Goal: Register for event/course: Register for event/course

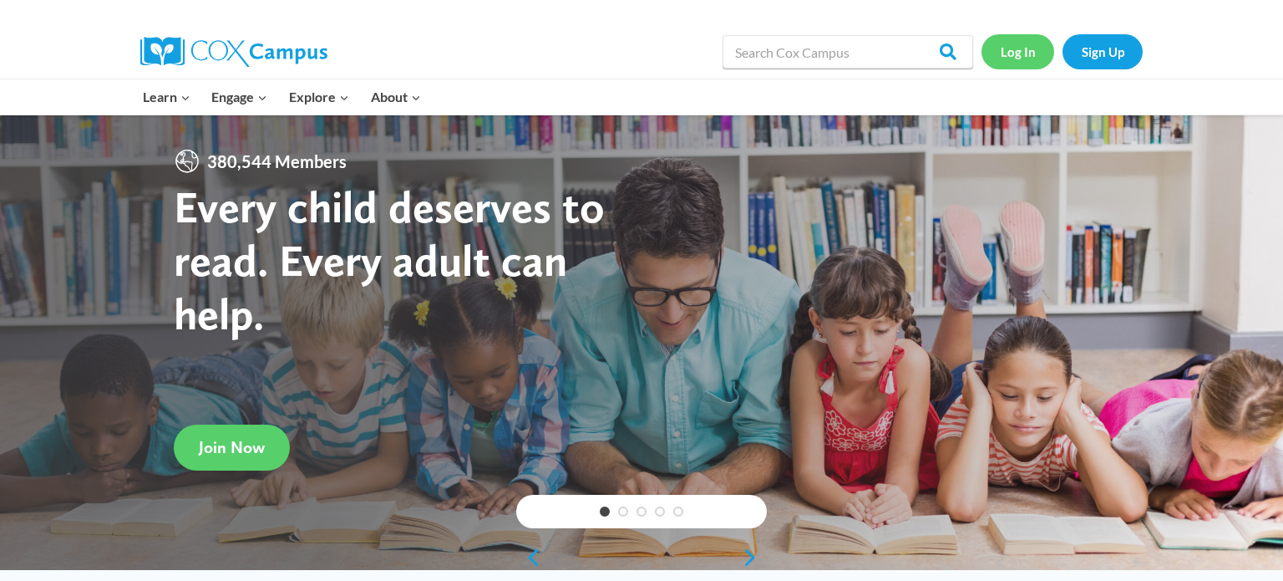
click at [1017, 58] on link "Log In" at bounding box center [1017, 51] width 73 height 34
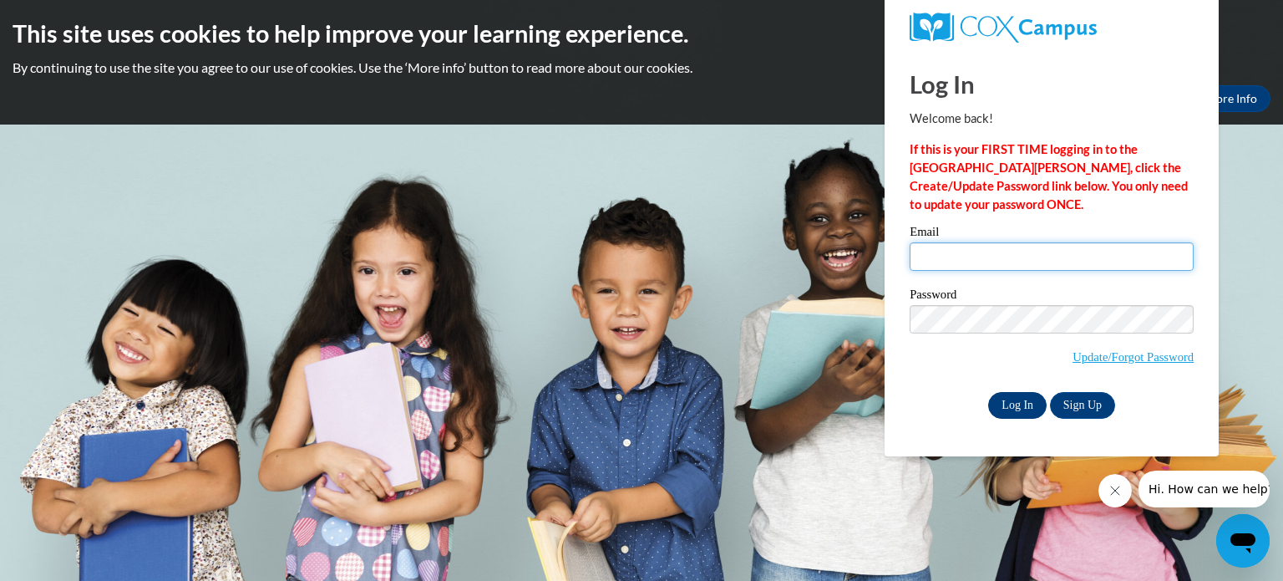
type input "dschuhmacher@waupun.k12.wi.us"
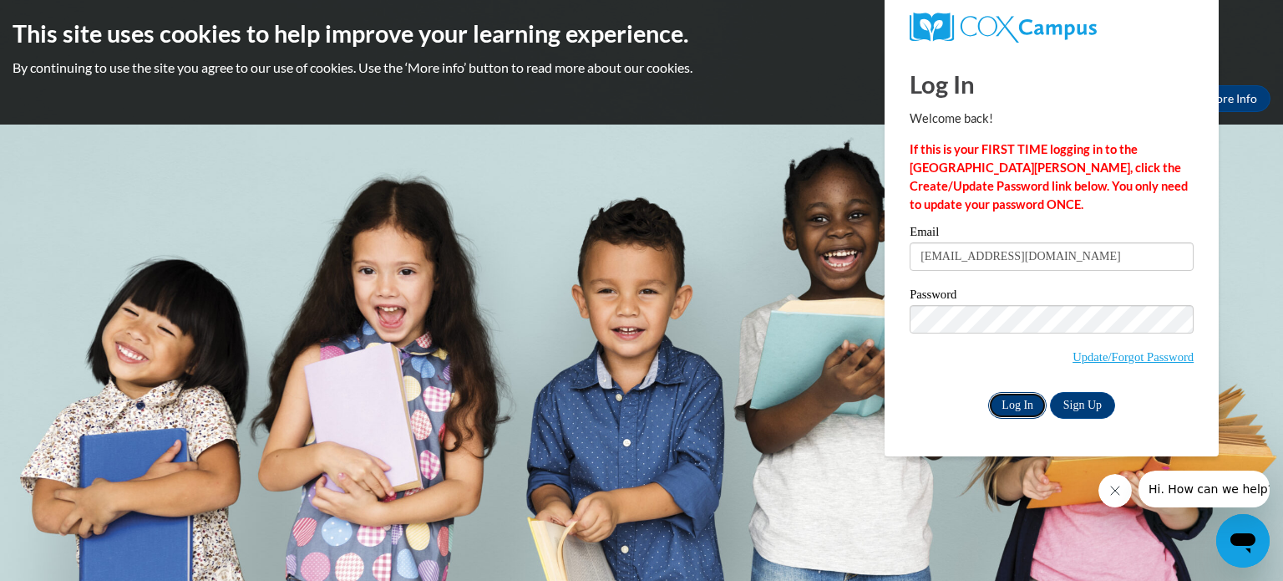
click at [1010, 410] on input "Log In" at bounding box center [1017, 405] width 58 height 27
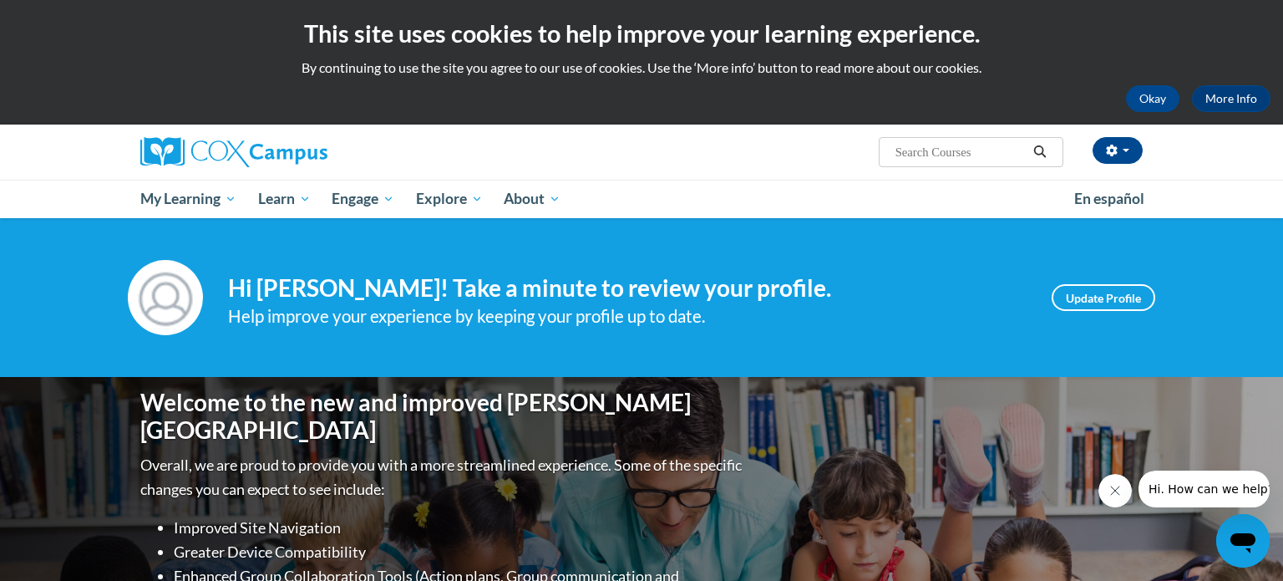
click at [897, 153] on input "Search..." at bounding box center [961, 152] width 134 height 20
type input "Data driven"
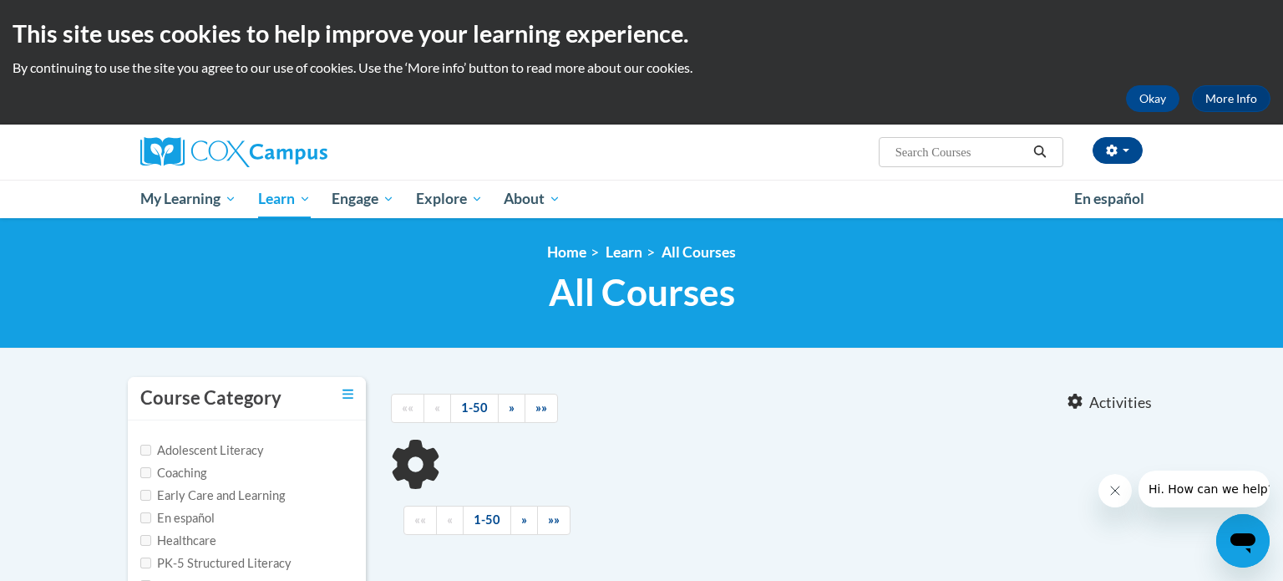
type input "Data driven"
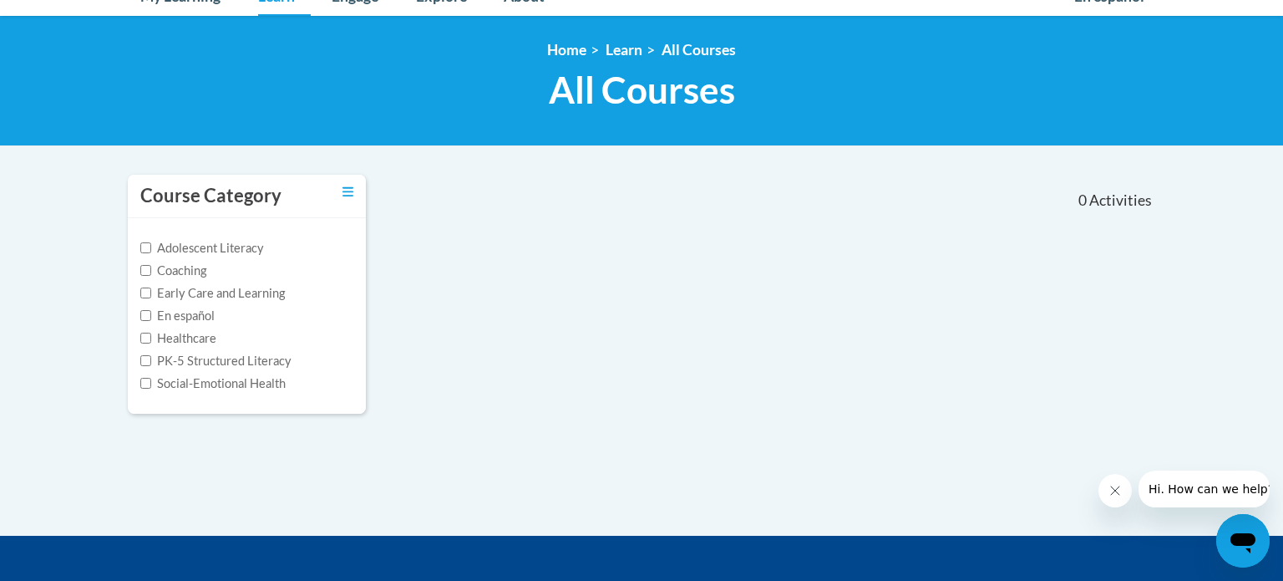
scroll to position [208, 0]
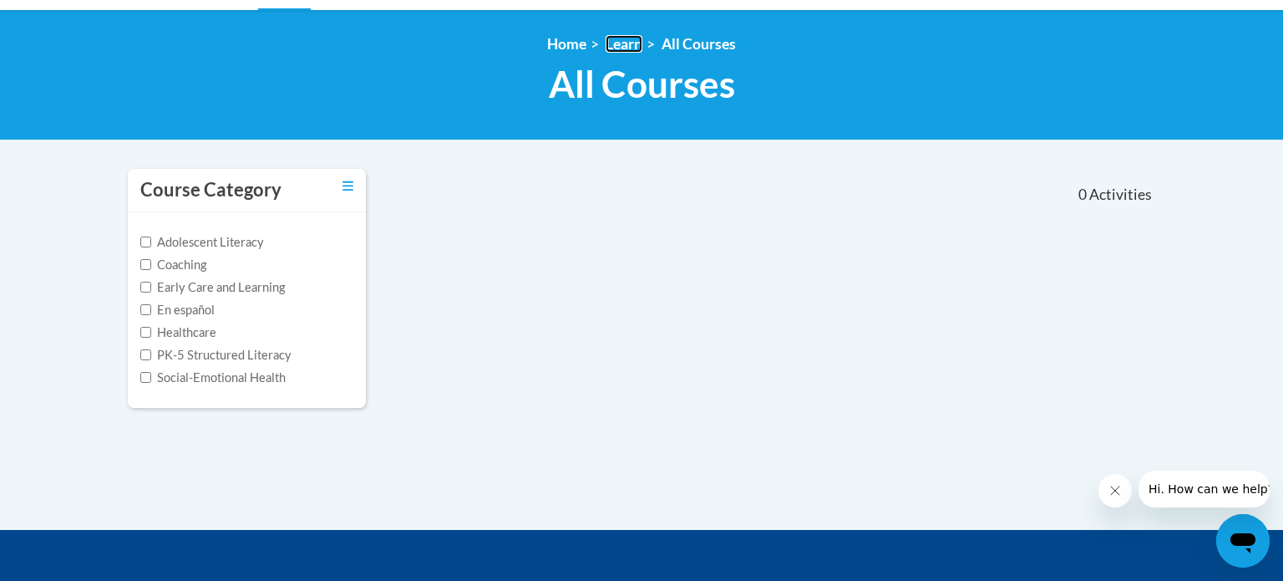
click at [624, 38] on link "Learn" at bounding box center [624, 44] width 37 height 18
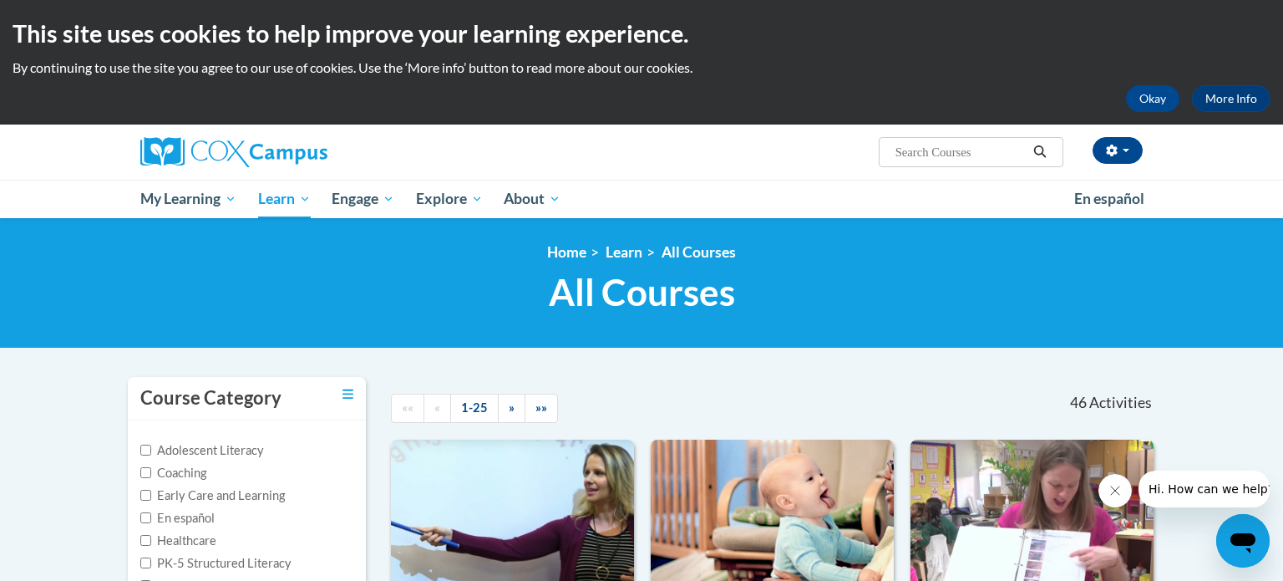
click at [248, 145] on img at bounding box center [233, 152] width 187 height 30
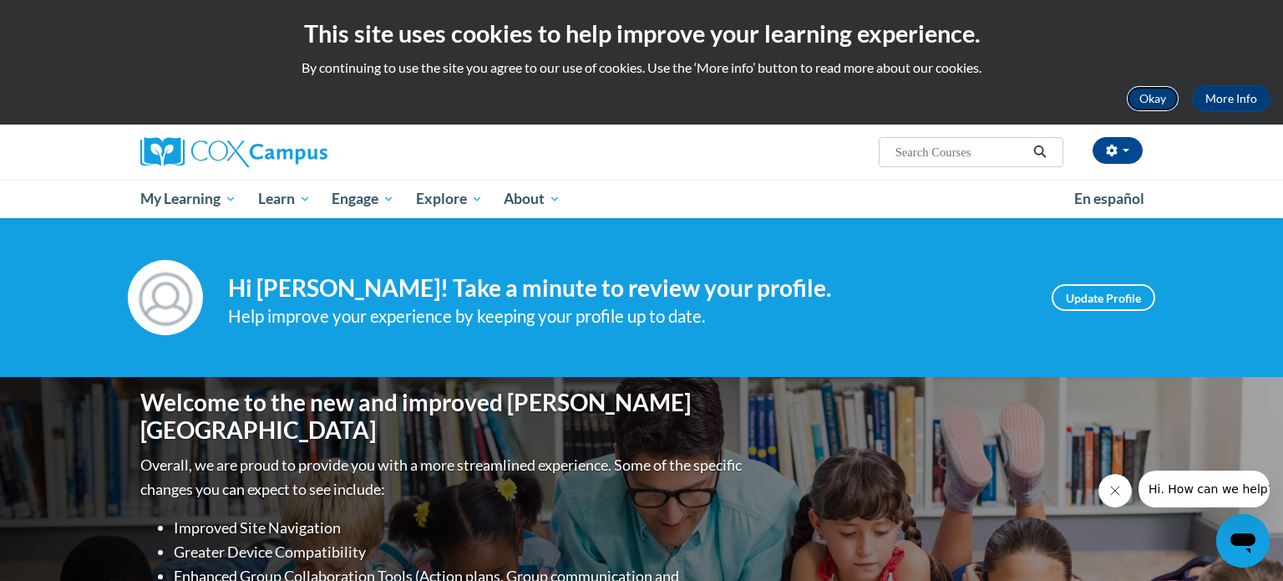
click at [1159, 95] on button "Okay" at bounding box center [1152, 98] width 53 height 27
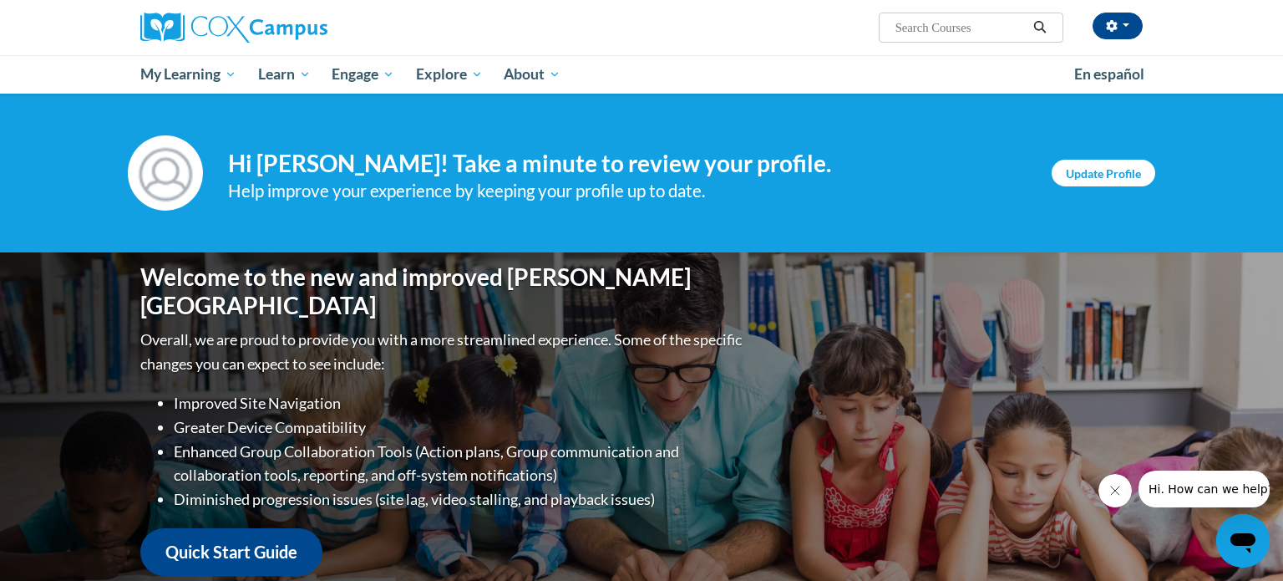
click at [1120, 180] on link "Update Profile" at bounding box center [1104, 173] width 104 height 27
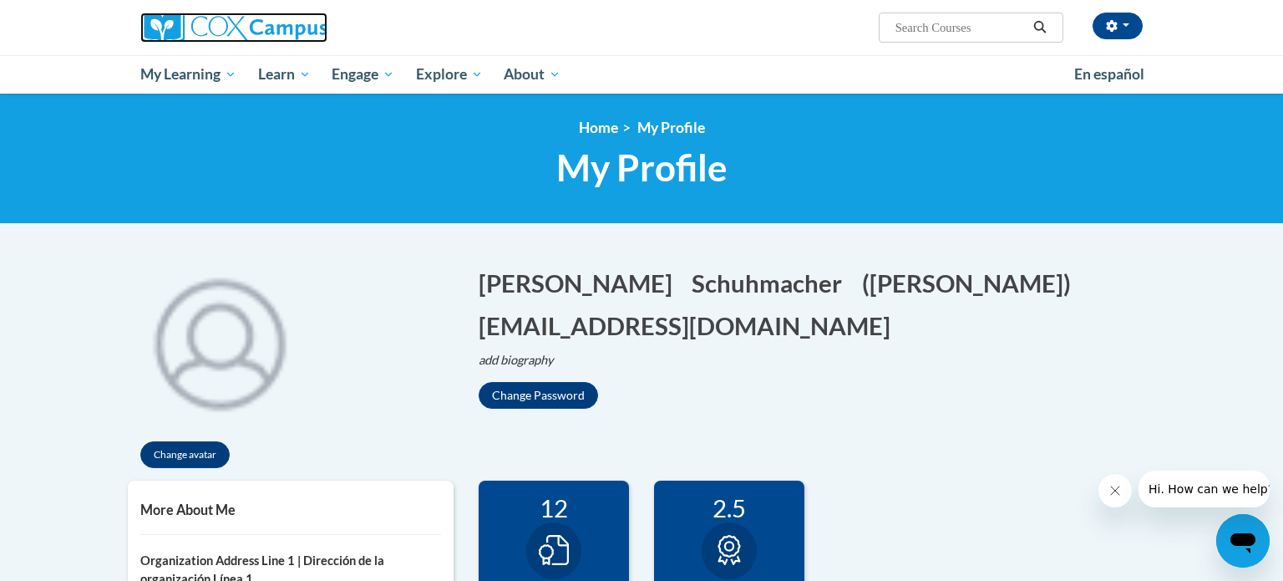
click at [269, 32] on img at bounding box center [233, 28] width 187 height 30
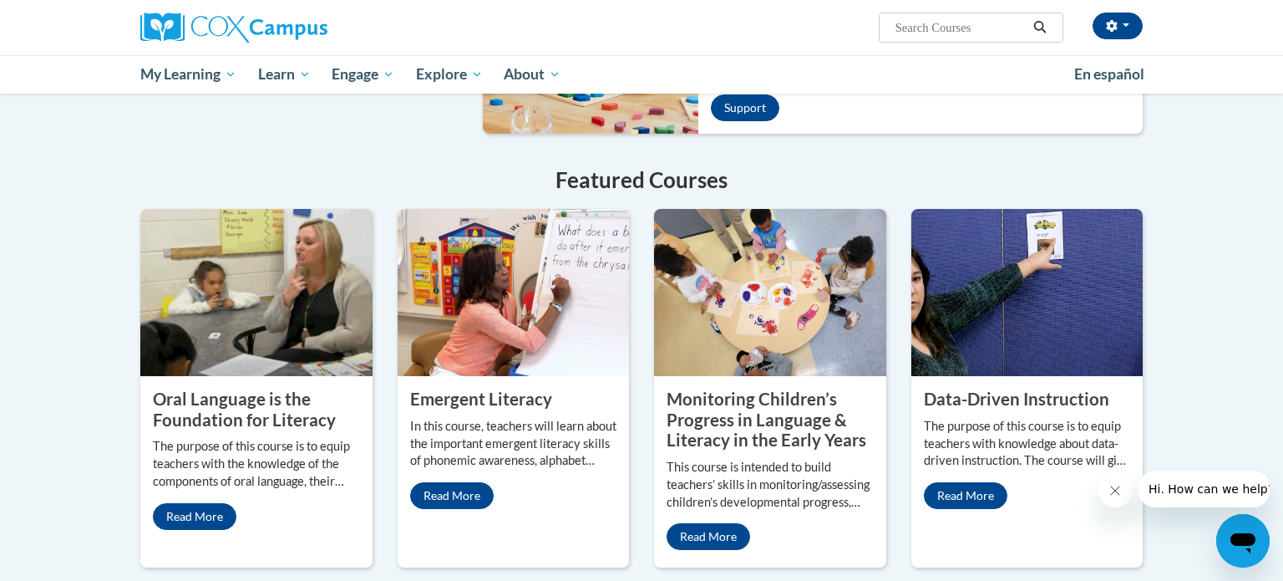
scroll to position [1265, 0]
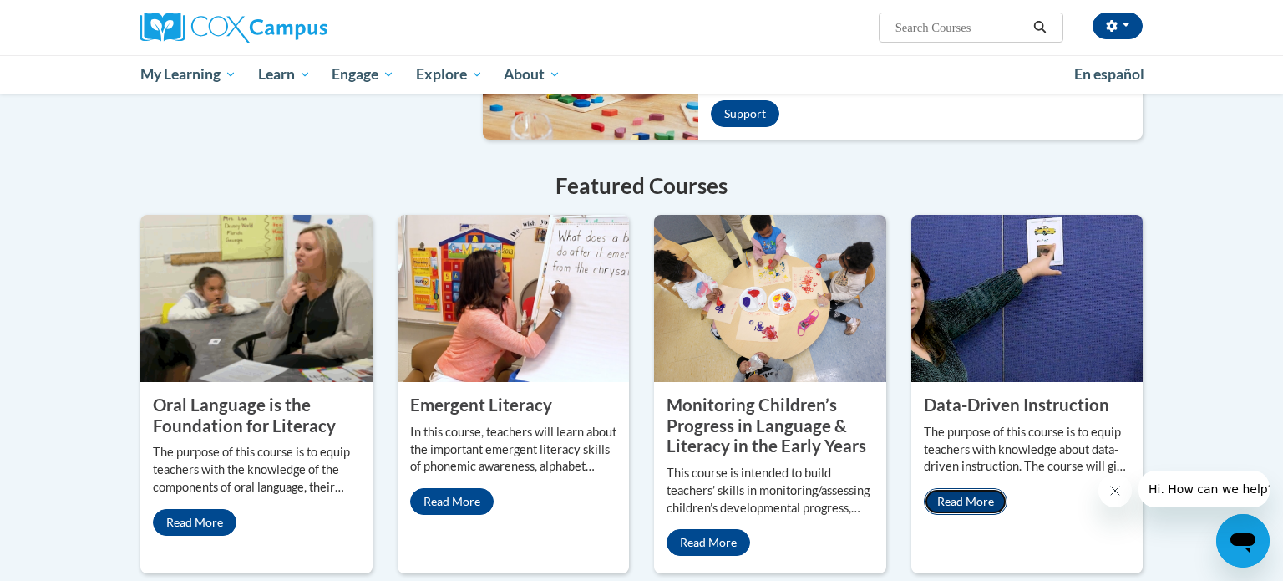
click at [952, 488] on link "Read More" at bounding box center [966, 501] width 84 height 27
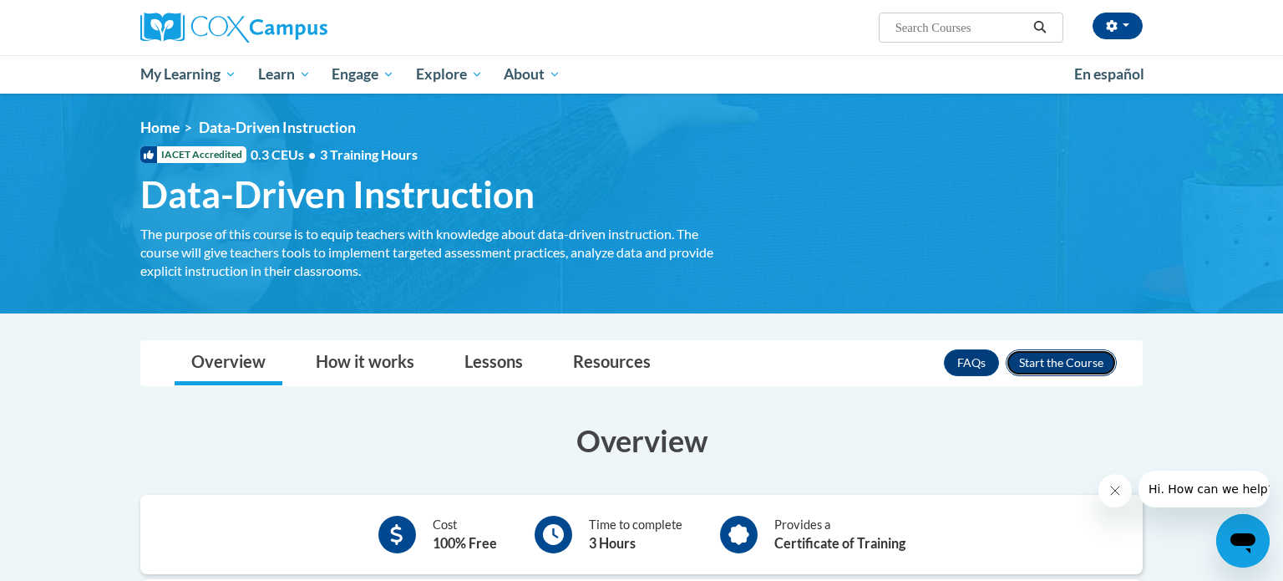
click at [1068, 357] on button "Enroll" at bounding box center [1061, 362] width 111 height 27
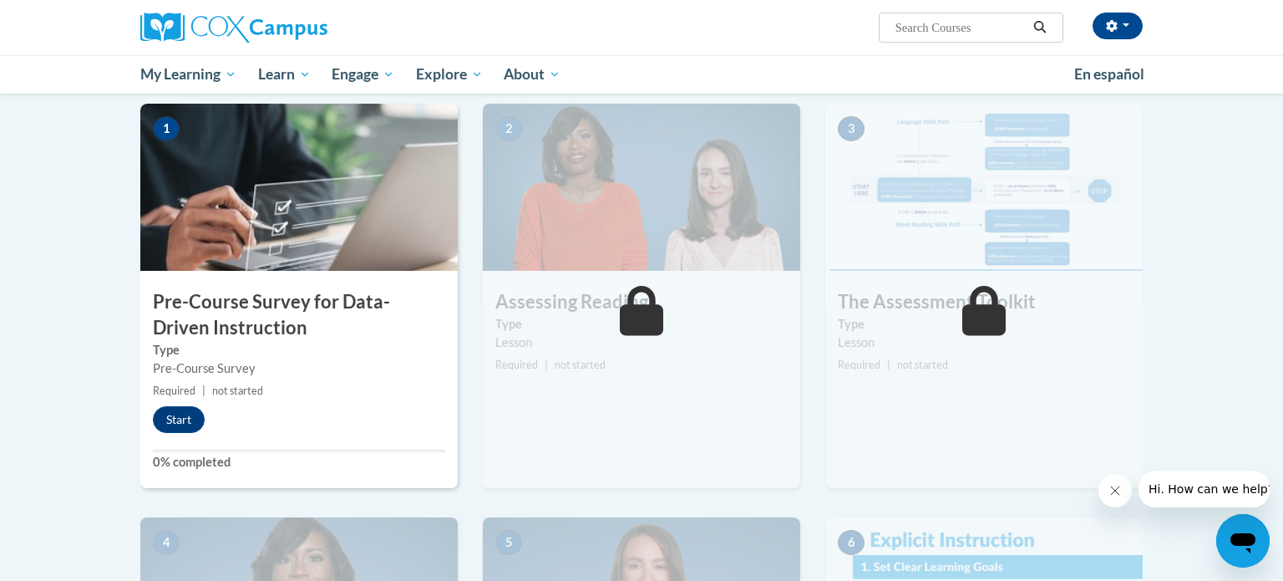
scroll to position [337, 0]
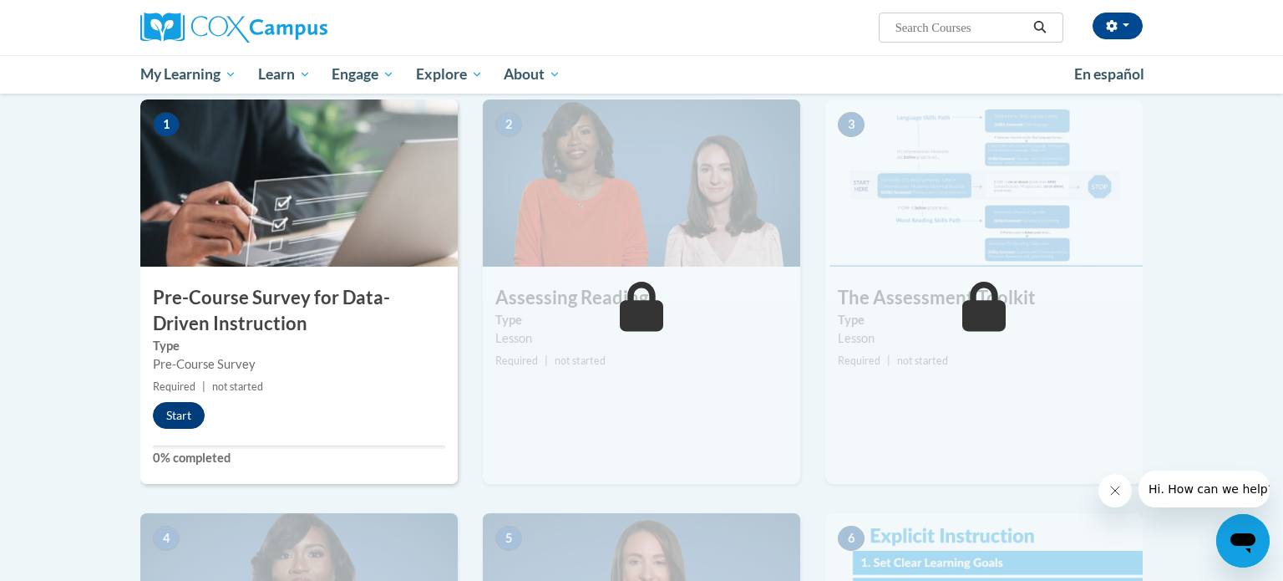
click at [170, 418] on button "Start" at bounding box center [179, 415] width 52 height 27
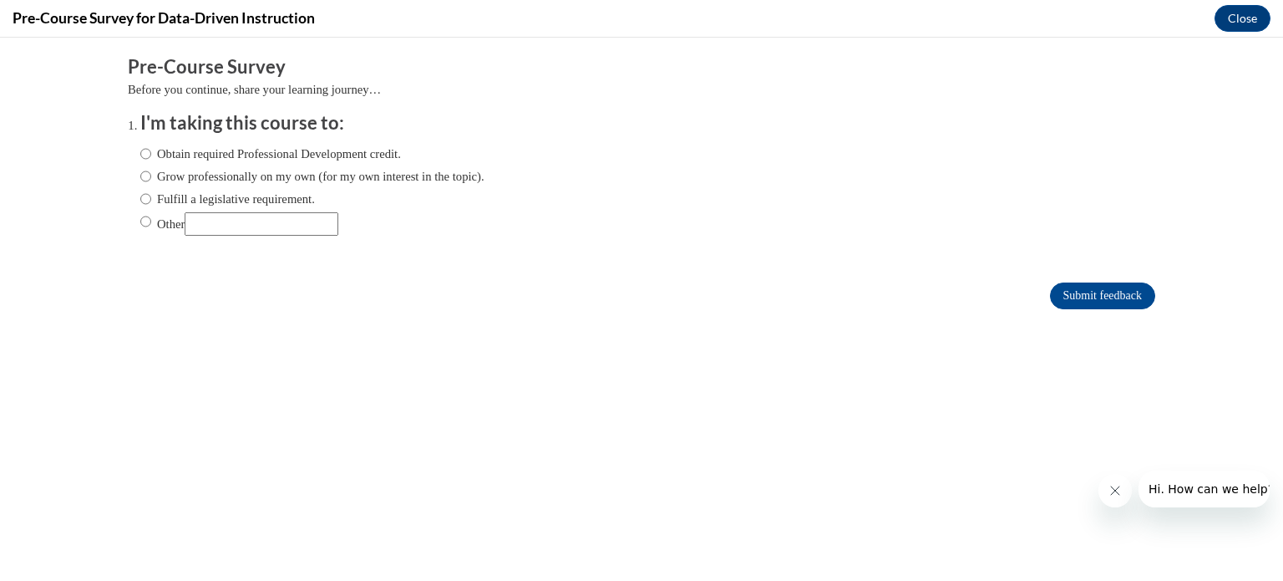
scroll to position [0, 0]
click at [312, 197] on label "Fulfill a legislative requirement." at bounding box center [227, 199] width 175 height 18
click at [151, 197] on input "Fulfill a legislative requirement." at bounding box center [145, 199] width 11 height 18
radio input "true"
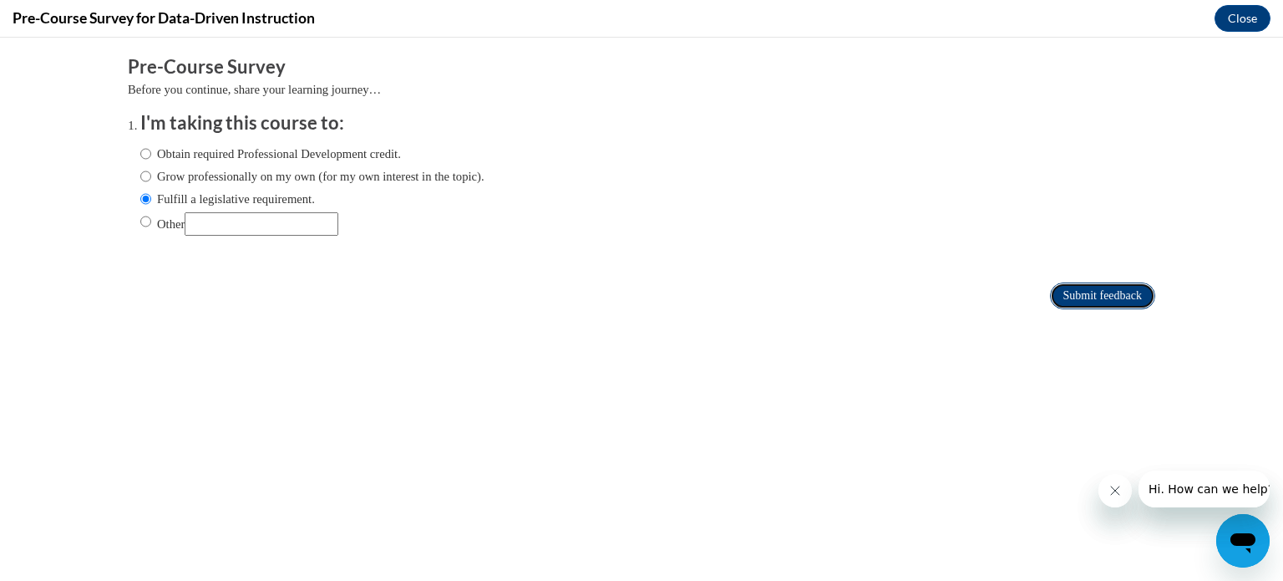
click at [1109, 292] on input "Submit feedback" at bounding box center [1102, 295] width 105 height 27
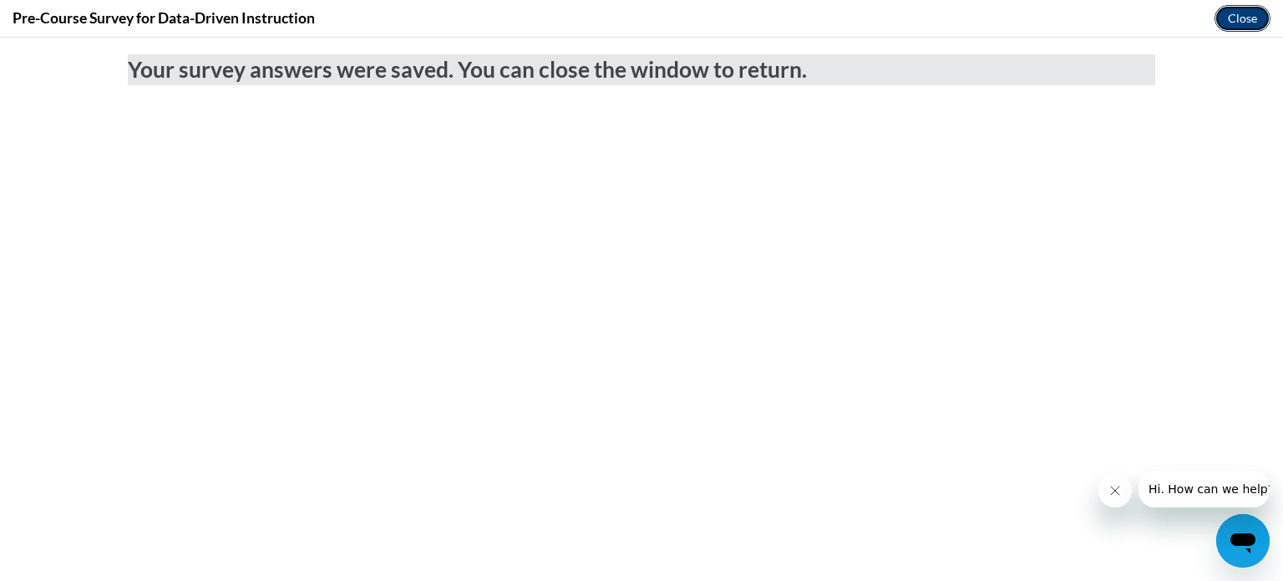
click at [1240, 24] on button "Close" at bounding box center [1243, 18] width 56 height 27
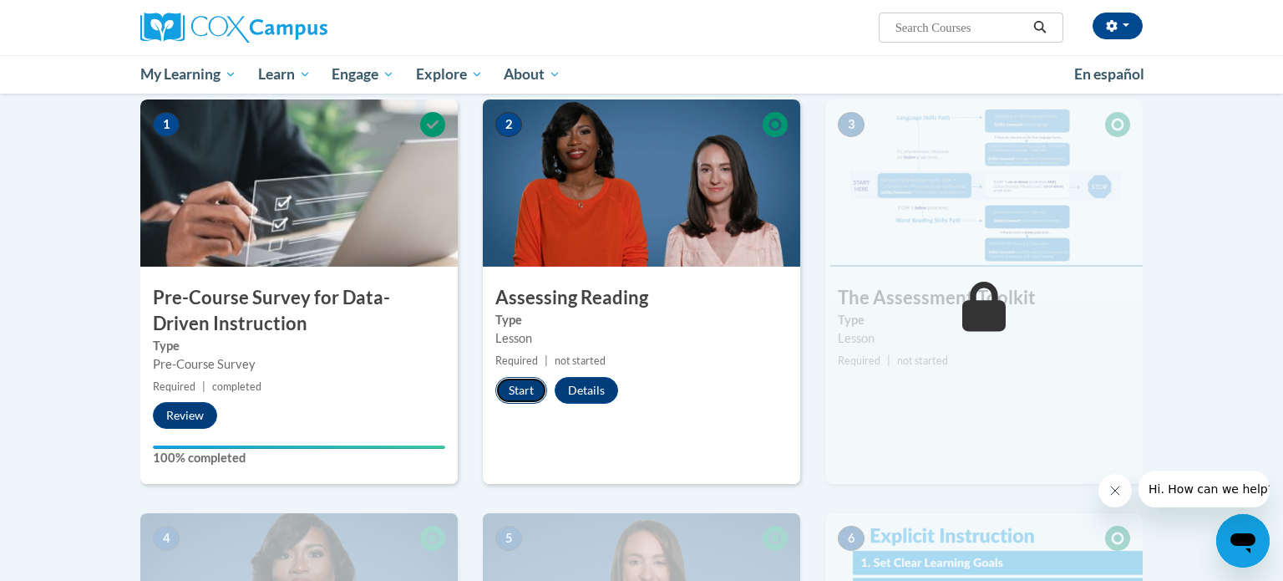
click at [520, 381] on button "Start" at bounding box center [521, 390] width 52 height 27
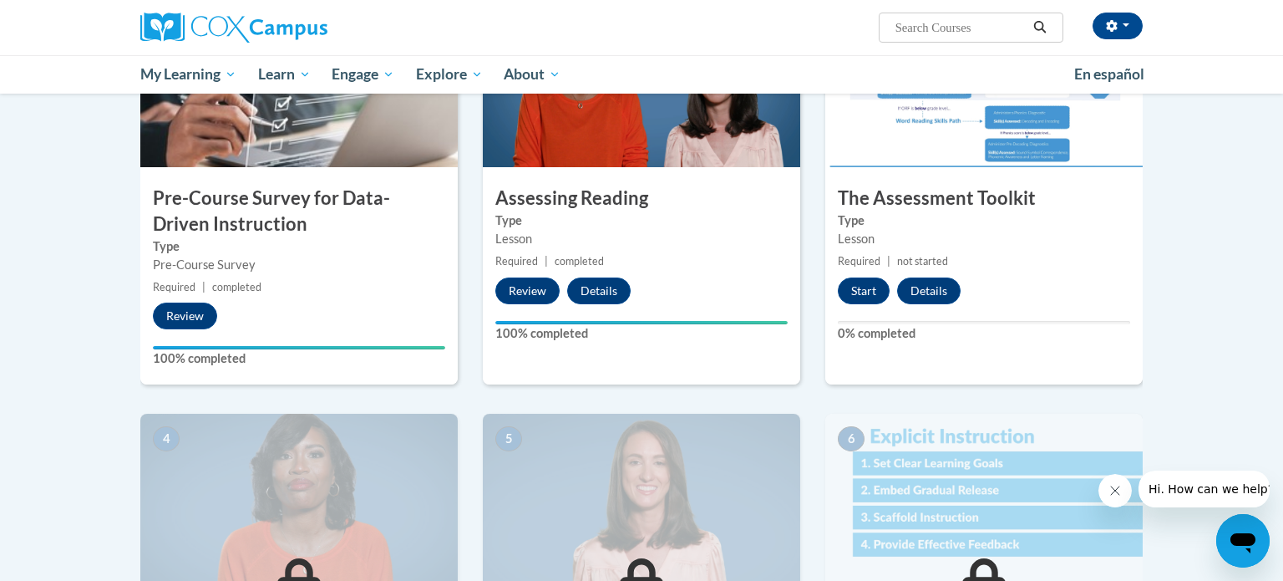
scroll to position [426, 0]
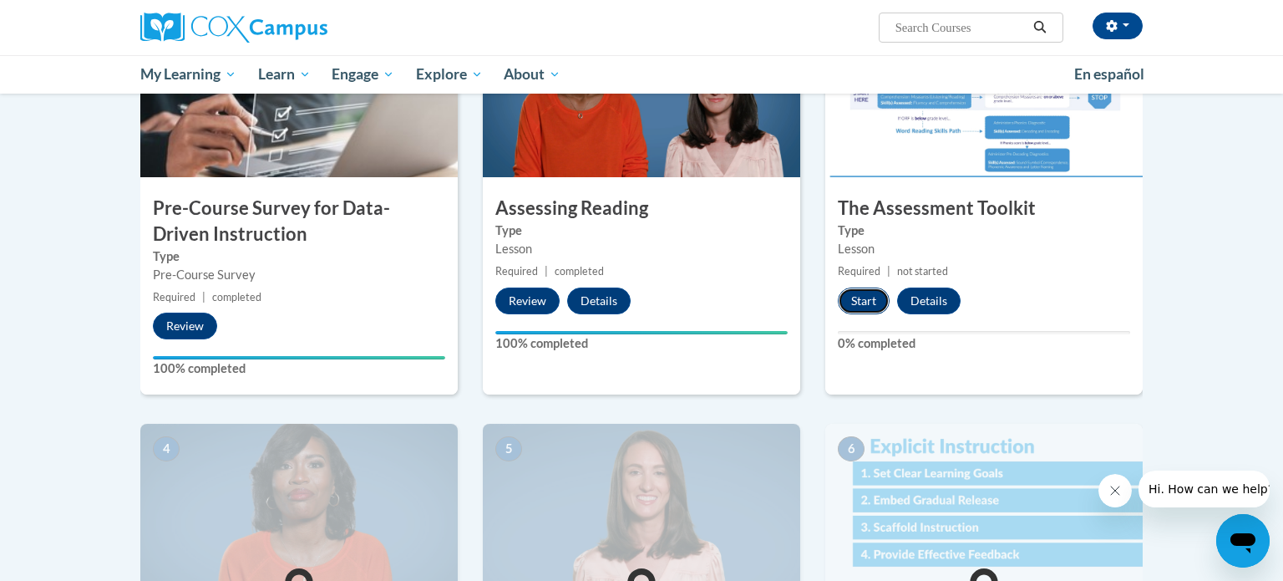
click at [864, 298] on button "Start" at bounding box center [864, 300] width 52 height 27
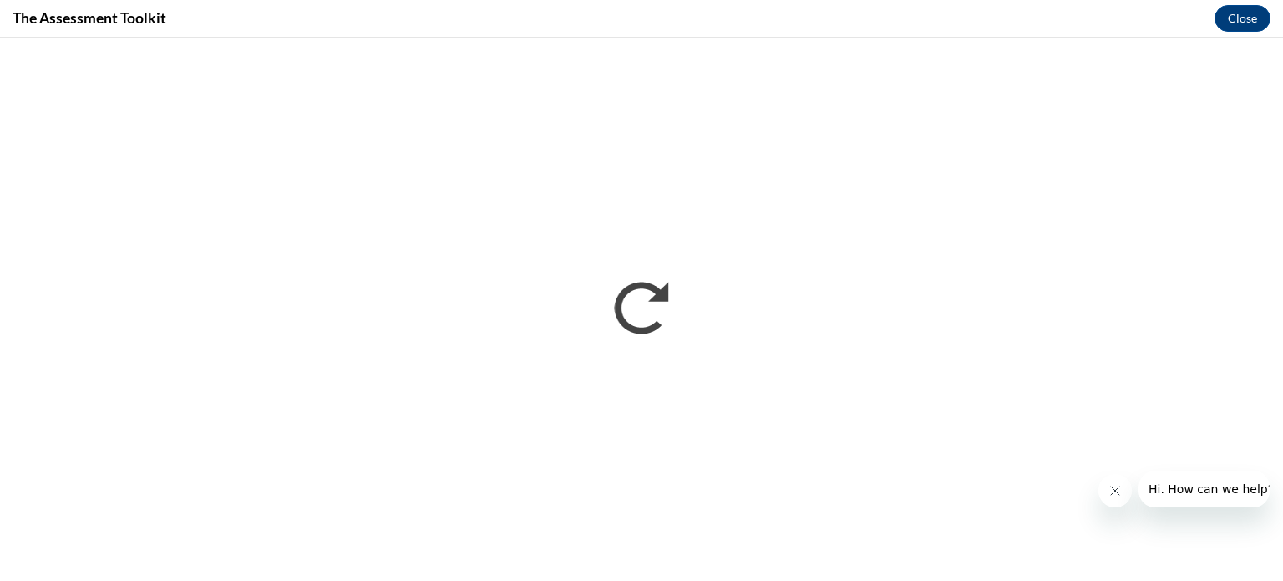
scroll to position [0, 0]
click at [1238, 11] on button "Close" at bounding box center [1243, 18] width 56 height 27
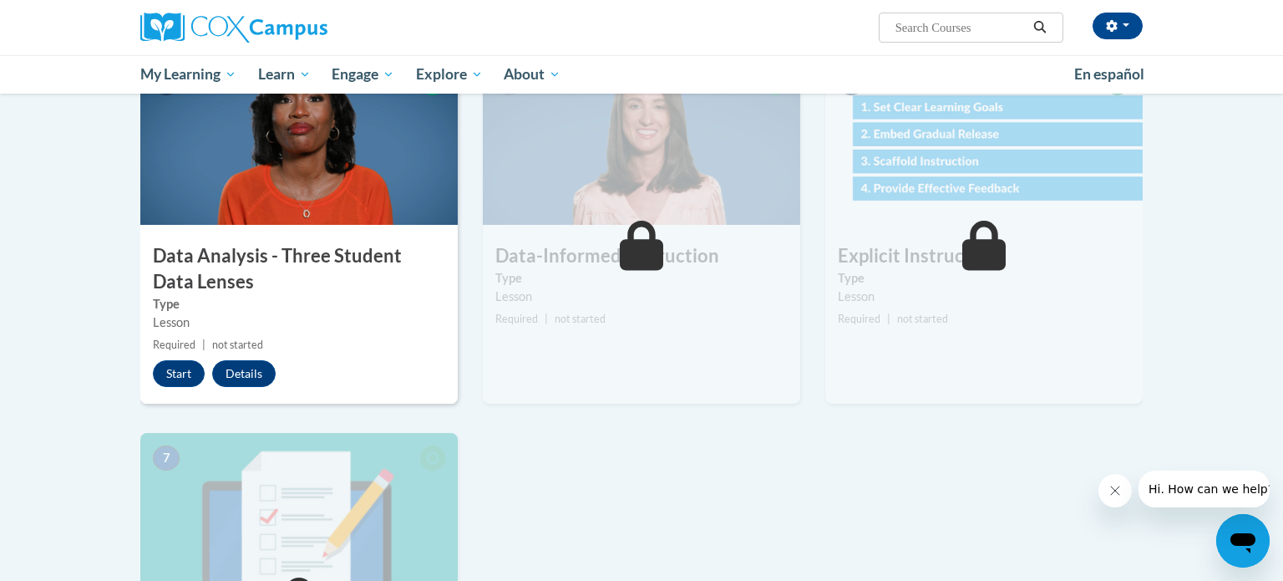
scroll to position [794, 0]
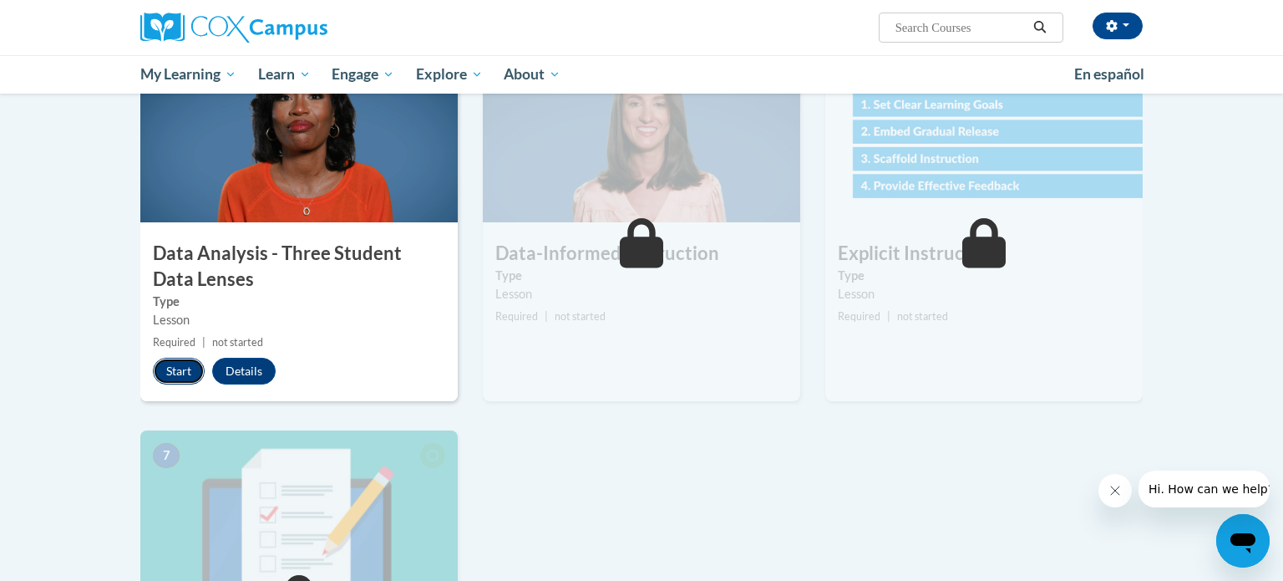
click at [169, 368] on button "Start" at bounding box center [179, 371] width 52 height 27
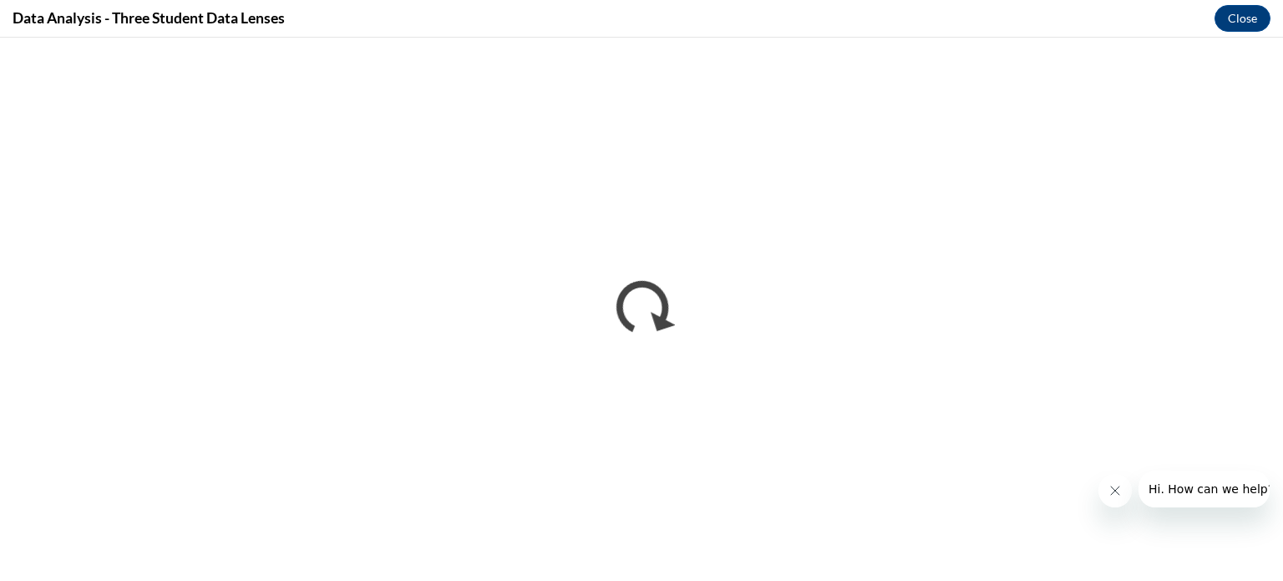
scroll to position [0, 0]
click at [1246, 18] on button "Close" at bounding box center [1243, 18] width 56 height 27
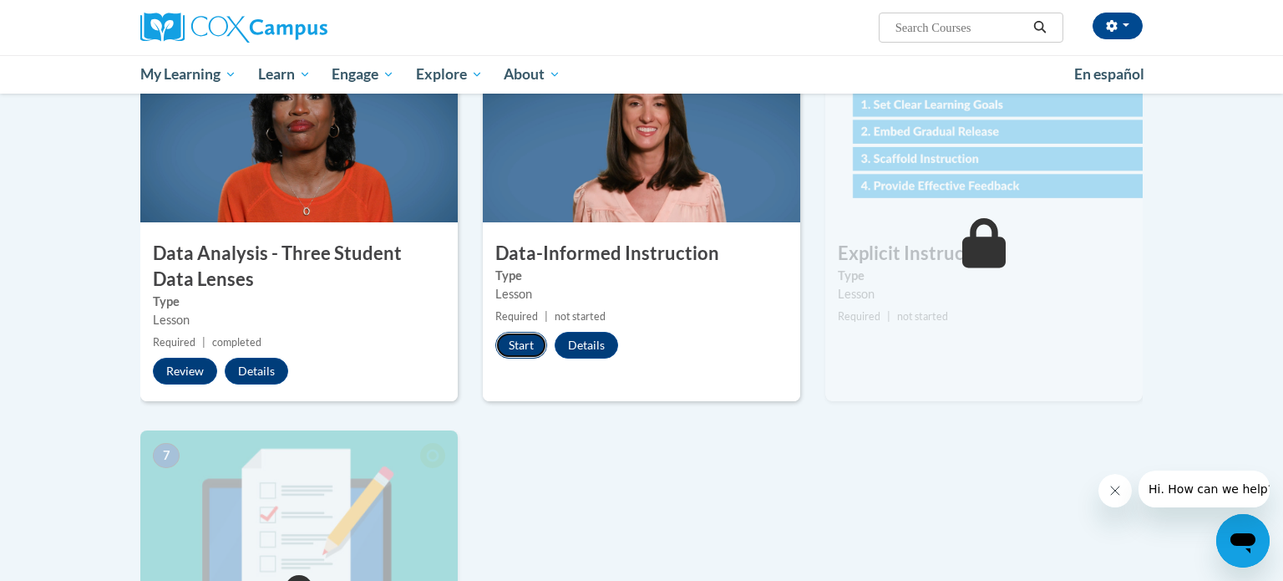
click at [527, 349] on button "Start" at bounding box center [521, 345] width 52 height 27
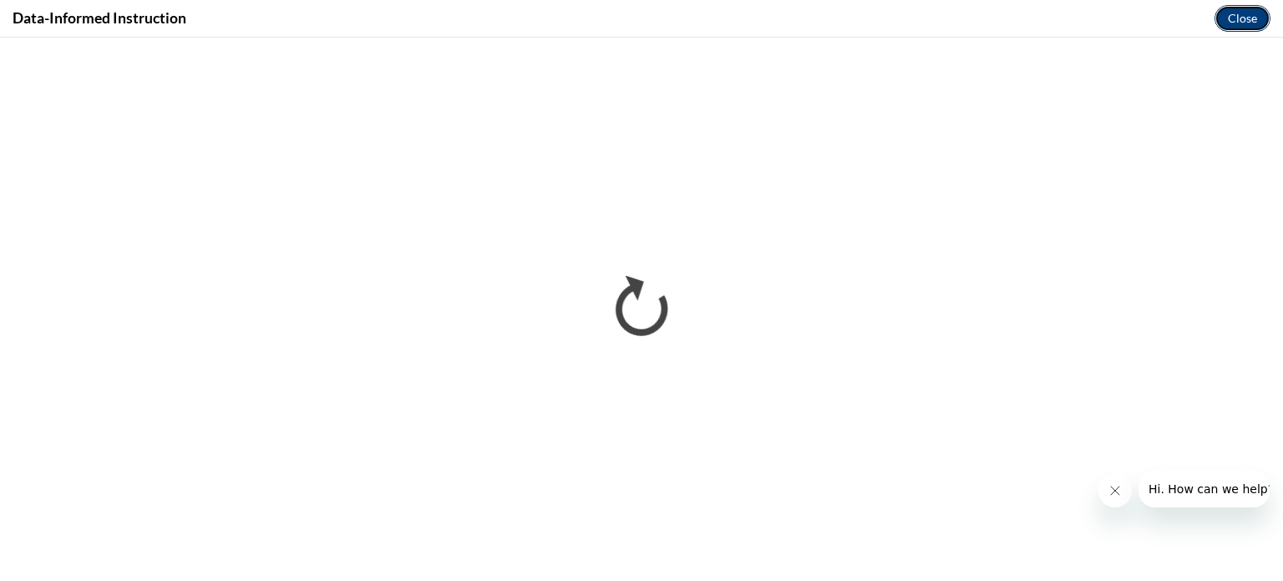
click at [1235, 23] on button "Close" at bounding box center [1243, 18] width 56 height 27
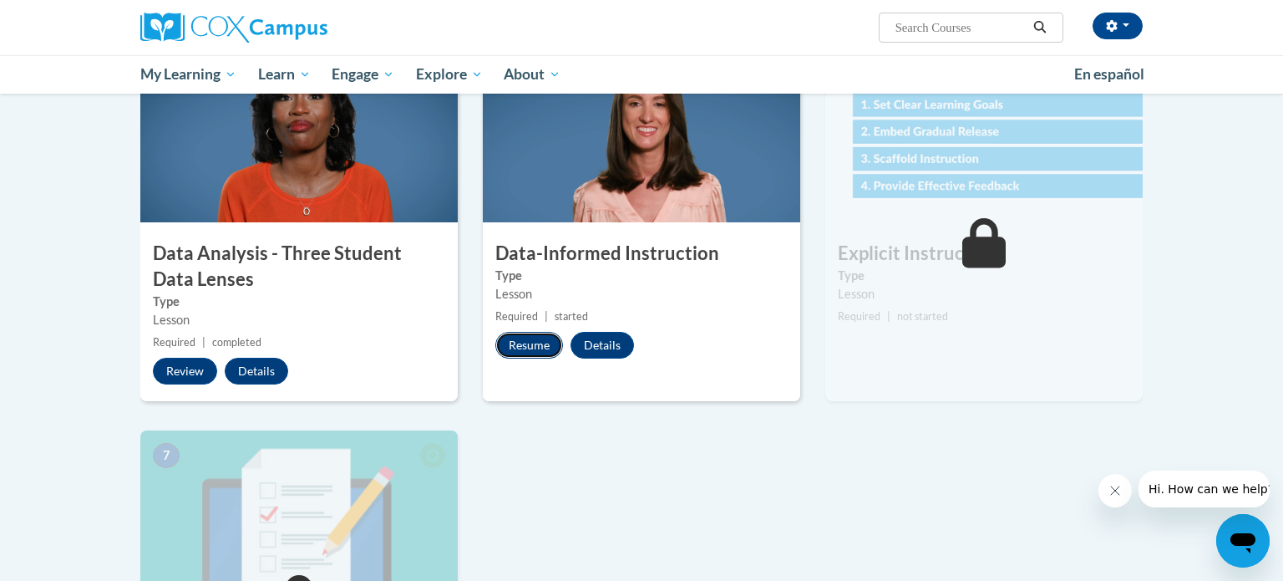
click at [537, 337] on button "Resume" at bounding box center [529, 345] width 68 height 27
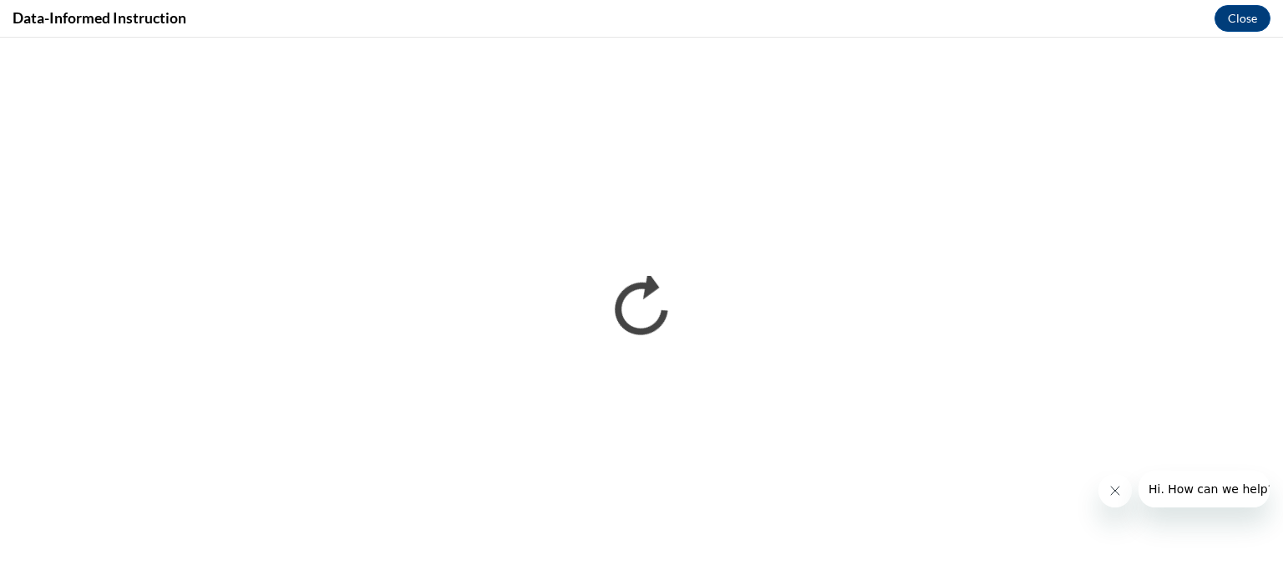
click at [1114, 490] on icon "Close message from company" at bounding box center [1114, 490] width 13 height 13
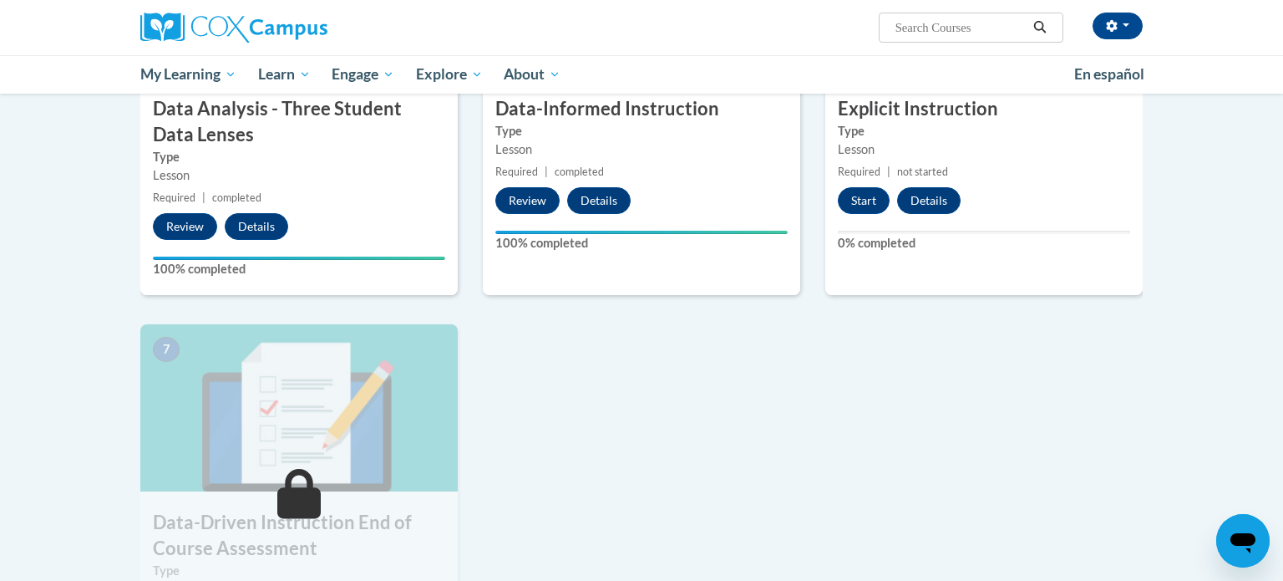
scroll to position [951, 0]
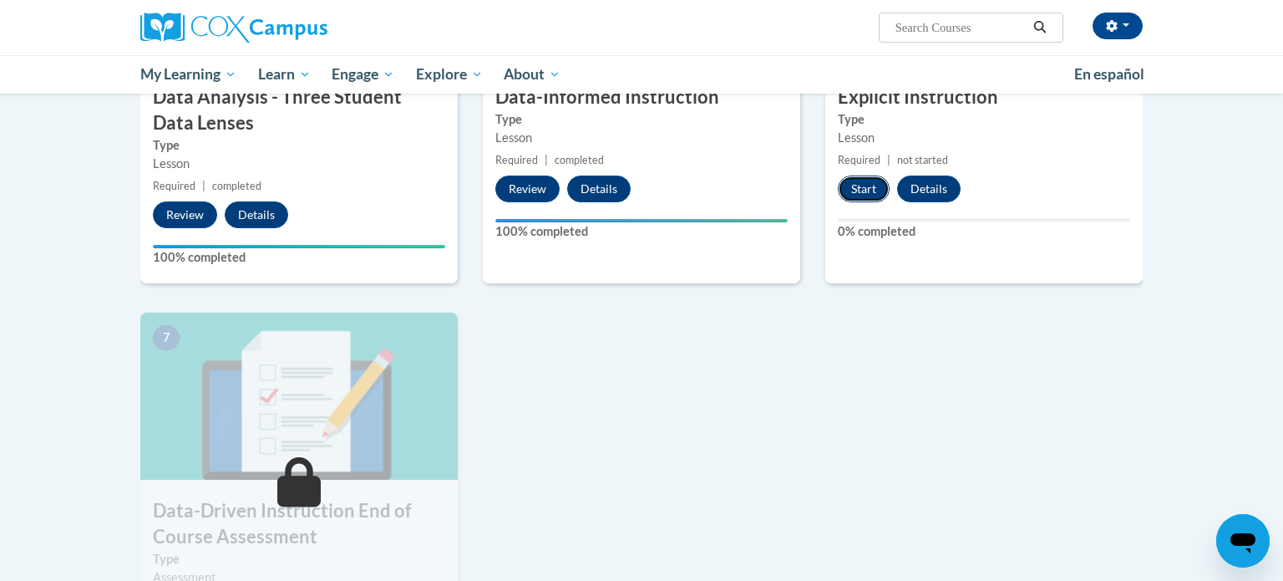
click at [865, 186] on button "Start" at bounding box center [864, 188] width 52 height 27
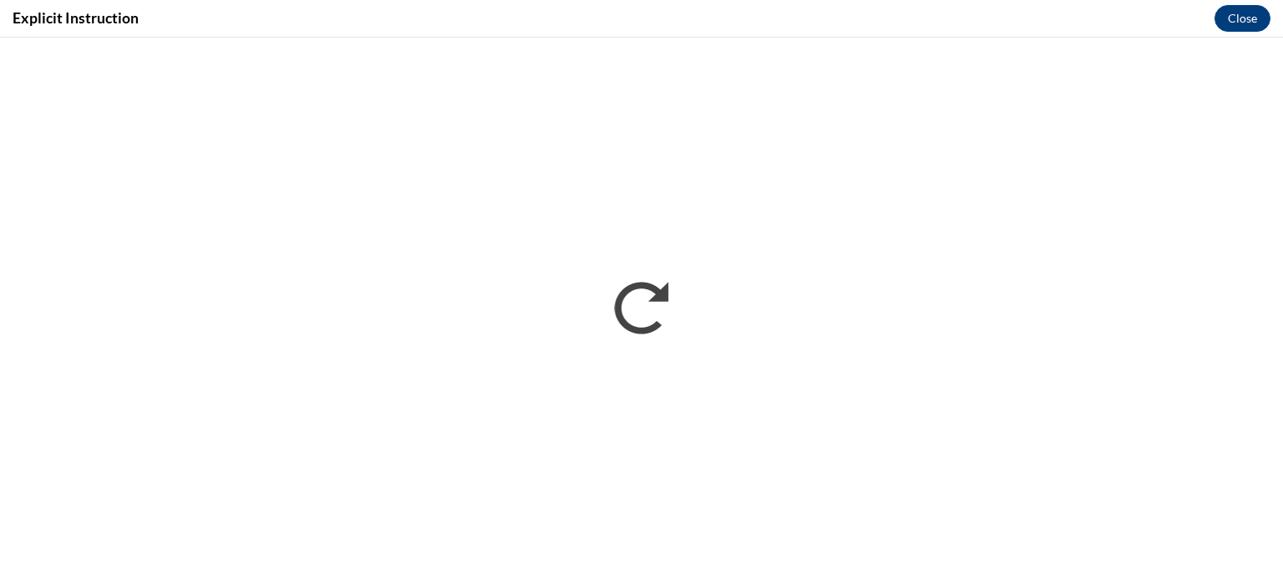
scroll to position [0, 0]
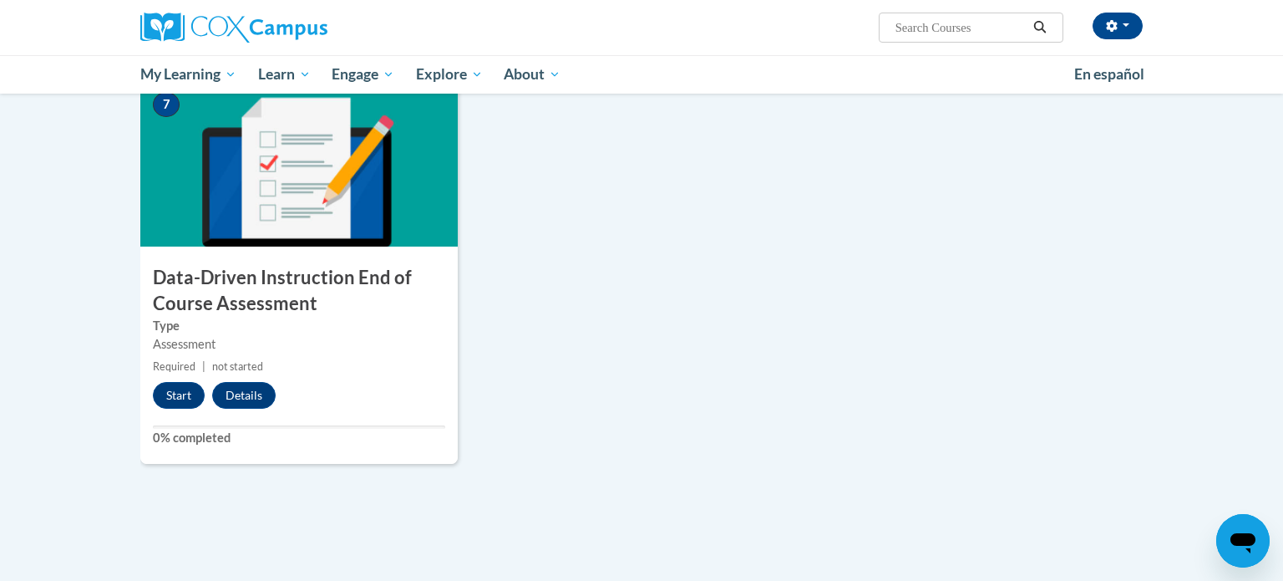
scroll to position [1189, 0]
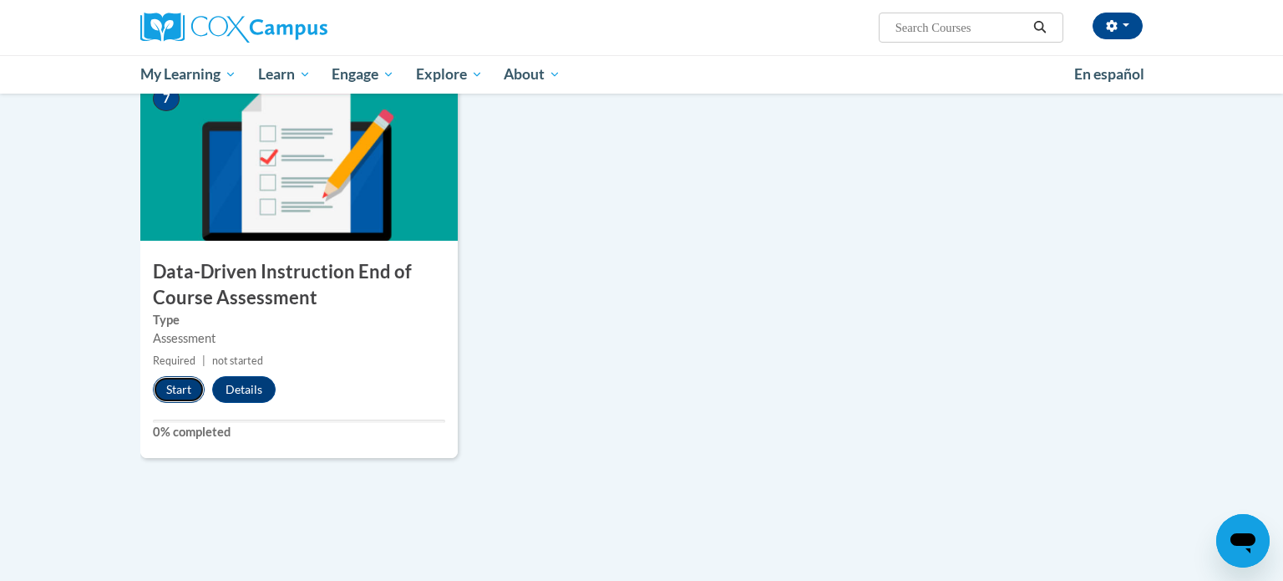
click at [175, 379] on button "Start" at bounding box center [179, 389] width 52 height 27
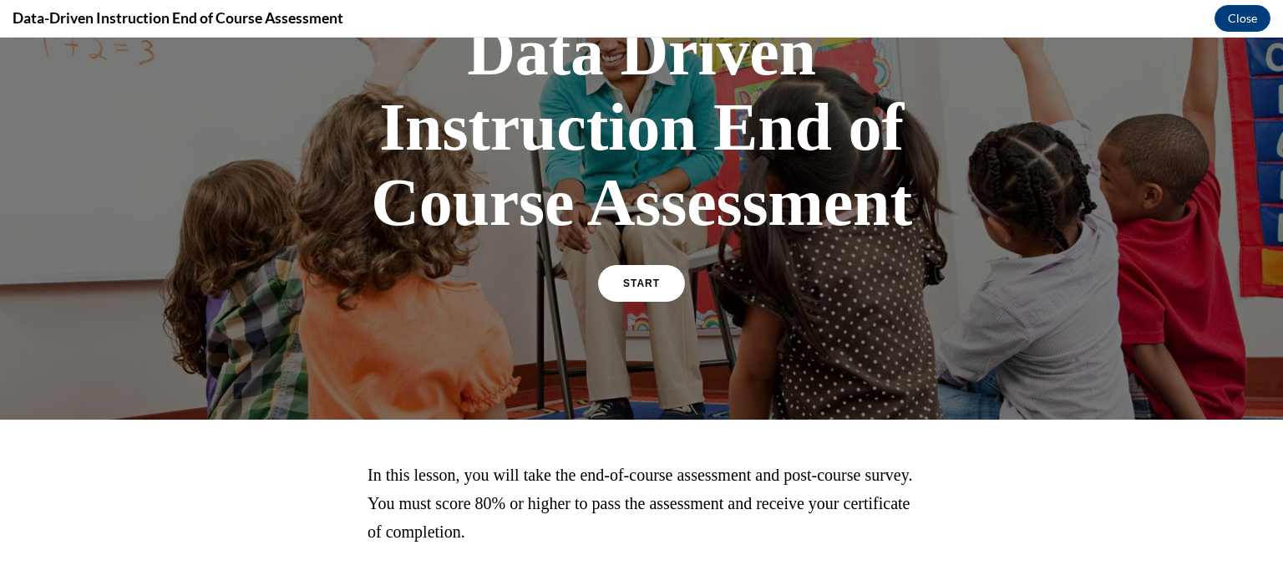
scroll to position [248, 0]
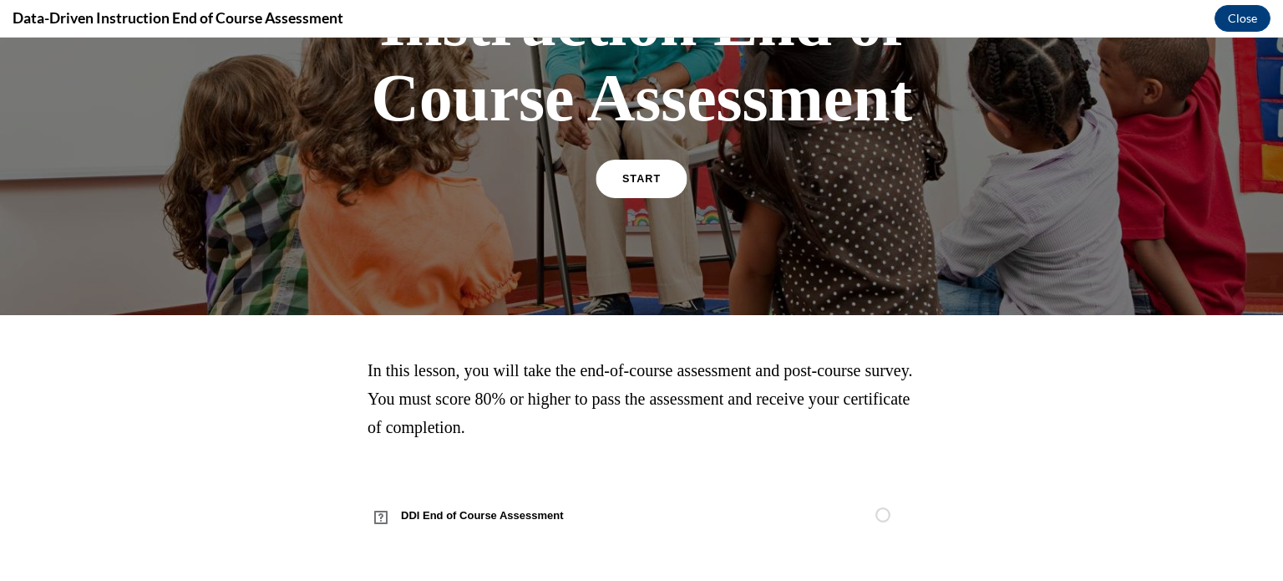
click at [642, 168] on link "START" at bounding box center [641, 179] width 91 height 38
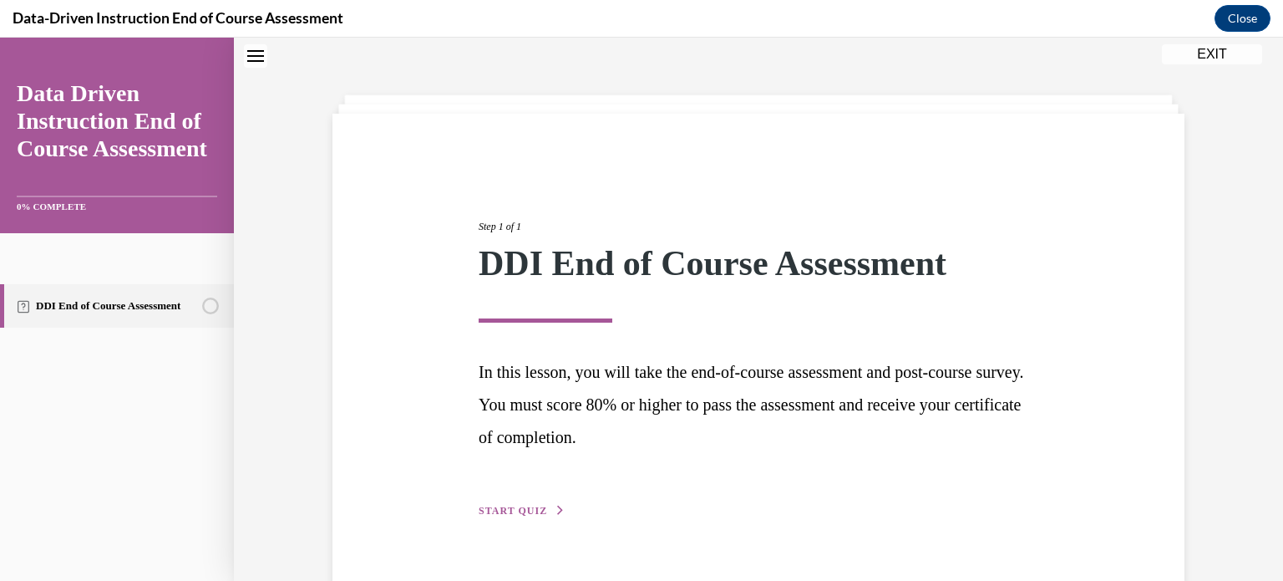
scroll to position [90, 0]
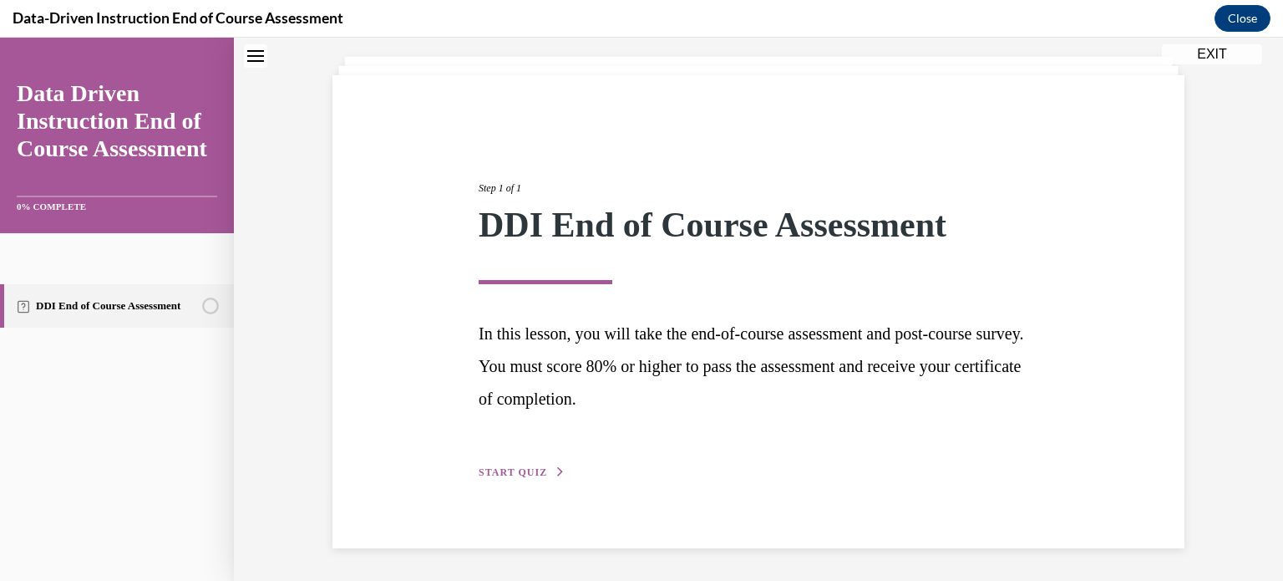
click at [509, 464] on button "START QUIZ" at bounding box center [522, 471] width 87 height 15
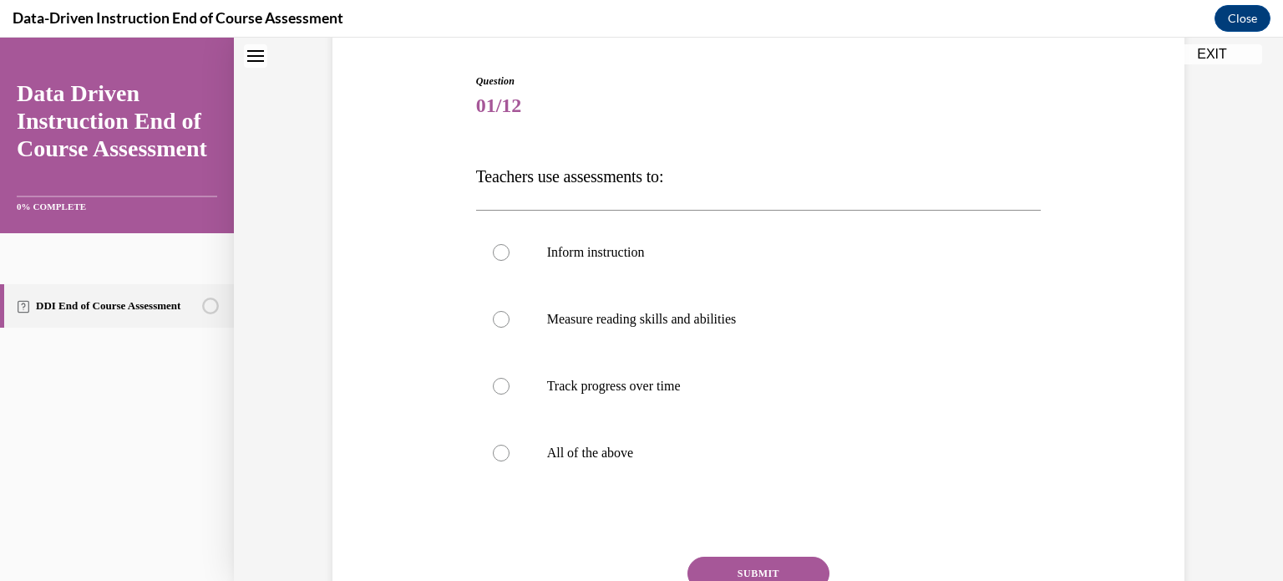
scroll to position [180, 0]
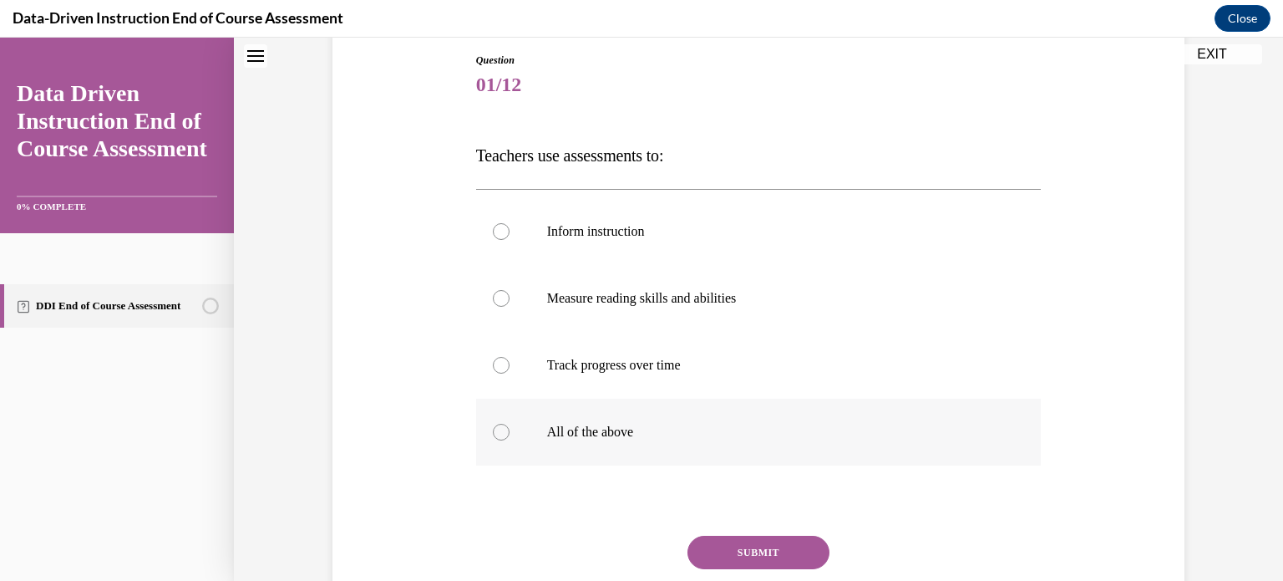
click at [503, 433] on div at bounding box center [501, 431] width 17 height 17
click at [503, 433] on input "All of the above" at bounding box center [501, 431] width 17 height 17
radio input "true"
click at [754, 549] on button "SUBMIT" at bounding box center [758, 551] width 142 height 33
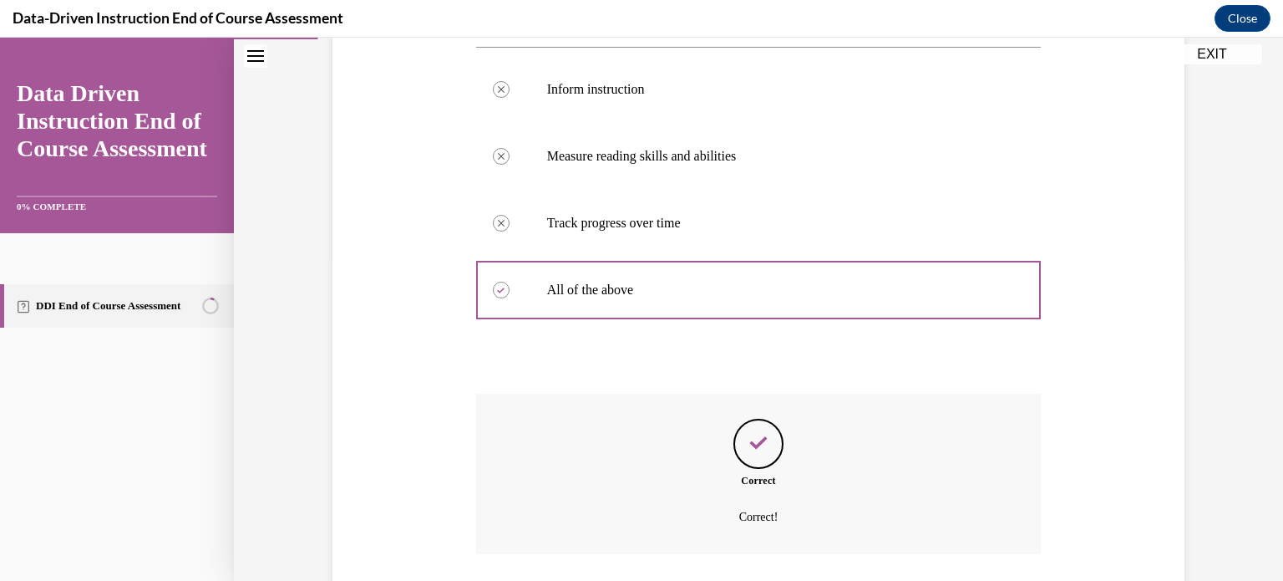
scroll to position [439, 0]
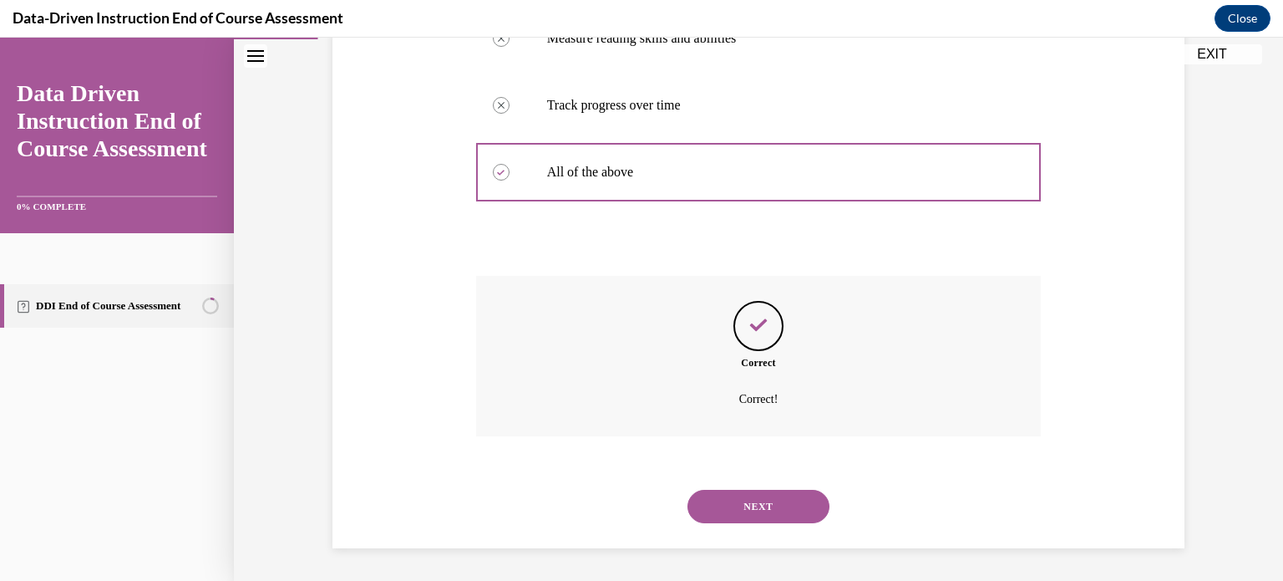
click at [740, 503] on button "NEXT" at bounding box center [758, 505] width 142 height 33
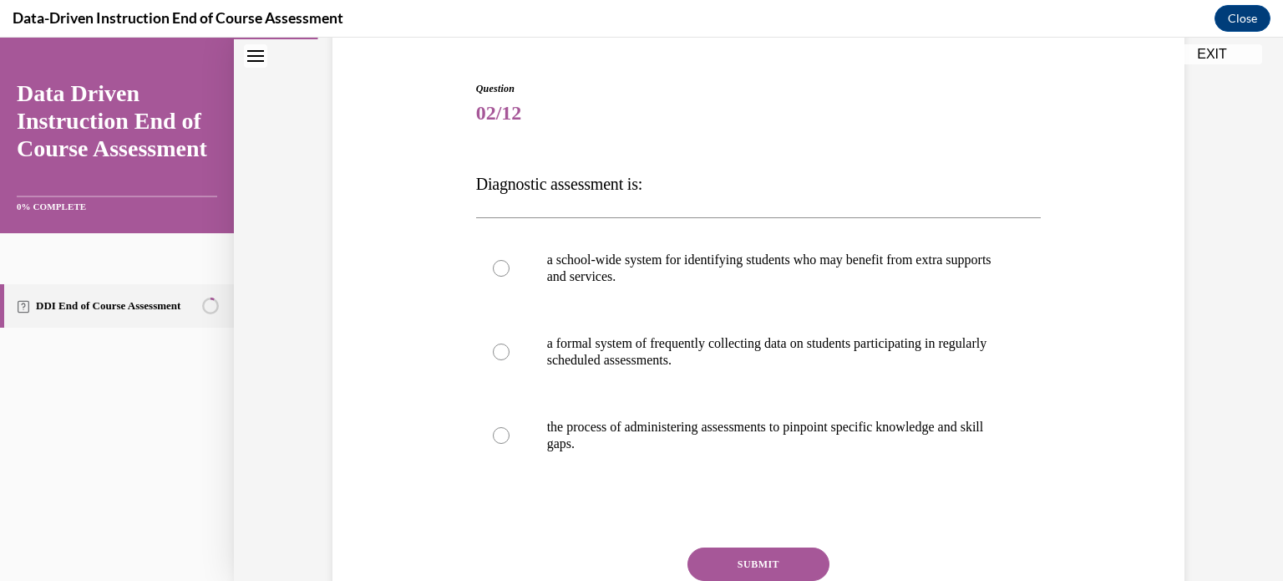
scroll to position [161, 0]
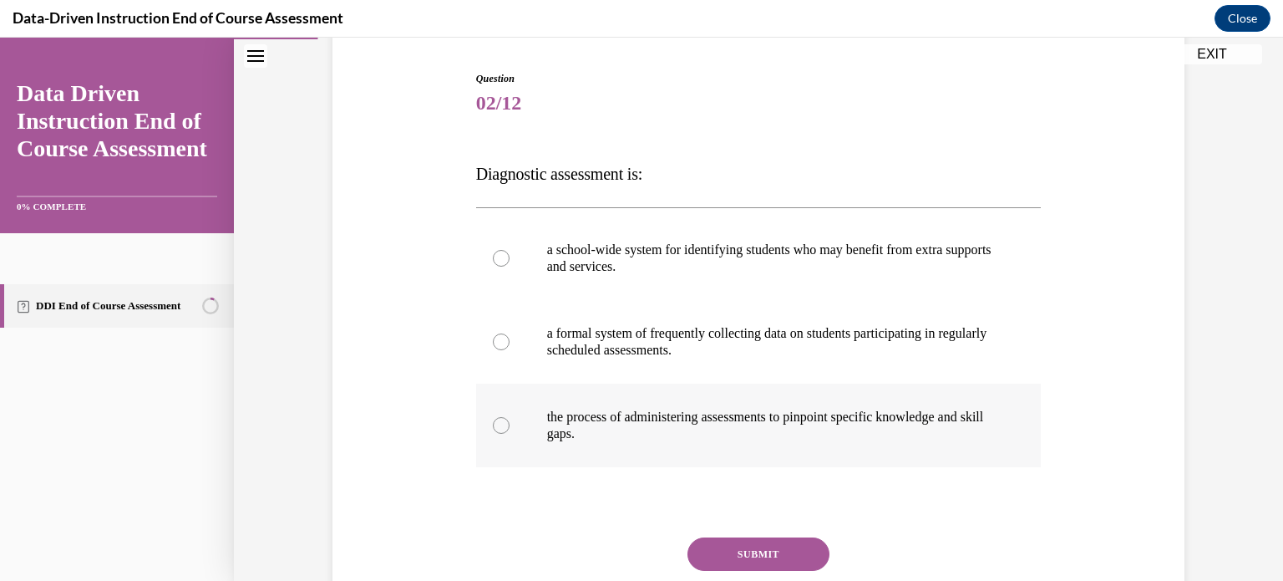
click at [513, 437] on label "the process of administering assessments to pinpoint specific knowledge and ski…" at bounding box center [758, 425] width 565 height 84
click at [510, 434] on input "the process of administering assessments to pinpoint specific knowledge and ski…" at bounding box center [501, 425] width 17 height 17
radio input "true"
click at [713, 548] on button "SUBMIT" at bounding box center [758, 553] width 142 height 33
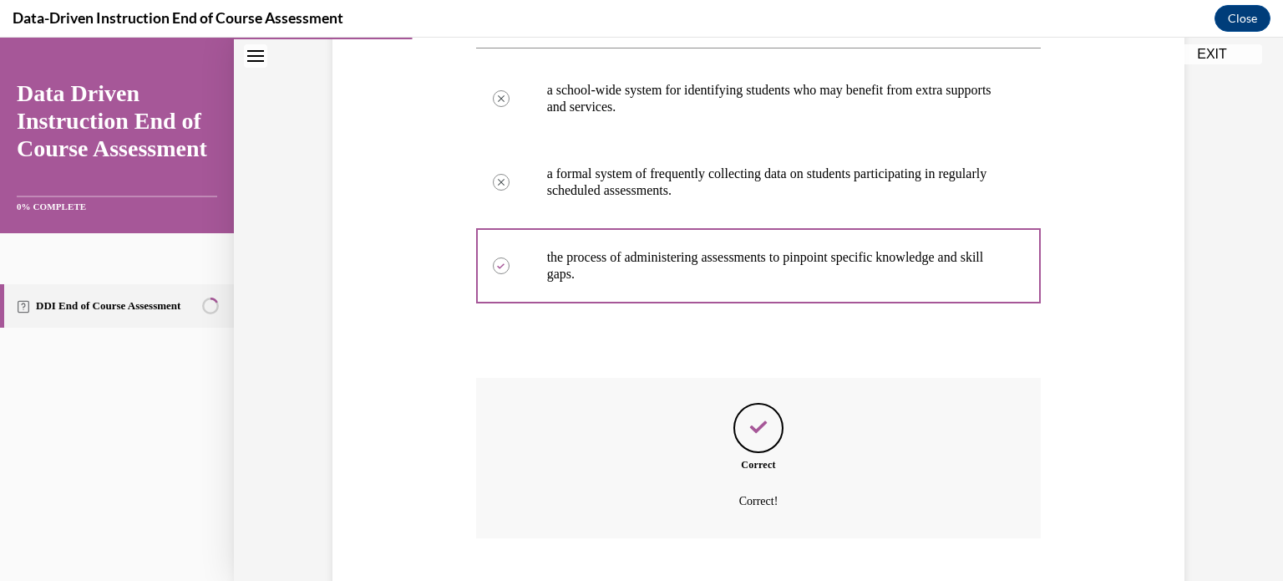
scroll to position [423, 0]
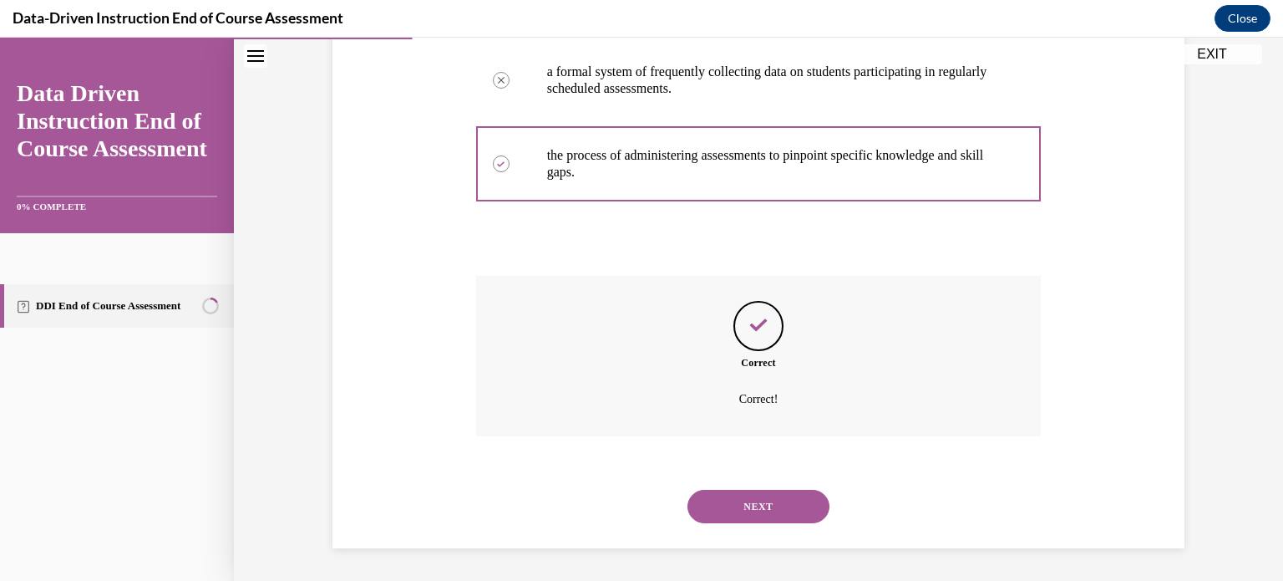
click at [703, 507] on button "NEXT" at bounding box center [758, 505] width 142 height 33
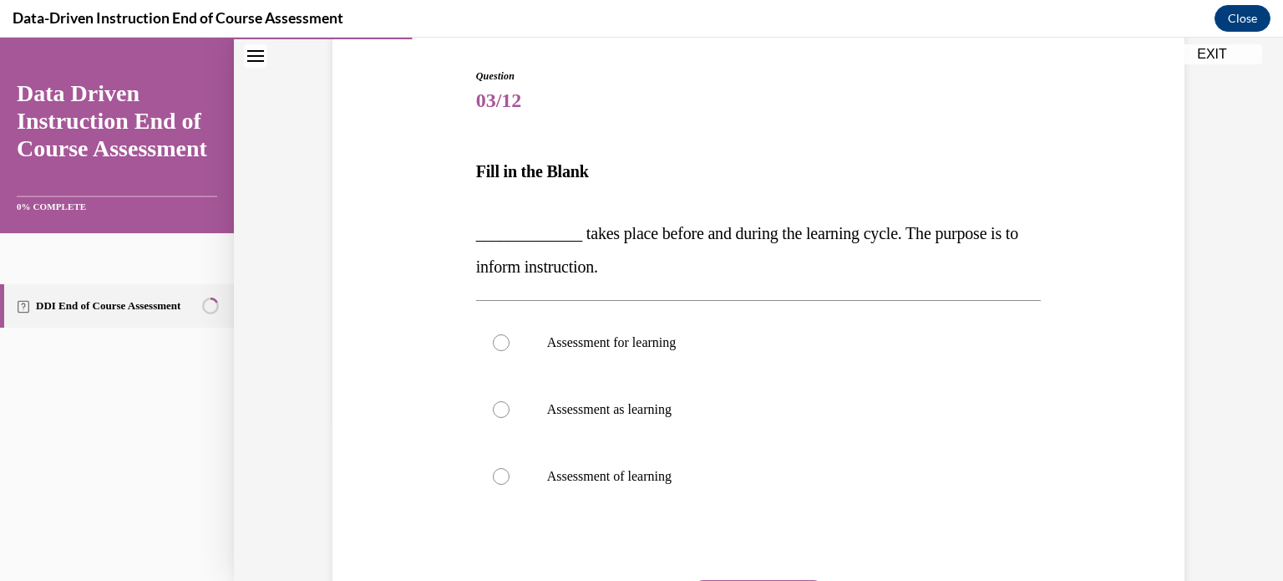
scroll to position [169, 0]
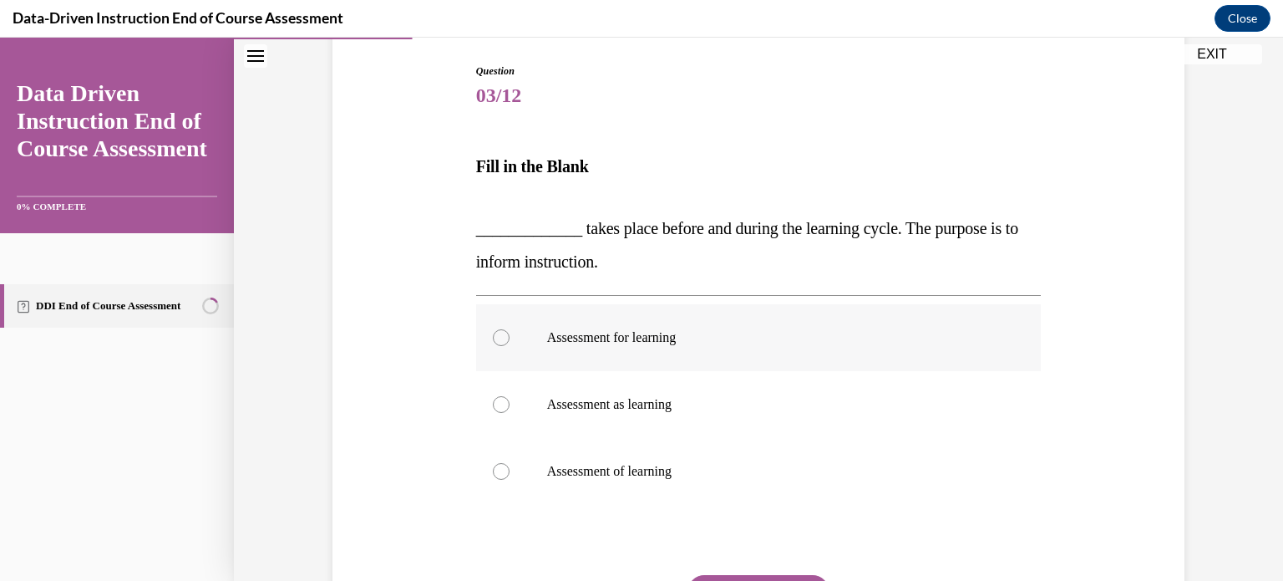
click at [554, 332] on p "Assessment for learning" at bounding box center [773, 337] width 453 height 17
click at [510, 332] on input "Assessment for learning" at bounding box center [501, 337] width 17 height 17
radio input "true"
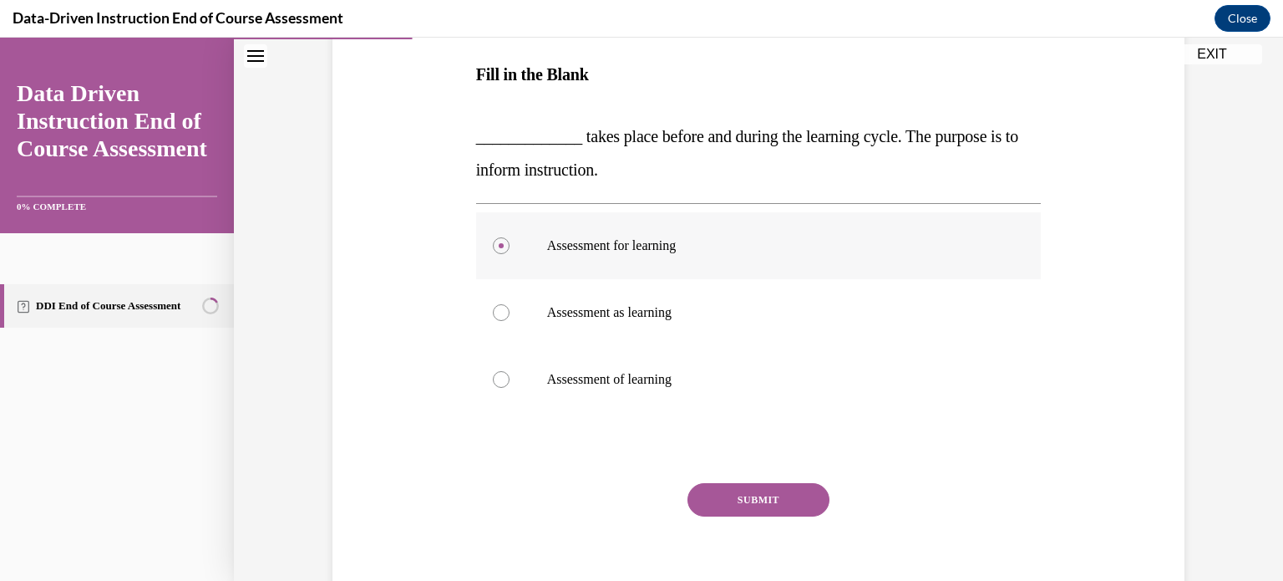
scroll to position [332, 0]
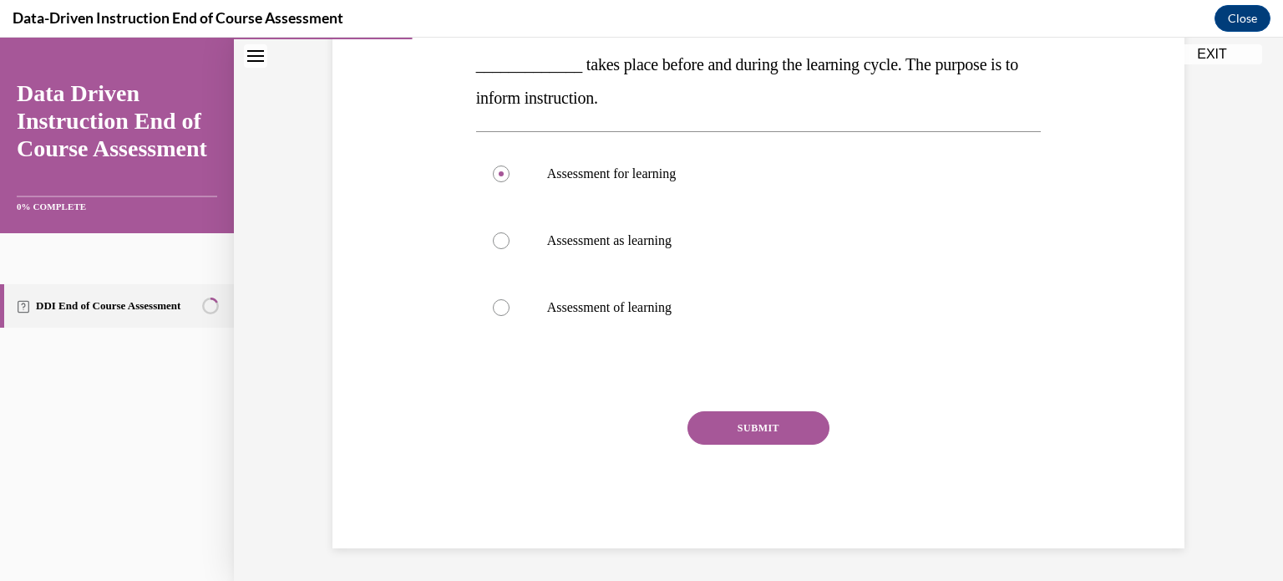
click at [734, 442] on button "SUBMIT" at bounding box center [758, 427] width 142 height 33
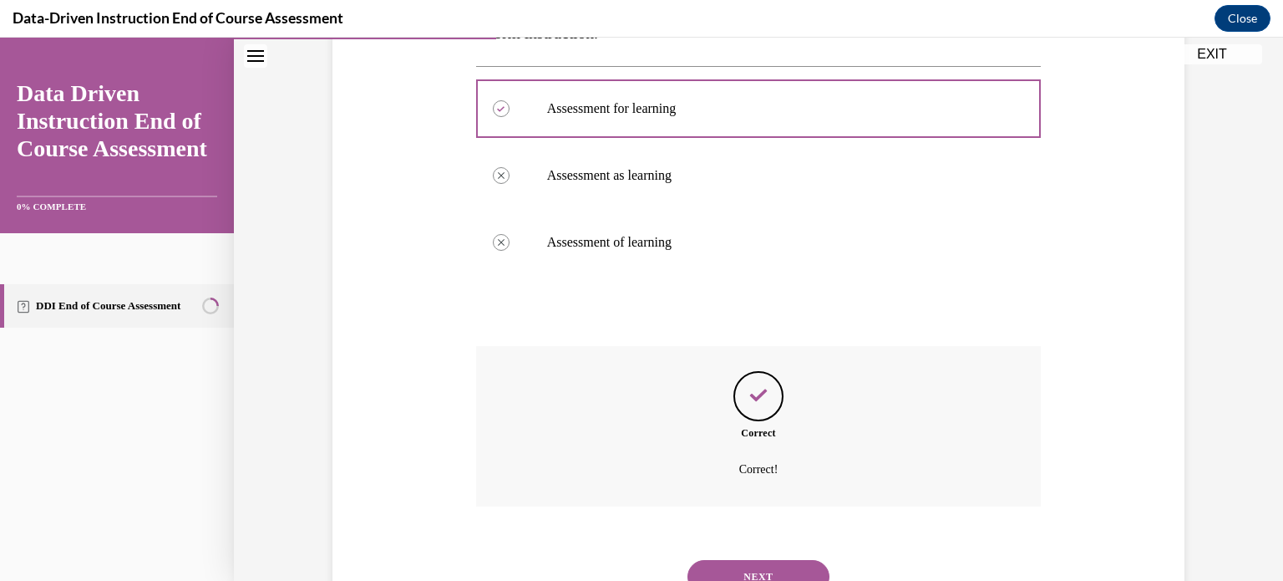
scroll to position [468, 0]
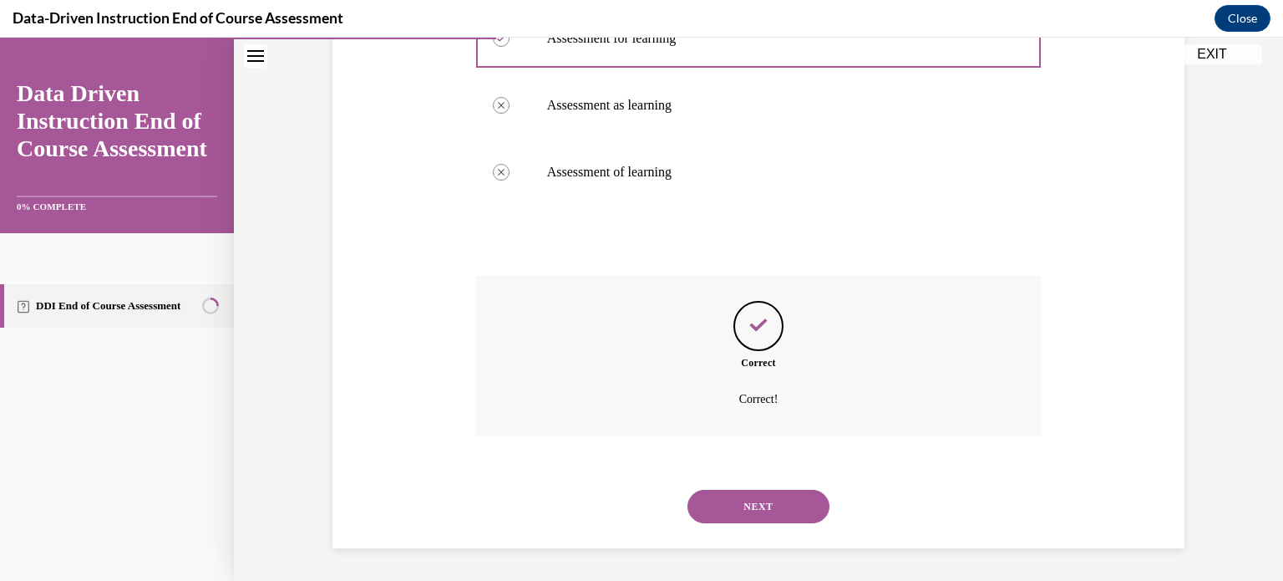
click at [754, 497] on button "NEXT" at bounding box center [758, 505] width 142 height 33
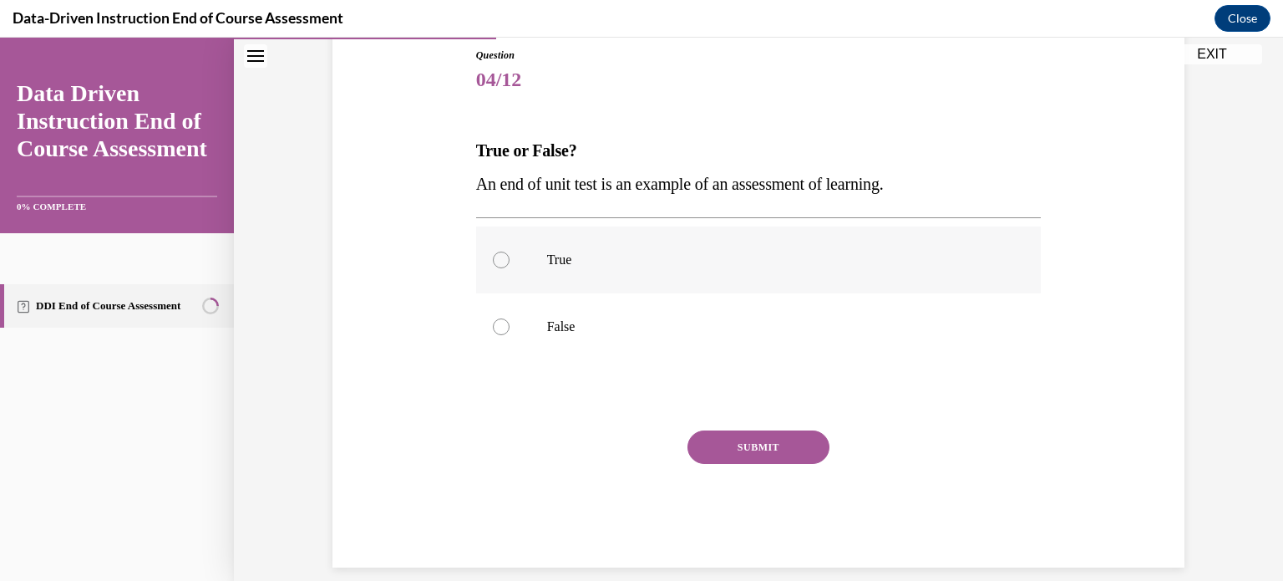
click at [504, 257] on div at bounding box center [501, 259] width 17 height 17
click at [504, 257] on input "True" at bounding box center [501, 259] width 17 height 17
radio input "true"
click at [705, 431] on button "SUBMIT" at bounding box center [758, 446] width 142 height 33
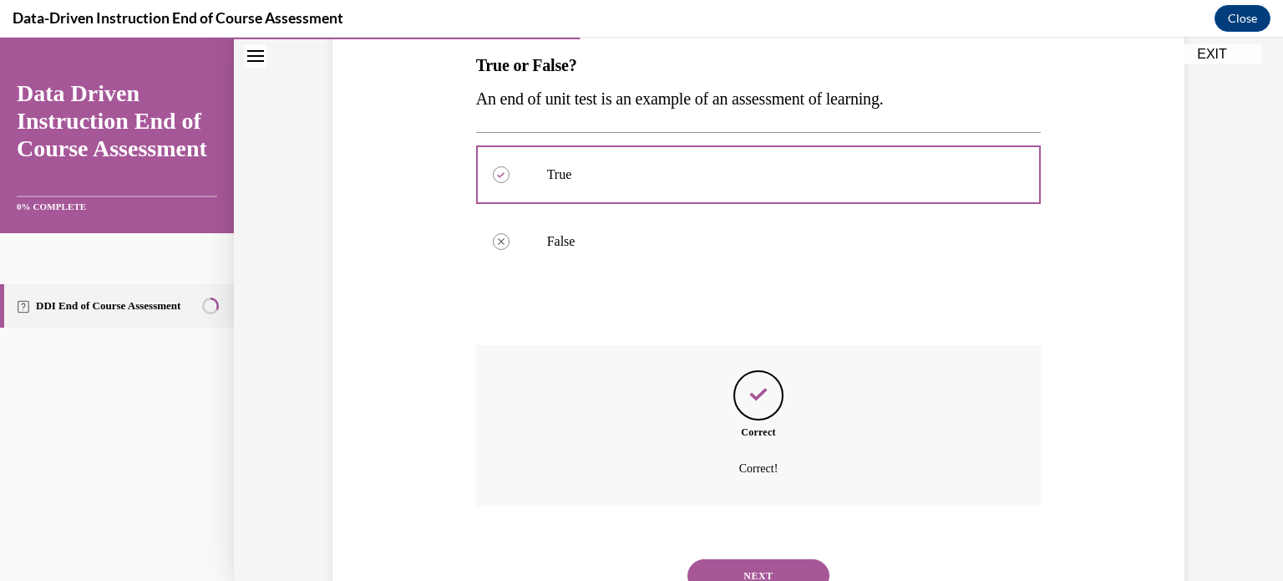
scroll to position [339, 0]
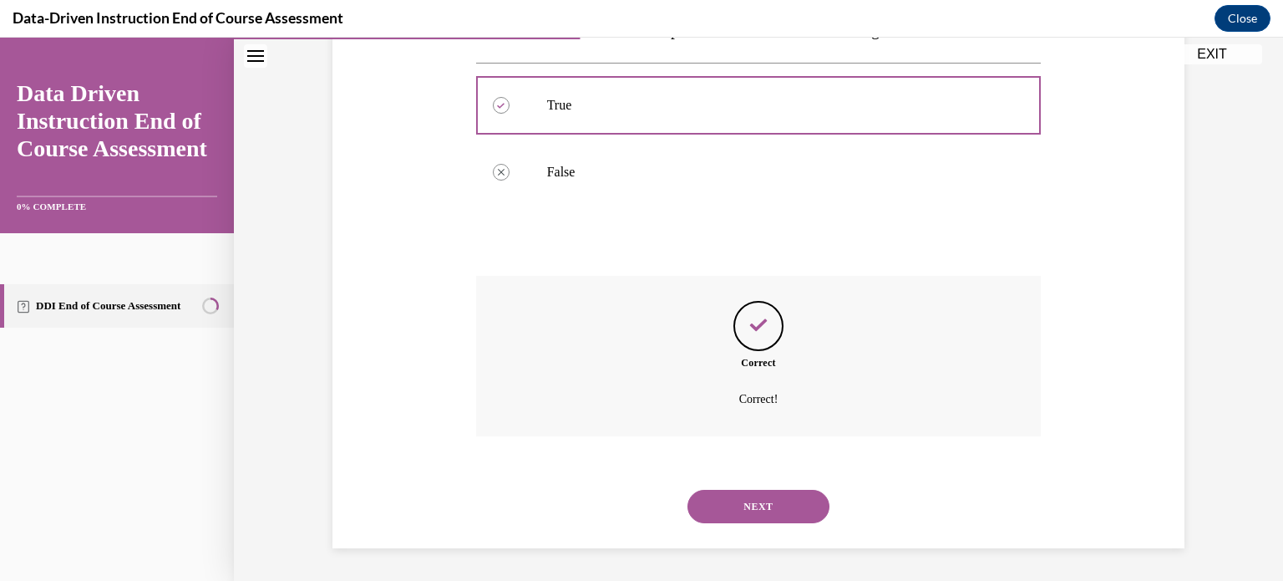
click at [749, 512] on button "NEXT" at bounding box center [758, 505] width 142 height 33
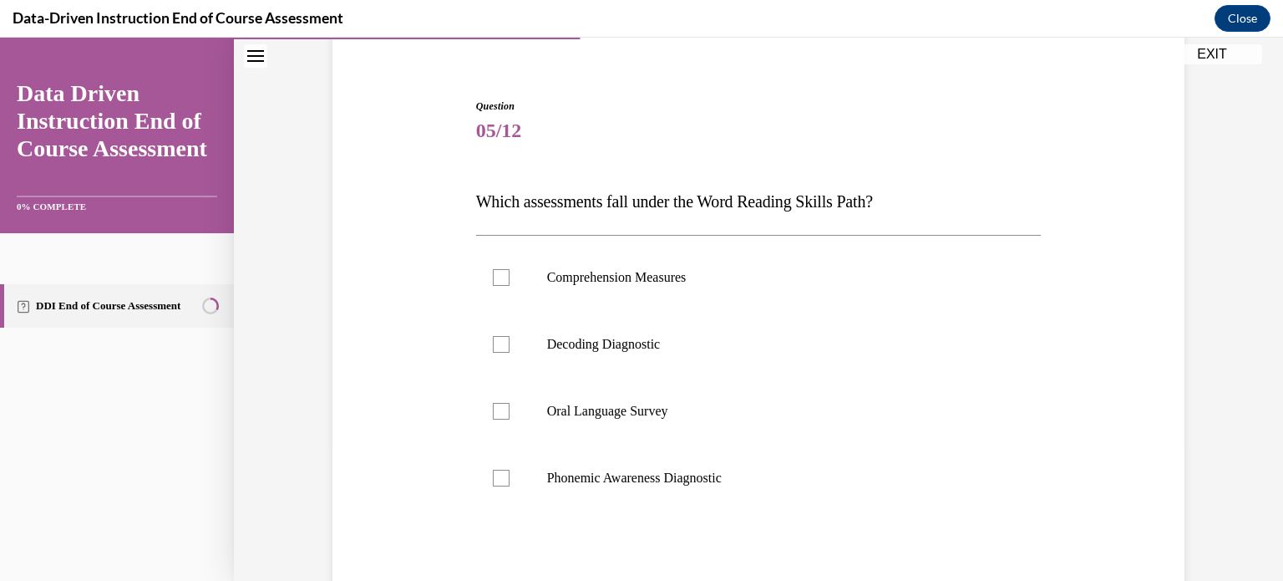
scroll to position [137, 0]
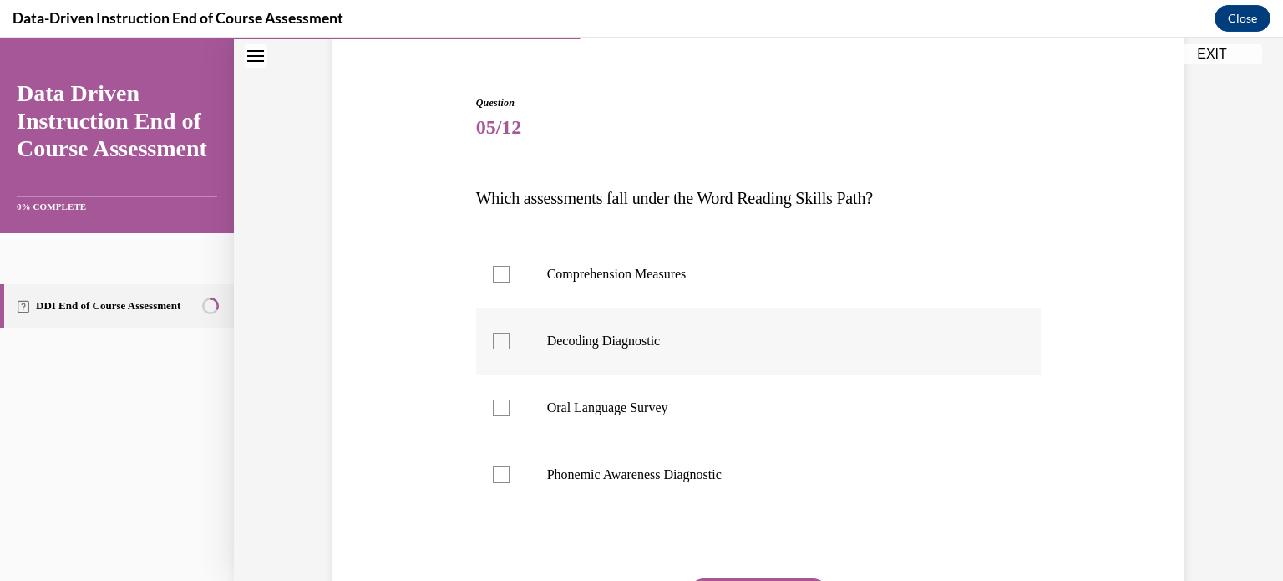
click at [494, 340] on div at bounding box center [501, 340] width 17 height 17
click at [494, 340] on input "Decoding Diagnostic" at bounding box center [501, 340] width 17 height 17
checkbox input "true"
click at [502, 469] on div at bounding box center [501, 474] width 17 height 17
click at [502, 469] on input "Phonemic Awareness Diagnostic" at bounding box center [501, 474] width 17 height 17
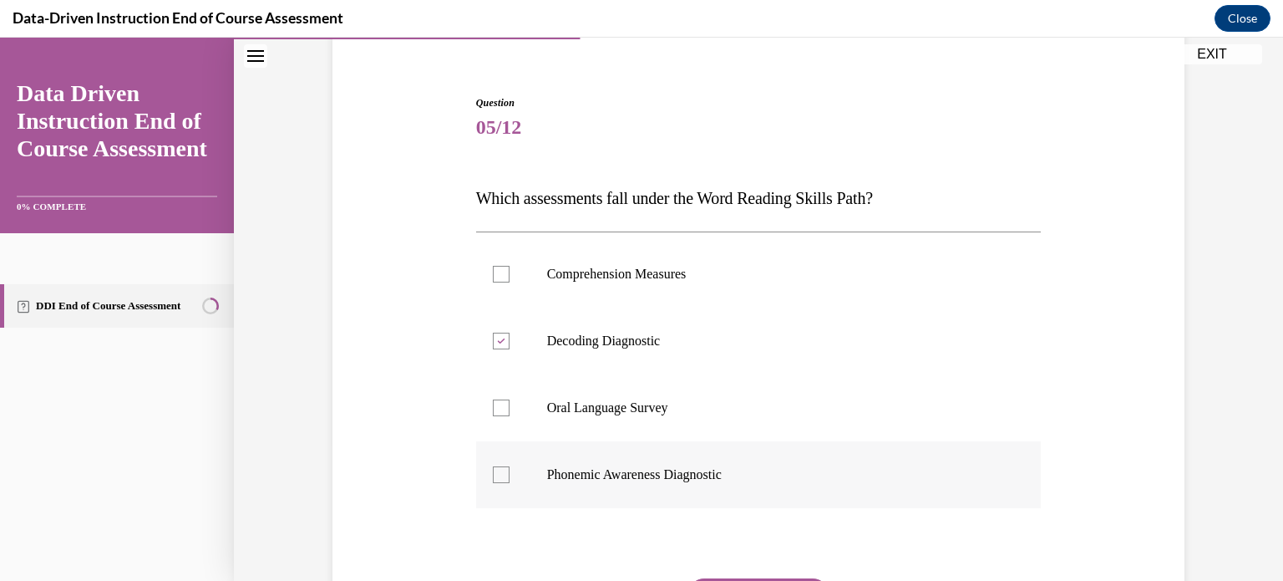
checkbox input "true"
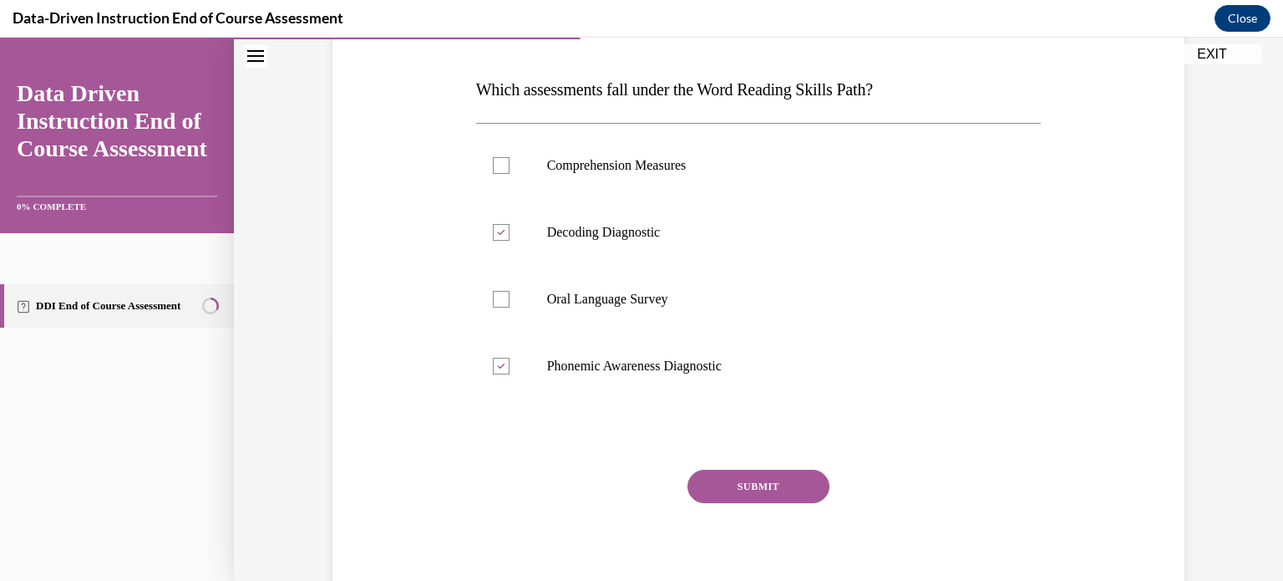
scroll to position [304, 0]
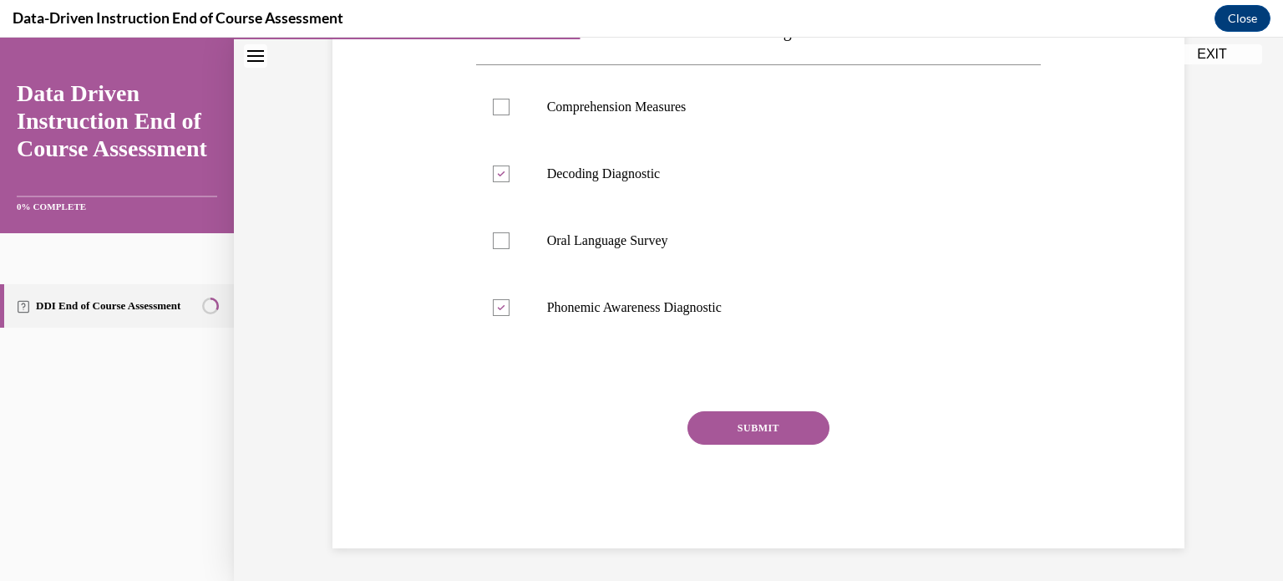
click at [726, 441] on button "SUBMIT" at bounding box center [758, 427] width 142 height 33
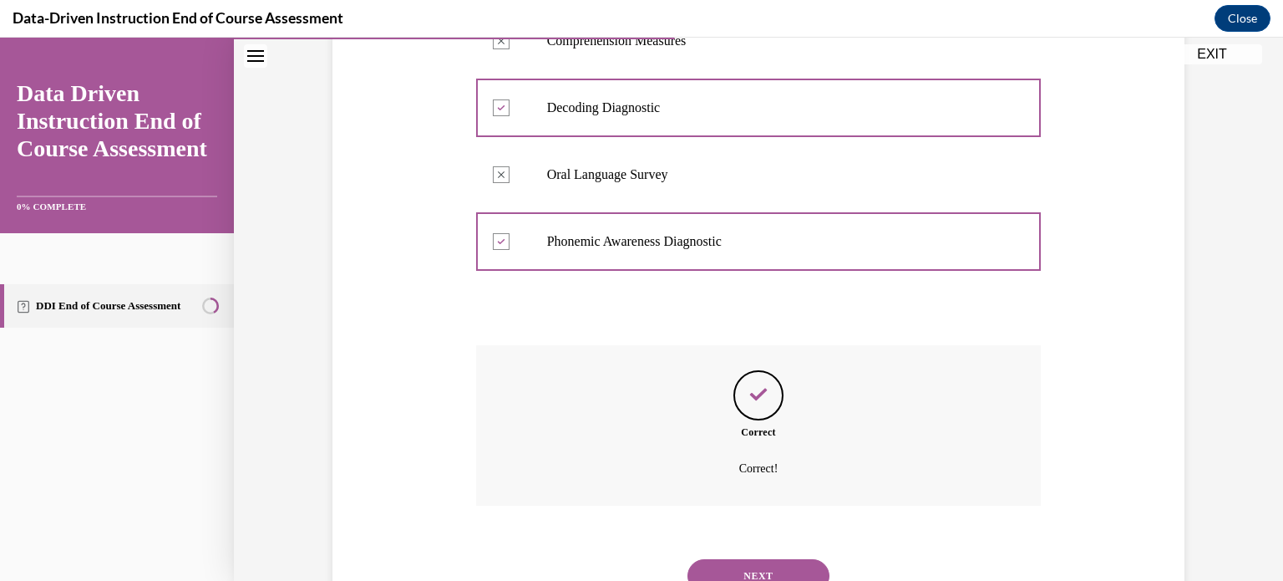
scroll to position [439, 0]
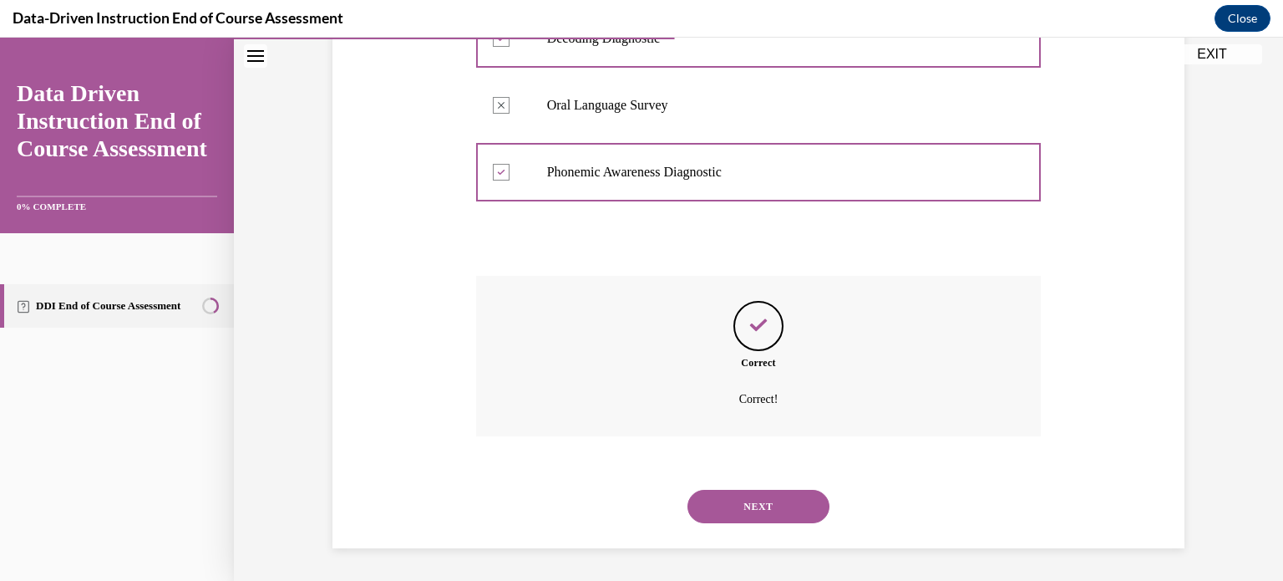
click at [763, 518] on button "NEXT" at bounding box center [758, 505] width 142 height 33
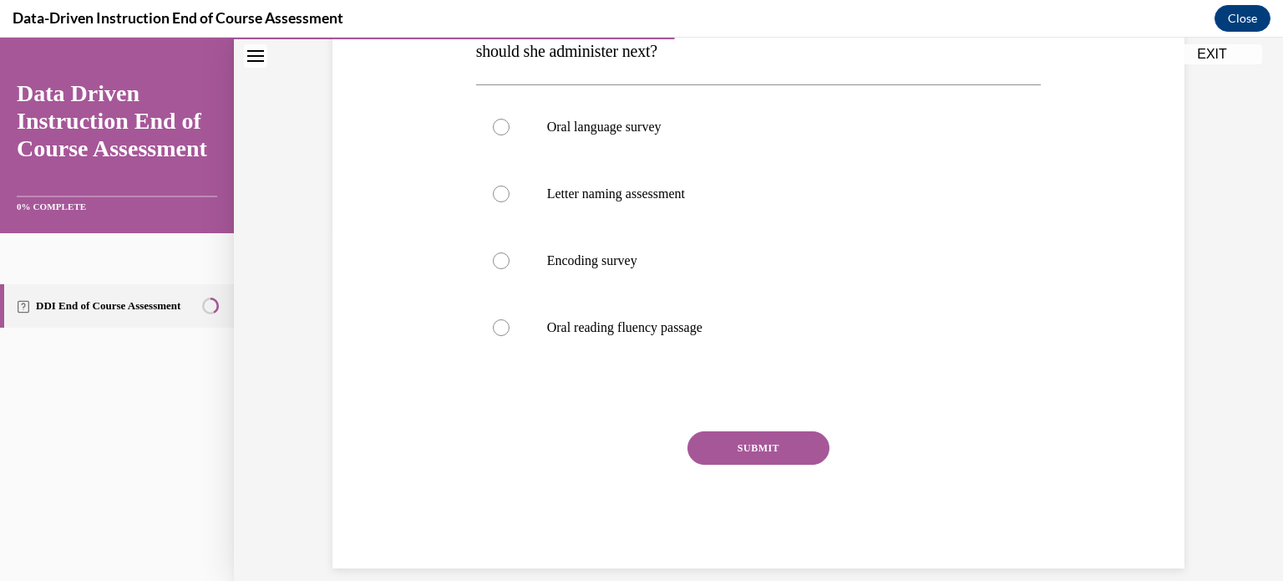
scroll to position [371, 0]
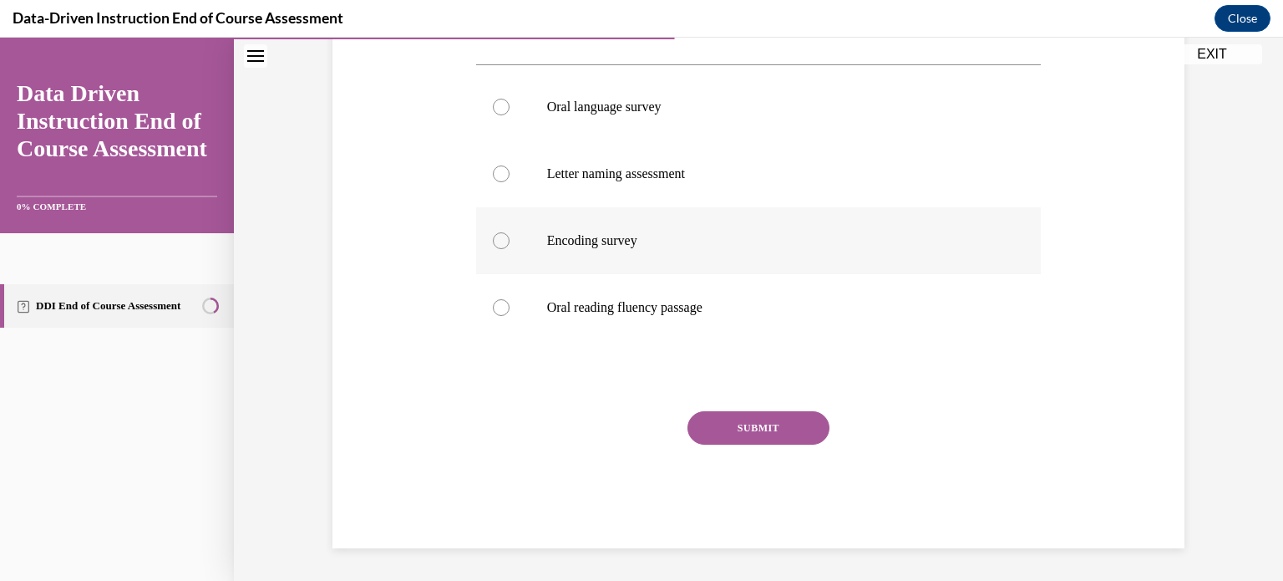
click at [549, 230] on label "Encoding survey" at bounding box center [758, 240] width 565 height 67
click at [510, 232] on input "Encoding survey" at bounding box center [501, 240] width 17 height 17
radio input "true"
click at [768, 417] on button "SUBMIT" at bounding box center [758, 427] width 142 height 33
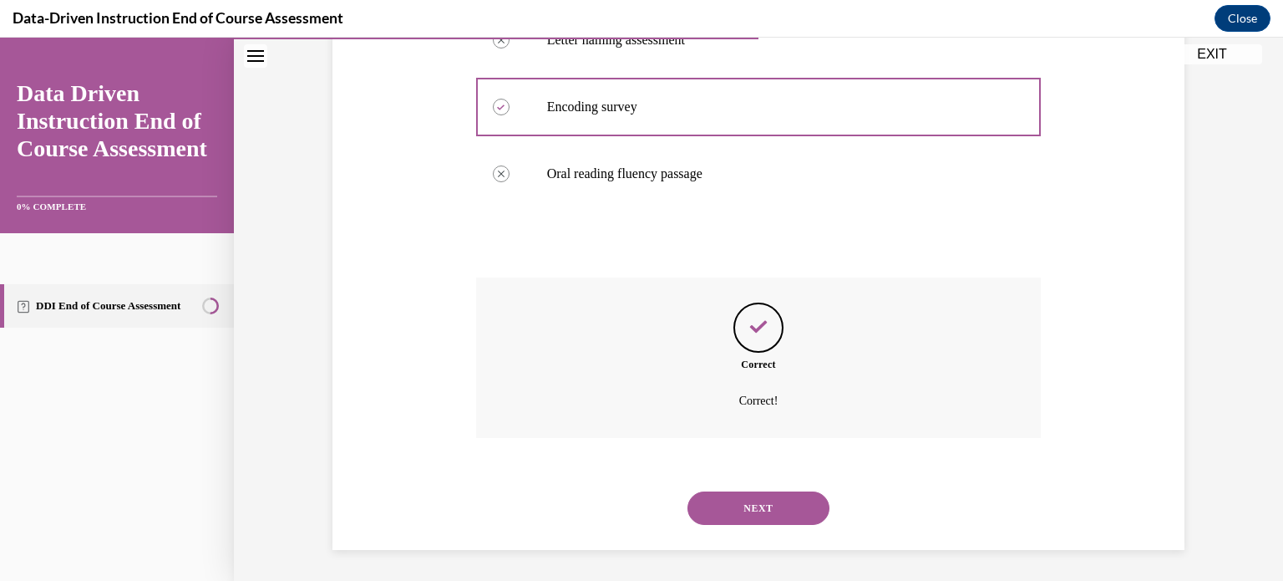
scroll to position [506, 0]
click at [741, 510] on button "NEXT" at bounding box center [758, 505] width 142 height 33
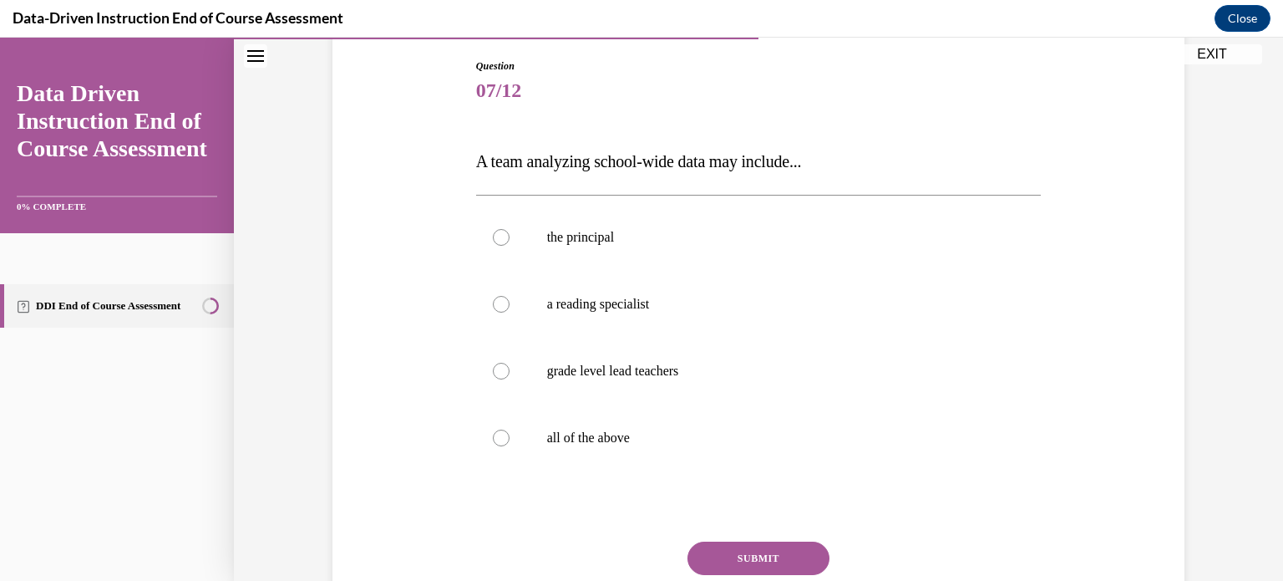
scroll to position [175, 0]
click at [521, 436] on label "all of the above" at bounding box center [758, 436] width 565 height 67
click at [510, 436] on input "all of the above" at bounding box center [501, 437] width 17 height 17
radio input "true"
click at [730, 560] on button "SUBMIT" at bounding box center [758, 556] width 142 height 33
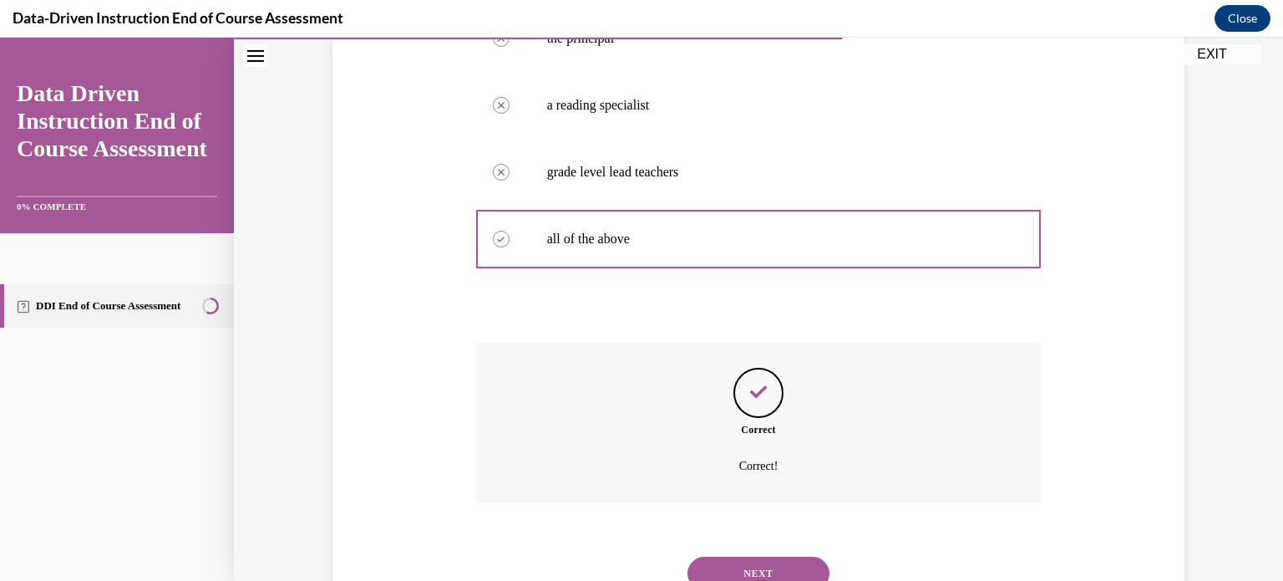
scroll to position [439, 0]
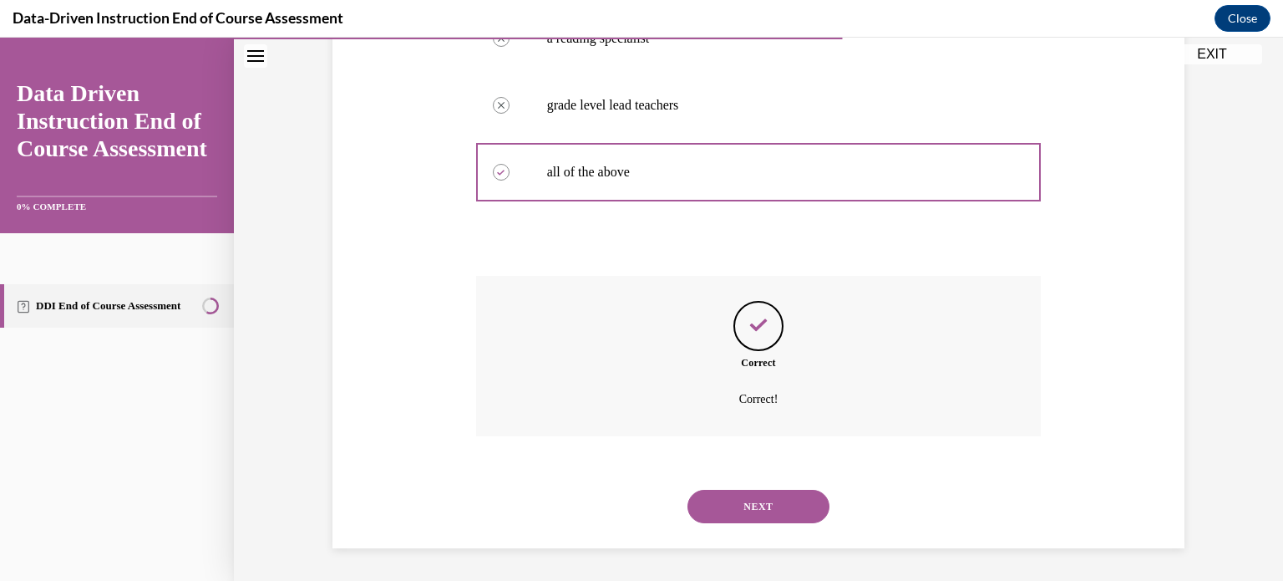
click at [757, 512] on button "NEXT" at bounding box center [758, 505] width 142 height 33
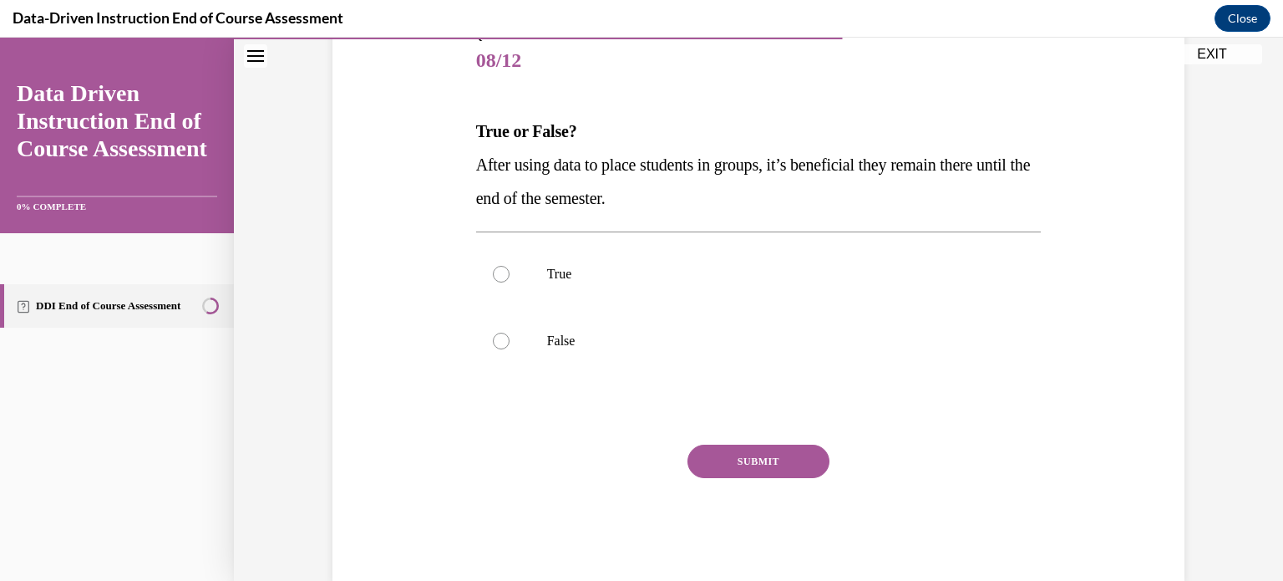
scroll to position [205, 0]
click at [380, 315] on div "Question 08/12 True or False? After using data to place students in groups, it’…" at bounding box center [758, 278] width 860 height 603
click at [504, 337] on div at bounding box center [501, 340] width 17 height 17
click at [504, 337] on input "False" at bounding box center [501, 340] width 17 height 17
radio input "true"
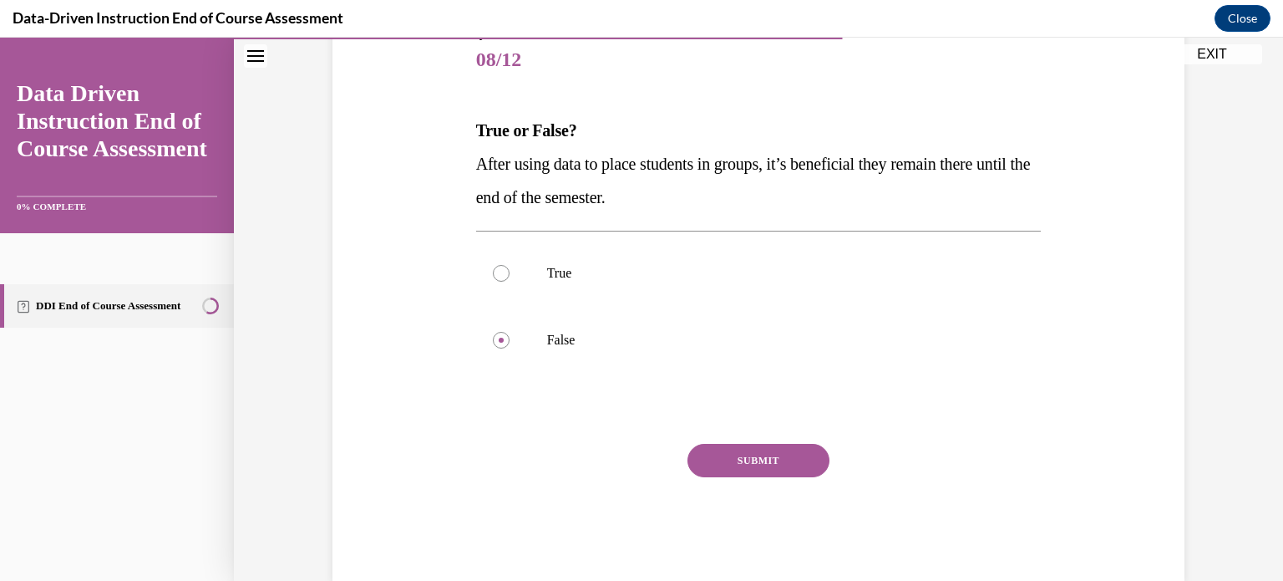
click at [730, 452] on button "SUBMIT" at bounding box center [758, 460] width 142 height 33
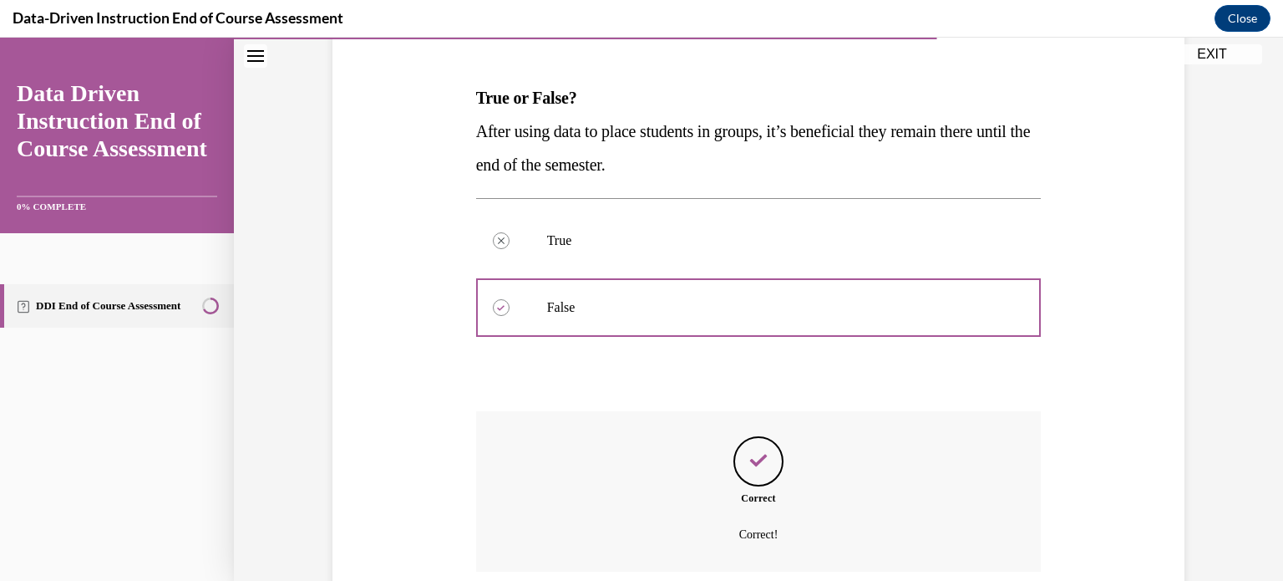
scroll to position [373, 0]
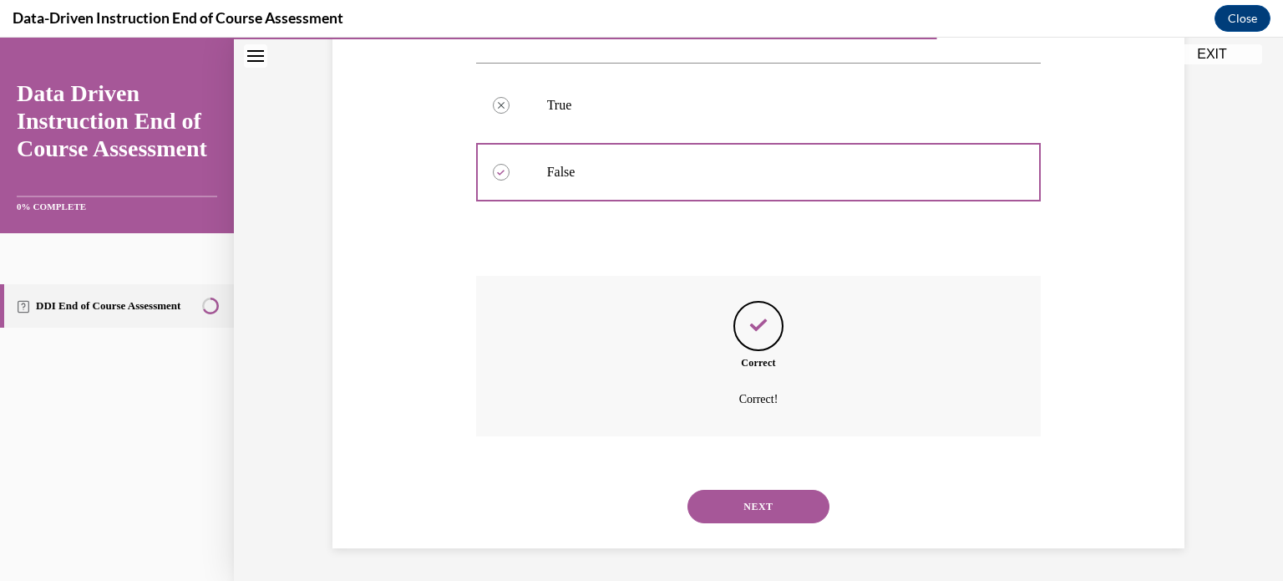
click at [718, 499] on button "NEXT" at bounding box center [758, 505] width 142 height 33
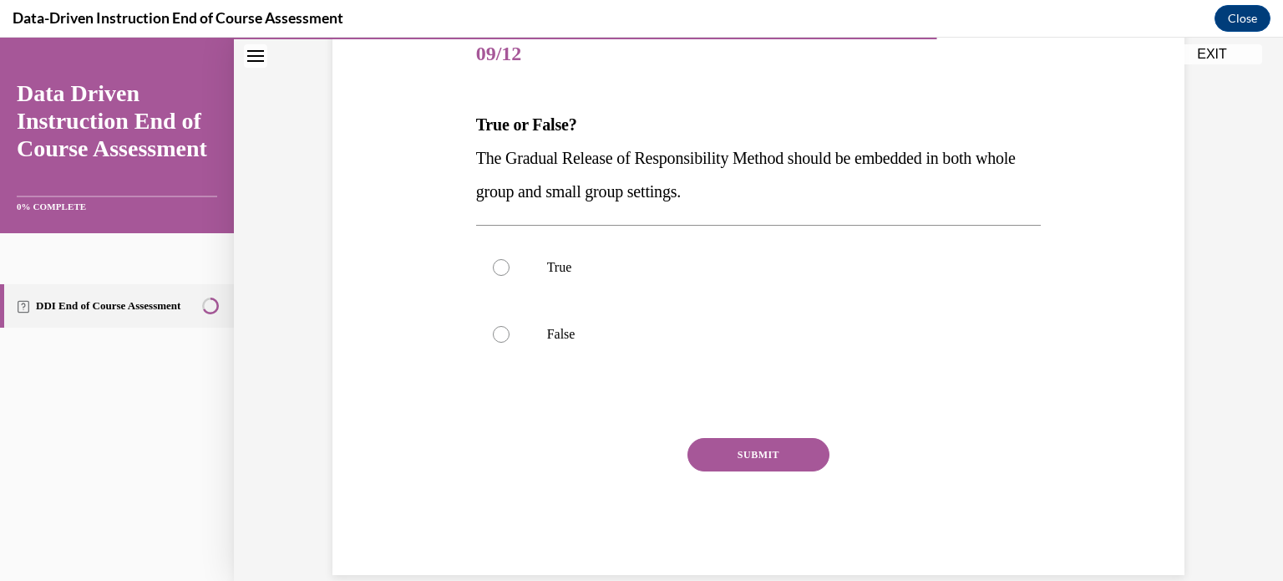
scroll to position [237, 0]
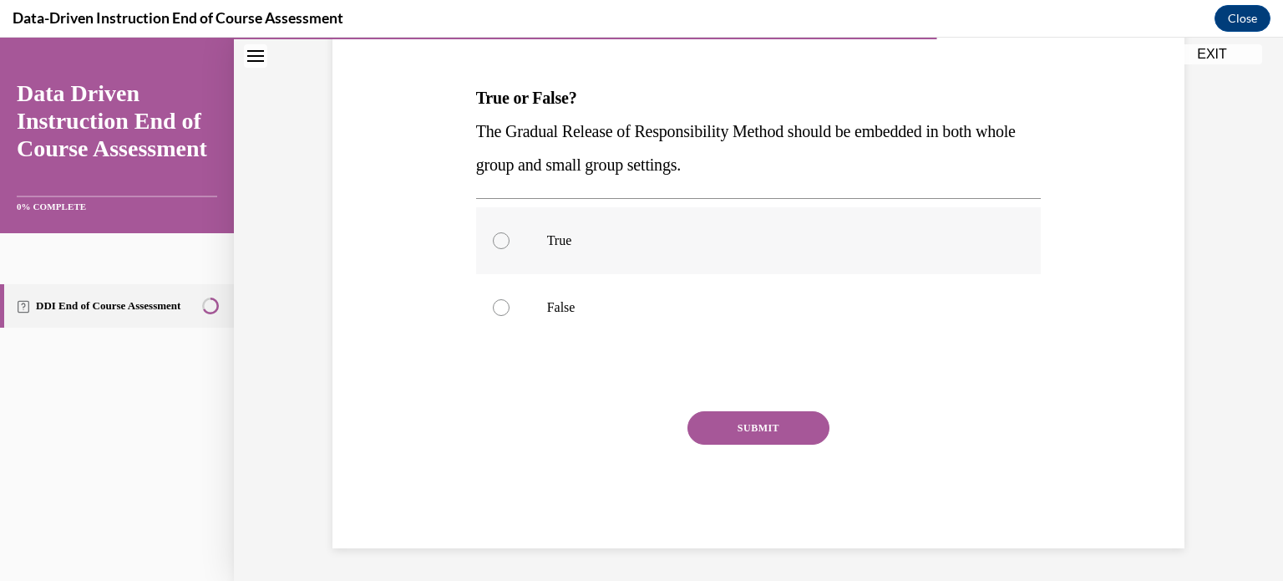
click at [554, 250] on label "True" at bounding box center [758, 240] width 565 height 67
click at [510, 249] on input "True" at bounding box center [501, 240] width 17 height 17
radio input "true"
click at [725, 426] on button "SUBMIT" at bounding box center [758, 427] width 142 height 33
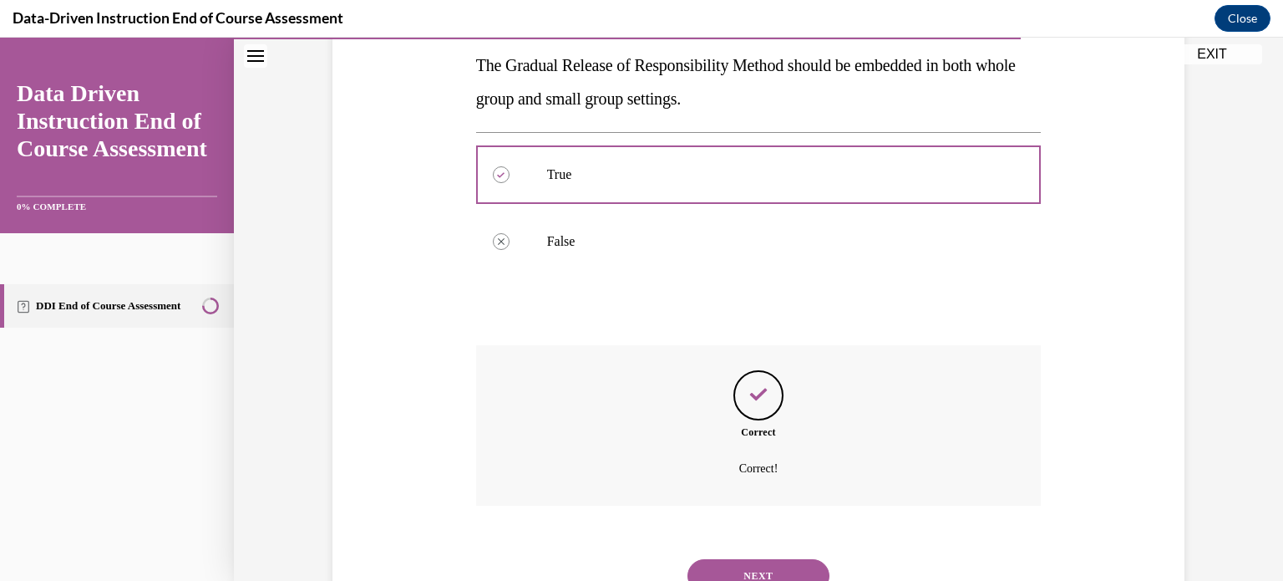
scroll to position [373, 0]
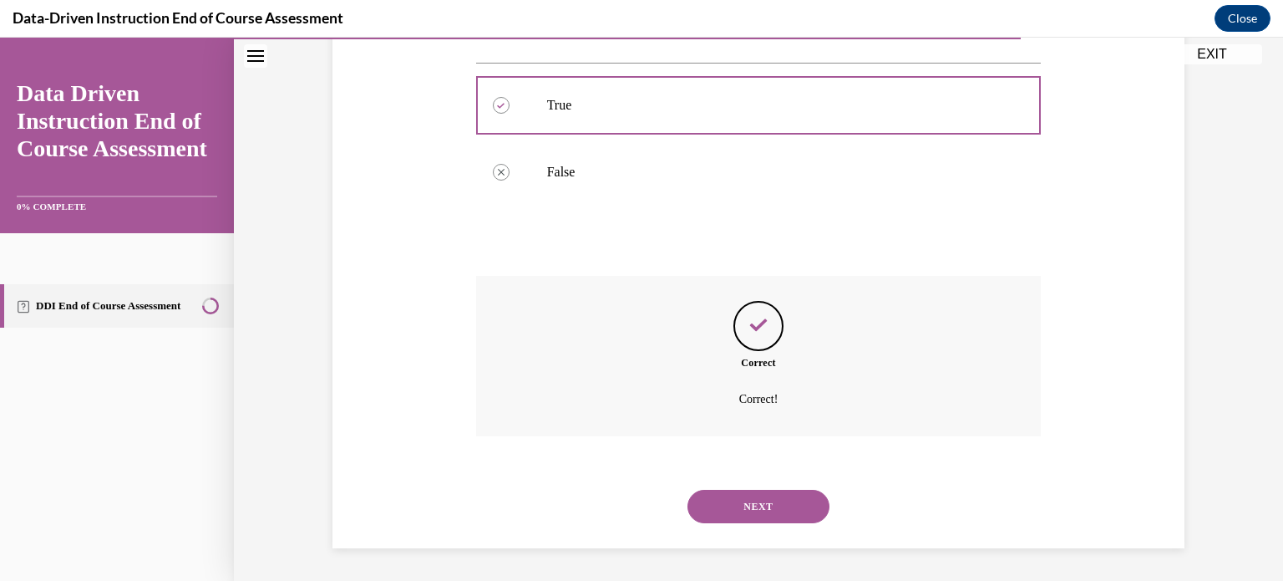
click at [704, 492] on button "NEXT" at bounding box center [758, 505] width 142 height 33
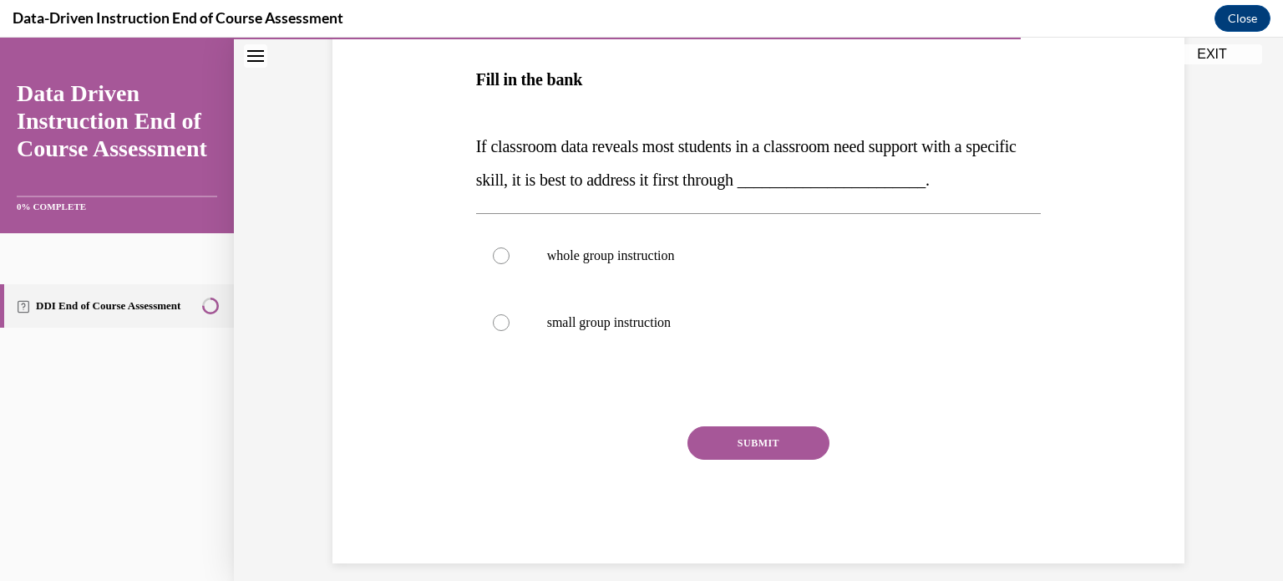
scroll to position [299, 0]
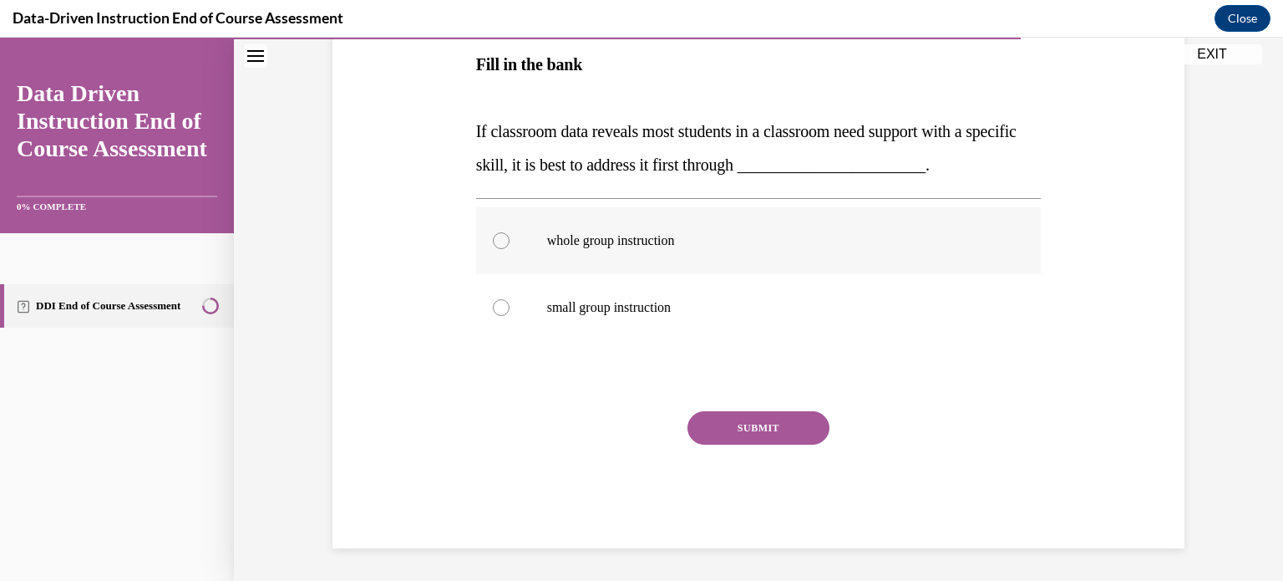
click at [510, 231] on label "whole group instruction" at bounding box center [758, 240] width 565 height 67
click at [510, 232] on input "whole group instruction" at bounding box center [501, 240] width 17 height 17
radio input "true"
click at [718, 417] on button "SUBMIT" at bounding box center [758, 427] width 142 height 33
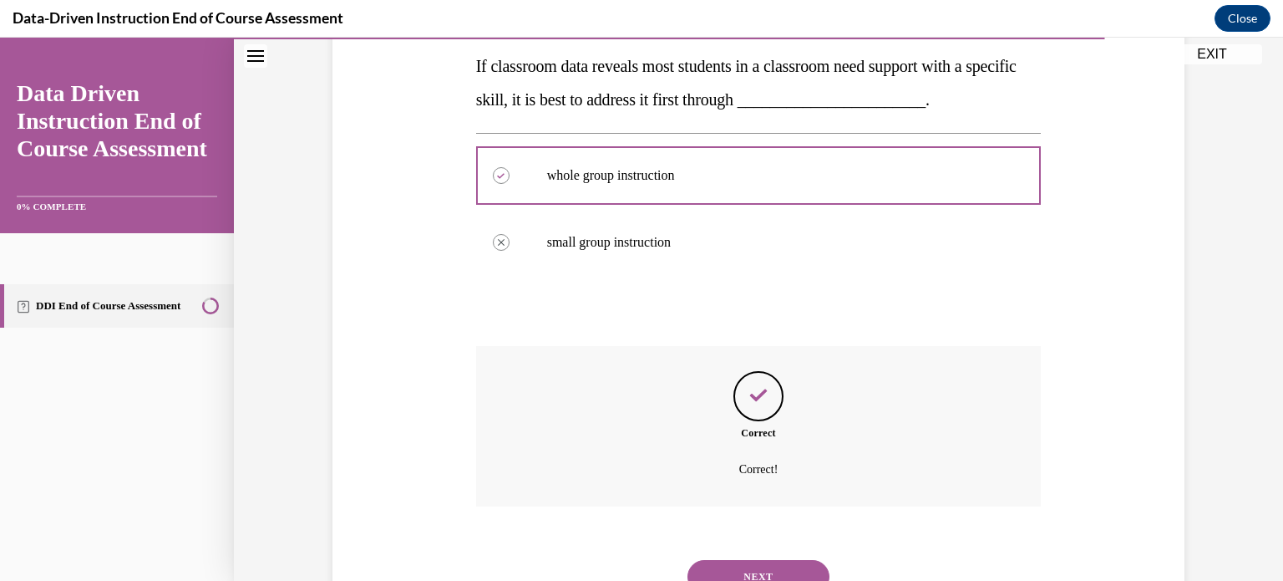
scroll to position [434, 0]
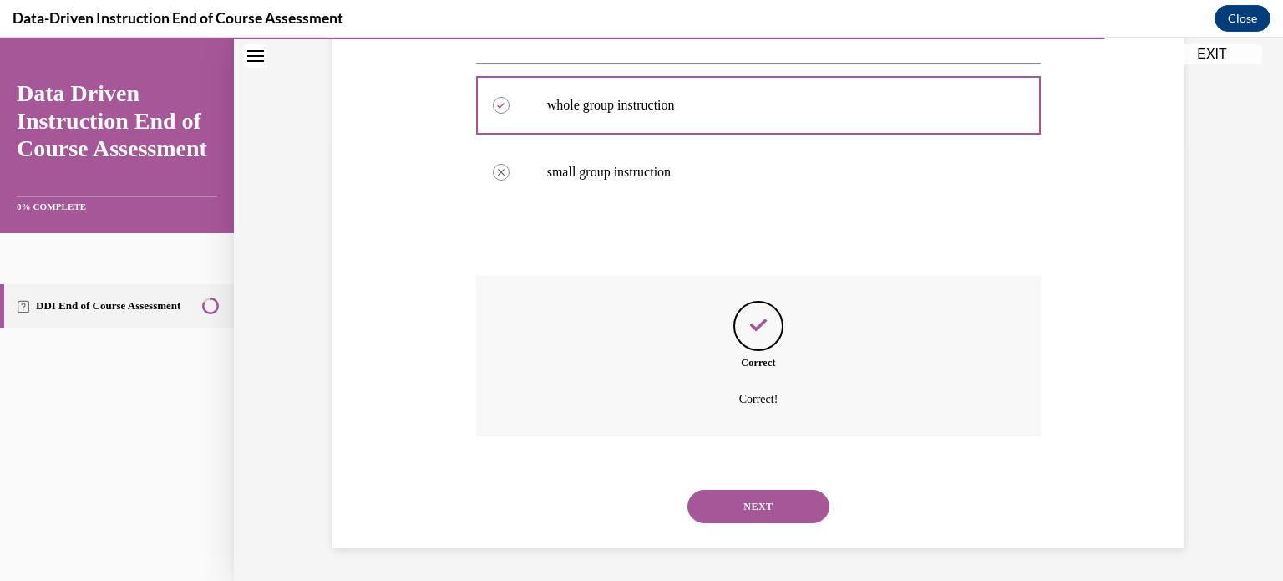
click at [707, 499] on button "NEXT" at bounding box center [758, 505] width 142 height 33
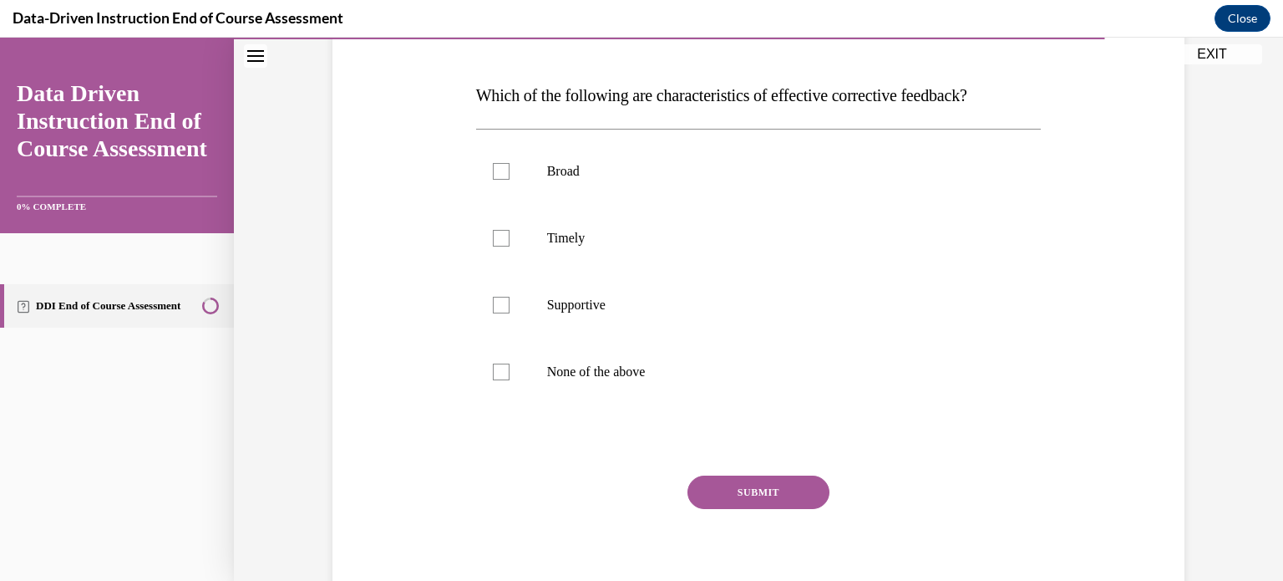
scroll to position [241, 0]
click at [493, 224] on label "Timely" at bounding box center [758, 237] width 565 height 67
click at [493, 229] on input "Timely" at bounding box center [501, 237] width 17 height 17
checkbox input "true"
click at [500, 296] on div at bounding box center [501, 304] width 17 height 17
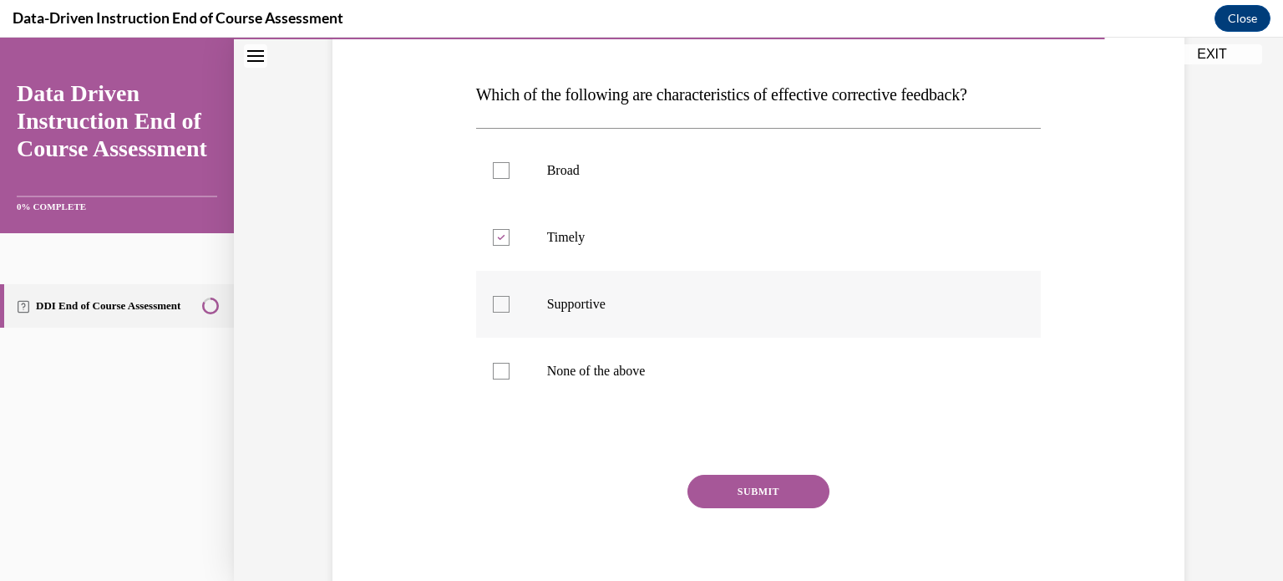
click at [500, 296] on input "Supportive" at bounding box center [501, 304] width 17 height 17
checkbox input "true"
click at [737, 475] on button "SUBMIT" at bounding box center [758, 490] width 142 height 33
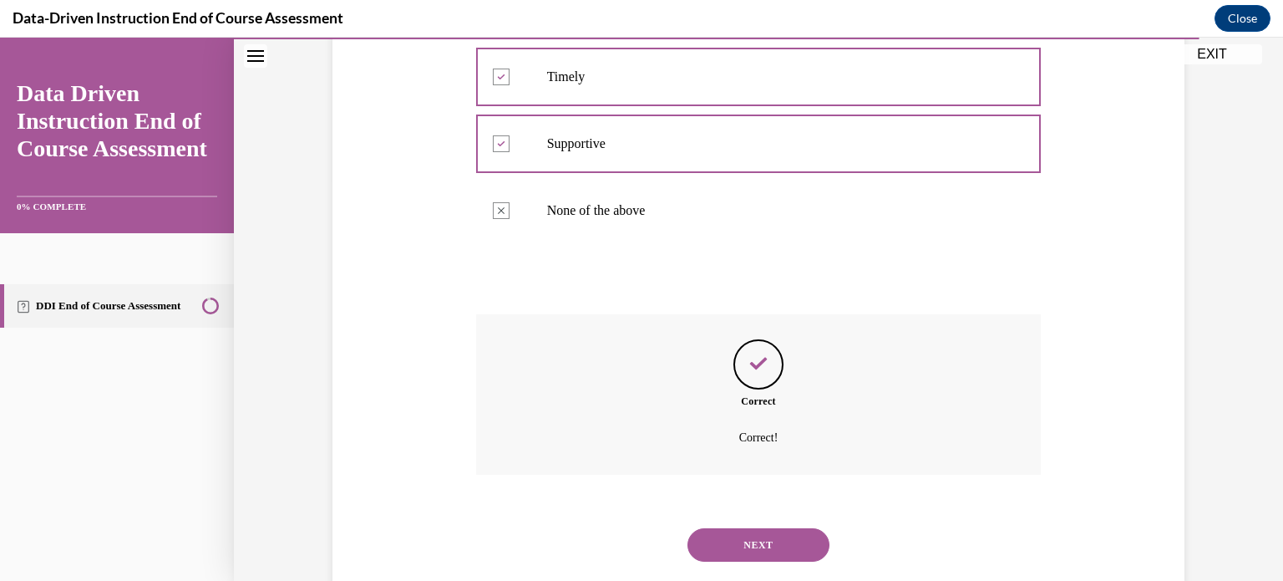
scroll to position [439, 0]
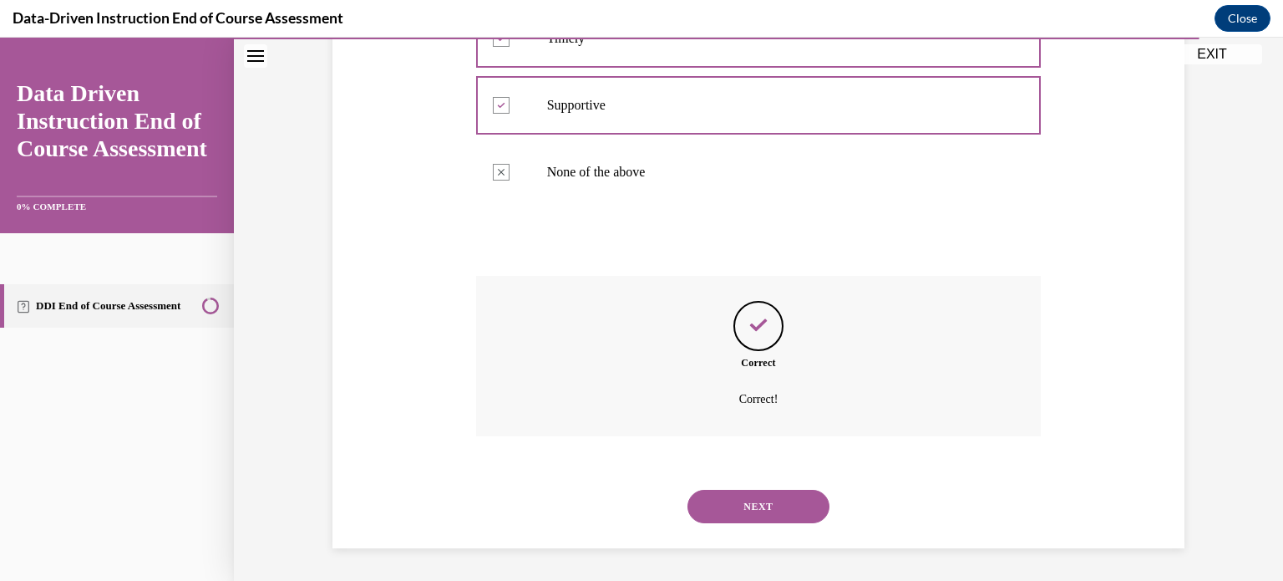
click at [738, 503] on button "NEXT" at bounding box center [758, 505] width 142 height 33
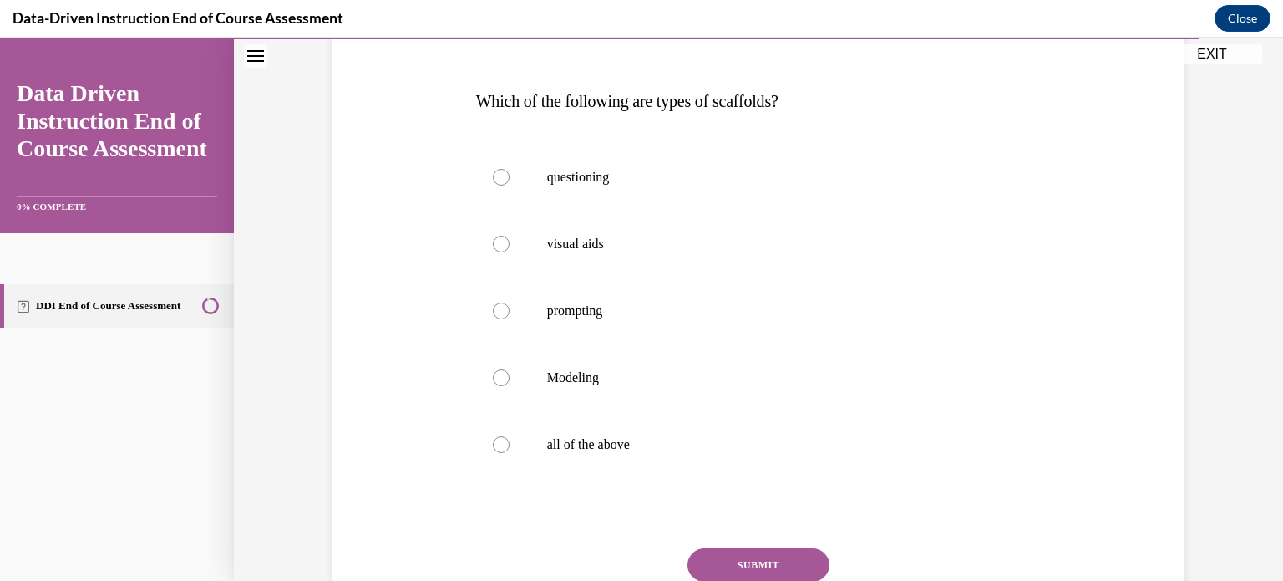
scroll to position [256, 0]
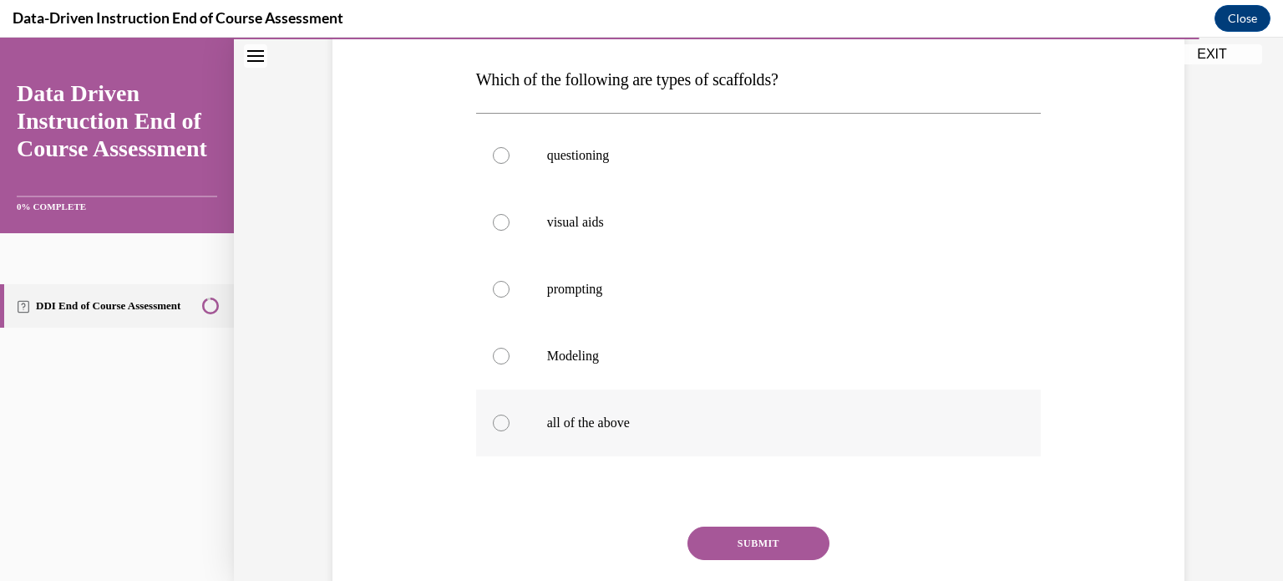
click at [525, 425] on label "all of the above" at bounding box center [758, 422] width 565 height 67
click at [510, 425] on input "all of the above" at bounding box center [501, 422] width 17 height 17
radio input "true"
click at [733, 539] on button "SUBMIT" at bounding box center [758, 542] width 142 height 33
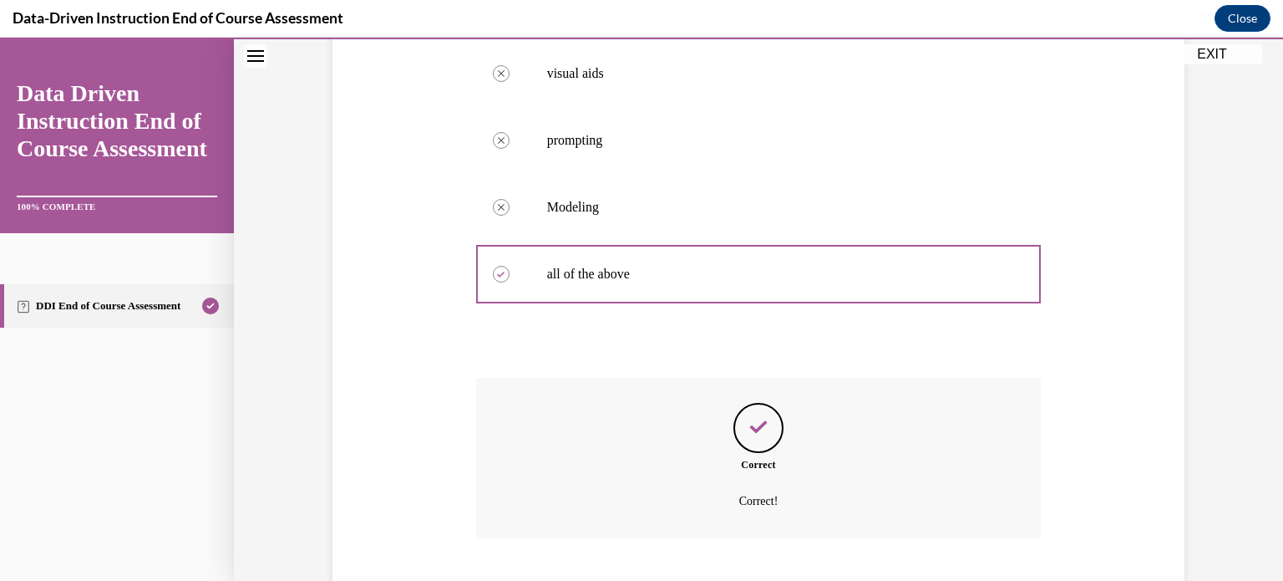
scroll to position [506, 0]
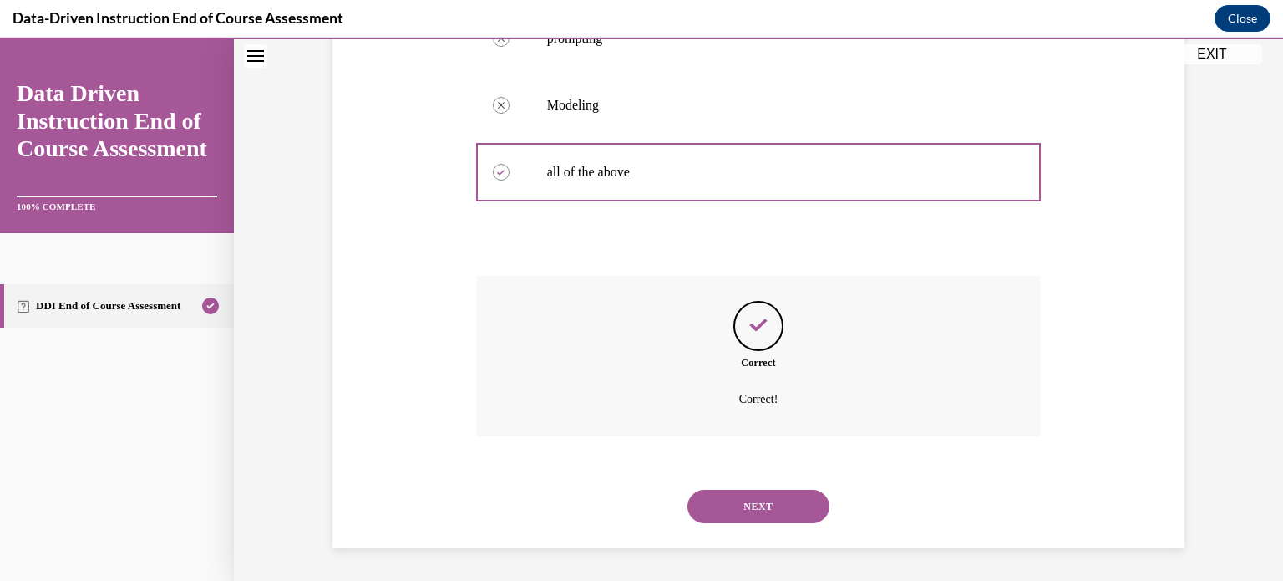
click at [736, 508] on button "NEXT" at bounding box center [758, 505] width 142 height 33
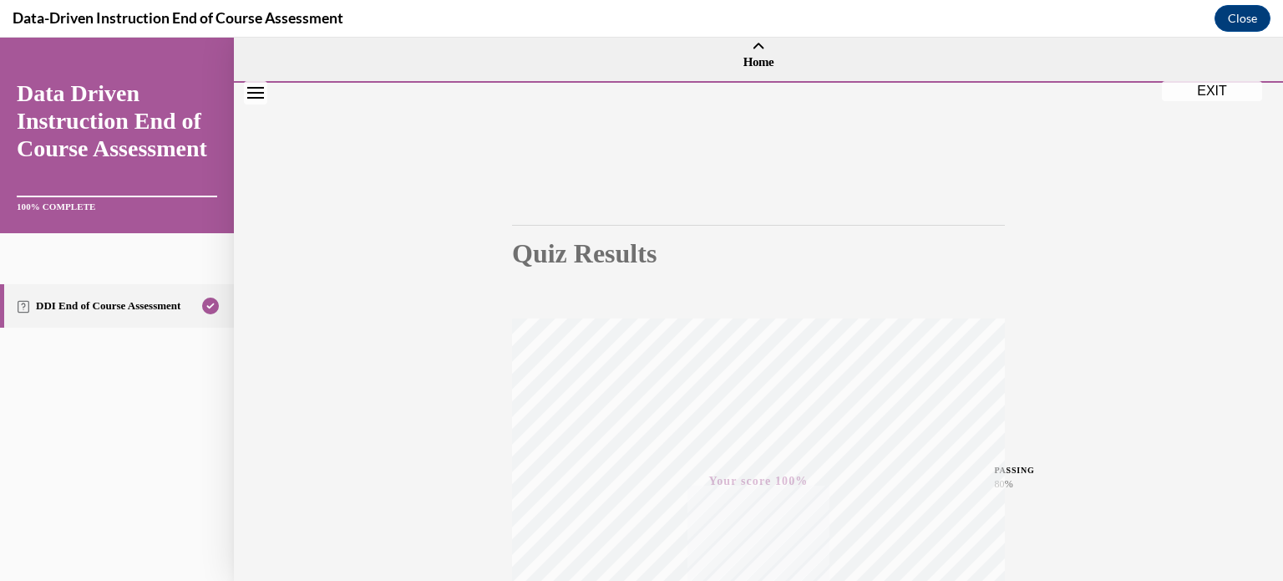
scroll to position [3, 0]
click at [1208, 103] on button "EXIT" at bounding box center [1212, 102] width 100 height 20
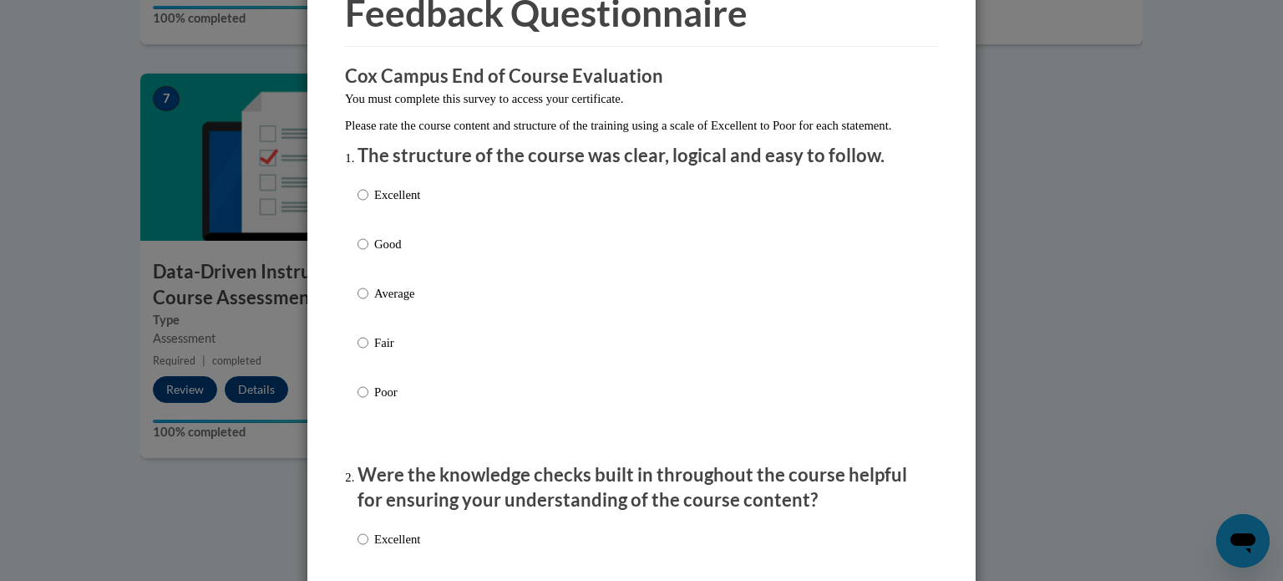
scroll to position [84, 0]
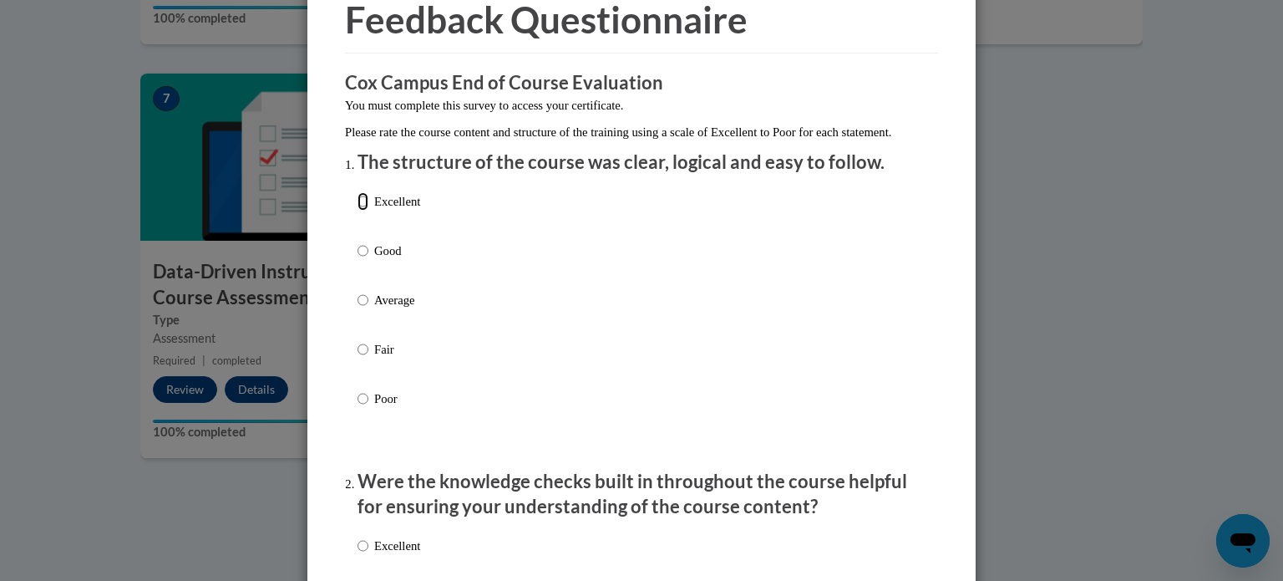
click at [361, 210] on input "Excellent" at bounding box center [363, 201] width 11 height 18
radio input "true"
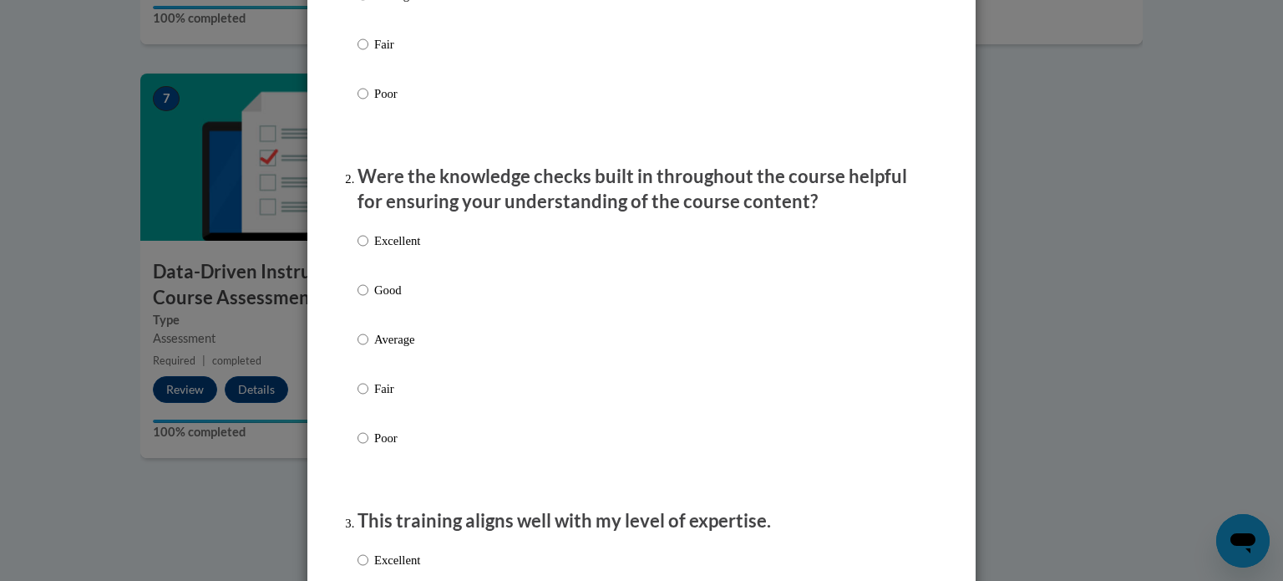
scroll to position [429, 0]
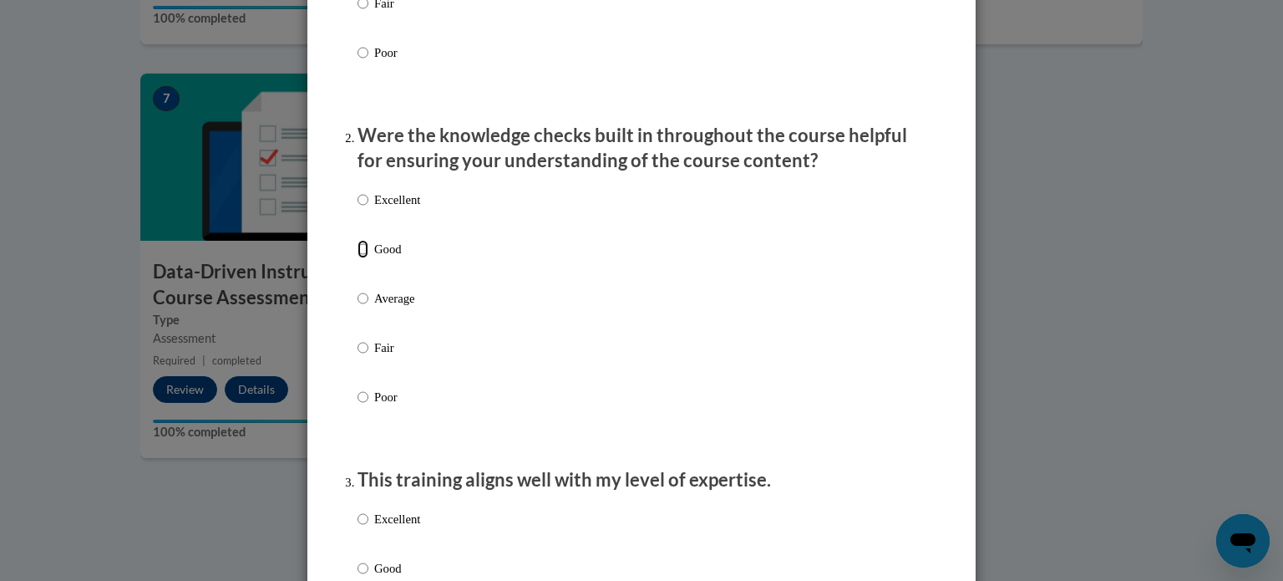
click at [363, 258] on input "Good" at bounding box center [363, 249] width 11 height 18
radio input "true"
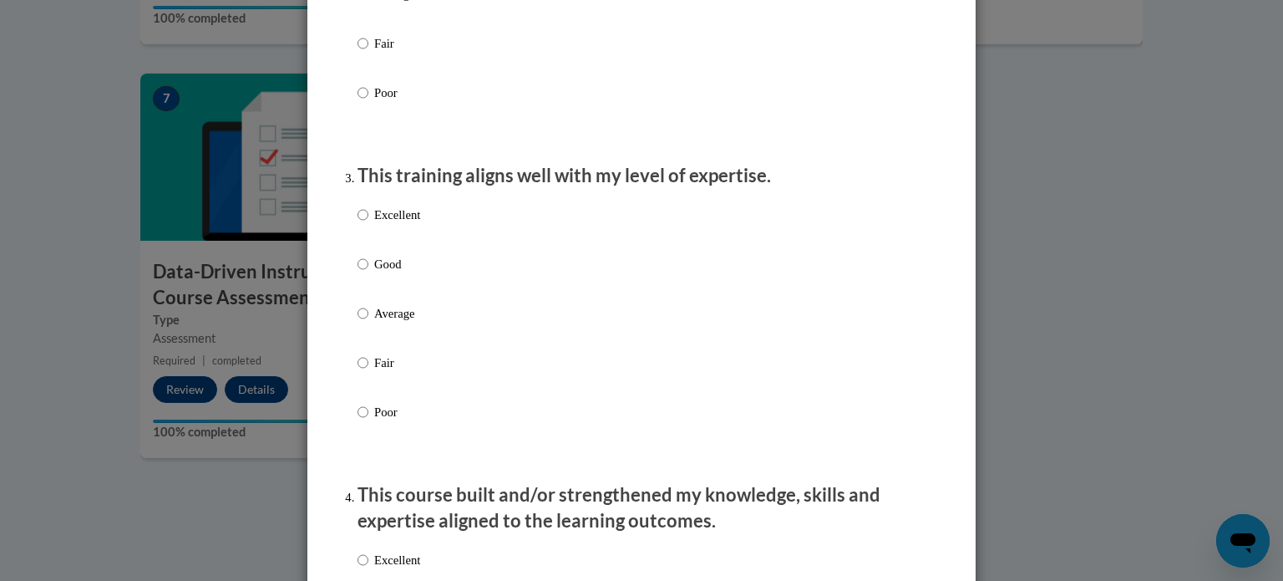
scroll to position [733, 0]
click at [363, 225] on input "Excellent" at bounding box center [363, 215] width 11 height 18
radio input "true"
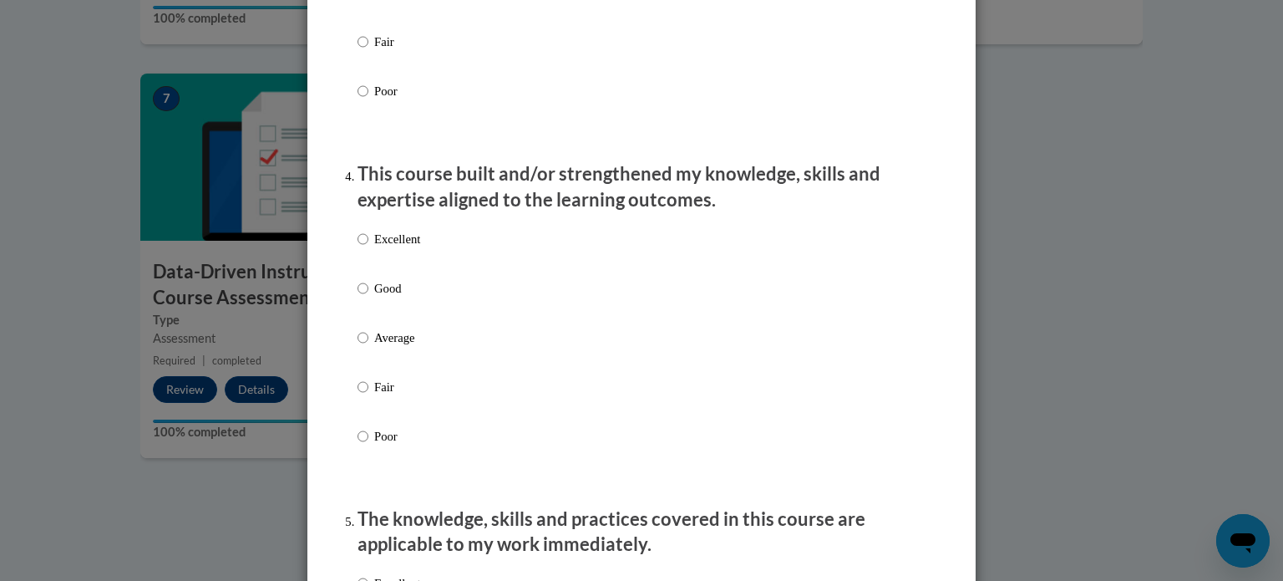
scroll to position [1052, 0]
click at [362, 250] on input "Excellent" at bounding box center [363, 240] width 11 height 18
radio input "true"
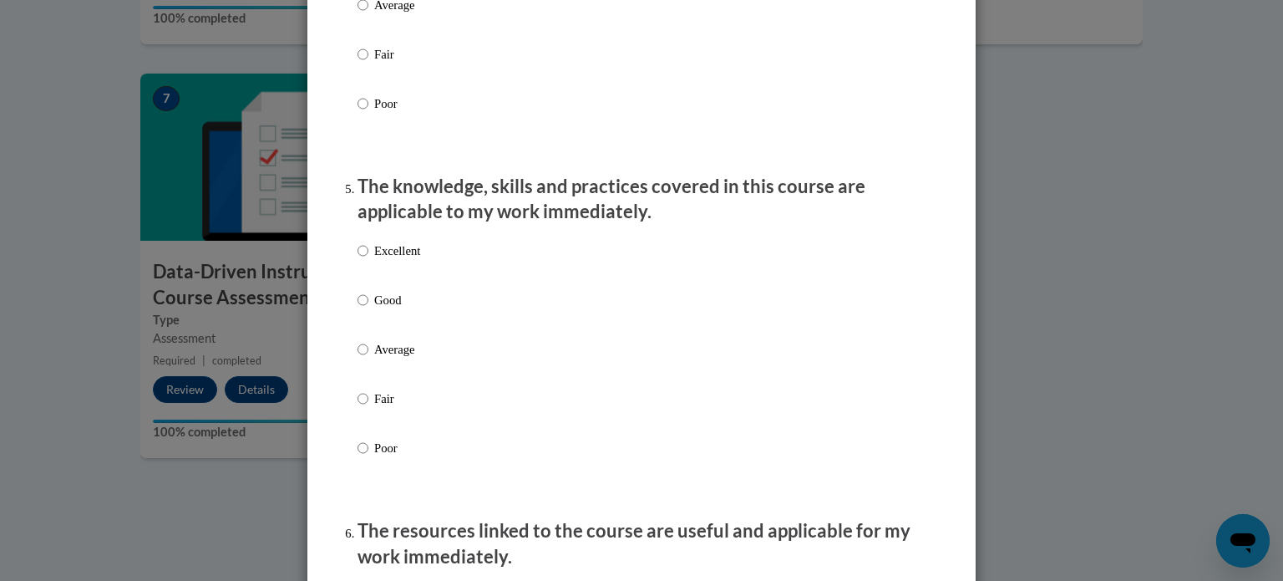
scroll to position [1387, 0]
click at [364, 309] on input "Good" at bounding box center [363, 300] width 11 height 18
radio input "true"
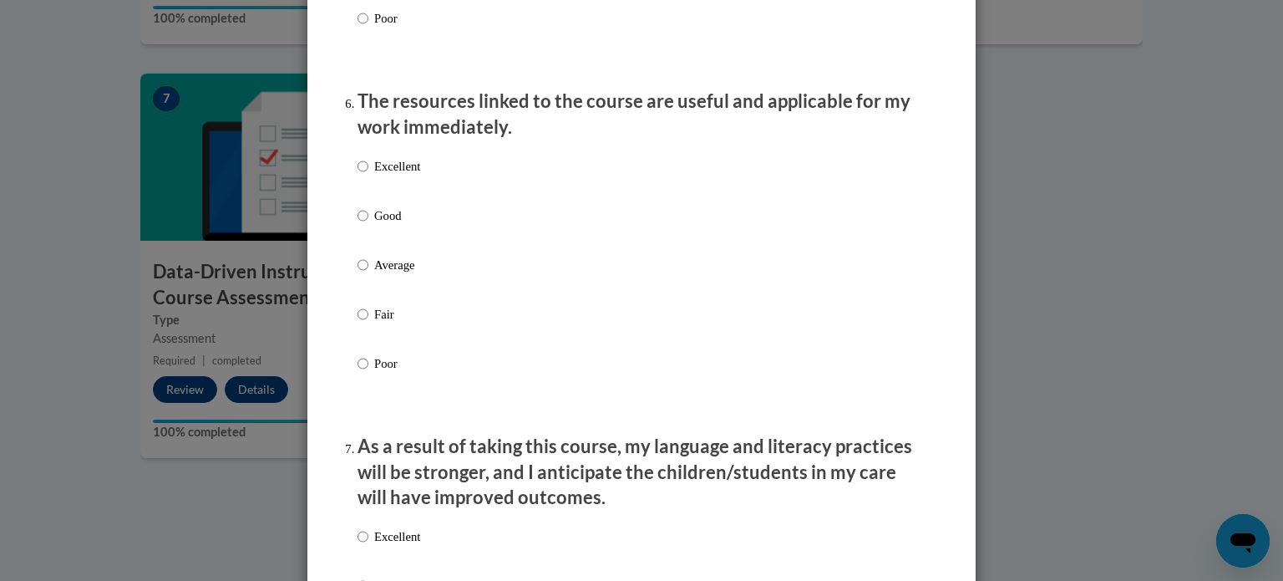
scroll to position [1823, 0]
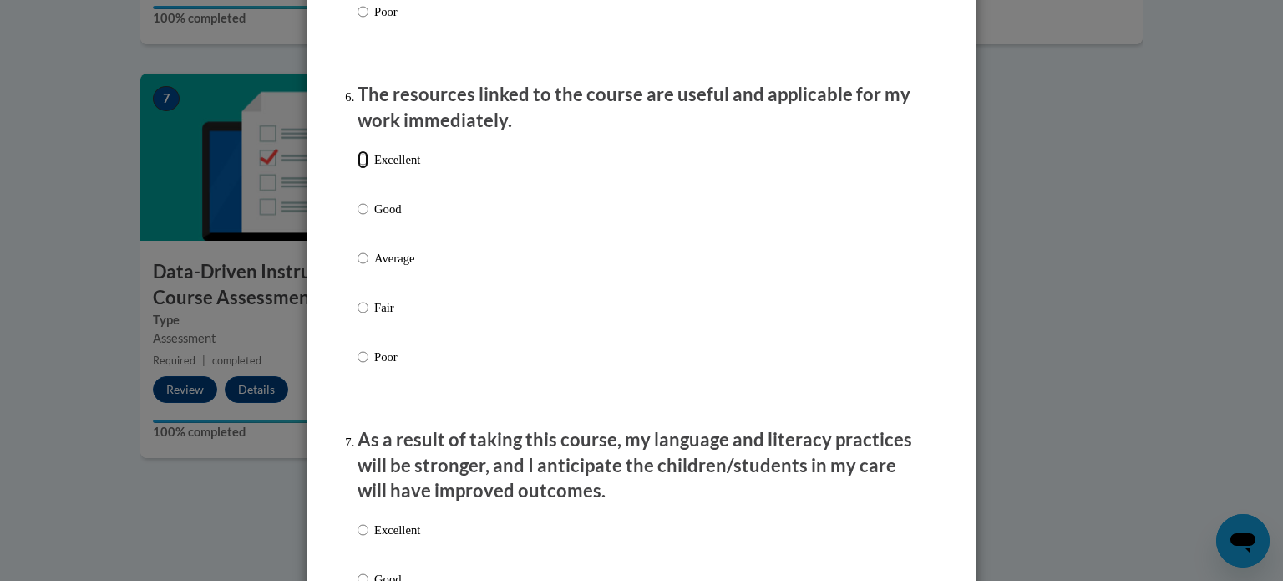
click at [361, 169] on input "Excellent" at bounding box center [363, 159] width 11 height 18
radio input "true"
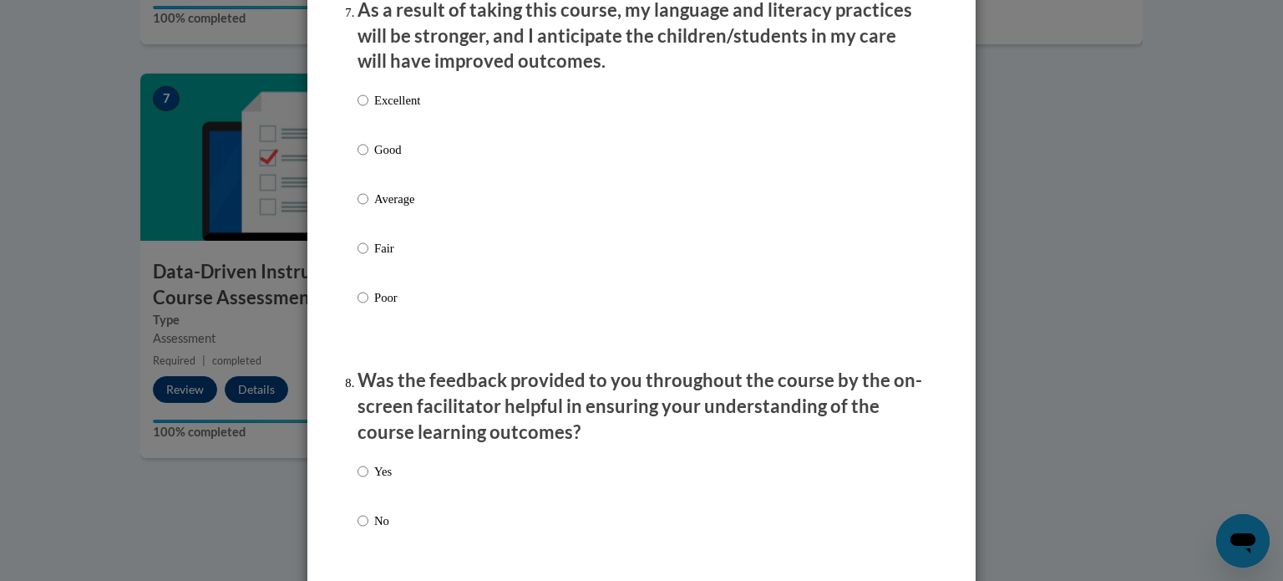
scroll to position [2254, 0]
click at [359, 153] on div "Excellent Good Average Fair Poor" at bounding box center [389, 210] width 63 height 259
click at [362, 157] on input "Good" at bounding box center [363, 148] width 11 height 18
radio input "true"
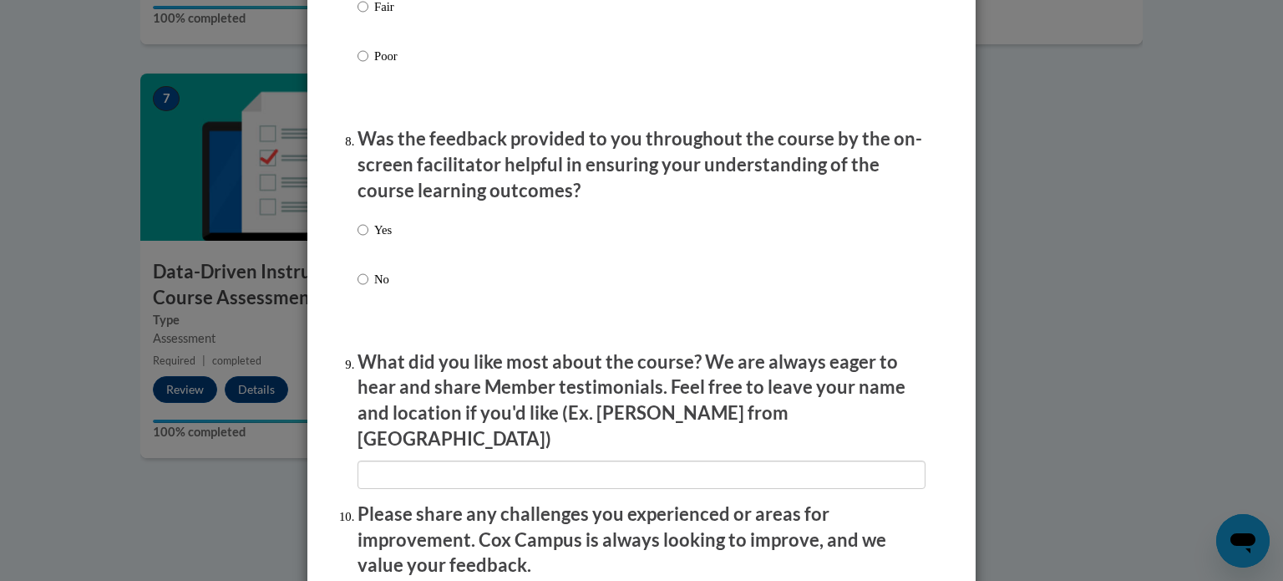
scroll to position [2501, 0]
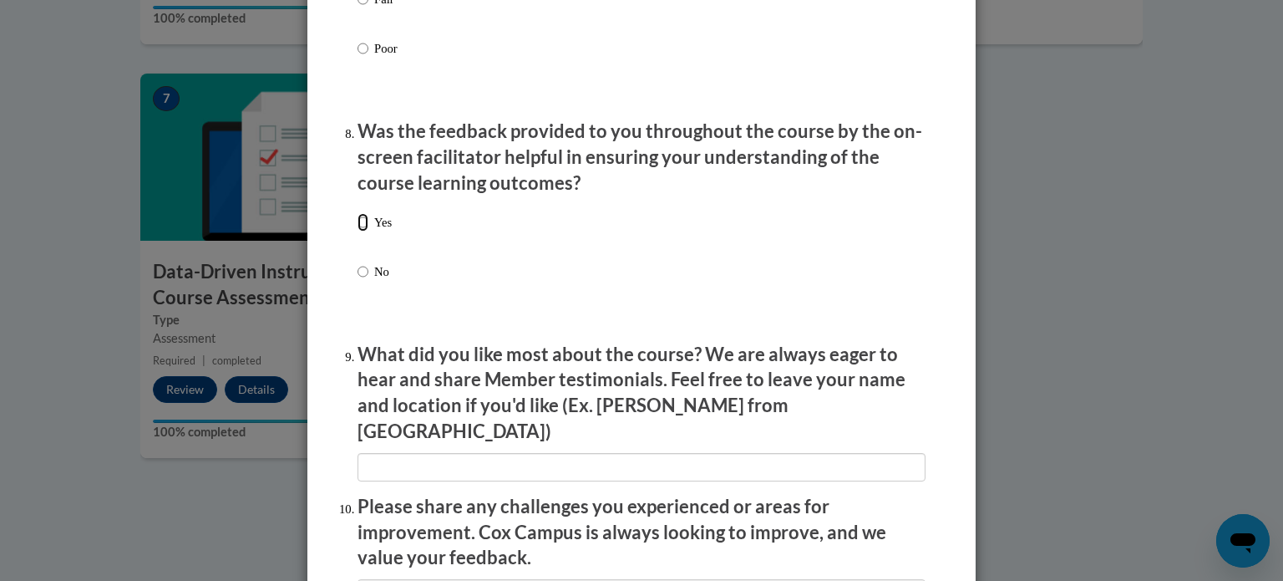
click at [358, 231] on input "Yes" at bounding box center [363, 222] width 11 height 18
radio input "true"
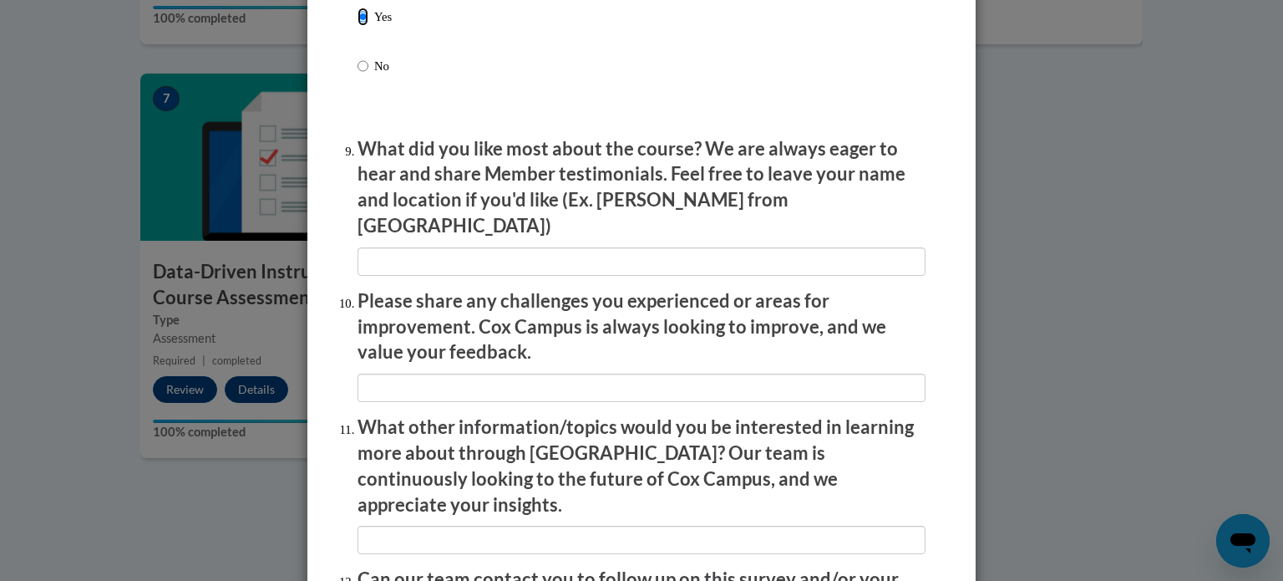
scroll to position [2708, 0]
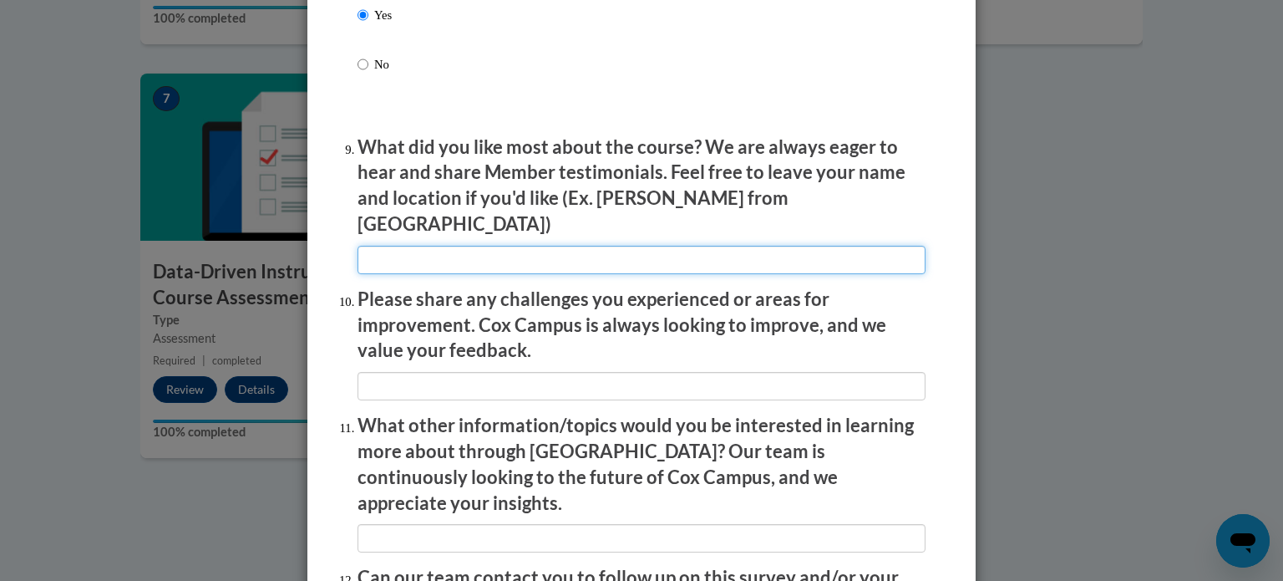
click at [388, 255] on input "textbox" at bounding box center [642, 260] width 568 height 28
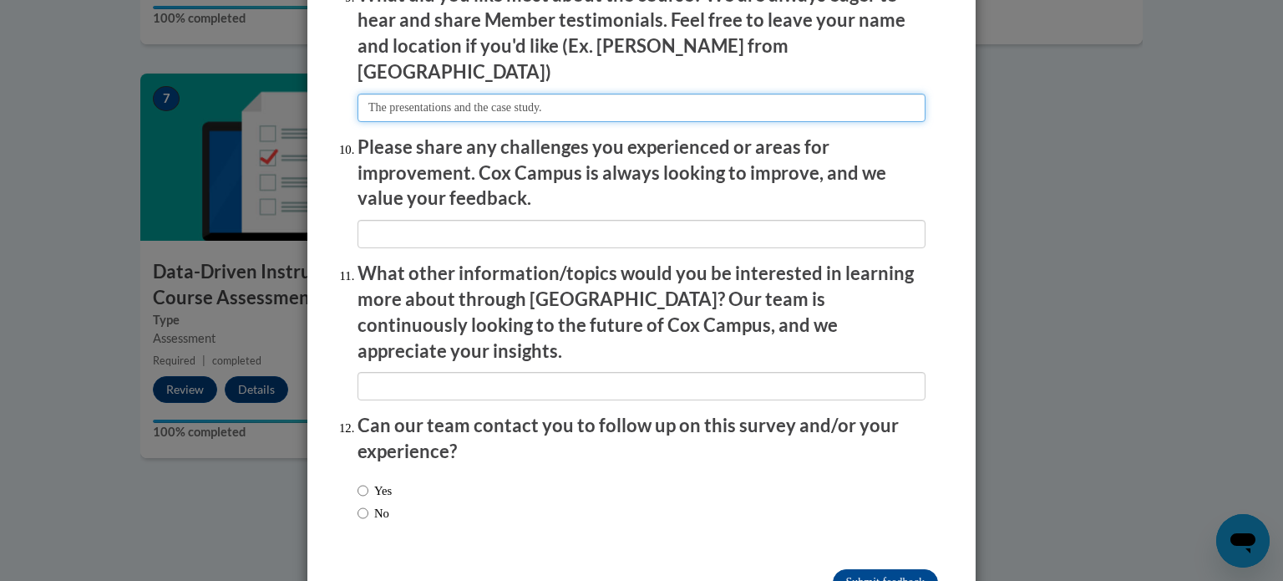
scroll to position [2855, 0]
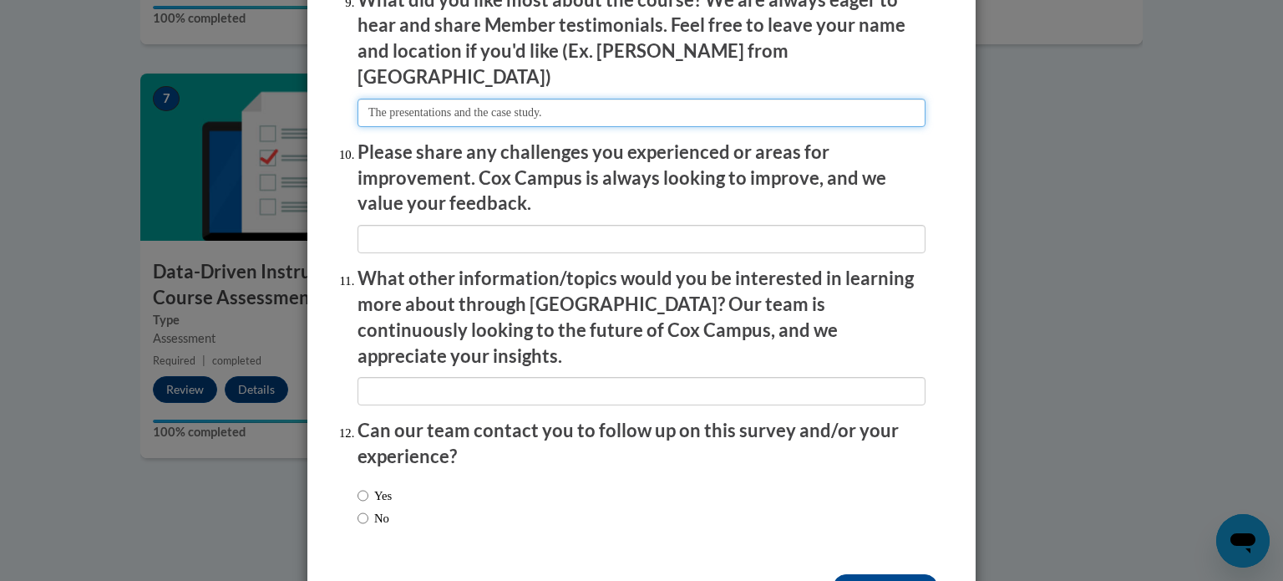
type input "The presentations and the case study."
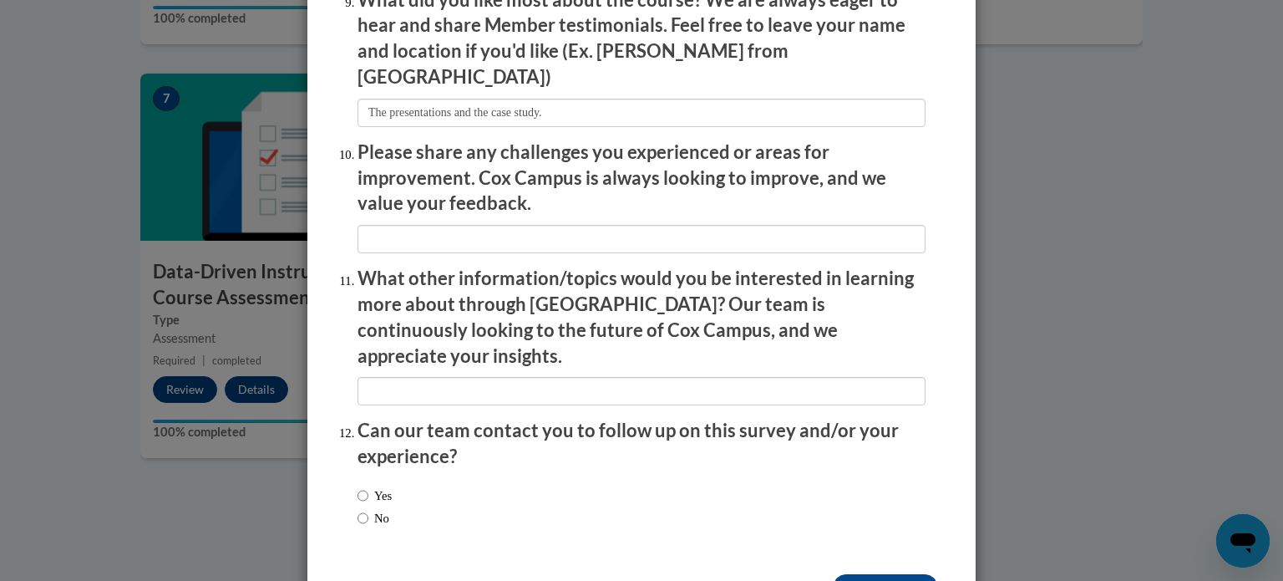
click at [373, 509] on label "No" at bounding box center [374, 518] width 32 height 18
click at [368, 509] on input "No" at bounding box center [363, 518] width 11 height 18
radio input "true"
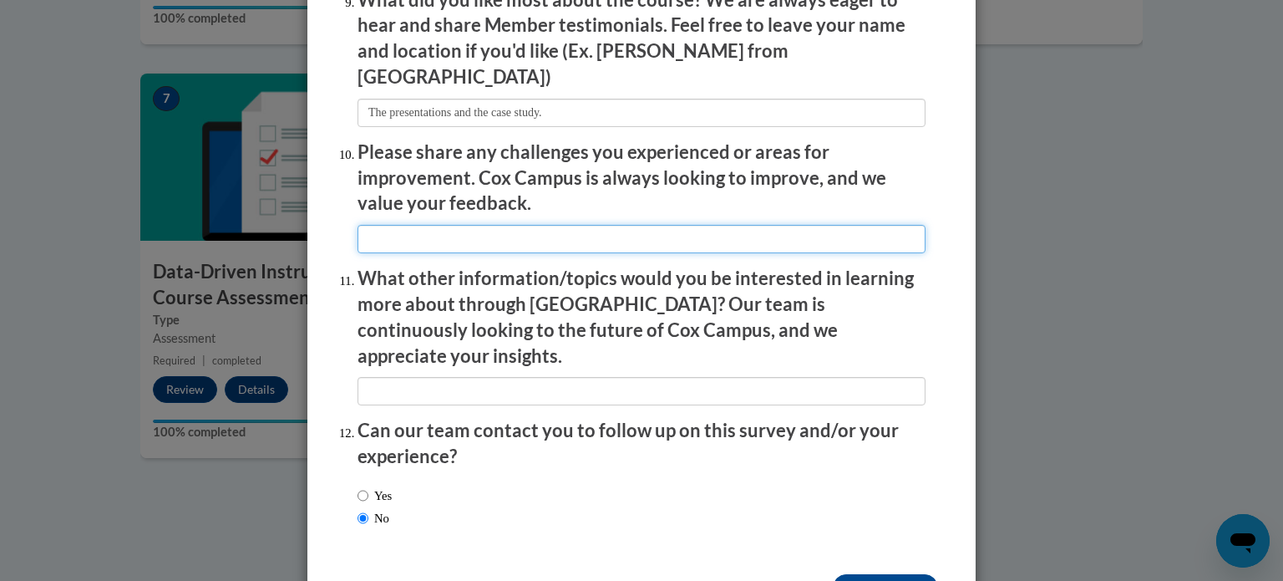
click at [560, 232] on input "textbox" at bounding box center [642, 239] width 568 height 28
type input "n/a"
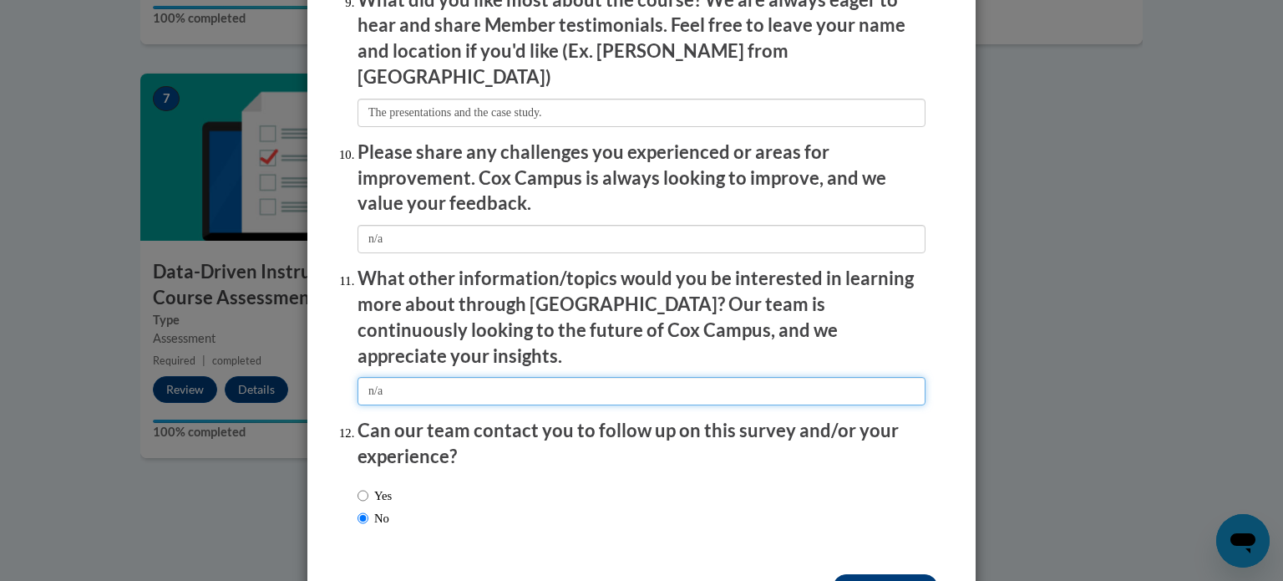
type input "n/a"
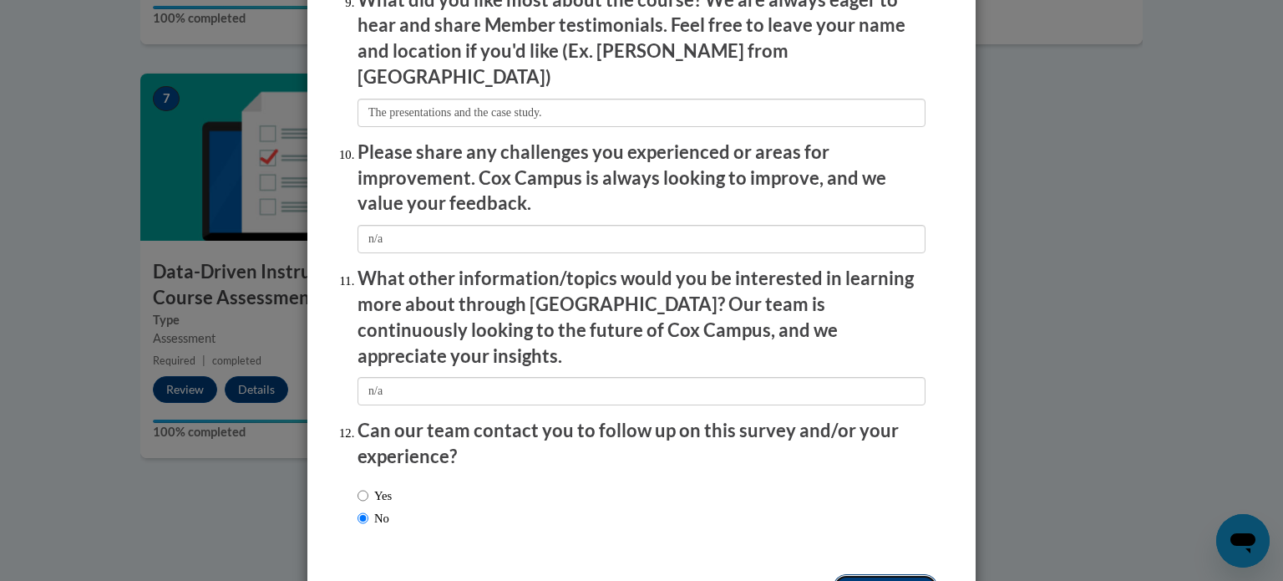
click at [893, 574] on input "Submit feedback" at bounding box center [885, 587] width 105 height 27
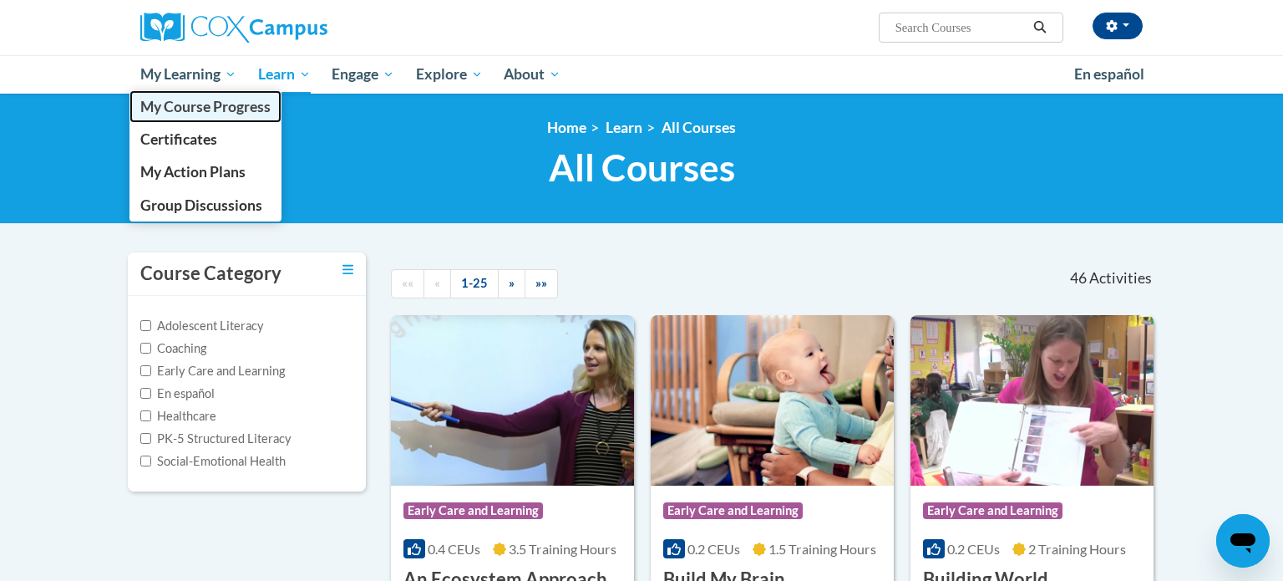
click at [158, 95] on link "My Course Progress" at bounding box center [205, 106] width 152 height 33
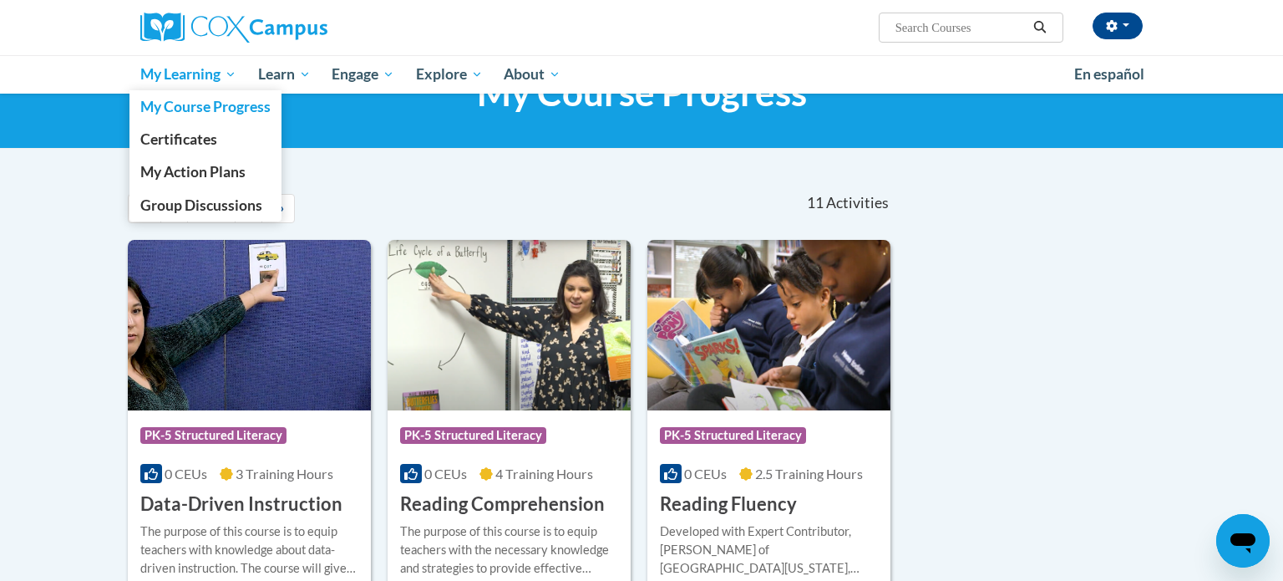
scroll to position [68, 0]
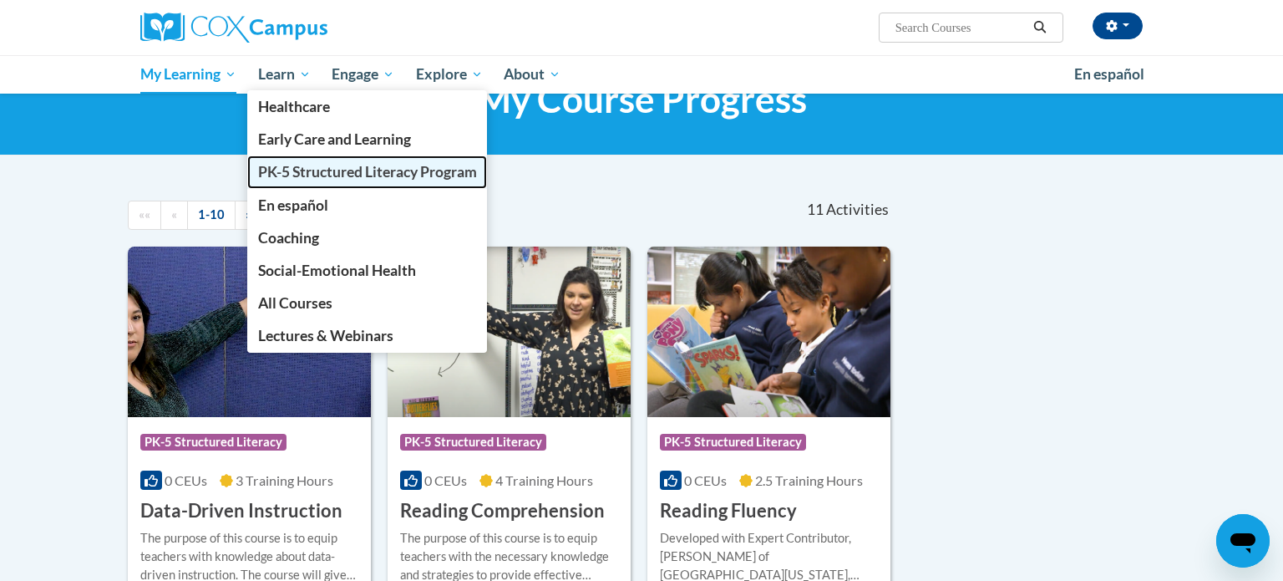
click at [316, 165] on span "PK-5 Structured Literacy Program" at bounding box center [367, 172] width 219 height 18
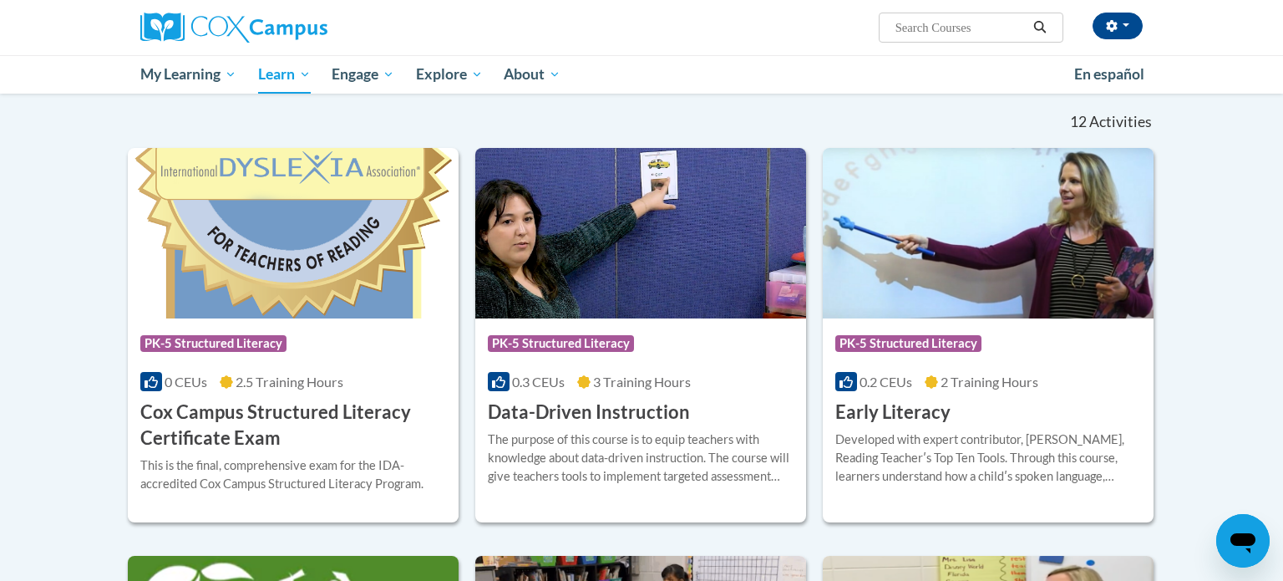
scroll to position [488, 0]
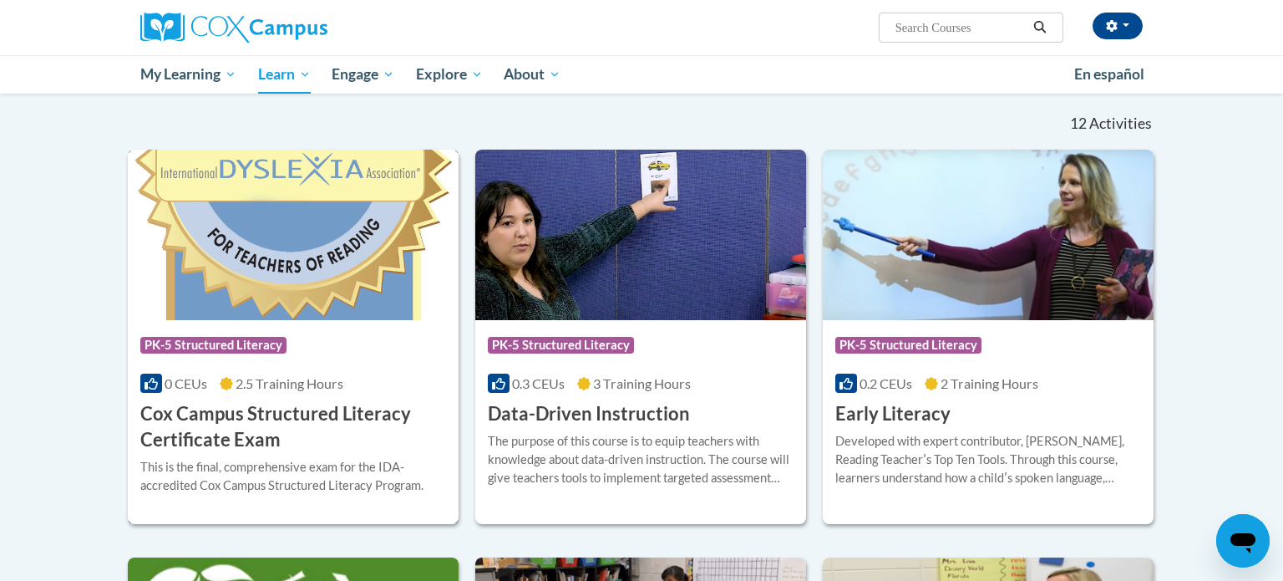
click at [347, 339] on div "Course Category: PK-5 Structured Literacy" at bounding box center [293, 347] width 306 height 38
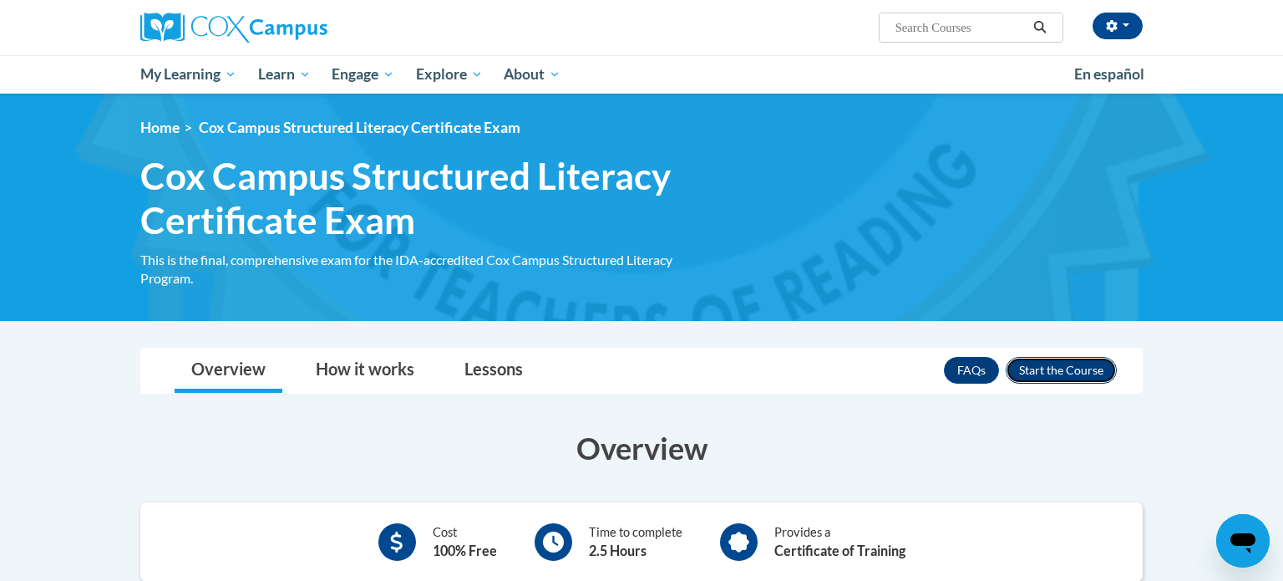
click at [1046, 364] on button "Enroll" at bounding box center [1061, 370] width 111 height 27
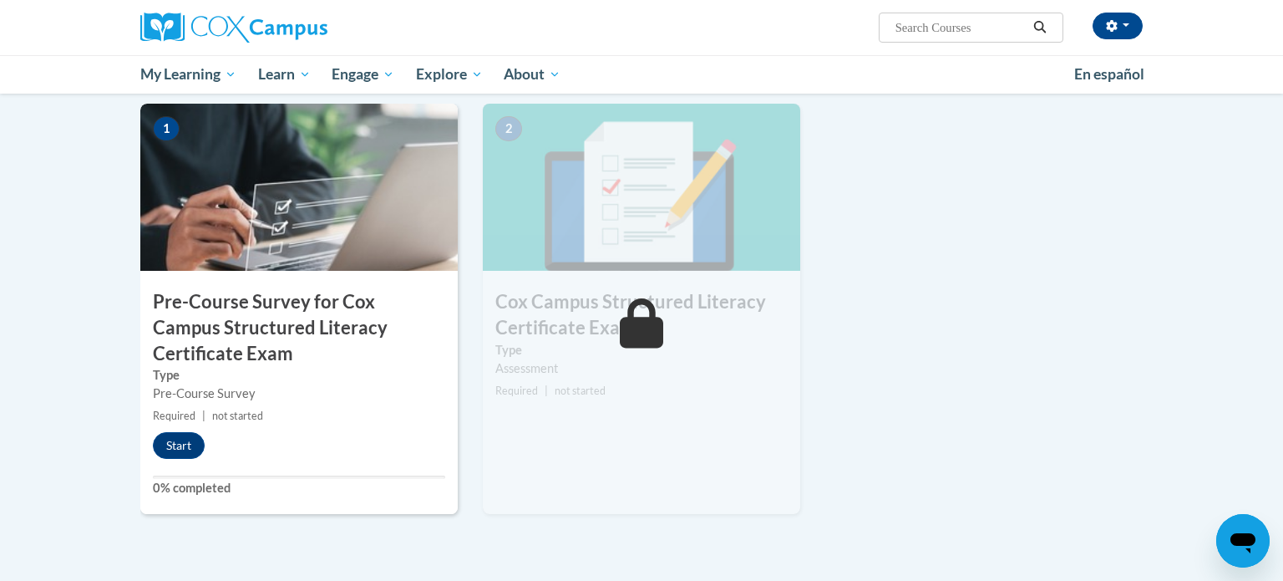
scroll to position [403, 0]
click at [180, 446] on button "Start" at bounding box center [179, 444] width 52 height 27
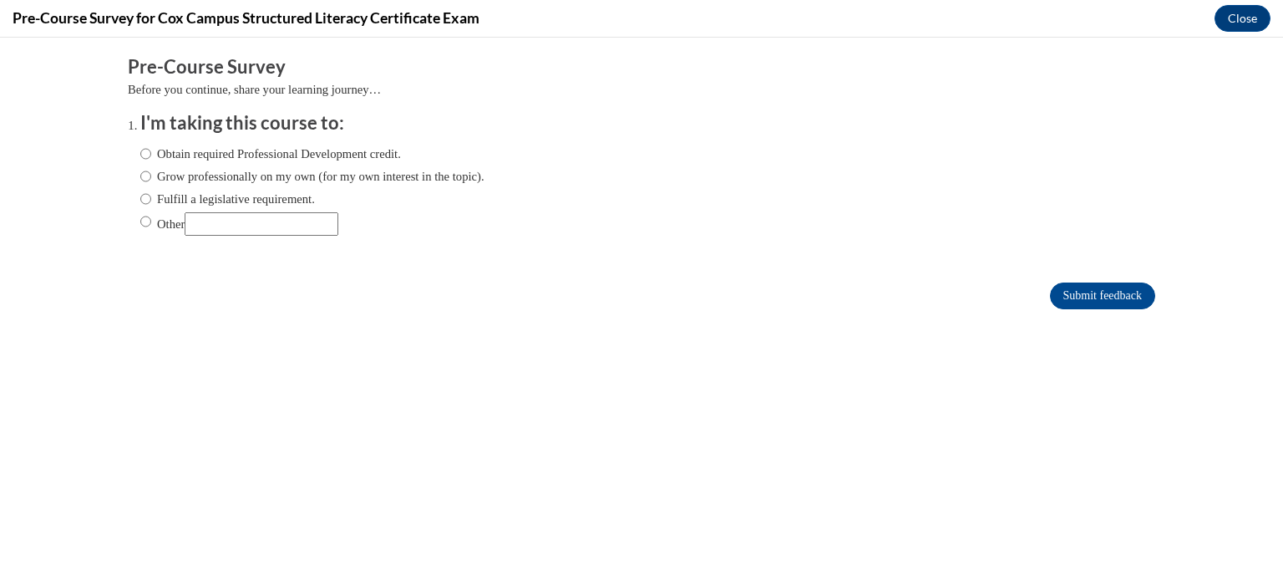
scroll to position [0, 0]
click at [200, 203] on label "Fulfill a legislative requirement." at bounding box center [227, 199] width 175 height 18
click at [151, 203] on input "Fulfill a legislative requirement." at bounding box center [145, 199] width 11 height 18
radio input "true"
click at [1110, 298] on input "Submit feedback" at bounding box center [1102, 295] width 105 height 27
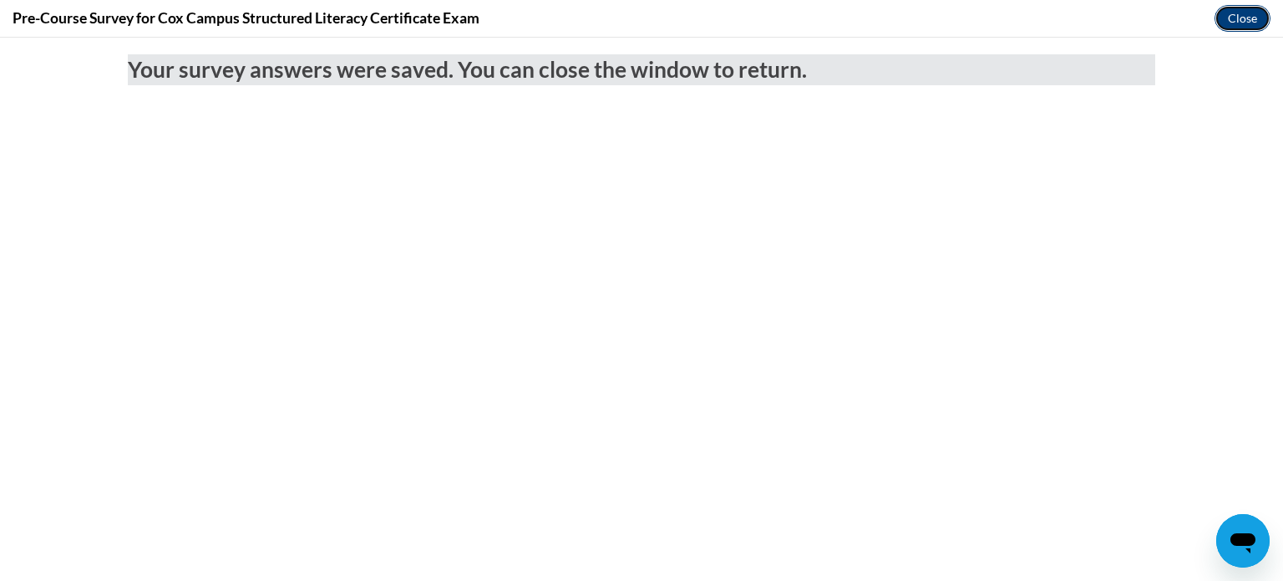
click at [1231, 21] on button "Close" at bounding box center [1243, 18] width 56 height 27
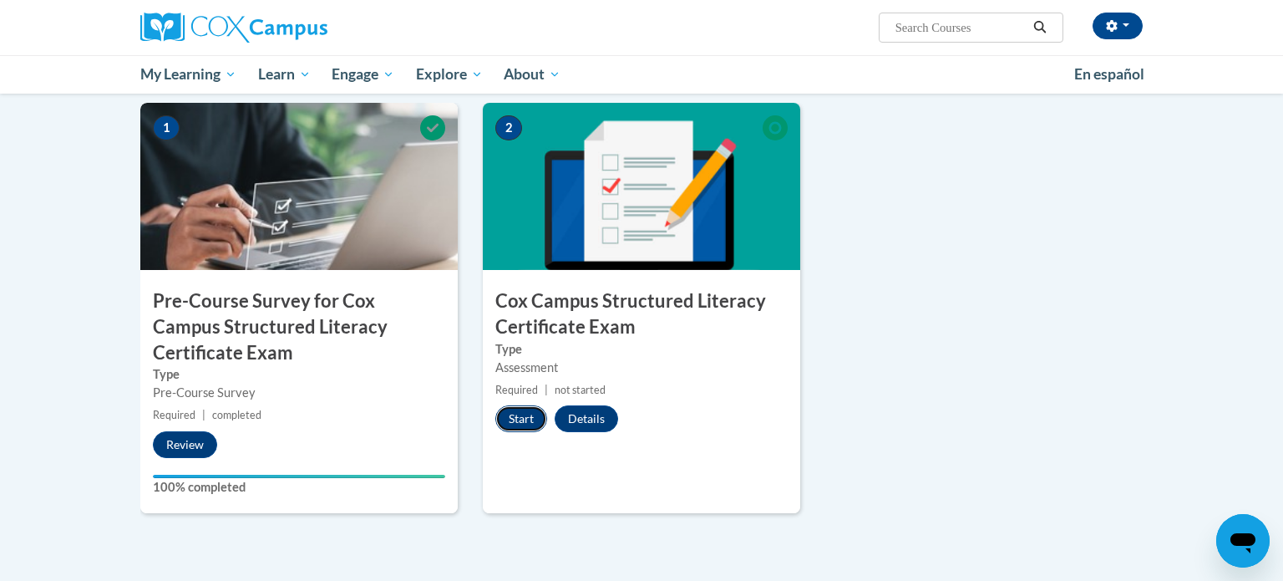
click at [512, 410] on button "Start" at bounding box center [521, 418] width 52 height 27
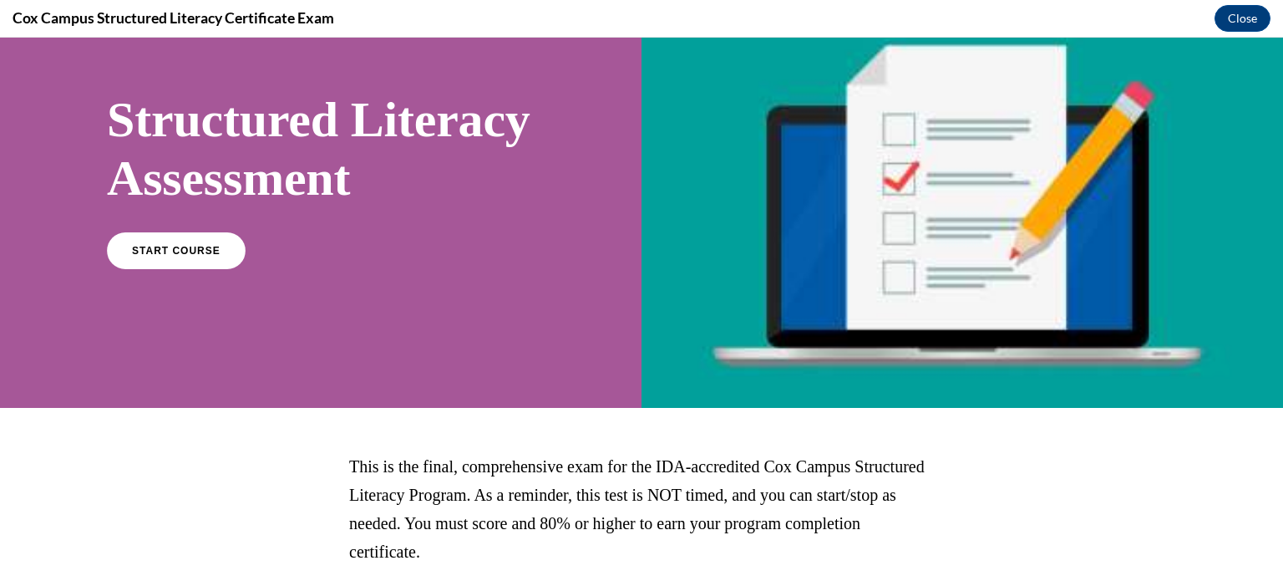
scroll to position [87, 0]
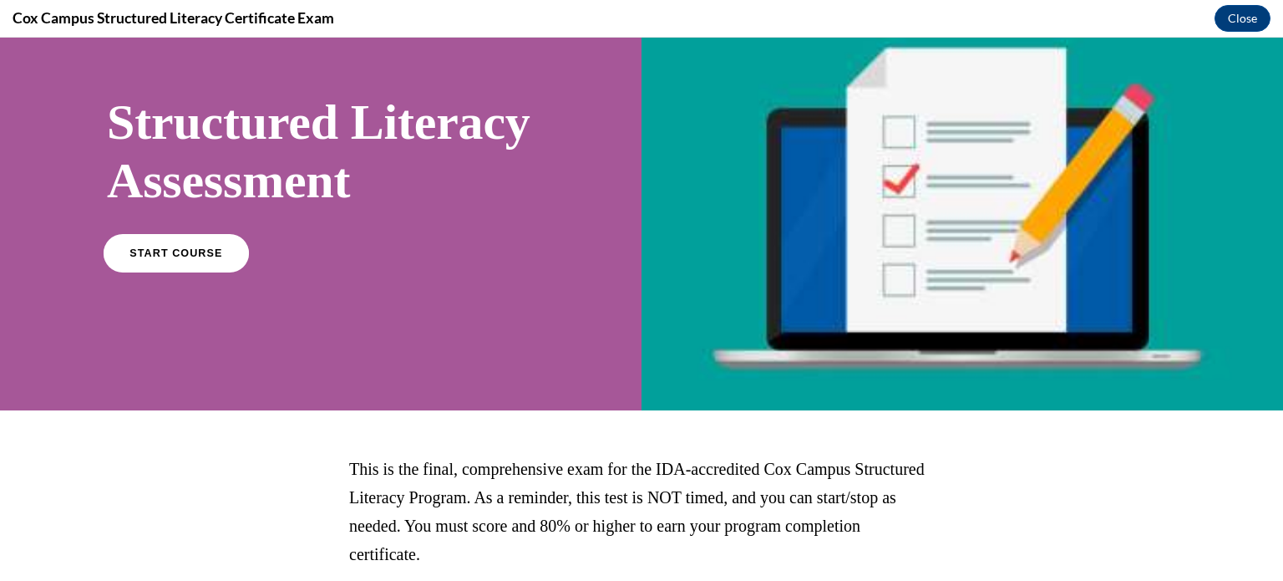
click at [173, 259] on span "START COURSE" at bounding box center [175, 252] width 93 height 13
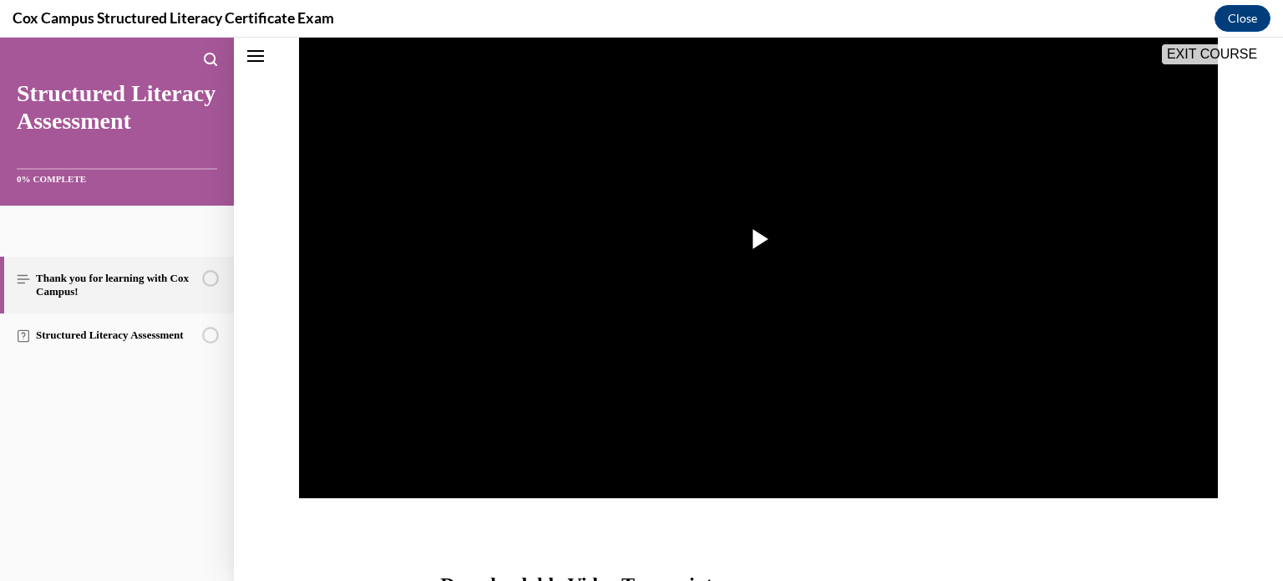
scroll to position [364, 0]
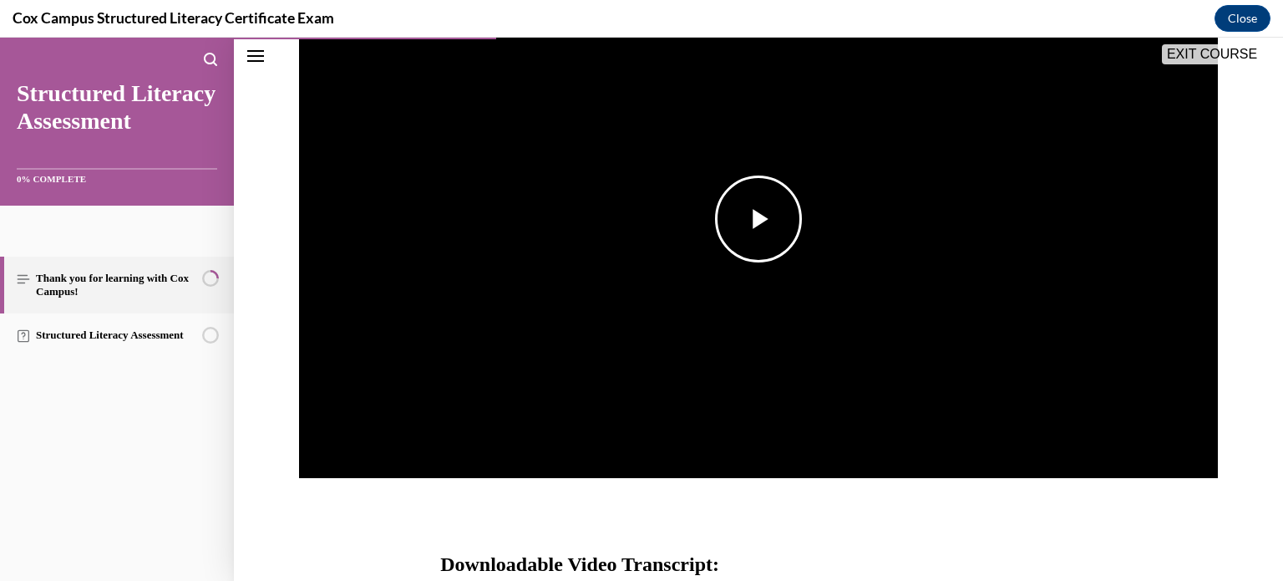
click at [758, 219] on span "Video player" at bounding box center [758, 219] width 0 height 0
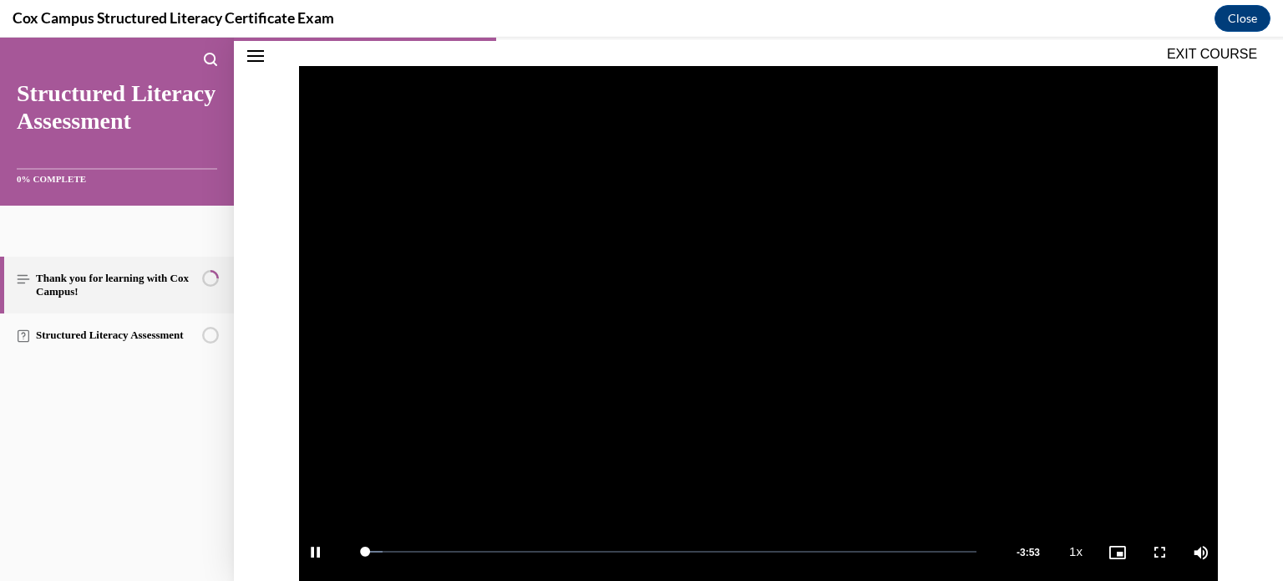
scroll to position [264, 0]
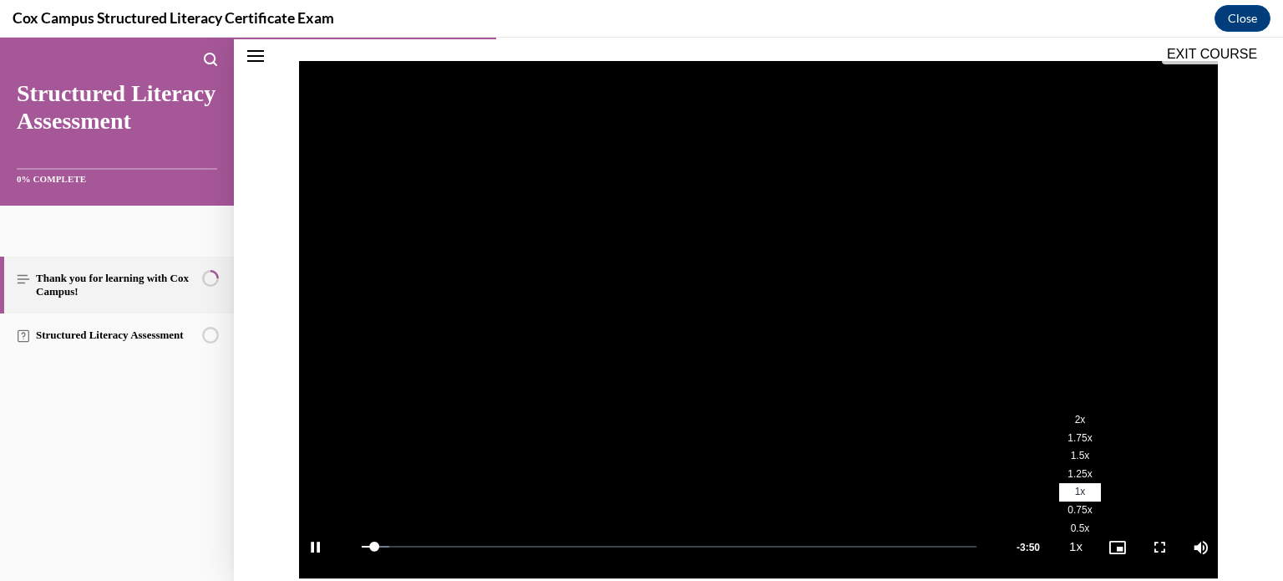
click at [1081, 423] on span "2x" at bounding box center [1080, 419] width 11 height 12
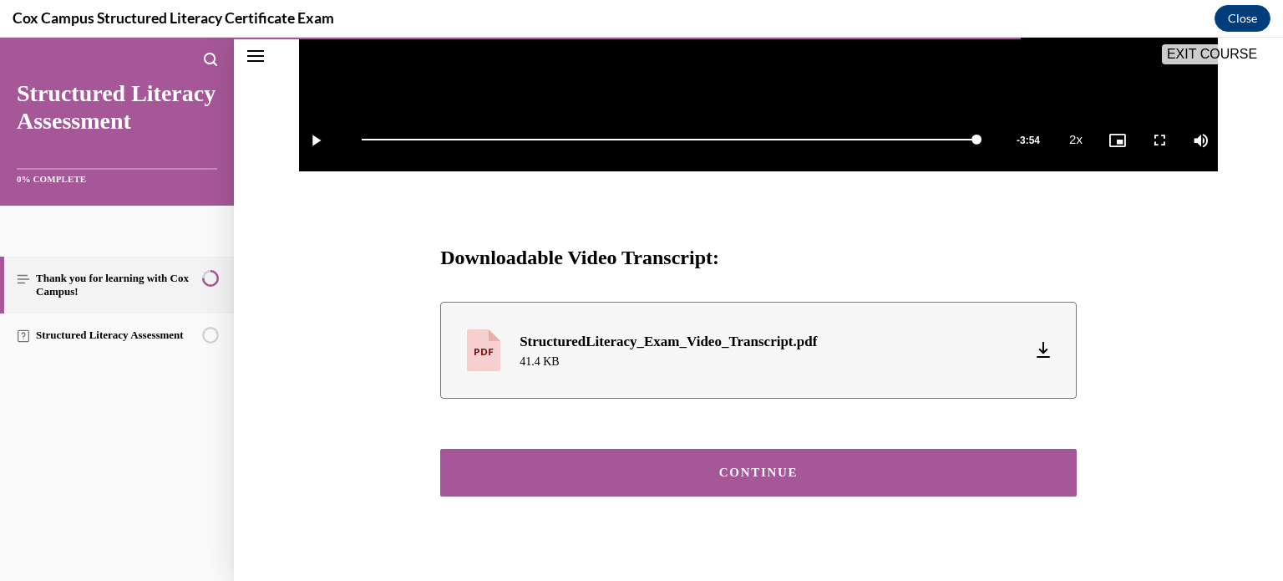
scroll to position [689, 0]
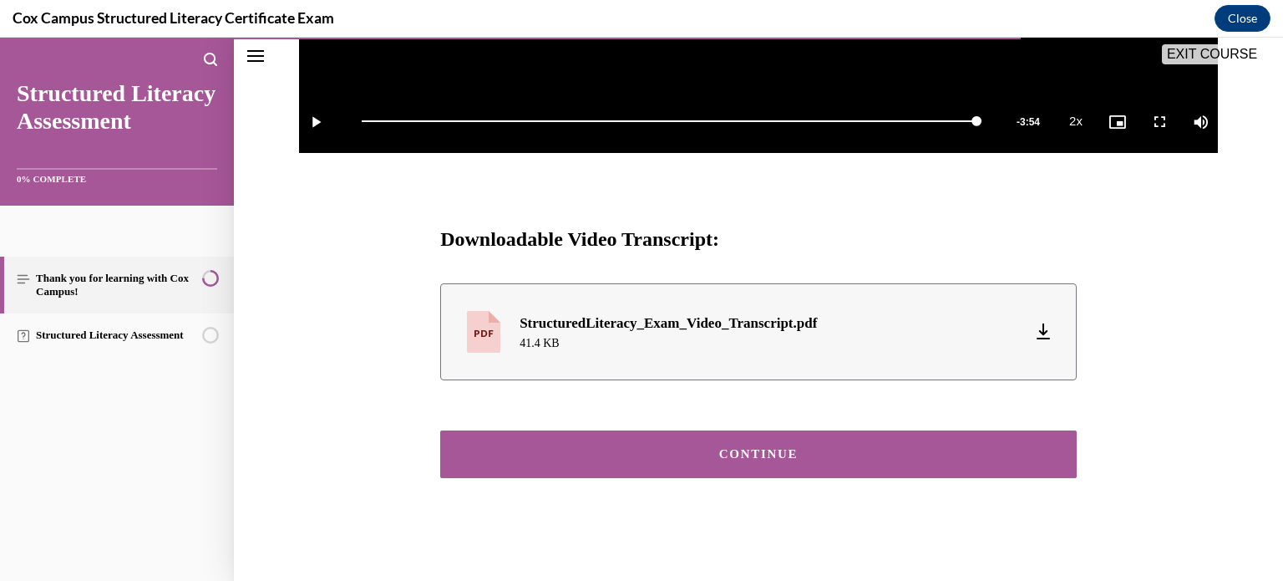
click at [833, 459] on button "CONTINUE" at bounding box center [758, 454] width 636 height 48
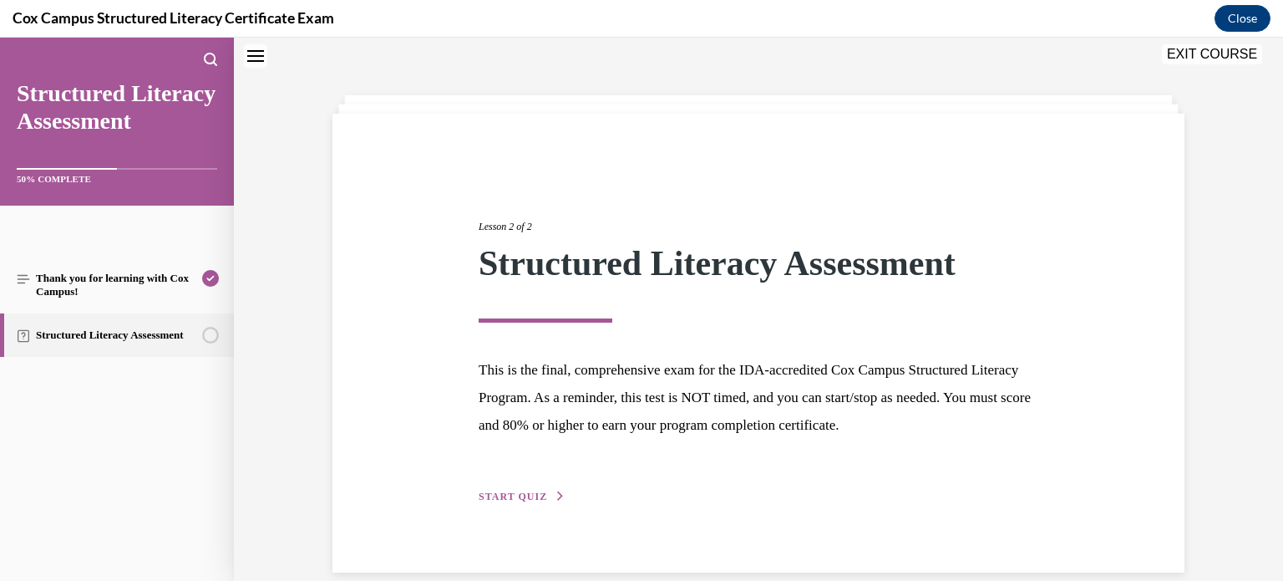
scroll to position [76, 0]
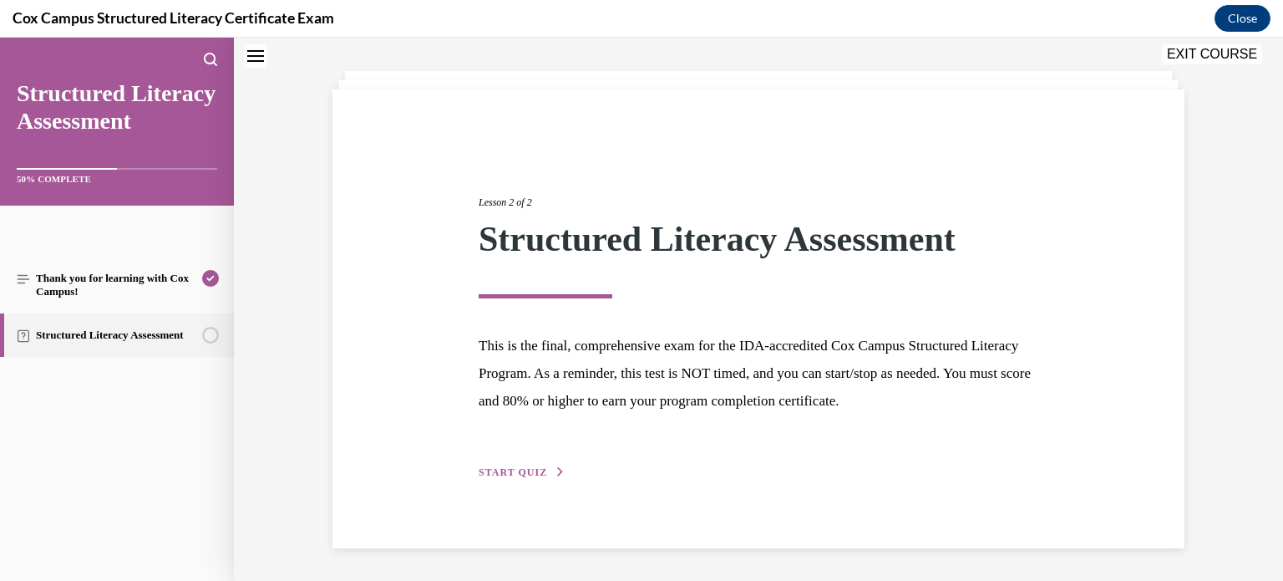
click at [533, 472] on span "START QUIZ" at bounding box center [513, 472] width 68 height 12
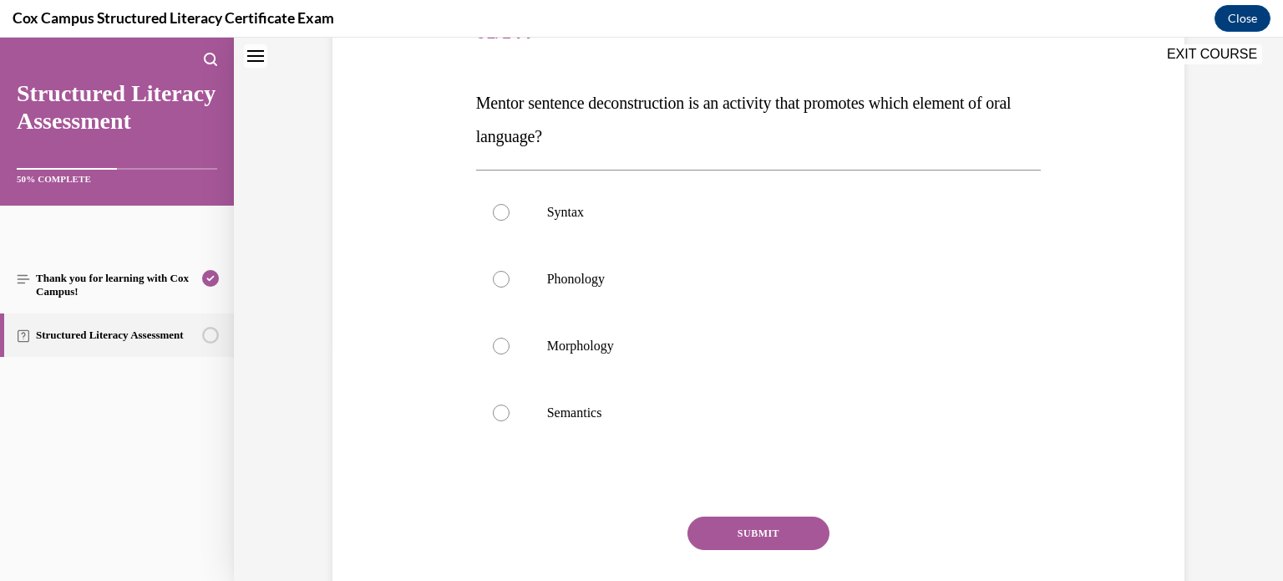
scroll to position [236, 0]
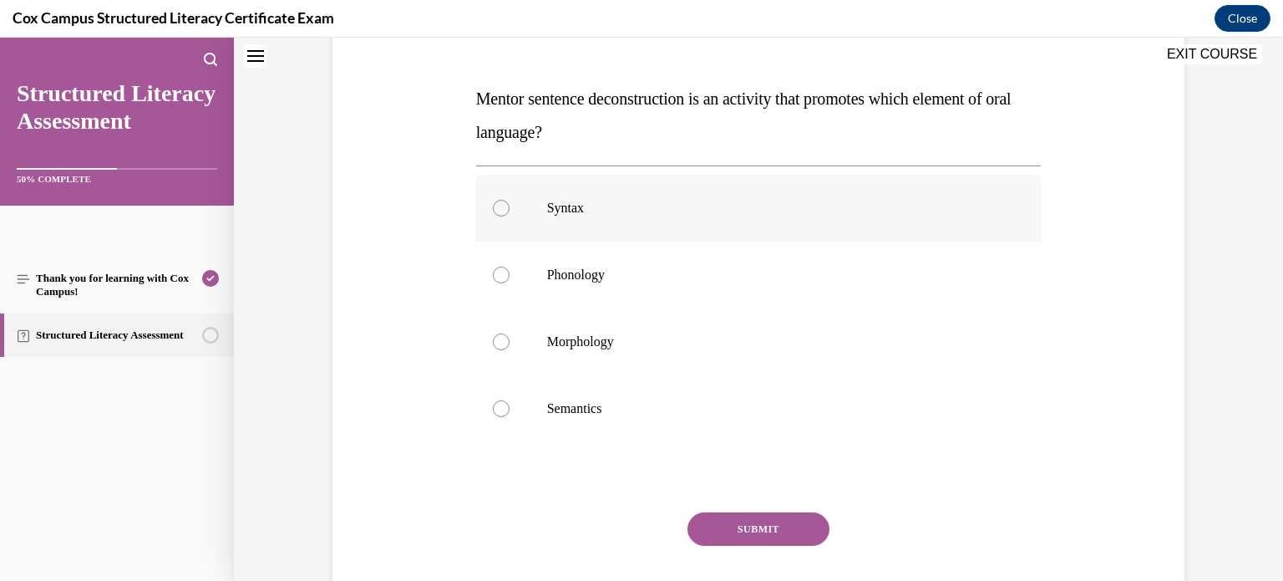
click at [493, 208] on div at bounding box center [501, 208] width 17 height 17
click at [493, 208] on input "Syntax" at bounding box center [501, 208] width 17 height 17
radio input "true"
click at [723, 520] on button "SUBMIT" at bounding box center [758, 528] width 142 height 33
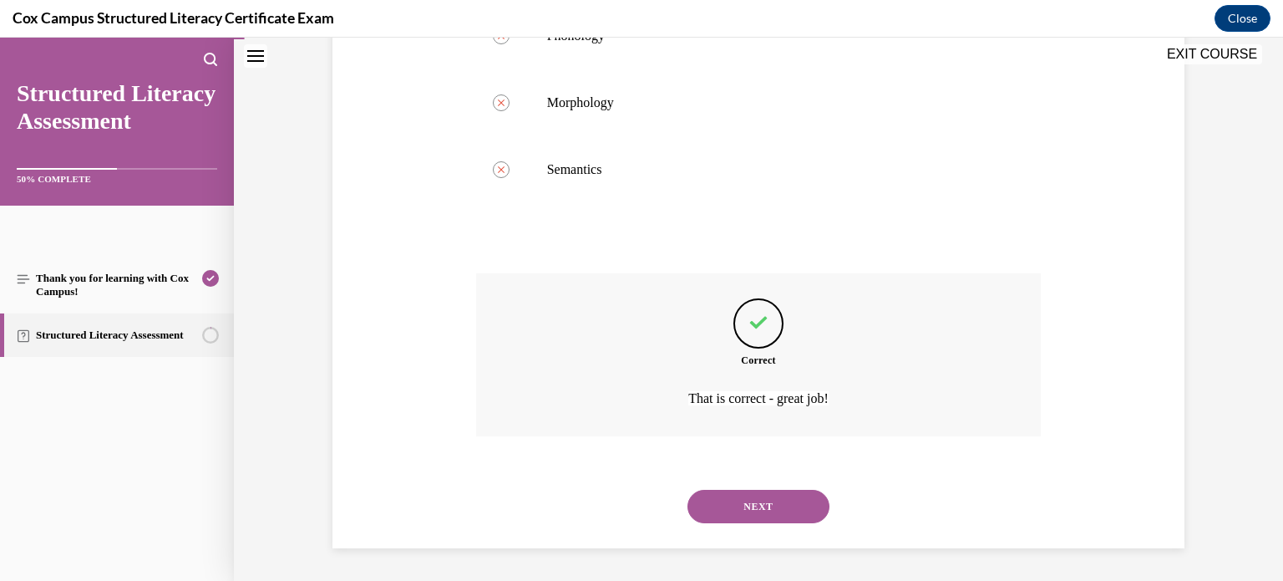
scroll to position [470, 0]
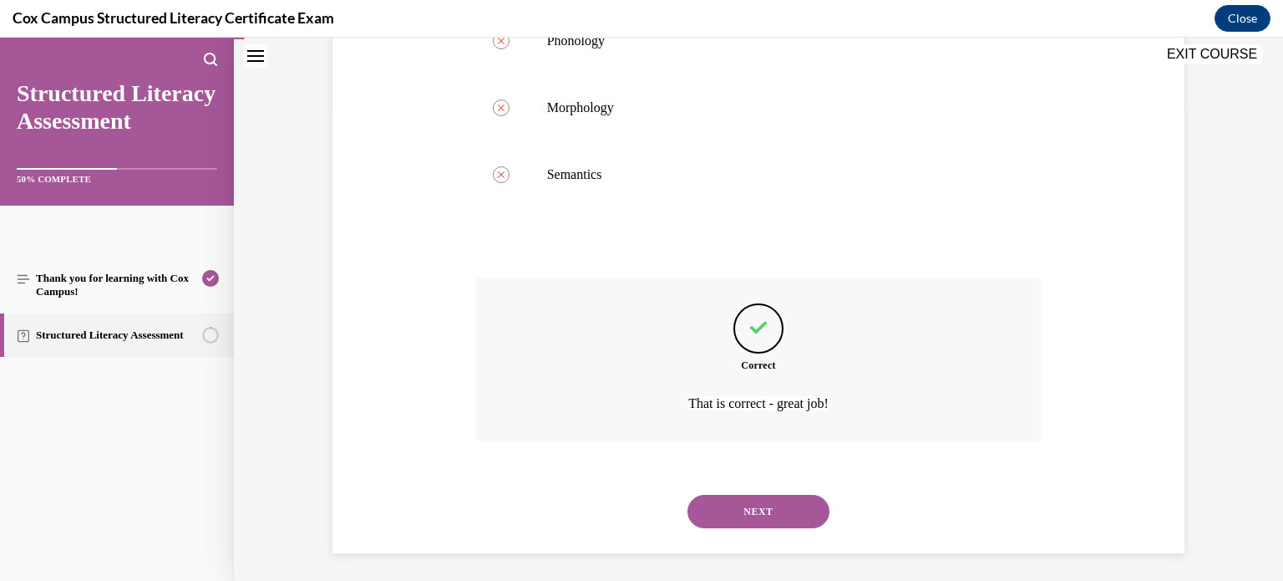
click at [718, 496] on button "NEXT" at bounding box center [758, 510] width 142 height 33
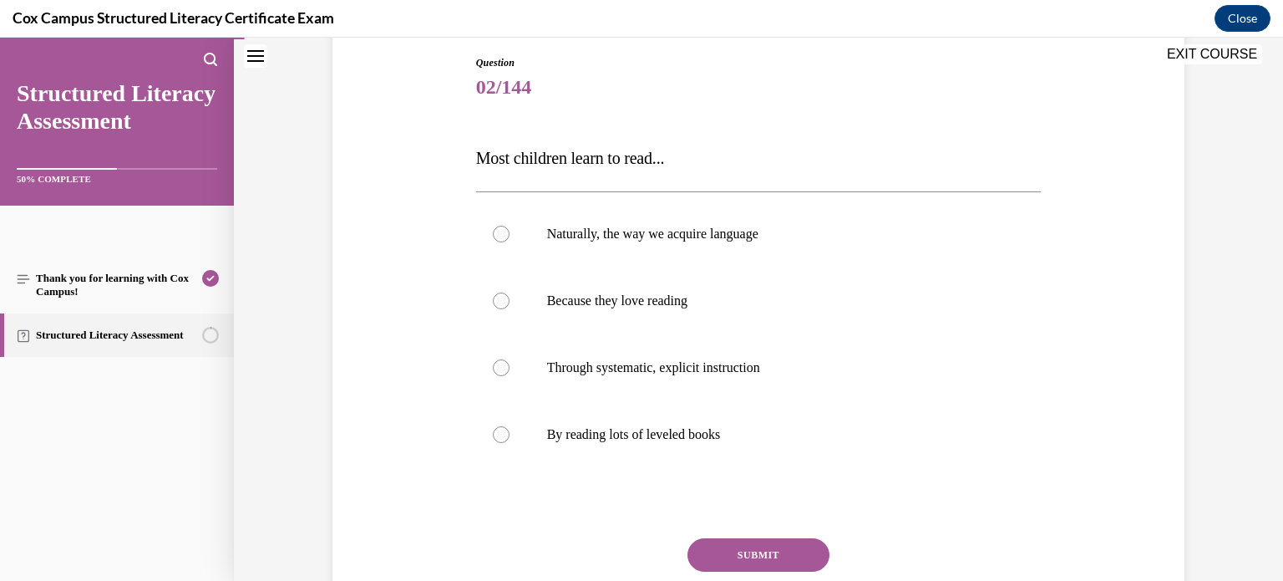
scroll to position [179, 0]
click at [512, 363] on label "Through systematic, explicit instruction" at bounding box center [758, 365] width 565 height 67
click at [510, 363] on input "Through systematic, explicit instruction" at bounding box center [501, 366] width 17 height 17
radio input "true"
click at [741, 551] on button "SUBMIT" at bounding box center [758, 552] width 142 height 33
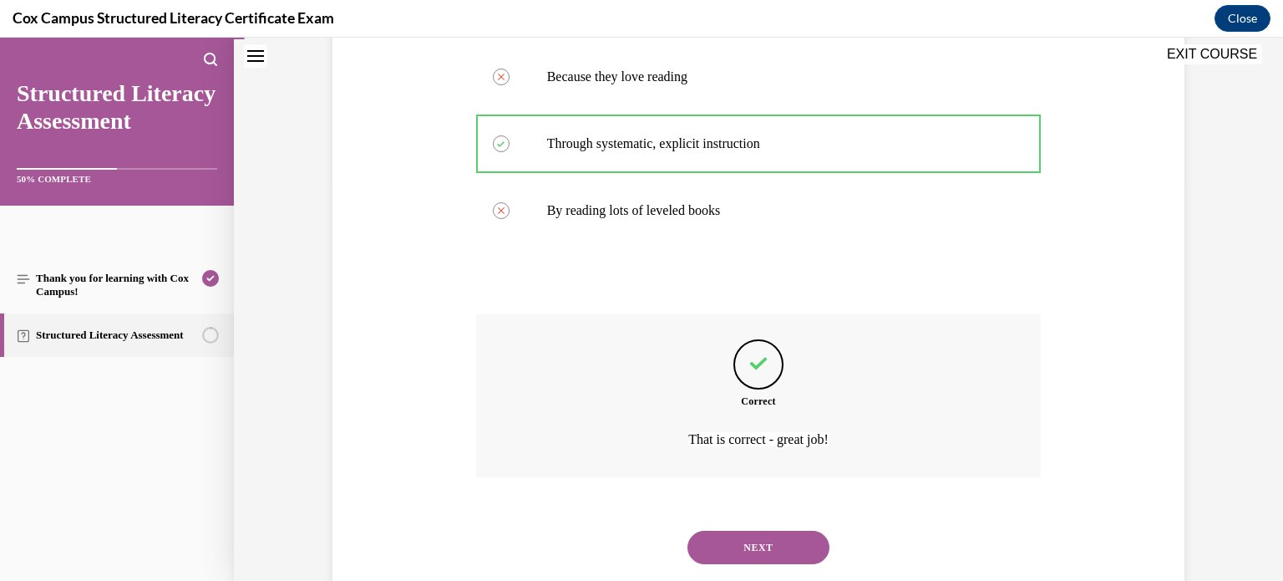
scroll to position [442, 0]
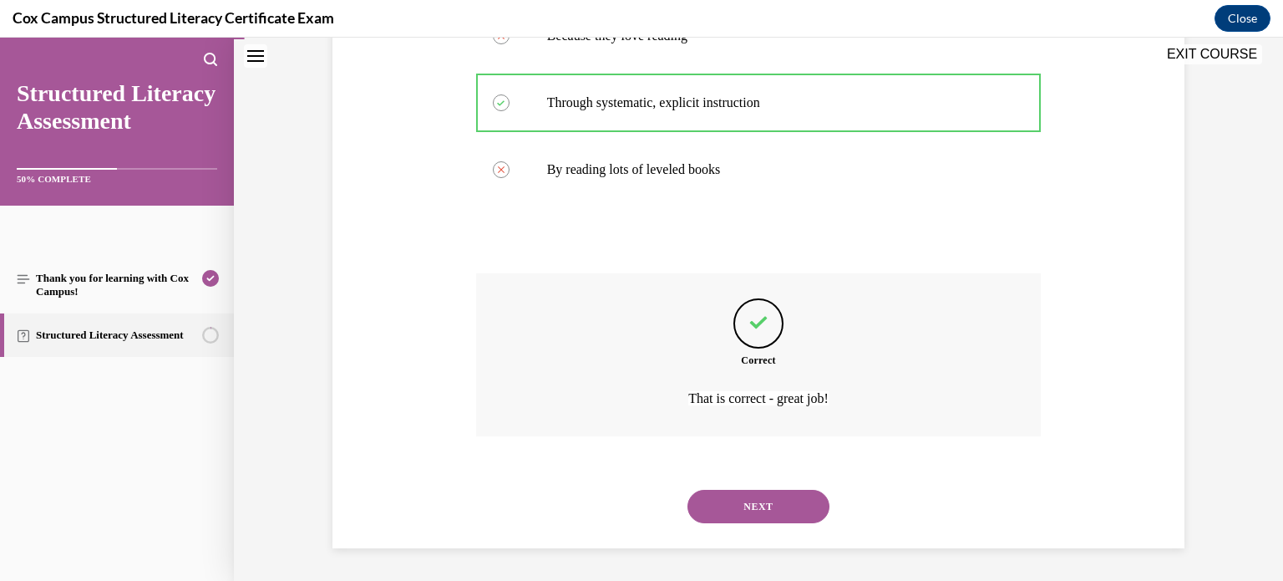
click at [697, 500] on button "NEXT" at bounding box center [758, 505] width 142 height 33
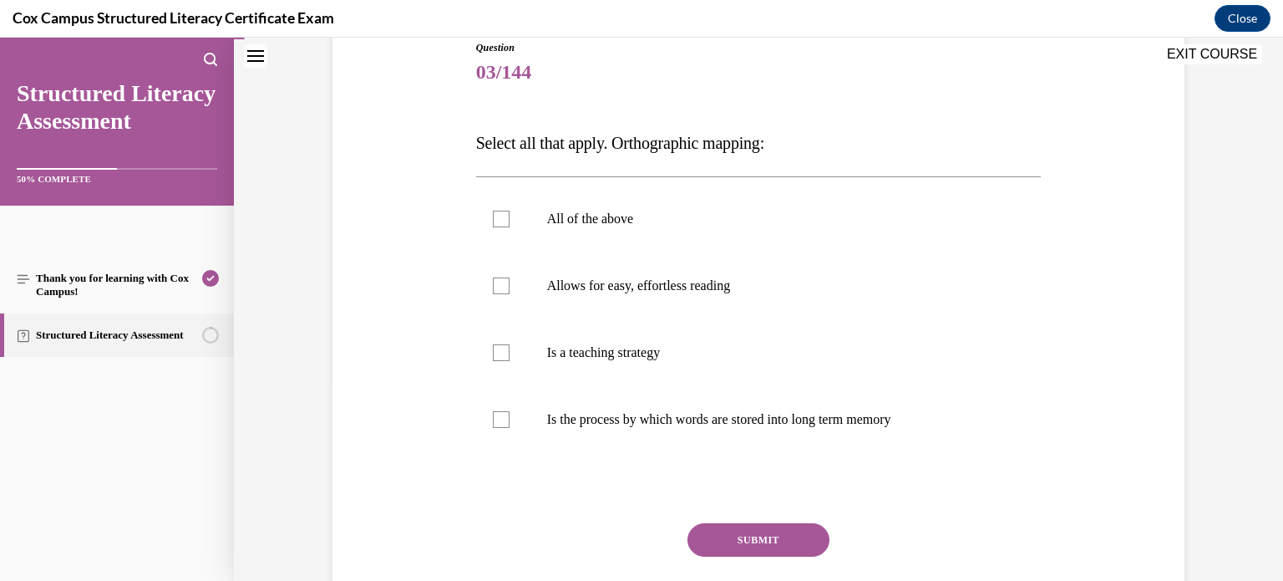
scroll to position [193, 0]
click at [491, 282] on label "Allows for easy, effortless reading" at bounding box center [758, 284] width 565 height 67
click at [493, 282] on input "Allows for easy, effortless reading" at bounding box center [501, 284] width 17 height 17
checkbox input "true"
click at [510, 416] on label "Is the process by which words are stored into long term memory" at bounding box center [758, 418] width 565 height 67
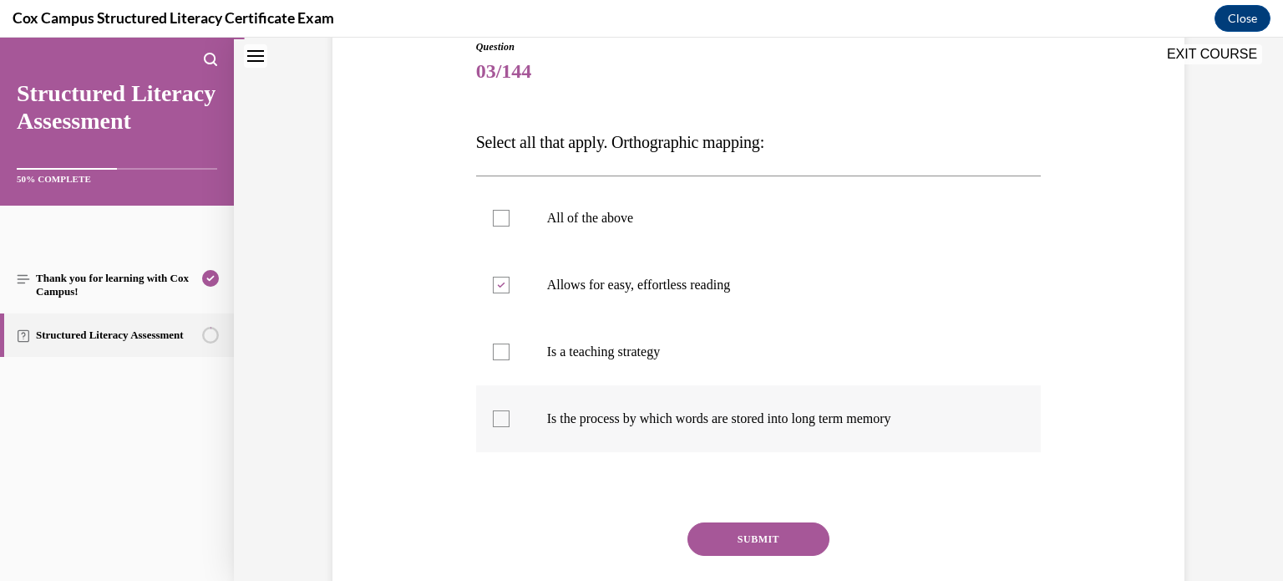
click at [510, 416] on input "Is the process by which words are stored into long term memory" at bounding box center [501, 418] width 17 height 17
checkbox input "true"
click at [710, 539] on button "SUBMIT" at bounding box center [758, 538] width 142 height 33
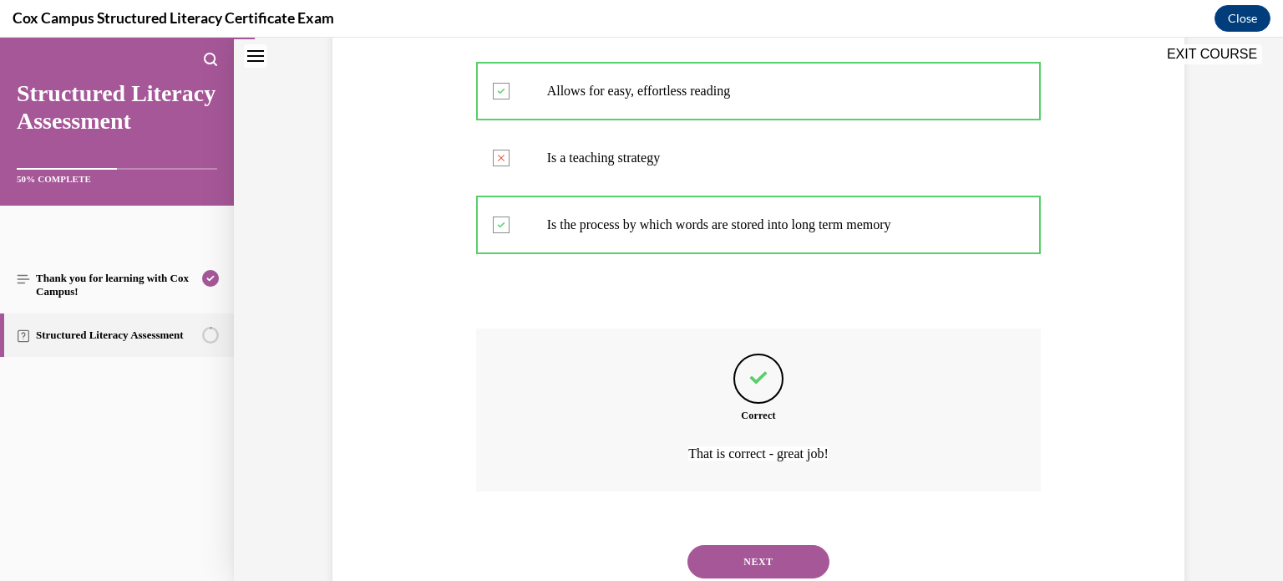
scroll to position [442, 0]
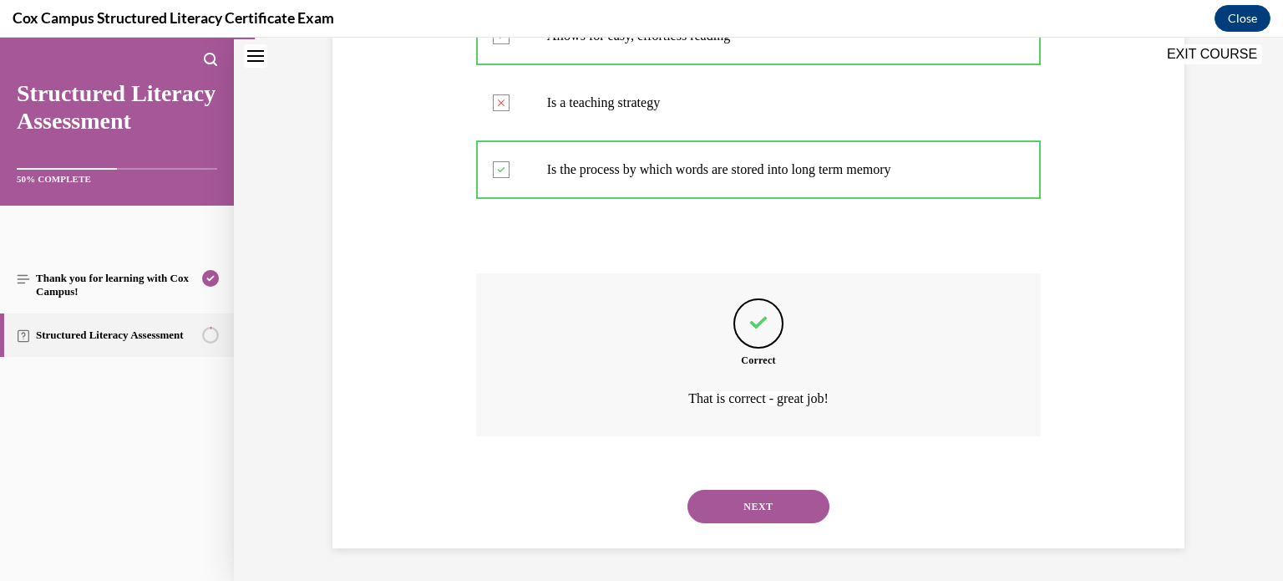
click at [733, 502] on button "NEXT" at bounding box center [758, 505] width 142 height 33
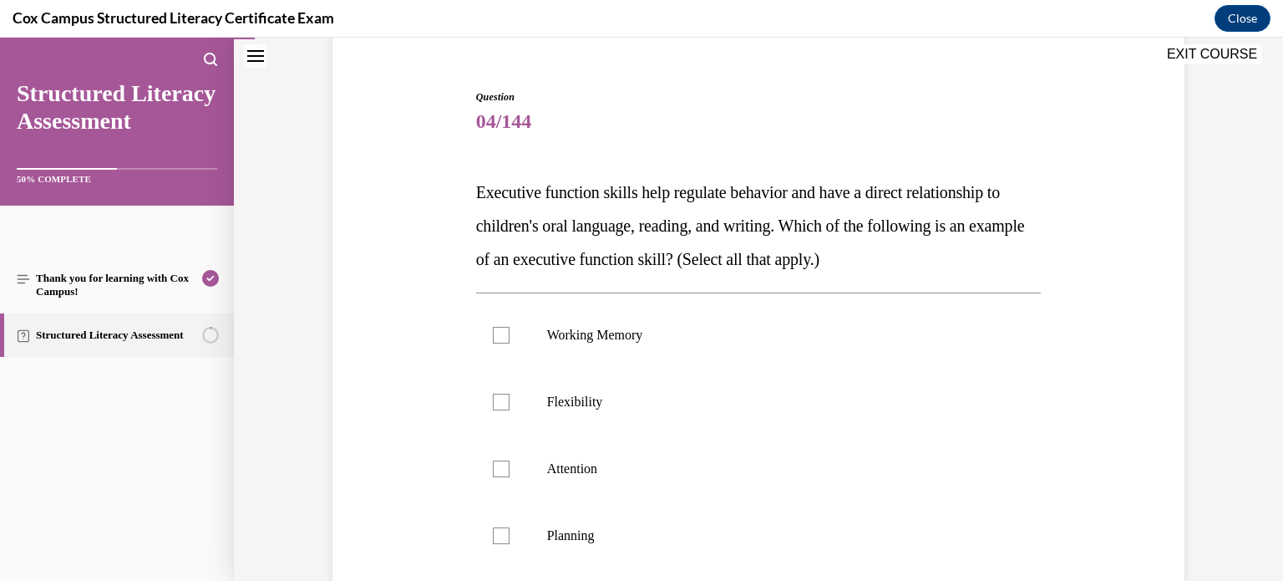
scroll to position [141, 0]
click at [500, 336] on div at bounding box center [501, 336] width 17 height 17
click at [500, 336] on input "Working Memory" at bounding box center [501, 336] width 17 height 17
checkbox input "true"
click at [499, 403] on div at bounding box center [501, 403] width 17 height 17
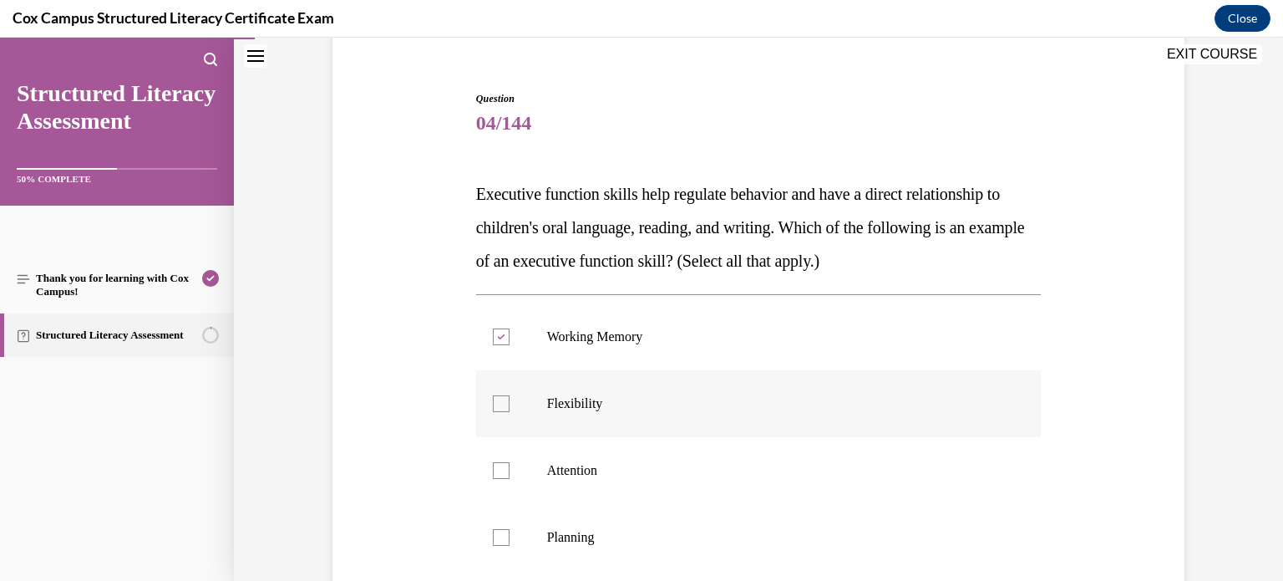
click at [499, 403] on input "Flexibility" at bounding box center [501, 403] width 17 height 17
checkbox input "true"
click at [503, 463] on div at bounding box center [501, 470] width 17 height 17
click at [503, 463] on input "Attention" at bounding box center [501, 470] width 17 height 17
checkbox input "true"
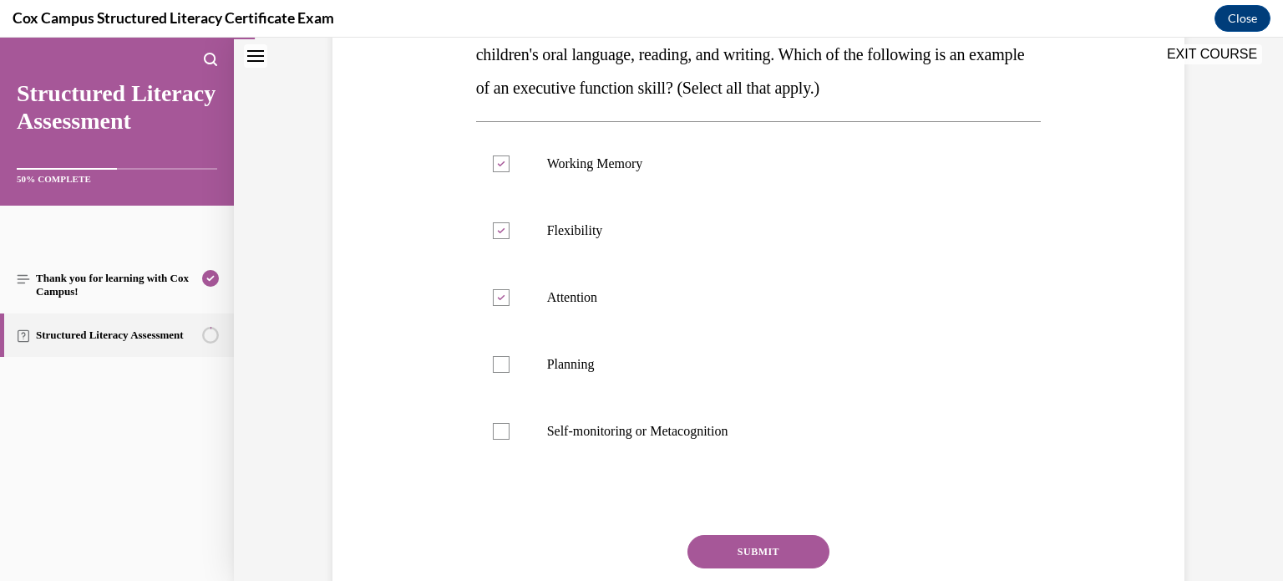
scroll to position [307, 0]
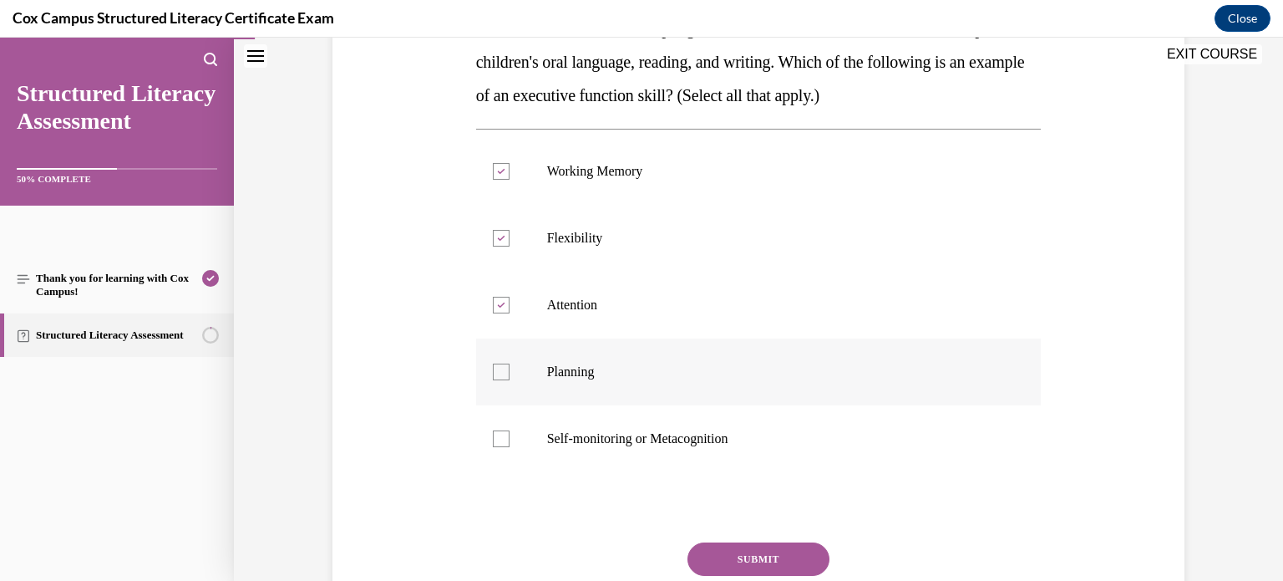
click at [500, 373] on div at bounding box center [501, 371] width 17 height 17
click at [500, 373] on input "Planning" at bounding box center [501, 371] width 17 height 17
checkbox input "true"
click at [499, 432] on div at bounding box center [501, 438] width 17 height 17
click at [499, 432] on input "Self-monitoring or Metacognition" at bounding box center [501, 438] width 17 height 17
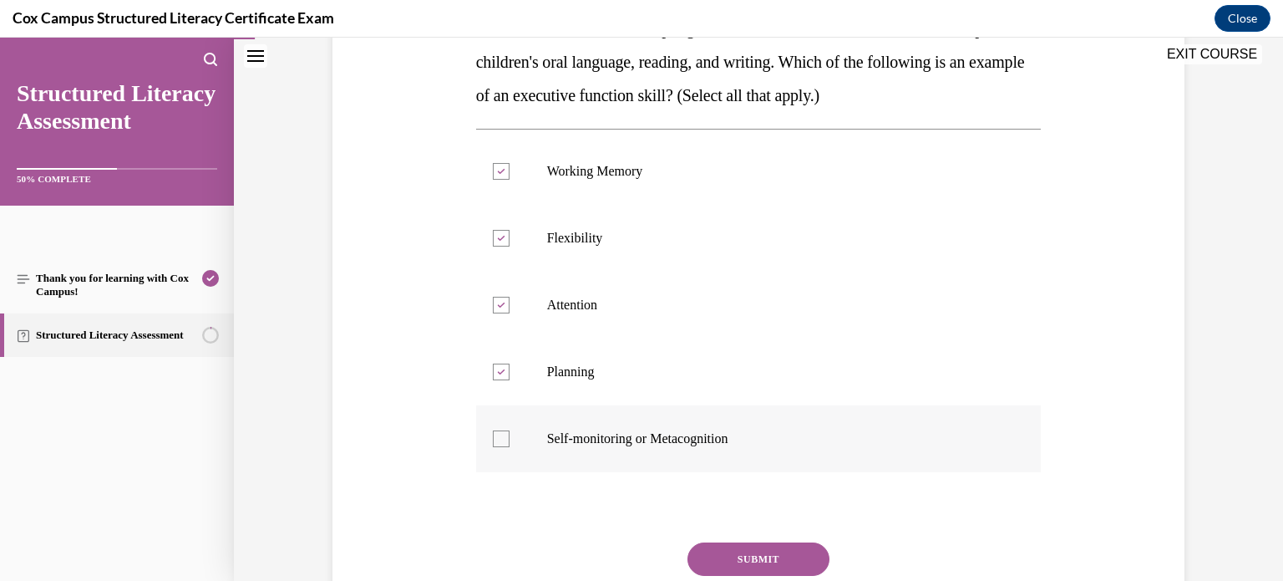
checkbox input "true"
click at [694, 549] on button "SUBMIT" at bounding box center [758, 558] width 142 height 33
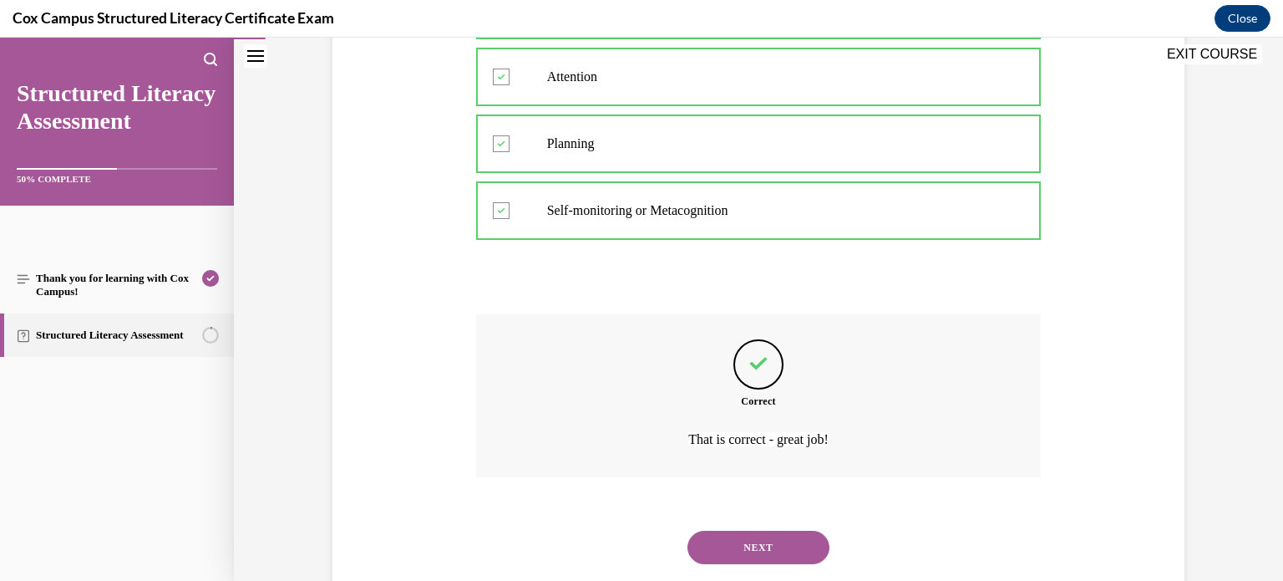
scroll to position [576, 0]
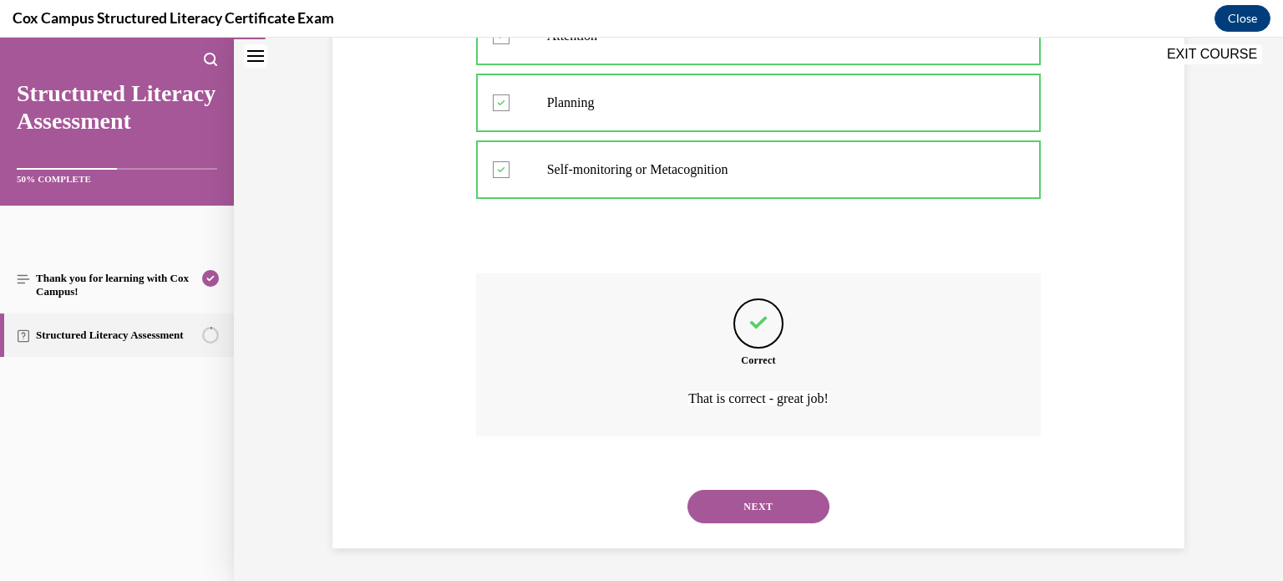
click at [717, 500] on button "NEXT" at bounding box center [758, 505] width 142 height 33
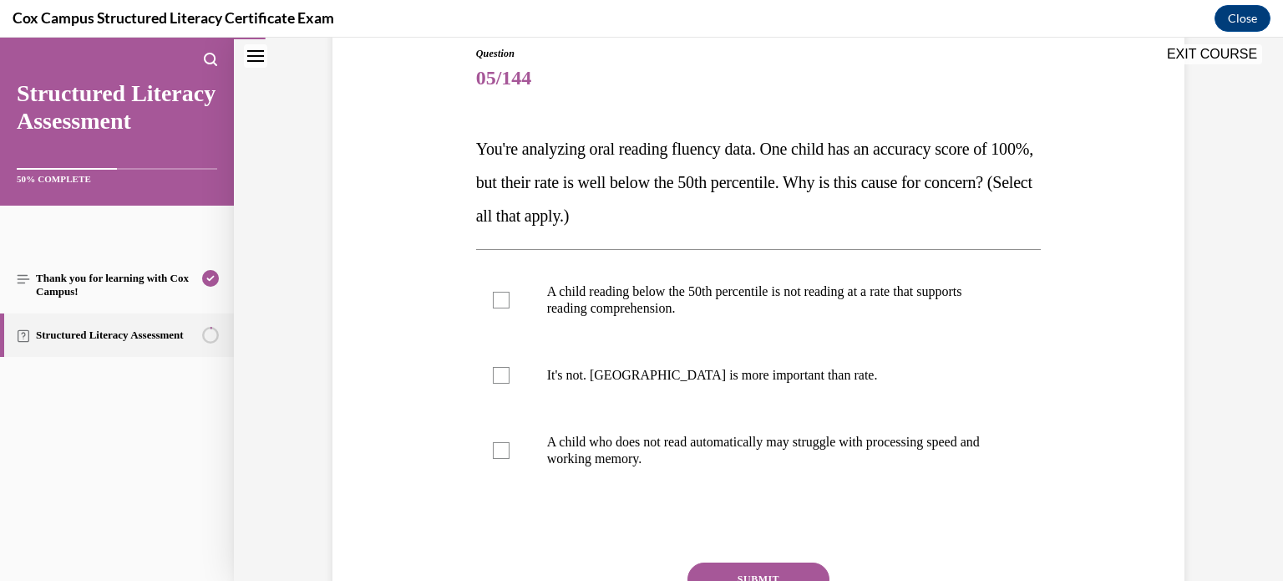
scroll to position [227, 0]
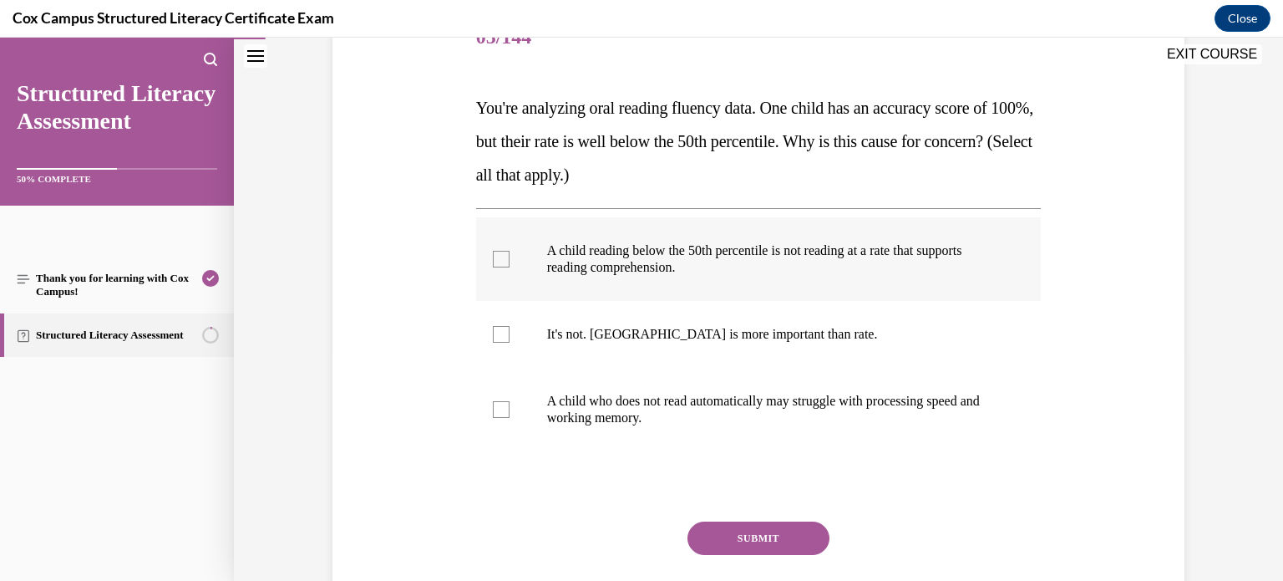
click at [490, 266] on label "A child reading below the 50th percentile is not reading at a rate that support…" at bounding box center [758, 259] width 565 height 84
click at [493, 266] on input "A child reading below the 50th percentile is not reading at a rate that support…" at bounding box center [501, 259] width 17 height 17
checkbox input "true"
click at [501, 407] on div at bounding box center [501, 409] width 17 height 17
click at [501, 407] on input "A child who does not read automatically may struggle with processing speed and …" at bounding box center [501, 409] width 17 height 17
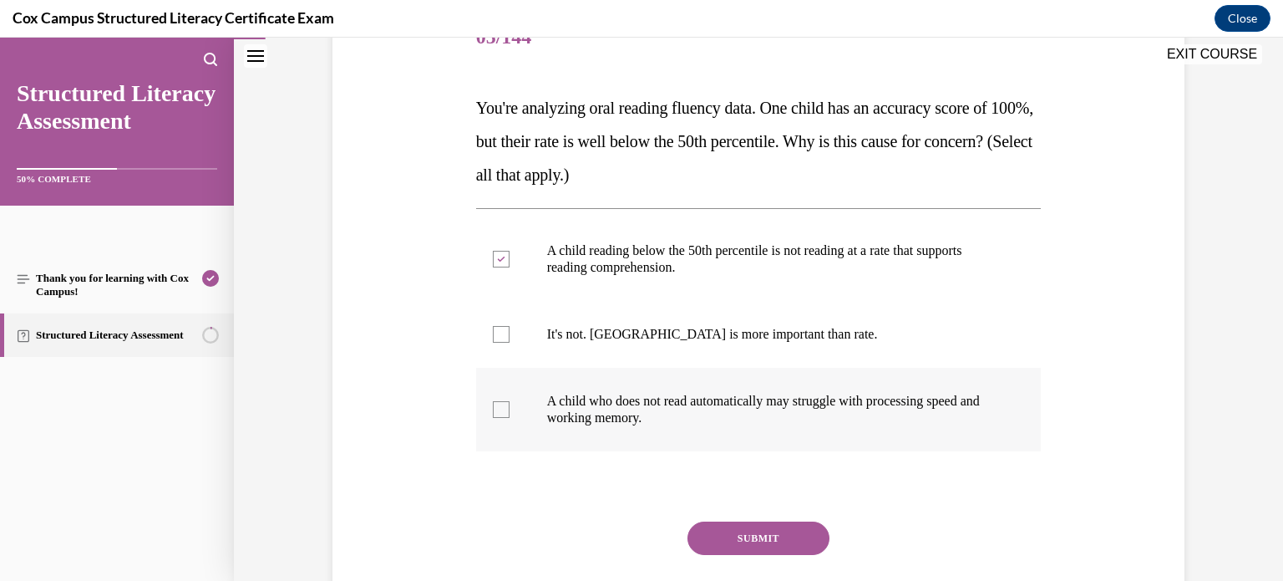
checkbox input "true"
click at [695, 534] on button "SUBMIT" at bounding box center [758, 537] width 142 height 33
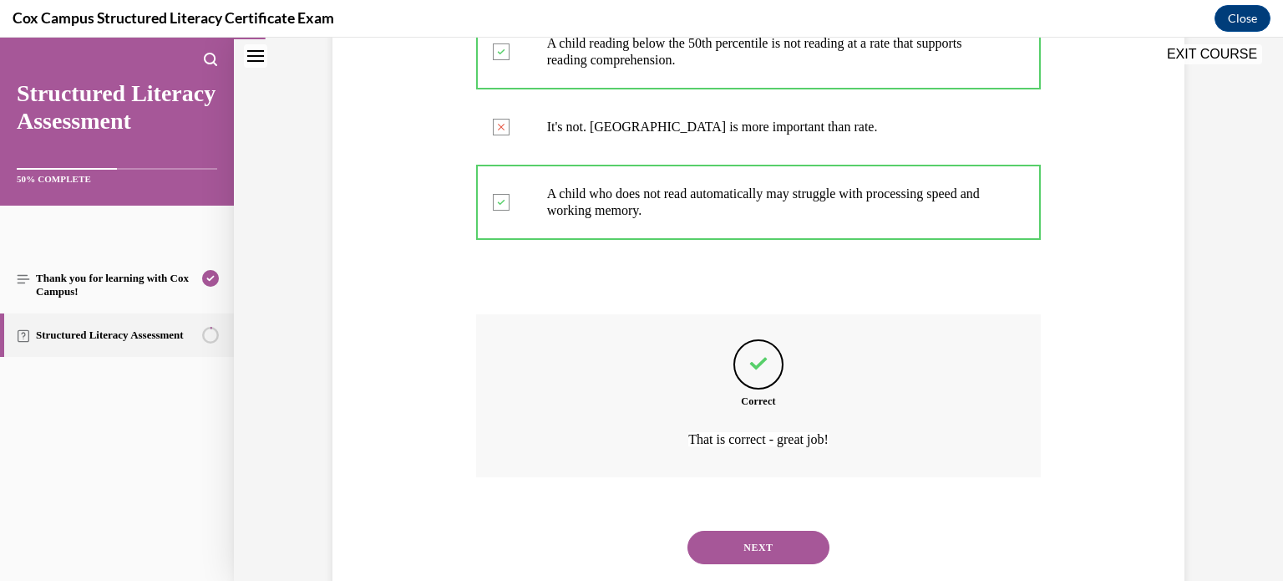
scroll to position [475, 0]
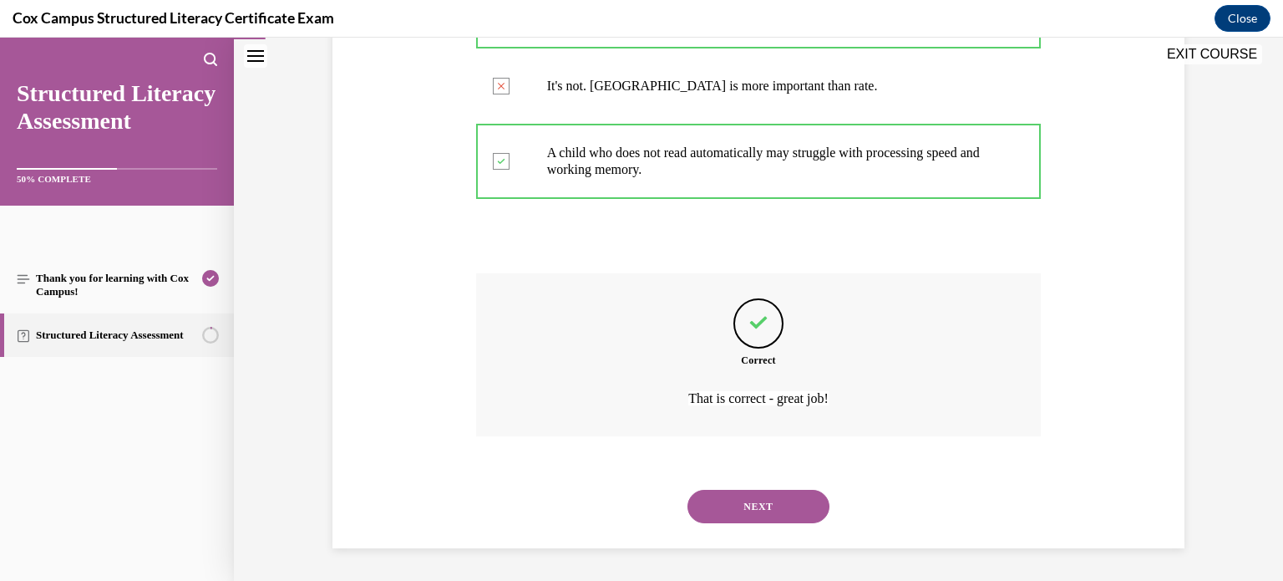
click at [751, 519] on button "NEXT" at bounding box center [758, 505] width 142 height 33
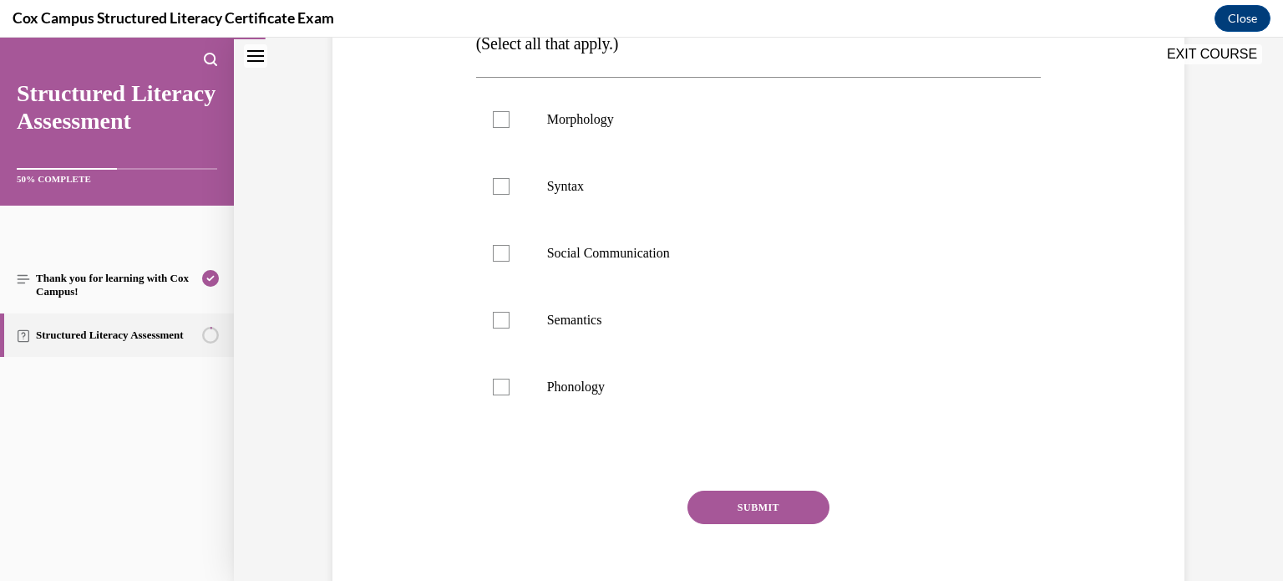
scroll to position [364, 0]
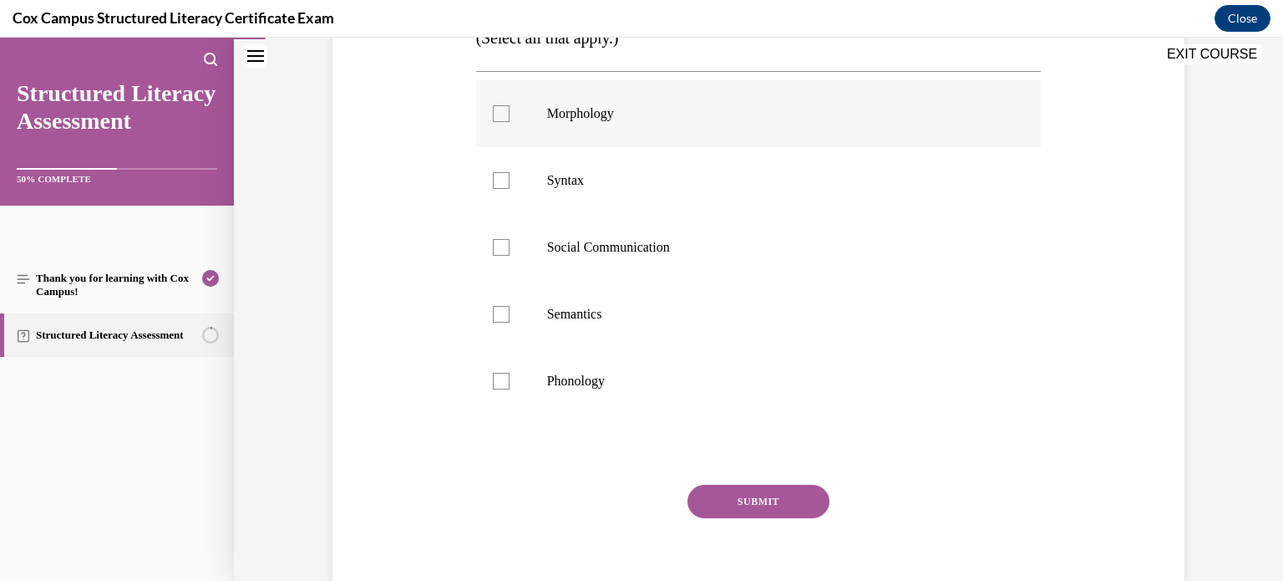
click at [498, 121] on label "Morphology" at bounding box center [758, 113] width 565 height 67
click at [498, 121] on input "Morphology" at bounding box center [501, 113] width 17 height 17
checkbox input "true"
click at [503, 183] on div at bounding box center [501, 180] width 17 height 17
click at [503, 183] on input "Syntax" at bounding box center [501, 180] width 17 height 17
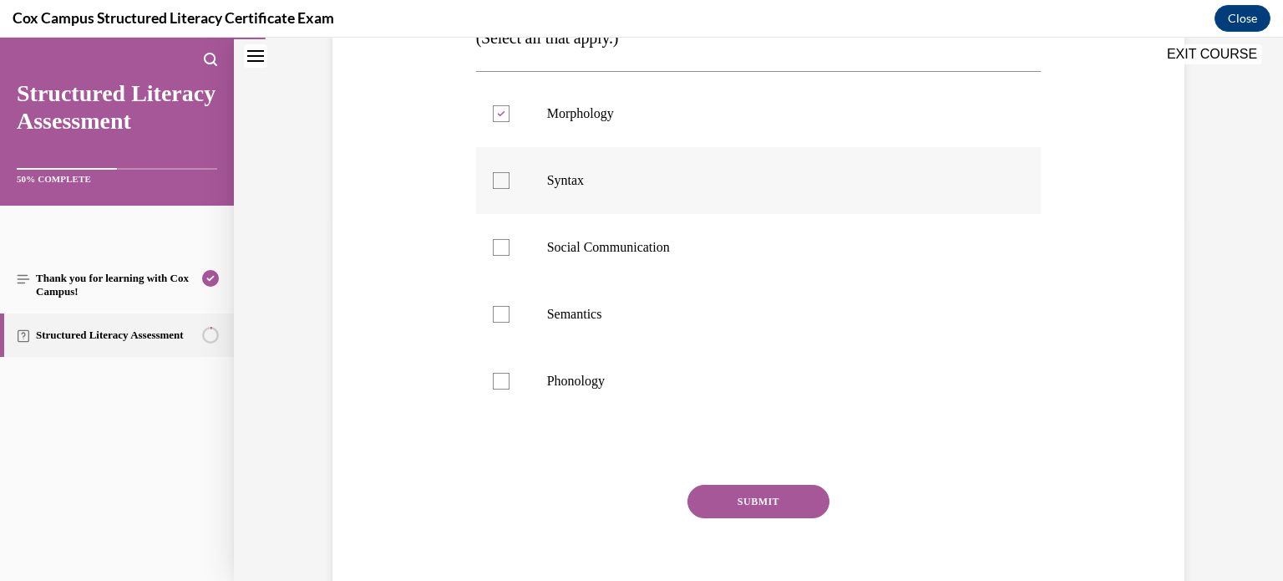
checkbox input "true"
click at [501, 239] on div at bounding box center [501, 247] width 17 height 17
click at [501, 239] on input "Social Communication" at bounding box center [501, 247] width 17 height 17
checkbox input "true"
click at [500, 316] on div at bounding box center [501, 314] width 17 height 17
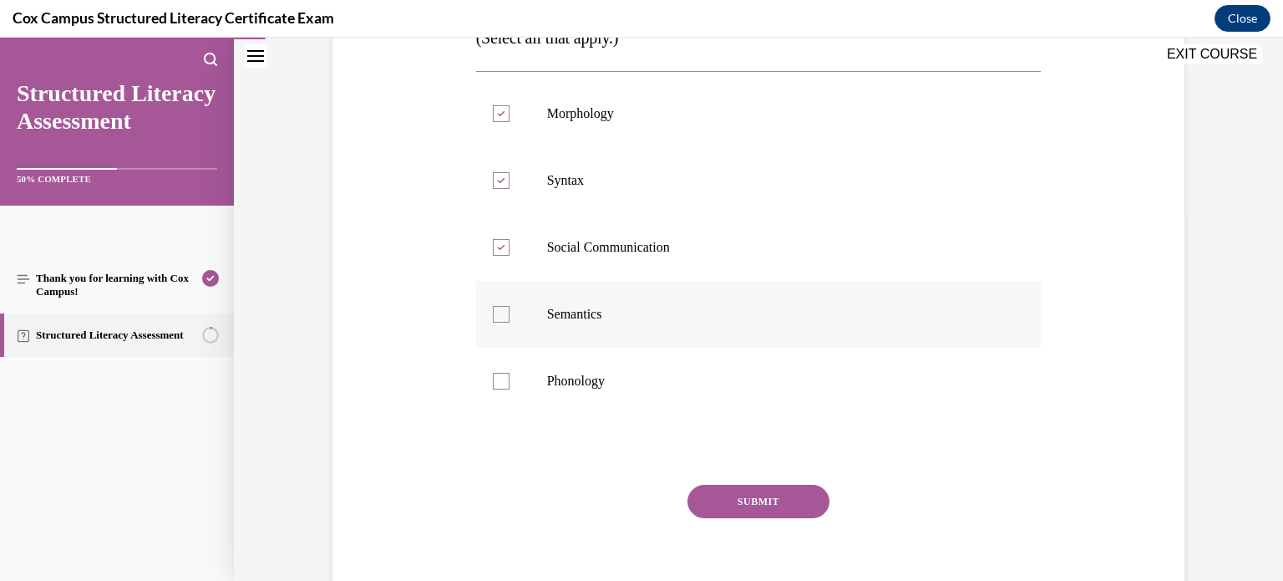
click at [500, 316] on input "Semantics" at bounding box center [501, 314] width 17 height 17
checkbox input "true"
click at [510, 377] on label "Phonology" at bounding box center [758, 380] width 565 height 67
click at [510, 377] on input "Phonology" at bounding box center [501, 381] width 17 height 17
checkbox input "true"
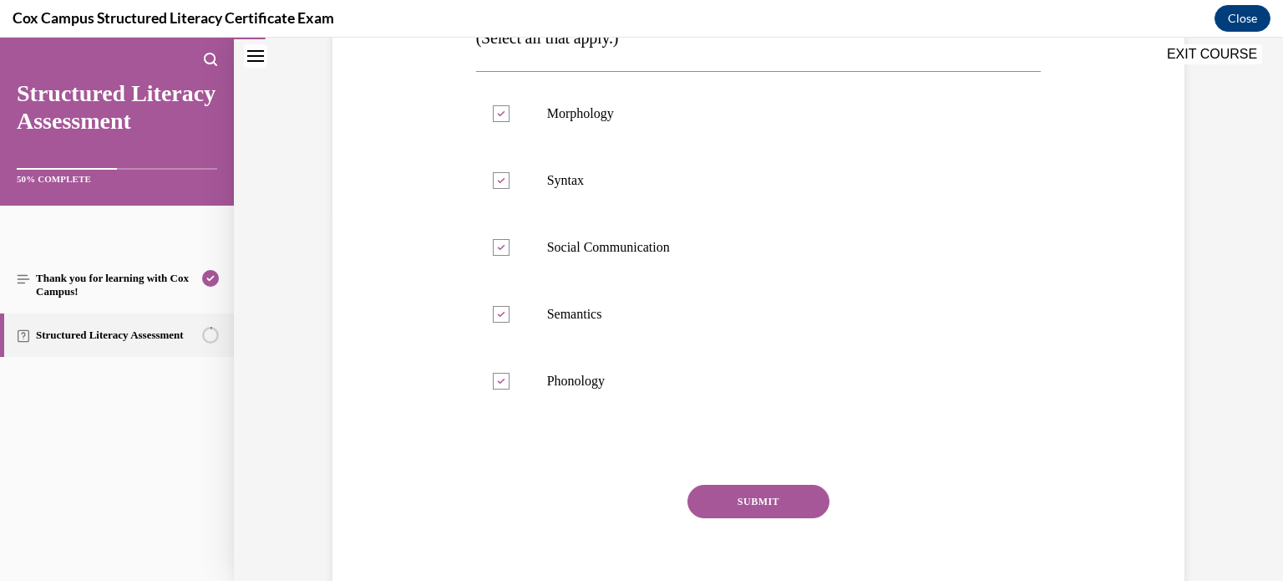
click at [706, 512] on button "SUBMIT" at bounding box center [758, 500] width 142 height 33
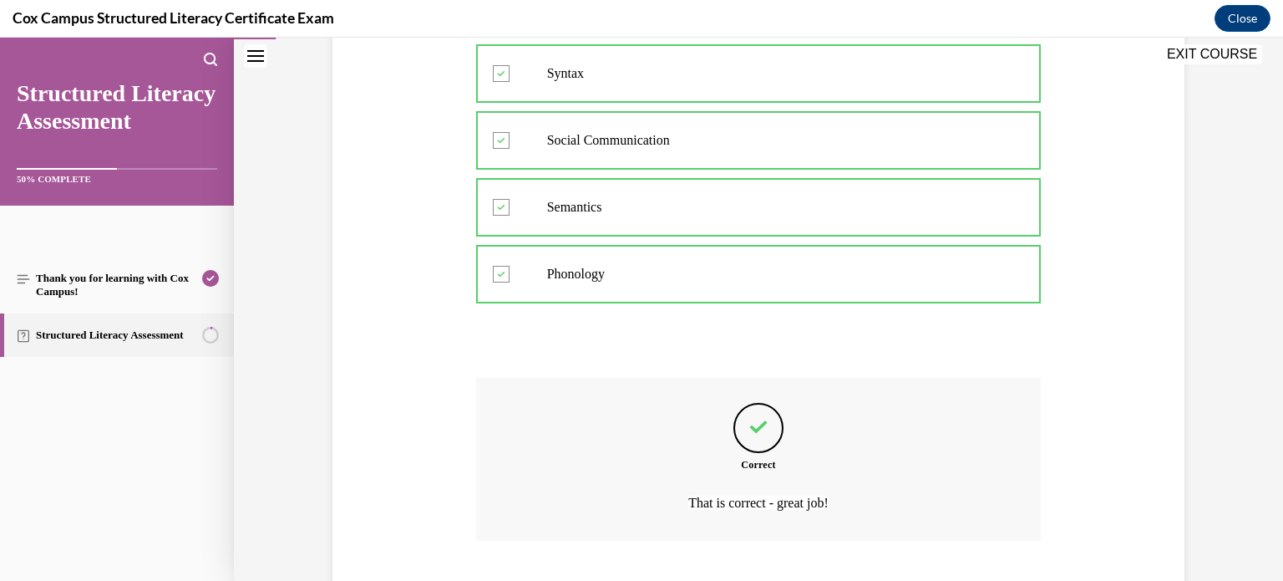
scroll to position [576, 0]
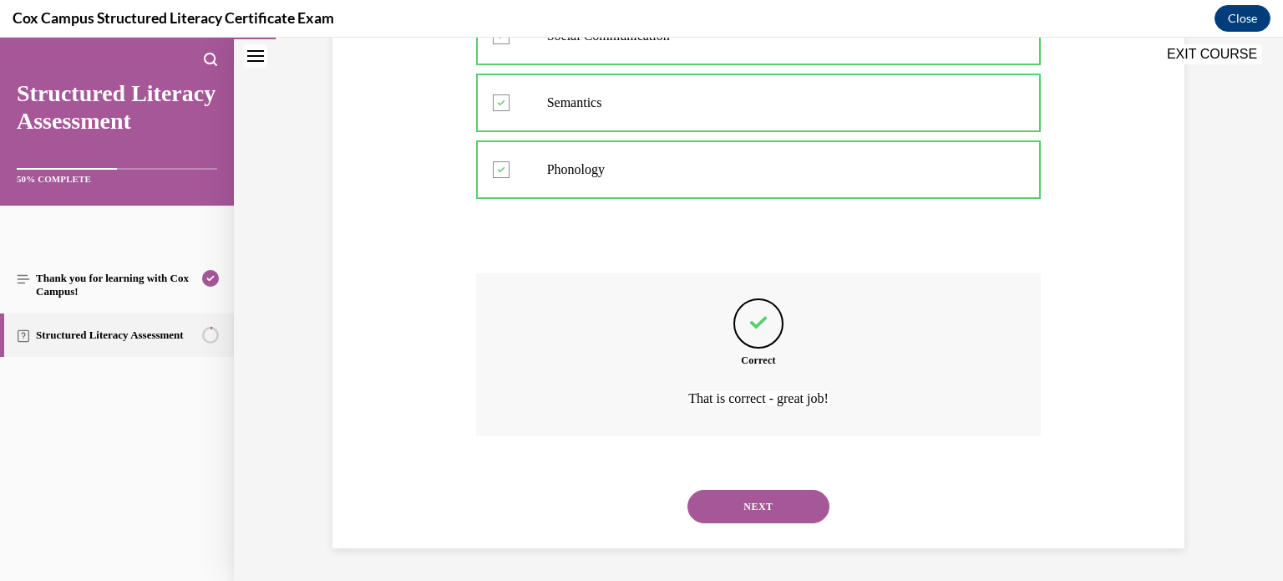
click at [697, 508] on button "NEXT" at bounding box center [758, 505] width 142 height 33
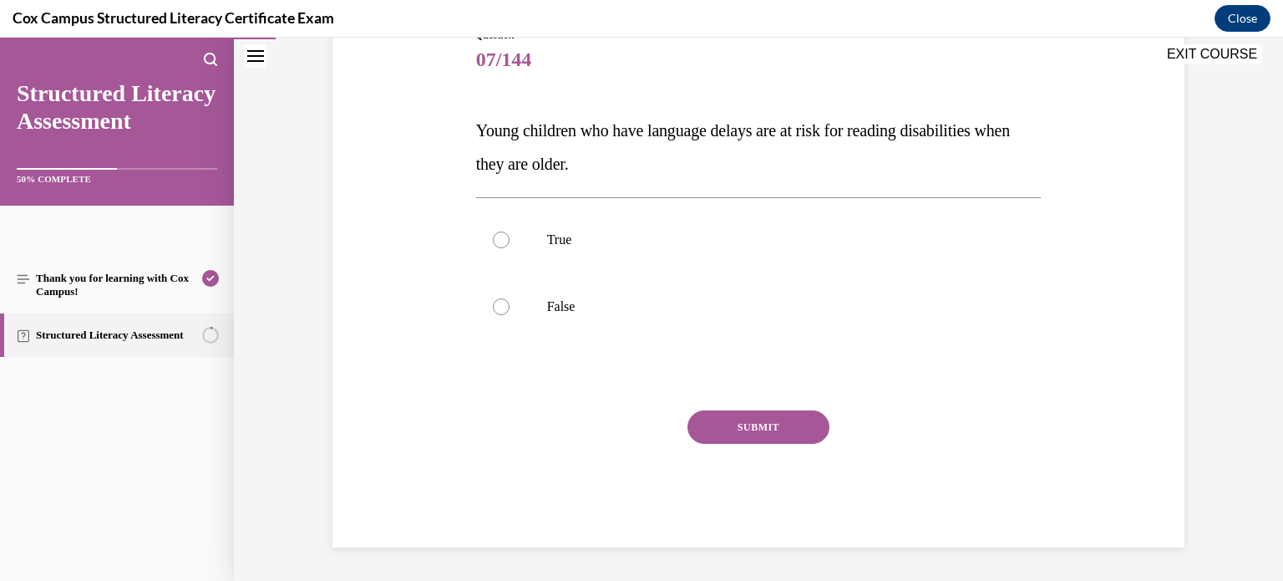
scroll to position [185, 0]
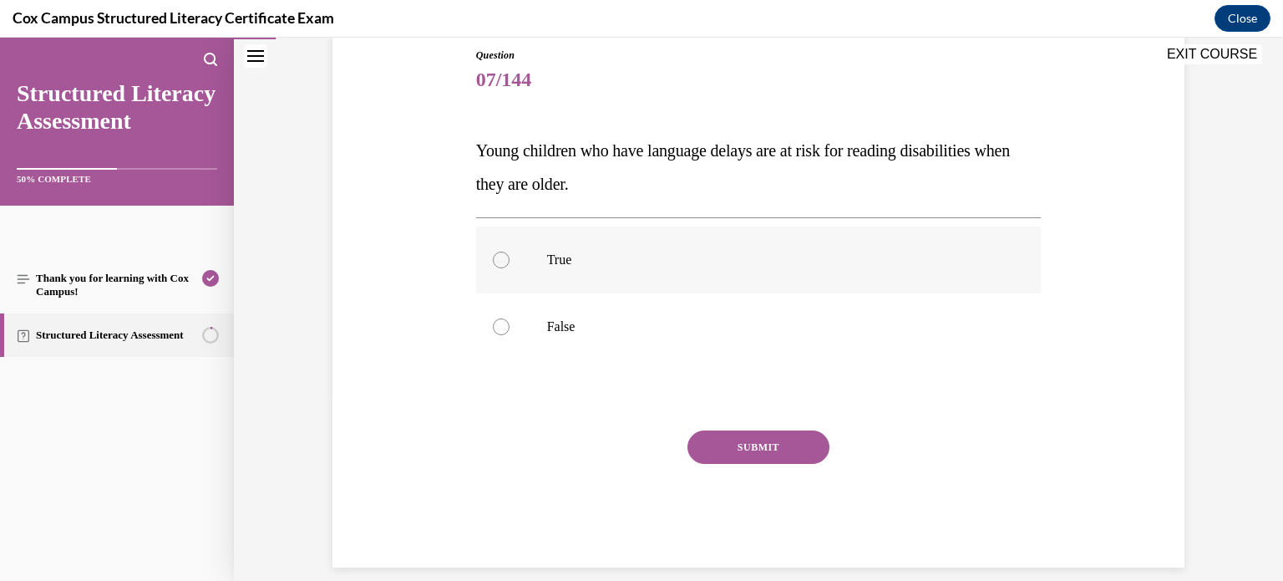
click at [560, 278] on label "True" at bounding box center [758, 259] width 565 height 67
click at [510, 268] on input "True" at bounding box center [501, 259] width 17 height 17
radio input "true"
click at [713, 449] on button "SUBMIT" at bounding box center [758, 446] width 142 height 33
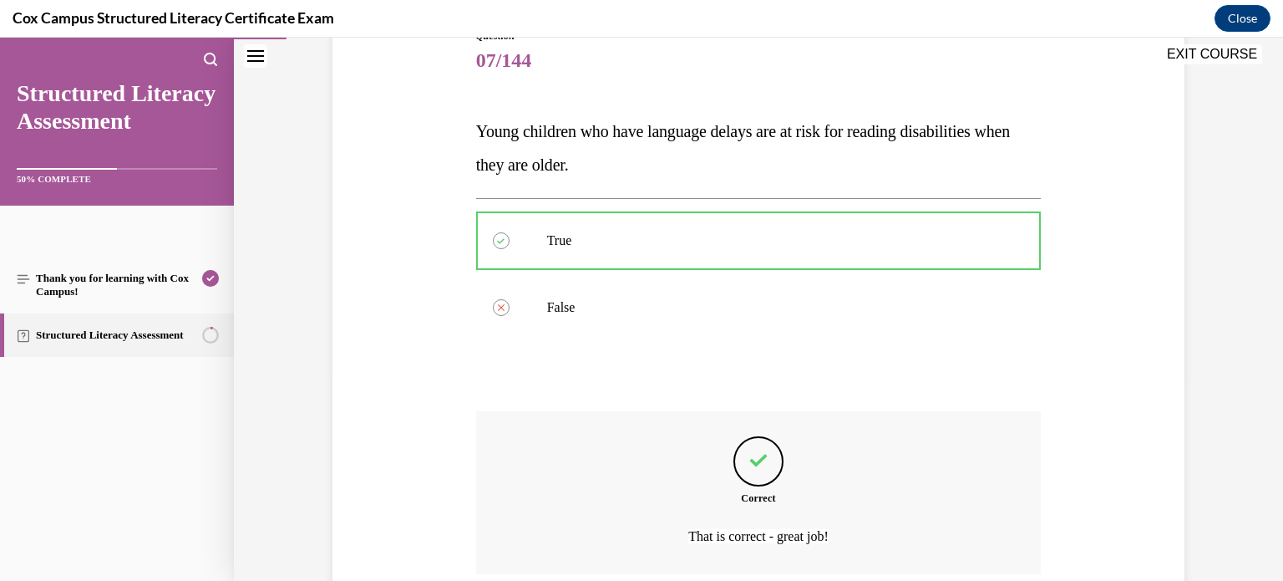
scroll to position [342, 0]
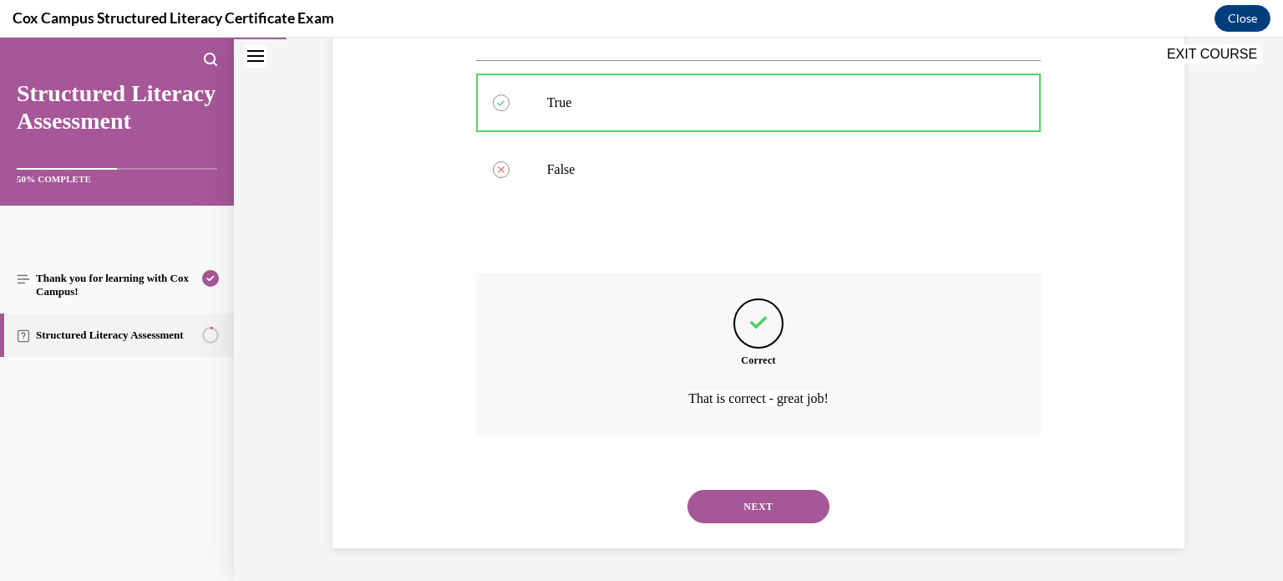
click at [760, 501] on button "NEXT" at bounding box center [758, 505] width 142 height 33
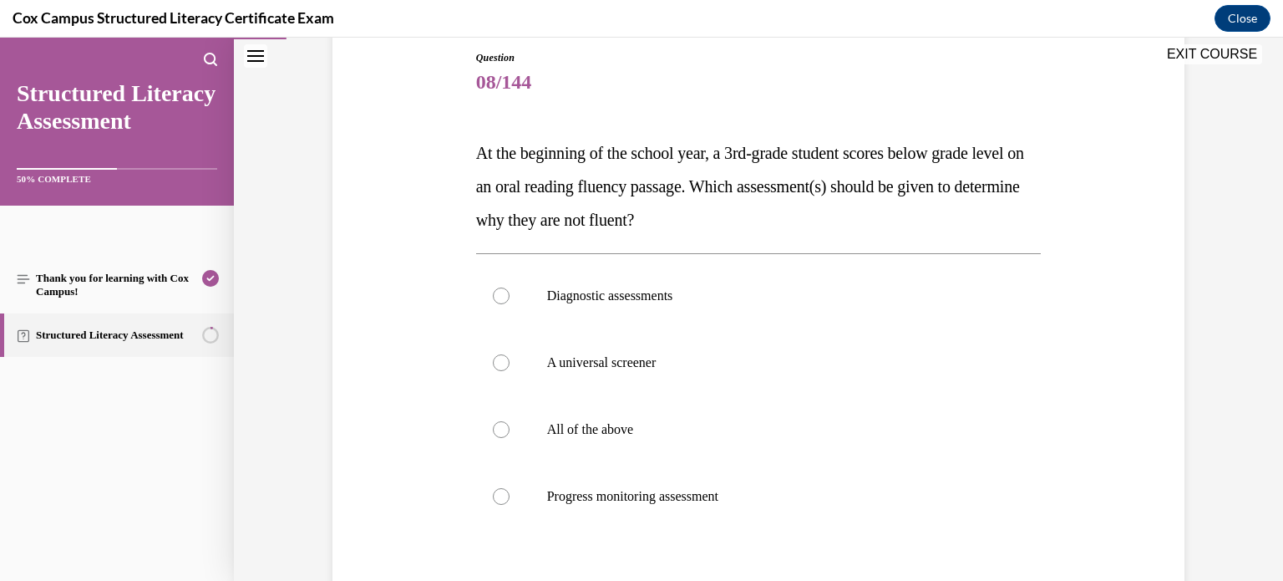
scroll to position [180, 0]
click at [494, 285] on label "Diagnostic assessments" at bounding box center [758, 297] width 565 height 67
click at [494, 289] on input "Diagnostic assessments" at bounding box center [501, 297] width 17 height 17
radio input "true"
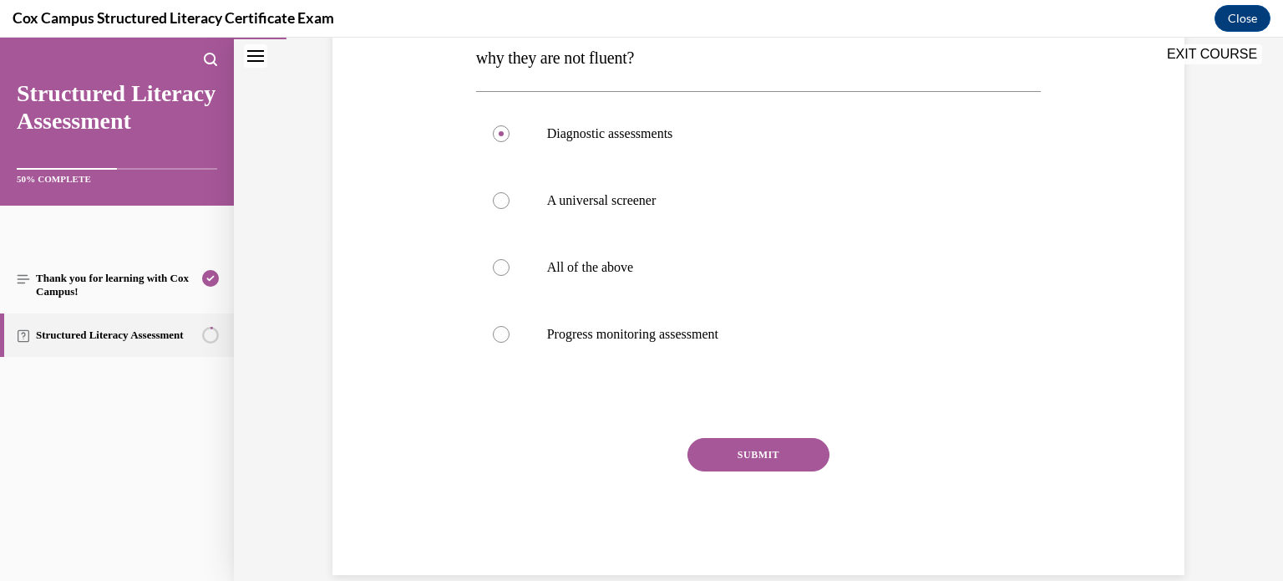
scroll to position [347, 0]
click at [701, 444] on button "SUBMIT" at bounding box center [758, 451] width 142 height 33
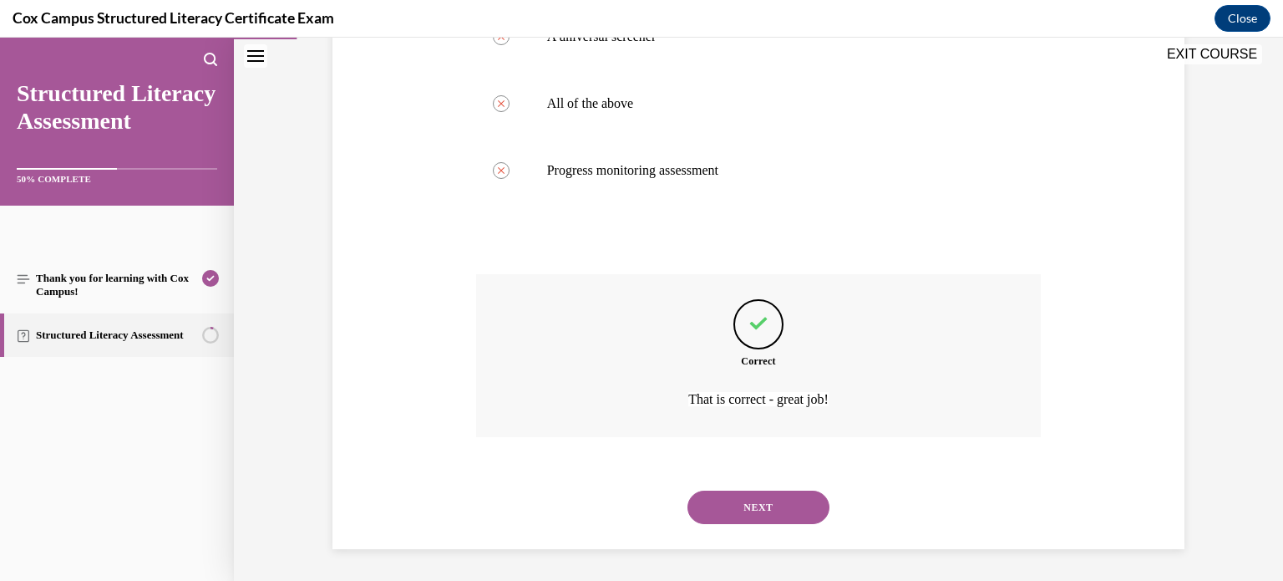
scroll to position [509, 0]
click at [728, 504] on button "NEXT" at bounding box center [758, 505] width 142 height 33
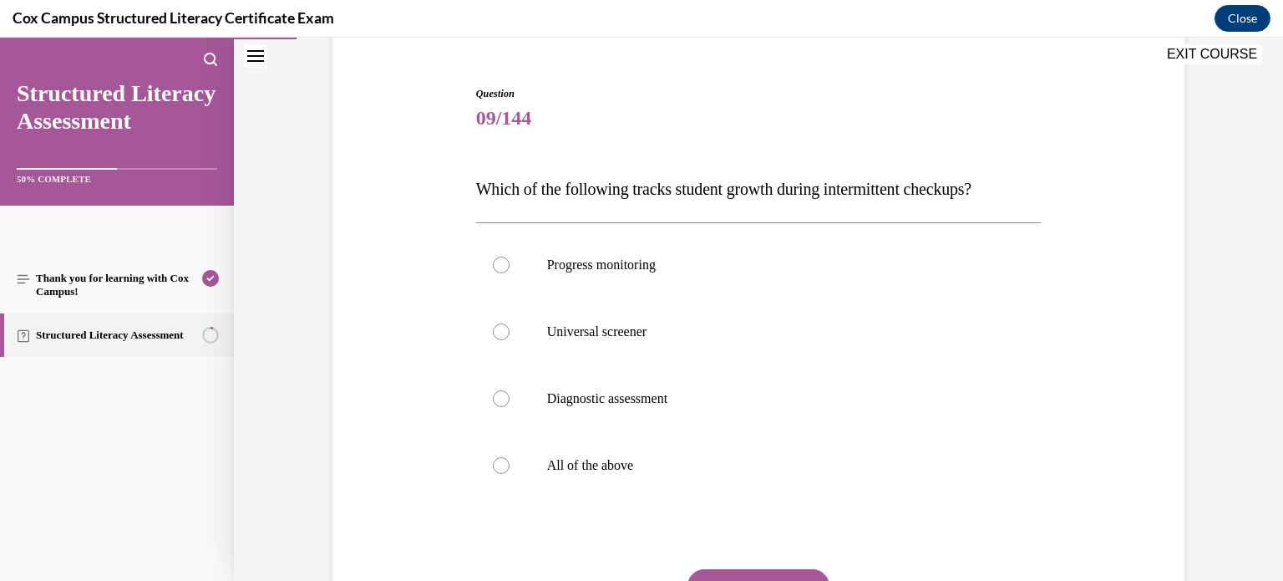
scroll to position [147, 0]
click at [561, 265] on span "Progress monitoring" at bounding box center [601, 263] width 109 height 14
click at [510, 265] on input "Progress monitoring" at bounding box center [501, 264] width 17 height 17
radio input "true"
click at [752, 568] on button "SUBMIT" at bounding box center [758, 584] width 142 height 33
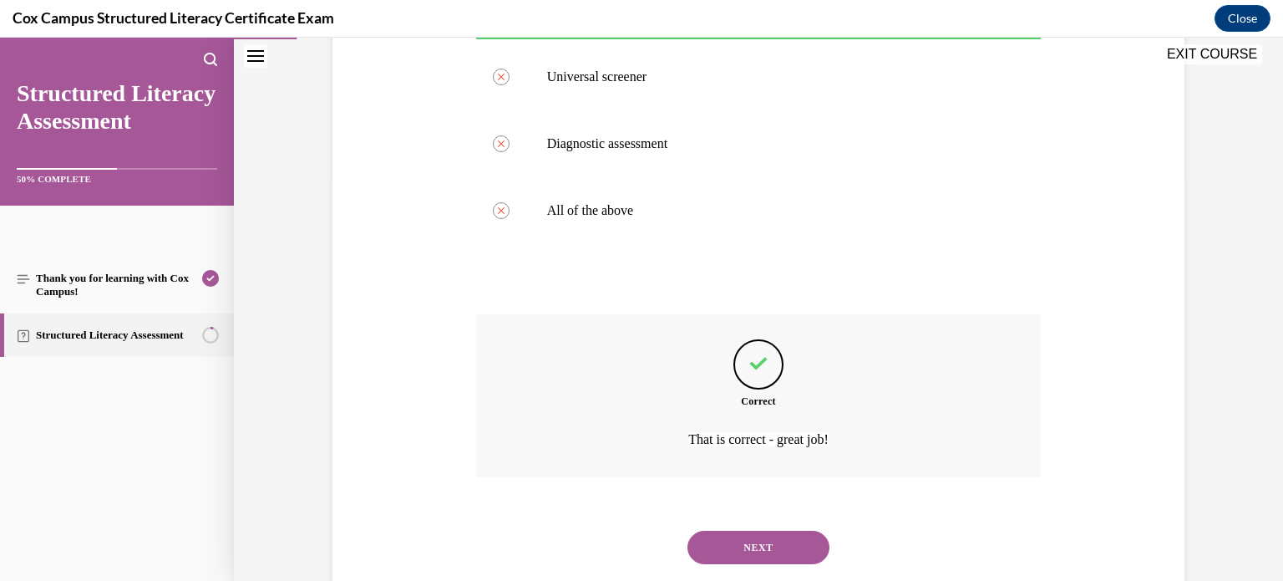
scroll to position [442, 0]
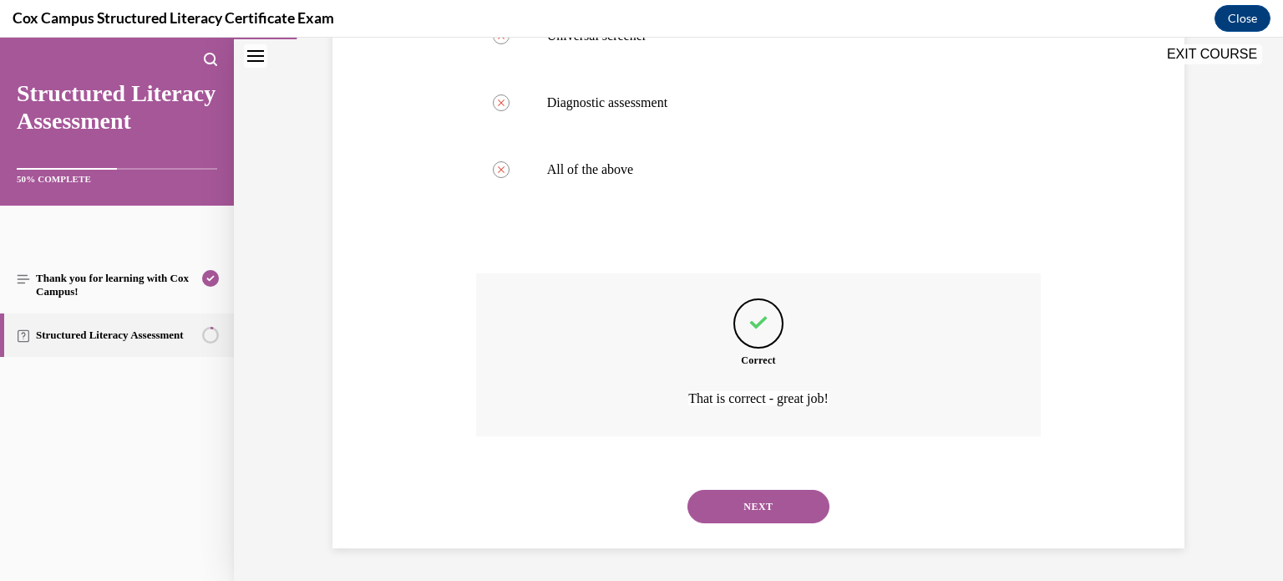
click at [700, 501] on button "NEXT" at bounding box center [758, 505] width 142 height 33
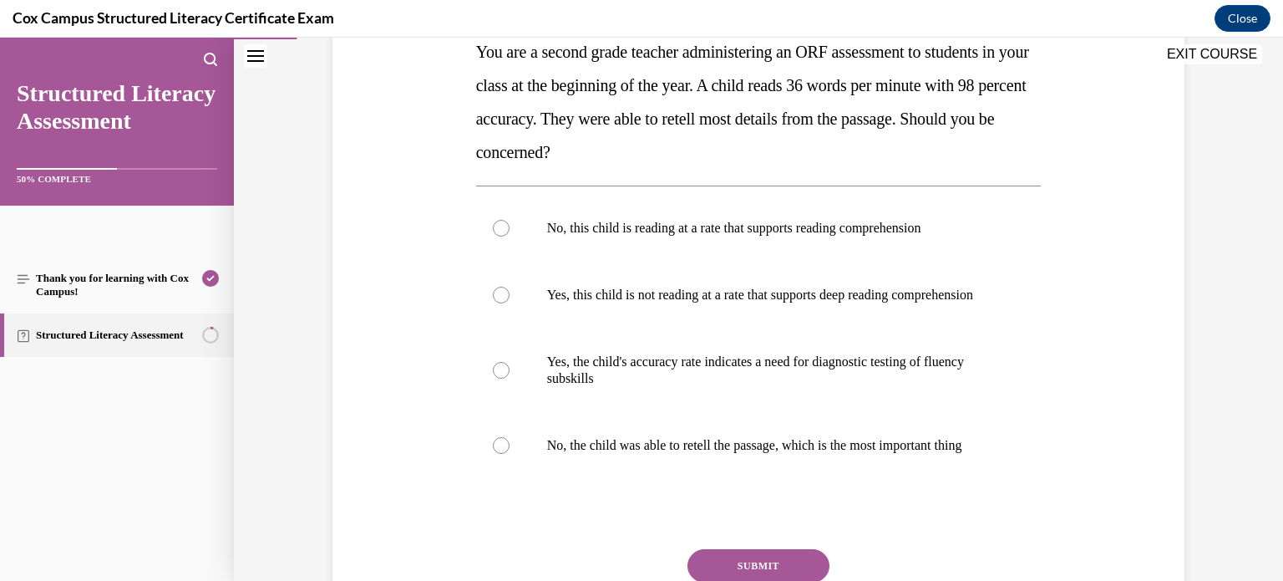
scroll to position [281, 0]
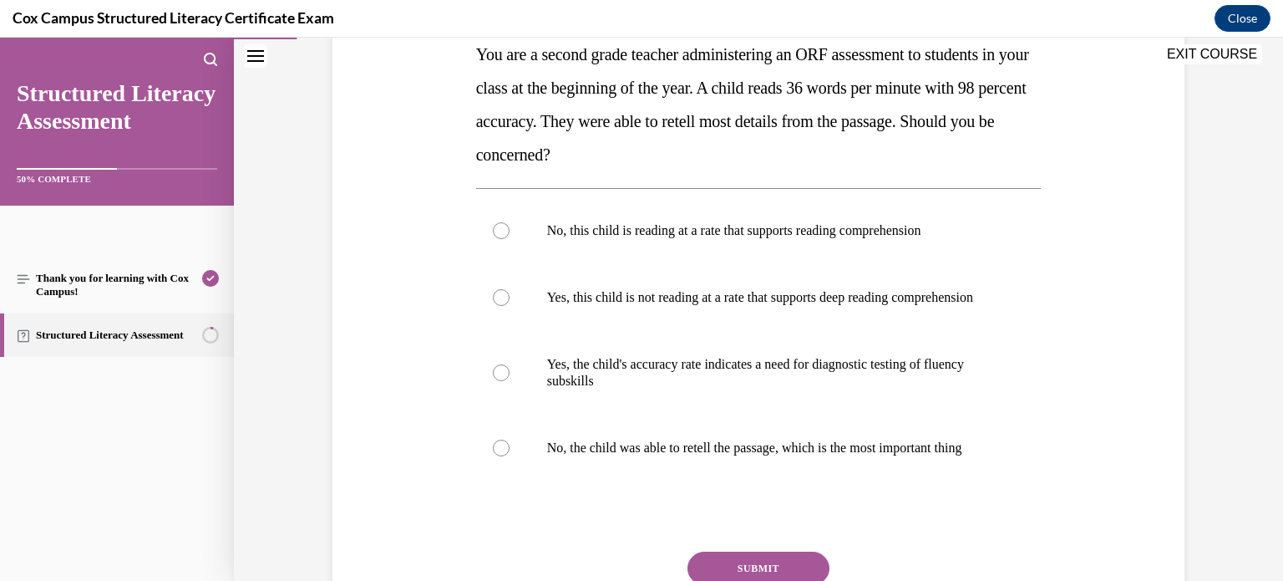
click at [360, 345] on div "Question 10/144 You are a second grade teacher administering an ORF assessment …" at bounding box center [758, 294] width 860 height 787
click at [489, 304] on label "Yes, this child is not reading at a rate that supports deep reading comprehensi…" at bounding box center [758, 297] width 565 height 67
click at [493, 304] on input "Yes, this child is not reading at a rate that supports deep reading comprehensi…" at bounding box center [501, 297] width 17 height 17
radio input "true"
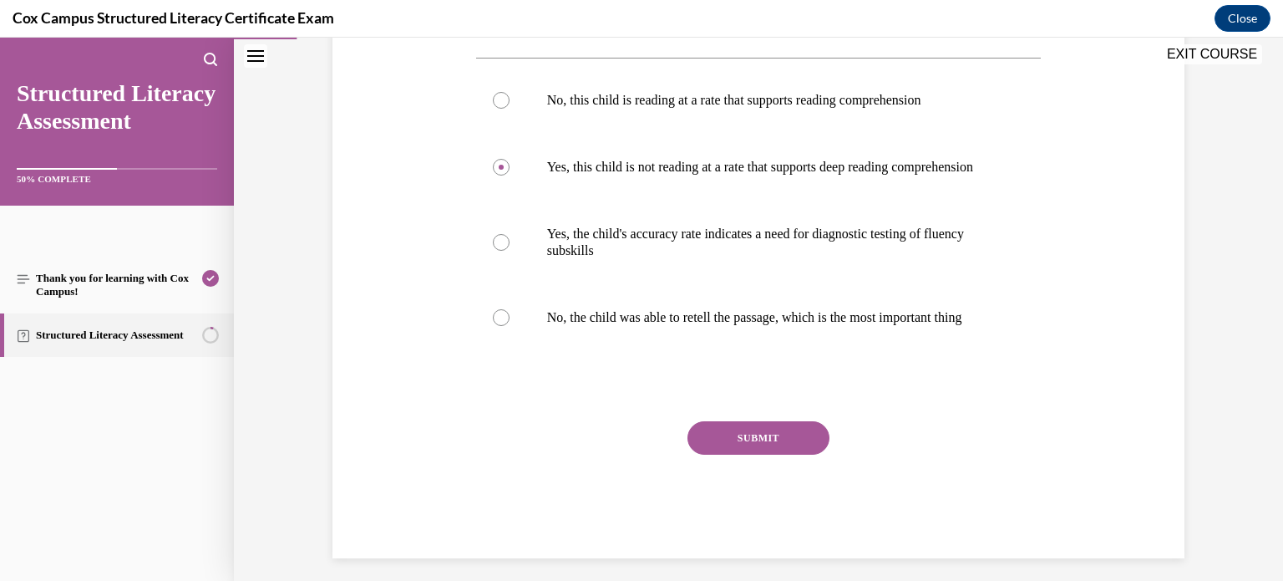
scroll to position [449, 0]
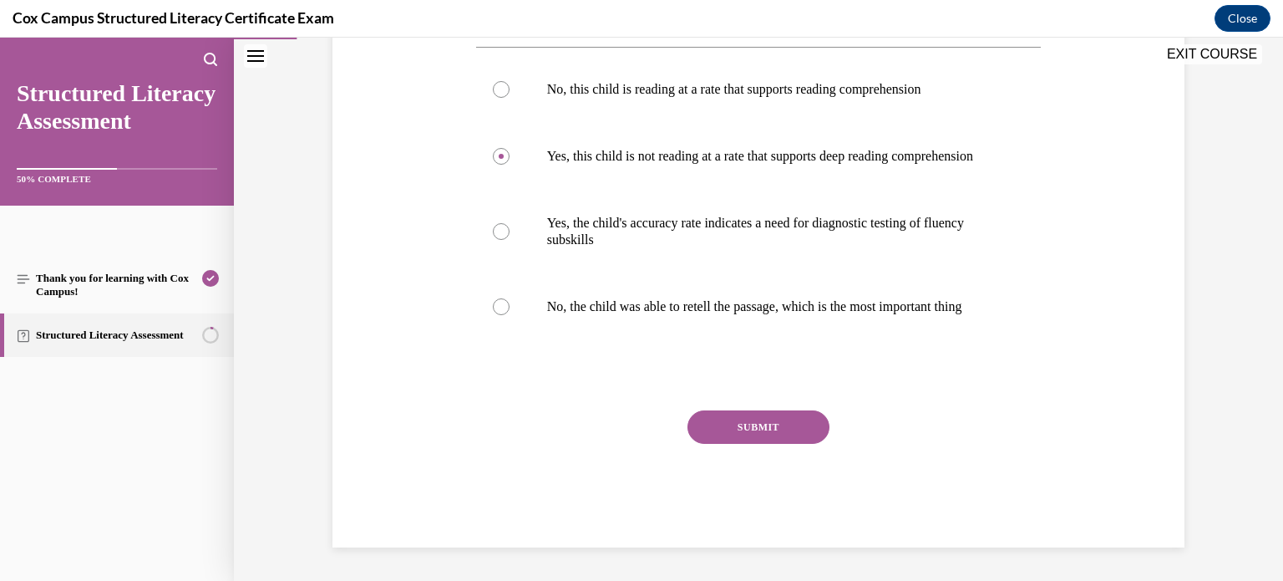
click at [737, 436] on button "SUBMIT" at bounding box center [758, 426] width 142 height 33
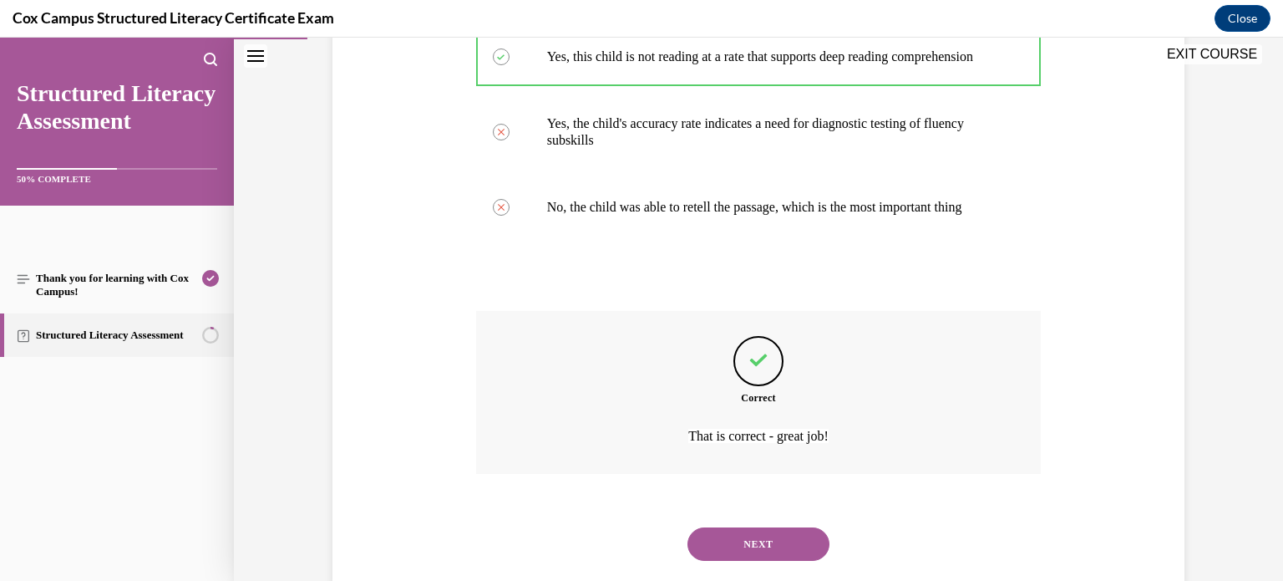
scroll to position [592, 0]
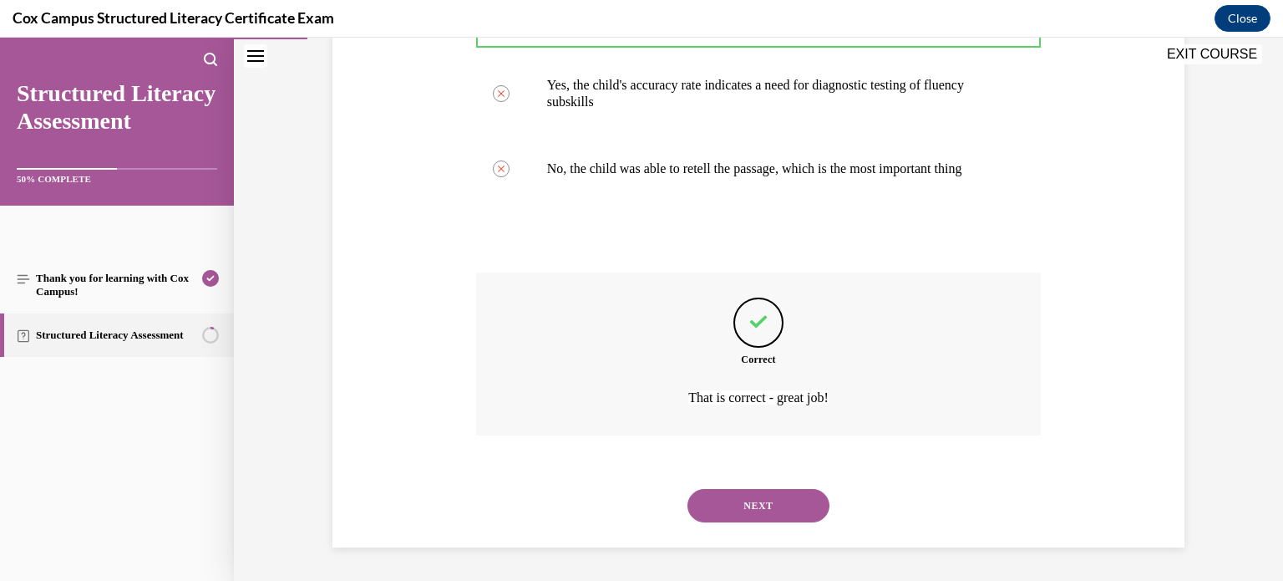
click at [718, 512] on button "NEXT" at bounding box center [758, 505] width 142 height 33
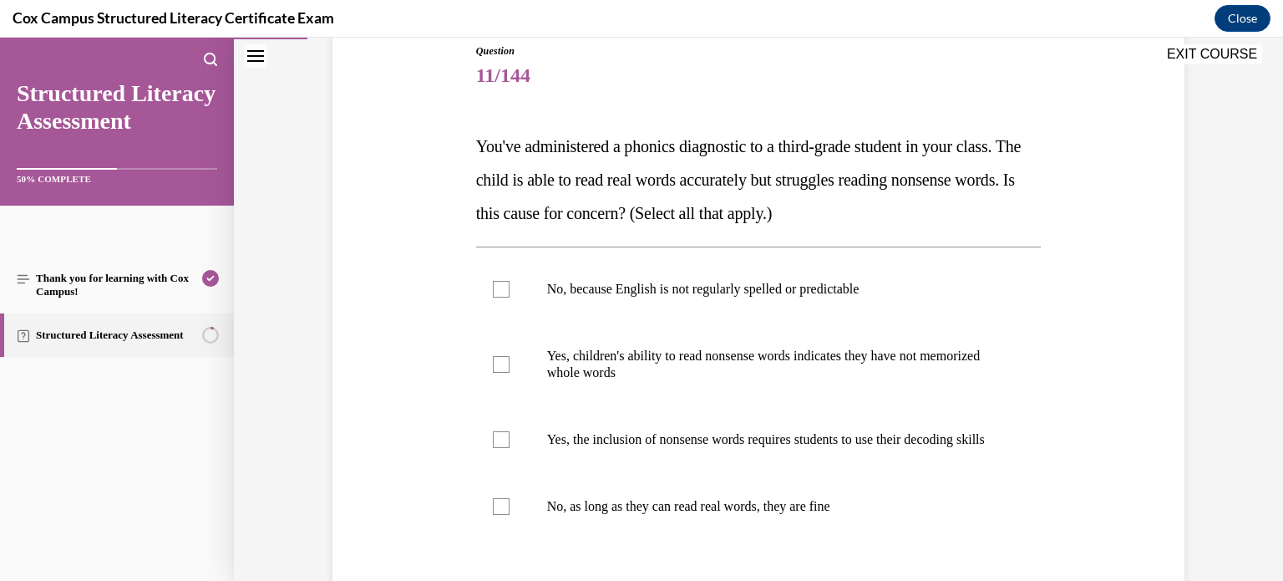
scroll to position [222, 0]
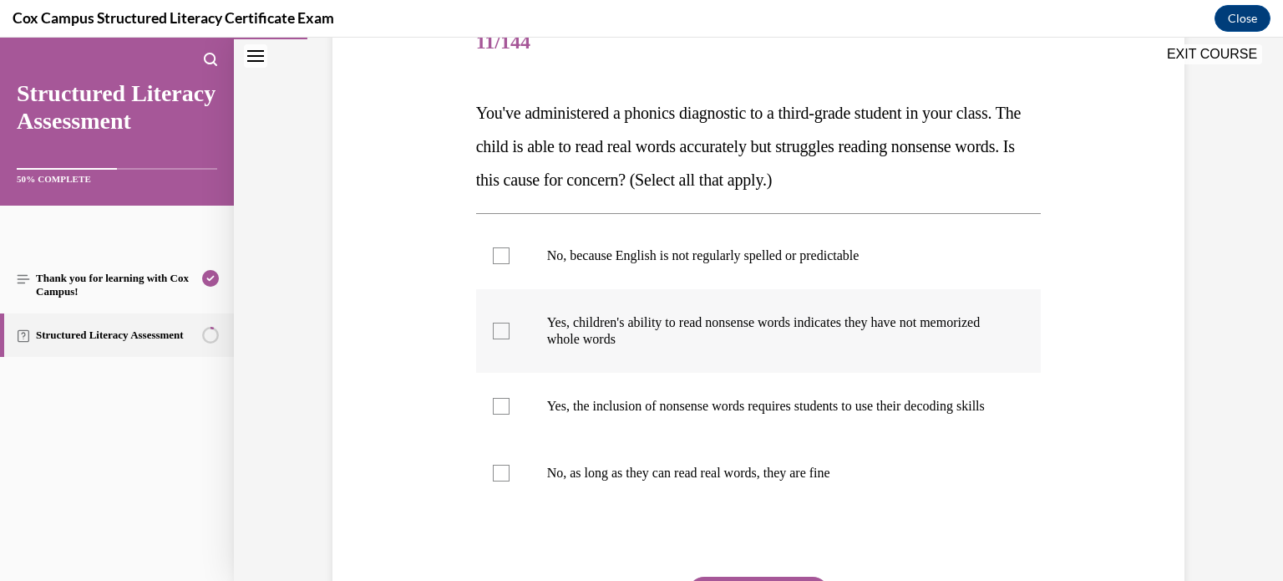
click at [495, 337] on div at bounding box center [501, 330] width 17 height 17
click at [495, 337] on input "Yes, children's ability to read nonsense words indicates they have not memorize…" at bounding box center [501, 330] width 17 height 17
checkbox input "true"
click at [509, 414] on div at bounding box center [501, 406] width 17 height 17
click at [509, 414] on input "Yes, the inclusion of nonsense words requires students to use their decoding sk…" at bounding box center [501, 406] width 17 height 17
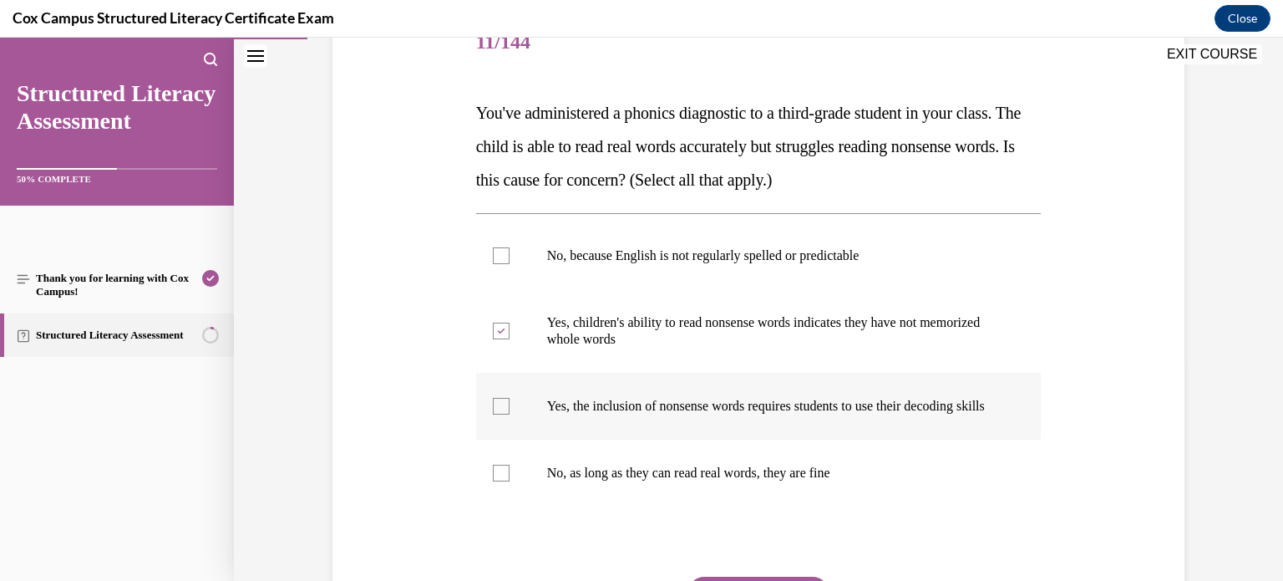
checkbox input "true"
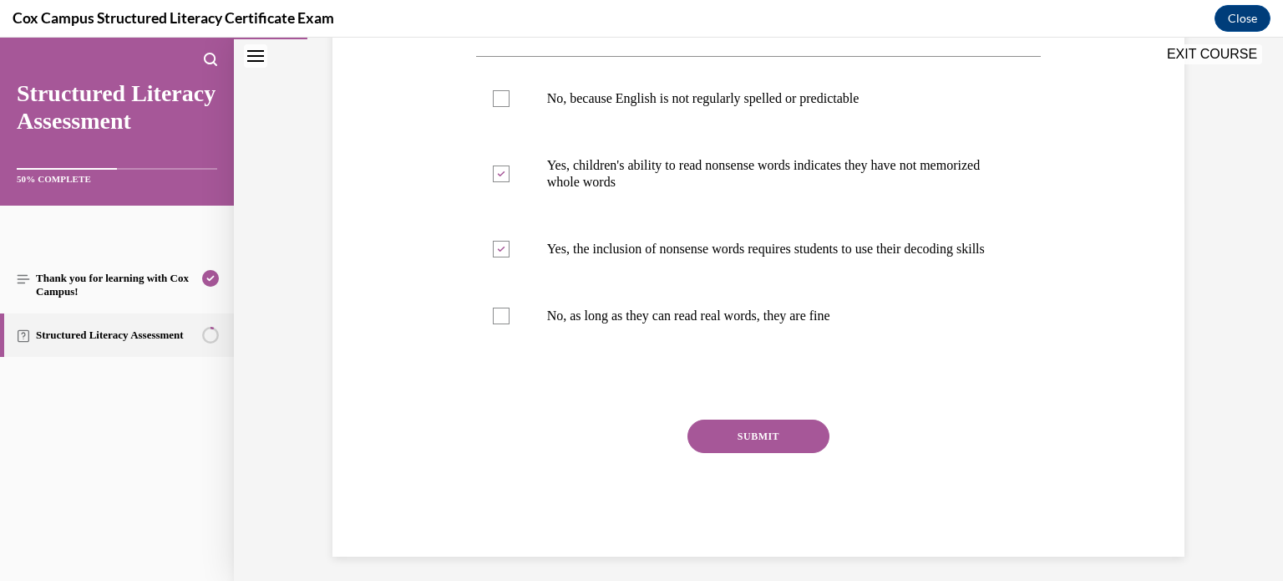
scroll to position [404, 0]
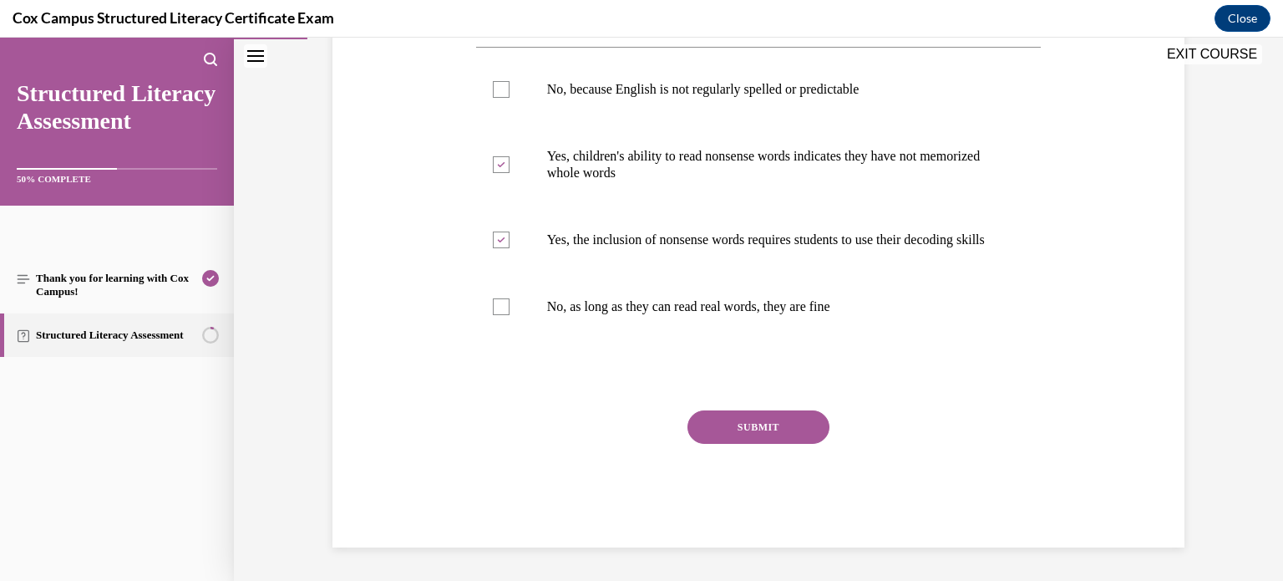
click at [721, 414] on button "SUBMIT" at bounding box center [758, 426] width 142 height 33
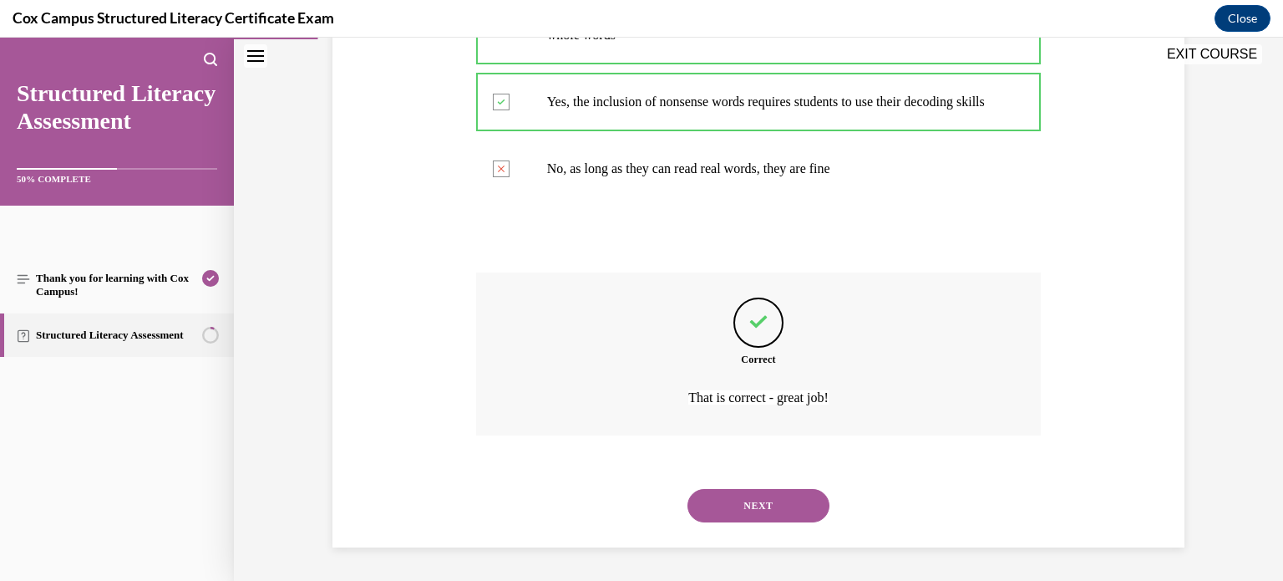
scroll to position [542, 0]
click at [729, 492] on button "NEXT" at bounding box center [758, 505] width 142 height 33
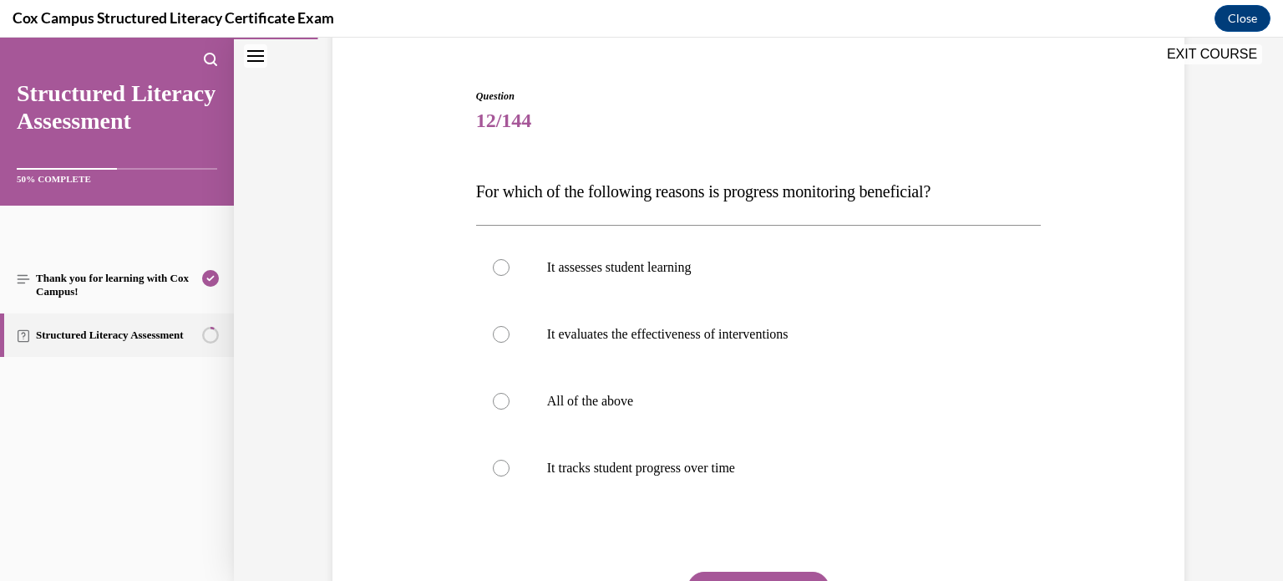
scroll to position [145, 0]
click at [496, 402] on div at bounding box center [501, 399] width 17 height 17
click at [496, 402] on input "All of the above" at bounding box center [501, 399] width 17 height 17
radio input "true"
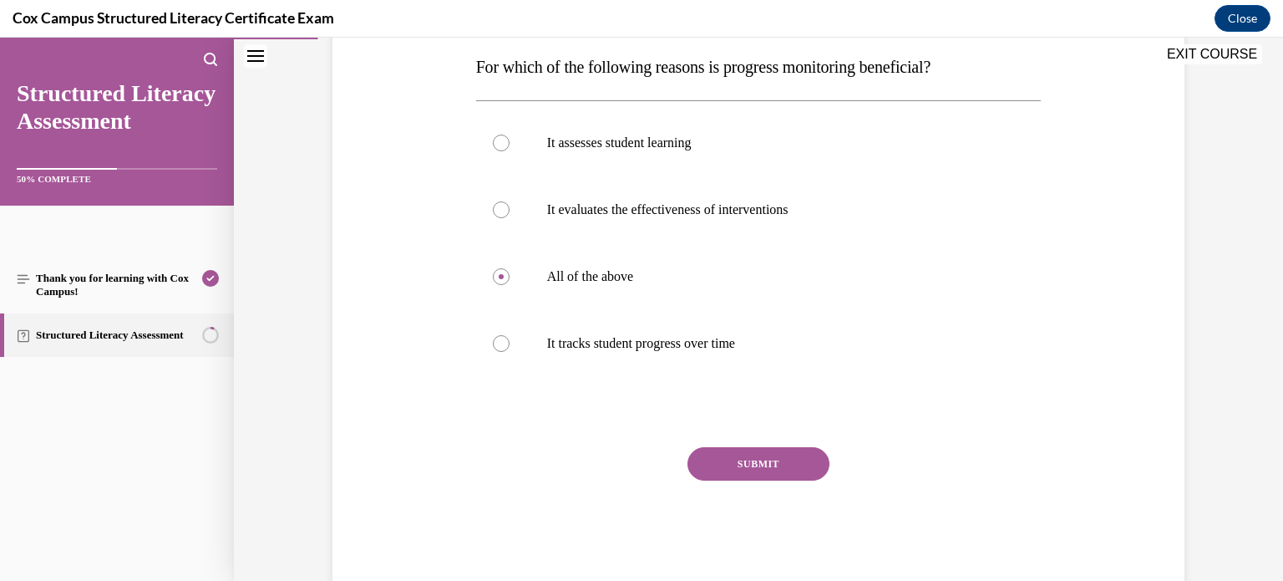
click at [735, 470] on button "SUBMIT" at bounding box center [758, 463] width 142 height 33
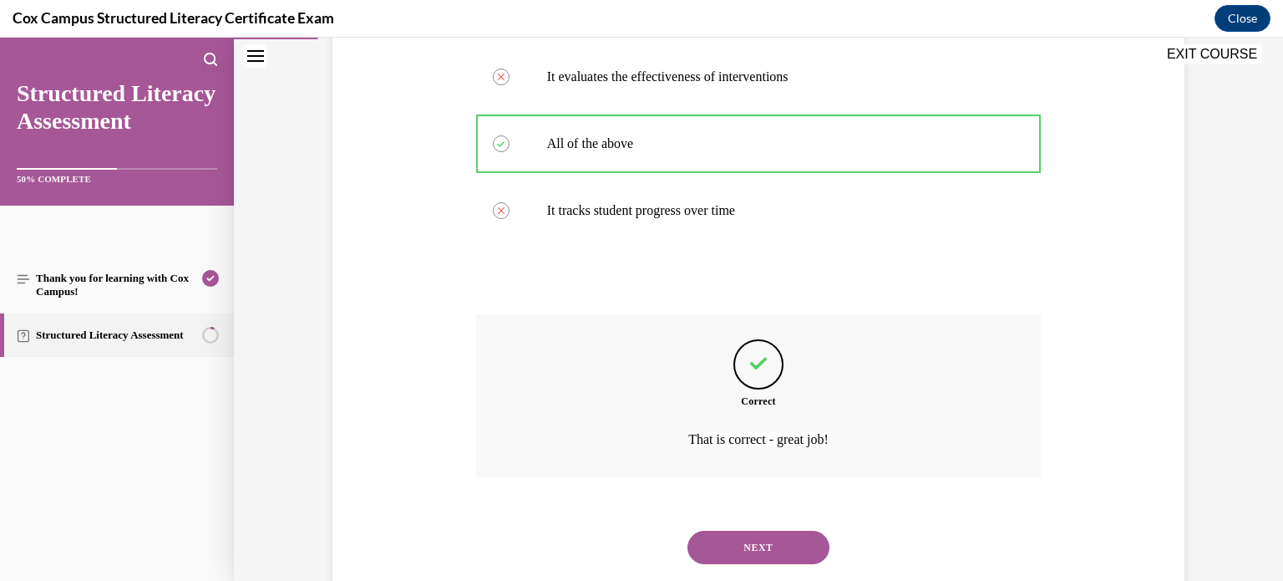
scroll to position [442, 0]
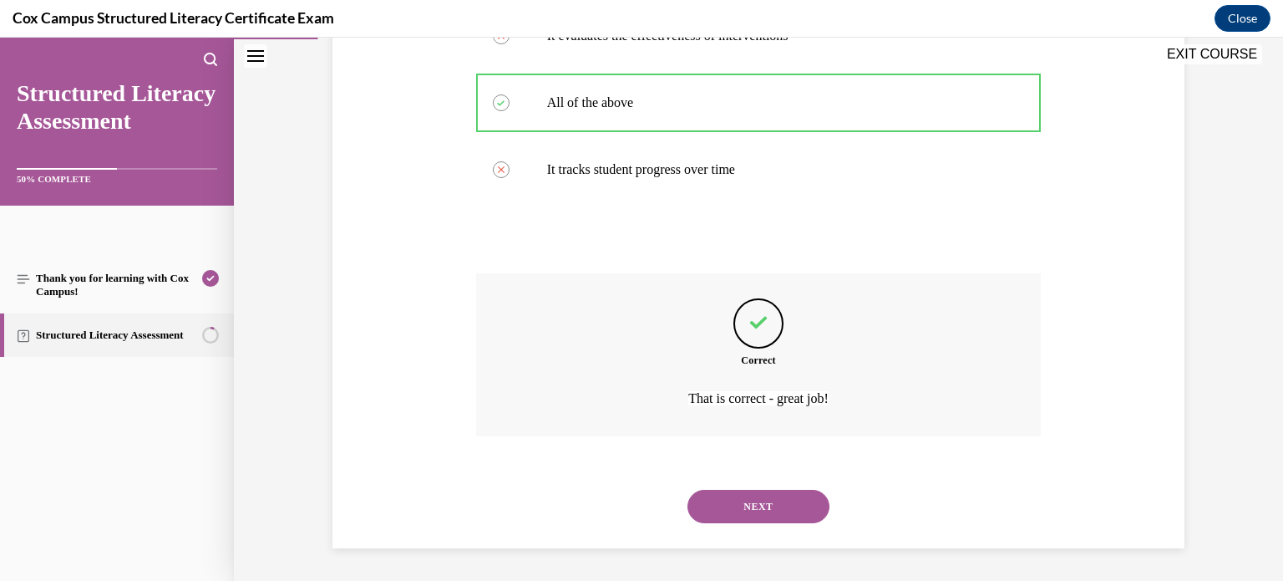
click at [743, 498] on button "NEXT" at bounding box center [758, 505] width 142 height 33
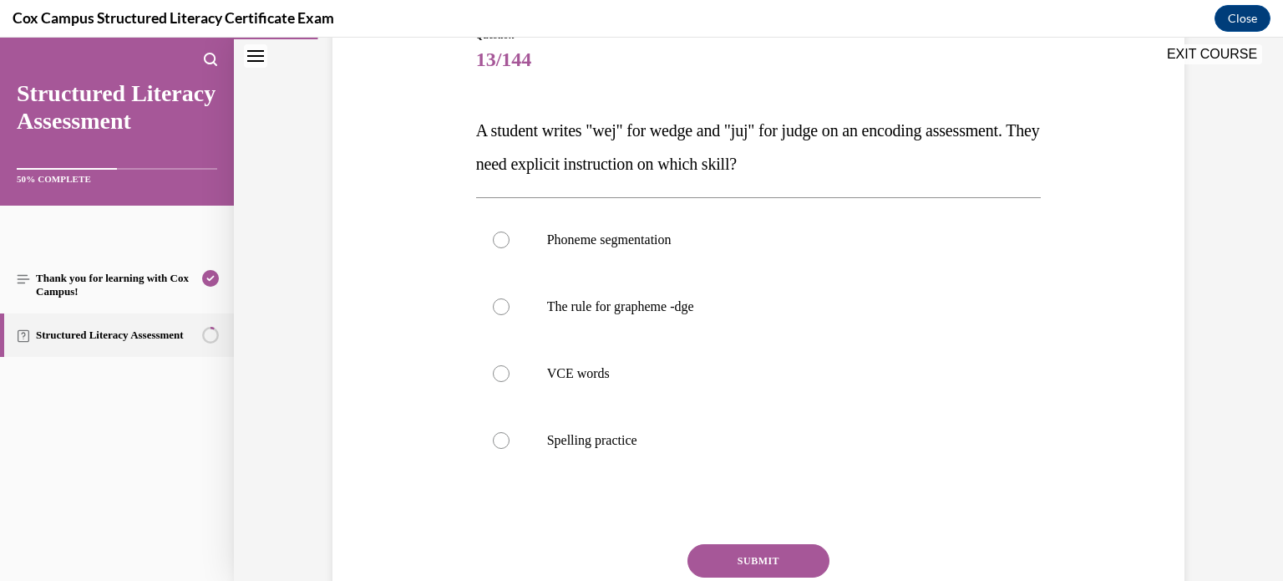
scroll to position [205, 0]
click at [520, 307] on label "The rule for grapheme -dge" at bounding box center [758, 305] width 565 height 67
click at [510, 307] on input "The rule for grapheme -dge" at bounding box center [501, 305] width 17 height 17
radio input "true"
click at [743, 550] on button "SUBMIT" at bounding box center [758, 559] width 142 height 33
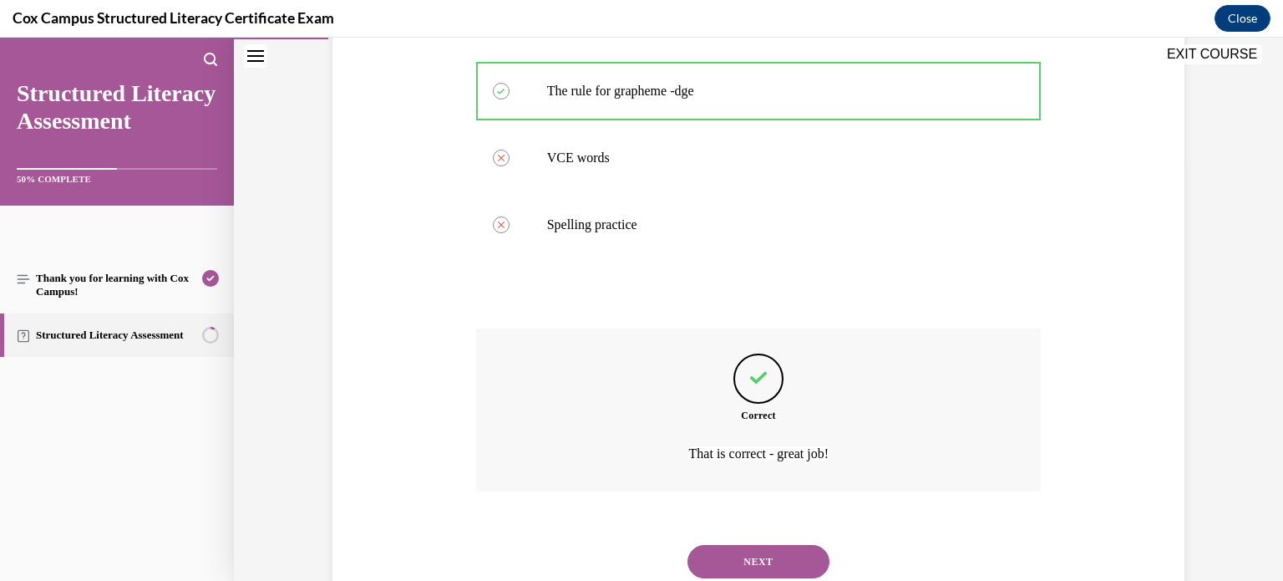
scroll to position [475, 0]
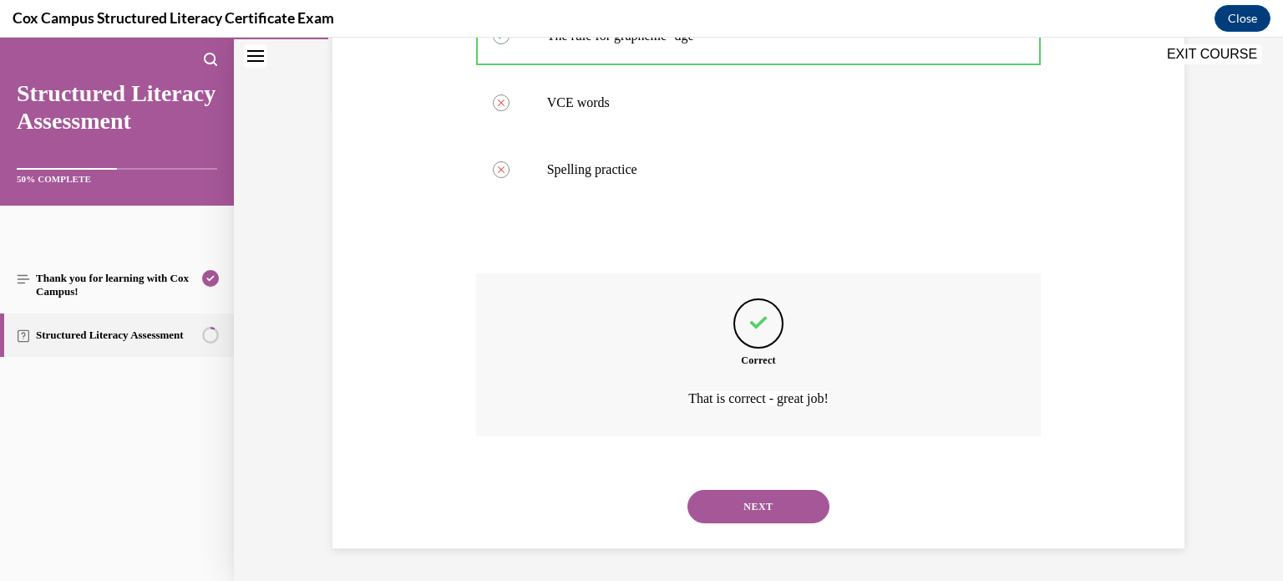
click at [729, 499] on button "NEXT" at bounding box center [758, 505] width 142 height 33
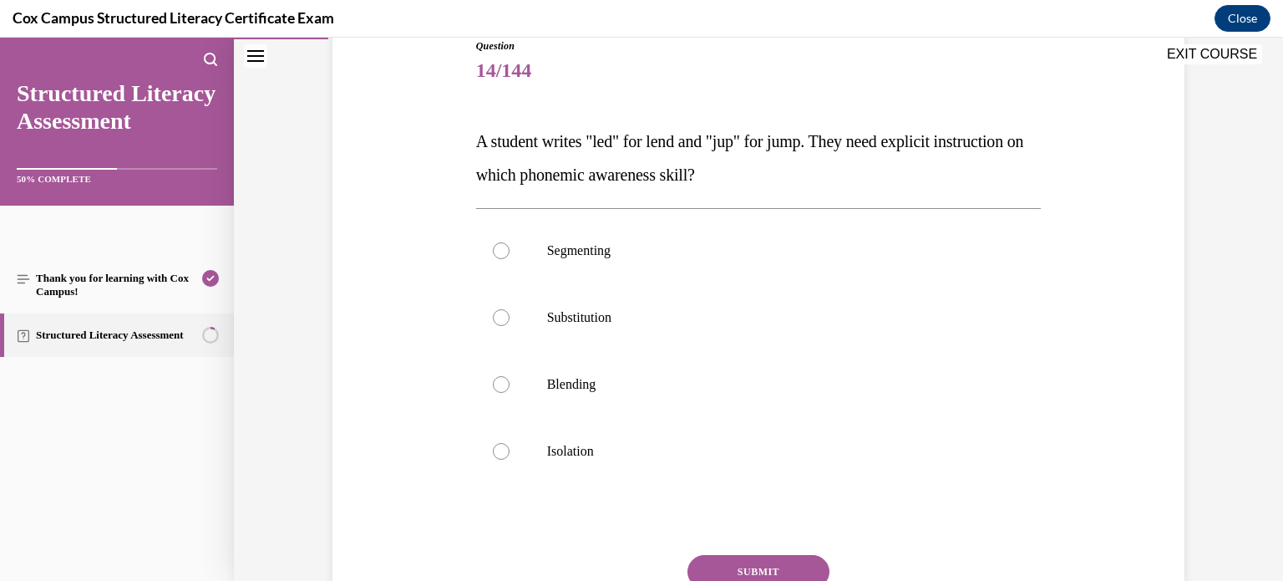
scroll to position [195, 0]
click at [550, 265] on label "Segmenting" at bounding box center [758, 249] width 565 height 67
click at [510, 258] on input "Segmenting" at bounding box center [501, 249] width 17 height 17
radio input "true"
click at [740, 561] on button "SUBMIT" at bounding box center [758, 570] width 142 height 33
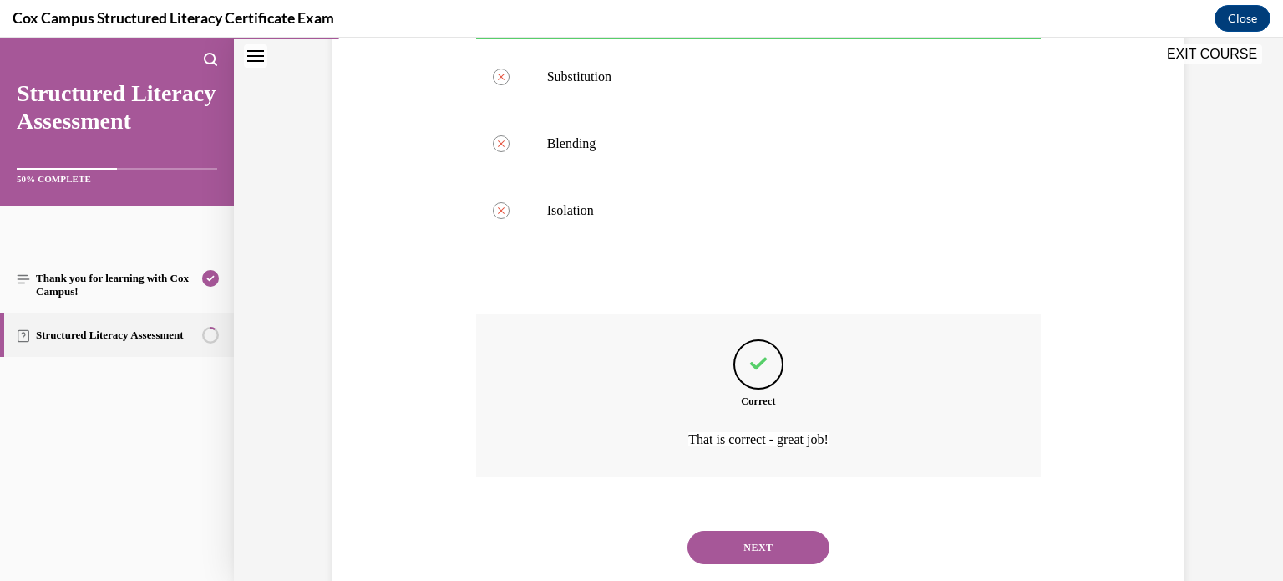
scroll to position [475, 0]
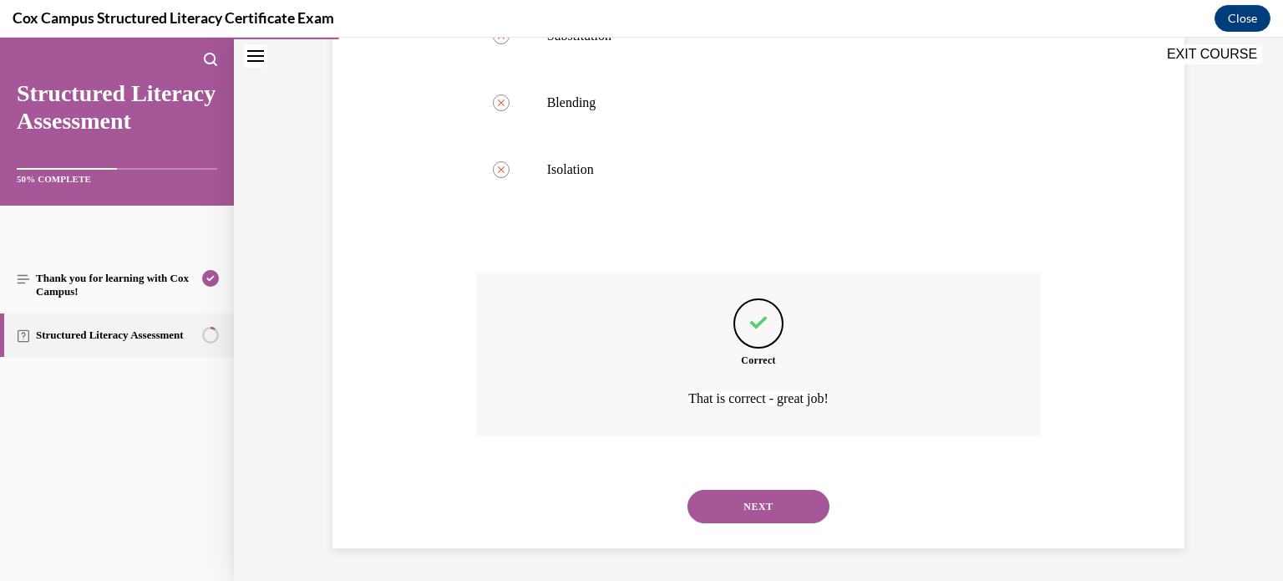
click at [736, 500] on button "NEXT" at bounding box center [758, 505] width 142 height 33
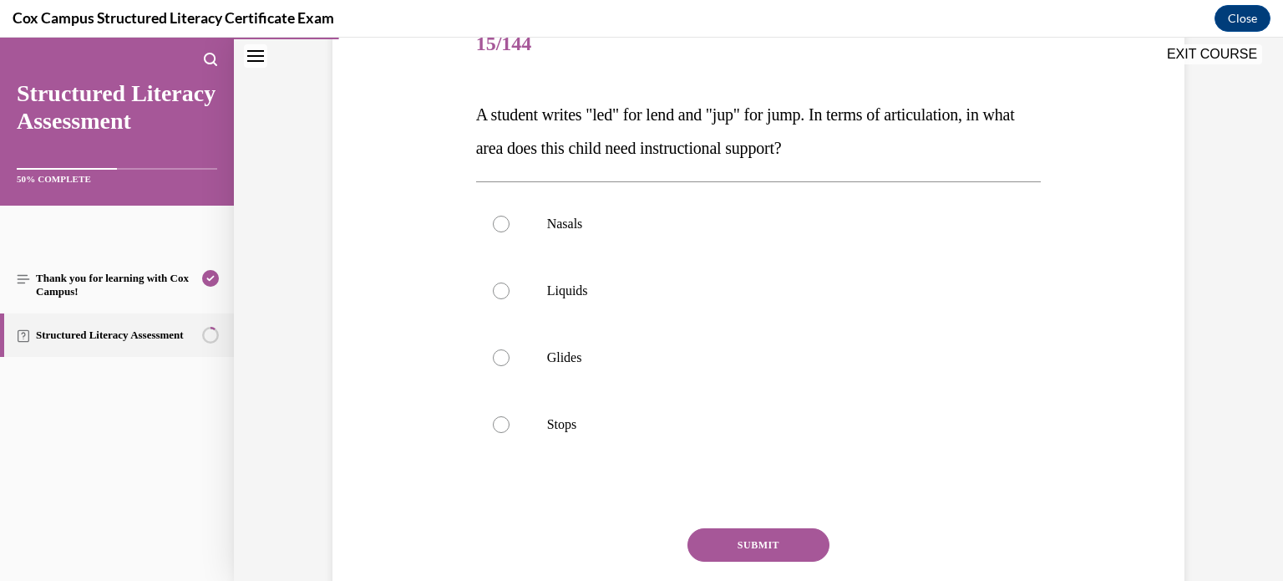
scroll to position [234, 0]
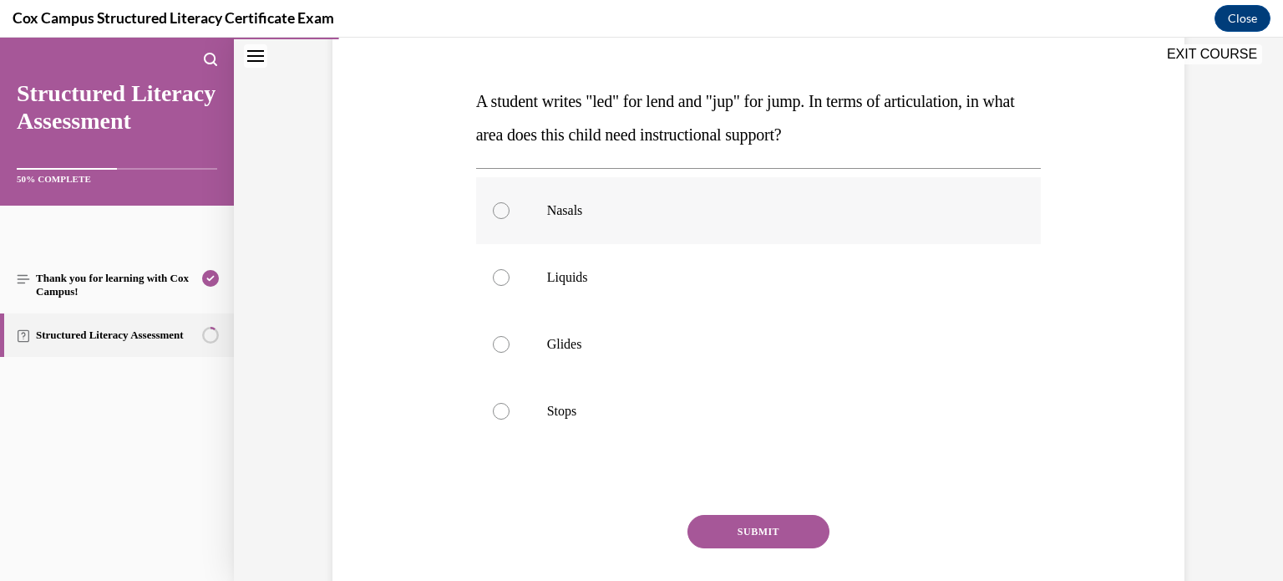
click at [547, 206] on span "Nasals" at bounding box center [565, 210] width 36 height 14
click at [510, 206] on input "Nasals" at bounding box center [501, 210] width 17 height 17
radio input "true"
click at [723, 517] on button "SUBMIT" at bounding box center [758, 531] width 142 height 33
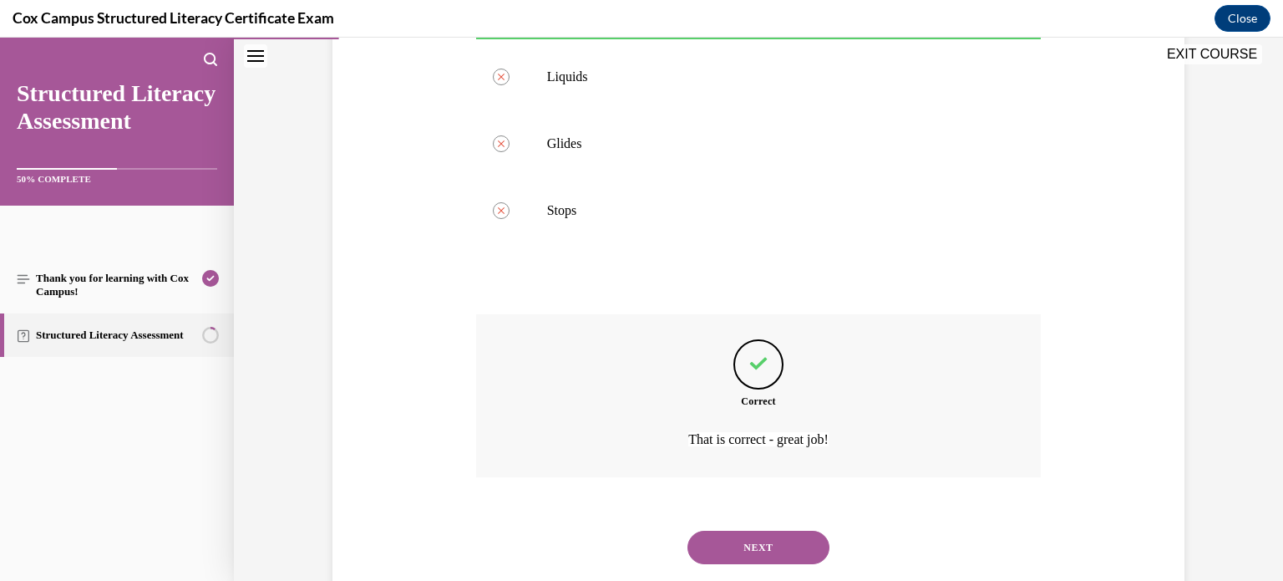
scroll to position [475, 0]
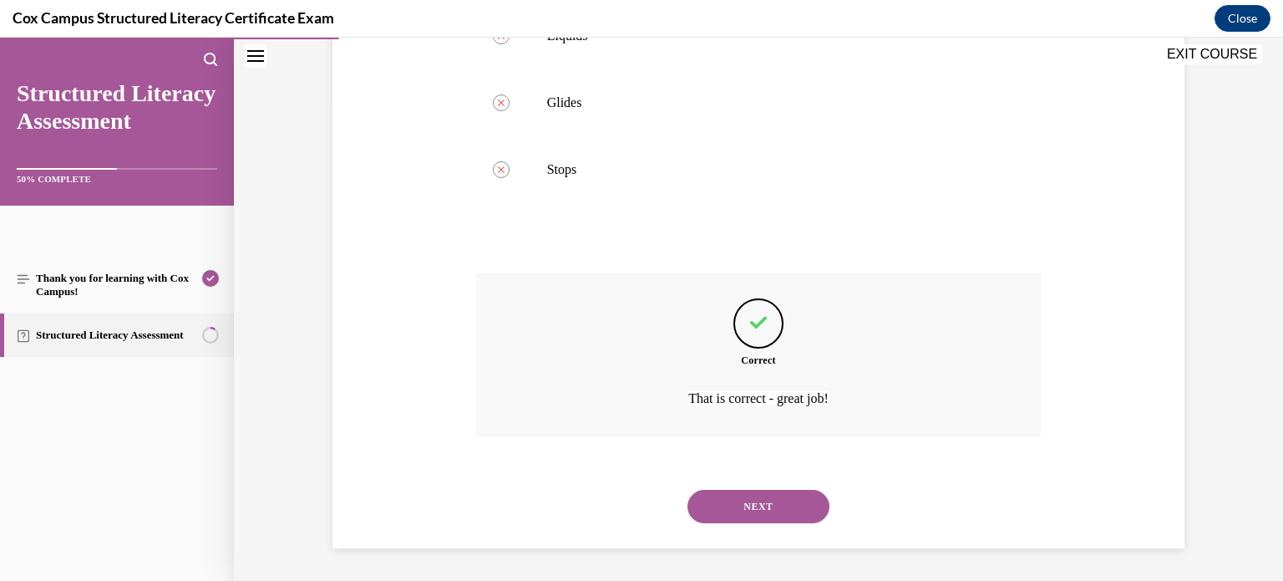
click at [700, 499] on button "NEXT" at bounding box center [758, 505] width 142 height 33
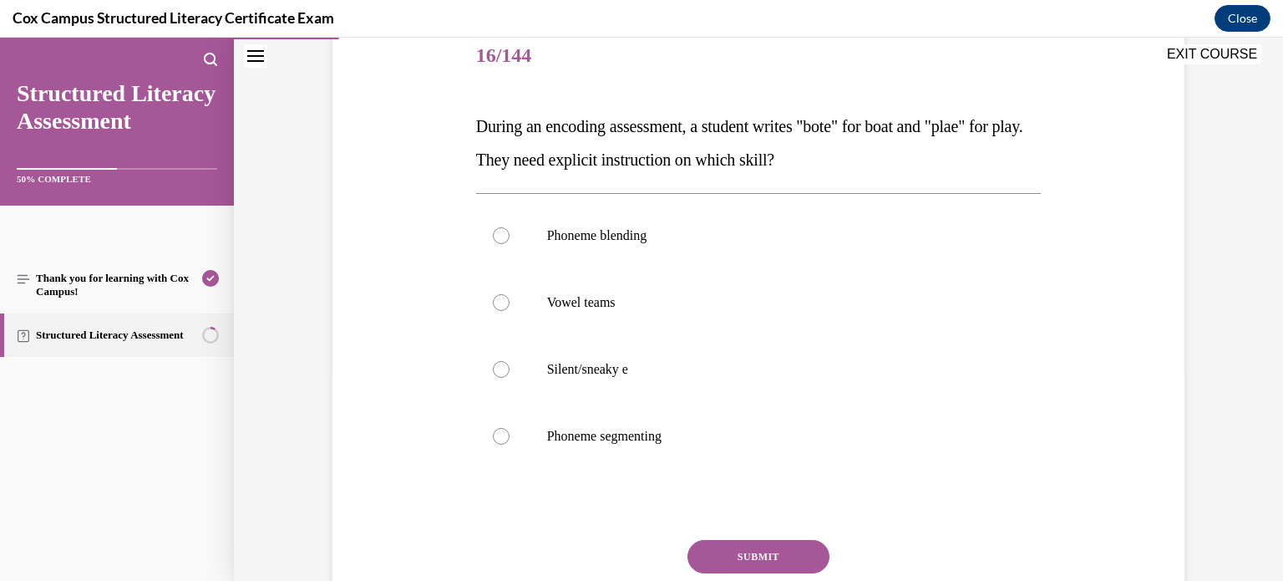
scroll to position [213, 0]
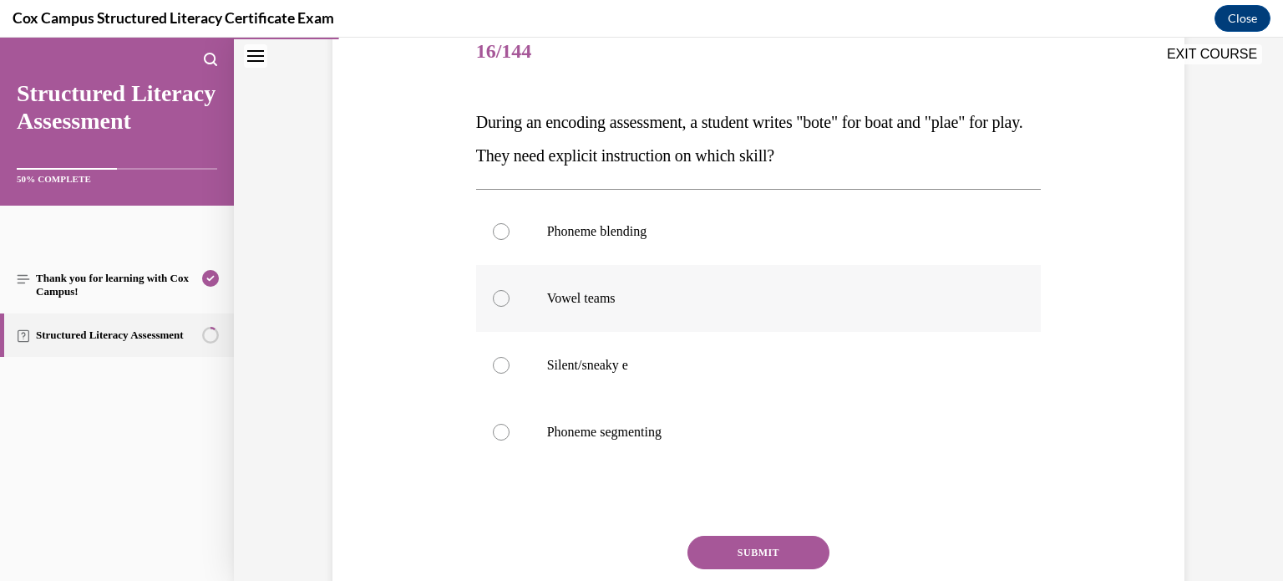
click at [620, 313] on label "Vowel teams" at bounding box center [758, 298] width 565 height 67
click at [510, 307] on input "Vowel teams" at bounding box center [501, 298] width 17 height 17
radio input "true"
click at [737, 538] on button "SUBMIT" at bounding box center [758, 551] width 142 height 33
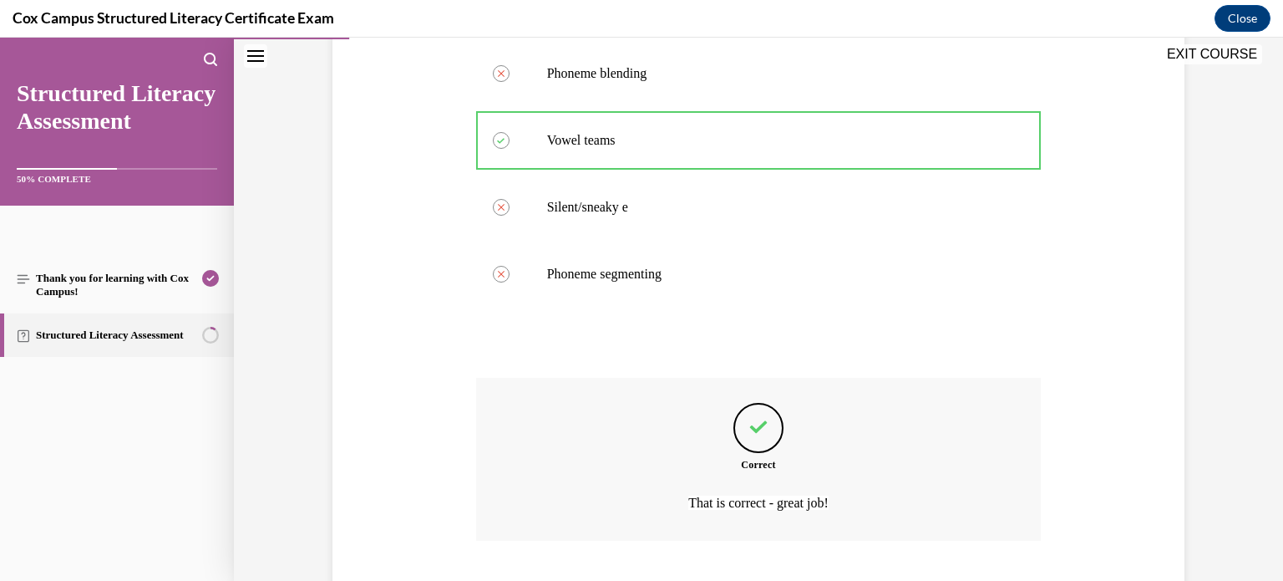
scroll to position [475, 0]
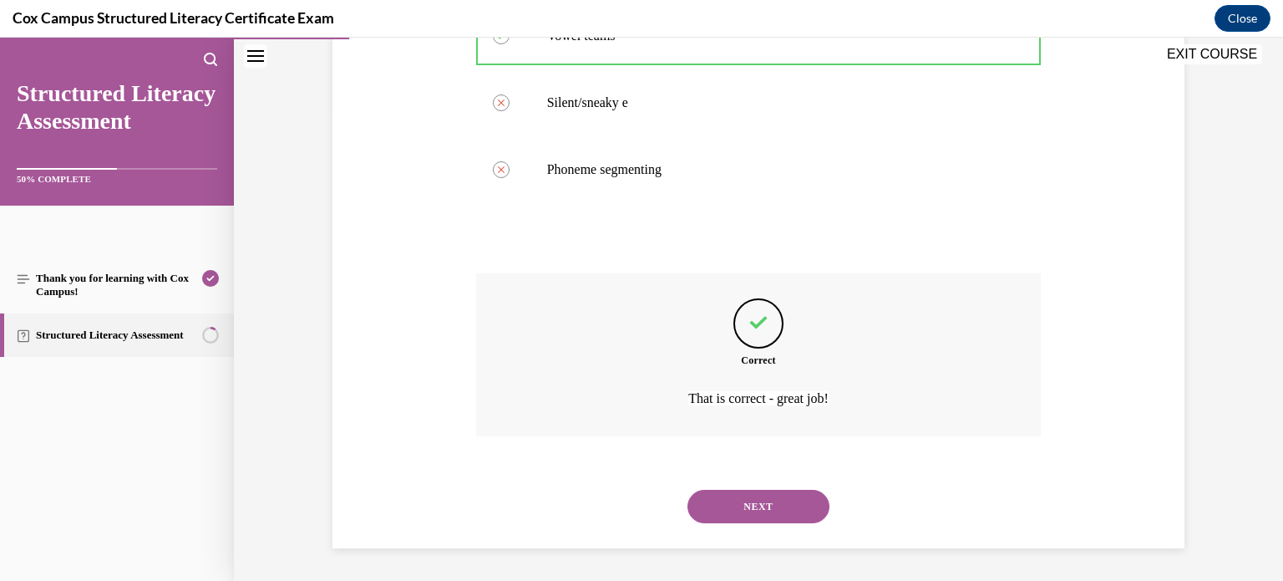
click at [714, 503] on button "NEXT" at bounding box center [758, 505] width 142 height 33
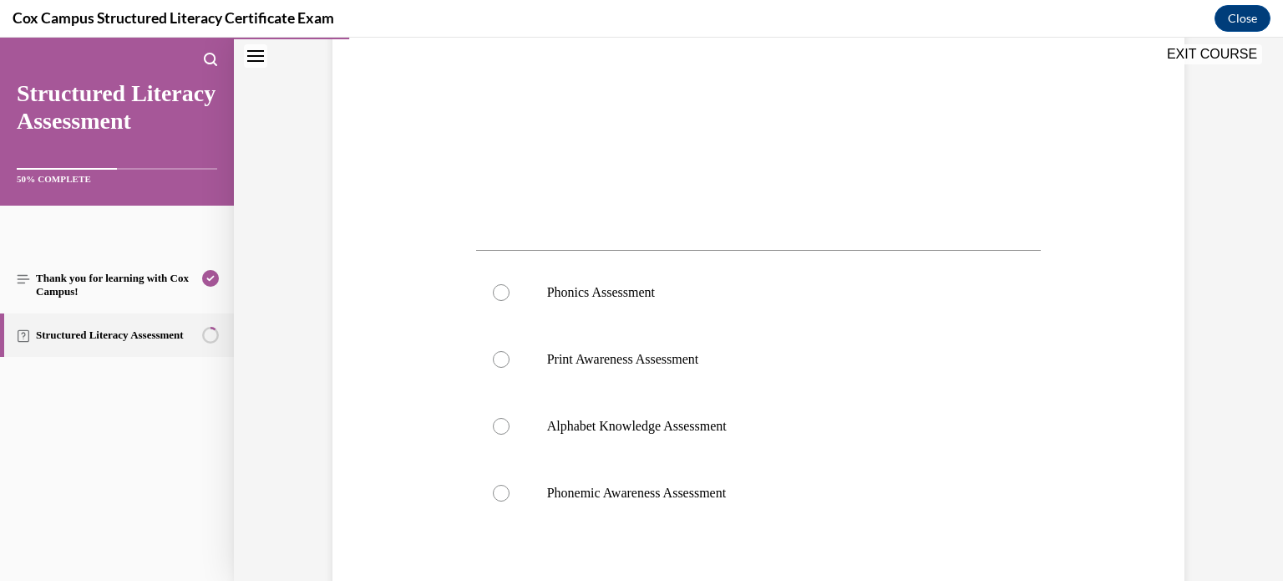
scroll to position [510, 0]
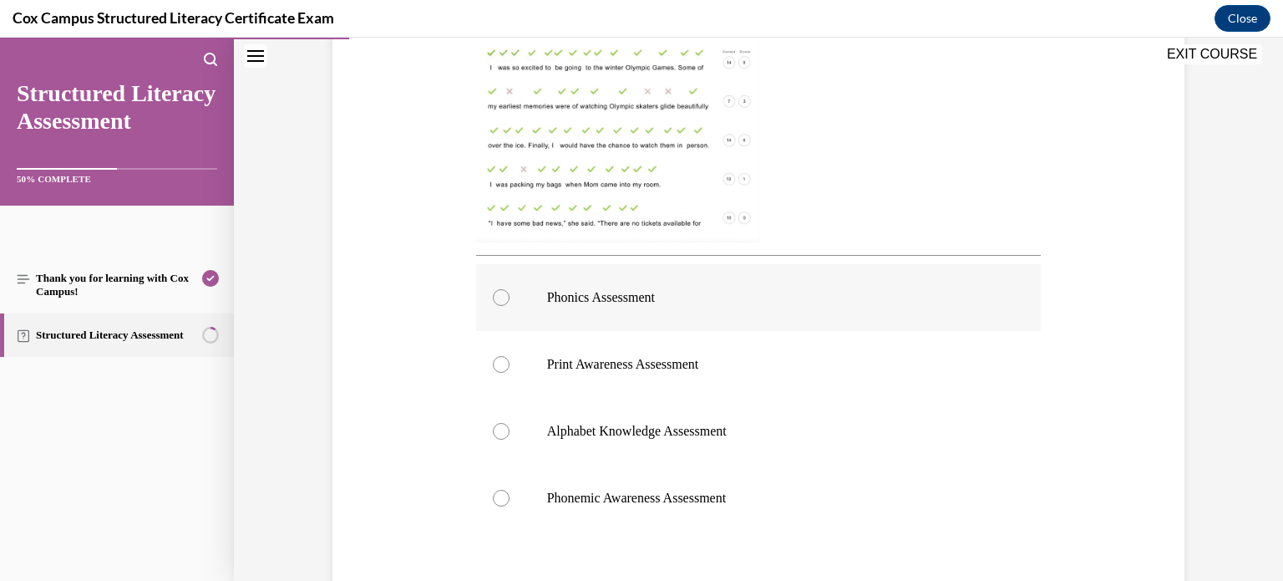
click at [577, 328] on label "Phonics Assessment" at bounding box center [758, 297] width 565 height 67
click at [510, 306] on input "Phonics Assessment" at bounding box center [501, 297] width 17 height 17
radio input "true"
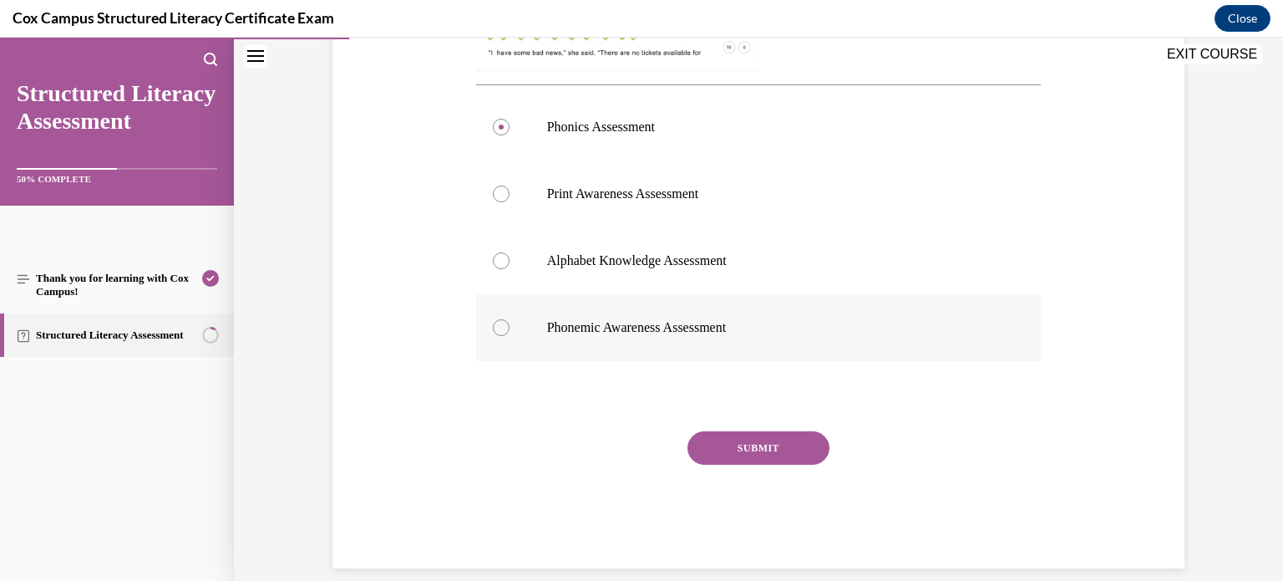
scroll to position [683, 0]
click at [749, 458] on button "SUBMIT" at bounding box center [758, 445] width 142 height 33
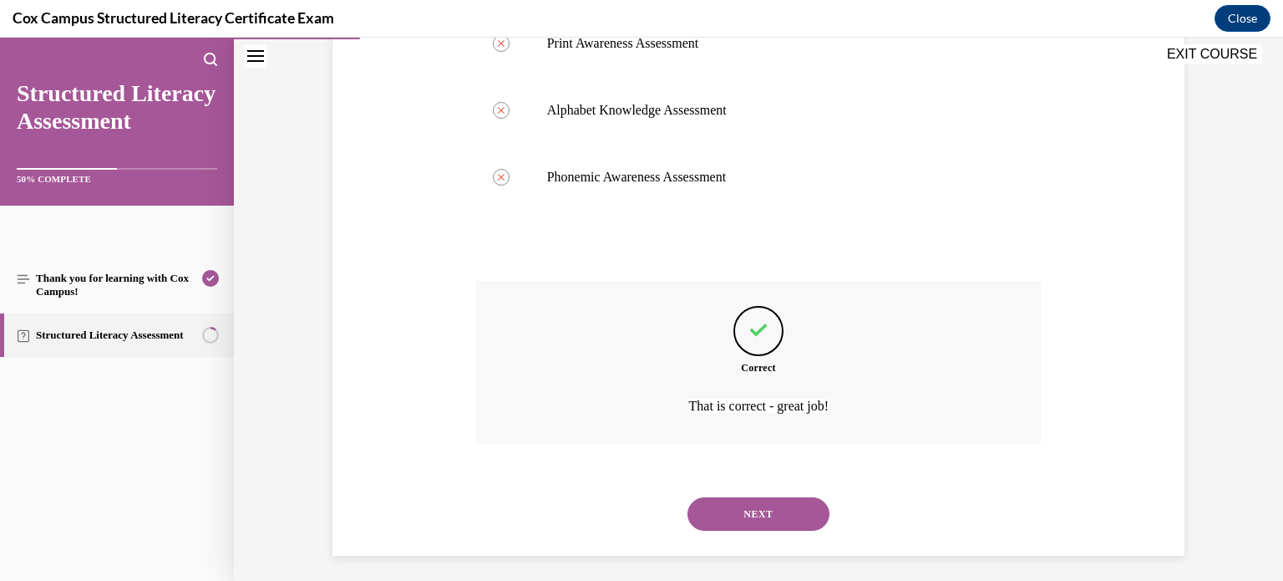
scroll to position [839, 0]
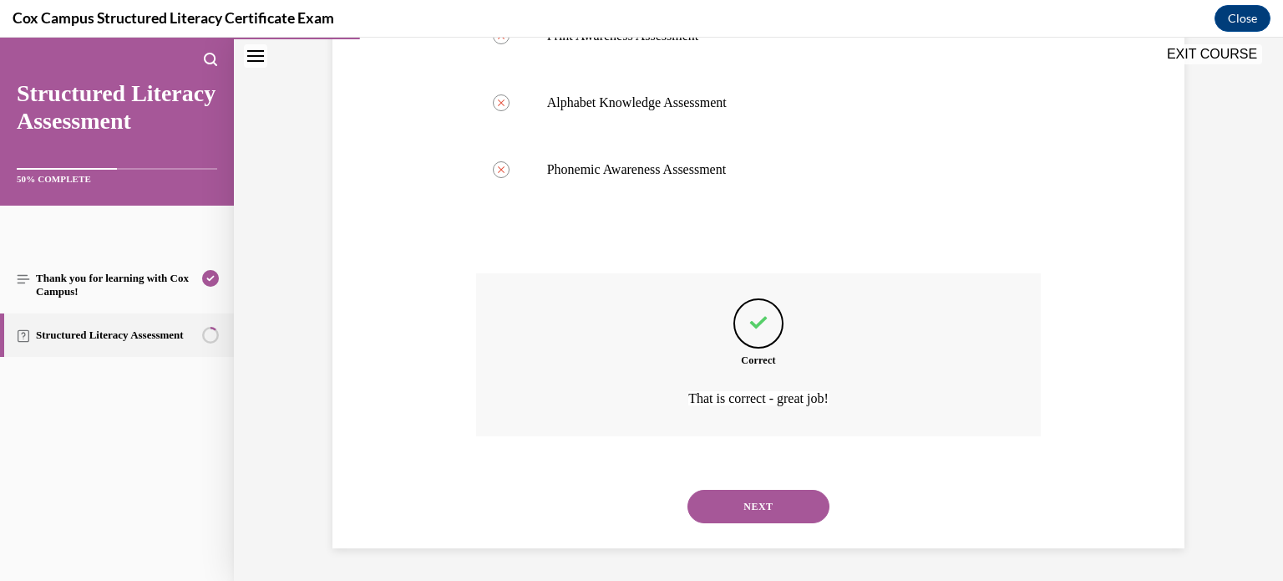
click at [724, 515] on button "NEXT" at bounding box center [758, 505] width 142 height 33
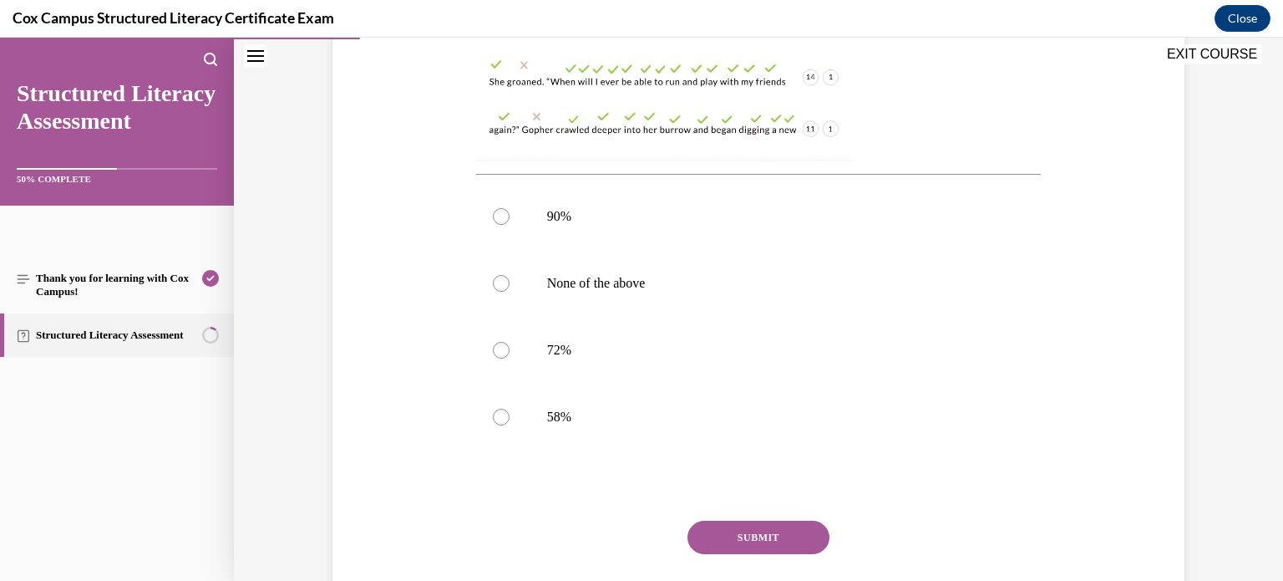
scroll to position [595, 0]
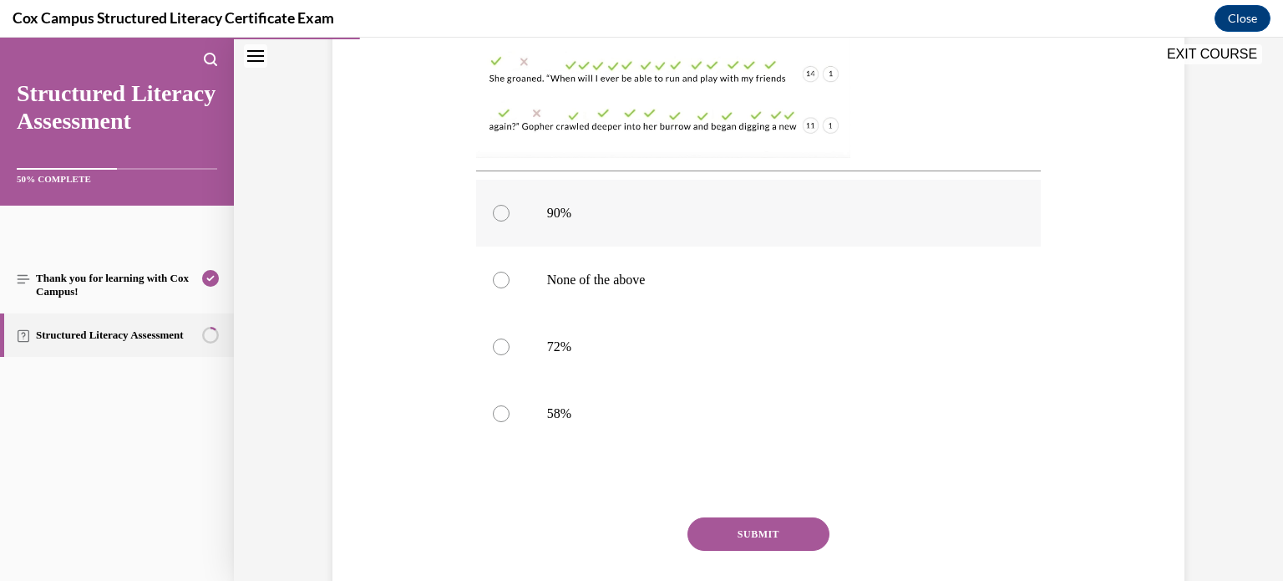
click at [549, 223] on label "90%" at bounding box center [758, 213] width 565 height 67
click at [510, 221] on input "90%" at bounding box center [501, 213] width 17 height 17
radio input "true"
click at [736, 530] on button "SUBMIT" at bounding box center [758, 533] width 142 height 33
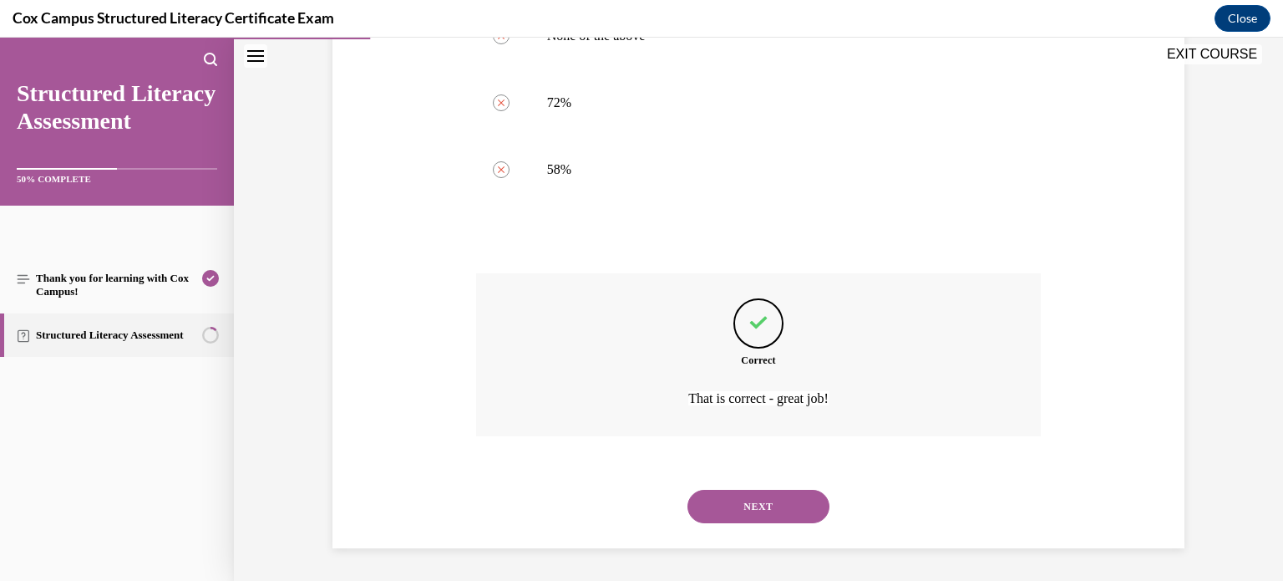
scroll to position [839, 0]
click at [759, 507] on button "NEXT" at bounding box center [758, 505] width 142 height 33
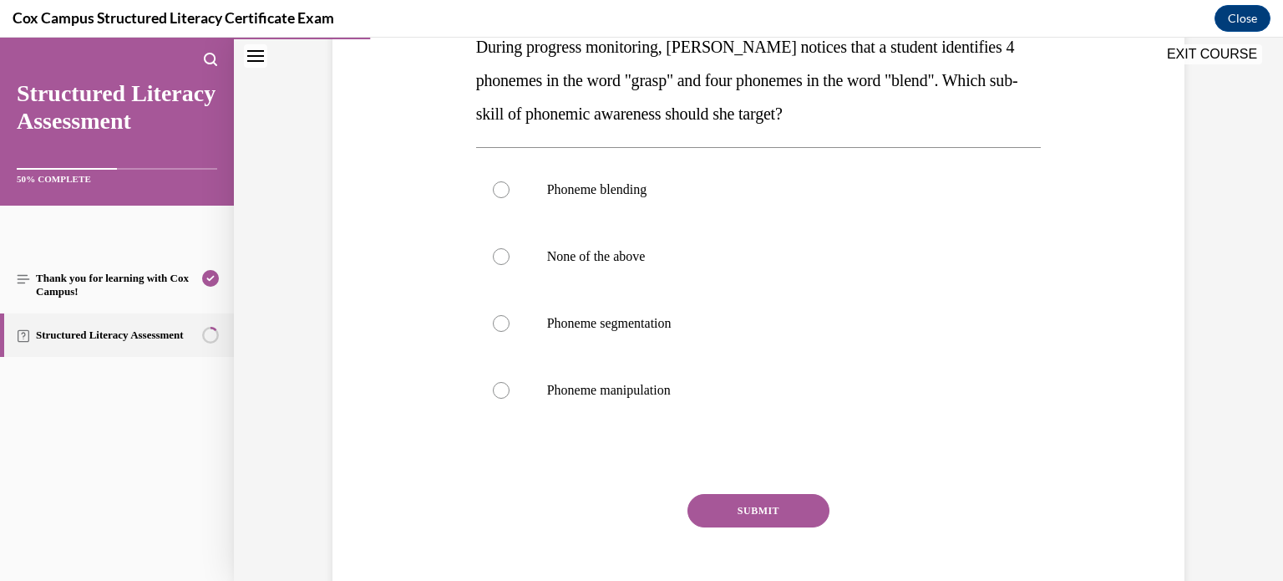
scroll to position [289, 0]
click at [576, 331] on label "Phoneme segmentation" at bounding box center [758, 322] width 565 height 67
click at [510, 331] on input "Phoneme segmentation" at bounding box center [501, 322] width 17 height 17
radio input "true"
click at [745, 506] on button "SUBMIT" at bounding box center [758, 509] width 142 height 33
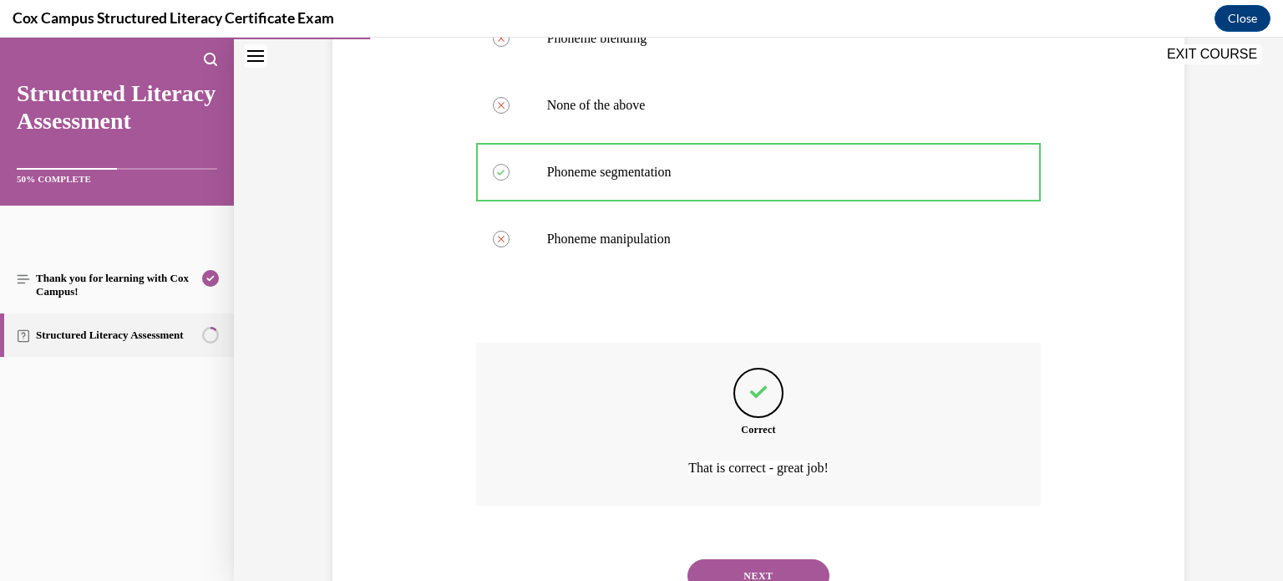
scroll to position [509, 0]
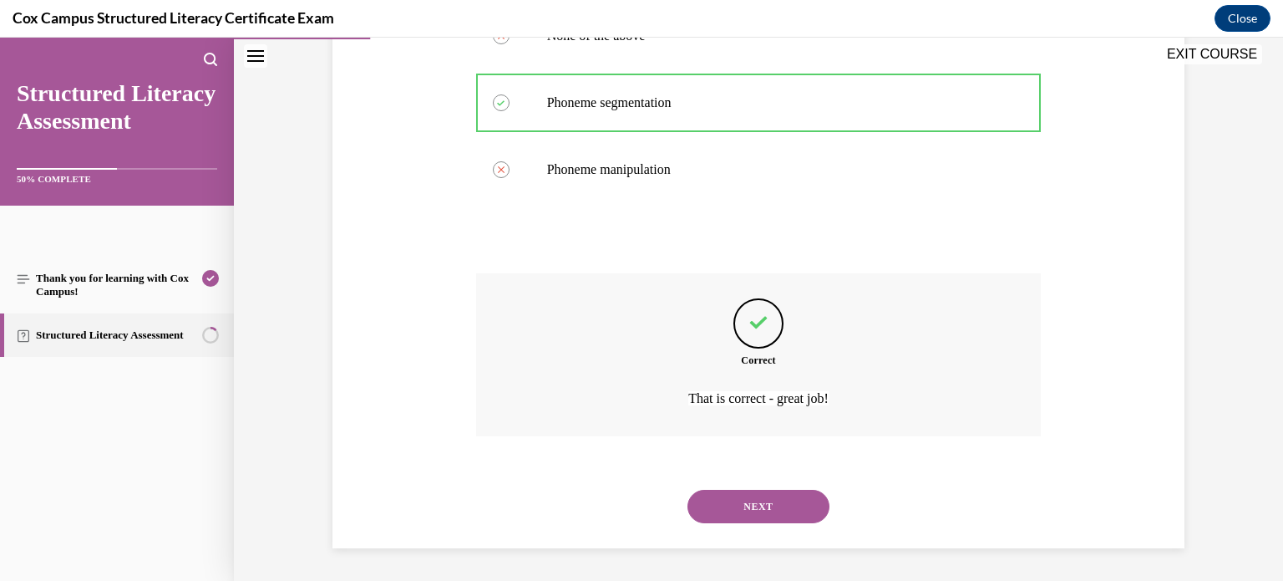
click at [719, 507] on button "NEXT" at bounding box center [758, 505] width 142 height 33
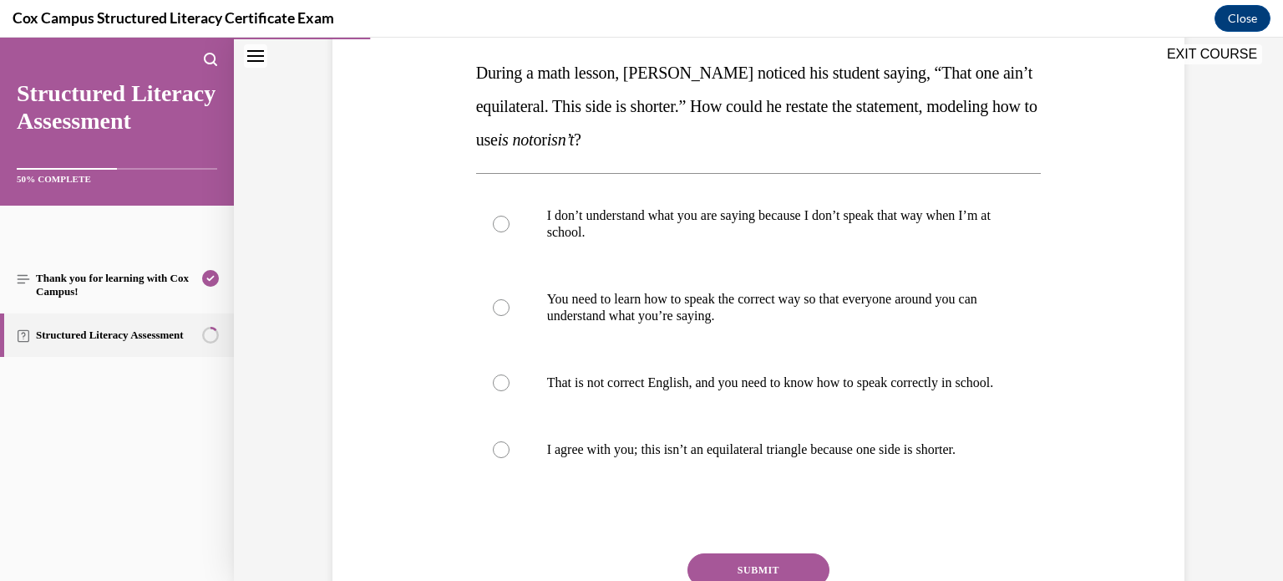
scroll to position [266, 0]
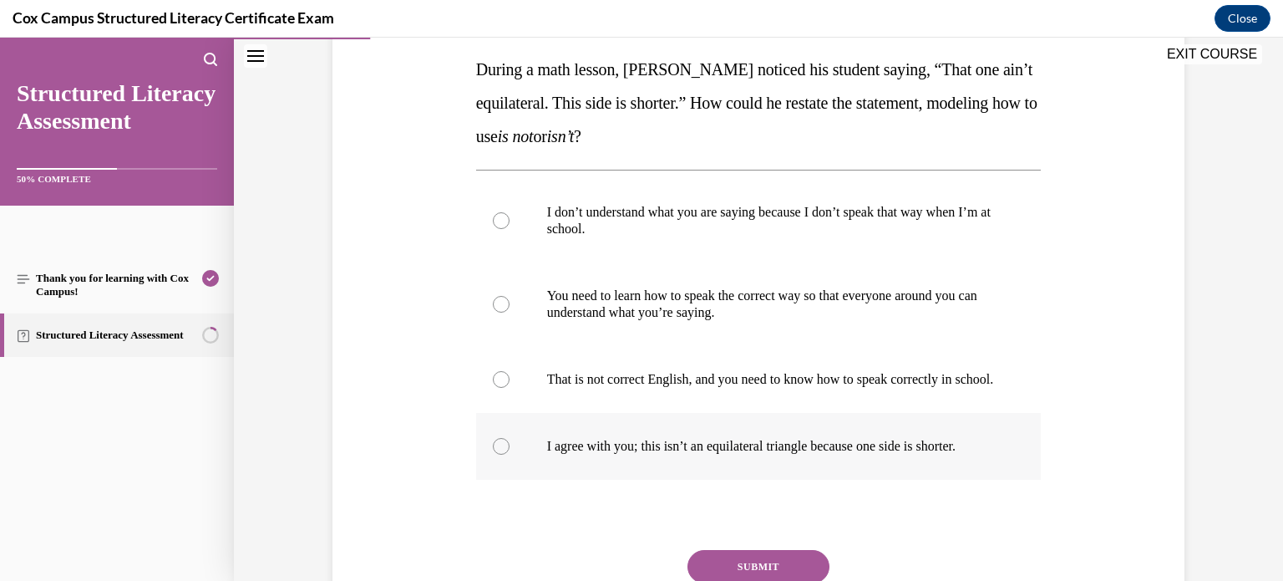
click at [581, 443] on label "I agree with you; this isn’t an equilateral triangle because one side is shorte…" at bounding box center [758, 446] width 565 height 67
click at [510, 443] on input "I agree with you; this isn’t an equilateral triangle because one side is shorte…" at bounding box center [501, 446] width 17 height 17
radio input "true"
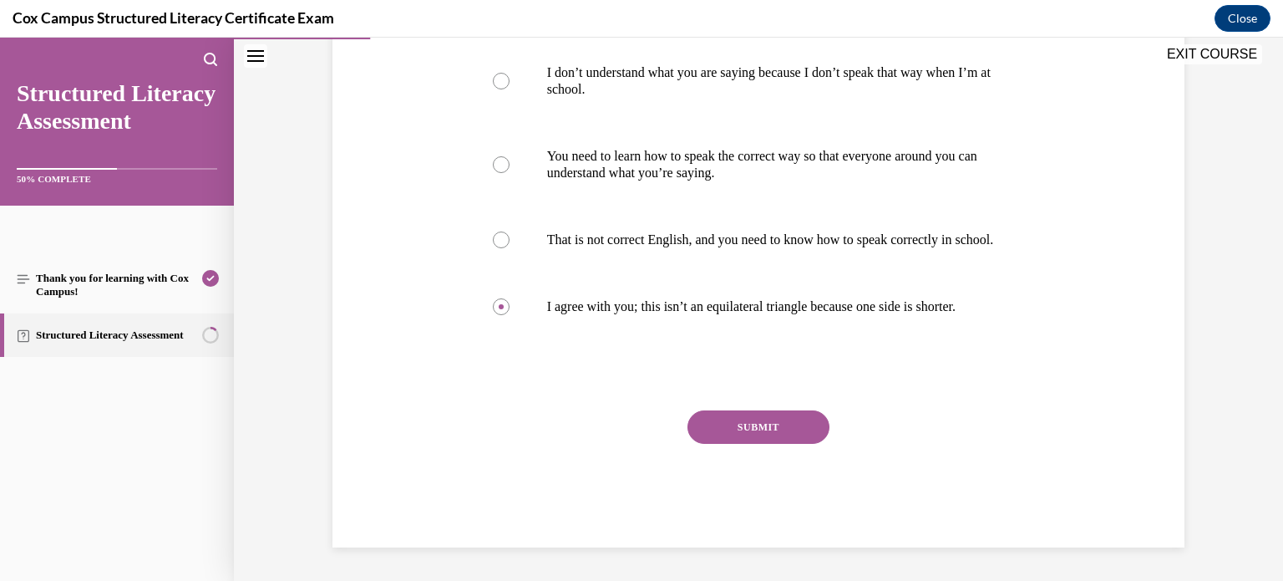
click at [736, 439] on button "SUBMIT" at bounding box center [758, 426] width 142 height 33
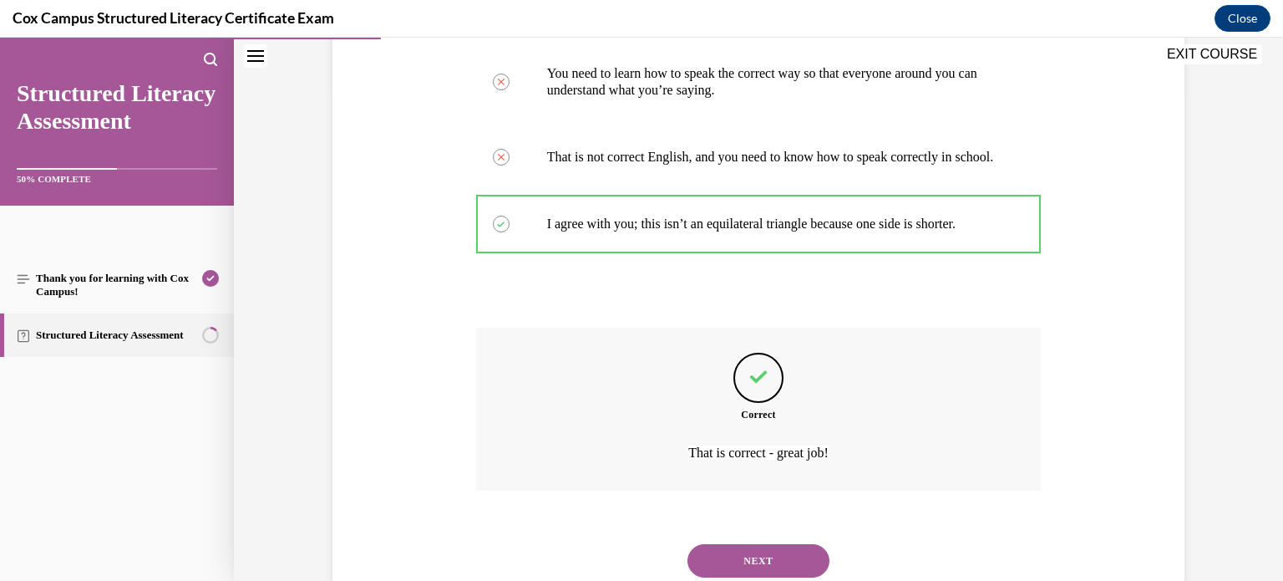
scroll to position [559, 0]
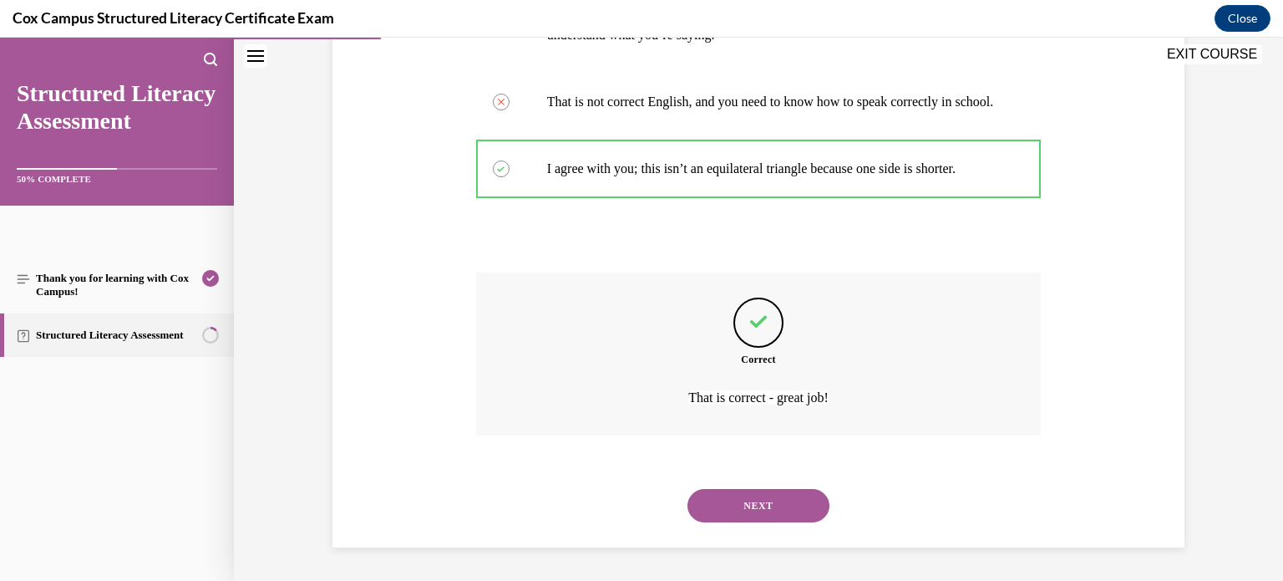
click at [743, 501] on button "NEXT" at bounding box center [758, 505] width 142 height 33
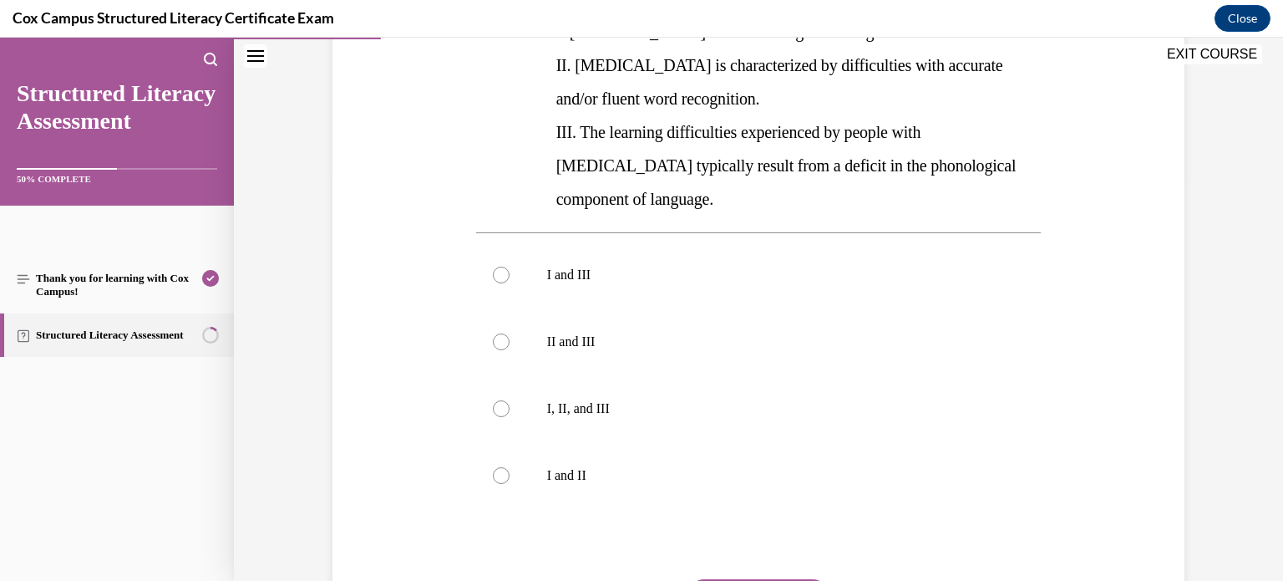
scroll to position [404, 0]
click at [499, 399] on div at bounding box center [501, 407] width 17 height 17
click at [499, 399] on input "I, II, and III" at bounding box center [501, 407] width 17 height 17
radio input "true"
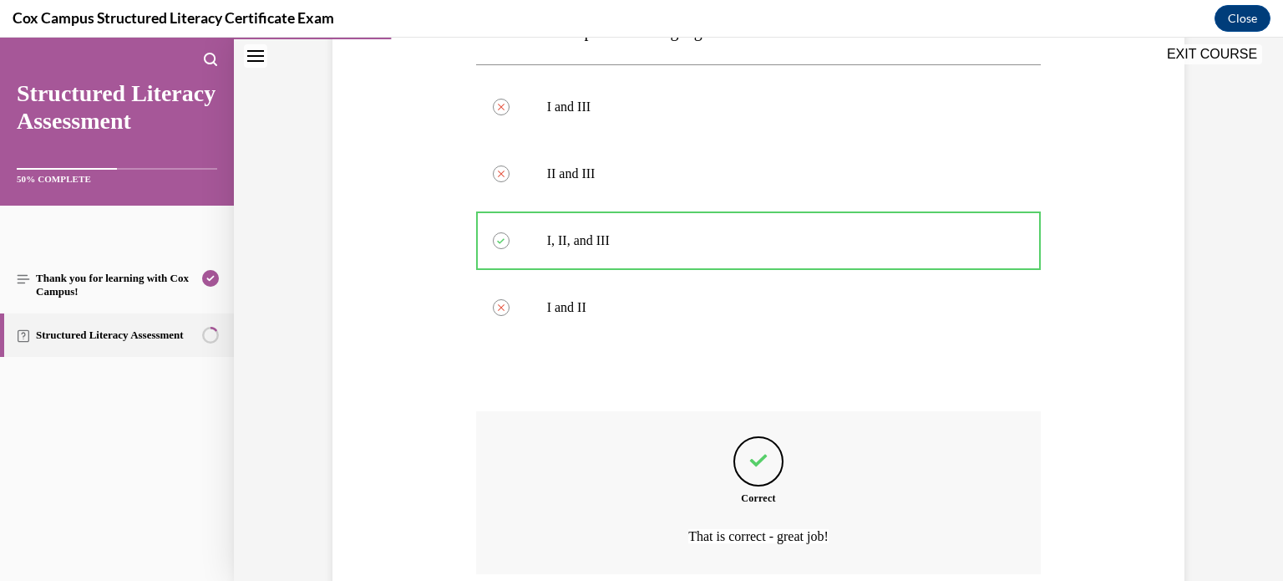
scroll to position [676, 0]
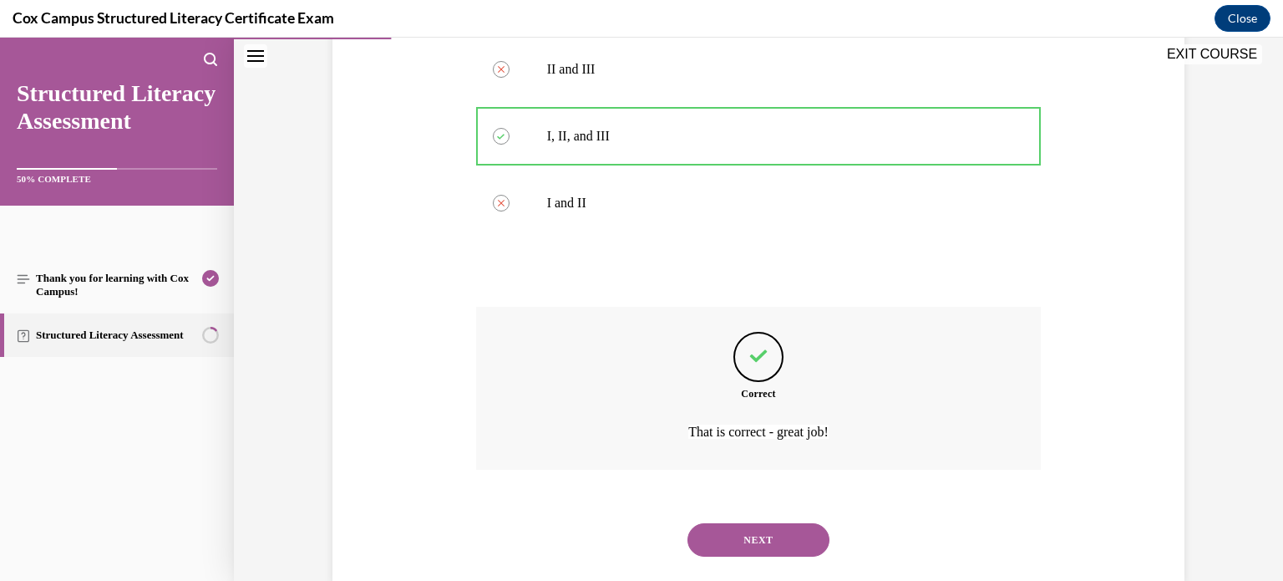
click at [738, 523] on button "NEXT" at bounding box center [758, 539] width 142 height 33
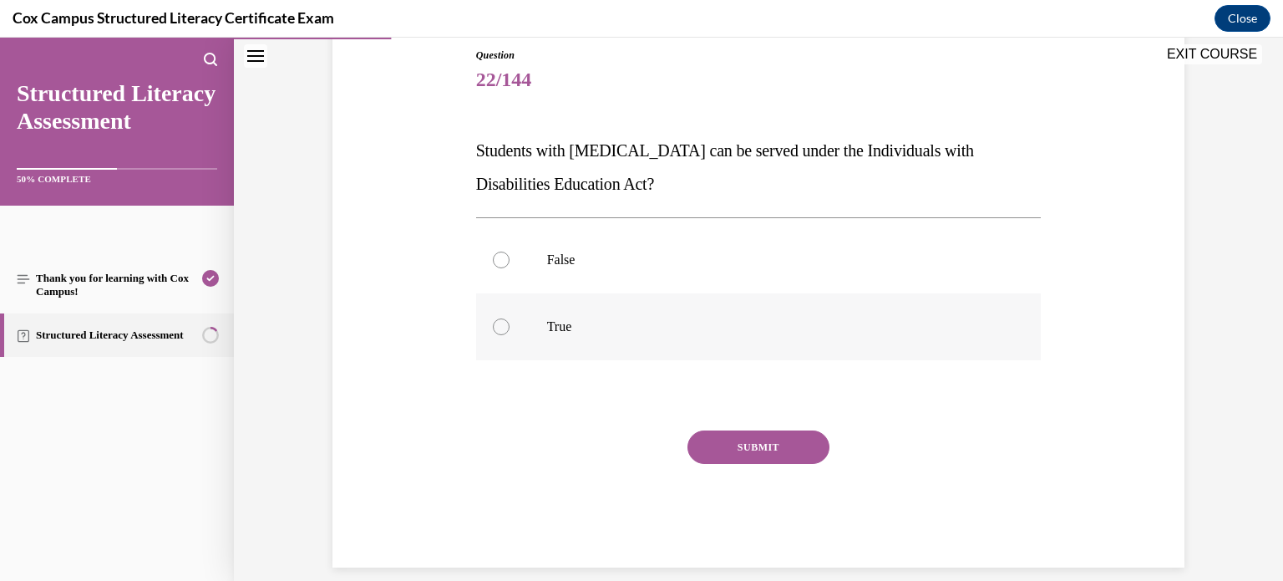
click at [548, 332] on p "True" at bounding box center [773, 326] width 453 height 17
click at [510, 332] on input "True" at bounding box center [501, 326] width 17 height 17
radio input "true"
click at [728, 460] on button "SUBMIT" at bounding box center [758, 446] width 142 height 33
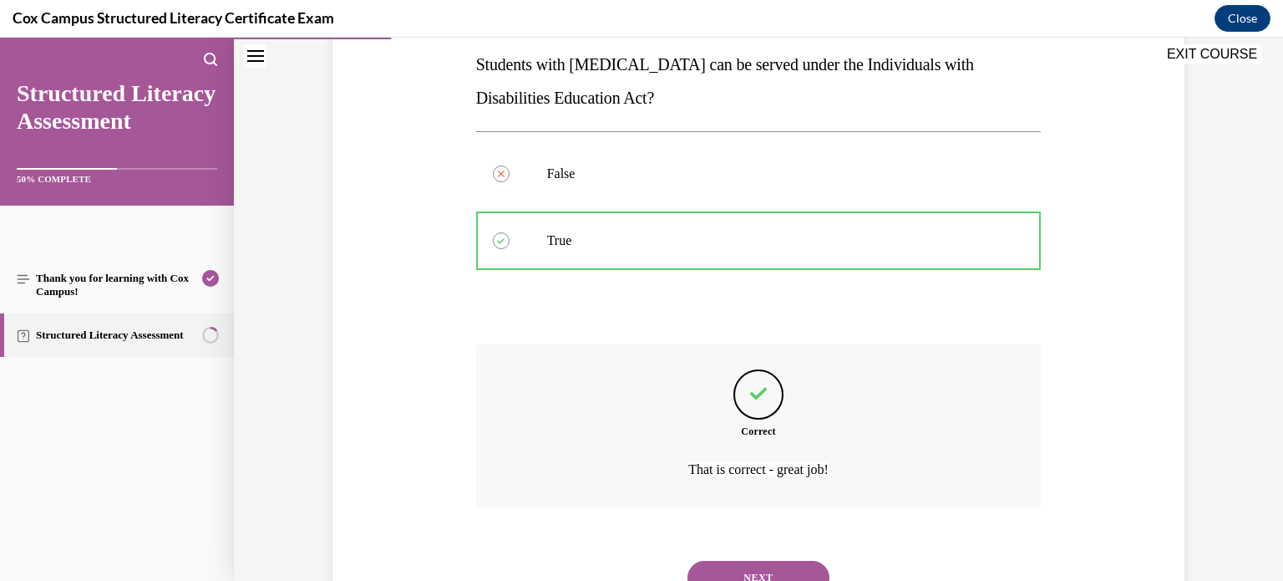
scroll to position [342, 0]
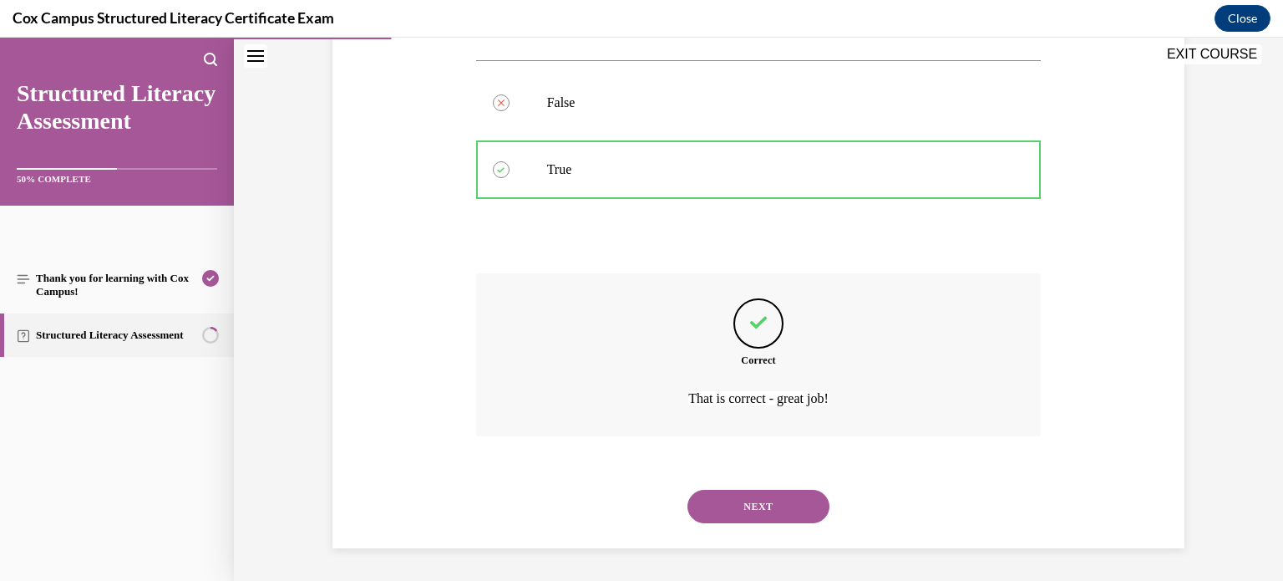
click at [714, 503] on button "NEXT" at bounding box center [758, 505] width 142 height 33
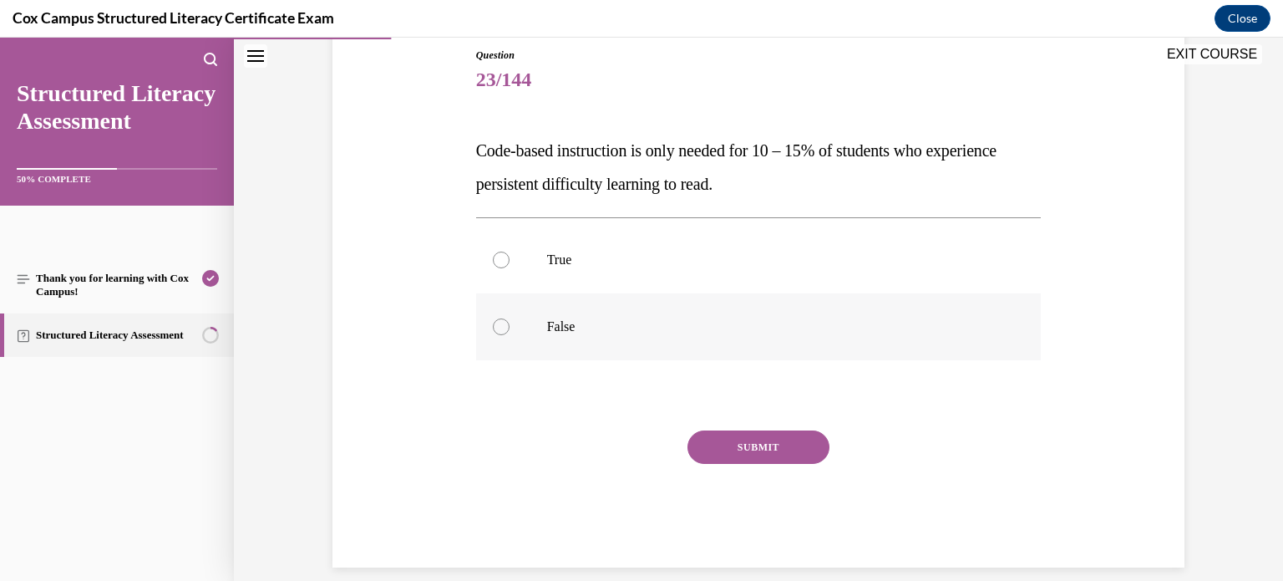
click at [525, 322] on label "False" at bounding box center [758, 326] width 565 height 67
click at [510, 322] on input "False" at bounding box center [501, 326] width 17 height 17
radio input "true"
click at [706, 450] on button "SUBMIT" at bounding box center [758, 446] width 142 height 33
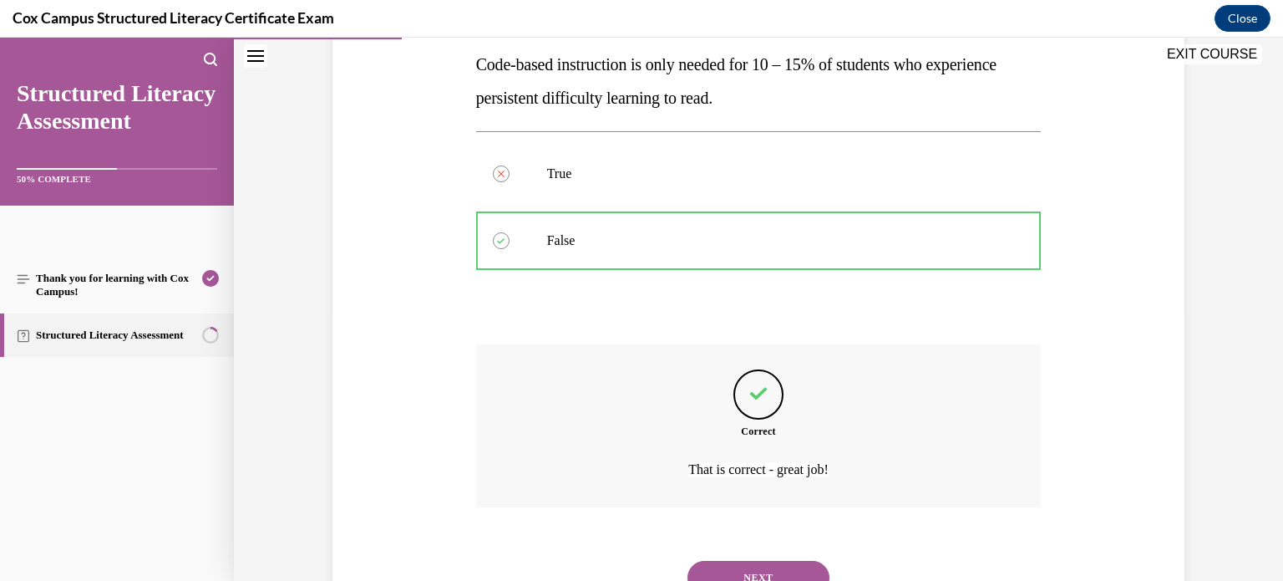
scroll to position [342, 0]
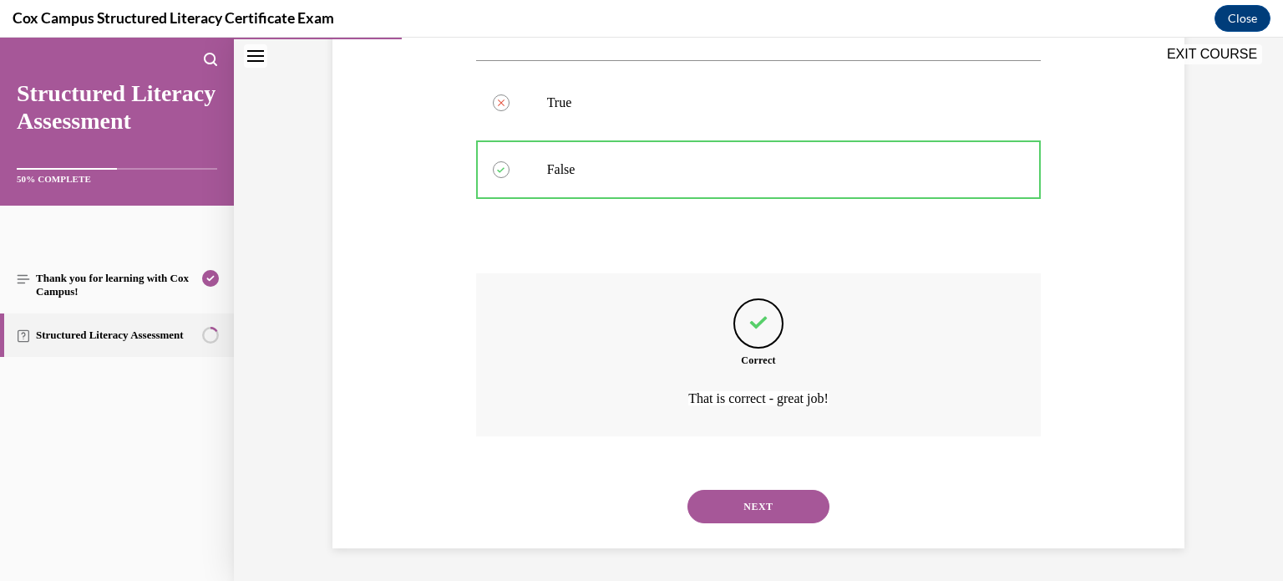
click at [728, 511] on button "NEXT" at bounding box center [758, 505] width 142 height 33
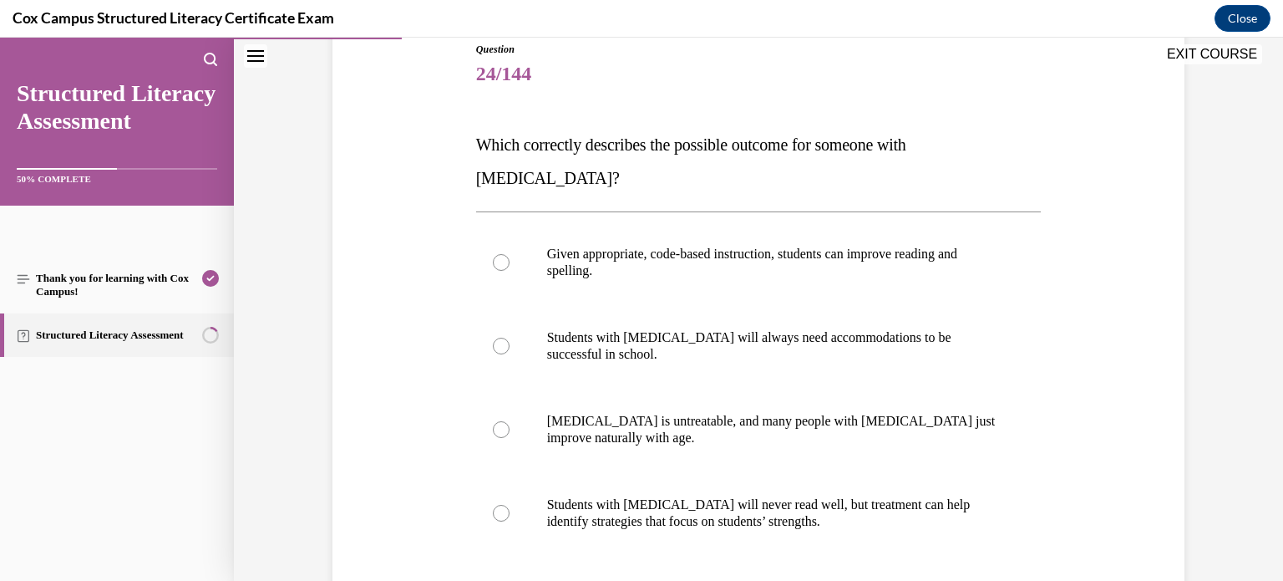
scroll to position [193, 0]
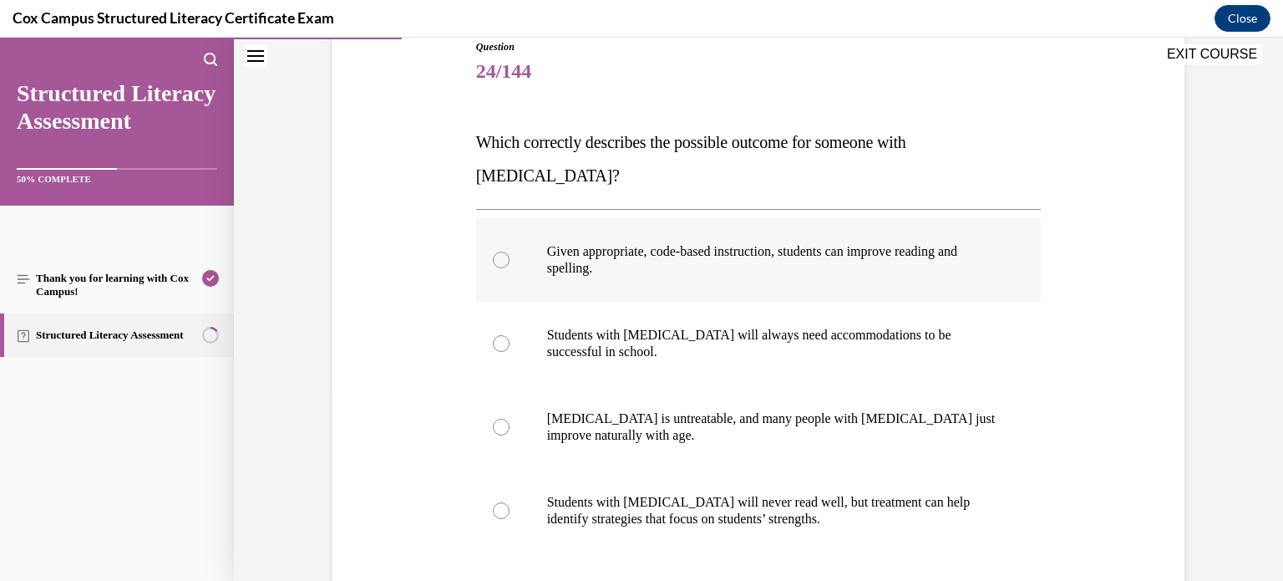
click at [555, 243] on p "Given appropriate, code-based instruction, students can improve reading and spe…" at bounding box center [773, 259] width 453 height 33
click at [510, 251] on input "Given appropriate, code-based instruction, students can improve reading and spe…" at bounding box center [501, 259] width 17 height 17
radio input "true"
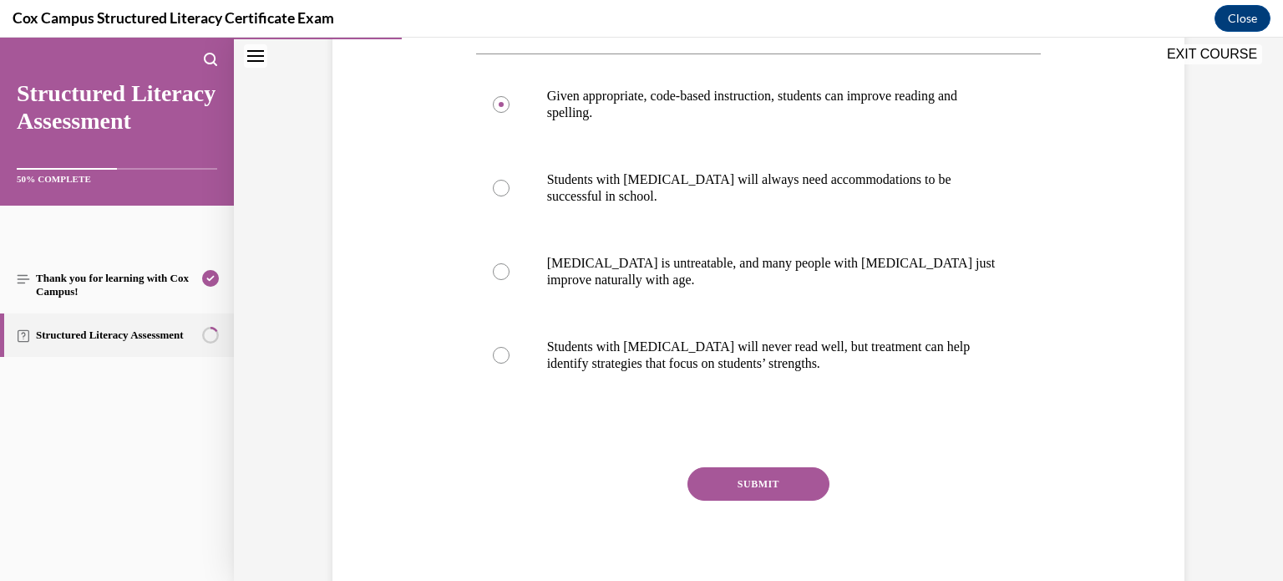
scroll to position [371, 0]
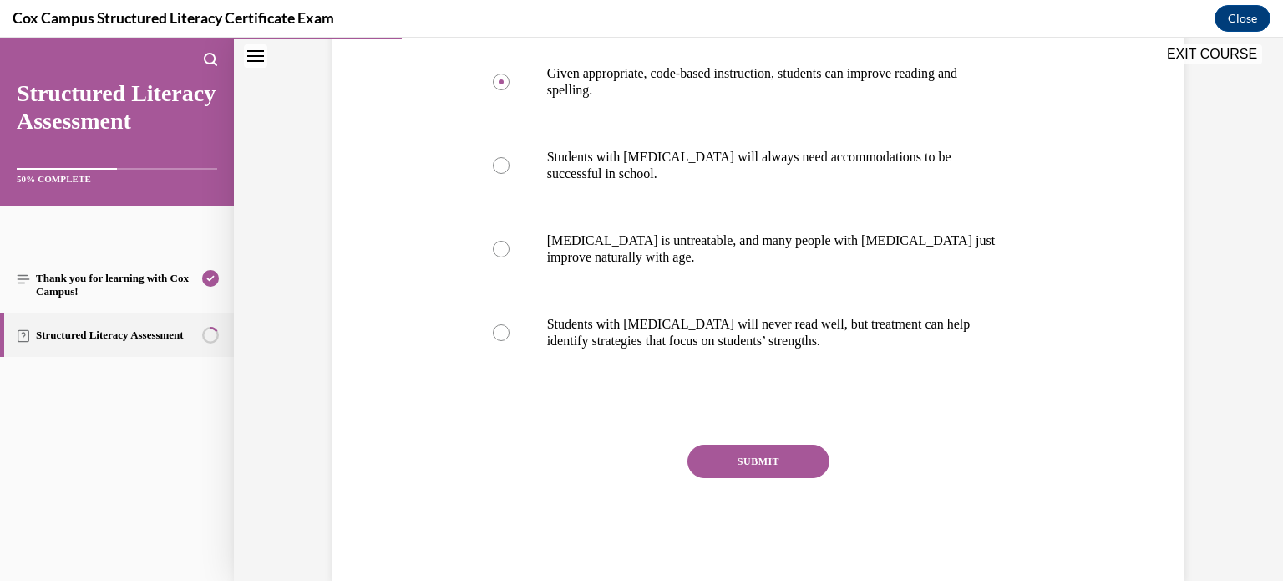
click at [722, 444] on button "SUBMIT" at bounding box center [758, 460] width 142 height 33
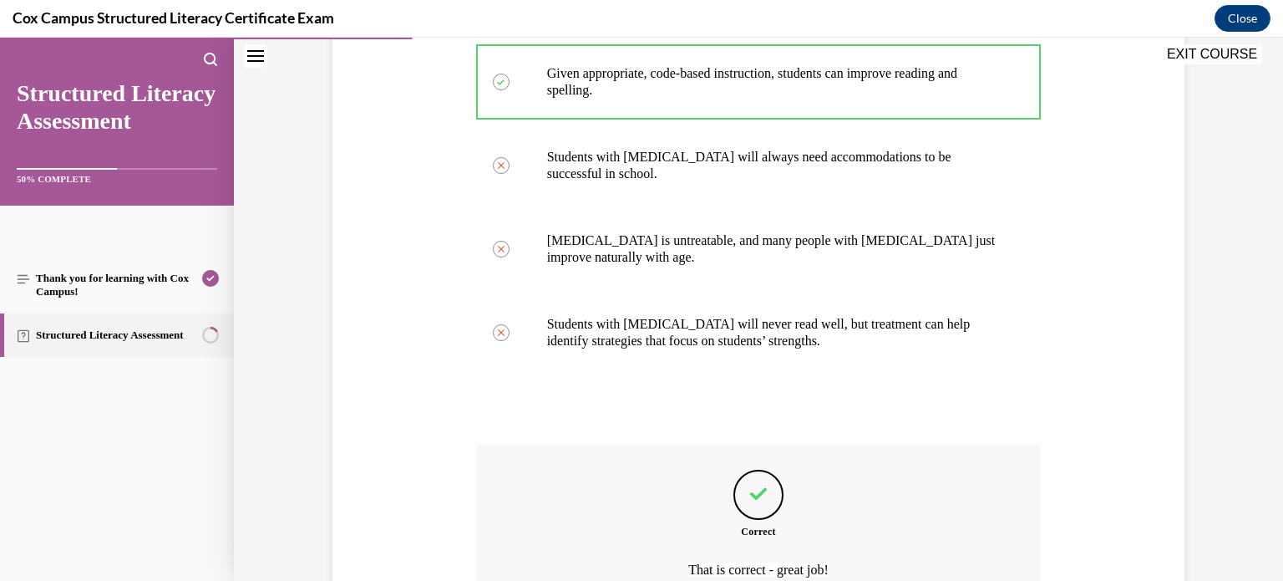
scroll to position [509, 0]
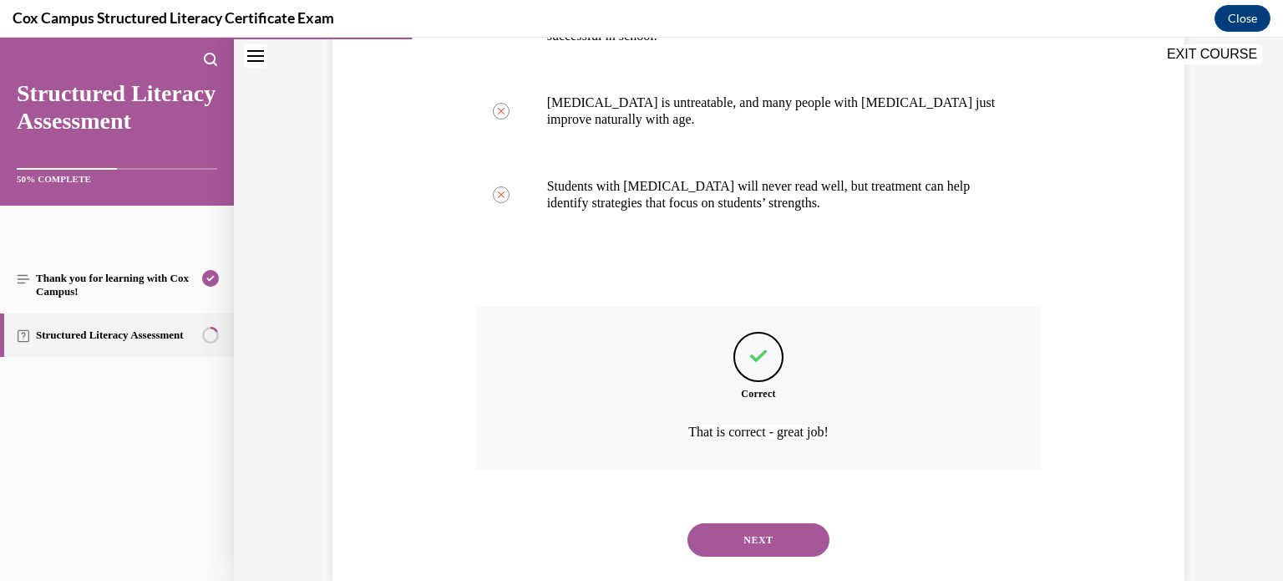
click at [762, 523] on button "NEXT" at bounding box center [758, 539] width 142 height 33
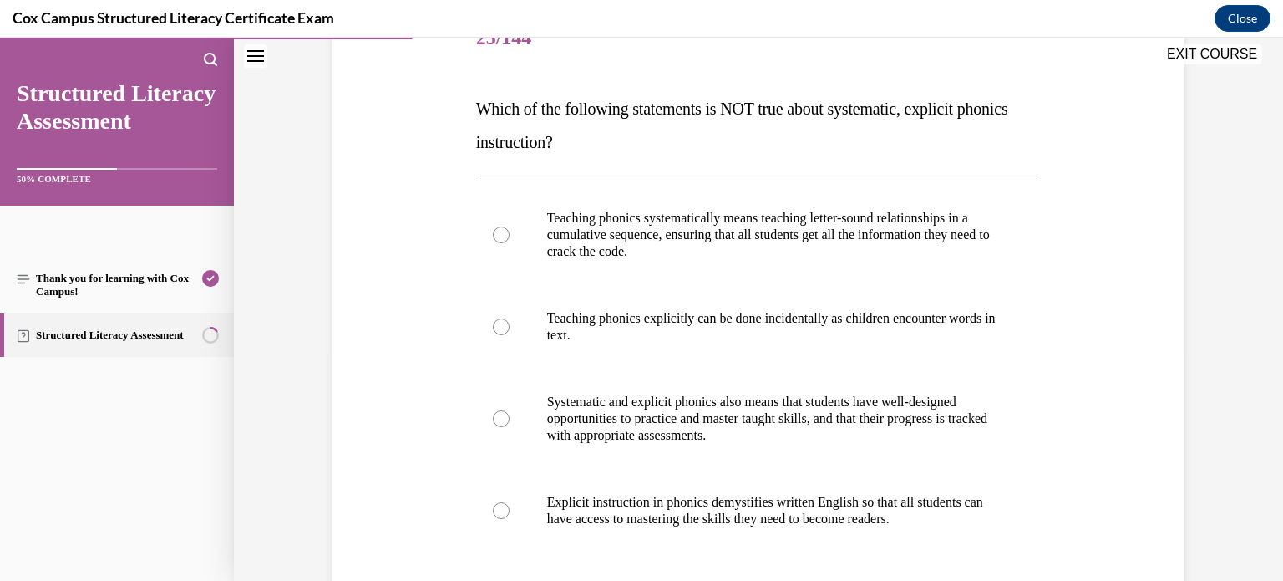
scroll to position [227, 0]
click at [611, 336] on p "Teaching phonics explicitly can be done incidentally as children encounter word…" at bounding box center [773, 325] width 453 height 33
click at [510, 334] on input "Teaching phonics explicitly can be done incidentally as children encounter word…" at bounding box center [501, 325] width 17 height 17
radio input "true"
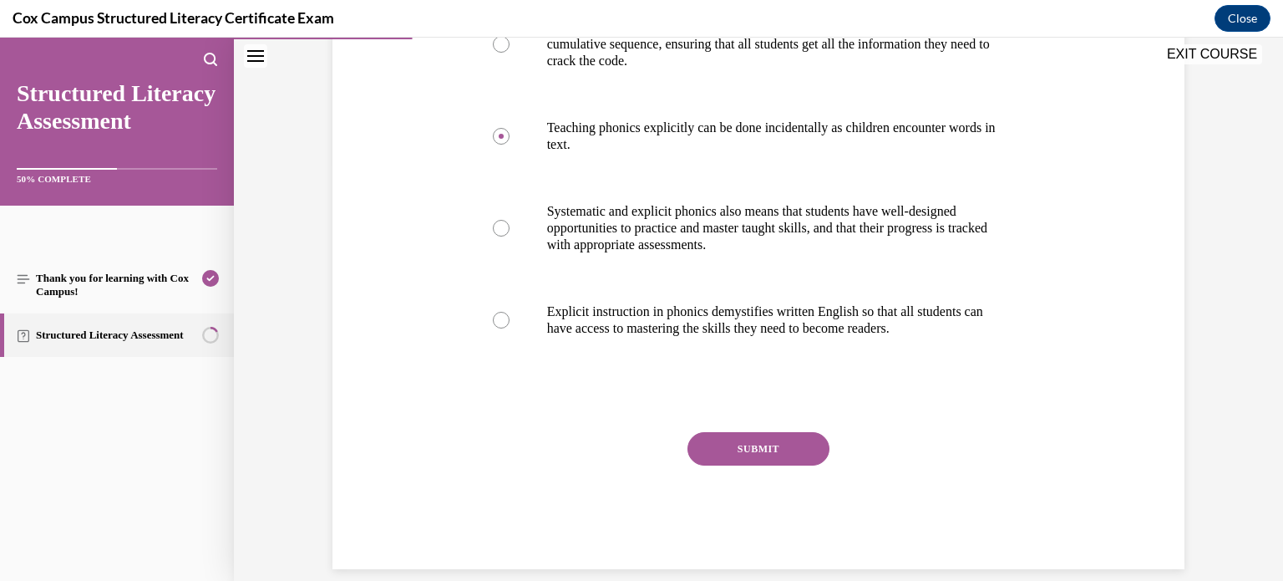
scroll to position [418, 0]
click at [803, 451] on button "SUBMIT" at bounding box center [758, 447] width 142 height 33
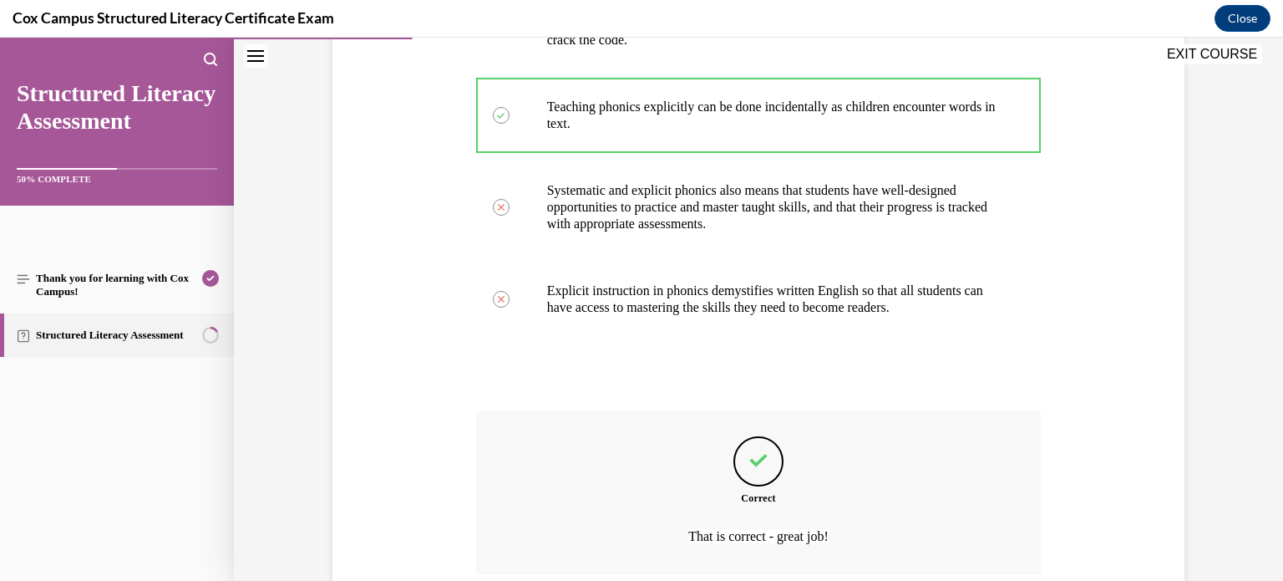
scroll to position [576, 0]
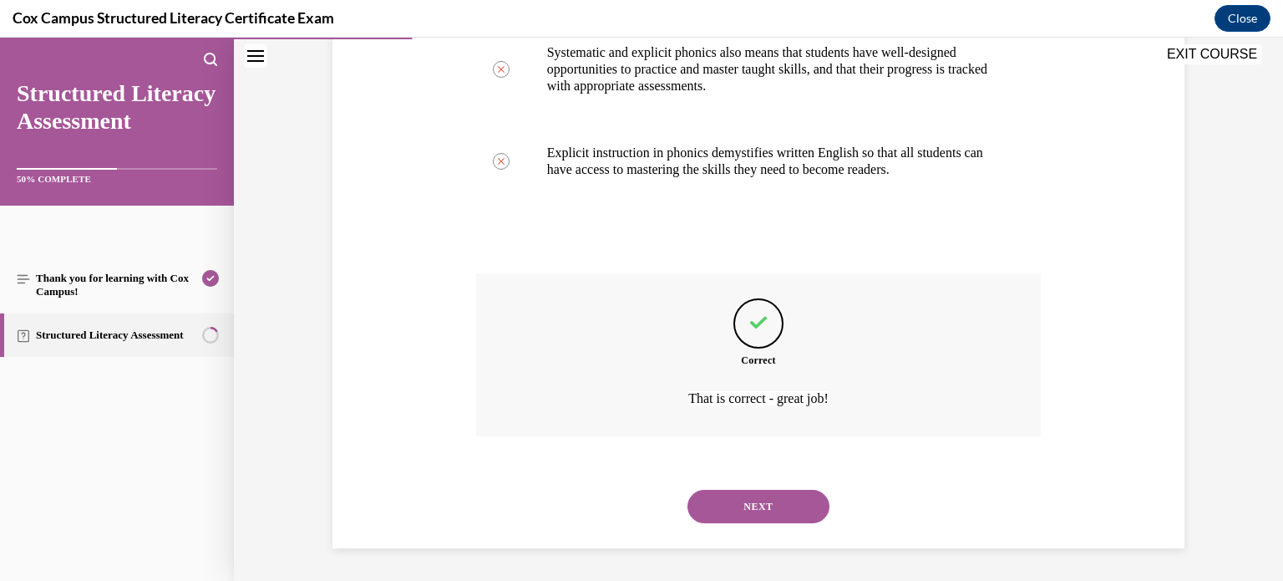
click at [775, 498] on button "NEXT" at bounding box center [758, 505] width 142 height 33
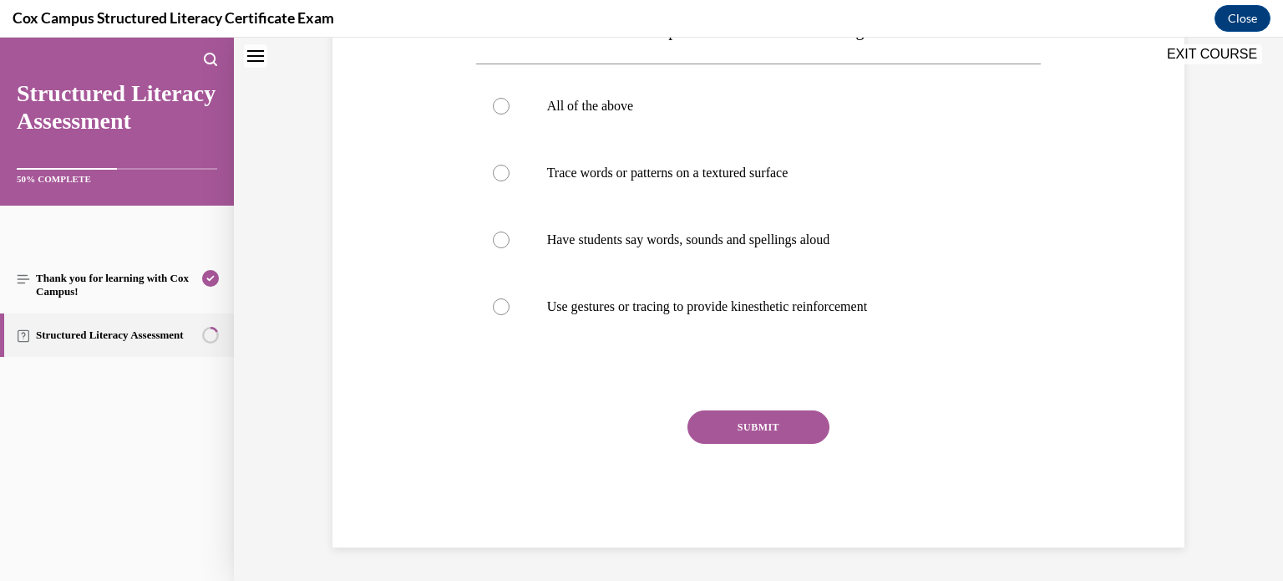
scroll to position [0, 0]
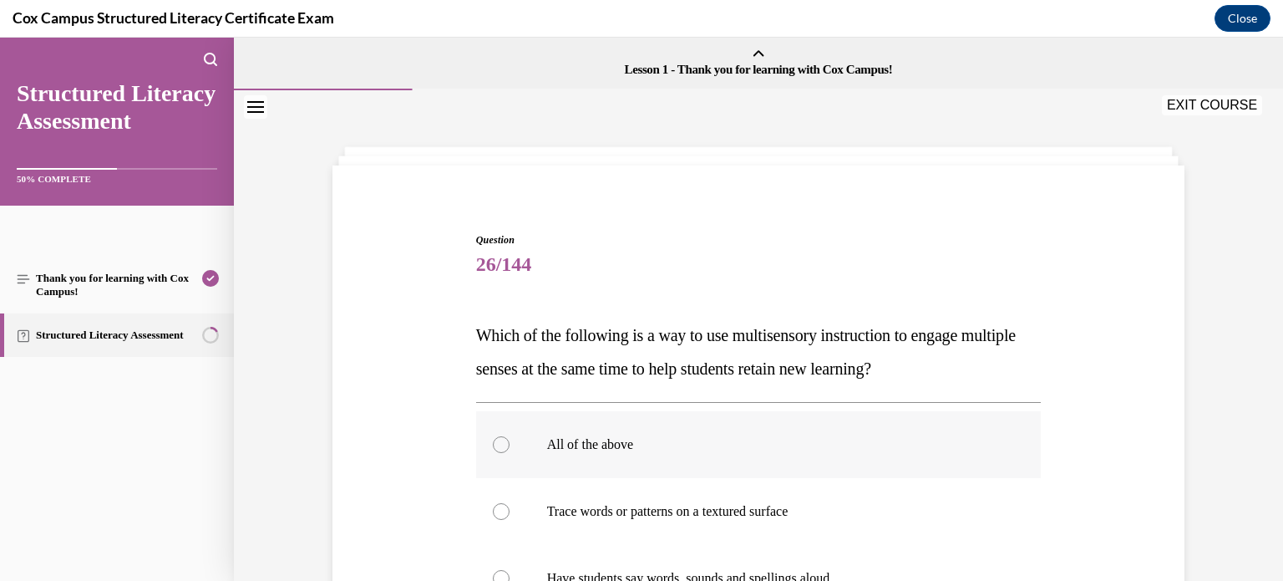
click at [654, 442] on p "All of the above" at bounding box center [773, 444] width 453 height 17
click at [510, 442] on input "All of the above" at bounding box center [501, 444] width 17 height 17
radio input "true"
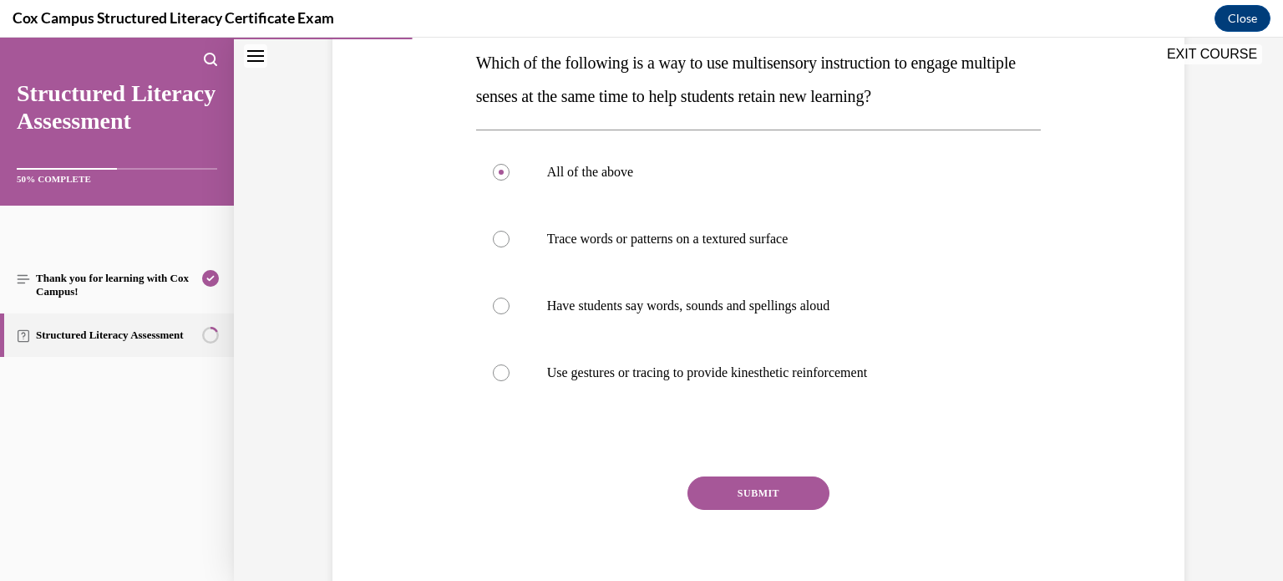
scroll to position [337, 0]
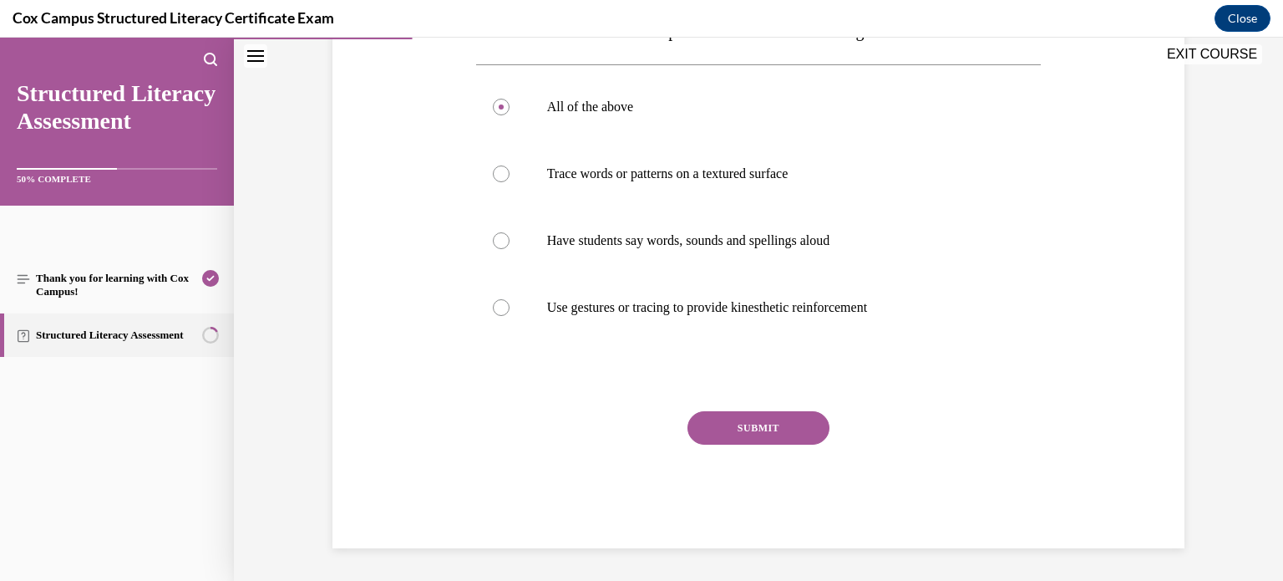
click at [811, 426] on button "SUBMIT" at bounding box center [758, 427] width 142 height 33
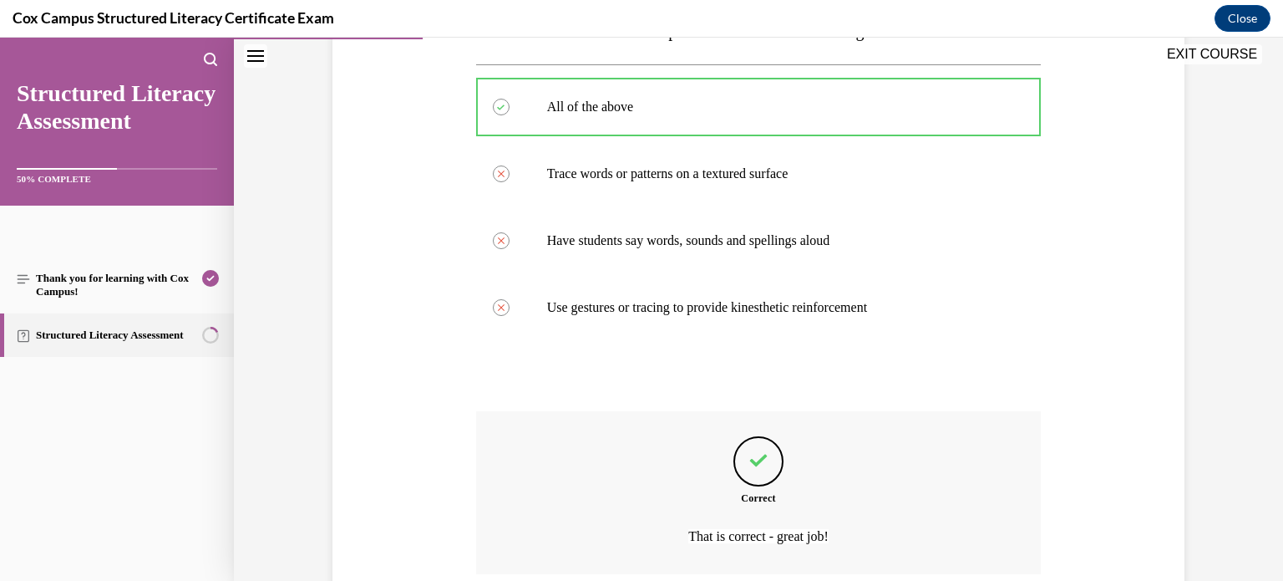
scroll to position [475, 0]
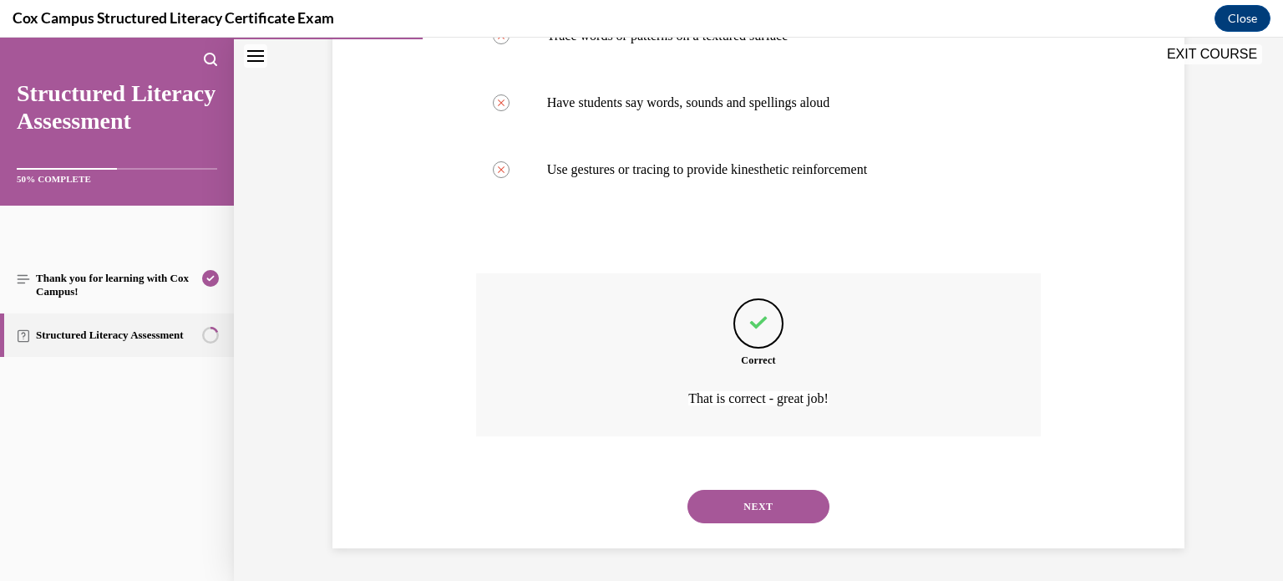
click at [770, 500] on button "NEXT" at bounding box center [758, 505] width 142 height 33
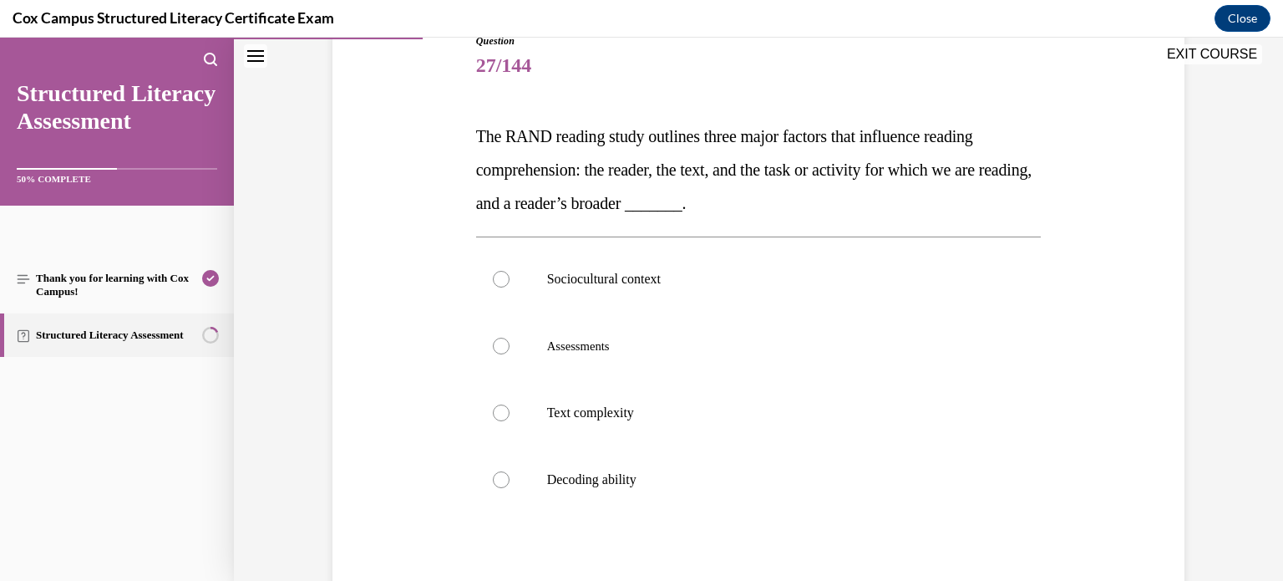
scroll to position [200, 0]
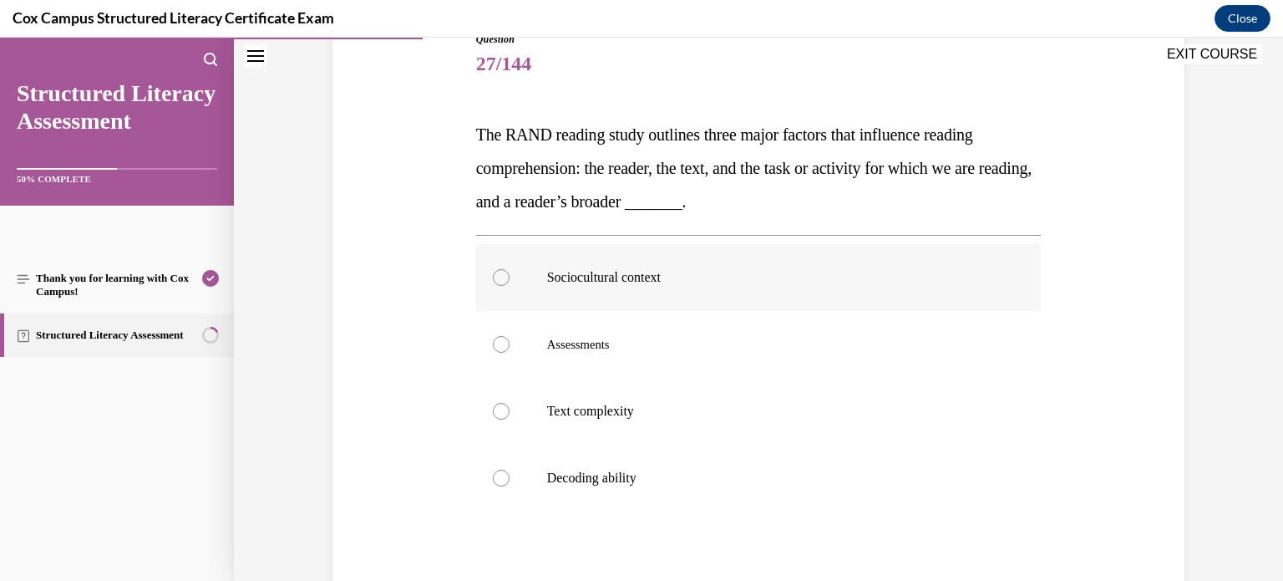
click at [629, 279] on p "Sociocultural context" at bounding box center [773, 277] width 453 height 17
click at [510, 279] on input "Sociocultural context" at bounding box center [501, 277] width 17 height 17
radio input "true"
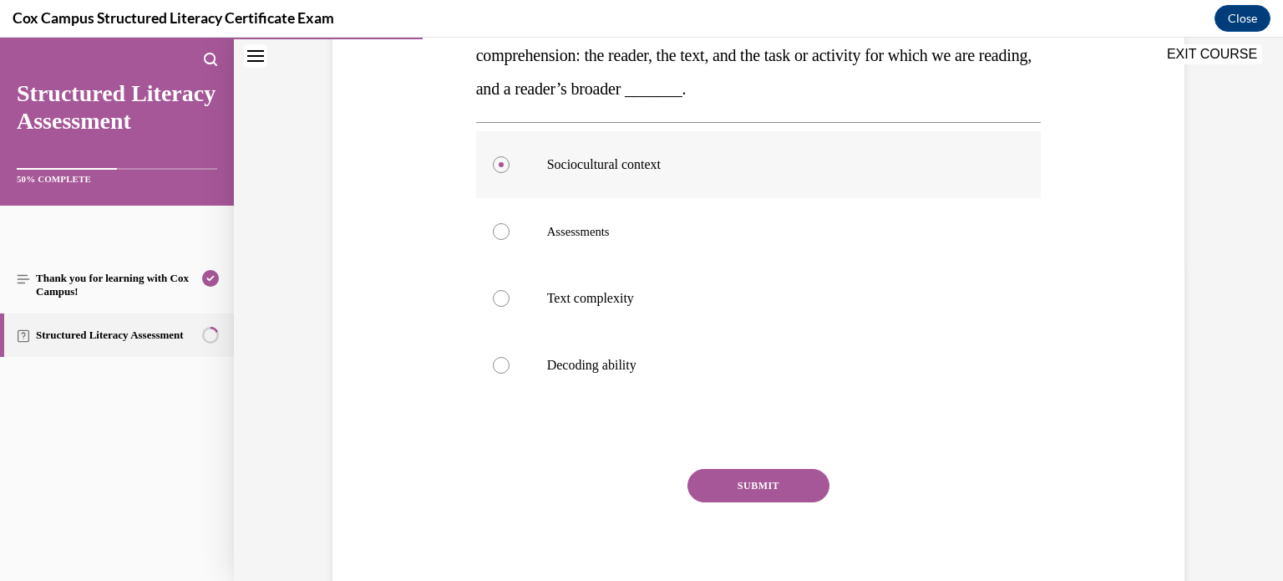
scroll to position [371, 0]
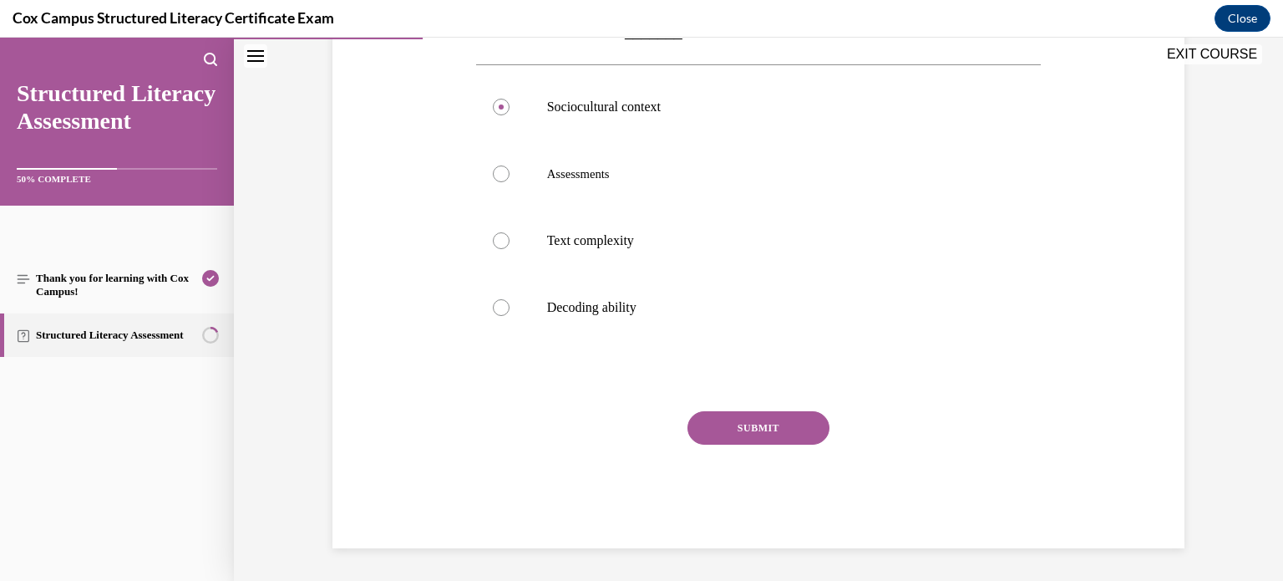
click at [758, 426] on button "SUBMIT" at bounding box center [758, 427] width 142 height 33
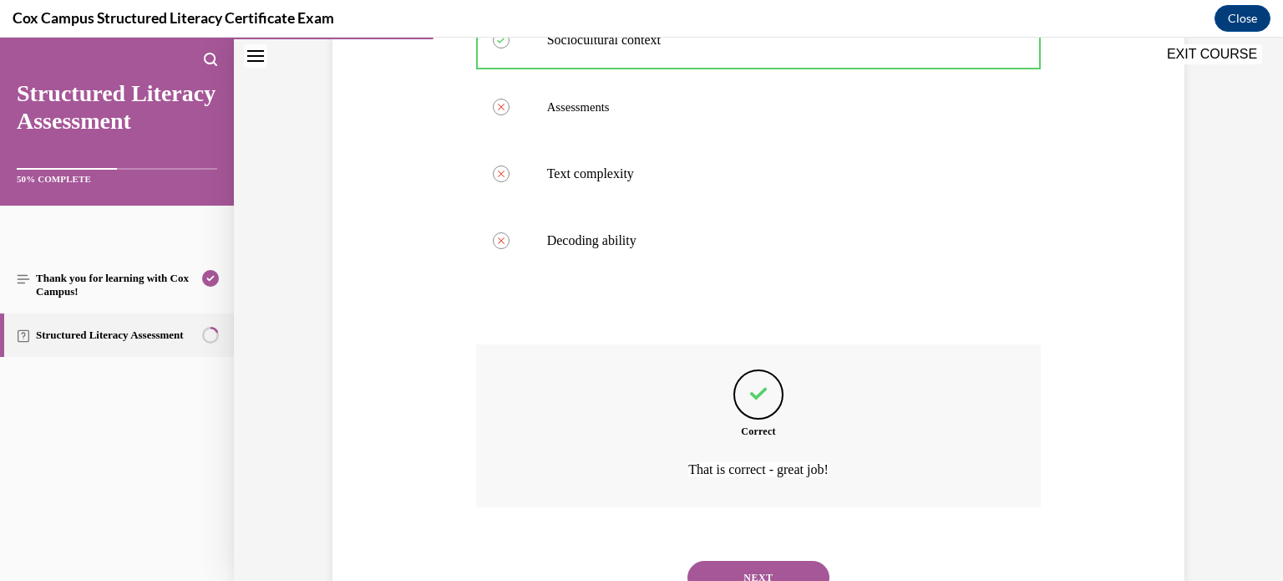
scroll to position [509, 0]
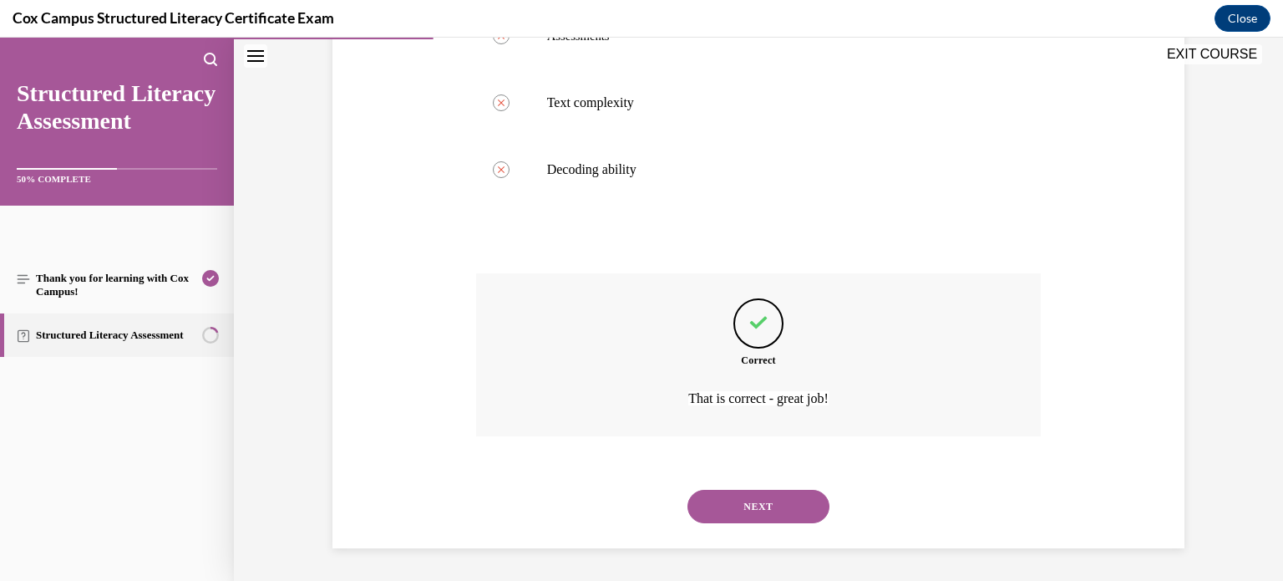
click at [761, 519] on button "NEXT" at bounding box center [758, 505] width 142 height 33
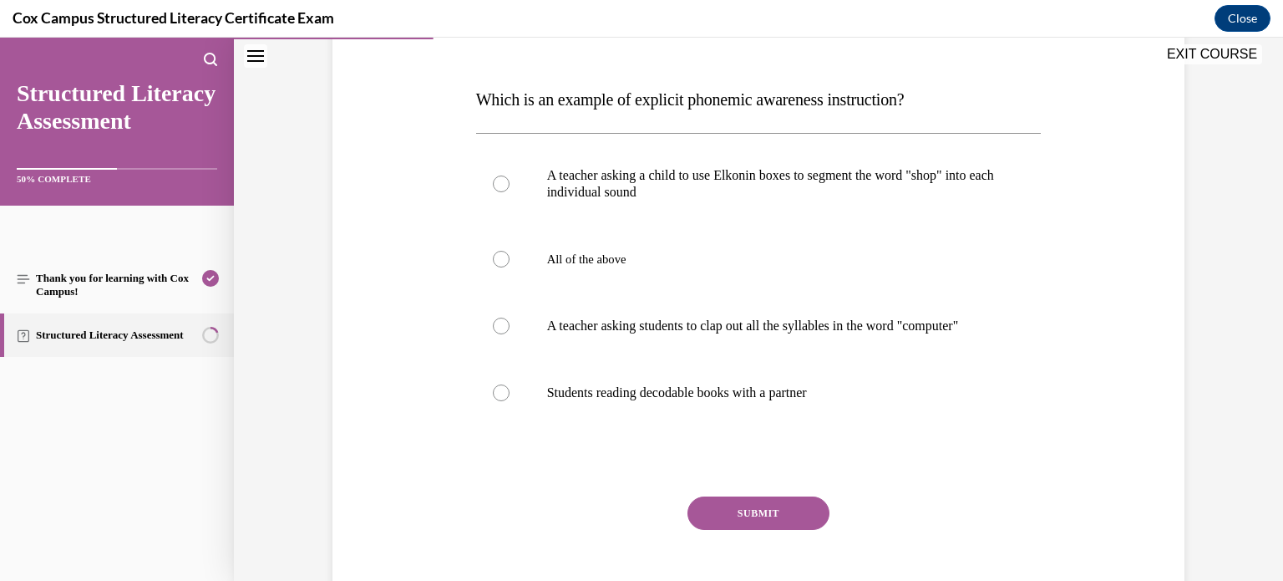
scroll to position [249, 0]
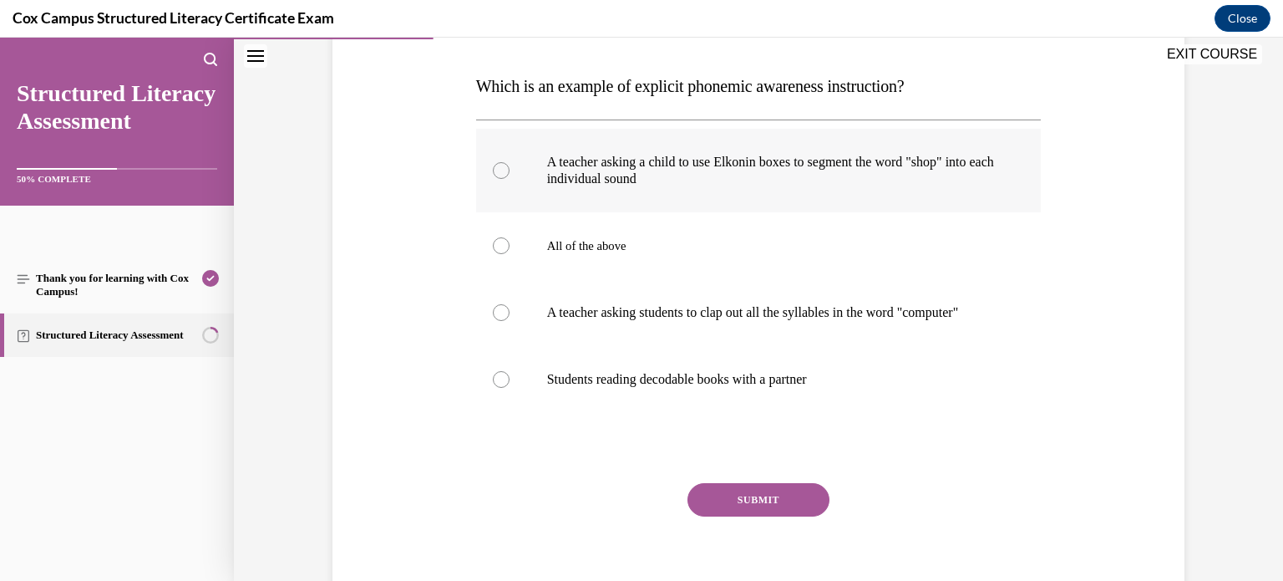
click at [559, 150] on label "A teacher asking a child to use Elkonin boxes to segment the word "shop" into e…" at bounding box center [758, 171] width 565 height 84
click at [510, 162] on input "A teacher asking a child to use Elkonin boxes to segment the word "shop" into e…" at bounding box center [501, 170] width 17 height 17
radio input "true"
click at [768, 505] on button "SUBMIT" at bounding box center [758, 499] width 142 height 33
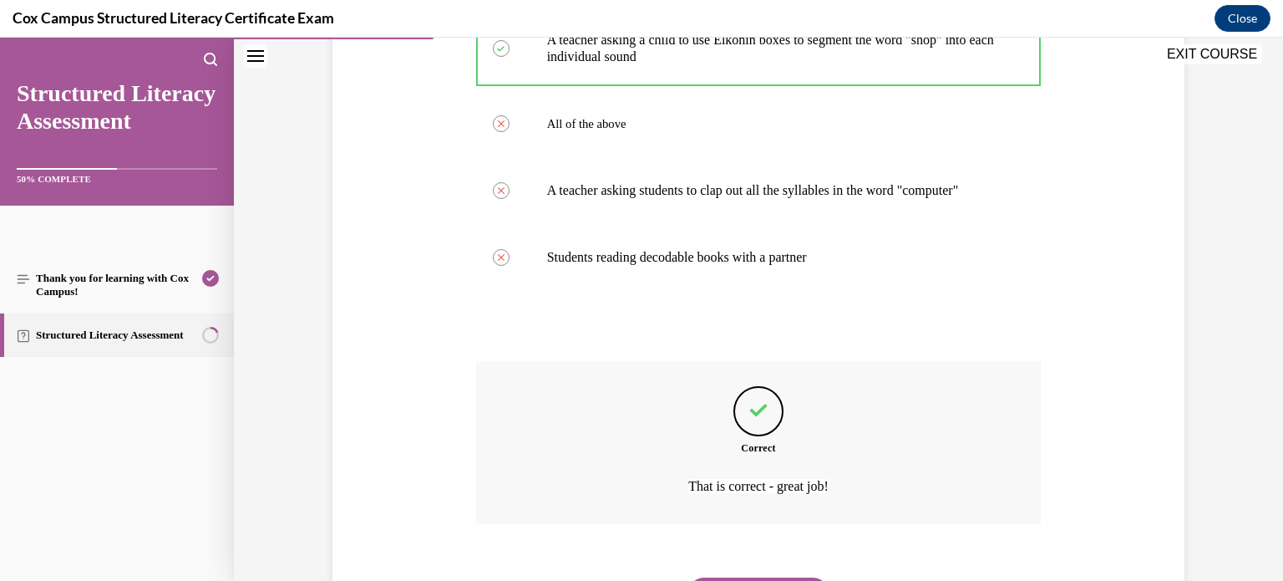
scroll to position [475, 0]
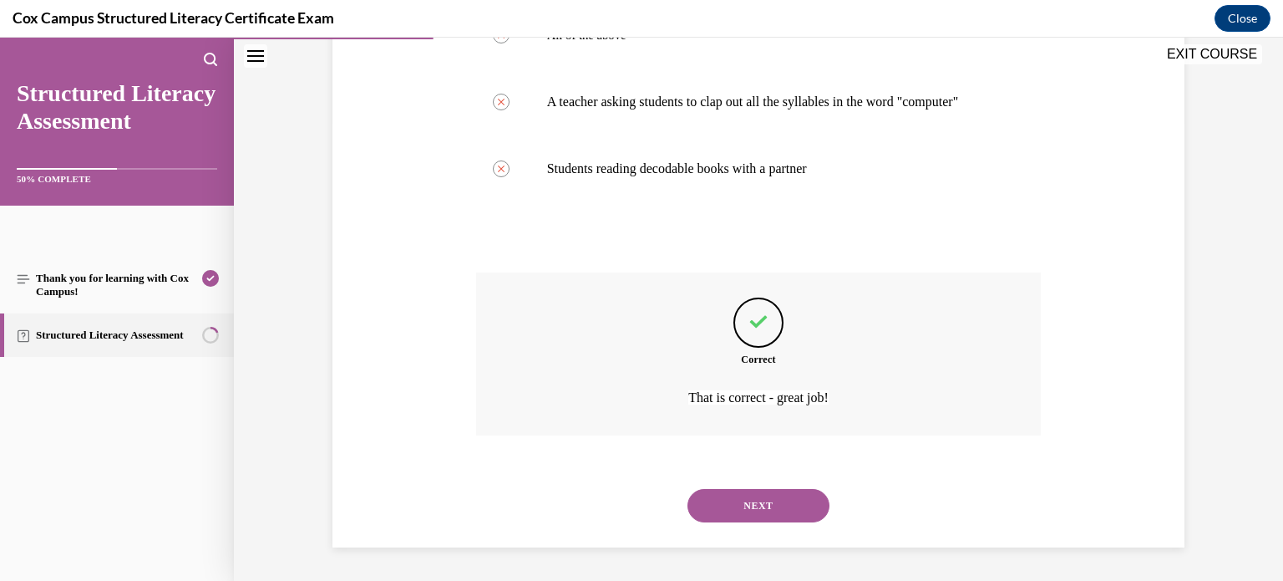
click at [768, 505] on button "NEXT" at bounding box center [758, 505] width 142 height 33
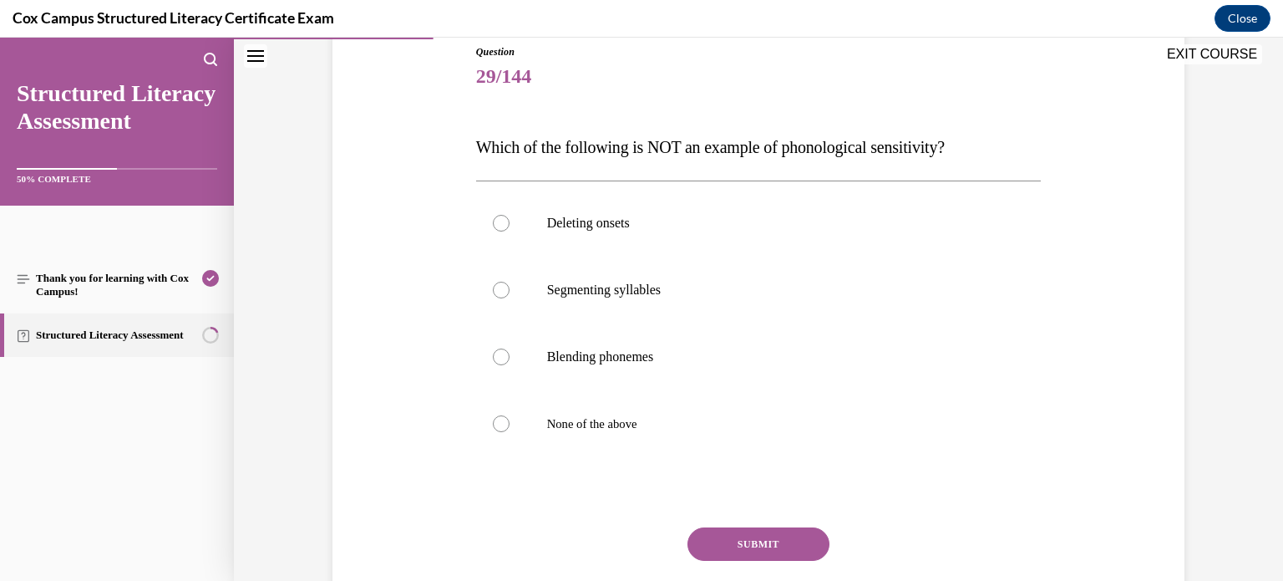
scroll to position [184, 0]
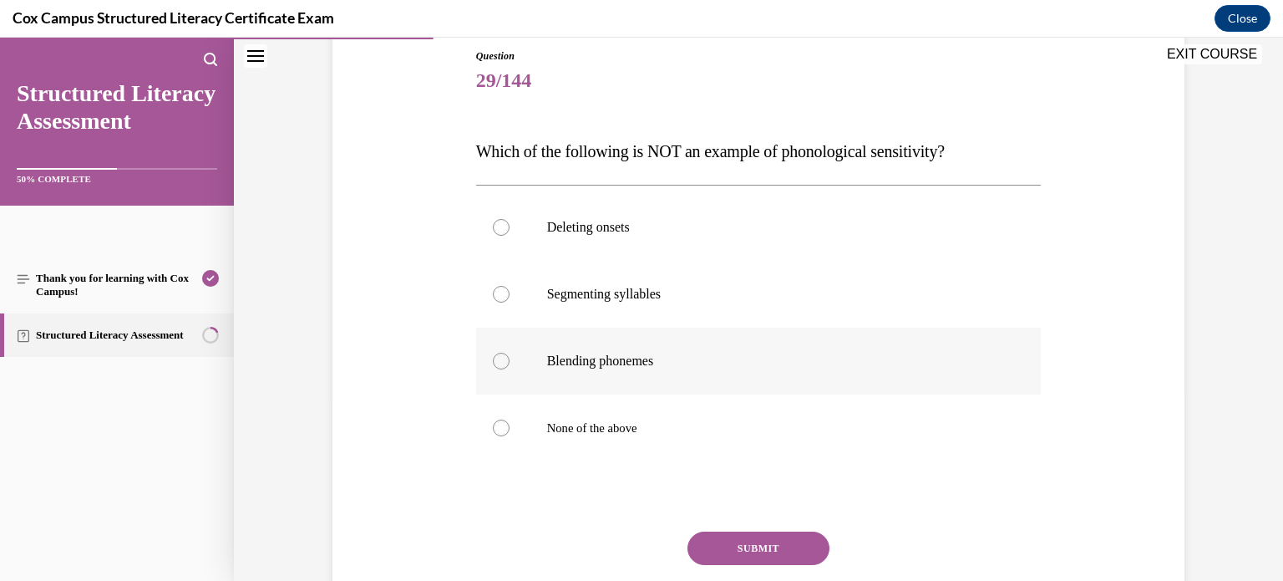
click at [505, 337] on label "Blending phonemes" at bounding box center [758, 360] width 565 height 67
click at [505, 352] on input "Blending phonemes" at bounding box center [501, 360] width 17 height 17
radio input "true"
click at [738, 541] on button "SUBMIT" at bounding box center [758, 547] width 142 height 33
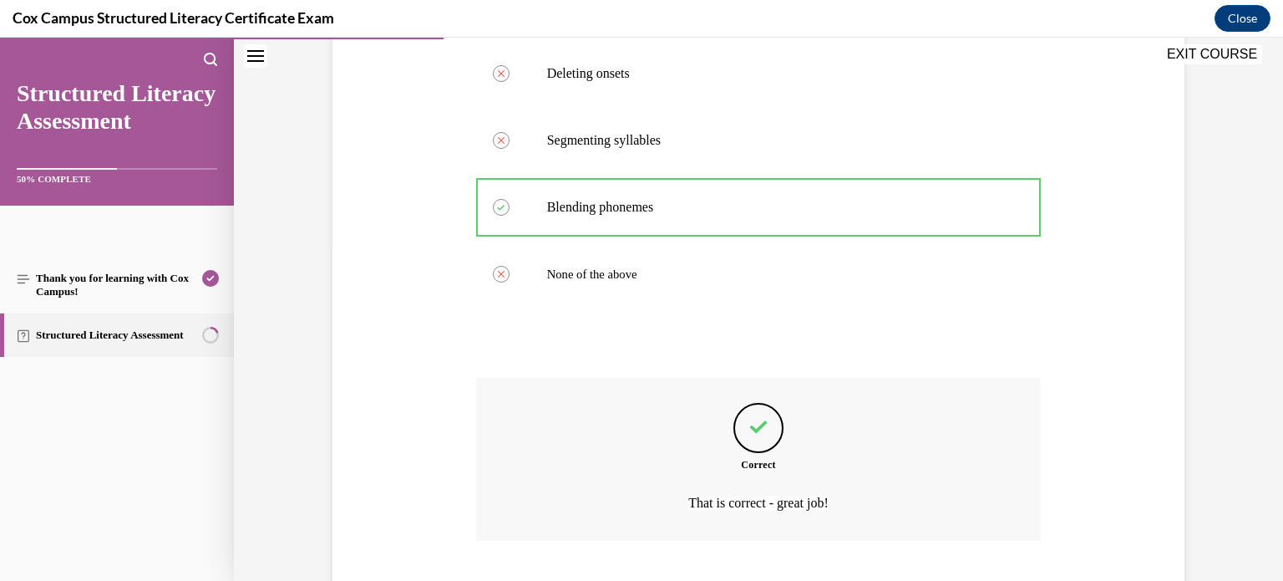
scroll to position [442, 0]
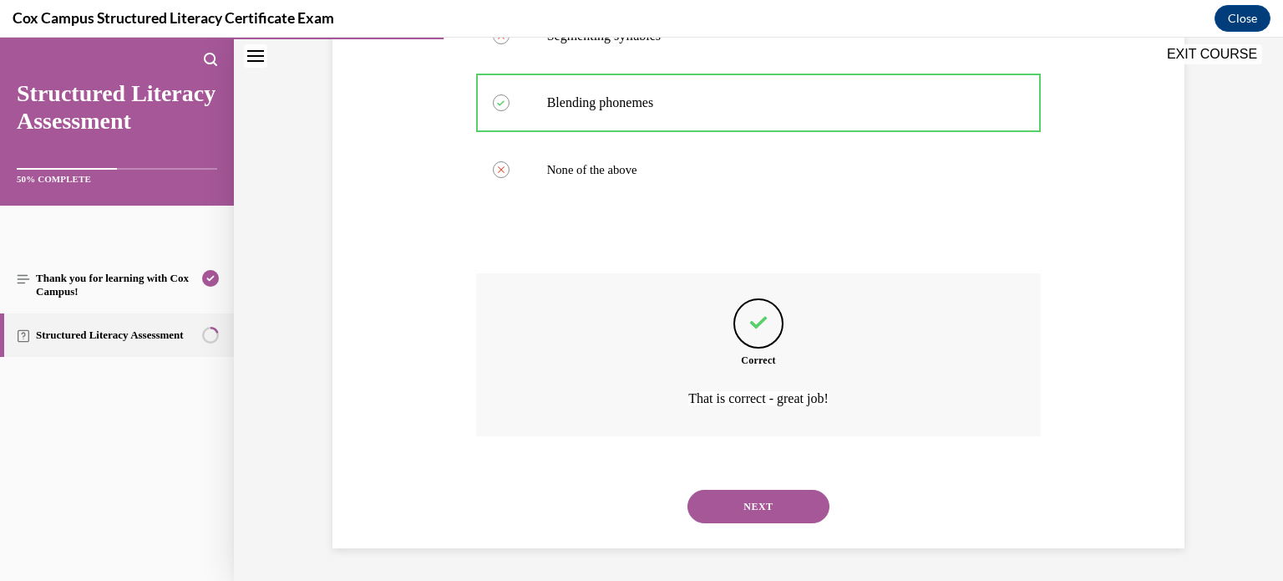
click at [706, 509] on button "NEXT" at bounding box center [758, 505] width 142 height 33
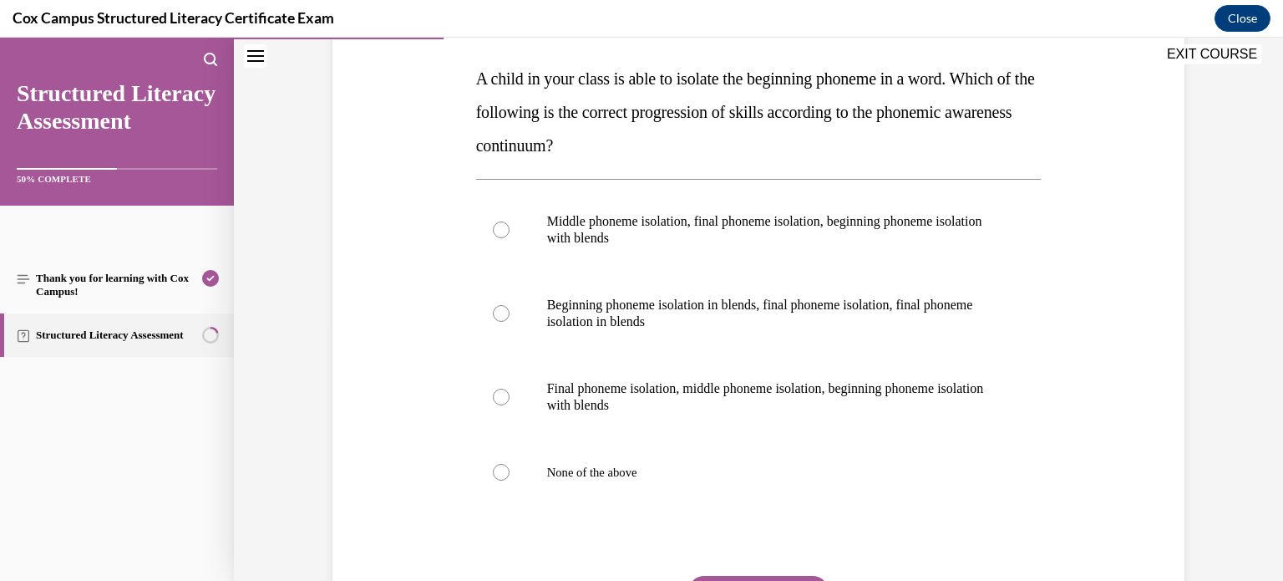
scroll to position [255, 0]
click at [500, 405] on div at bounding box center [501, 398] width 17 height 17
click at [500, 405] on input "Final phoneme isolation, middle phoneme isolation, beginning phoneme isolation …" at bounding box center [501, 398] width 17 height 17
radio input "true"
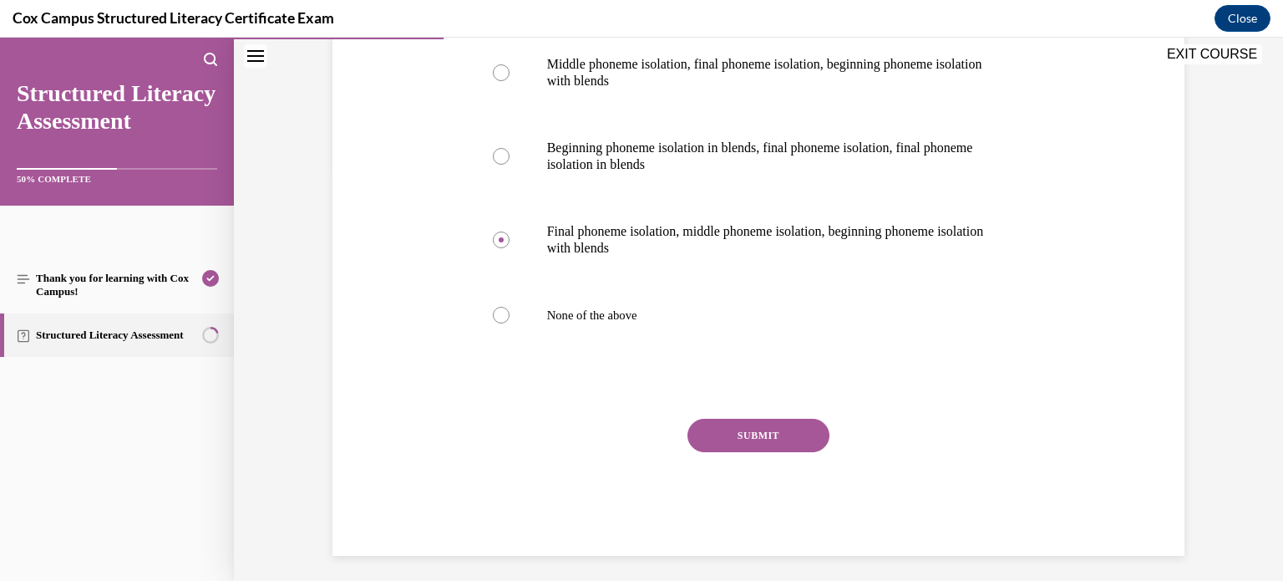
scroll to position [421, 0]
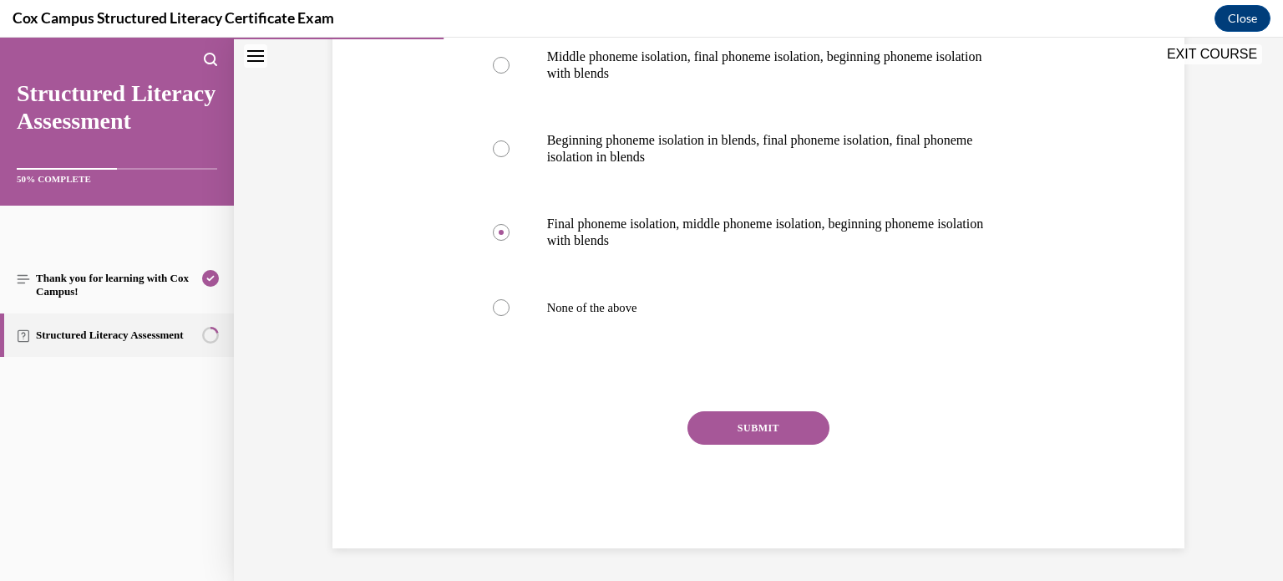
click at [752, 429] on button "SUBMIT" at bounding box center [758, 427] width 142 height 33
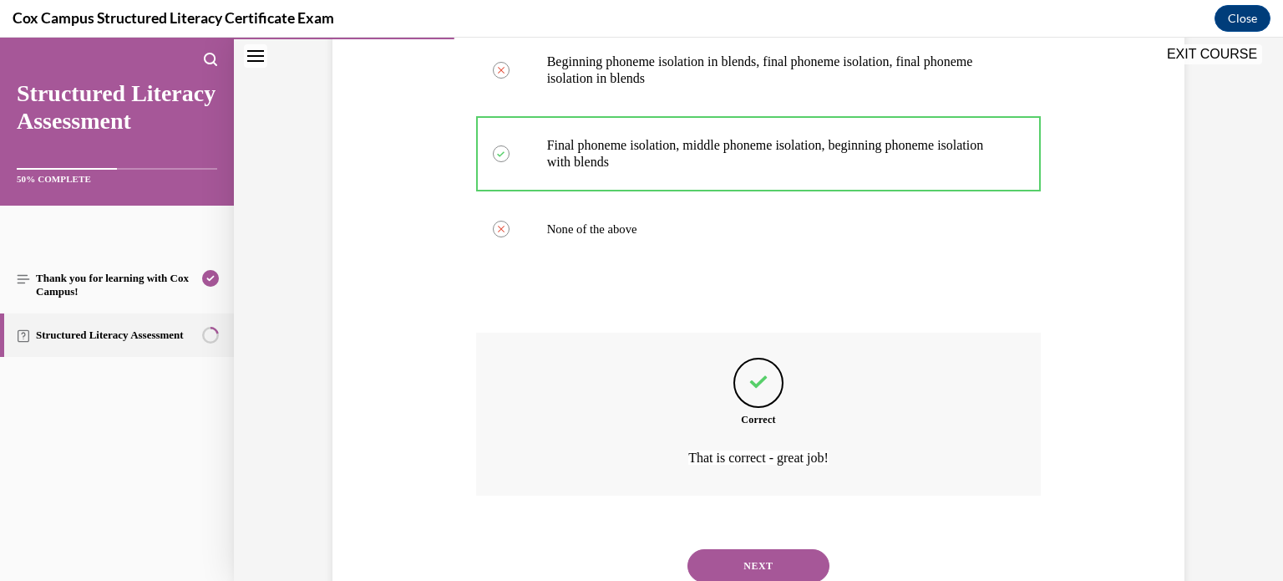
scroll to position [530, 0]
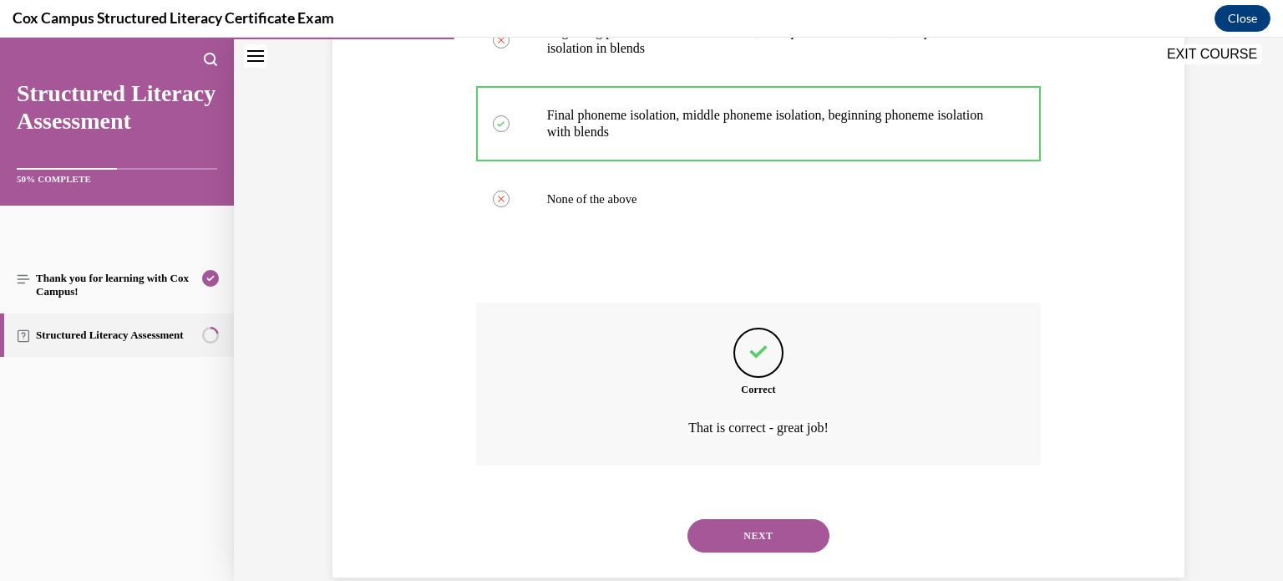
click at [718, 524] on button "NEXT" at bounding box center [758, 535] width 142 height 33
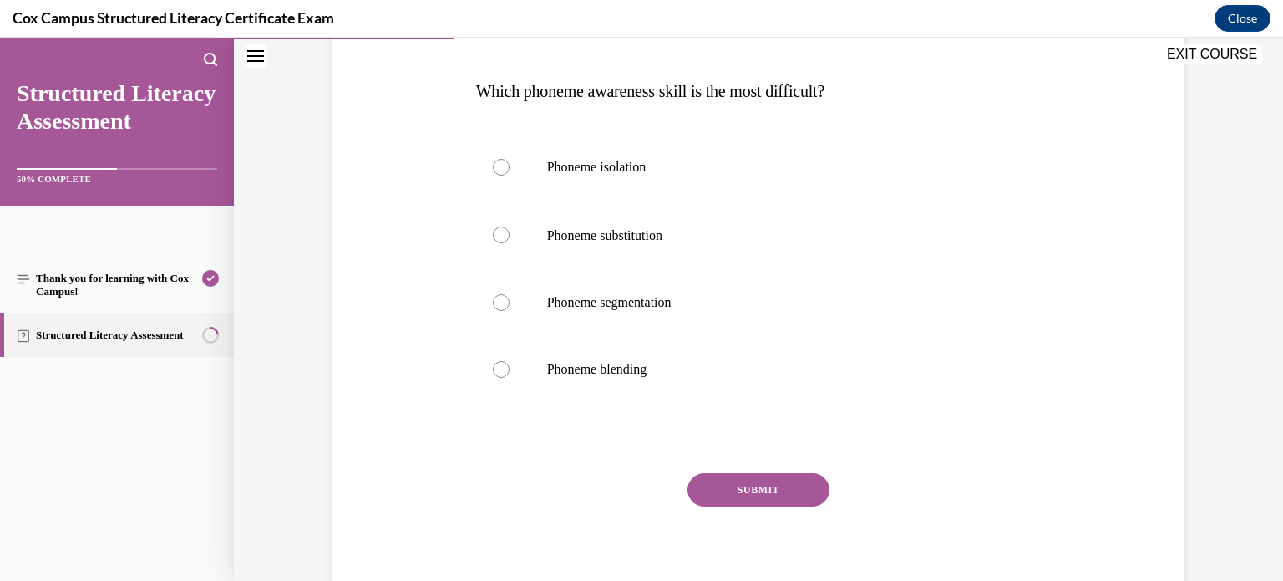
scroll to position [247, 0]
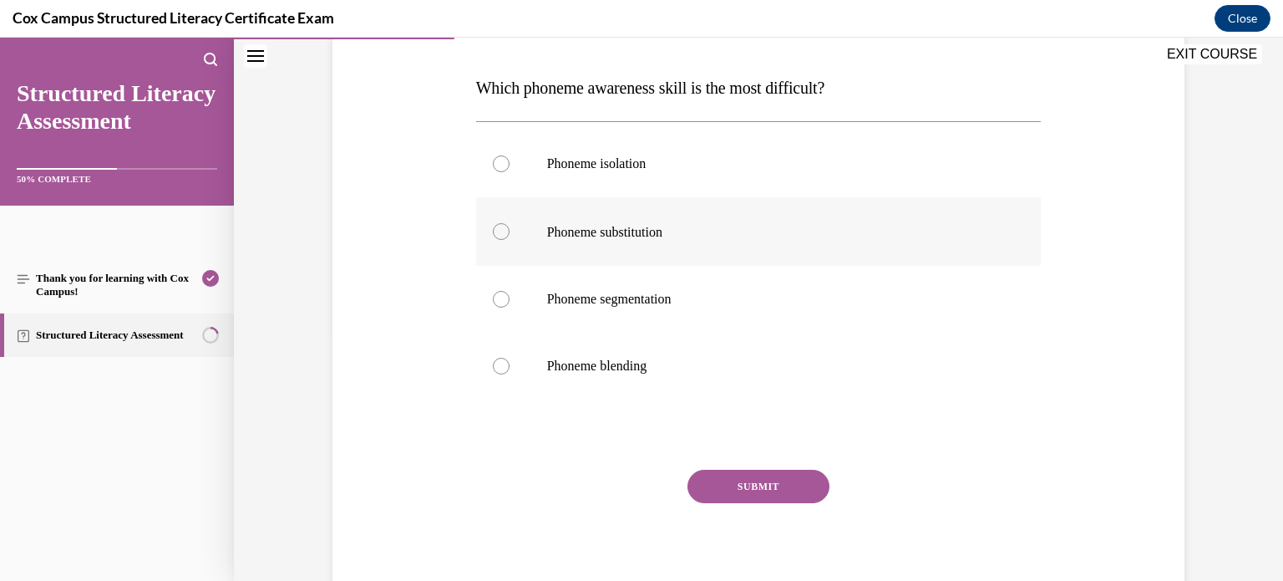
click at [545, 239] on label "Phoneme substitution" at bounding box center [758, 231] width 565 height 68
click at [510, 239] on input "Phoneme substitution" at bounding box center [501, 231] width 17 height 17
radio input "true"
click at [707, 484] on button "SUBMIT" at bounding box center [758, 485] width 142 height 33
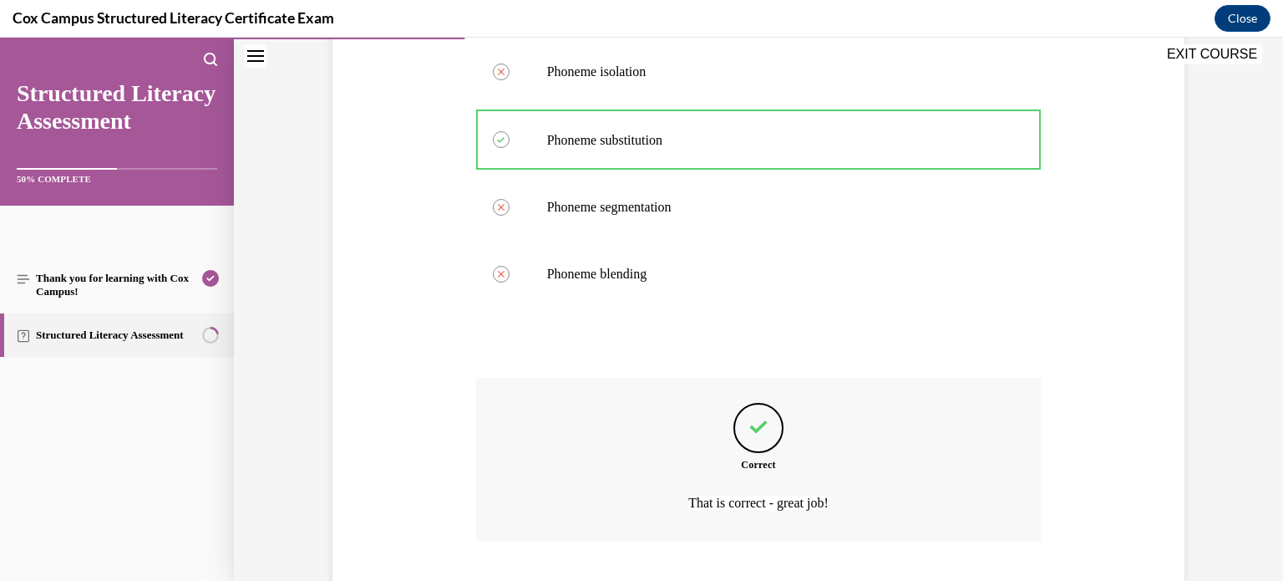
scroll to position [444, 0]
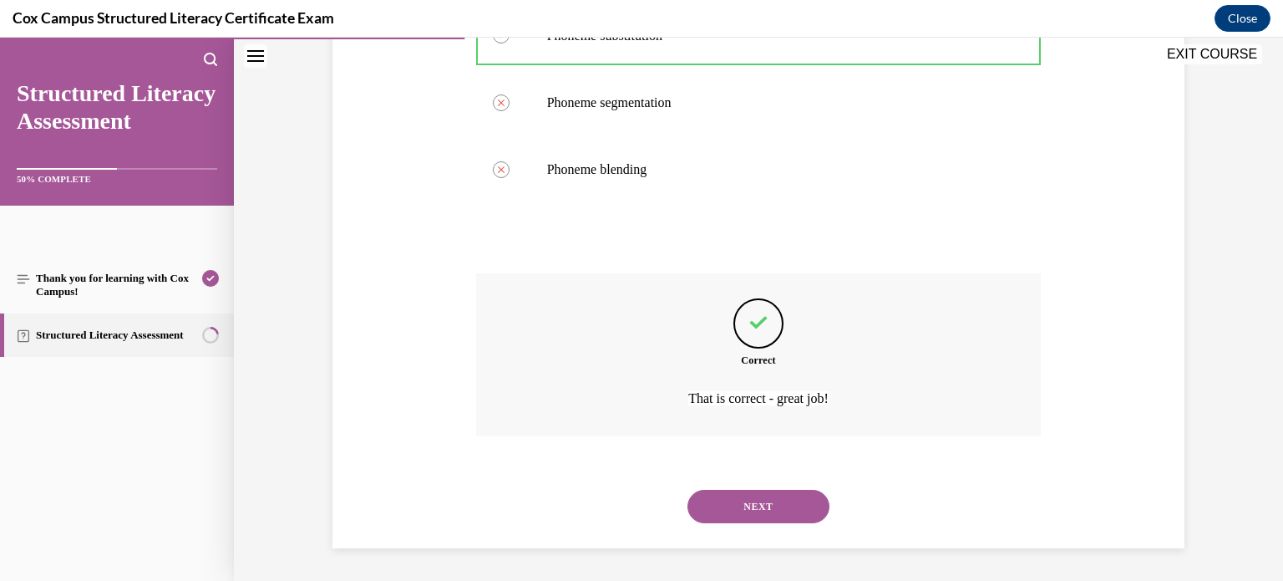
click at [726, 507] on button "NEXT" at bounding box center [758, 505] width 142 height 33
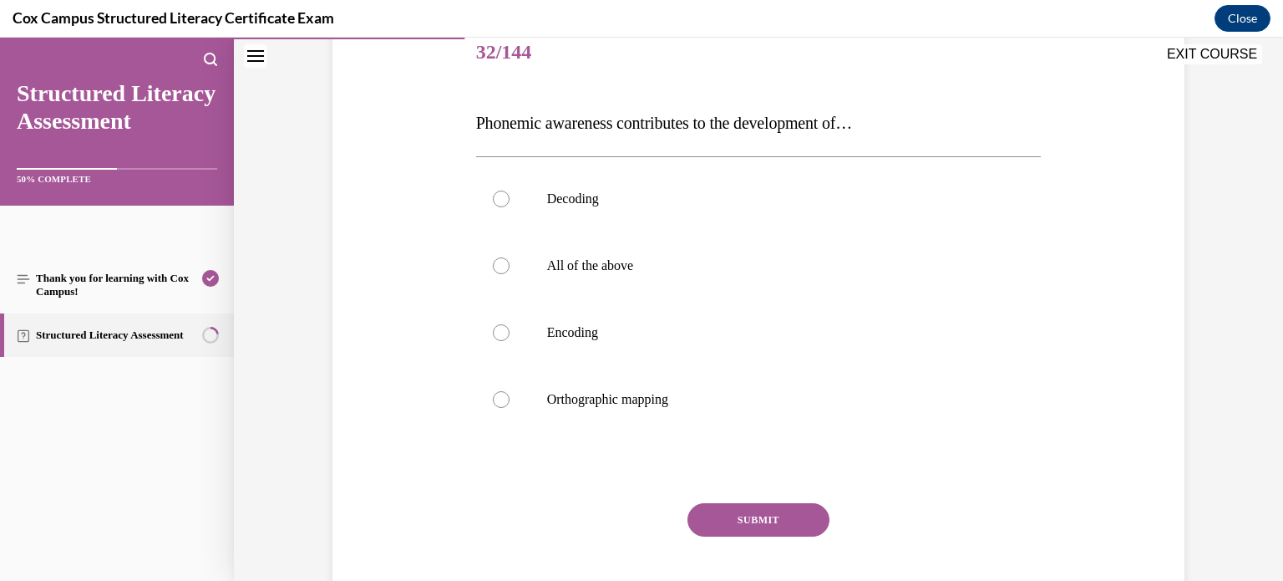
scroll to position [213, 0]
click at [502, 269] on div at bounding box center [501, 264] width 17 height 17
click at [502, 269] on input "All of the above" at bounding box center [501, 264] width 17 height 17
radio input "true"
click at [733, 516] on button "SUBMIT" at bounding box center [758, 518] width 142 height 33
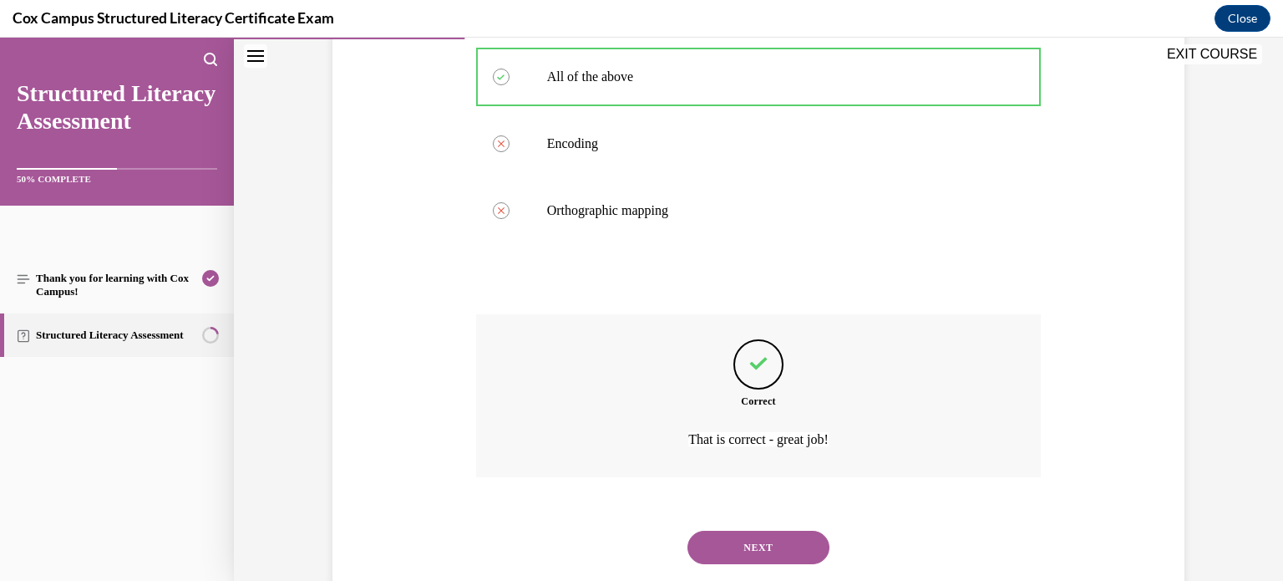
scroll to position [442, 0]
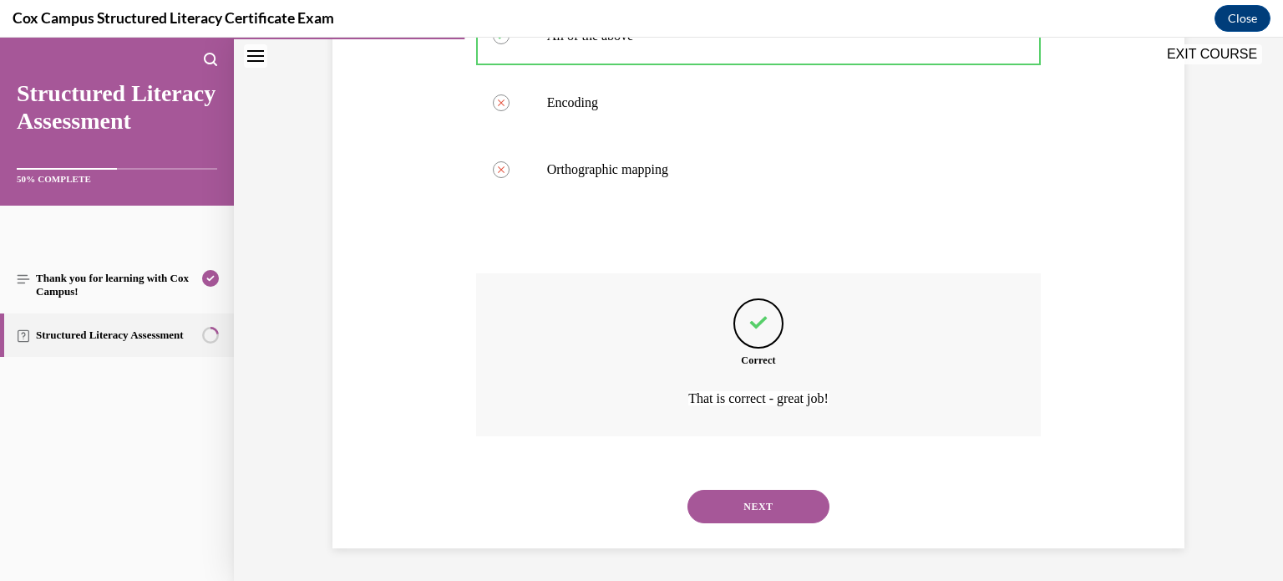
click at [737, 507] on button "NEXT" at bounding box center [758, 505] width 142 height 33
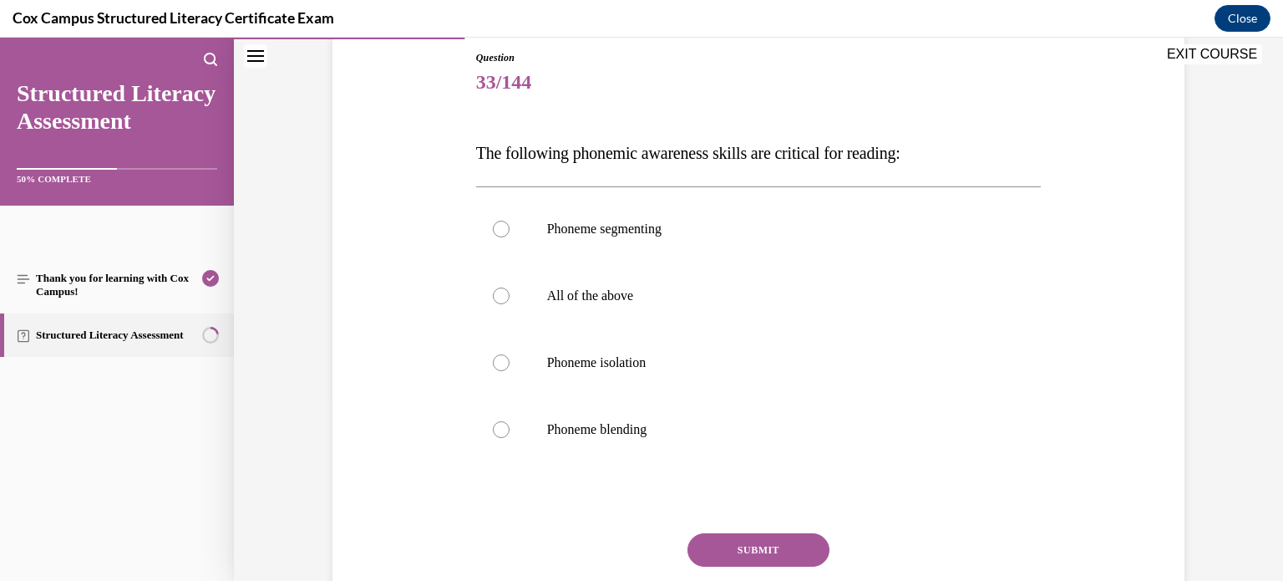
scroll to position [186, 0]
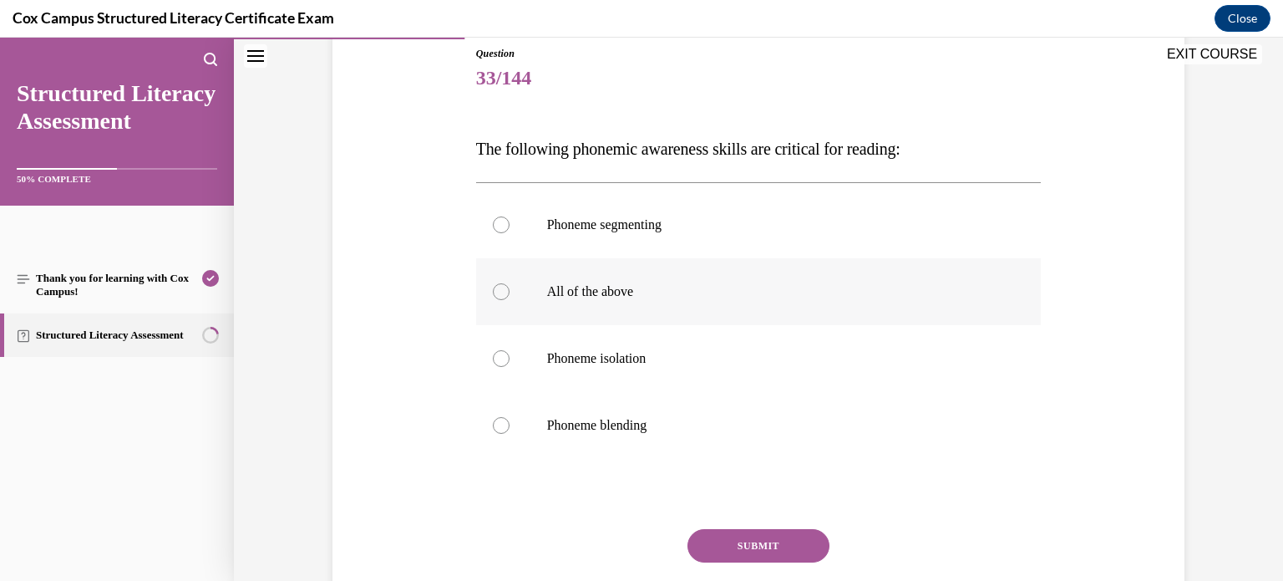
click at [491, 291] on label "All of the above" at bounding box center [758, 291] width 565 height 67
click at [493, 291] on input "All of the above" at bounding box center [501, 291] width 17 height 17
radio input "true"
click at [728, 537] on button "SUBMIT" at bounding box center [758, 545] width 142 height 33
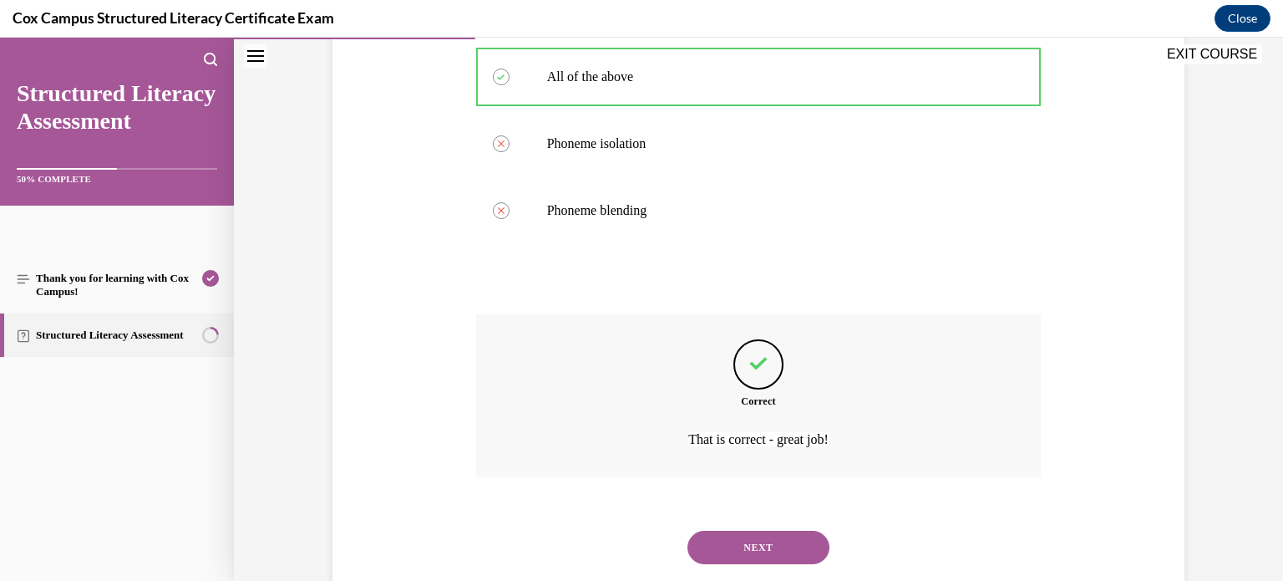
scroll to position [442, 0]
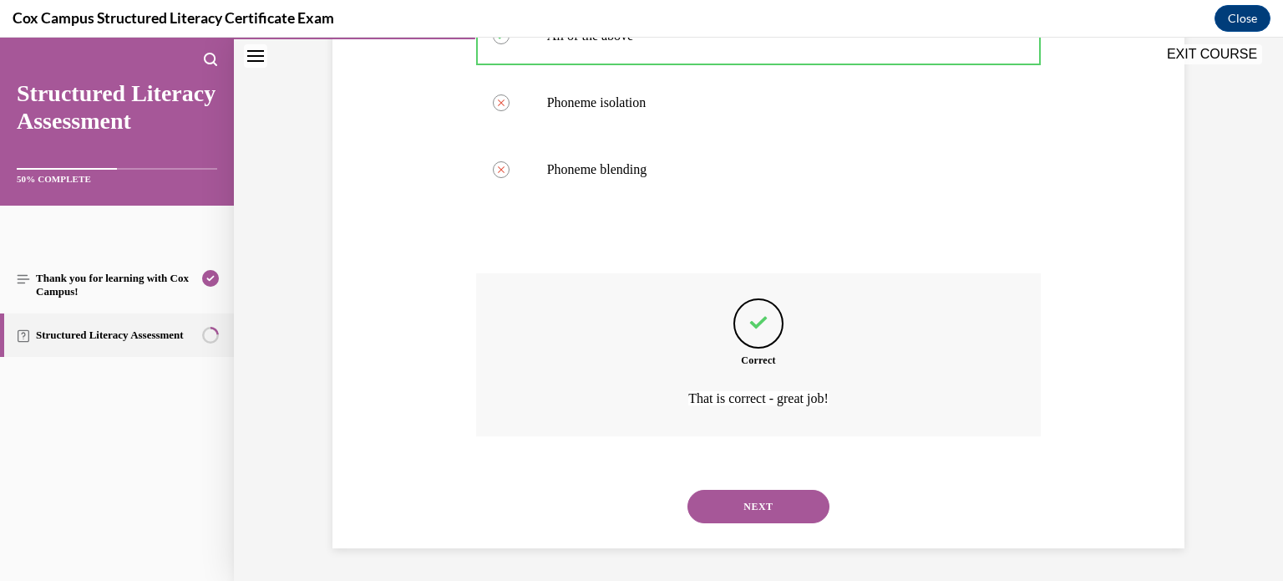
click at [803, 496] on button "NEXT" at bounding box center [758, 505] width 142 height 33
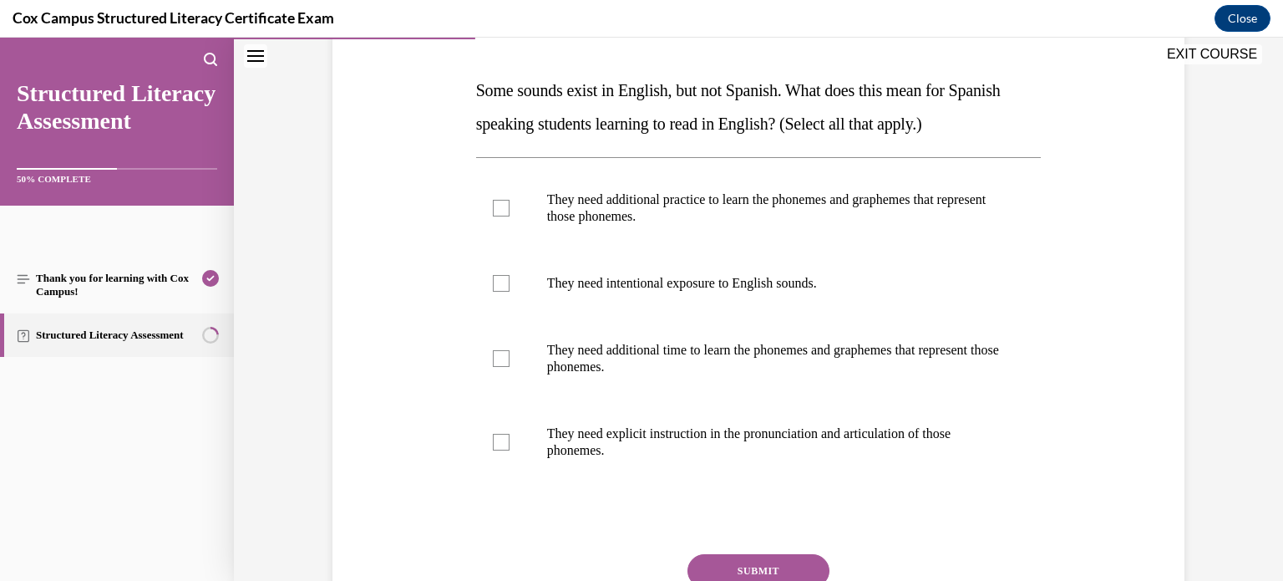
scroll to position [249, 0]
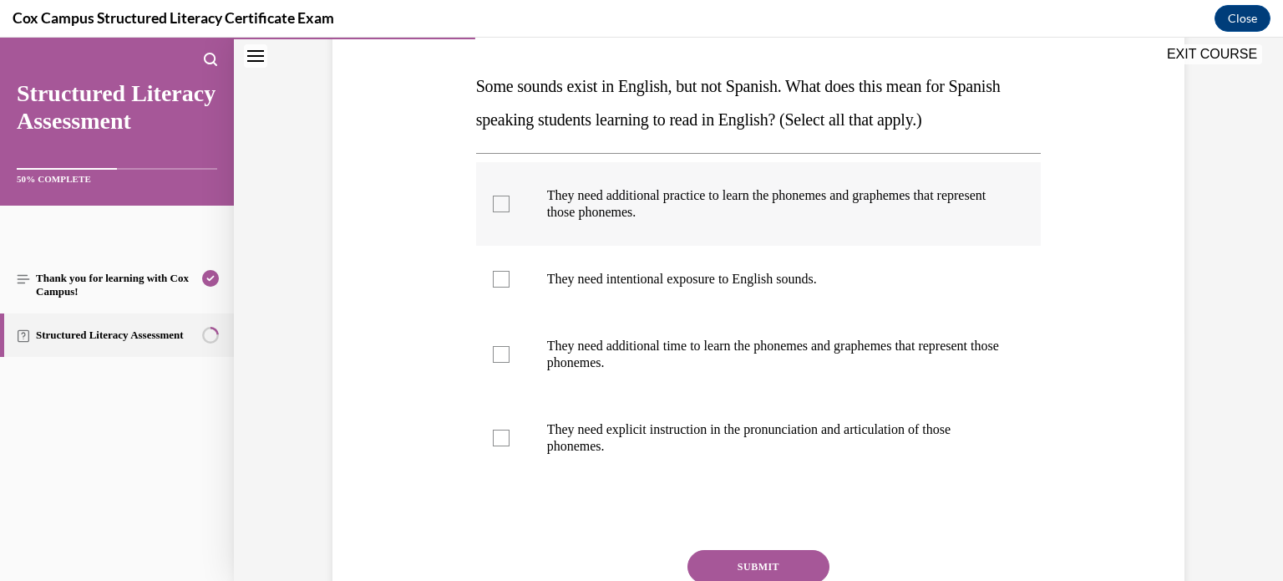
click at [495, 204] on div at bounding box center [501, 203] width 17 height 17
click at [495, 204] on input "They need additional practice to learn the phonemes and graphemes that represen…" at bounding box center [501, 203] width 17 height 17
checkbox input "true"
click at [500, 276] on div at bounding box center [501, 279] width 17 height 17
click at [500, 276] on input "They need intentional exposure to English sounds." at bounding box center [501, 279] width 17 height 17
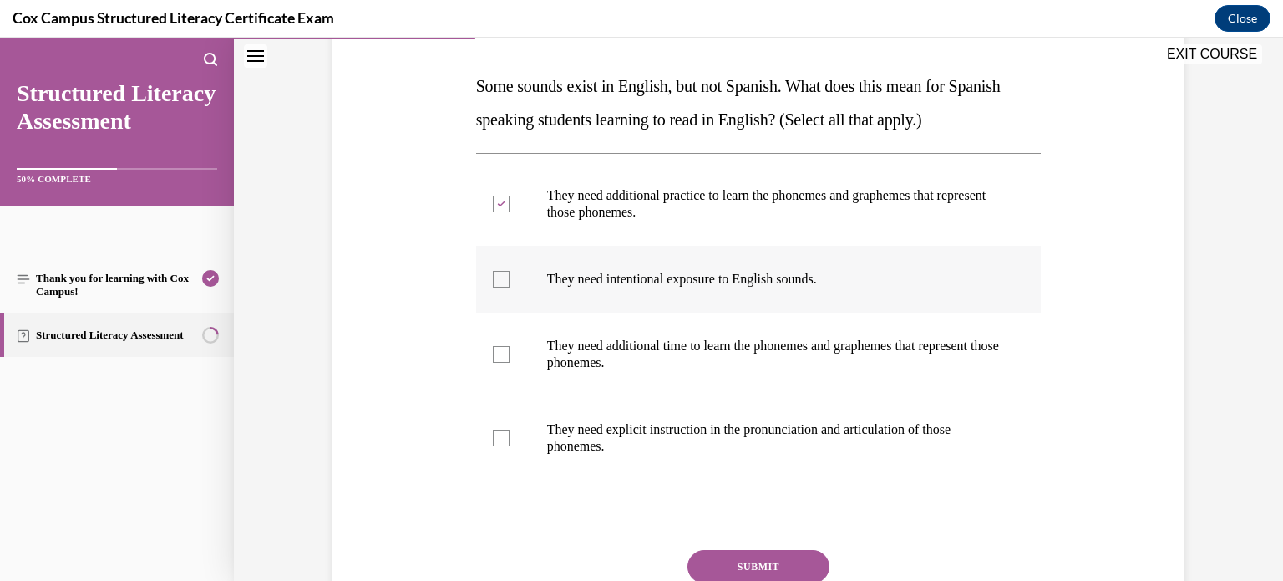
checkbox input "true"
click at [500, 360] on div at bounding box center [501, 354] width 17 height 17
click at [500, 360] on input "They need additional time to learn the phonemes and graphemes that represent th…" at bounding box center [501, 354] width 17 height 17
checkbox input "true"
click at [505, 433] on div at bounding box center [501, 437] width 17 height 17
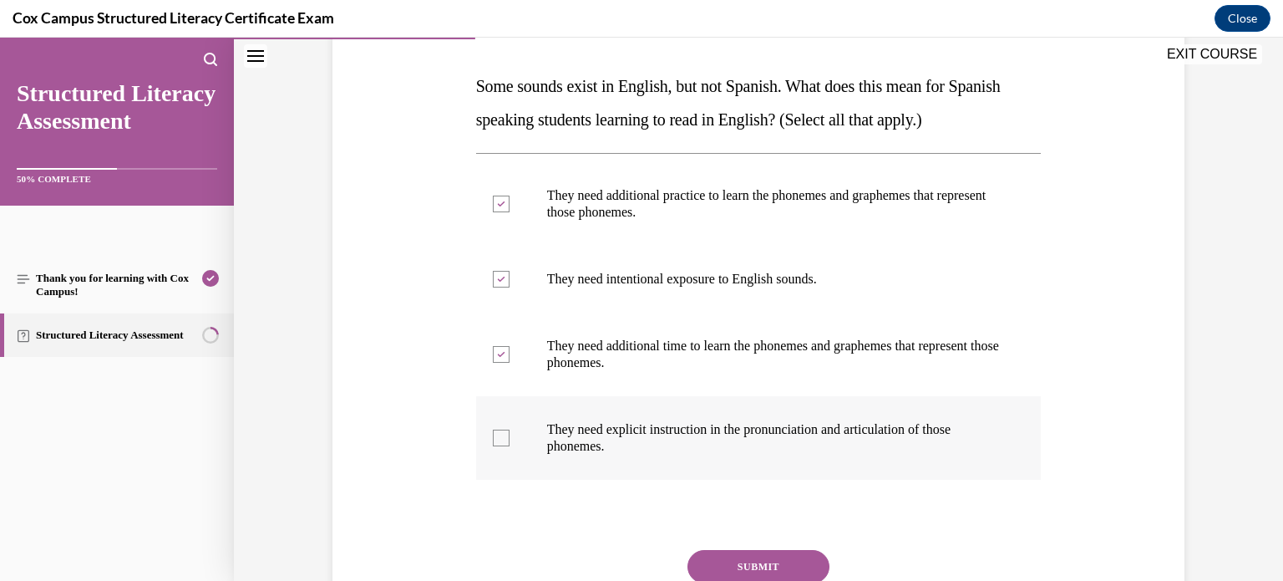
click at [505, 433] on input "They need explicit instruction in the pronunciation and articulation of those p…" at bounding box center [501, 437] width 17 height 17
checkbox input "true"
click at [710, 554] on button "SUBMIT" at bounding box center [758, 566] width 142 height 33
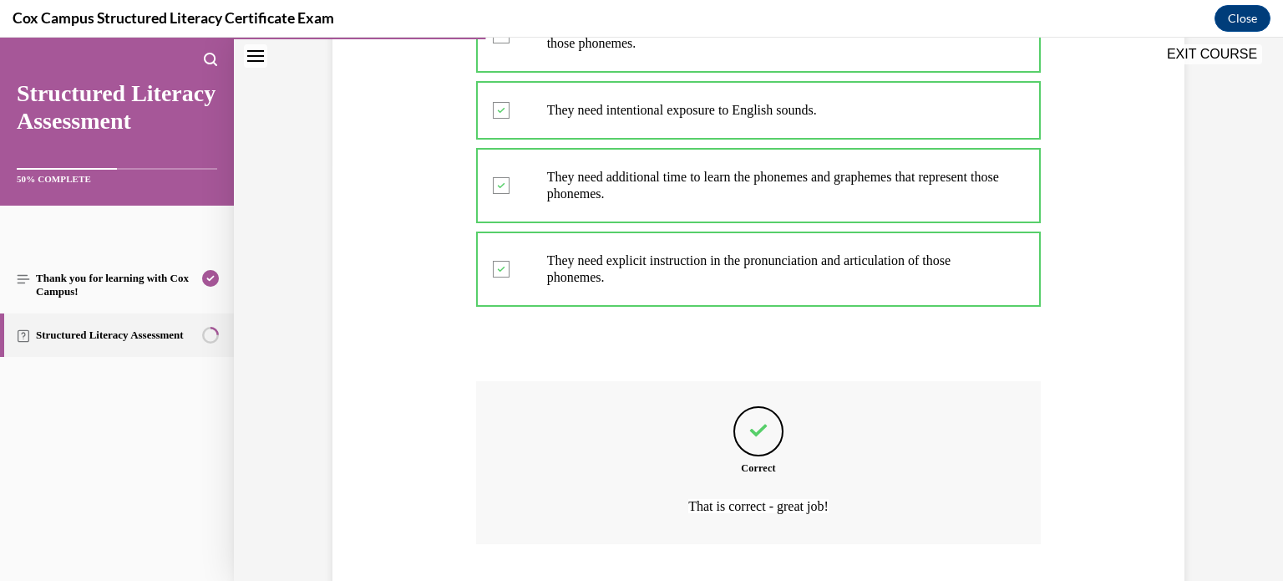
scroll to position [525, 0]
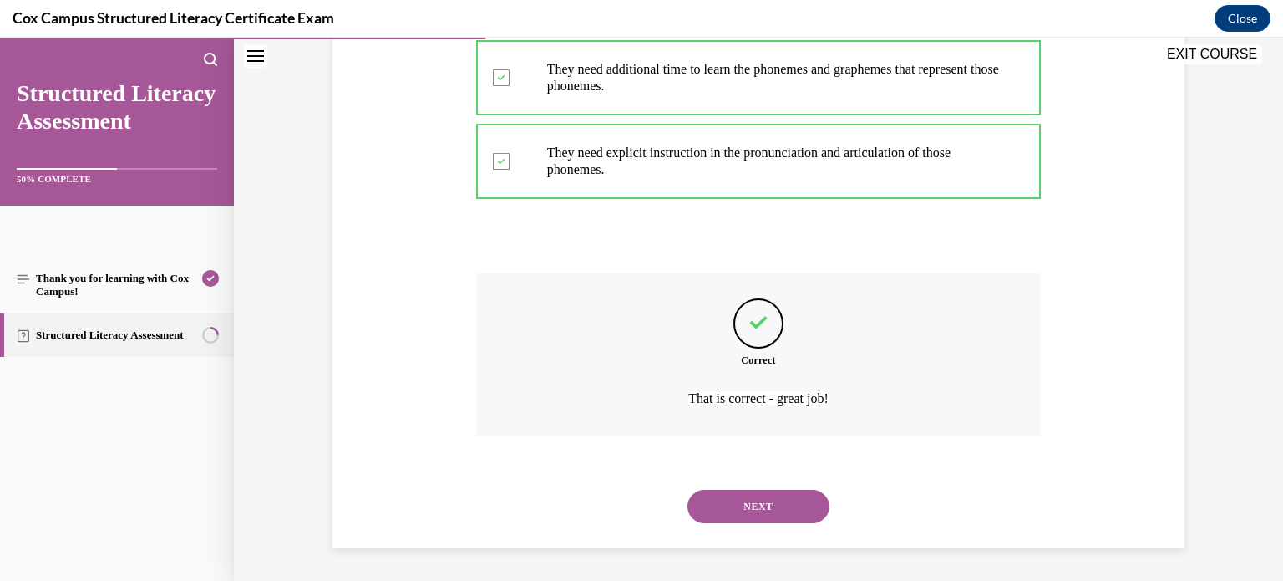
click at [743, 510] on button "NEXT" at bounding box center [758, 505] width 142 height 33
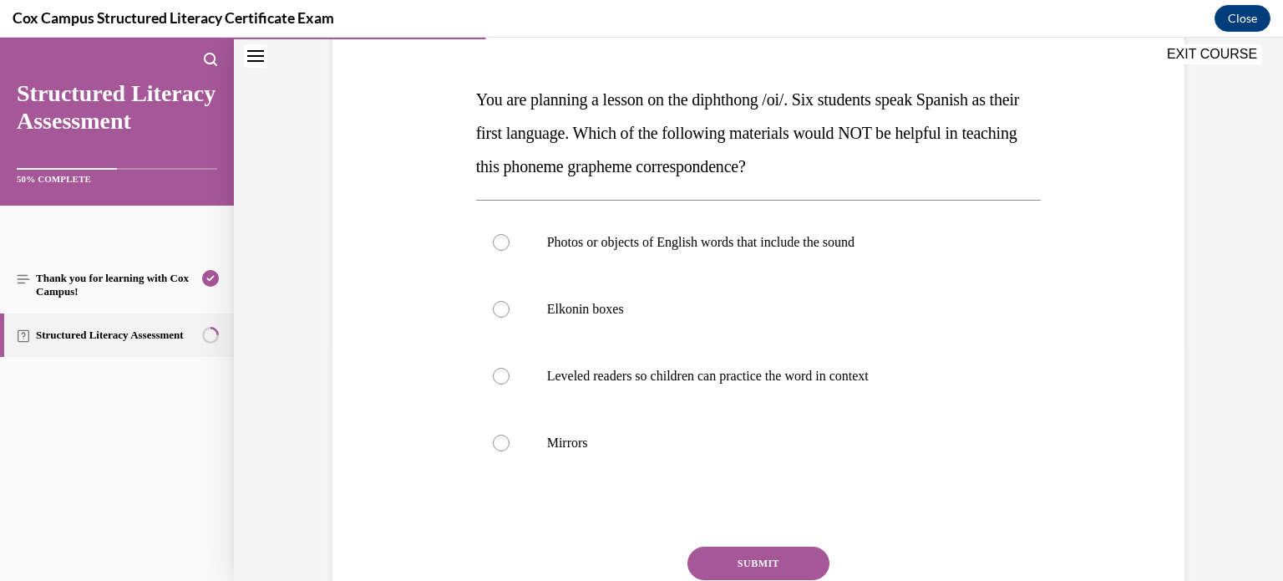
scroll to position [233, 0]
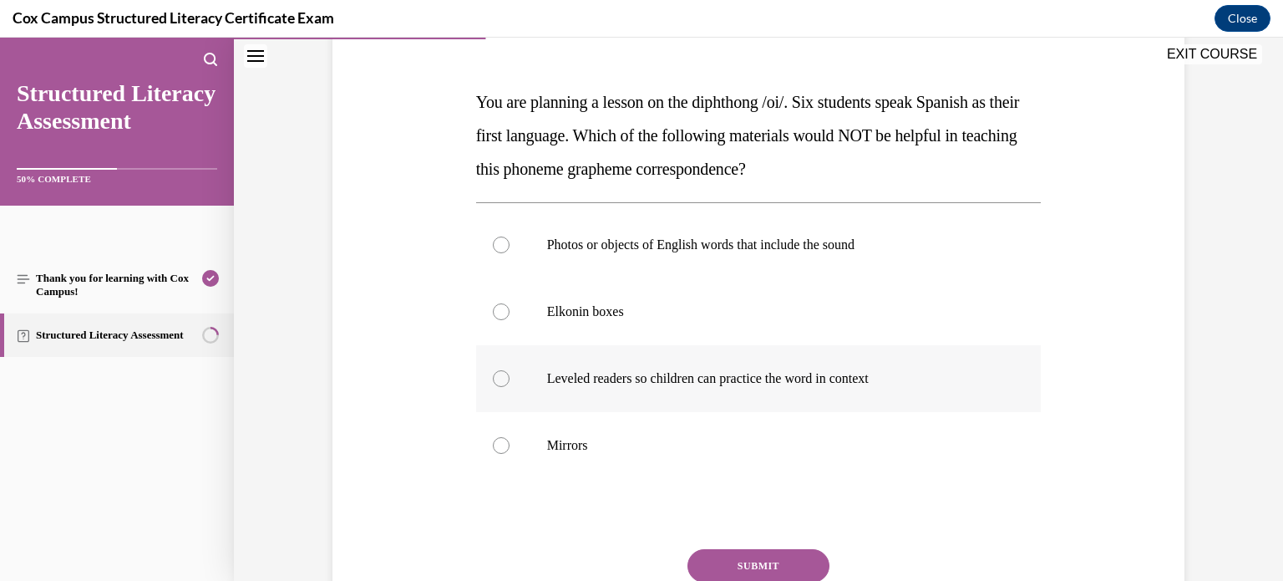
click at [504, 388] on label "Leveled readers so children can practice the word in context" at bounding box center [758, 378] width 565 height 67
click at [504, 387] on input "Leveled readers so children can practice the word in context" at bounding box center [501, 378] width 17 height 17
radio input "true"
click at [790, 570] on button "SUBMIT" at bounding box center [758, 565] width 142 height 33
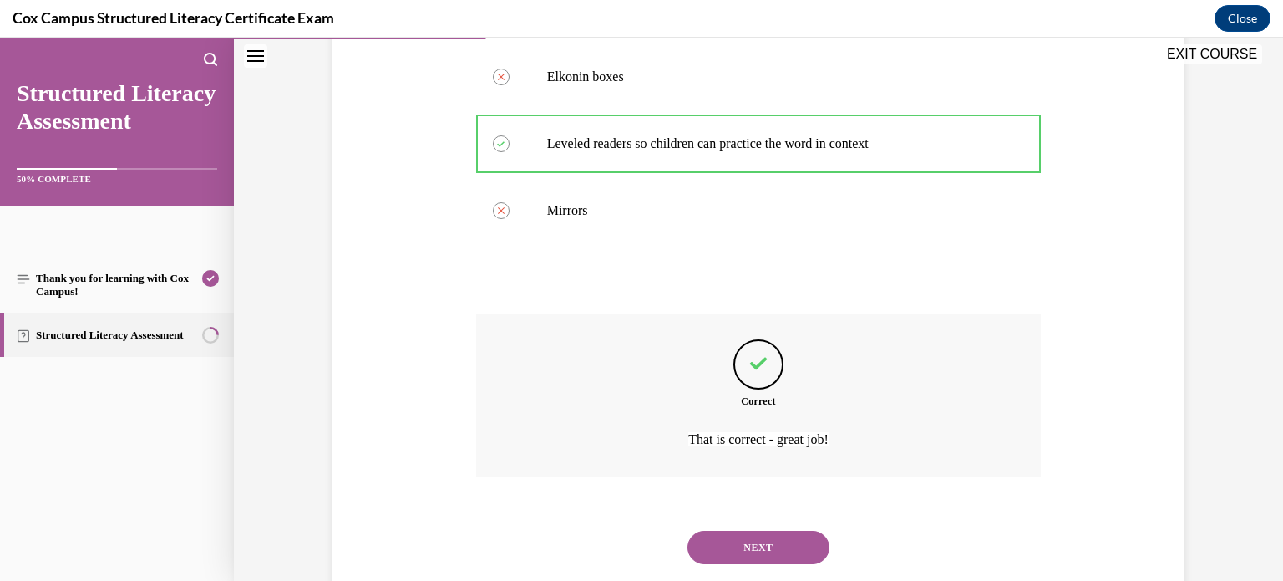
scroll to position [509, 0]
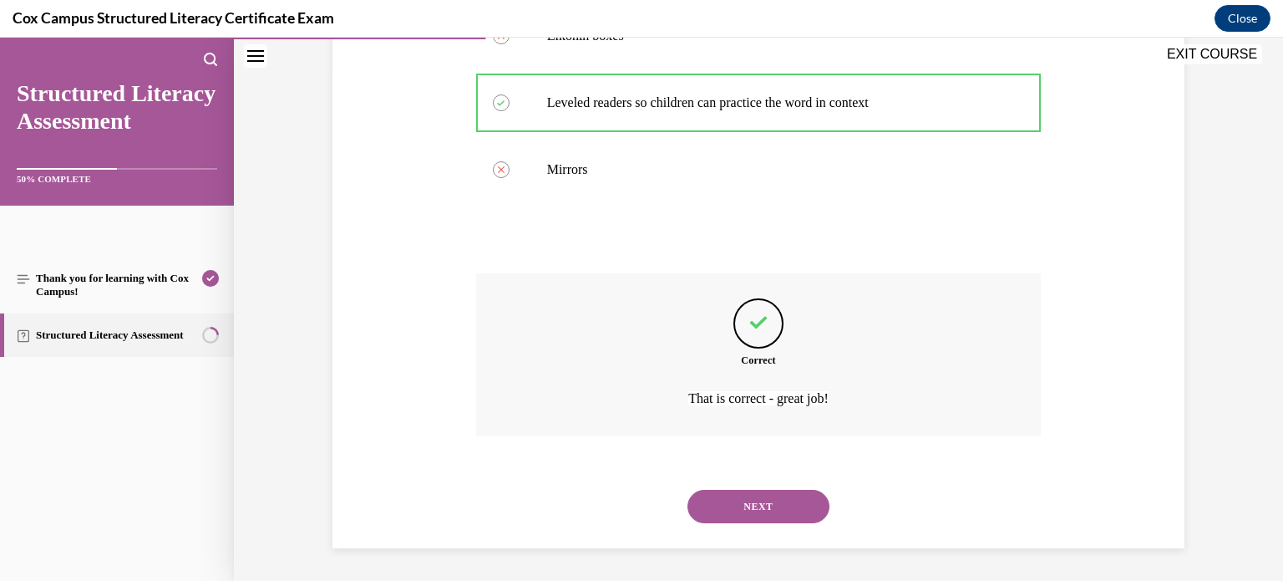
click at [759, 500] on button "NEXT" at bounding box center [758, 505] width 142 height 33
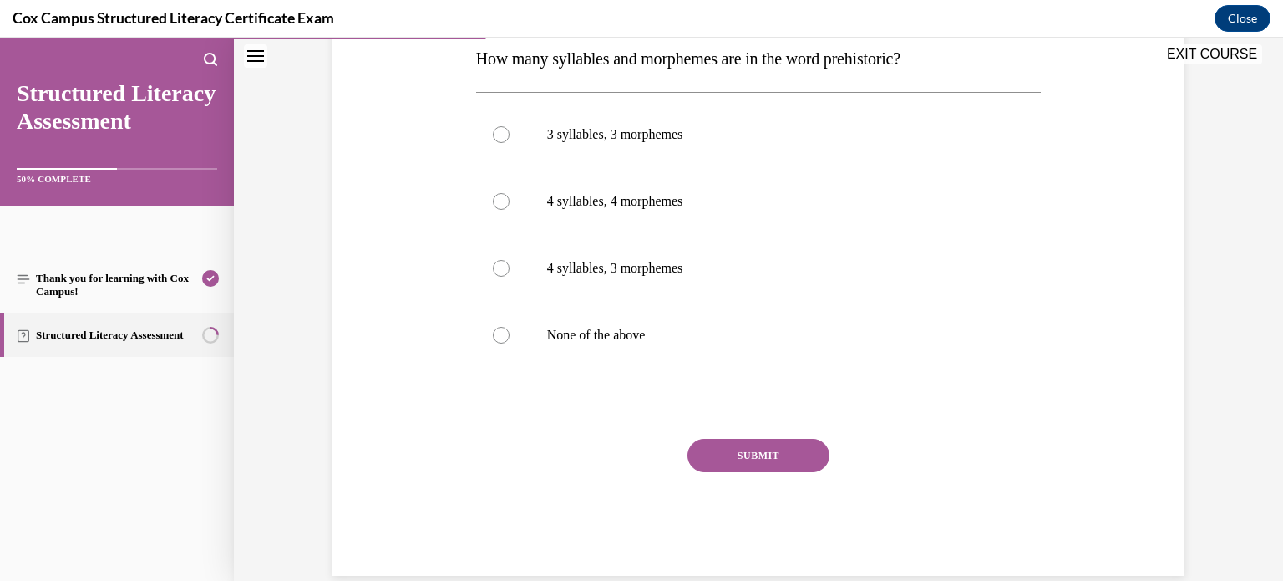
scroll to position [287, 0]
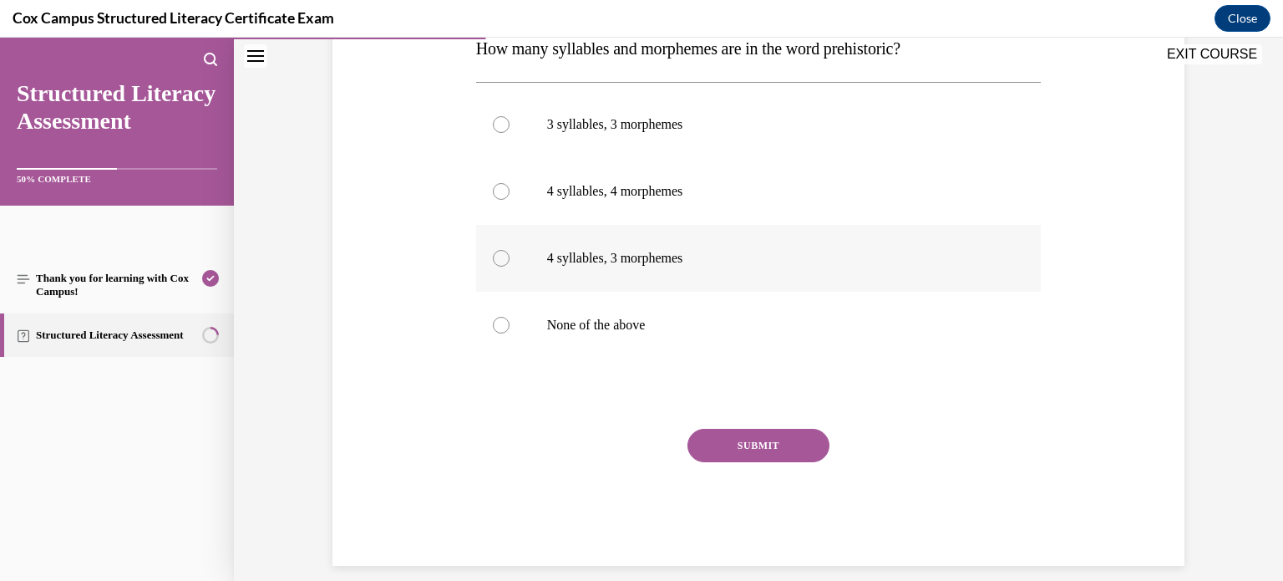
click at [512, 263] on label "4 syllables, 3 morphemes" at bounding box center [758, 258] width 565 height 67
click at [510, 263] on input "4 syllables, 3 morphemes" at bounding box center [501, 258] width 17 height 17
radio input "true"
click at [731, 441] on button "SUBMIT" at bounding box center [758, 445] width 142 height 33
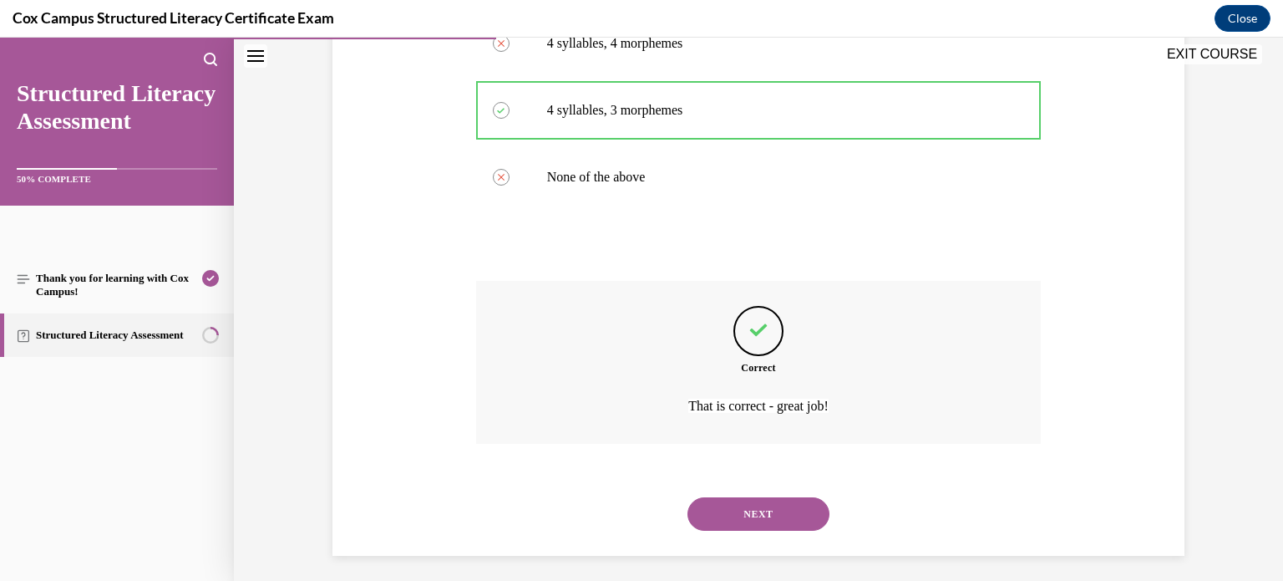
scroll to position [442, 0]
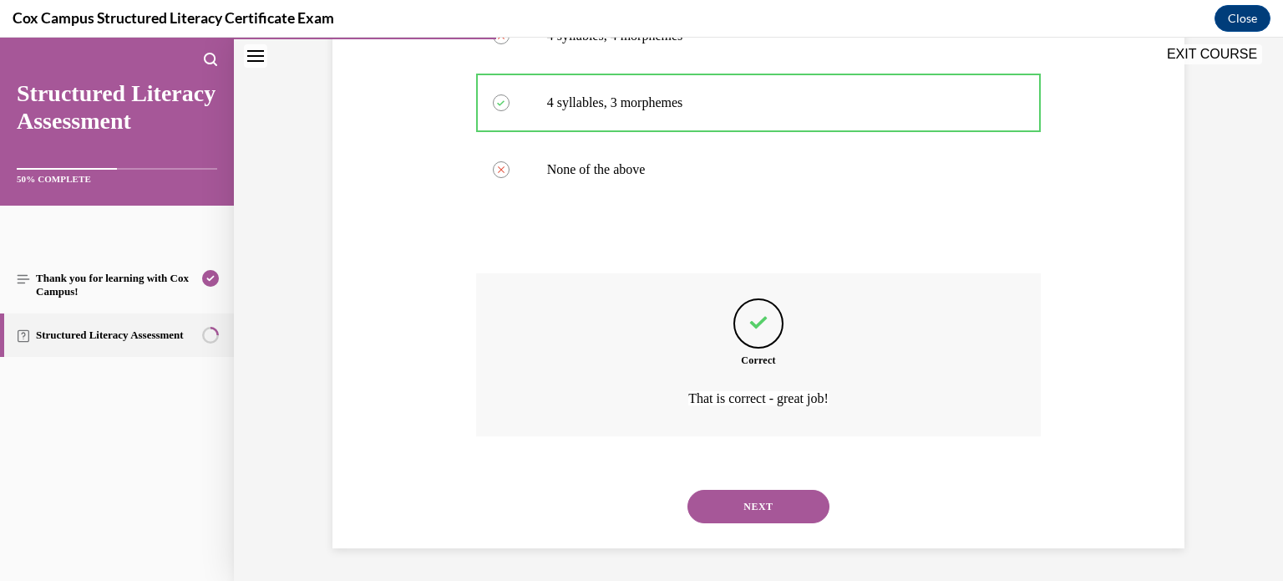
click at [739, 506] on button "NEXT" at bounding box center [758, 505] width 142 height 33
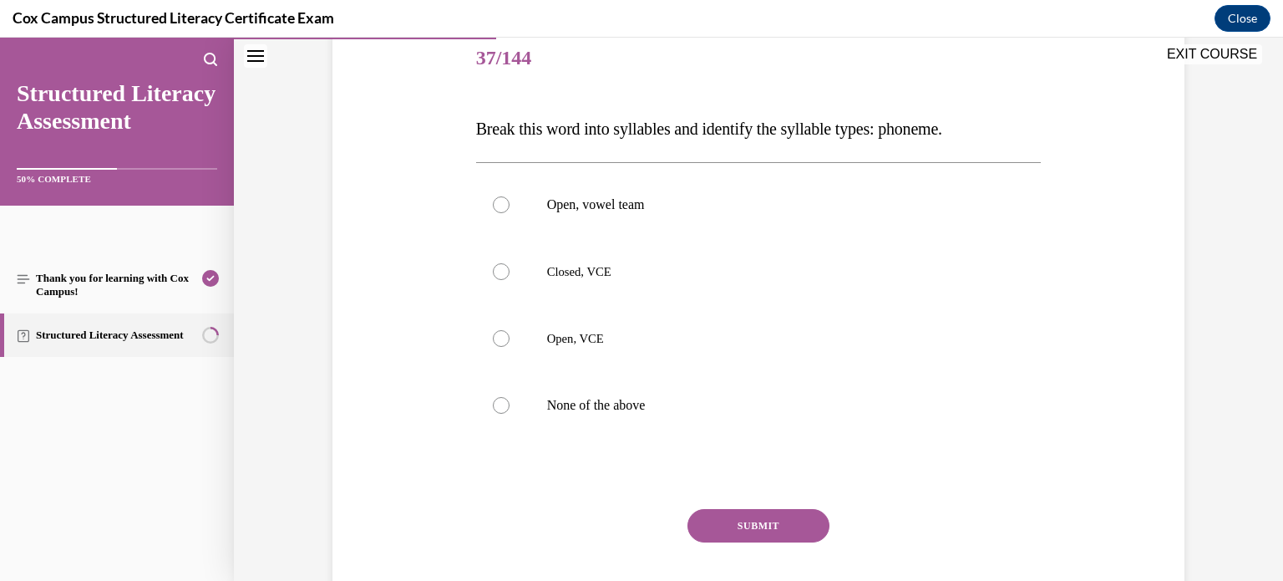
scroll to position [210, 0]
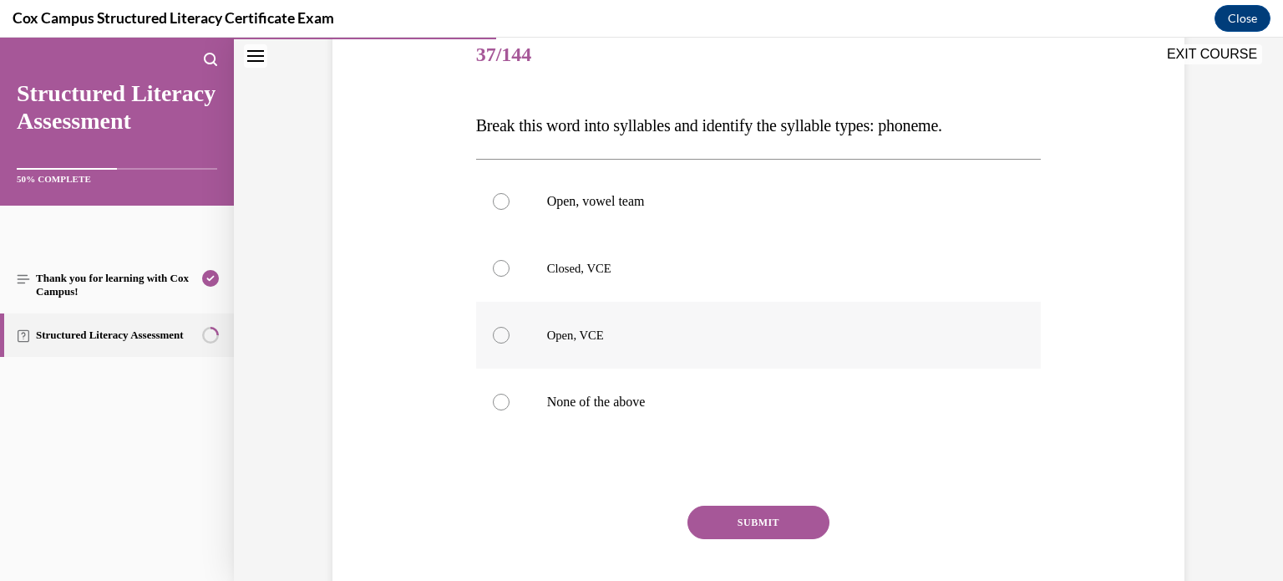
click at [490, 337] on label "Open, VCE" at bounding box center [758, 335] width 565 height 67
click at [493, 337] on input "Open, VCE" at bounding box center [501, 335] width 17 height 17
radio input "true"
click at [760, 515] on button "SUBMIT" at bounding box center [758, 521] width 142 height 33
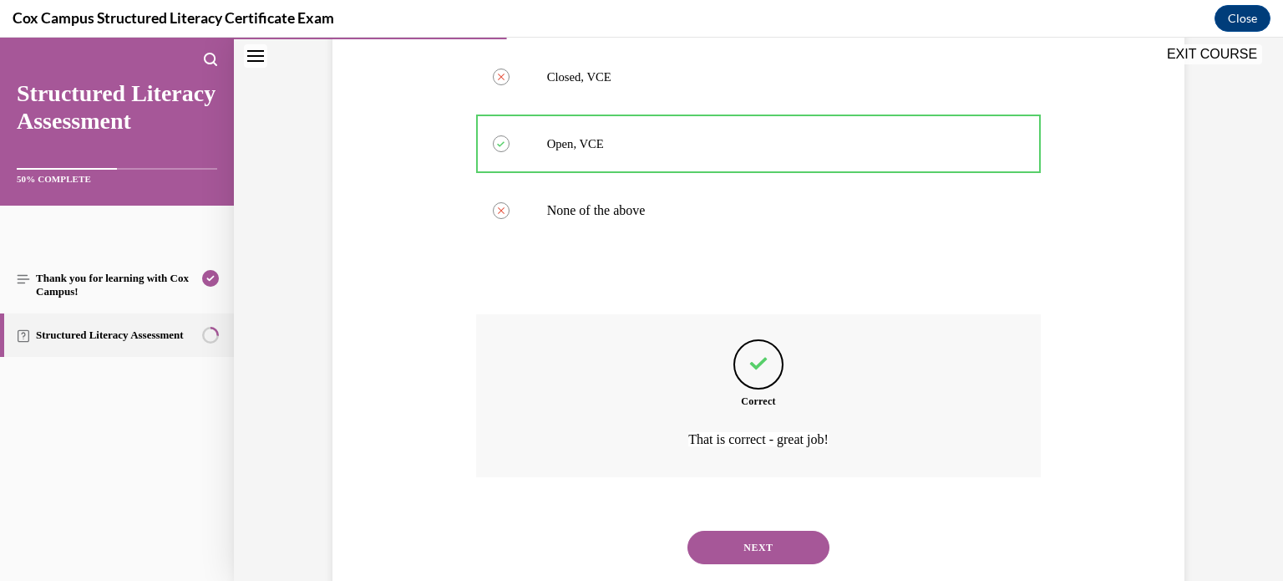
scroll to position [442, 0]
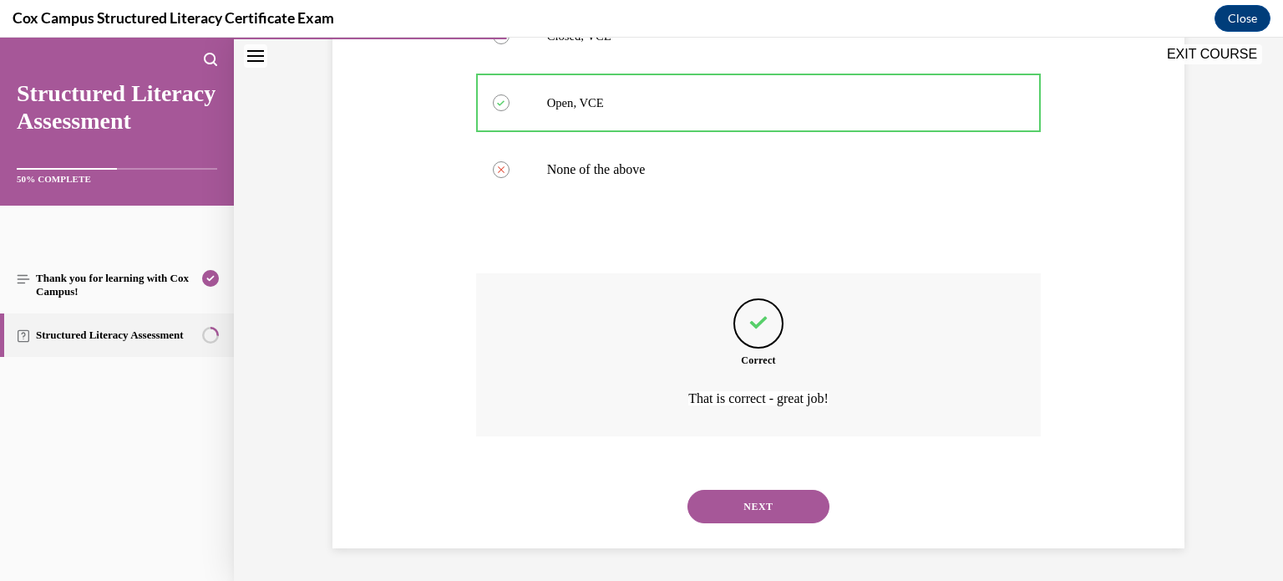
click at [751, 503] on button "NEXT" at bounding box center [758, 505] width 142 height 33
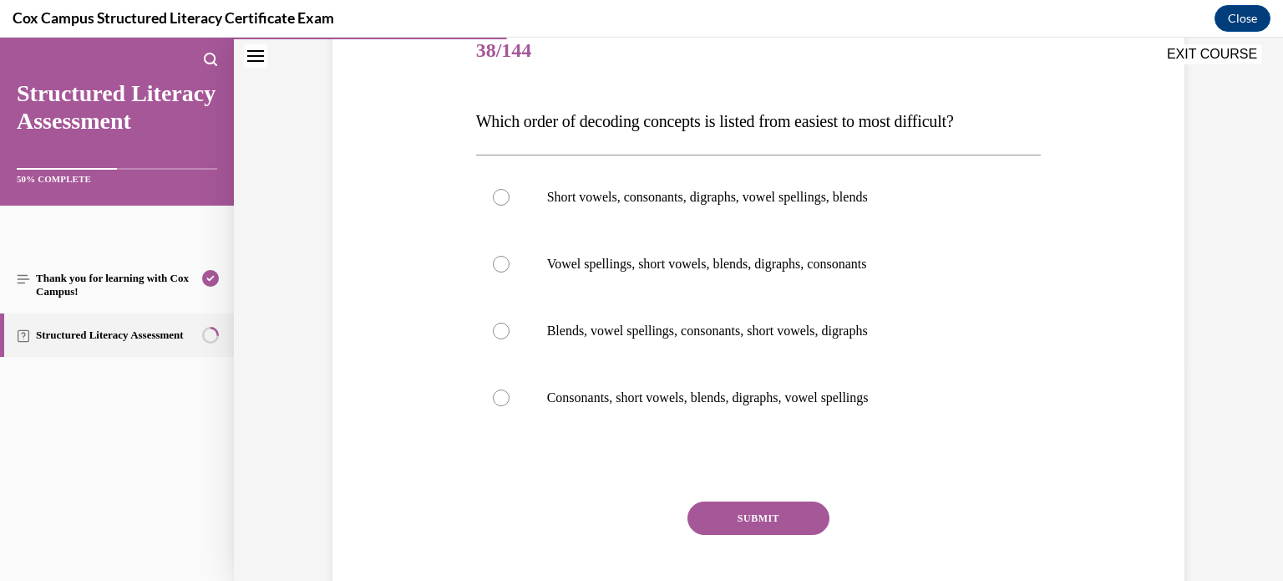
scroll to position [221, 0]
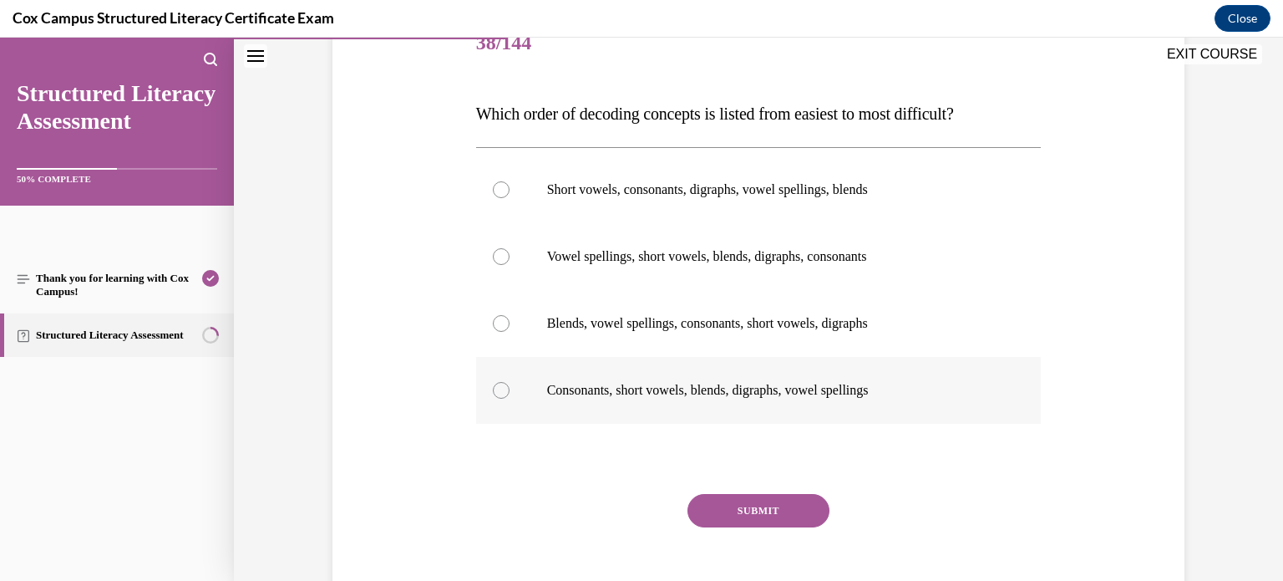
click at [895, 385] on p "Consonants, short vowels, blends, digraphs, vowel spellings" at bounding box center [773, 390] width 453 height 17
click at [510, 385] on input "Consonants, short vowels, blends, digraphs, vowel spellings" at bounding box center [501, 390] width 17 height 17
radio input "true"
click at [809, 503] on button "SUBMIT" at bounding box center [758, 510] width 142 height 33
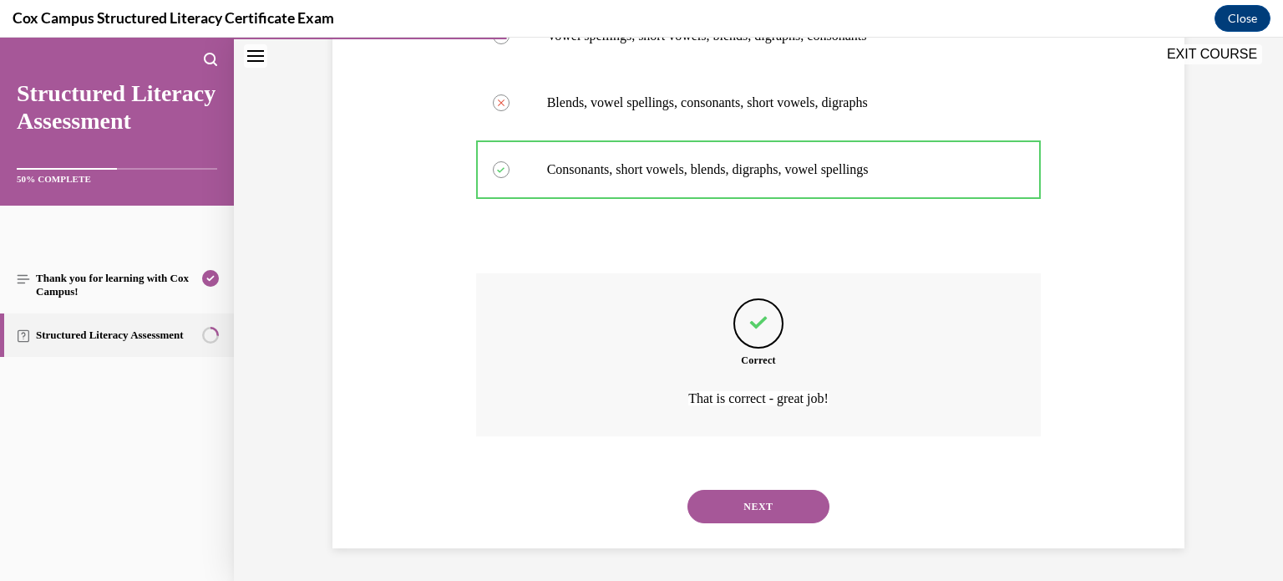
scroll to position [440, 0]
click at [794, 499] on button "NEXT" at bounding box center [758, 507] width 142 height 33
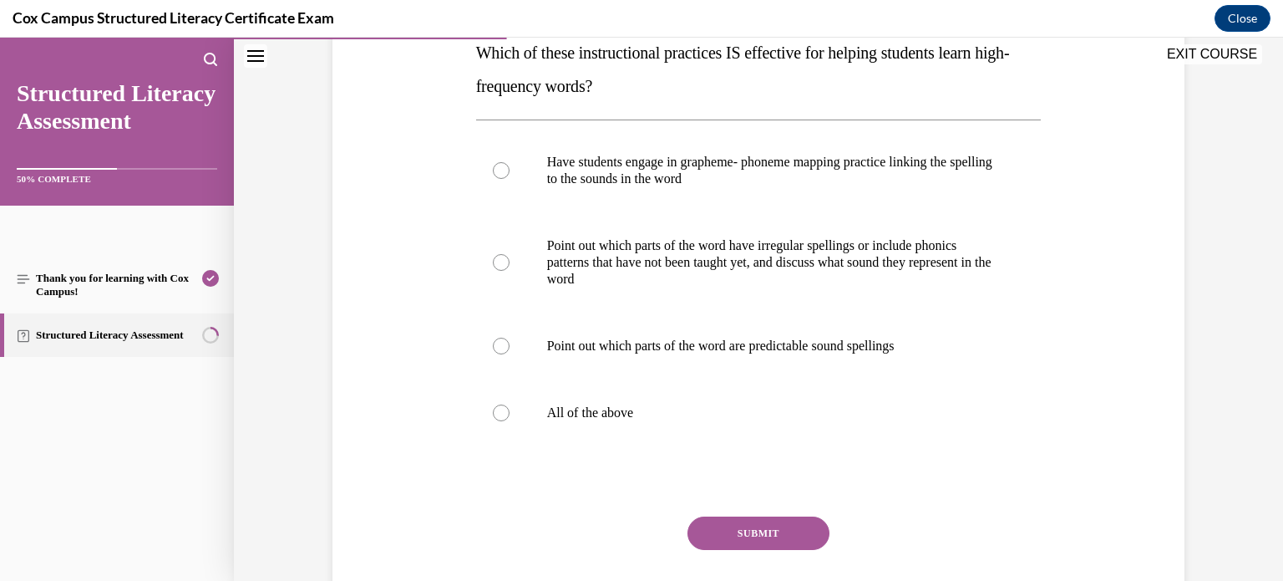
scroll to position [283, 0]
click at [645, 427] on label "All of the above" at bounding box center [758, 411] width 565 height 67
click at [510, 420] on input "All of the above" at bounding box center [501, 411] width 17 height 17
radio input "true"
click at [801, 535] on button "SUBMIT" at bounding box center [758, 531] width 142 height 33
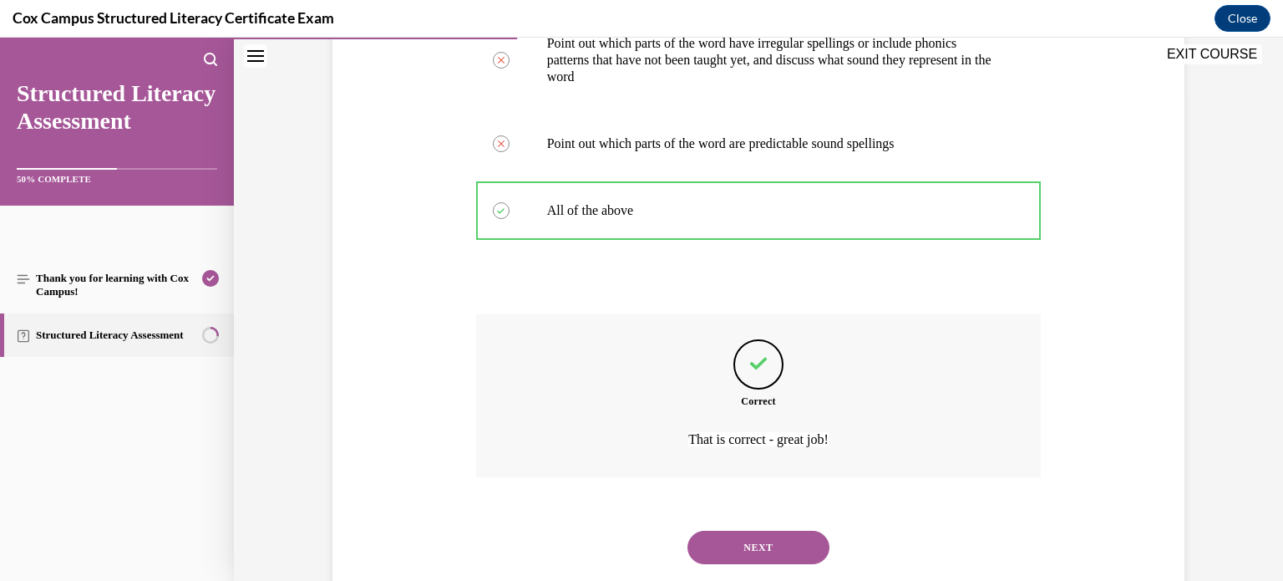
scroll to position [525, 0]
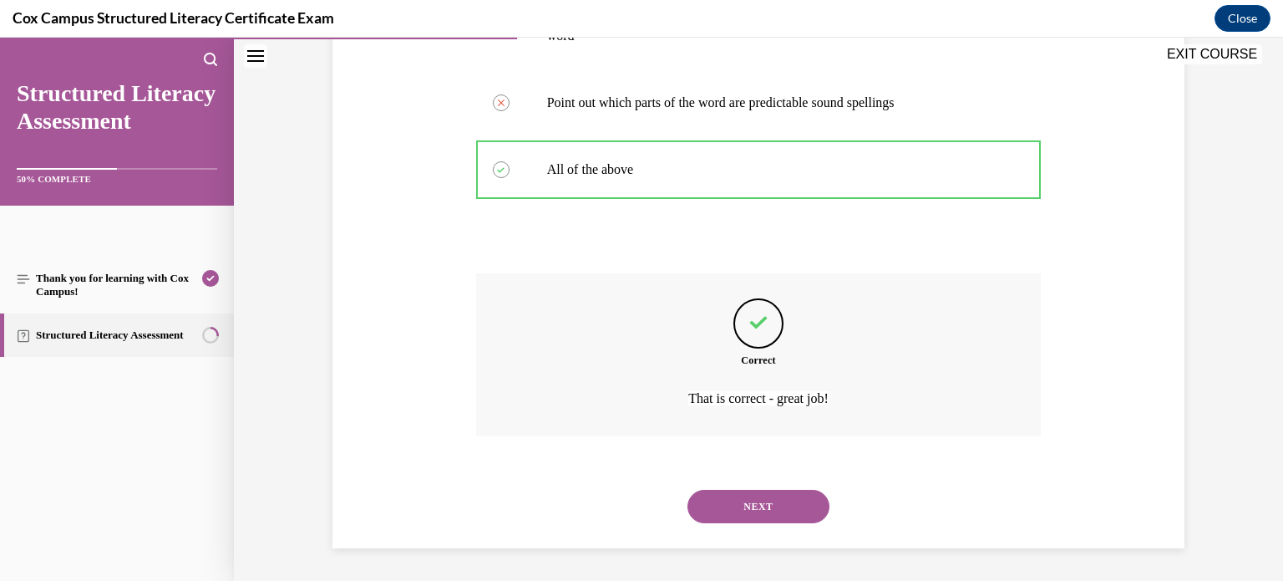
click at [808, 515] on button "NEXT" at bounding box center [758, 505] width 142 height 33
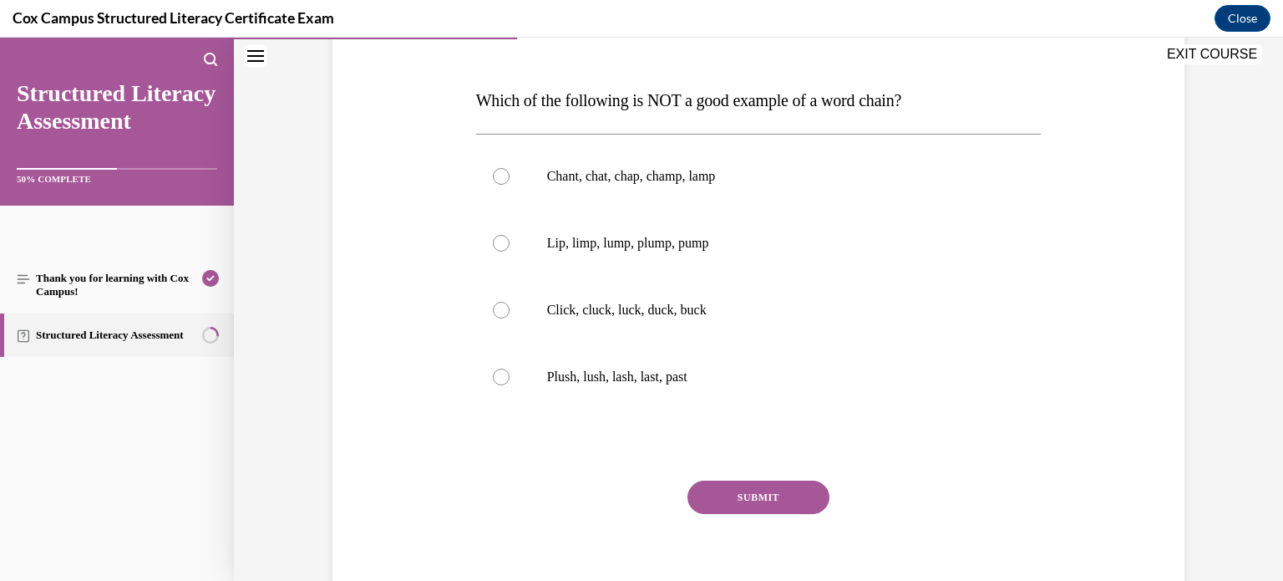
scroll to position [236, 0]
click at [661, 385] on label "Plush, lush, lash, last, past" at bounding box center [758, 375] width 565 height 67
click at [510, 383] on input "Plush, lush, lash, last, past" at bounding box center [501, 375] width 17 height 17
radio input "true"
click at [733, 496] on button "SUBMIT" at bounding box center [758, 495] width 142 height 33
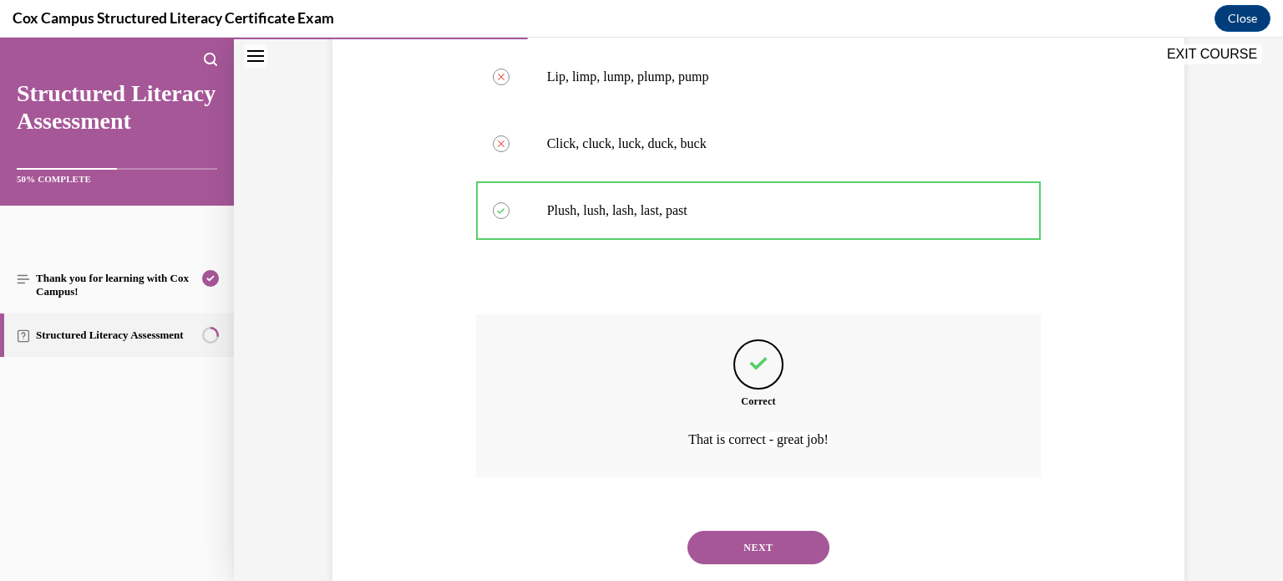
scroll to position [442, 0]
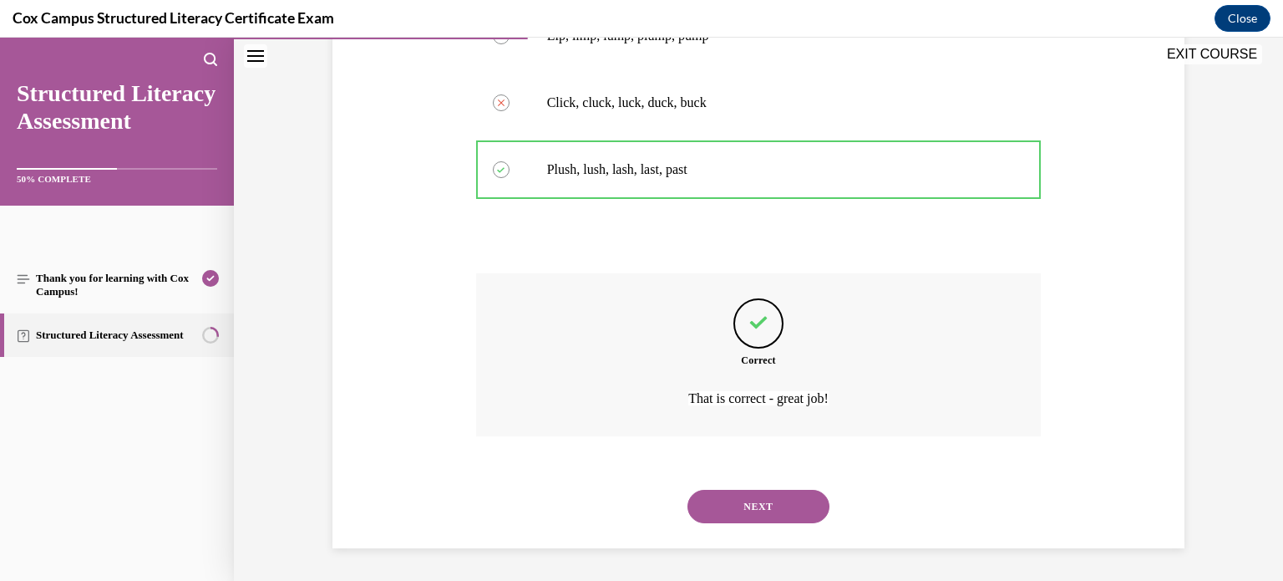
click at [733, 496] on button "NEXT" at bounding box center [758, 505] width 142 height 33
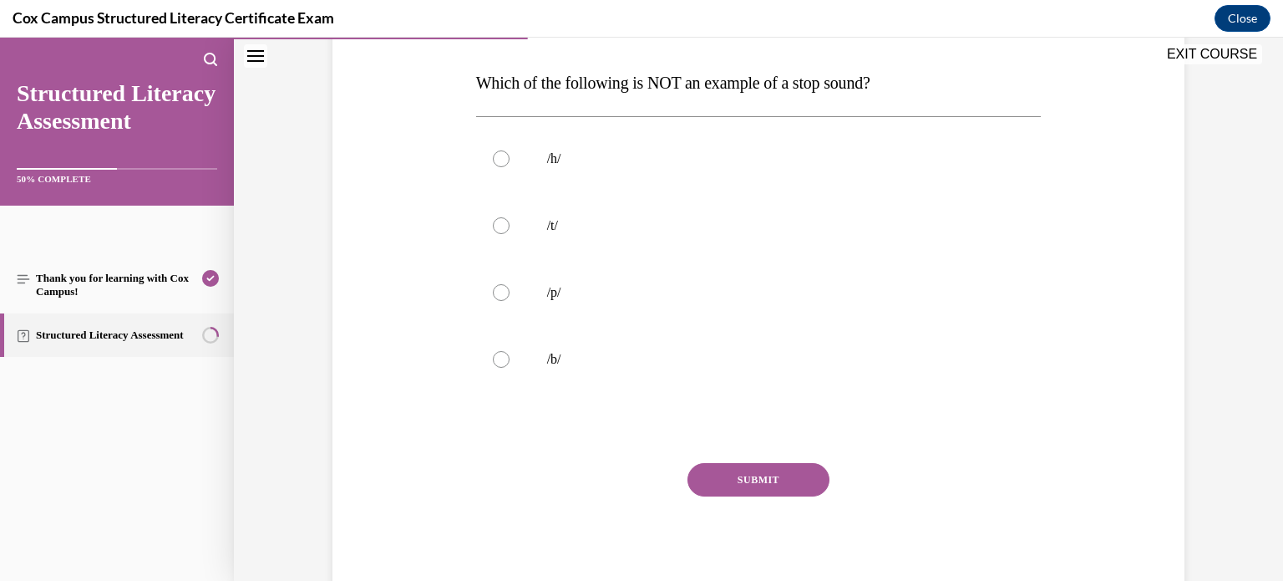
scroll to position [264, 0]
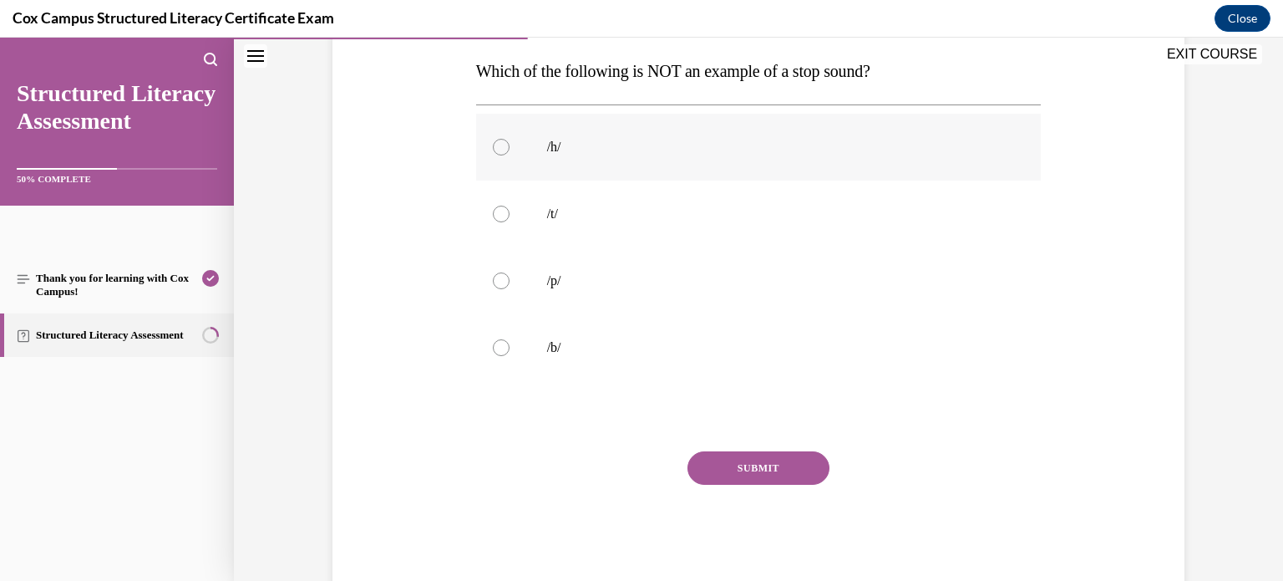
click at [497, 153] on div at bounding box center [501, 147] width 17 height 17
click at [497, 153] on input "/h/" at bounding box center [501, 147] width 17 height 17
radio input "true"
click at [758, 459] on button "SUBMIT" at bounding box center [758, 467] width 142 height 33
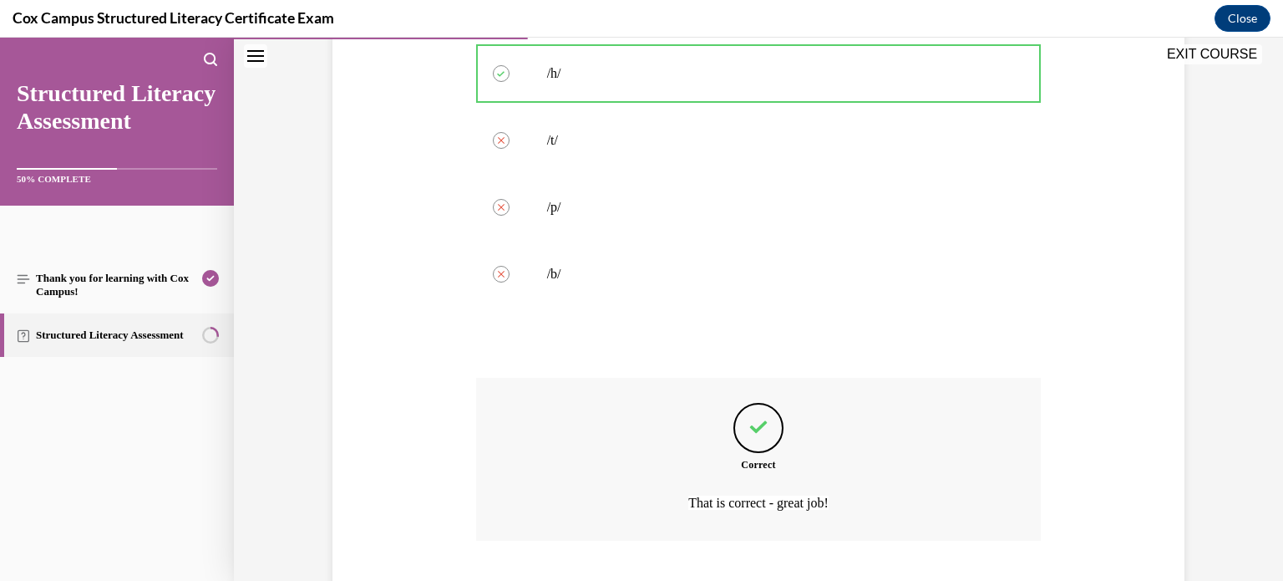
scroll to position [442, 0]
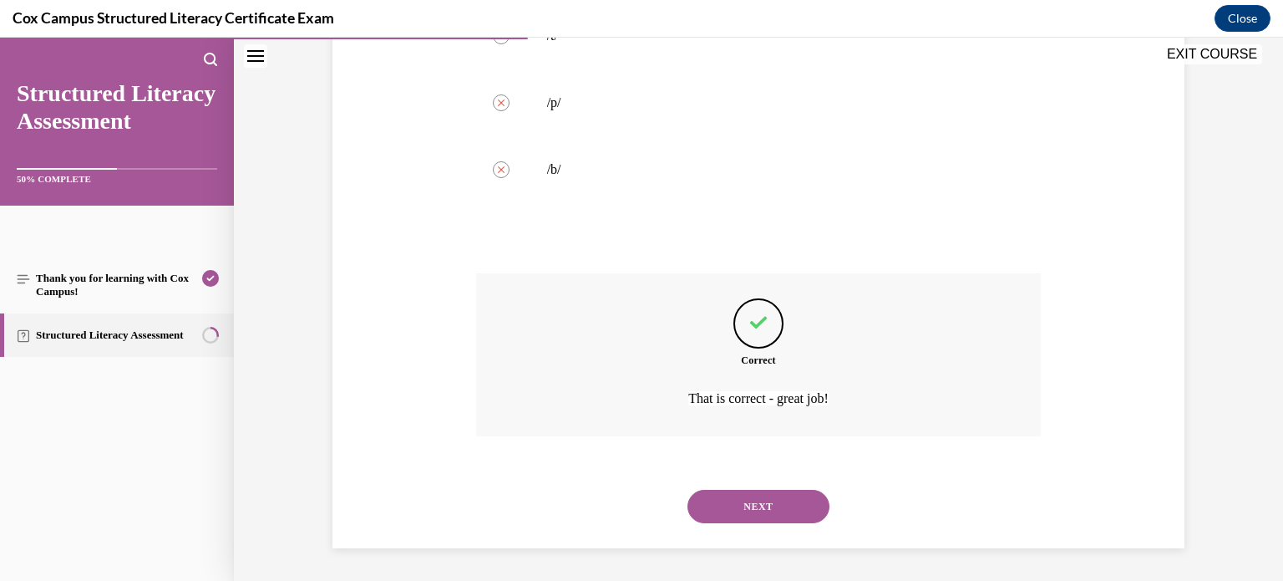
click at [759, 492] on button "NEXT" at bounding box center [758, 505] width 142 height 33
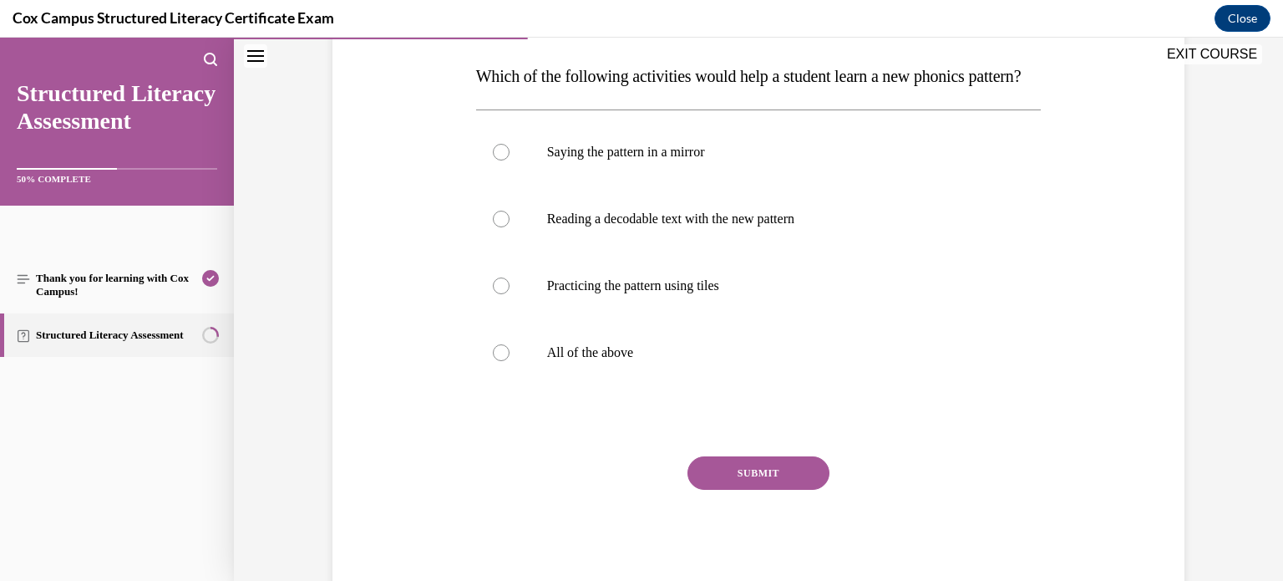
scroll to position [261, 0]
click at [494, 359] on div at bounding box center [501, 350] width 17 height 17
click at [494, 359] on input "All of the above" at bounding box center [501, 350] width 17 height 17
radio input "true"
click at [759, 488] on button "SUBMIT" at bounding box center [758, 470] width 142 height 33
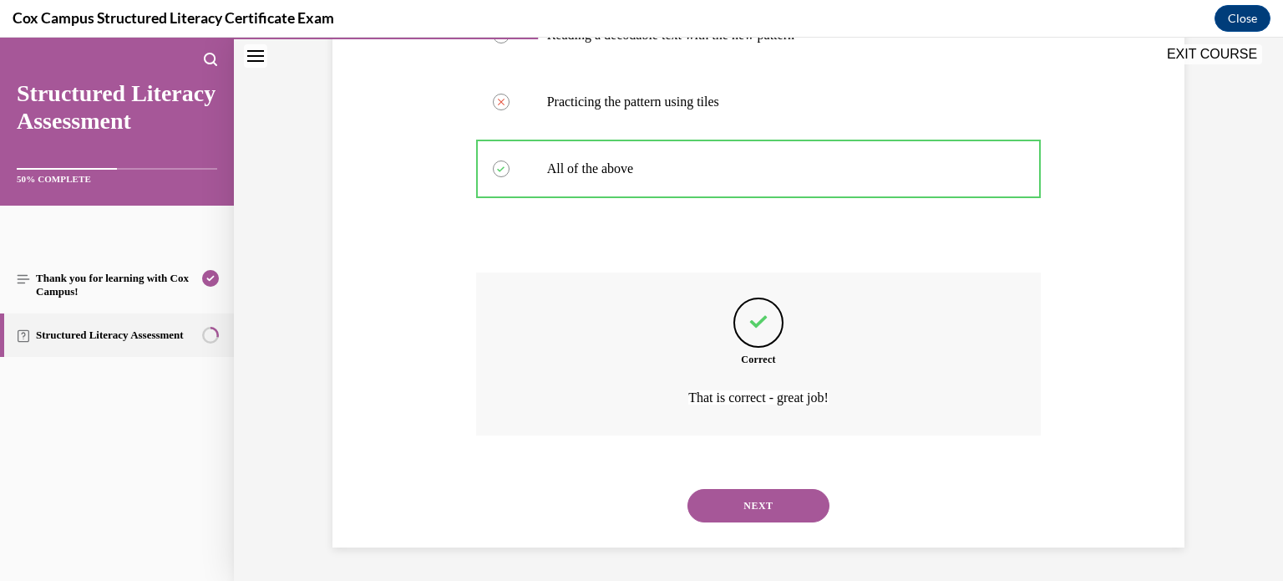
scroll to position [449, 0]
click at [787, 522] on button "NEXT" at bounding box center [758, 505] width 142 height 33
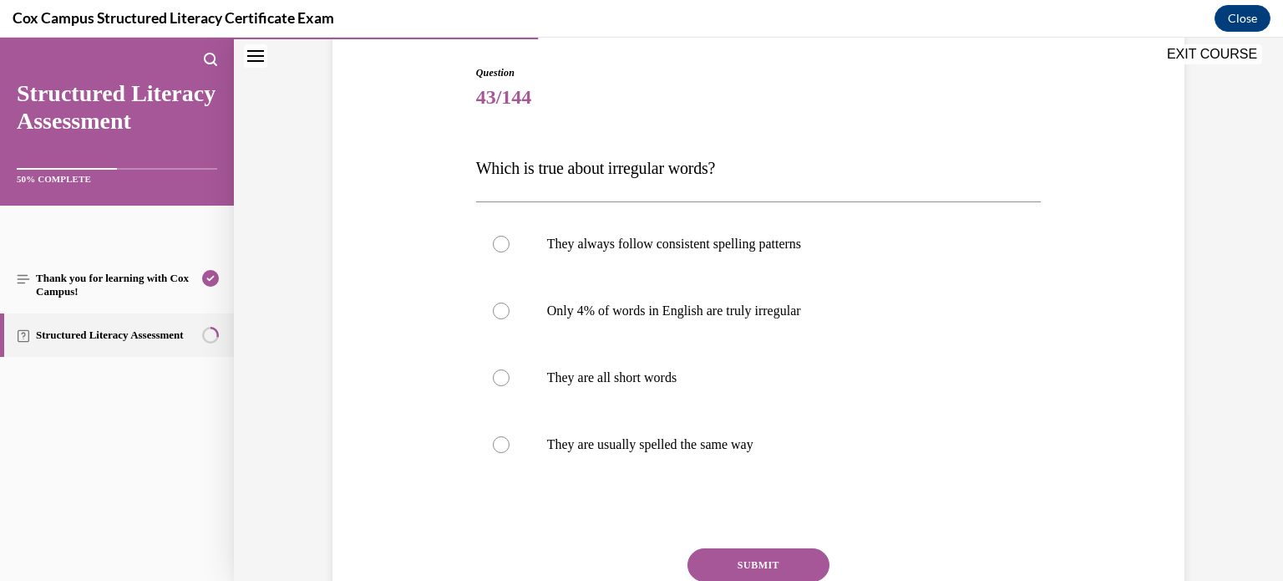
scroll to position [214, 0]
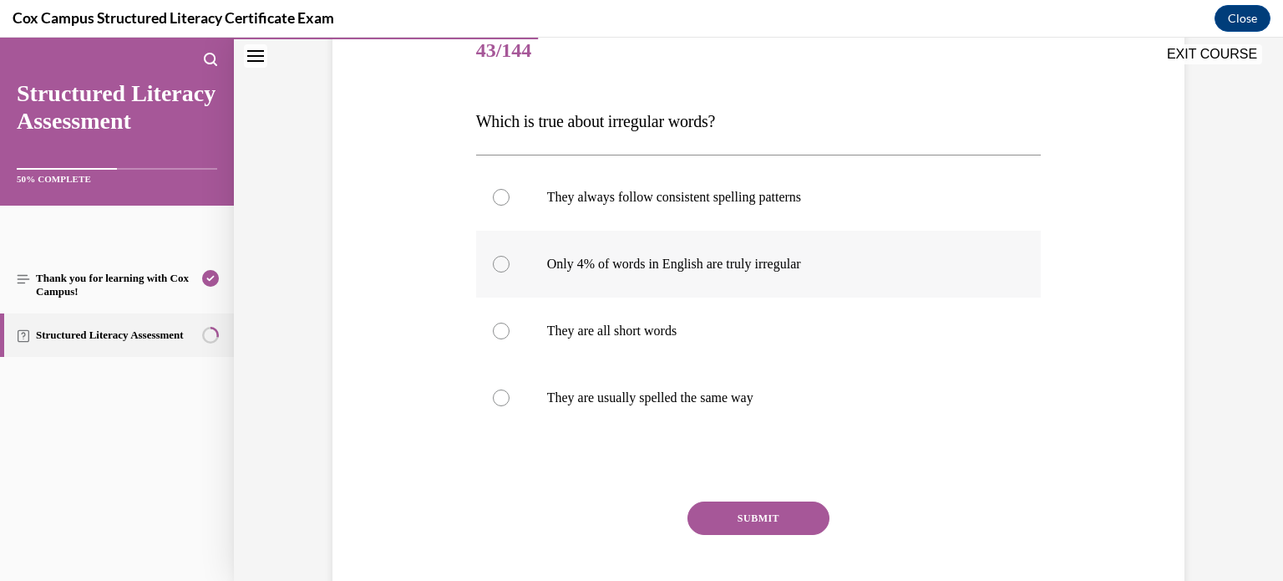
click at [596, 256] on p "Only 4% of words in English are truly irregular" at bounding box center [773, 264] width 453 height 17
click at [510, 256] on input "Only 4% of words in English are truly irregular" at bounding box center [501, 264] width 17 height 17
radio input "true"
click at [773, 530] on button "SUBMIT" at bounding box center [758, 517] width 142 height 33
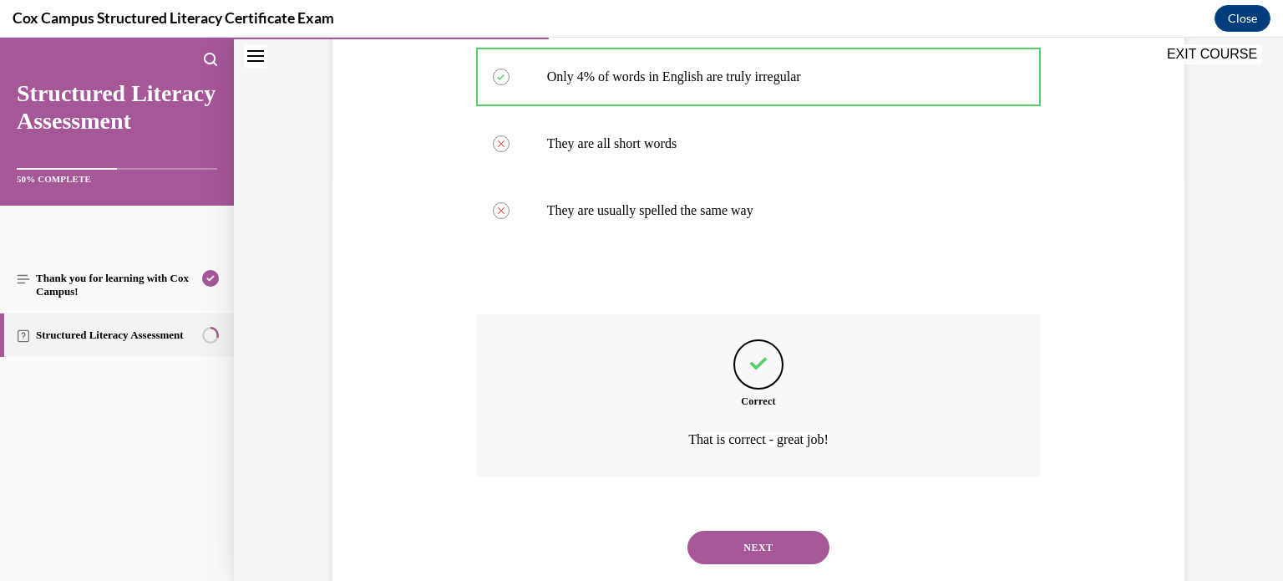
scroll to position [442, 0]
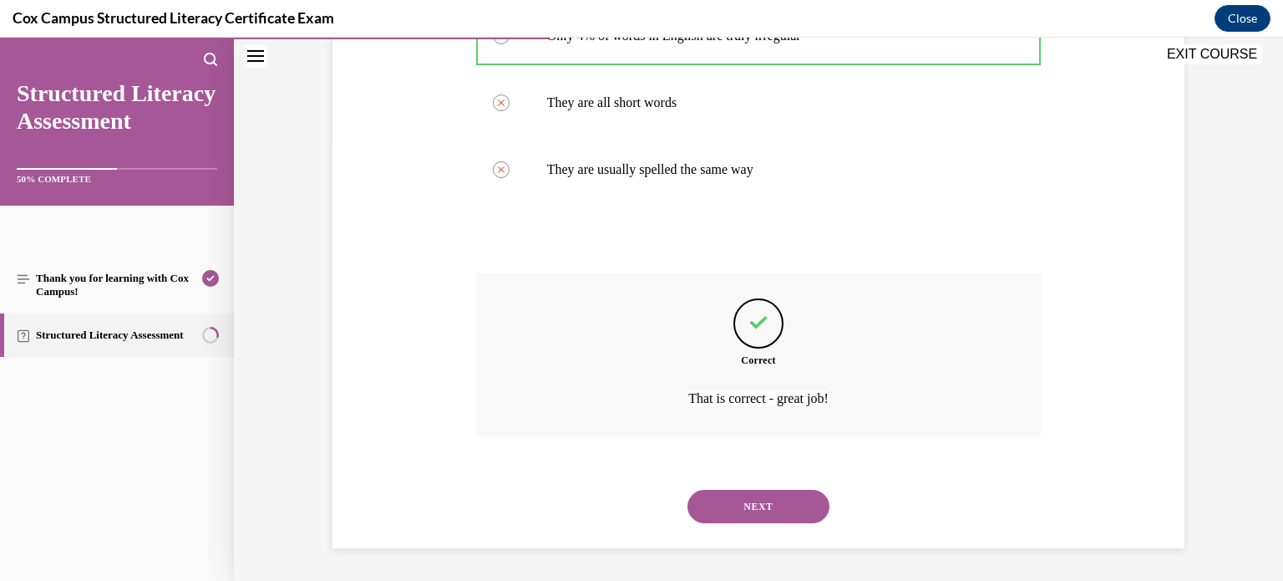
click at [730, 512] on button "NEXT" at bounding box center [758, 505] width 142 height 33
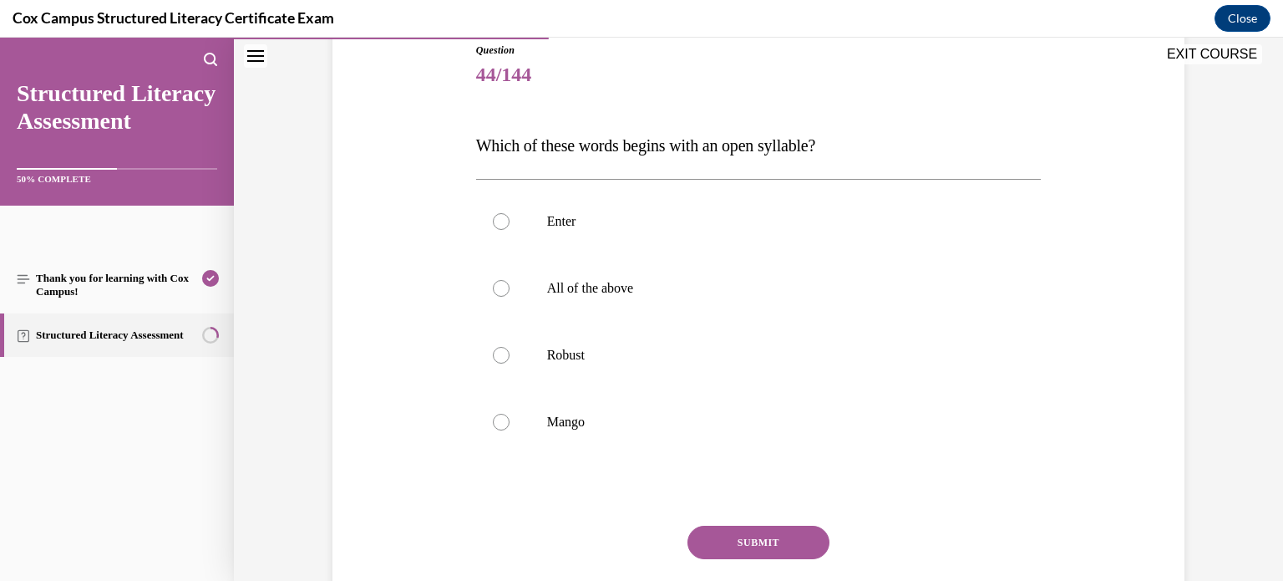
scroll to position [190, 0]
click at [509, 357] on label "Robust" at bounding box center [758, 354] width 565 height 67
click at [509, 357] on input "Robust" at bounding box center [501, 354] width 17 height 17
radio input "true"
click at [763, 539] on button "SUBMIT" at bounding box center [758, 541] width 142 height 33
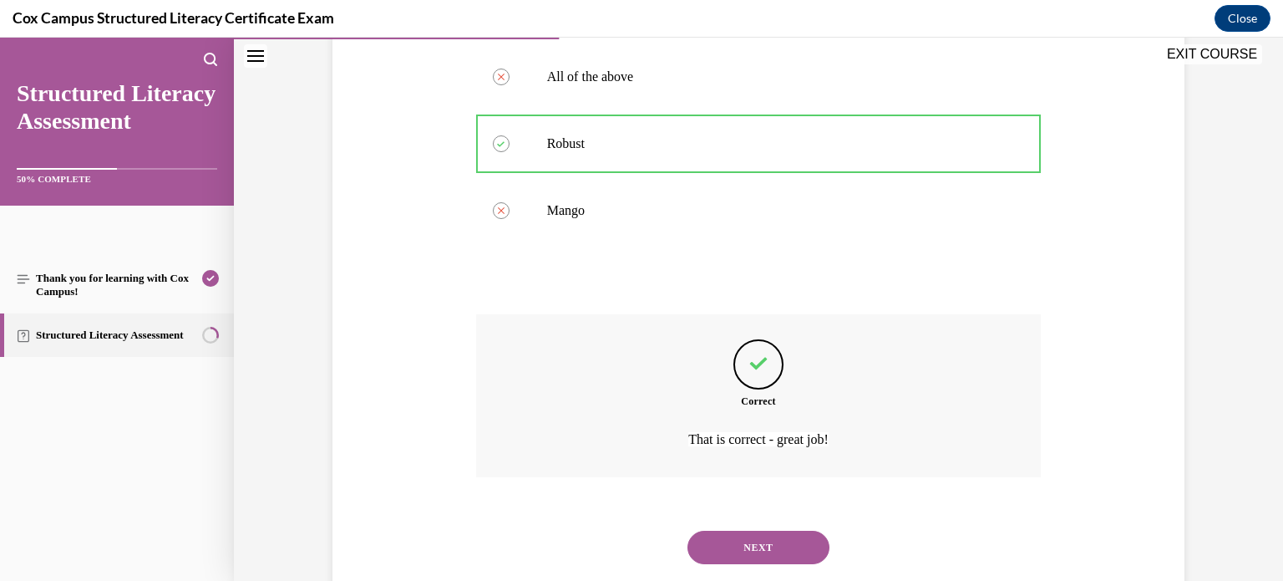
scroll to position [442, 0]
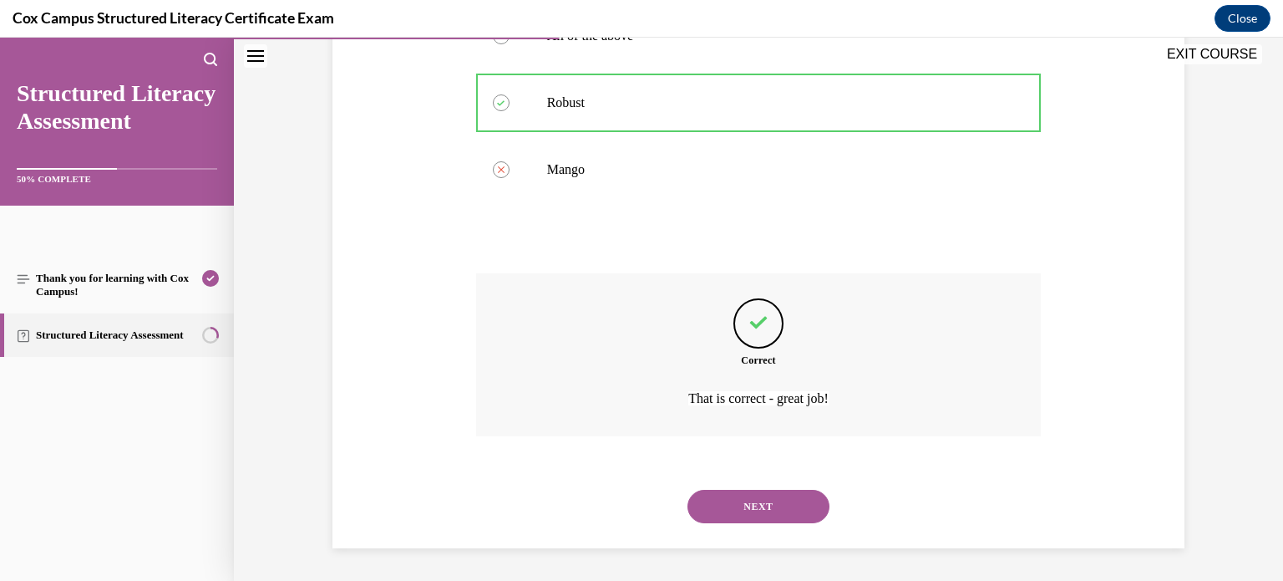
click at [809, 480] on div "NEXT" at bounding box center [758, 506] width 565 height 67
click at [799, 500] on button "NEXT" at bounding box center [758, 505] width 142 height 33
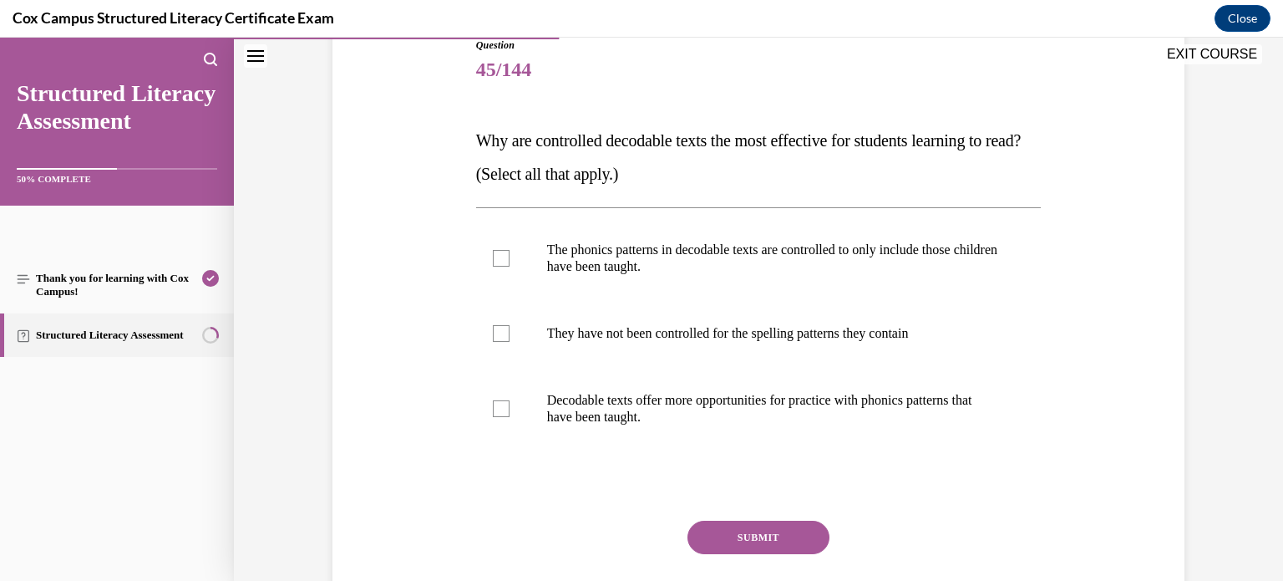
scroll to position [200, 0]
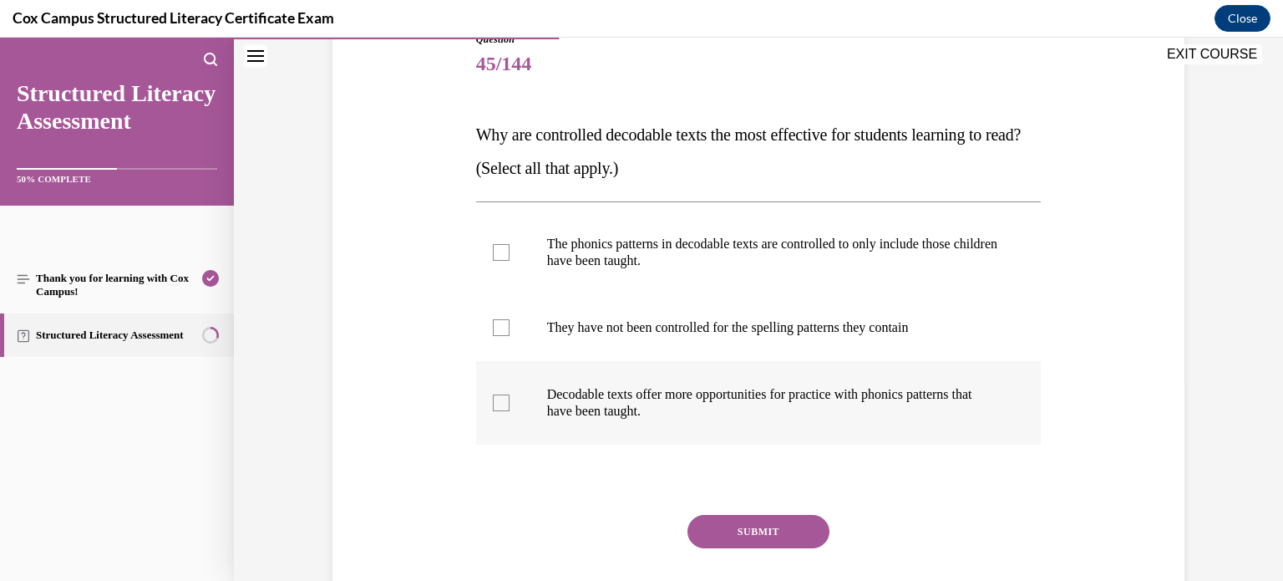
click at [487, 405] on label "Decodable texts offer more opportunities for practice with phonics patterns tha…" at bounding box center [758, 403] width 565 height 84
click at [493, 405] on input "Decodable texts offer more opportunities for practice with phonics patterns tha…" at bounding box center [501, 402] width 17 height 17
checkbox input "true"
click at [507, 248] on div at bounding box center [501, 252] width 17 height 17
click at [507, 248] on input "The phonics patterns in decodable texts are controlled to only include those ch…" at bounding box center [501, 252] width 17 height 17
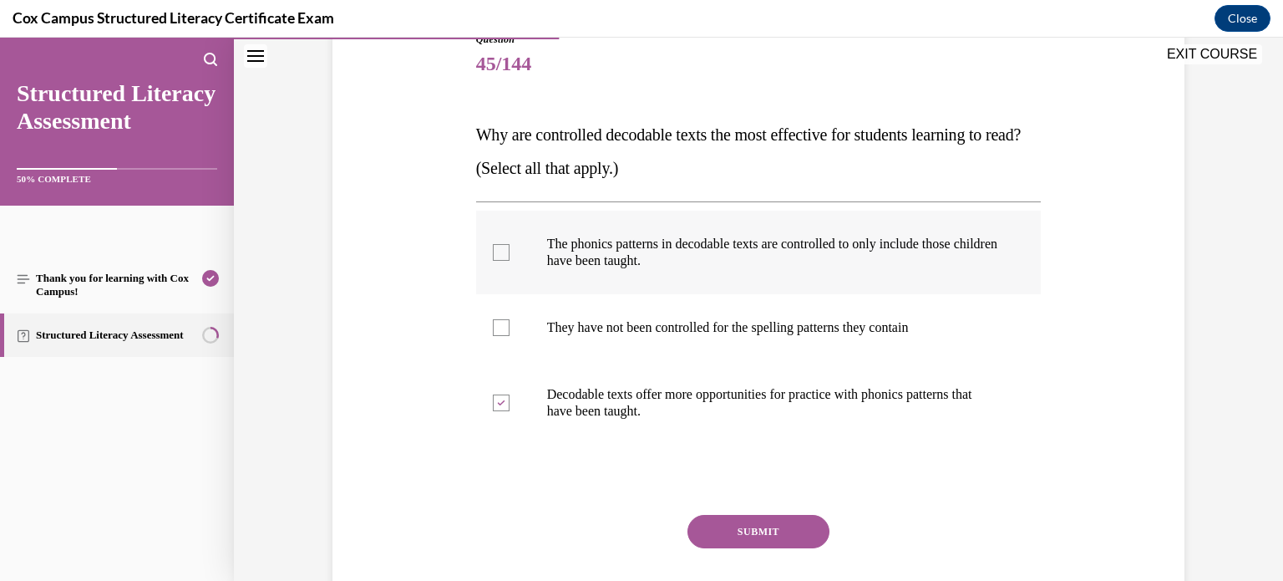
checkbox input "true"
click at [752, 537] on button "SUBMIT" at bounding box center [758, 531] width 142 height 33
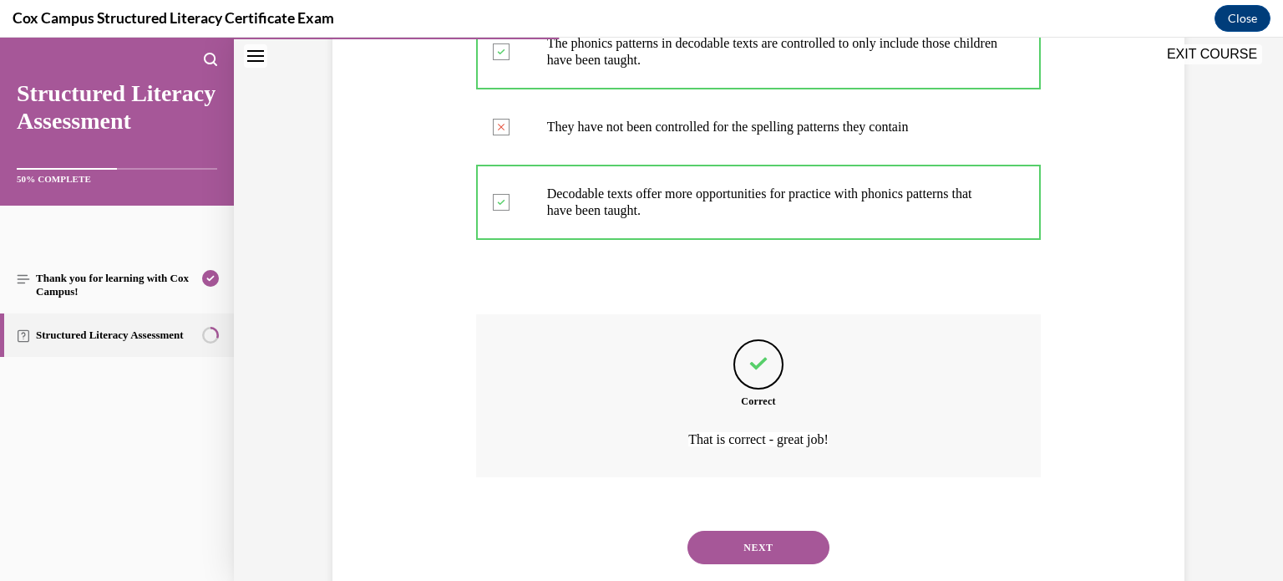
scroll to position [442, 0]
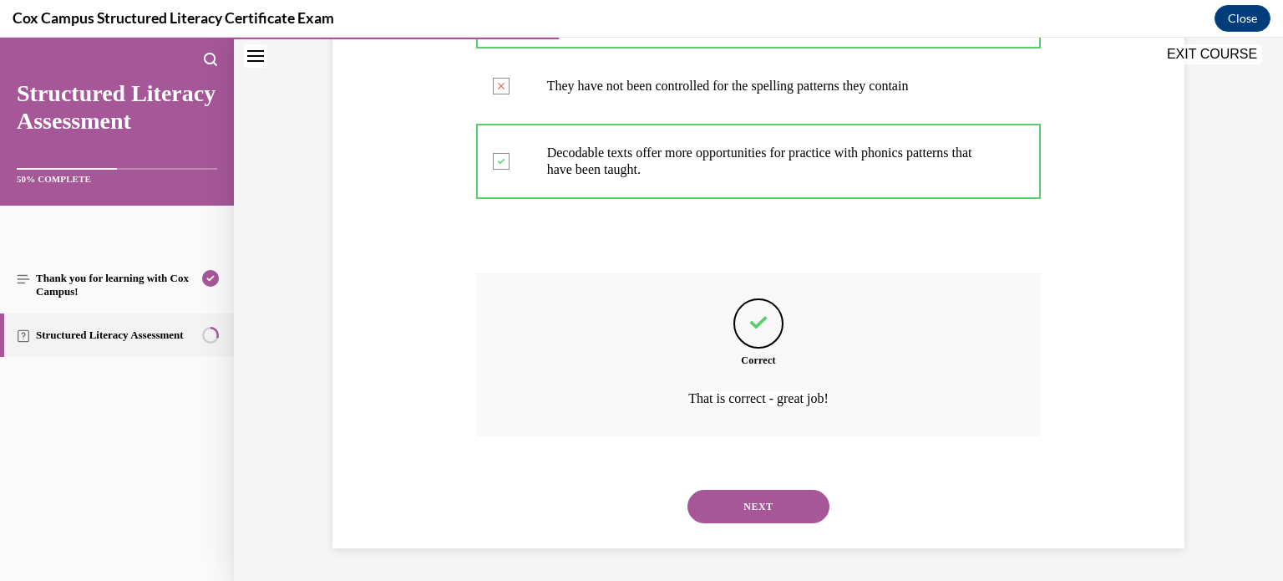
click at [818, 501] on button "NEXT" at bounding box center [758, 505] width 142 height 33
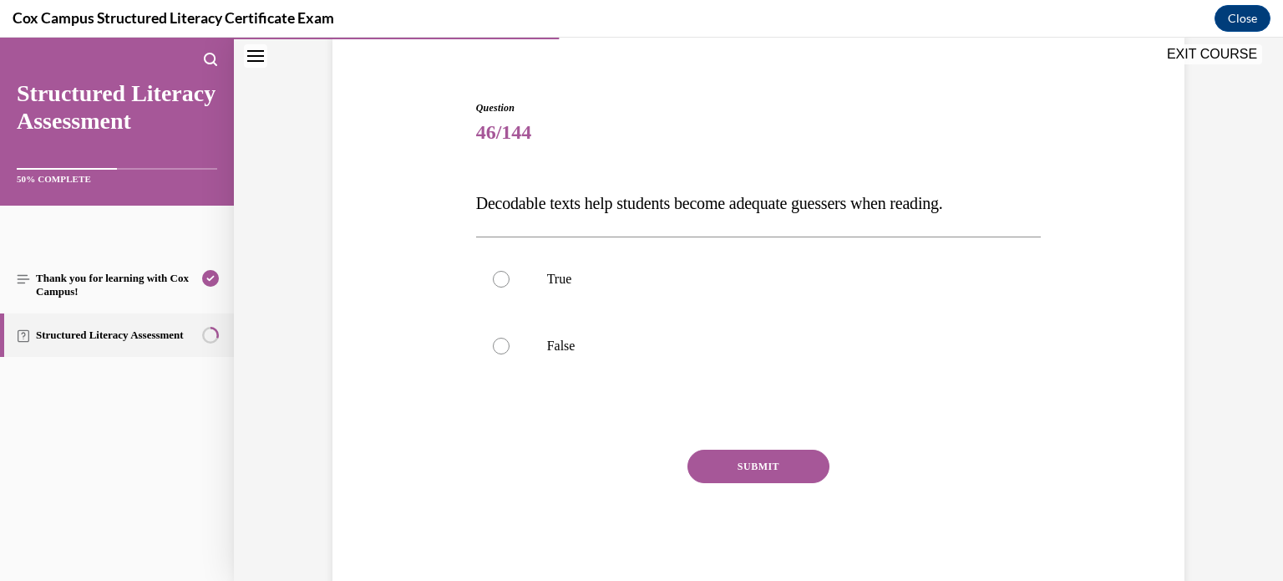
scroll to position [140, 0]
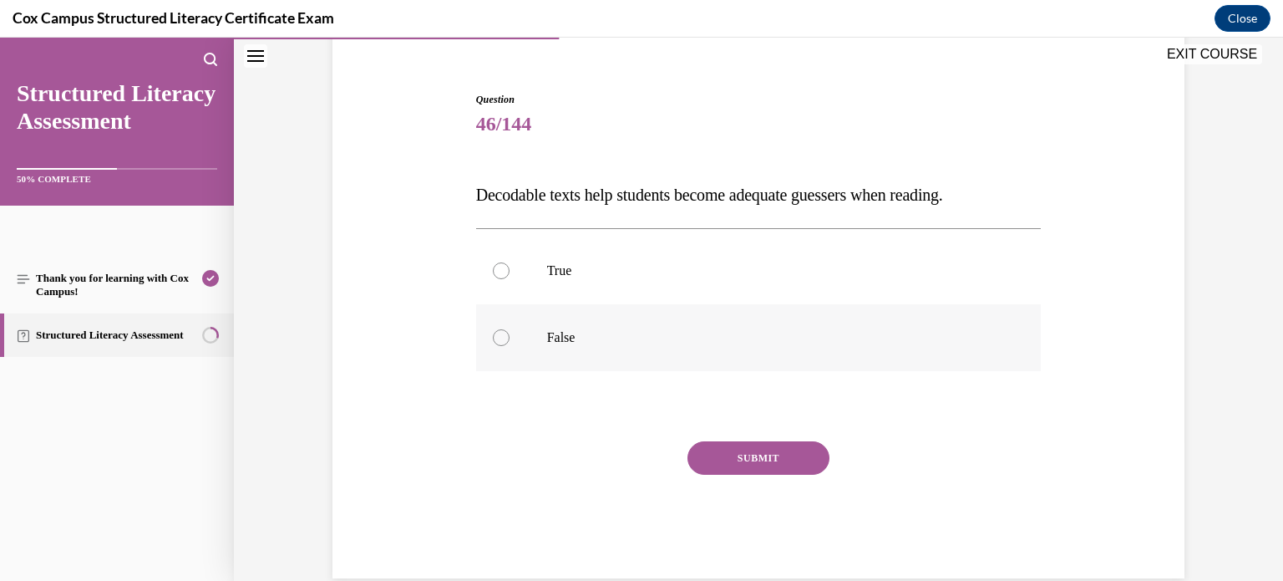
click at [535, 347] on label "False" at bounding box center [758, 337] width 565 height 67
click at [510, 346] on input "False" at bounding box center [501, 337] width 17 height 17
radio input "true"
click at [752, 456] on button "SUBMIT" at bounding box center [758, 457] width 142 height 33
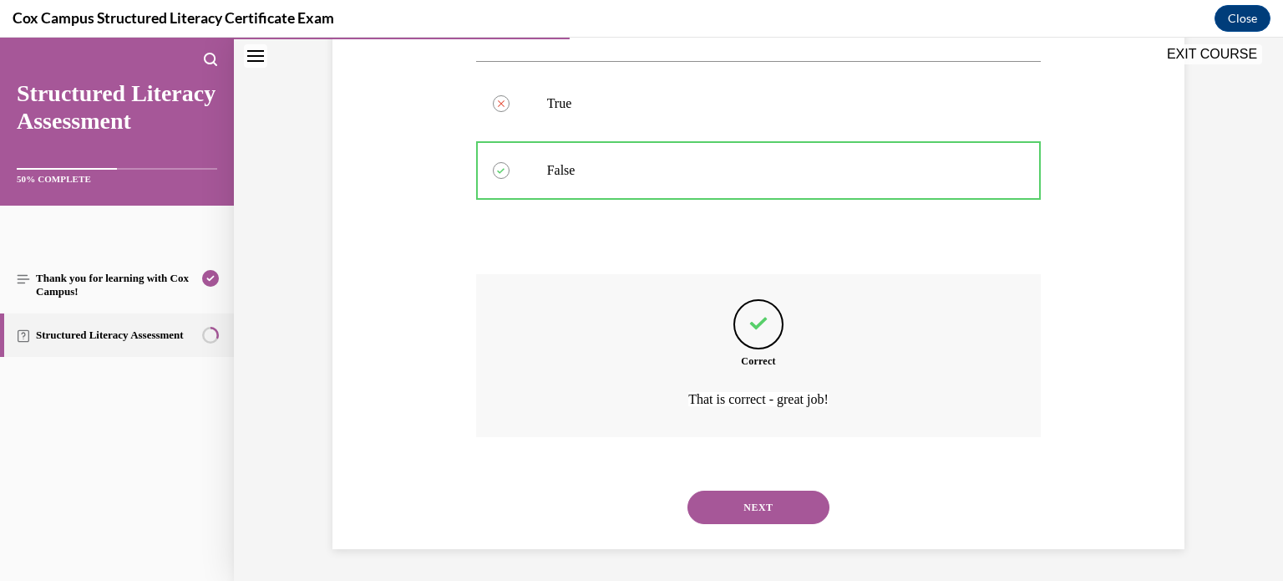
scroll to position [308, 0]
click at [755, 503] on button "NEXT" at bounding box center [758, 505] width 142 height 33
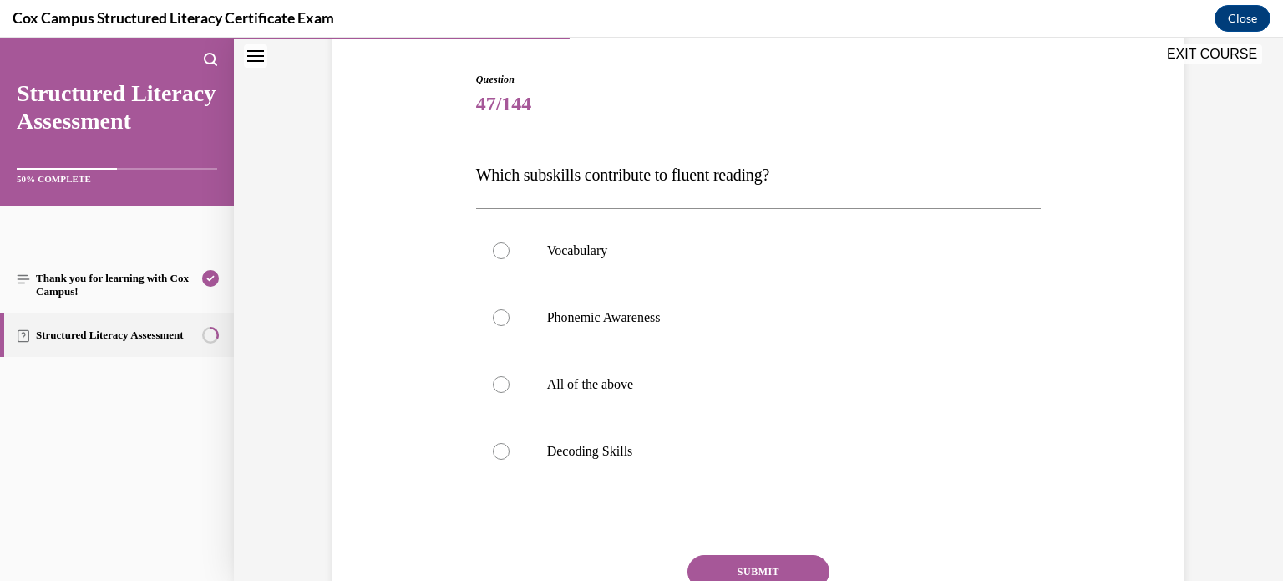
scroll to position [165, 0]
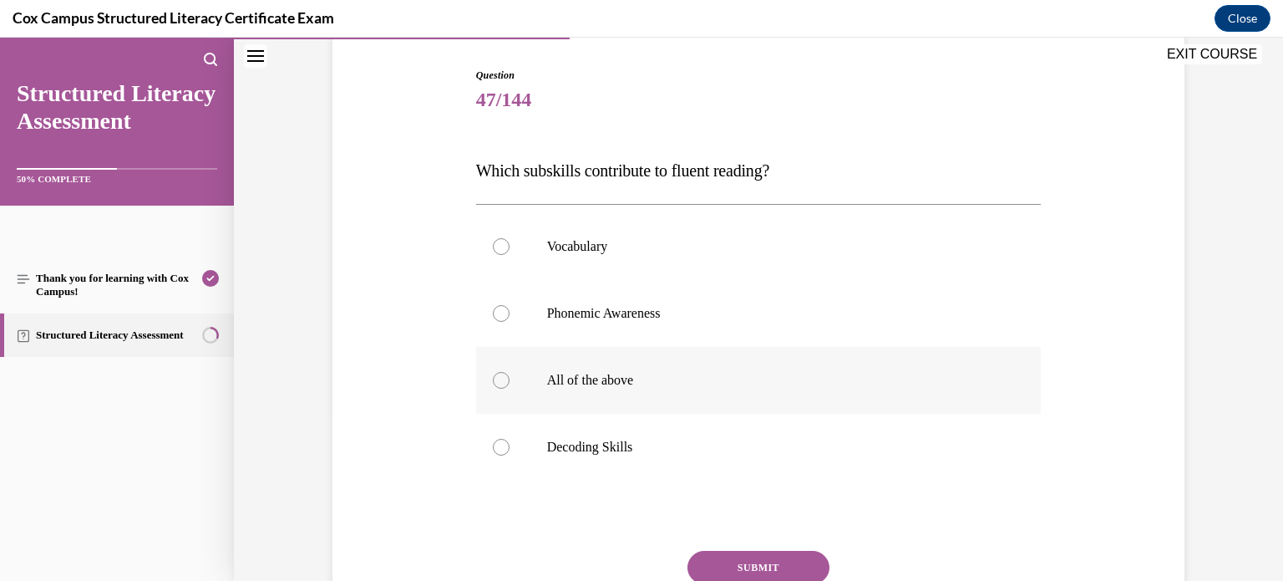
click at [497, 374] on div at bounding box center [501, 380] width 17 height 17
click at [497, 374] on input "All of the above" at bounding box center [501, 380] width 17 height 17
radio input "true"
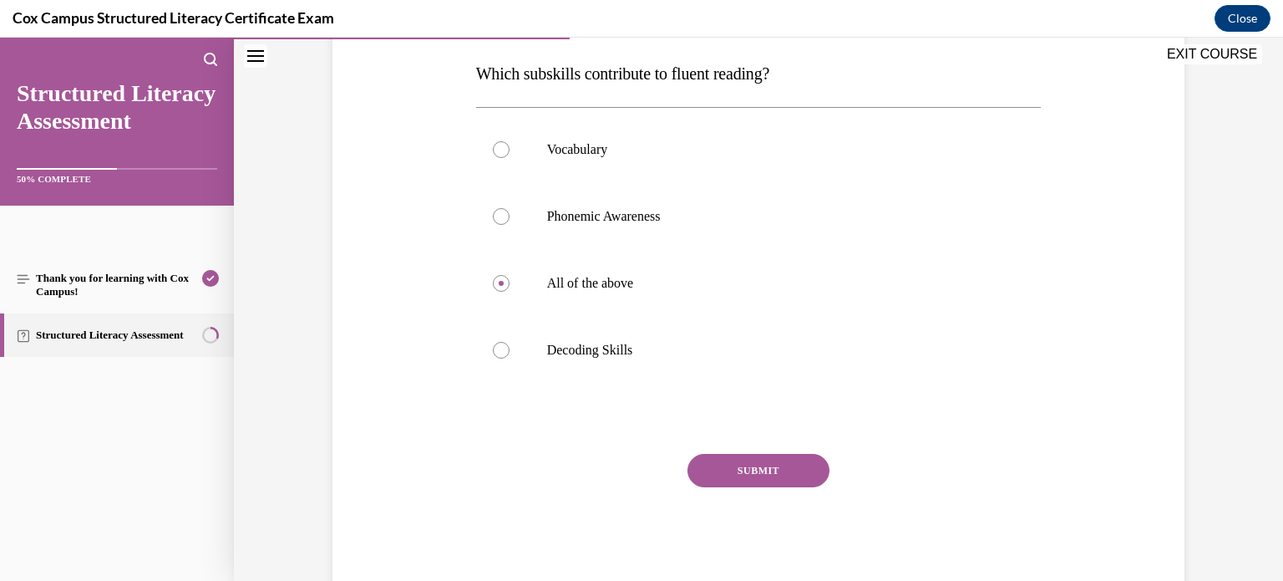
scroll to position [304, 0]
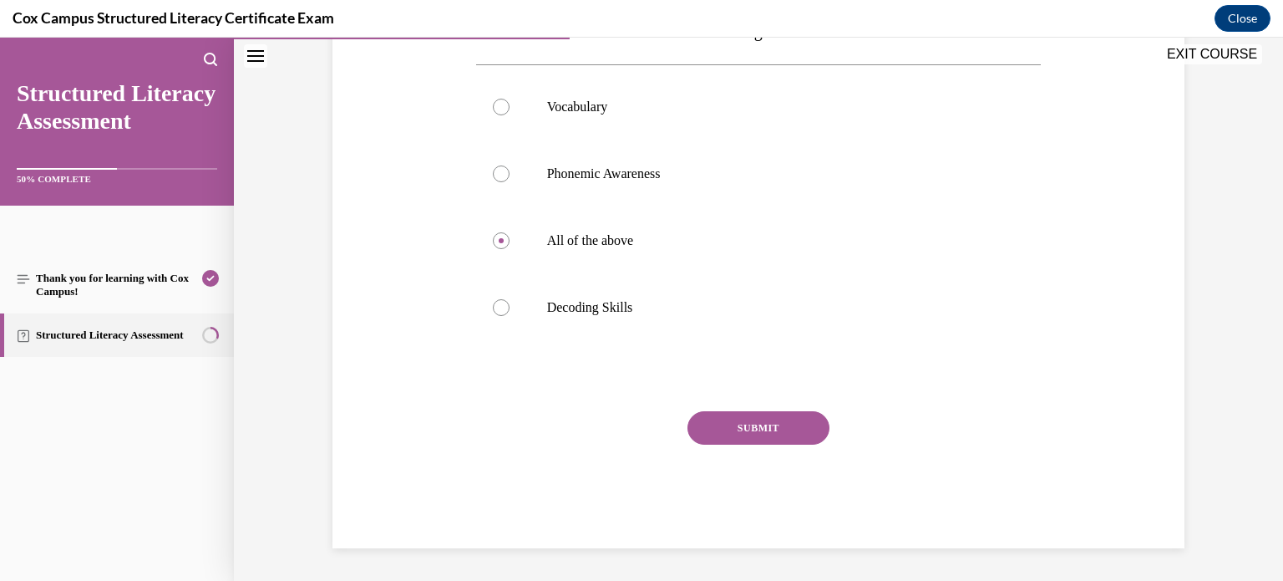
click at [789, 421] on button "SUBMIT" at bounding box center [758, 427] width 142 height 33
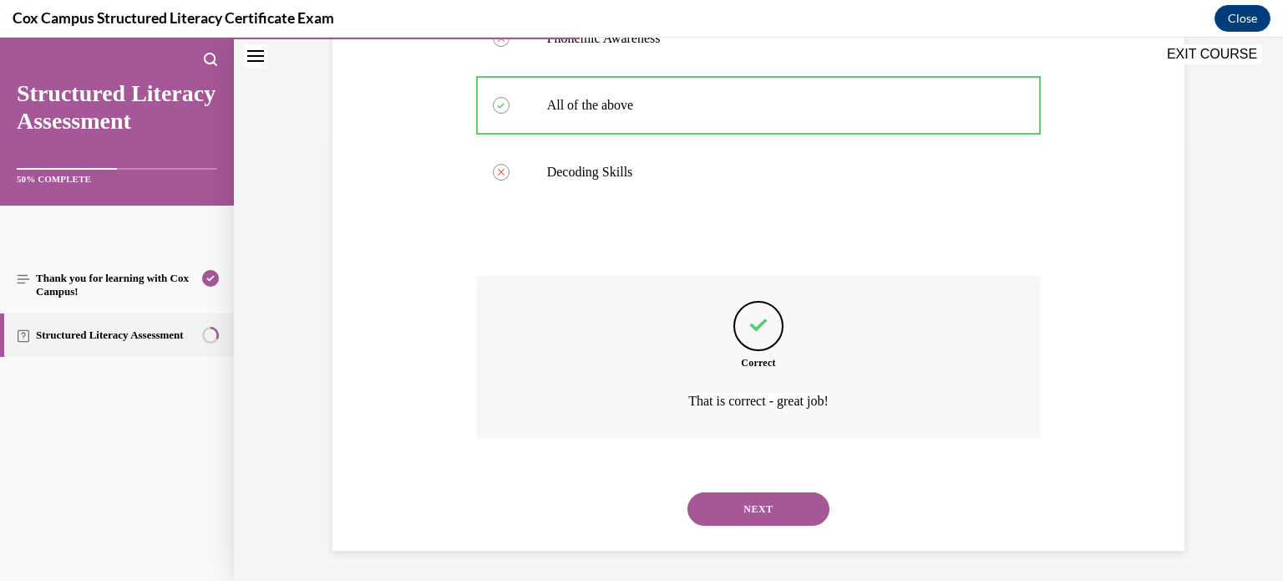
scroll to position [442, 0]
click at [811, 489] on button "NEXT" at bounding box center [758, 505] width 142 height 33
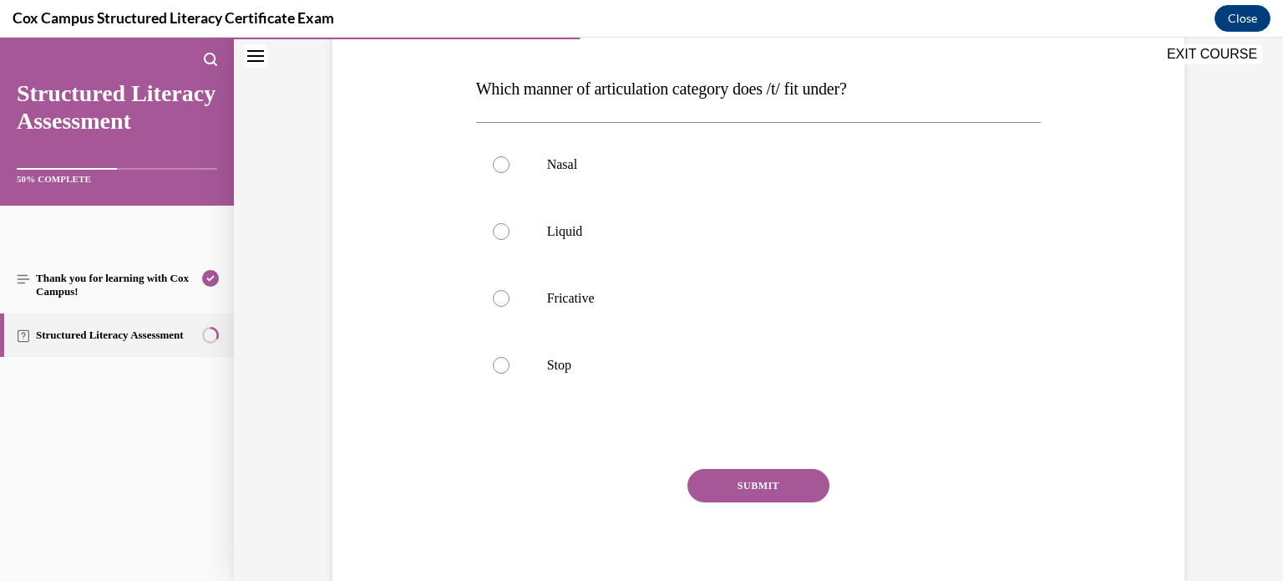
scroll to position [251, 0]
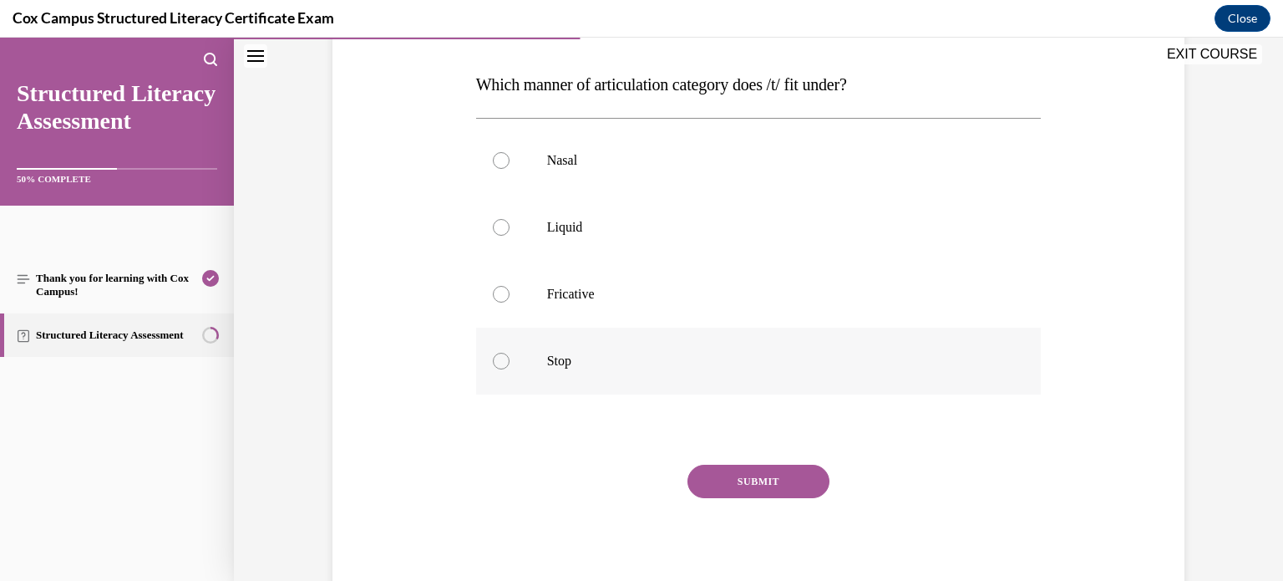
click at [552, 358] on p "Stop" at bounding box center [773, 360] width 453 height 17
click at [510, 358] on input "Stop" at bounding box center [501, 360] width 17 height 17
radio input "true"
click at [751, 490] on button "SUBMIT" at bounding box center [758, 480] width 142 height 33
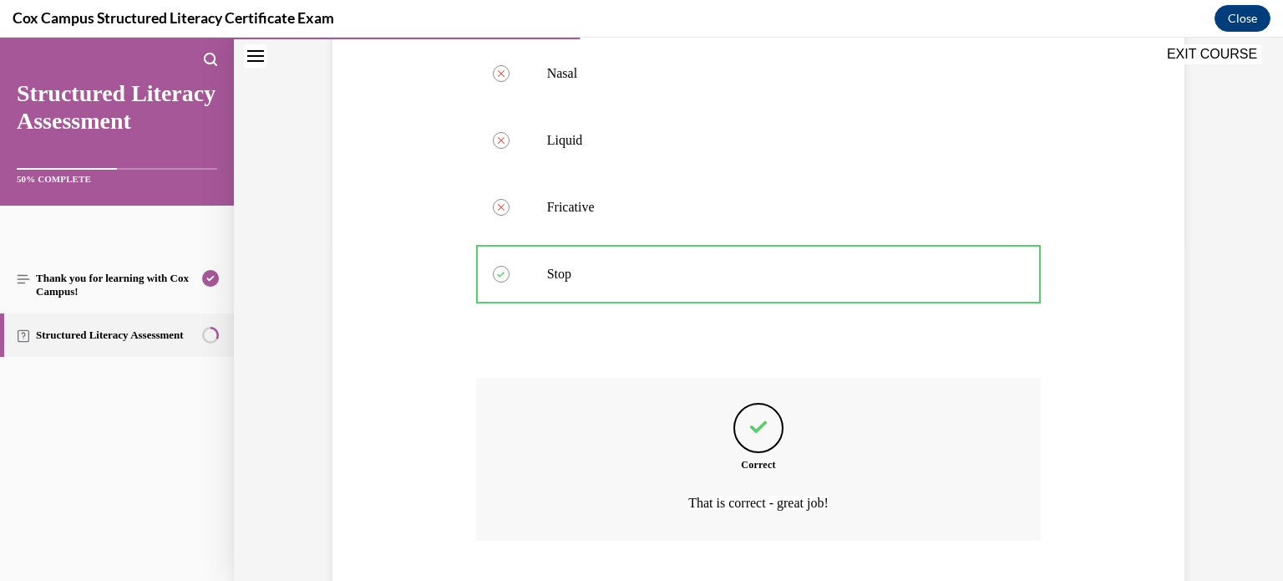
scroll to position [442, 0]
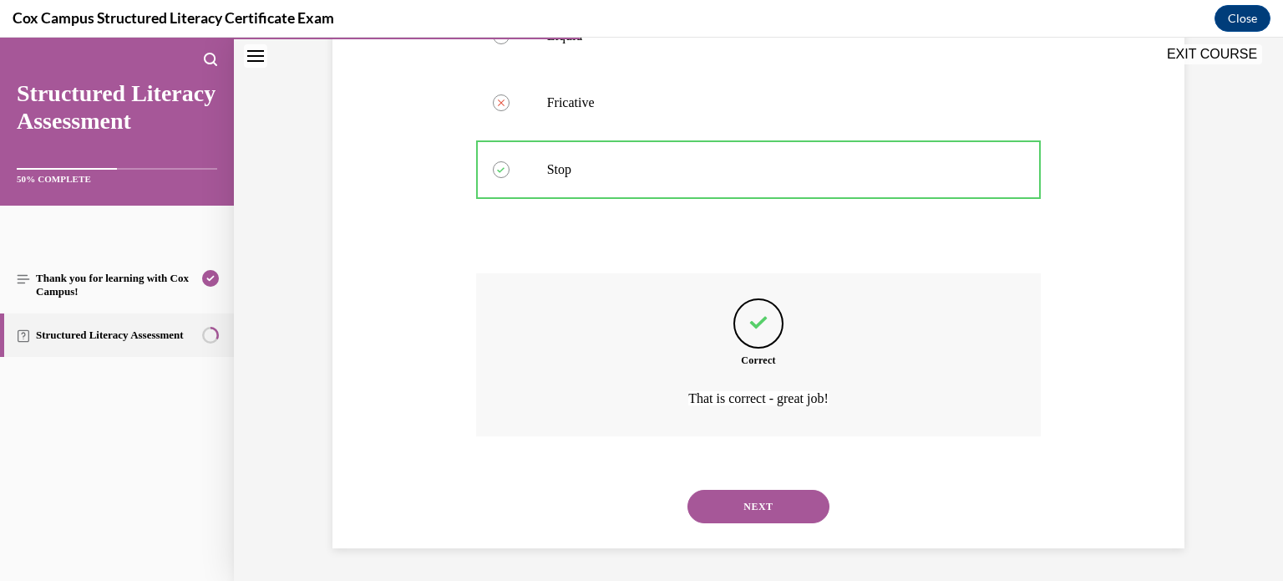
click at [751, 490] on button "NEXT" at bounding box center [758, 505] width 142 height 33
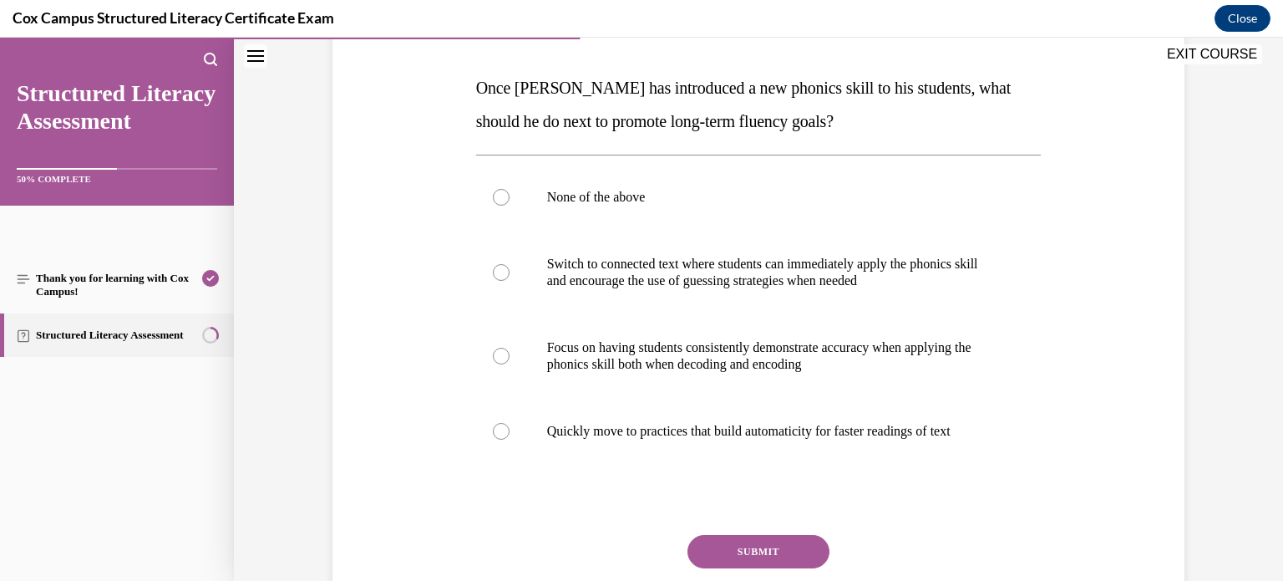
scroll to position [257, 0]
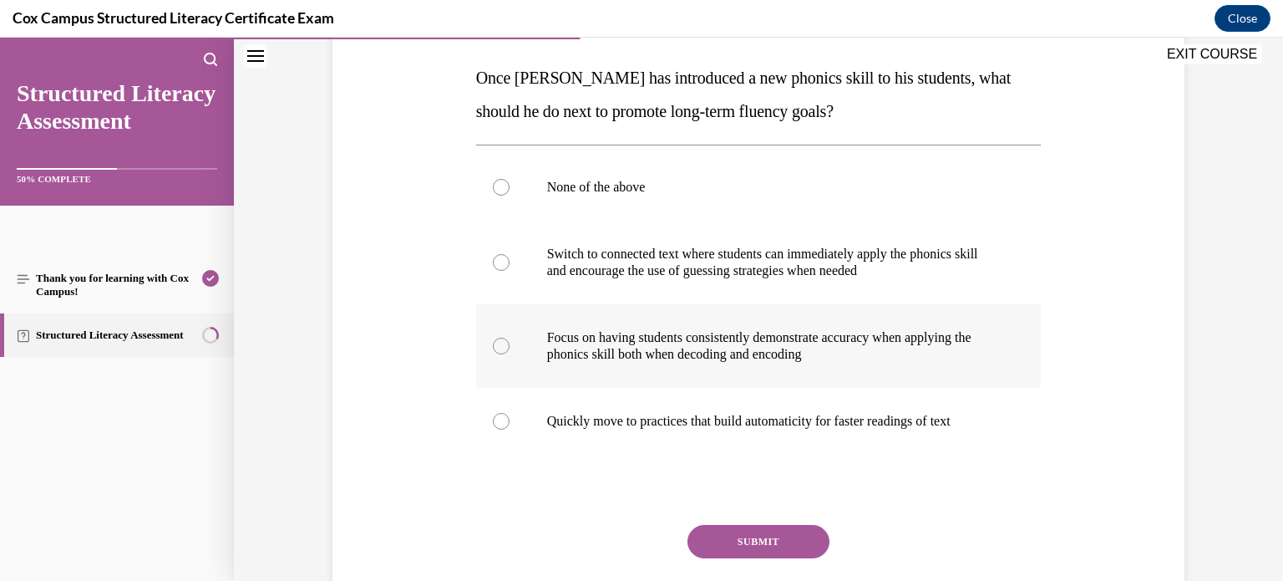
click at [486, 338] on label "Focus on having students consistently demonstrate accuracy when applying the ph…" at bounding box center [758, 346] width 565 height 84
click at [493, 338] on input "Focus on having students consistently demonstrate accuracy when applying the ph…" at bounding box center [501, 345] width 17 height 17
radio input "true"
click at [773, 545] on button "SUBMIT" at bounding box center [758, 541] width 142 height 33
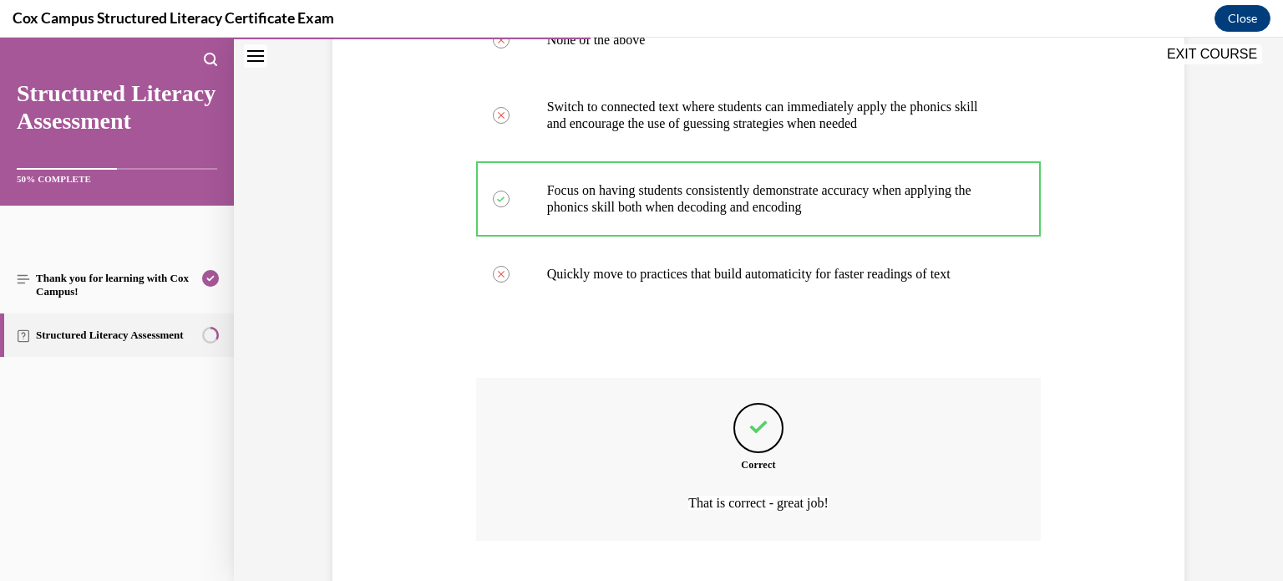
scroll to position [509, 0]
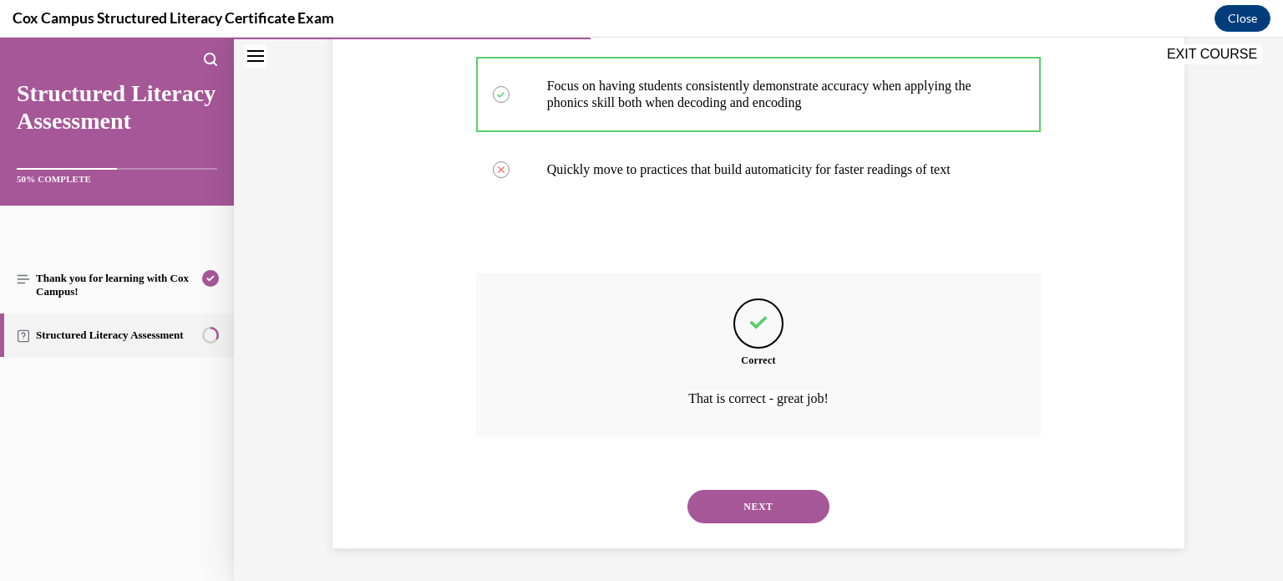
click at [791, 522] on div "NEXT" at bounding box center [758, 506] width 565 height 67
click at [786, 510] on button "NEXT" at bounding box center [758, 505] width 142 height 33
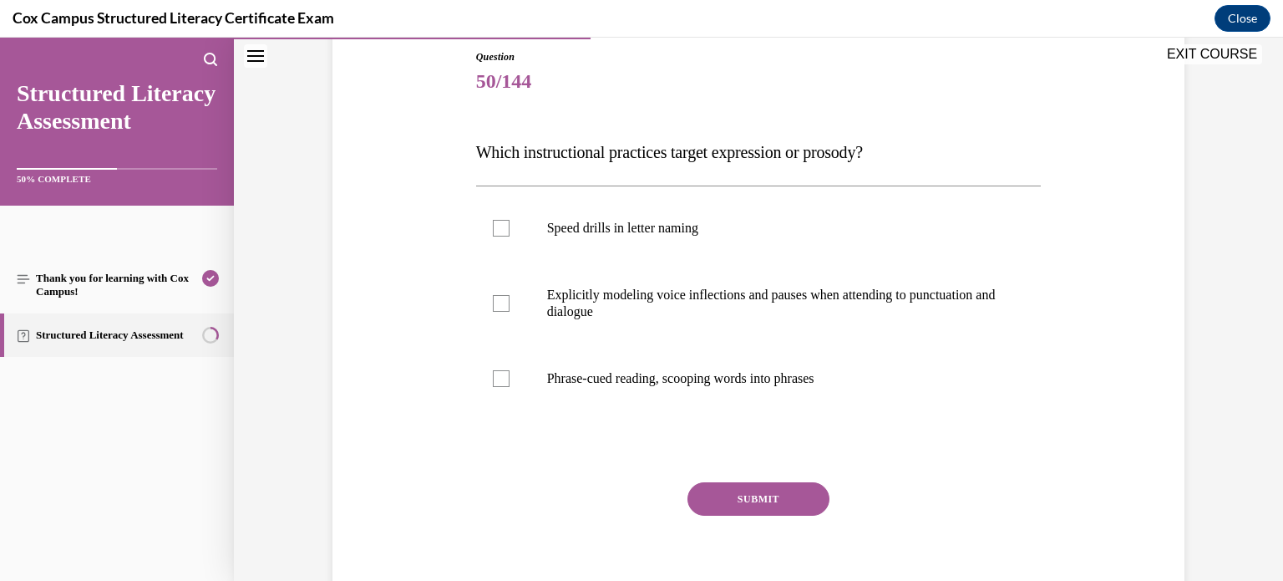
scroll to position [186, 0]
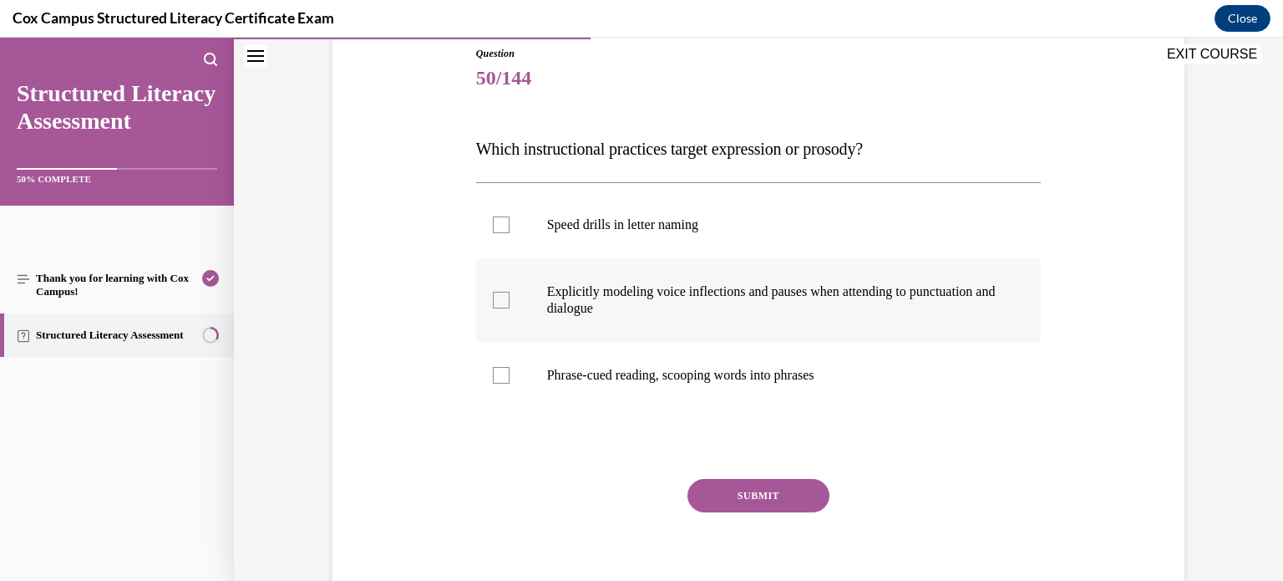
click at [503, 304] on div at bounding box center [501, 300] width 17 height 17
click at [503, 304] on input "Explicitly modeling voice inflections and pauses when attending to punctuation …" at bounding box center [501, 300] width 17 height 17
checkbox input "true"
click at [503, 378] on div at bounding box center [501, 375] width 17 height 17
click at [503, 378] on input "Phrase-cued reading, scooping words into phrases" at bounding box center [501, 375] width 17 height 17
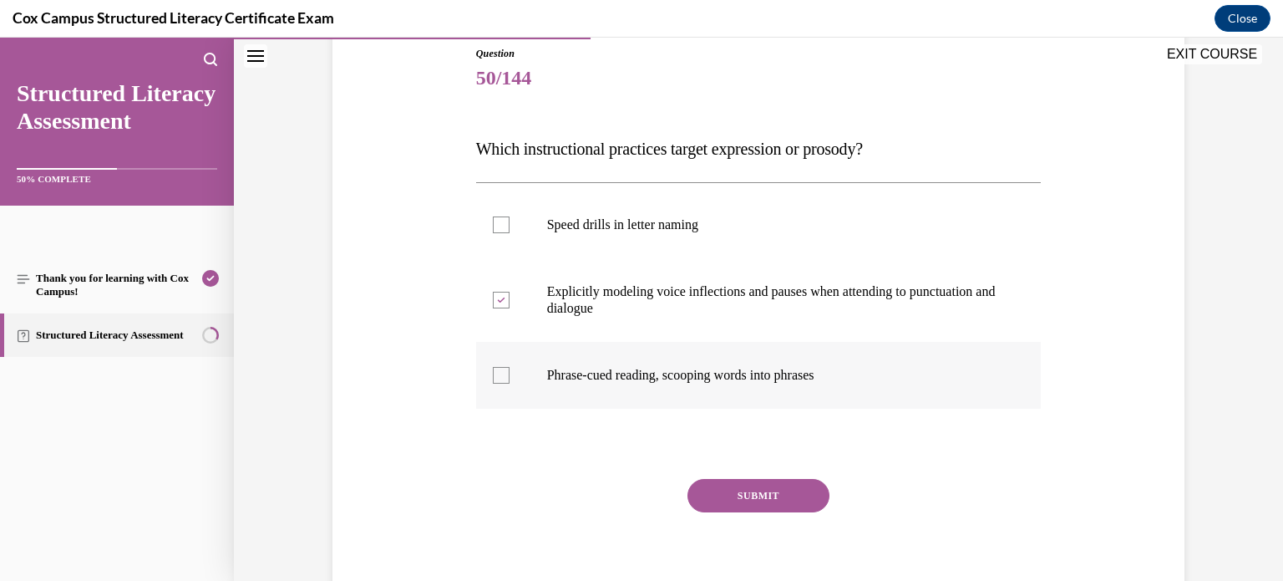
checkbox input "true"
click at [731, 494] on button "SUBMIT" at bounding box center [758, 495] width 142 height 33
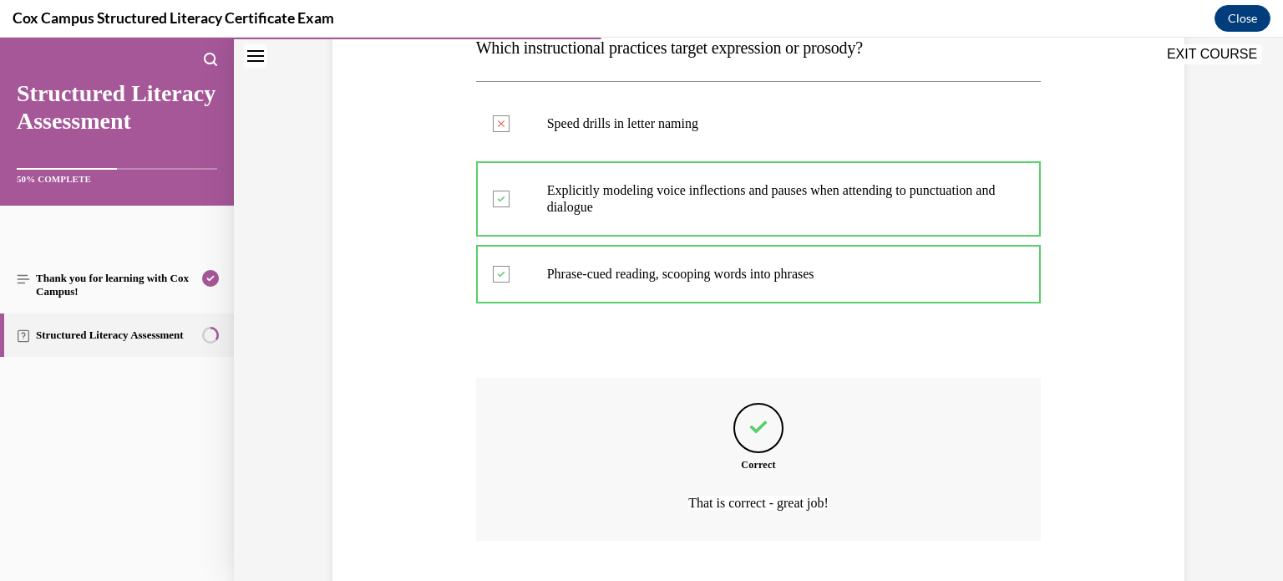
scroll to position [392, 0]
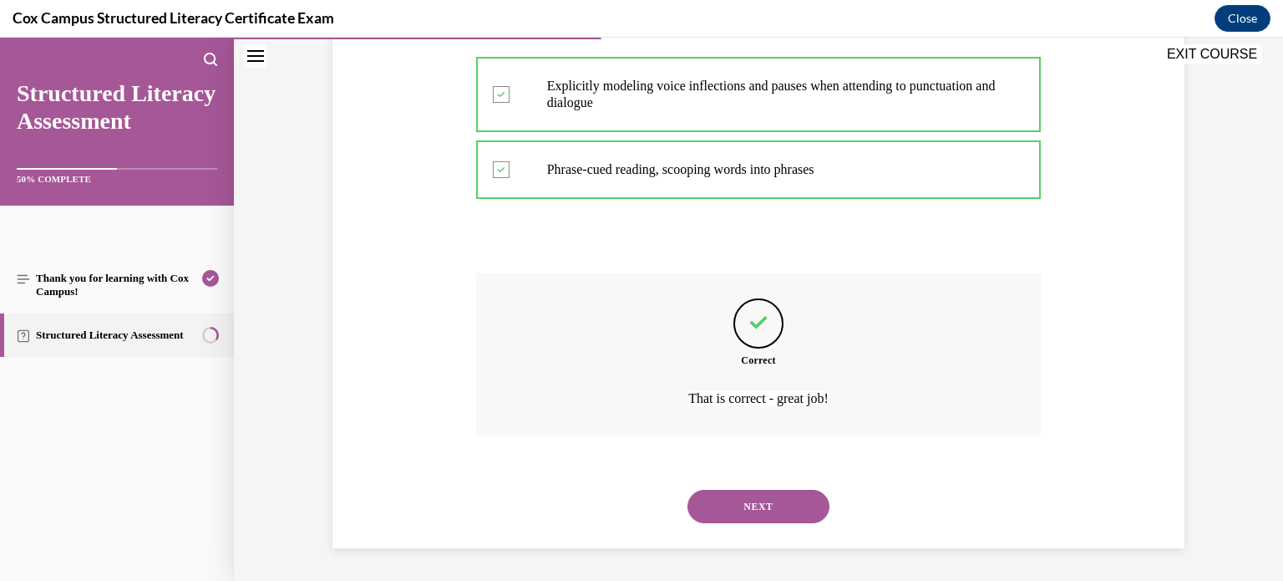
click at [788, 513] on button "NEXT" at bounding box center [758, 505] width 142 height 33
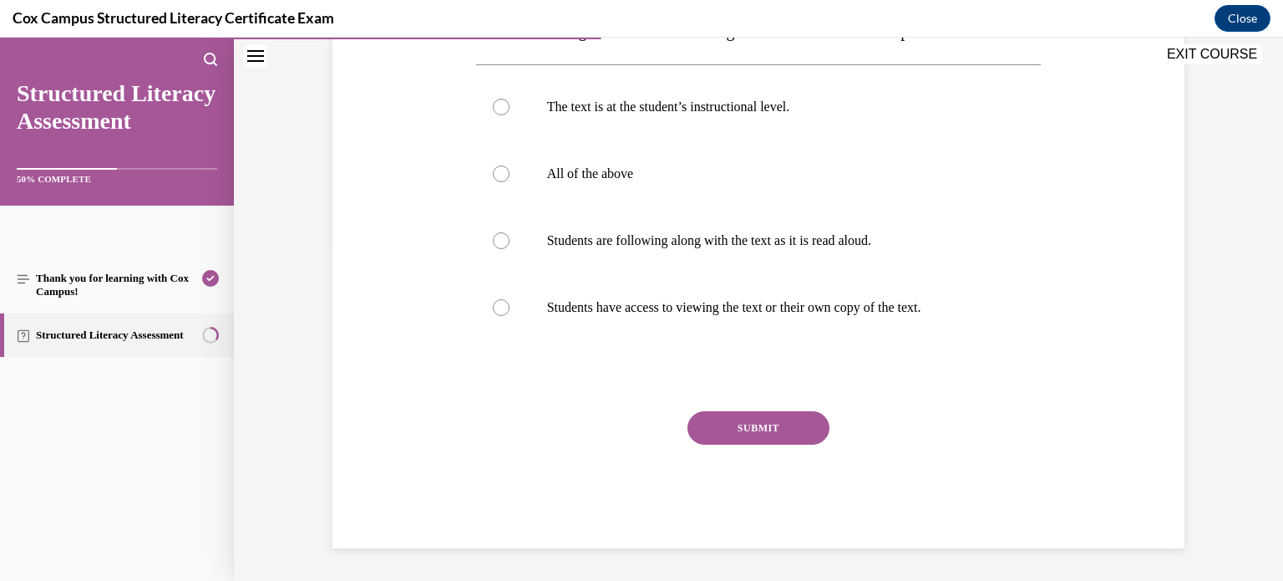
scroll to position [340, 0]
click at [500, 181] on div at bounding box center [501, 173] width 17 height 17
click at [500, 181] on input "All of the above" at bounding box center [501, 173] width 17 height 17
radio input "true"
click at [763, 444] on button "SUBMIT" at bounding box center [758, 426] width 142 height 33
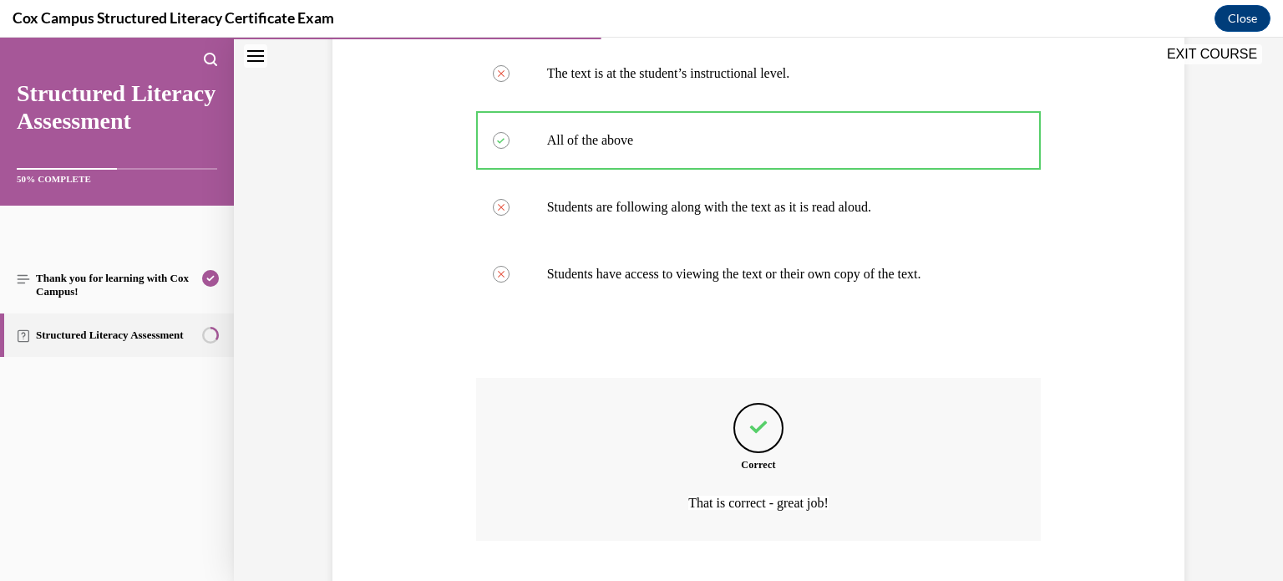
scroll to position [509, 0]
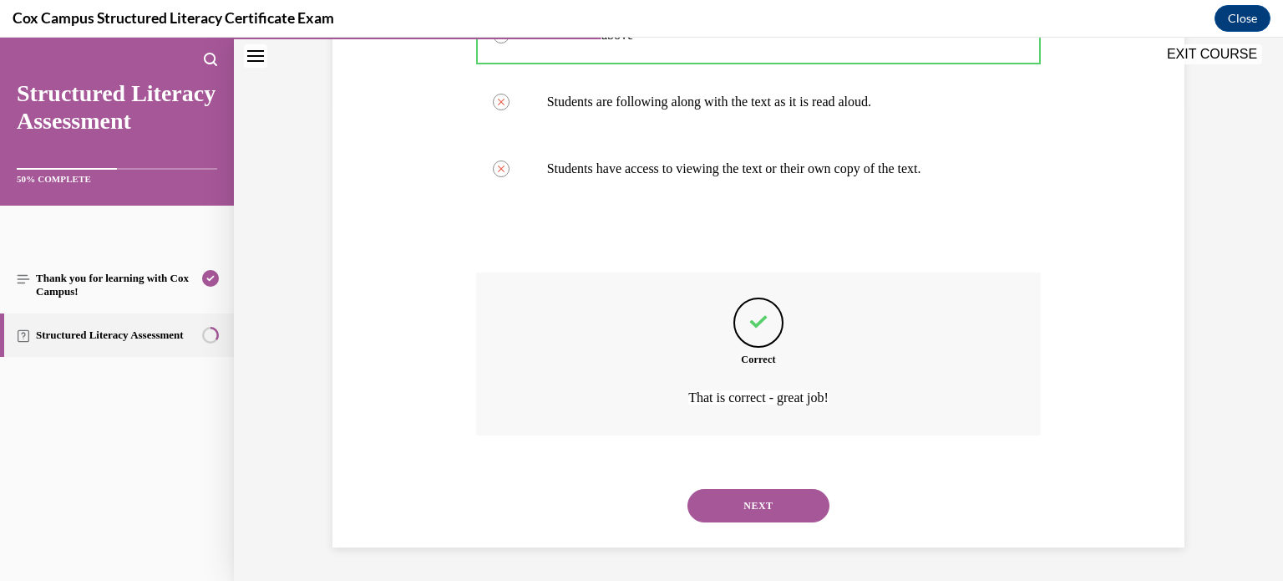
click at [803, 494] on button "NEXT" at bounding box center [758, 505] width 142 height 33
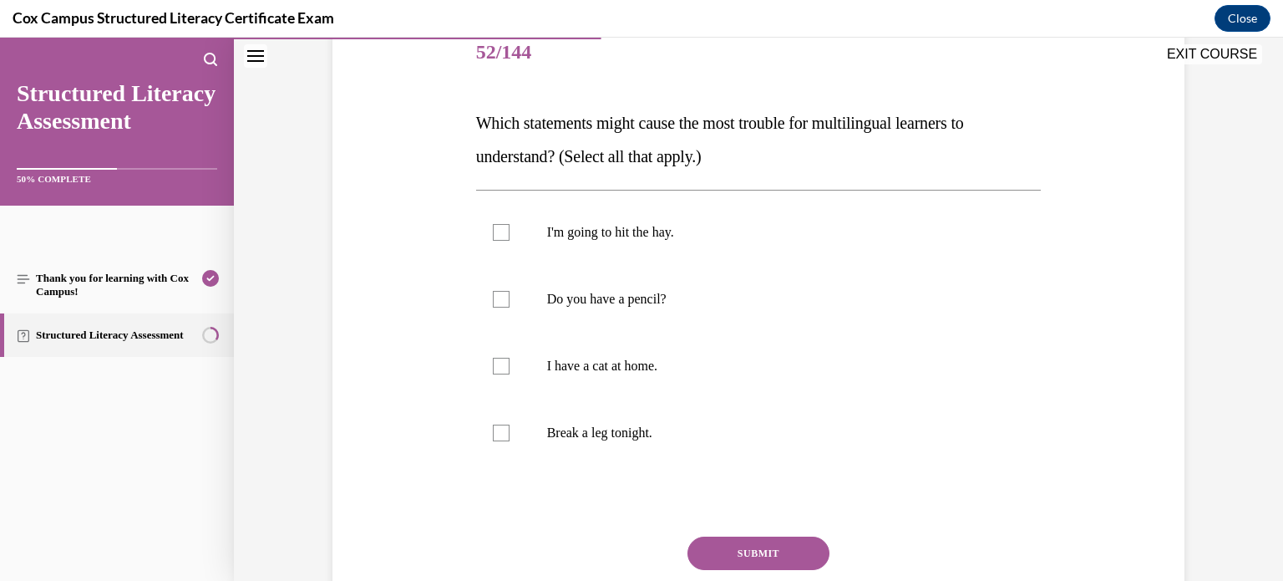
scroll to position [221, 0]
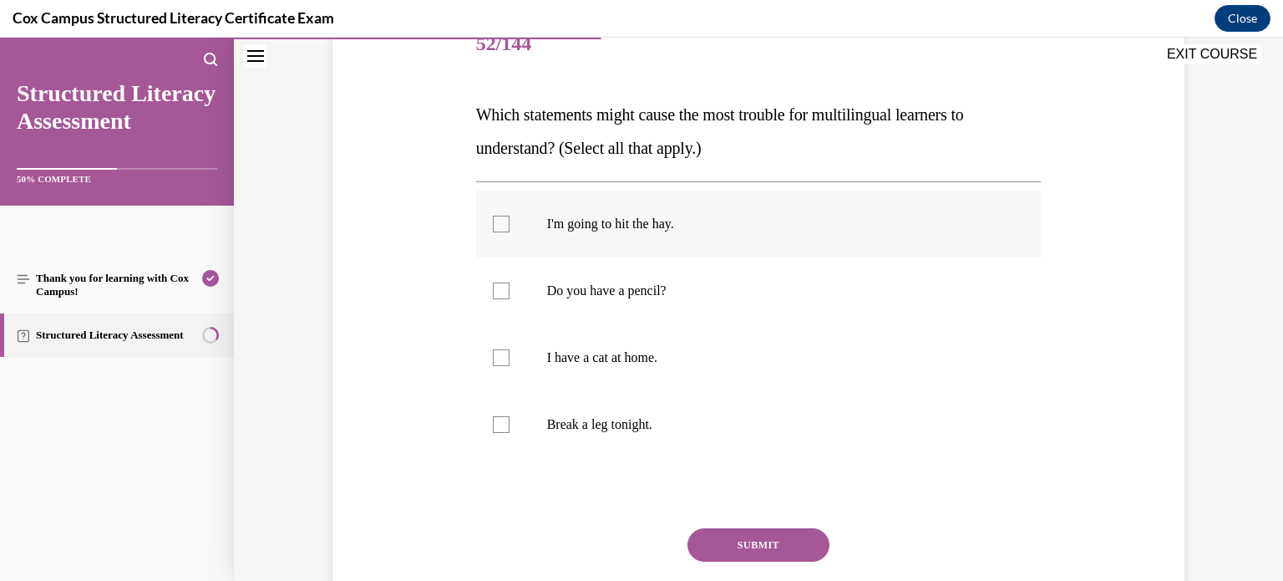
click at [497, 230] on div at bounding box center [501, 224] width 17 height 17
click at [497, 230] on input "I'm going to hit the hay." at bounding box center [501, 224] width 17 height 17
checkbox input "true"
click at [498, 432] on div at bounding box center [501, 424] width 17 height 17
click at [498, 432] on input "Break a leg tonight." at bounding box center [501, 424] width 17 height 17
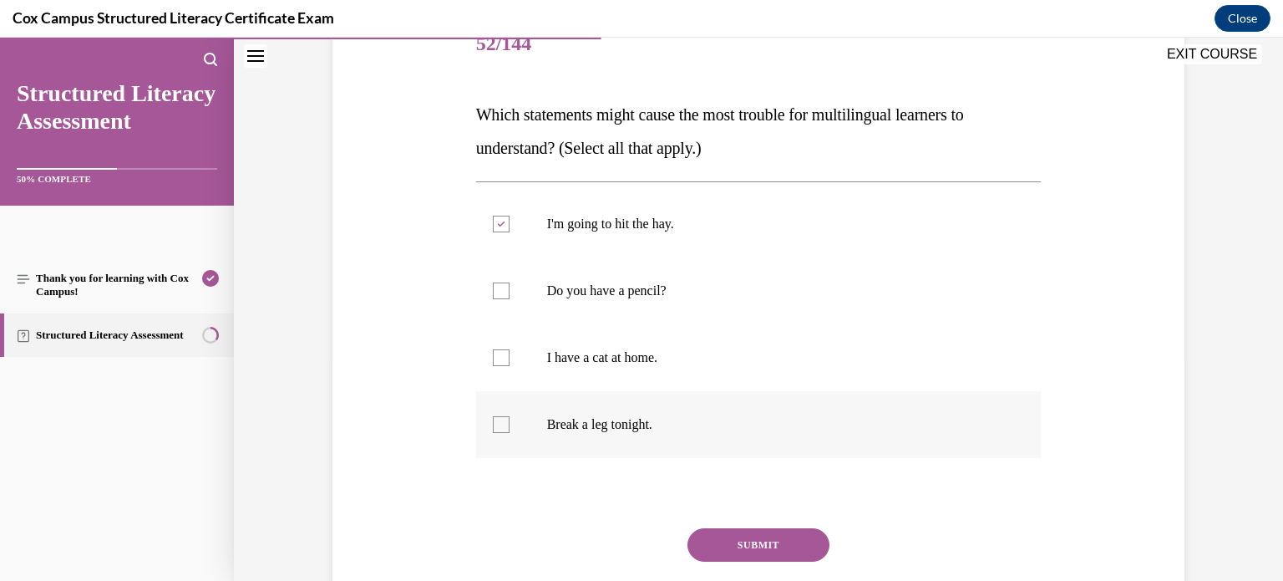
checkbox input "true"
click at [709, 537] on button "SUBMIT" at bounding box center [758, 544] width 142 height 33
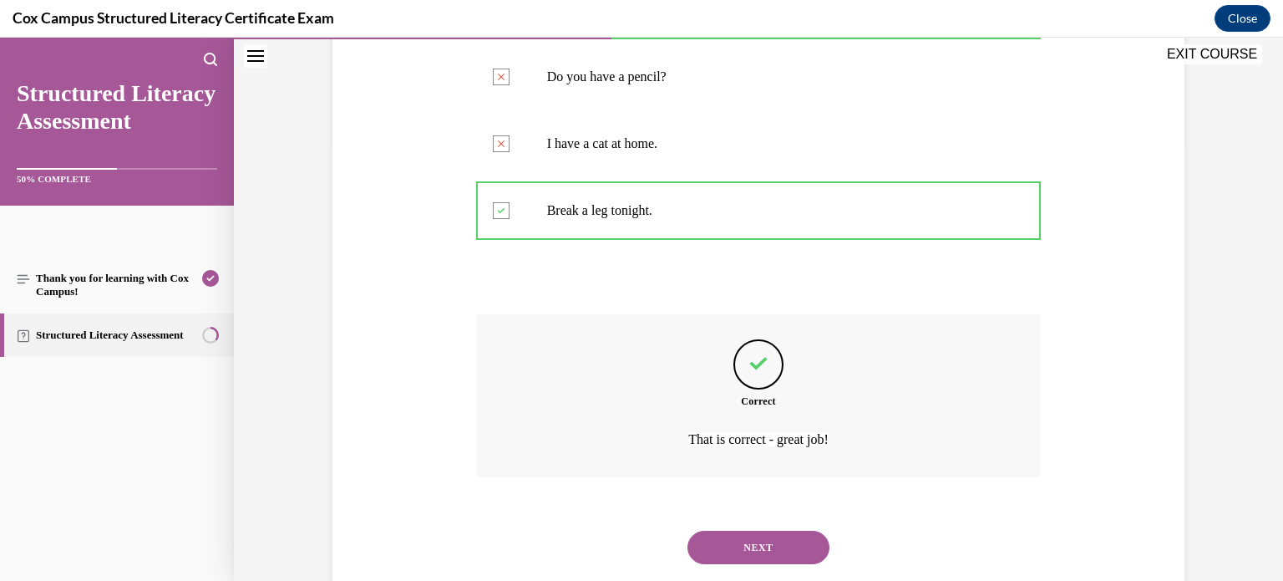
scroll to position [475, 0]
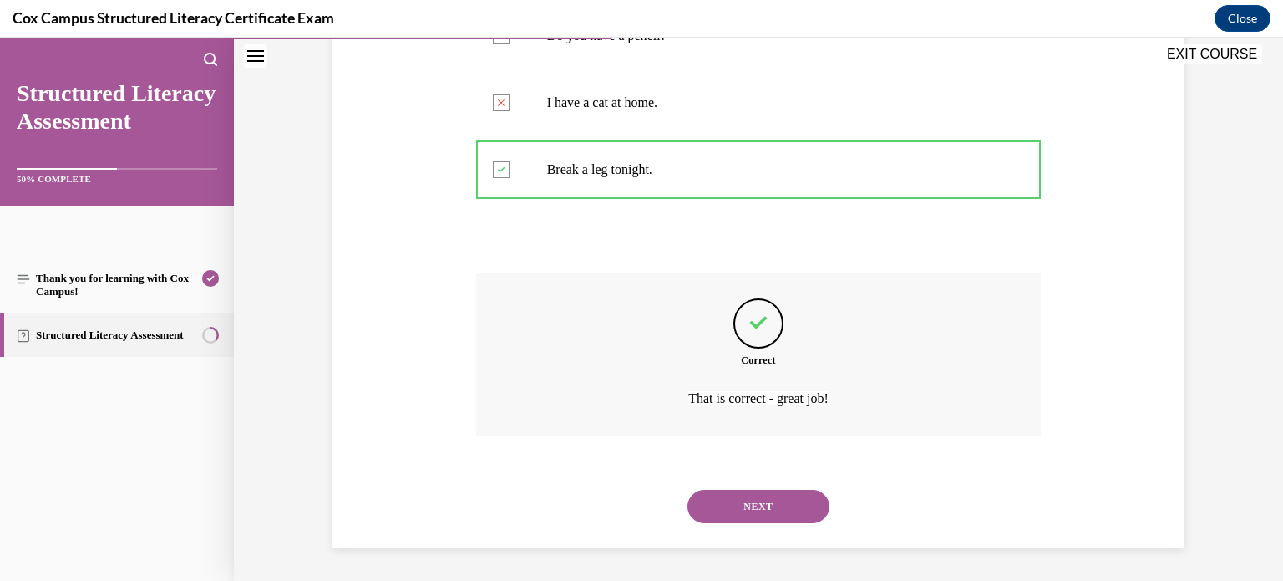
click at [808, 505] on button "NEXT" at bounding box center [758, 505] width 142 height 33
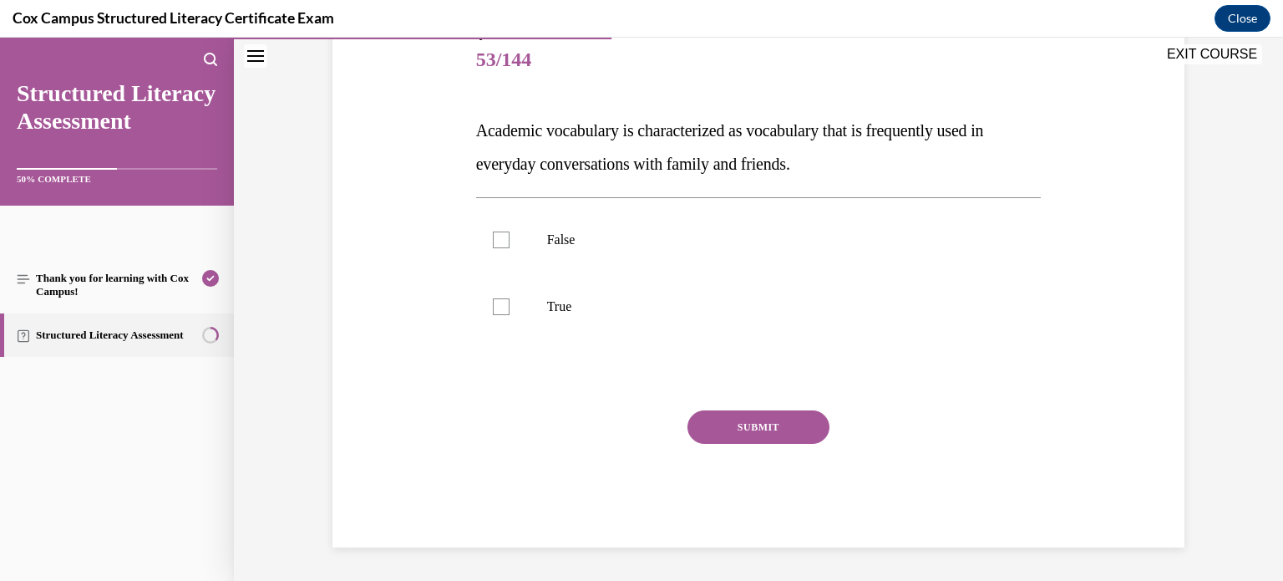
scroll to position [185, 0]
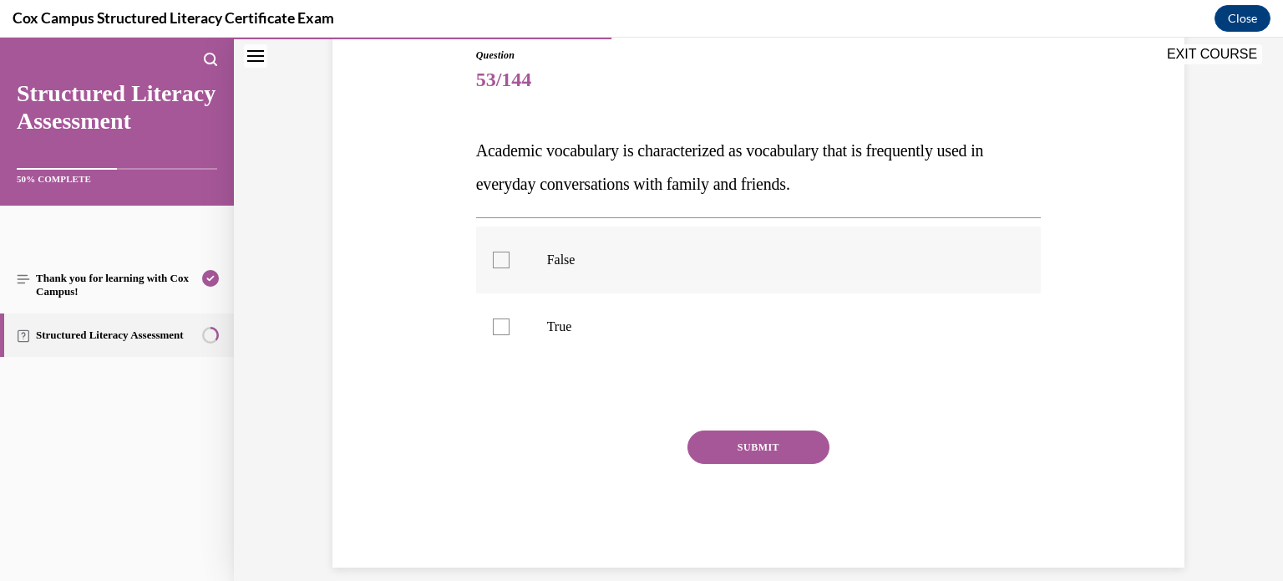
click at [692, 244] on label "False" at bounding box center [758, 259] width 565 height 67
click at [510, 251] on input "False" at bounding box center [501, 259] width 17 height 17
checkbox input "true"
click at [772, 442] on button "SUBMIT" at bounding box center [758, 446] width 142 height 33
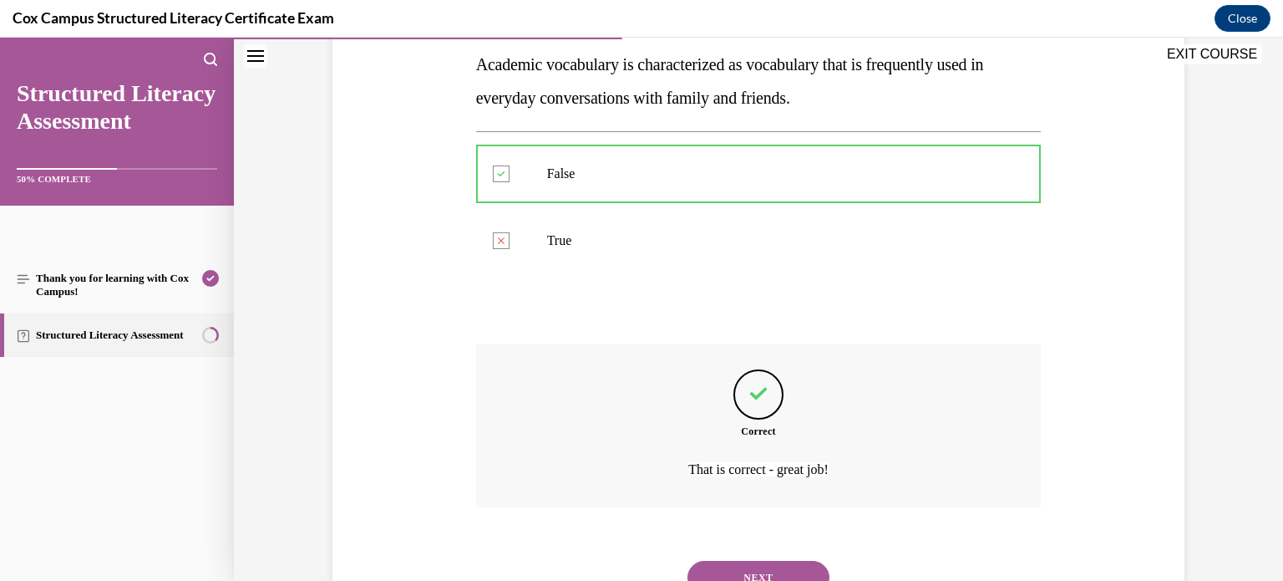
scroll to position [342, 0]
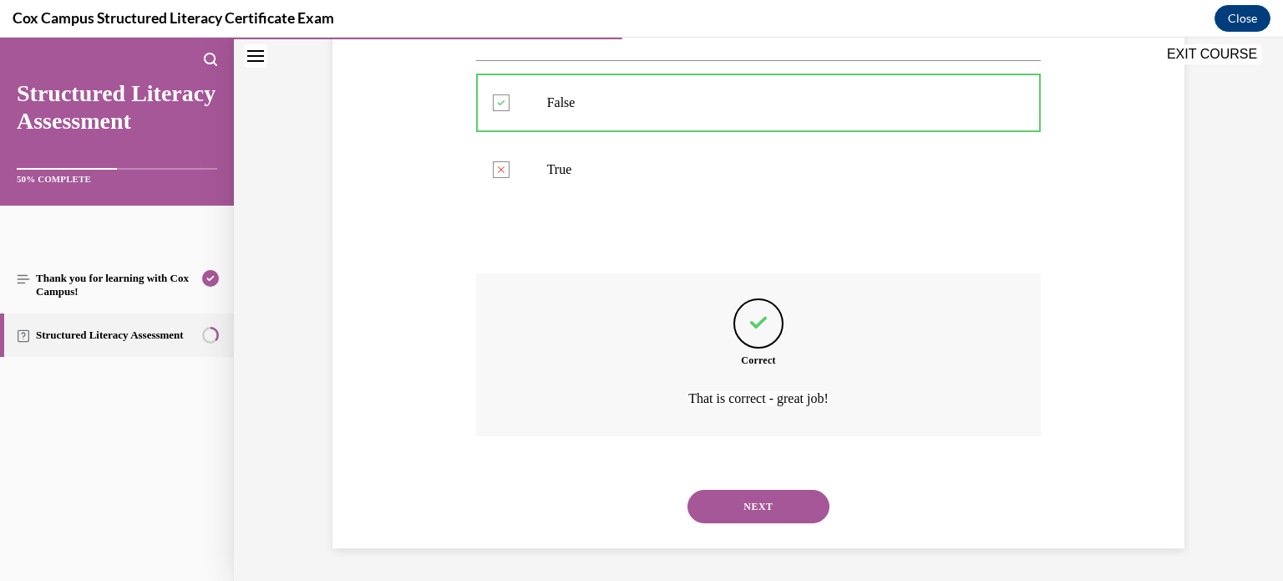
click at [771, 496] on button "NEXT" at bounding box center [758, 505] width 142 height 33
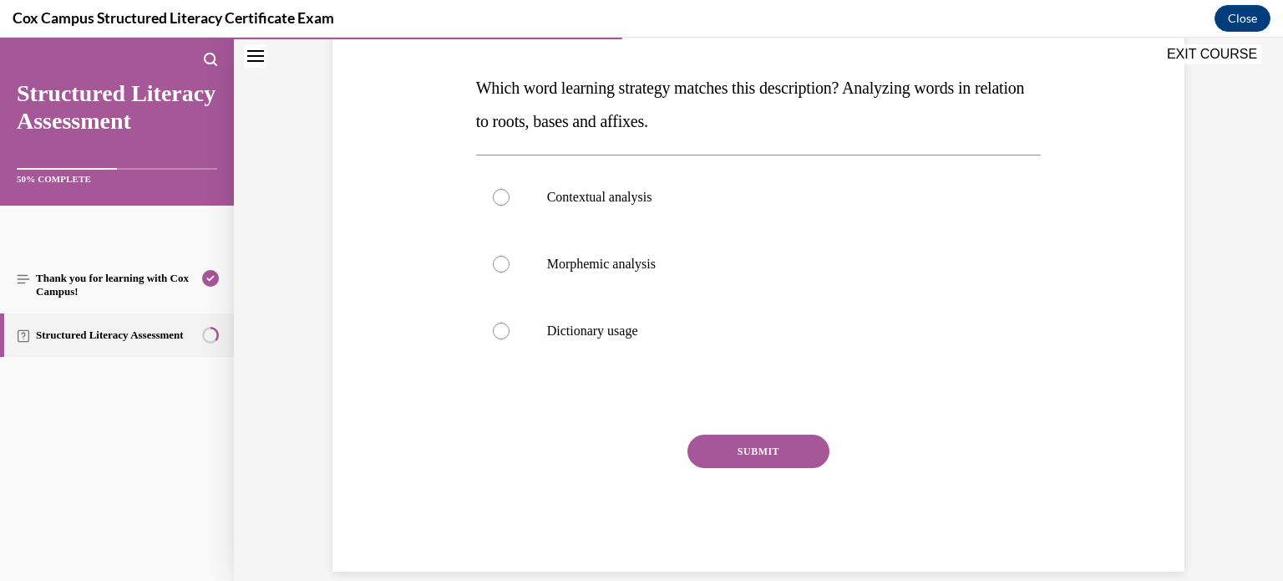
scroll to position [271, 0]
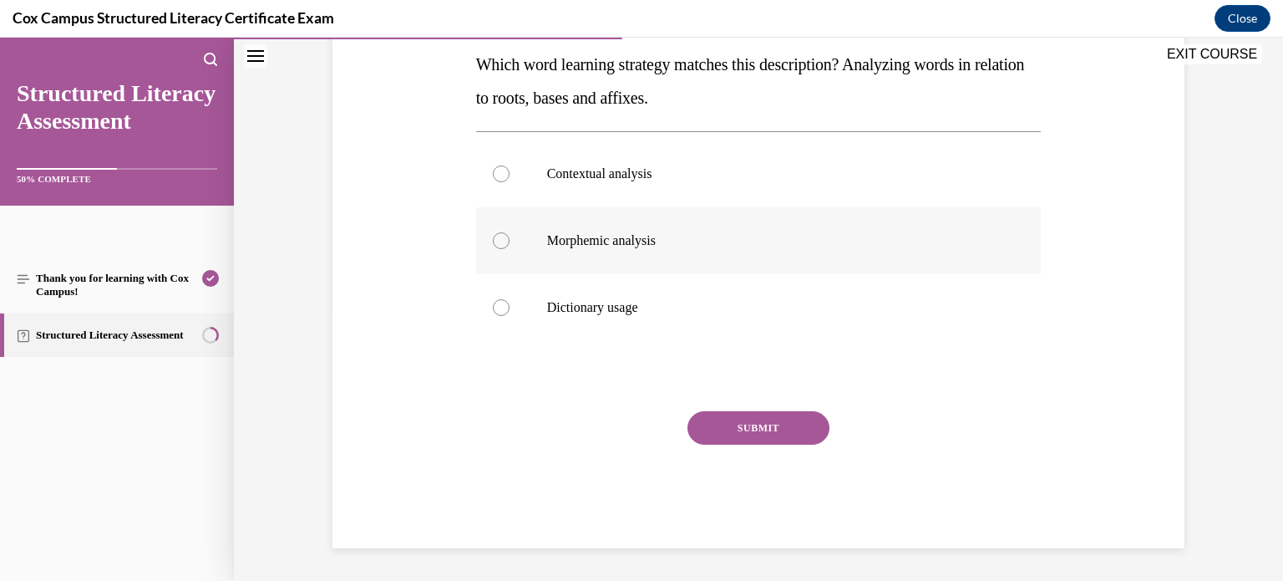
click at [532, 246] on label "Morphemic analysis" at bounding box center [758, 240] width 565 height 67
click at [510, 246] on input "Morphemic analysis" at bounding box center [501, 240] width 17 height 17
radio input "true"
click at [764, 423] on button "SUBMIT" at bounding box center [758, 427] width 142 height 33
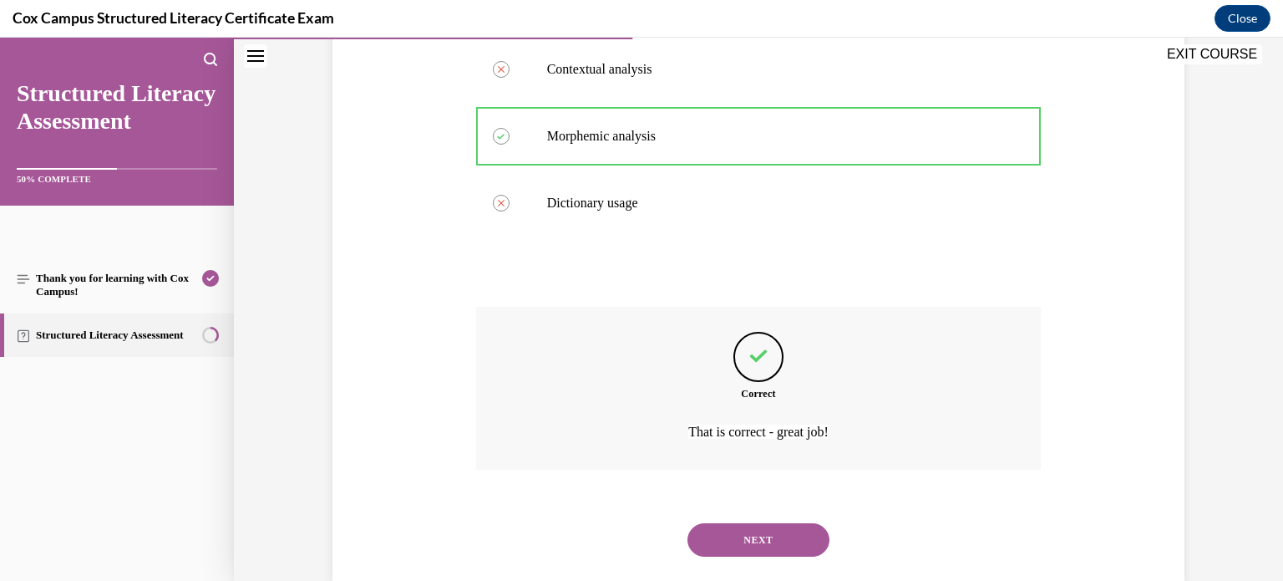
scroll to position [408, 0]
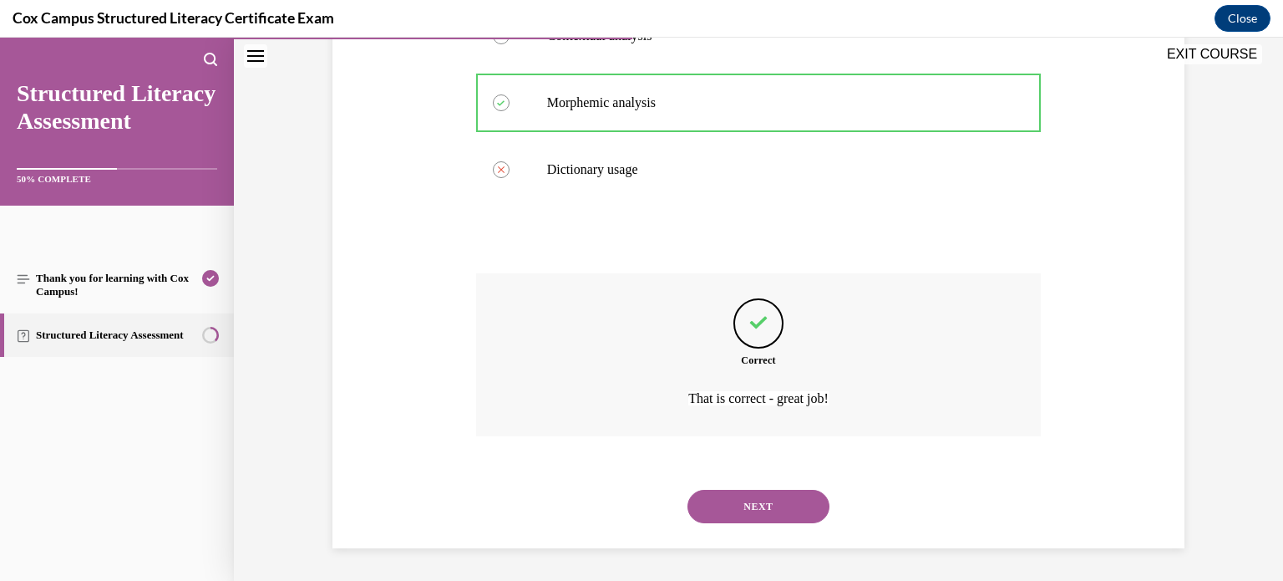
click at [772, 489] on button "NEXT" at bounding box center [758, 505] width 142 height 33
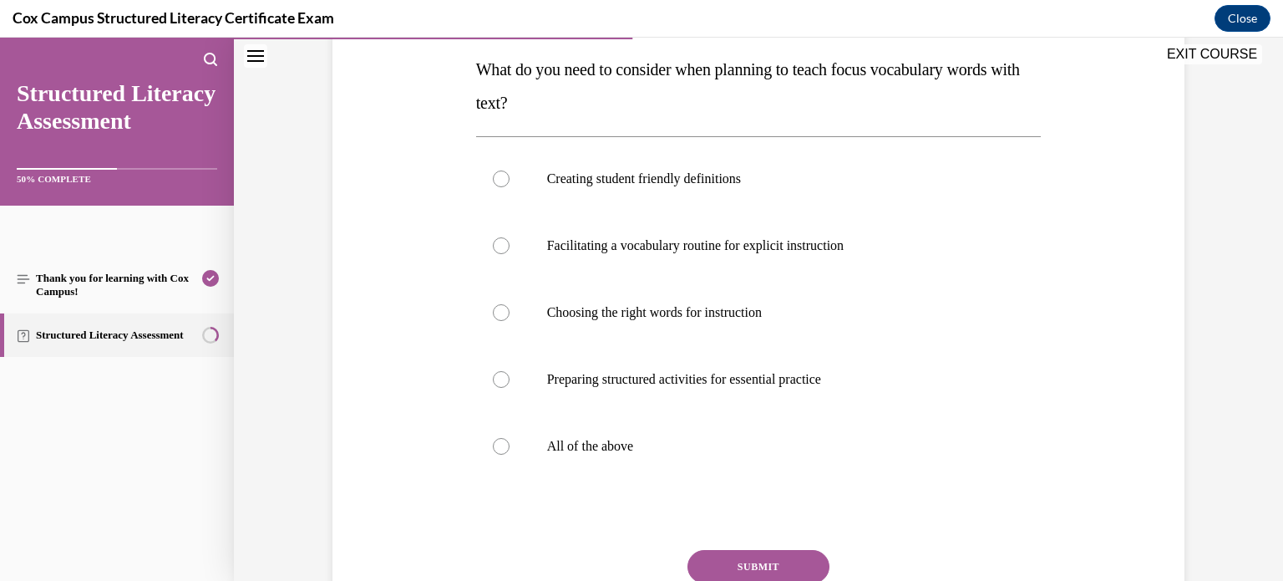
scroll to position [264, 0]
click at [498, 451] on div at bounding box center [501, 447] width 17 height 17
click at [498, 451] on input "All of the above" at bounding box center [501, 447] width 17 height 17
radio input "true"
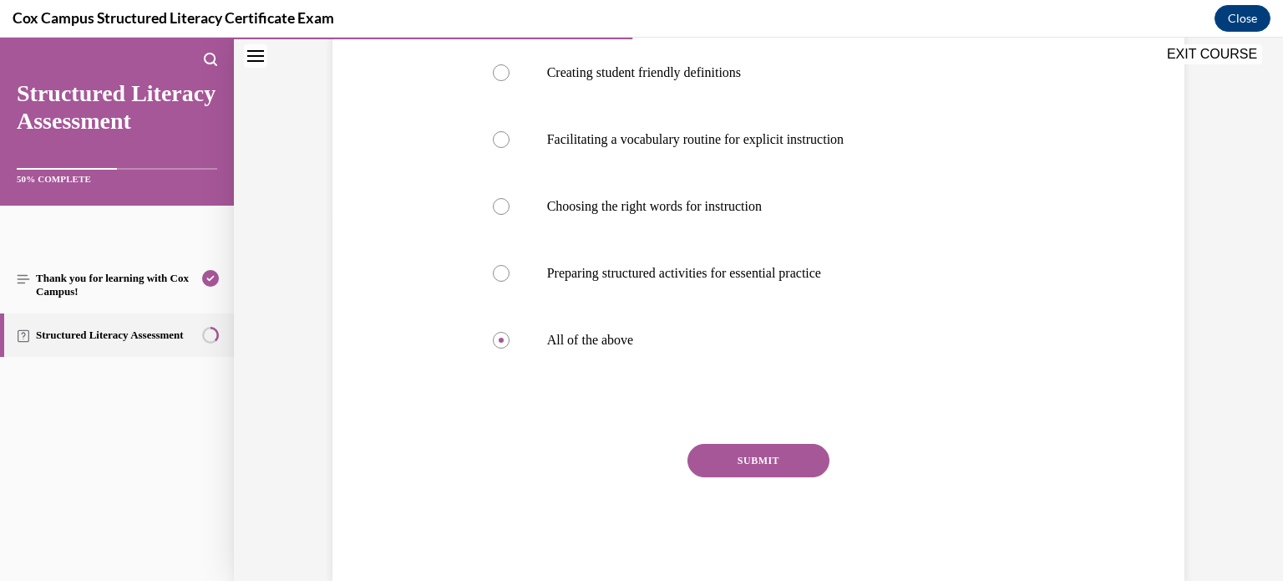
scroll to position [378, 0]
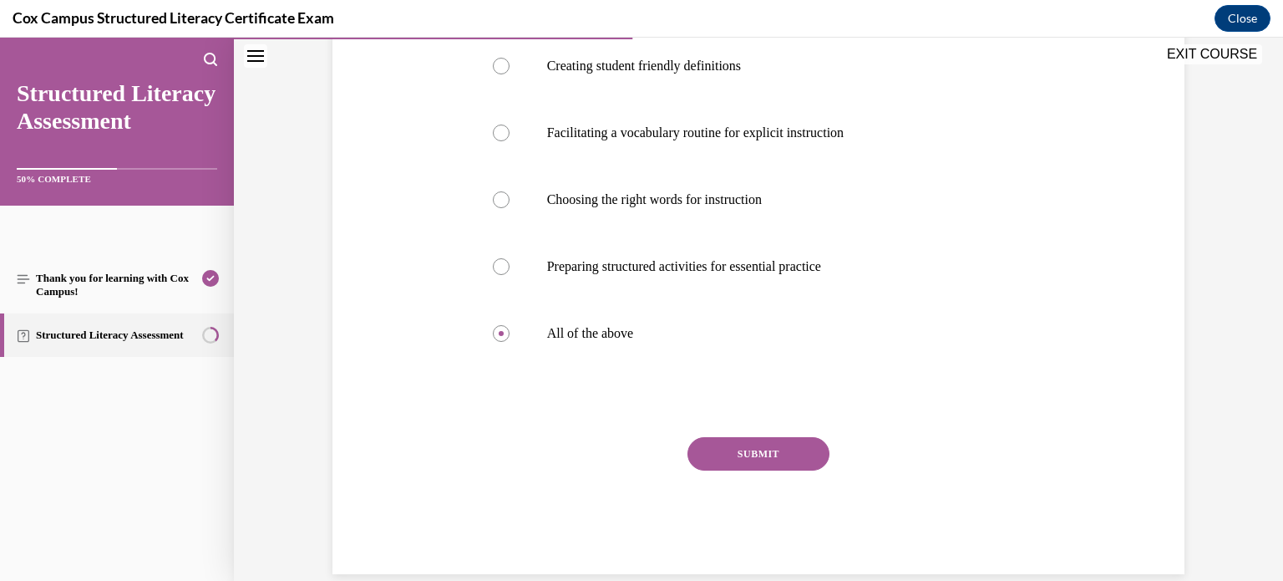
click at [807, 446] on button "SUBMIT" at bounding box center [758, 453] width 142 height 33
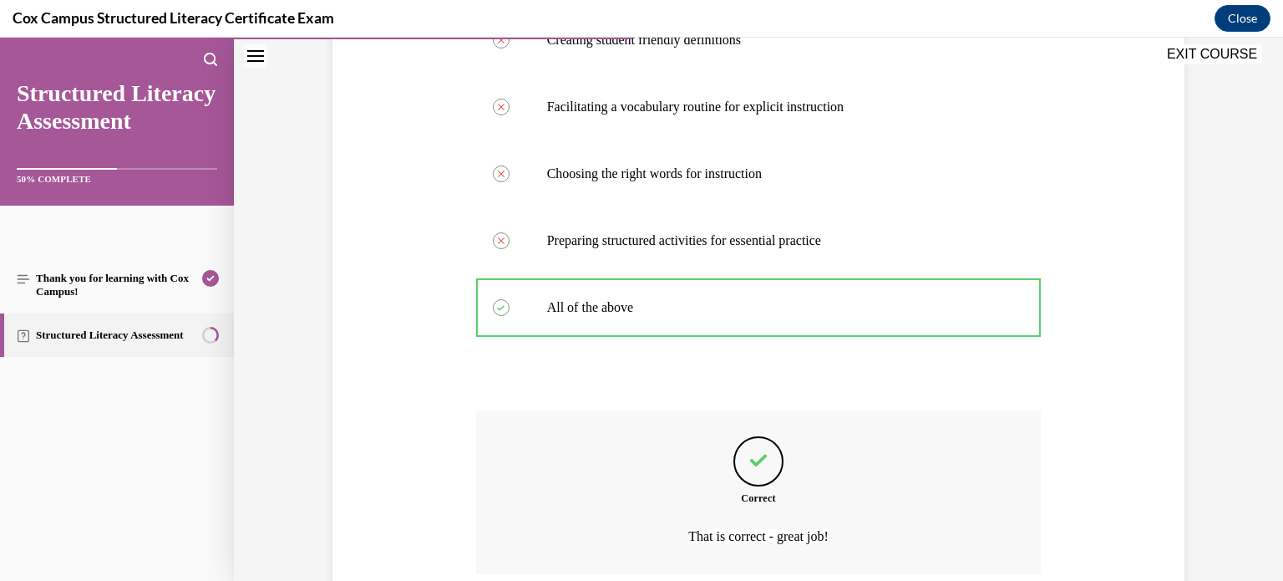
scroll to position [542, 0]
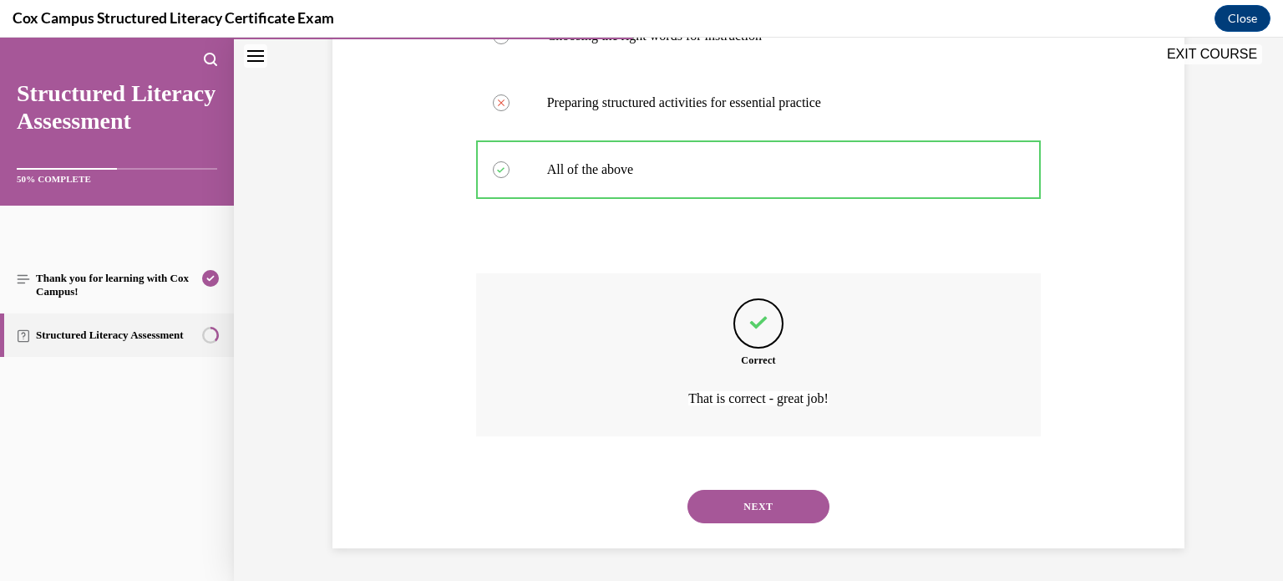
click at [753, 515] on button "NEXT" at bounding box center [758, 505] width 142 height 33
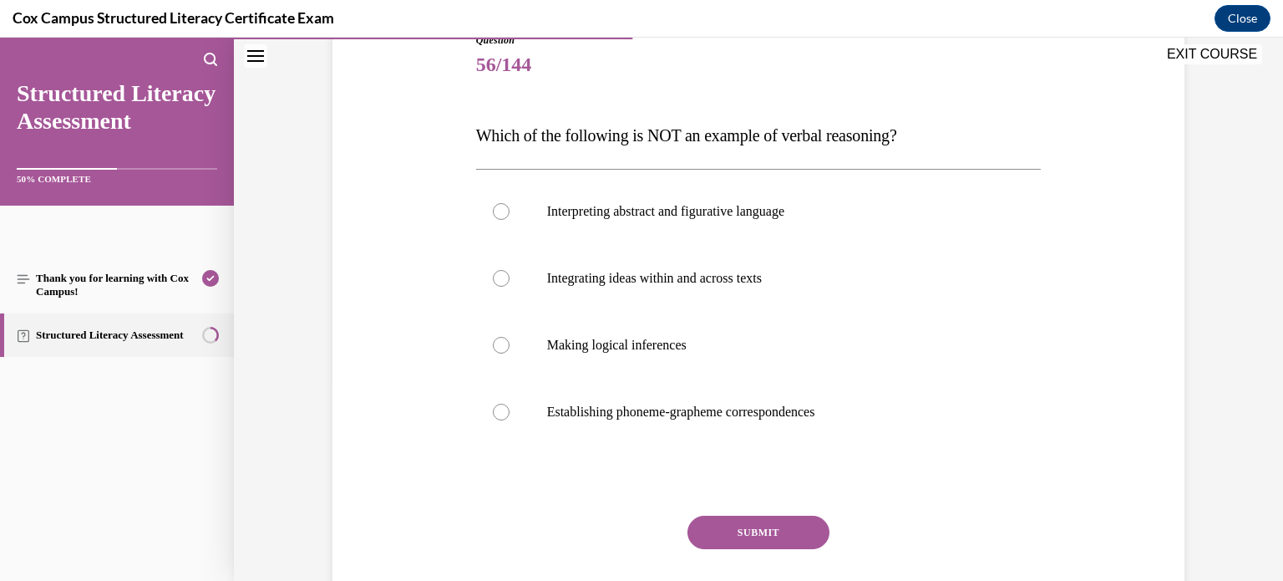
scroll to position [204, 0]
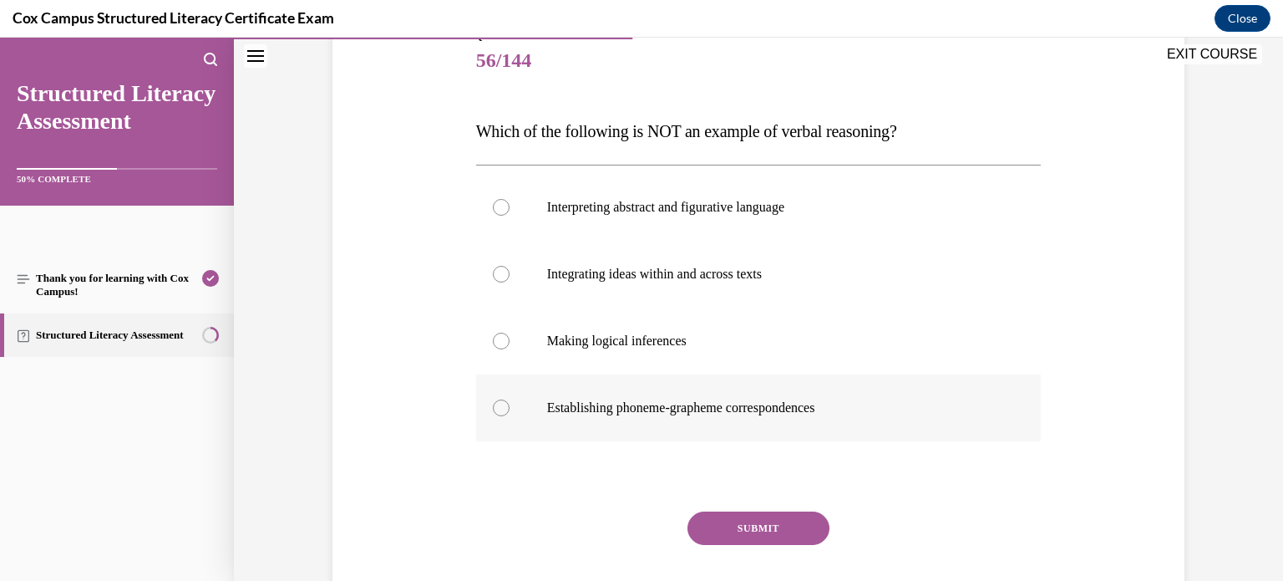
click at [860, 415] on label "Establishing phoneme-grapheme correspondences" at bounding box center [758, 407] width 565 height 67
click at [510, 415] on input "Establishing phoneme-grapheme correspondences" at bounding box center [501, 407] width 17 height 17
radio input "true"
click at [777, 520] on button "SUBMIT" at bounding box center [758, 527] width 142 height 33
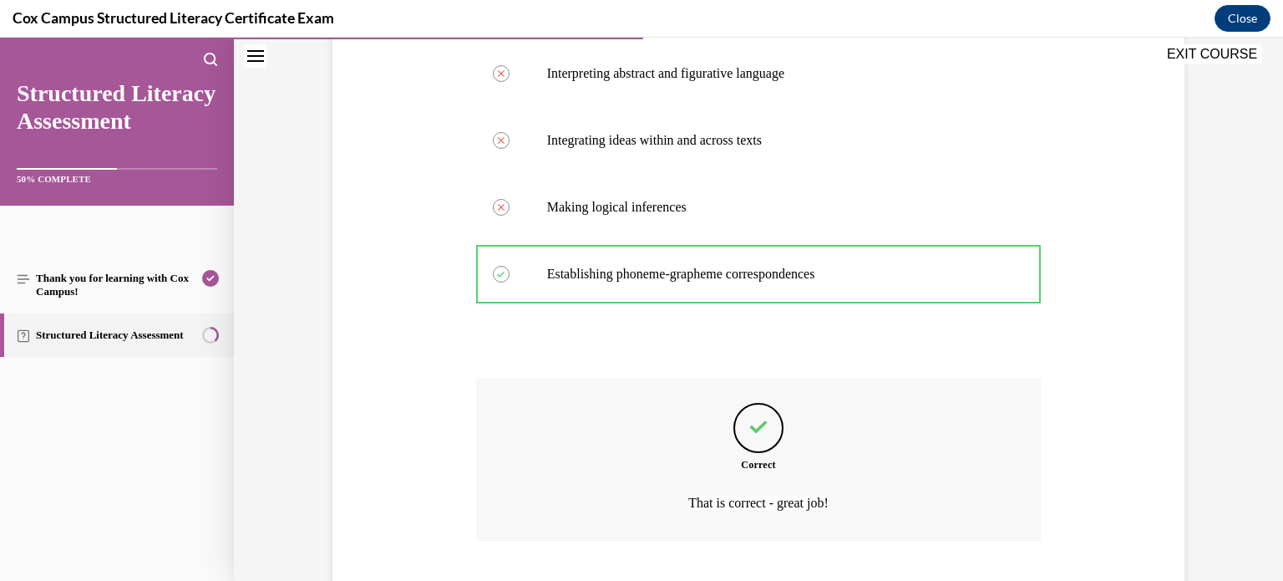
scroll to position [442, 0]
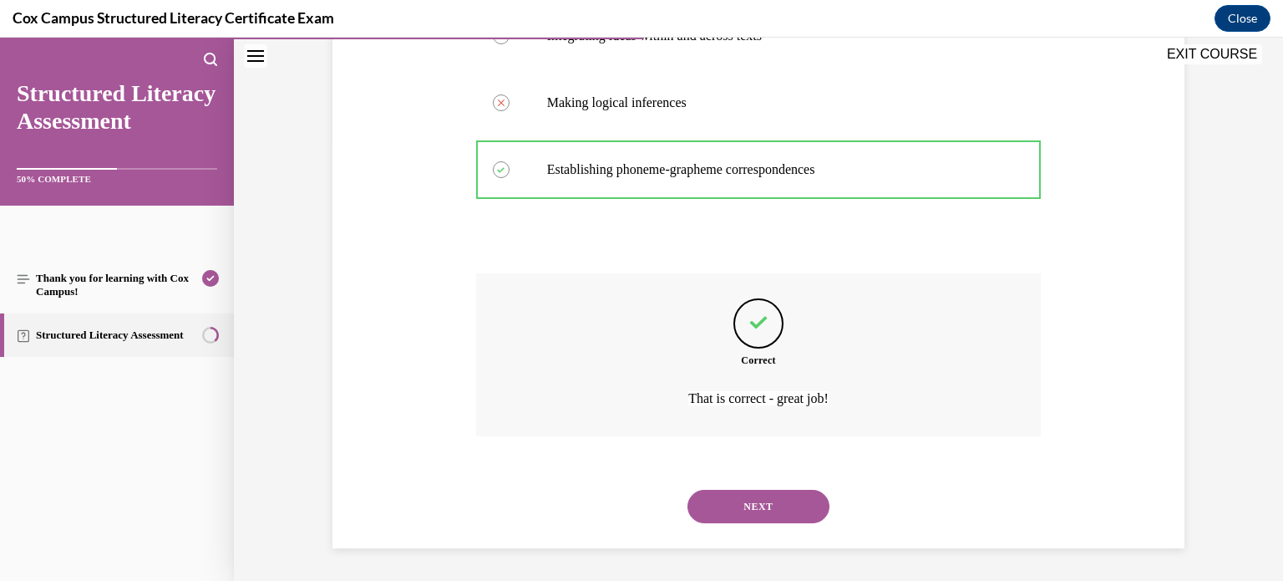
click at [807, 512] on button "NEXT" at bounding box center [758, 505] width 142 height 33
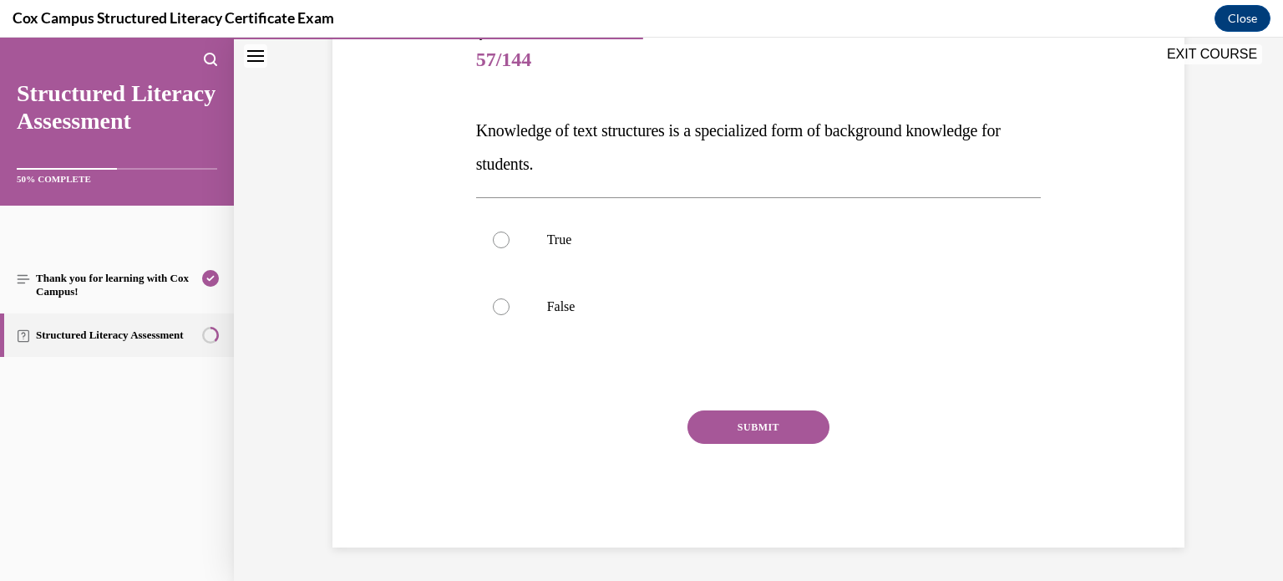
scroll to position [185, 0]
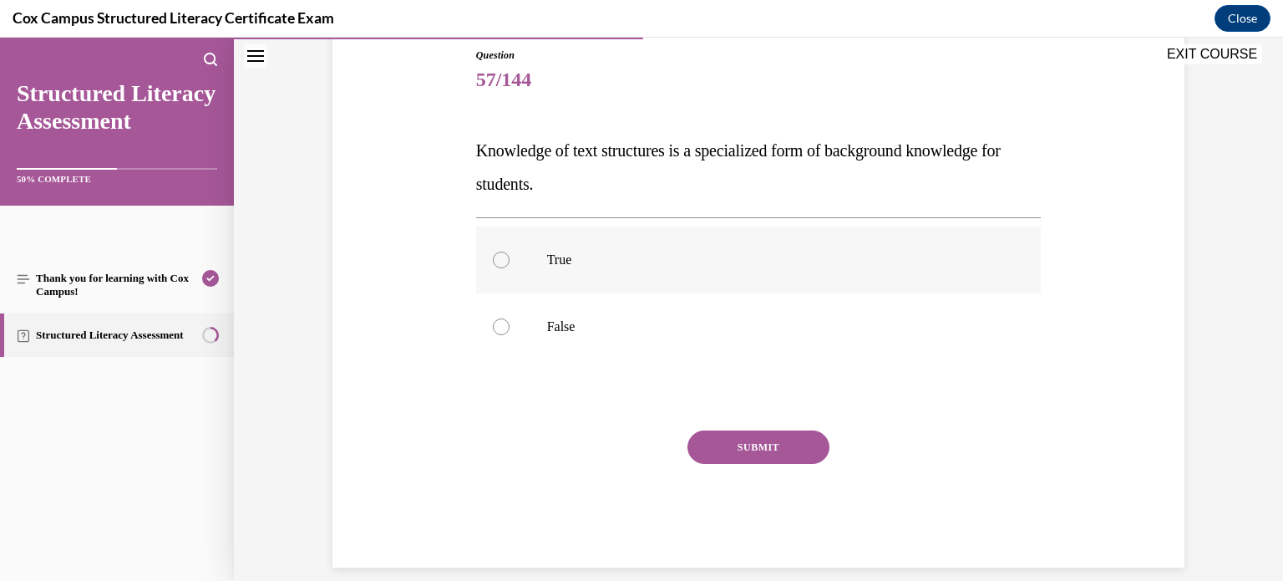
click at [766, 251] on p "True" at bounding box center [773, 259] width 453 height 17
click at [510, 251] on input "True" at bounding box center [501, 259] width 17 height 17
radio input "true"
click at [773, 442] on button "SUBMIT" at bounding box center [758, 446] width 142 height 33
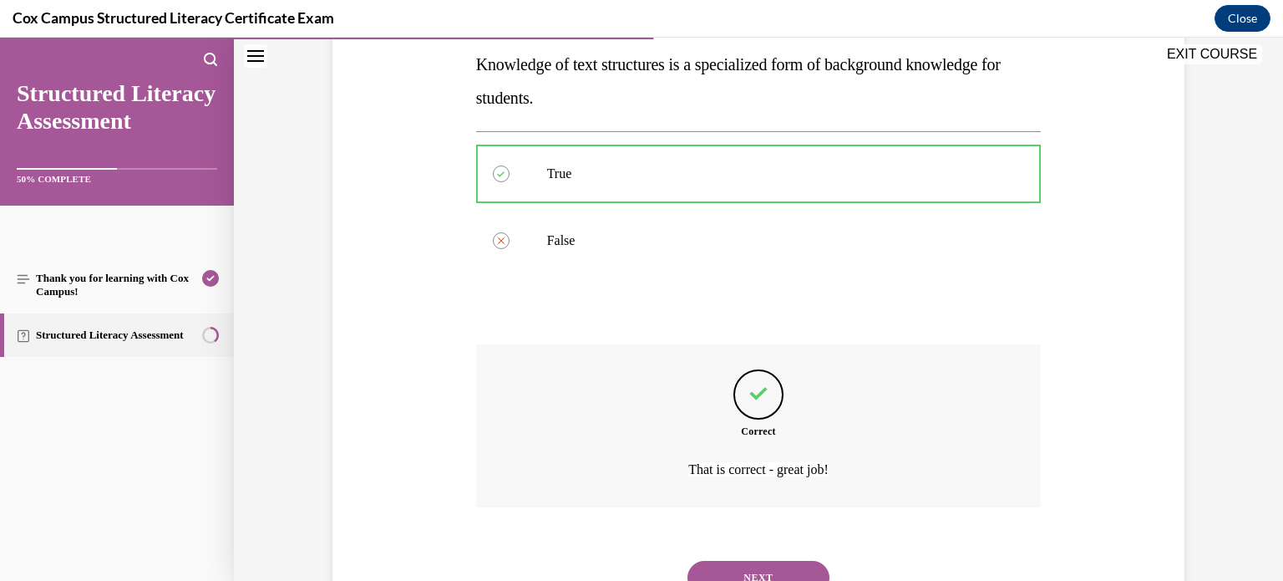
scroll to position [342, 0]
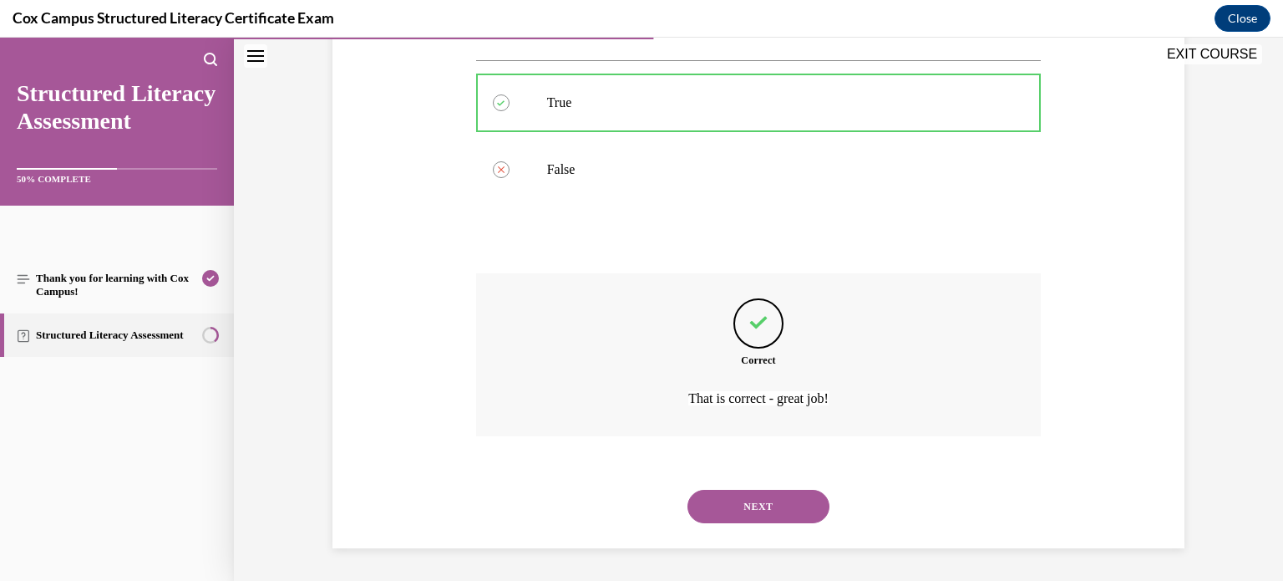
click at [786, 503] on button "NEXT" at bounding box center [758, 505] width 142 height 33
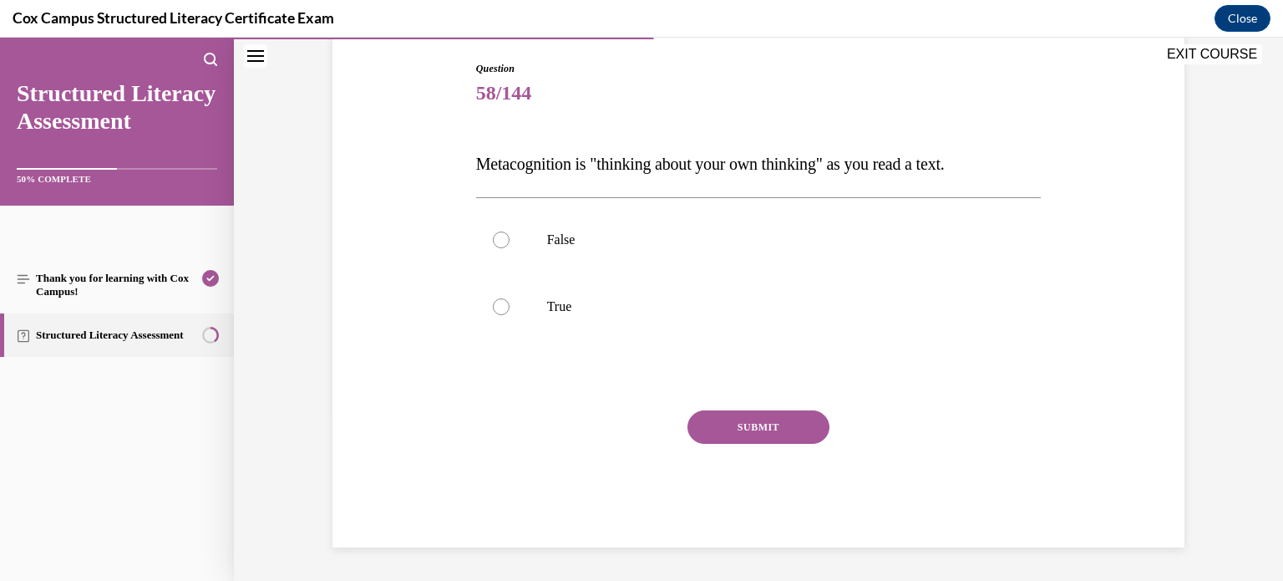
scroll to position [170, 0]
click at [566, 312] on p "True" at bounding box center [773, 307] width 453 height 17
click at [510, 312] on input "True" at bounding box center [501, 307] width 17 height 17
radio input "true"
click at [755, 424] on button "SUBMIT" at bounding box center [758, 427] width 142 height 33
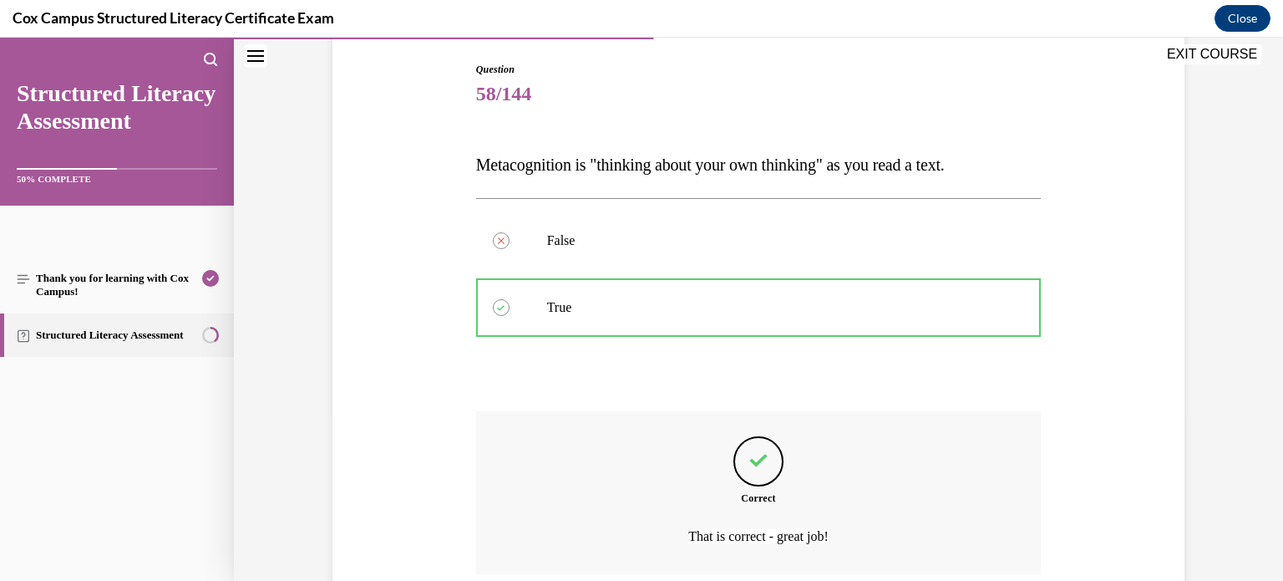
scroll to position [308, 0]
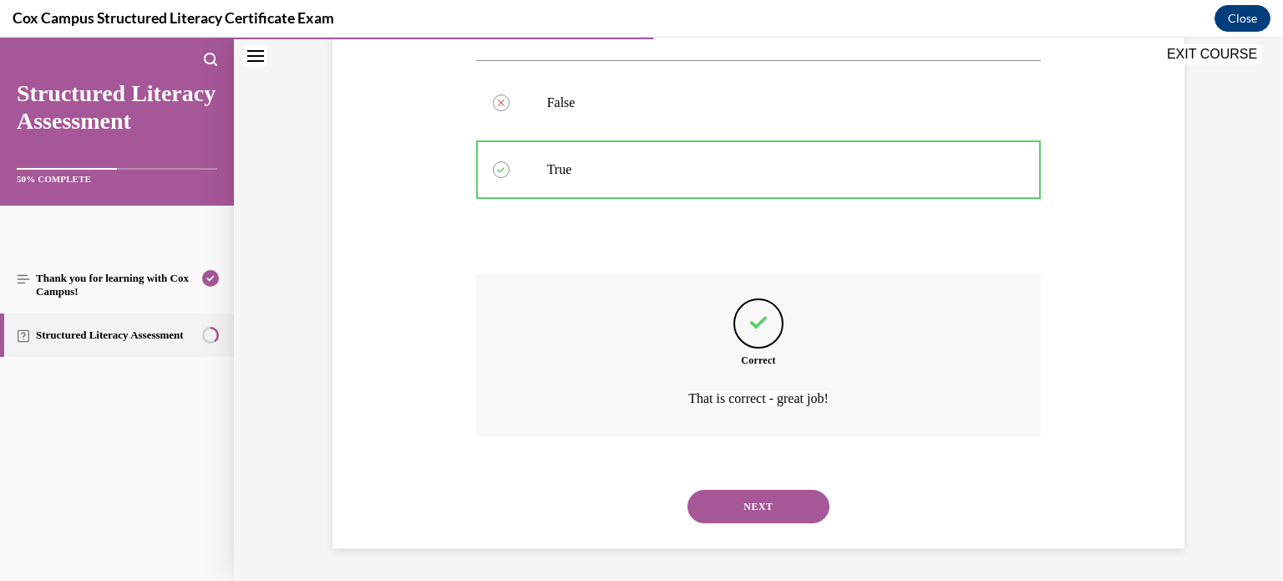
click at [794, 504] on button "NEXT" at bounding box center [758, 505] width 142 height 33
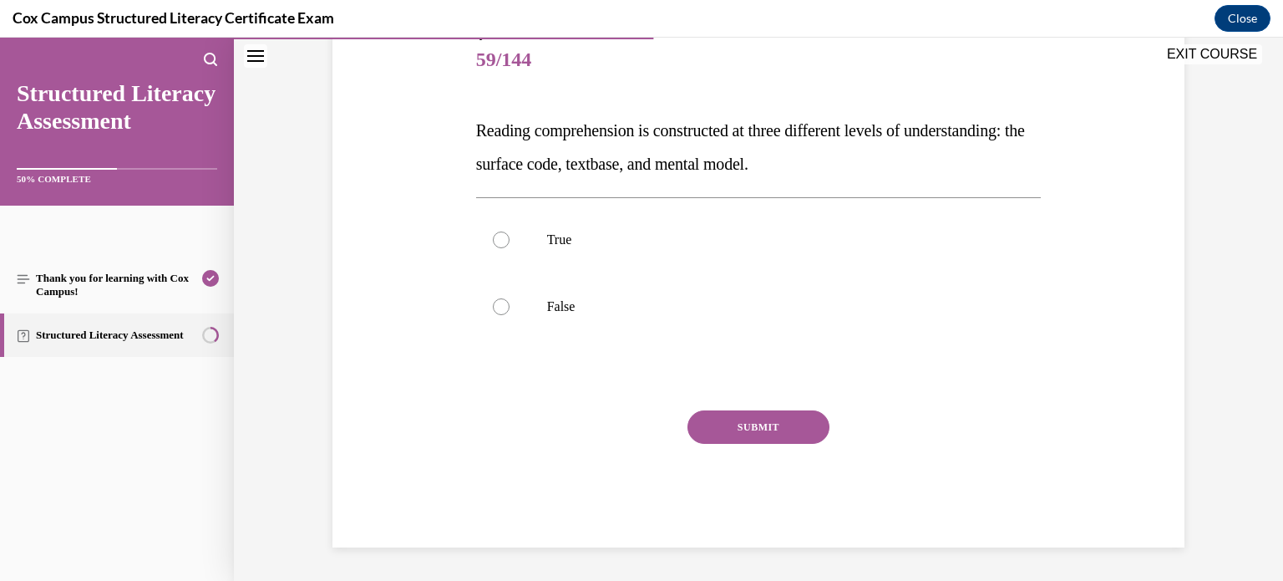
scroll to position [185, 0]
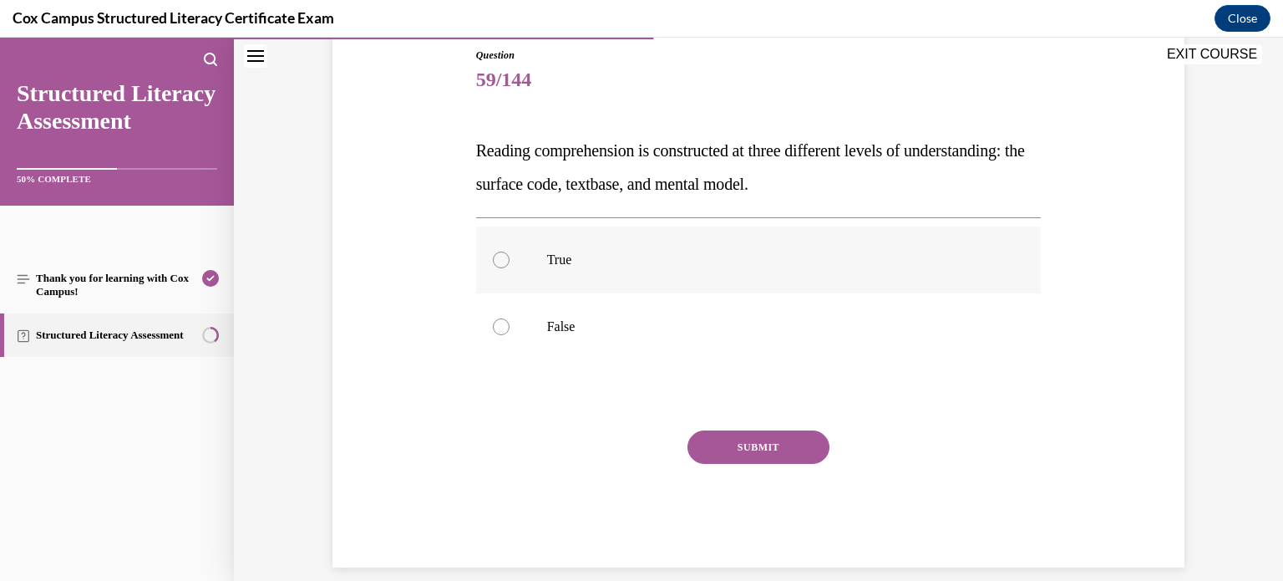
click at [588, 251] on p "True" at bounding box center [773, 259] width 453 height 17
click at [510, 251] on input "True" at bounding box center [501, 259] width 17 height 17
radio input "true"
click at [747, 435] on button "SUBMIT" at bounding box center [758, 446] width 142 height 33
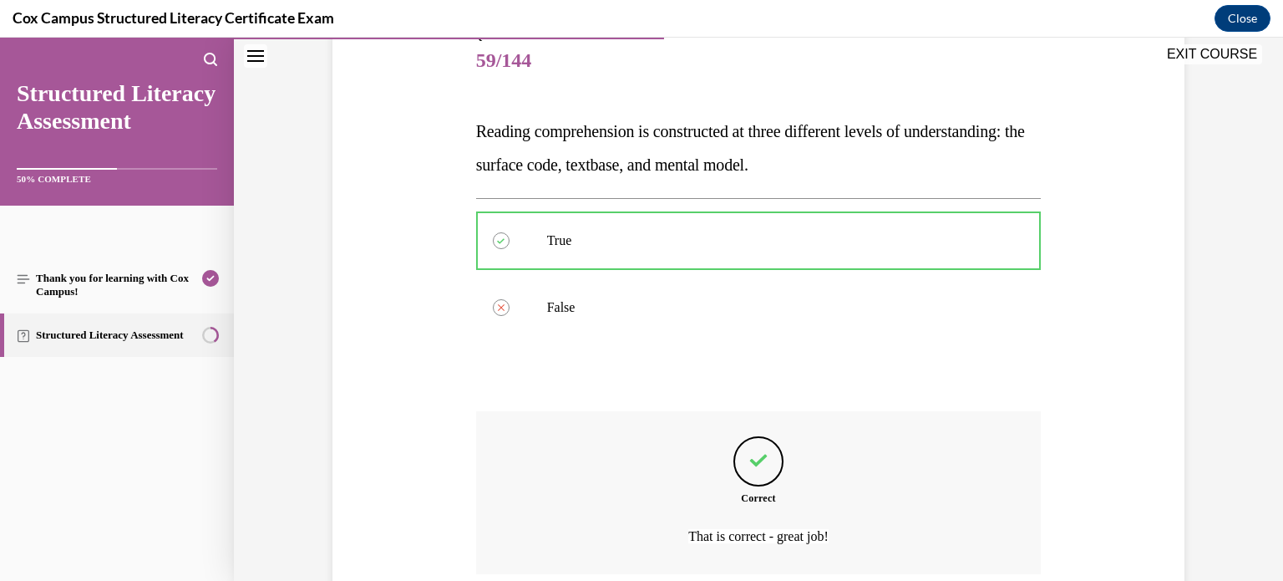
scroll to position [342, 0]
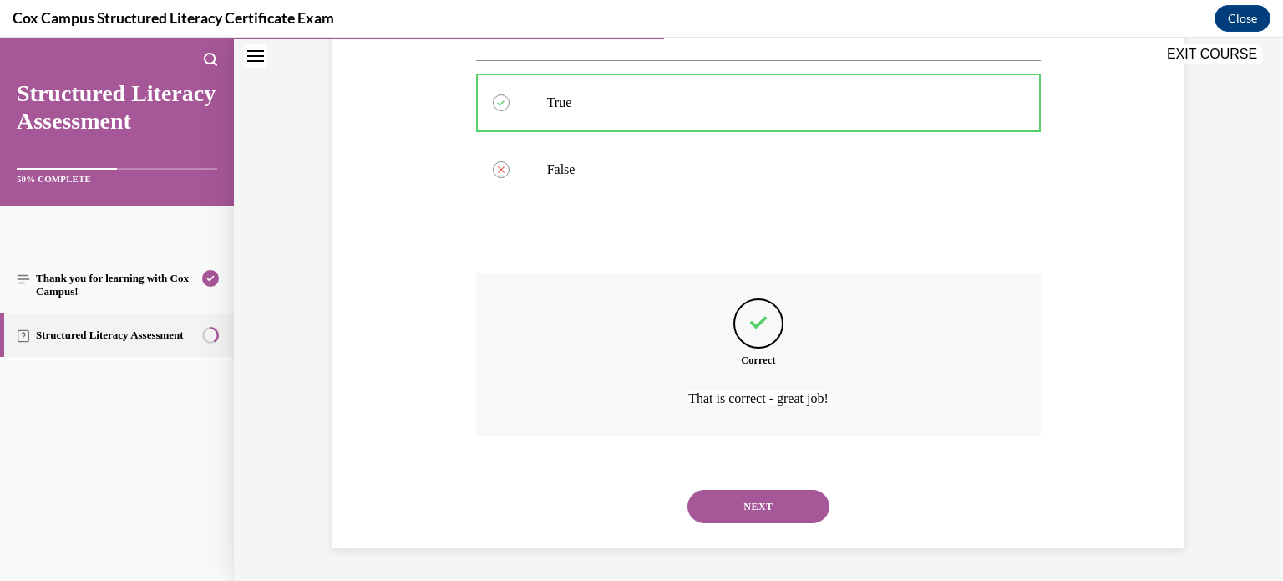
click at [761, 505] on button "NEXT" at bounding box center [758, 505] width 142 height 33
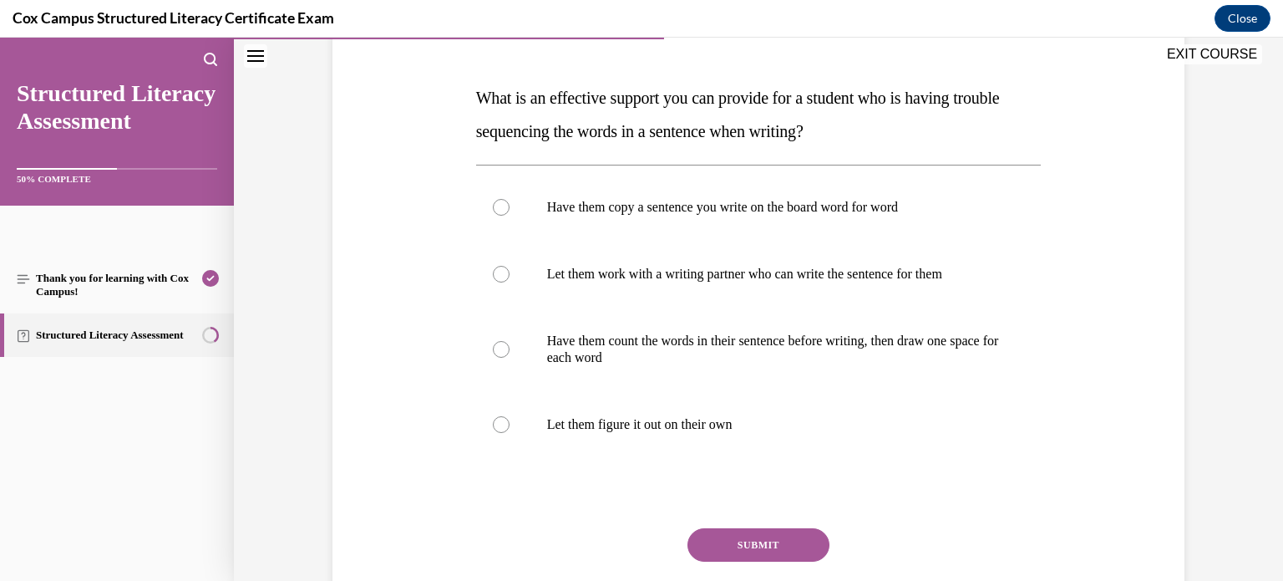
scroll to position [238, 0]
click at [588, 359] on p "Have them count the words in their sentence before writing, then draw one space…" at bounding box center [773, 348] width 453 height 33
click at [510, 357] on input "Have them count the words in their sentence before writing, then draw one space…" at bounding box center [501, 348] width 17 height 17
radio input "true"
click at [730, 532] on button "SUBMIT" at bounding box center [758, 543] width 142 height 33
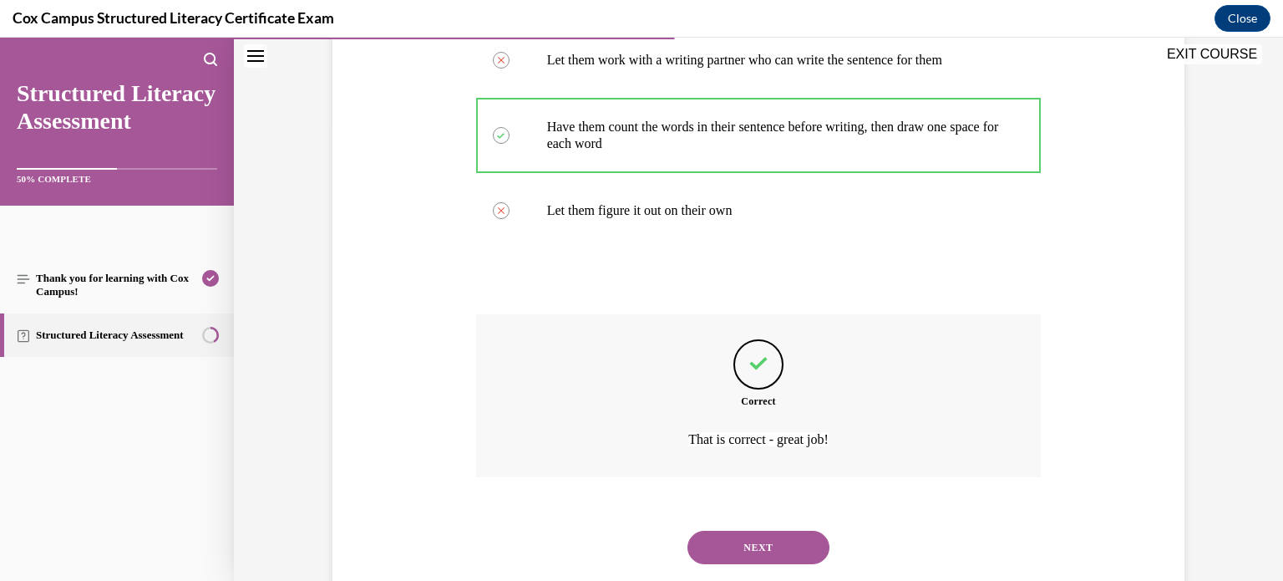
scroll to position [492, 0]
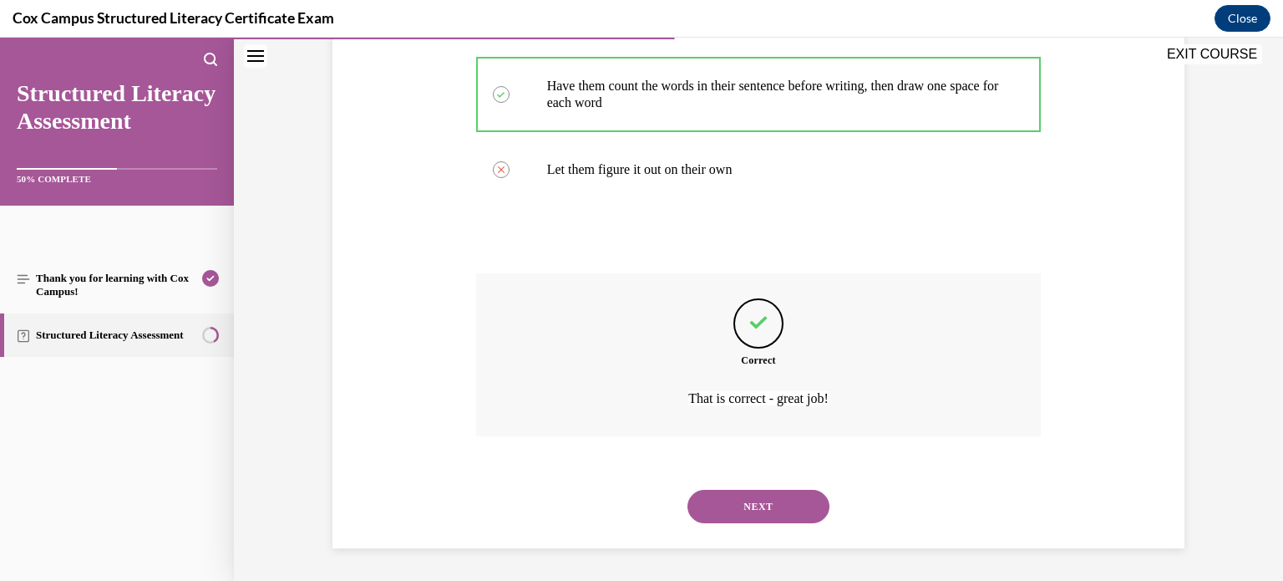
click at [753, 496] on button "NEXT" at bounding box center [758, 505] width 142 height 33
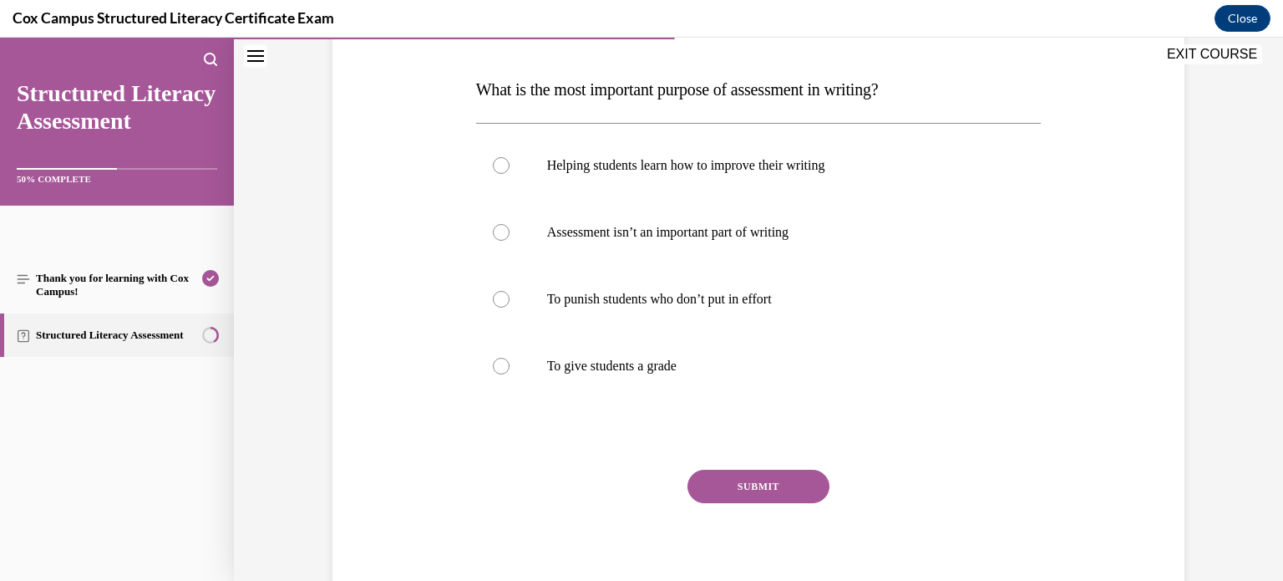
scroll to position [252, 0]
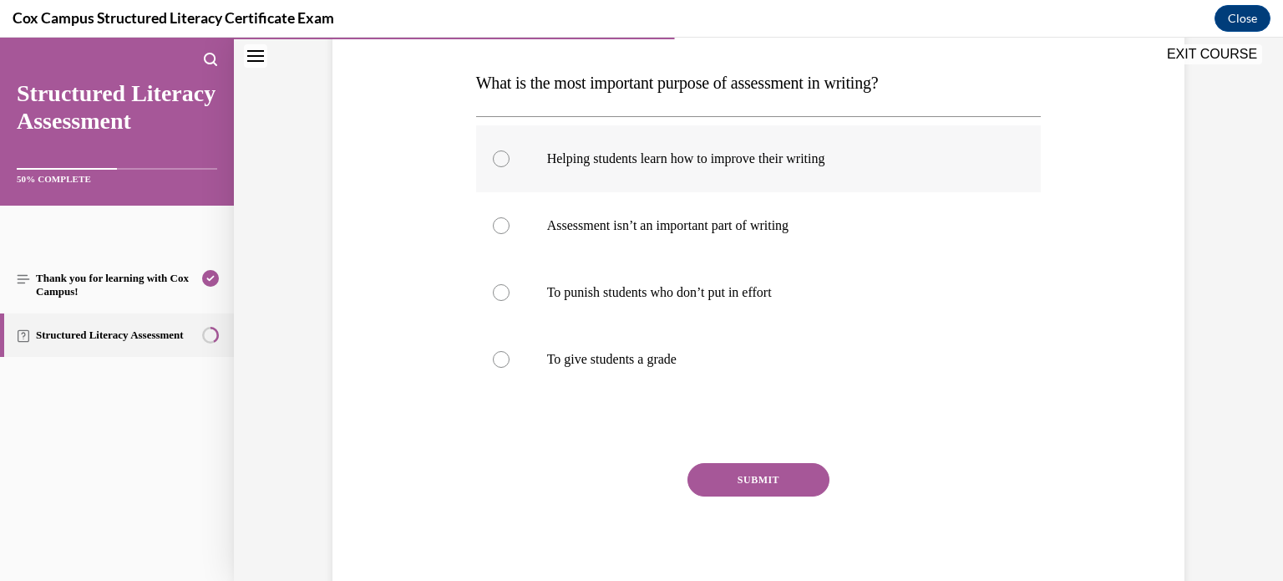
click at [567, 170] on label "Helping students learn how to improve their writing" at bounding box center [758, 158] width 565 height 67
click at [510, 167] on input "Helping students learn how to improve their writing" at bounding box center [501, 158] width 17 height 17
radio input "true"
click at [746, 484] on button "SUBMIT" at bounding box center [758, 479] width 142 height 33
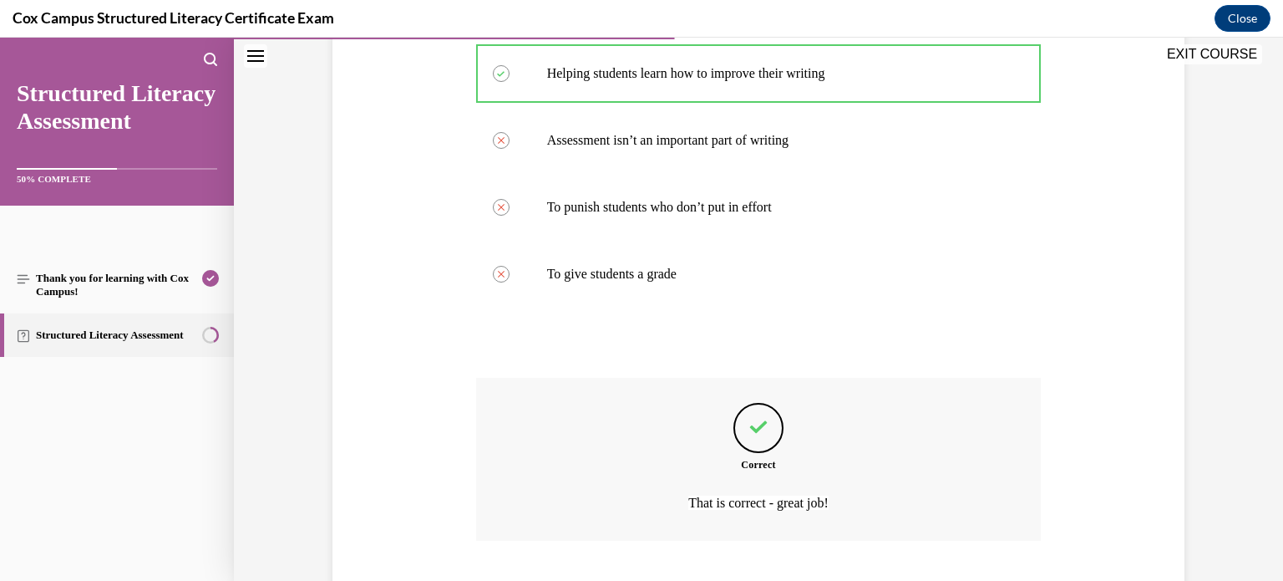
scroll to position [442, 0]
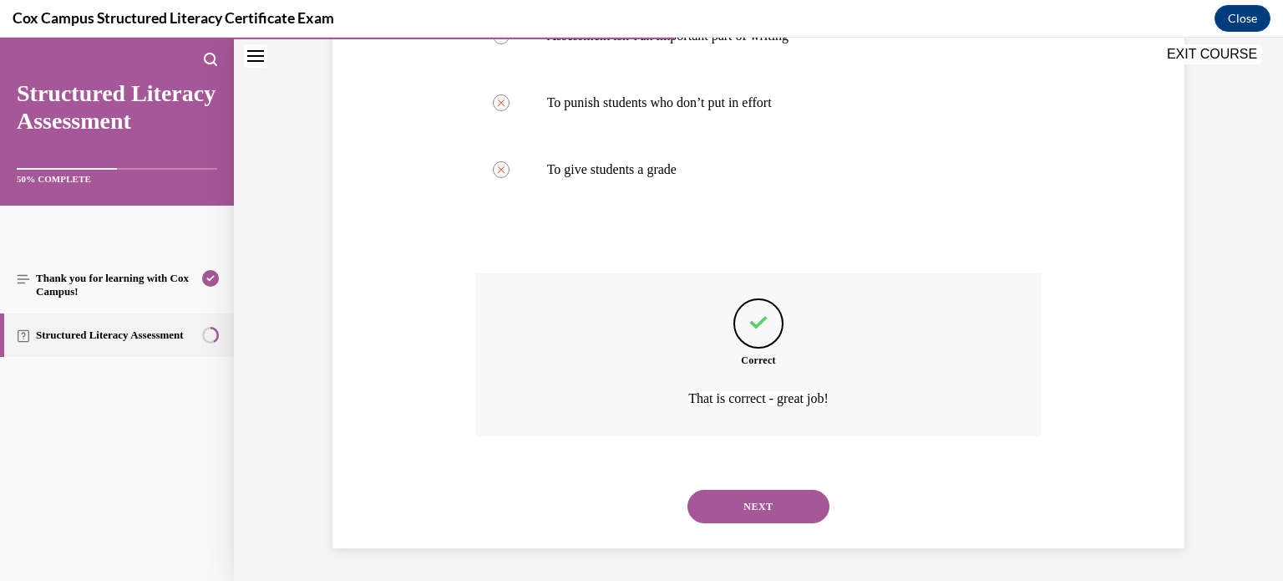
click at [764, 499] on button "NEXT" at bounding box center [758, 505] width 142 height 33
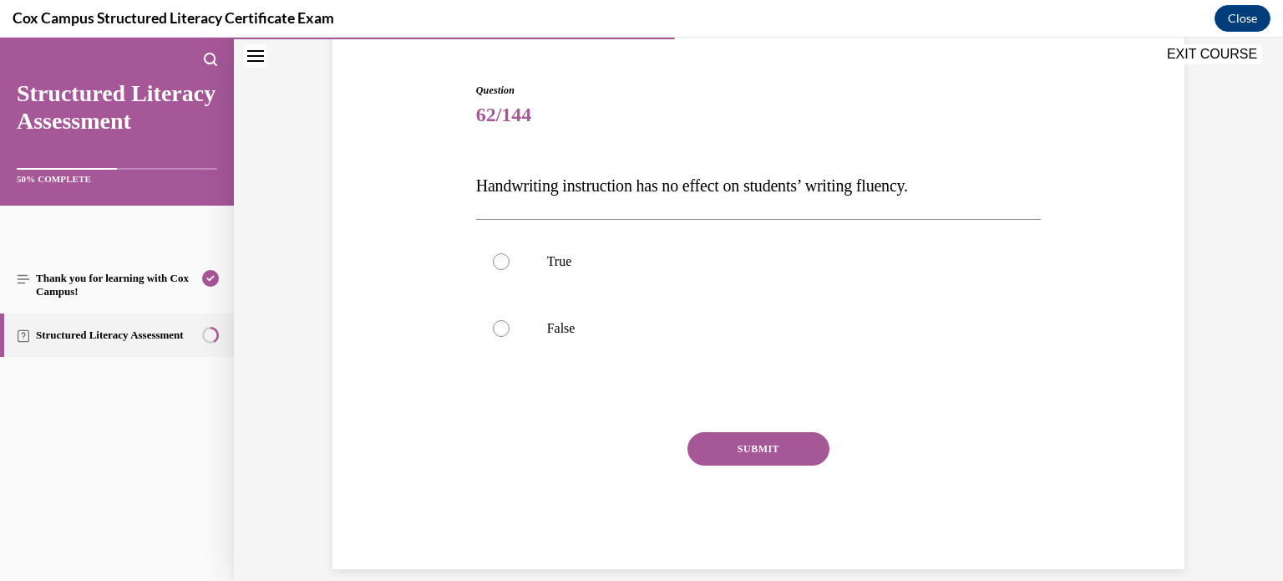
scroll to position [148, 0]
click at [631, 330] on p "False" at bounding box center [773, 330] width 453 height 17
click at [510, 330] on input "False" at bounding box center [501, 330] width 17 height 17
radio input "true"
click at [709, 446] on button "SUBMIT" at bounding box center [758, 450] width 142 height 33
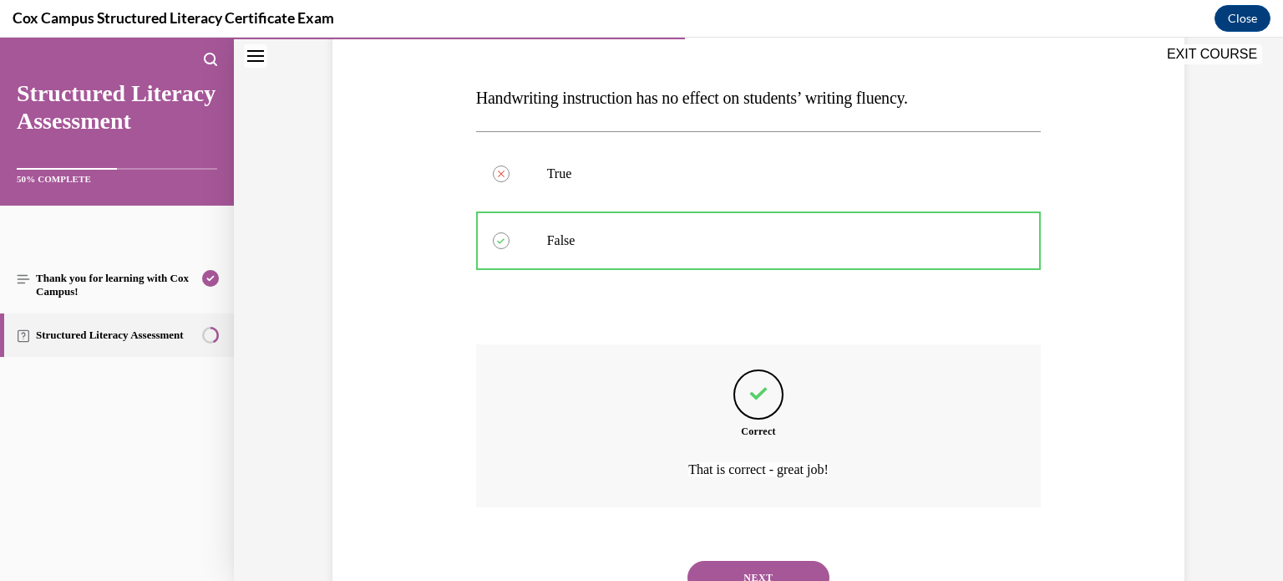
scroll to position [308, 0]
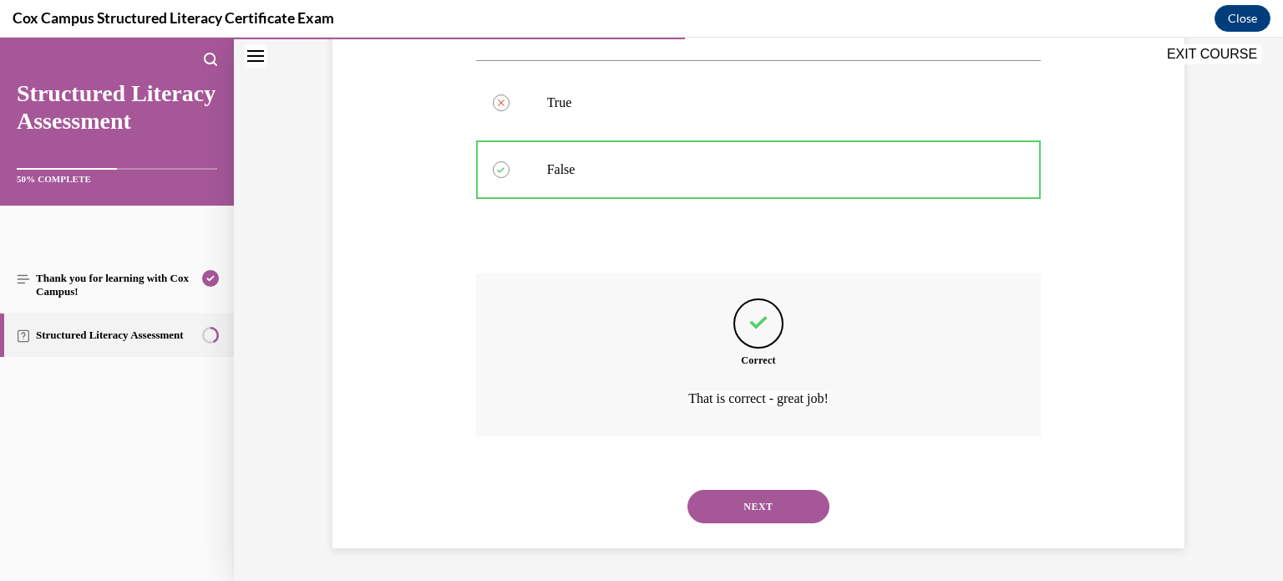
click at [783, 505] on button "NEXT" at bounding box center [758, 505] width 142 height 33
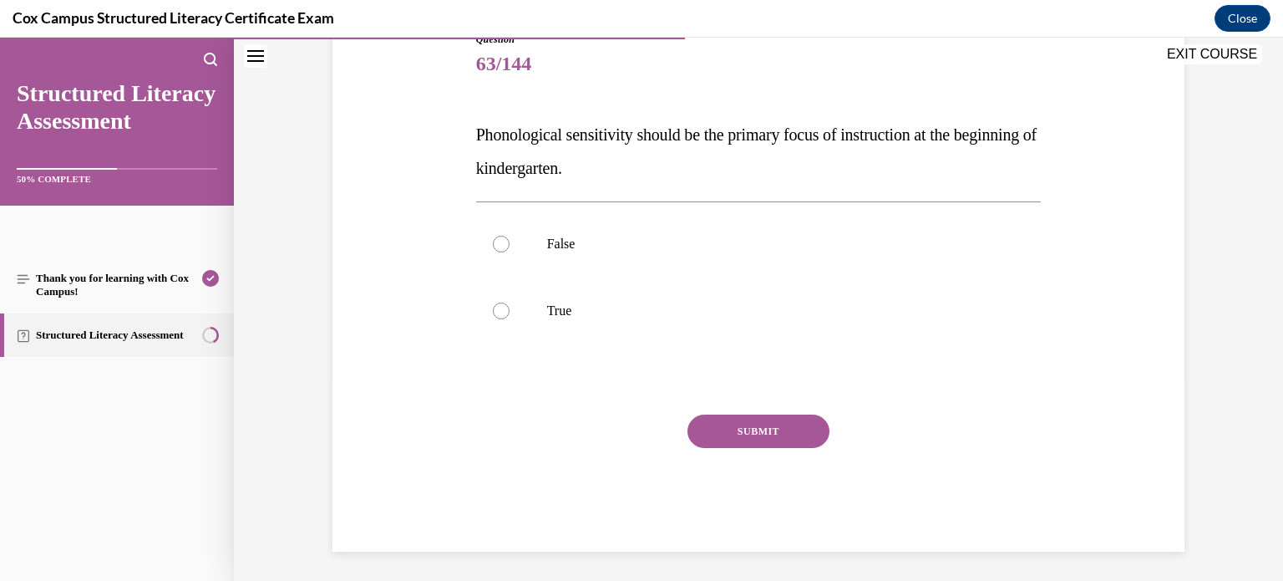
scroll to position [204, 0]
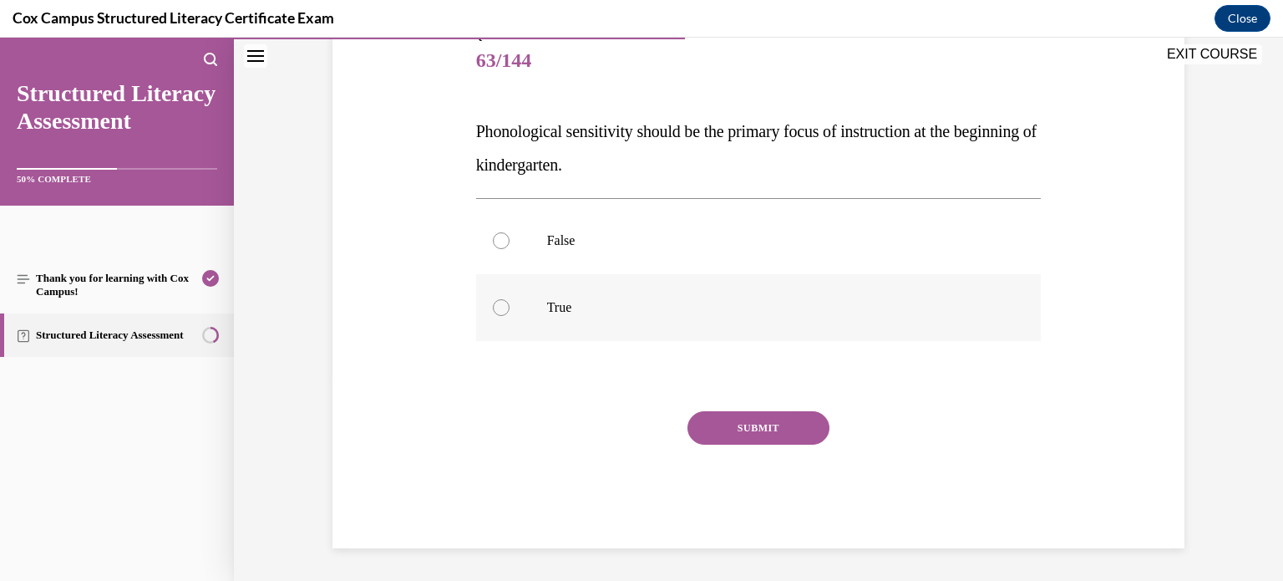
click at [544, 319] on label "True" at bounding box center [758, 307] width 565 height 67
click at [510, 316] on input "True" at bounding box center [501, 307] width 17 height 17
radio input "true"
click at [742, 422] on button "SUBMIT" at bounding box center [758, 427] width 142 height 33
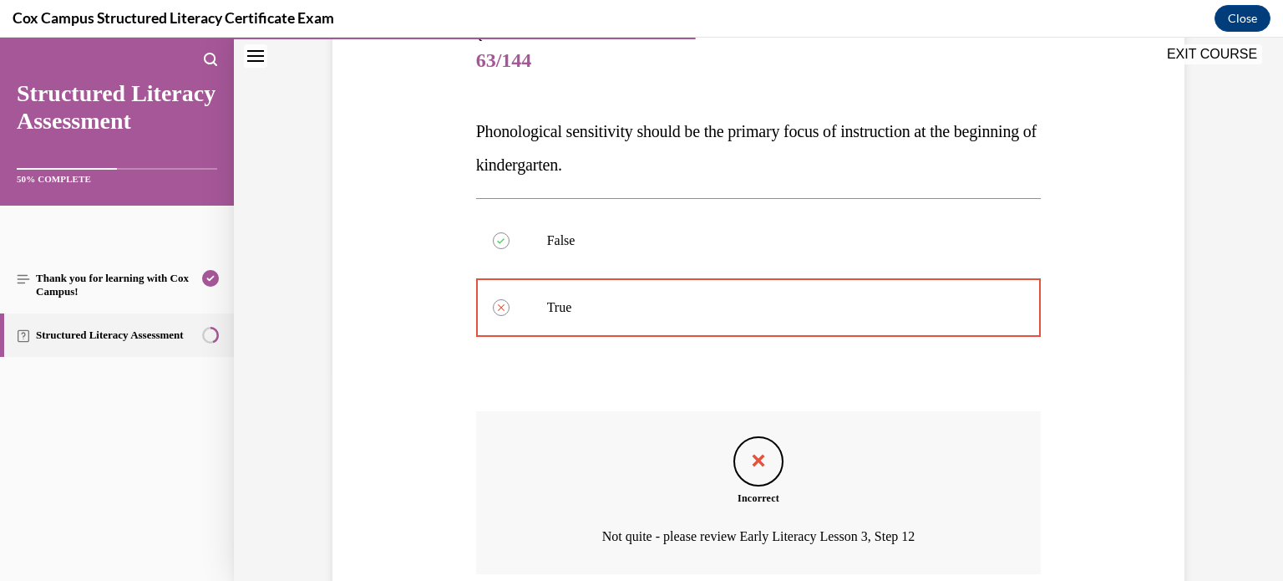
scroll to position [342, 0]
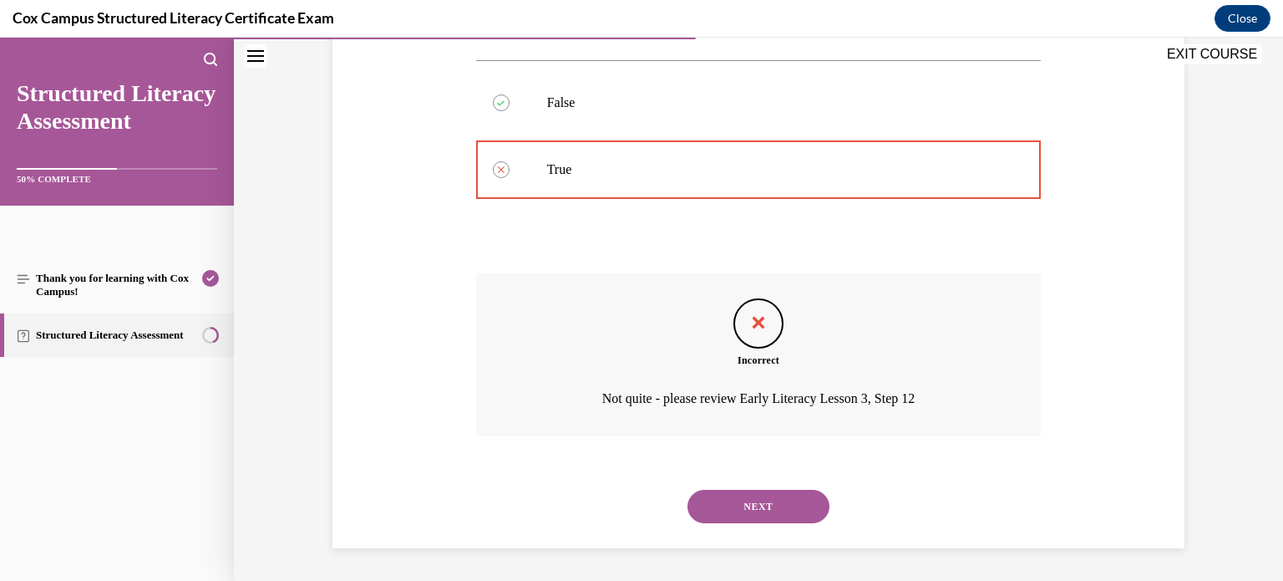
click at [789, 500] on button "NEXT" at bounding box center [758, 505] width 142 height 33
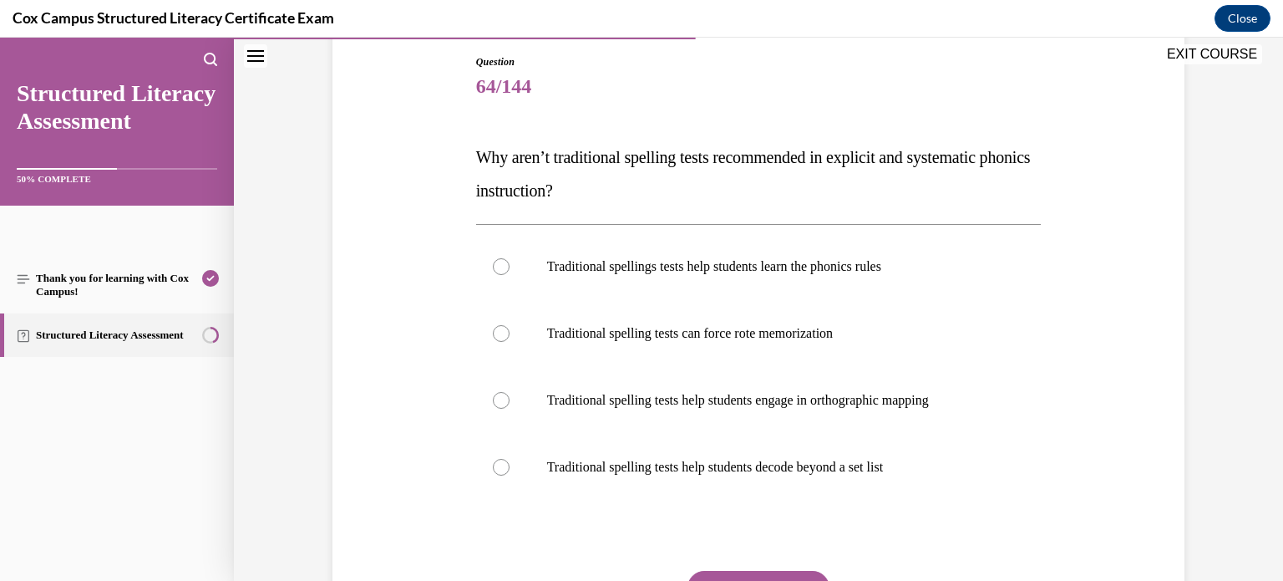
scroll to position [183, 0]
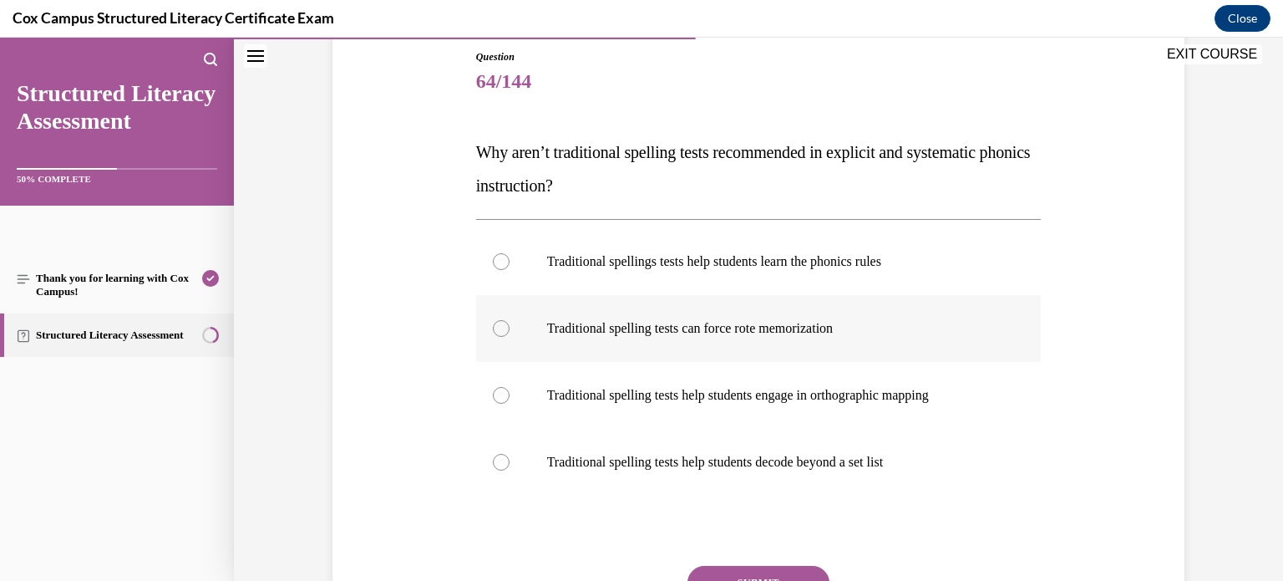
click at [571, 343] on label "Traditional spelling tests can force rote memorization" at bounding box center [758, 328] width 565 height 67
click at [510, 337] on input "Traditional spelling tests can force rote memorization" at bounding box center [501, 328] width 17 height 17
radio input "true"
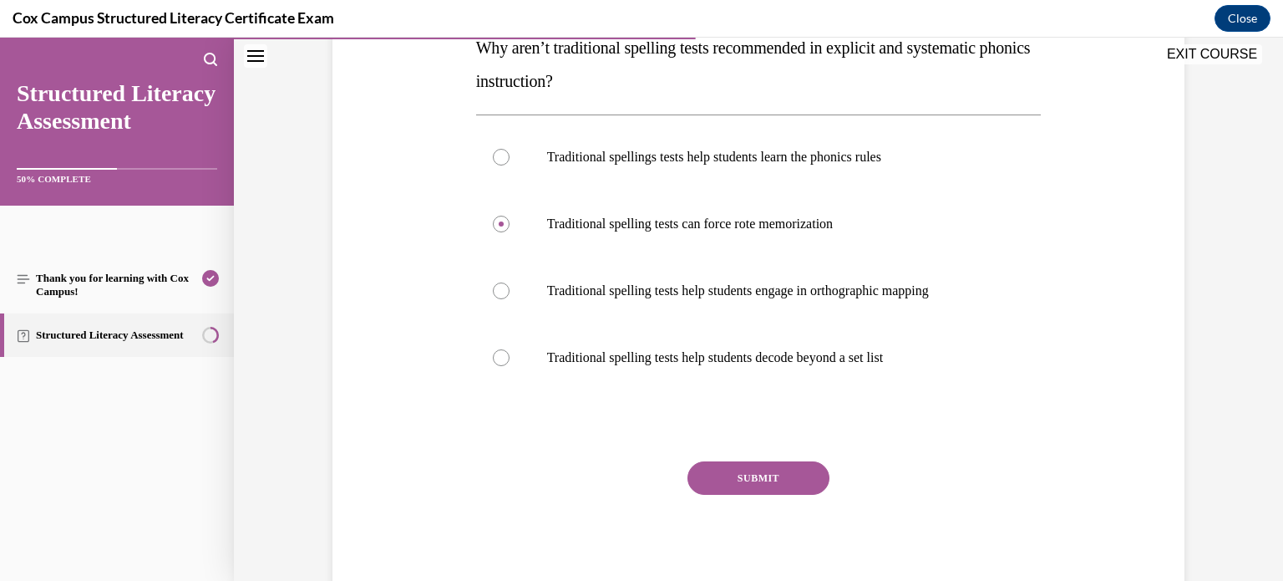
scroll to position [319, 0]
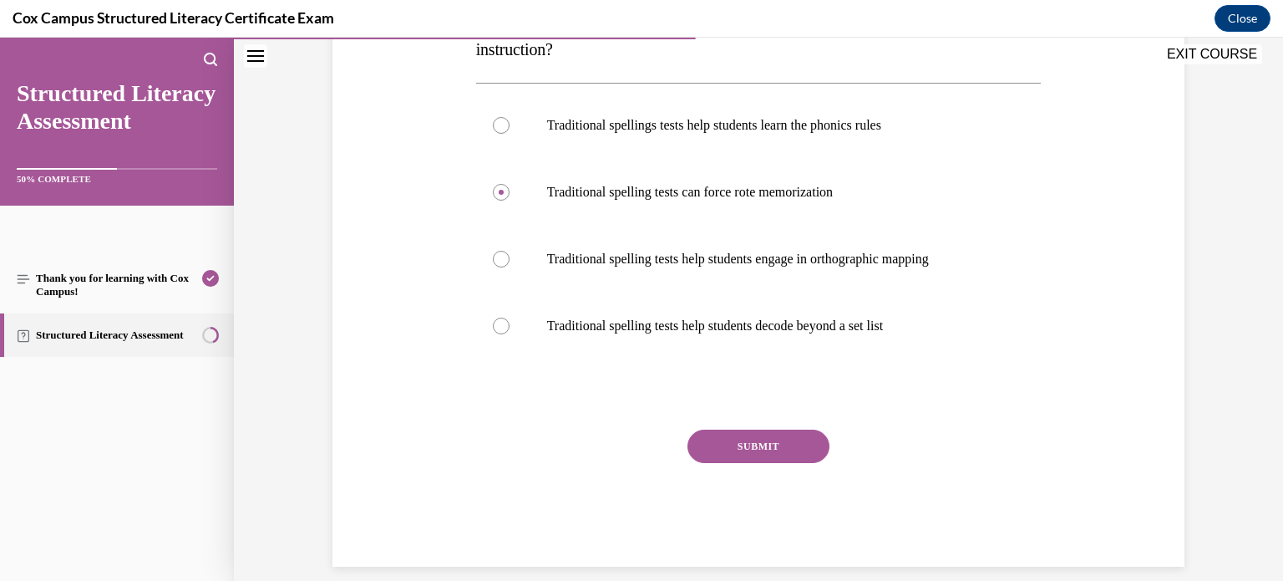
click at [735, 442] on button "SUBMIT" at bounding box center [758, 445] width 142 height 33
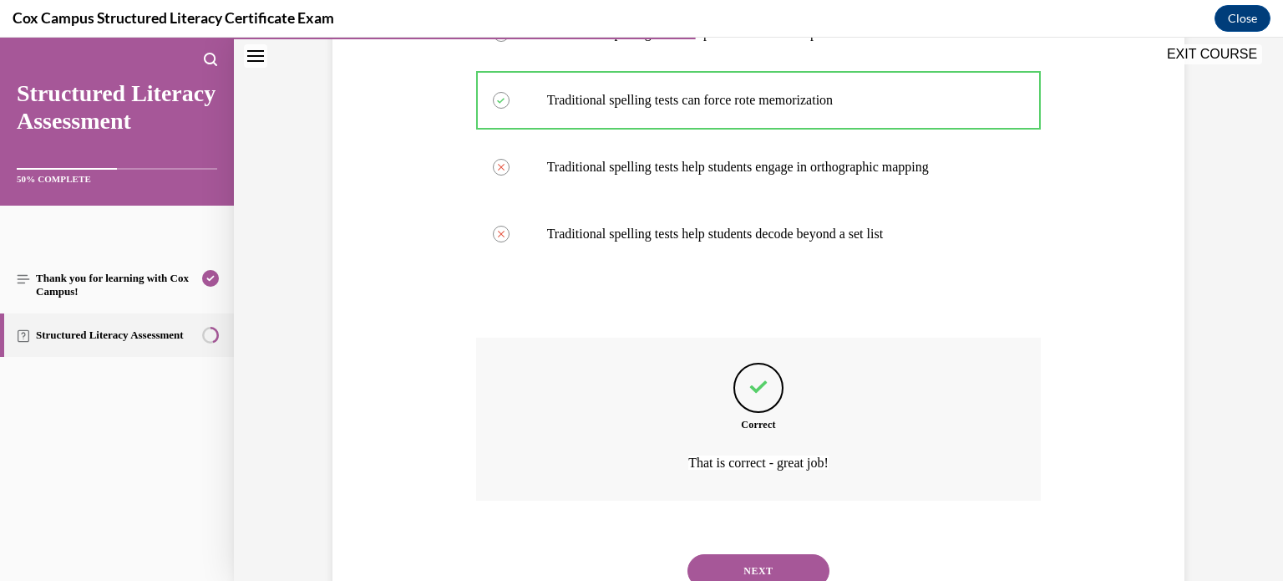
scroll to position [434, 0]
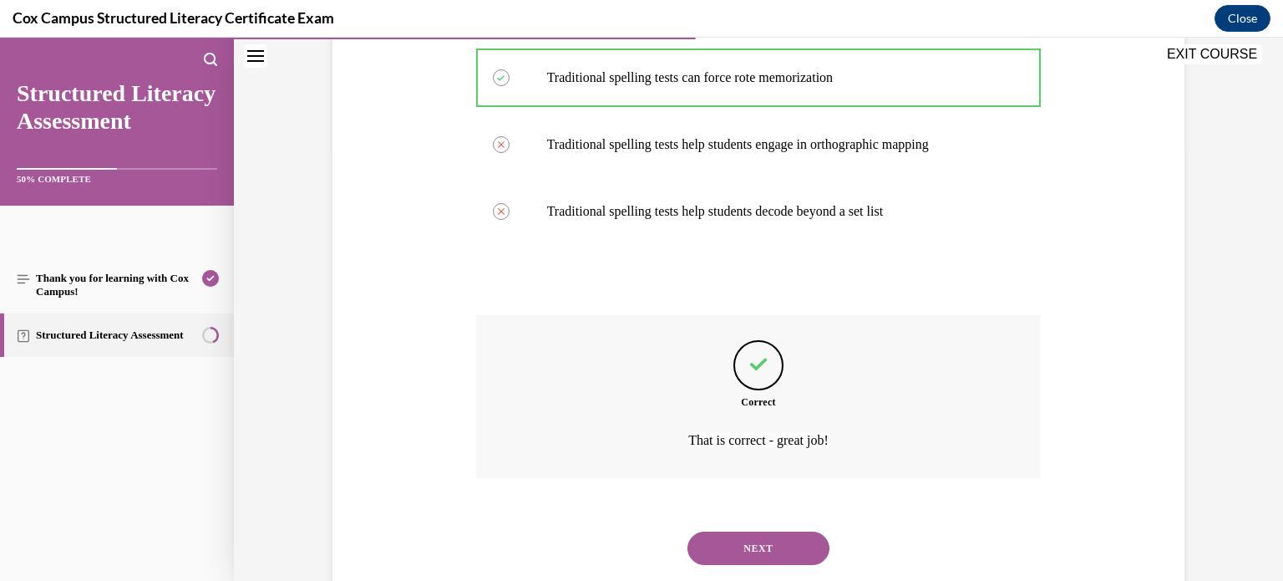
click at [752, 548] on button "NEXT" at bounding box center [758, 547] width 142 height 33
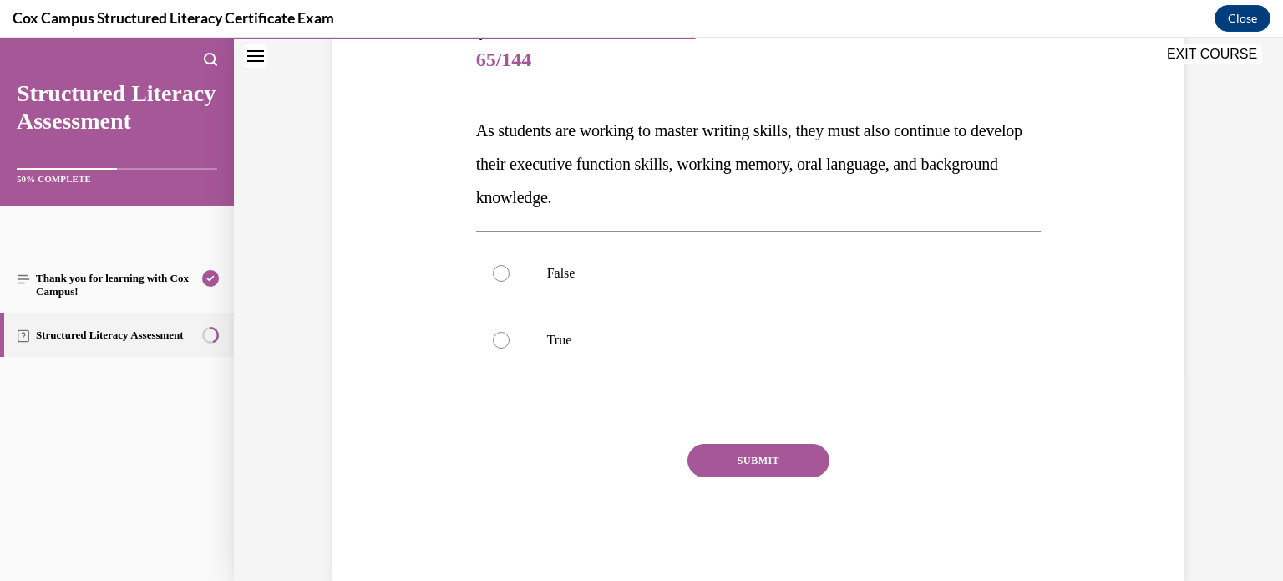
scroll to position [218, 0]
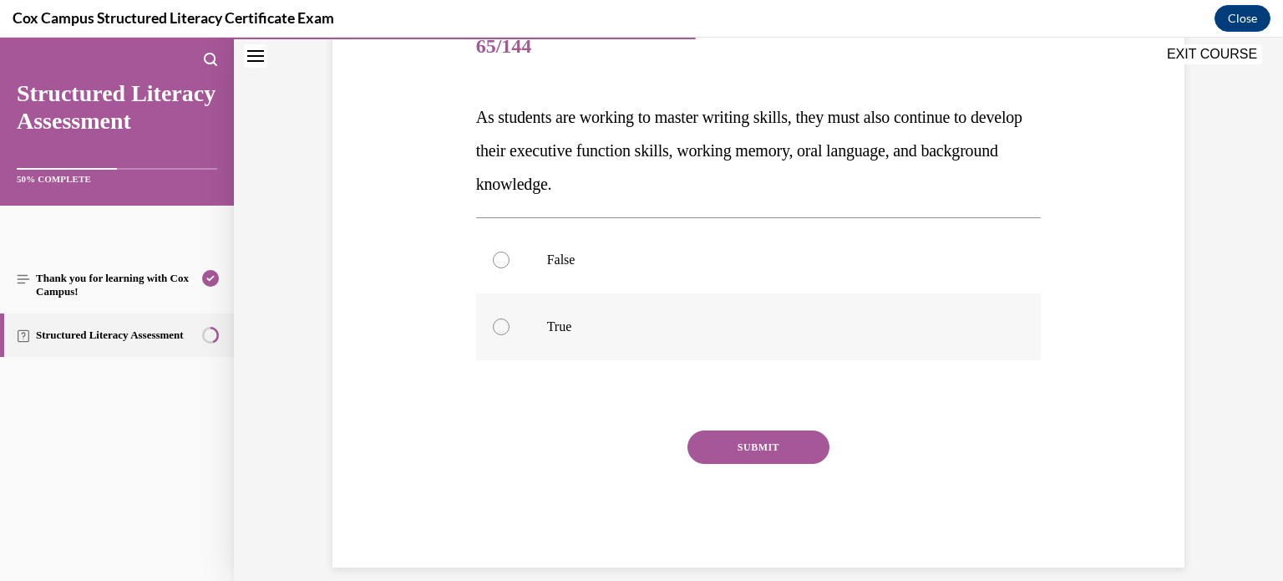
click at [526, 318] on label "True" at bounding box center [758, 326] width 565 height 67
click at [510, 318] on input "True" at bounding box center [501, 326] width 17 height 17
radio input "true"
click at [768, 452] on button "SUBMIT" at bounding box center [758, 446] width 142 height 33
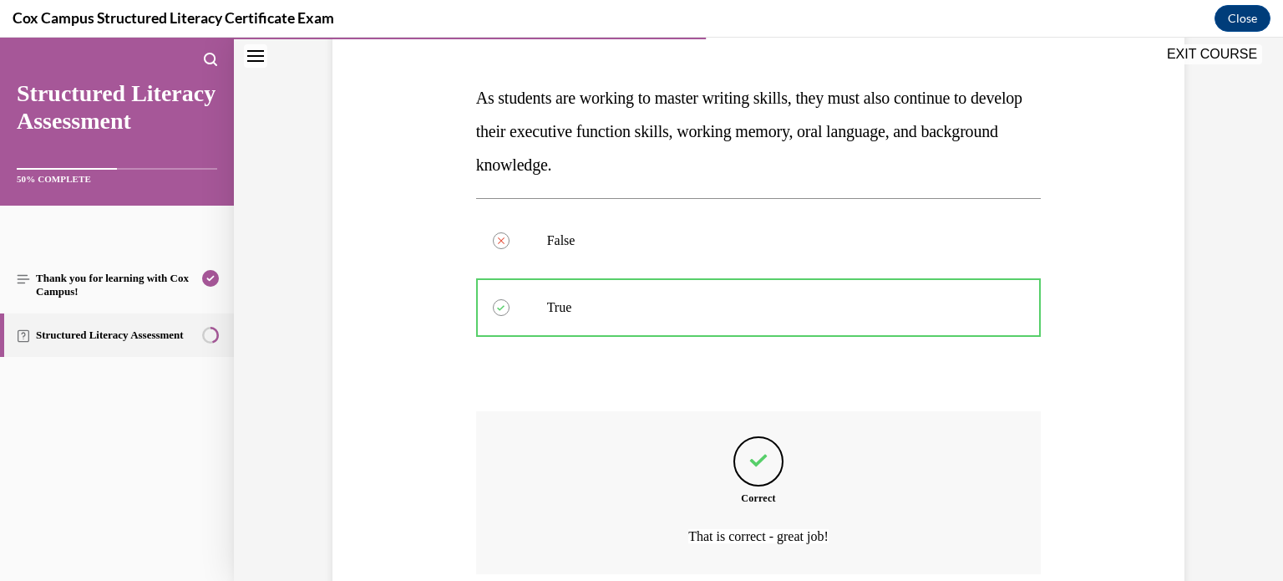
scroll to position [375, 0]
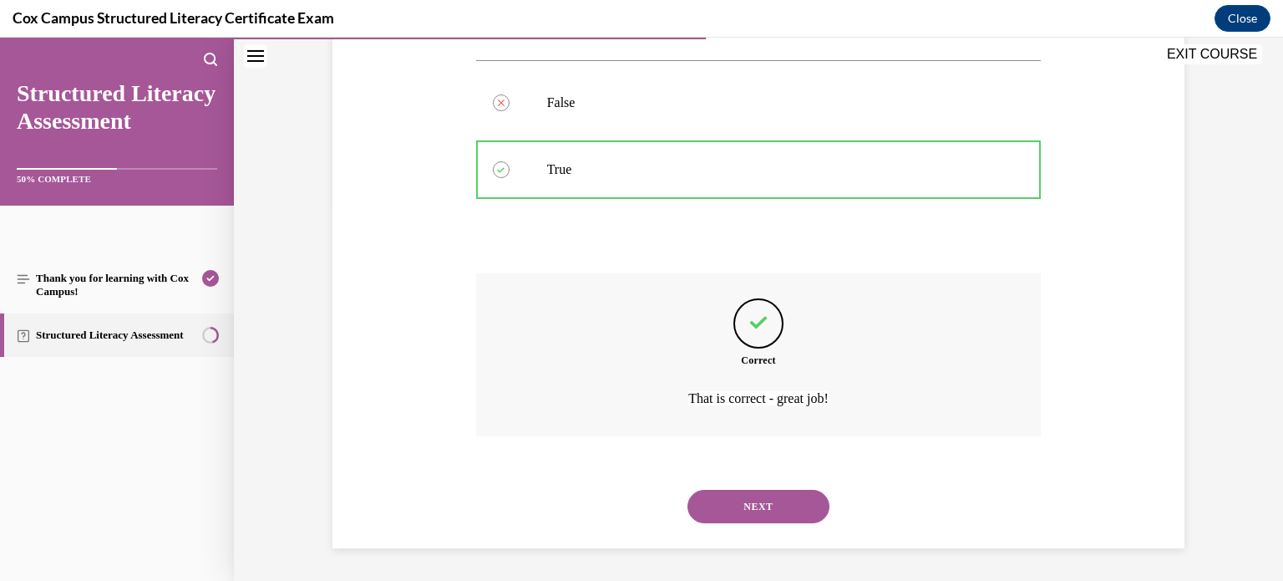
click at [764, 497] on button "NEXT" at bounding box center [758, 505] width 142 height 33
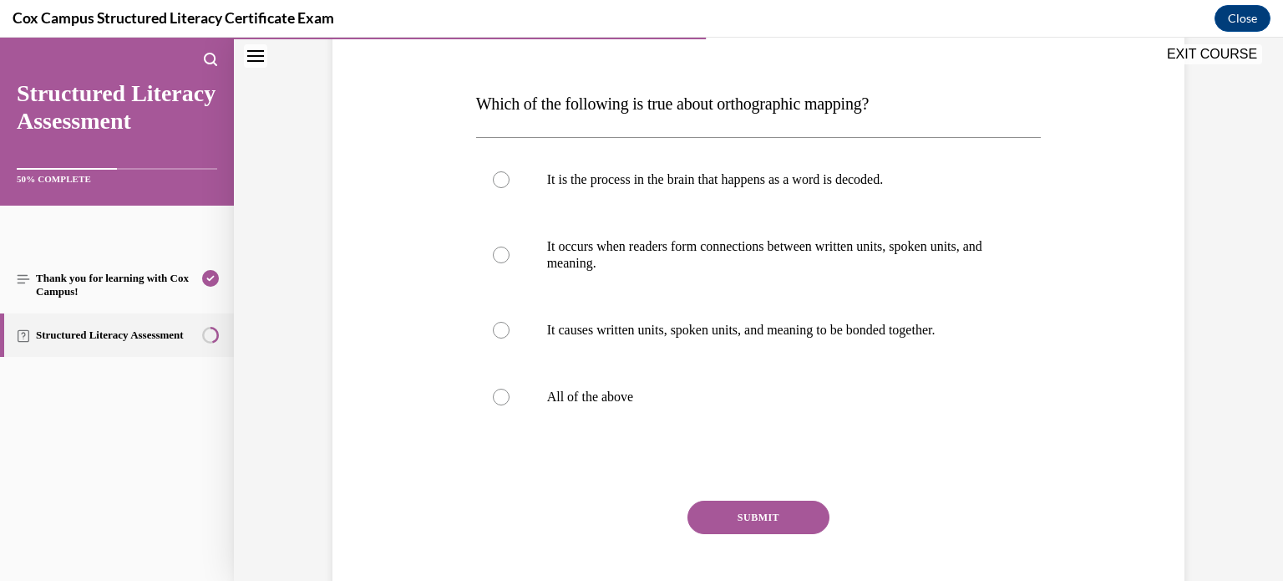
scroll to position [233, 0]
click at [497, 398] on div at bounding box center [501, 395] width 17 height 17
click at [497, 398] on input "All of the above" at bounding box center [501, 395] width 17 height 17
radio input "true"
click at [805, 507] on button "SUBMIT" at bounding box center [758, 515] width 142 height 33
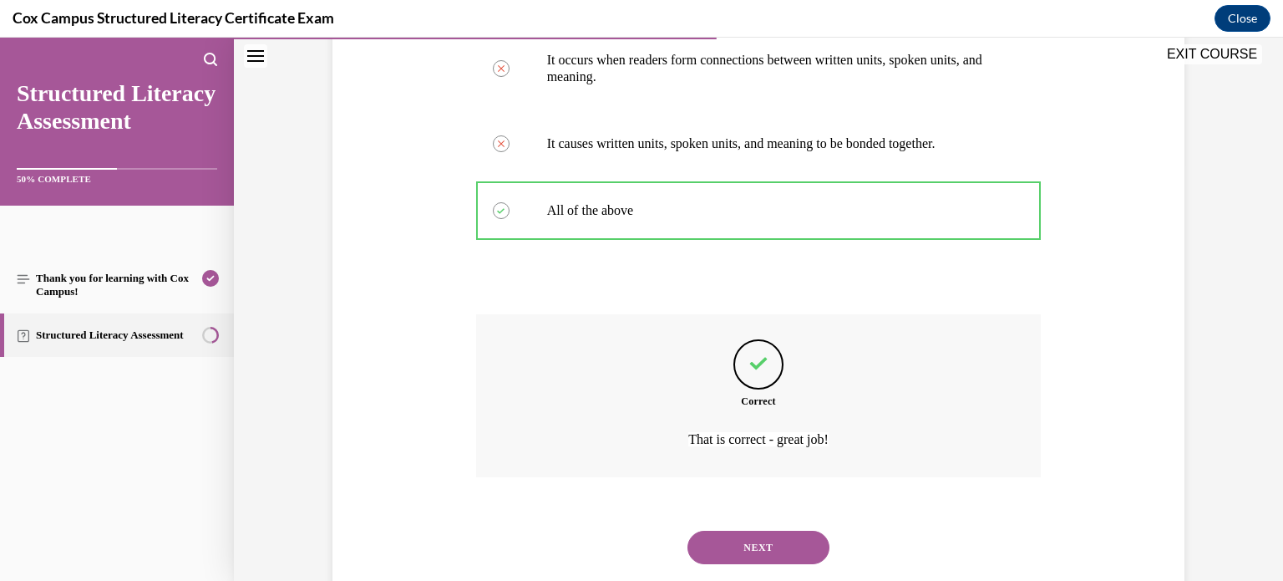
scroll to position [459, 0]
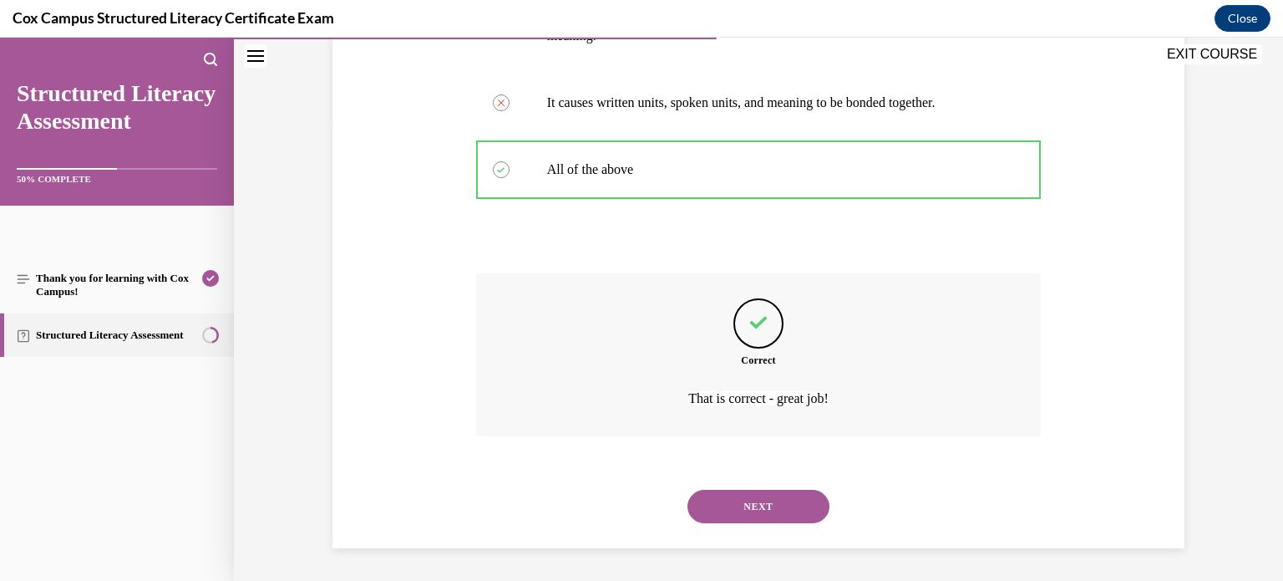
click at [808, 510] on button "NEXT" at bounding box center [758, 505] width 142 height 33
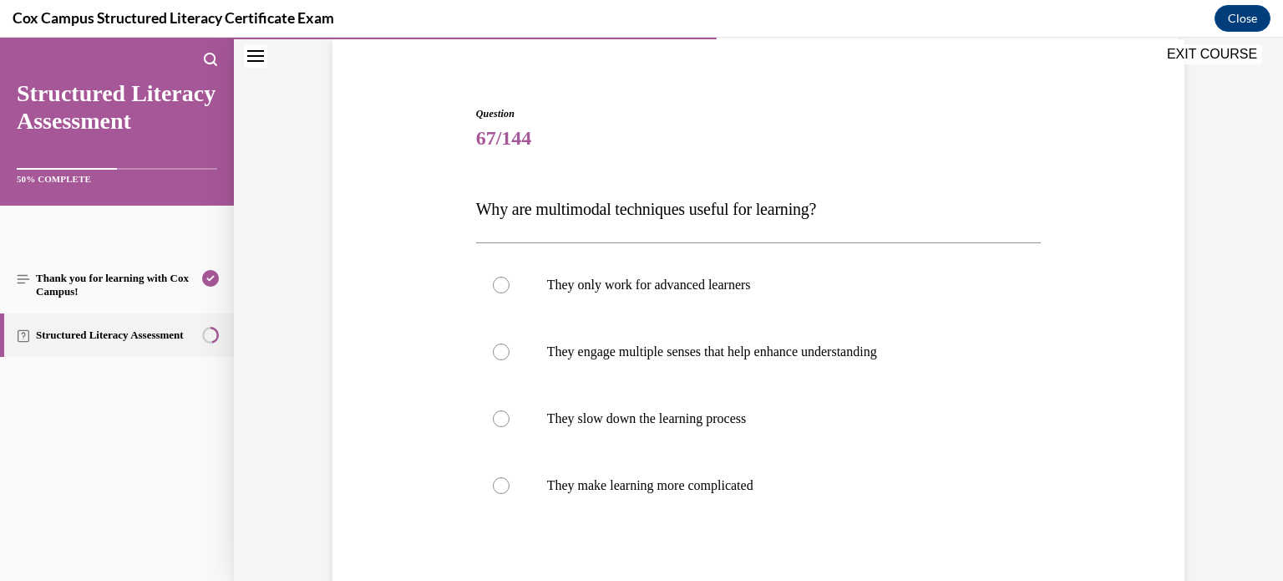
scroll to position [179, 0]
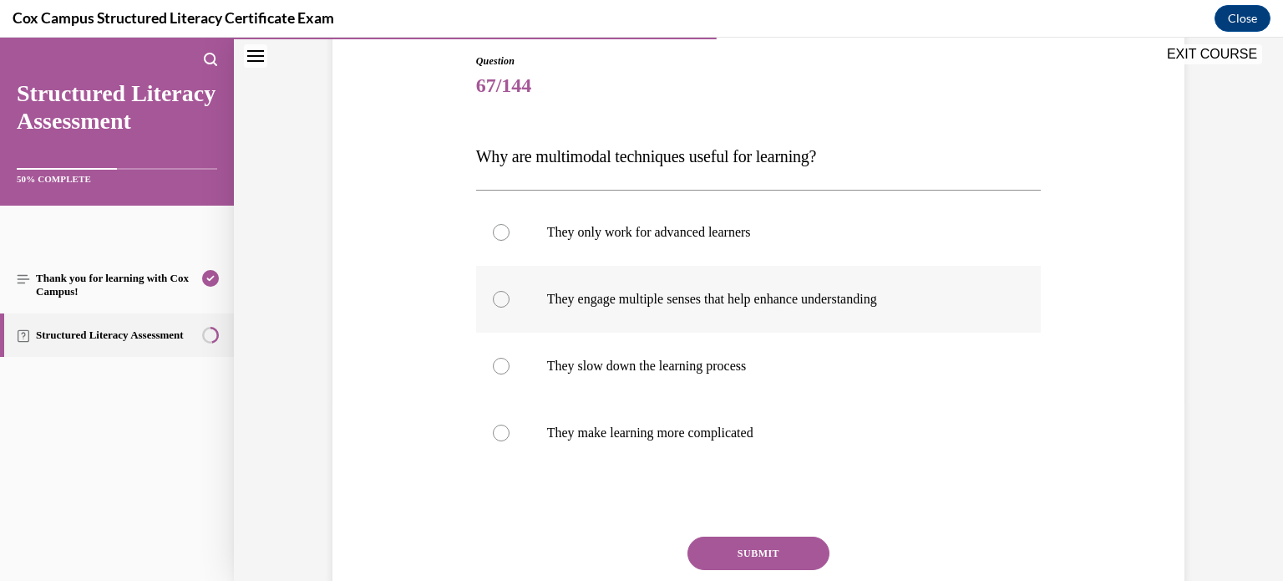
click at [499, 302] on div at bounding box center [501, 299] width 17 height 17
click at [499, 302] on input "They engage multiple senses that help enhance understanding" at bounding box center [501, 299] width 17 height 17
radio input "true"
click at [738, 550] on button "SUBMIT" at bounding box center [758, 552] width 142 height 33
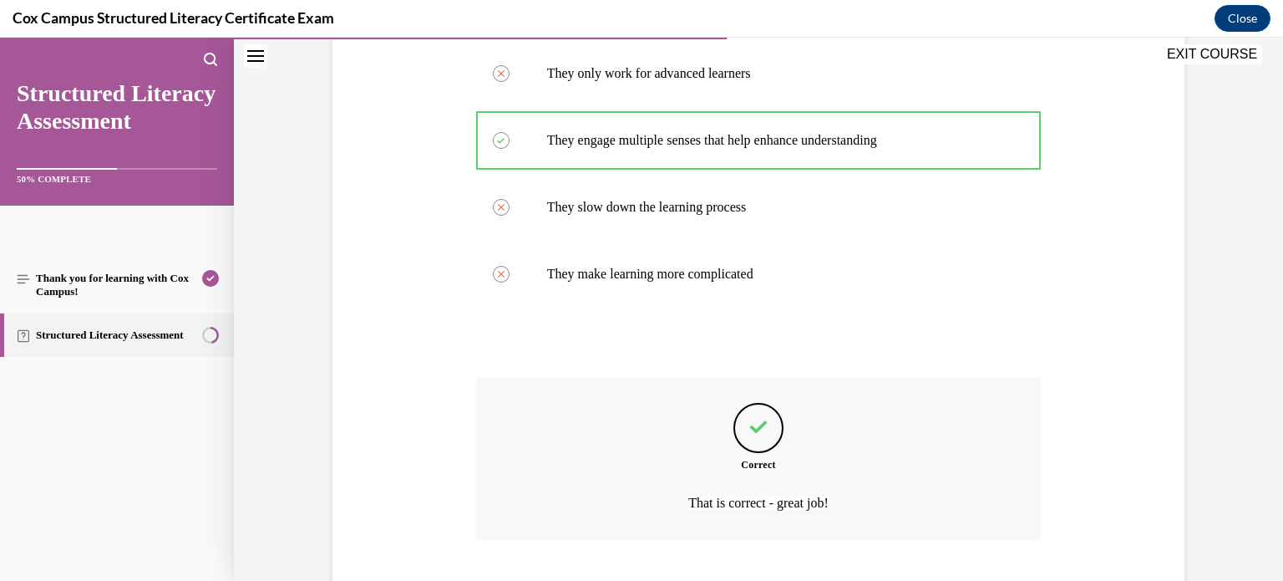
scroll to position [442, 0]
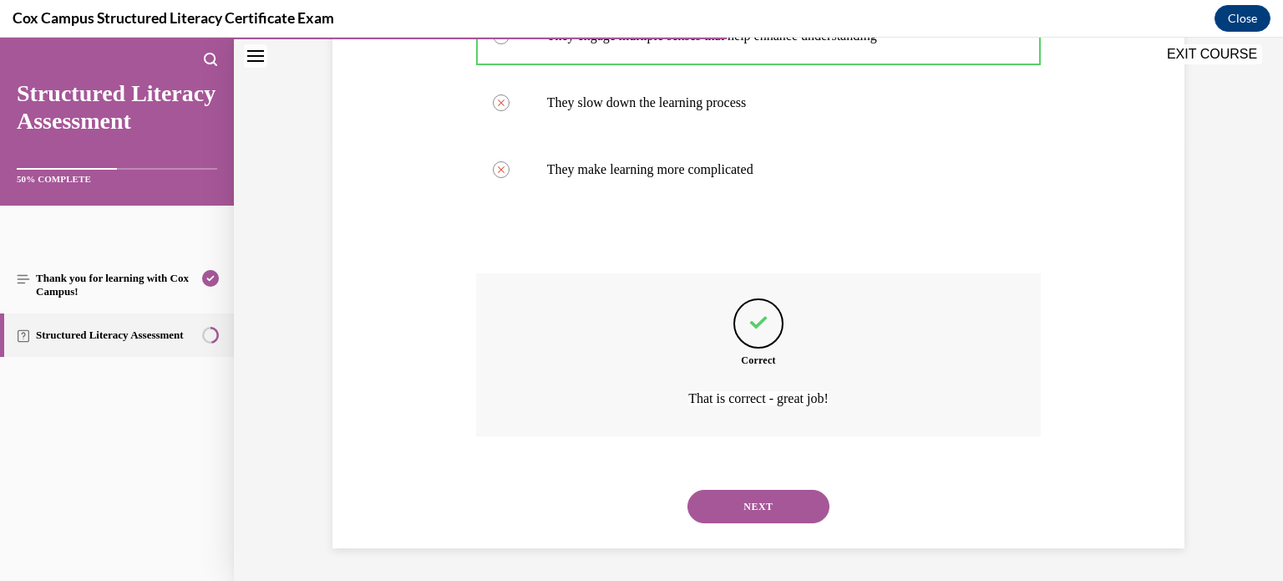
click at [716, 499] on button "NEXT" at bounding box center [758, 505] width 142 height 33
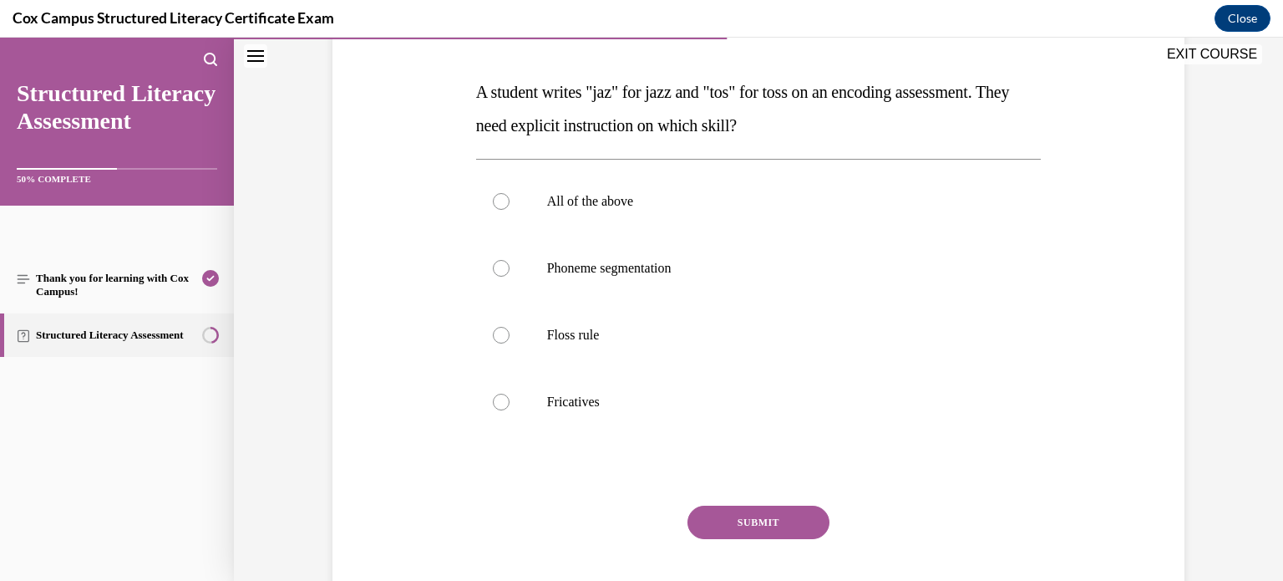
scroll to position [241, 0]
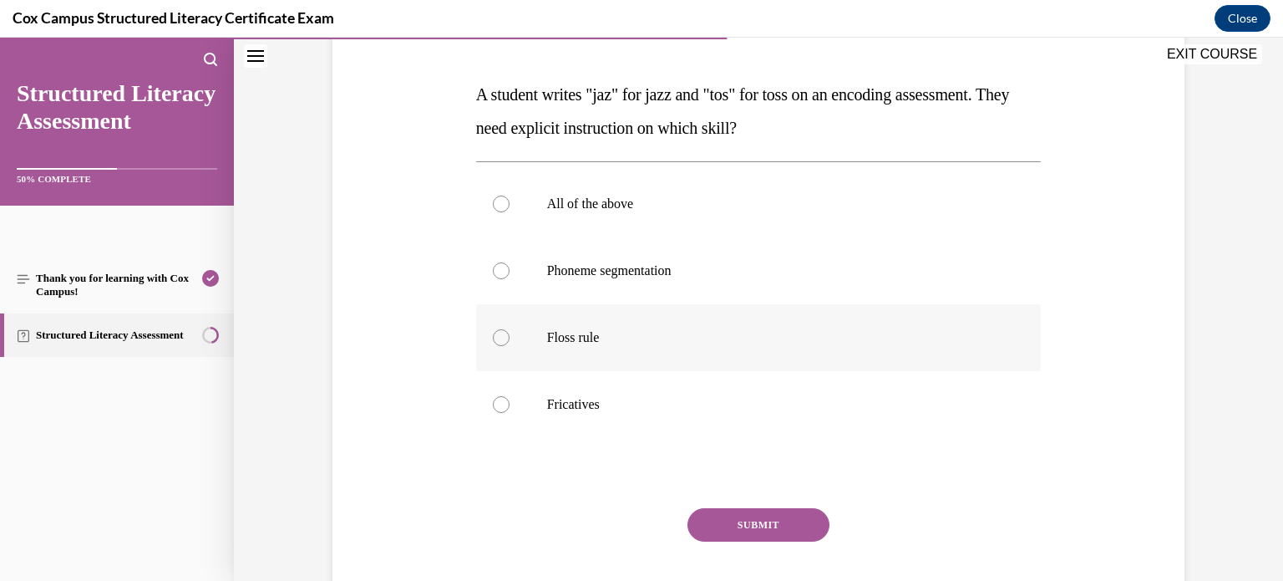
click at [505, 332] on div at bounding box center [501, 337] width 17 height 17
click at [505, 332] on input "Floss rule" at bounding box center [501, 337] width 17 height 17
radio input "true"
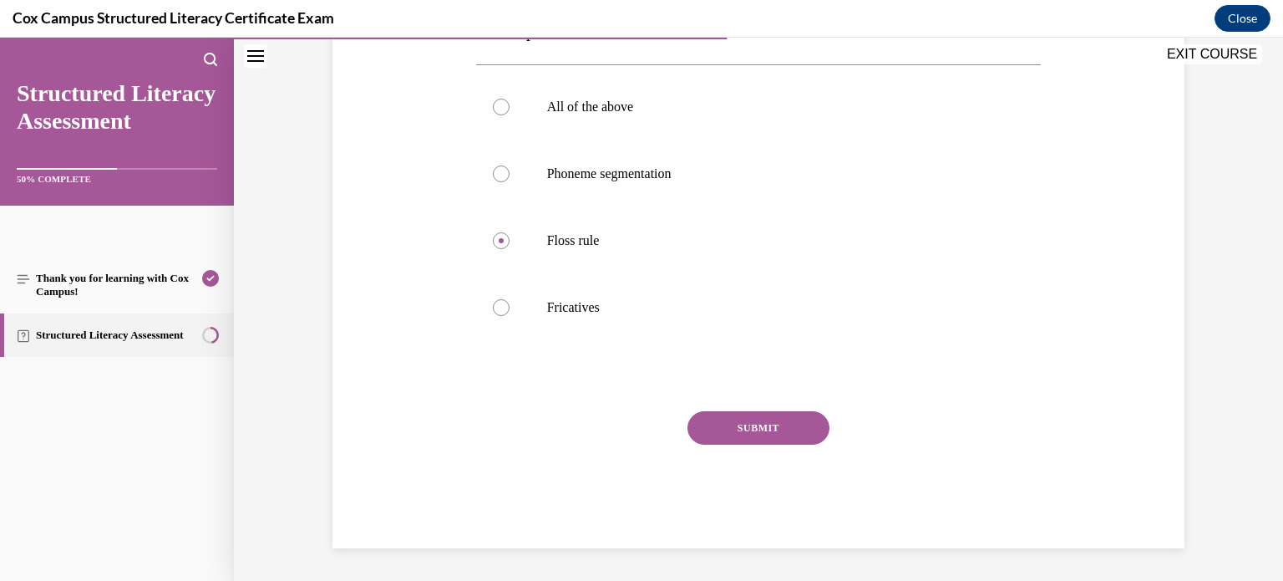
scroll to position [332, 0]
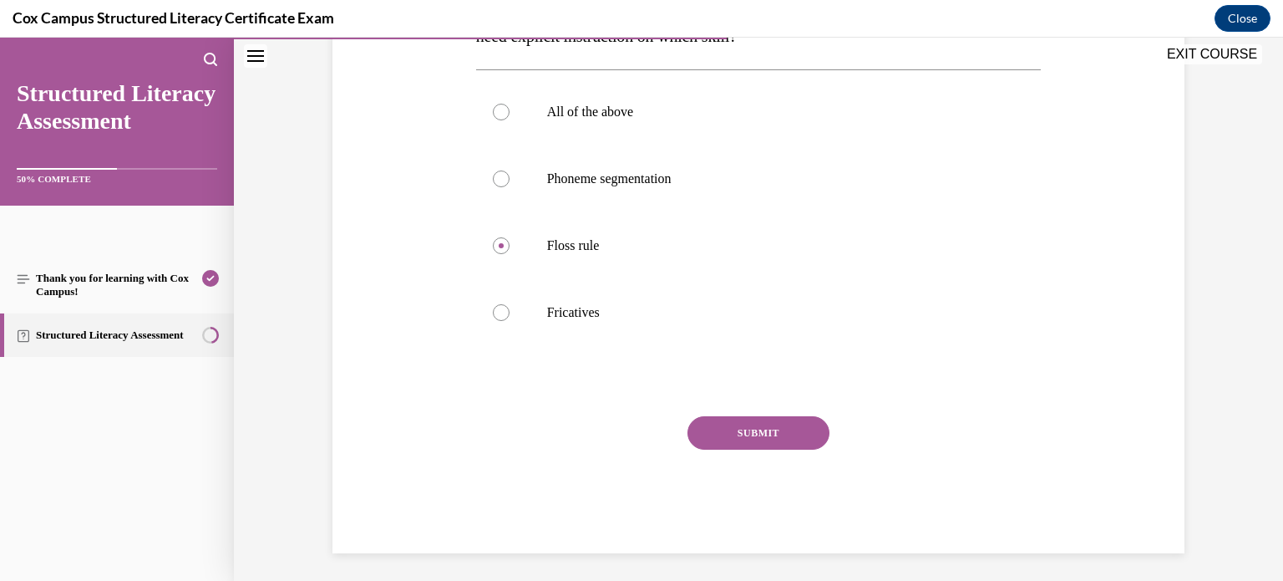
click at [783, 441] on button "SUBMIT" at bounding box center [758, 432] width 142 height 33
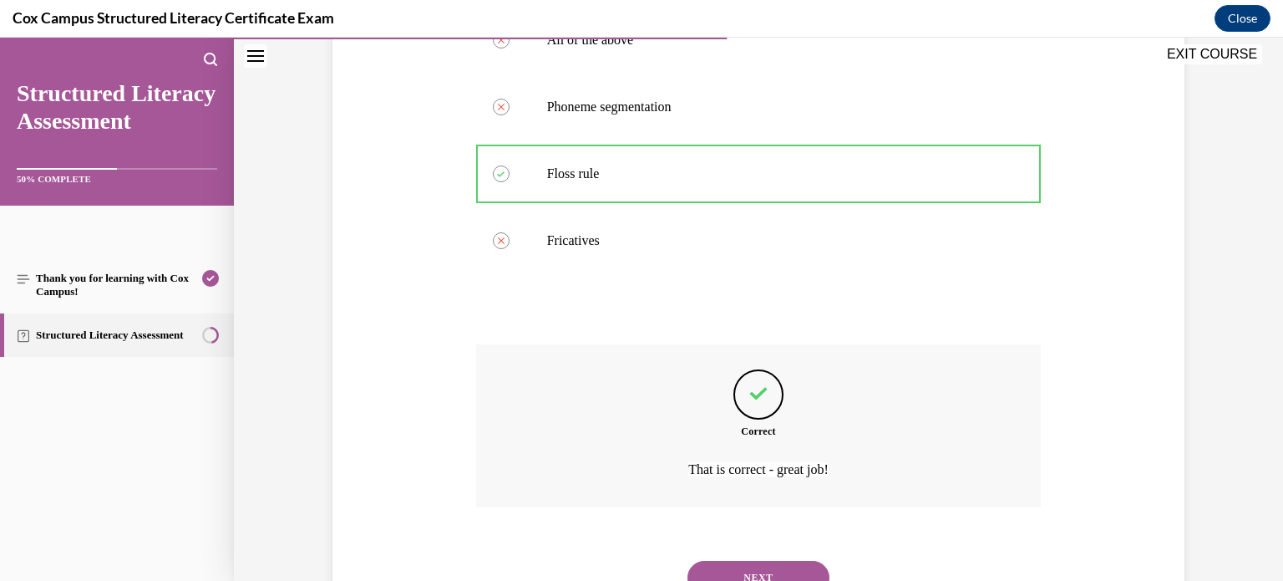
scroll to position [475, 0]
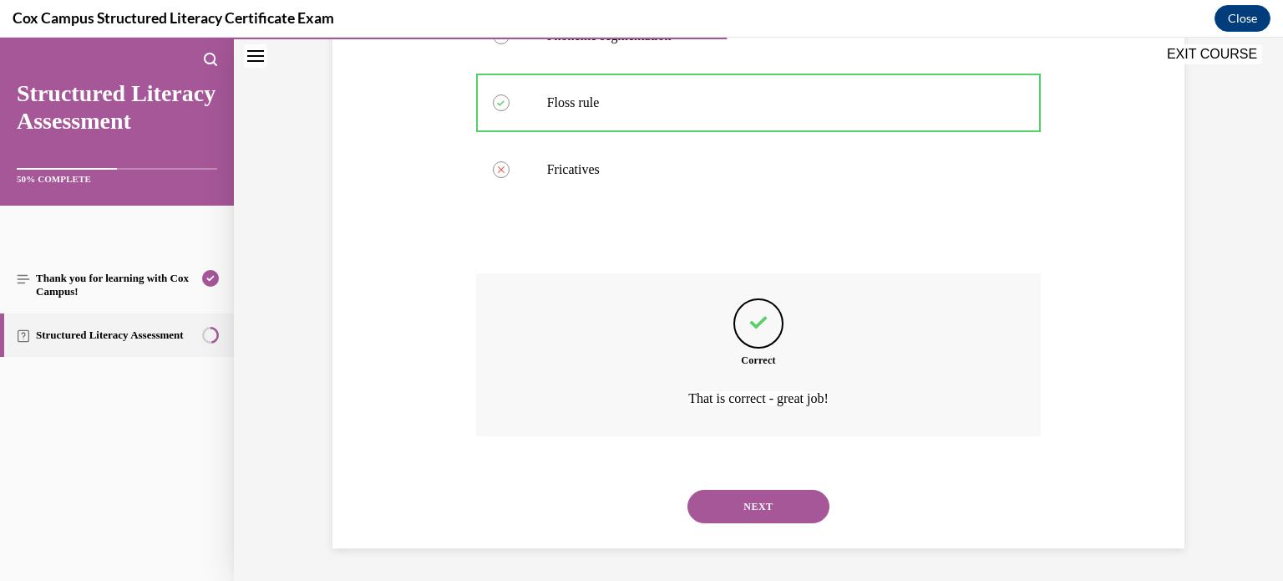
click at [778, 505] on button "NEXT" at bounding box center [758, 505] width 142 height 33
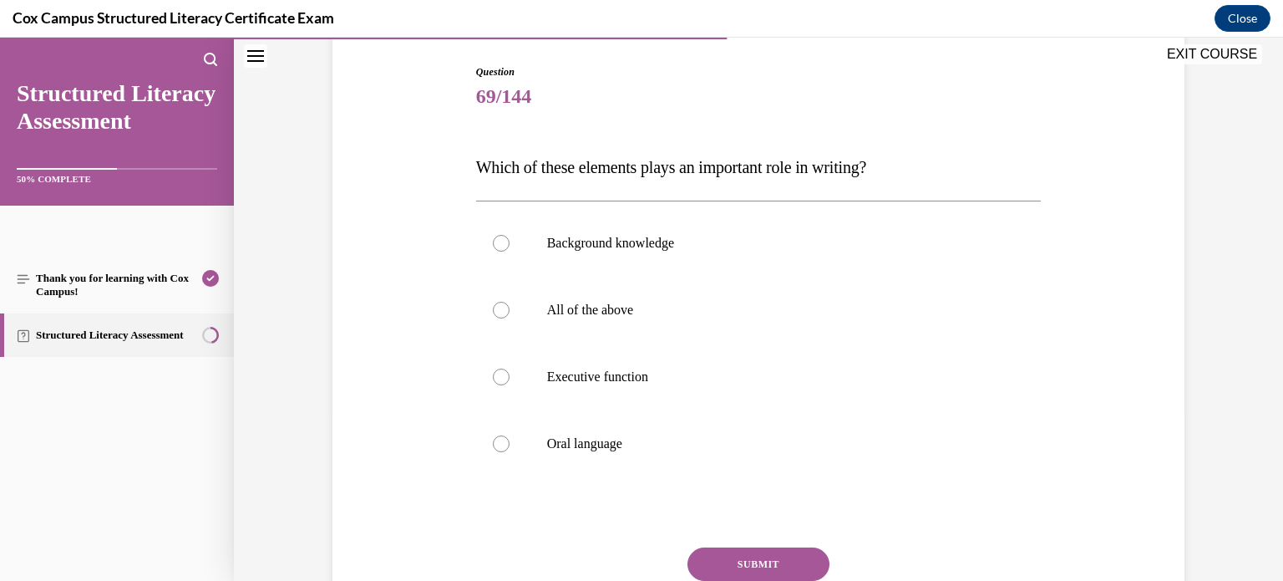
scroll to position [178, 0]
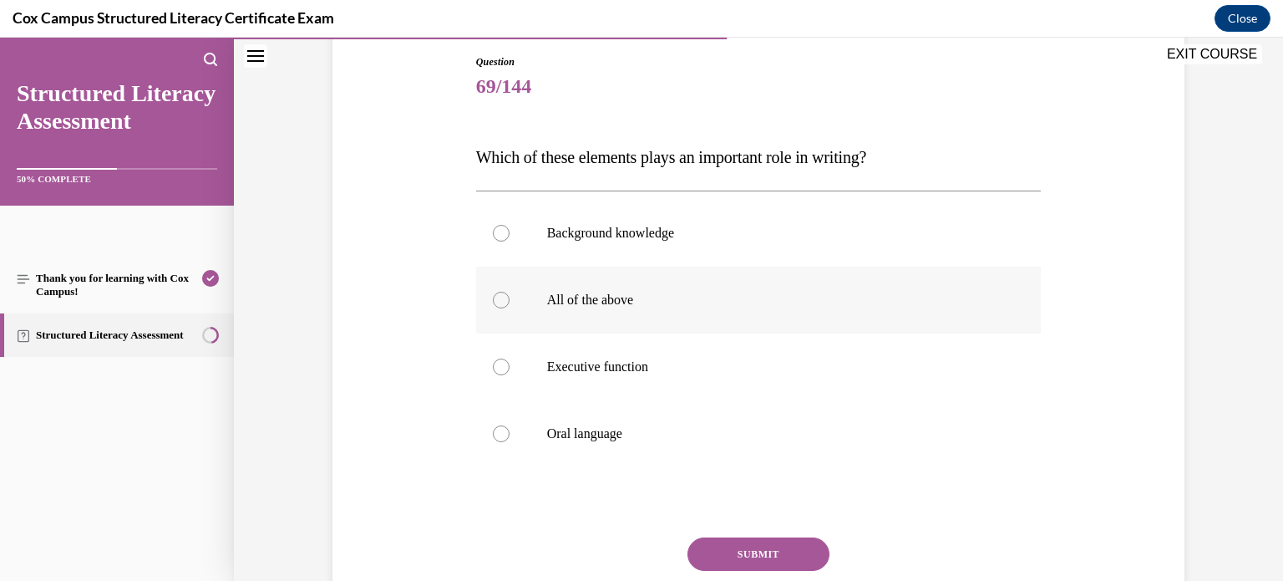
click at [500, 301] on div at bounding box center [501, 300] width 17 height 17
click at [500, 301] on input "All of the above" at bounding box center [501, 300] width 17 height 17
radio input "true"
click at [751, 545] on button "SUBMIT" at bounding box center [758, 553] width 142 height 33
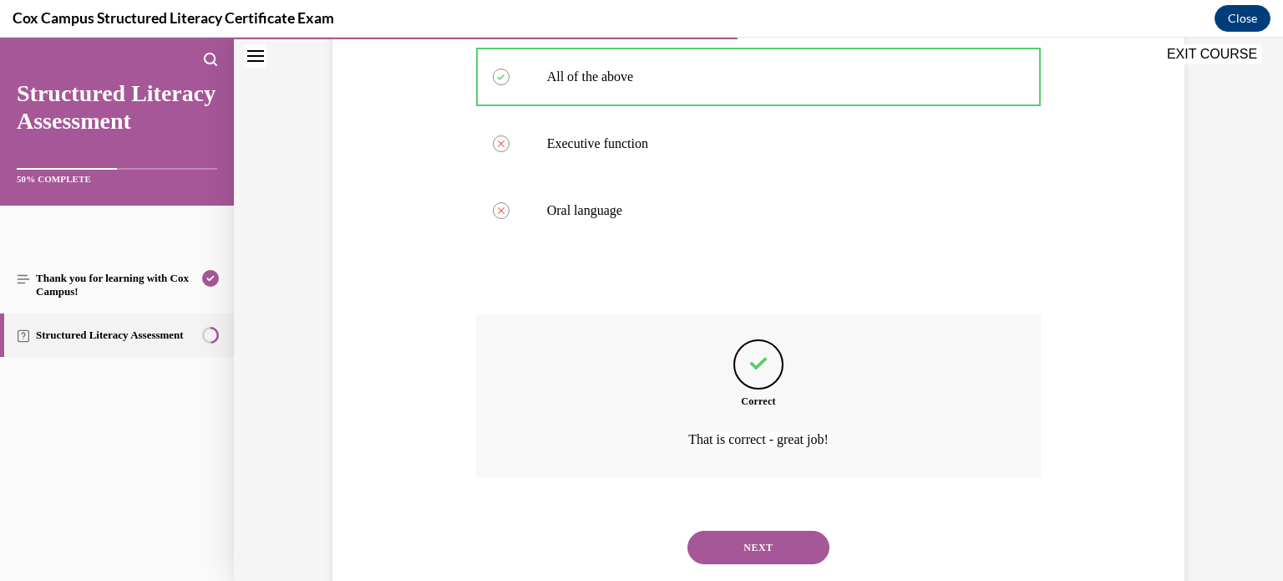
scroll to position [442, 0]
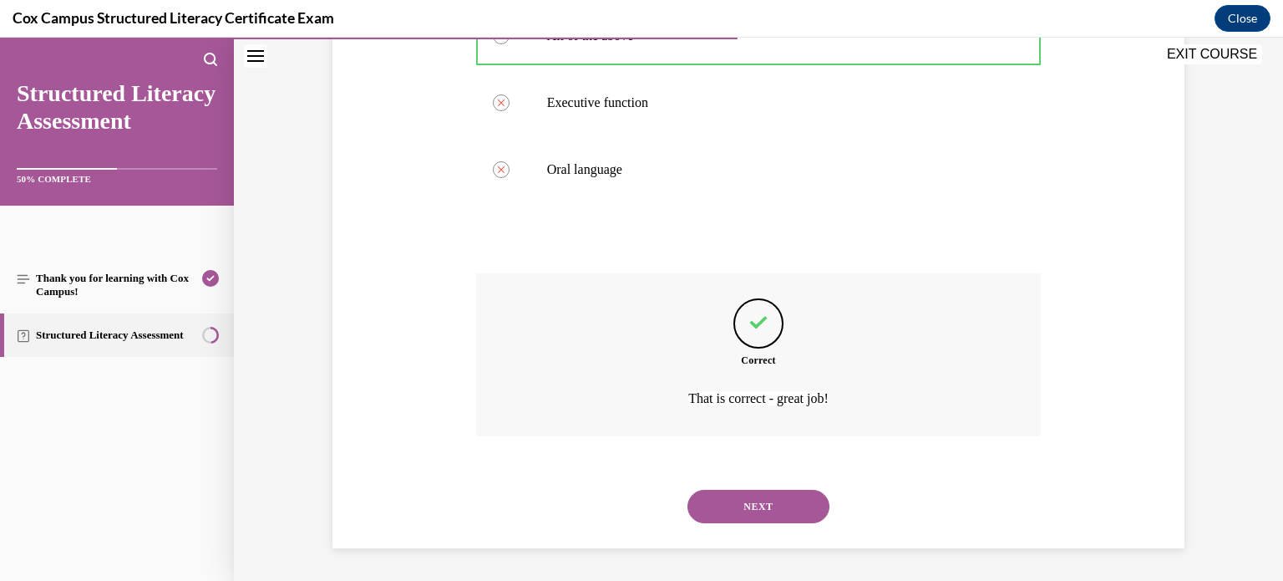
click at [784, 511] on button "NEXT" at bounding box center [758, 505] width 142 height 33
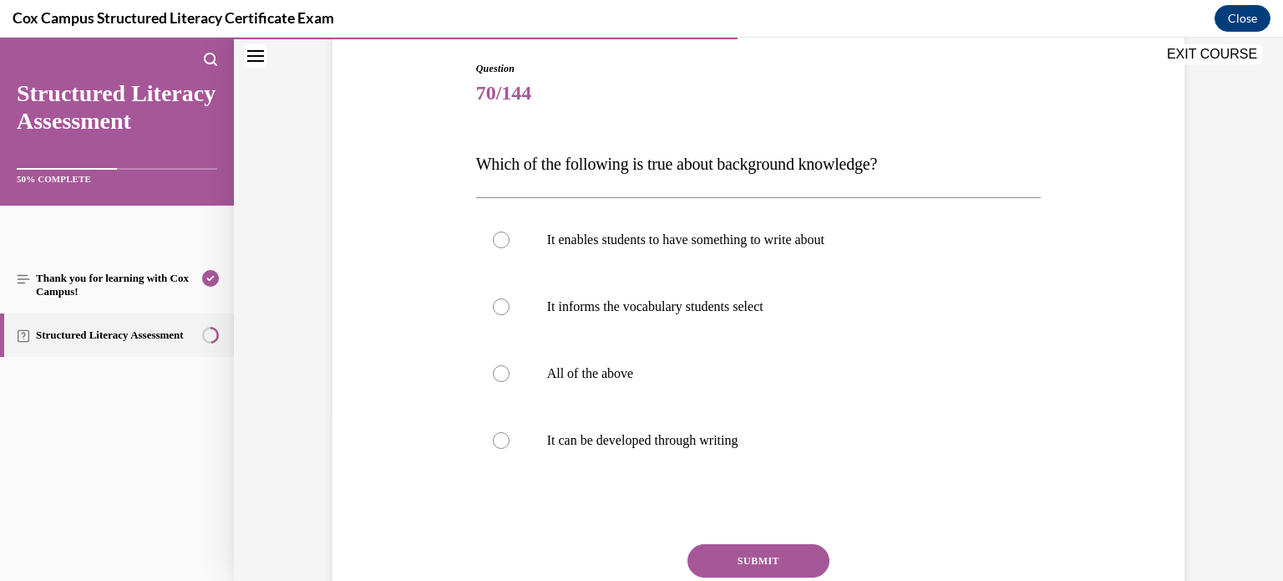
scroll to position [172, 0]
click at [484, 373] on label "All of the above" at bounding box center [758, 372] width 565 height 67
click at [493, 373] on input "All of the above" at bounding box center [501, 372] width 17 height 17
radio input "true"
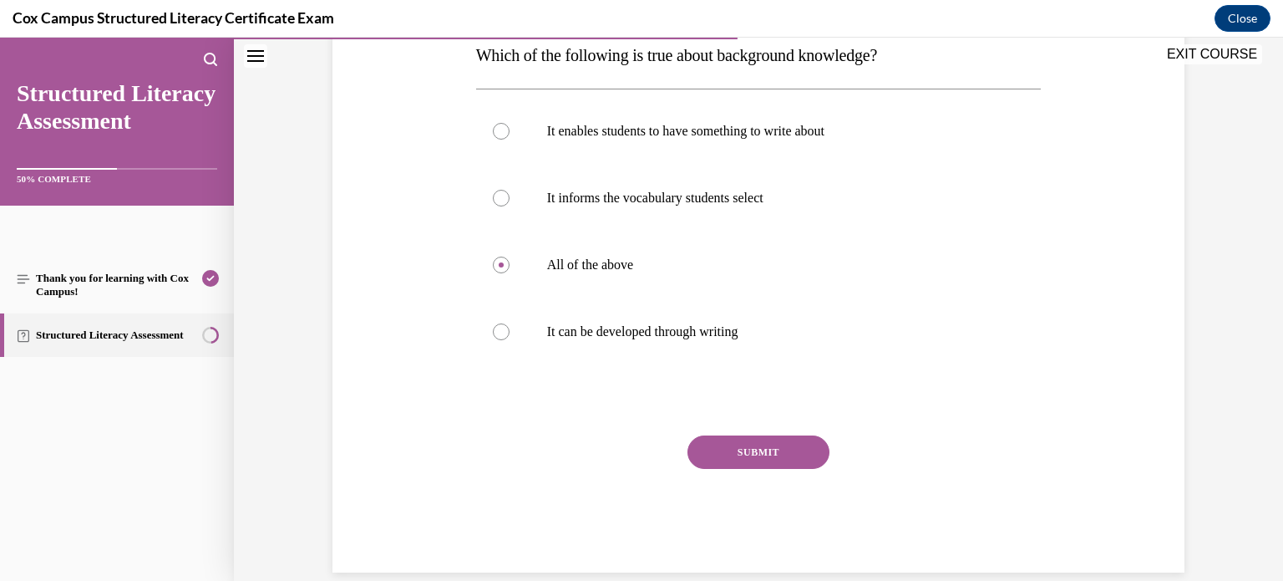
scroll to position [287, 0]
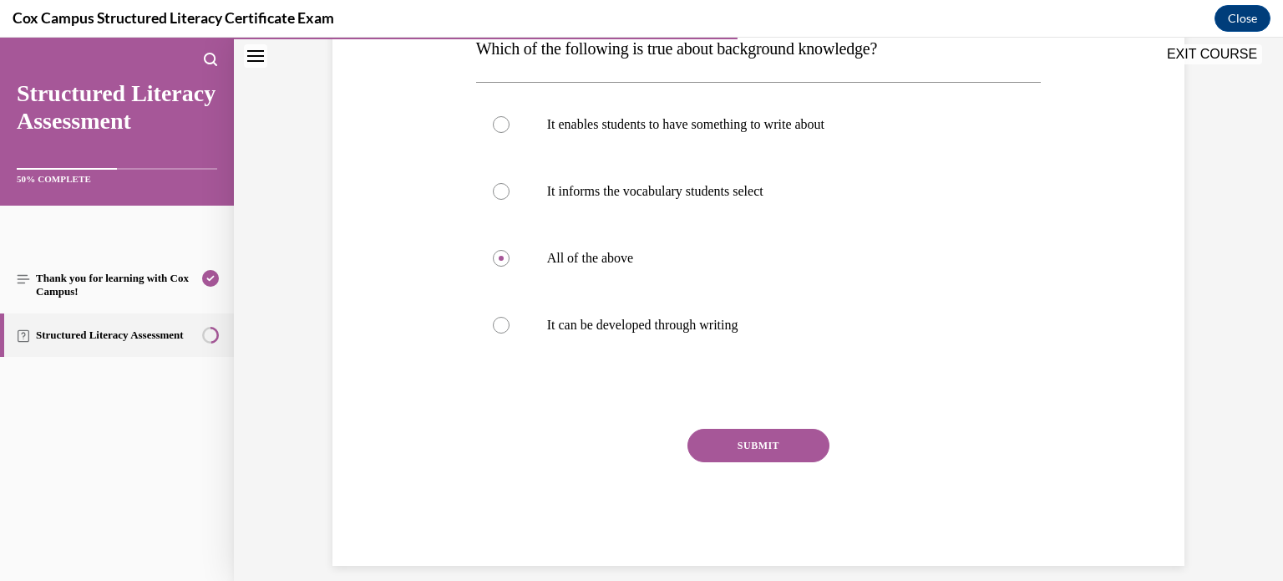
click at [763, 455] on button "SUBMIT" at bounding box center [758, 445] width 142 height 33
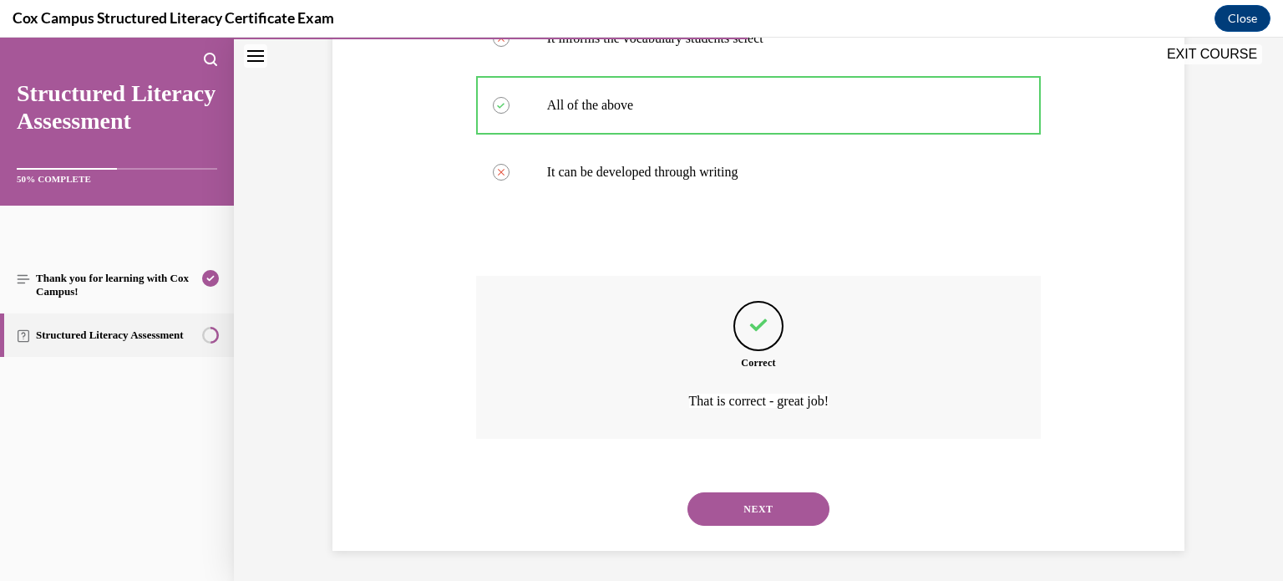
scroll to position [442, 0]
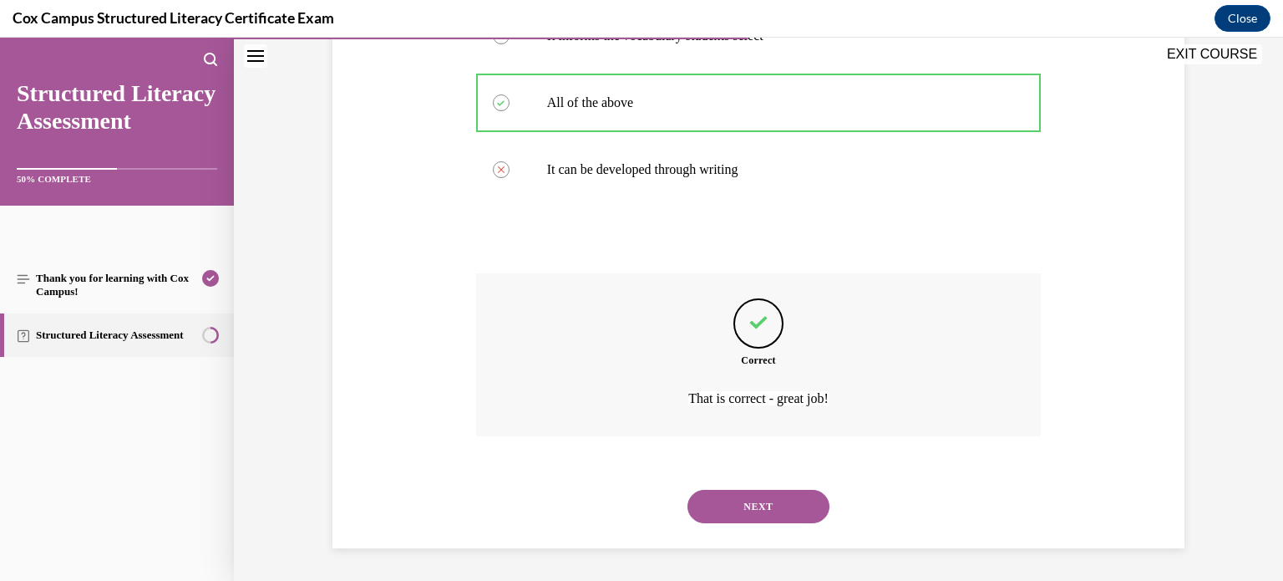
click at [806, 507] on button "NEXT" at bounding box center [758, 505] width 142 height 33
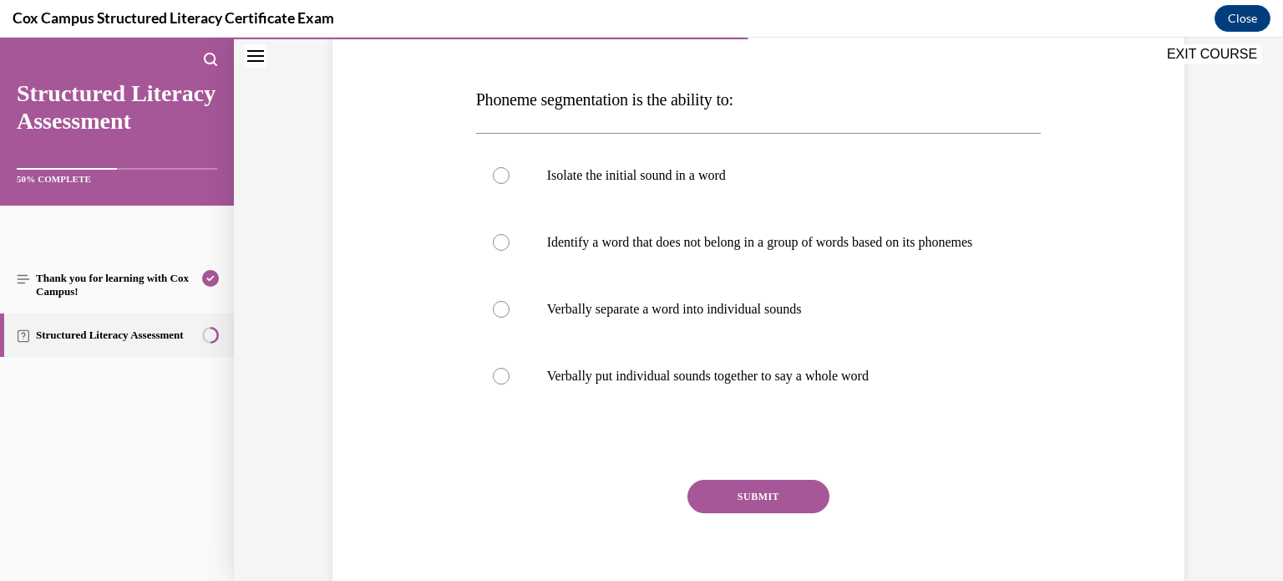
scroll to position [237, 0]
click at [513, 328] on label "Verbally separate a word into individual sounds" at bounding box center [758, 307] width 565 height 67
click at [510, 316] on input "Verbally separate a word into individual sounds" at bounding box center [501, 307] width 17 height 17
radio input "true"
click at [736, 509] on button "SUBMIT" at bounding box center [758, 494] width 142 height 33
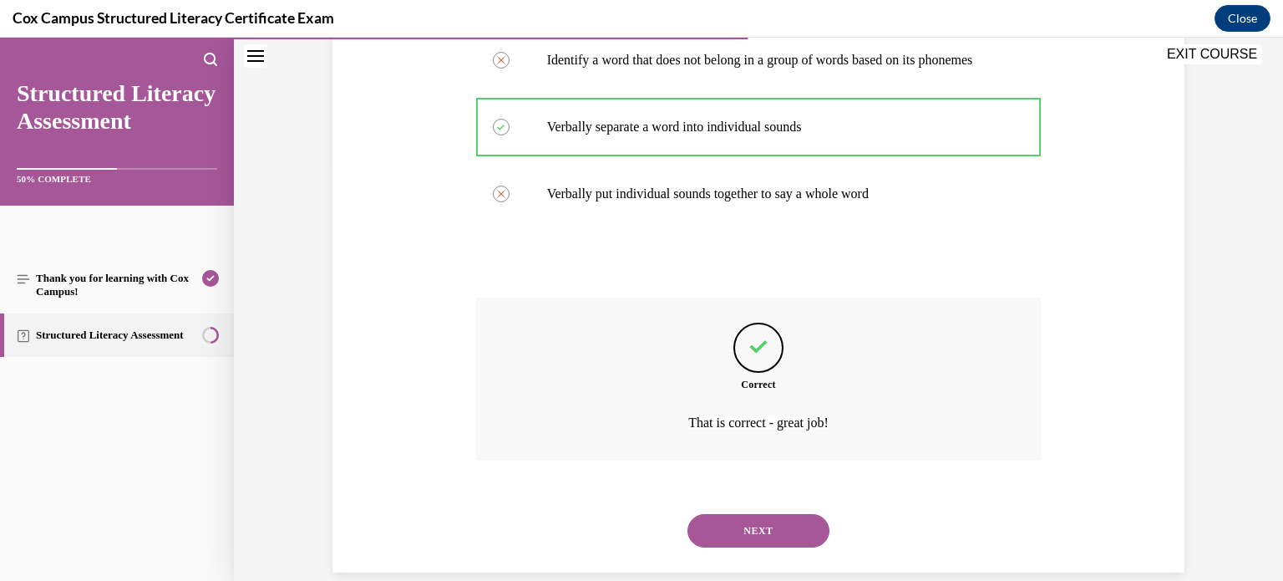
scroll to position [459, 0]
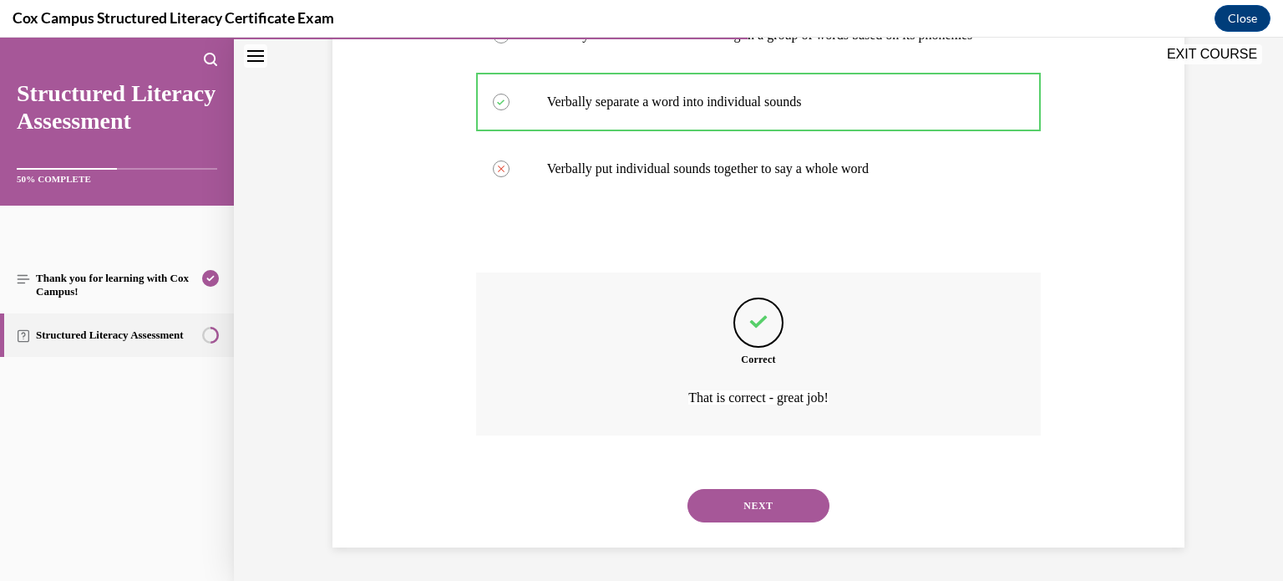
click at [777, 511] on button "NEXT" at bounding box center [758, 505] width 142 height 33
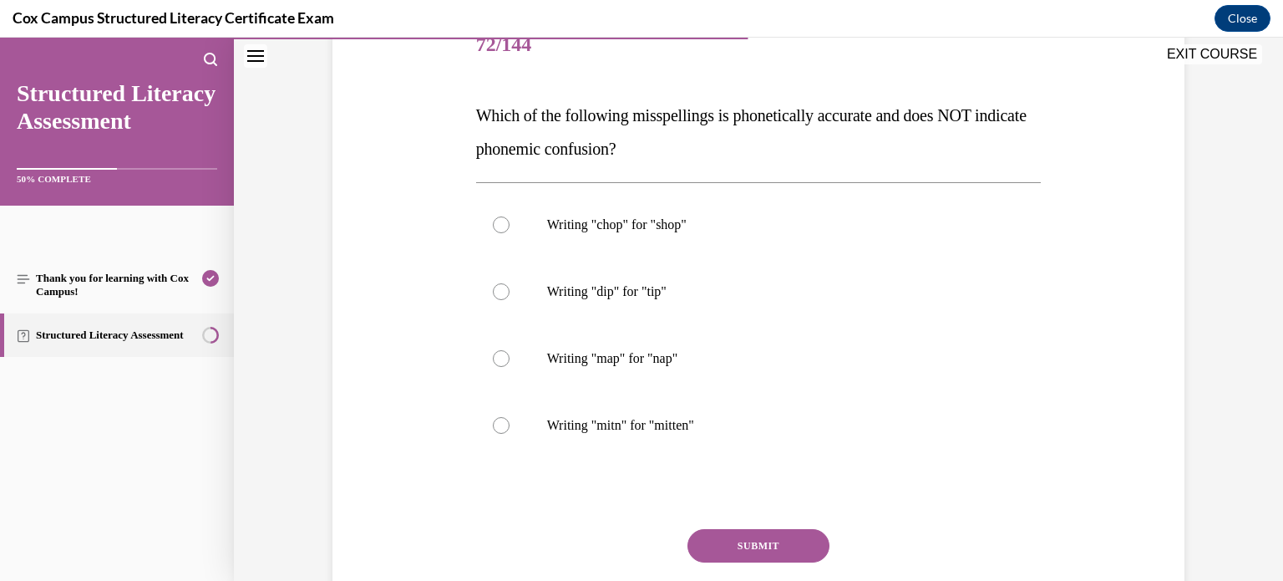
scroll to position [221, 0]
click at [513, 413] on label "Writing "mitn" for "mitten"" at bounding box center [758, 424] width 565 height 67
click at [510, 416] on input "Writing "mitn" for "mitten"" at bounding box center [501, 424] width 17 height 17
radio input "true"
click at [760, 551] on button "SUBMIT" at bounding box center [758, 544] width 142 height 33
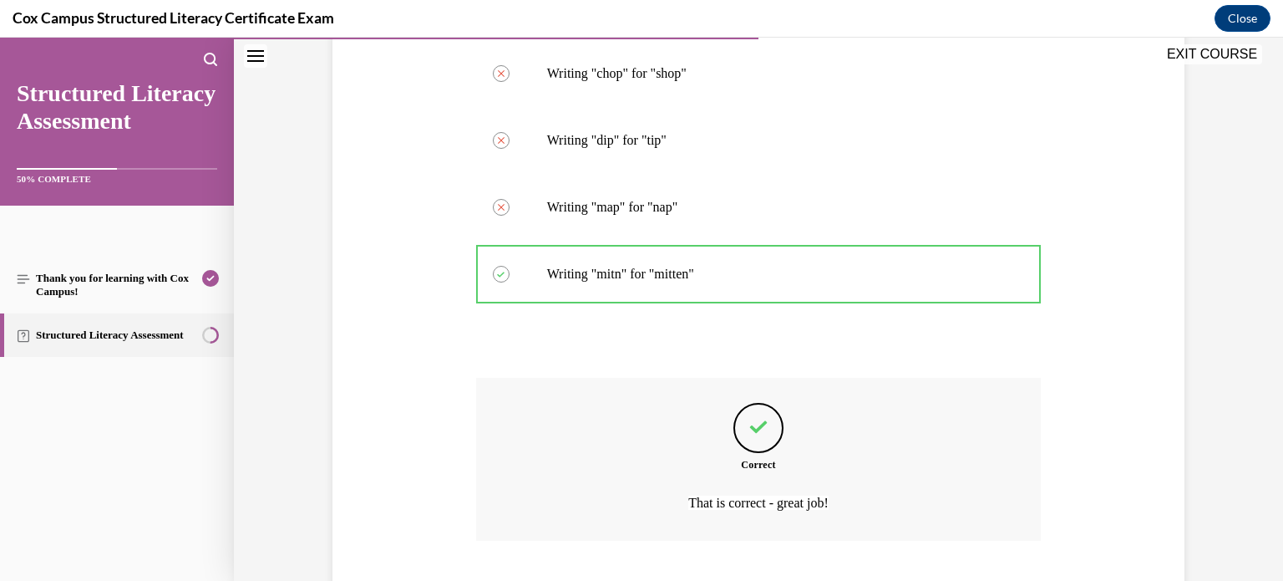
scroll to position [475, 0]
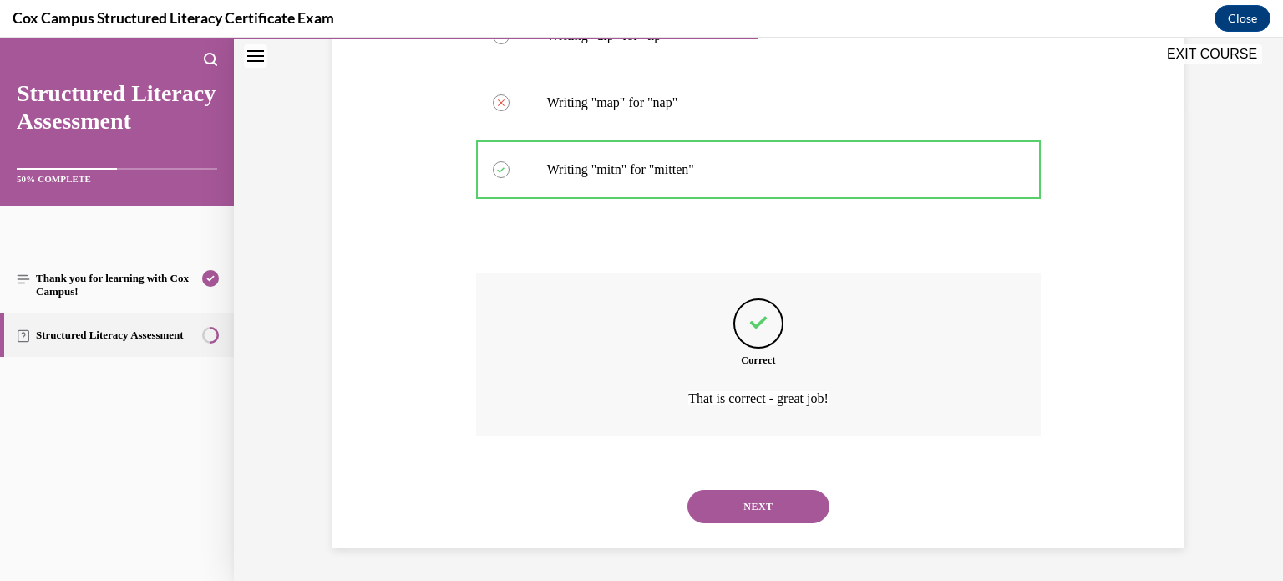
click at [754, 511] on button "NEXT" at bounding box center [758, 505] width 142 height 33
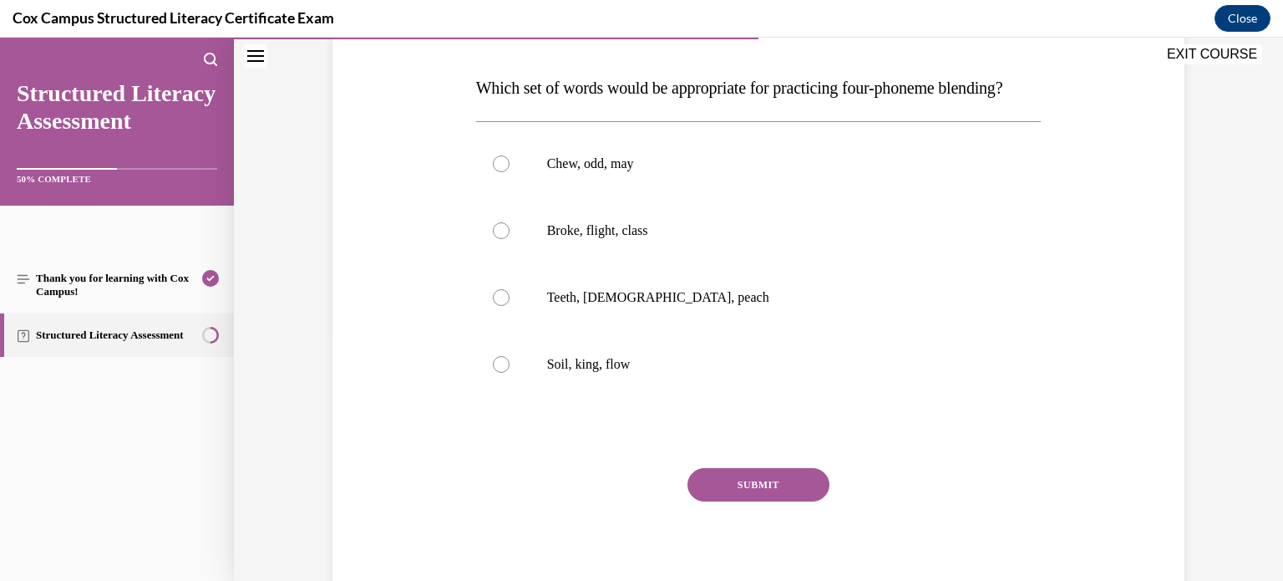
scroll to position [251, 0]
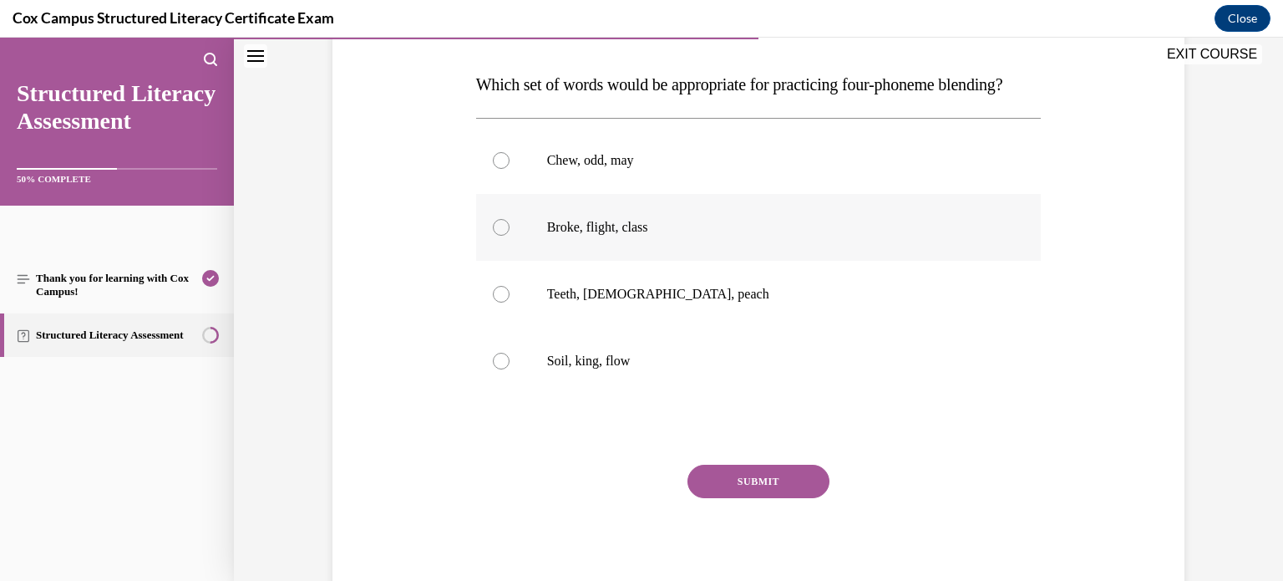
click at [495, 236] on div at bounding box center [501, 227] width 17 height 17
click at [495, 236] on input "Broke, flight, class" at bounding box center [501, 227] width 17 height 17
radio input "true"
click at [741, 498] on button "SUBMIT" at bounding box center [758, 480] width 142 height 33
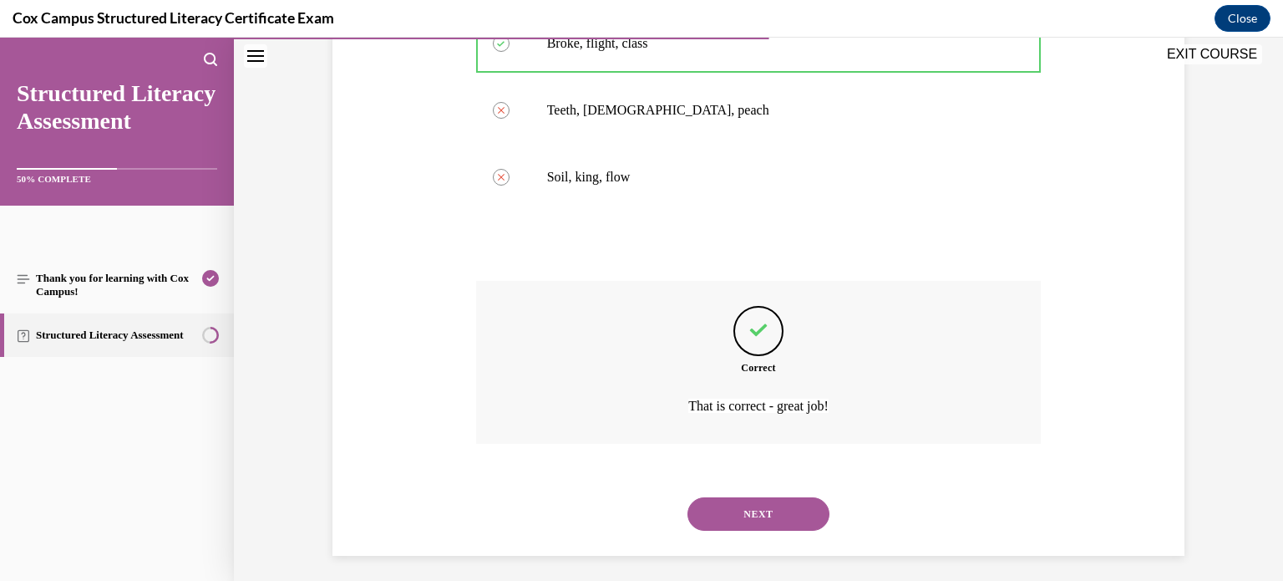
scroll to position [475, 0]
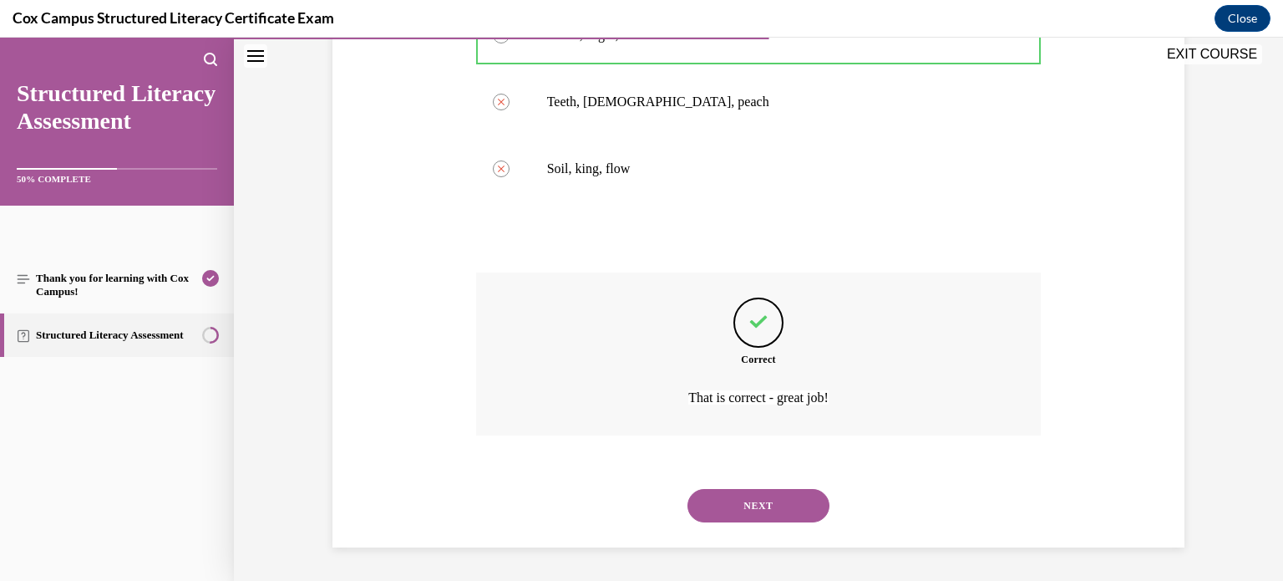
click at [741, 506] on button "NEXT" at bounding box center [758, 505] width 142 height 33
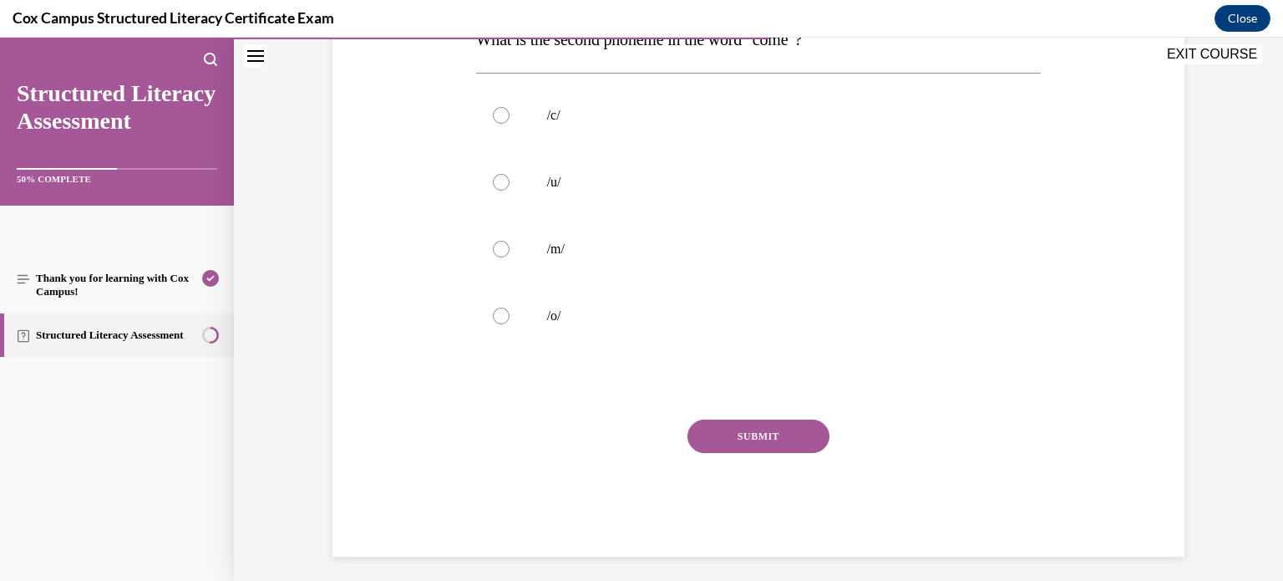
scroll to position [297, 0]
click at [532, 190] on label "/u/" at bounding box center [758, 180] width 565 height 67
click at [510, 189] on input "/u/" at bounding box center [501, 180] width 17 height 17
radio input "true"
click at [715, 423] on button "SUBMIT" at bounding box center [758, 434] width 142 height 33
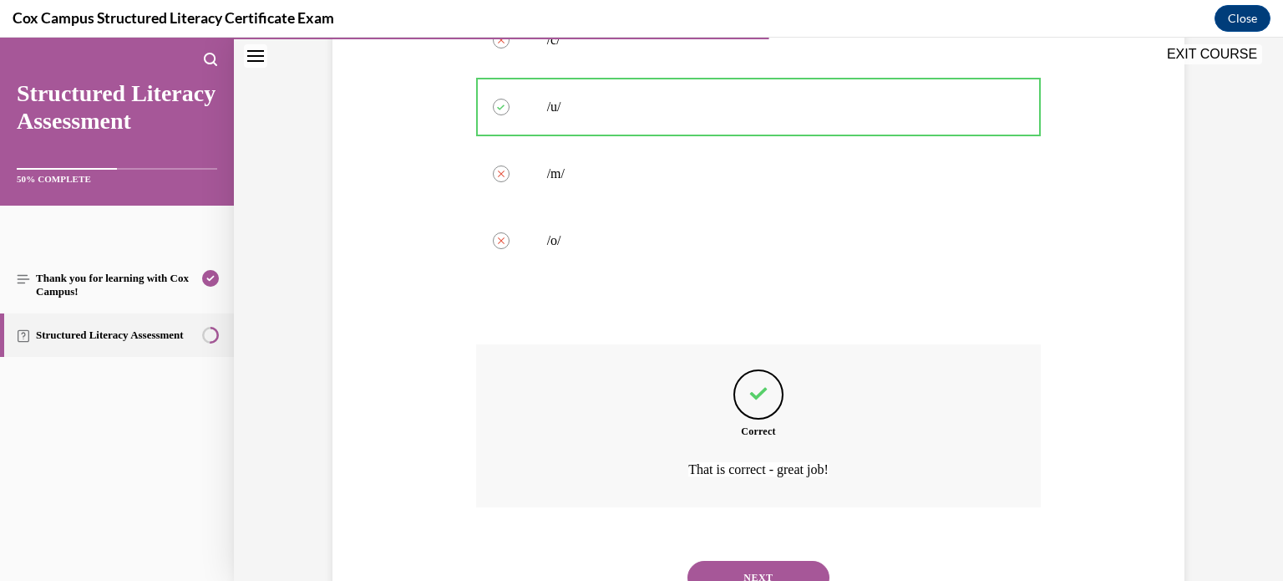
scroll to position [442, 0]
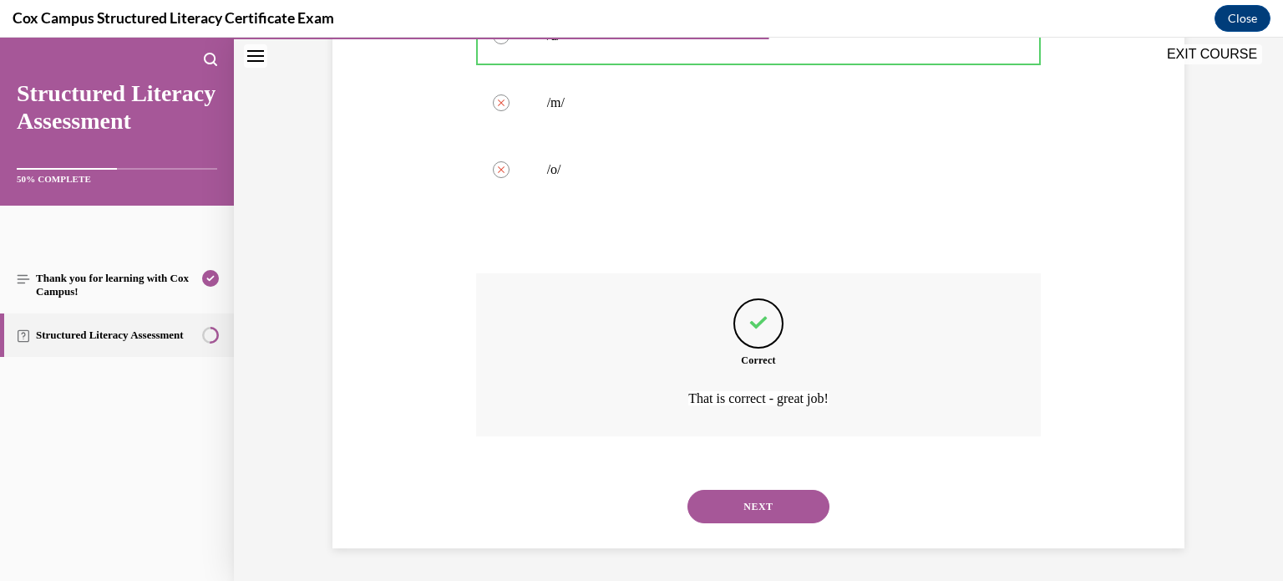
click at [744, 494] on button "NEXT" at bounding box center [758, 505] width 142 height 33
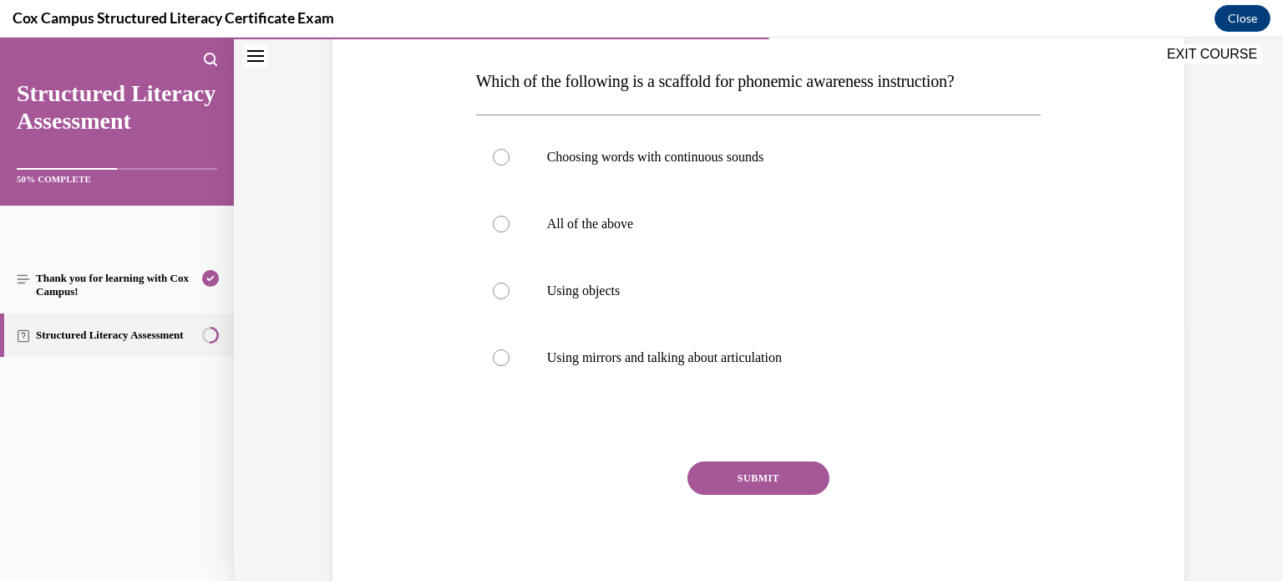
scroll to position [259, 0]
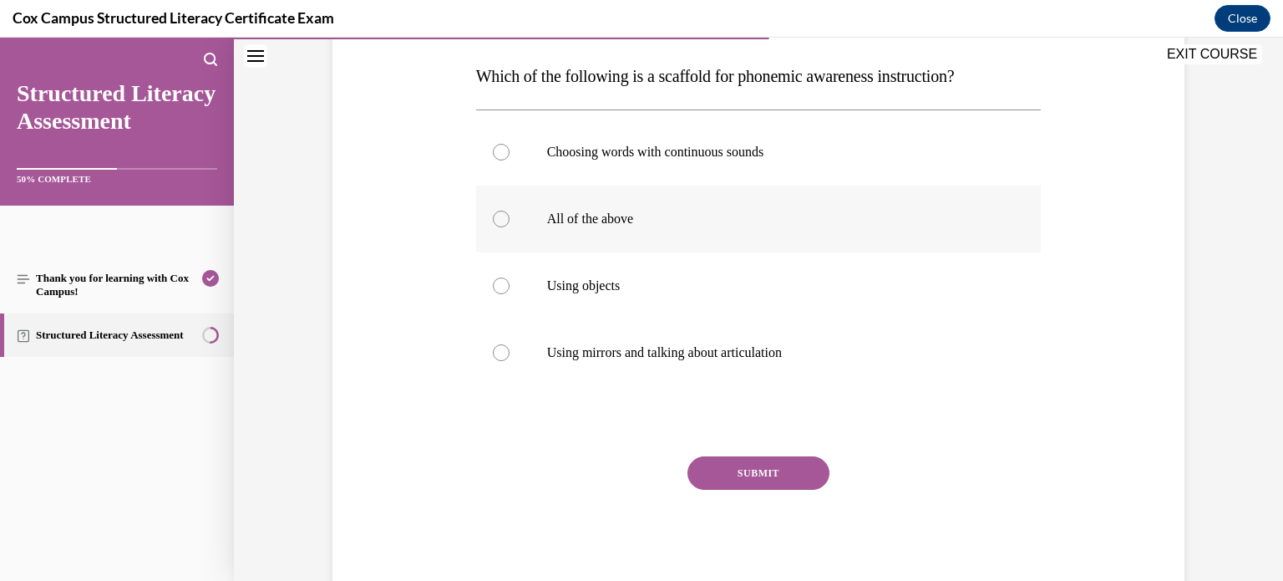
click at [505, 221] on div at bounding box center [501, 218] width 17 height 17
click at [505, 221] on input "All of the above" at bounding box center [501, 218] width 17 height 17
radio input "true"
click at [720, 464] on button "SUBMIT" at bounding box center [758, 472] width 142 height 33
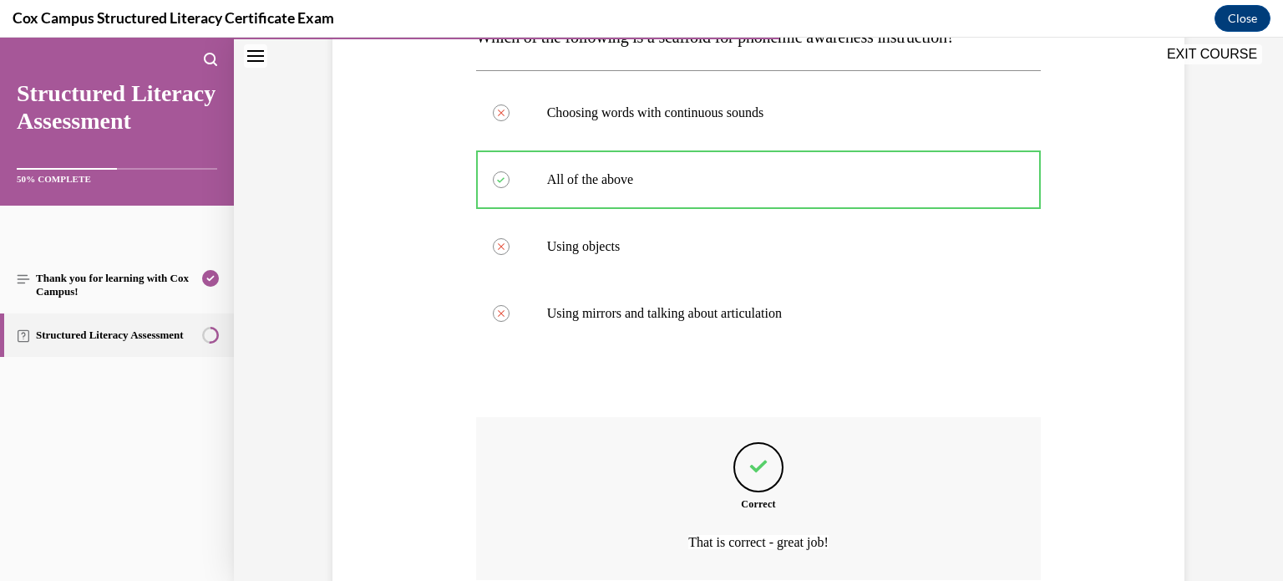
scroll to position [442, 0]
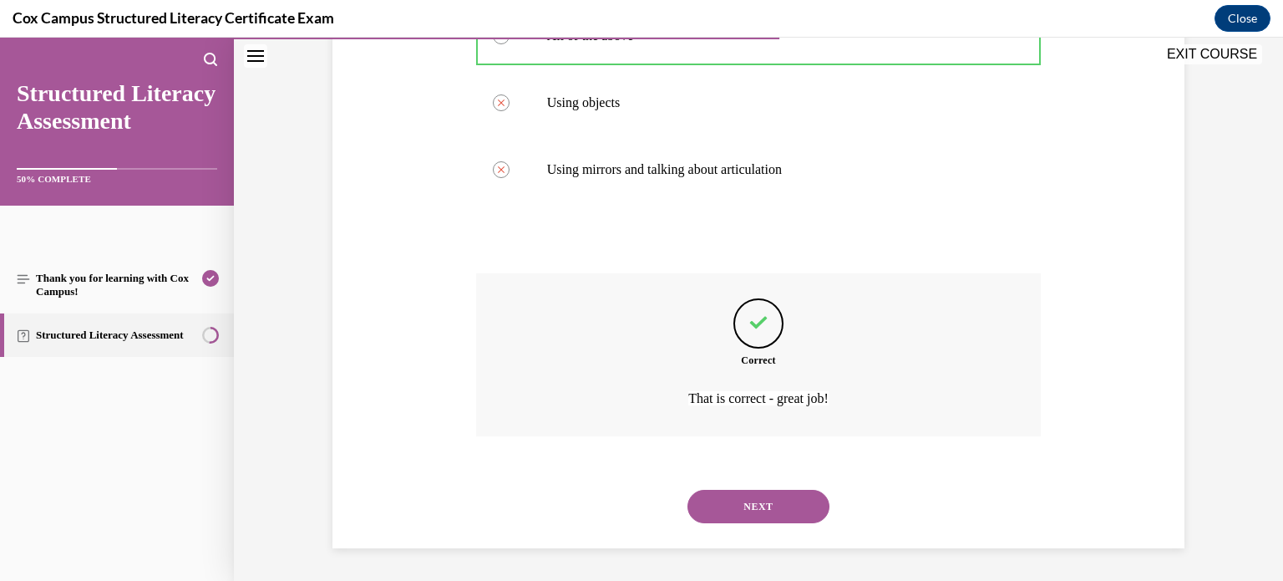
click at [725, 491] on button "NEXT" at bounding box center [758, 505] width 142 height 33
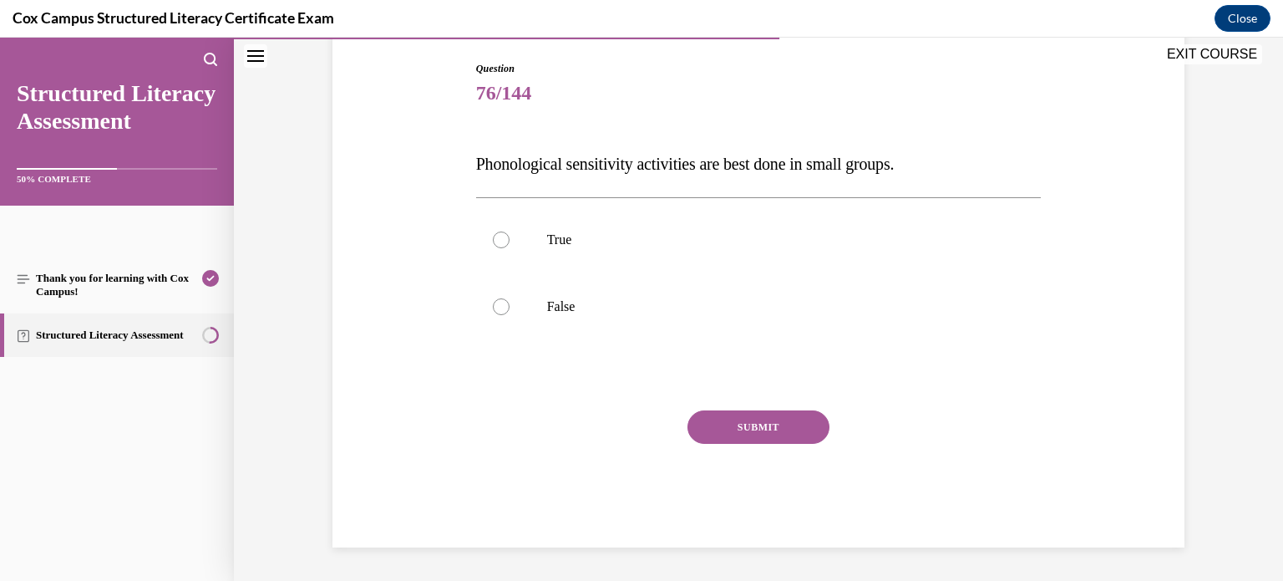
scroll to position [170, 0]
click at [494, 246] on label "True" at bounding box center [758, 240] width 565 height 67
click at [494, 246] on input "True" at bounding box center [501, 240] width 17 height 17
radio input "true"
click at [718, 413] on button "SUBMIT" at bounding box center [758, 427] width 142 height 33
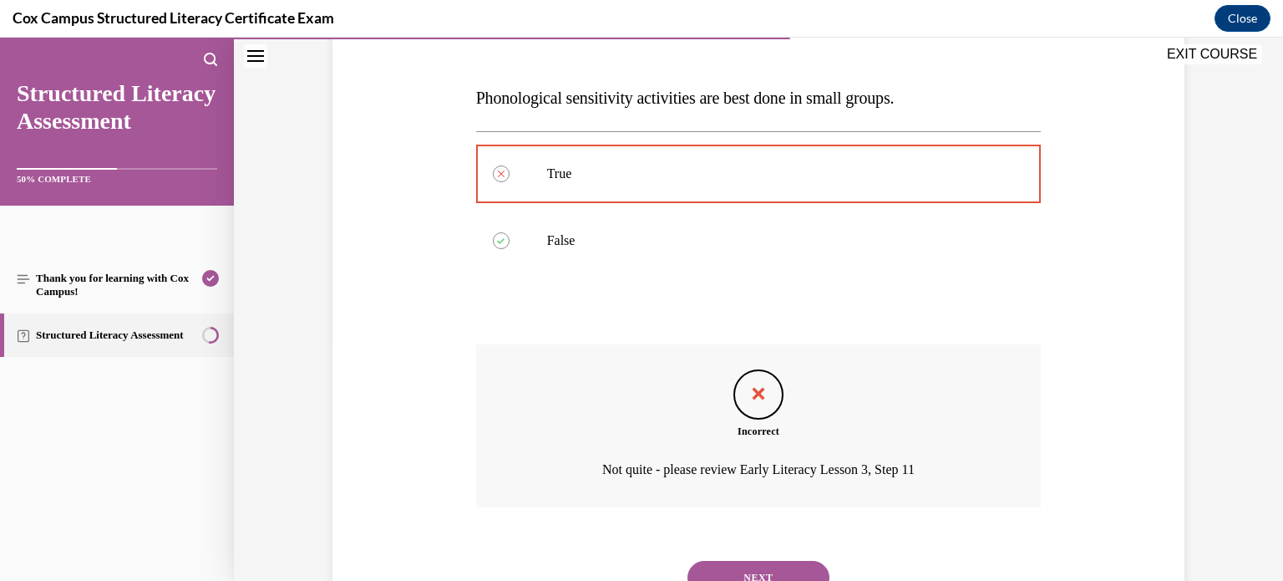
scroll to position [308, 0]
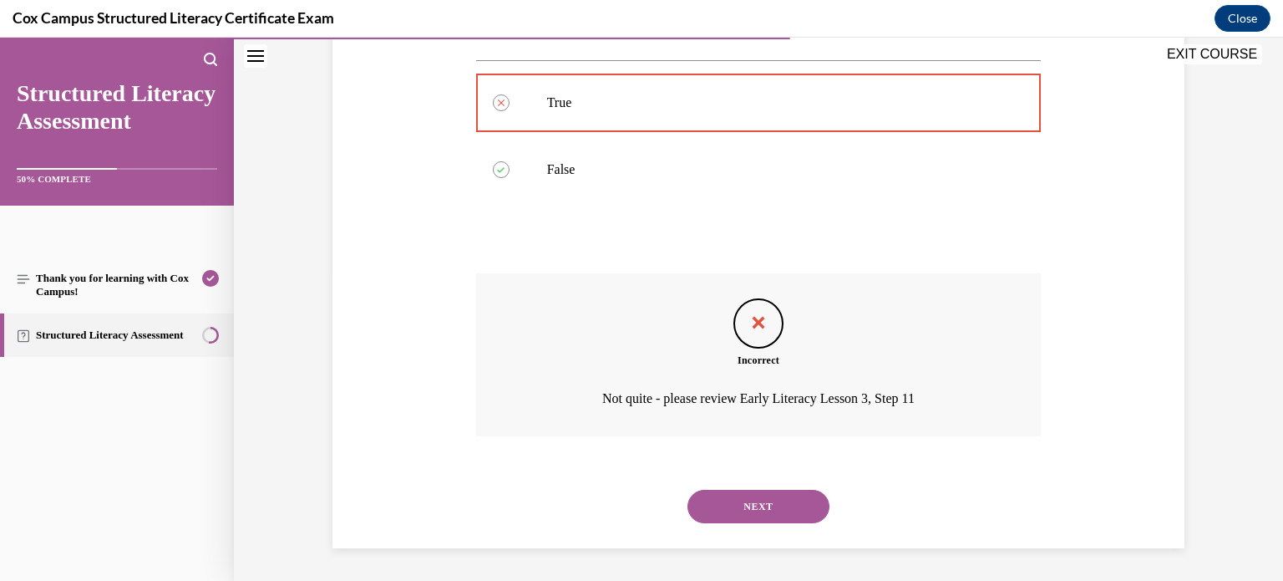
click at [785, 500] on button "NEXT" at bounding box center [758, 505] width 142 height 33
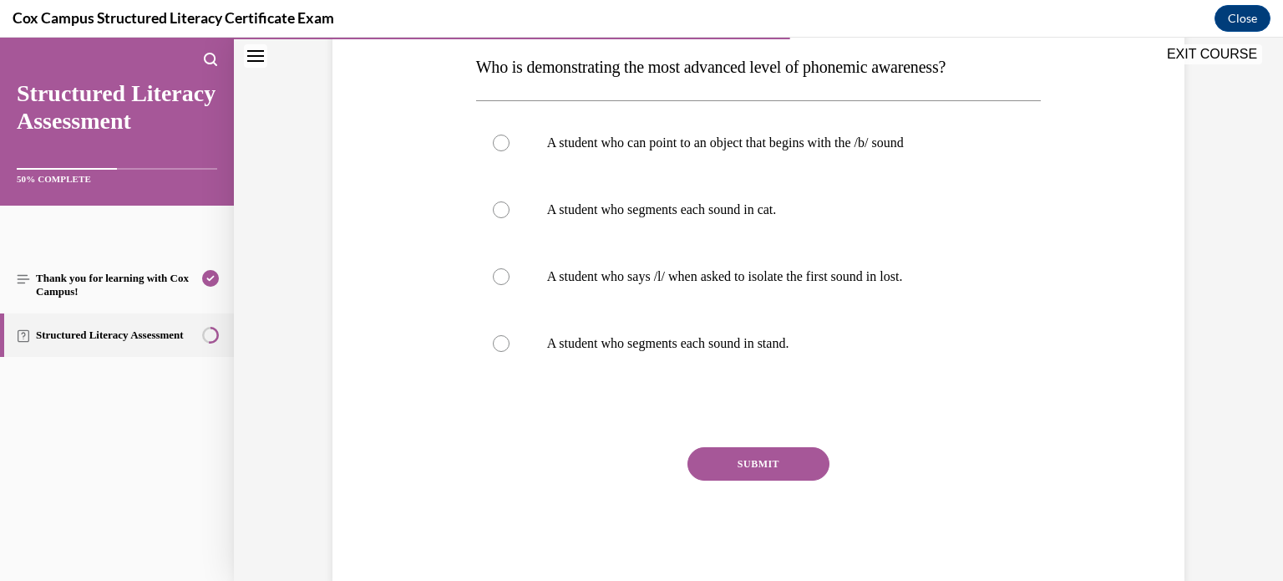
scroll to position [271, 0]
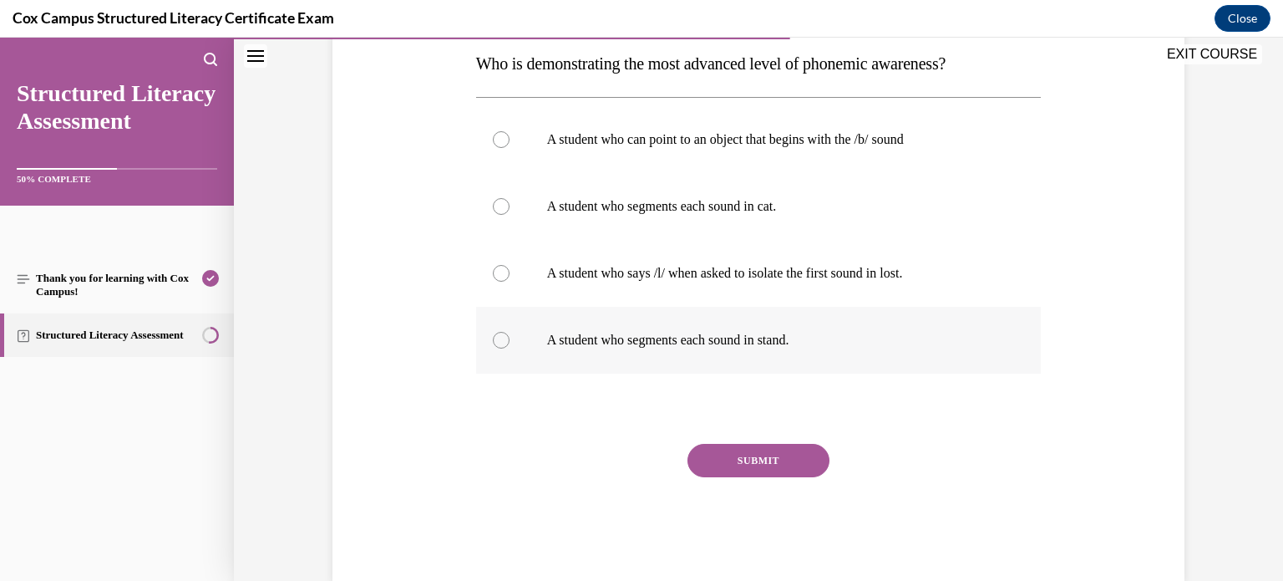
click at [837, 346] on p "A student who segments each sound in stand." at bounding box center [773, 340] width 453 height 17
click at [510, 346] on input "A student who segments each sound in stand." at bounding box center [501, 340] width 17 height 17
radio input "true"
click at [778, 454] on button "SUBMIT" at bounding box center [758, 460] width 142 height 33
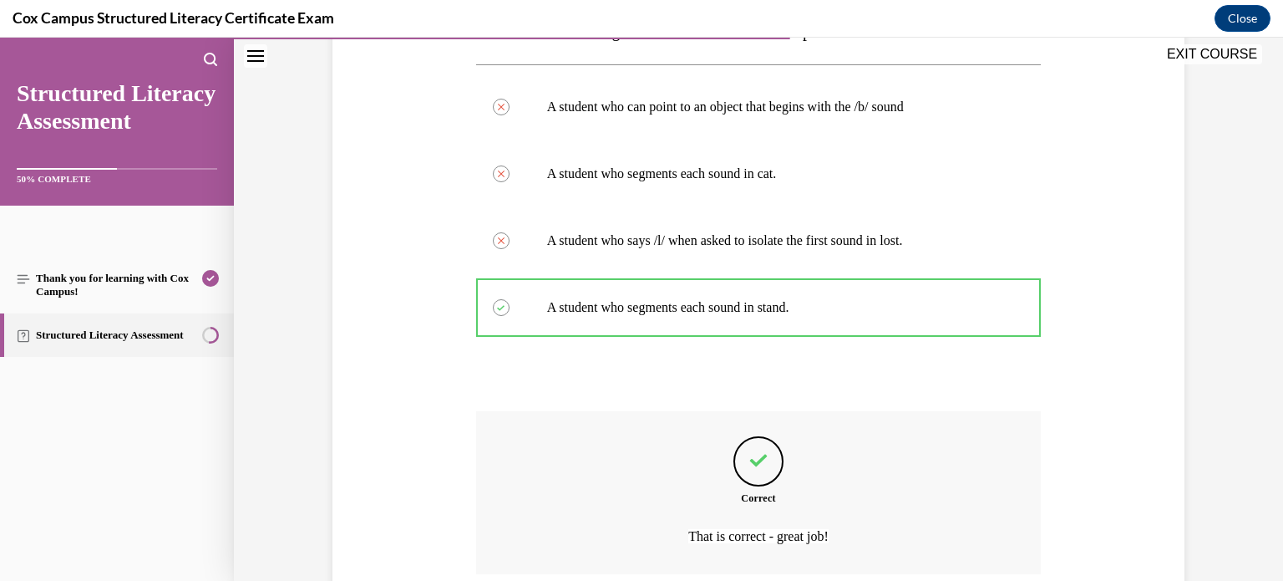
scroll to position [442, 0]
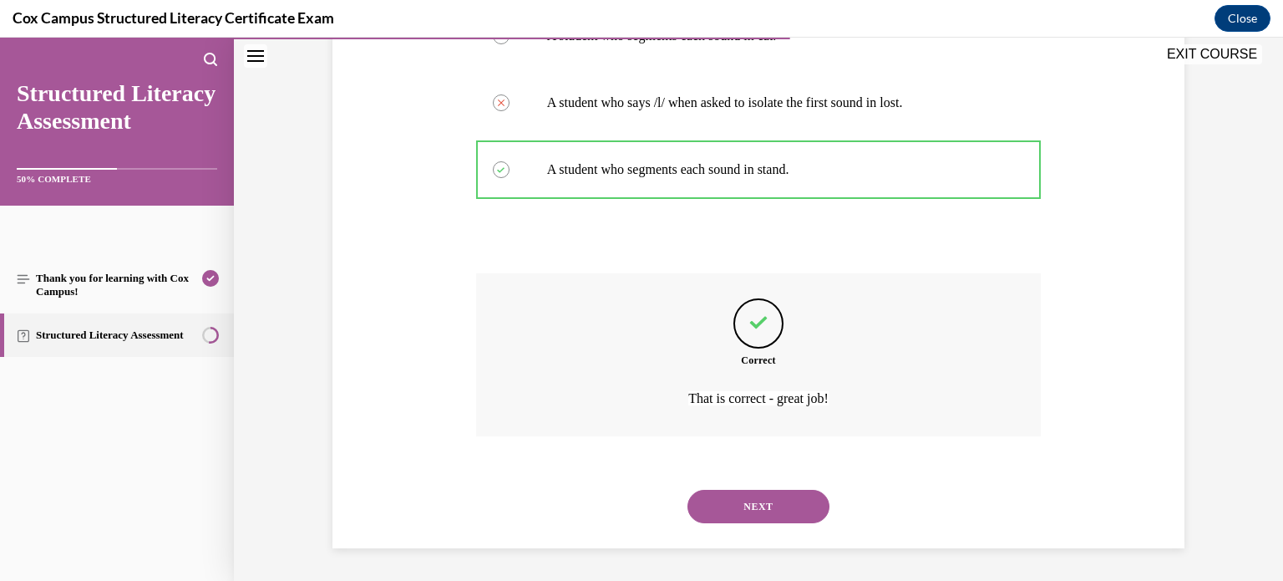
click at [809, 519] on button "NEXT" at bounding box center [758, 505] width 142 height 33
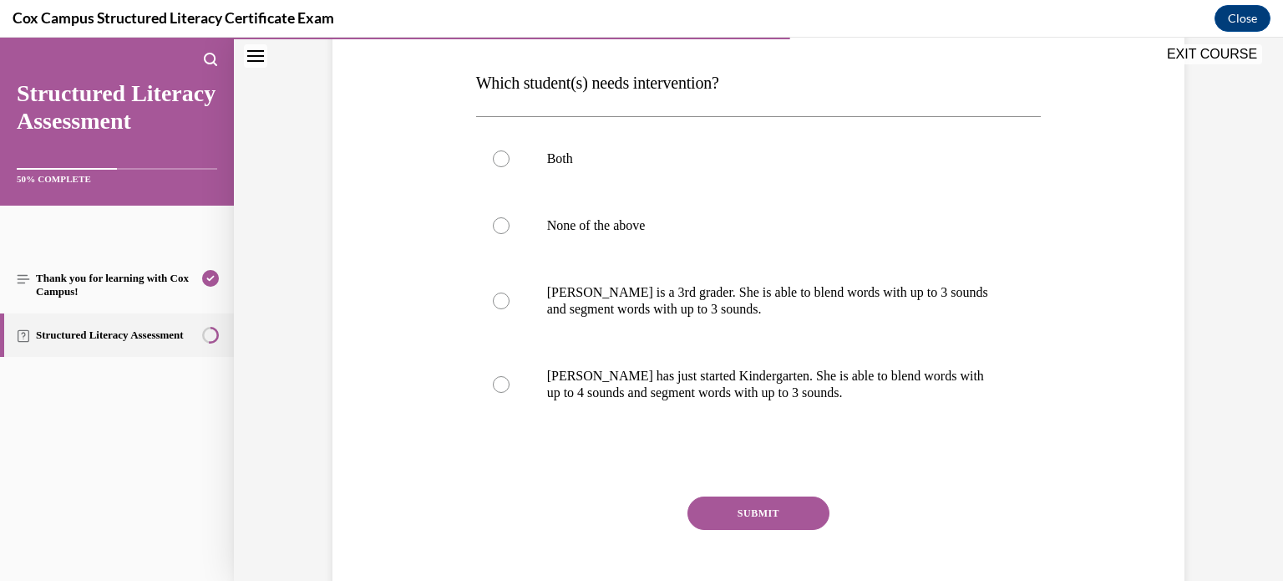
scroll to position [254, 0]
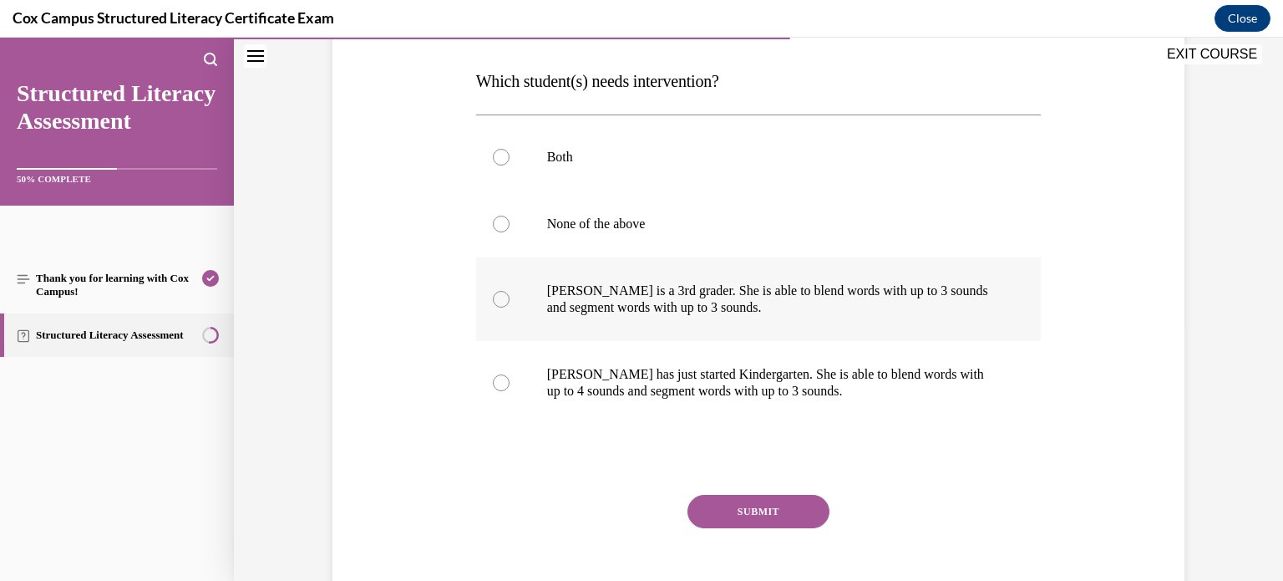
click at [875, 281] on label "Ella is a 3rd grader. She is able to blend words with up to 3 sounds and segmen…" at bounding box center [758, 299] width 565 height 84
click at [510, 291] on input "Ella is a 3rd grader. She is able to blend words with up to 3 sounds and segmen…" at bounding box center [501, 299] width 17 height 17
radio input "true"
click at [756, 510] on button "SUBMIT" at bounding box center [758, 510] width 142 height 33
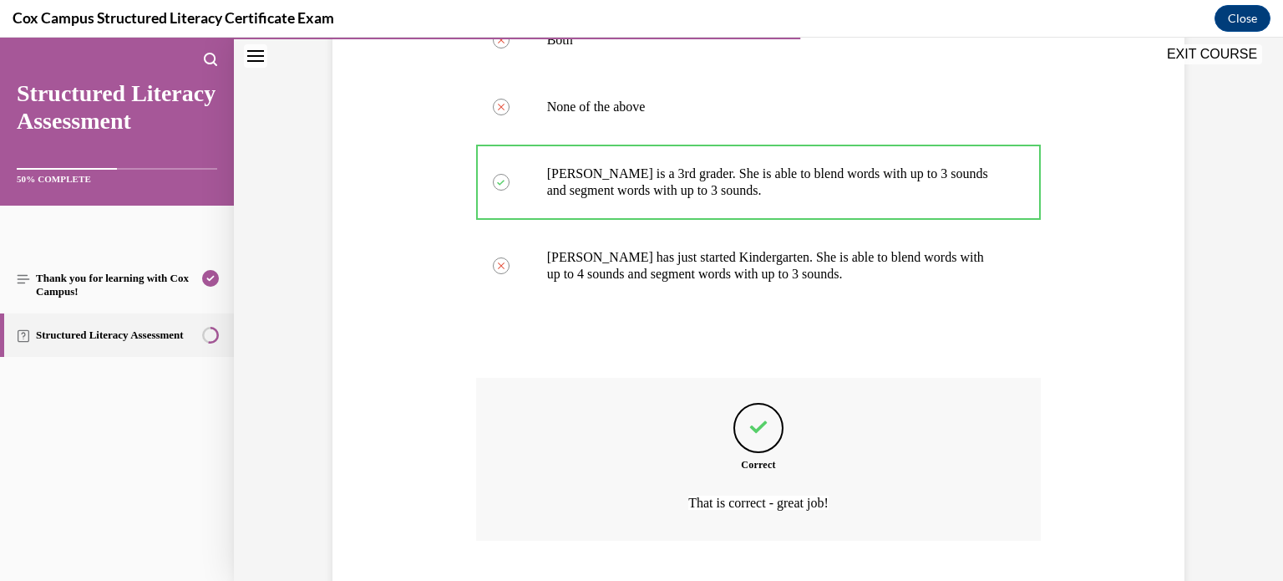
scroll to position [475, 0]
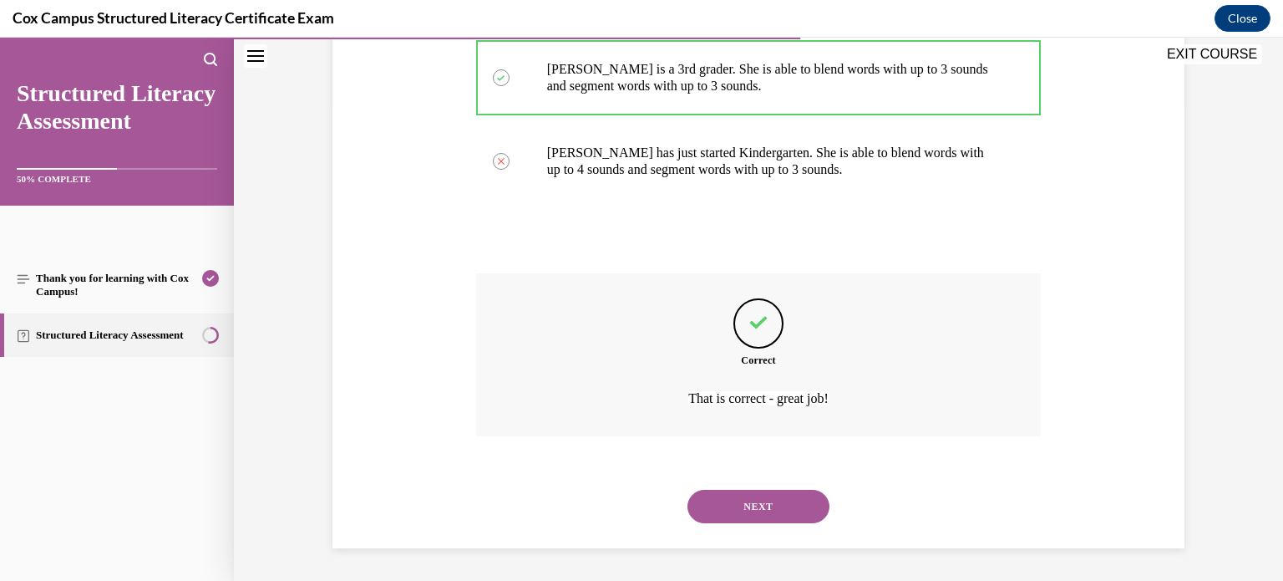
click at [738, 493] on button "NEXT" at bounding box center [758, 505] width 142 height 33
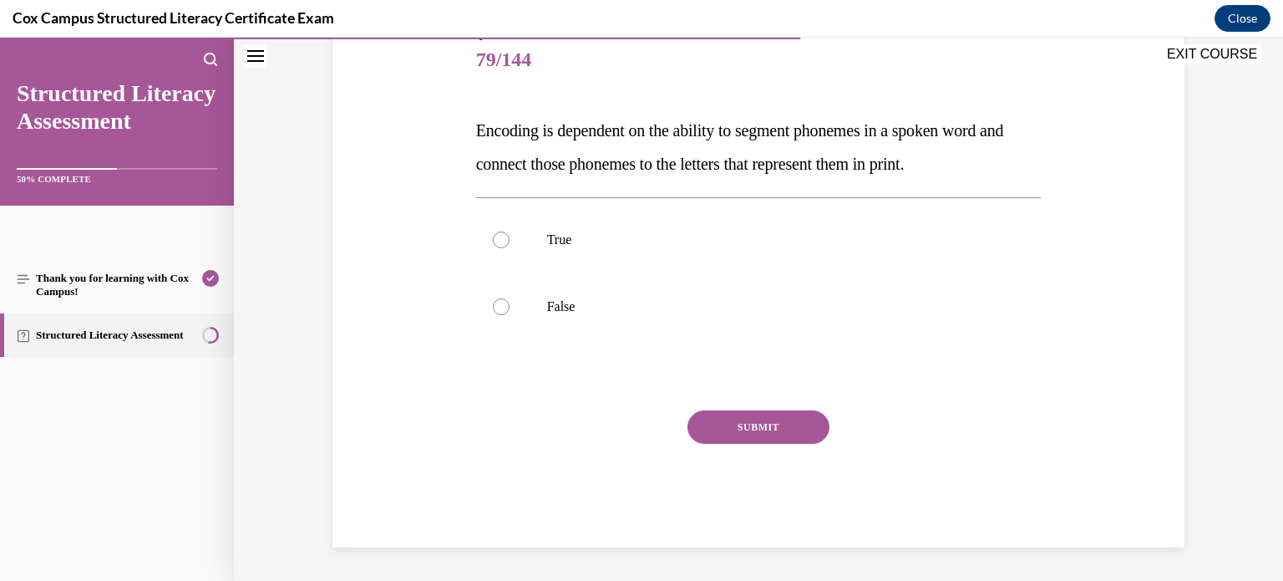
scroll to position [185, 0]
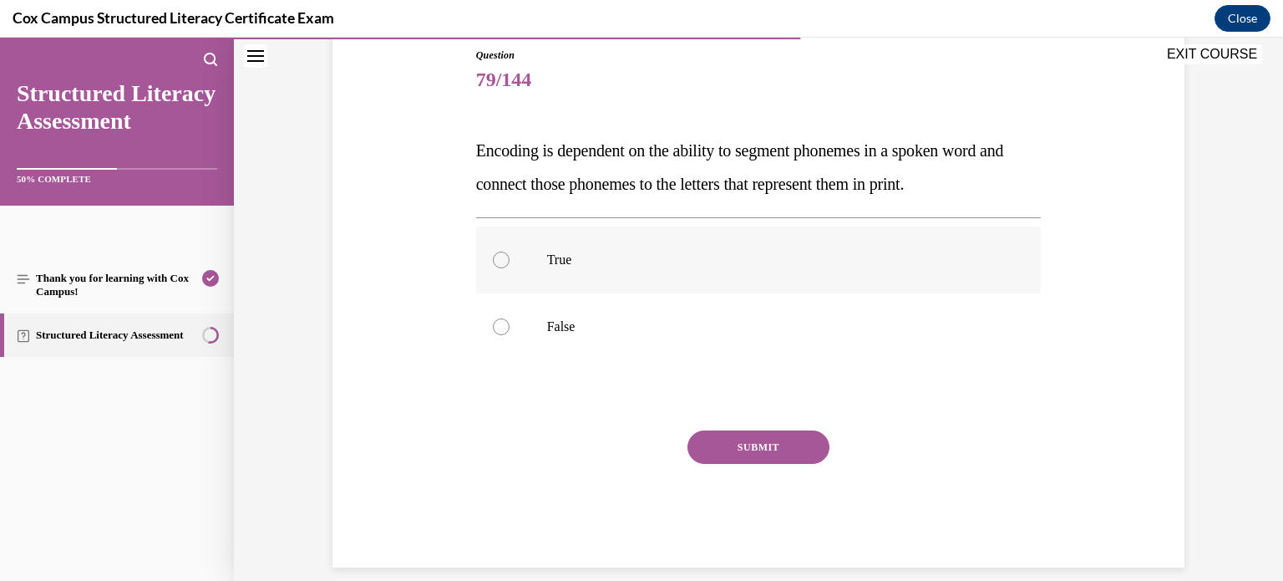
click at [825, 264] on p "True" at bounding box center [773, 259] width 453 height 17
click at [510, 264] on input "True" at bounding box center [501, 259] width 17 height 17
radio input "true"
click at [731, 453] on button "SUBMIT" at bounding box center [758, 446] width 142 height 33
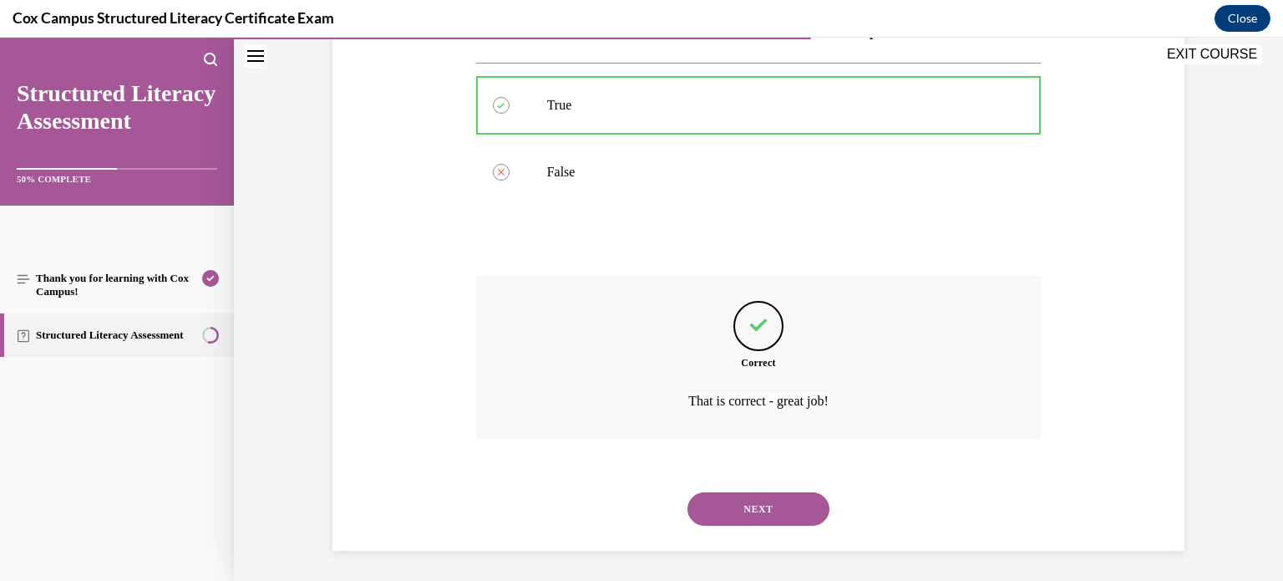
scroll to position [342, 0]
click at [804, 510] on button "NEXT" at bounding box center [758, 505] width 142 height 33
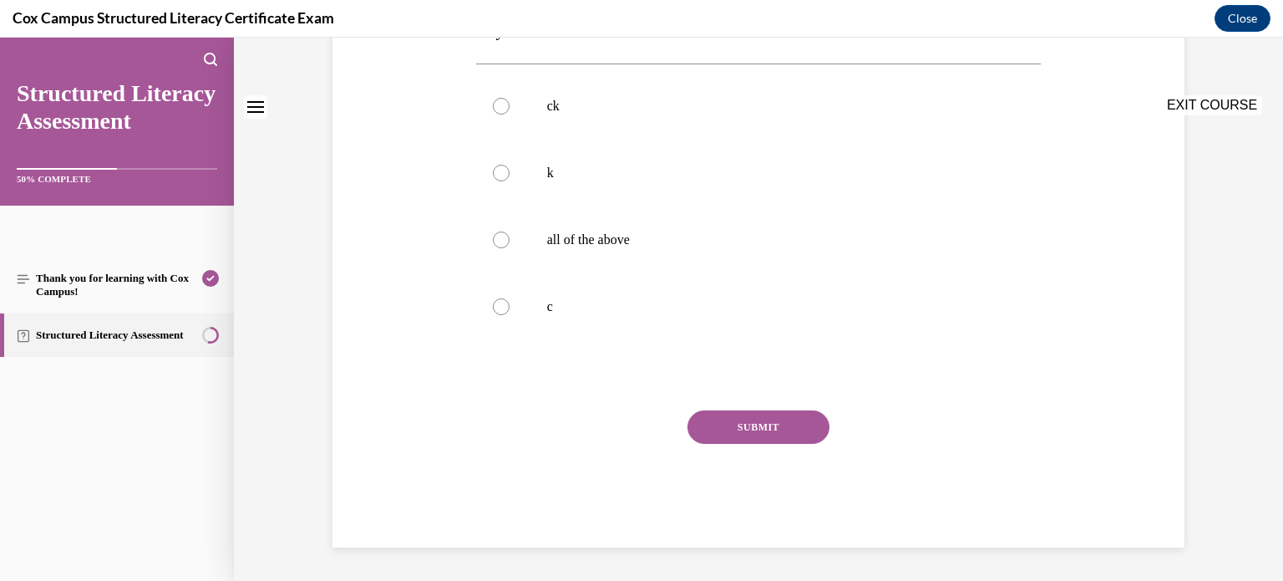
scroll to position [0, 0]
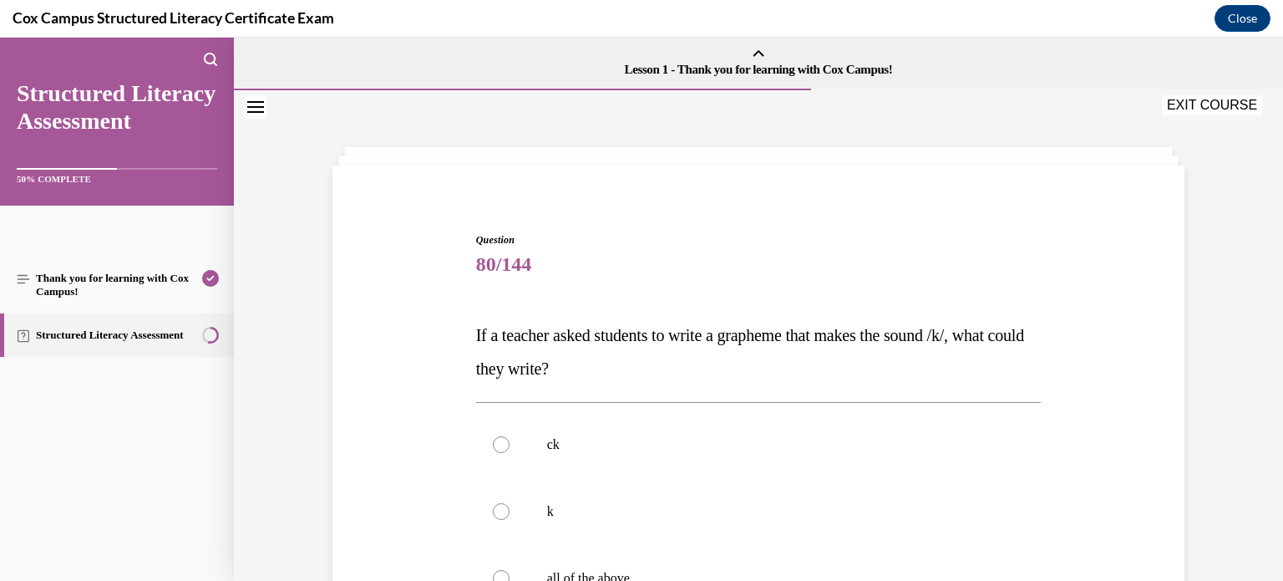
click at [804, 510] on p "k" at bounding box center [773, 511] width 453 height 17
click at [510, 510] on input "k" at bounding box center [501, 511] width 17 height 17
radio input "true"
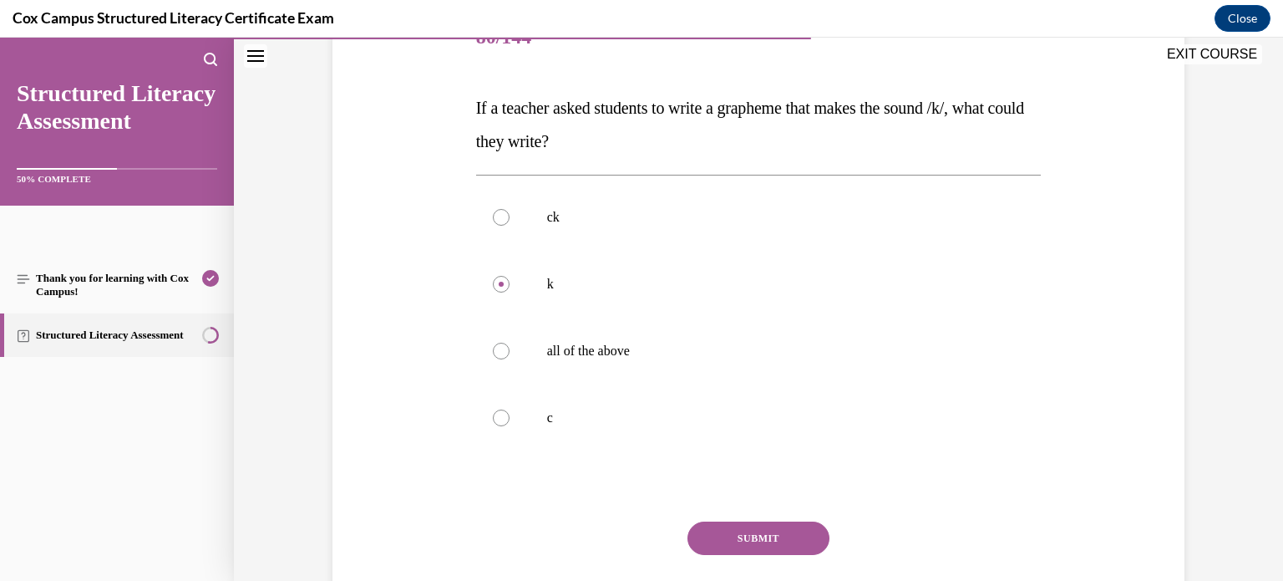
scroll to position [220, 0]
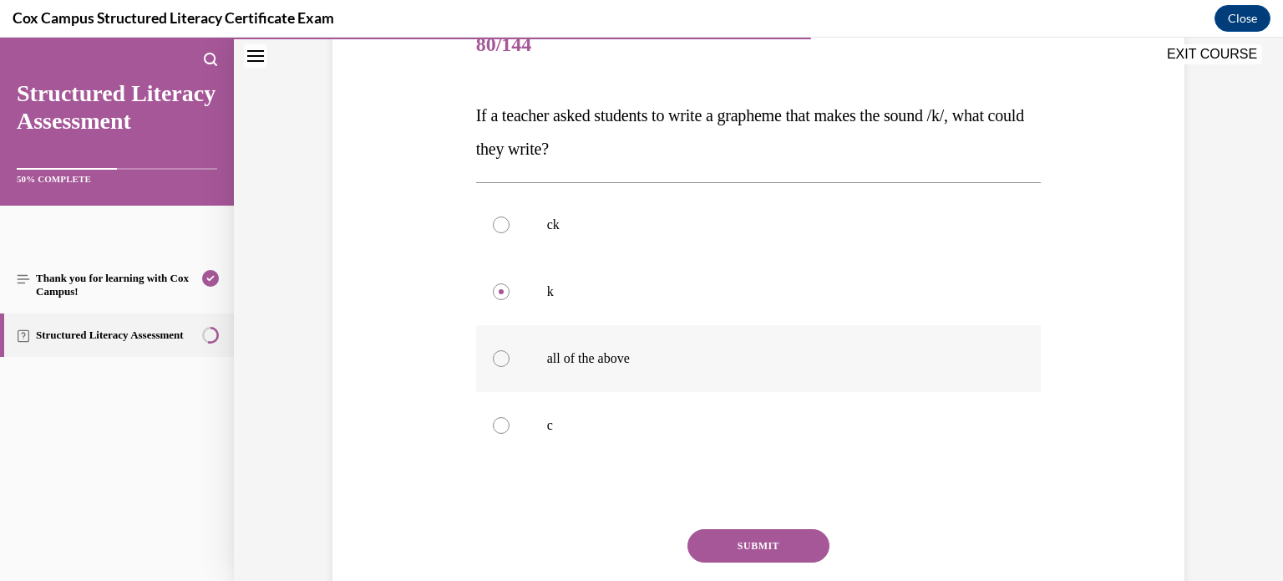
click at [494, 363] on div at bounding box center [501, 358] width 17 height 17
click at [494, 363] on input "all of the above" at bounding box center [501, 358] width 17 height 17
radio input "true"
click at [735, 540] on button "SUBMIT" at bounding box center [758, 545] width 142 height 33
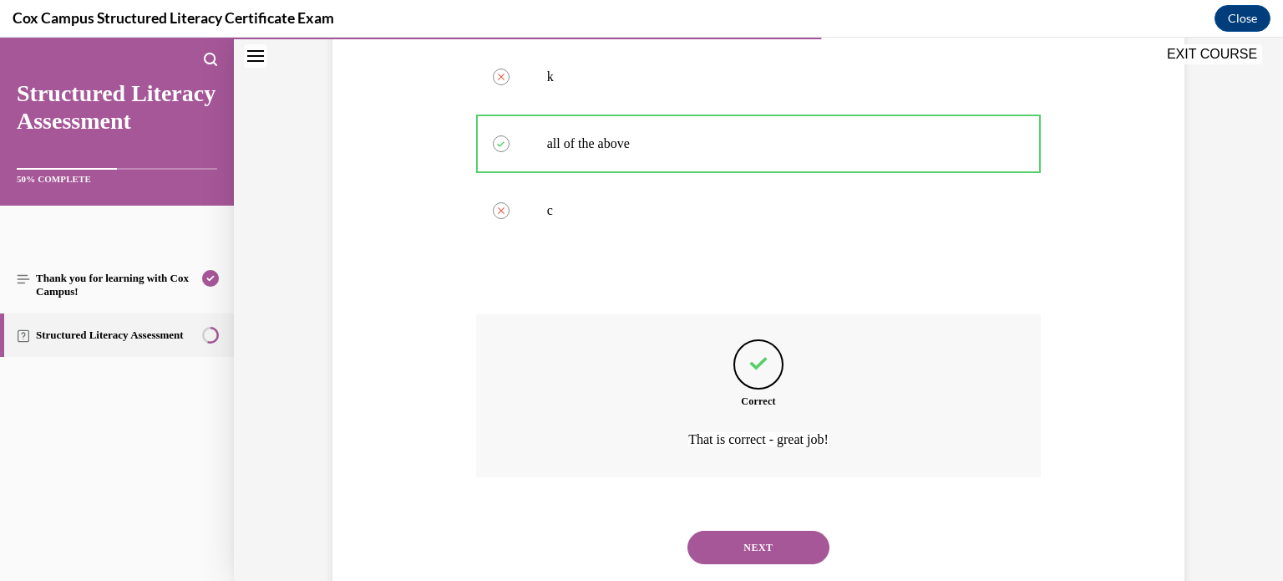
scroll to position [475, 0]
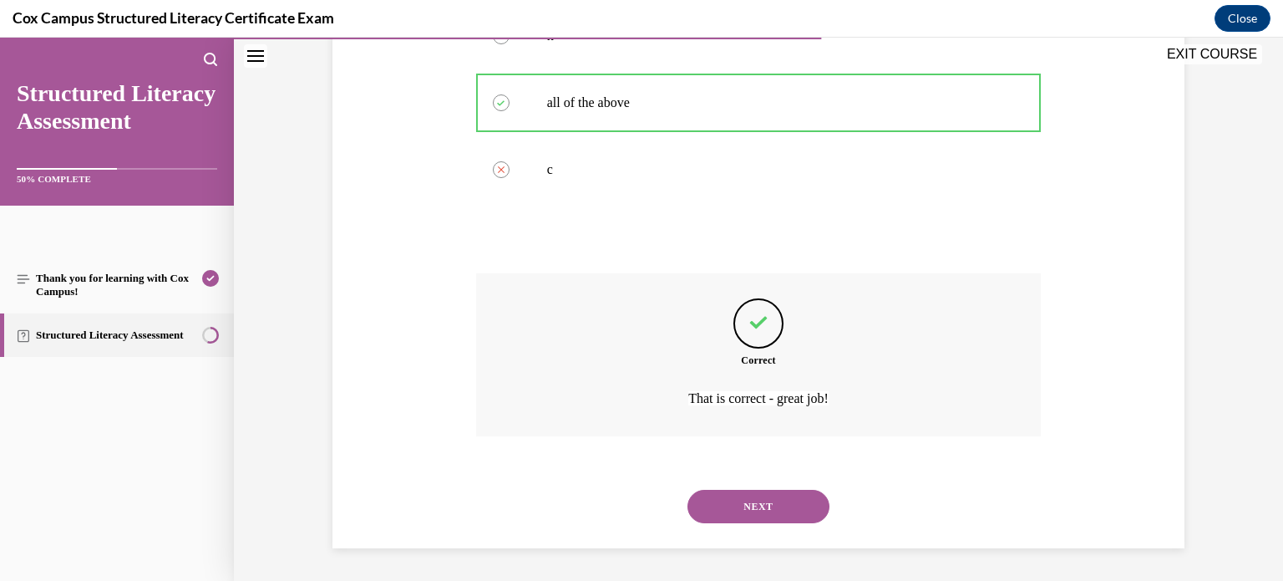
click at [792, 506] on button "NEXT" at bounding box center [758, 505] width 142 height 33
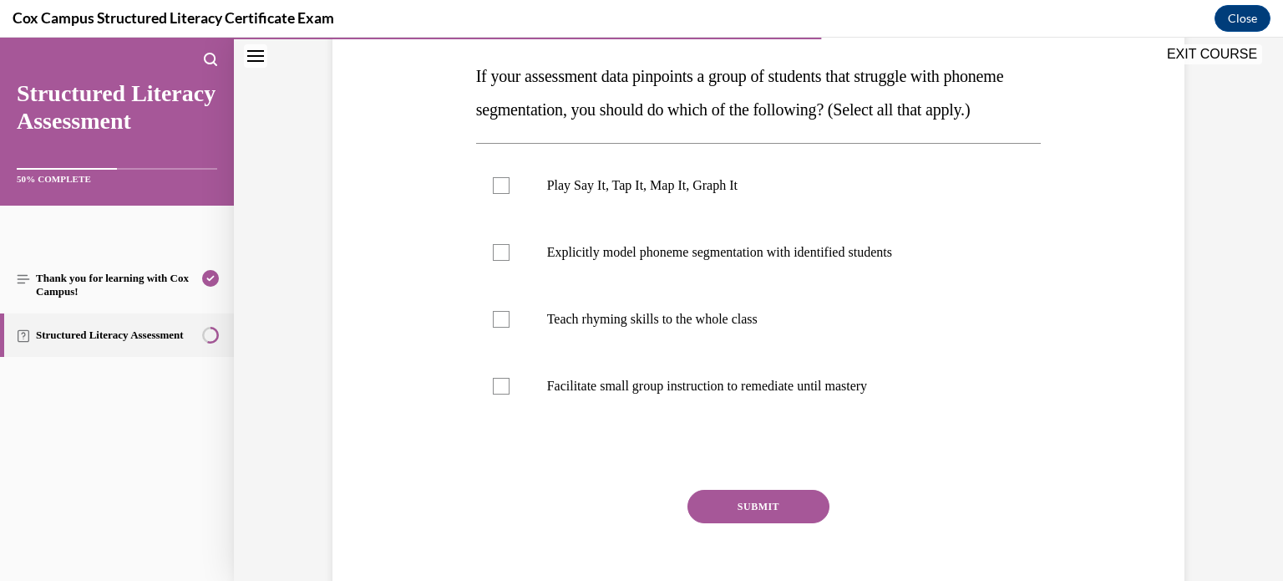
scroll to position [262, 0]
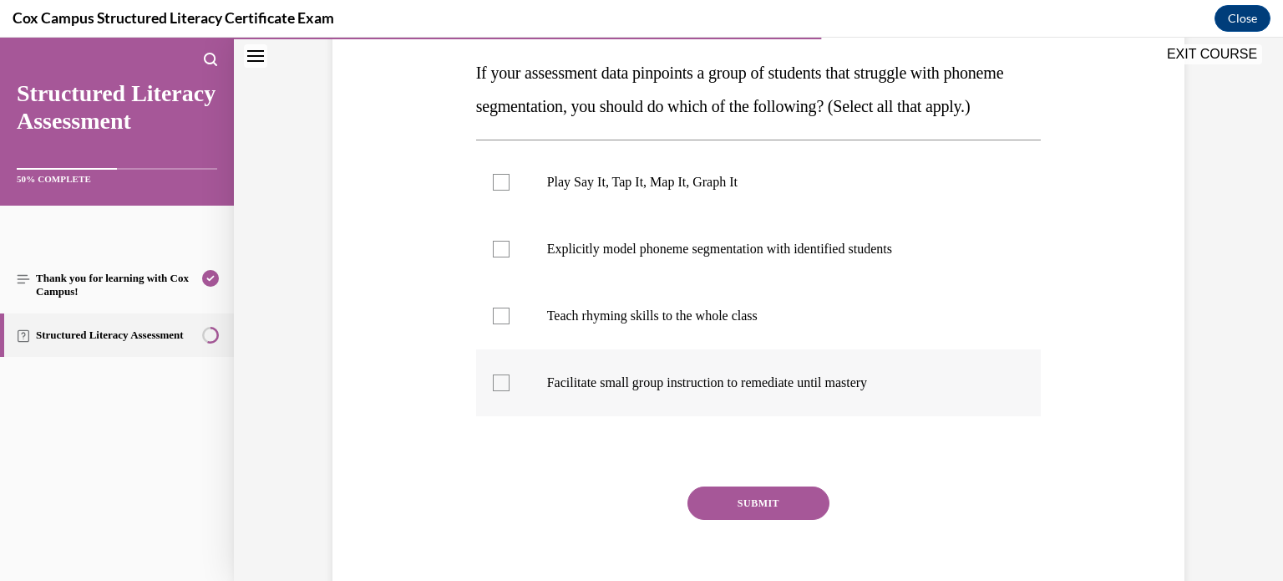
click at [489, 416] on label "Facilitate small group instruction to remediate until mastery" at bounding box center [758, 382] width 565 height 67
click at [493, 391] on input "Facilitate small group instruction to remediate until mastery" at bounding box center [501, 382] width 17 height 17
checkbox input "true"
click at [497, 282] on label "Explicitly model phoneme segmentation with identified students" at bounding box center [758, 249] width 565 height 67
click at [497, 257] on input "Explicitly model phoneme segmentation with identified students" at bounding box center [501, 249] width 17 height 17
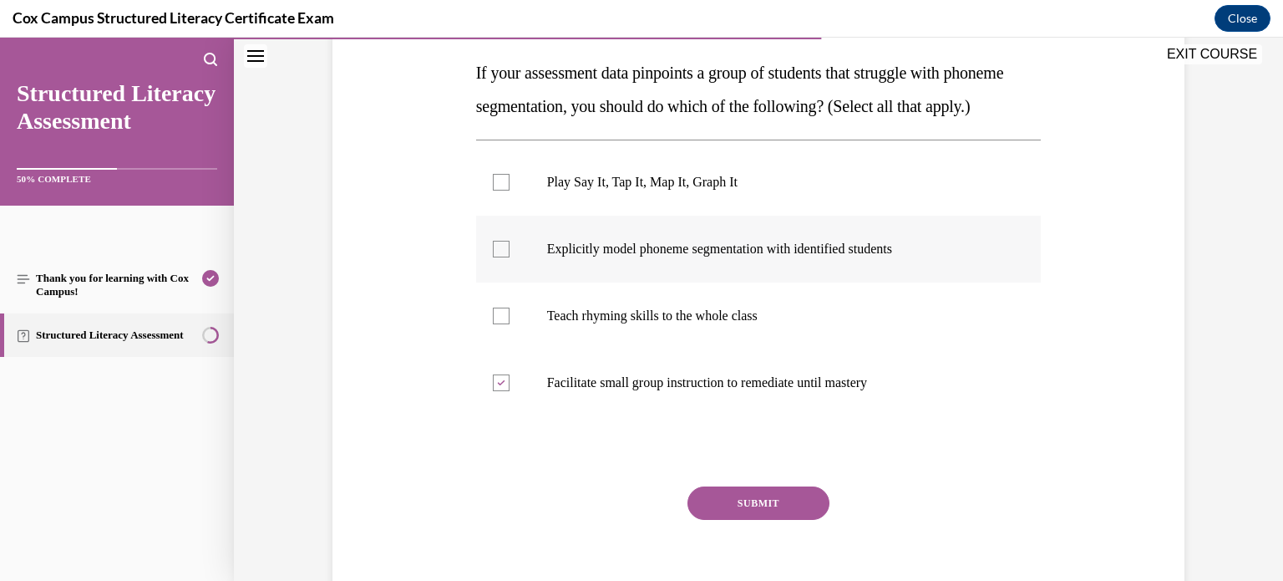
checkbox input "true"
click at [500, 190] on div at bounding box center [501, 182] width 17 height 17
click at [500, 190] on input "Play Say It, Tap It, Map It, Graph It" at bounding box center [501, 182] width 17 height 17
checkbox input "true"
click at [751, 520] on button "SUBMIT" at bounding box center [758, 502] width 142 height 33
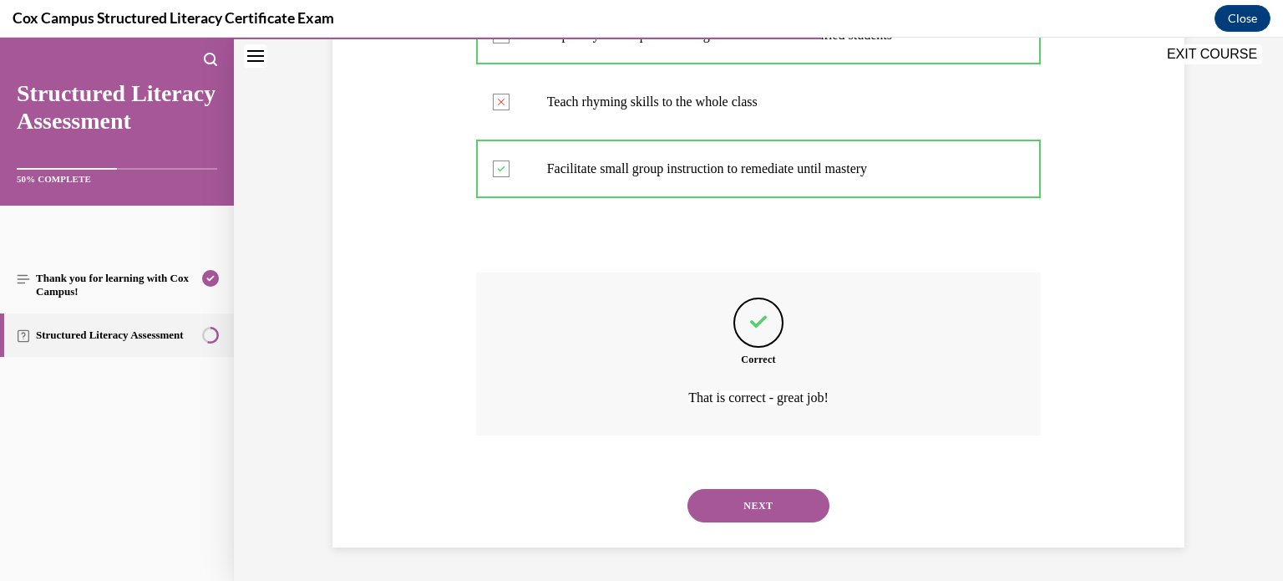
scroll to position [509, 0]
click at [763, 506] on button "NEXT" at bounding box center [758, 505] width 142 height 33
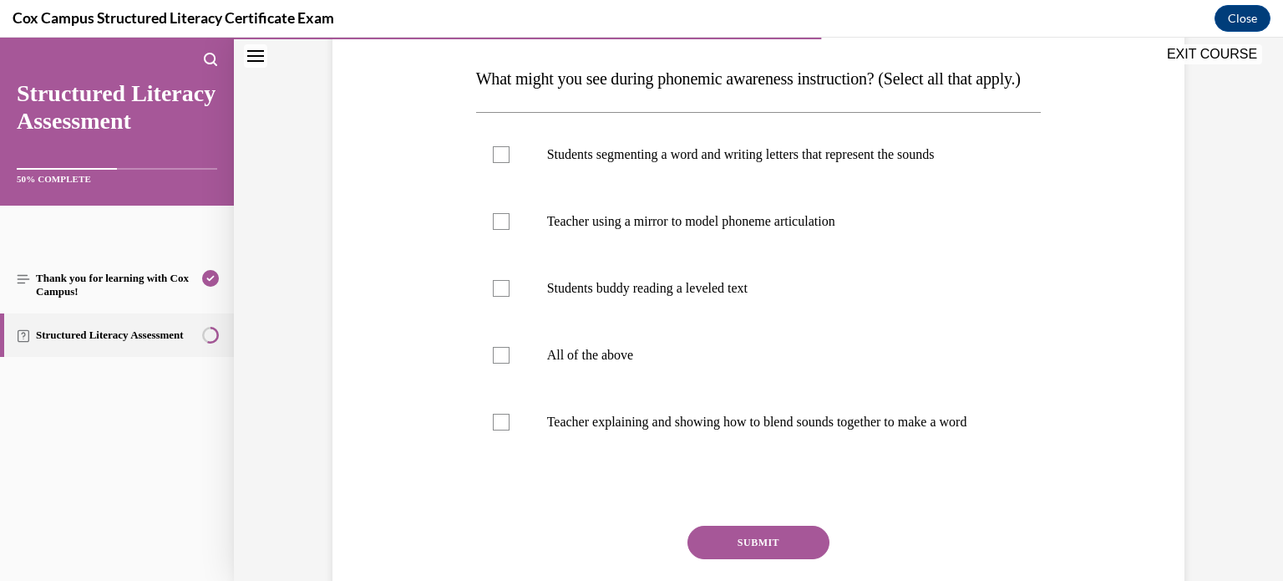
scroll to position [255, 0]
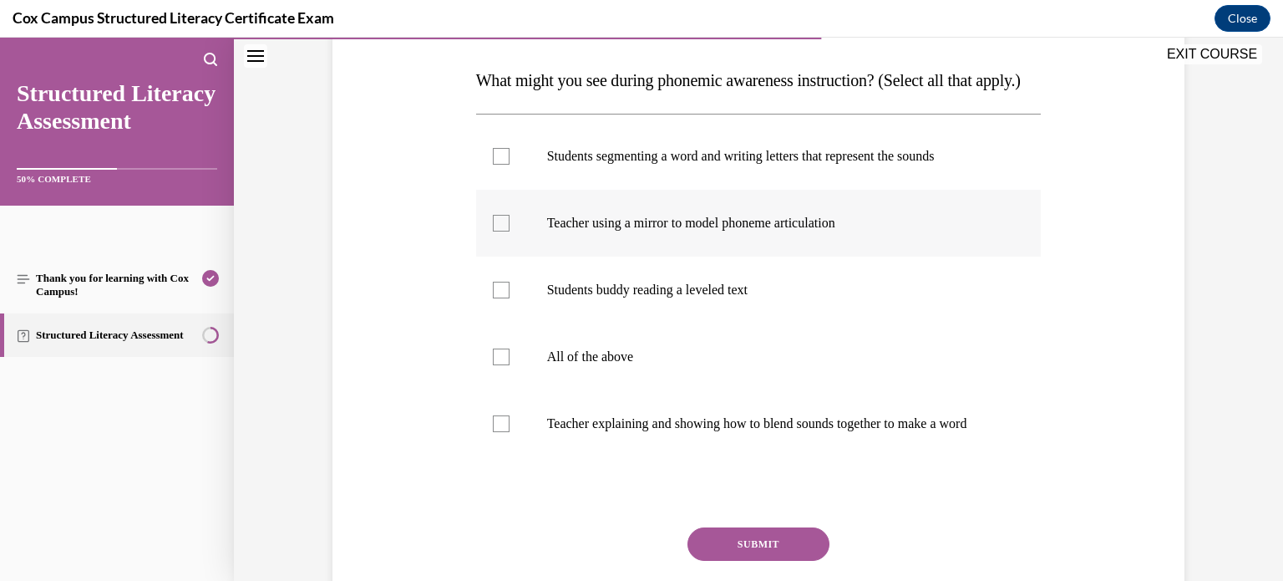
click at [848, 231] on p "Teacher using a mirror to model phoneme articulation" at bounding box center [773, 223] width 453 height 17
click at [510, 231] on input "Teacher using a mirror to model phoneme articulation" at bounding box center [501, 223] width 17 height 17
checkbox input "true"
click at [767, 298] on p "Students buddy reading a leveled text" at bounding box center [773, 289] width 453 height 17
click at [510, 298] on input "Students buddy reading a leveled text" at bounding box center [501, 289] width 17 height 17
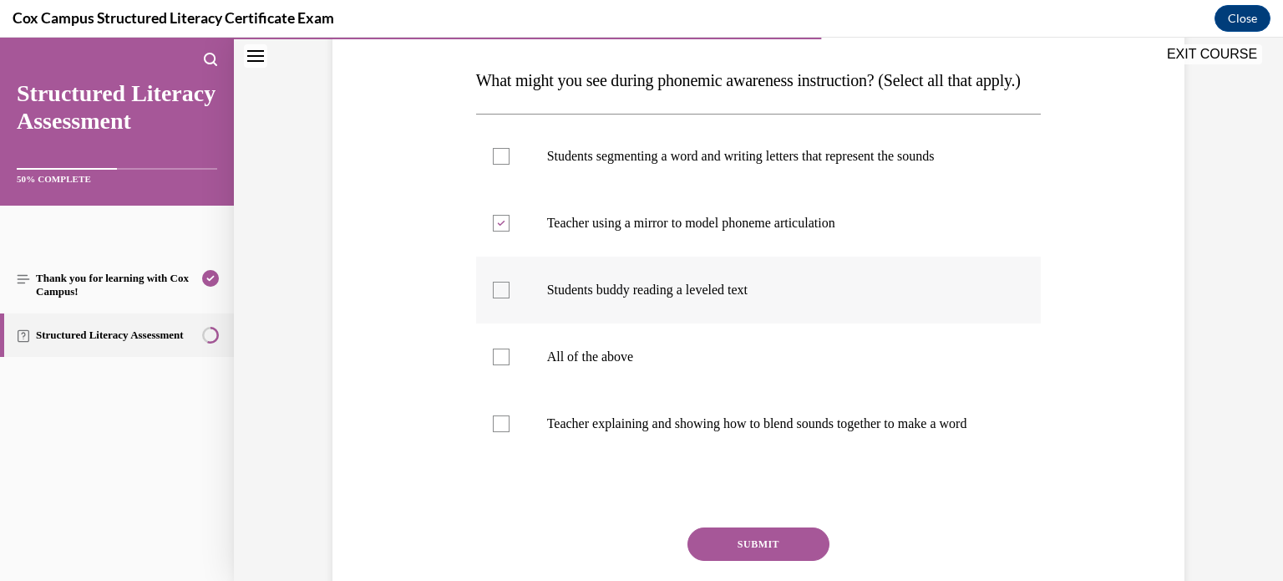
checkbox input "true"
click at [687, 432] on p "Teacher explaining and showing how to blend sounds together to make a word" at bounding box center [773, 423] width 453 height 17
click at [510, 432] on input "Teacher explaining and showing how to blend sounds together to make a word" at bounding box center [501, 423] width 17 height 17
checkbox input "true"
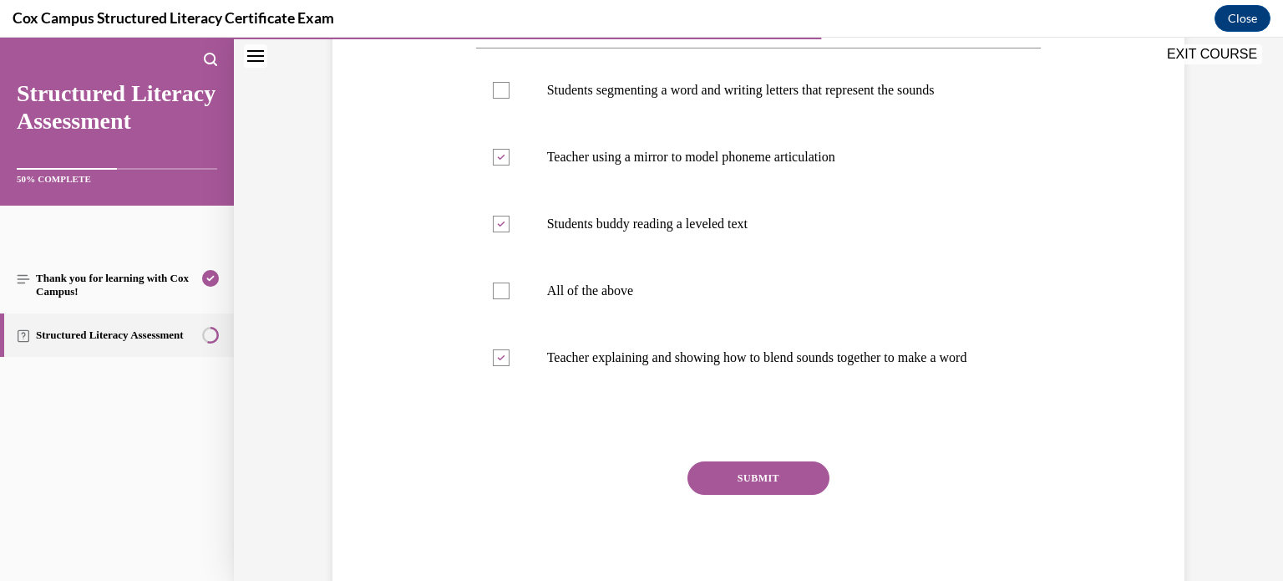
scroll to position [322, 0]
click at [729, 494] on button "SUBMIT" at bounding box center [758, 476] width 142 height 33
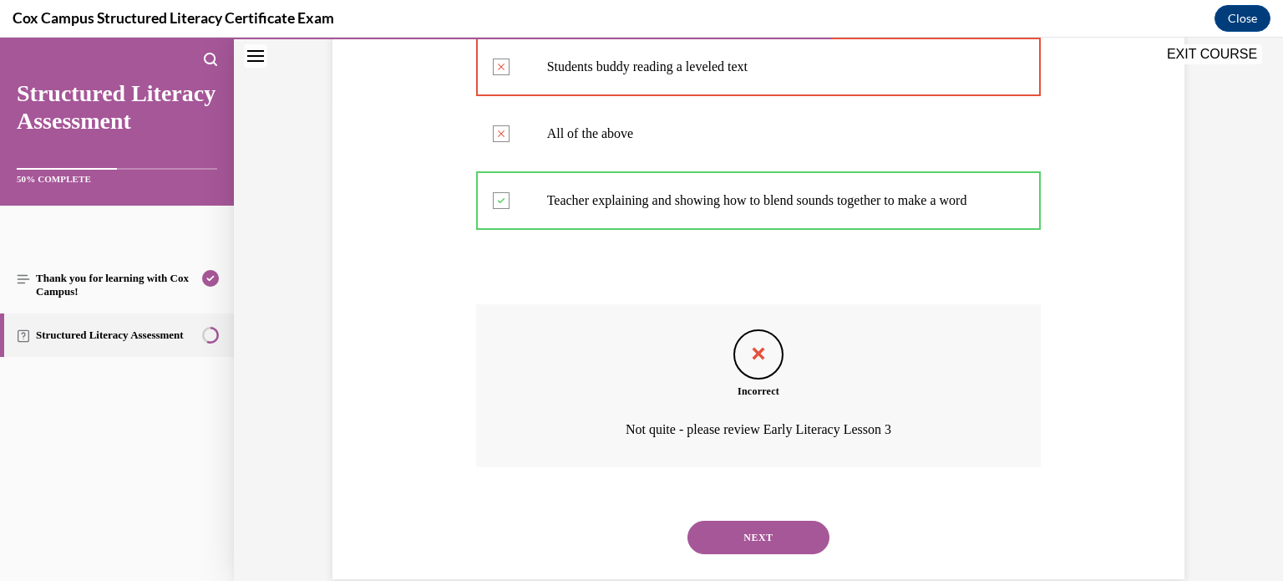
scroll to position [559, 0]
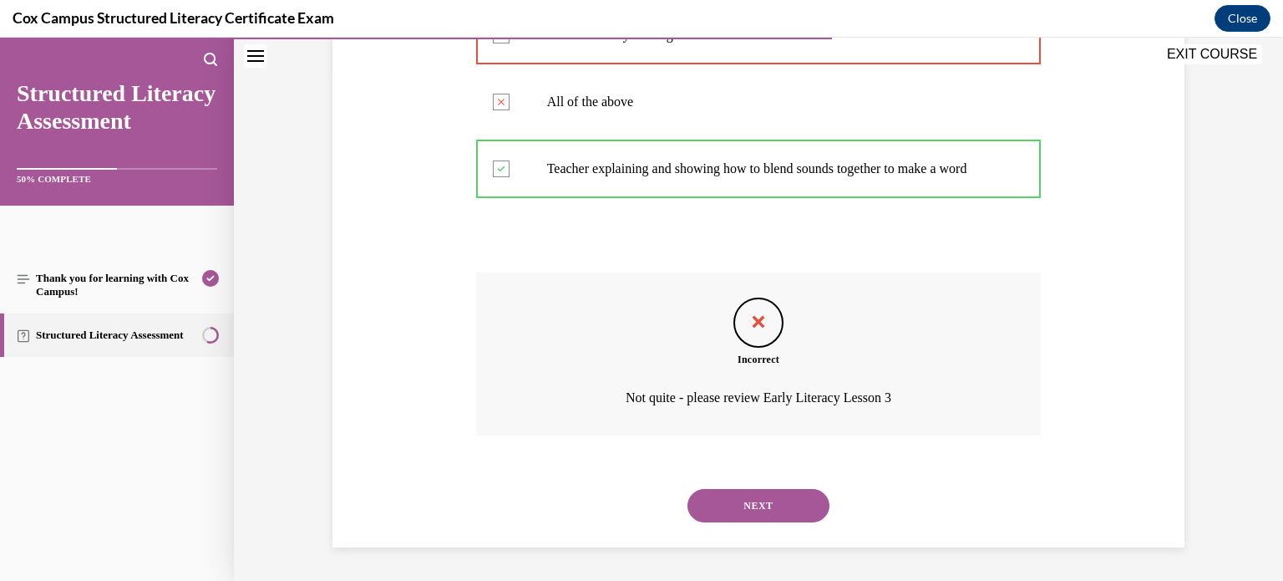
click at [745, 512] on button "NEXT" at bounding box center [758, 505] width 142 height 33
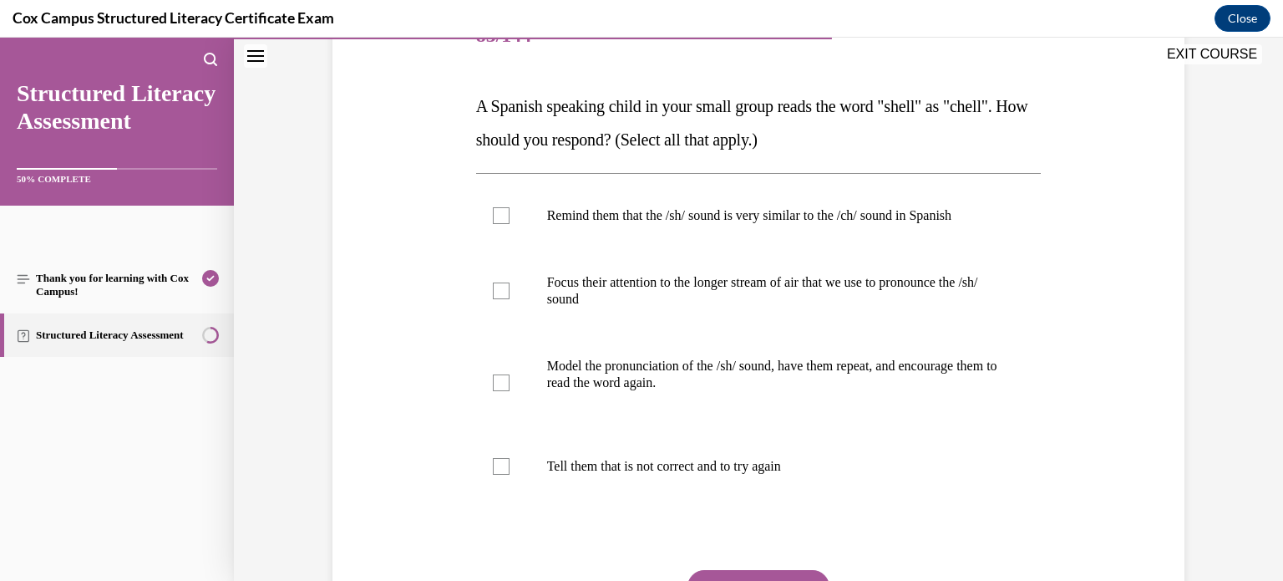
scroll to position [228, 0]
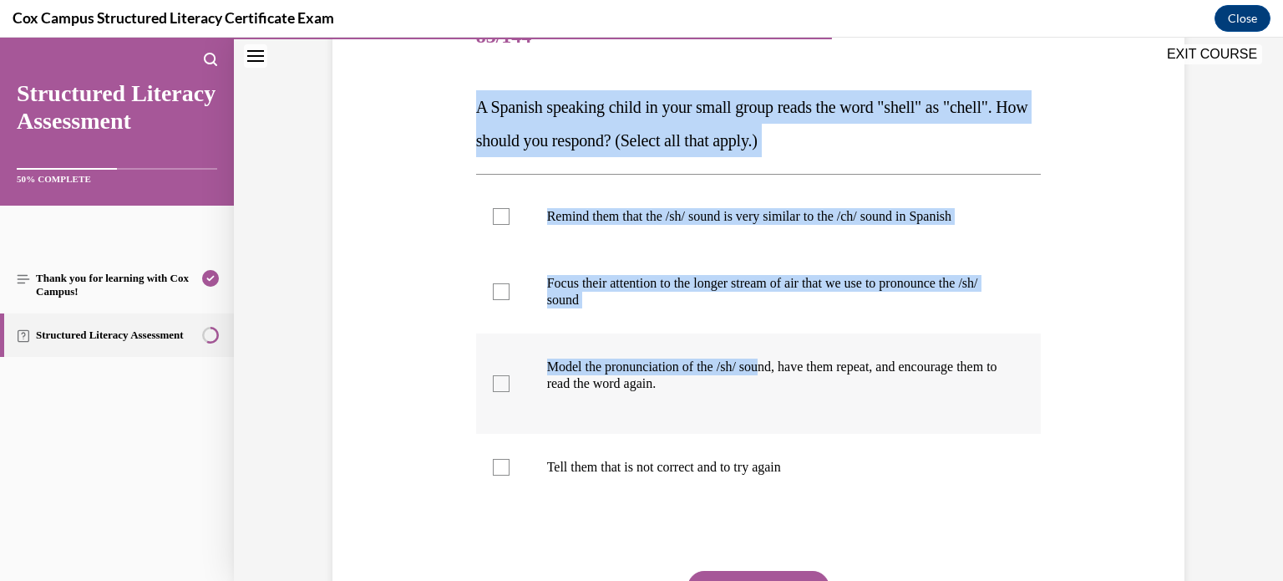
drag, startPoint x: 475, startPoint y: 91, endPoint x: 783, endPoint y: 343, distance: 397.6
click at [783, 343] on div "Question 83/144 A Spanish speaking child in your small group reads the word "sh…" at bounding box center [758, 355] width 565 height 703
click at [382, 237] on div "Question 83/144 A Spanish speaking child in your small group reads the word "sh…" at bounding box center [758, 330] width 860 height 753
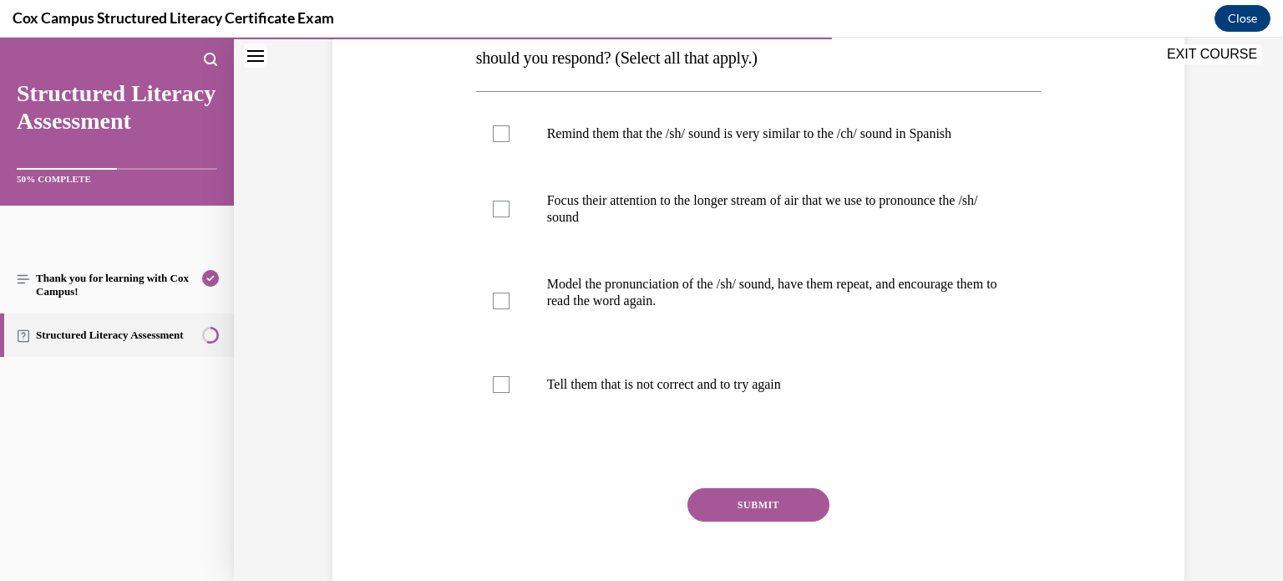
scroll to position [311, 0]
click at [500, 137] on div at bounding box center [501, 133] width 17 height 17
click at [500, 137] on input "Remind them that the /sh/ sound is very similar to the /ch/ sound in Spanish" at bounding box center [501, 133] width 17 height 17
checkbox input "true"
click at [505, 212] on div at bounding box center [501, 208] width 17 height 17
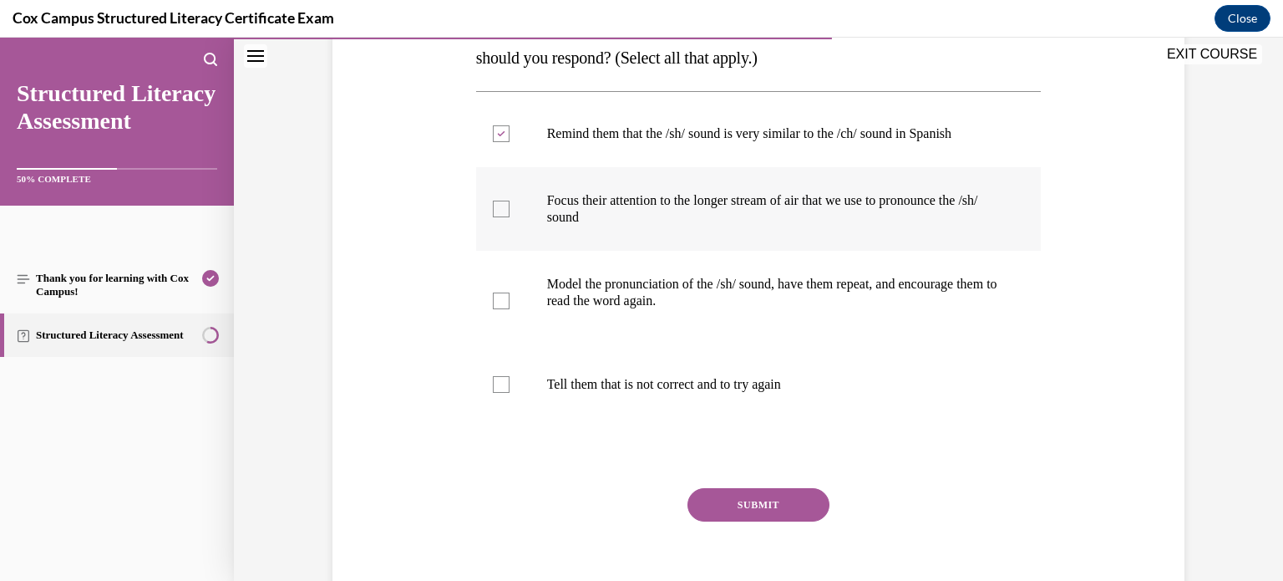
click at [505, 212] on input "Focus their attention to the longer stream of air that we use to pronounce the …" at bounding box center [501, 208] width 17 height 17
checkbox input "true"
click at [497, 314] on label "Model the pronunciation of the /sh/ sound, have them repeat, and encourage them…" at bounding box center [758, 301] width 565 height 100
click at [497, 309] on input "Model the pronunciation of the /sh/ sound, have them repeat, and encourage them…" at bounding box center [501, 300] width 17 height 17
checkbox input "true"
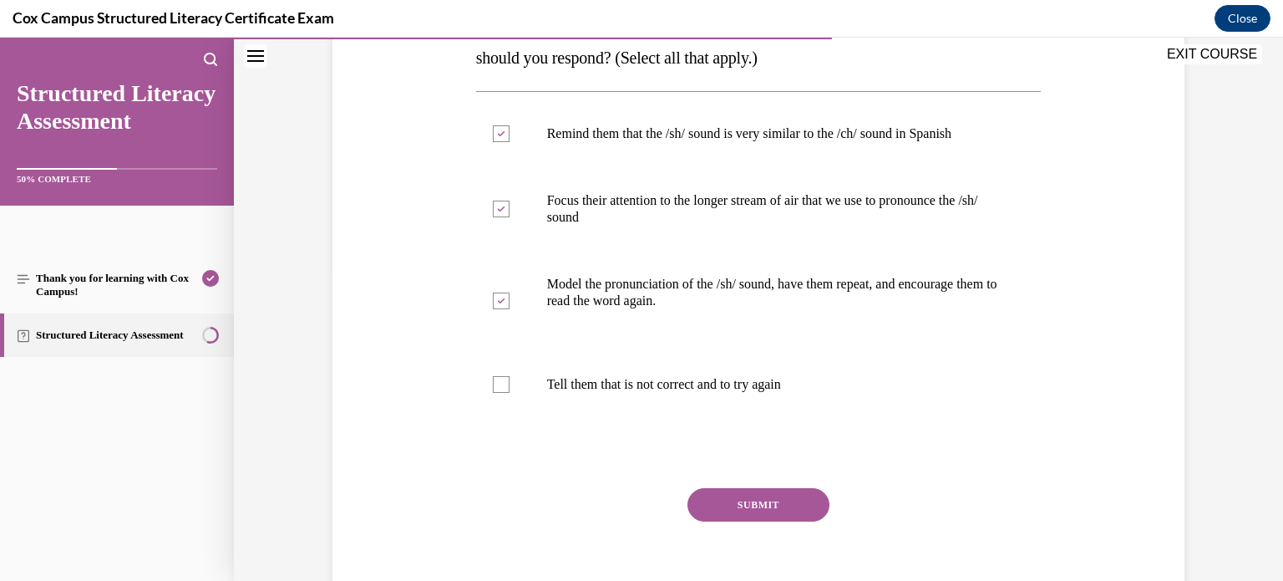
click at [716, 505] on button "SUBMIT" at bounding box center [758, 504] width 142 height 33
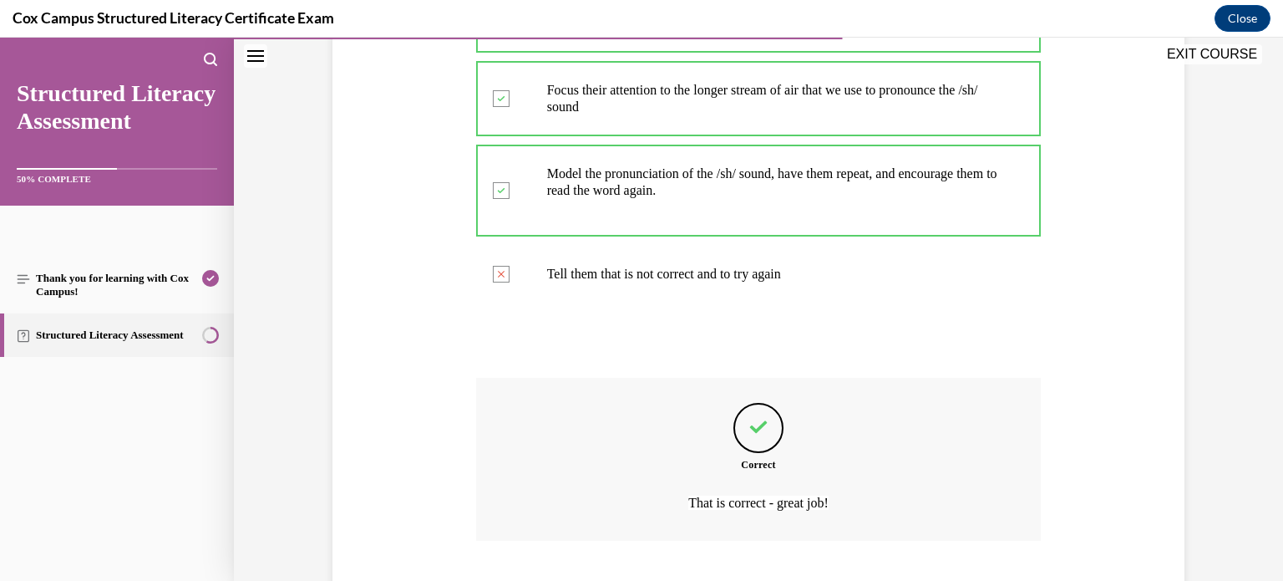
scroll to position [525, 0]
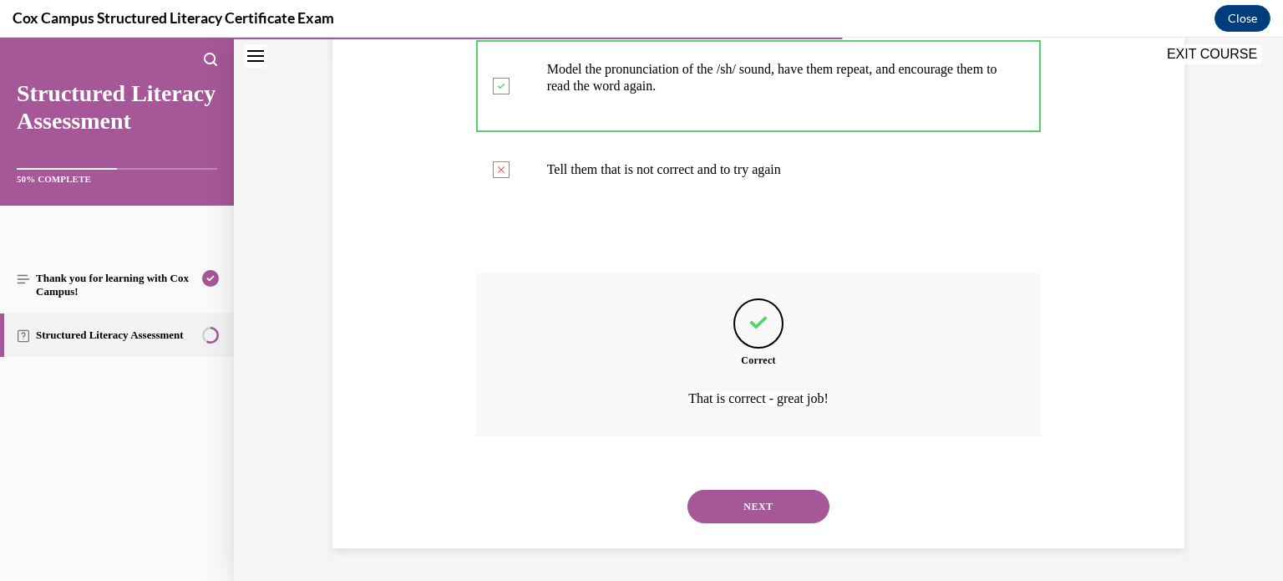
click at [819, 502] on button "NEXT" at bounding box center [758, 505] width 142 height 33
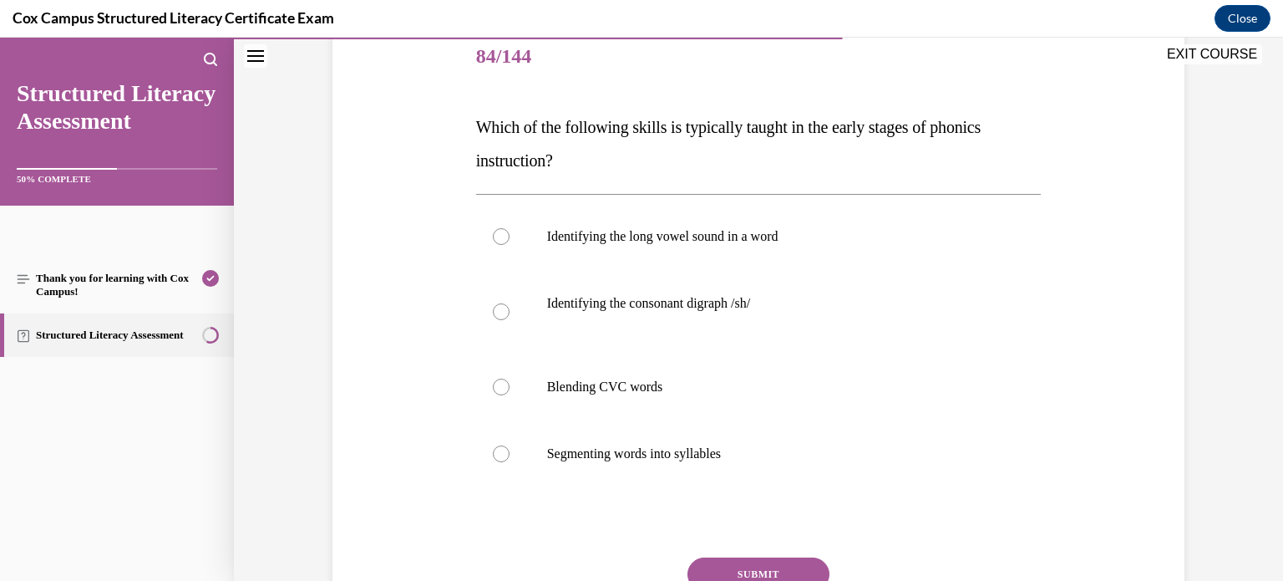
scroll to position [213, 0]
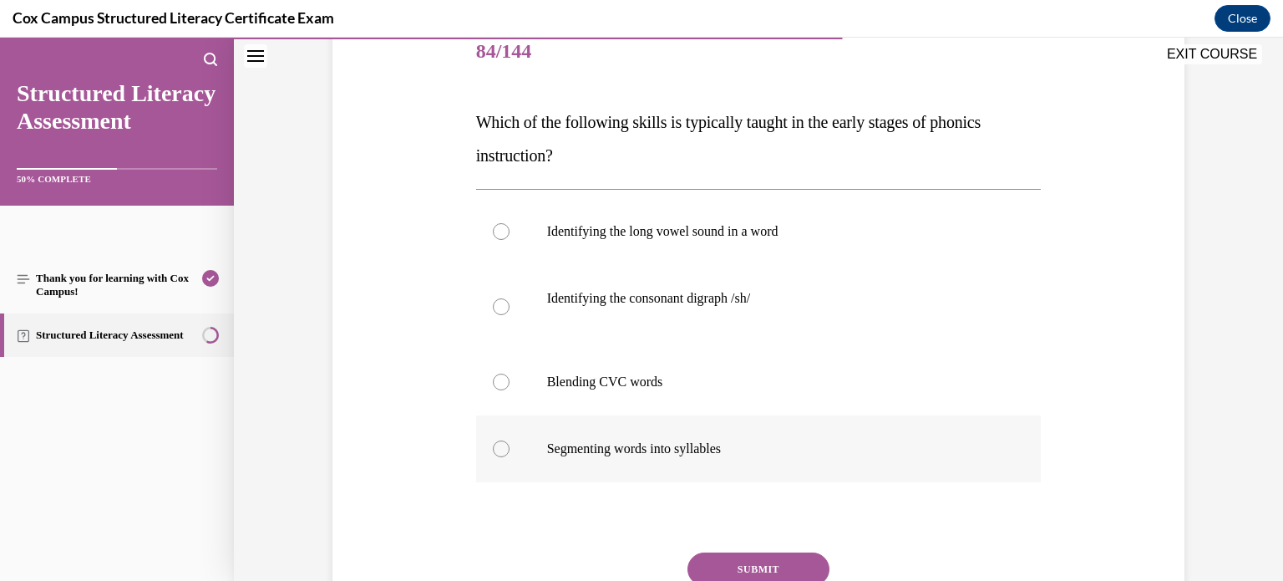
drag, startPoint x: 446, startPoint y: 117, endPoint x: 764, endPoint y: 424, distance: 442.5
click at [764, 424] on div "Question 84/144 Which of the following skills is typically taught in the early …" at bounding box center [758, 329] width 860 height 720
copy div "Which of the following skills is typically taught in the early stages of phonic…"
click at [406, 170] on div "Question 84/144 Which of the following skills is typically taught in the early …" at bounding box center [758, 329] width 860 height 720
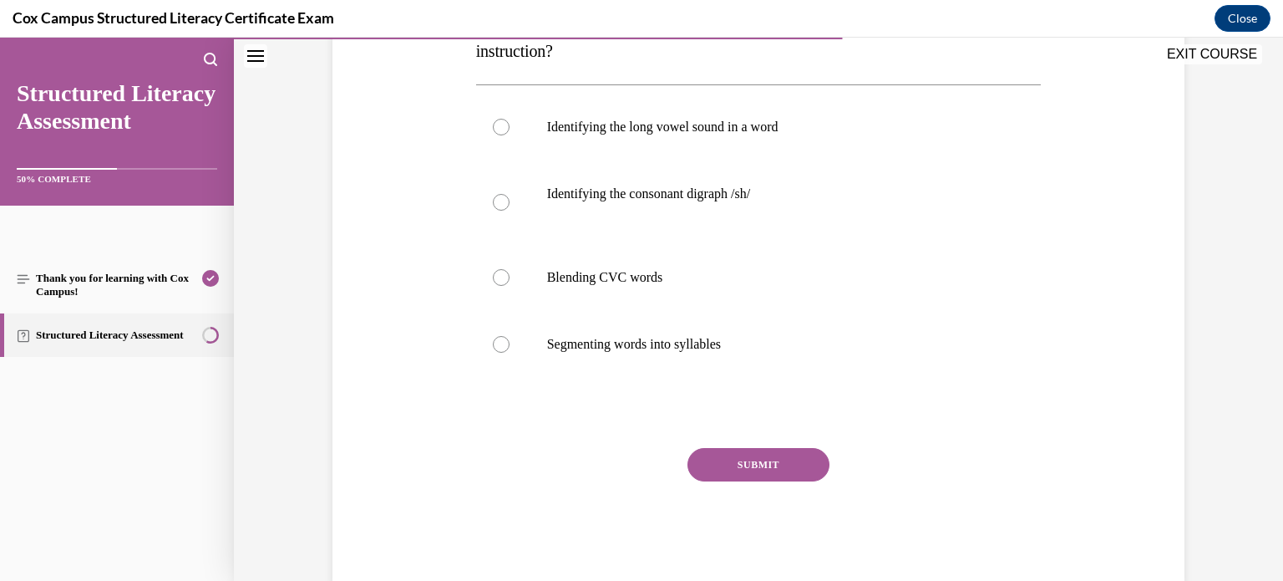
scroll to position [314, 0]
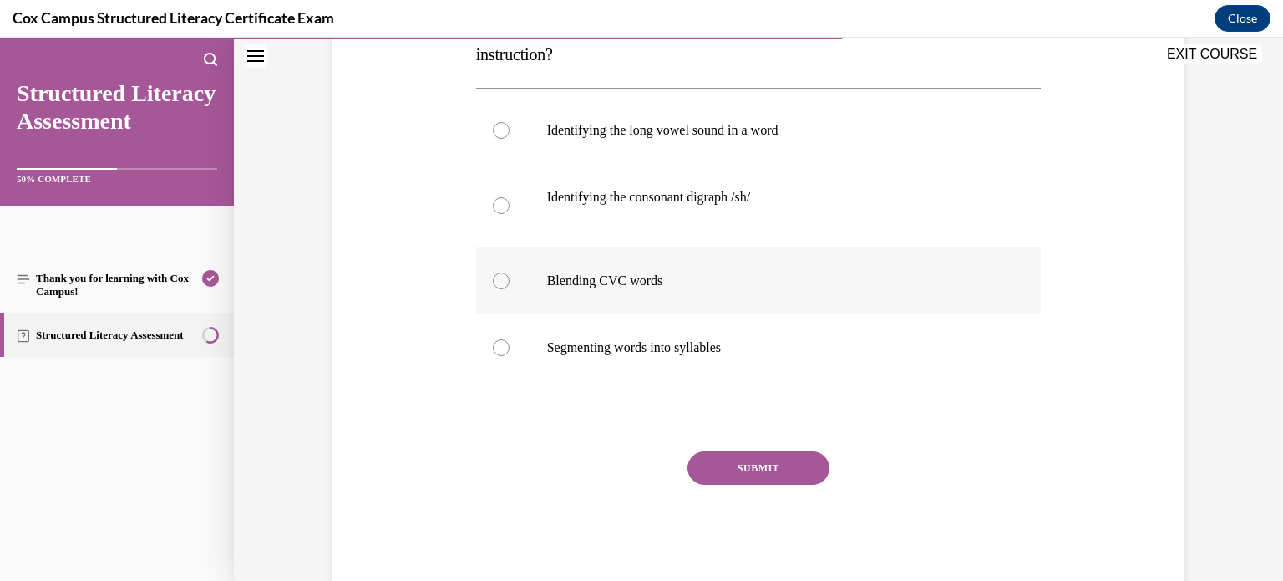
click at [531, 269] on label "Blending CVC words" at bounding box center [758, 280] width 565 height 67
click at [510, 272] on input "Blending CVC words" at bounding box center [501, 280] width 17 height 17
radio input "true"
click at [797, 477] on button "SUBMIT" at bounding box center [758, 467] width 142 height 33
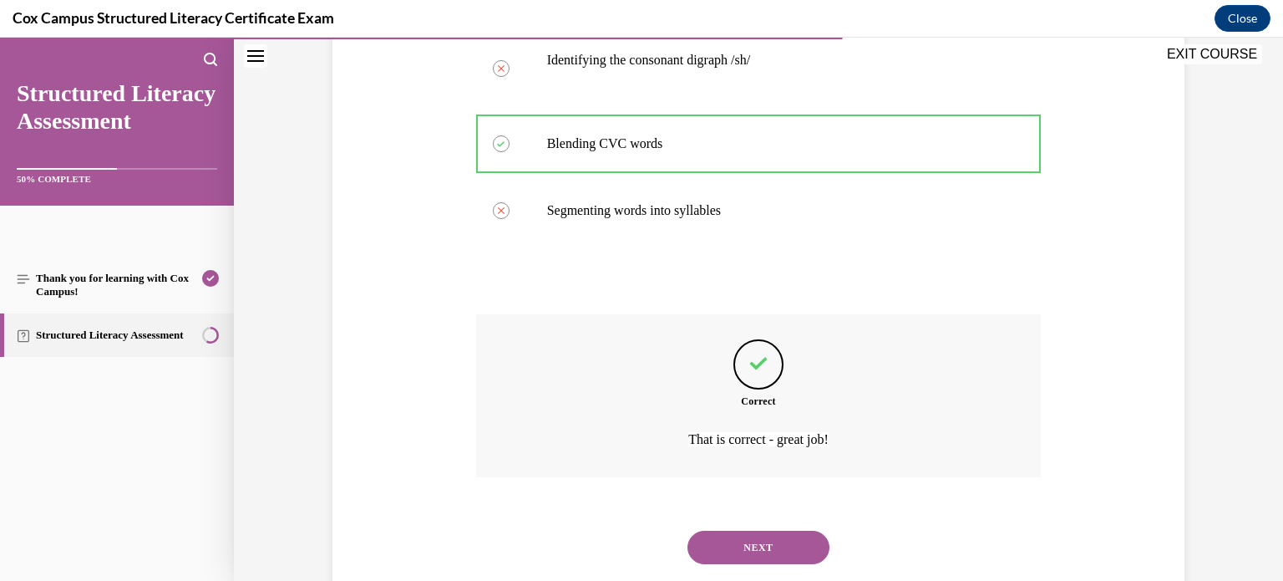
scroll to position [492, 0]
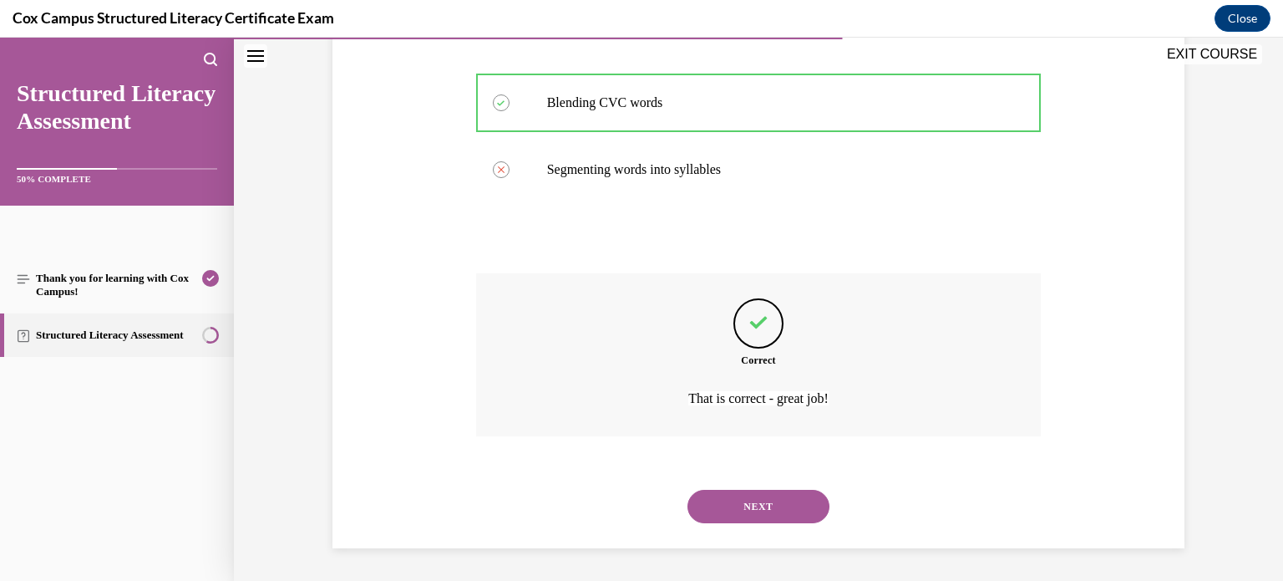
click at [806, 505] on button "NEXT" at bounding box center [758, 505] width 142 height 33
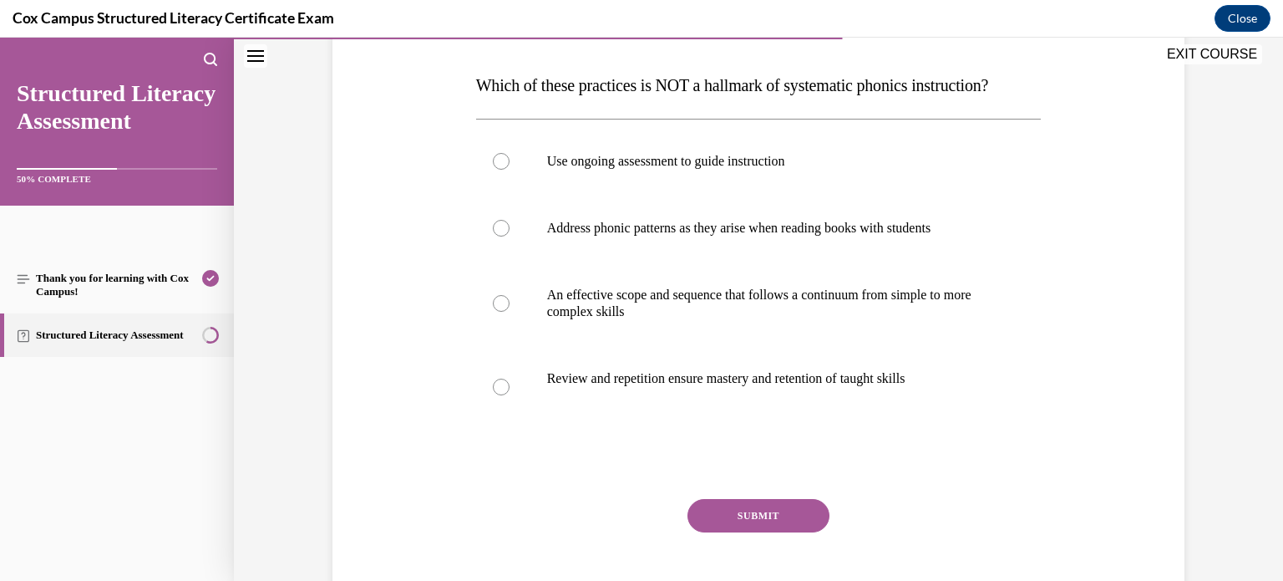
scroll to position [252, 0]
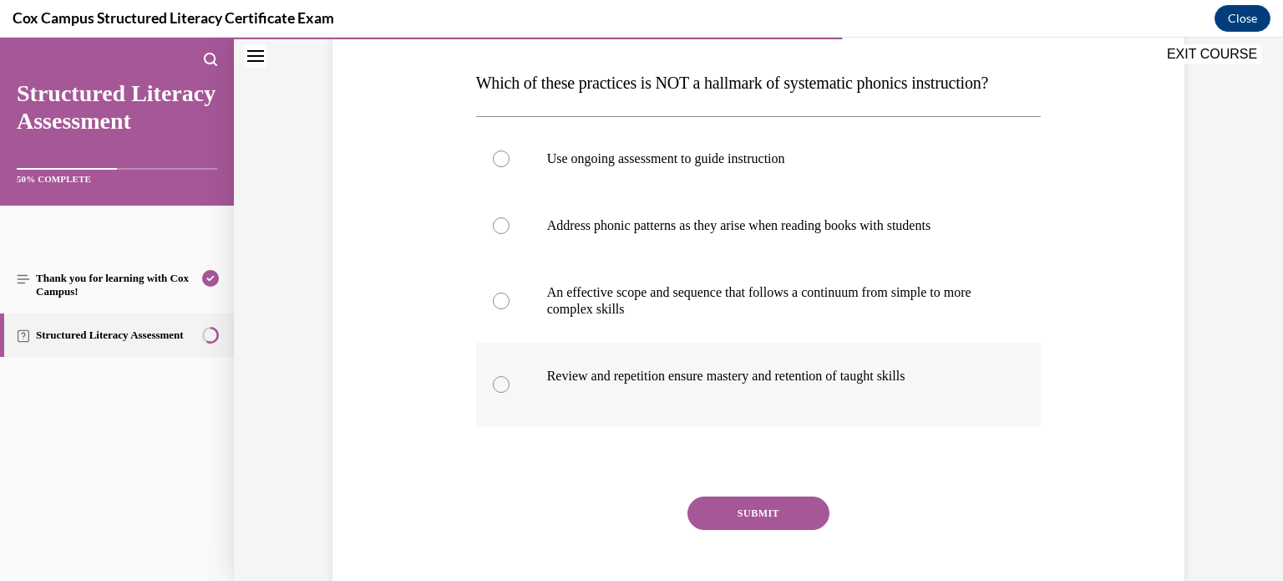
drag, startPoint x: 474, startPoint y: 79, endPoint x: 957, endPoint y: 411, distance: 586.2
click at [957, 411] on div "Question 85/144 Which of these practices is NOT a hallmark of systematic phonic…" at bounding box center [759, 294] width 574 height 678
copy div "Which of these practices is NOT a hallmark of systematic phonics instruction?  …"
click at [425, 226] on div "Question 85/144 Which of these practices is NOT a hallmark of systematic phonic…" at bounding box center [758, 281] width 860 height 703
click at [509, 259] on label "Address phonic patterns as they arise when reading books with students" at bounding box center [758, 225] width 565 height 67
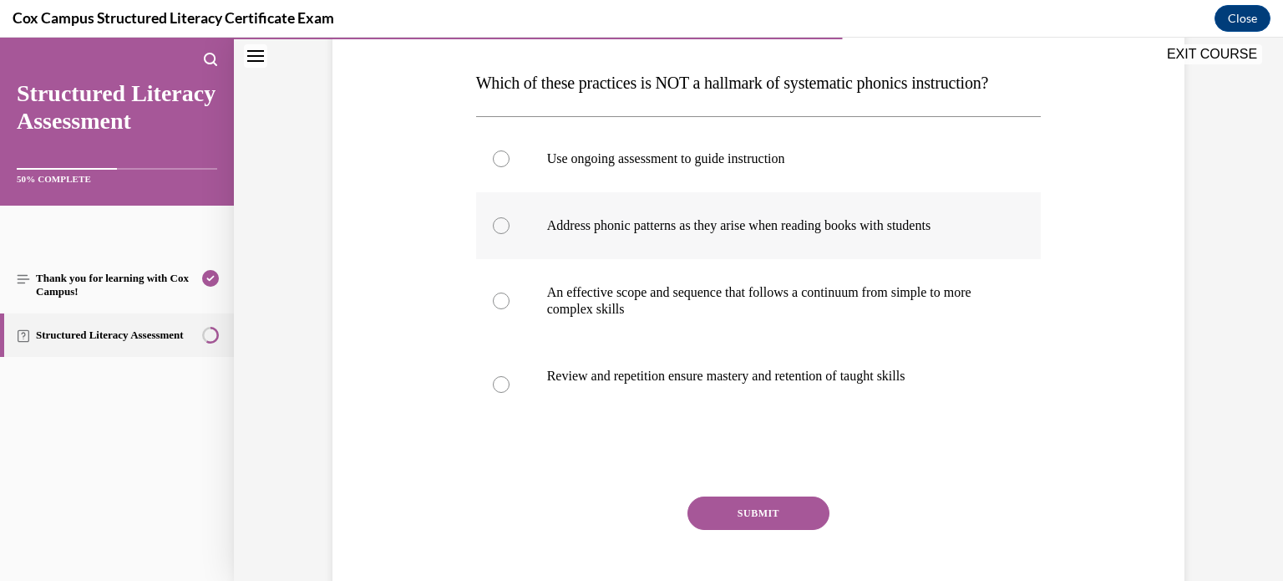
click at [509, 234] on input "Address phonic patterns as they arise when reading books with students" at bounding box center [501, 225] width 17 height 17
radio input "true"
click at [780, 530] on button "SUBMIT" at bounding box center [758, 512] width 142 height 33
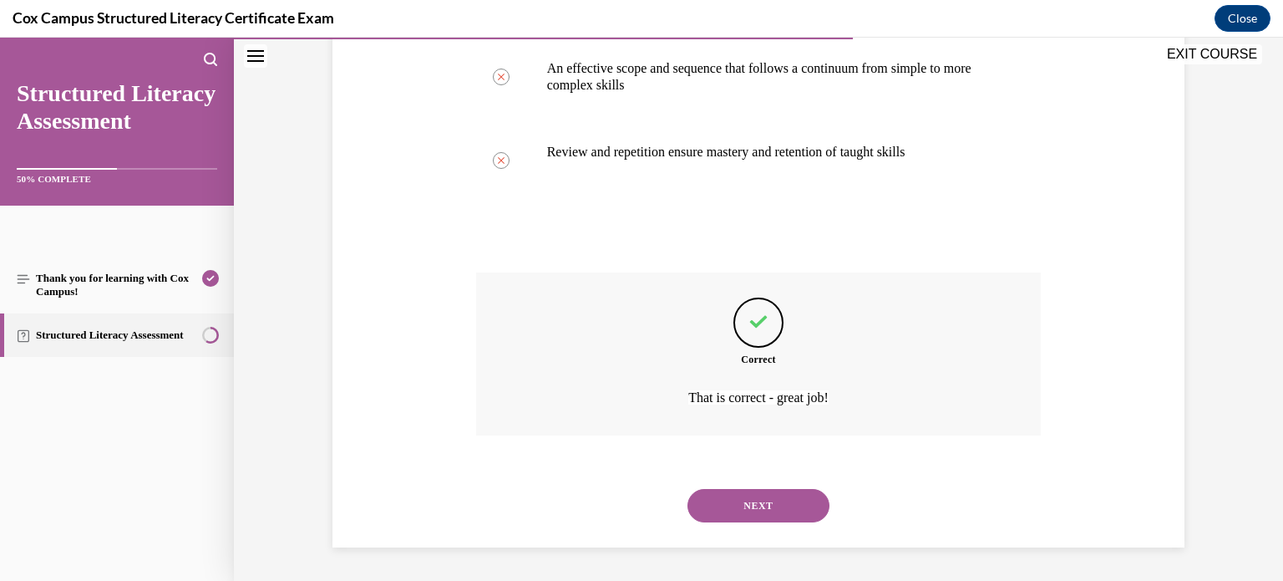
scroll to position [491, 0]
click at [791, 522] on button "NEXT" at bounding box center [758, 505] width 142 height 33
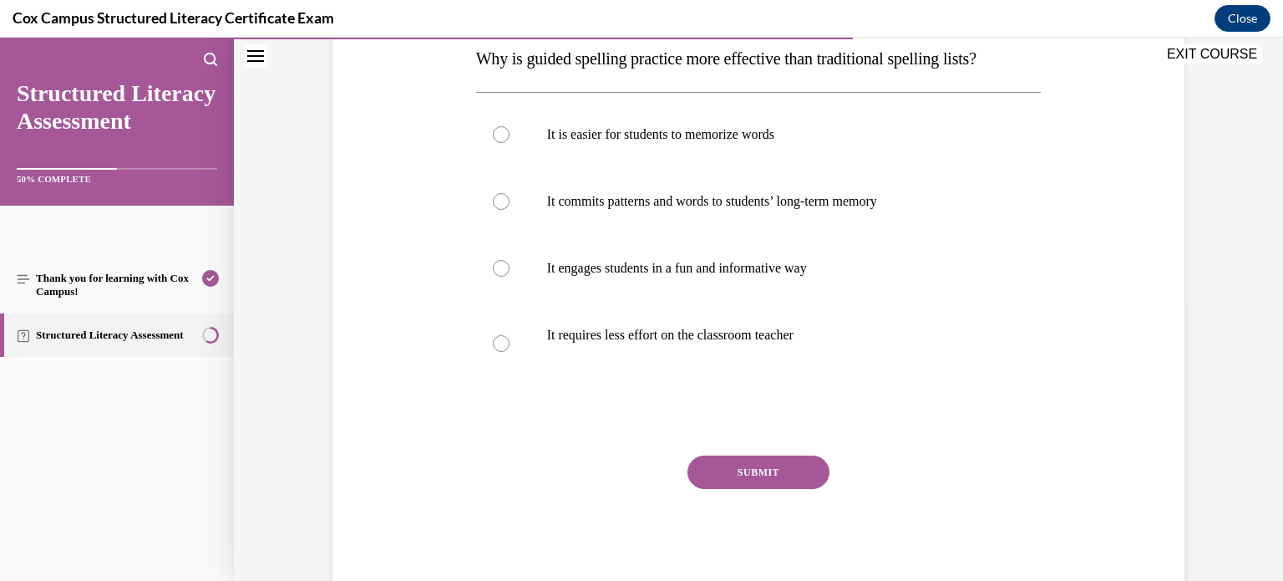
scroll to position [287, 0]
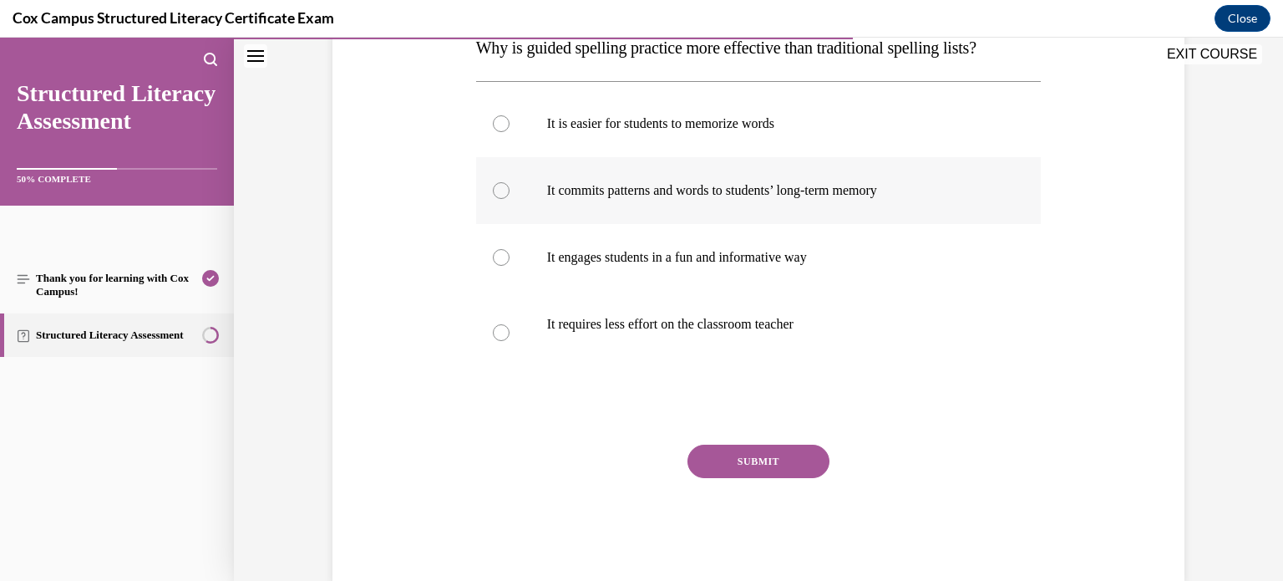
click at [880, 195] on p "It commits patterns and words to students’ long-term memory" at bounding box center [773, 190] width 453 height 17
click at [510, 195] on input "It commits patterns and words to students’ long-term memory" at bounding box center [501, 190] width 17 height 17
radio input "true"
click at [786, 459] on button "SUBMIT" at bounding box center [758, 460] width 142 height 33
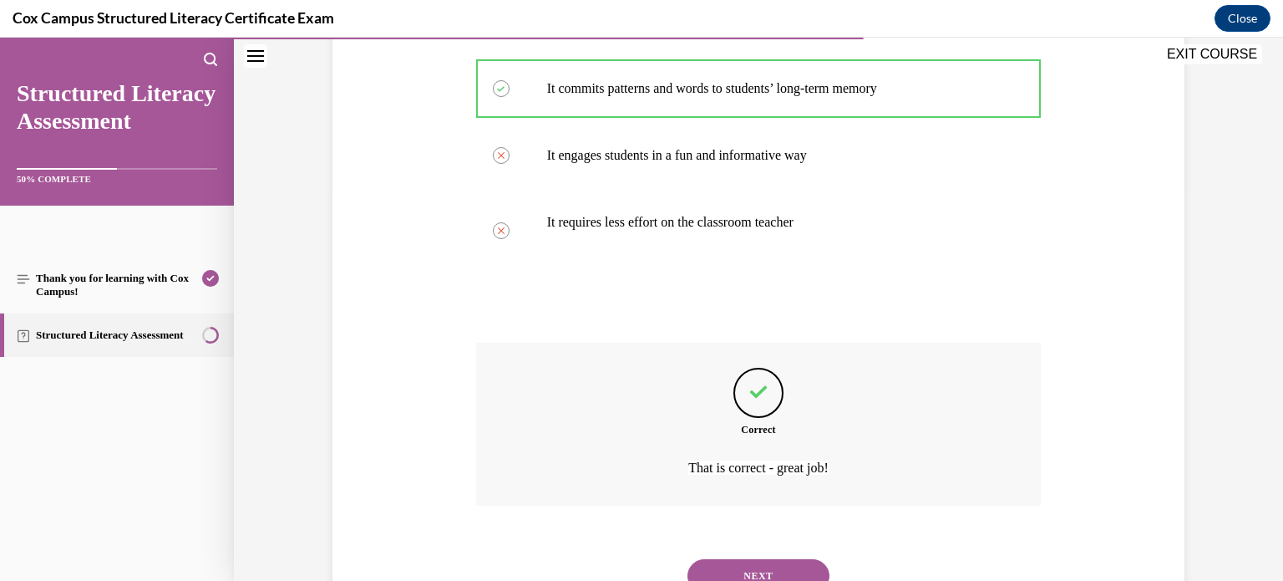
scroll to position [459, 0]
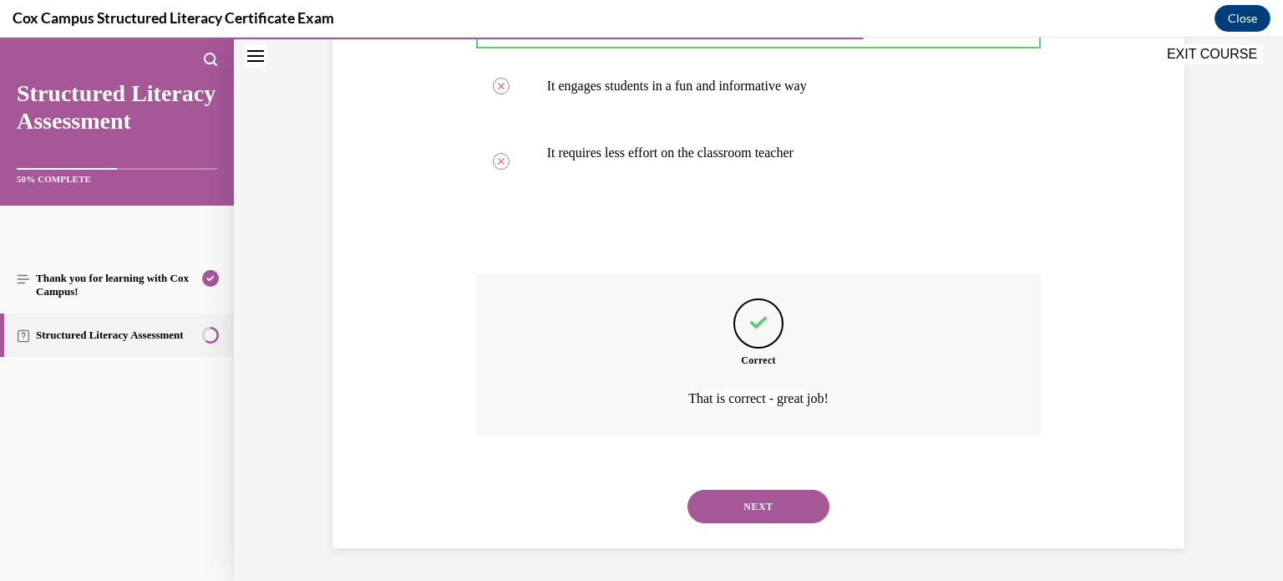
click at [770, 504] on button "NEXT" at bounding box center [758, 505] width 142 height 33
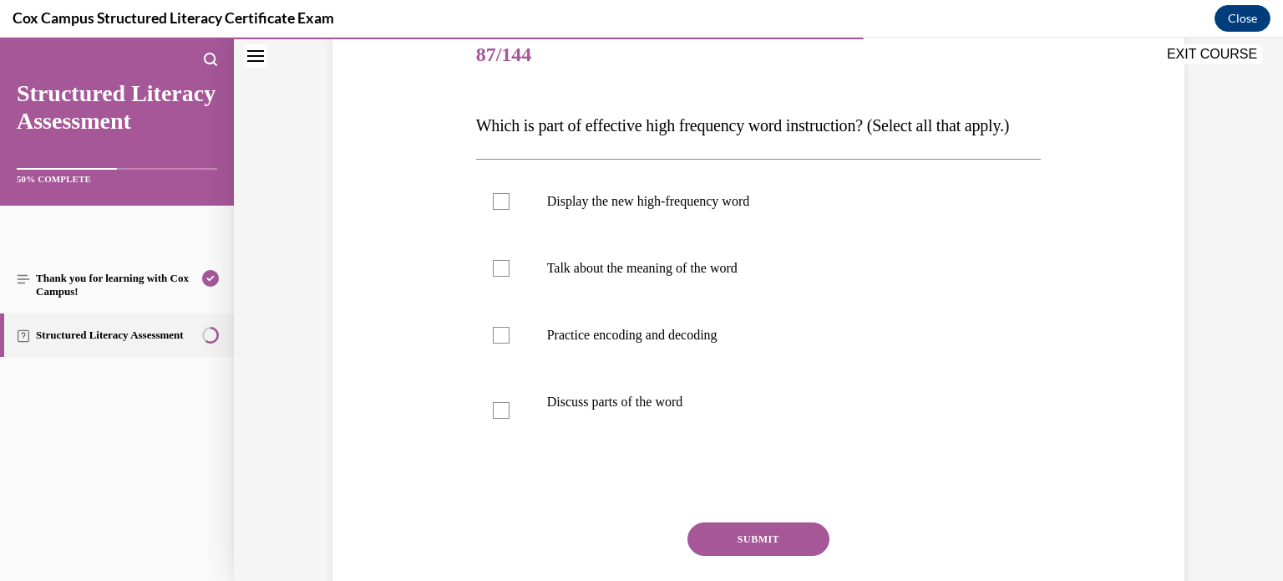
scroll to position [206, 0]
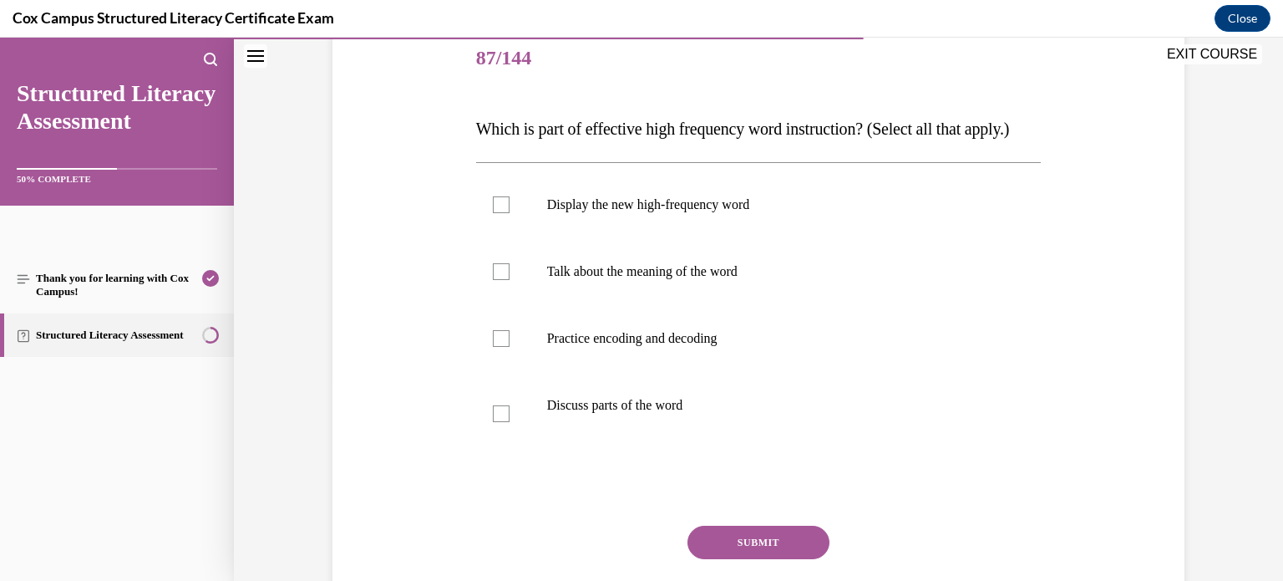
click at [667, 145] on p "Which is part of effective high frequency word instruction? (Select all that ap…" at bounding box center [758, 128] width 565 height 33
drag, startPoint x: 469, startPoint y: 118, endPoint x: 794, endPoint y: 418, distance: 442.8
click at [794, 418] on div "Question 87/144 Which is part of effective high frequency word instruction? (Se…" at bounding box center [758, 319] width 860 height 687
copy div "Which is part of effective high frequency word instruction? (Select all that ap…"
click at [487, 238] on label "Display the new high-frequency word" at bounding box center [758, 204] width 565 height 67
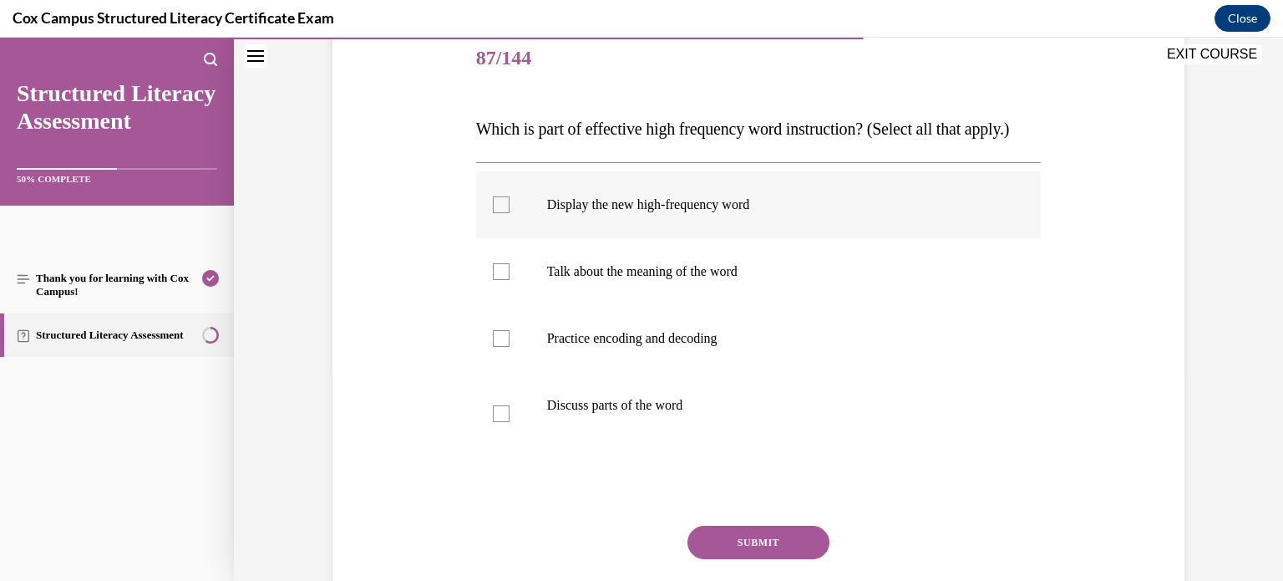
click at [493, 213] on input "Display the new high-frequency word" at bounding box center [501, 204] width 17 height 17
checkbox input "true"
click at [499, 280] on div at bounding box center [501, 271] width 17 height 17
click at [499, 280] on input "Talk about the meaning of the word" at bounding box center [501, 271] width 17 height 17
checkbox input "true"
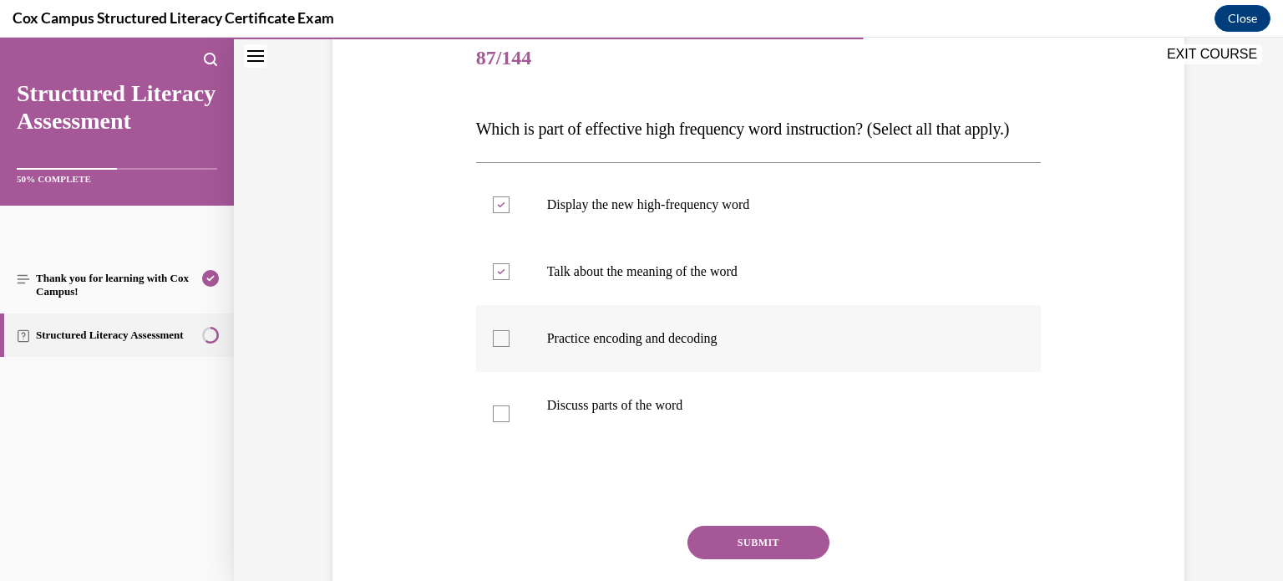
click at [505, 347] on div at bounding box center [501, 338] width 17 height 17
click at [505, 347] on input "Practice encoding and decoding" at bounding box center [501, 338] width 17 height 17
checkbox input "true"
click at [502, 422] on div at bounding box center [501, 413] width 17 height 17
click at [502, 422] on input "Discuss parts of the word" at bounding box center [501, 413] width 17 height 17
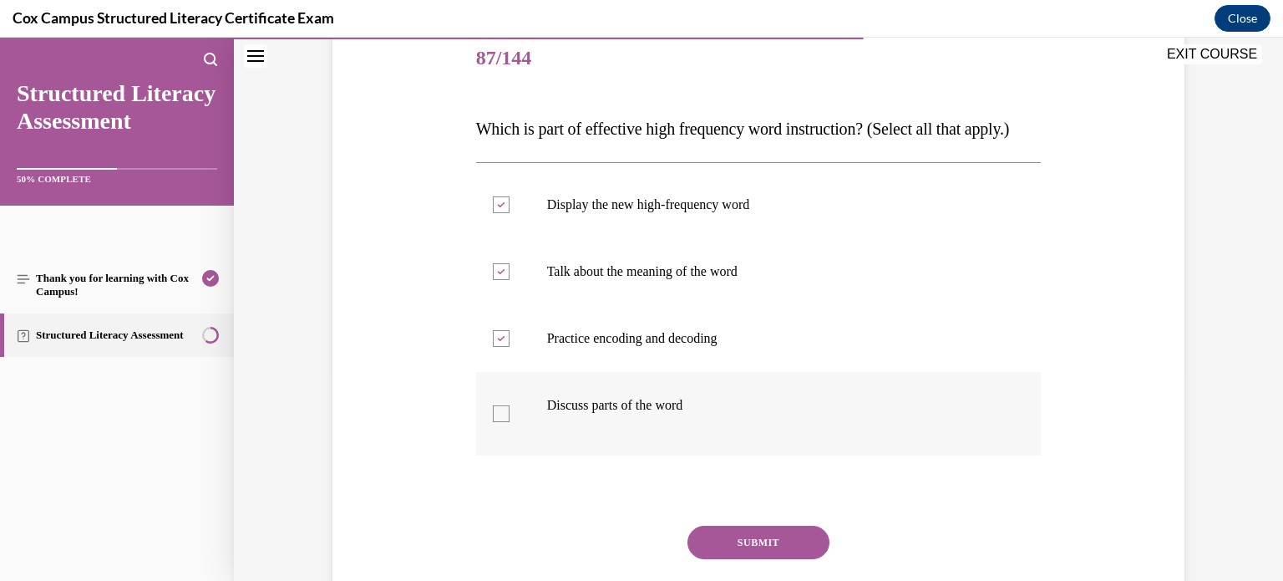
checkbox input "true"
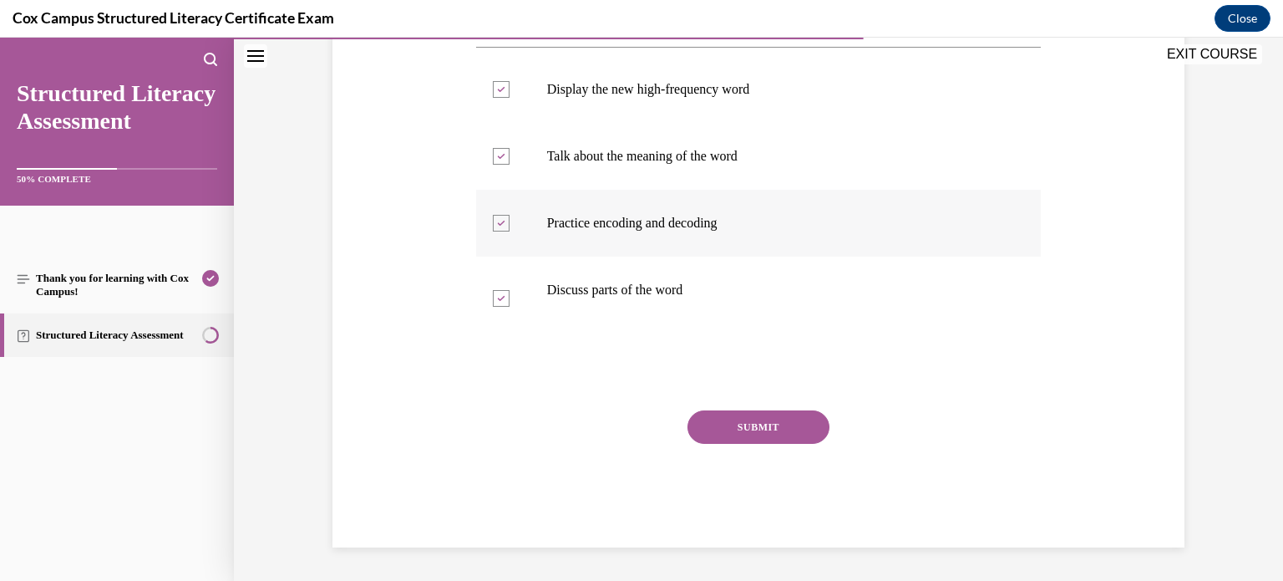
scroll to position [354, 0]
click at [801, 423] on button "SUBMIT" at bounding box center [758, 426] width 142 height 33
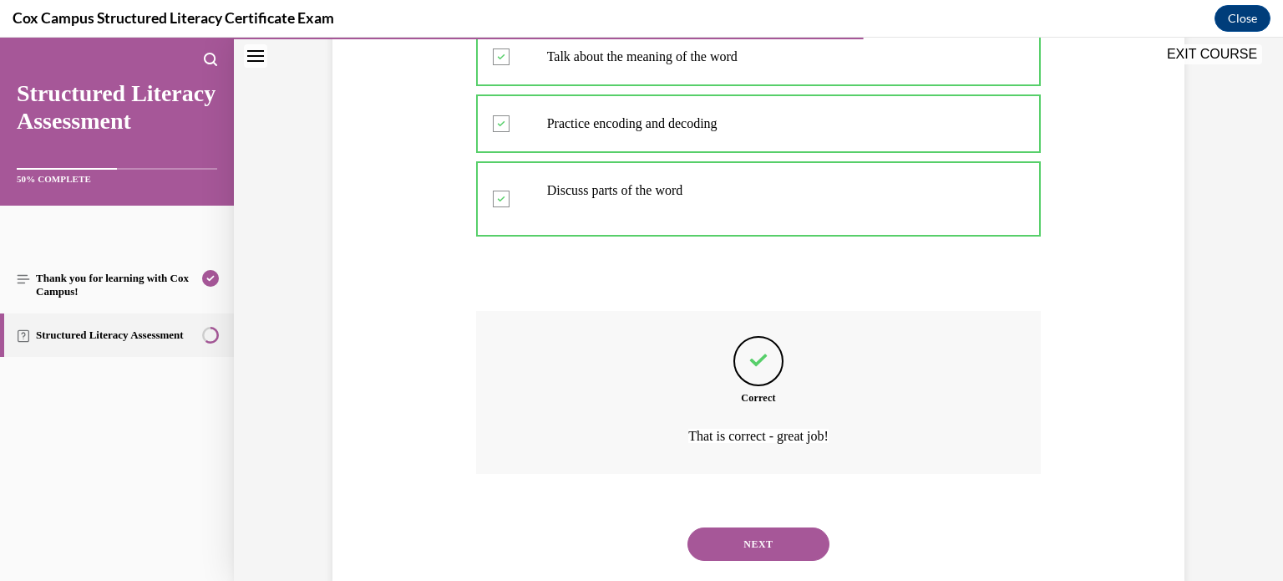
scroll to position [492, 0]
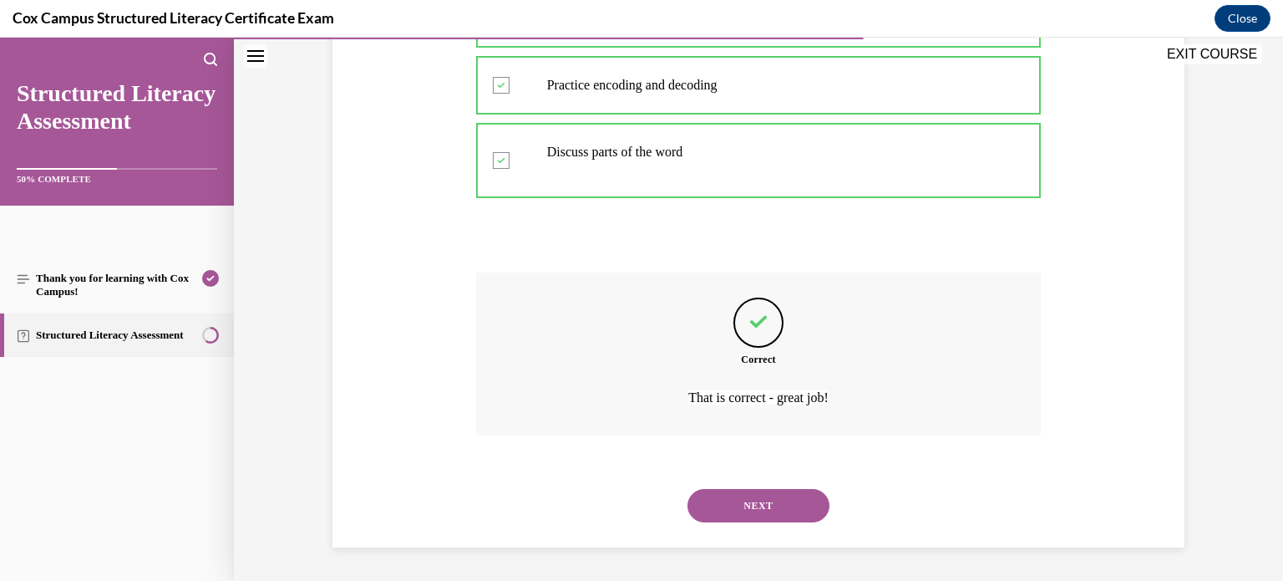
click at [793, 509] on button "NEXT" at bounding box center [758, 505] width 142 height 33
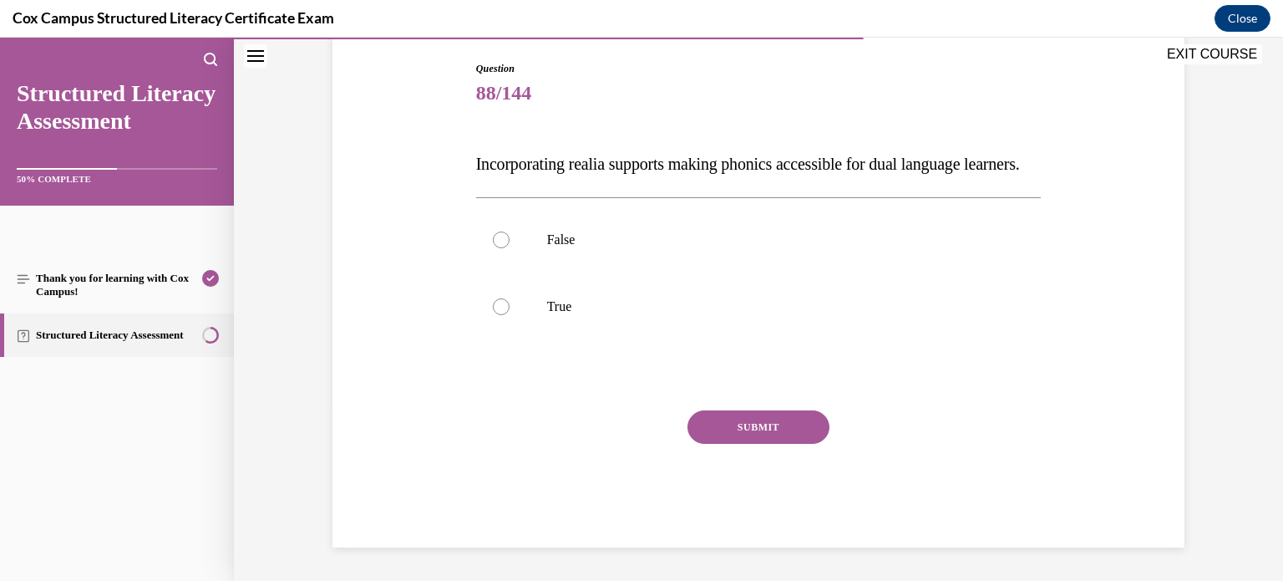
scroll to position [185, 0]
click at [502, 334] on label "True" at bounding box center [758, 306] width 565 height 67
click at [502, 315] on input "True" at bounding box center [501, 306] width 17 height 17
radio input "true"
click at [745, 443] on button "SUBMIT" at bounding box center [758, 426] width 142 height 33
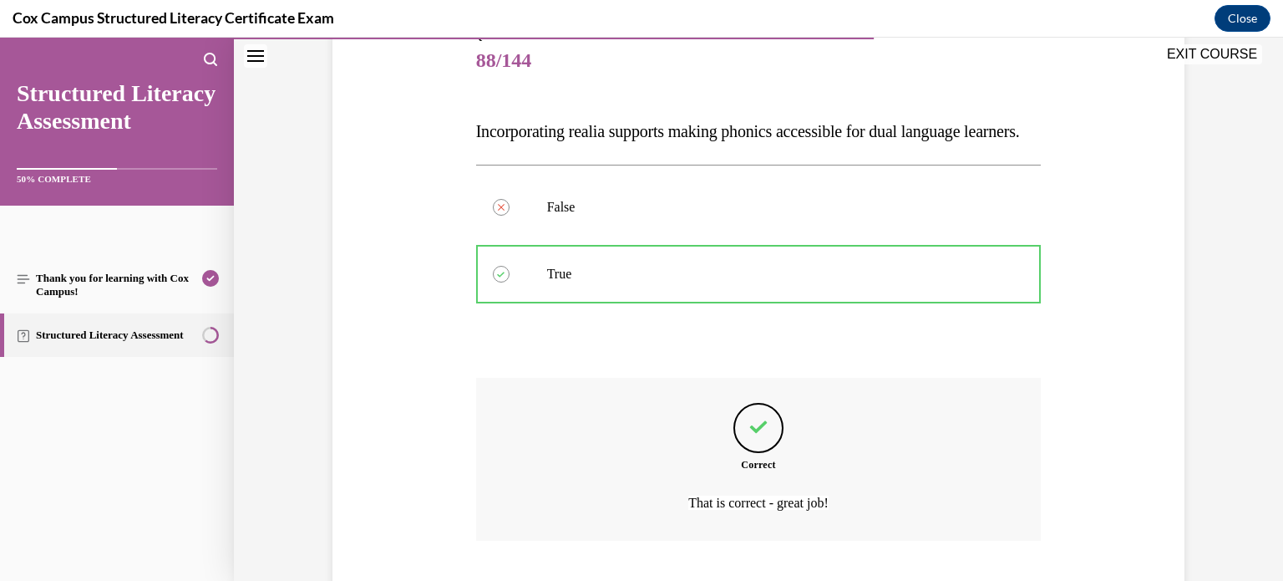
scroll to position [342, 0]
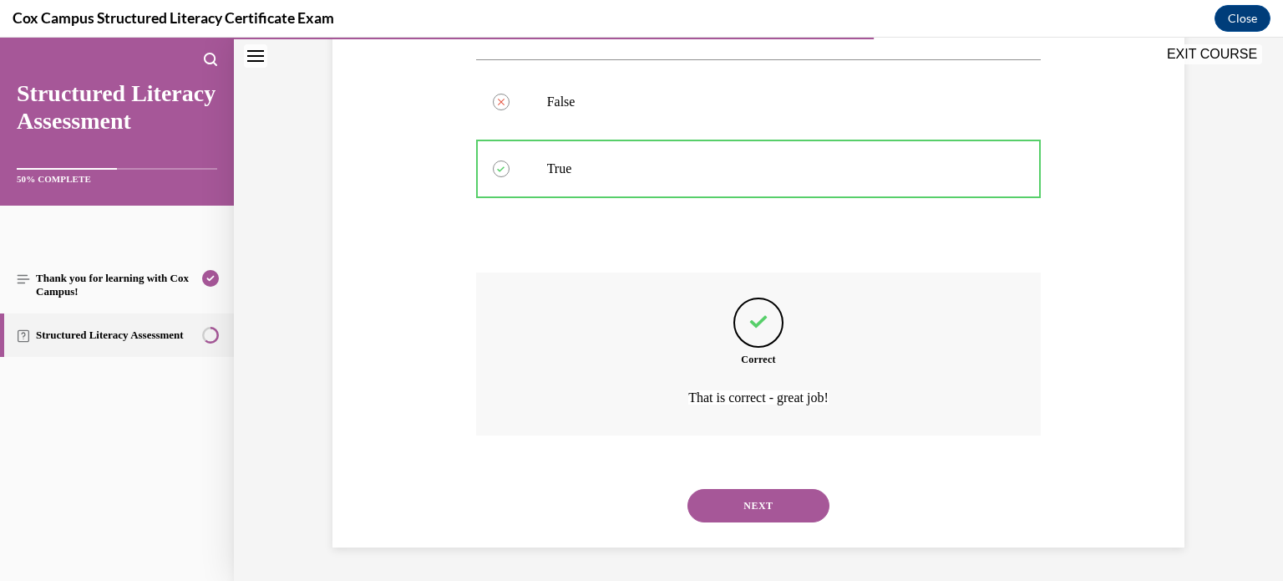
click at [763, 501] on button "NEXT" at bounding box center [758, 505] width 142 height 33
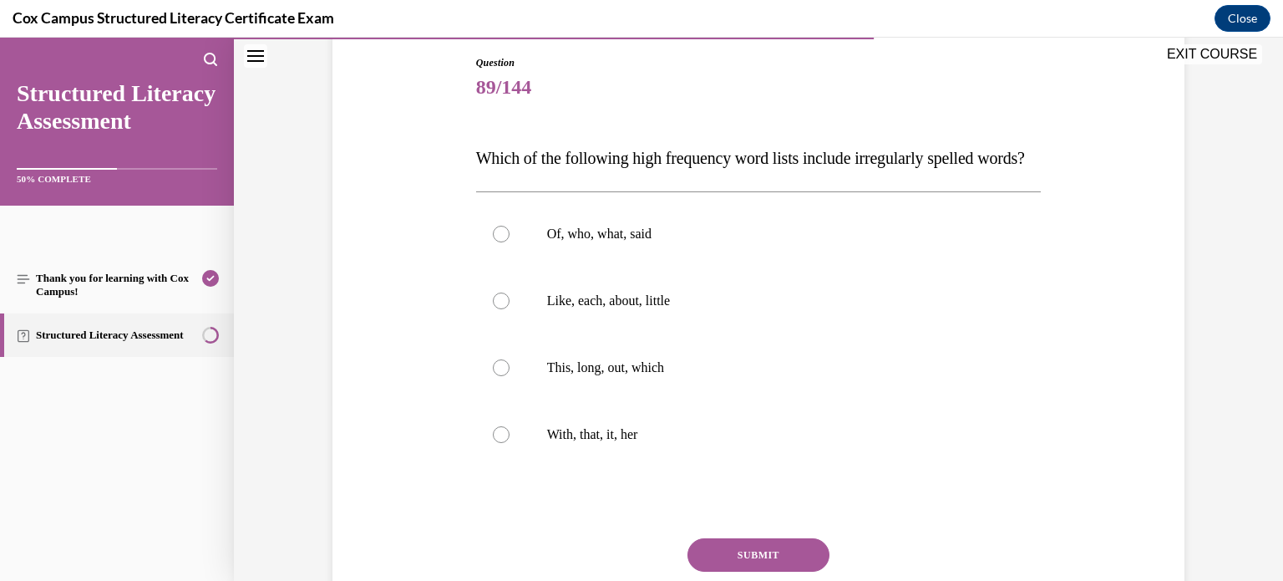
scroll to position [180, 0]
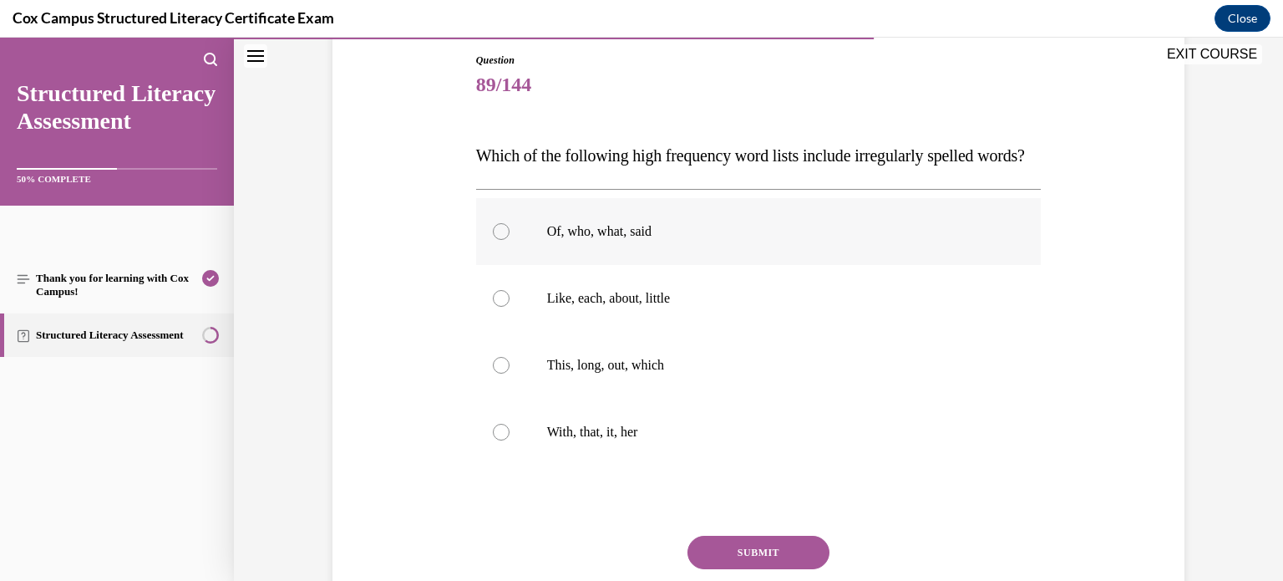
click at [582, 240] on p "Of, who, what, said" at bounding box center [773, 231] width 453 height 17
click at [510, 240] on input "Of, who, what, said" at bounding box center [501, 231] width 17 height 17
radio input "true"
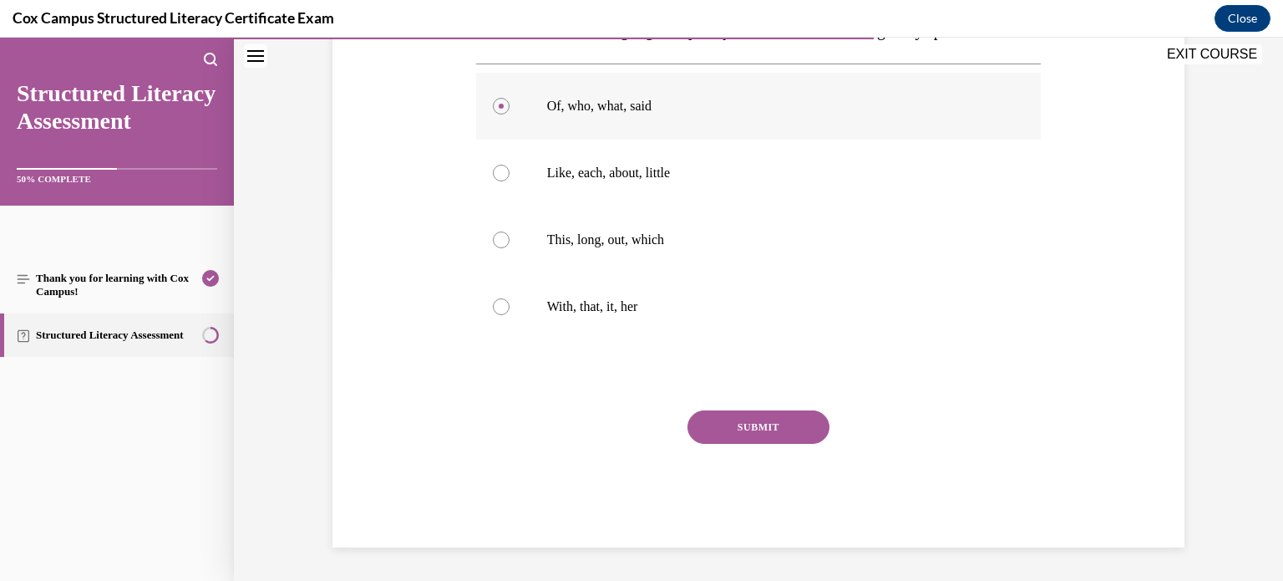
scroll to position [268, 0]
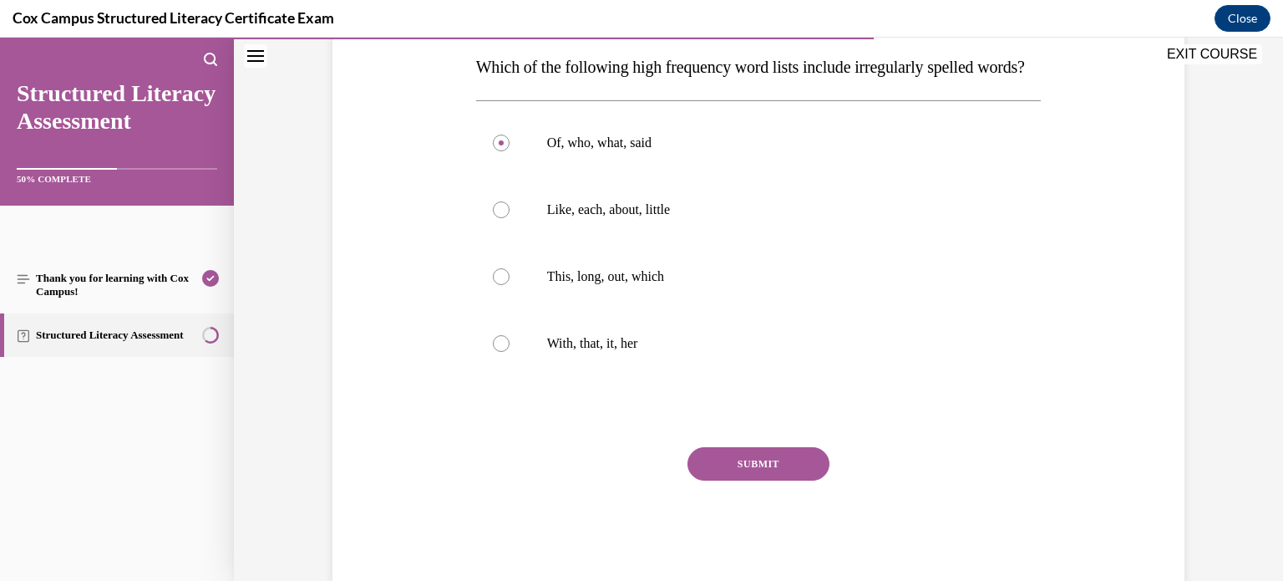
click at [778, 480] on button "SUBMIT" at bounding box center [758, 463] width 142 height 33
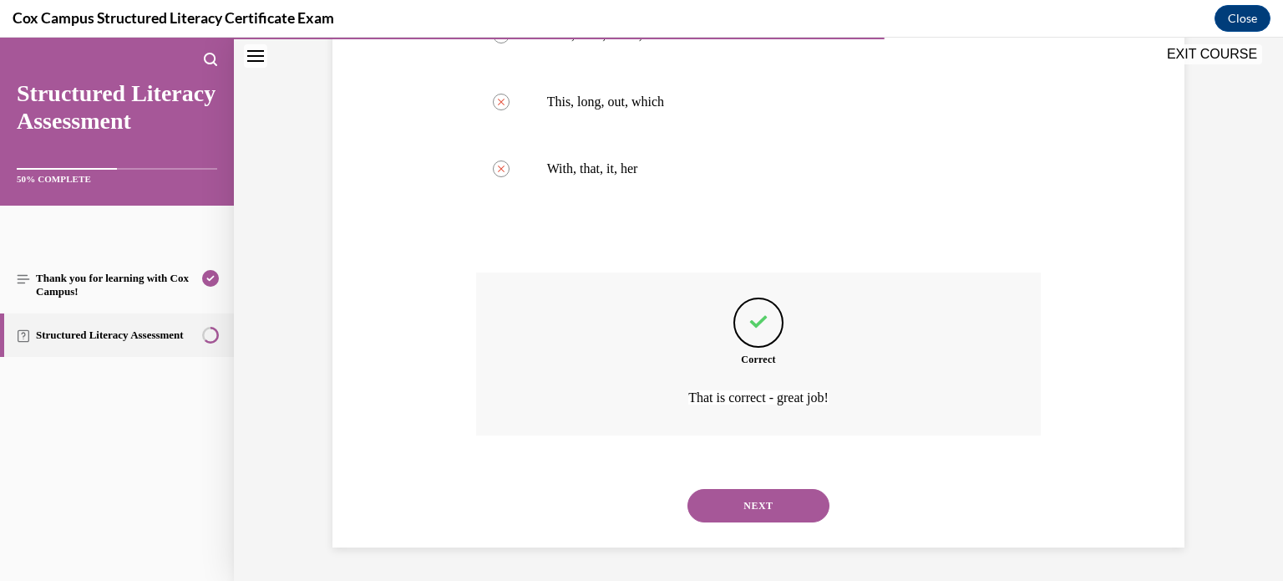
scroll to position [475, 0]
click at [799, 507] on button "NEXT" at bounding box center [758, 505] width 142 height 33
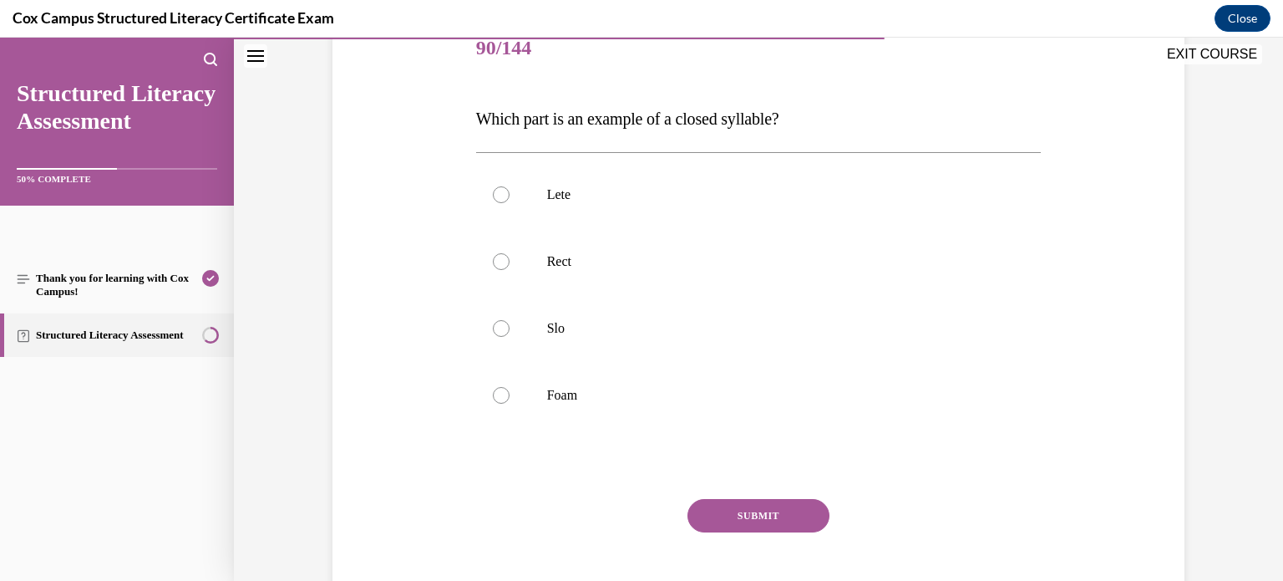
scroll to position [209, 0]
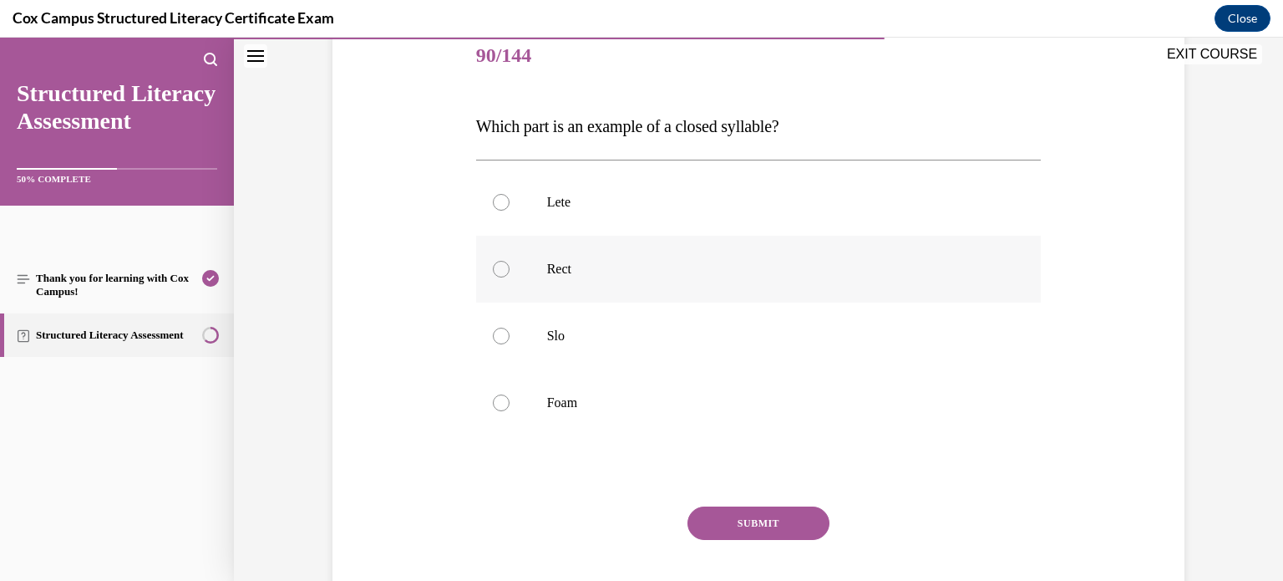
click at [497, 265] on div at bounding box center [501, 269] width 17 height 17
click at [497, 265] on input "Rect" at bounding box center [501, 269] width 17 height 17
radio input "true"
click at [760, 520] on button "SUBMIT" at bounding box center [758, 522] width 142 height 33
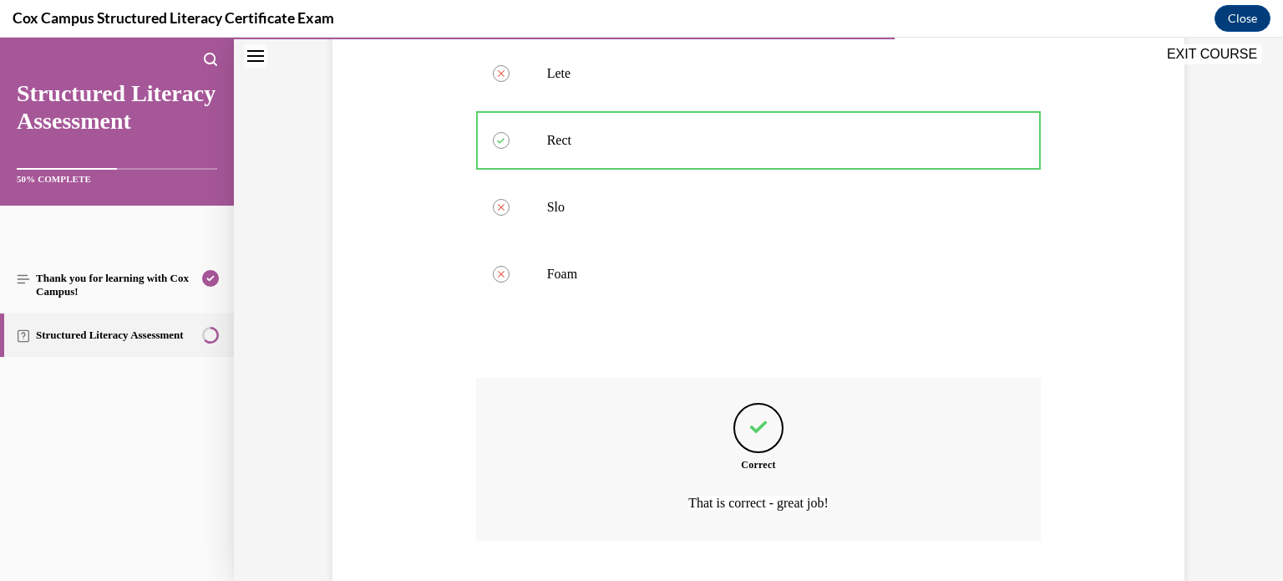
scroll to position [442, 0]
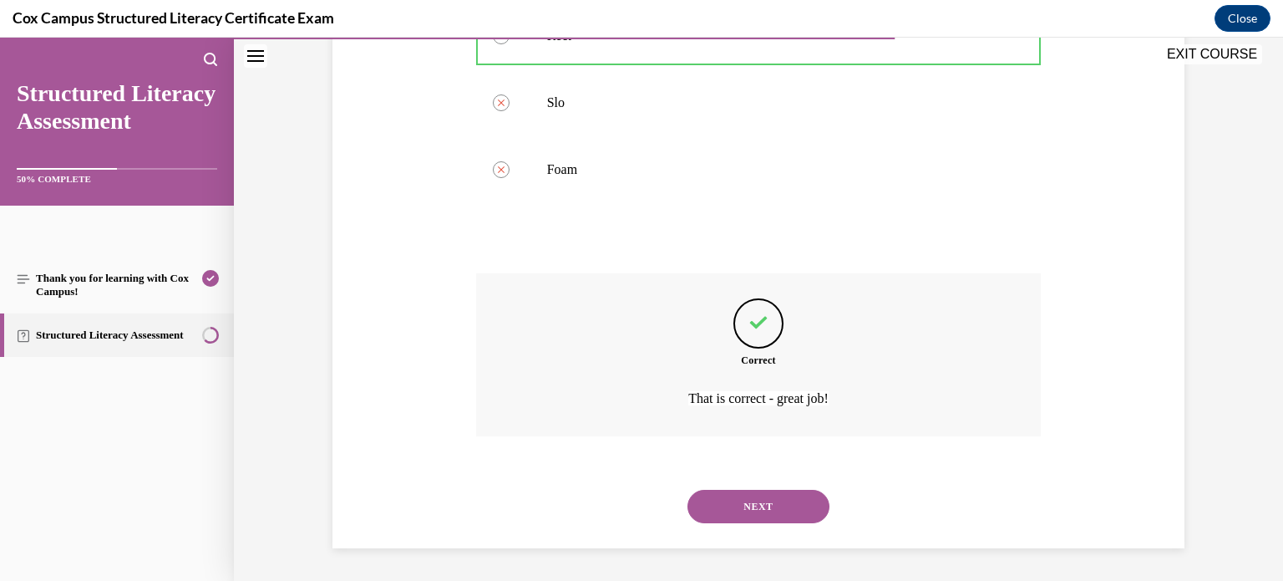
click at [804, 499] on button "NEXT" at bounding box center [758, 505] width 142 height 33
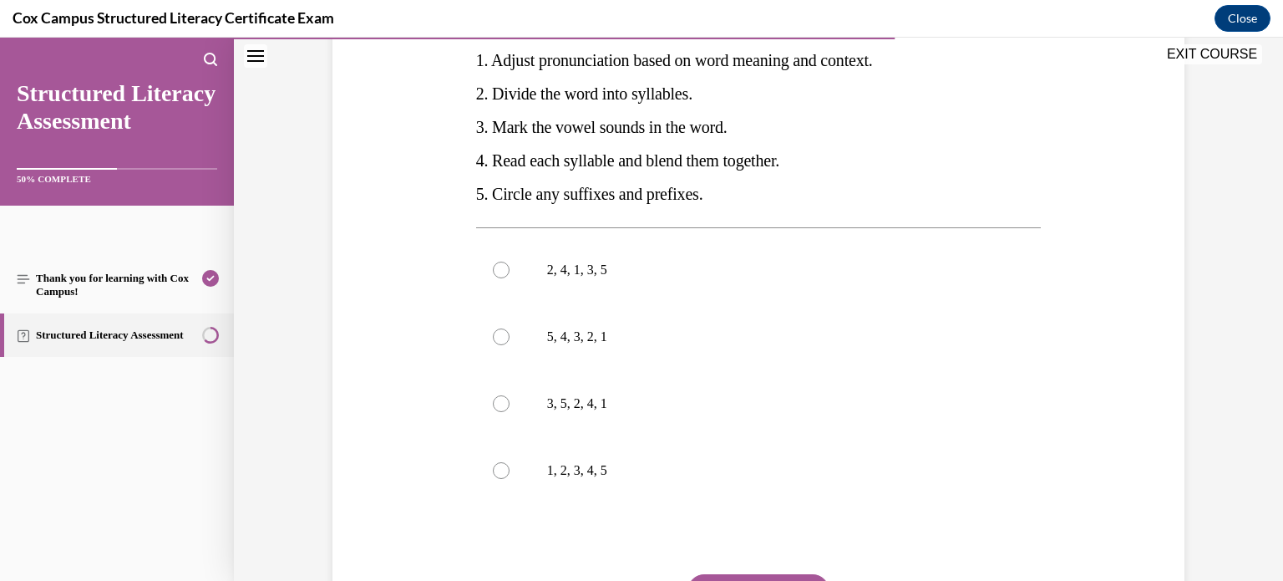
scroll to position [326, 0]
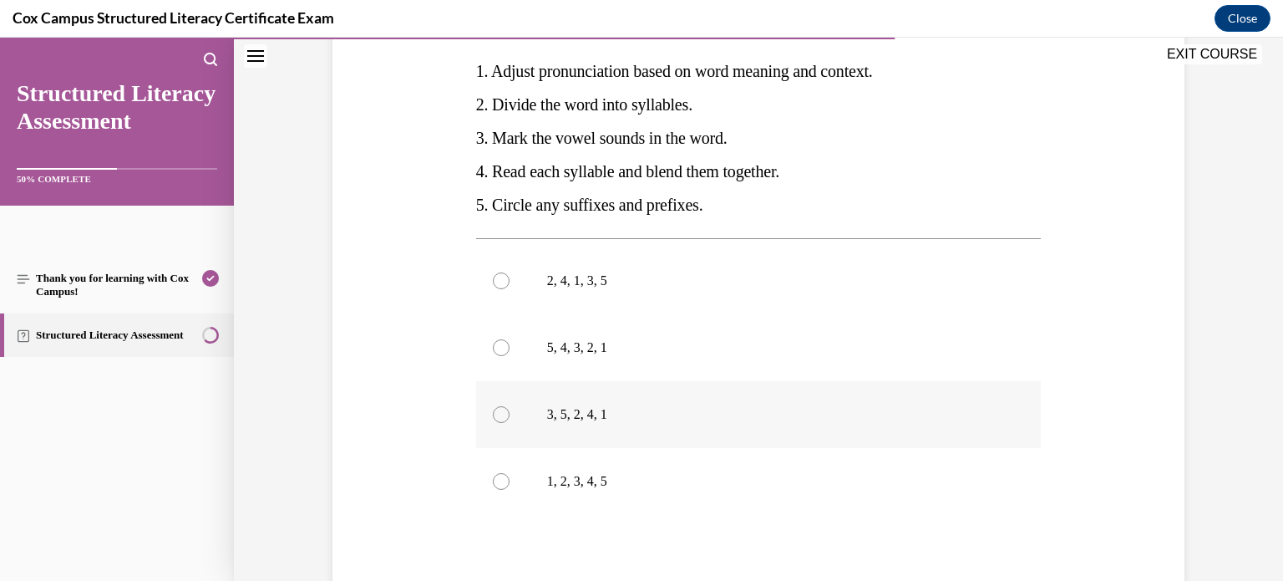
click at [500, 413] on div at bounding box center [501, 414] width 17 height 17
click at [500, 413] on input "3, 5, 2, 4, 1" at bounding box center [501, 414] width 17 height 17
radio input "true"
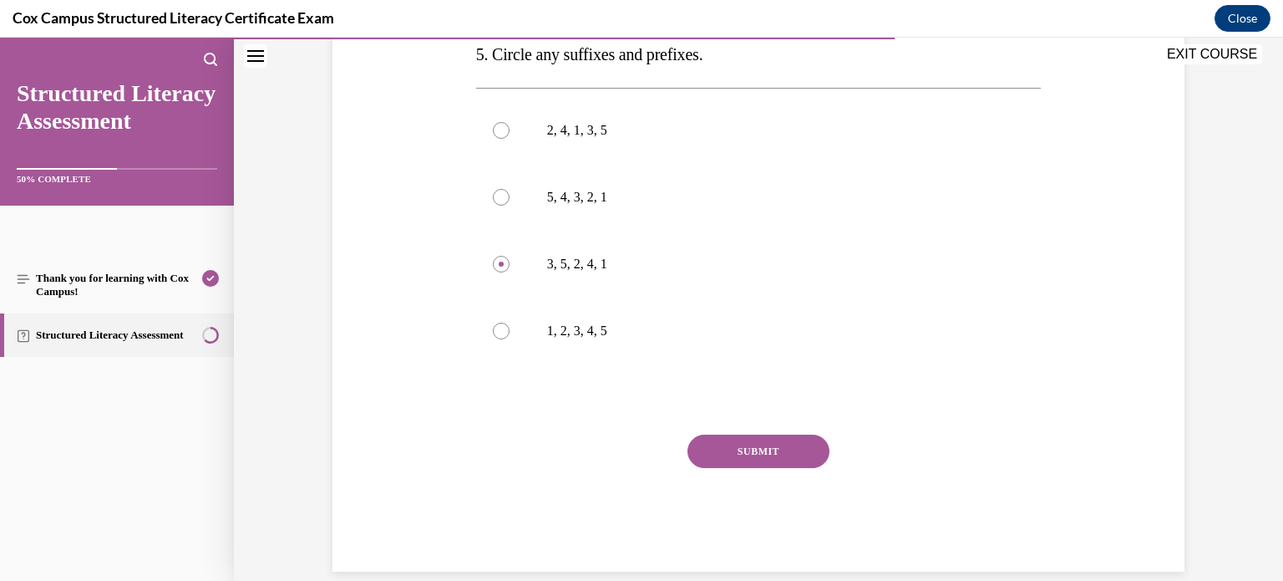
scroll to position [500, 0]
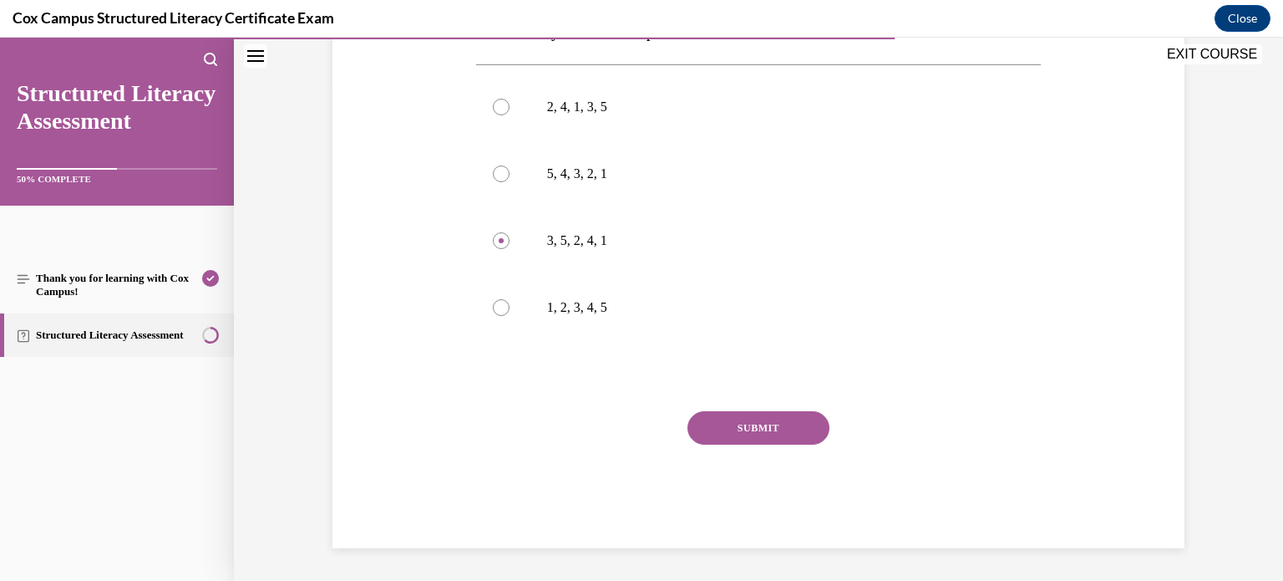
click at [763, 432] on button "SUBMIT" at bounding box center [758, 427] width 142 height 33
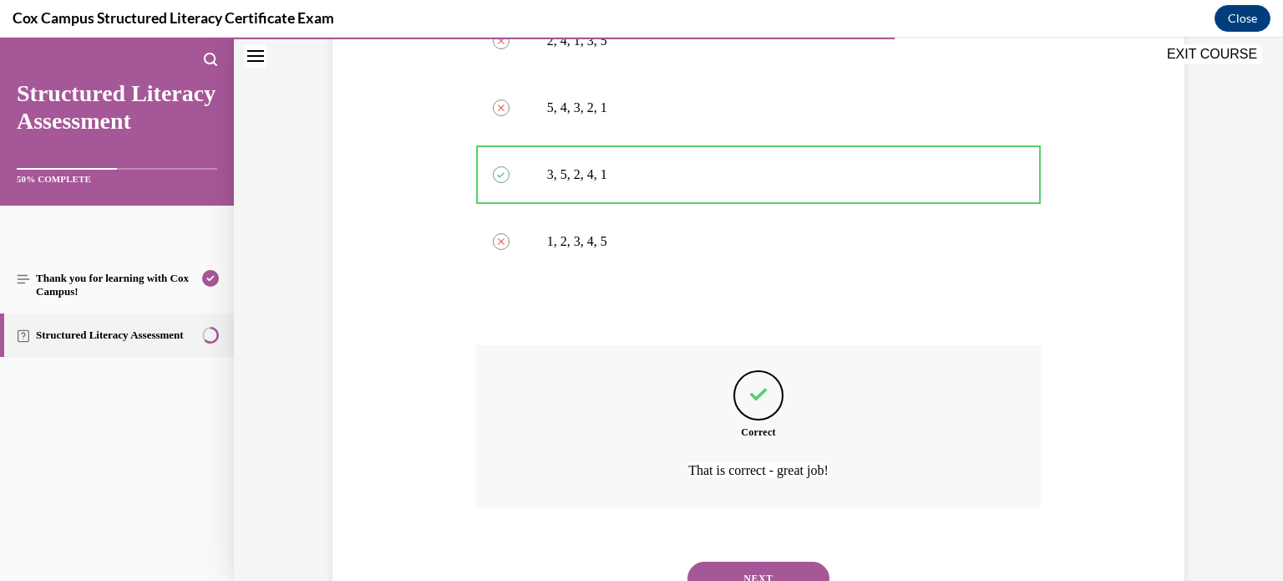
scroll to position [638, 0]
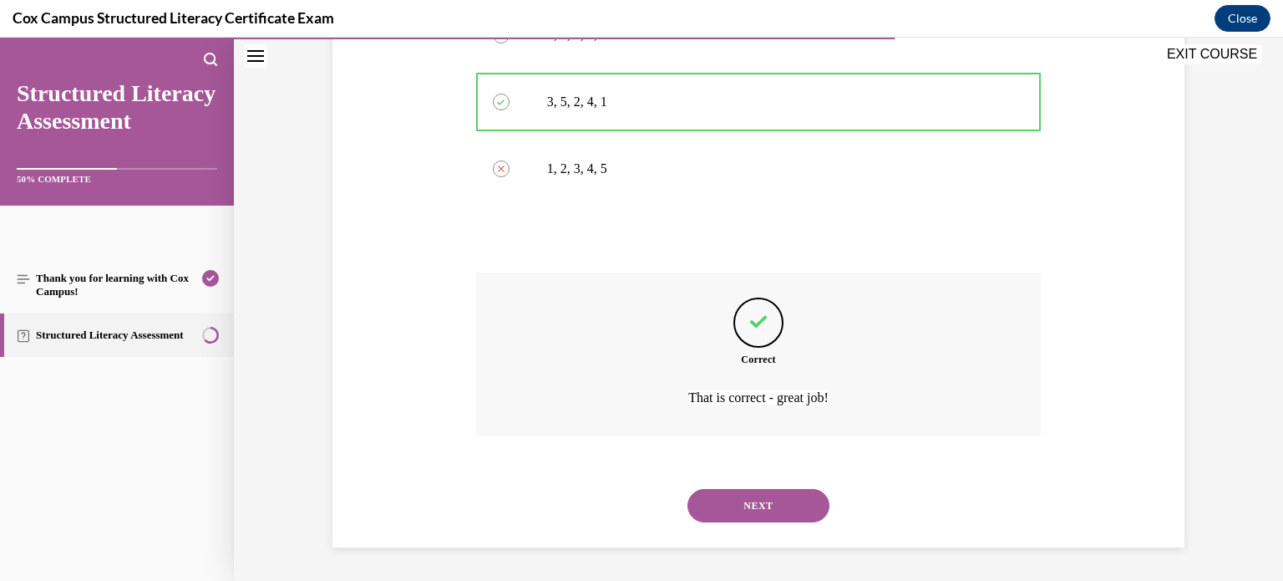
click at [780, 500] on button "NEXT" at bounding box center [758, 505] width 142 height 33
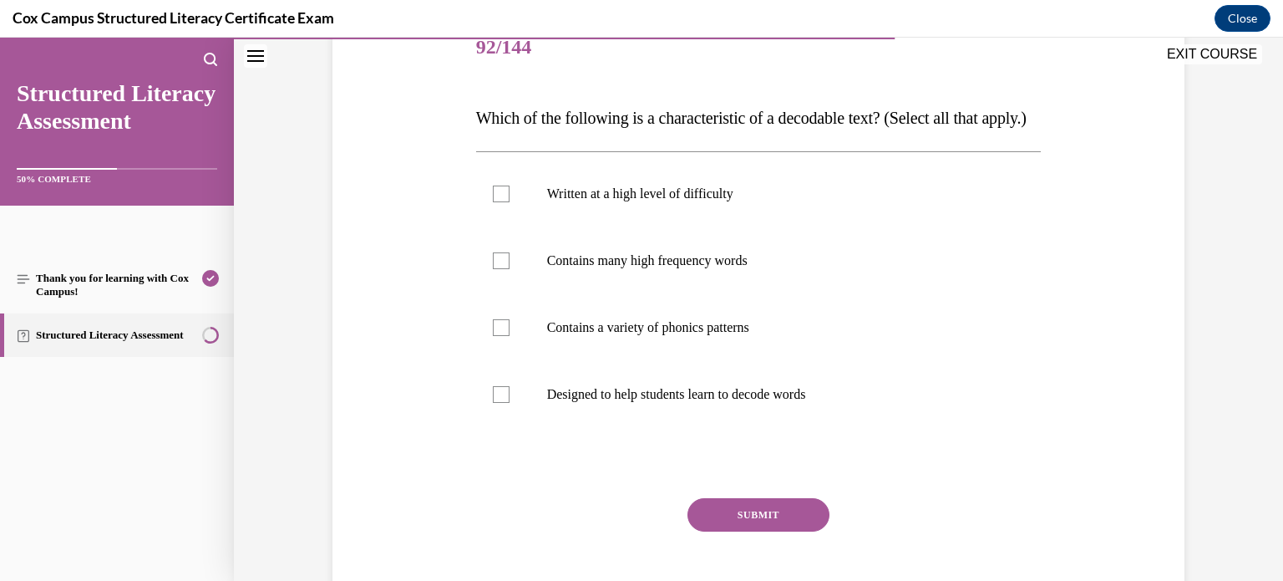
scroll to position [212, 0]
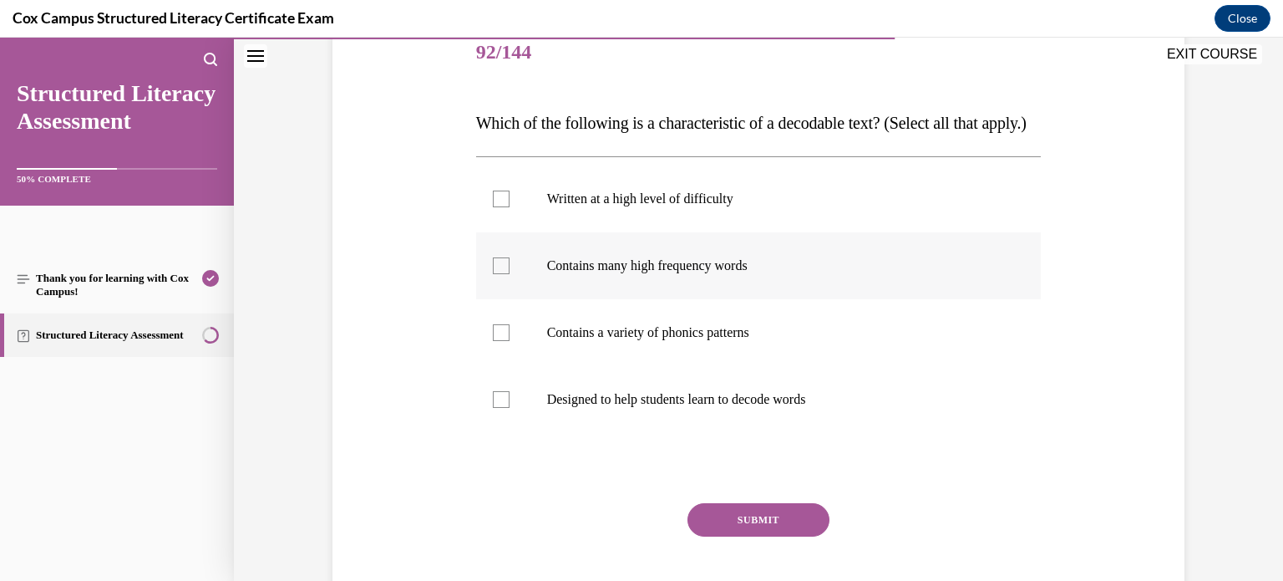
click at [493, 274] on div at bounding box center [501, 265] width 17 height 17
click at [493, 274] on input "Contains many high frequency words" at bounding box center [501, 265] width 17 height 17
checkbox input "true"
click at [503, 341] on div at bounding box center [501, 332] width 17 height 17
click at [503, 341] on input "Contains a variety of phonics patterns" at bounding box center [501, 332] width 17 height 17
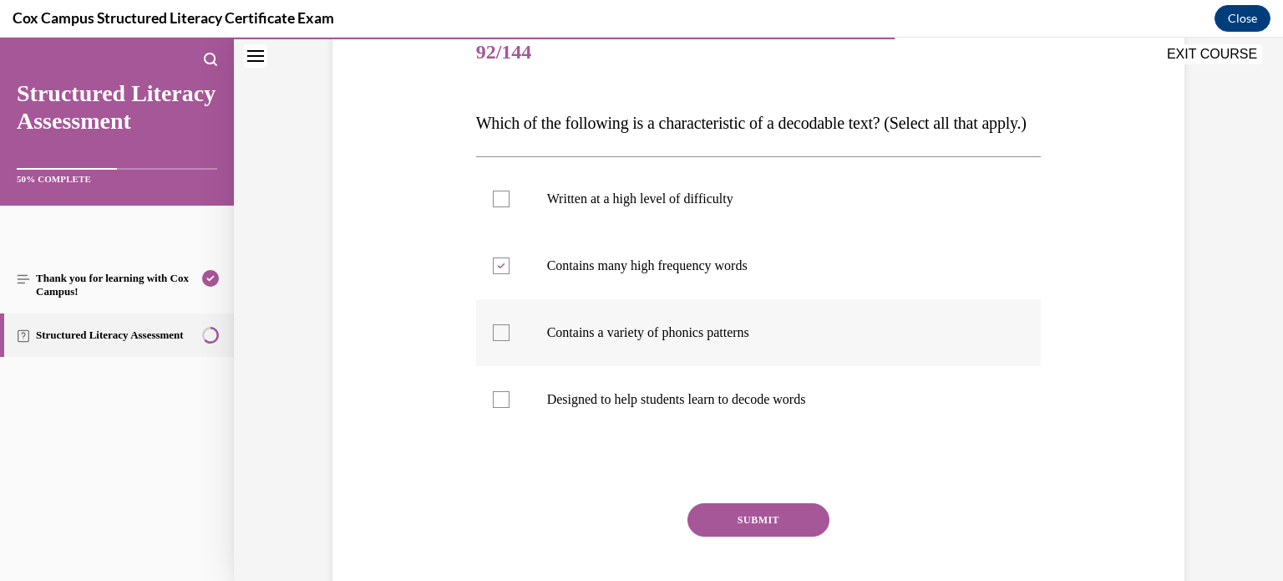
checkbox input "true"
click at [498, 408] on div at bounding box center [501, 399] width 17 height 17
click at [498, 408] on input "Designed to help students learn to decode words" at bounding box center [501, 399] width 17 height 17
checkbox input "true"
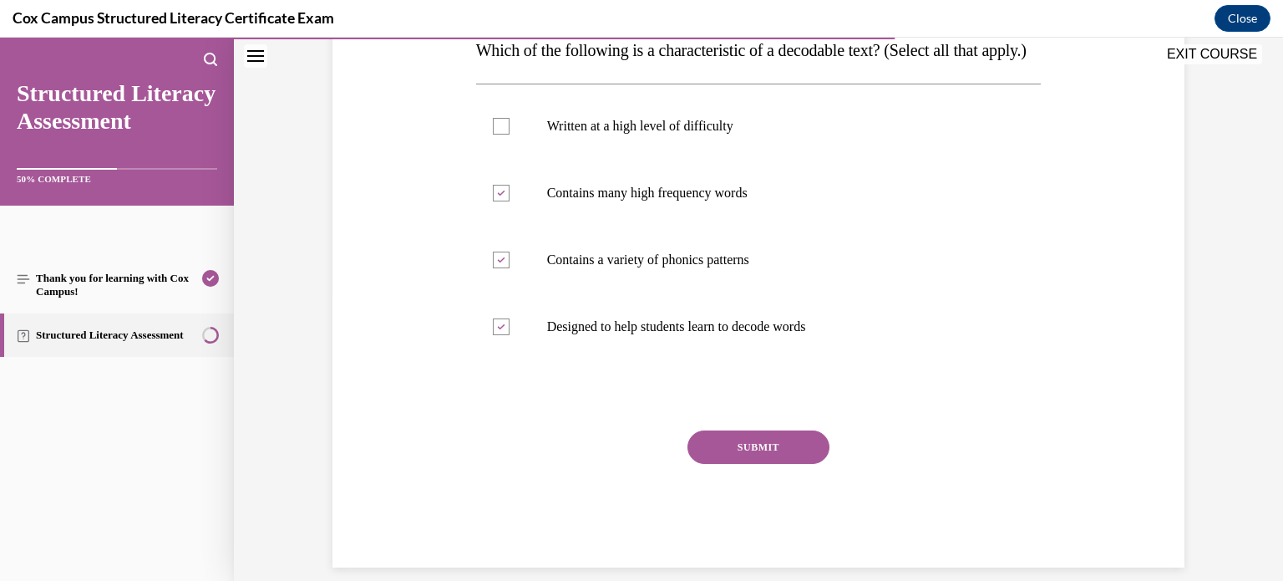
scroll to position [287, 0]
click at [744, 462] on button "SUBMIT" at bounding box center [758, 445] width 142 height 33
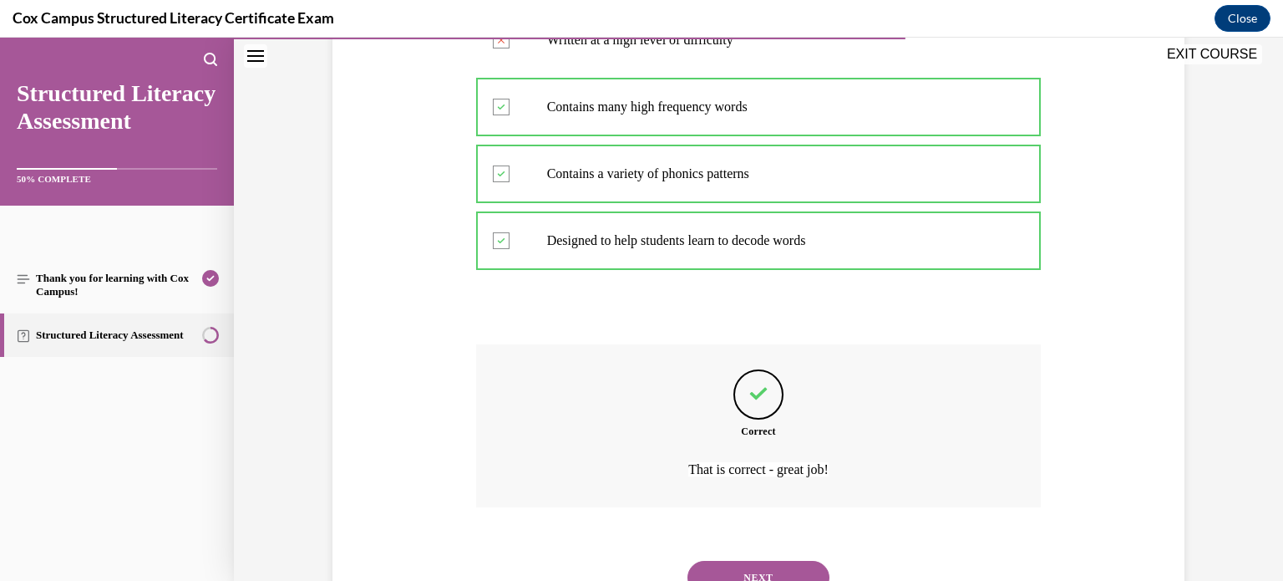
scroll to position [475, 0]
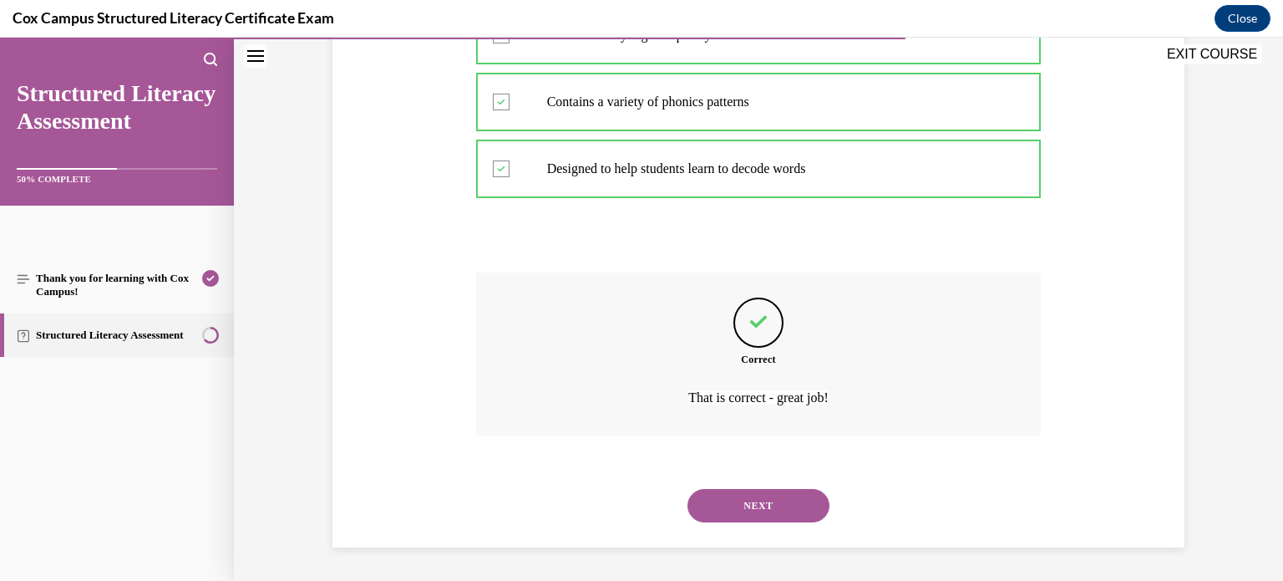
click at [794, 491] on button "NEXT" at bounding box center [758, 505] width 142 height 33
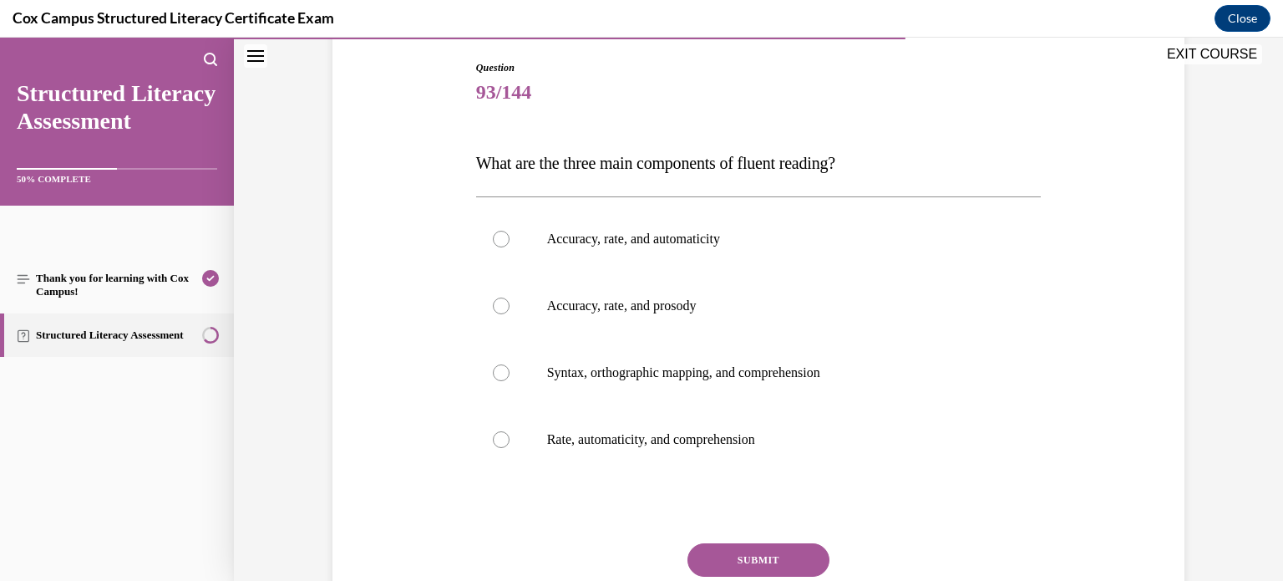
scroll to position [189, 0]
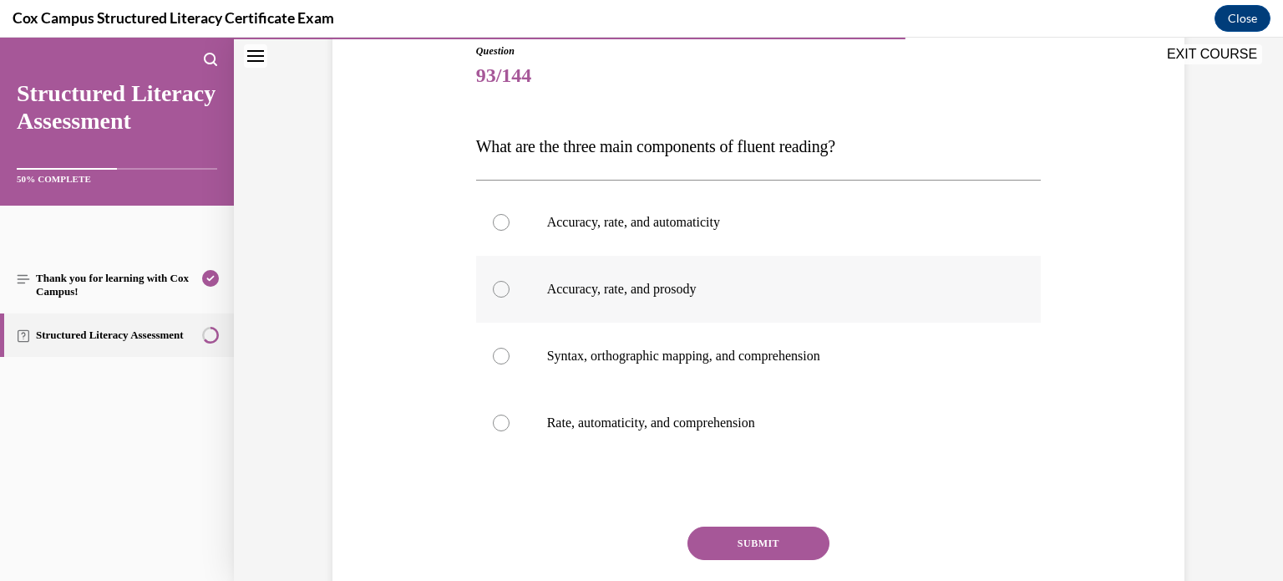
click at [803, 285] on p "Accuracy, rate, and prosody" at bounding box center [773, 289] width 453 height 17
click at [510, 285] on input "Accuracy, rate, and prosody" at bounding box center [501, 289] width 17 height 17
radio input "true"
click at [754, 536] on button "SUBMIT" at bounding box center [758, 542] width 142 height 33
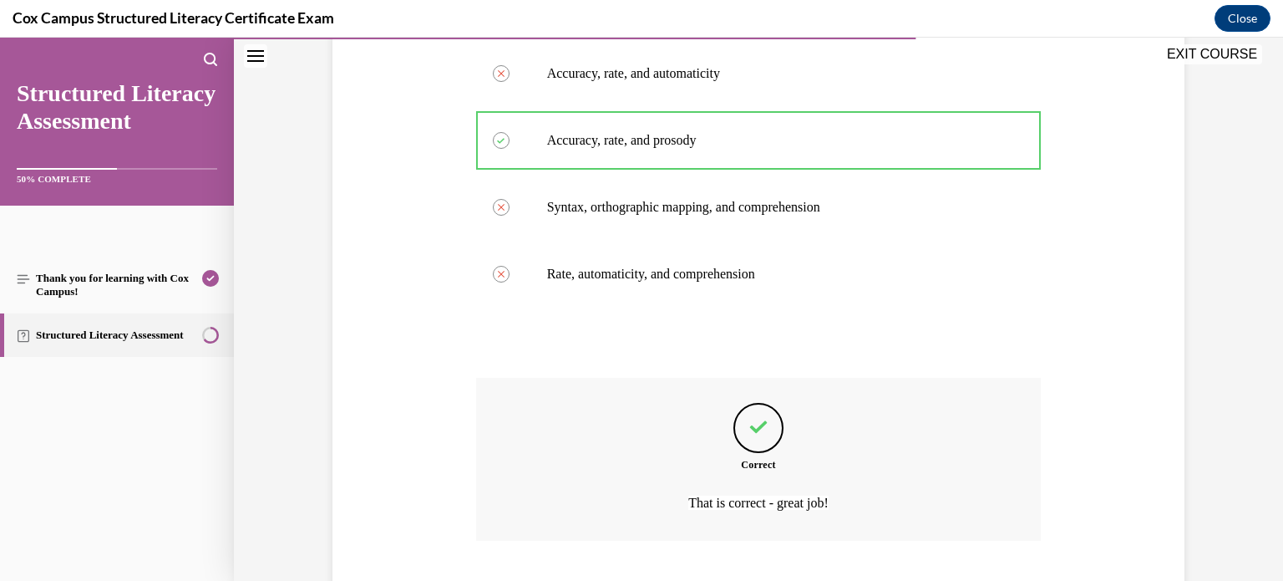
scroll to position [442, 0]
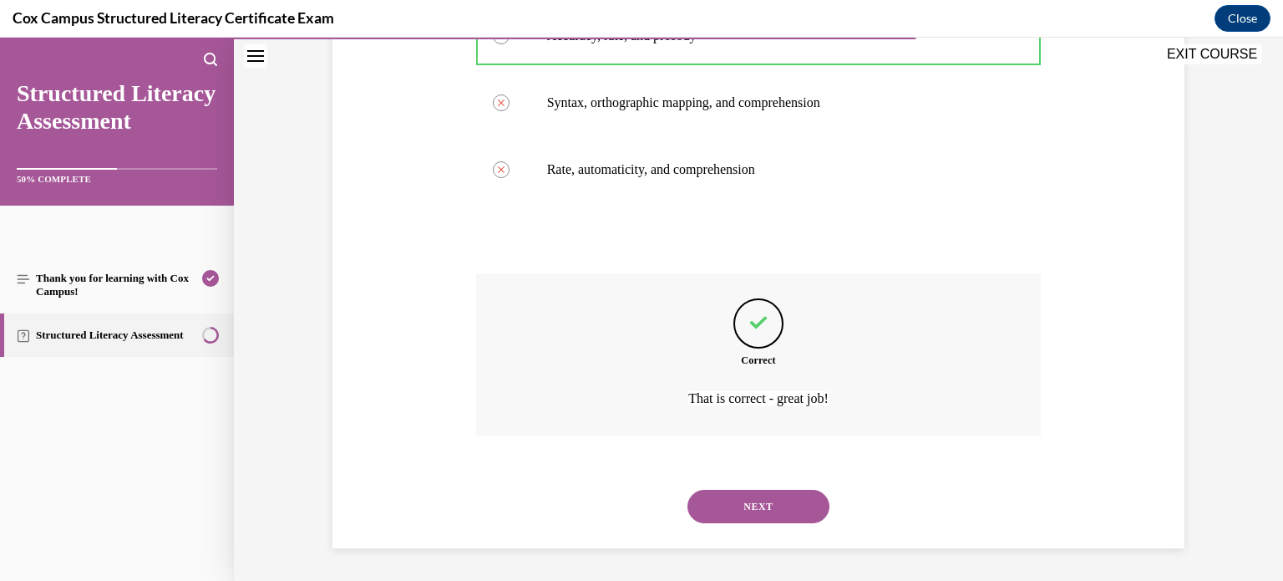
click at [815, 500] on button "NEXT" at bounding box center [758, 505] width 142 height 33
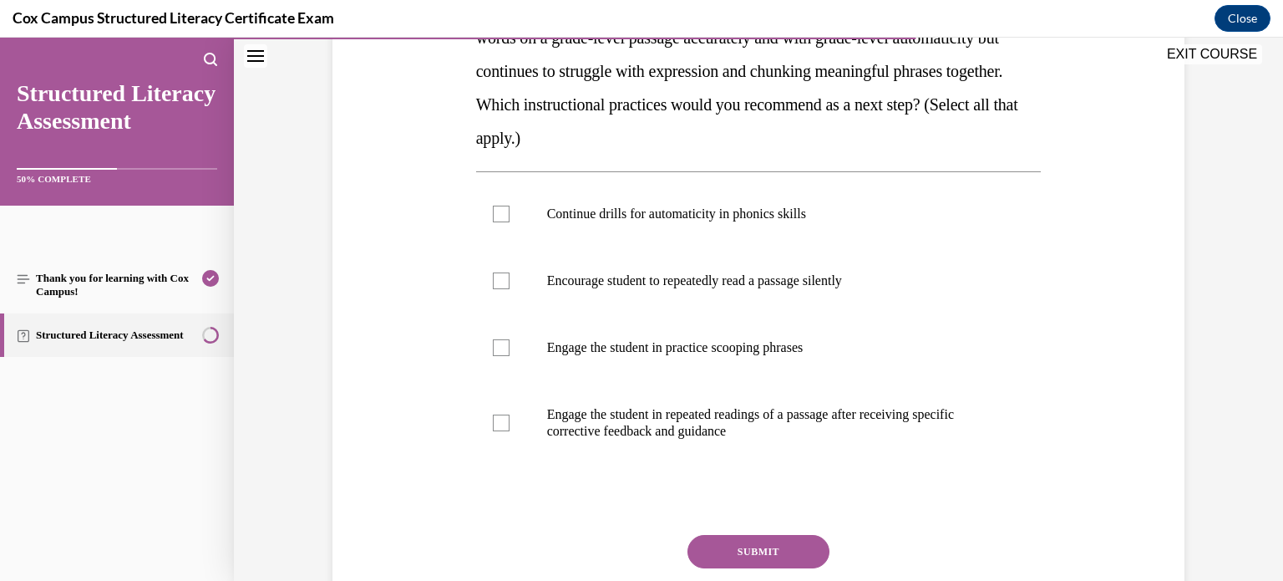
scroll to position [331, 0]
click at [501, 221] on div at bounding box center [501, 213] width 17 height 17
click at [501, 221] on input "Continue drills for automaticity in phonics skills" at bounding box center [501, 213] width 17 height 17
checkbox input "true"
click at [505, 346] on div at bounding box center [501, 347] width 17 height 17
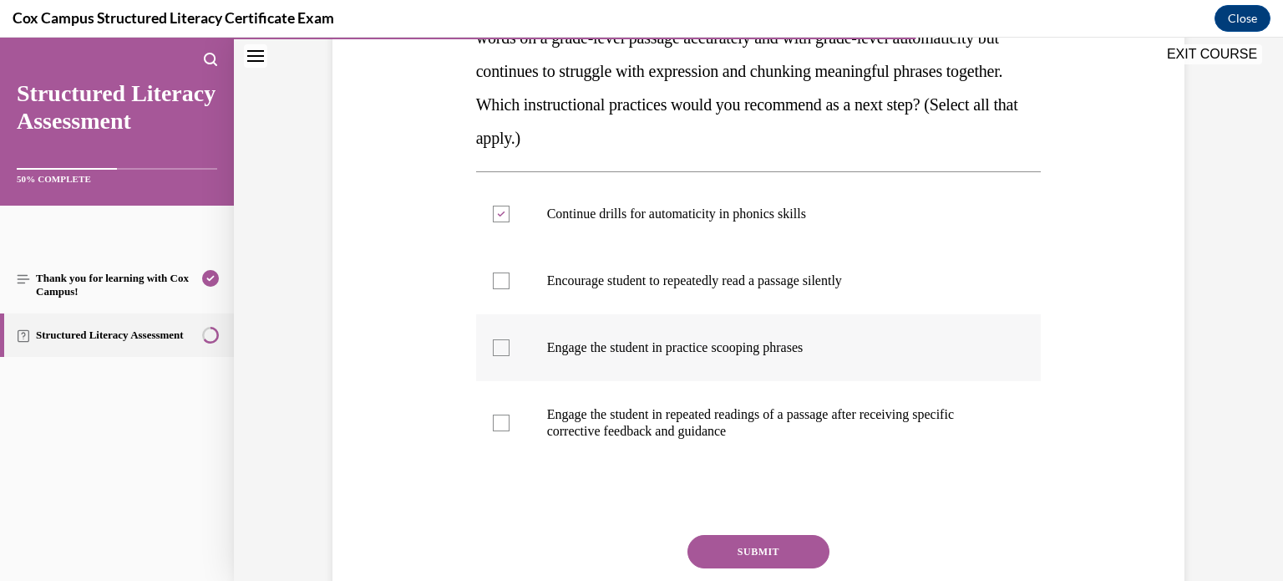
click at [505, 346] on input "Engage the student in practice scooping phrases" at bounding box center [501, 347] width 17 height 17
checkbox input "true"
click at [503, 418] on div at bounding box center [501, 422] width 17 height 17
click at [503, 418] on input "Engage the student in repeated readings of a passage after receiving specific c…" at bounding box center [501, 422] width 17 height 17
checkbox input "true"
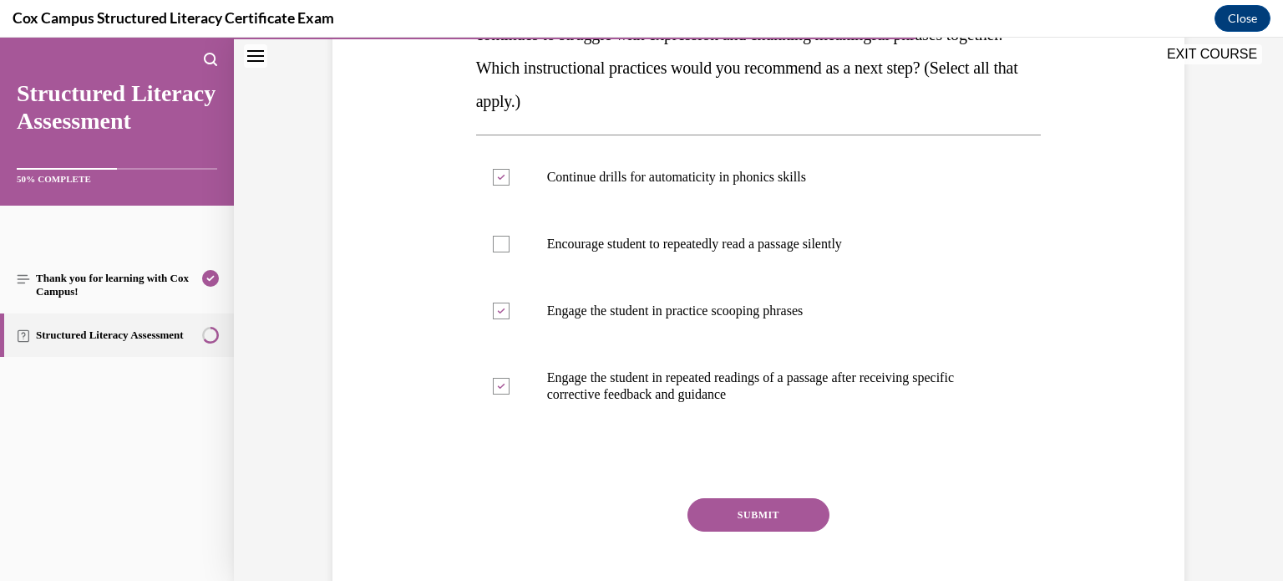
scroll to position [369, 0]
click at [748, 515] on button "SUBMIT" at bounding box center [758, 512] width 142 height 33
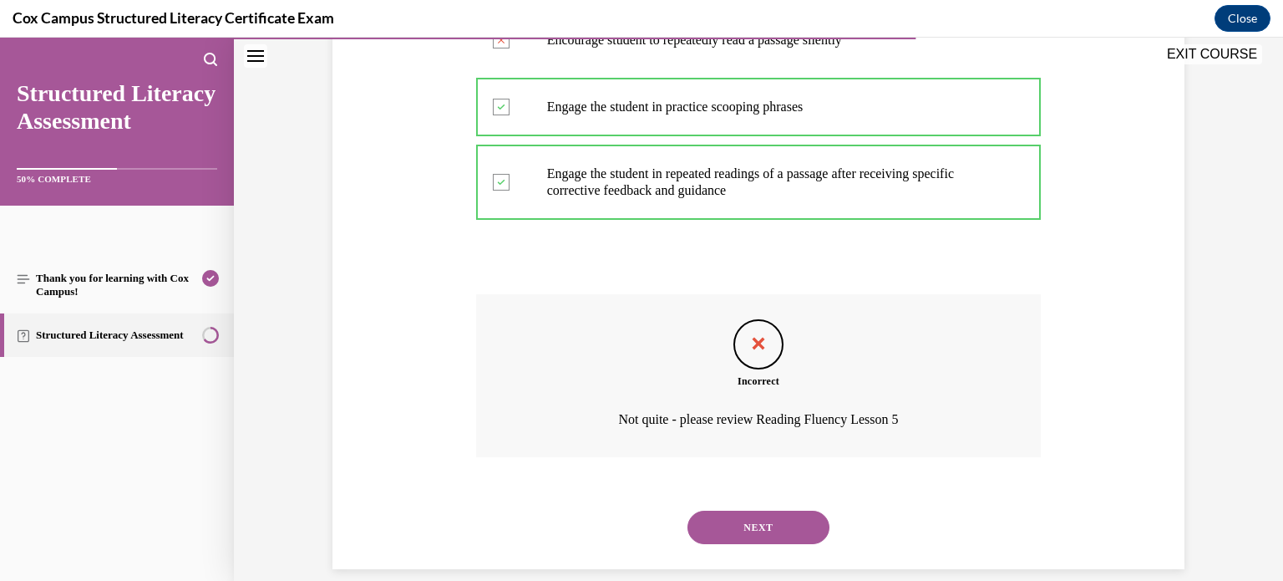
scroll to position [592, 0]
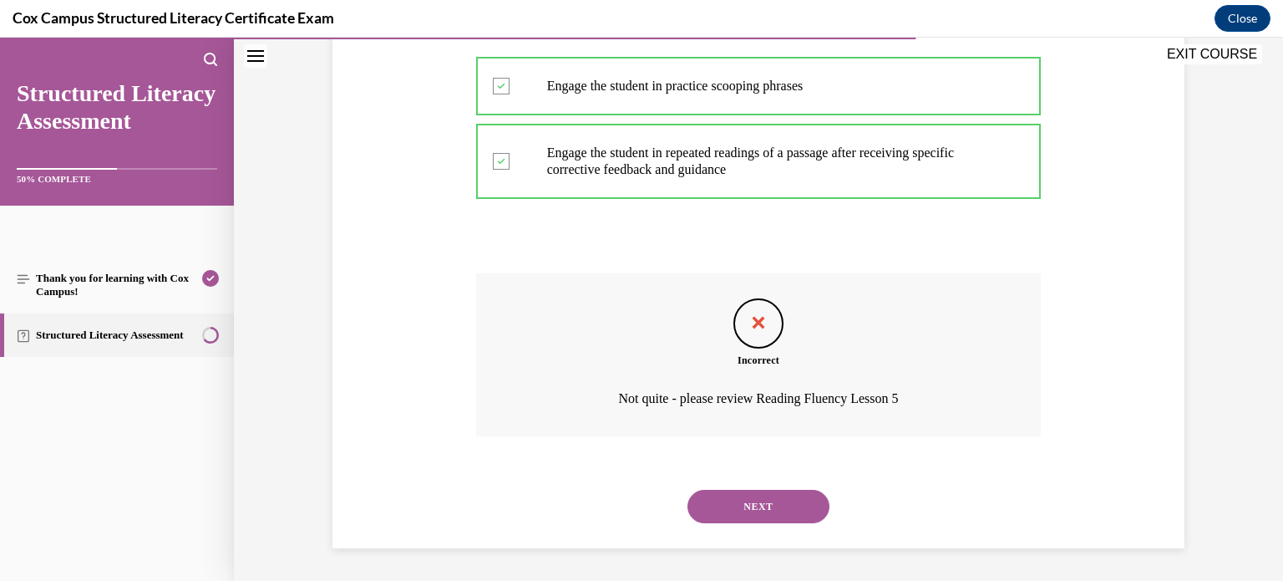
click at [770, 484] on div "NEXT" at bounding box center [758, 506] width 565 height 67
click at [766, 500] on button "NEXT" at bounding box center [758, 505] width 142 height 33
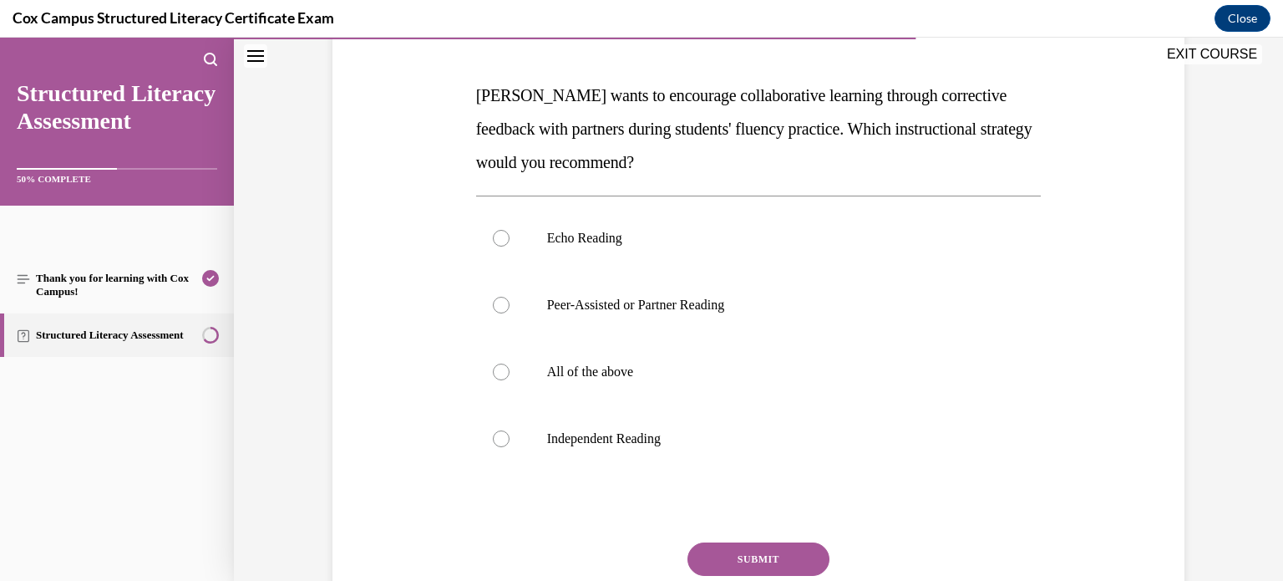
scroll to position [241, 0]
click at [724, 305] on p "Peer-Assisted or Partner Reading" at bounding box center [773, 304] width 453 height 17
click at [510, 305] on input "Peer-Assisted or Partner Reading" at bounding box center [501, 304] width 17 height 17
radio input "true"
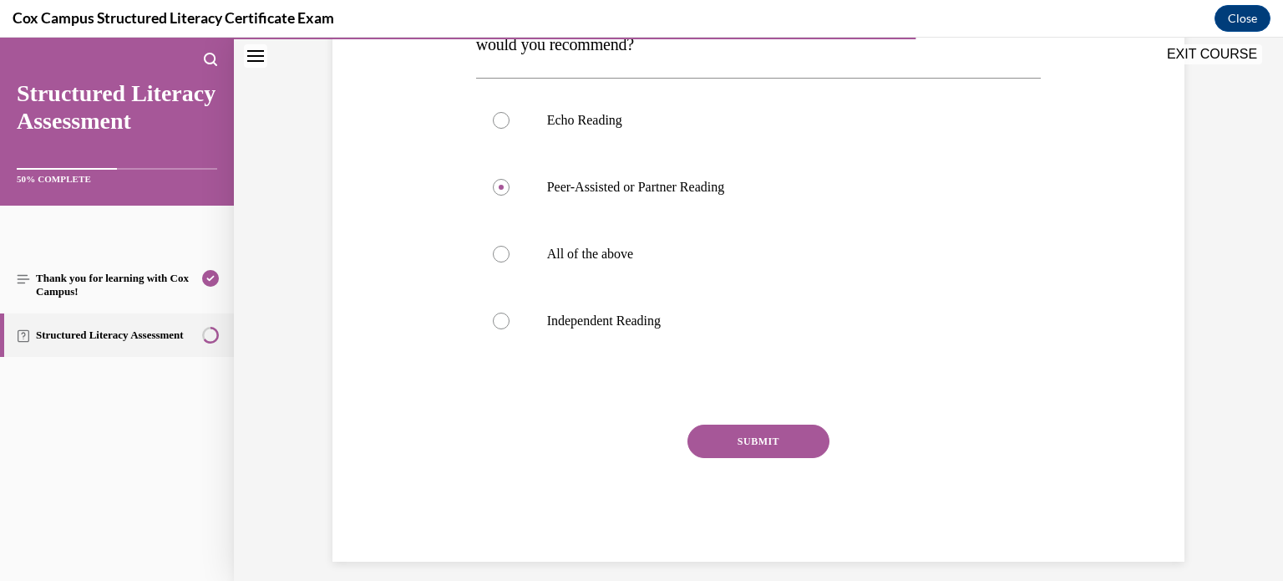
scroll to position [366, 0]
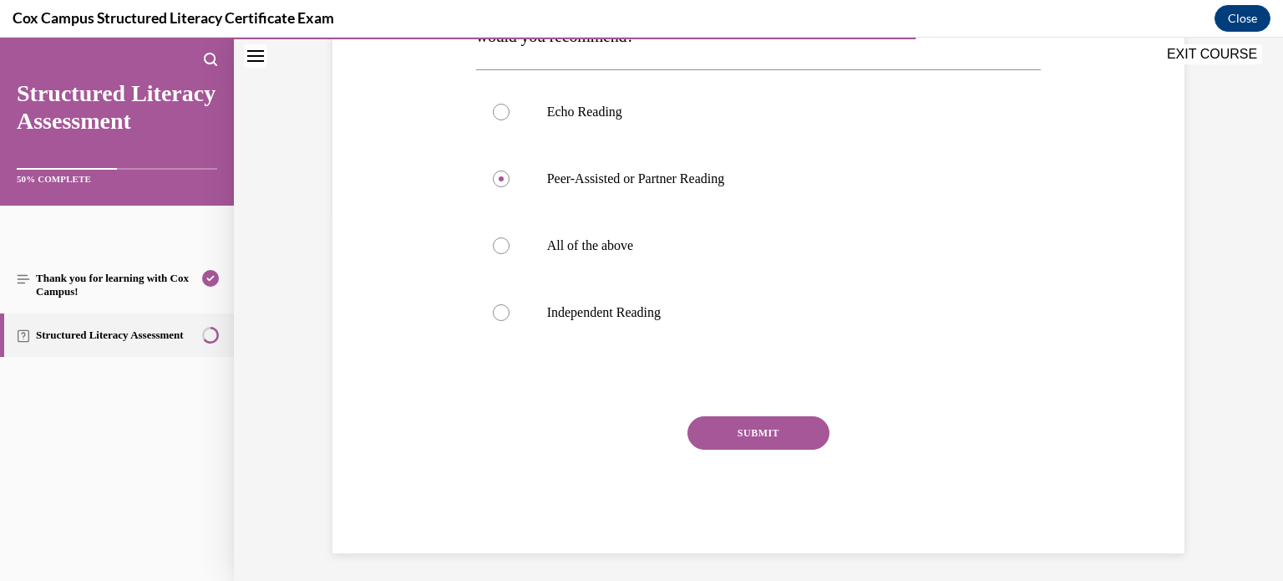
click at [786, 433] on button "SUBMIT" at bounding box center [758, 432] width 142 height 33
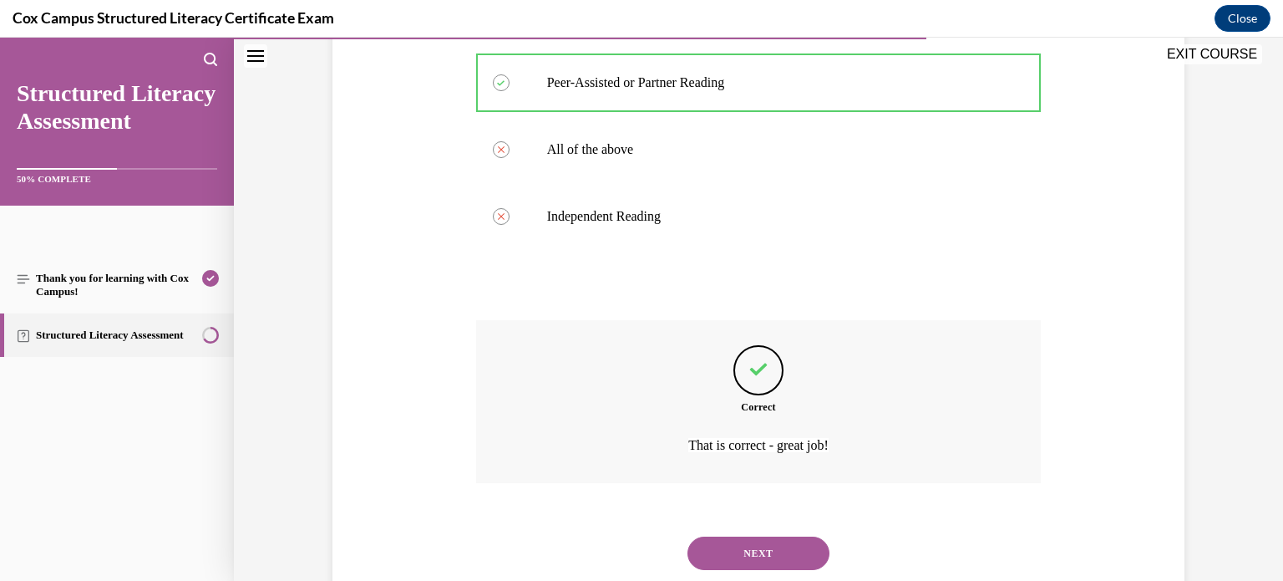
scroll to position [509, 0]
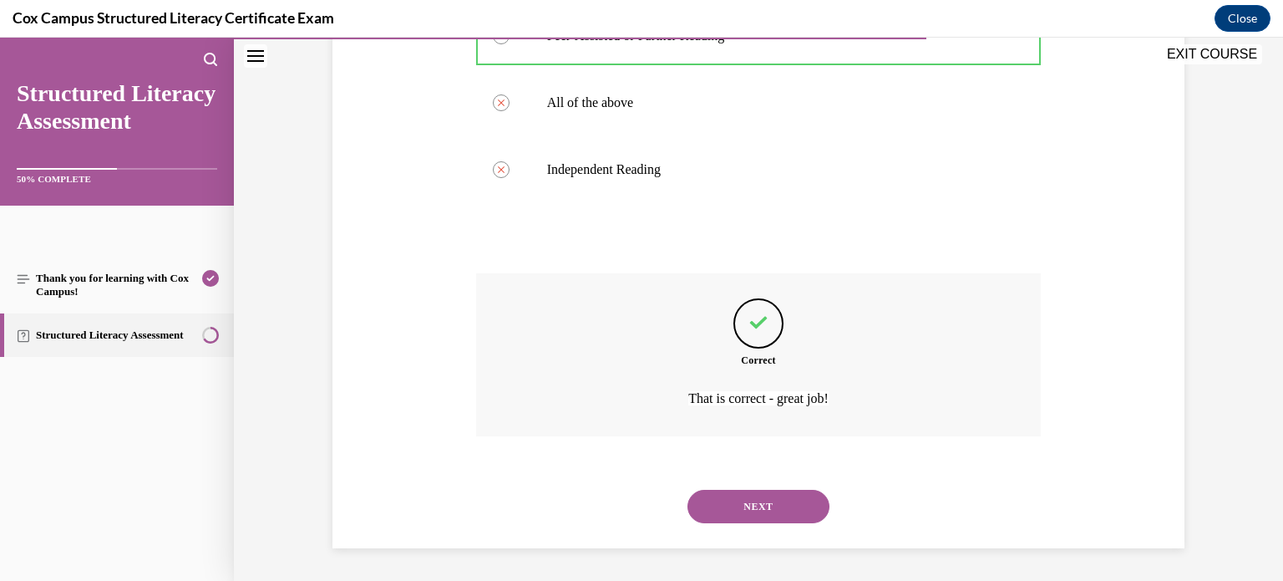
click at [773, 500] on button "NEXT" at bounding box center [758, 505] width 142 height 33
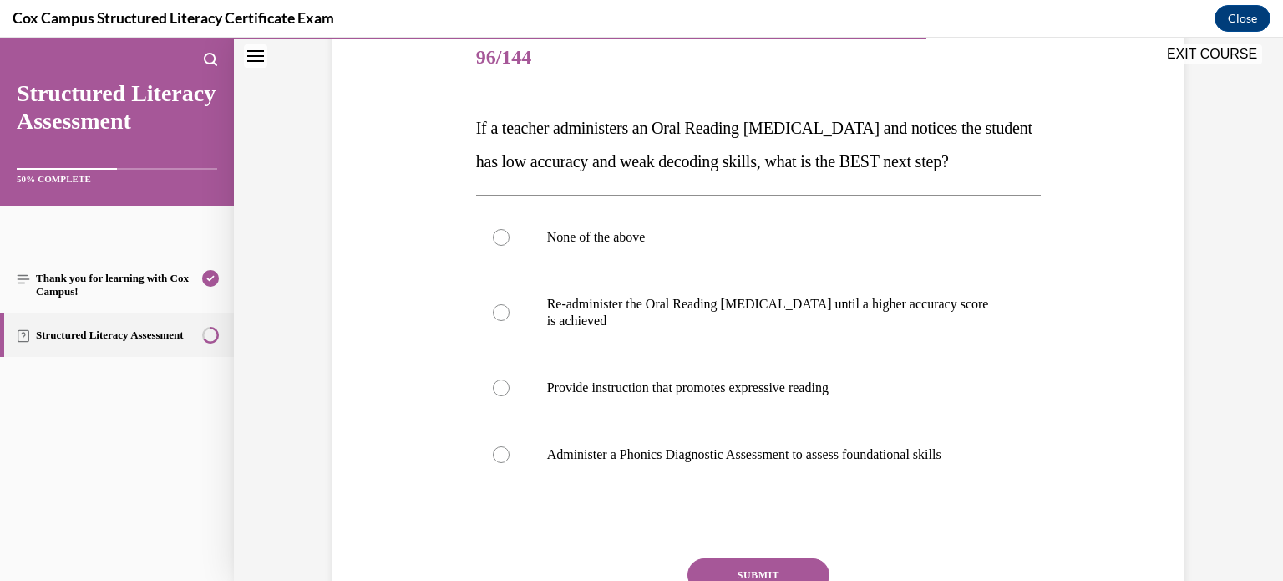
scroll to position [212, 0]
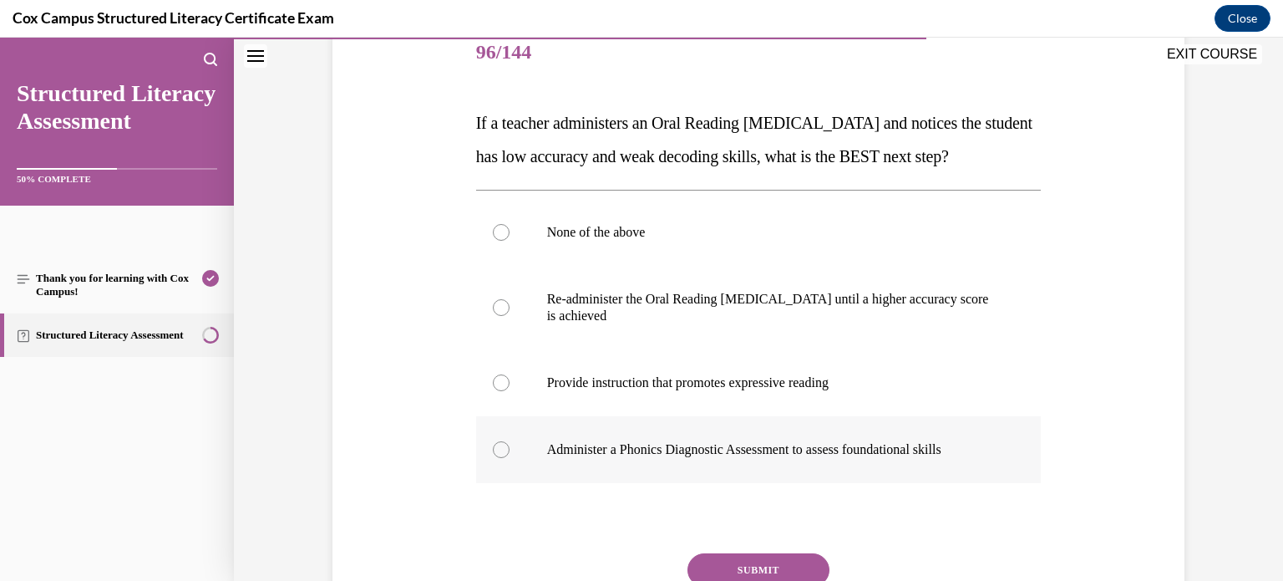
click at [617, 466] on label "Administer a Phonics Diagnostic Assessment to assess foundational skills" at bounding box center [758, 449] width 565 height 67
click at [510, 458] on input "Administer a Phonics Diagnostic Assessment to assess foundational skills" at bounding box center [501, 449] width 17 height 17
radio input "true"
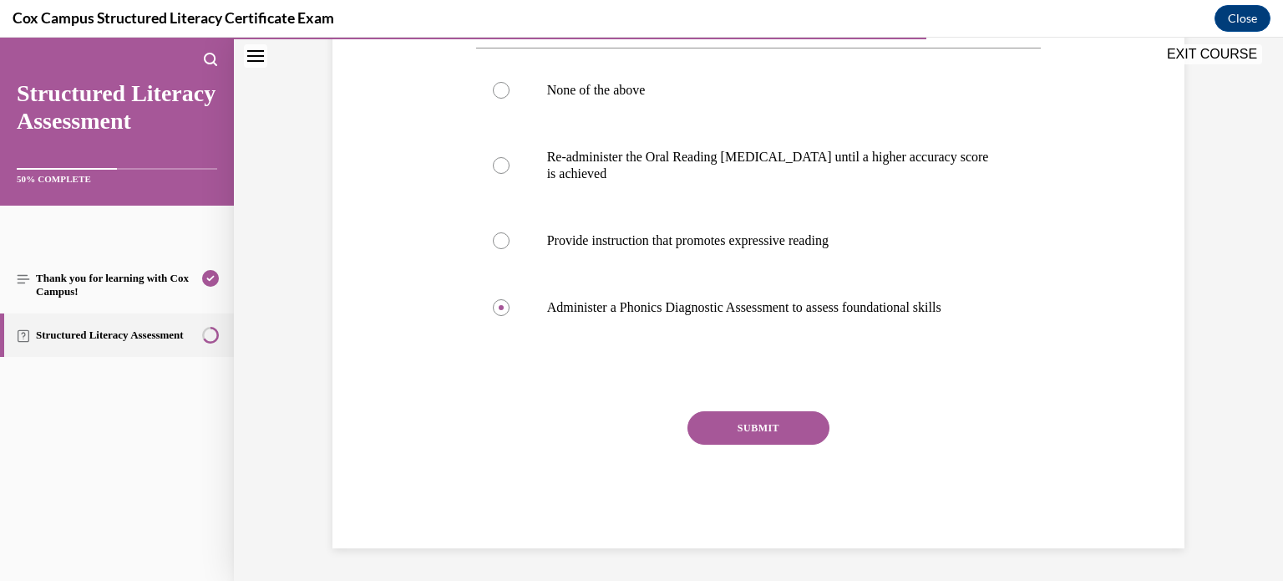
click at [749, 444] on button "SUBMIT" at bounding box center [758, 427] width 142 height 33
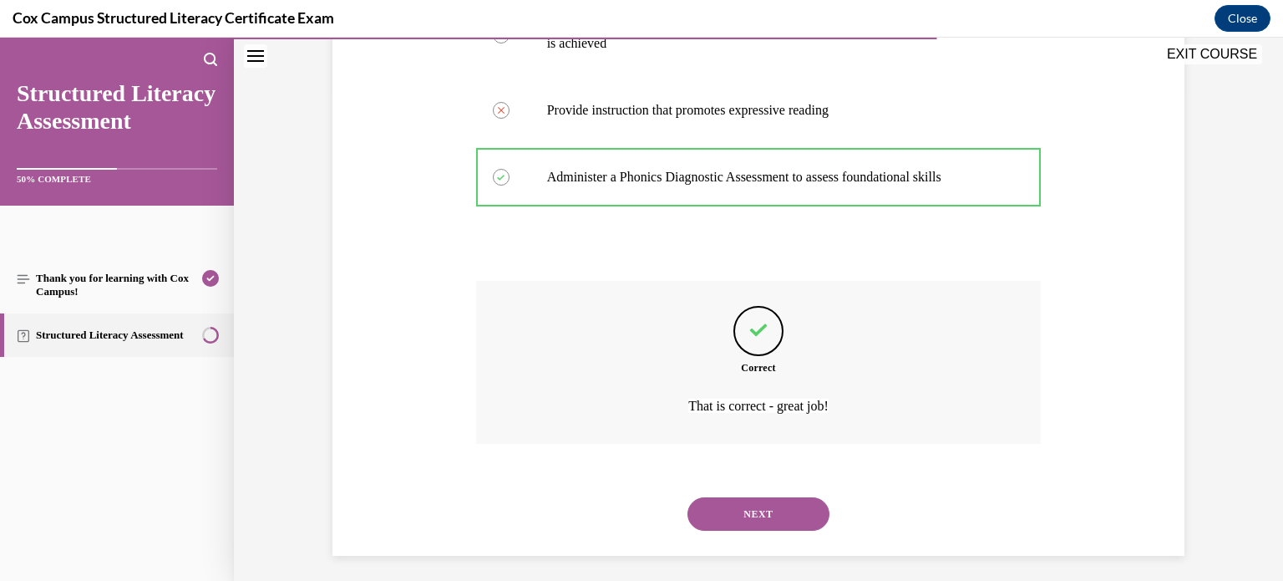
scroll to position [525, 0]
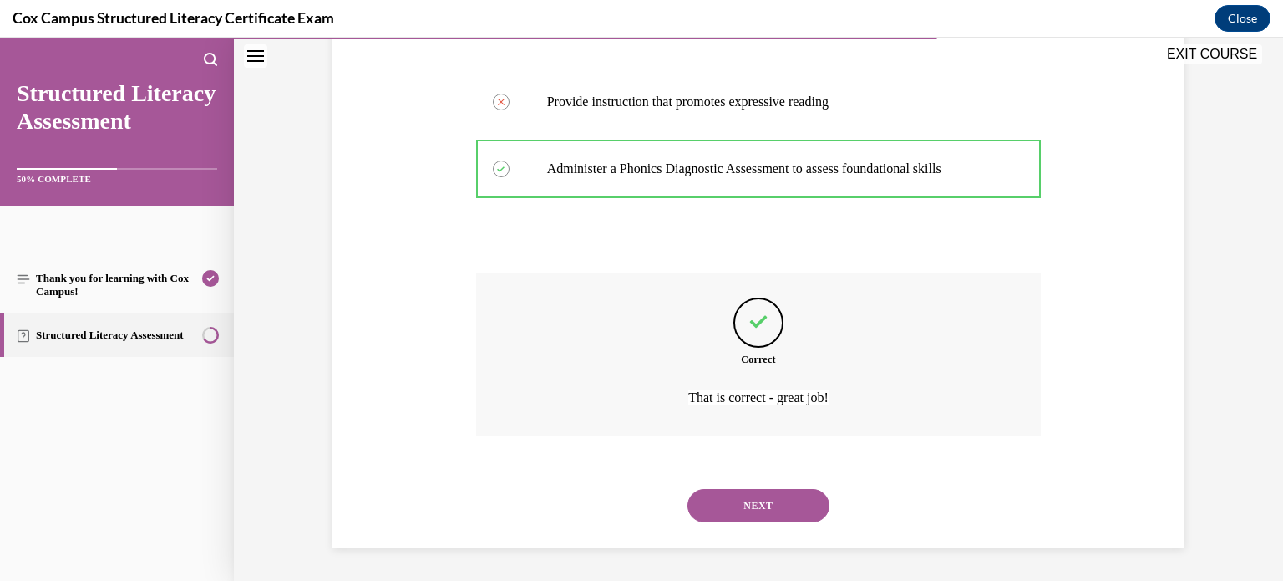
click at [768, 510] on button "NEXT" at bounding box center [758, 505] width 142 height 33
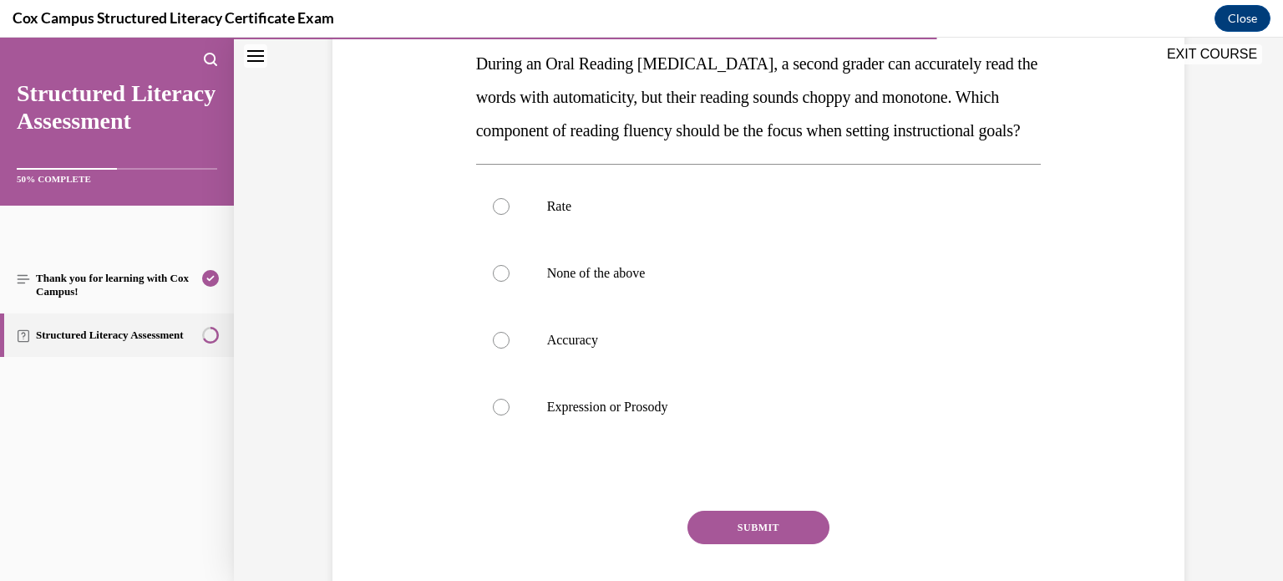
scroll to position [270, 0]
click at [491, 442] on label "Expression or Prosody" at bounding box center [758, 408] width 565 height 67
click at [493, 417] on input "Expression or Prosody" at bounding box center [501, 408] width 17 height 17
radio input "true"
click at [718, 545] on button "SUBMIT" at bounding box center [758, 528] width 142 height 33
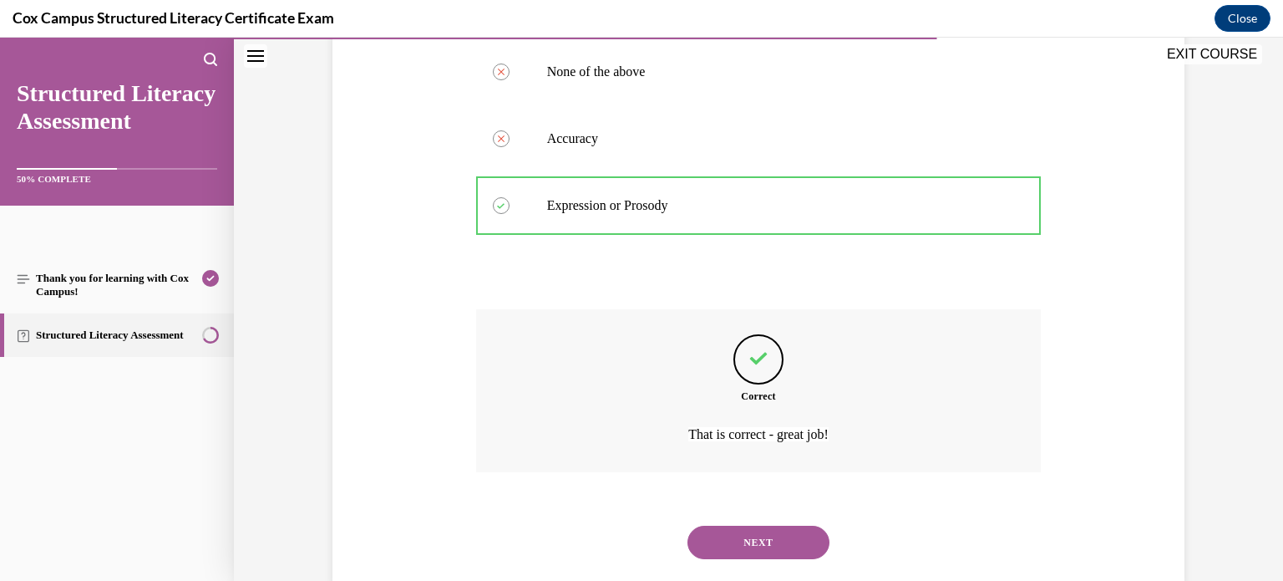
scroll to position [542, 0]
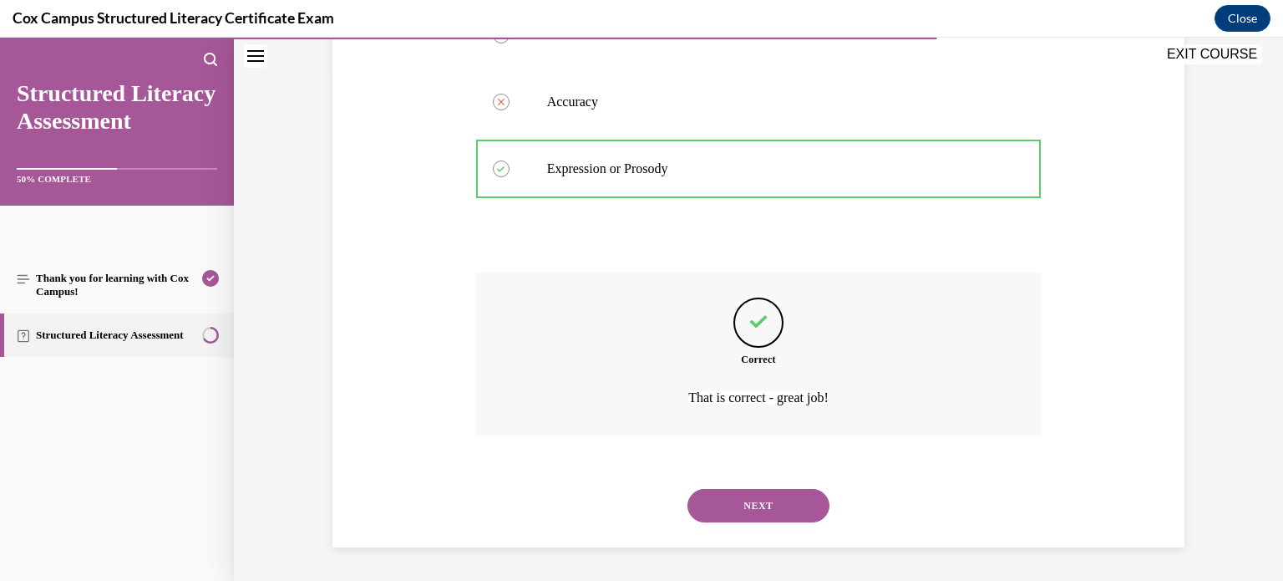
click at [708, 505] on button "NEXT" at bounding box center [758, 505] width 142 height 33
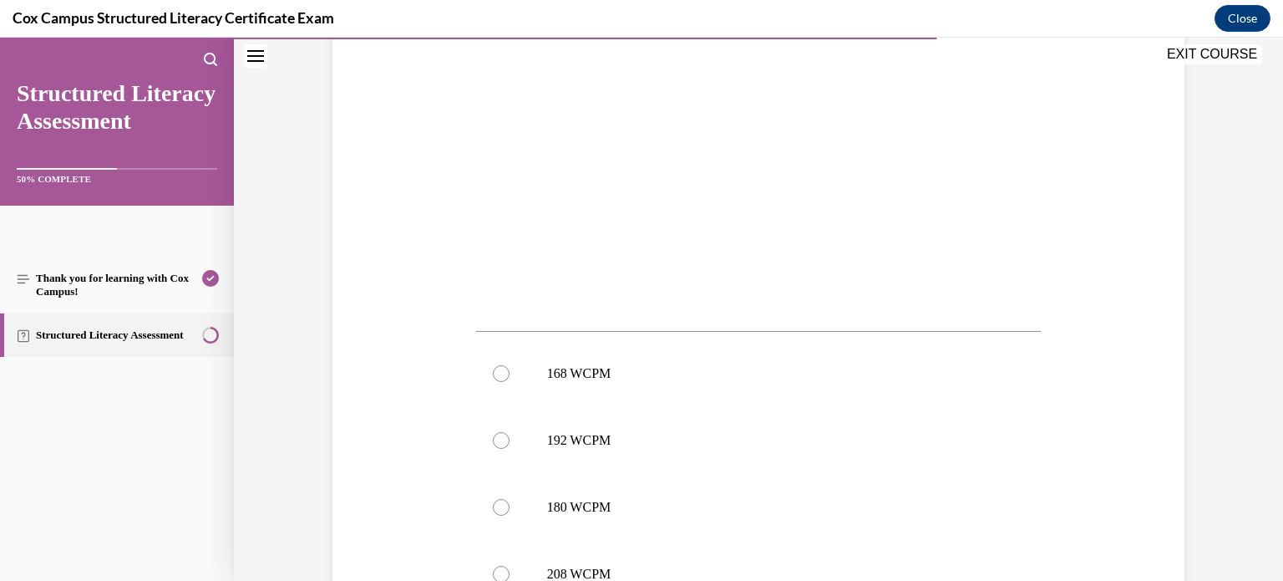
scroll to position [502, 0]
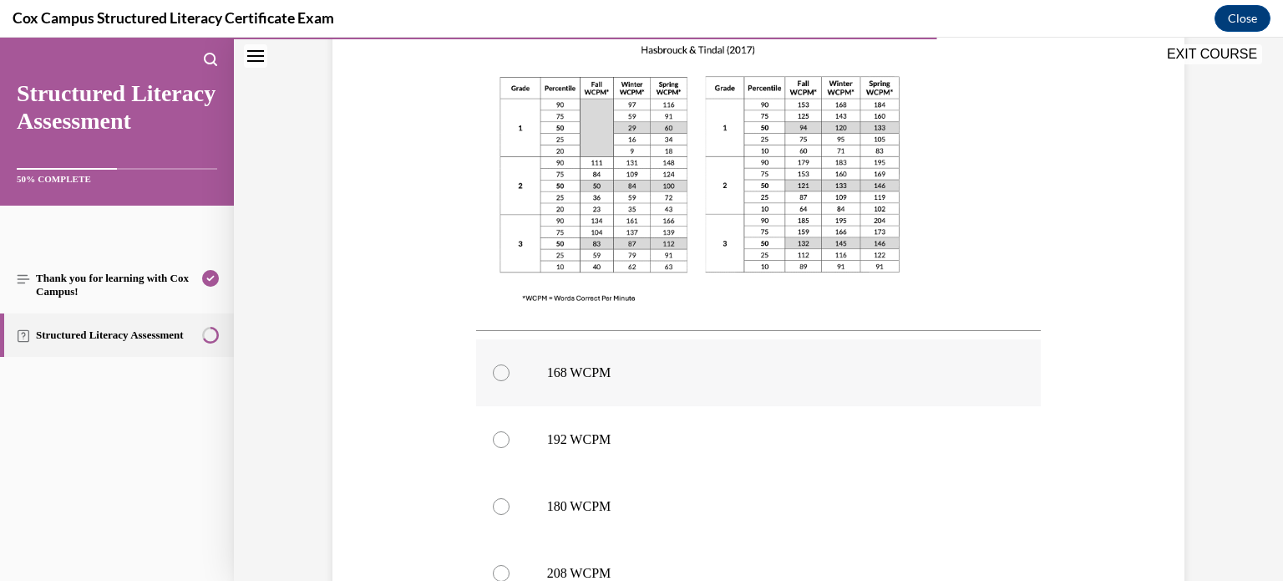
click at [506, 373] on div at bounding box center [501, 372] width 17 height 17
click at [506, 373] on input "168 WCPM" at bounding box center [501, 372] width 17 height 17
radio input "true"
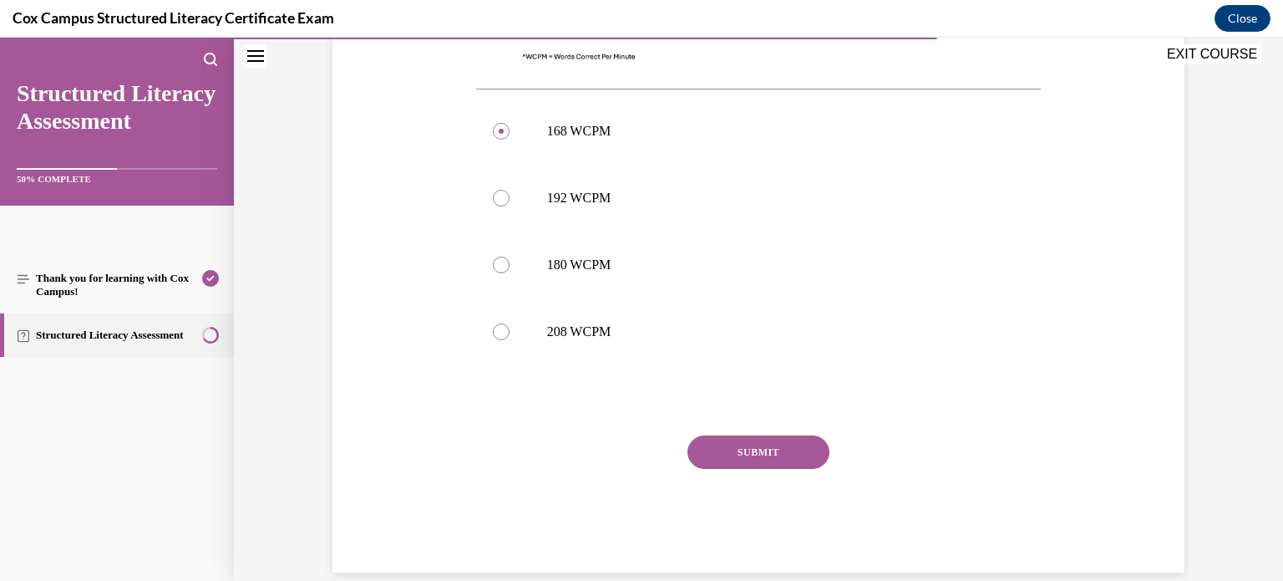
click at [738, 439] on button "SUBMIT" at bounding box center [758, 451] width 142 height 33
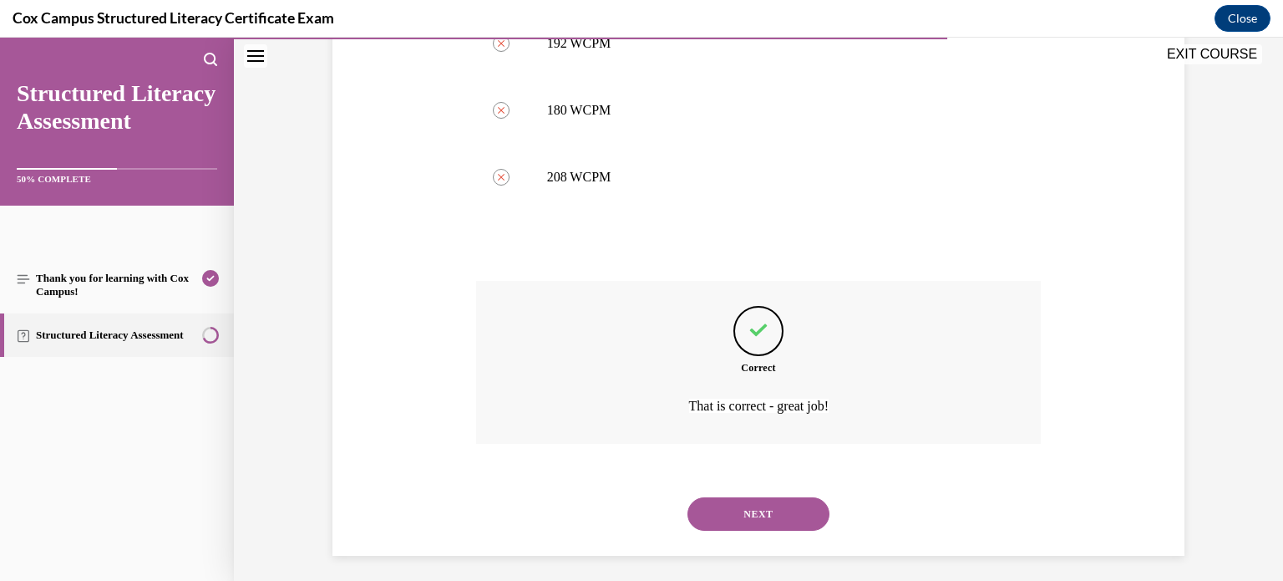
scroll to position [905, 0]
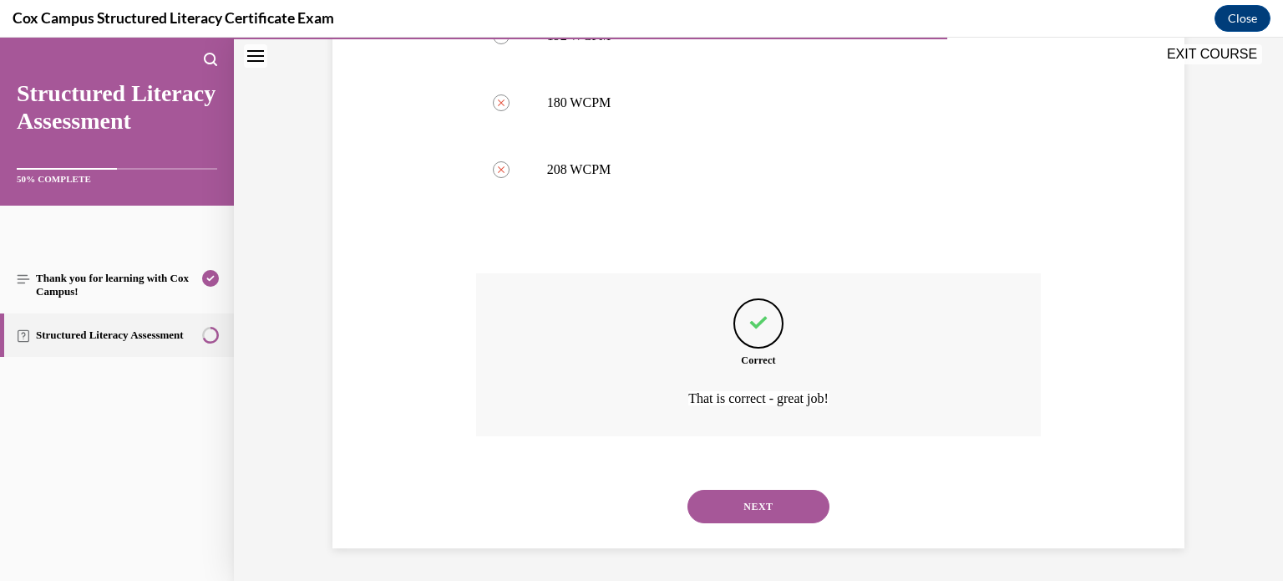
click at [753, 503] on button "NEXT" at bounding box center [758, 505] width 142 height 33
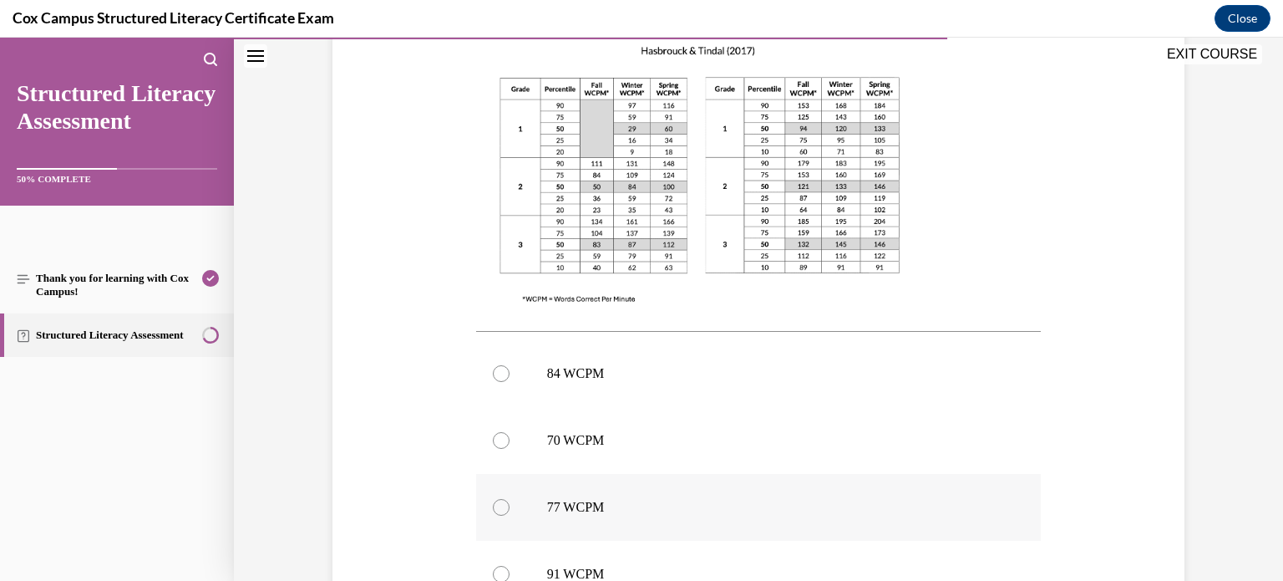
scroll to position [462, 0]
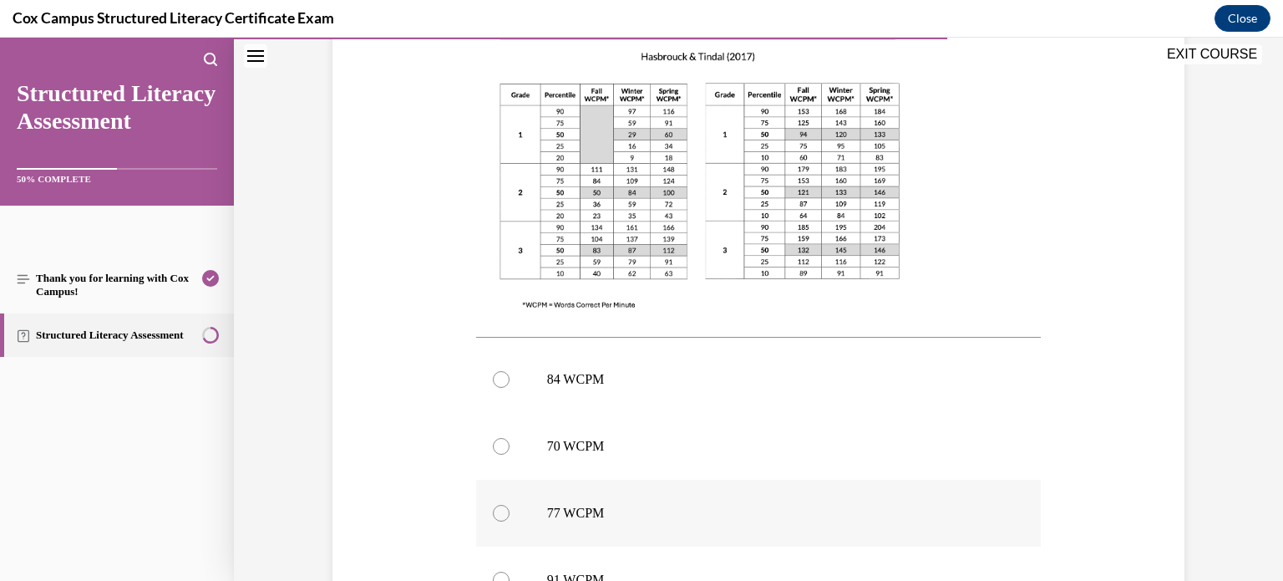
click at [589, 516] on p "77 WCPM" at bounding box center [773, 513] width 453 height 17
click at [510, 516] on input "77 WCPM" at bounding box center [501, 513] width 17 height 17
radio input "true"
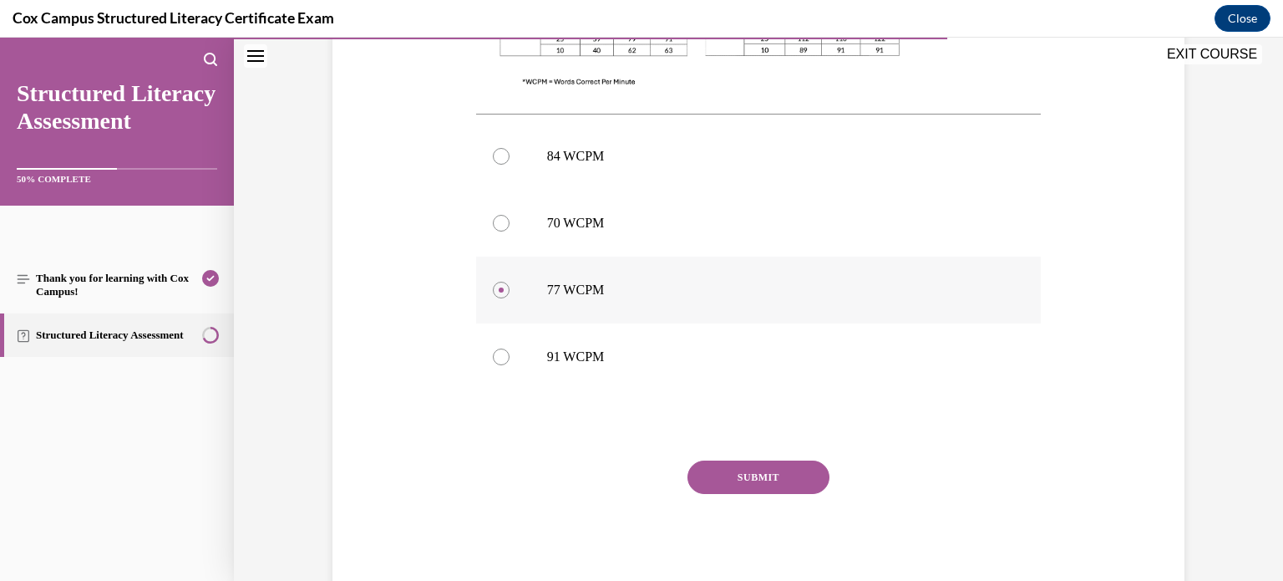
scroll to position [734, 0]
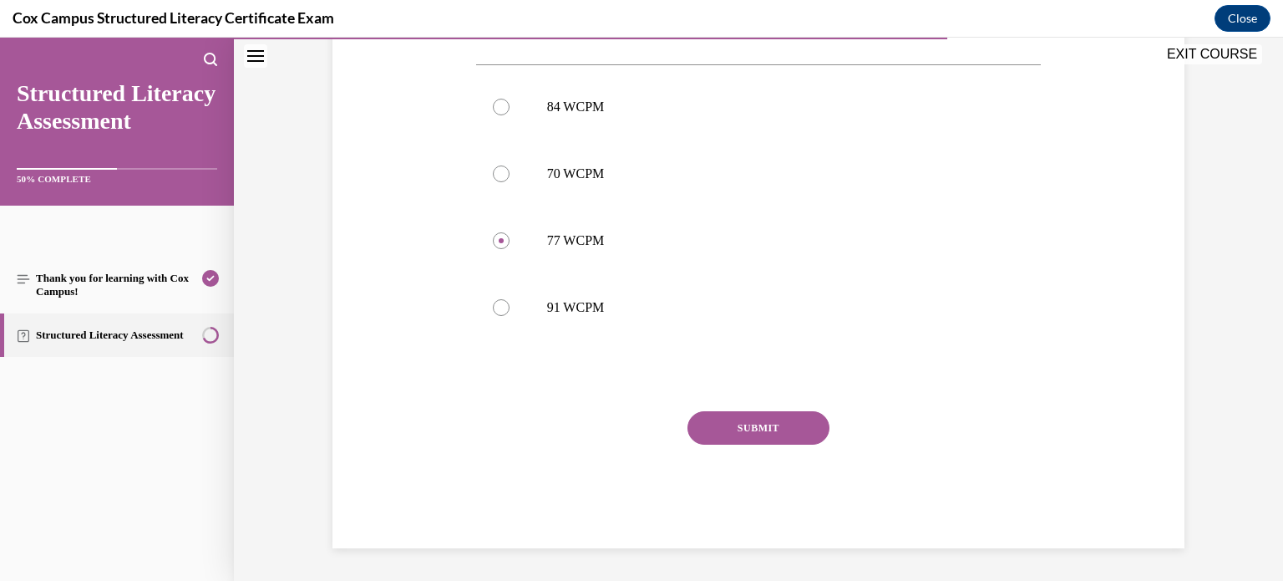
click at [736, 405] on div "Question 99/144 Mr. Green is assessing his student’s reading fluency with an Or…" at bounding box center [758, 23] width 565 height 1050
click at [738, 441] on button "SUBMIT" at bounding box center [758, 427] width 142 height 33
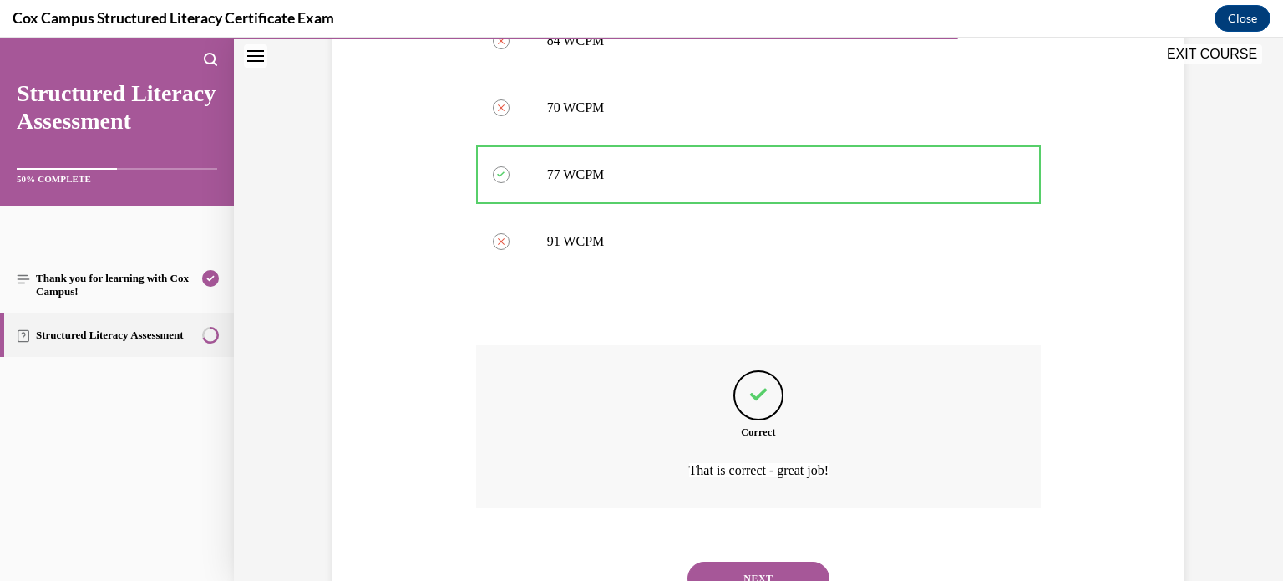
scroll to position [872, 0]
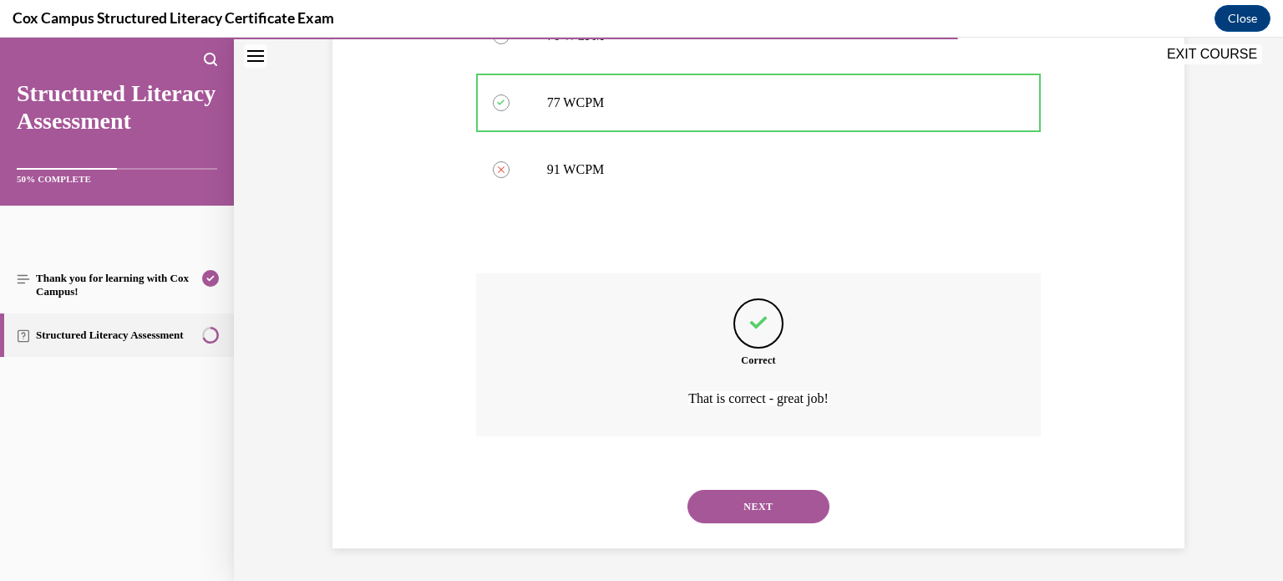
click at [752, 515] on button "NEXT" at bounding box center [758, 505] width 142 height 33
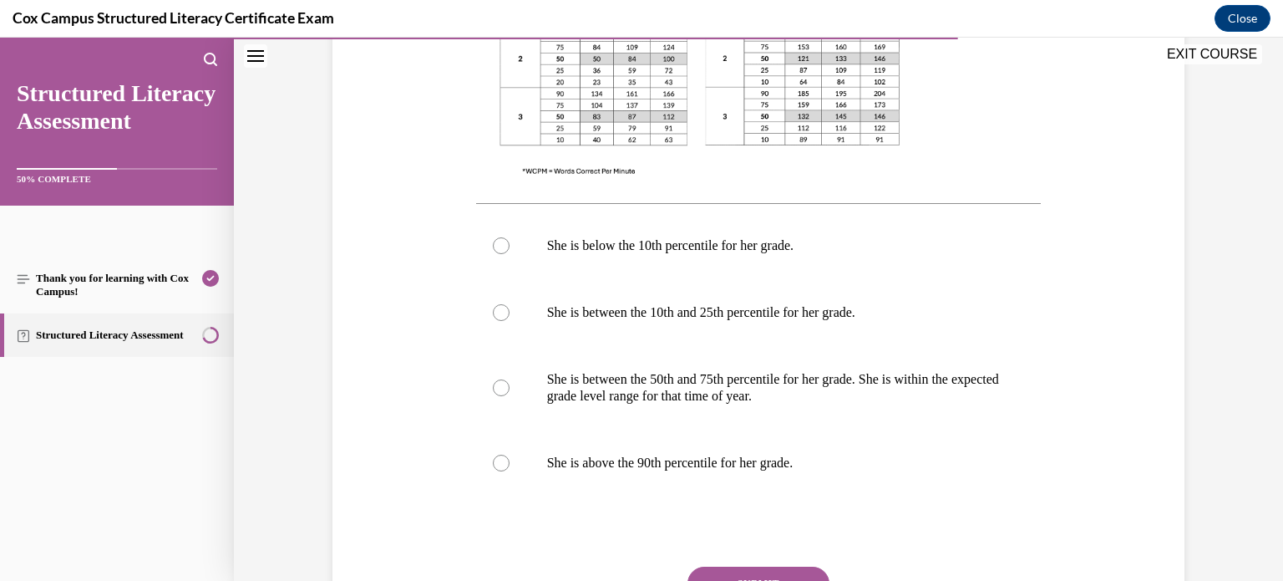
scroll to position [662, 0]
click at [666, 398] on p "She is between the 50th and 75th percentile for her grade. She is within the ex…" at bounding box center [773, 388] width 453 height 33
click at [510, 397] on input "She is between the 50th and 75th percentile for her grade. She is within the ex…" at bounding box center [501, 388] width 17 height 17
radio input "true"
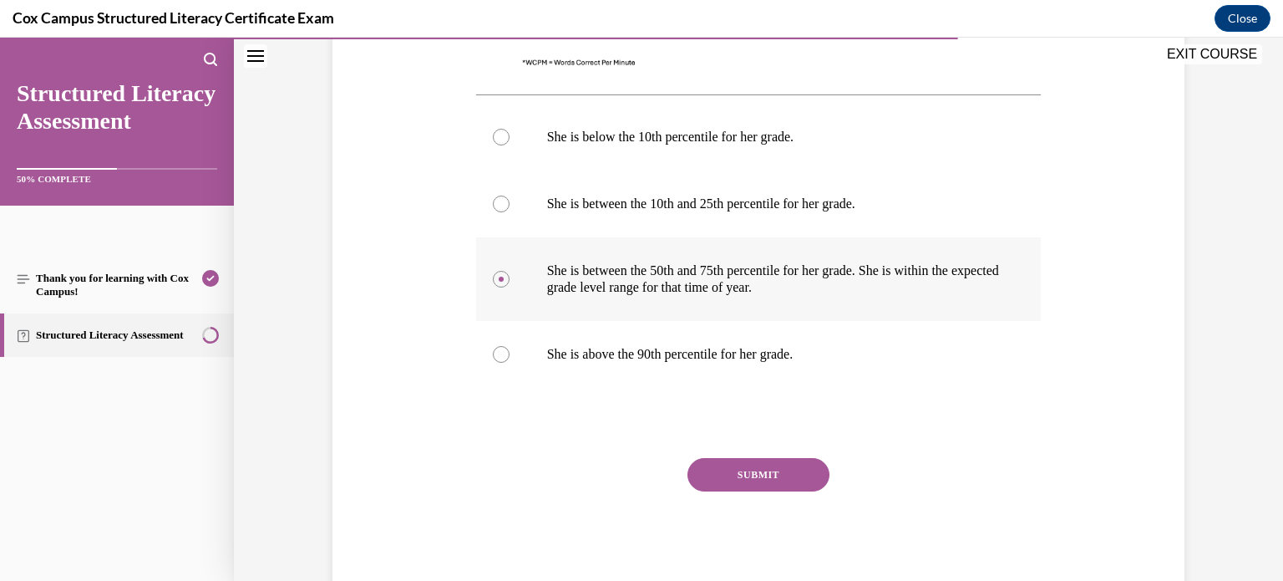
scroll to position [792, 0]
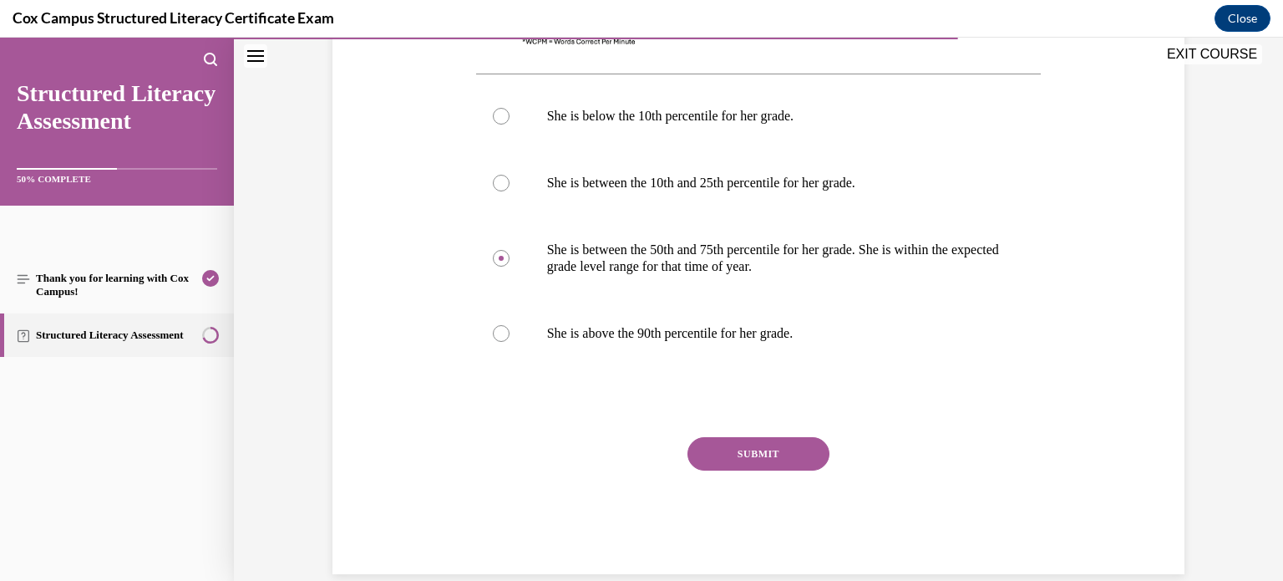
click at [723, 451] on button "SUBMIT" at bounding box center [758, 453] width 142 height 33
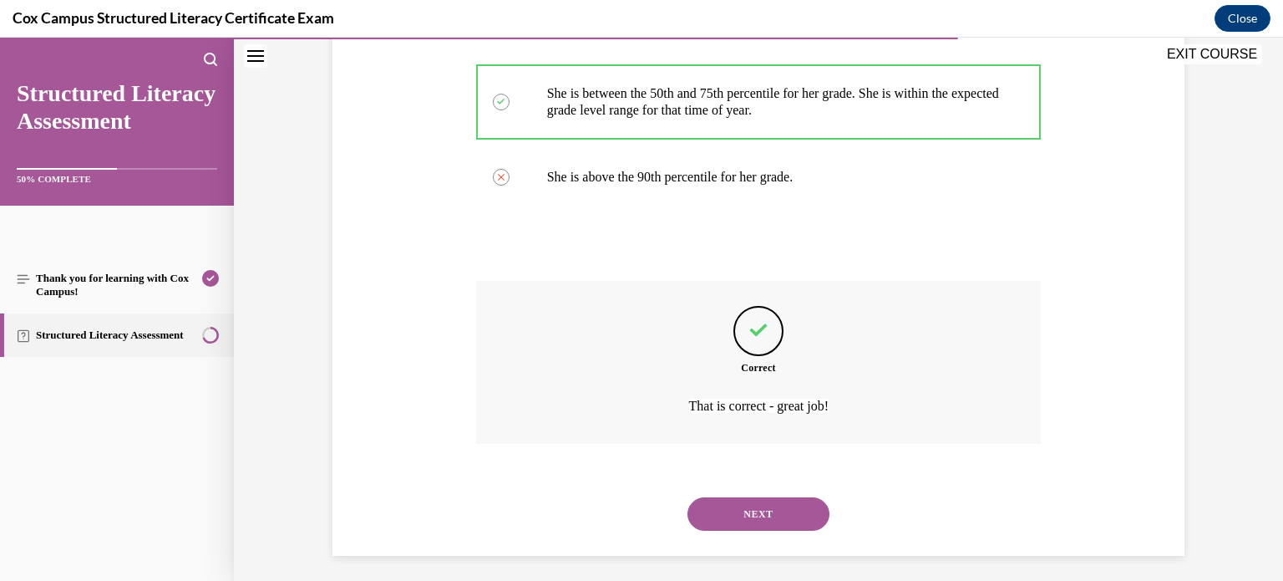
scroll to position [956, 0]
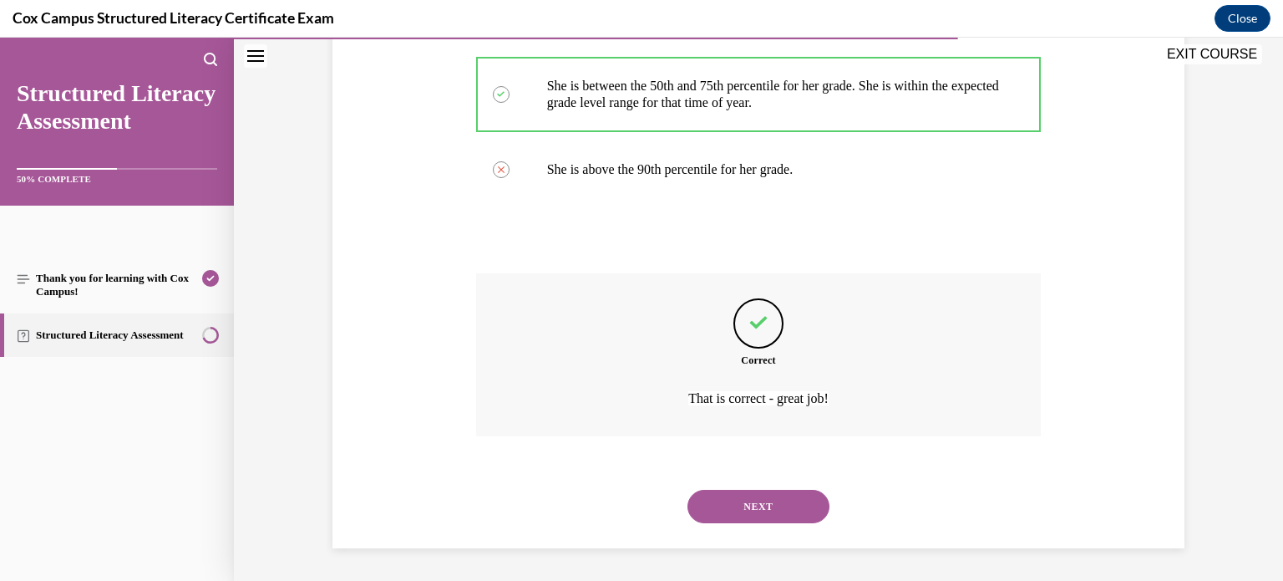
click at [748, 501] on button "NEXT" at bounding box center [758, 505] width 142 height 33
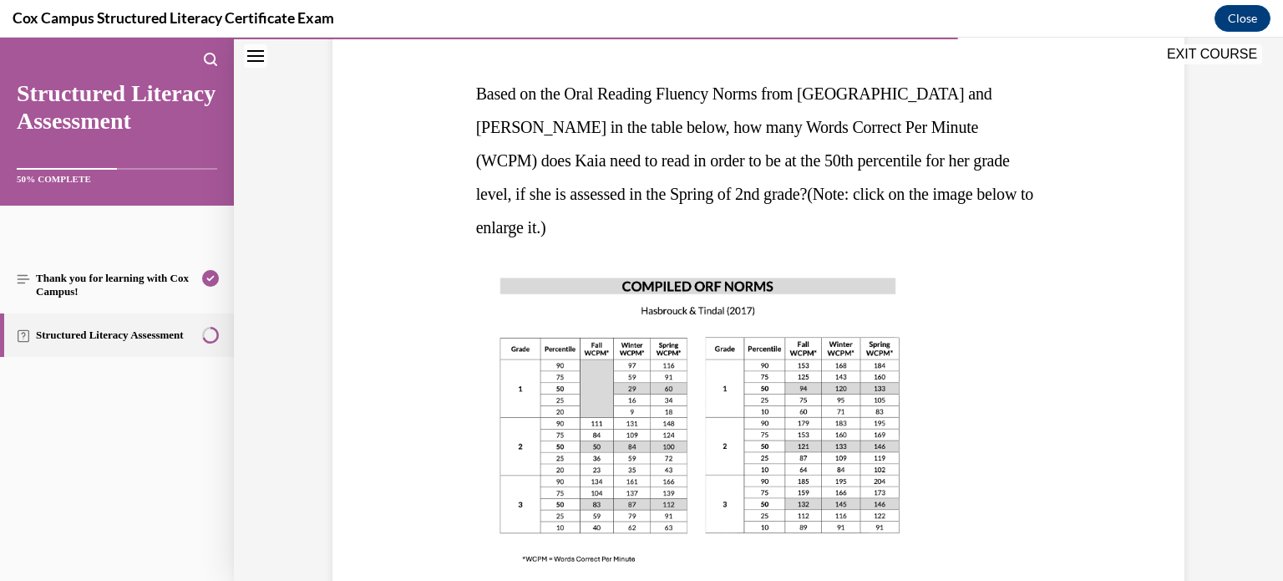
scroll to position [246, 0]
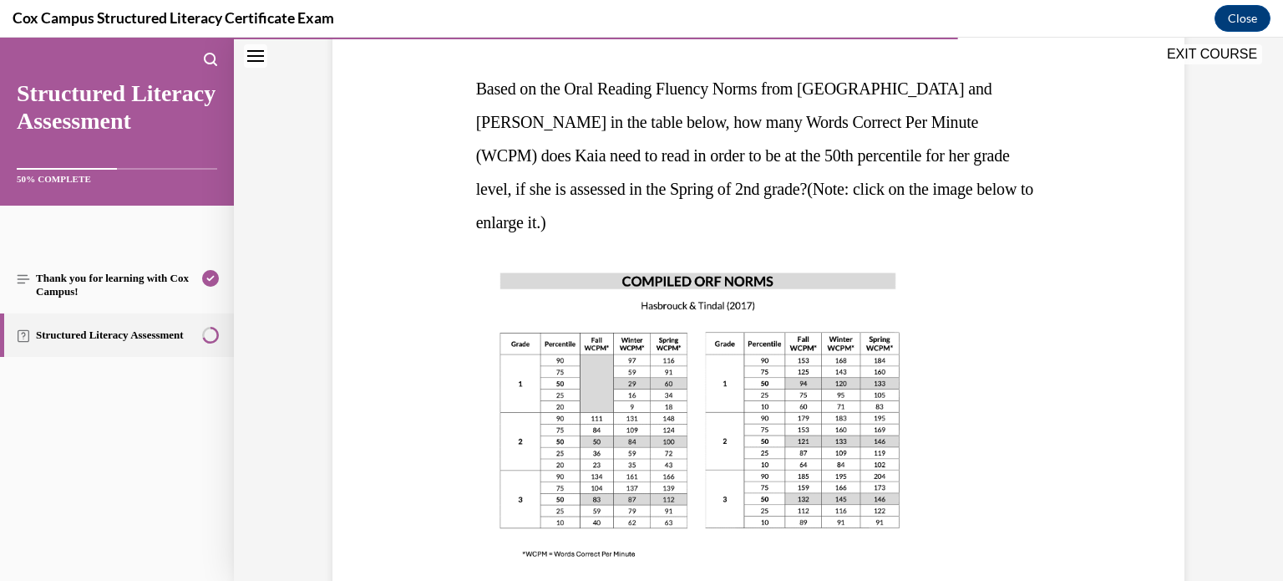
click at [1012, 379] on div at bounding box center [758, 414] width 565 height 317
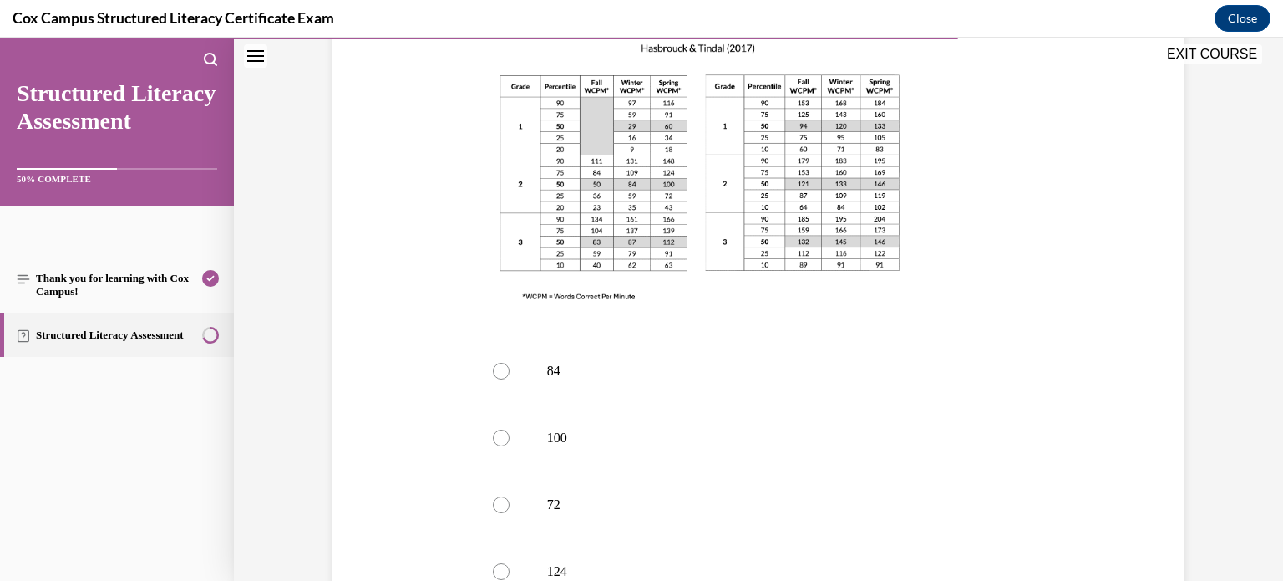
scroll to position [533, 0]
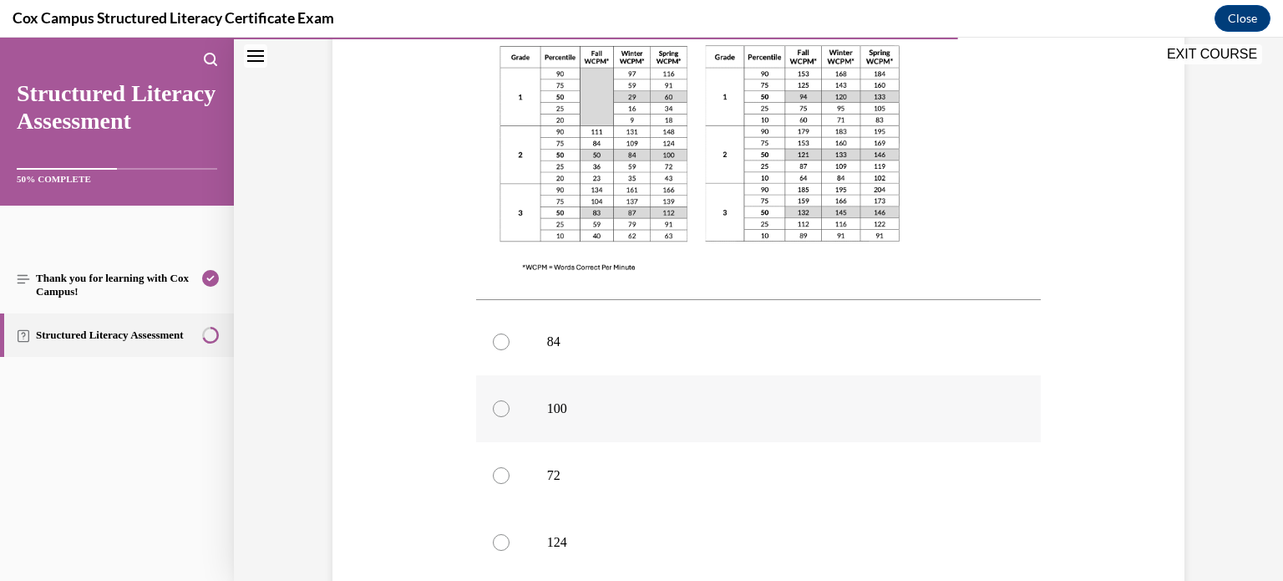
click at [955, 375] on label "100" at bounding box center [758, 408] width 565 height 67
click at [510, 400] on input "100" at bounding box center [501, 408] width 17 height 17
radio input "true"
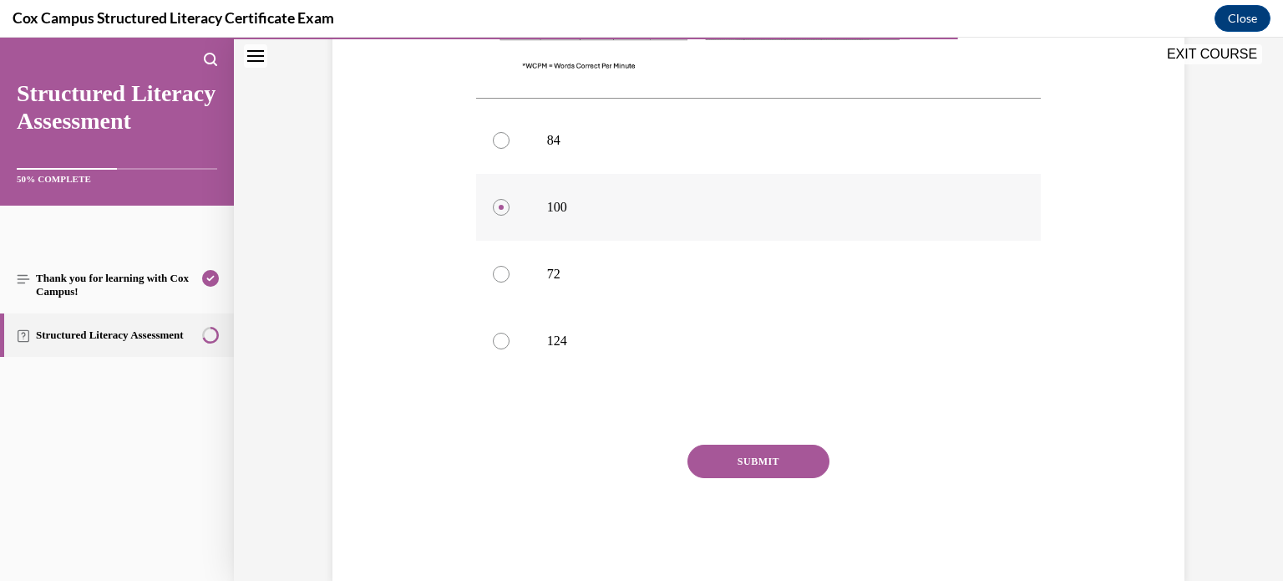
scroll to position [729, 0]
click at [790, 449] on button "SUBMIT" at bounding box center [758, 465] width 142 height 33
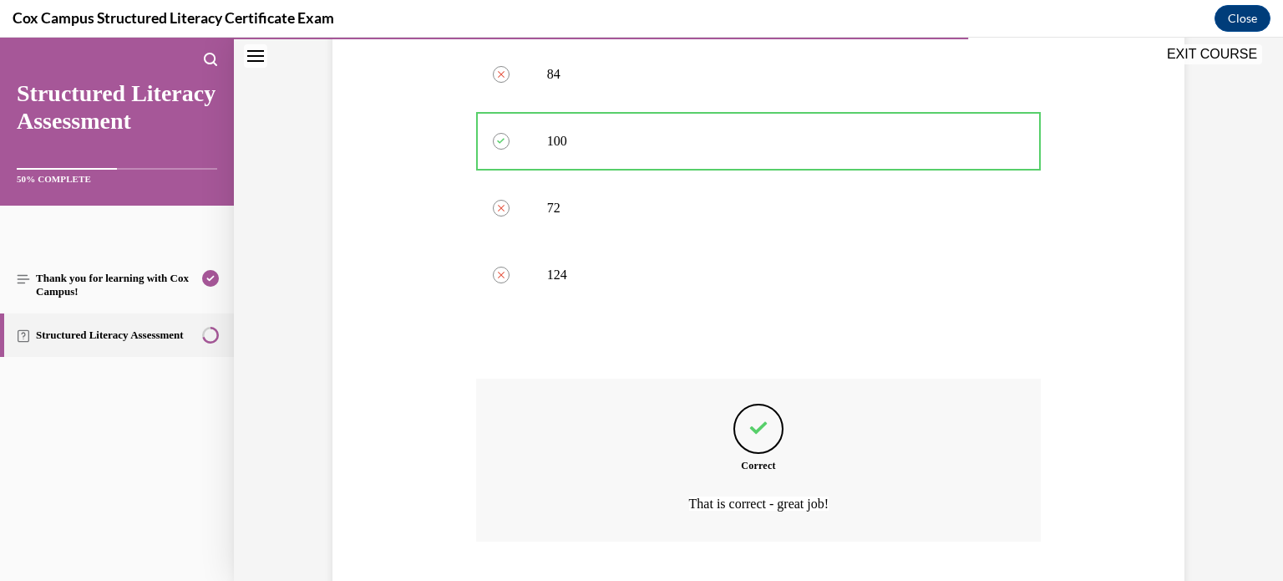
scroll to position [872, 0]
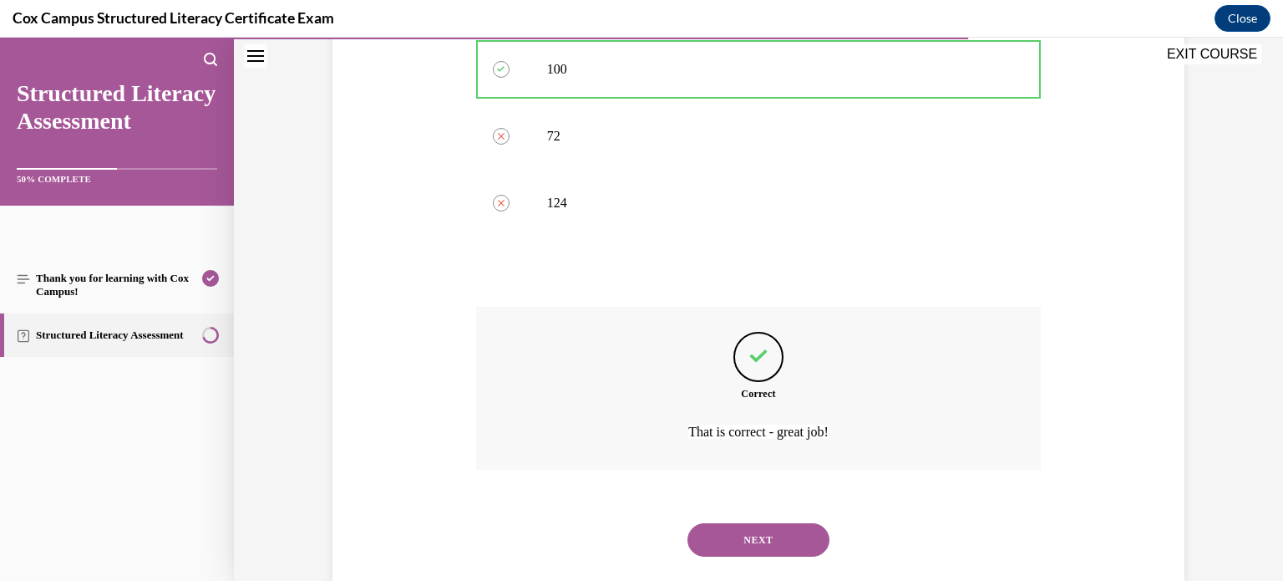
click at [766, 523] on button "NEXT" at bounding box center [758, 539] width 142 height 33
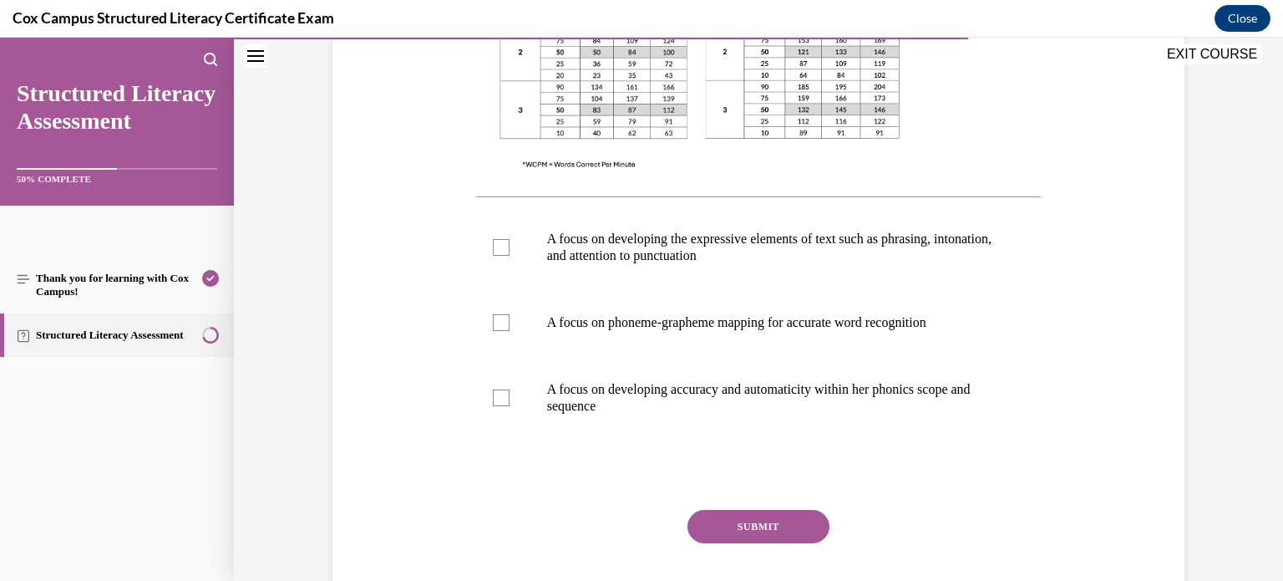
scroll to position [608, 0]
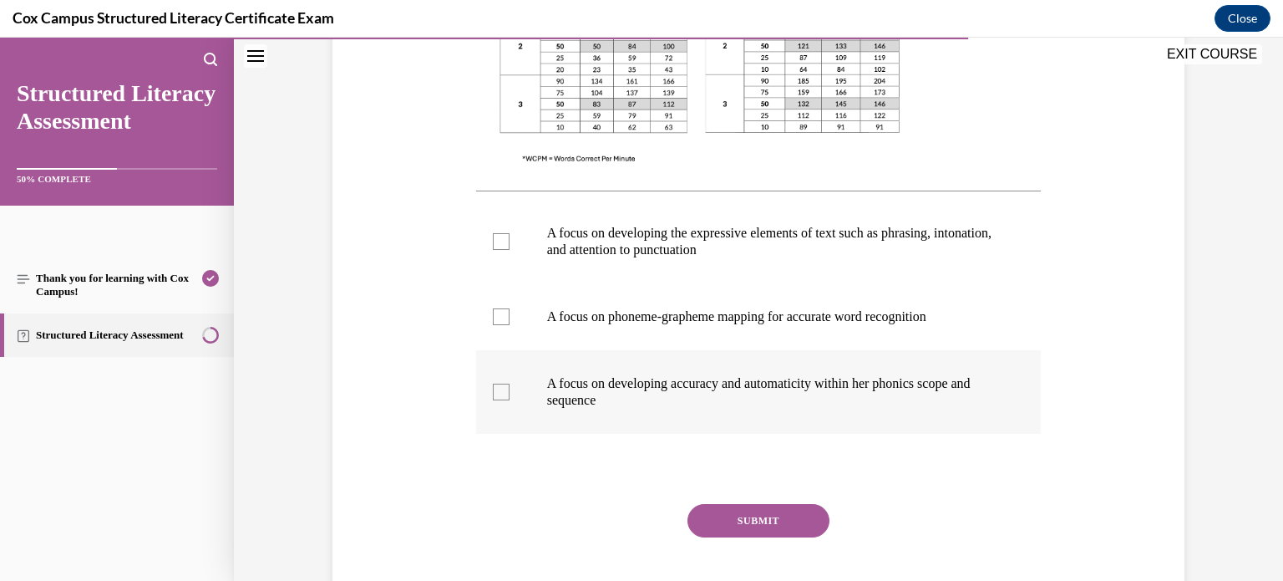
click at [500, 391] on div at bounding box center [501, 391] width 17 height 17
click at [500, 391] on input "A focus on developing accuracy and automaticity within her phonics scope and se…" at bounding box center [501, 391] width 17 height 17
checkbox input "true"
click at [497, 241] on div at bounding box center [501, 241] width 17 height 17
click at [497, 241] on input "A focus on developing the expressive elements of text such as phrasing, intonat…" at bounding box center [501, 241] width 17 height 17
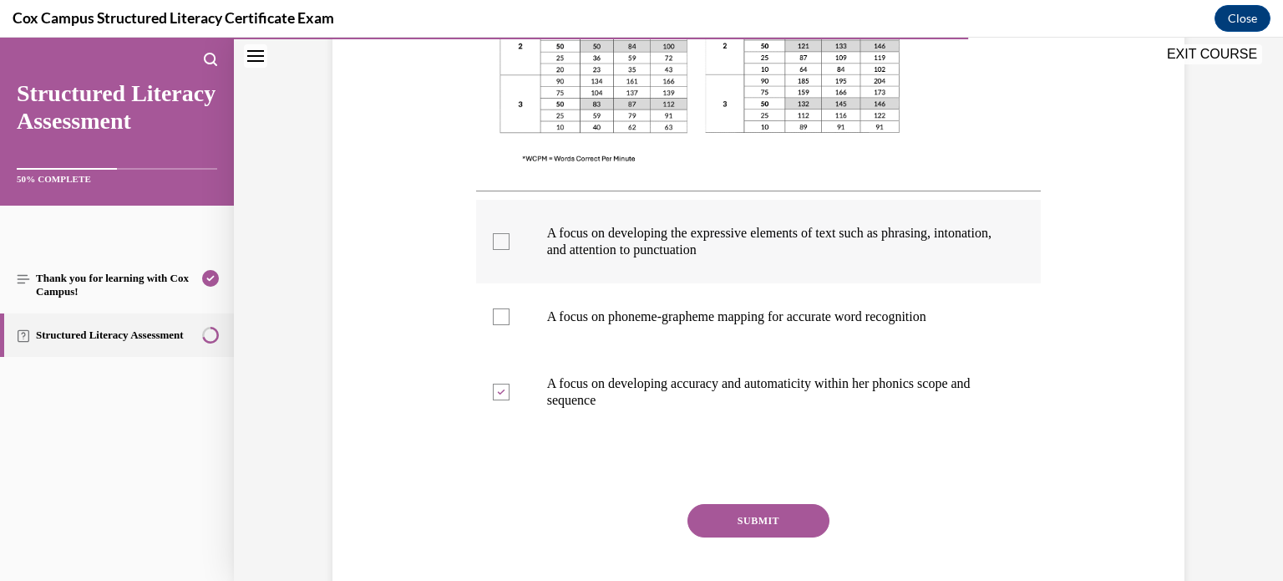
checkbox input "true"
click at [732, 515] on button "SUBMIT" at bounding box center [758, 520] width 142 height 33
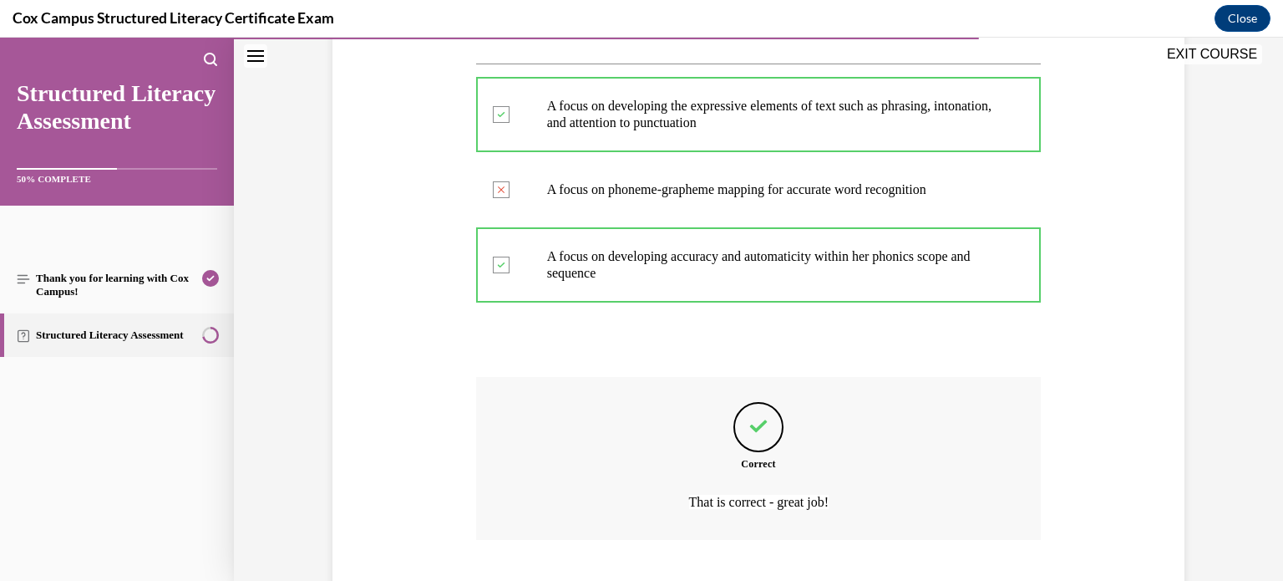
scroll to position [795, 0]
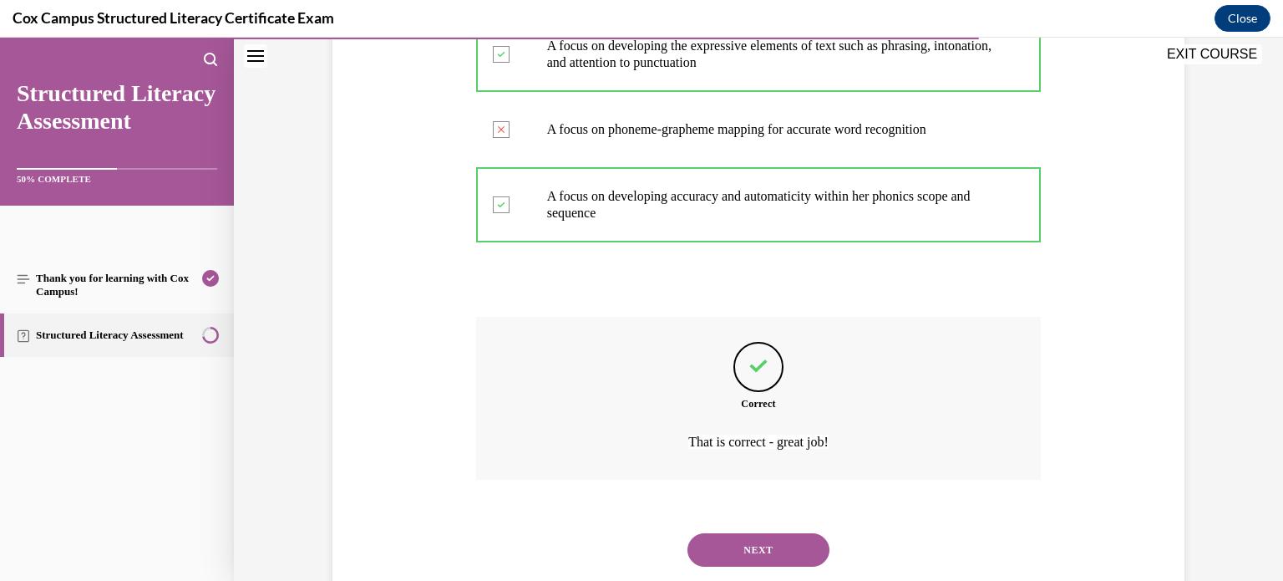
click at [746, 559] on button "NEXT" at bounding box center [758, 549] width 142 height 33
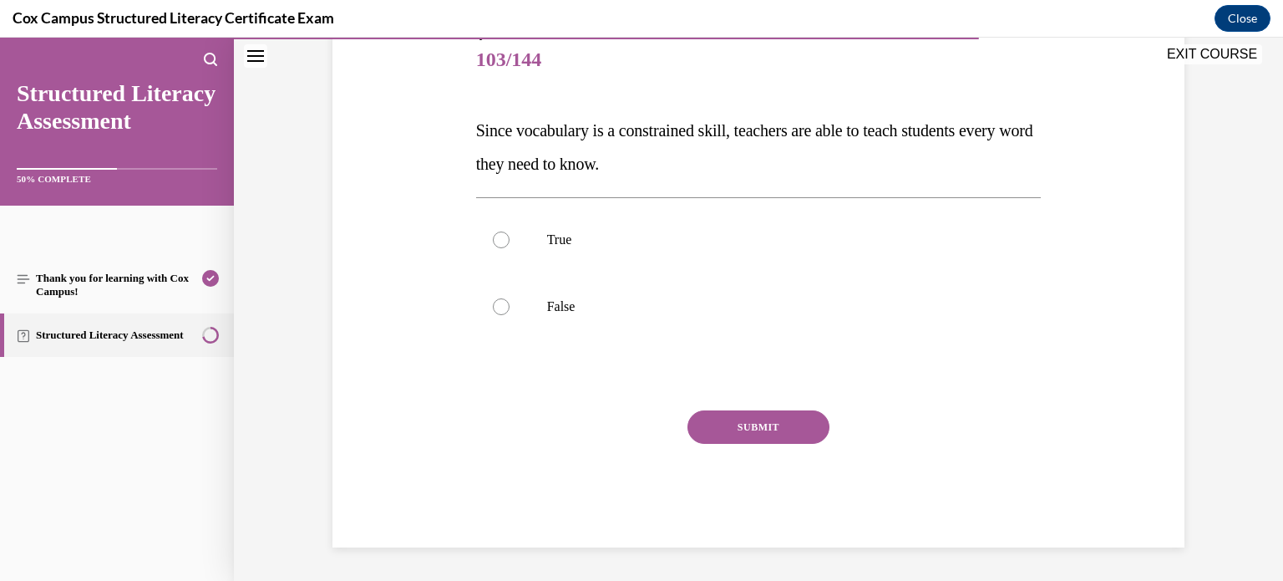
scroll to position [185, 0]
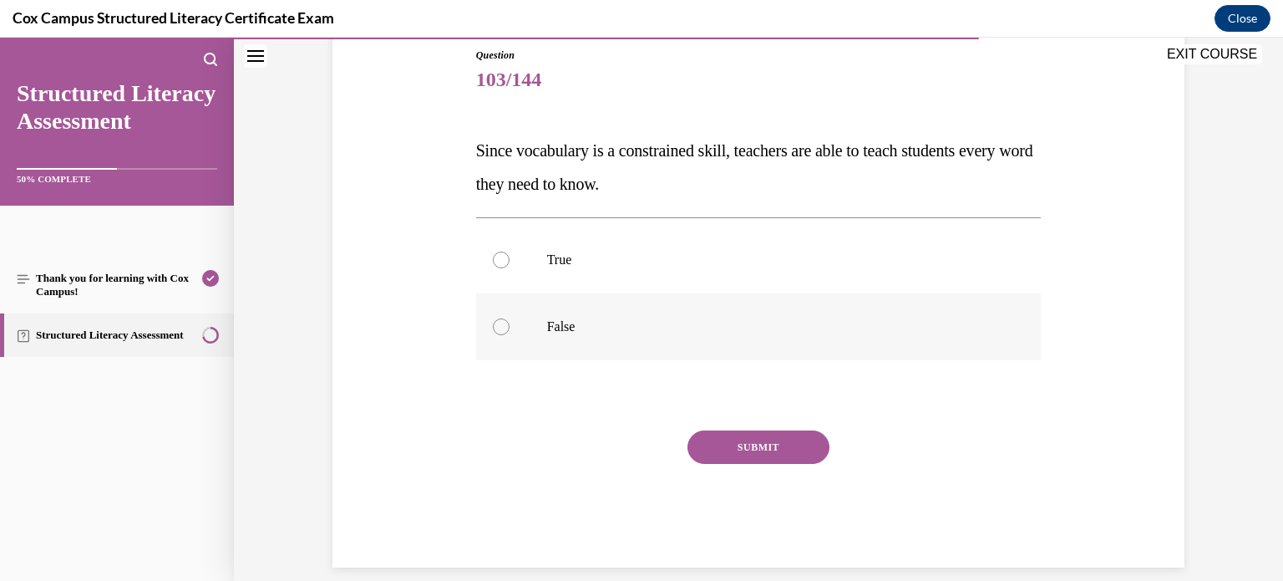
click at [512, 315] on label "False" at bounding box center [758, 326] width 565 height 67
click at [510, 318] on input "False" at bounding box center [501, 326] width 17 height 17
radio input "true"
click at [741, 448] on button "SUBMIT" at bounding box center [758, 446] width 142 height 33
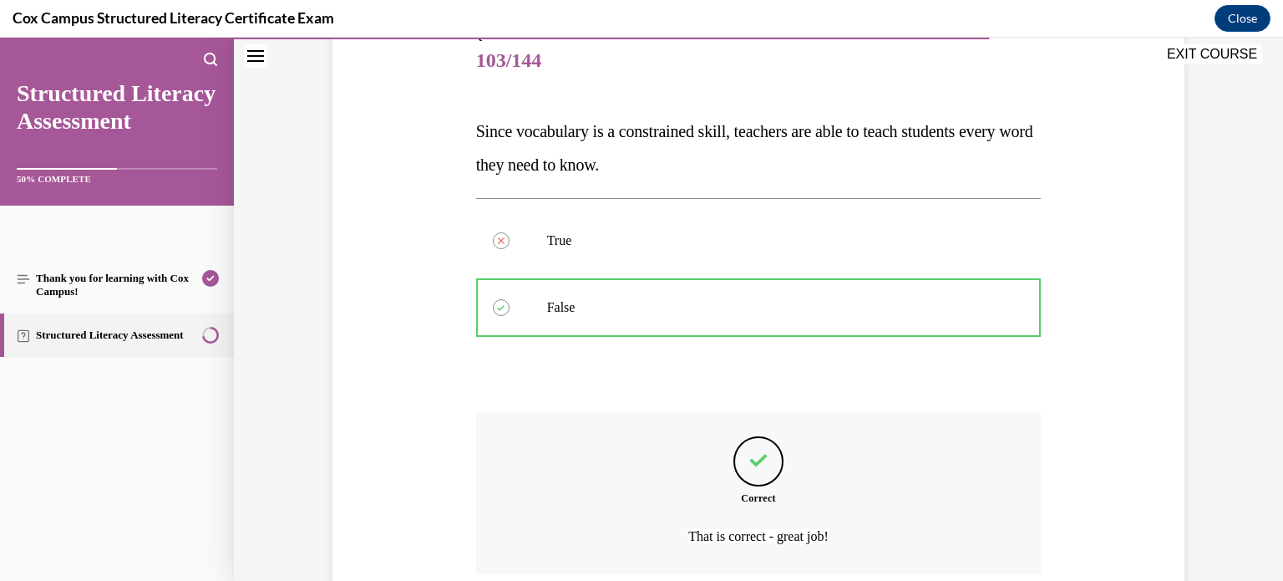
scroll to position [342, 0]
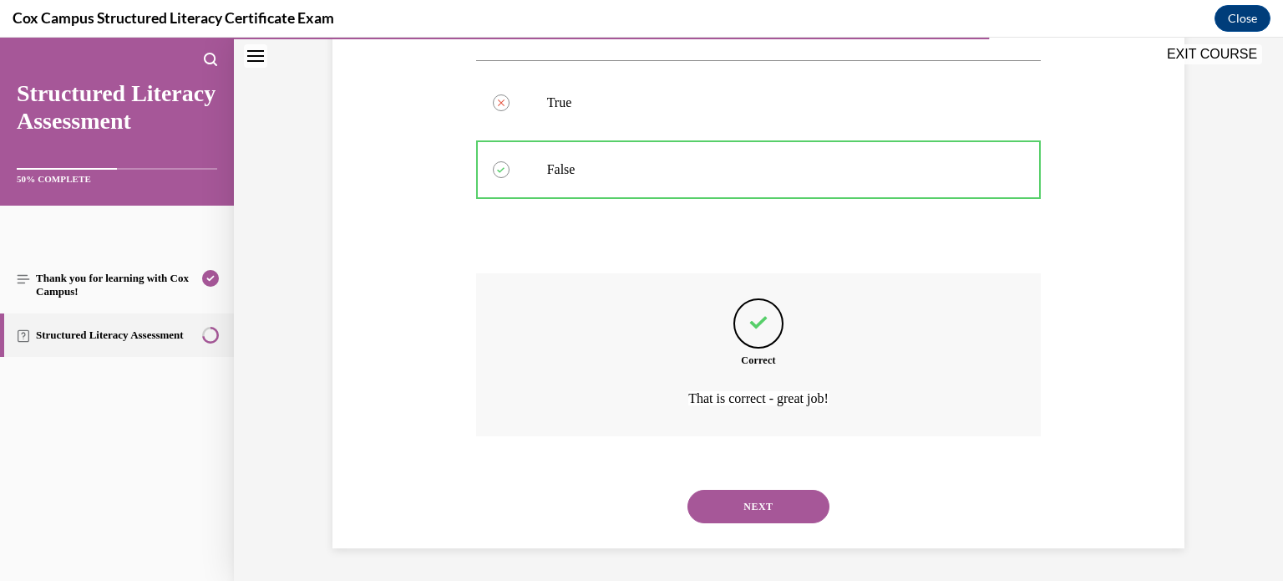
click at [763, 500] on button "NEXT" at bounding box center [758, 505] width 142 height 33
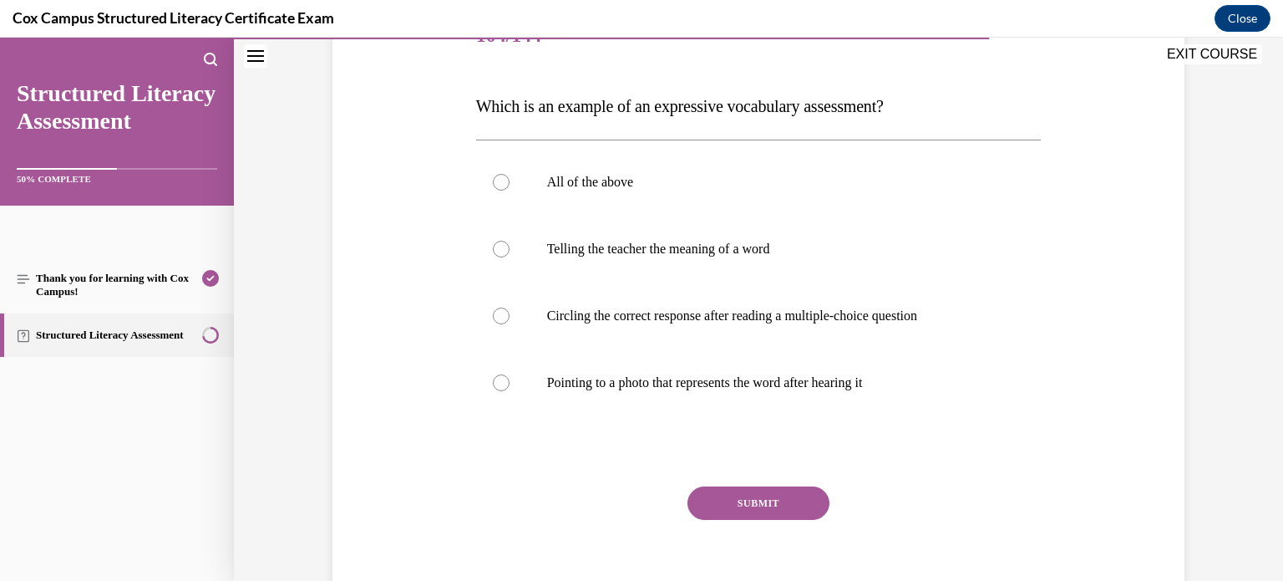
scroll to position [230, 0]
click at [491, 175] on label "All of the above" at bounding box center [758, 181] width 565 height 67
click at [493, 175] on input "All of the above" at bounding box center [501, 181] width 17 height 17
radio input "true"
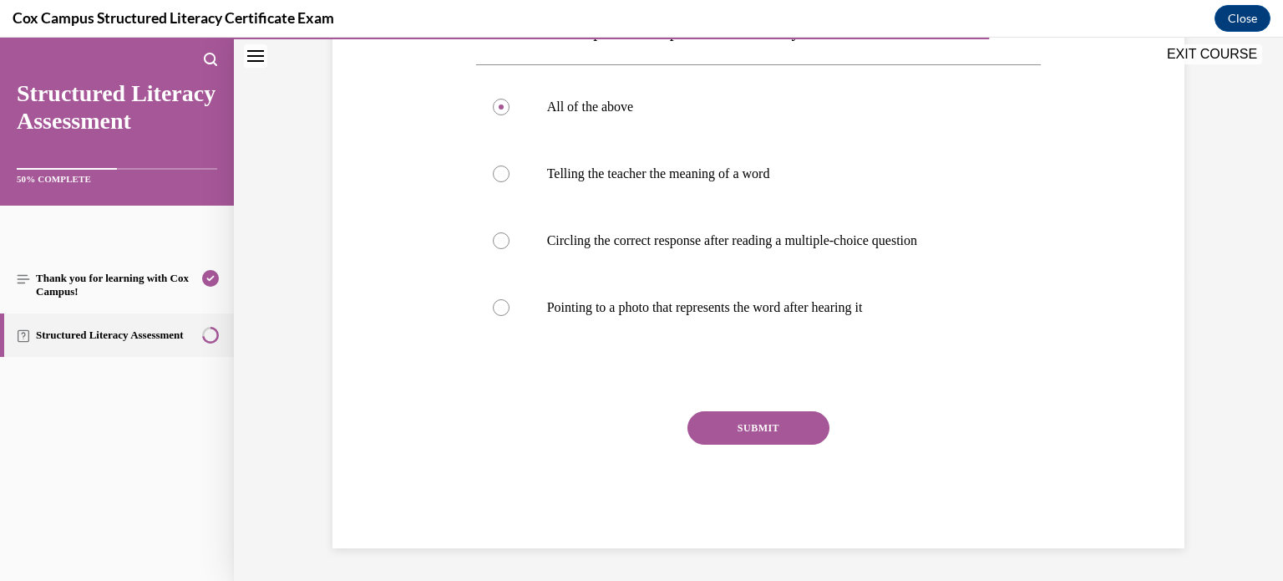
click at [699, 422] on button "SUBMIT" at bounding box center [758, 427] width 142 height 33
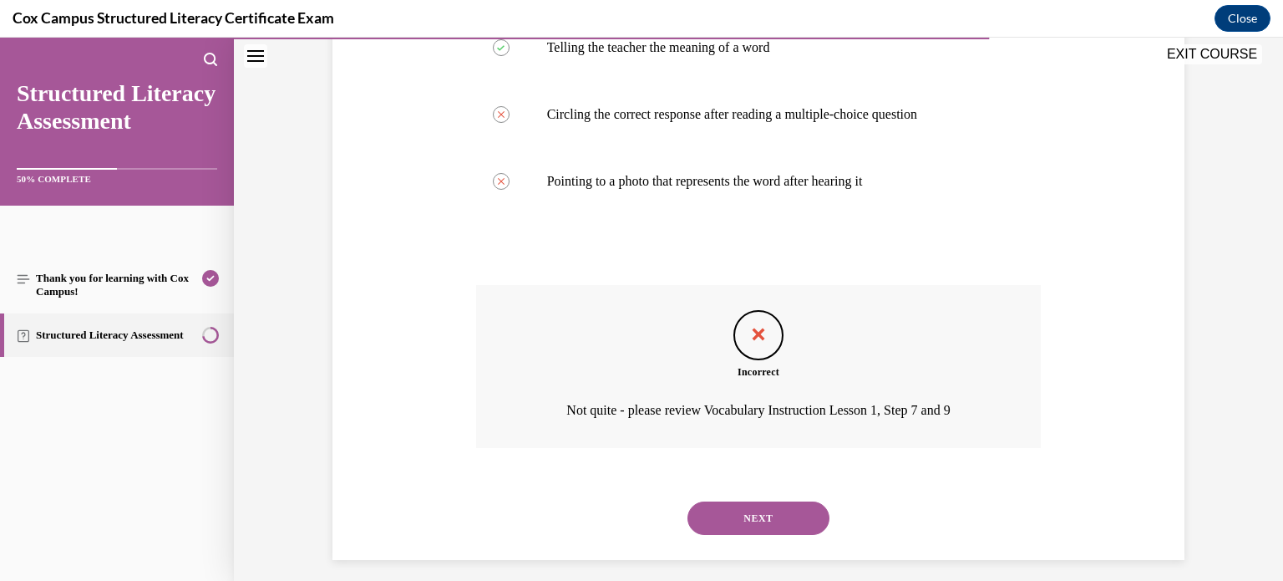
scroll to position [442, 0]
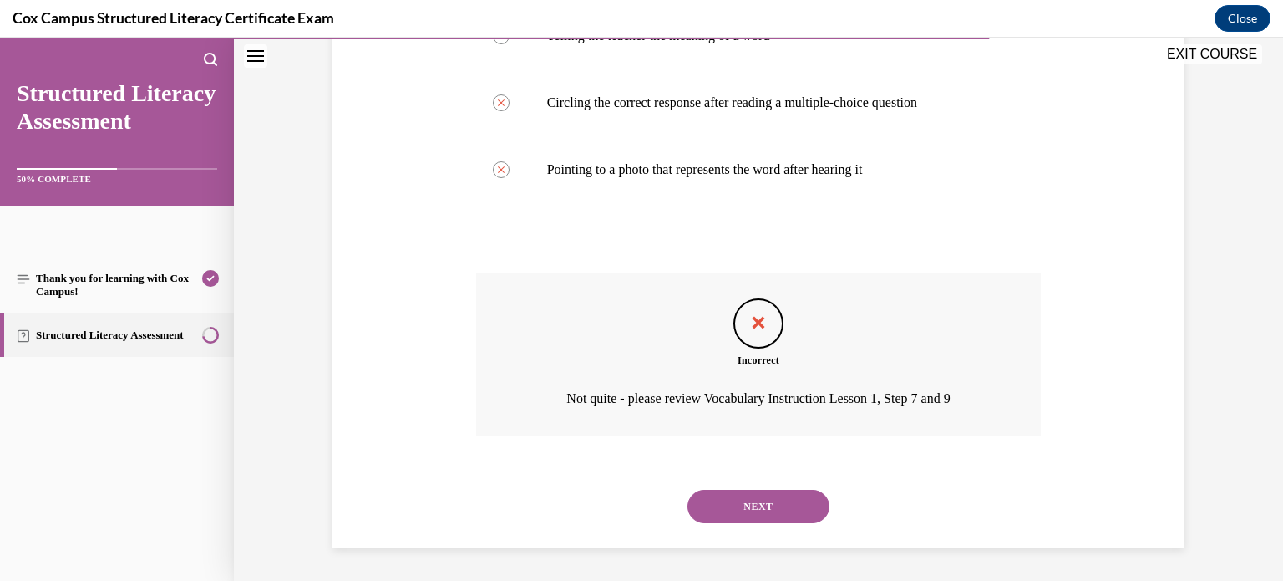
click at [730, 495] on button "NEXT" at bounding box center [758, 505] width 142 height 33
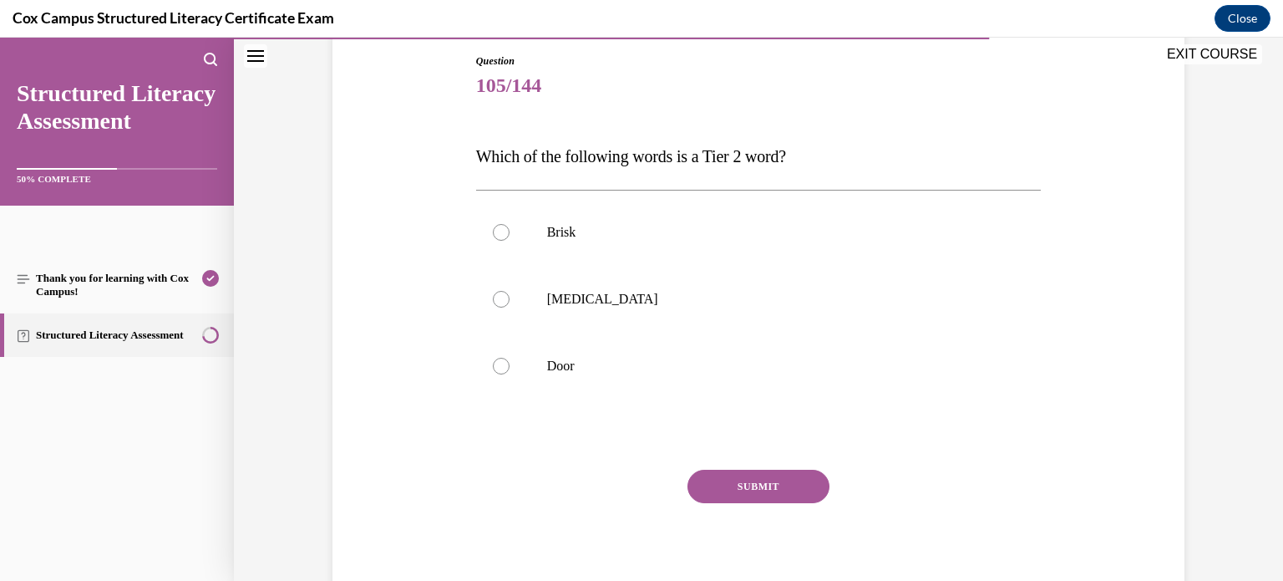
scroll to position [185, 0]
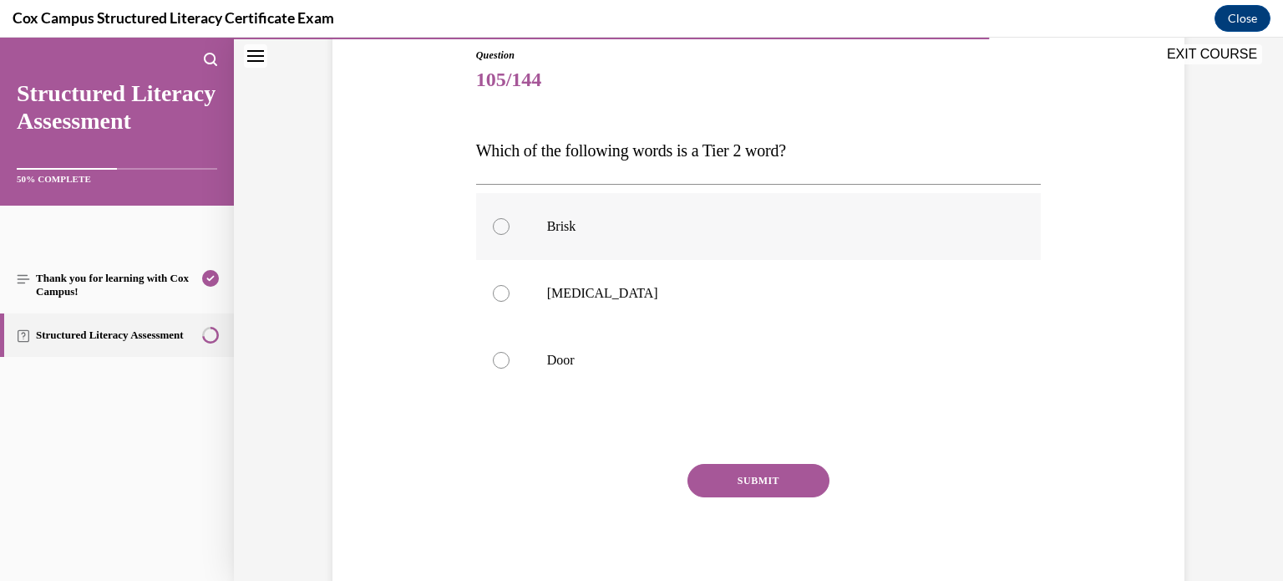
click at [511, 226] on label "Brisk" at bounding box center [758, 226] width 565 height 67
click at [510, 226] on input "Brisk" at bounding box center [501, 226] width 17 height 17
radio input "true"
click at [798, 483] on button "SUBMIT" at bounding box center [758, 480] width 142 height 33
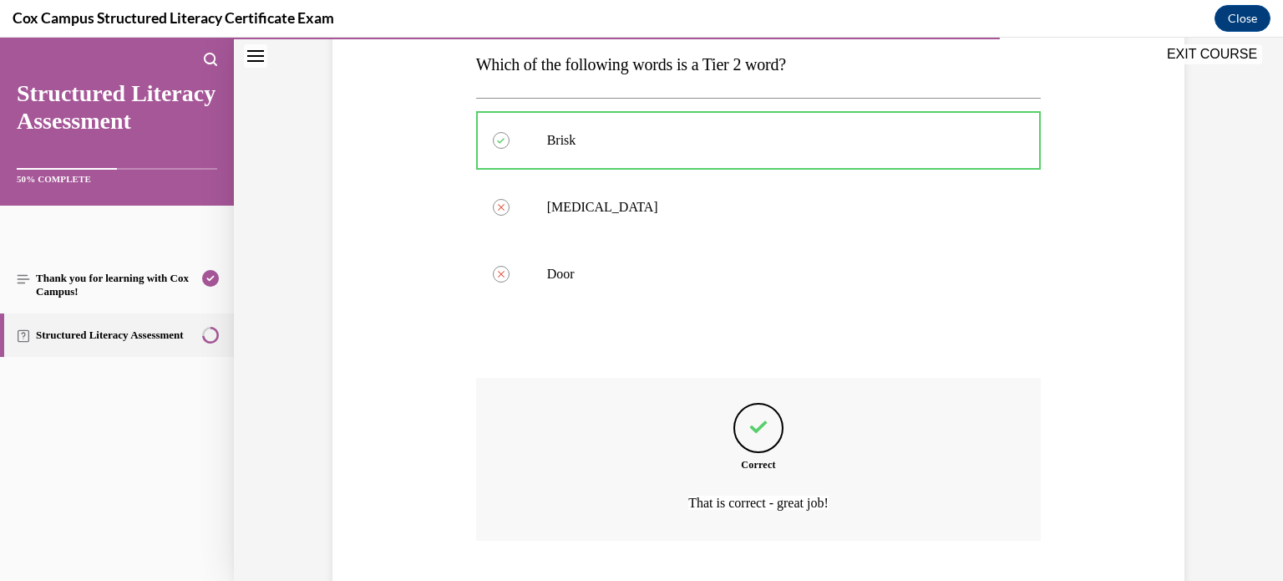
scroll to position [375, 0]
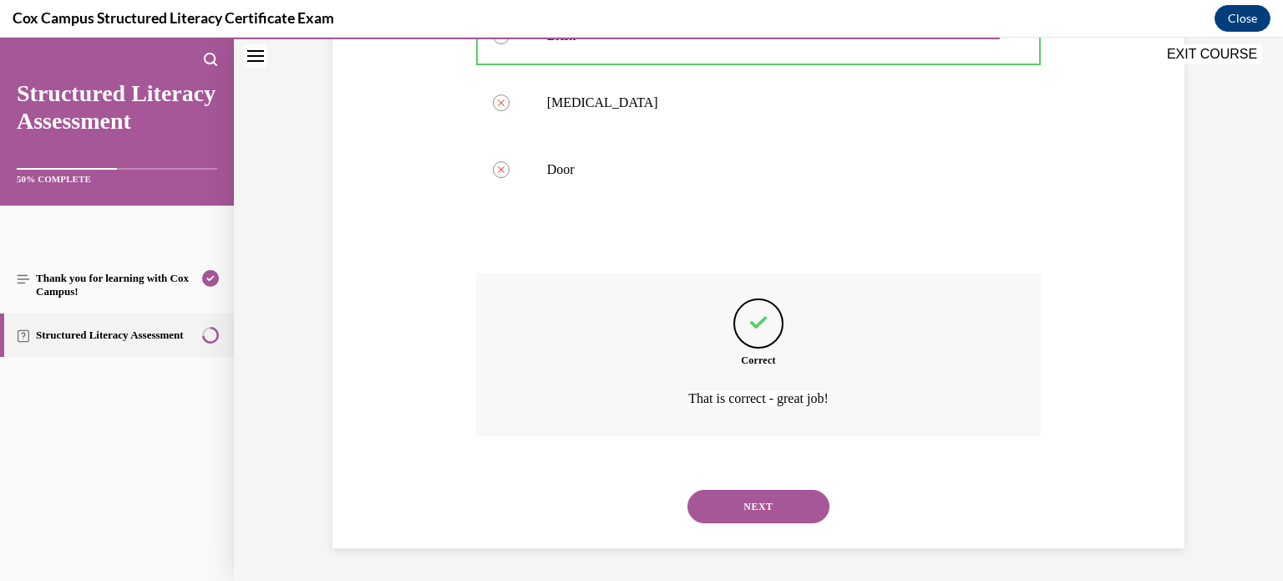
click at [713, 507] on button "NEXT" at bounding box center [758, 505] width 142 height 33
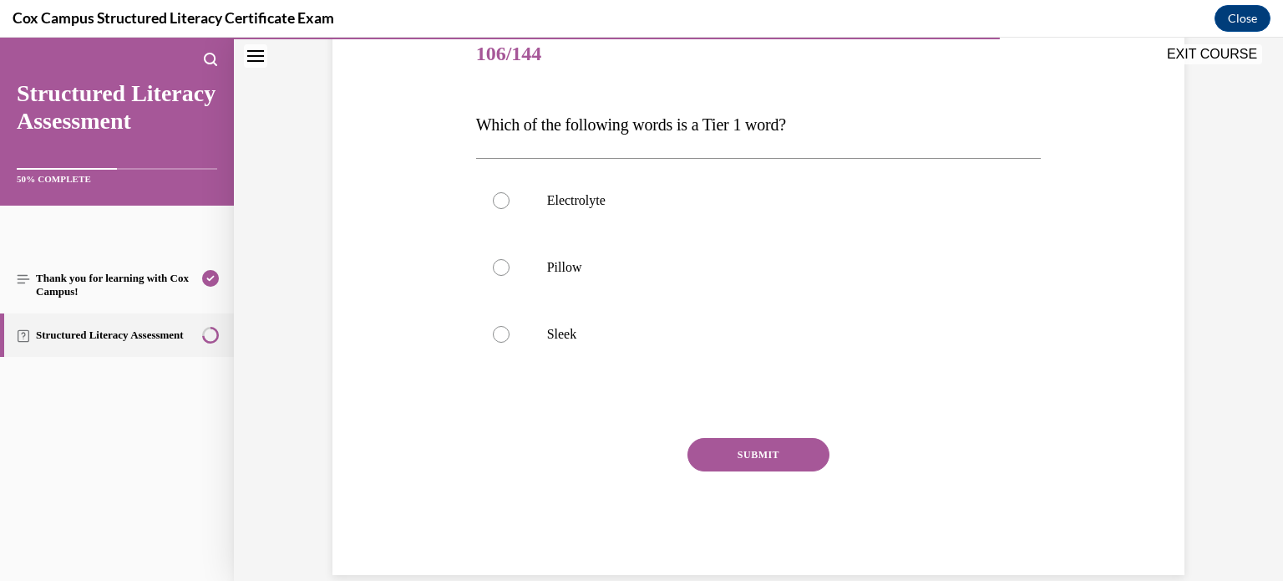
scroll to position [211, 0]
click at [514, 271] on label "Pillow" at bounding box center [758, 266] width 565 height 67
click at [510, 271] on input "Pillow" at bounding box center [501, 266] width 17 height 17
radio input "true"
click at [736, 446] on button "SUBMIT" at bounding box center [758, 453] width 142 height 33
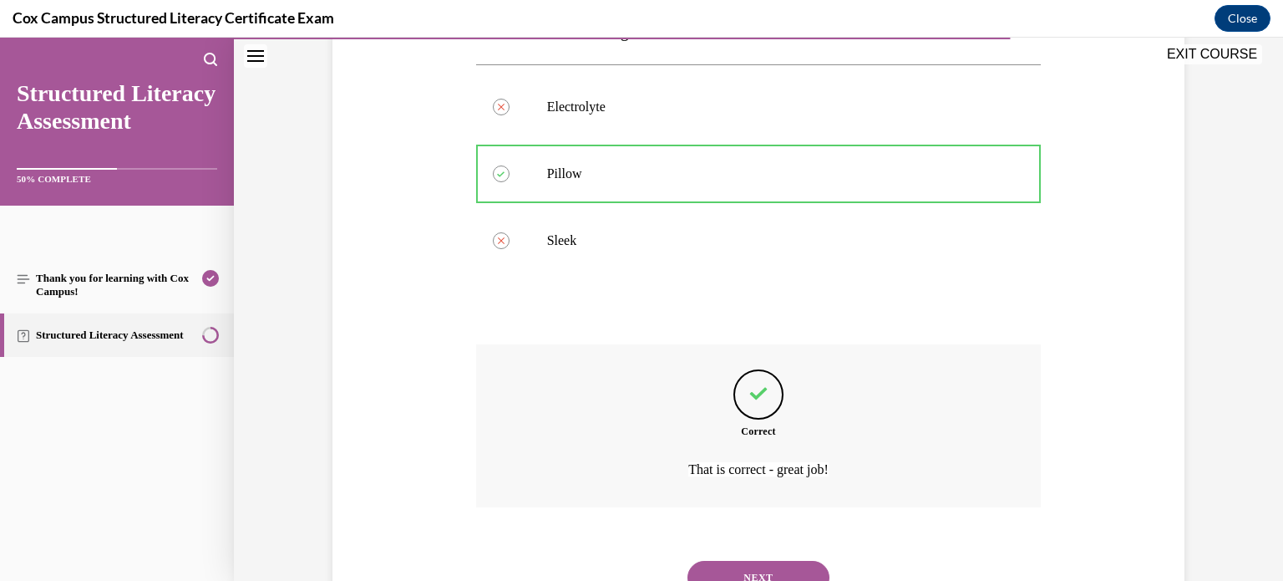
scroll to position [375, 0]
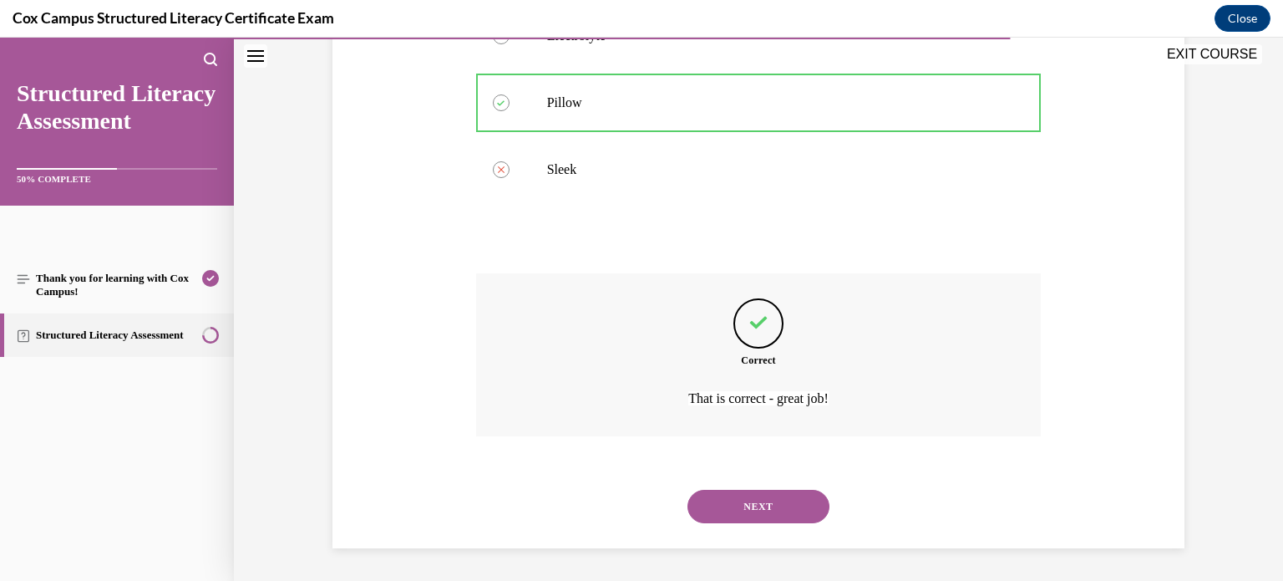
click at [712, 498] on button "NEXT" at bounding box center [758, 505] width 142 height 33
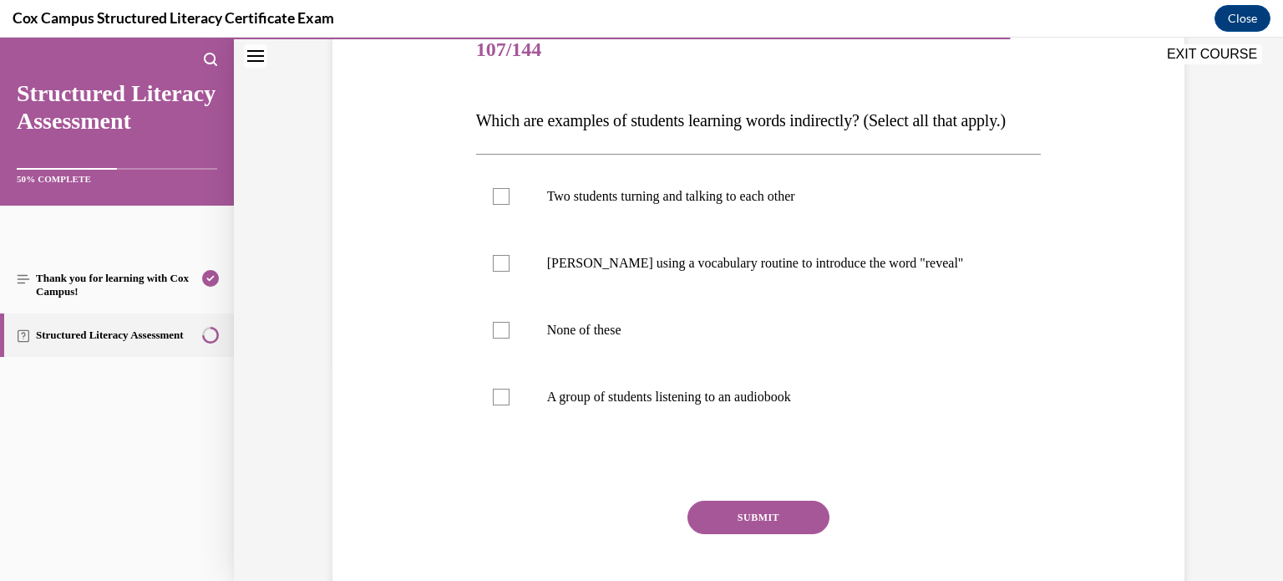
scroll to position [216, 0]
click at [498, 404] on div at bounding box center [501, 396] width 17 height 17
click at [498, 404] on input "A group of students listening to an audiobook" at bounding box center [501, 396] width 17 height 17
checkbox input "true"
click at [497, 204] on div at bounding box center [501, 195] width 17 height 17
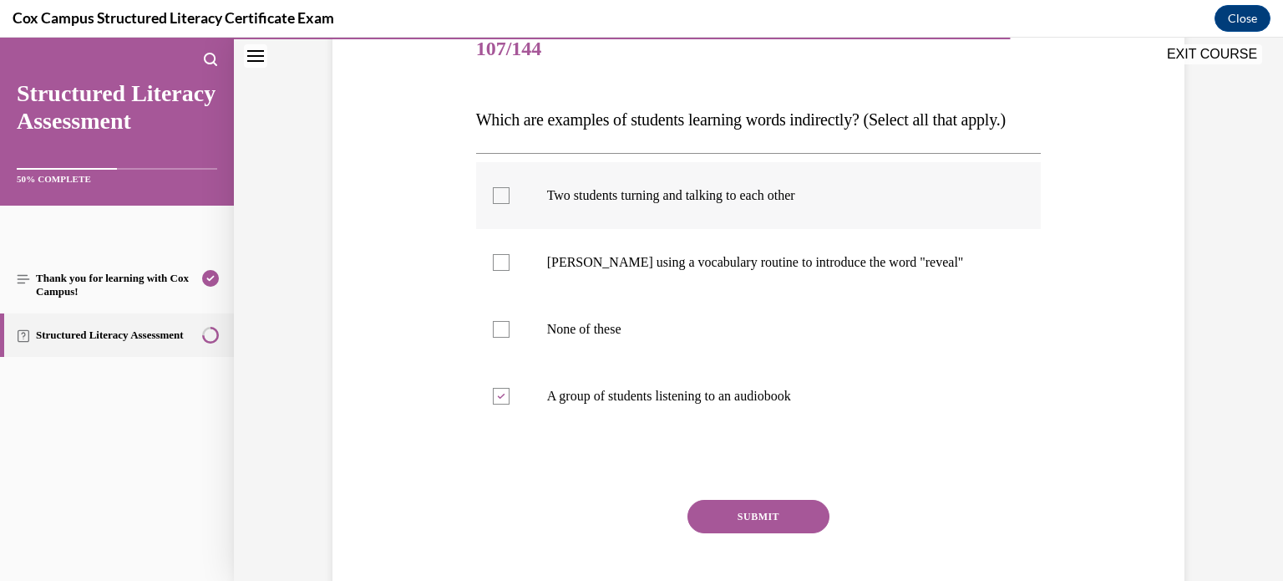
click at [497, 204] on input "Two students turning and talking to each other" at bounding box center [501, 195] width 17 height 17
checkbox input "true"
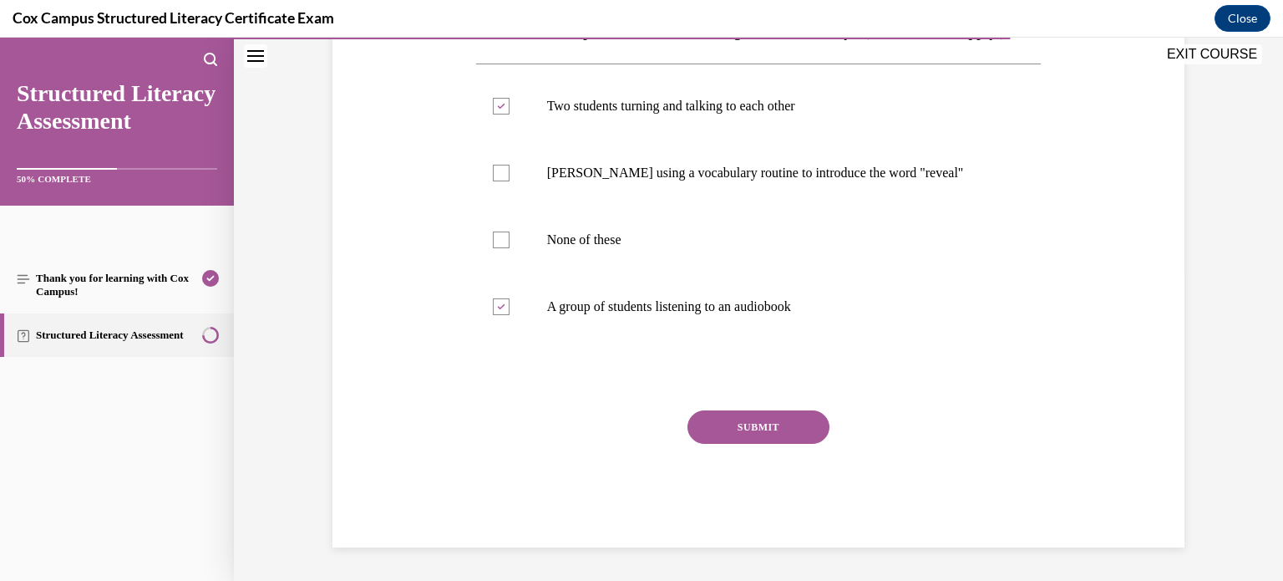
click at [766, 428] on button "SUBMIT" at bounding box center [758, 426] width 142 height 33
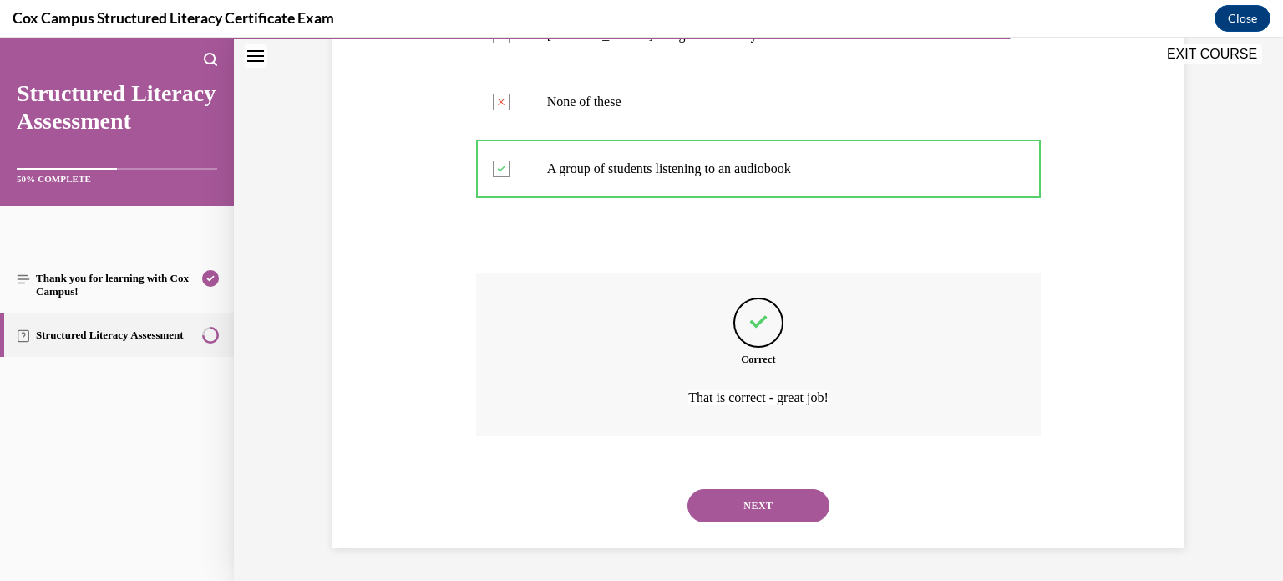
scroll to position [475, 0]
click at [728, 501] on button "NEXT" at bounding box center [758, 505] width 142 height 33
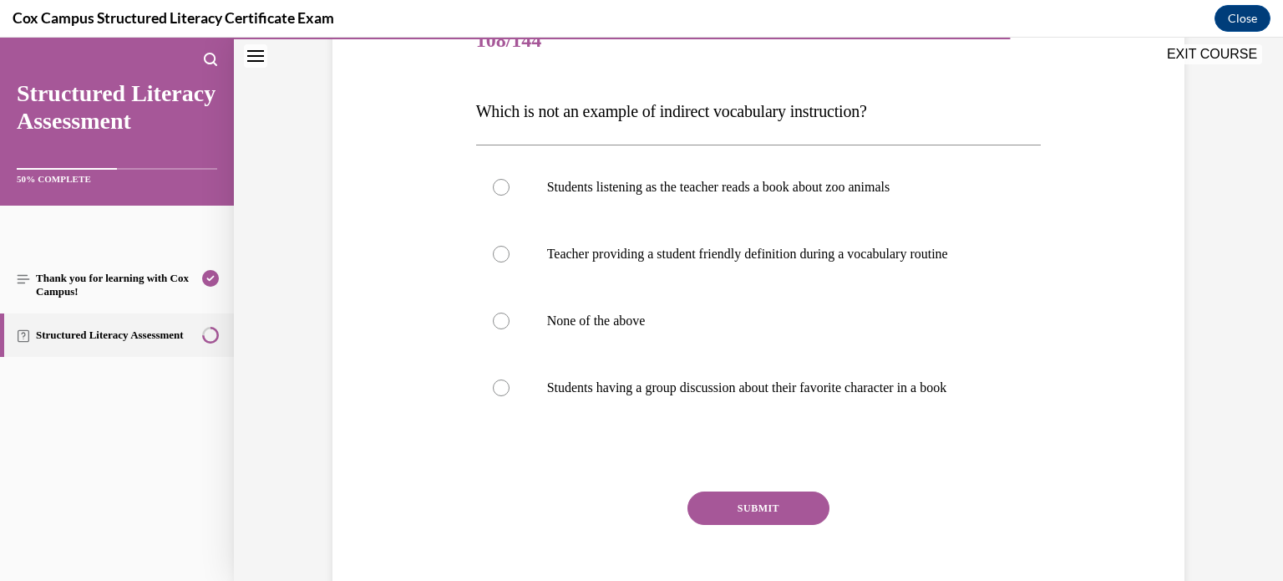
scroll to position [226, 0]
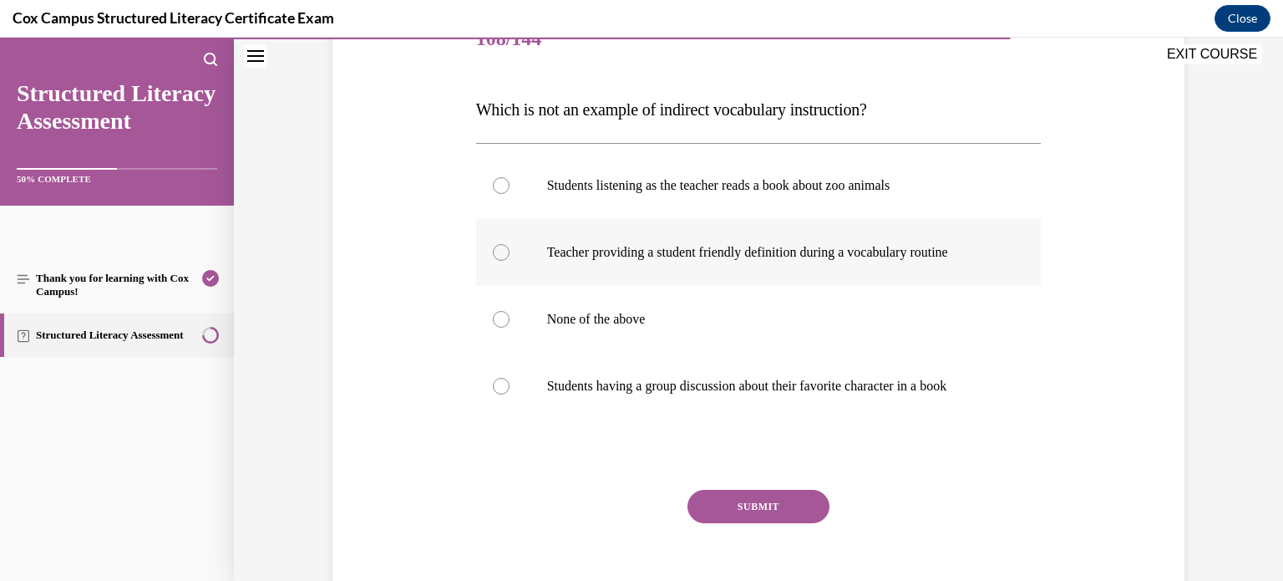
click at [499, 255] on div at bounding box center [501, 252] width 17 height 17
click at [499, 255] on input "Teacher providing a student friendly definition during a vocabulary routine" at bounding box center [501, 252] width 17 height 17
radio input "true"
click at [771, 495] on button "SUBMIT" at bounding box center [758, 505] width 142 height 33
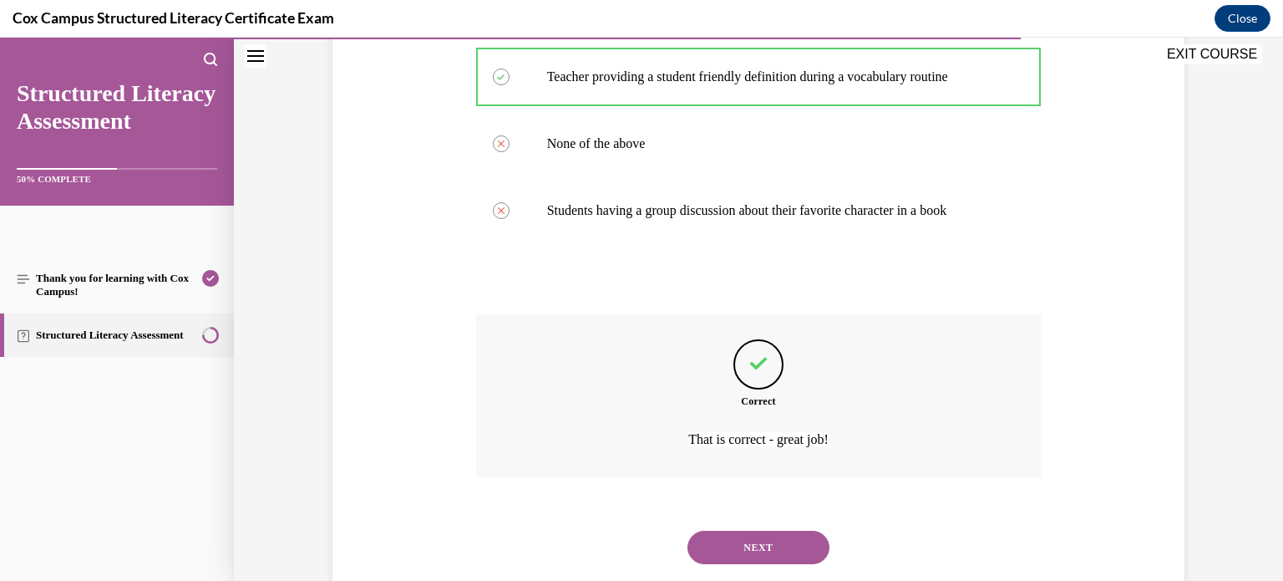
scroll to position [442, 0]
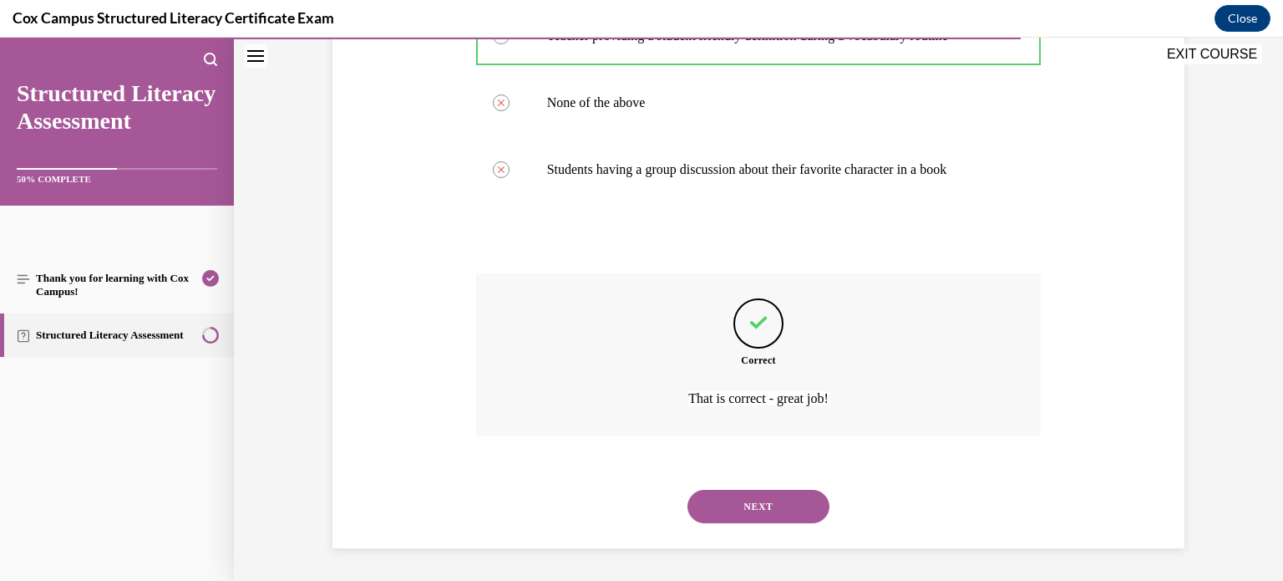
click at [763, 515] on button "NEXT" at bounding box center [758, 505] width 142 height 33
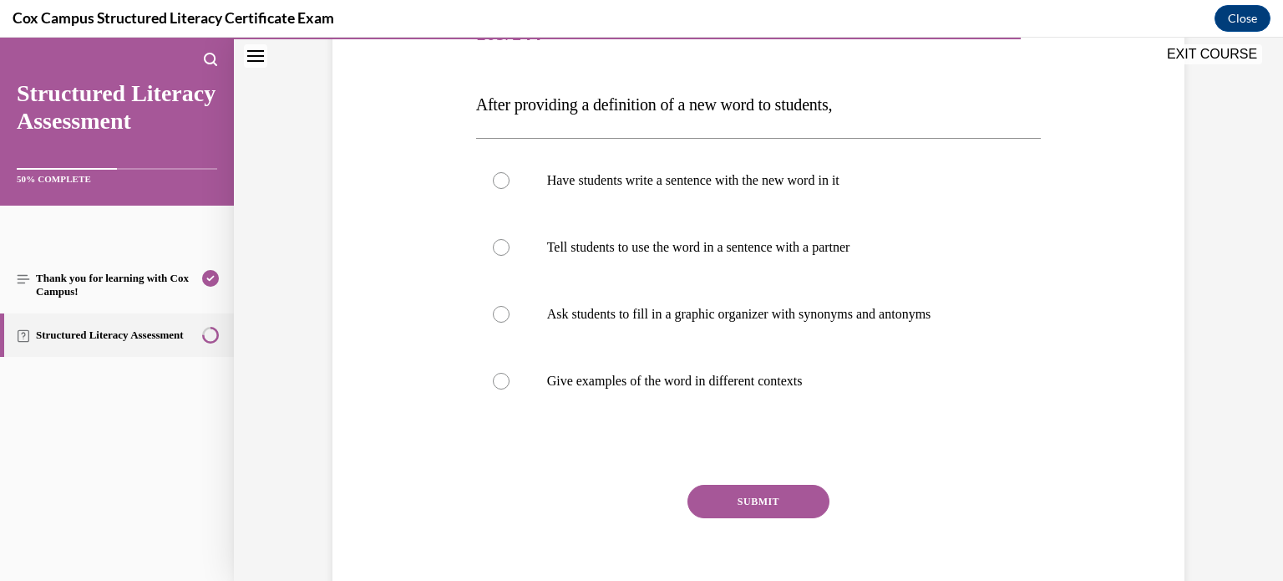
scroll to position [234, 0]
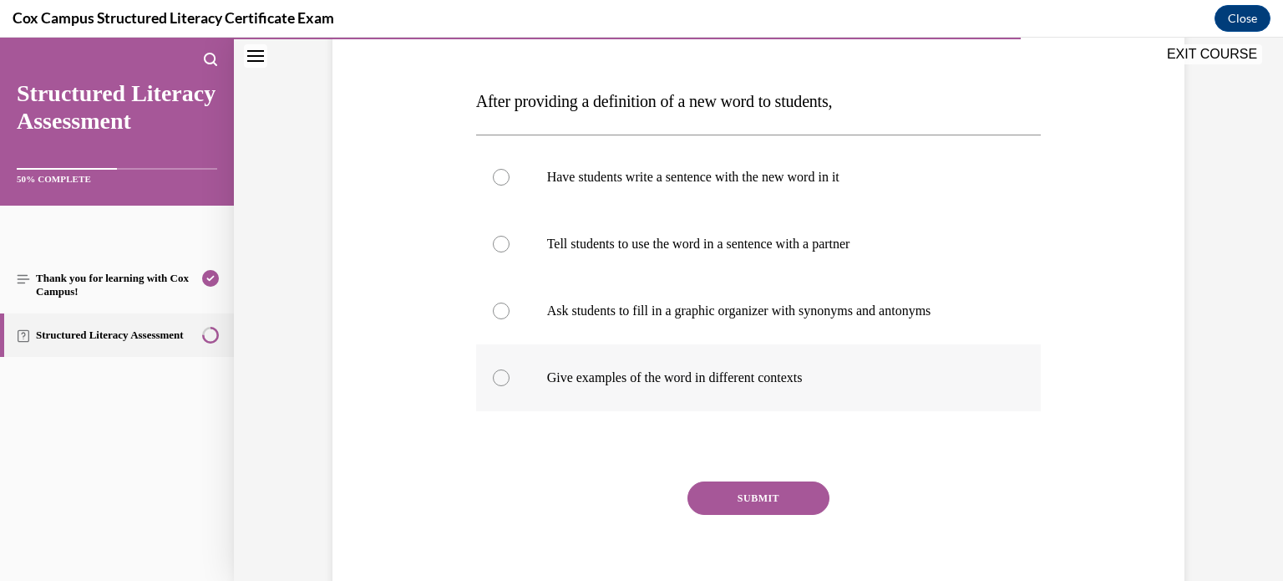
click at [500, 380] on div at bounding box center [501, 377] width 17 height 17
click at [500, 380] on input "Give examples of the word in different contexts" at bounding box center [501, 377] width 17 height 17
radio input "true"
click at [728, 501] on button "SUBMIT" at bounding box center [758, 497] width 142 height 33
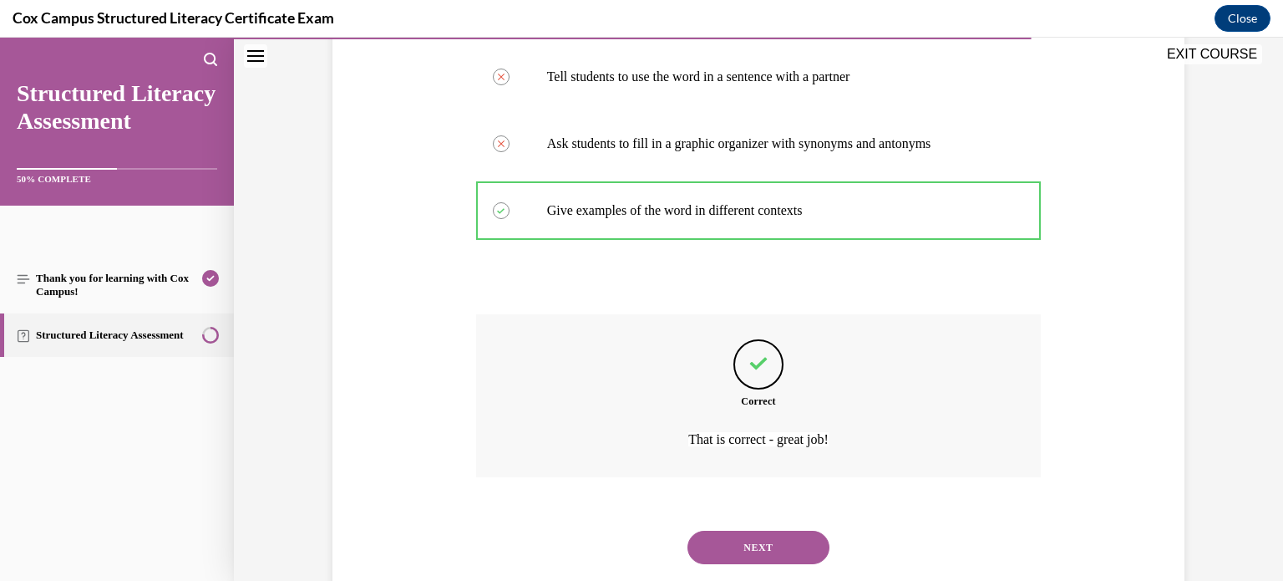
scroll to position [442, 0]
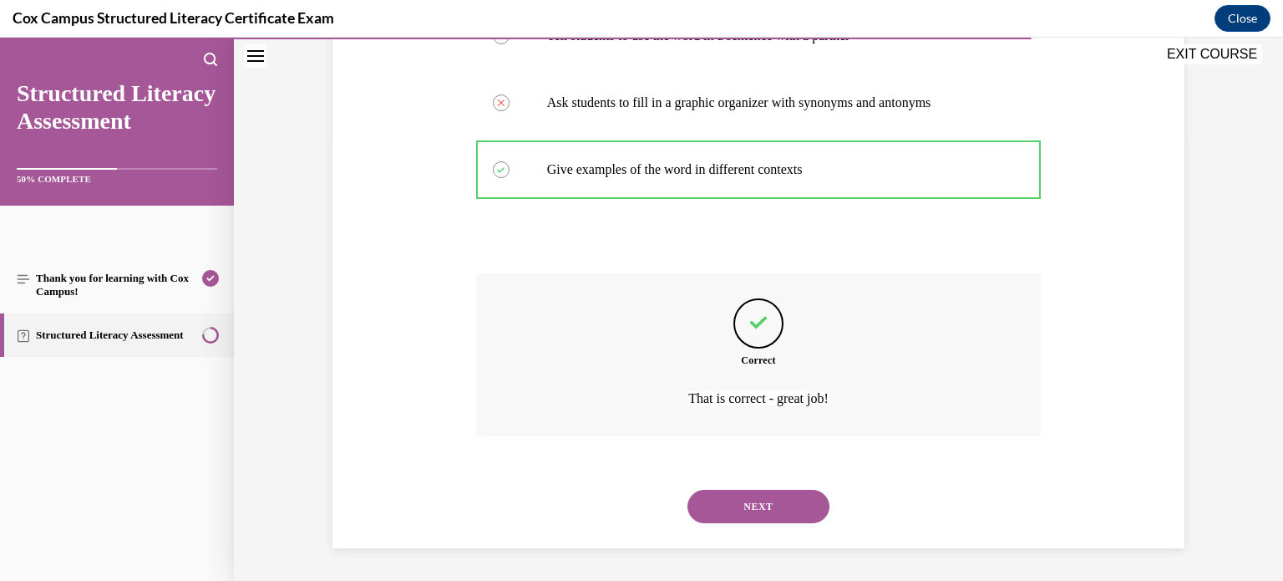
click at [800, 510] on button "NEXT" at bounding box center [758, 505] width 142 height 33
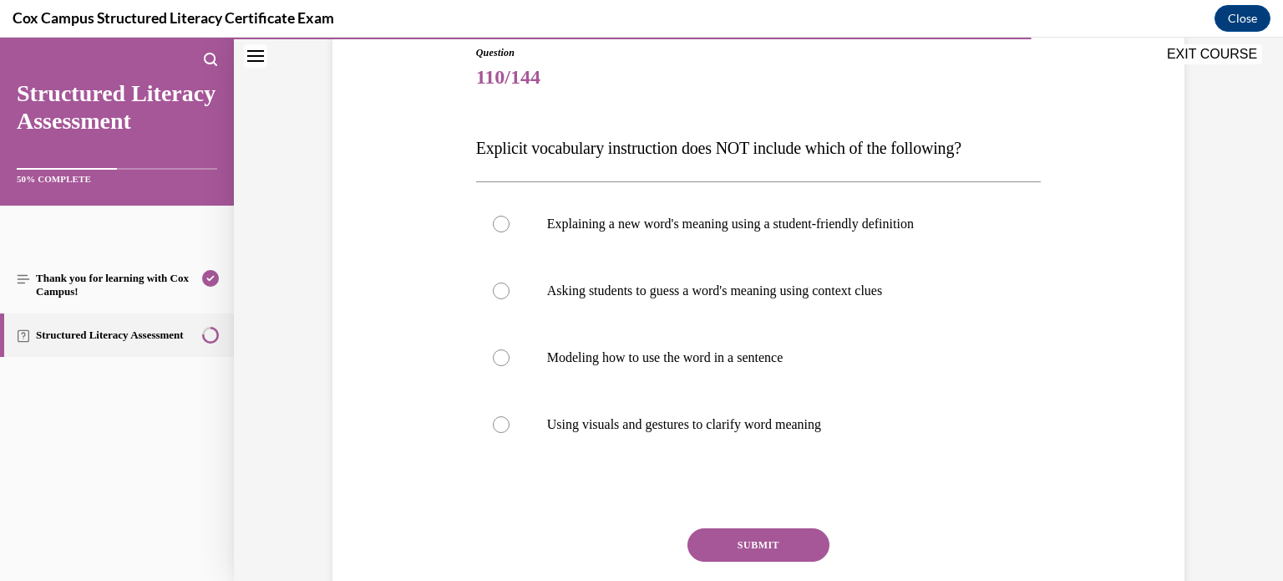
scroll to position [190, 0]
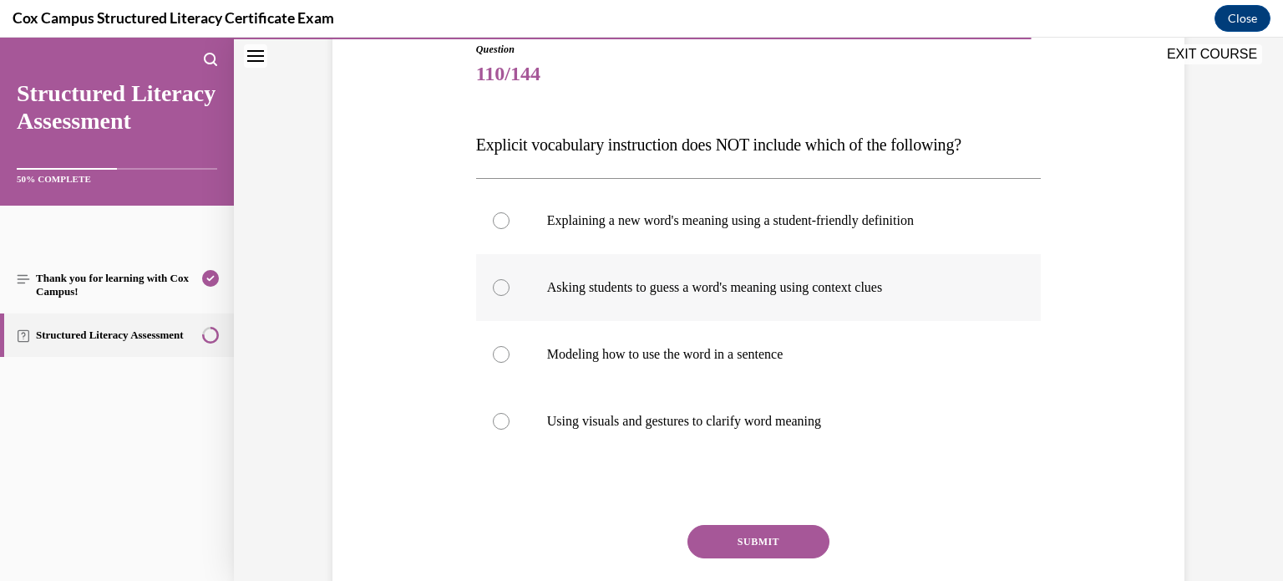
click at [850, 290] on p "Asking students to guess a word's meaning using context clues" at bounding box center [773, 287] width 453 height 17
click at [510, 290] on input "Asking students to guess a word's meaning using context clues" at bounding box center [501, 287] width 17 height 17
radio input "true"
click at [745, 540] on button "SUBMIT" at bounding box center [758, 541] width 142 height 33
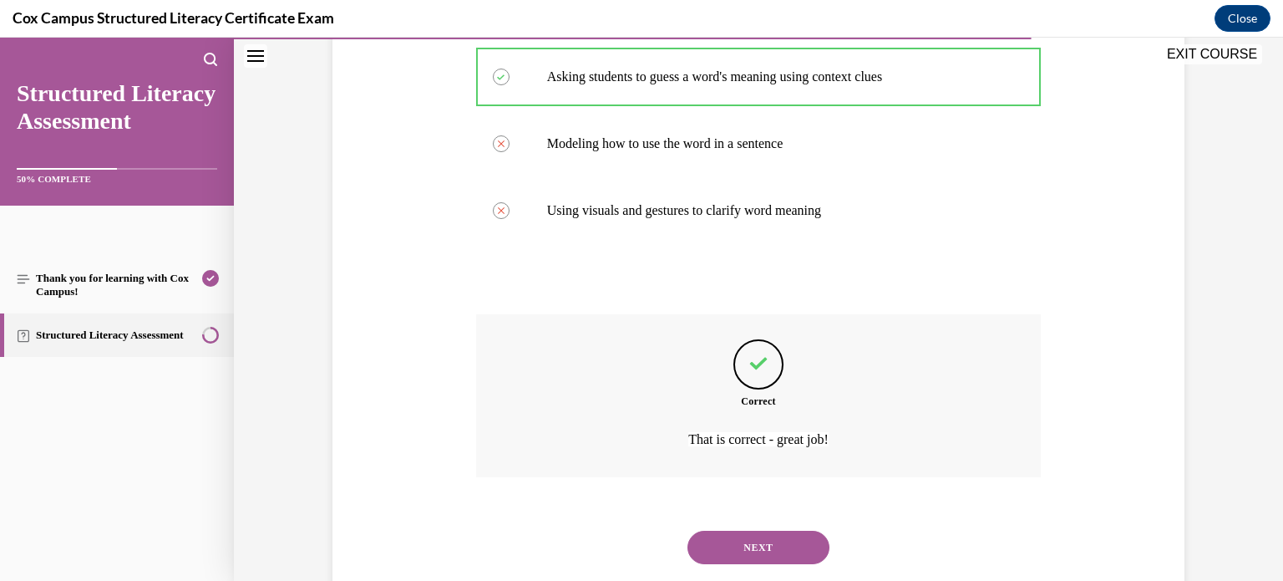
scroll to position [442, 0]
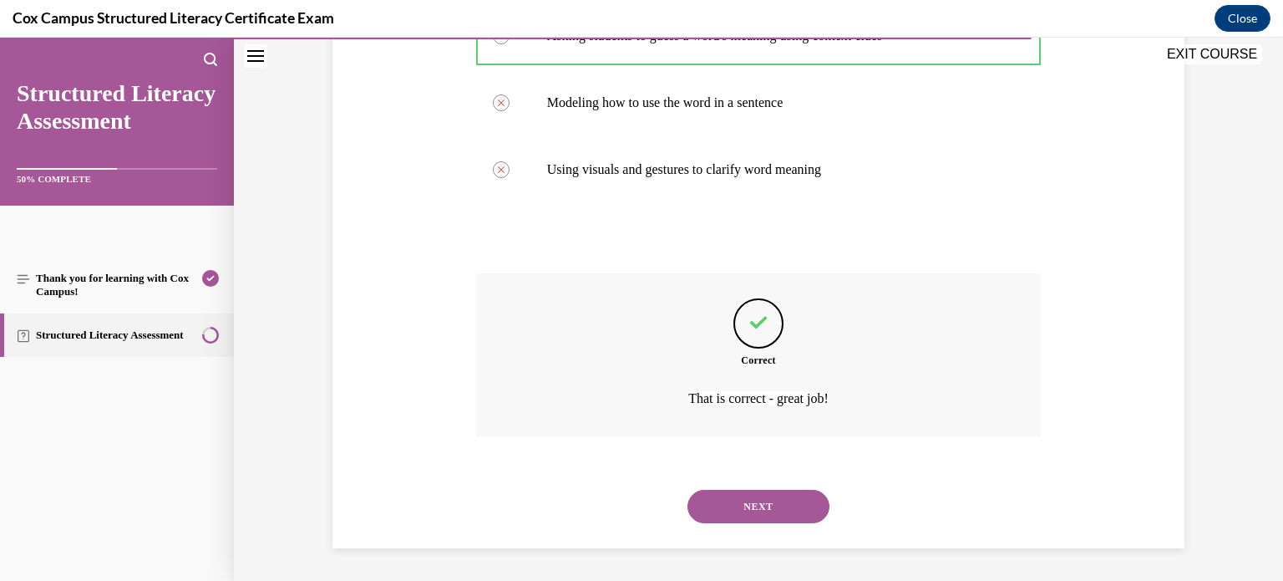
click at [769, 517] on button "NEXT" at bounding box center [758, 505] width 142 height 33
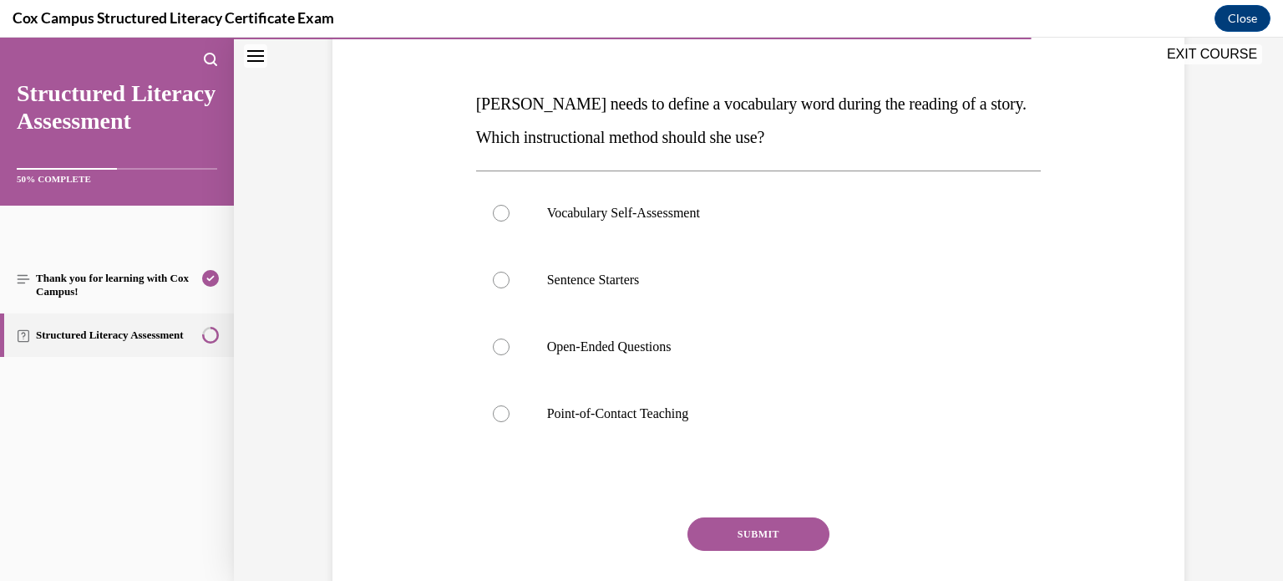
scroll to position [228, 0]
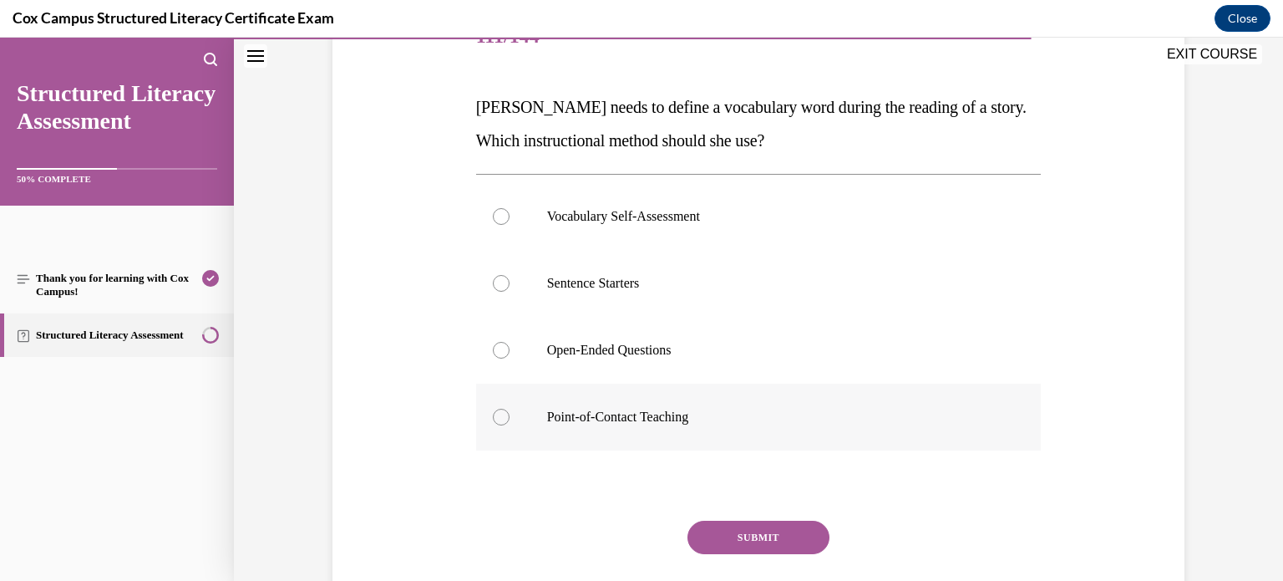
click at [500, 419] on div at bounding box center [501, 416] width 17 height 17
click at [500, 419] on input "Point-of-Contact Teaching" at bounding box center [501, 416] width 17 height 17
radio input "true"
click at [713, 527] on button "SUBMIT" at bounding box center [758, 536] width 142 height 33
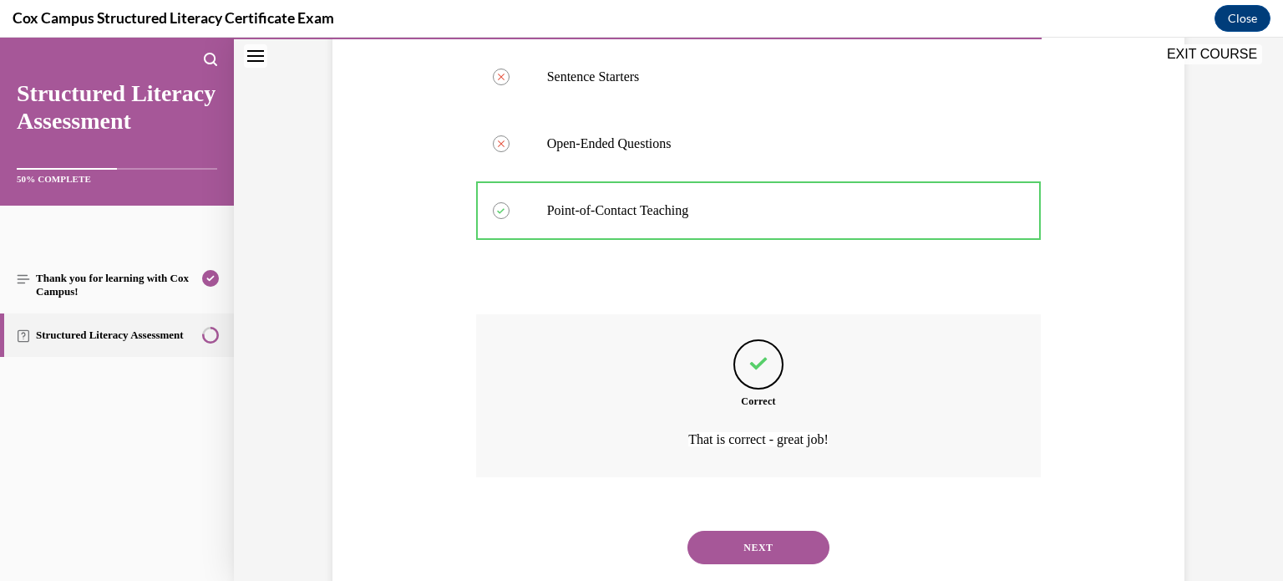
scroll to position [475, 0]
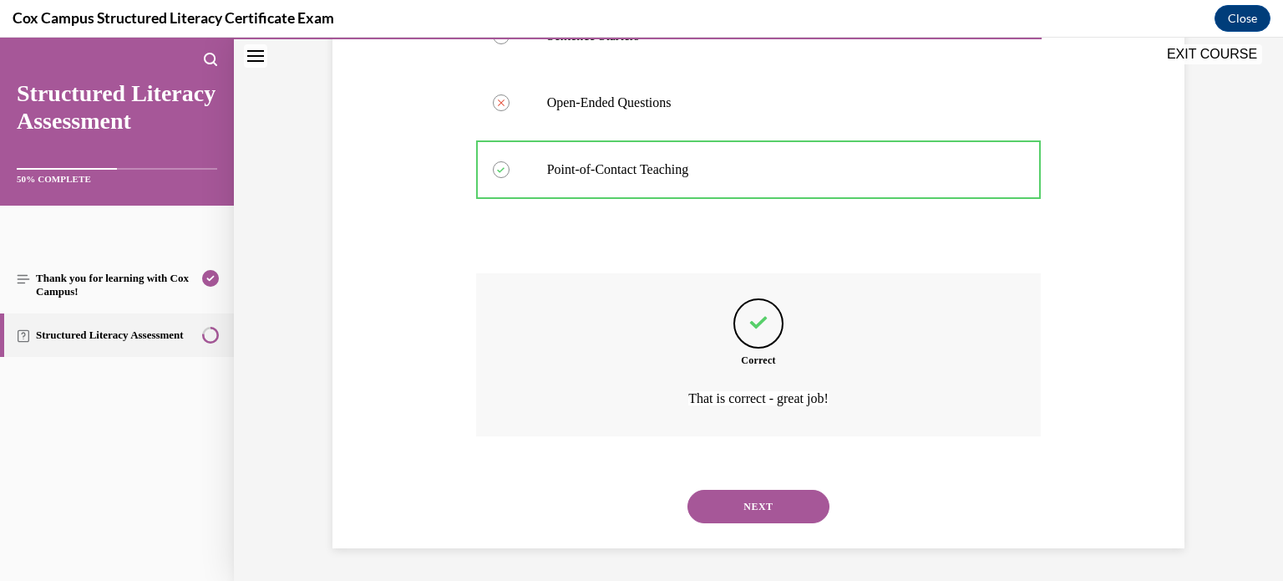
click at [728, 506] on button "NEXT" at bounding box center [758, 505] width 142 height 33
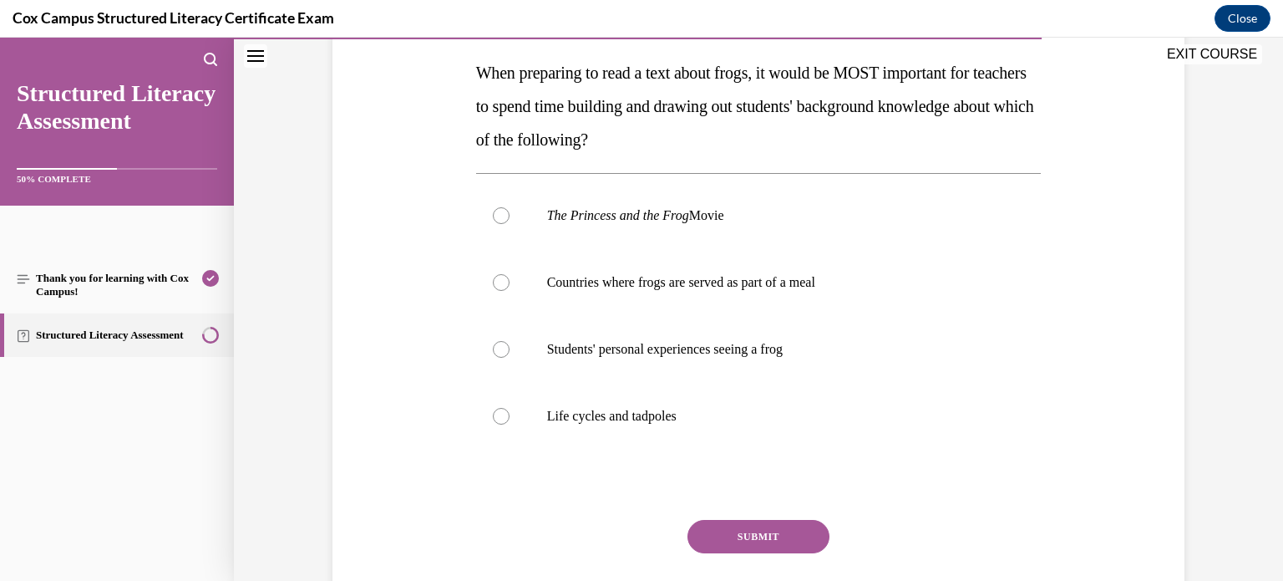
scroll to position [258, 0]
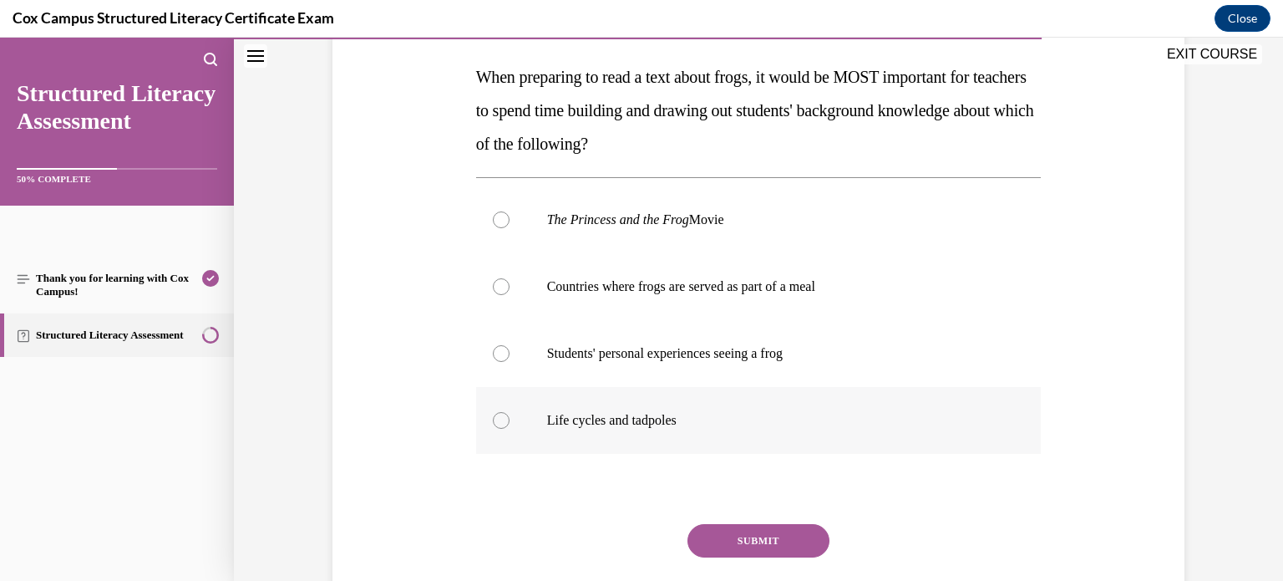
click at [498, 418] on div at bounding box center [501, 420] width 17 height 17
click at [498, 418] on input "Life cycles and tadpoles" at bounding box center [501, 420] width 17 height 17
radio input "true"
click at [738, 542] on button "SUBMIT" at bounding box center [758, 540] width 142 height 33
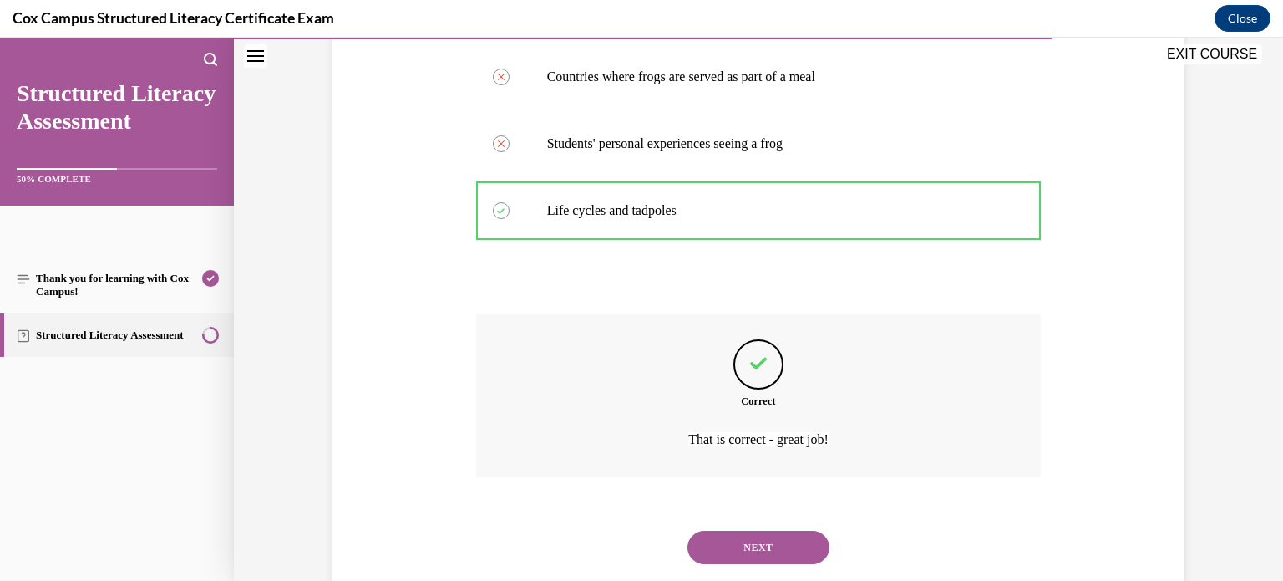
scroll to position [509, 0]
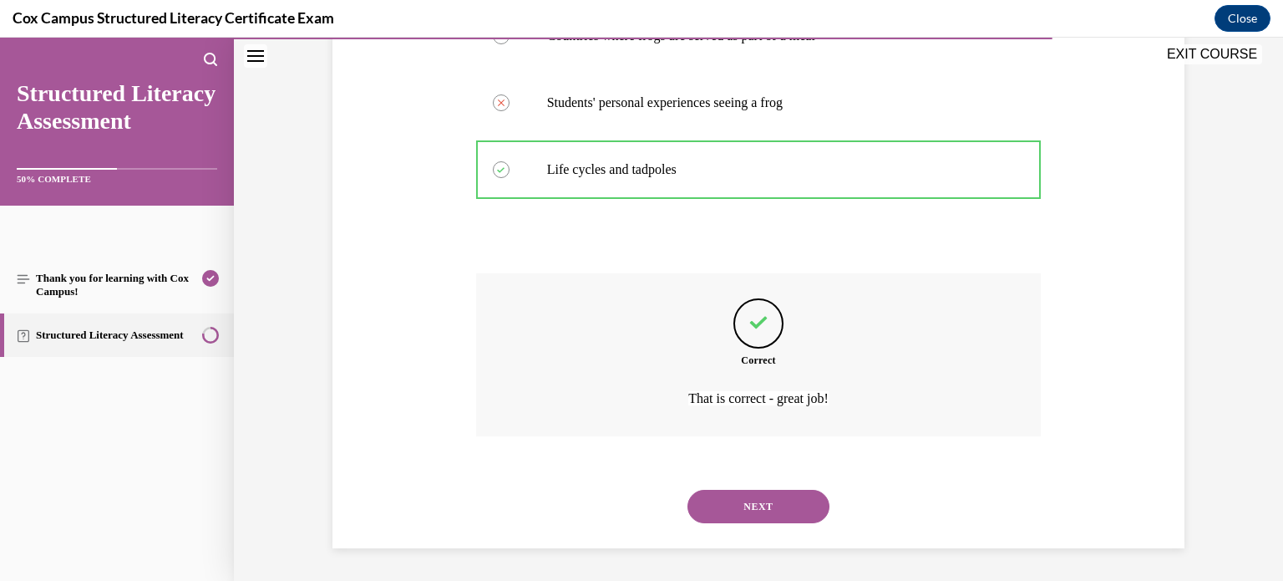
click at [792, 504] on button "NEXT" at bounding box center [758, 505] width 142 height 33
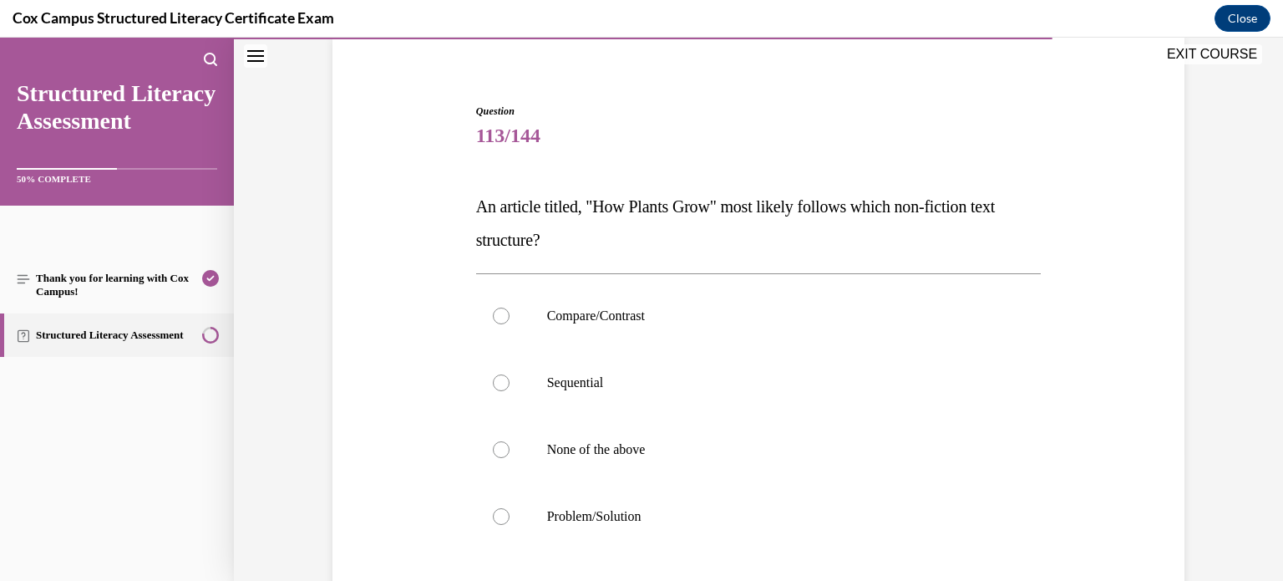
scroll to position [120, 0]
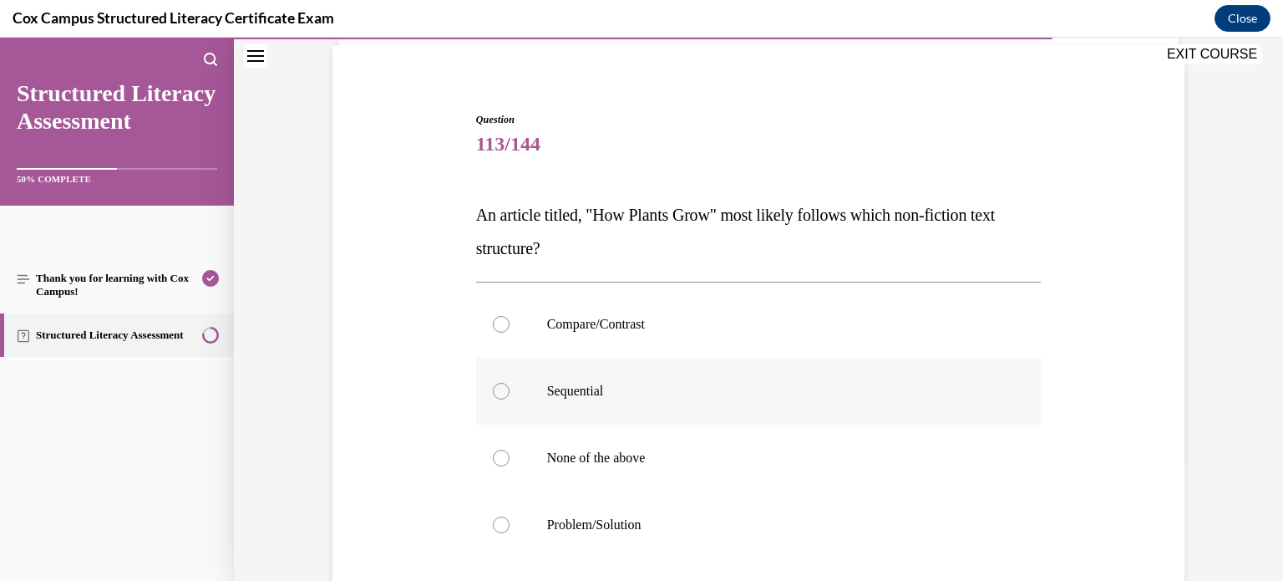
click at [505, 400] on label "Sequential" at bounding box center [758, 391] width 565 height 67
click at [505, 399] on input "Sequential" at bounding box center [501, 391] width 17 height 17
radio input "true"
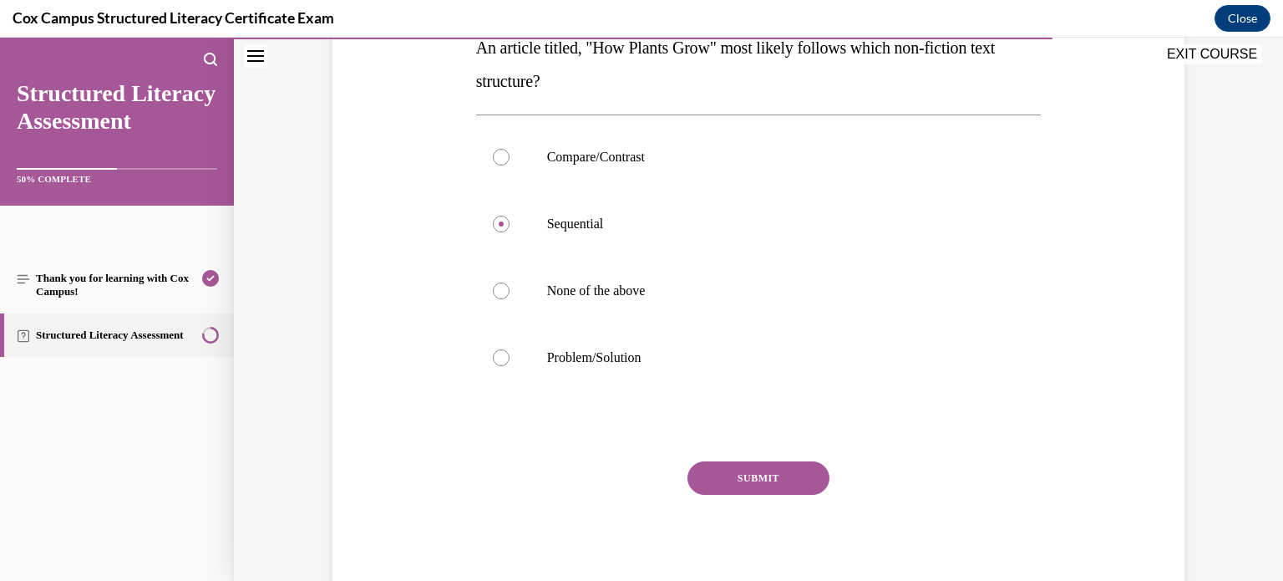
scroll to position [337, 0]
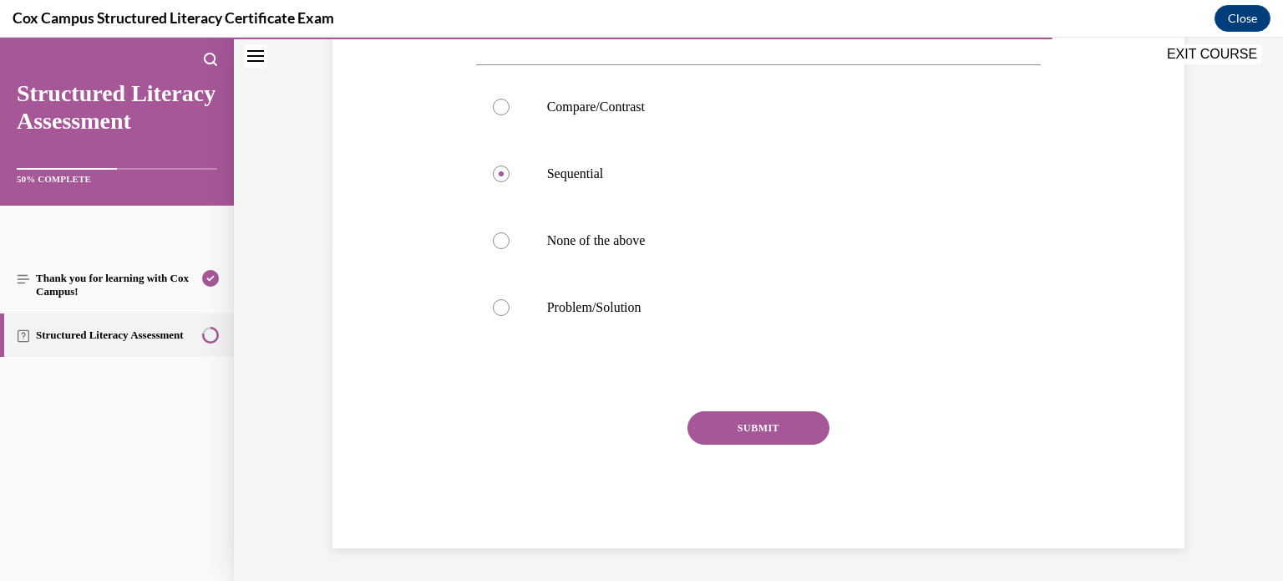
click at [707, 415] on button "SUBMIT" at bounding box center [758, 427] width 142 height 33
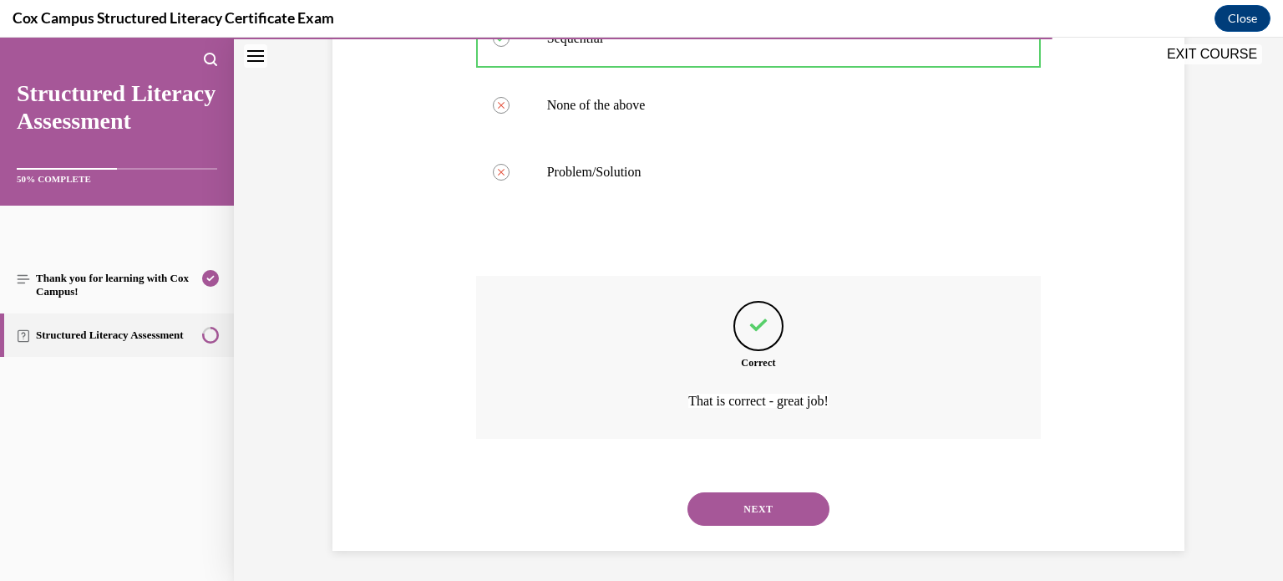
scroll to position [475, 0]
click at [712, 508] on button "NEXT" at bounding box center [758, 505] width 142 height 33
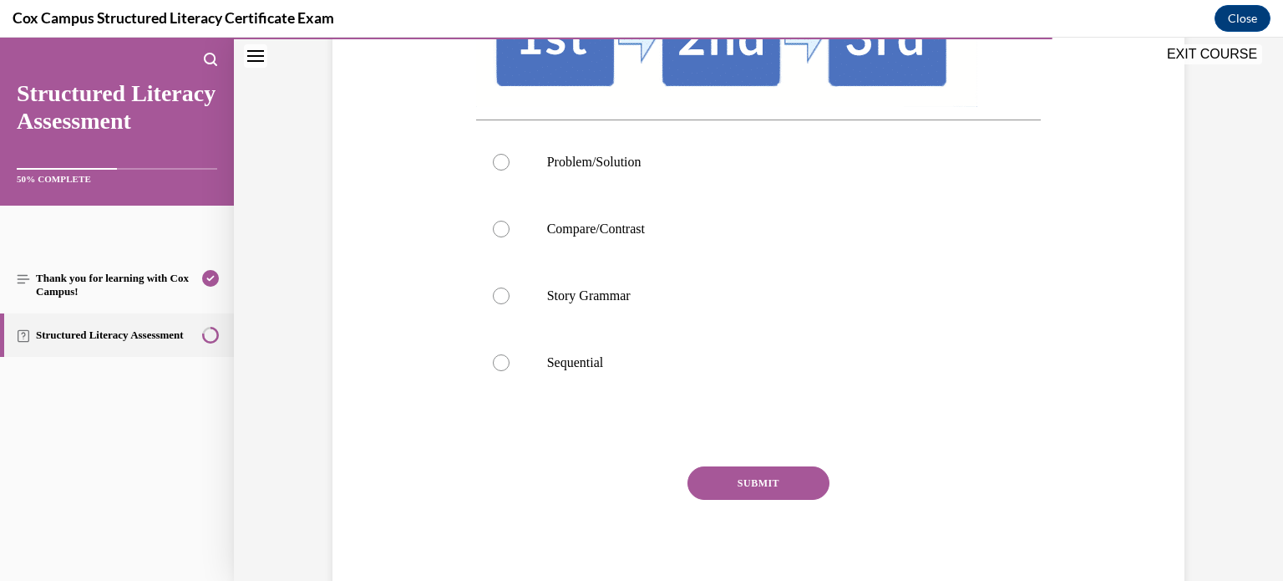
scroll to position [401, 0]
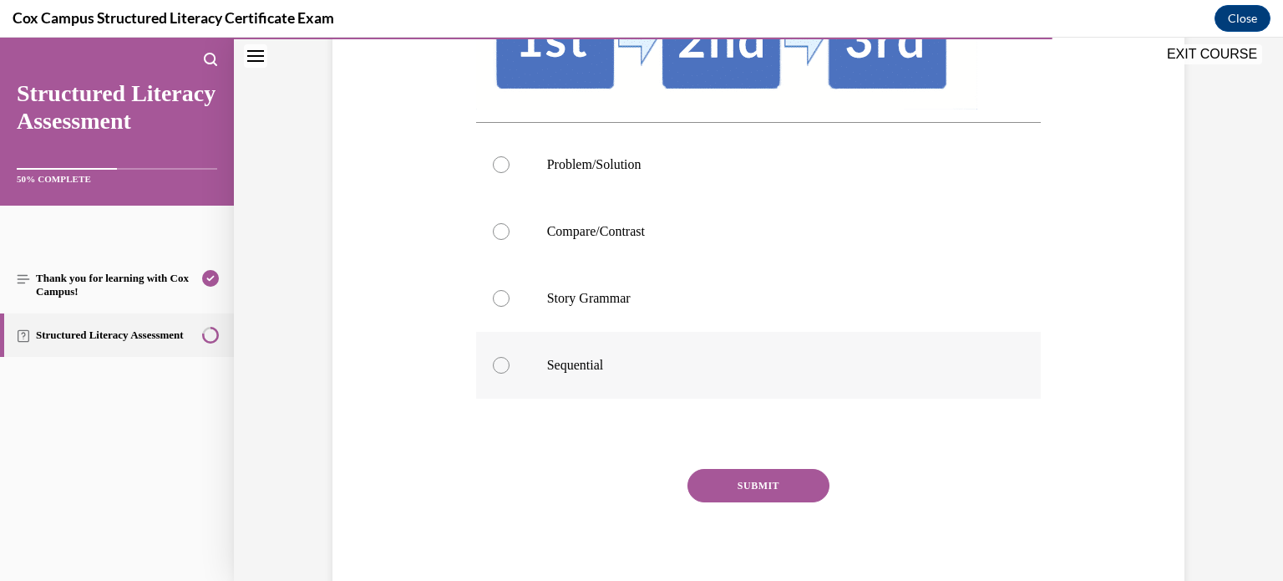
click at [496, 367] on div at bounding box center [501, 365] width 17 height 17
click at [496, 367] on input "Sequential" at bounding box center [501, 365] width 17 height 17
radio input "true"
click at [718, 478] on button "SUBMIT" at bounding box center [758, 485] width 142 height 33
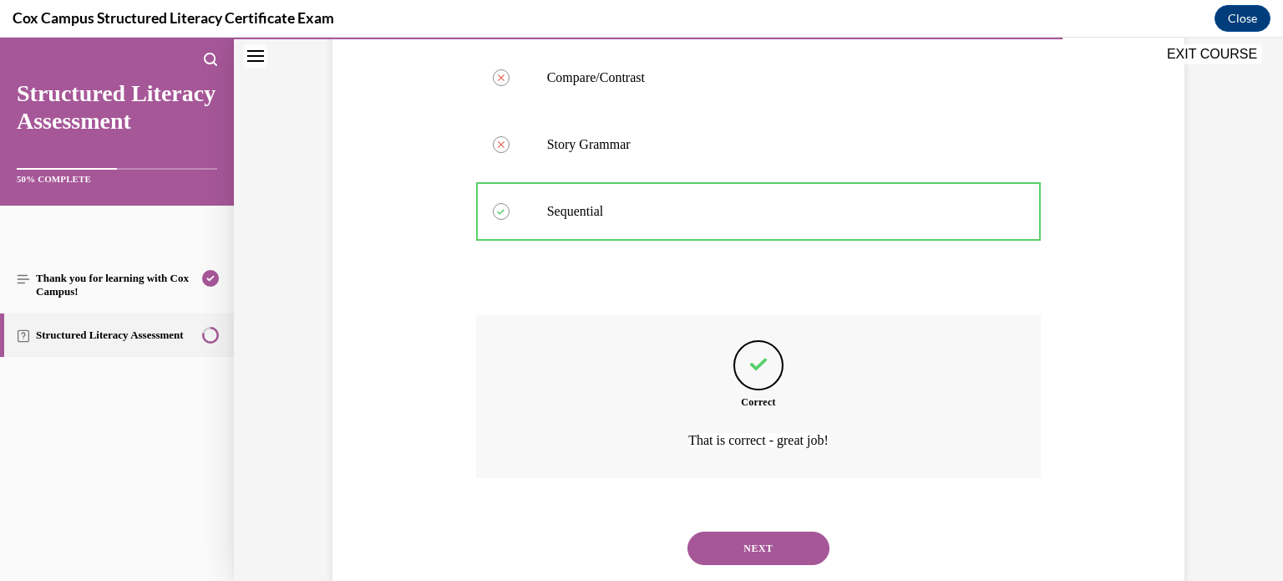
scroll to position [596, 0]
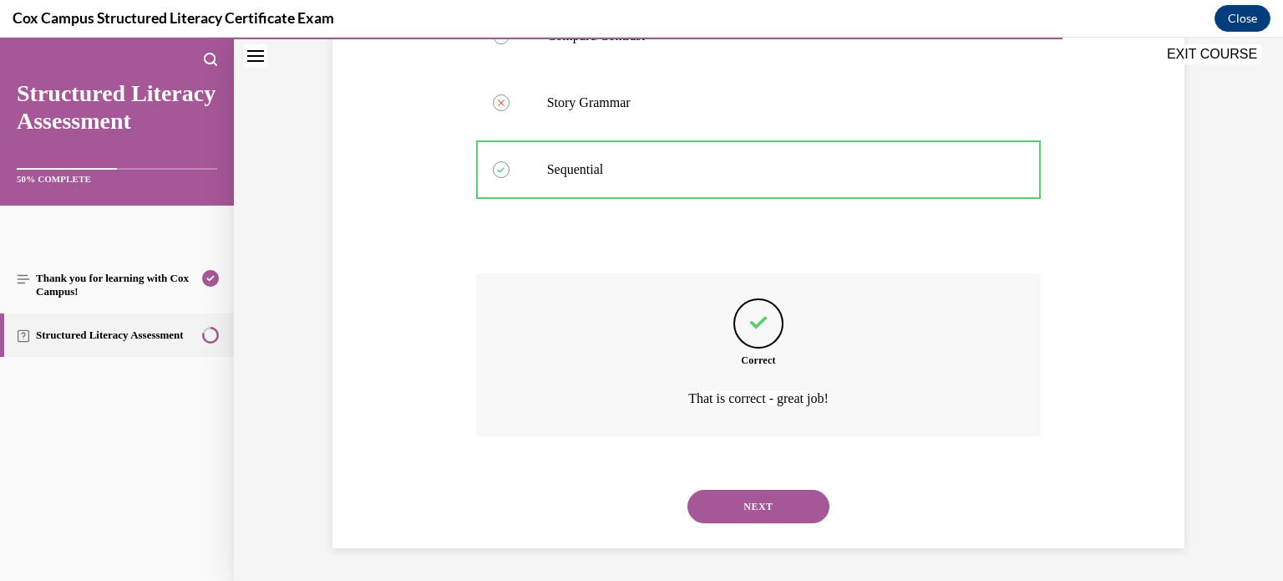
click at [745, 507] on button "NEXT" at bounding box center [758, 505] width 142 height 33
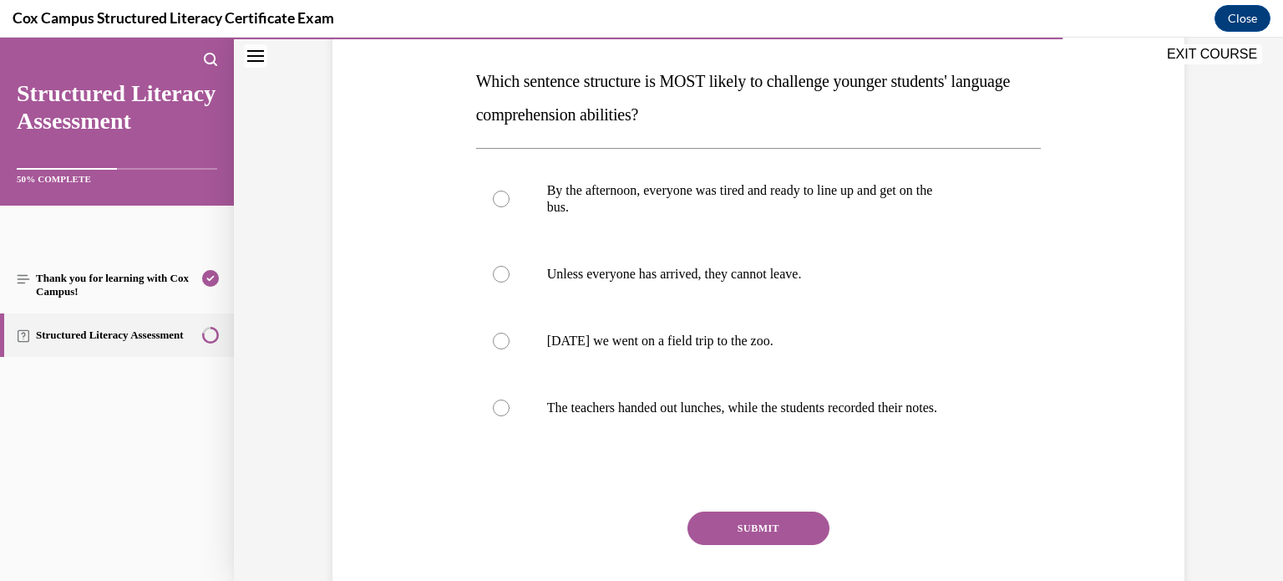
scroll to position [238, 0]
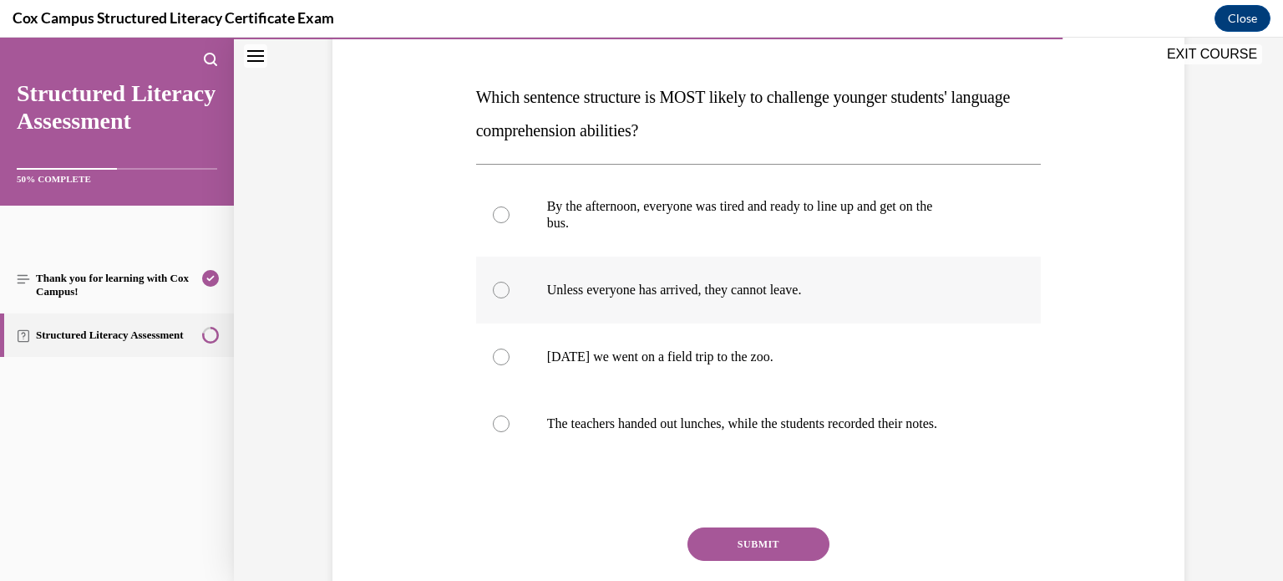
click at [498, 286] on div at bounding box center [501, 289] width 17 height 17
click at [498, 286] on input "Unless everyone has arrived, they cannot leave." at bounding box center [501, 289] width 17 height 17
radio input "true"
click at [736, 543] on button "SUBMIT" at bounding box center [758, 543] width 142 height 33
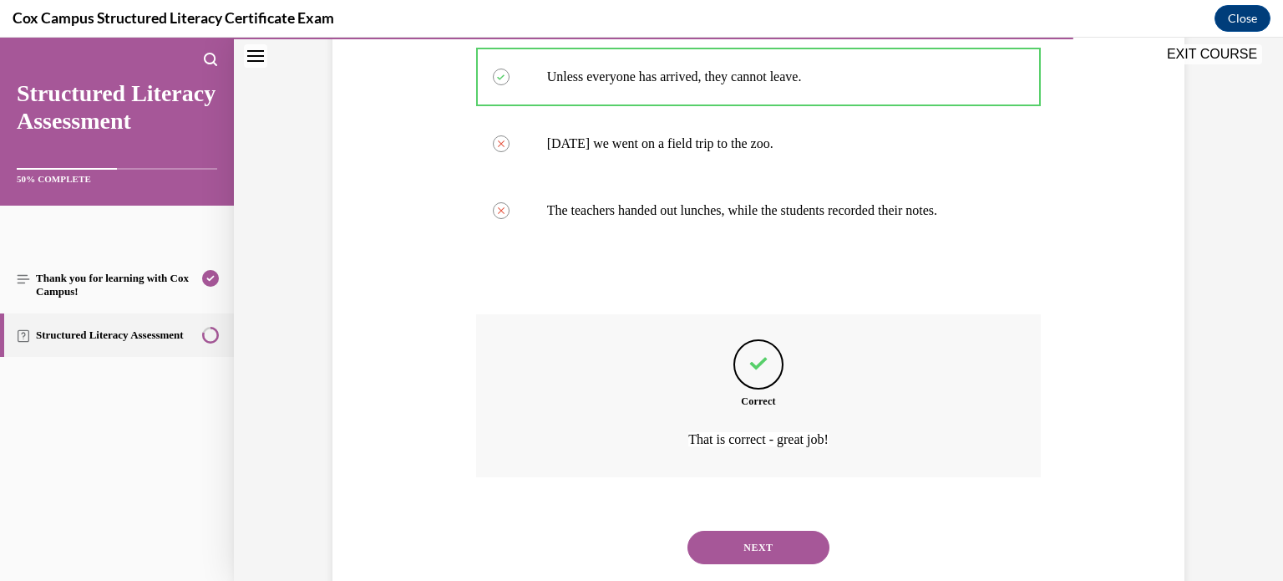
scroll to position [492, 0]
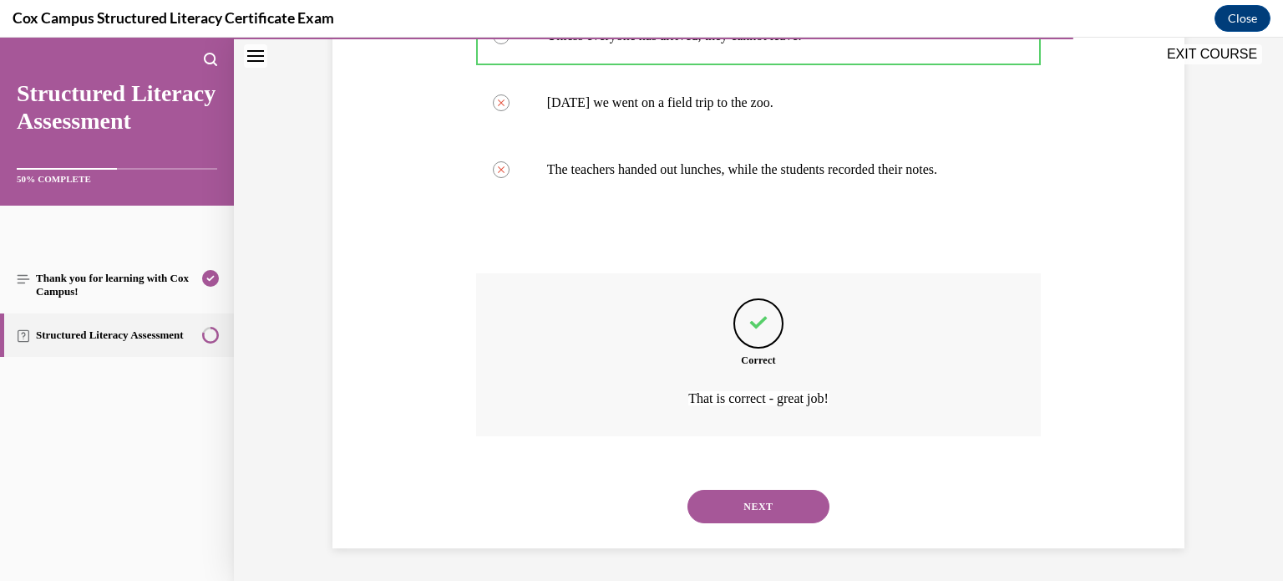
click at [799, 496] on button "NEXT" at bounding box center [758, 505] width 142 height 33
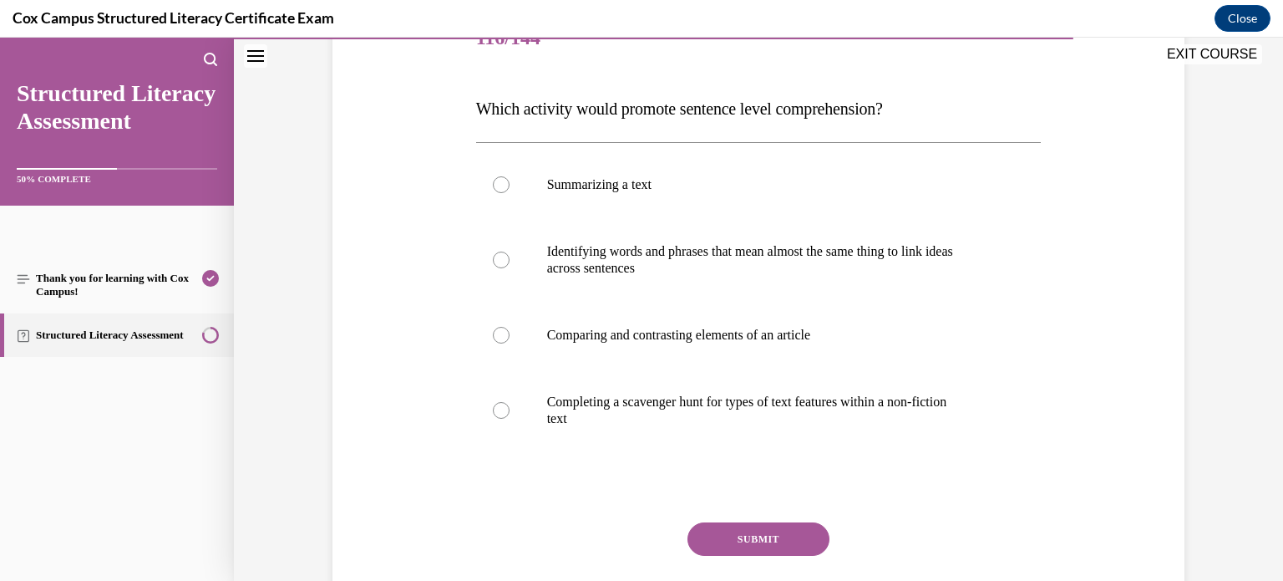
scroll to position [234, 0]
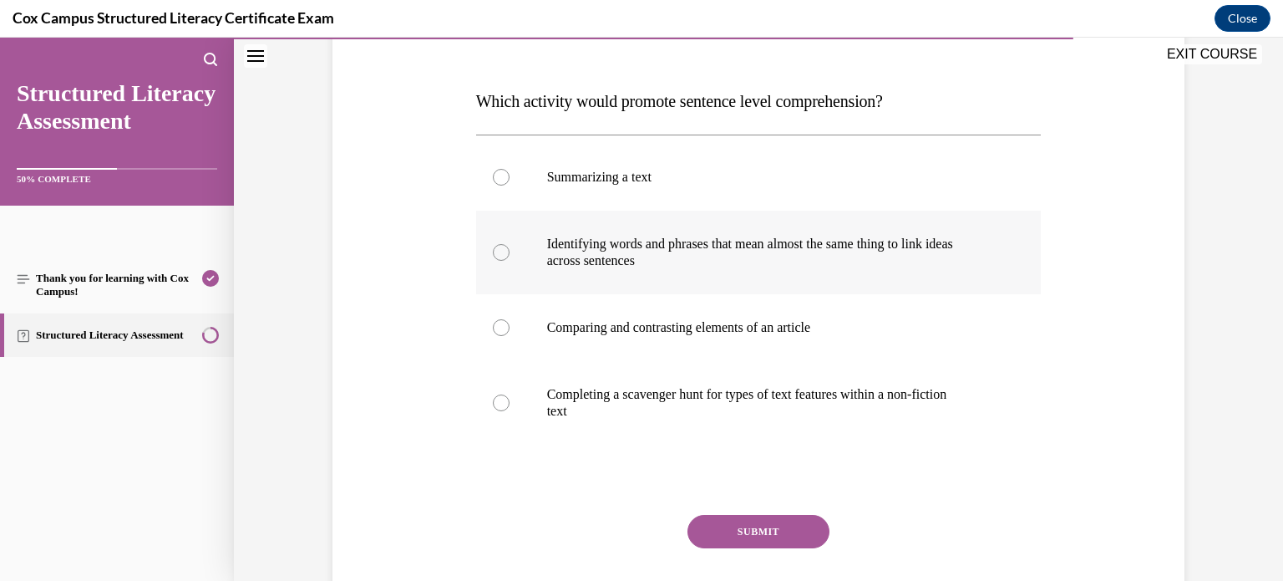
click at [496, 256] on div at bounding box center [501, 252] width 17 height 17
click at [496, 256] on input "Identifying words and phrases that mean almost the same thing to link ideas acr…" at bounding box center [501, 252] width 17 height 17
radio input "true"
click at [724, 543] on button "SUBMIT" at bounding box center [758, 531] width 142 height 33
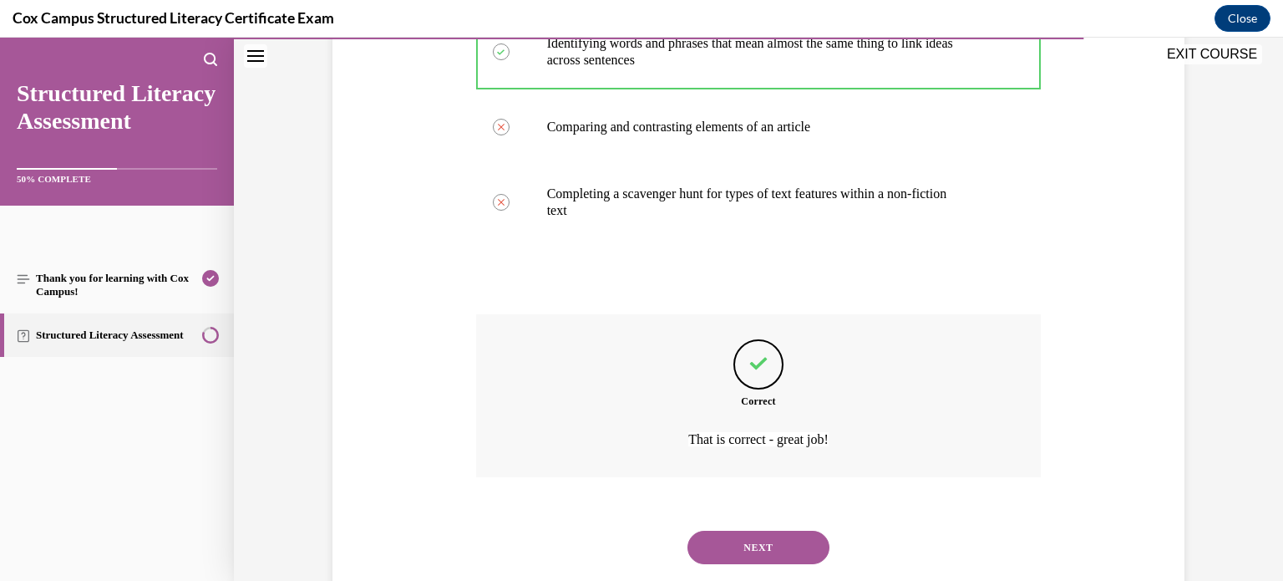
scroll to position [430, 0]
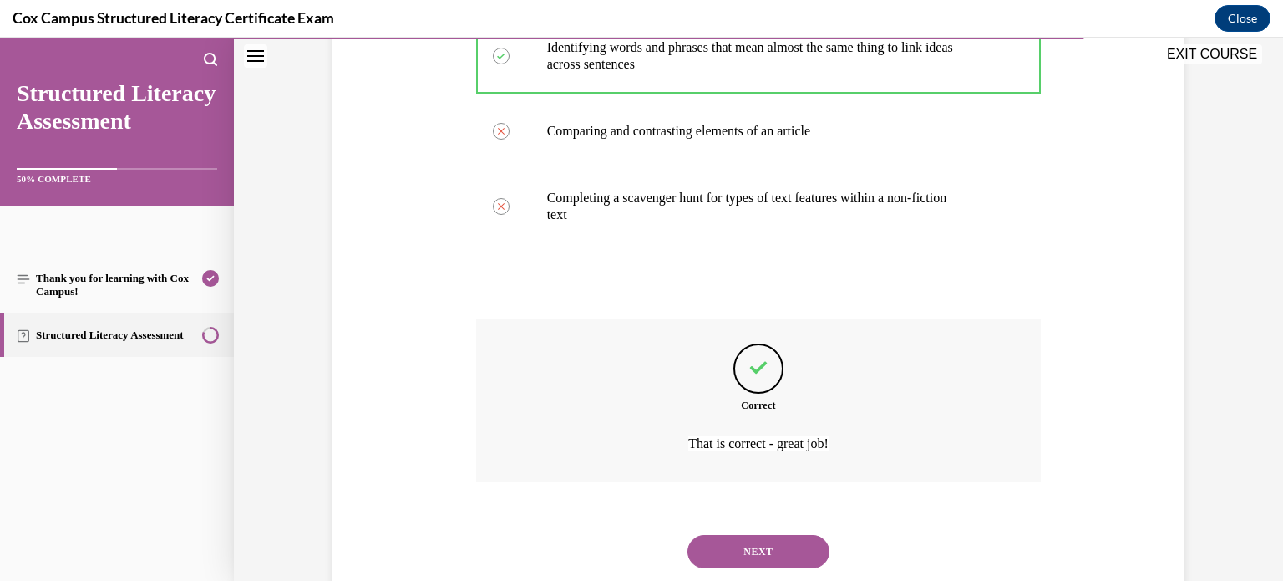
click at [752, 554] on button "NEXT" at bounding box center [758, 551] width 142 height 33
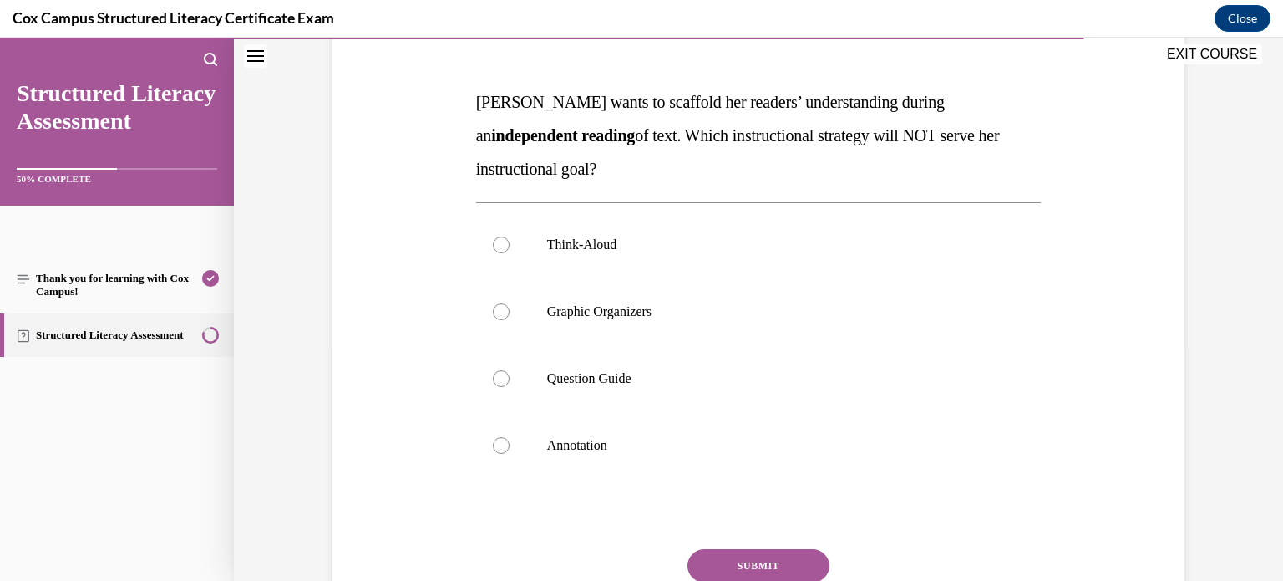
scroll to position [224, 0]
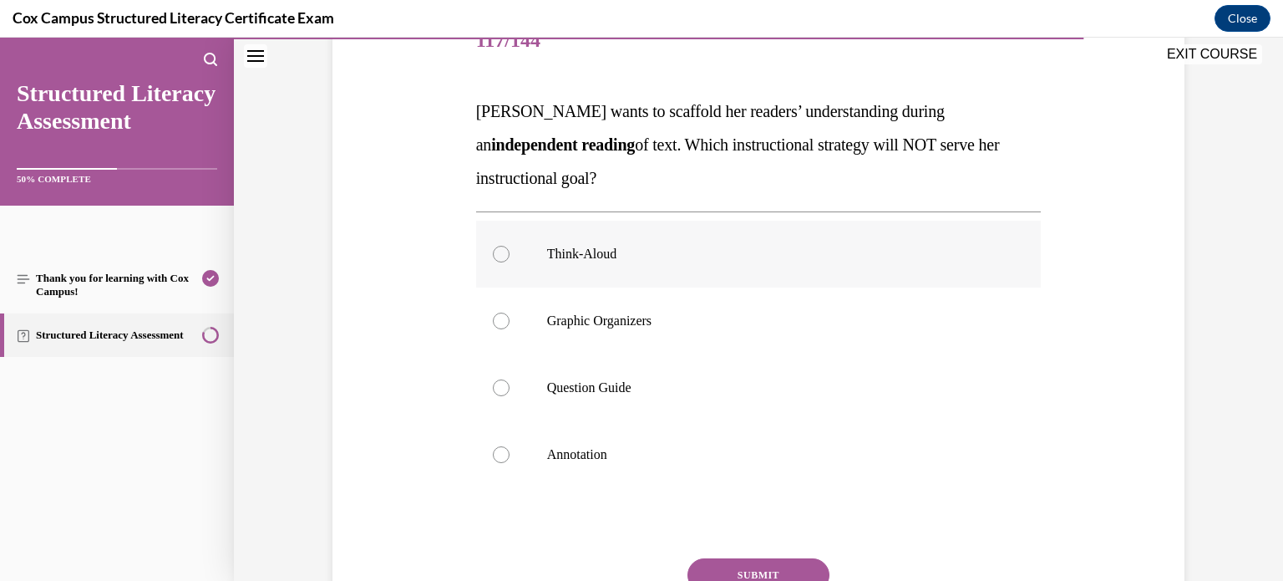
click at [499, 259] on div at bounding box center [501, 254] width 17 height 17
click at [499, 259] on input "Think-Aloud" at bounding box center [501, 254] width 17 height 17
radio input "true"
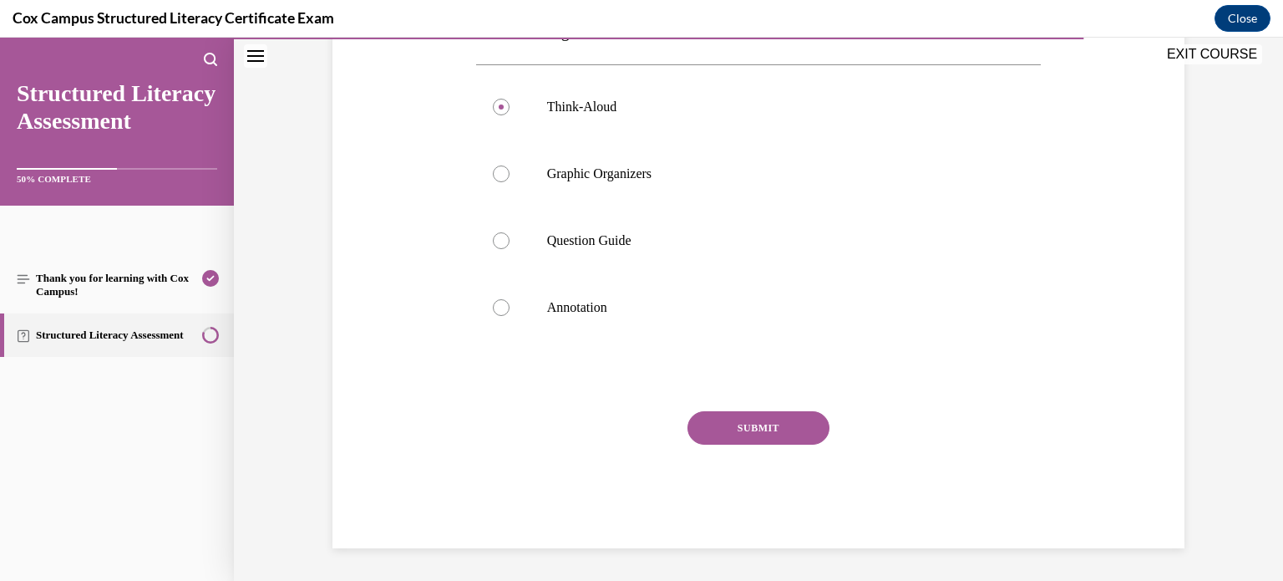
scroll to position [371, 0]
click at [730, 417] on button "SUBMIT" at bounding box center [758, 427] width 142 height 33
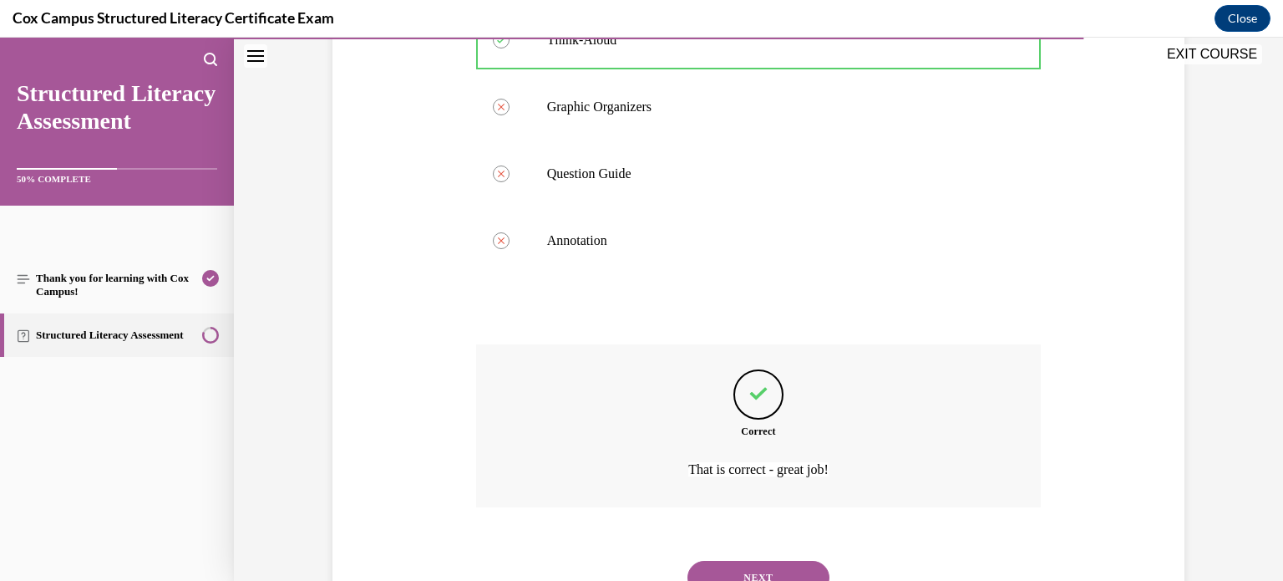
scroll to position [509, 0]
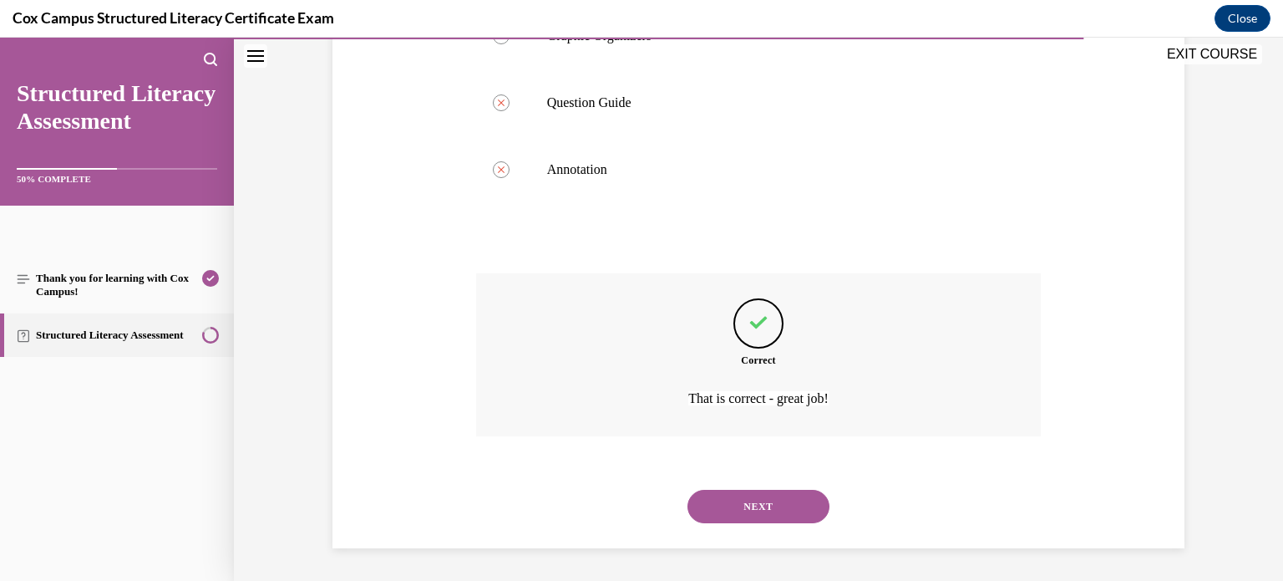
click at [750, 493] on button "NEXT" at bounding box center [758, 505] width 142 height 33
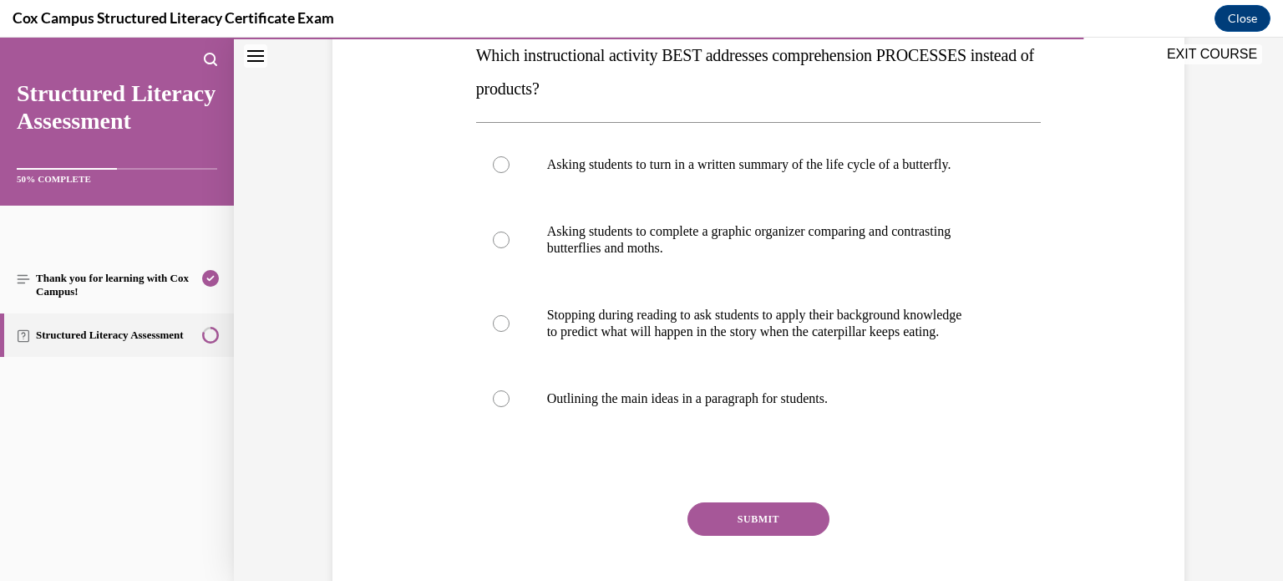
scroll to position [281, 0]
click at [498, 321] on div at bounding box center [501, 322] width 17 height 17
click at [498, 321] on input "Stopping during reading to ask students to apply their background knowledge to …" at bounding box center [501, 322] width 17 height 17
radio input "true"
click at [740, 524] on button "SUBMIT" at bounding box center [758, 517] width 142 height 33
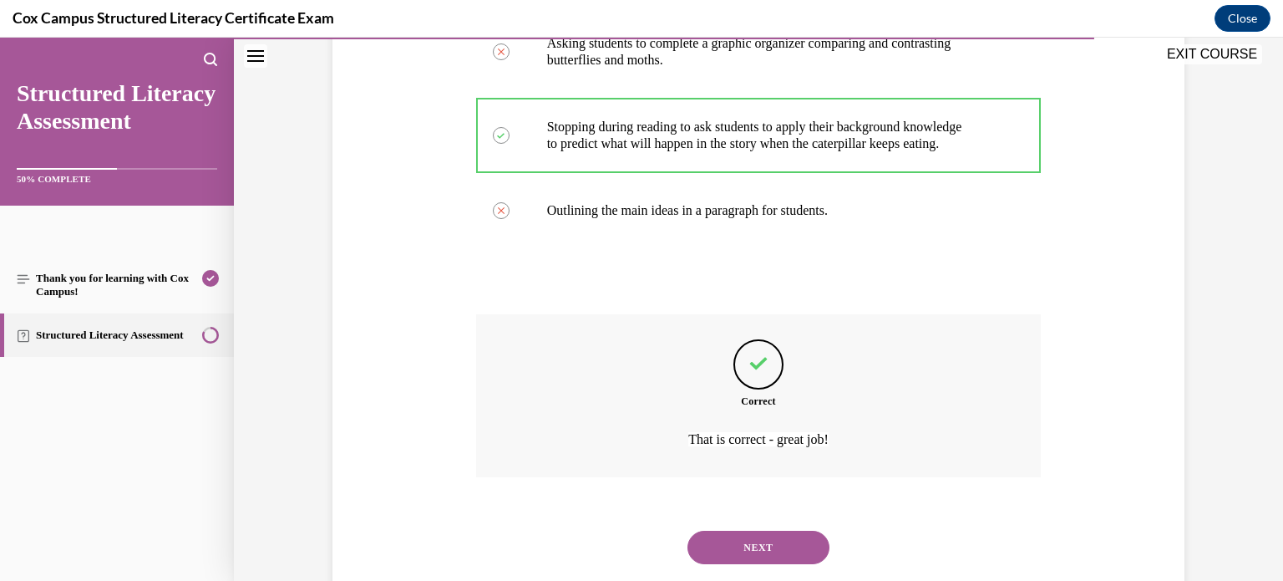
scroll to position [509, 0]
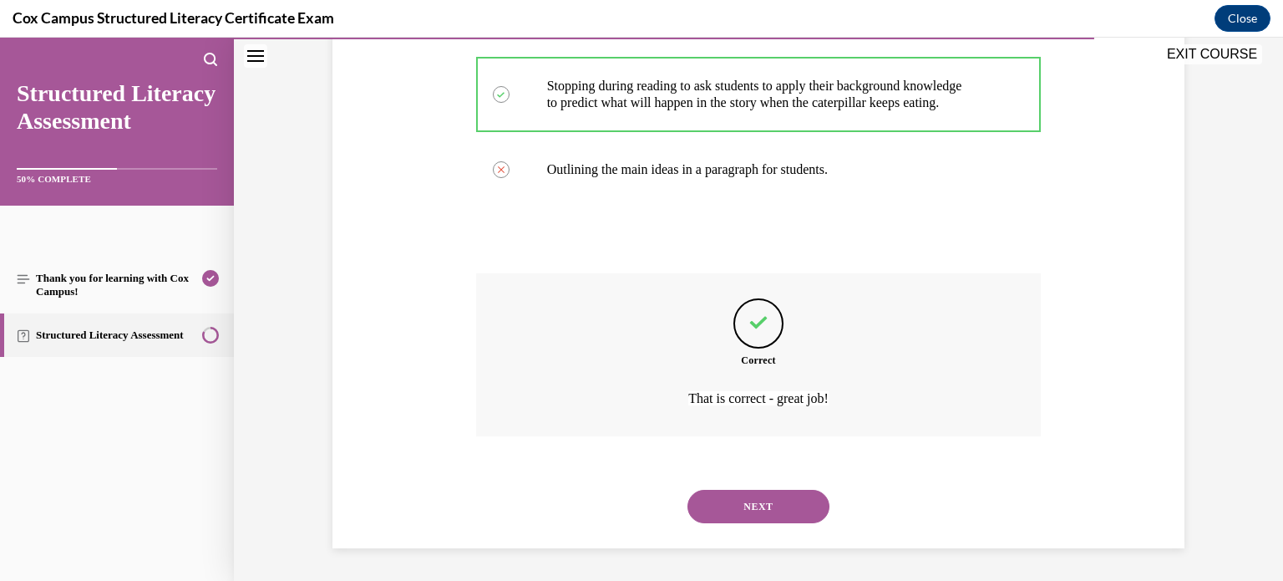
click at [789, 502] on button "NEXT" at bounding box center [758, 505] width 142 height 33
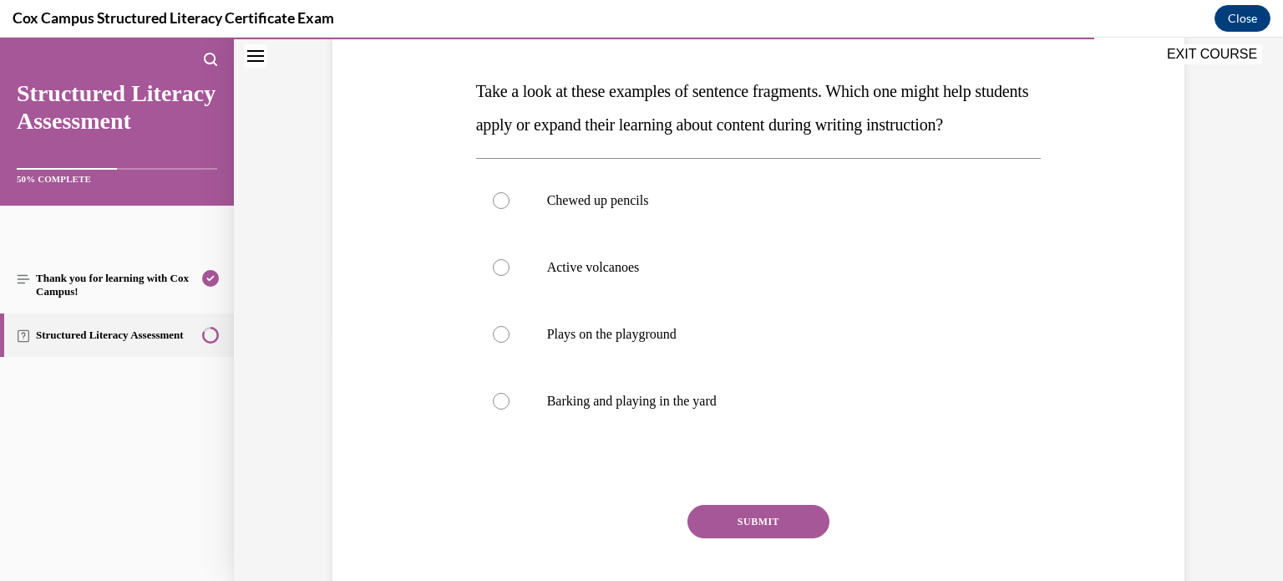
scroll to position [255, 0]
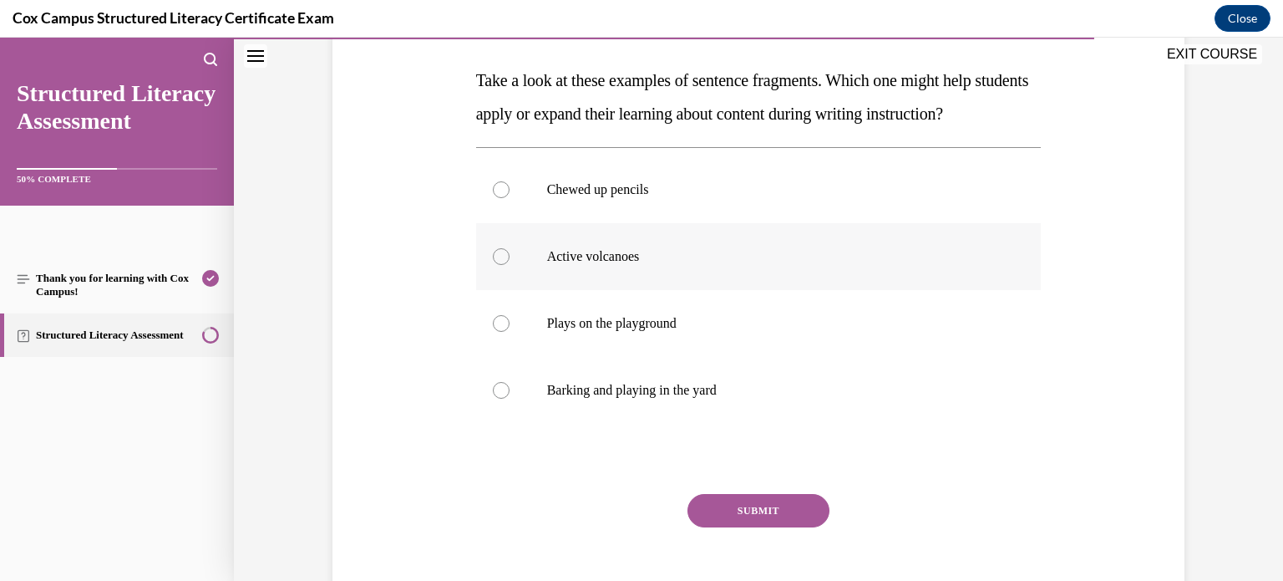
click at [502, 265] on div at bounding box center [501, 256] width 17 height 17
click at [502, 265] on input "Active volcanoes" at bounding box center [501, 256] width 17 height 17
radio input "true"
click at [800, 527] on button "SUBMIT" at bounding box center [758, 510] width 142 height 33
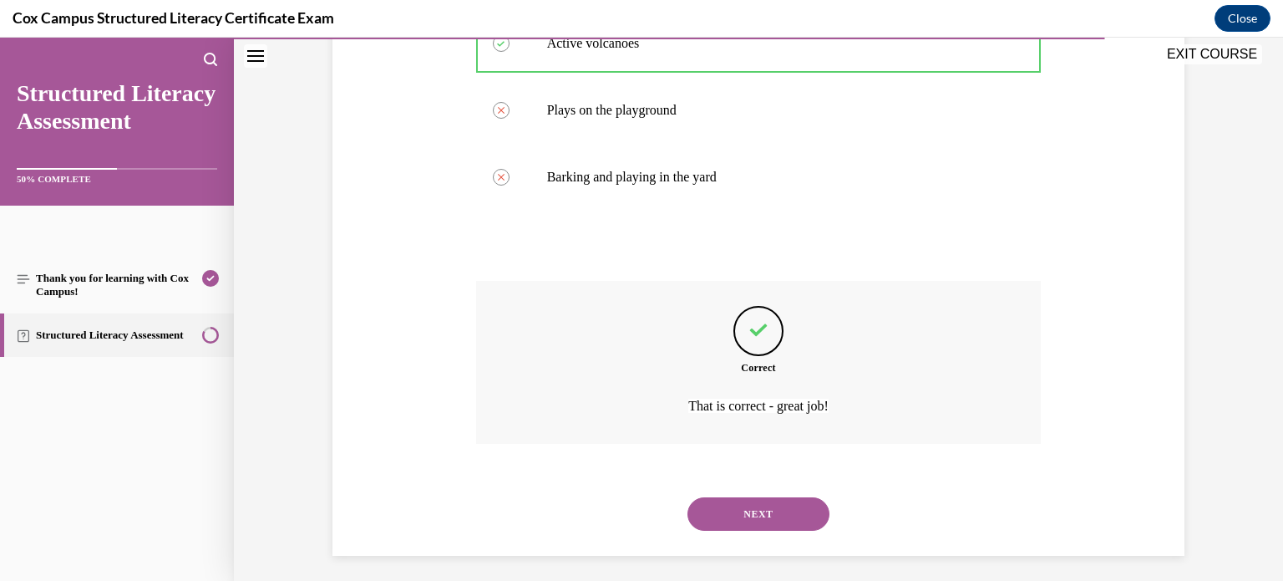
scroll to position [509, 0]
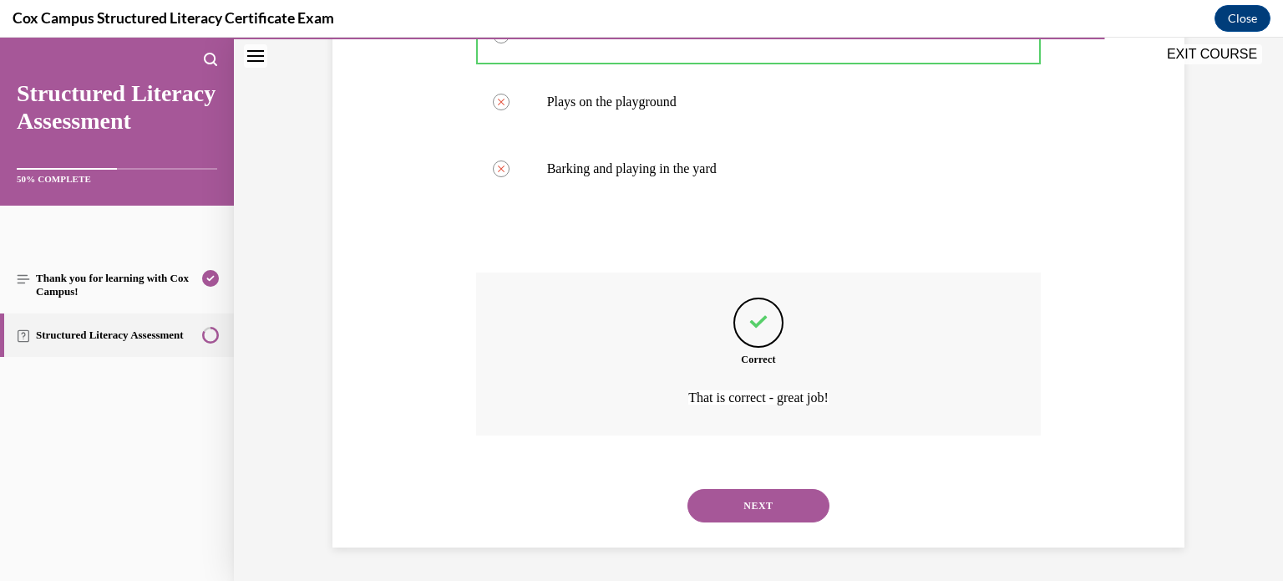
click at [793, 519] on button "NEXT" at bounding box center [758, 505] width 142 height 33
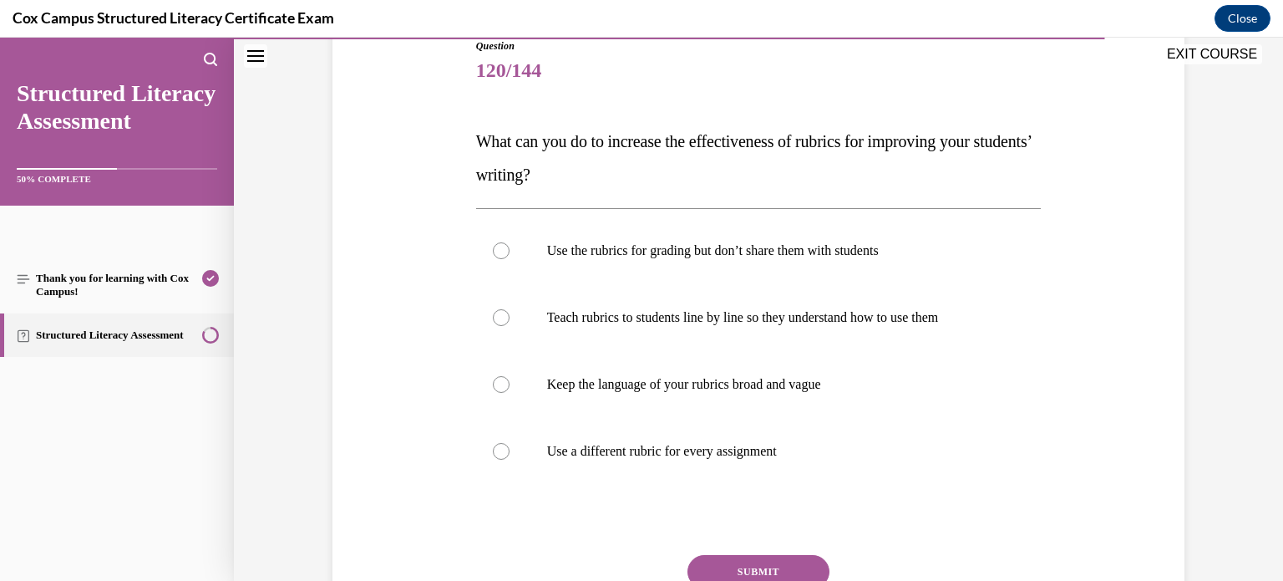
scroll to position [195, 0]
click at [888, 321] on p "Teach rubrics to students line by line so they understand how to use them" at bounding box center [773, 316] width 453 height 17
click at [510, 321] on input "Teach rubrics to students line by line so they understand how to use them" at bounding box center [501, 316] width 17 height 17
radio input "true"
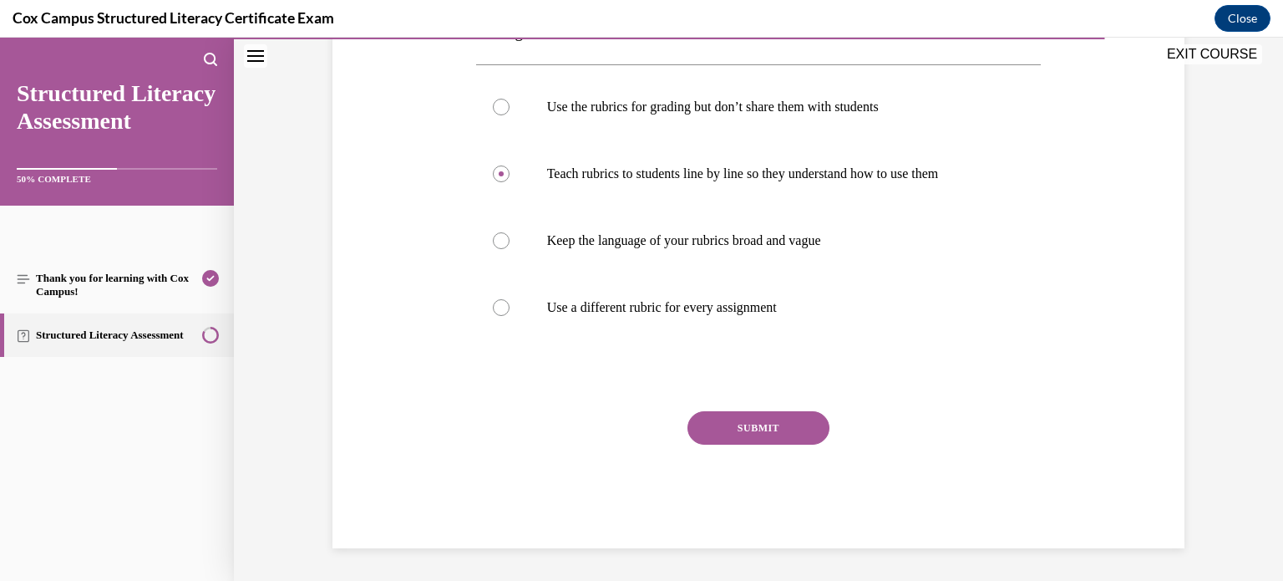
scroll to position [337, 0]
click at [756, 423] on button "SUBMIT" at bounding box center [758, 427] width 142 height 33
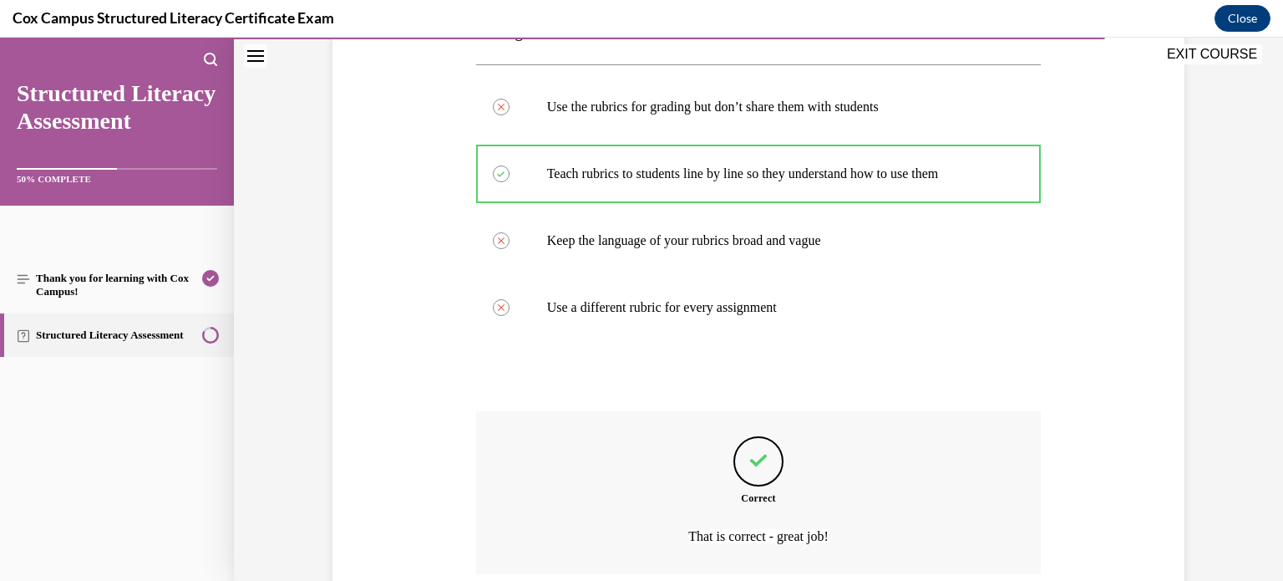
scroll to position [475, 0]
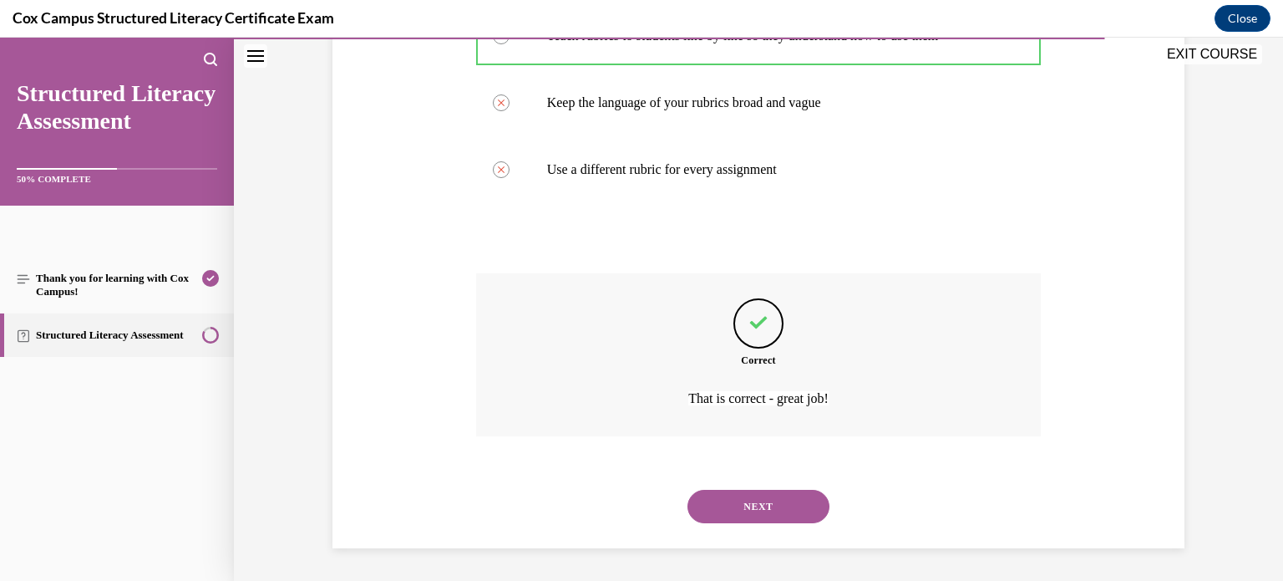
click at [767, 498] on button "NEXT" at bounding box center [758, 505] width 142 height 33
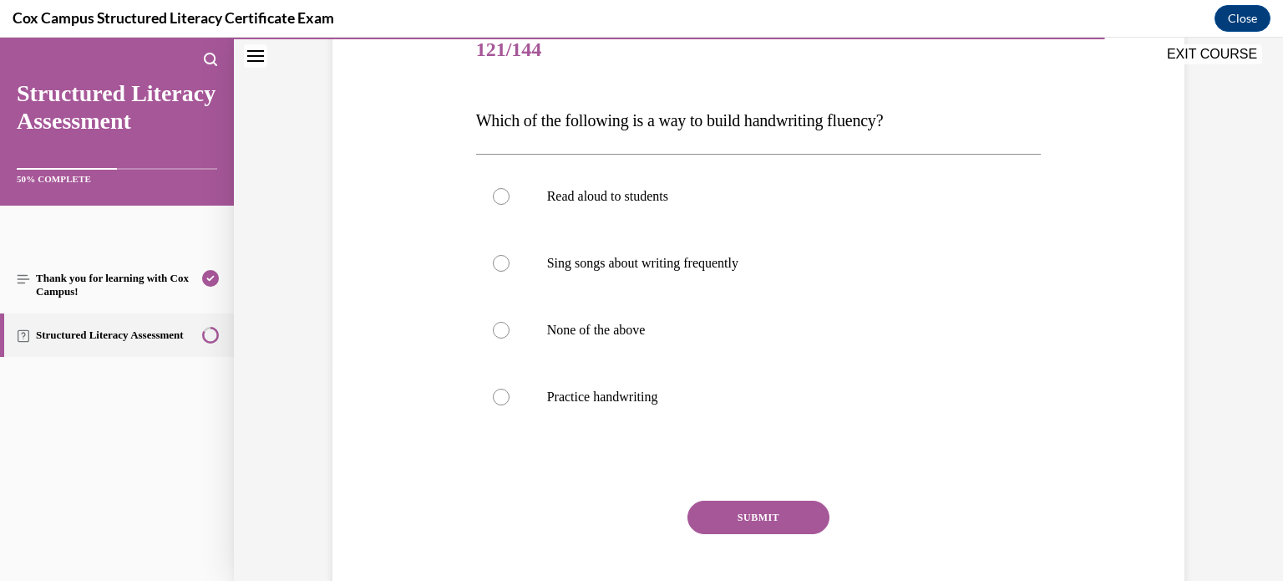
scroll to position [216, 0]
click at [1080, 308] on div "Question 121/144 Which of the following is a way to build handwriting fluency? …" at bounding box center [758, 302] width 860 height 670
click at [500, 331] on div at bounding box center [501, 329] width 17 height 17
click at [500, 331] on input "None of the above" at bounding box center [501, 329] width 17 height 17
radio input "true"
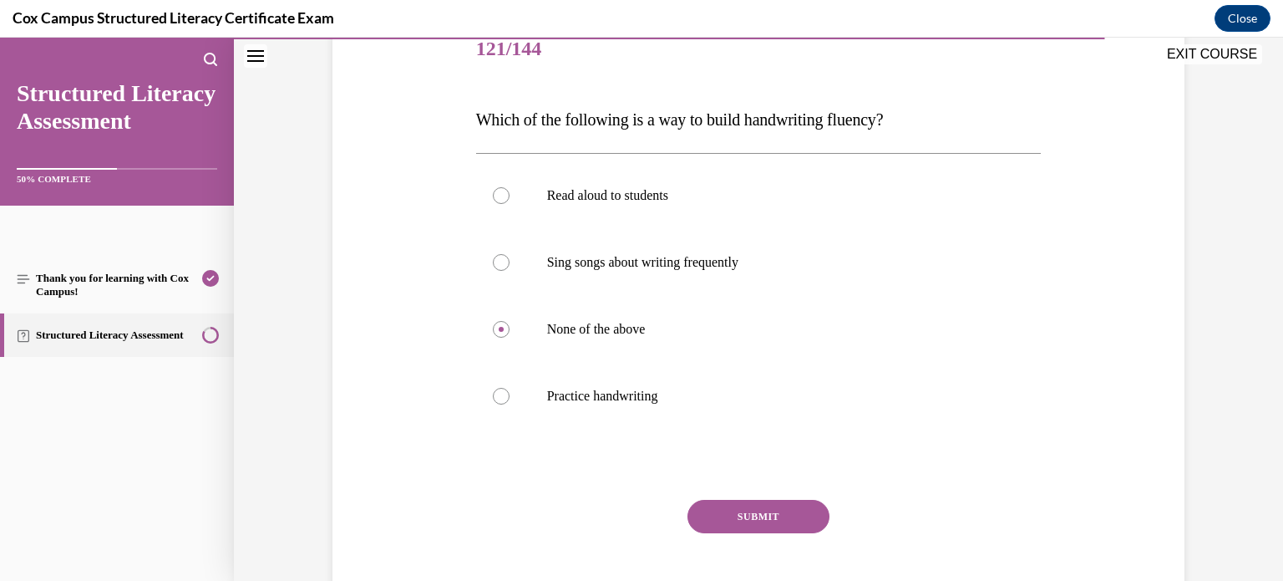
click at [728, 507] on button "SUBMIT" at bounding box center [758, 516] width 142 height 33
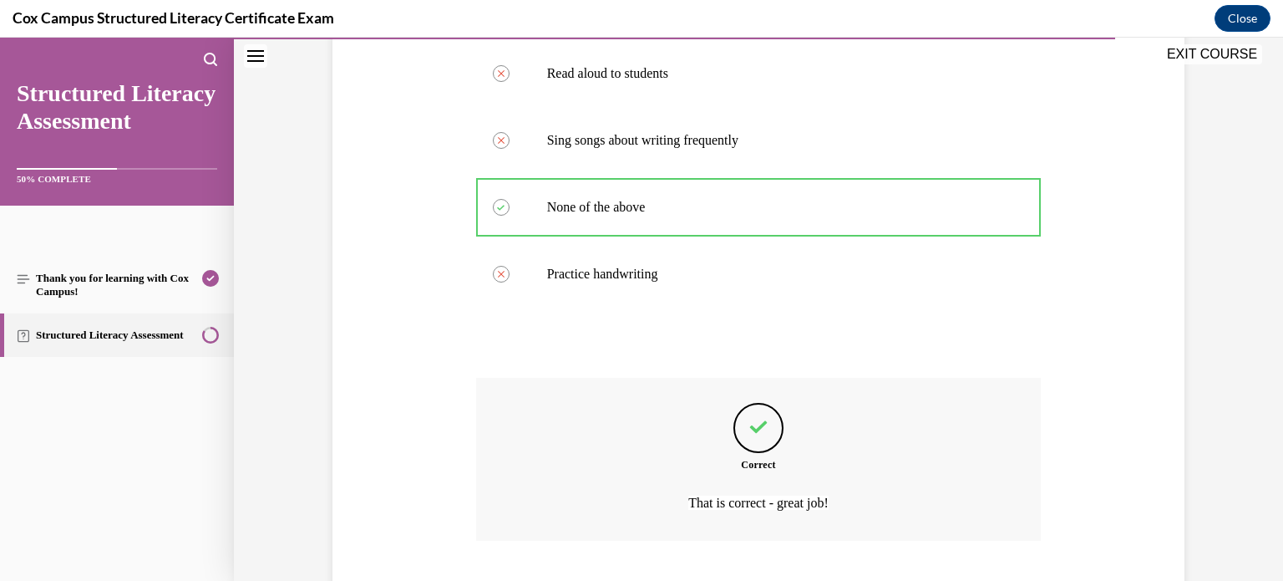
scroll to position [442, 0]
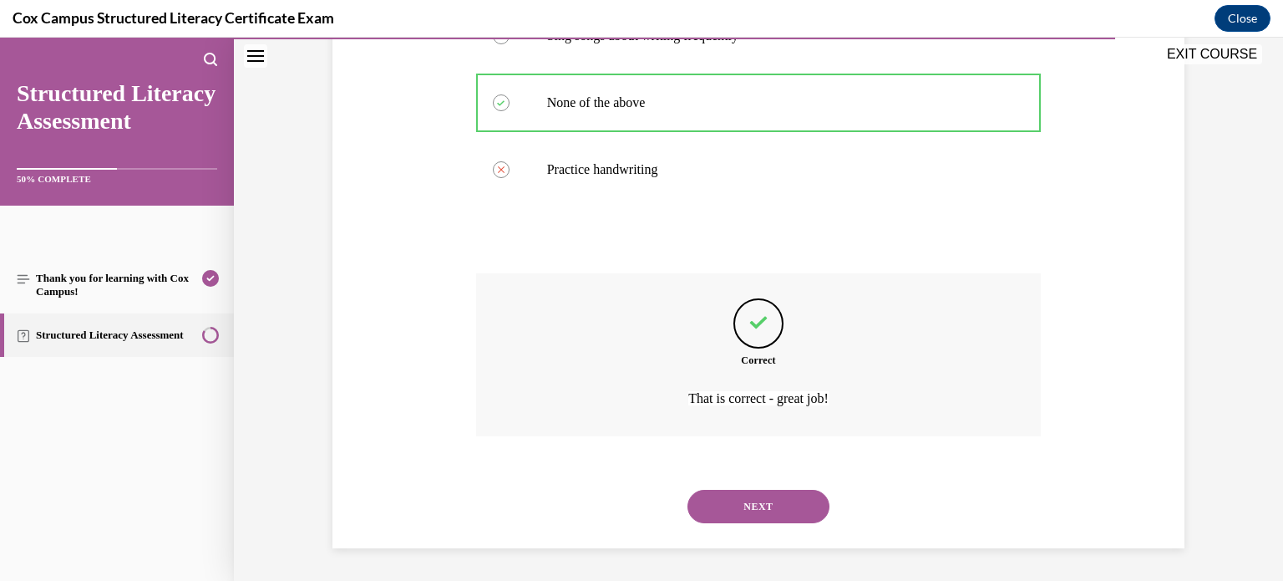
click at [728, 507] on button "NEXT" at bounding box center [758, 505] width 142 height 33
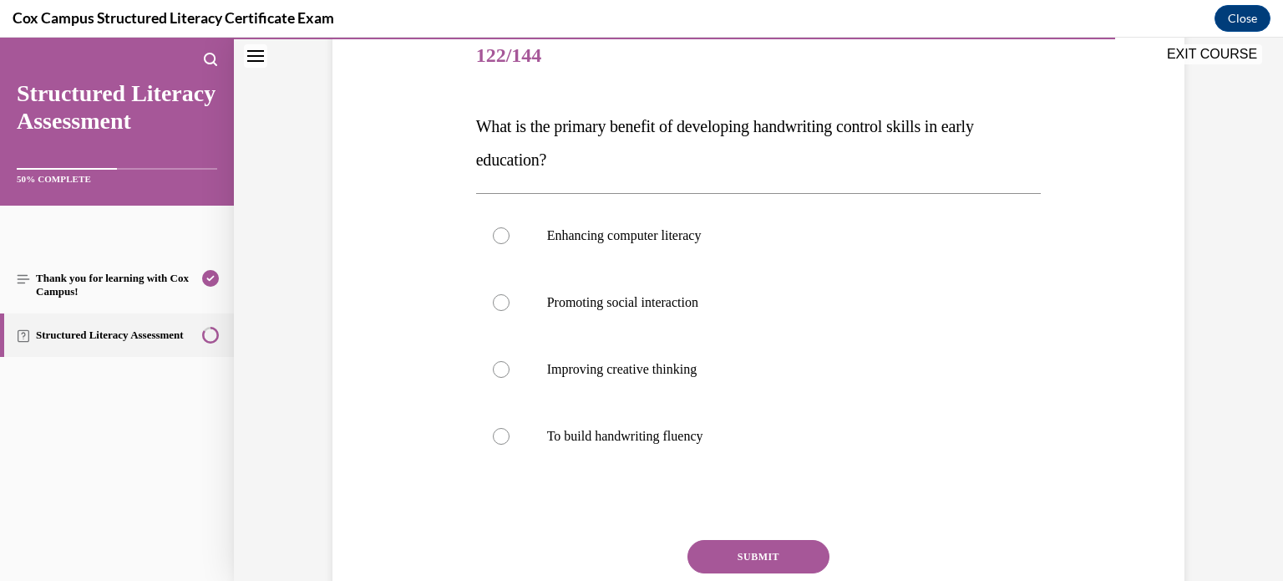
scroll to position [210, 0]
click at [496, 434] on div at bounding box center [501, 435] width 17 height 17
click at [496, 434] on input "To build handwriting fluency" at bounding box center [501, 435] width 17 height 17
radio input "true"
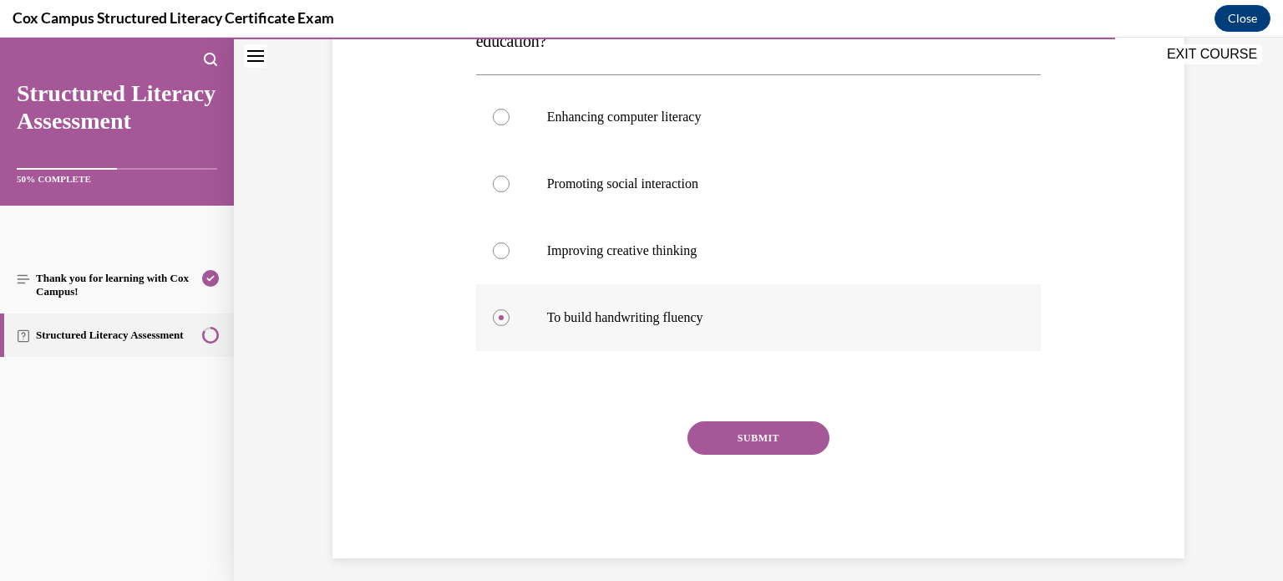
scroll to position [337, 0]
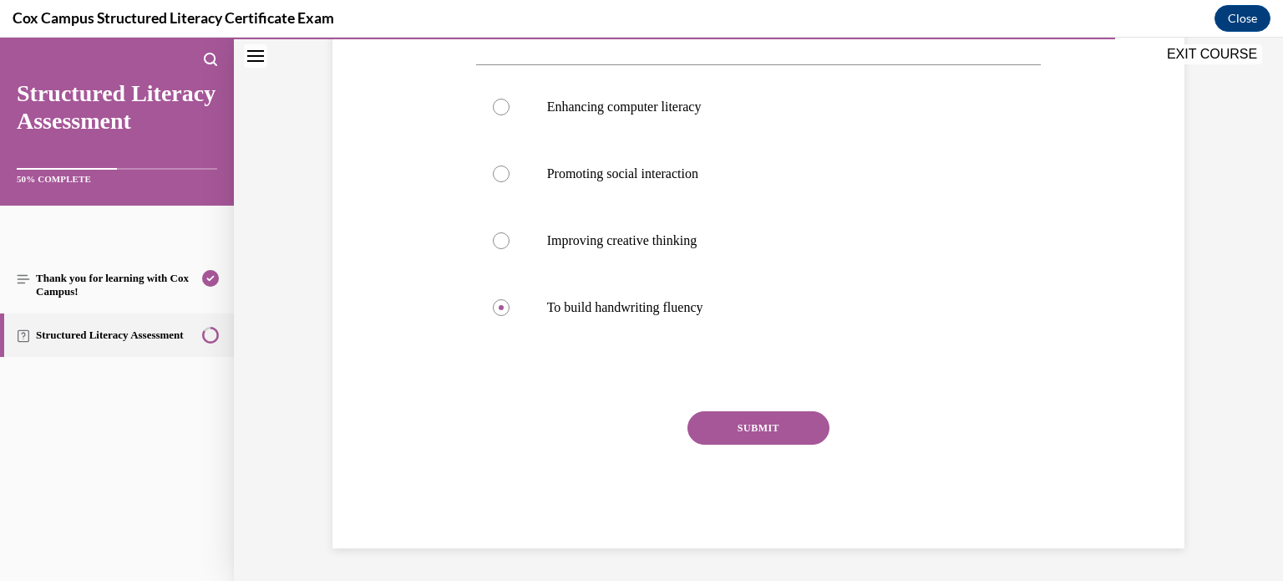
click at [809, 428] on button "SUBMIT" at bounding box center [758, 427] width 142 height 33
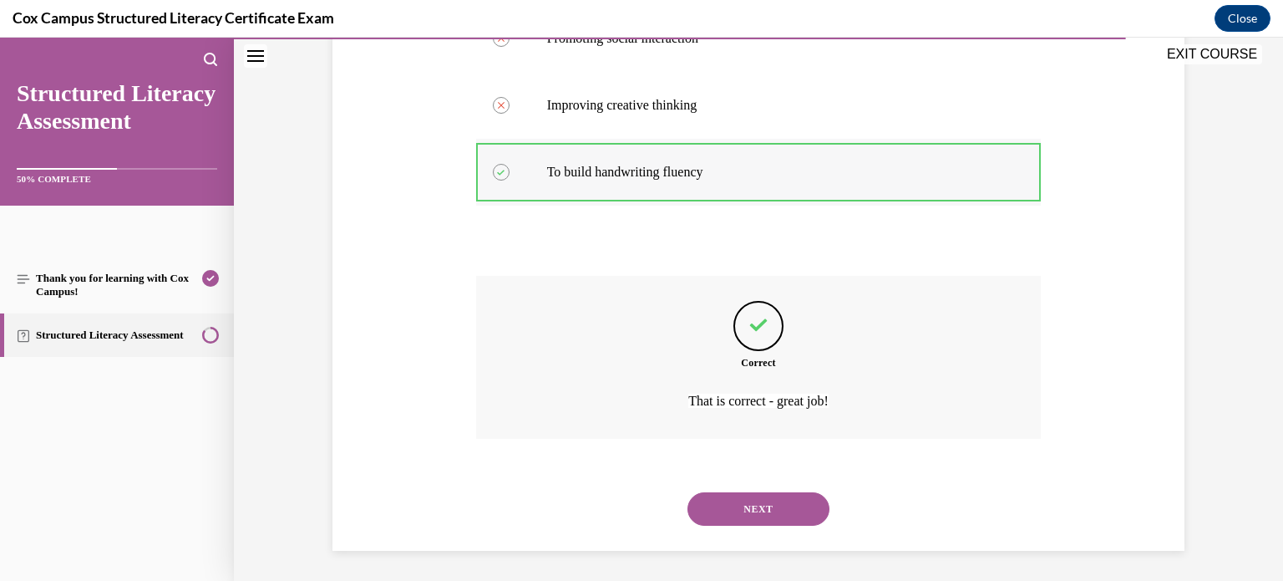
scroll to position [475, 0]
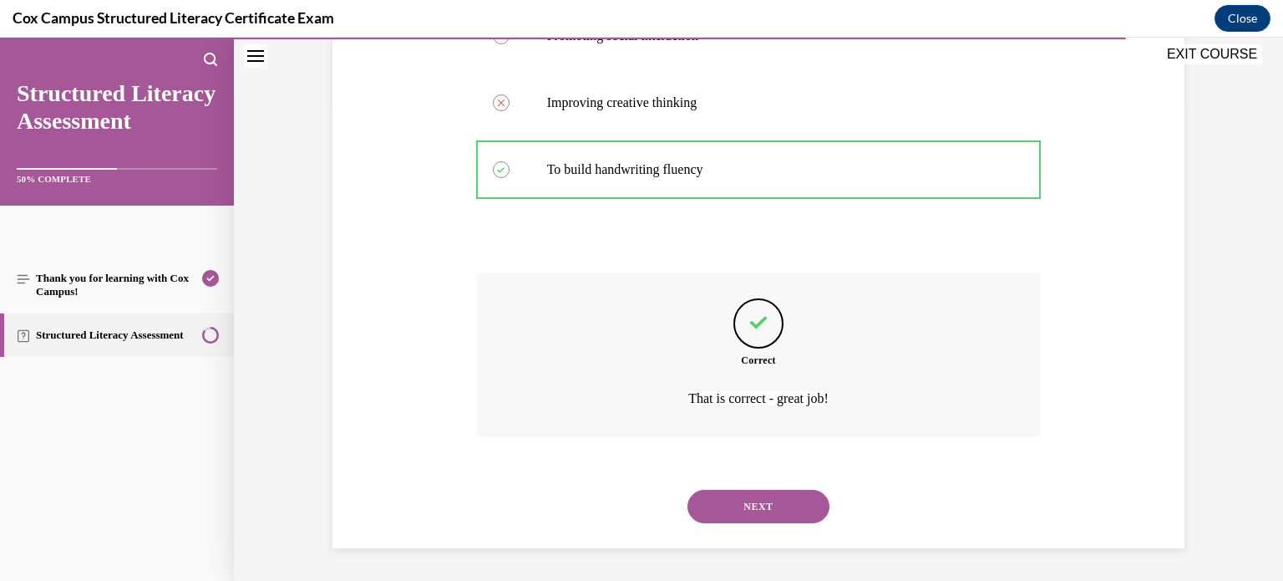
click at [772, 515] on button "NEXT" at bounding box center [758, 505] width 142 height 33
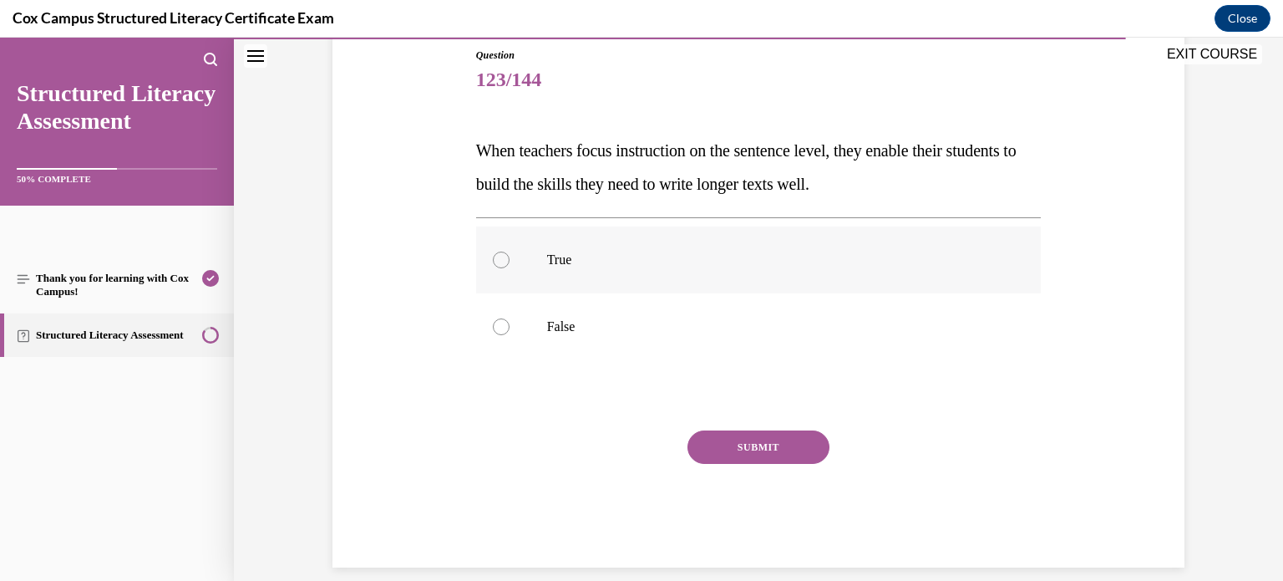
click at [500, 252] on div at bounding box center [501, 259] width 17 height 17
click at [500, 252] on input "True" at bounding box center [501, 259] width 17 height 17
radio input "true"
click at [708, 443] on button "SUBMIT" at bounding box center [758, 446] width 142 height 33
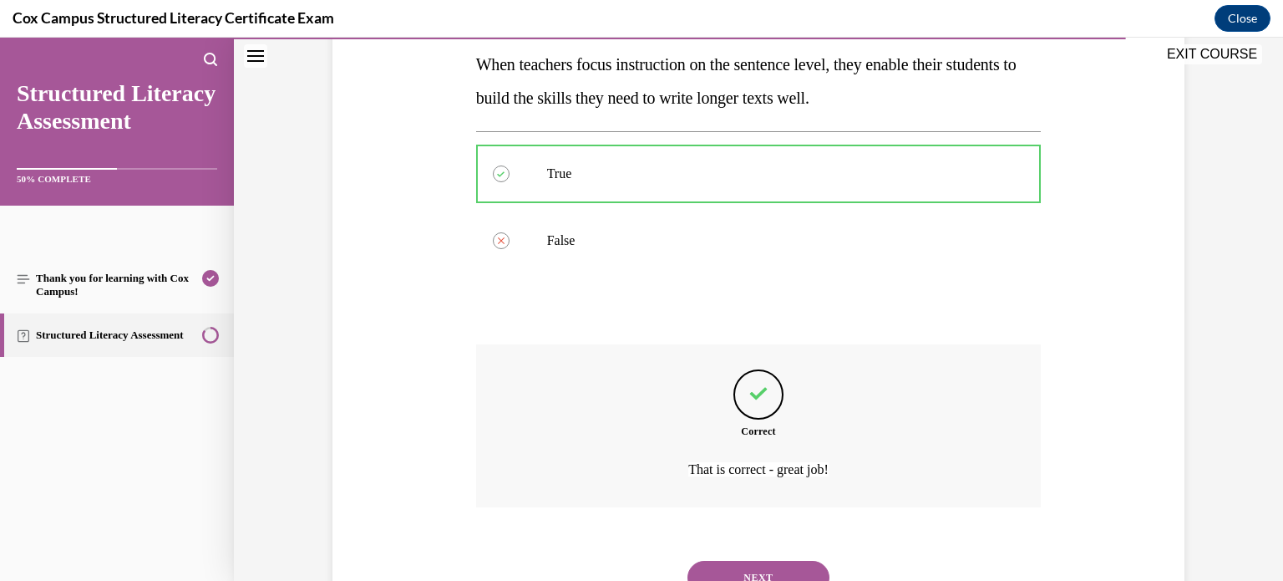
scroll to position [342, 0]
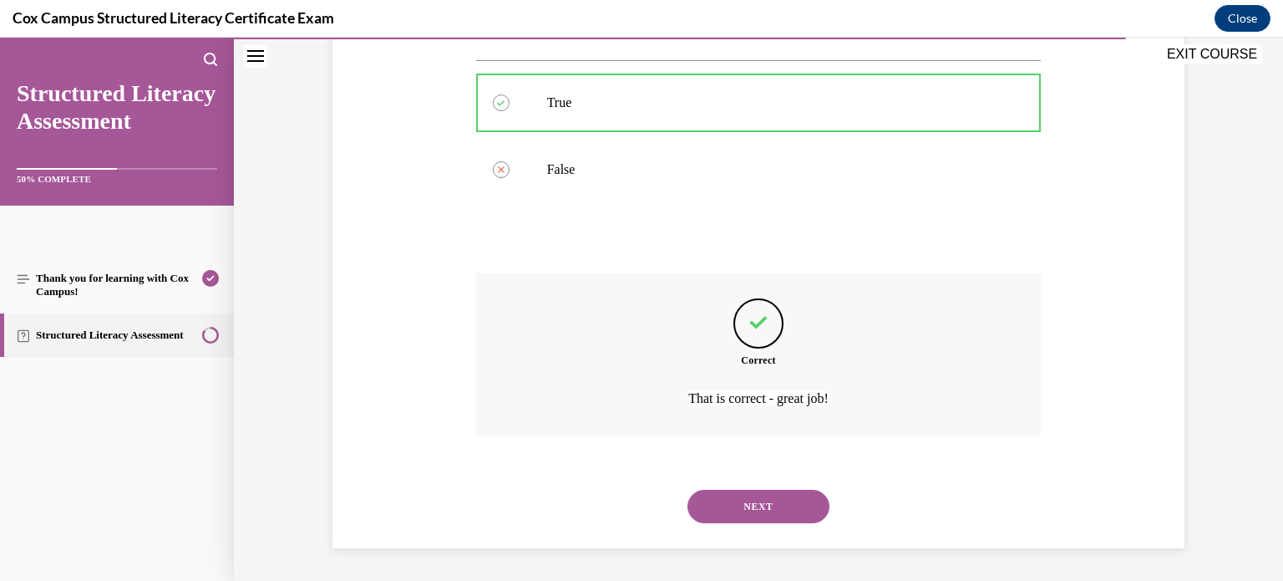
click at [744, 506] on button "NEXT" at bounding box center [758, 505] width 142 height 33
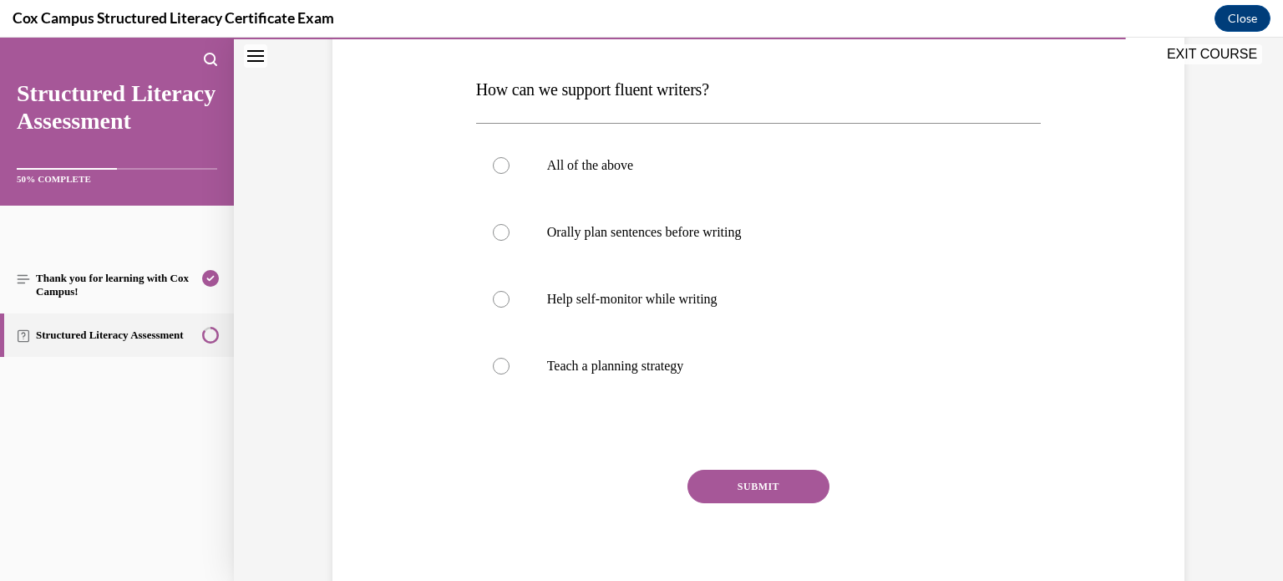
scroll to position [240, 0]
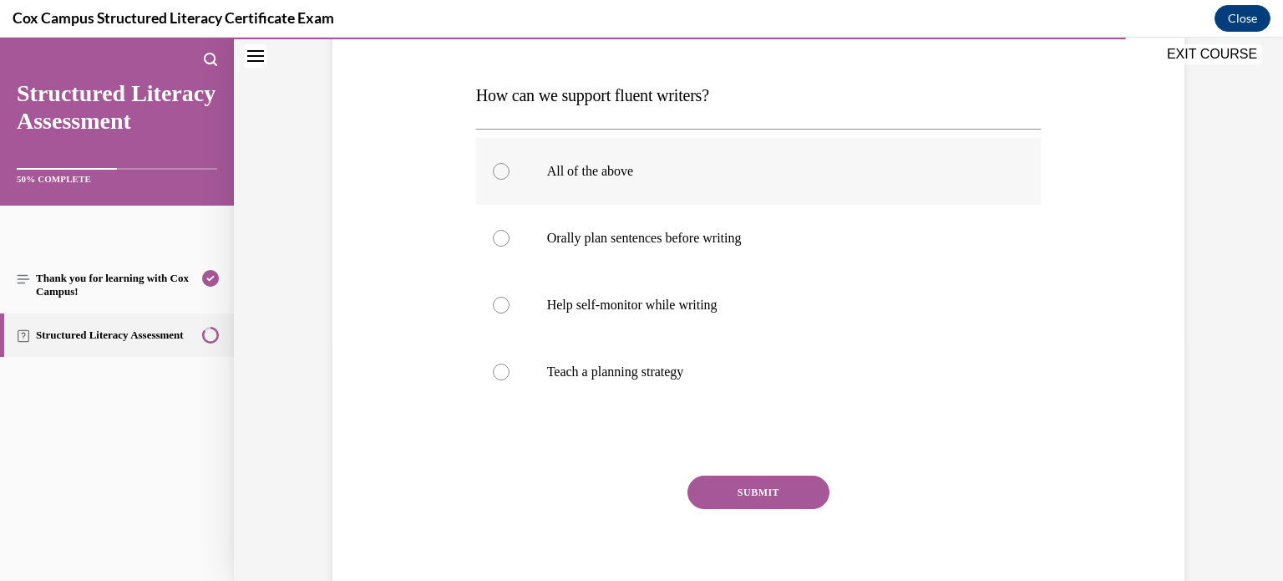
click at [500, 174] on div at bounding box center [501, 171] width 17 height 17
click at [500, 174] on input "All of the above" at bounding box center [501, 171] width 17 height 17
radio input "true"
click at [723, 494] on button "SUBMIT" at bounding box center [758, 491] width 142 height 33
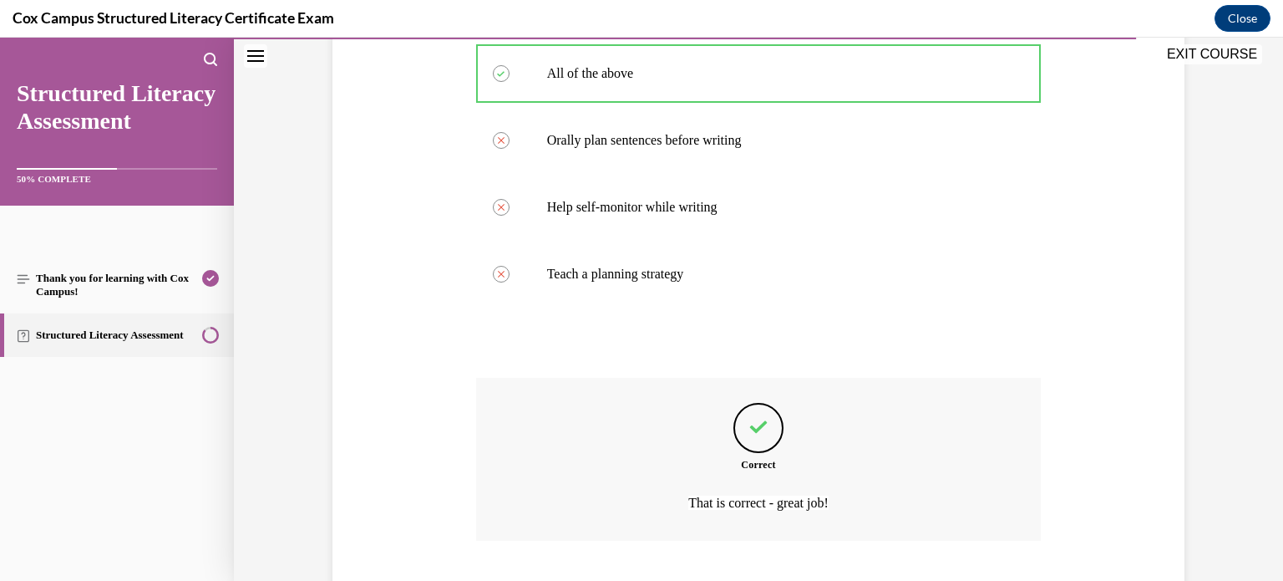
scroll to position [442, 0]
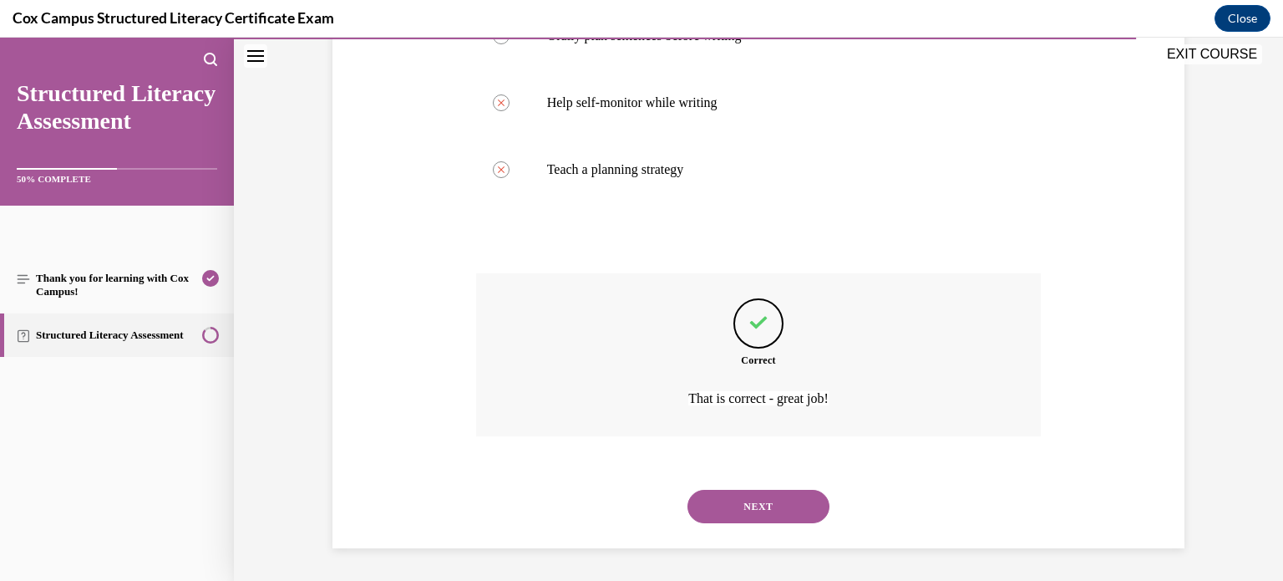
click at [723, 494] on button "NEXT" at bounding box center [758, 505] width 142 height 33
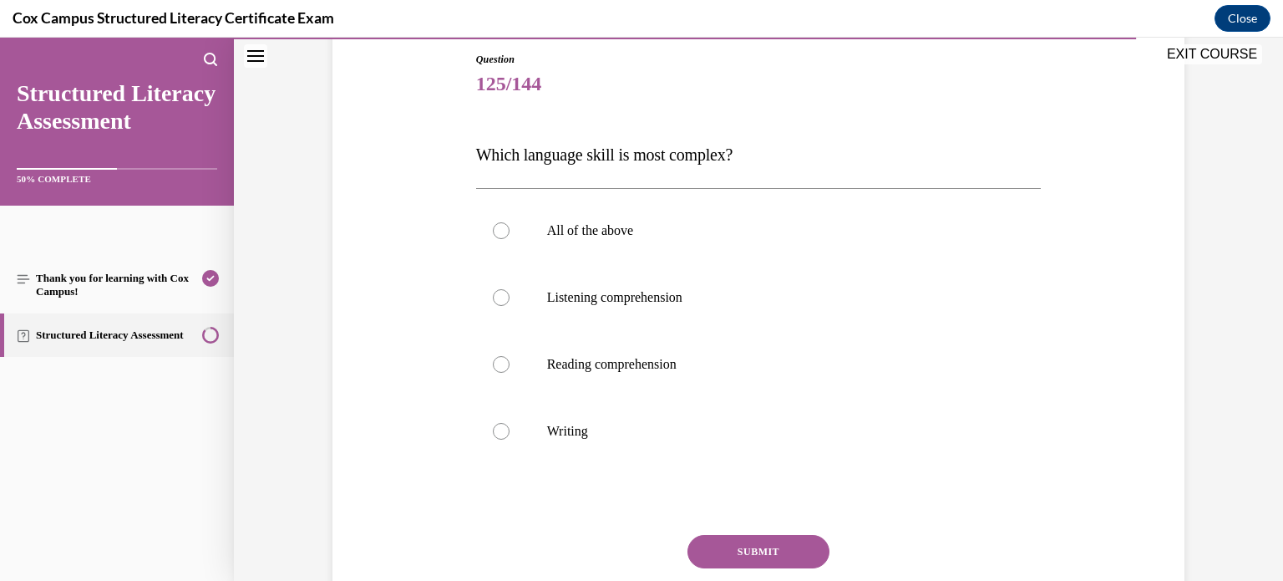
scroll to position [174, 0]
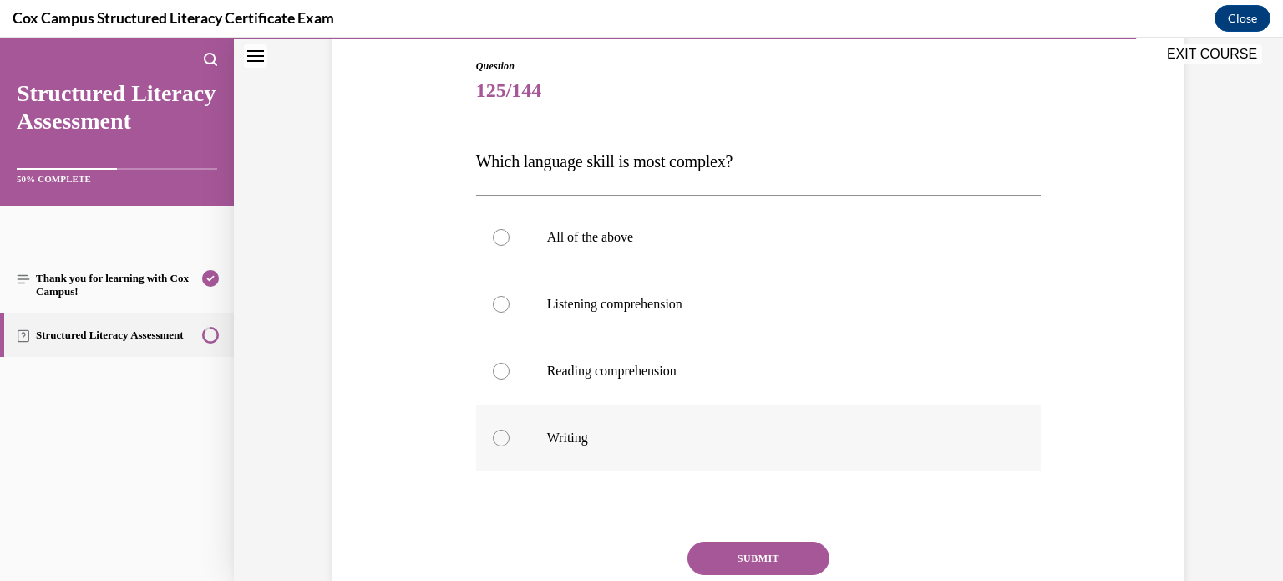
click at [498, 434] on div at bounding box center [501, 437] width 17 height 17
click at [498, 434] on input "Writing" at bounding box center [501, 437] width 17 height 17
radio input "true"
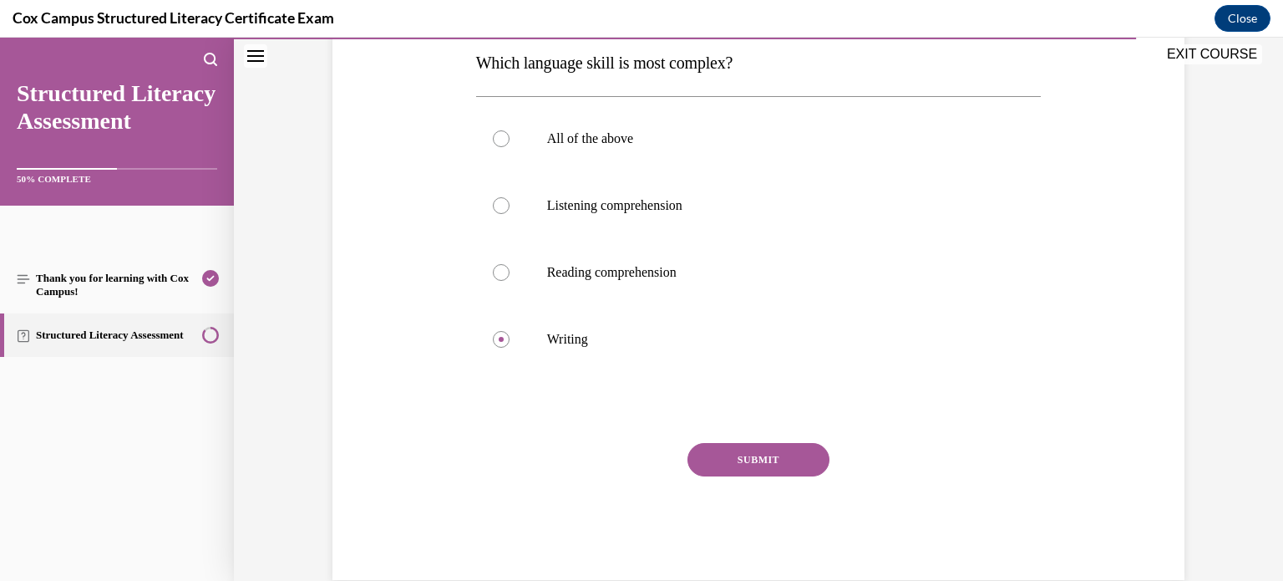
scroll to position [290, 0]
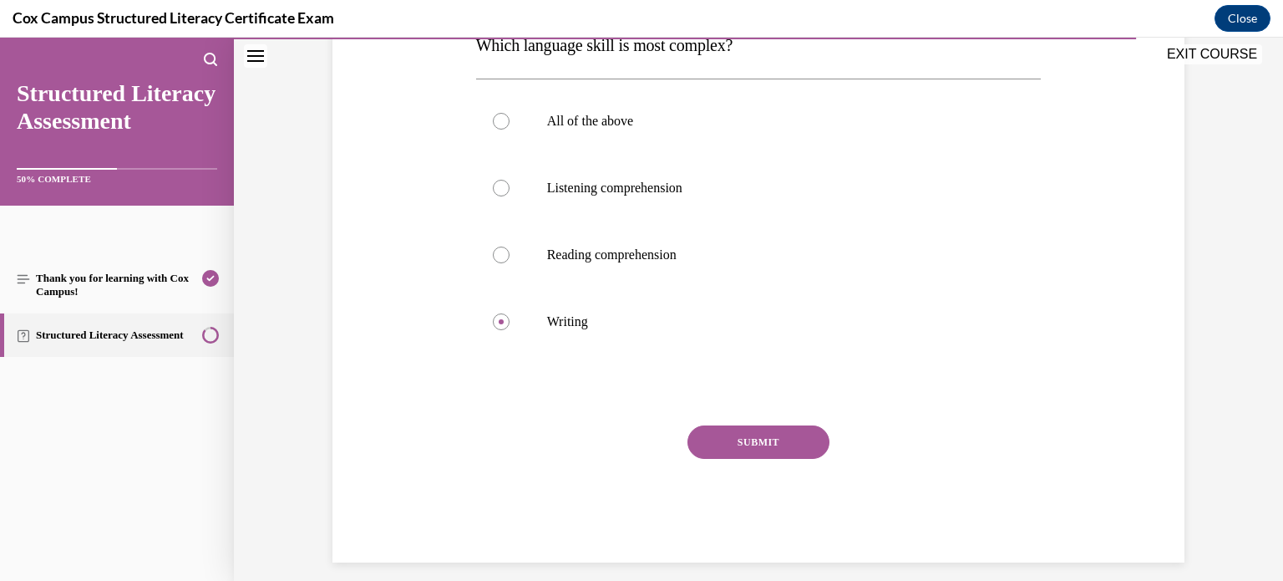
click at [722, 451] on button "SUBMIT" at bounding box center [758, 441] width 142 height 33
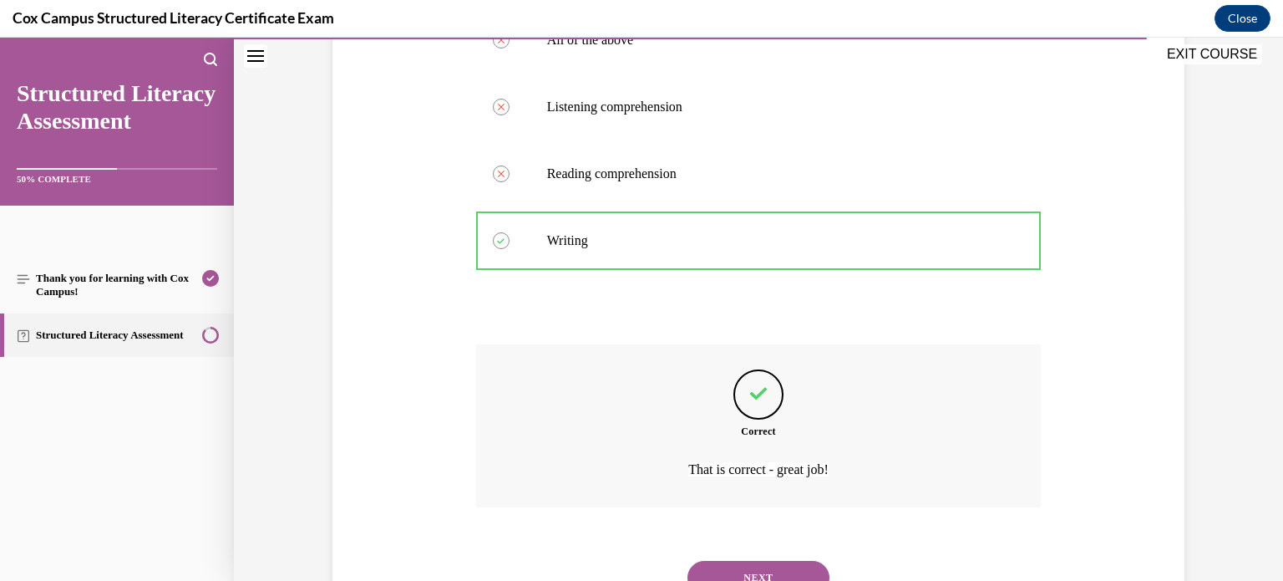
scroll to position [442, 0]
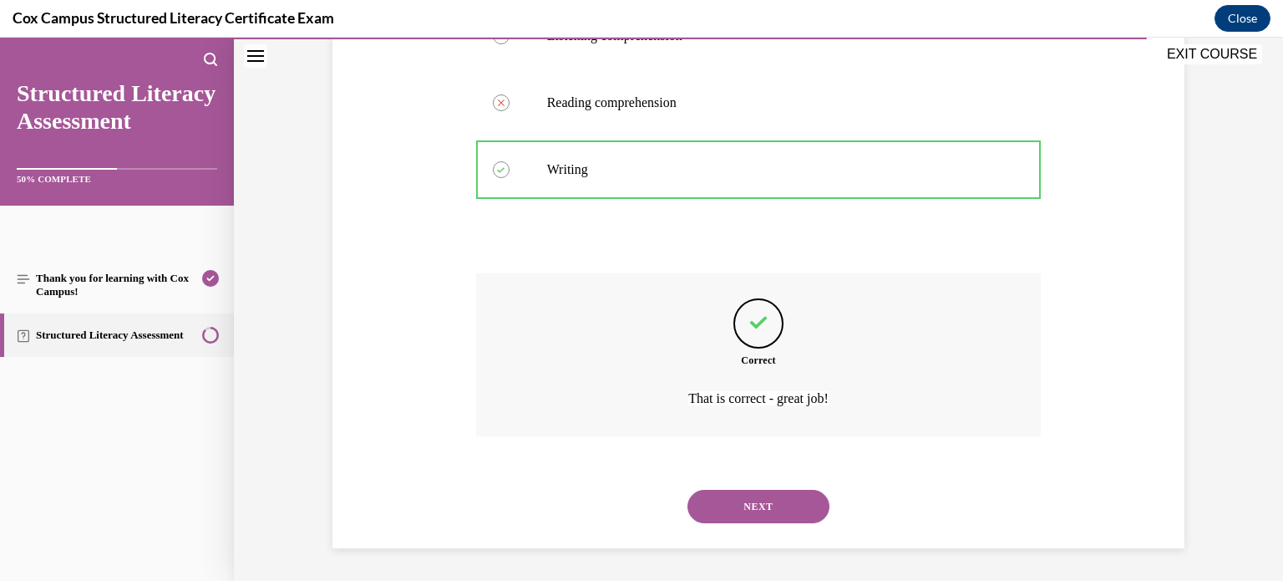
click at [739, 520] on button "NEXT" at bounding box center [758, 505] width 142 height 33
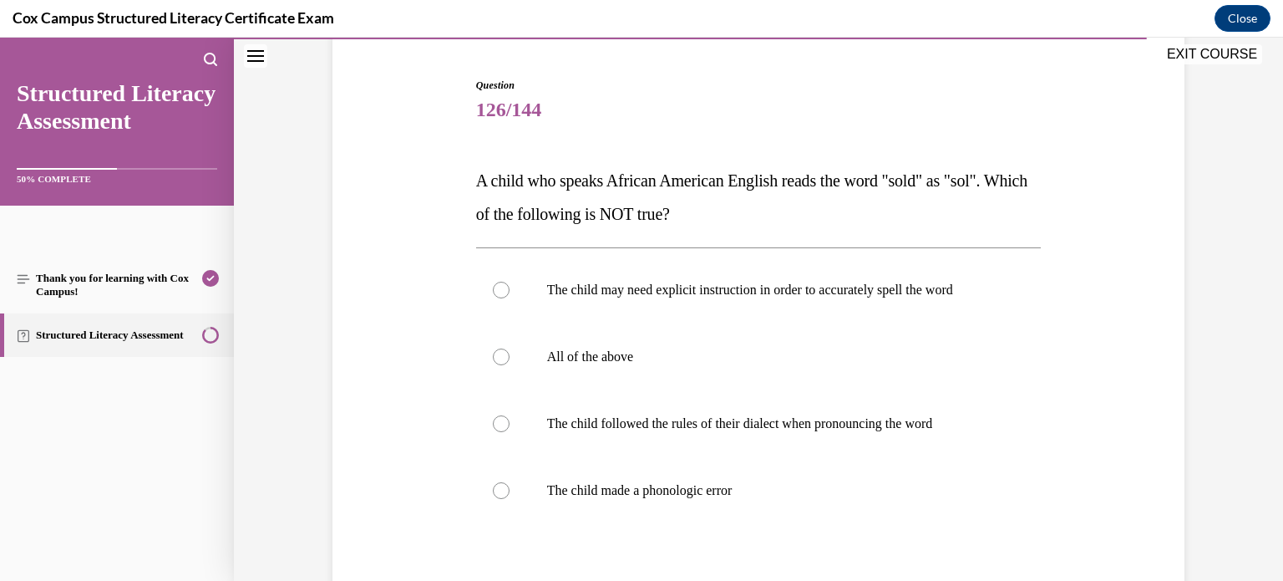
scroll to position [180, 0]
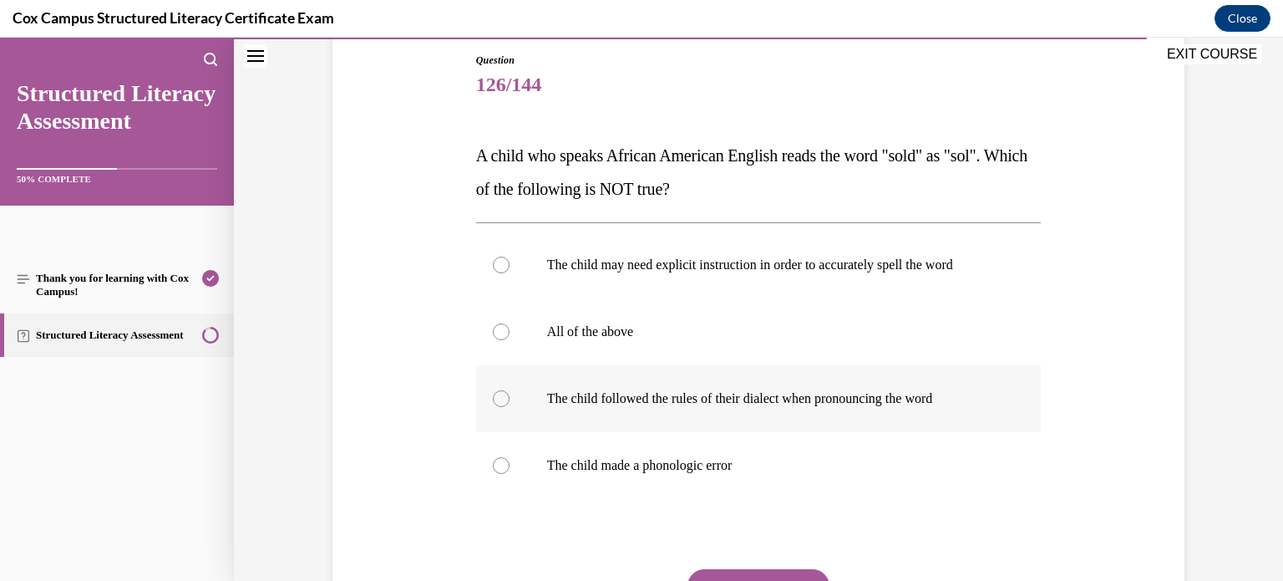
click at [611, 400] on p "The child followed the rules of their dialect when pronouncing the word" at bounding box center [773, 398] width 453 height 17
click at [510, 400] on input "The child followed the rules of their dialect when pronouncing the word" at bounding box center [501, 398] width 17 height 17
radio input "true"
click at [611, 400] on p "The child followed the rules of their dialect when pronouncing the word" at bounding box center [773, 398] width 453 height 17
click at [510, 400] on input "The child followed the rules of their dialect when pronouncing the word" at bounding box center [501, 398] width 17 height 17
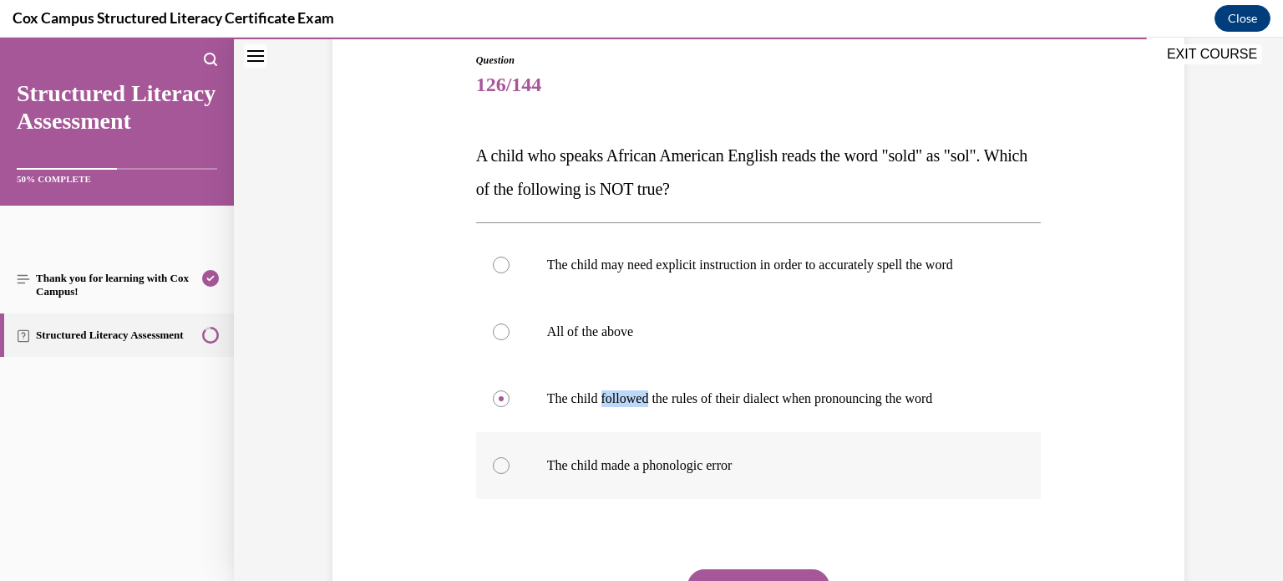
click at [502, 467] on div at bounding box center [501, 465] width 17 height 17
click at [502, 467] on input "The child made a phonologic error" at bounding box center [501, 465] width 17 height 17
radio input "true"
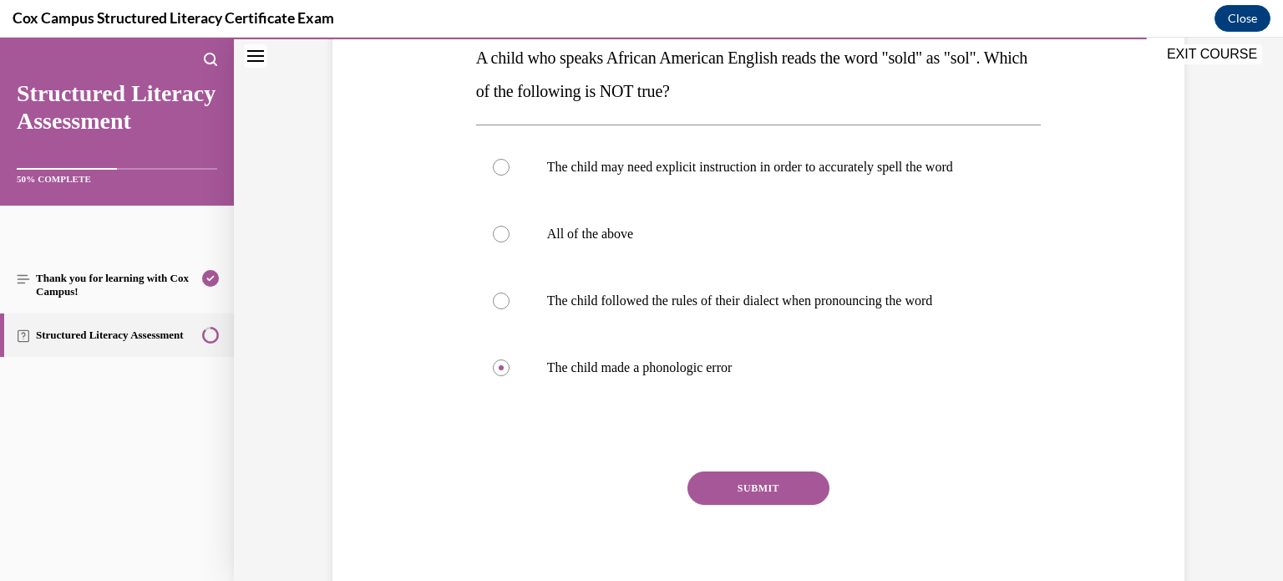
scroll to position [281, 0]
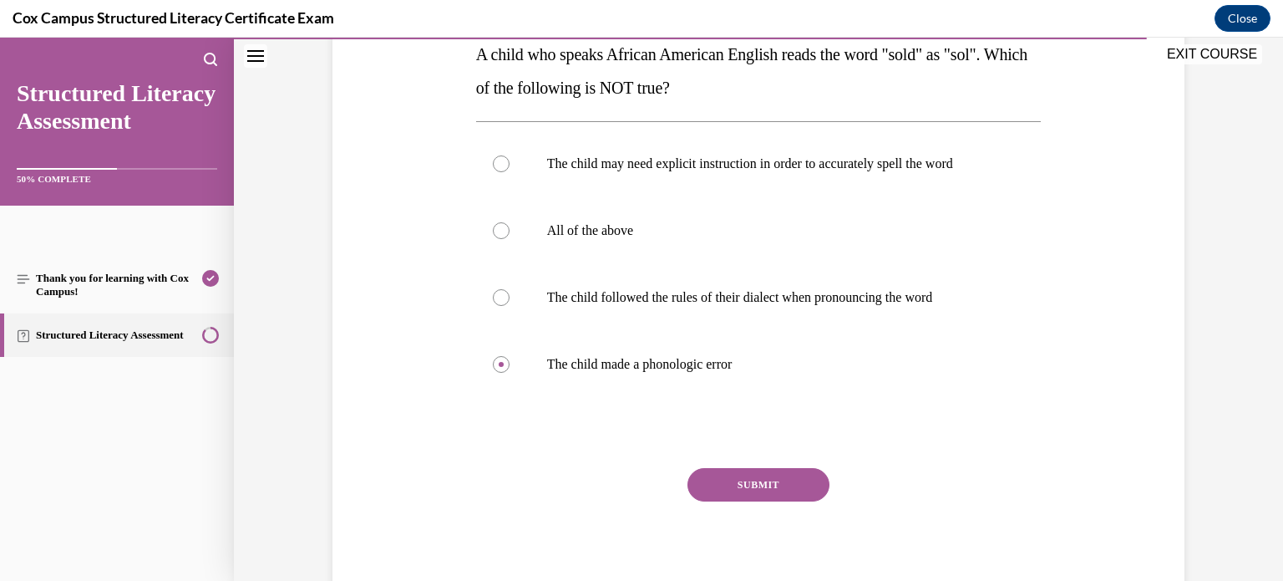
click at [785, 494] on button "SUBMIT" at bounding box center [758, 484] width 142 height 33
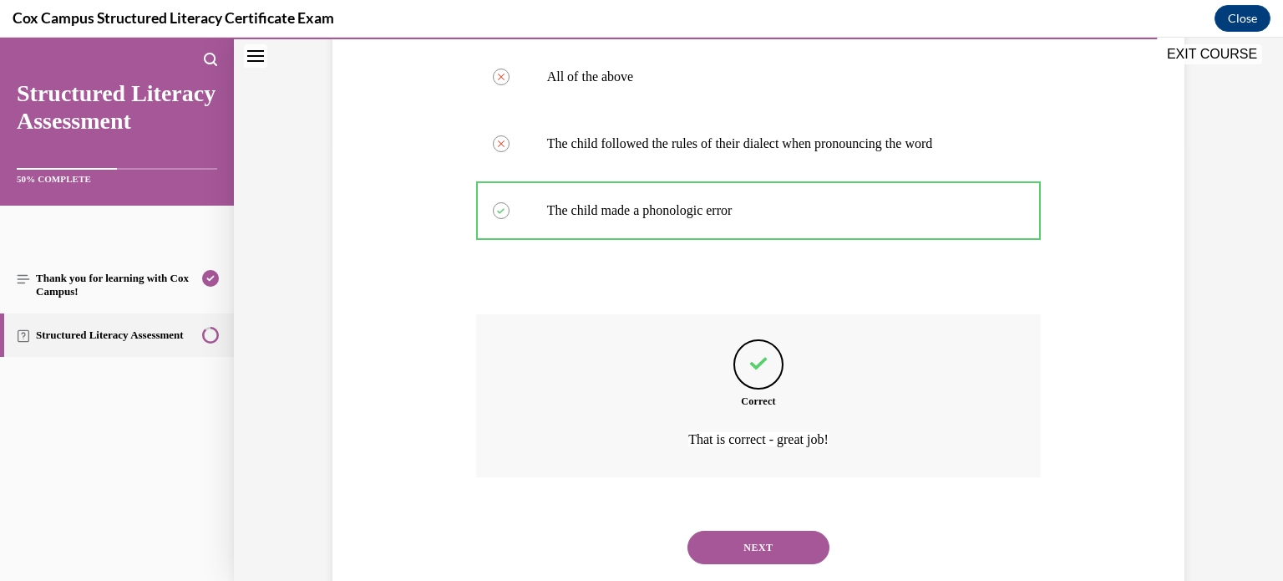
scroll to position [475, 0]
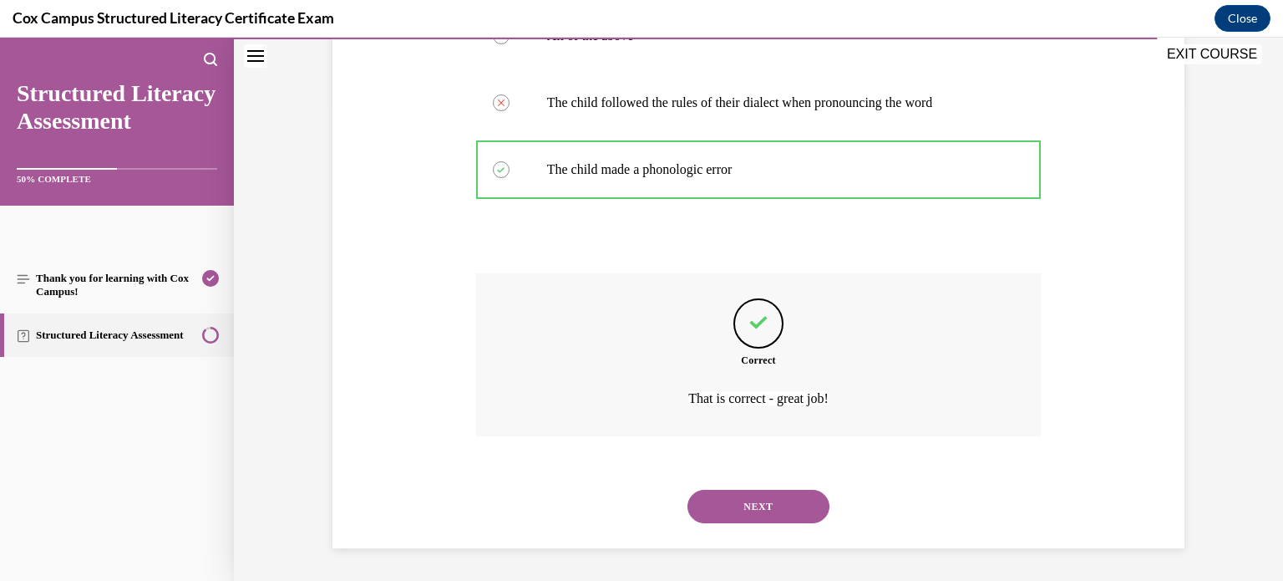
click at [749, 508] on button "NEXT" at bounding box center [758, 505] width 142 height 33
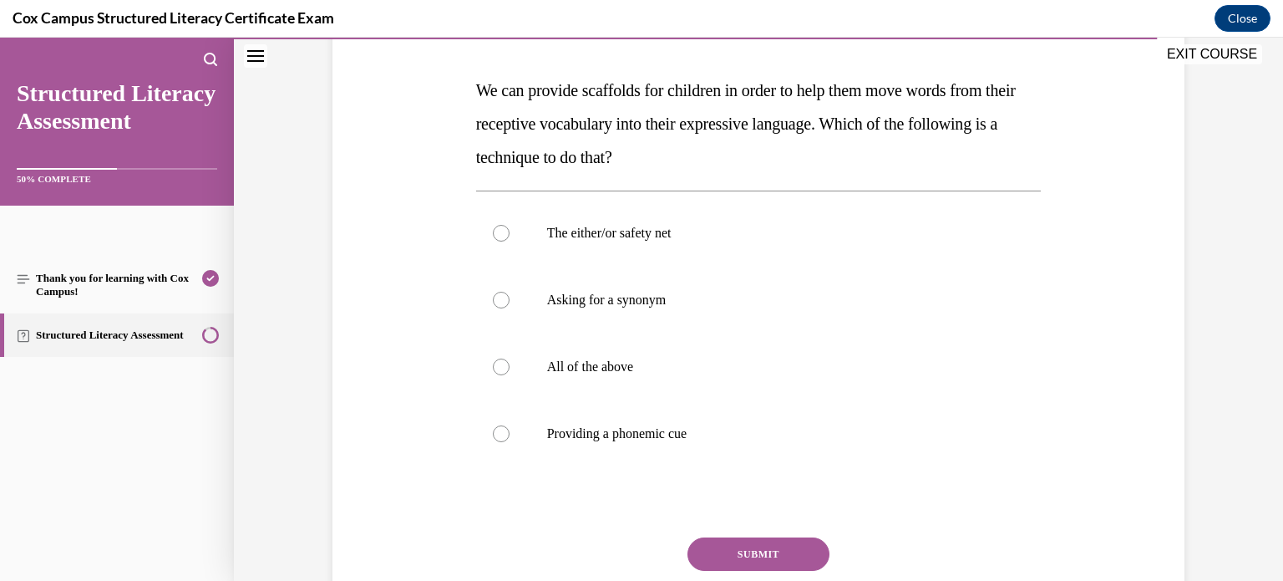
scroll to position [254, 0]
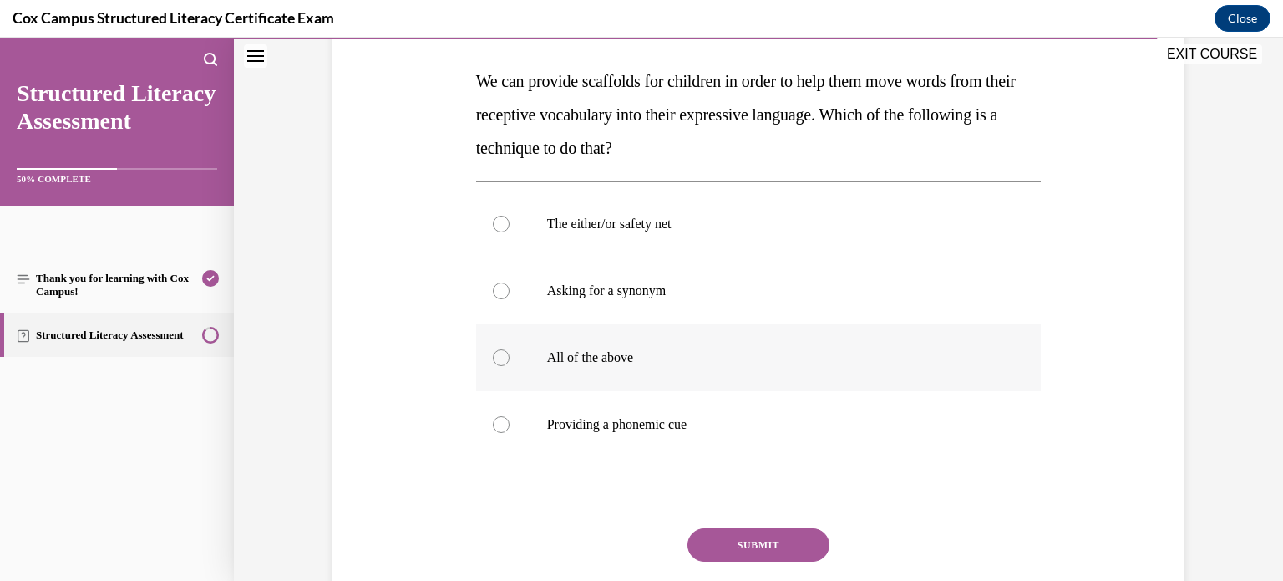
click at [515, 349] on label "All of the above" at bounding box center [758, 357] width 565 height 67
click at [510, 349] on input "All of the above" at bounding box center [501, 357] width 17 height 17
radio input "true"
click at [733, 540] on button "SUBMIT" at bounding box center [758, 544] width 142 height 33
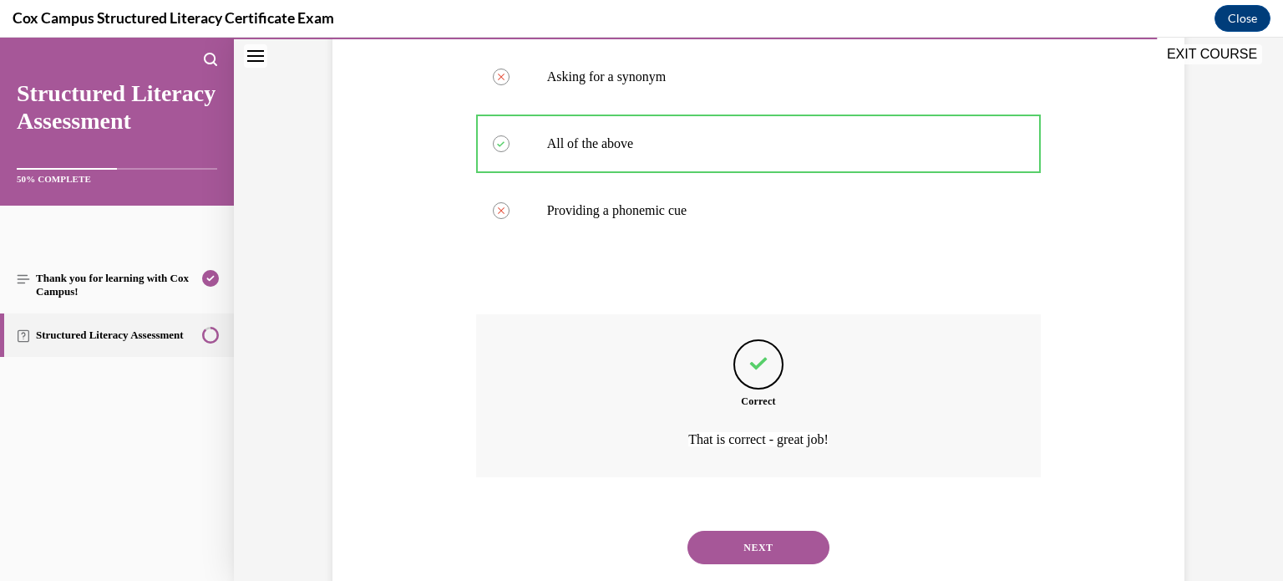
scroll to position [509, 0]
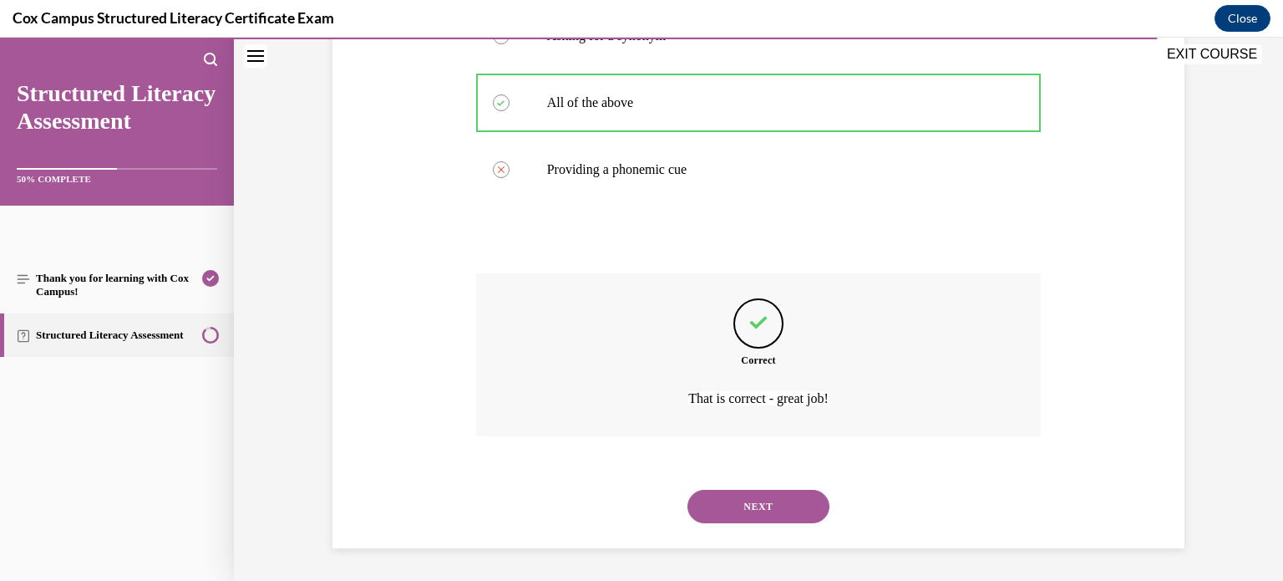
click at [725, 510] on button "NEXT" at bounding box center [758, 505] width 142 height 33
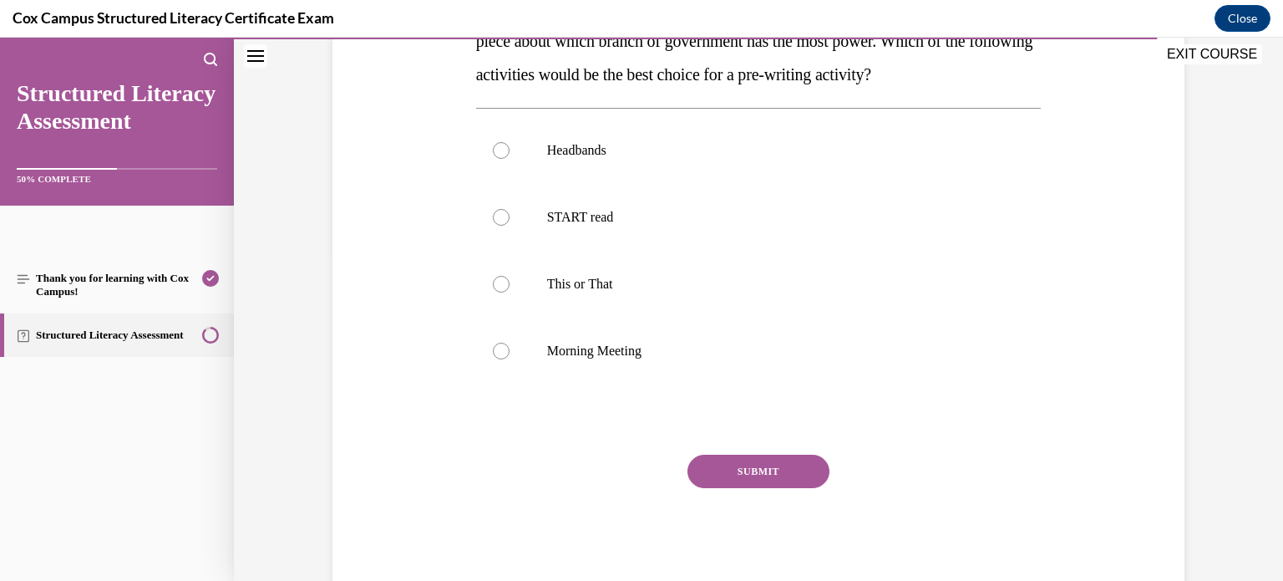
scroll to position [331, 0]
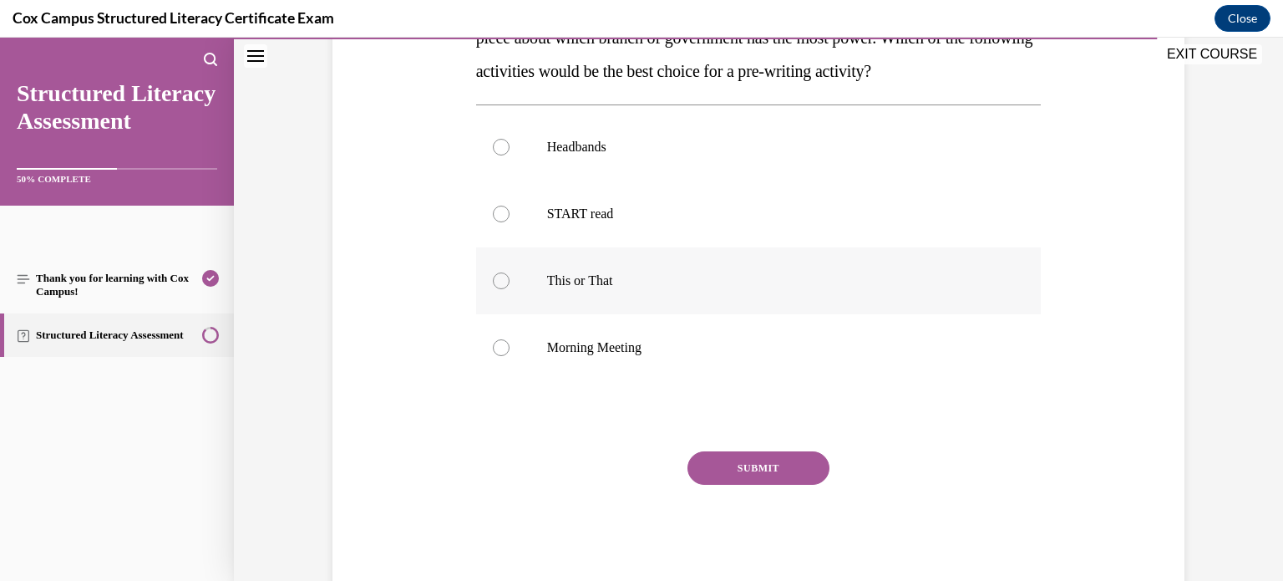
click at [502, 287] on div at bounding box center [501, 280] width 17 height 17
click at [502, 287] on input "This or That" at bounding box center [501, 280] width 17 height 17
radio input "true"
click at [711, 473] on button "SUBMIT" at bounding box center [758, 467] width 142 height 33
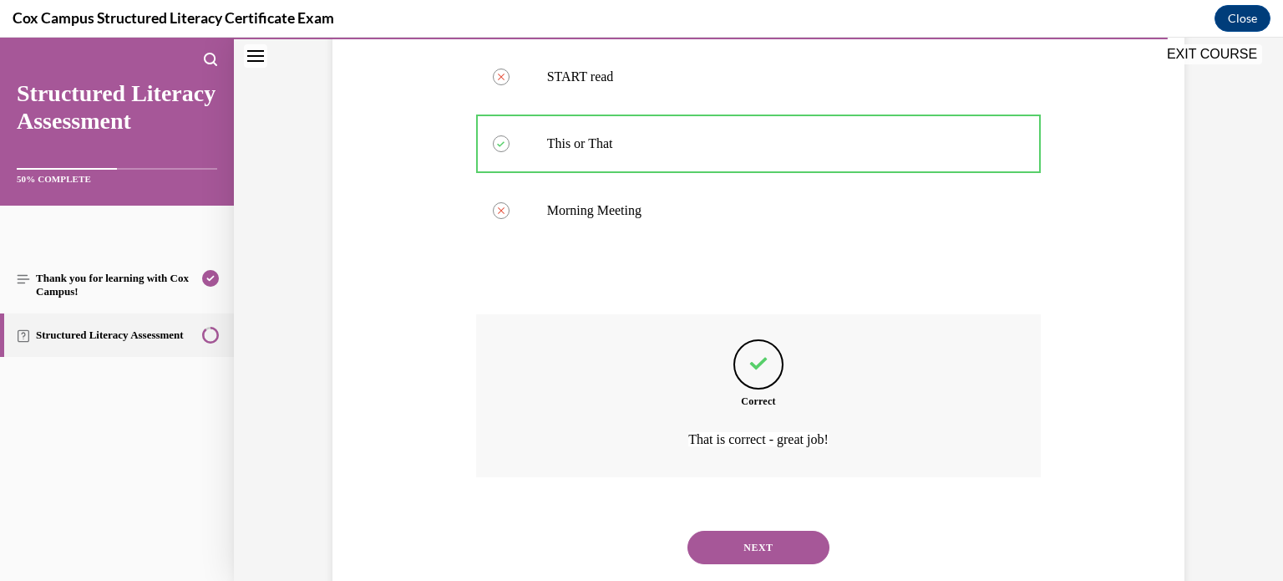
scroll to position [509, 0]
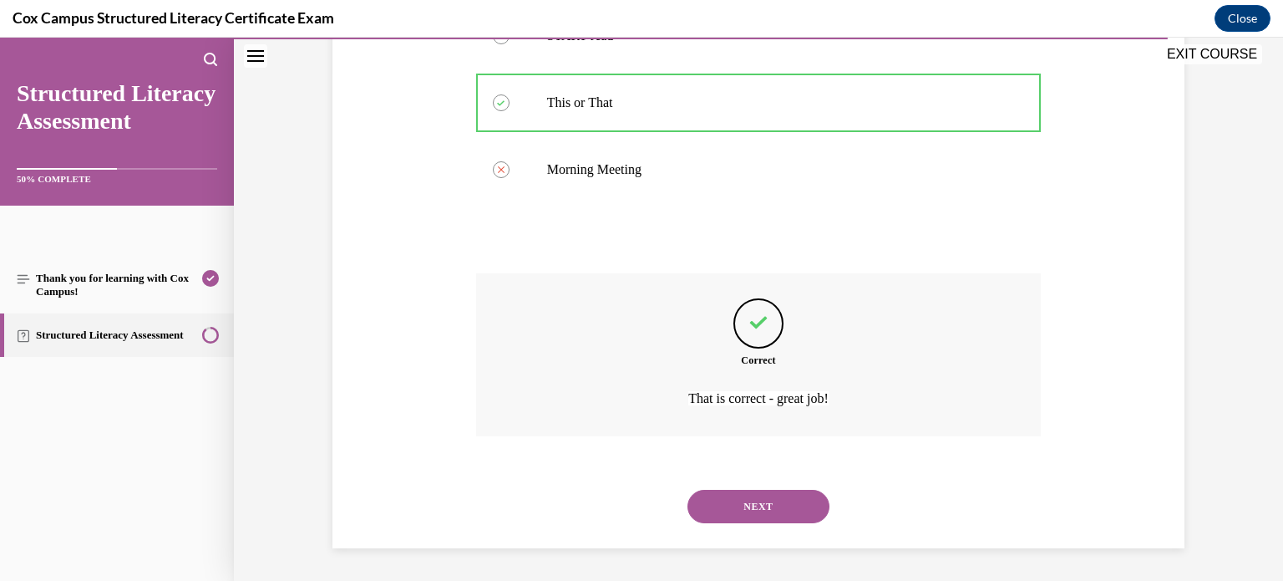
click at [714, 489] on button "NEXT" at bounding box center [758, 505] width 142 height 33
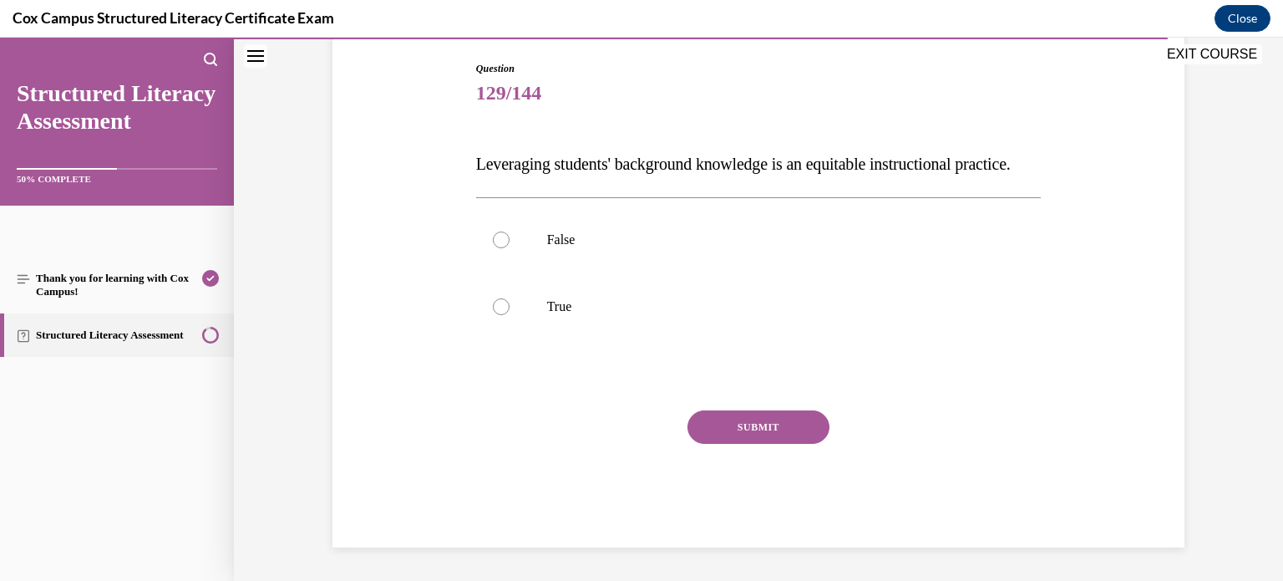
scroll to position [185, 0]
click at [503, 315] on div at bounding box center [501, 306] width 17 height 17
click at [503, 315] on input "True" at bounding box center [501, 306] width 17 height 17
radio input "true"
click at [505, 247] on label "False" at bounding box center [758, 239] width 565 height 67
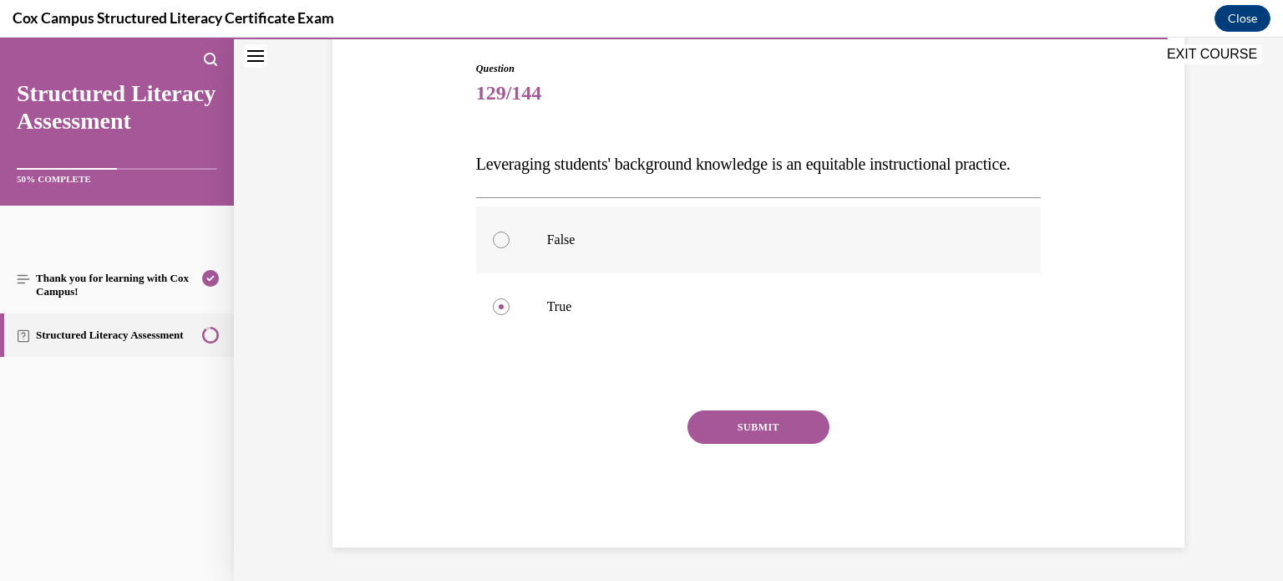
click at [505, 247] on input "False" at bounding box center [501, 239] width 17 height 17
radio input "true"
click at [428, 243] on div "Question 129/144 Leveraging students' background knowledge is an equitable inst…" at bounding box center [758, 279] width 860 height 536
click at [498, 315] on div at bounding box center [501, 306] width 17 height 17
click at [498, 315] on input "True" at bounding box center [501, 306] width 17 height 17
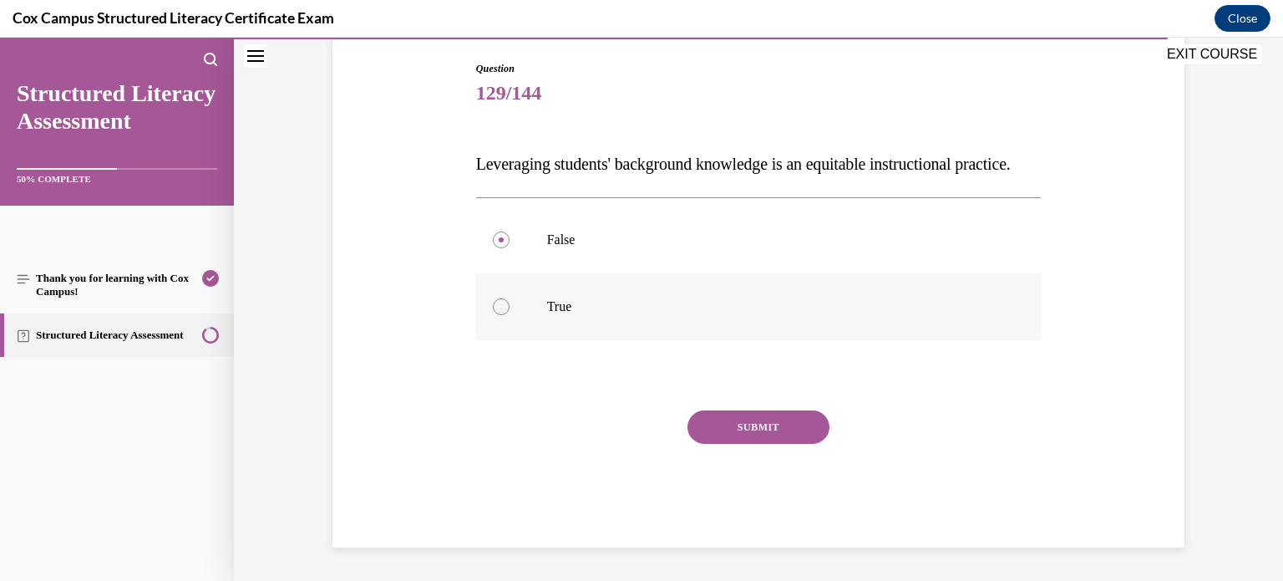
radio input "true"
click at [721, 444] on button "SUBMIT" at bounding box center [758, 426] width 142 height 33
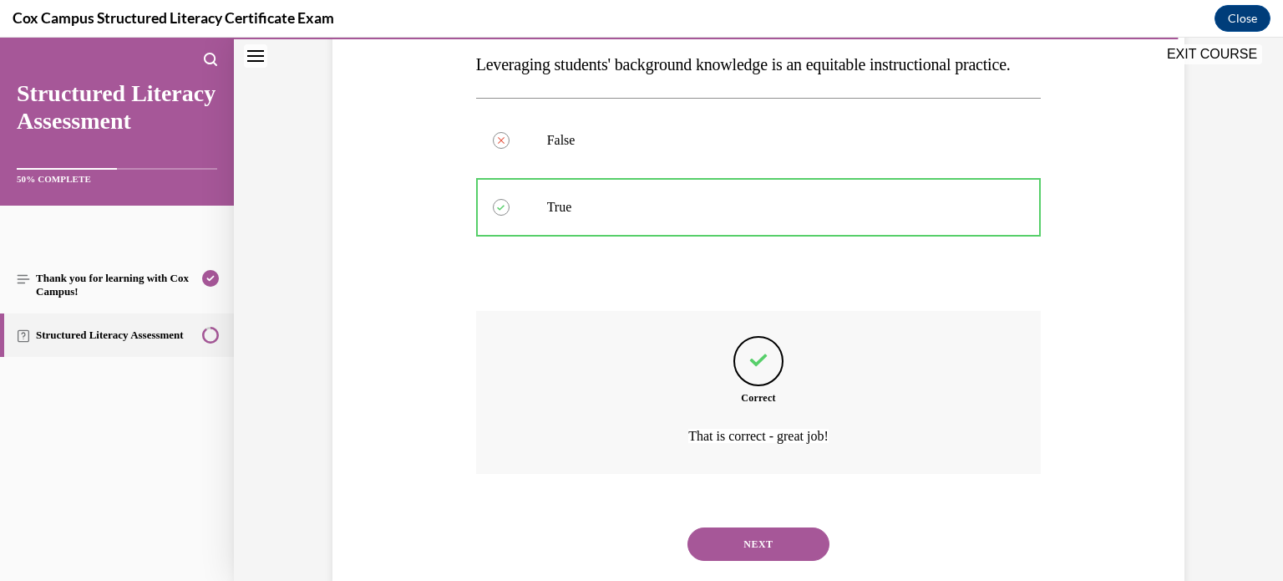
scroll to position [342, 0]
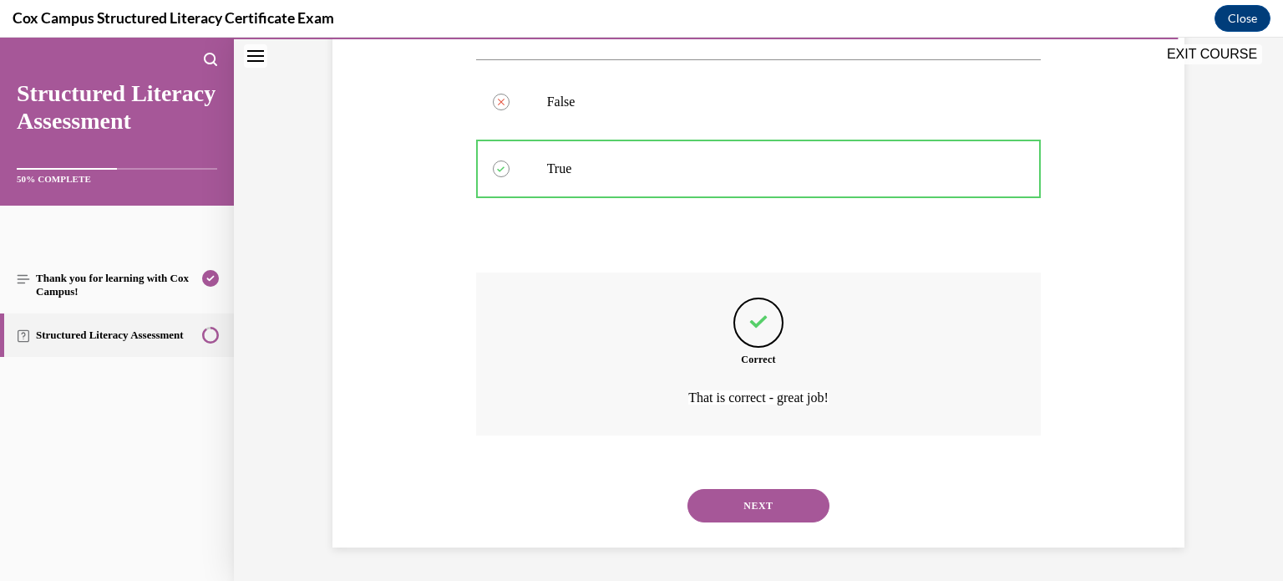
click at [785, 499] on button "NEXT" at bounding box center [758, 505] width 142 height 33
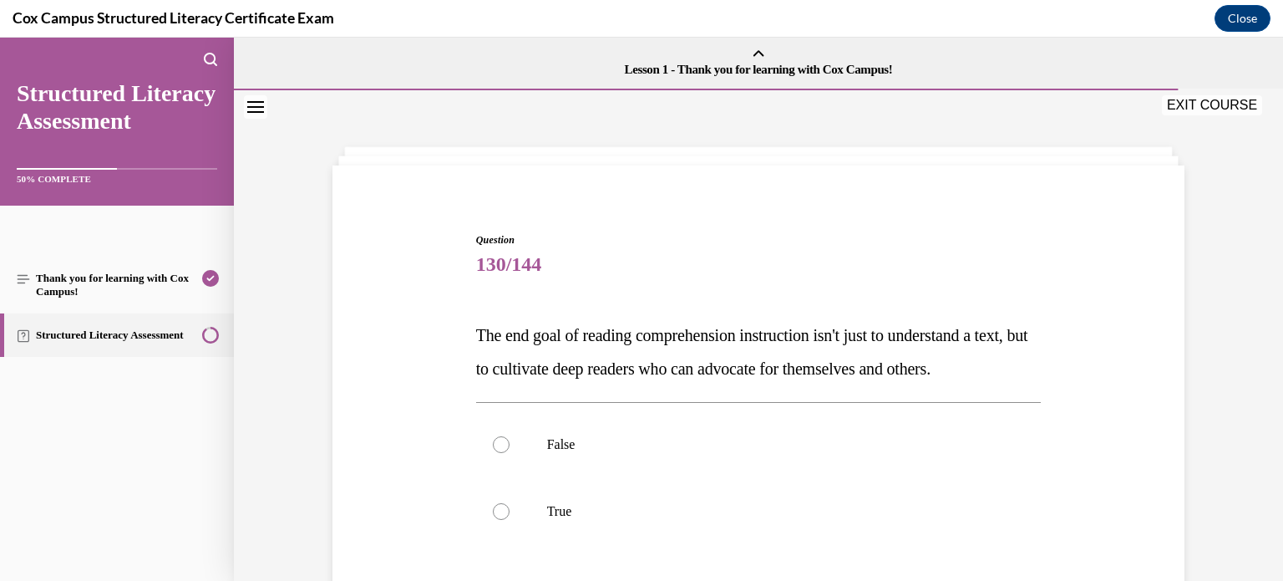
click at [256, 112] on icon "Close navigation menu" at bounding box center [255, 107] width 17 height 12
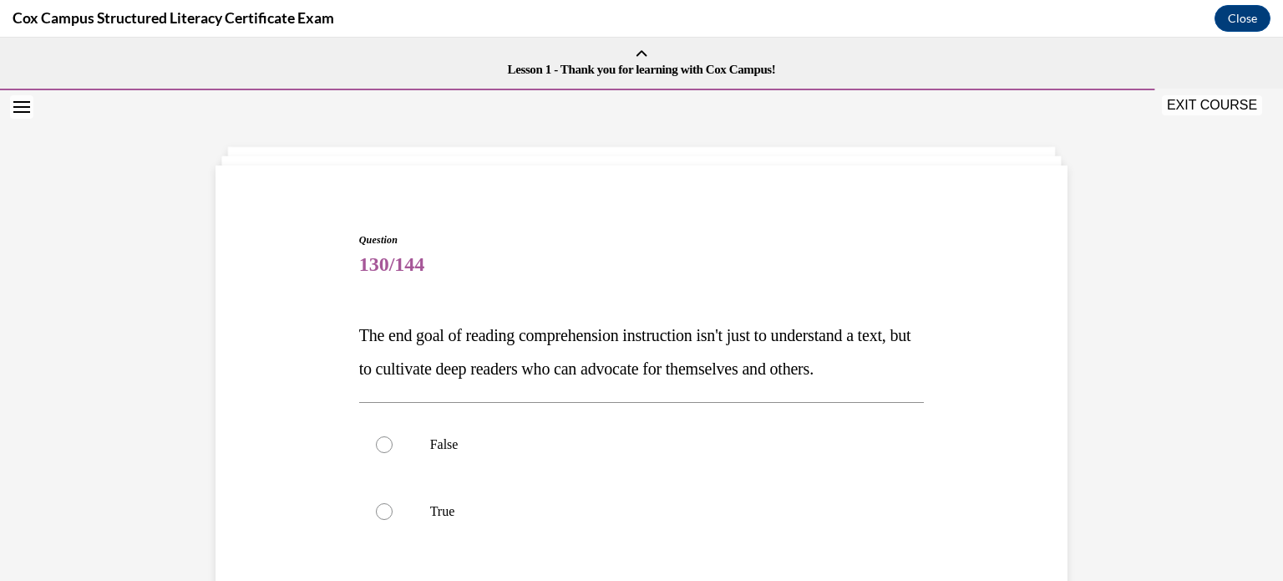
click at [16, 113] on button "Open navigation menu" at bounding box center [21, 106] width 23 height 23
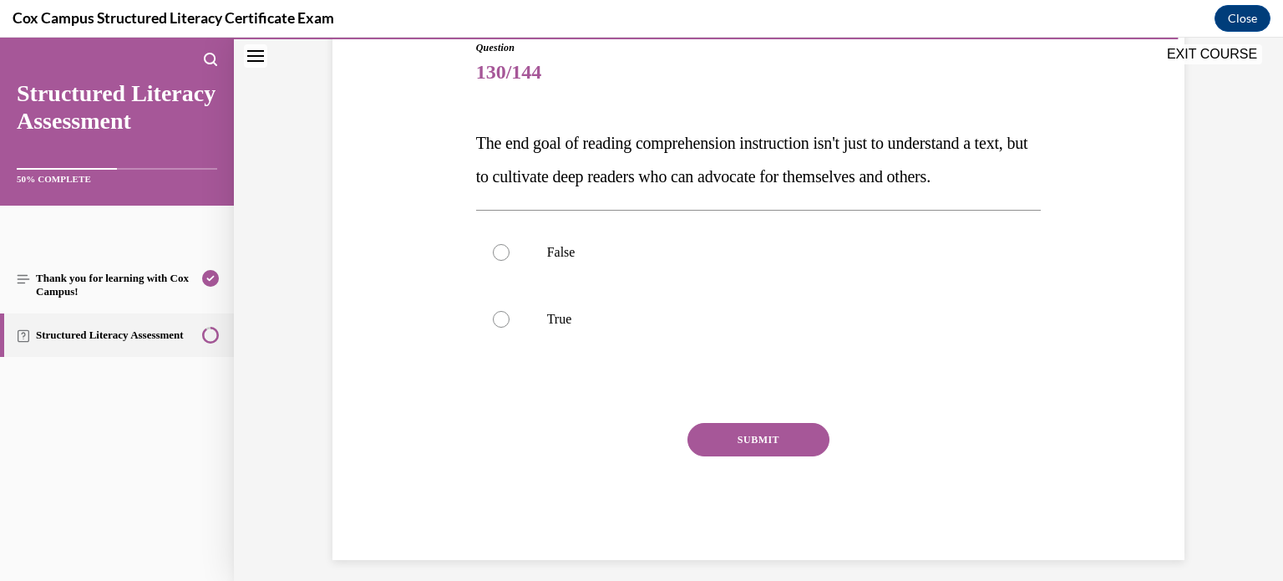
scroll to position [193, 0]
click at [555, 352] on label "True" at bounding box center [758, 318] width 565 height 67
click at [510, 327] on input "True" at bounding box center [501, 318] width 17 height 17
radio input "true"
click at [721, 455] on button "SUBMIT" at bounding box center [758, 438] width 142 height 33
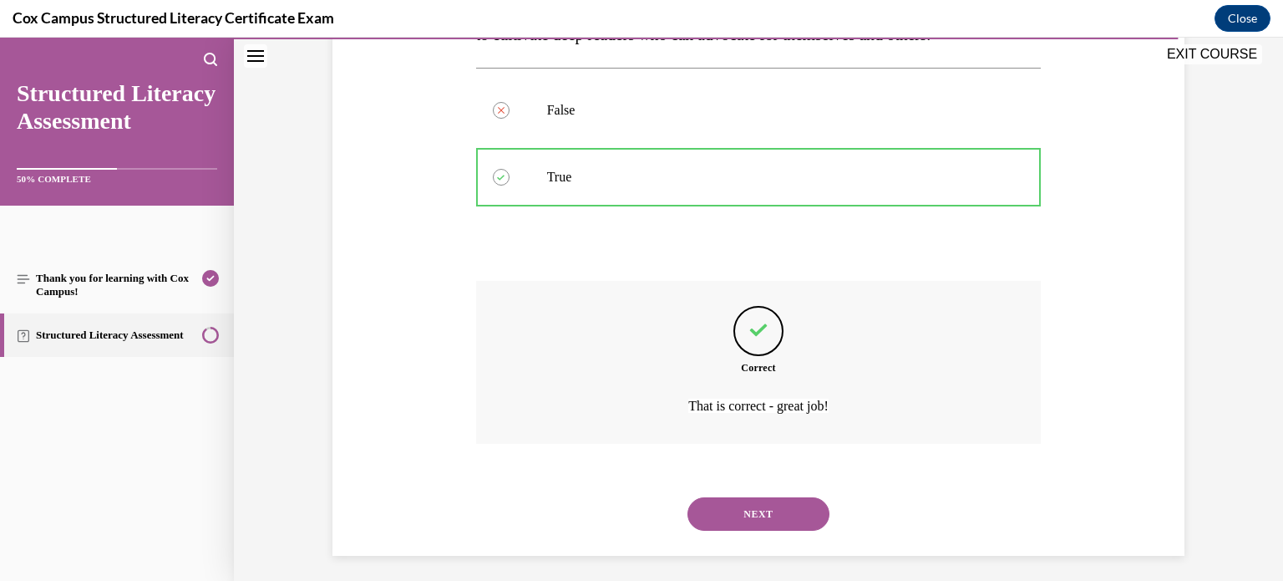
scroll to position [375, 0]
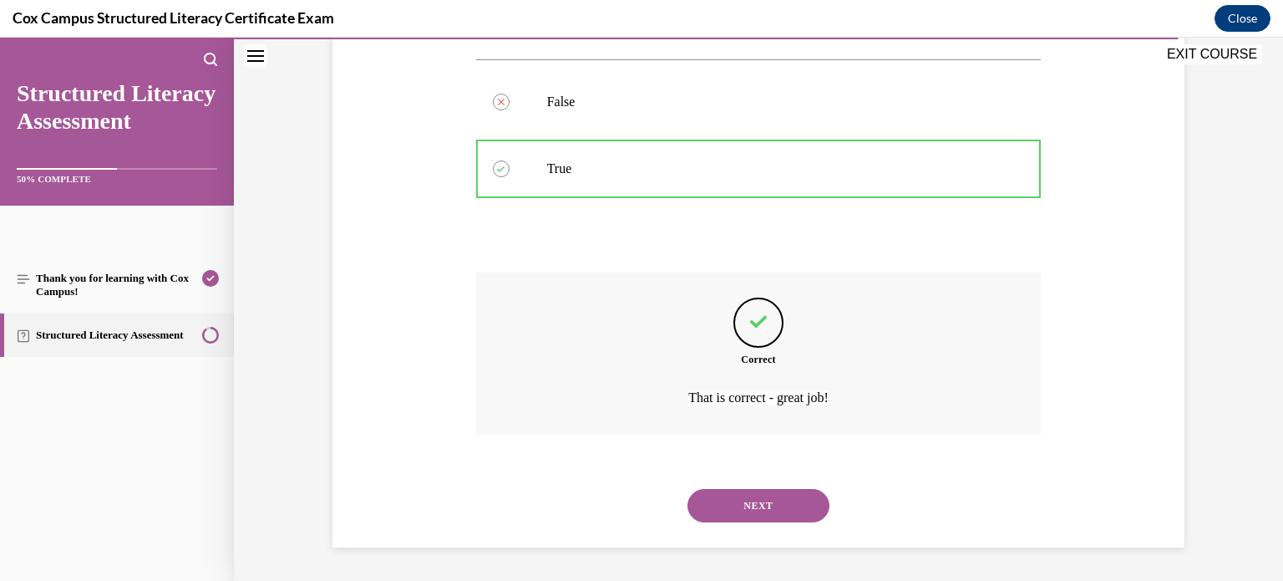
click at [723, 509] on button "NEXT" at bounding box center [758, 505] width 142 height 33
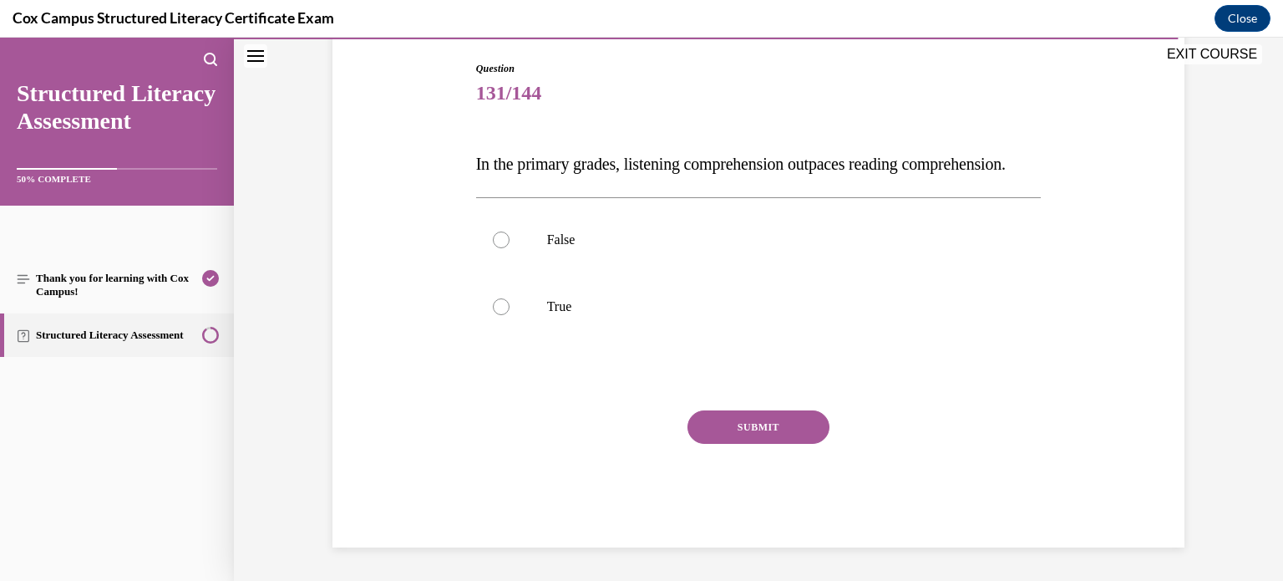
scroll to position [185, 0]
click at [522, 256] on label "False" at bounding box center [758, 239] width 565 height 67
click at [510, 248] on input "False" at bounding box center [501, 239] width 17 height 17
radio input "true"
click at [724, 438] on button "SUBMIT" at bounding box center [758, 426] width 142 height 33
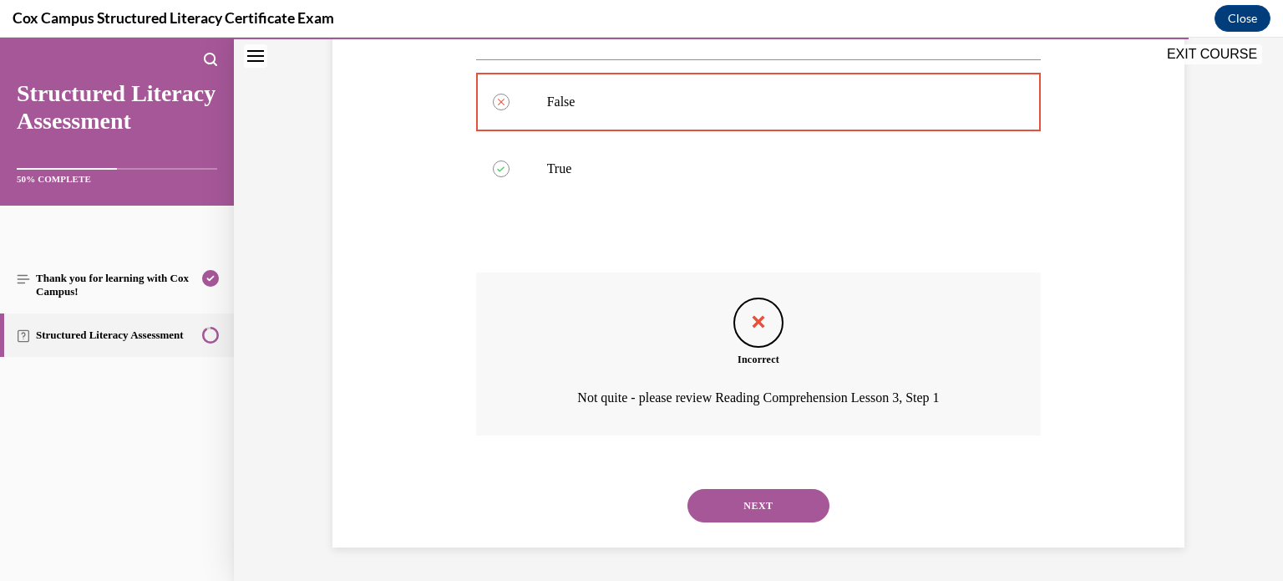
scroll to position [342, 0]
click at [719, 489] on button "NEXT" at bounding box center [758, 505] width 142 height 33
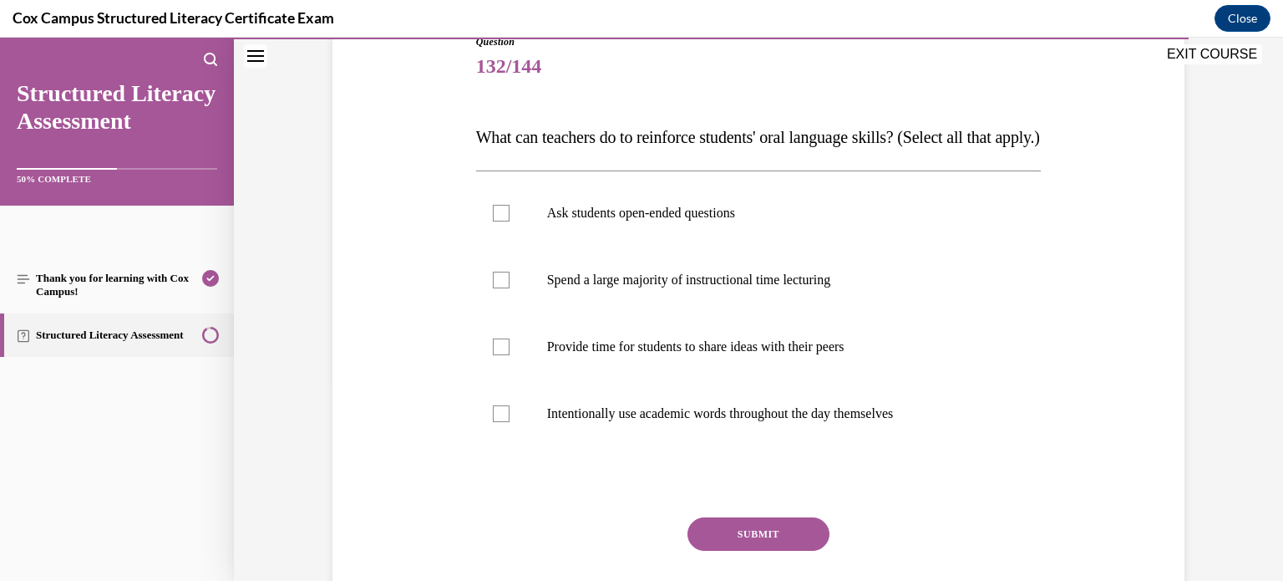
scroll to position [197, 0]
click at [501, 222] on div at bounding box center [501, 213] width 17 height 17
click at [501, 222] on input "Ask students open-ended questions" at bounding box center [501, 213] width 17 height 17
checkbox input "true"
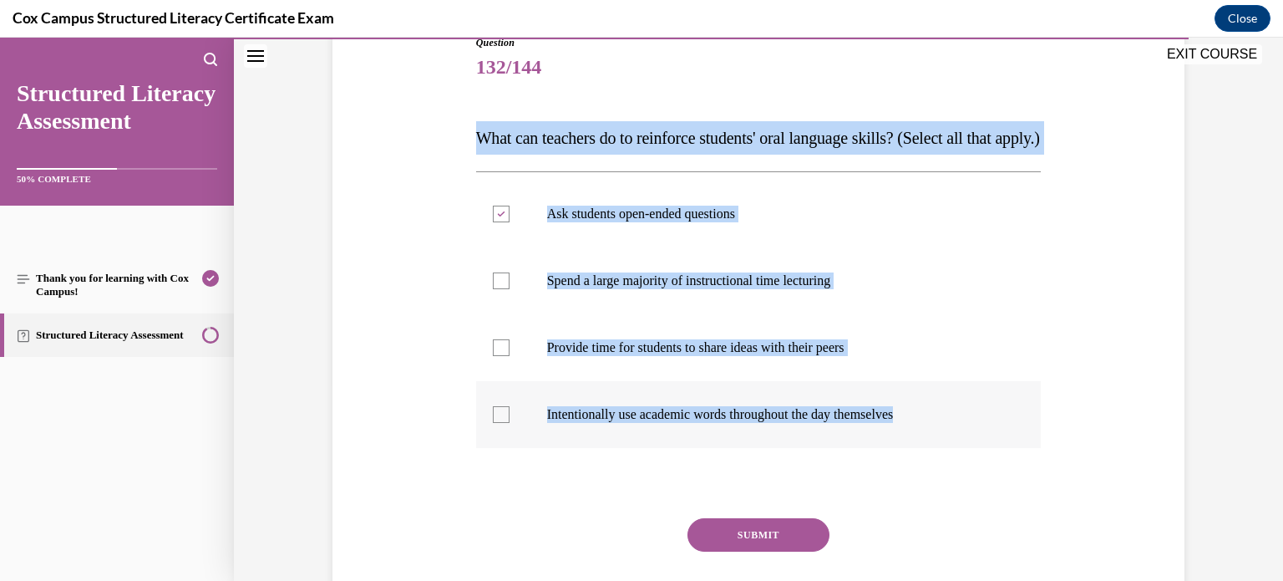
drag, startPoint x: 469, startPoint y: 129, endPoint x: 956, endPoint y: 468, distance: 593.4
click at [956, 468] on div "Question 132/144 What can teachers do to reinforce students' oral language skil…" at bounding box center [758, 320] width 860 height 670
copy div "What can teachers do to reinforce students' oral language skills? (Select all t…"
click at [420, 352] on div "Question 132/144 What can teachers do to reinforce students' oral language skil…" at bounding box center [758, 320] width 860 height 670
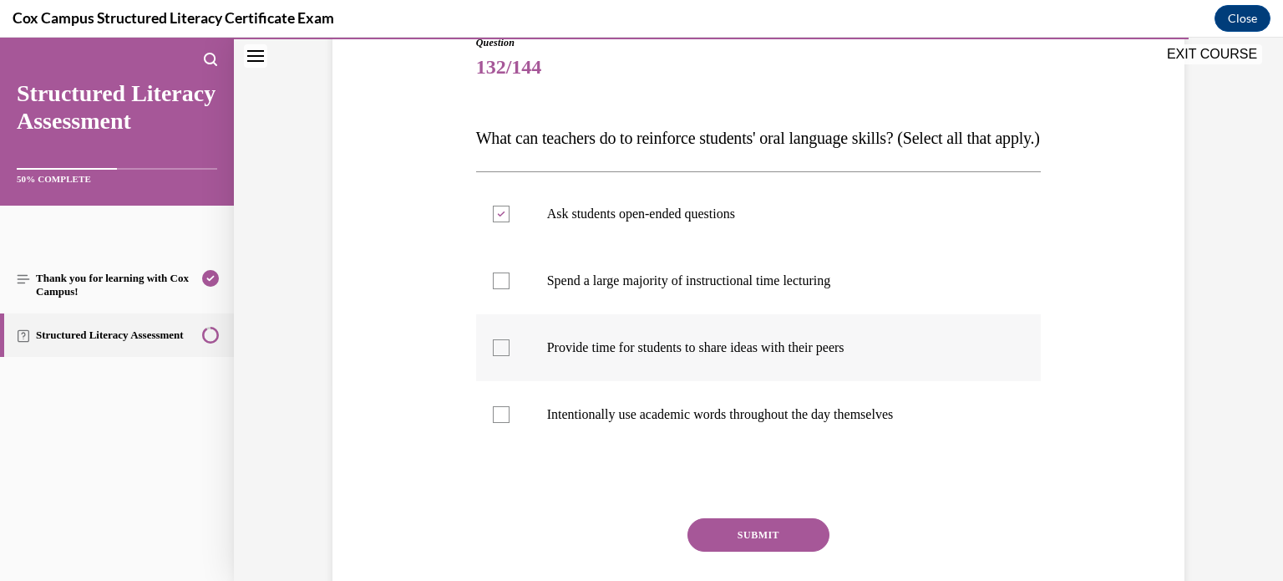
click at [509, 356] on div at bounding box center [501, 347] width 17 height 17
click at [509, 356] on input "Provide time for students to share ideas with their peers" at bounding box center [501, 347] width 17 height 17
checkbox input "true"
click at [498, 423] on div at bounding box center [501, 414] width 17 height 17
click at [498, 423] on input "Intentionally use academic words throughout the day themselves" at bounding box center [501, 414] width 17 height 17
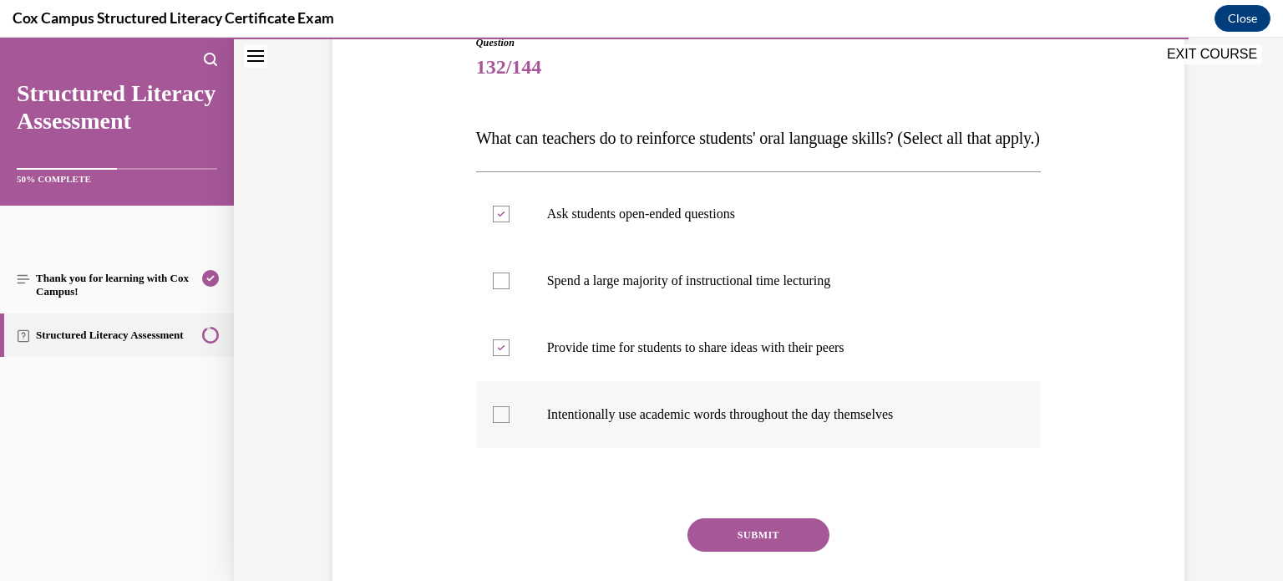
checkbox input "true"
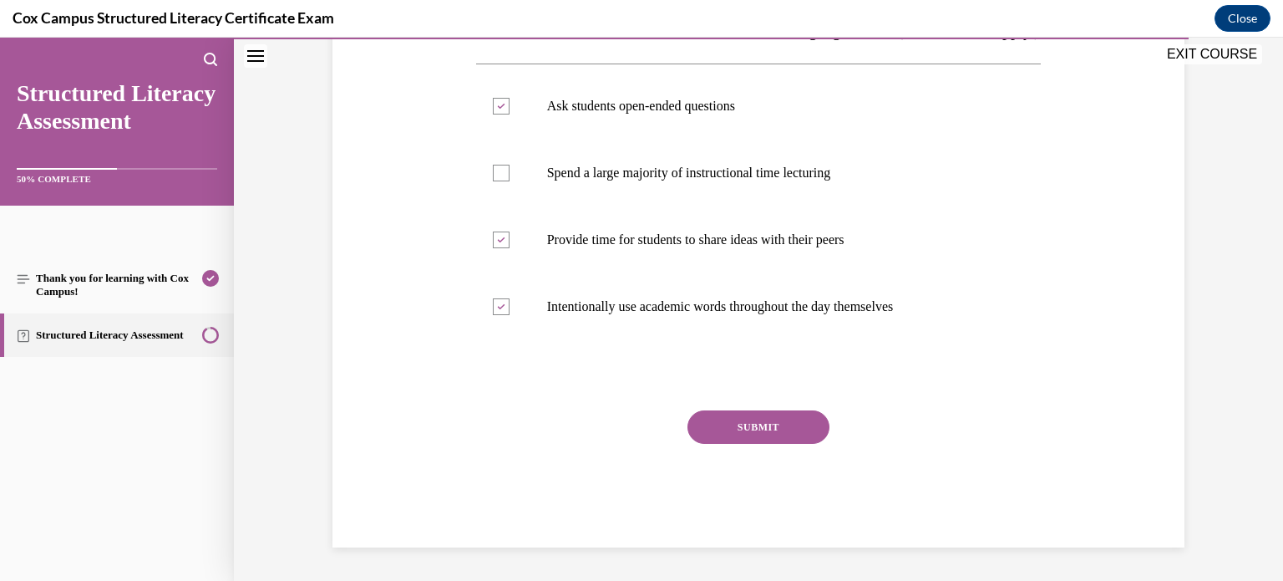
click at [765, 443] on button "SUBMIT" at bounding box center [758, 426] width 142 height 33
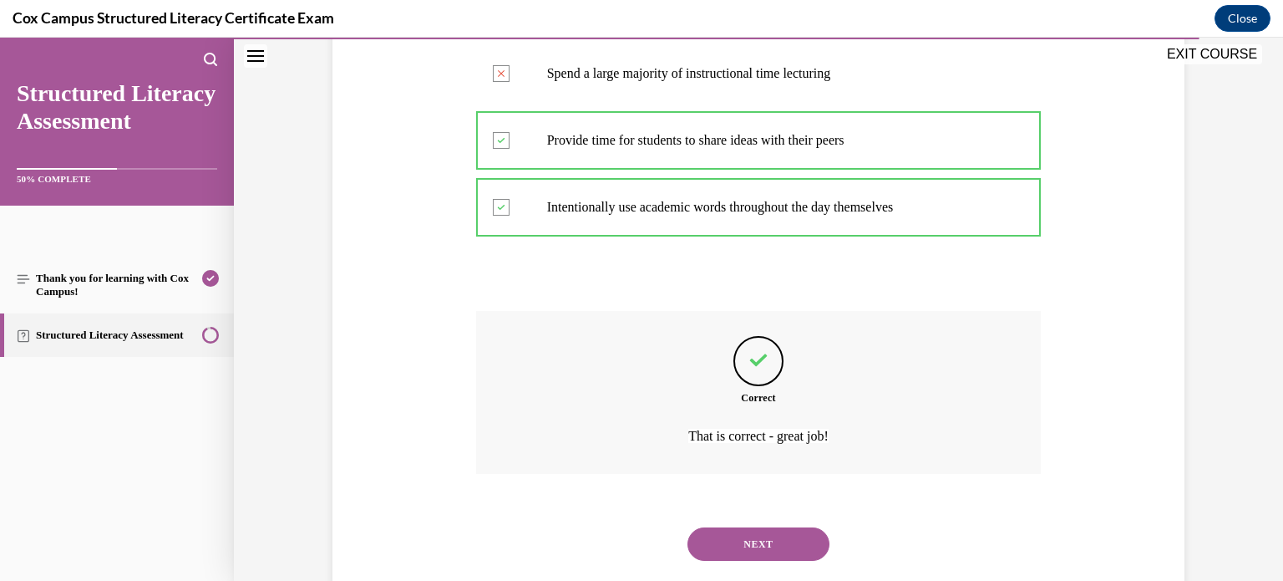
scroll to position [475, 0]
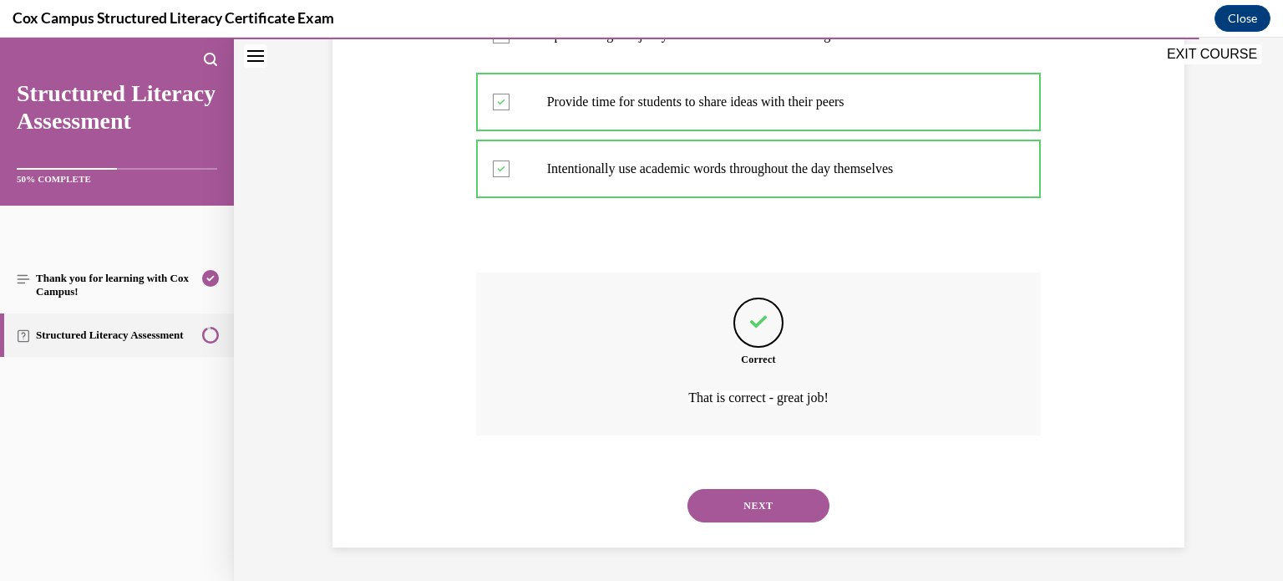
click at [710, 510] on button "NEXT" at bounding box center [758, 505] width 142 height 33
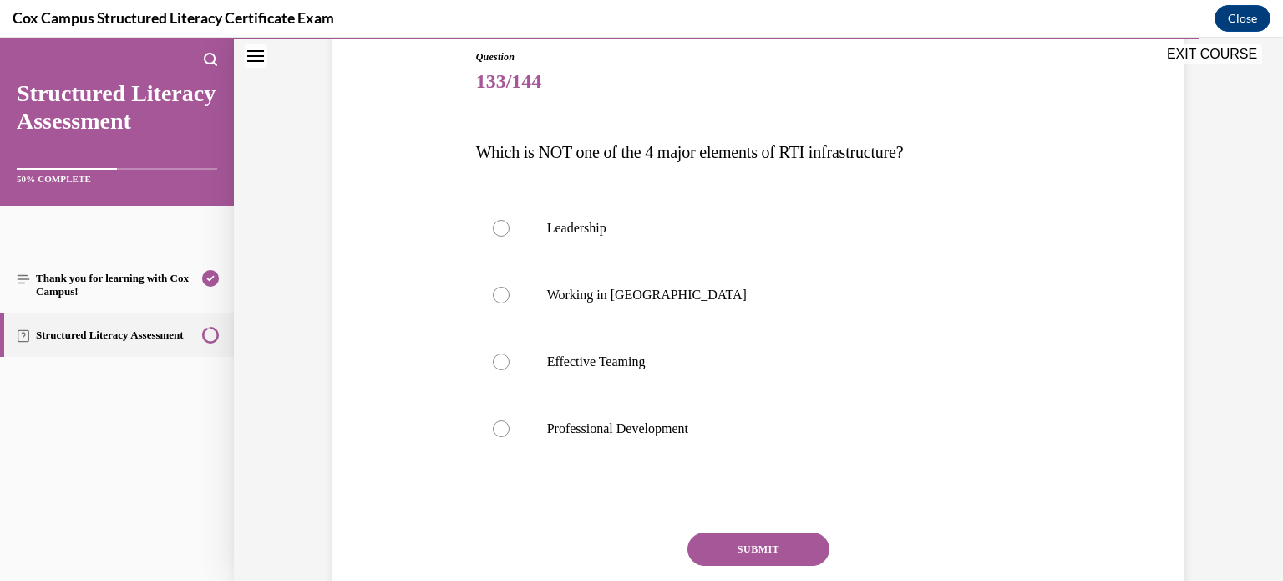
scroll to position [185, 0]
click at [500, 296] on div at bounding box center [501, 293] width 17 height 17
click at [500, 296] on input "Working in Silos" at bounding box center [501, 293] width 17 height 17
radio input "true"
click at [717, 535] on button "SUBMIT" at bounding box center [758, 546] width 142 height 33
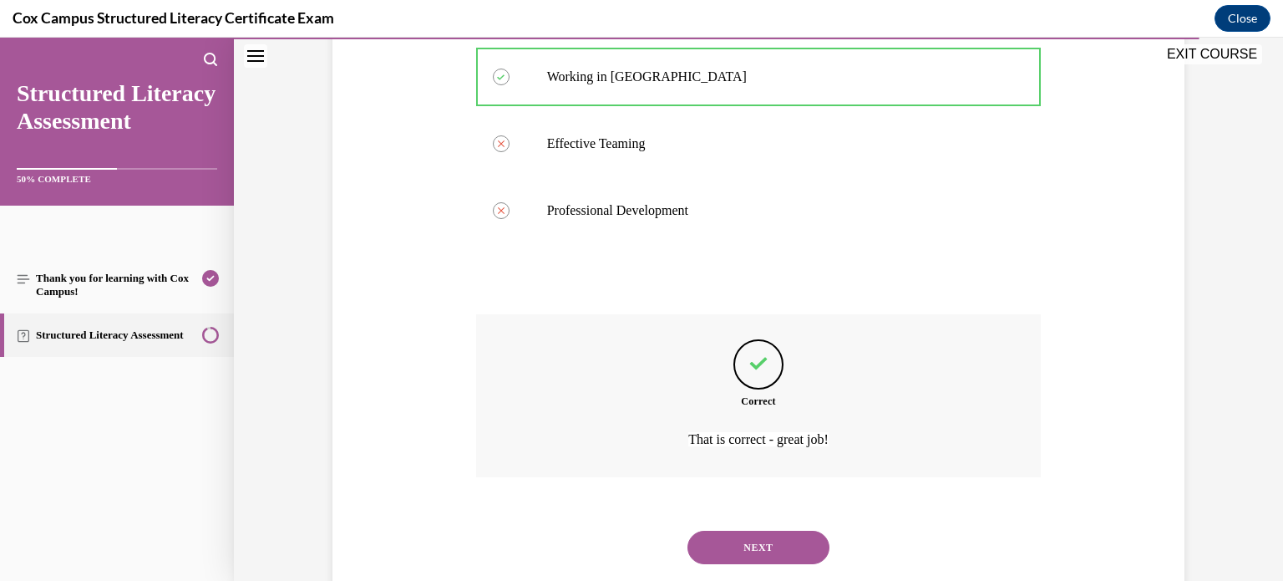
scroll to position [442, 0]
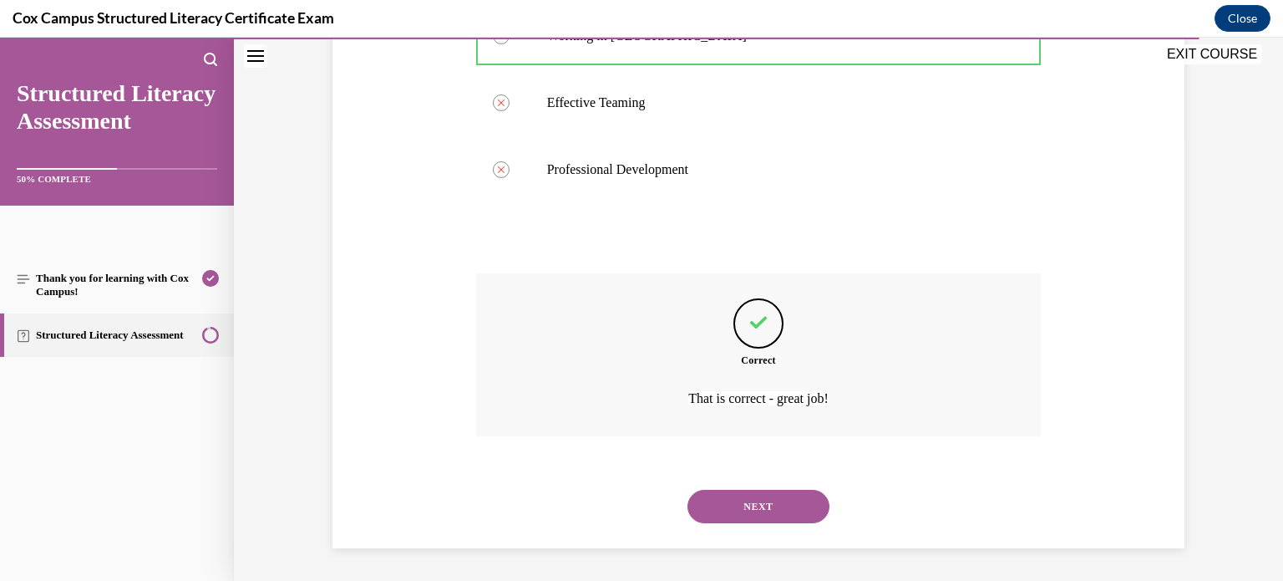
click at [802, 505] on button "NEXT" at bounding box center [758, 505] width 142 height 33
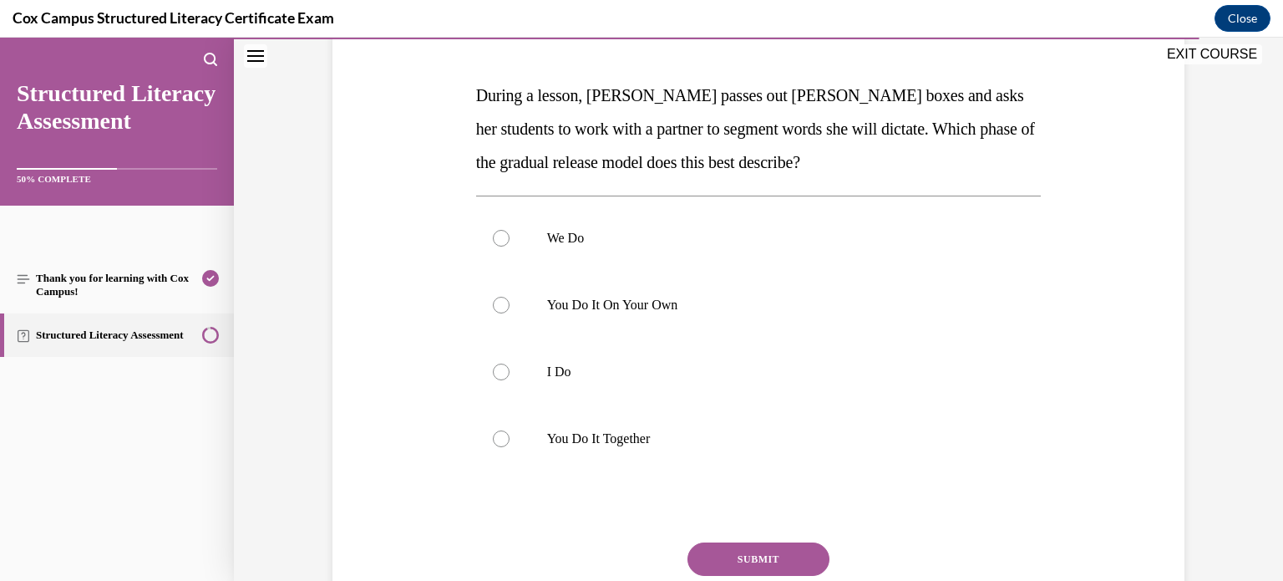
scroll to position [241, 0]
click at [498, 434] on div at bounding box center [501, 437] width 17 height 17
click at [498, 434] on input "You Do It Together" at bounding box center [501, 437] width 17 height 17
radio input "true"
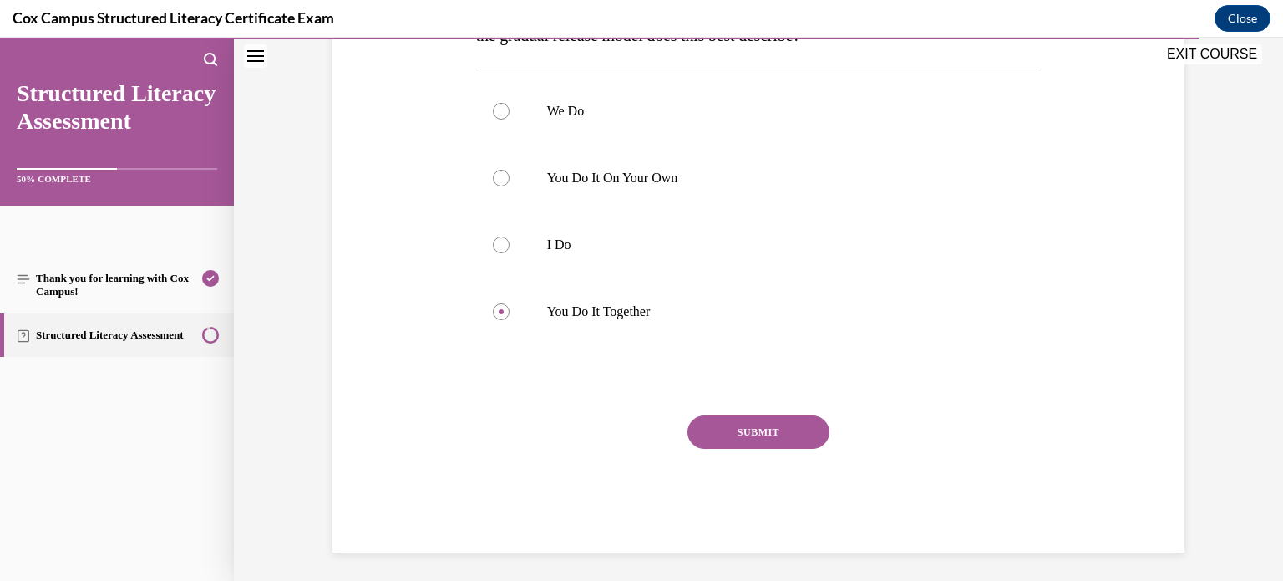
scroll to position [371, 0]
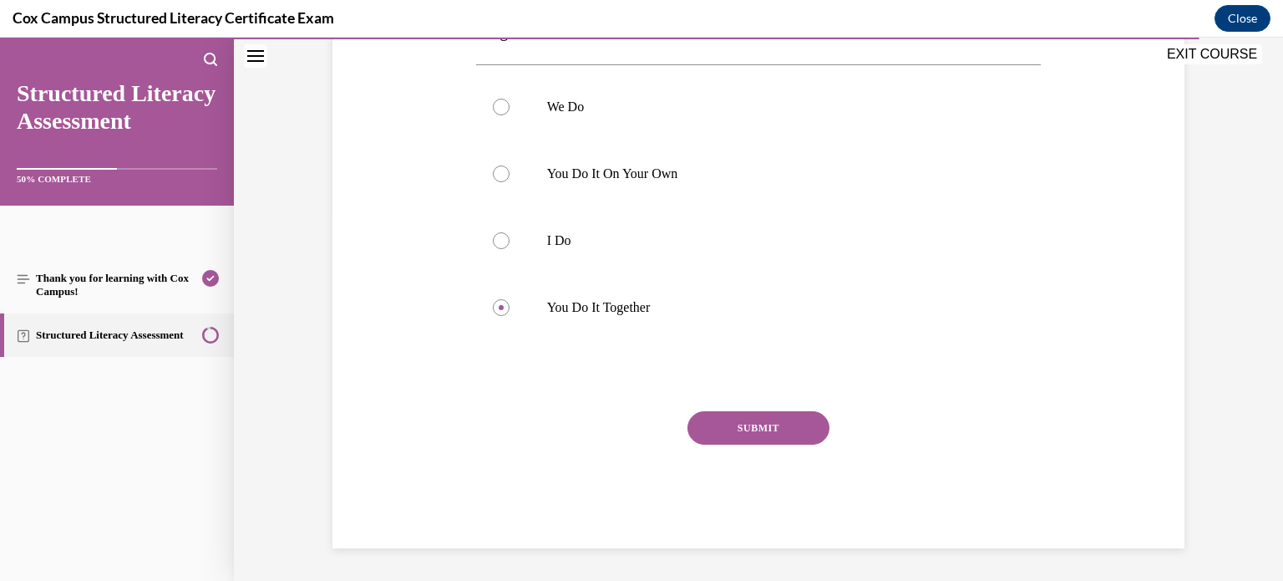
click at [692, 431] on button "SUBMIT" at bounding box center [758, 427] width 142 height 33
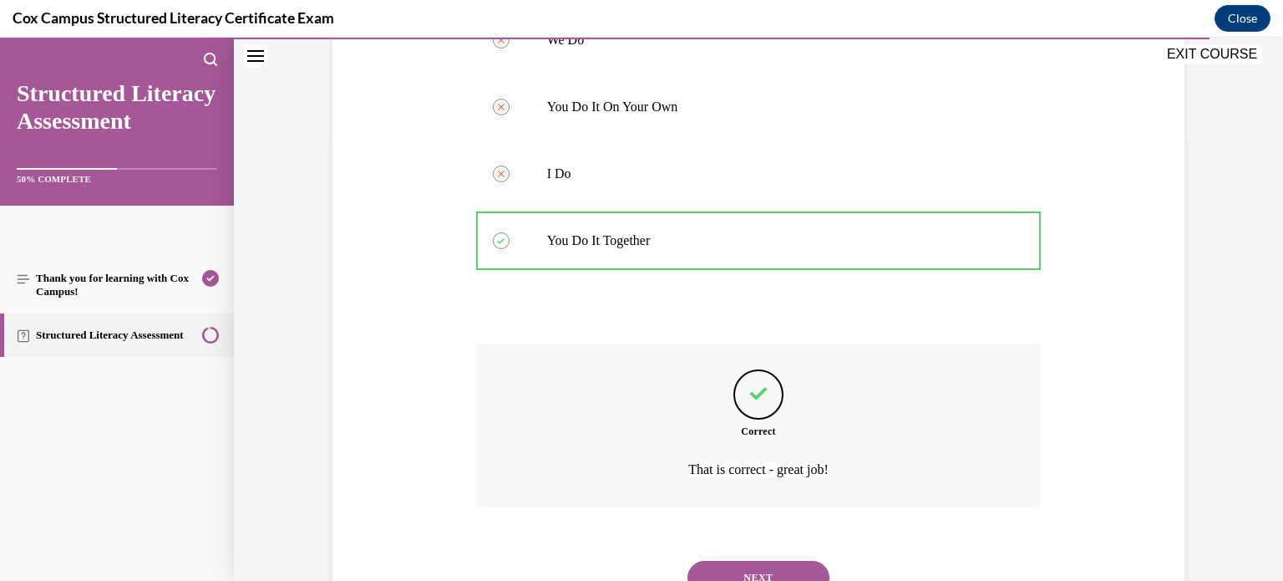
scroll to position [509, 0]
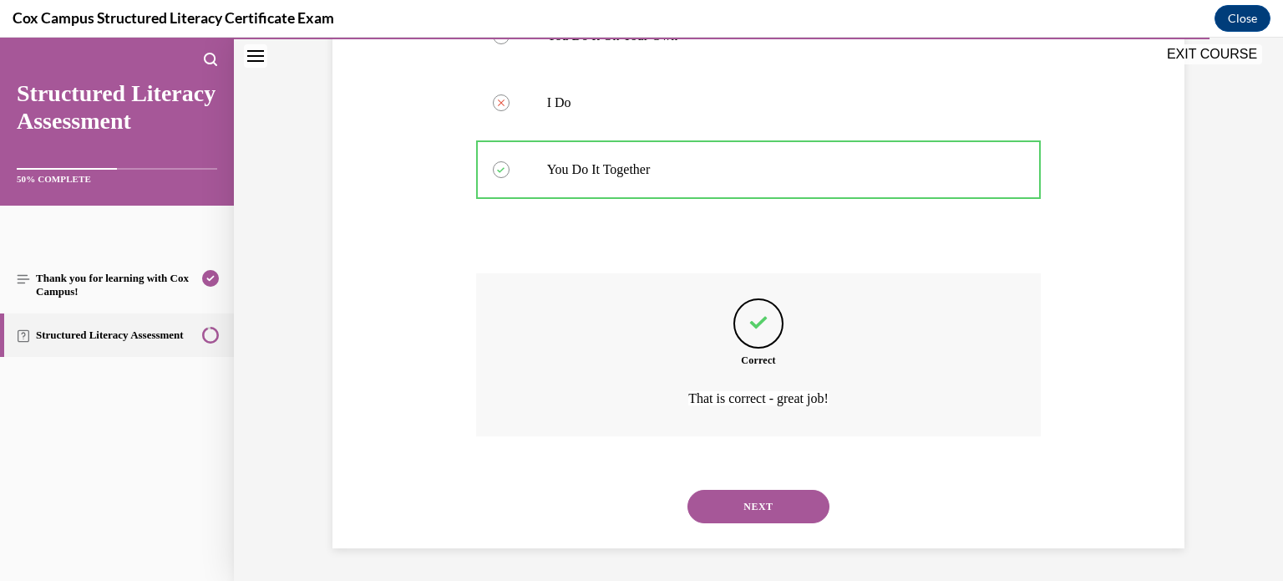
click at [727, 505] on button "NEXT" at bounding box center [758, 505] width 142 height 33
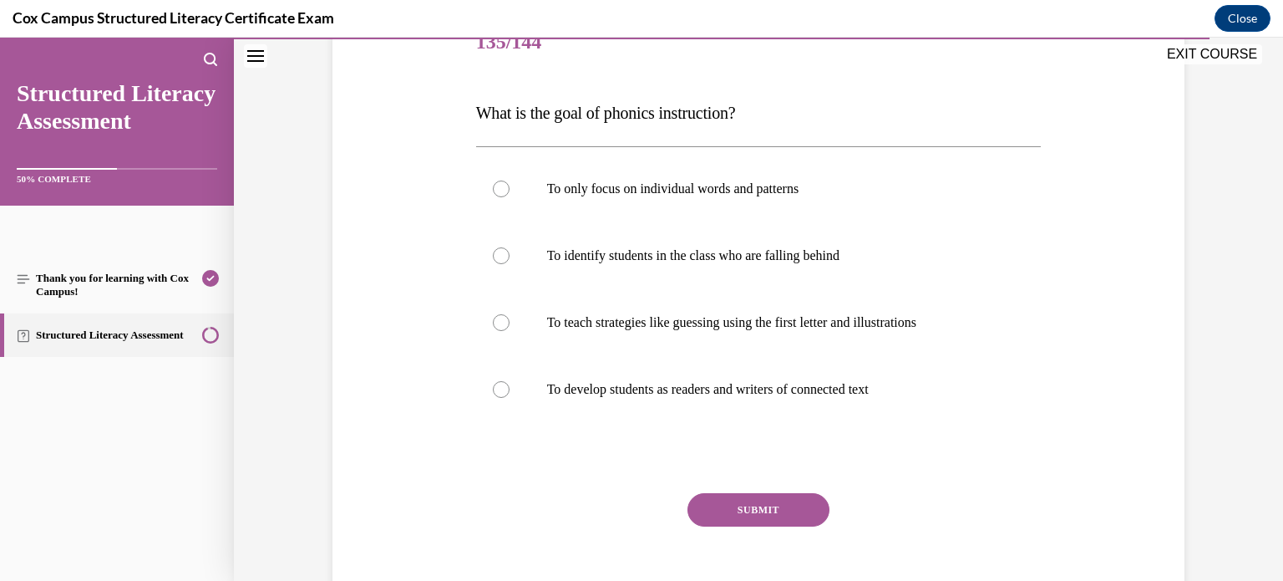
scroll to position [226, 0]
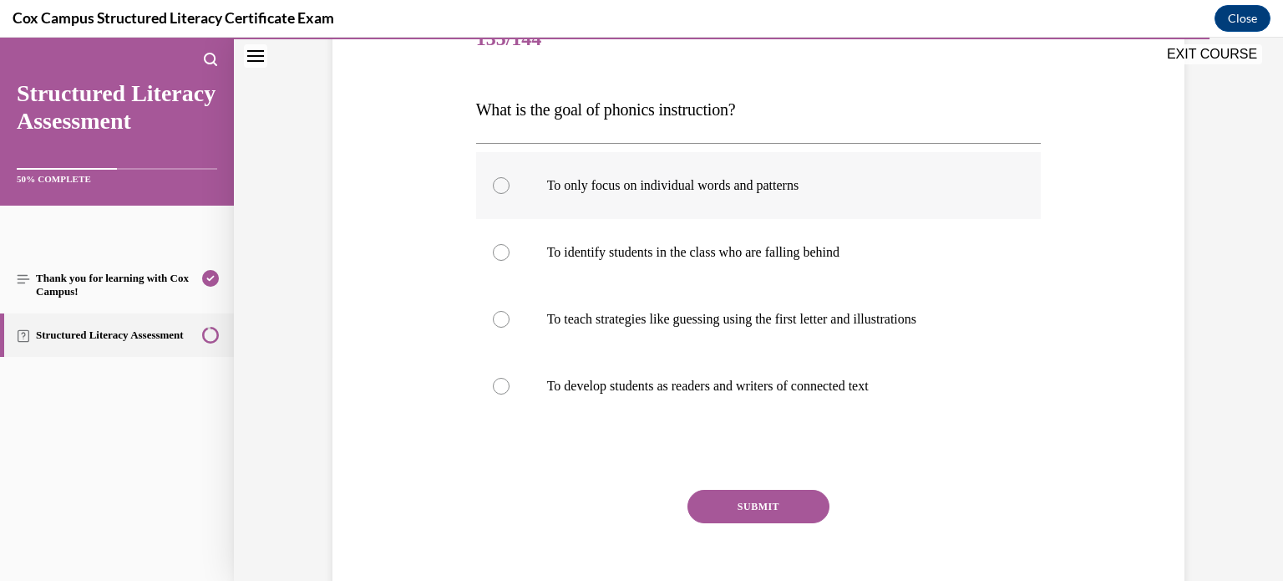
click at [496, 189] on div at bounding box center [501, 185] width 17 height 17
click at [496, 189] on input "To only focus on individual words and patterns" at bounding box center [501, 185] width 17 height 17
radio input "true"
click at [699, 501] on button "SUBMIT" at bounding box center [758, 505] width 142 height 33
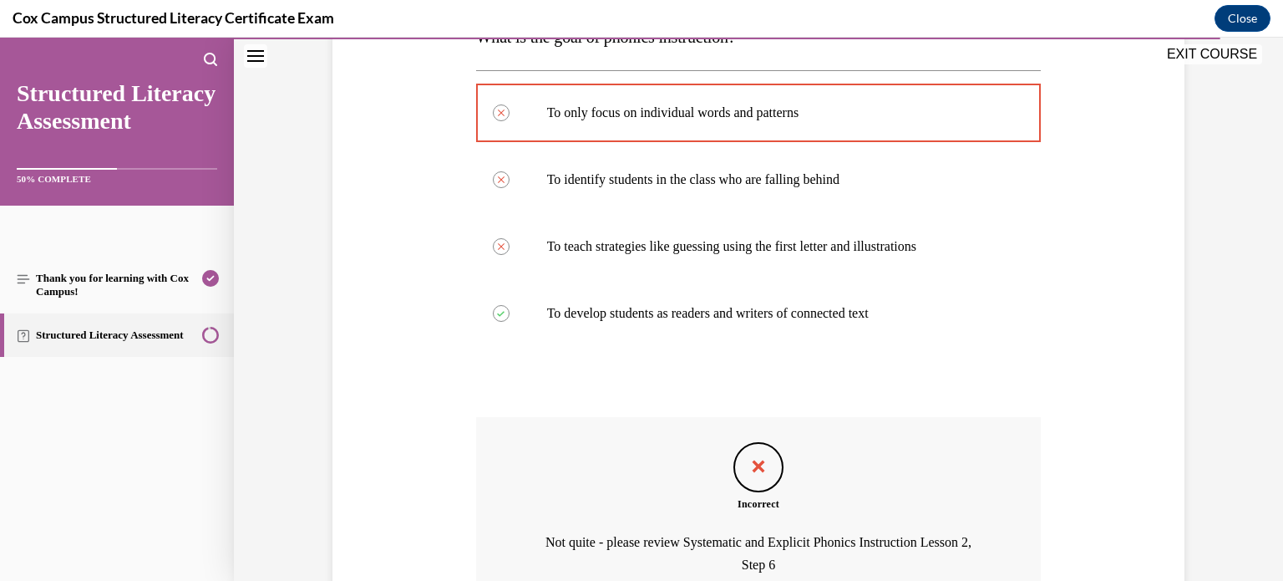
scroll to position [464, 0]
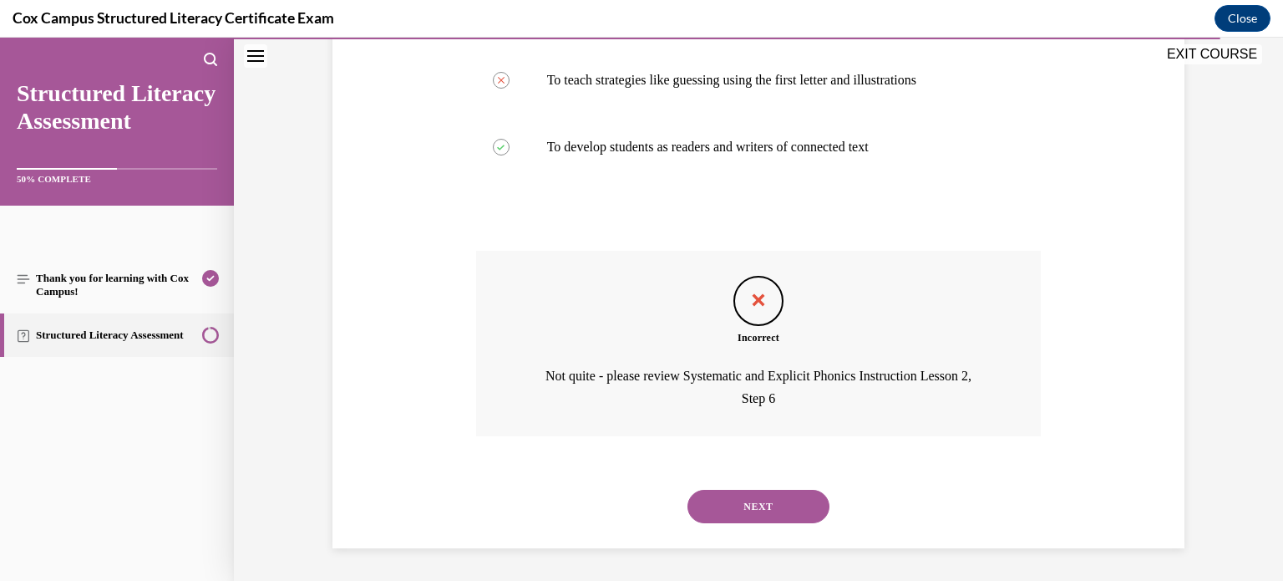
click at [709, 494] on button "NEXT" at bounding box center [758, 505] width 142 height 33
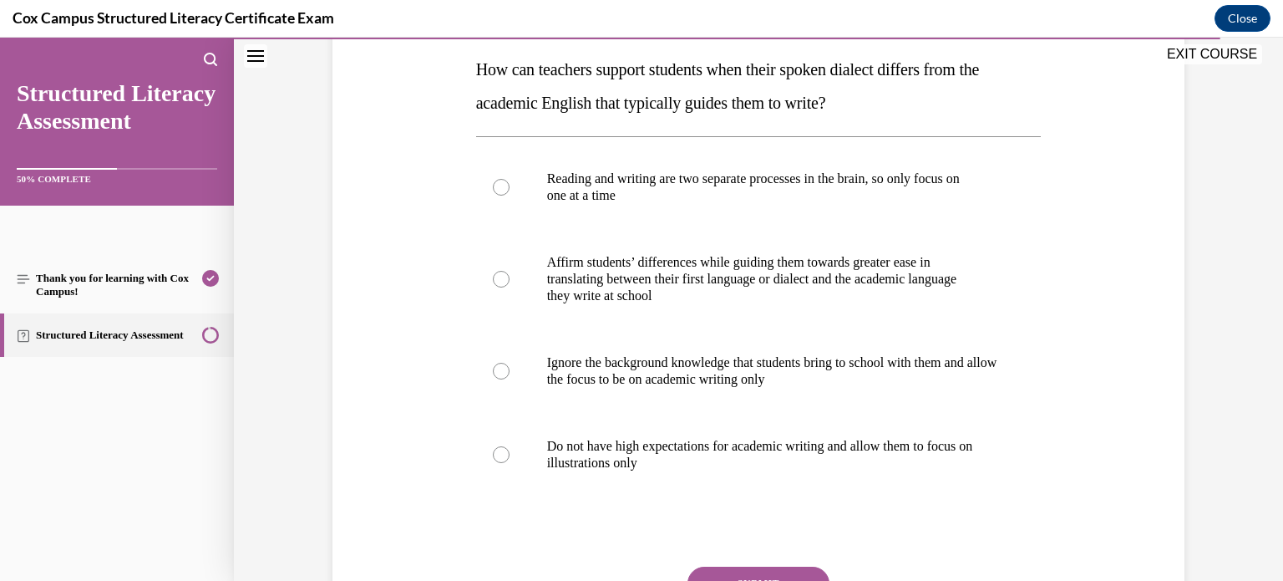
scroll to position [266, 0]
click at [502, 274] on div at bounding box center [501, 278] width 17 height 17
click at [502, 274] on input "Affirm students’ differences while guiding them towards greater ease in transla…" at bounding box center [501, 278] width 17 height 17
radio input "true"
click at [743, 573] on button "SUBMIT" at bounding box center [758, 581] width 142 height 33
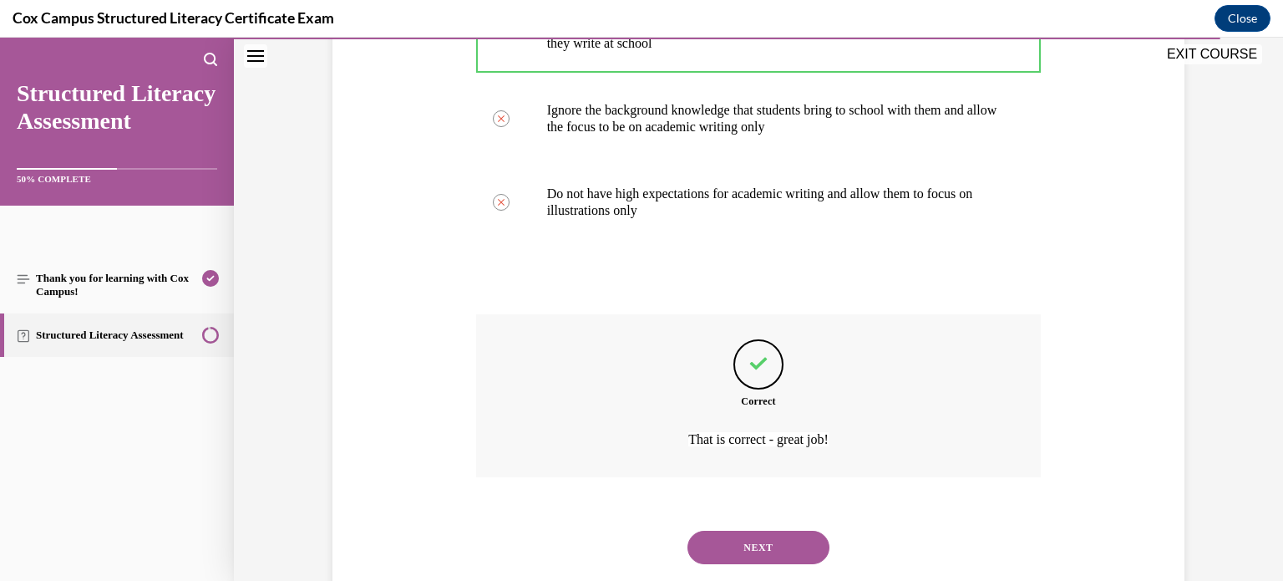
scroll to position [559, 0]
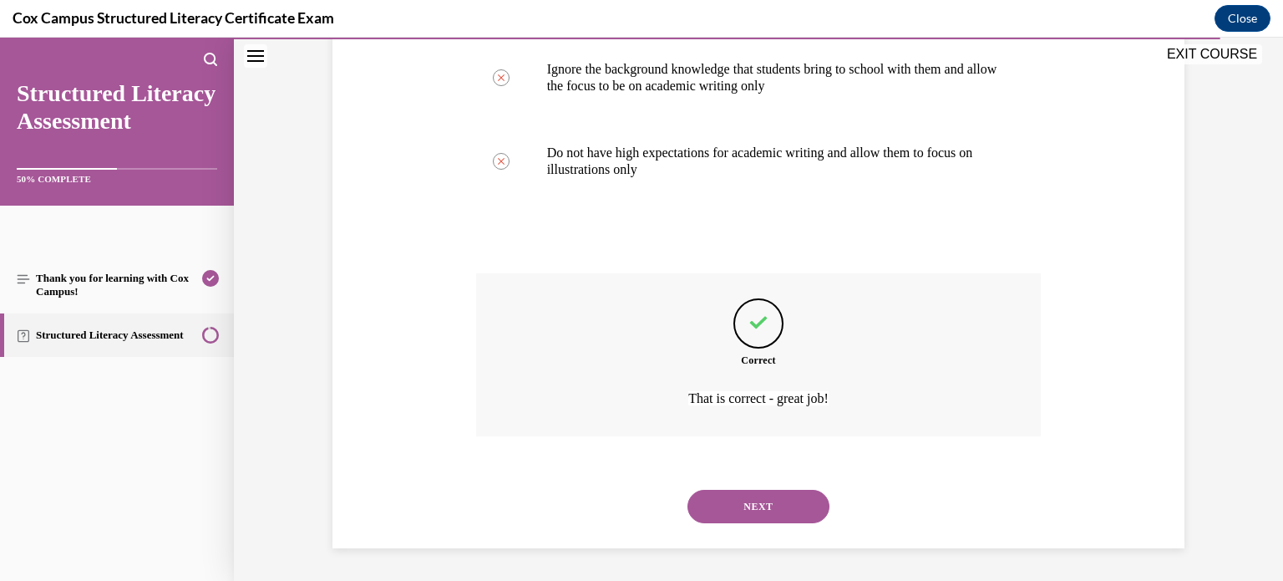
click at [784, 510] on button "NEXT" at bounding box center [758, 505] width 142 height 33
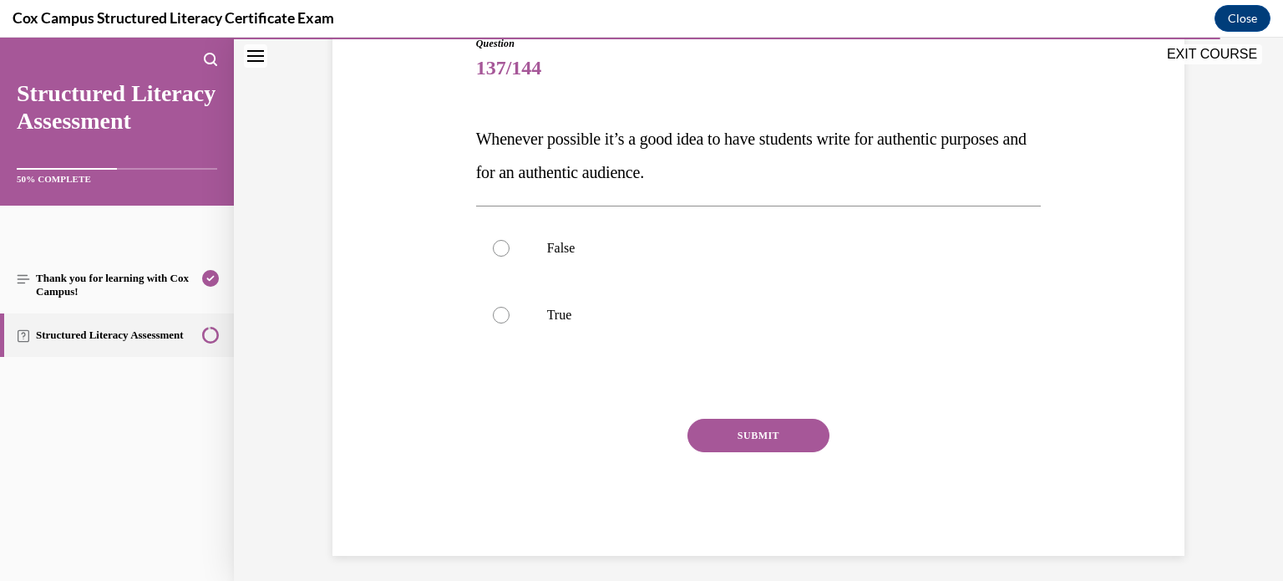
scroll to position [204, 0]
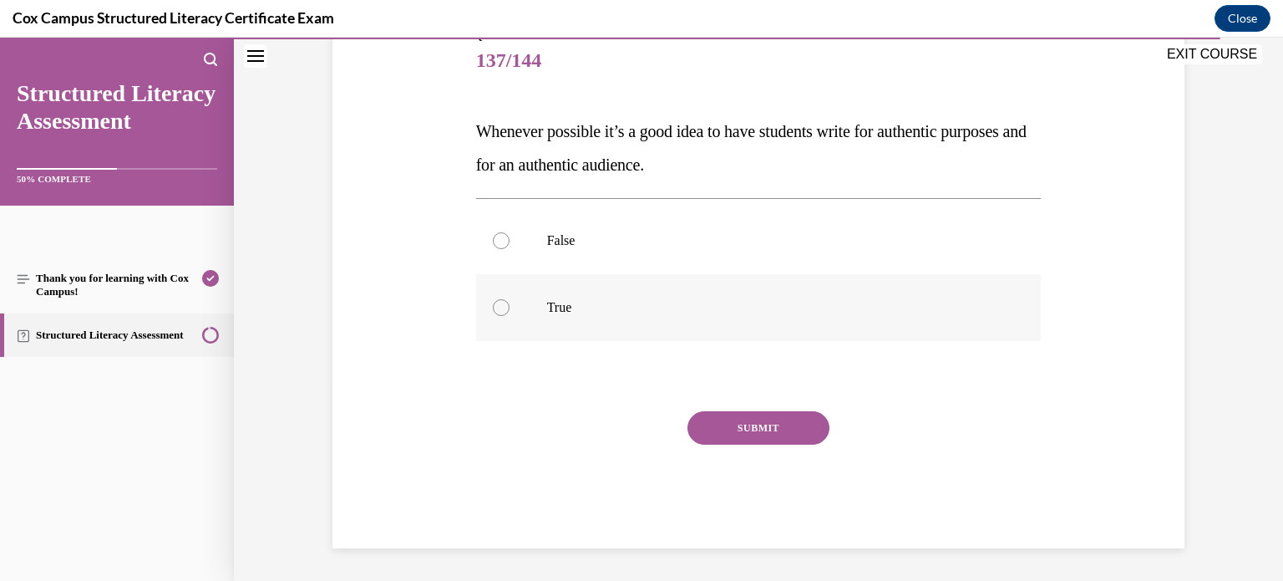
click at [503, 310] on div at bounding box center [501, 307] width 17 height 17
click at [503, 310] on input "True" at bounding box center [501, 307] width 17 height 17
radio input "true"
click at [728, 423] on button "SUBMIT" at bounding box center [758, 427] width 142 height 33
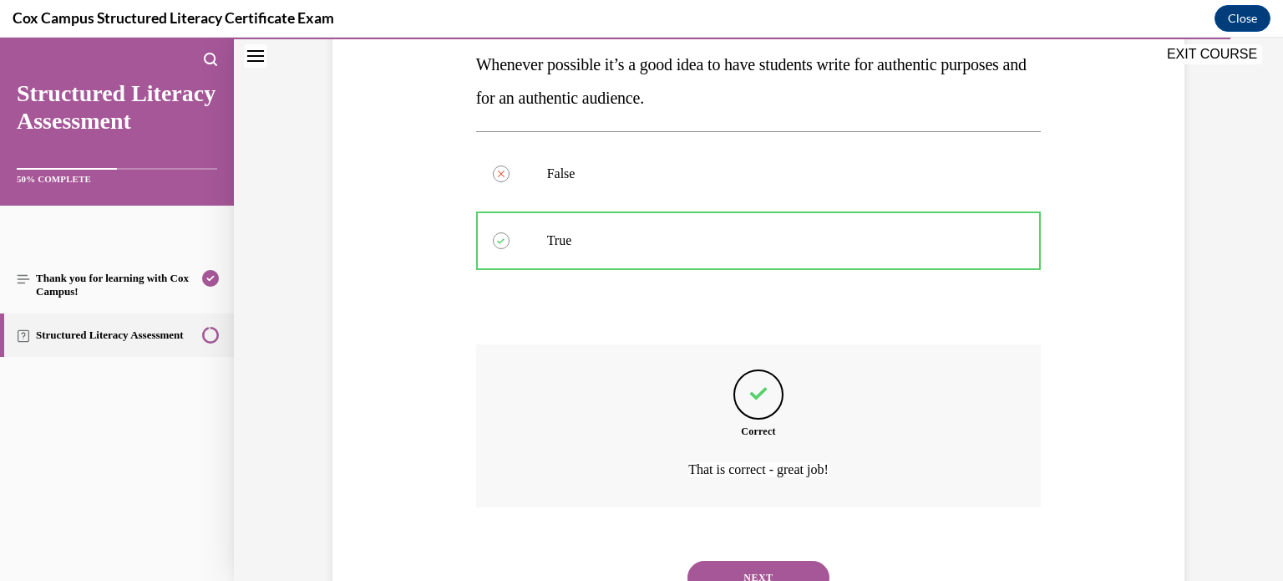
scroll to position [342, 0]
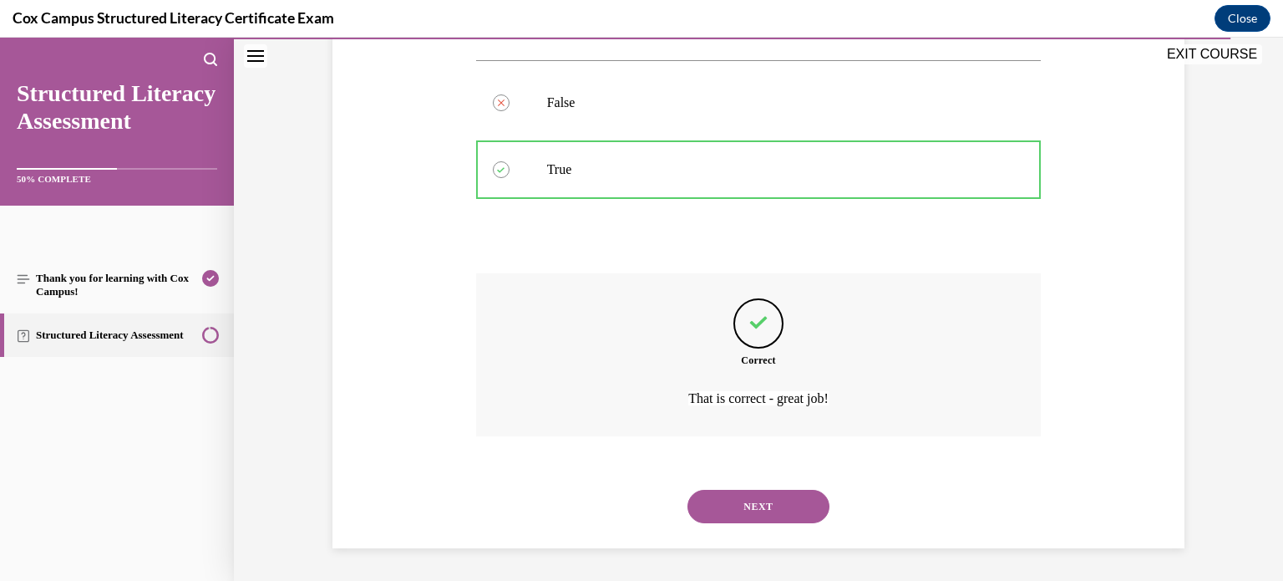
click at [725, 503] on button "NEXT" at bounding box center [758, 505] width 142 height 33
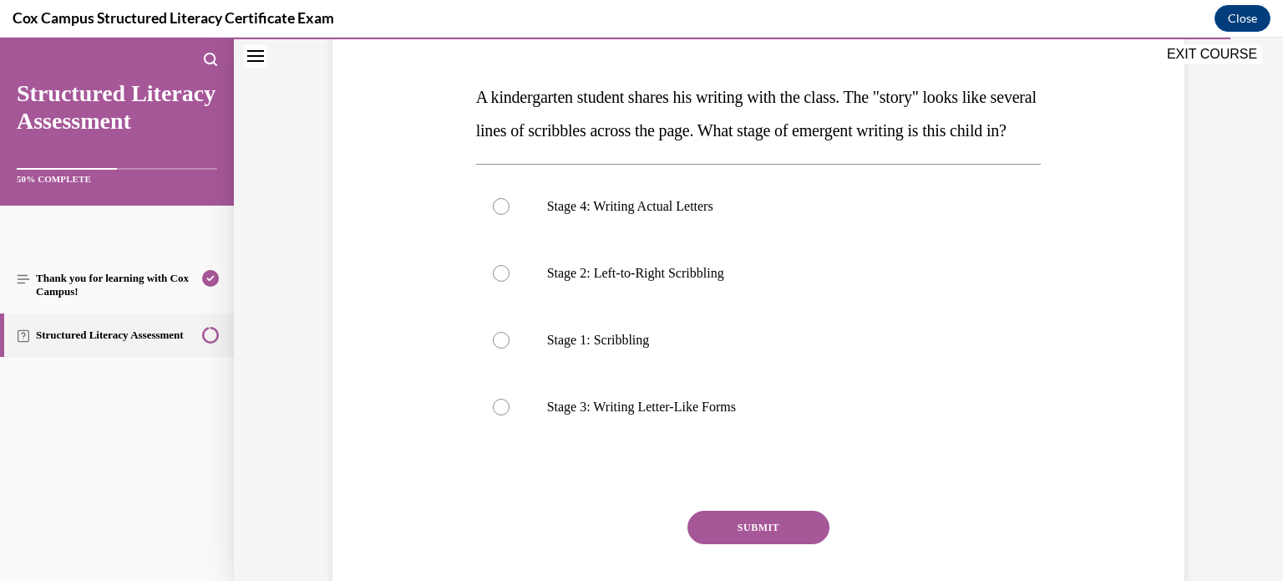
scroll to position [232, 0]
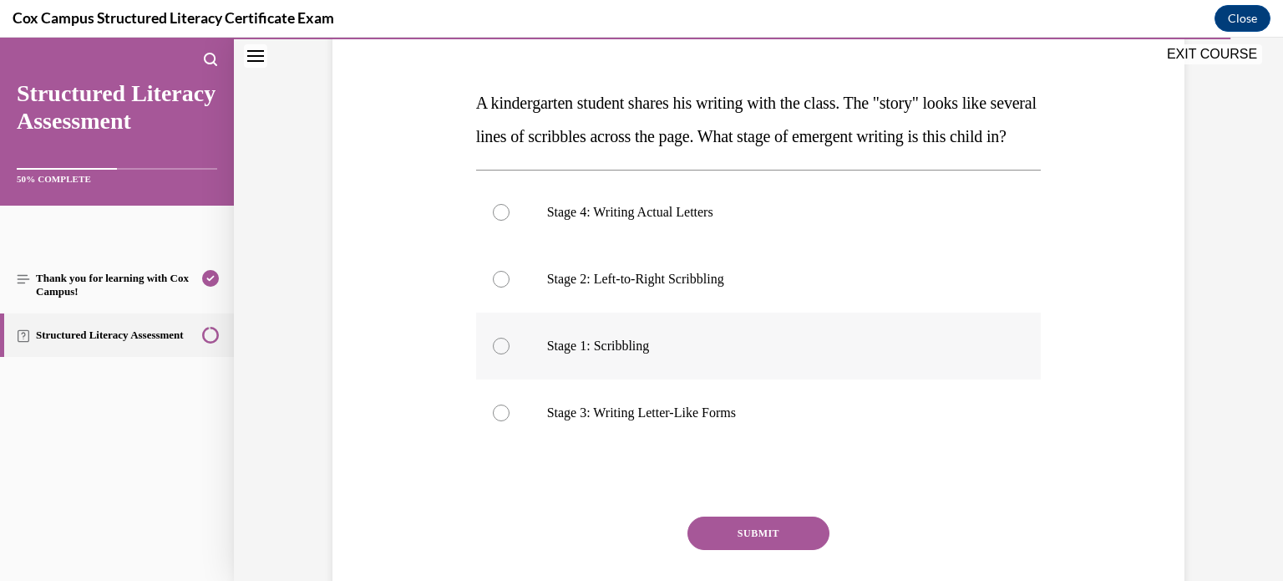
click at [504, 354] on div at bounding box center [501, 345] width 17 height 17
click at [504, 354] on input "Stage 1: Scribbling" at bounding box center [501, 345] width 17 height 17
radio input "true"
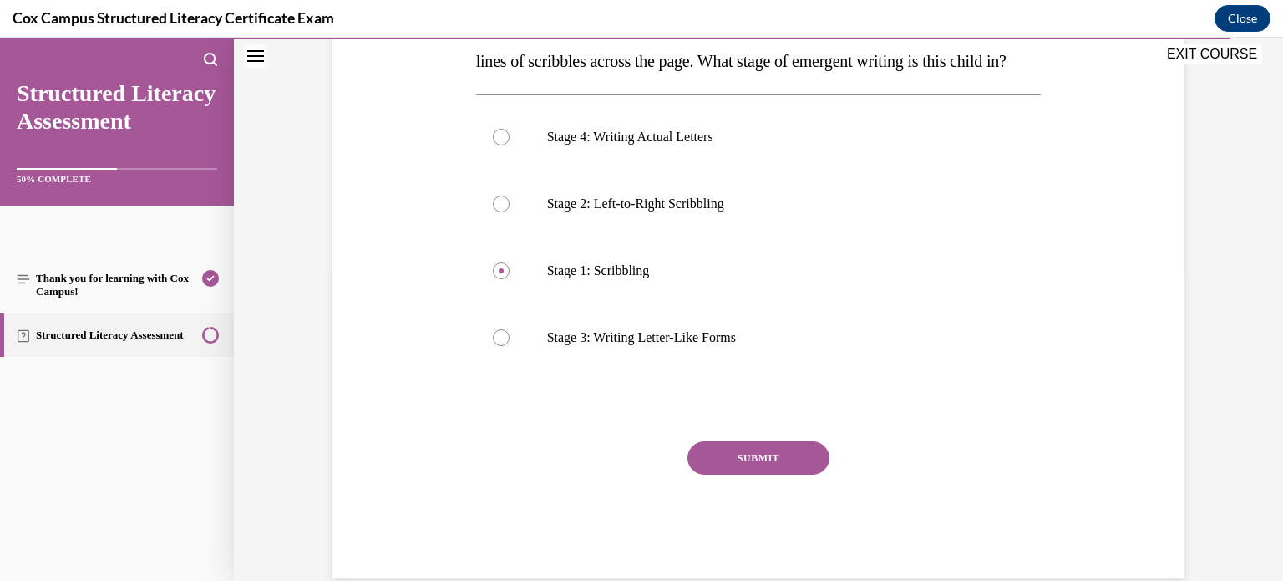
scroll to position [308, 0]
click at [740, 474] on button "SUBMIT" at bounding box center [758, 456] width 142 height 33
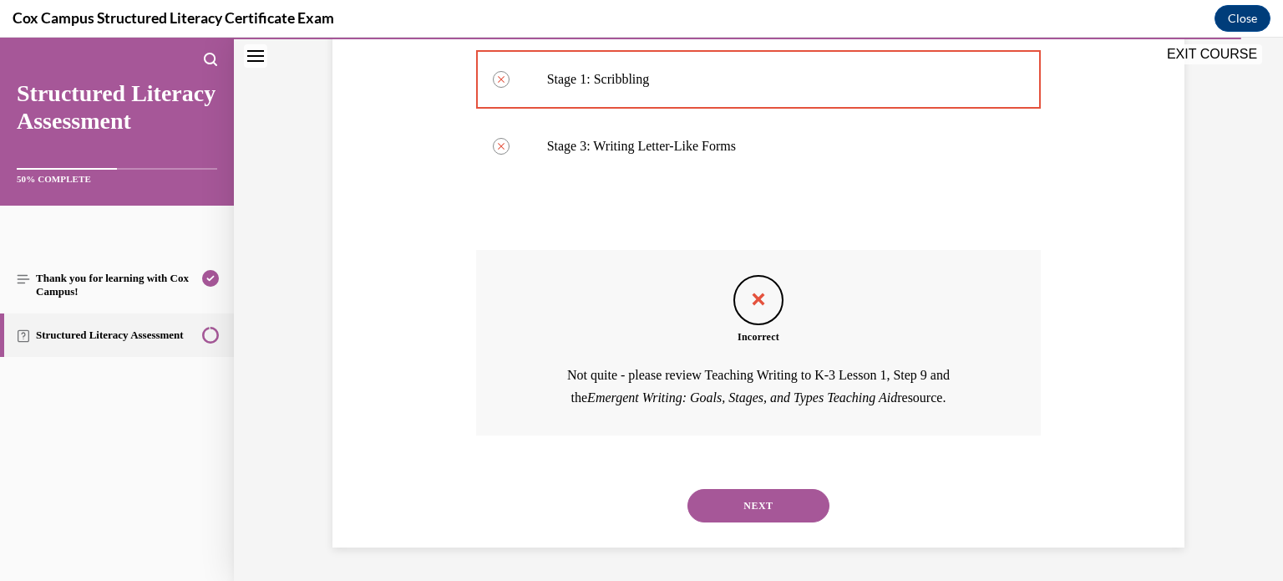
scroll to position [531, 0]
click at [703, 507] on button "NEXT" at bounding box center [758, 505] width 142 height 33
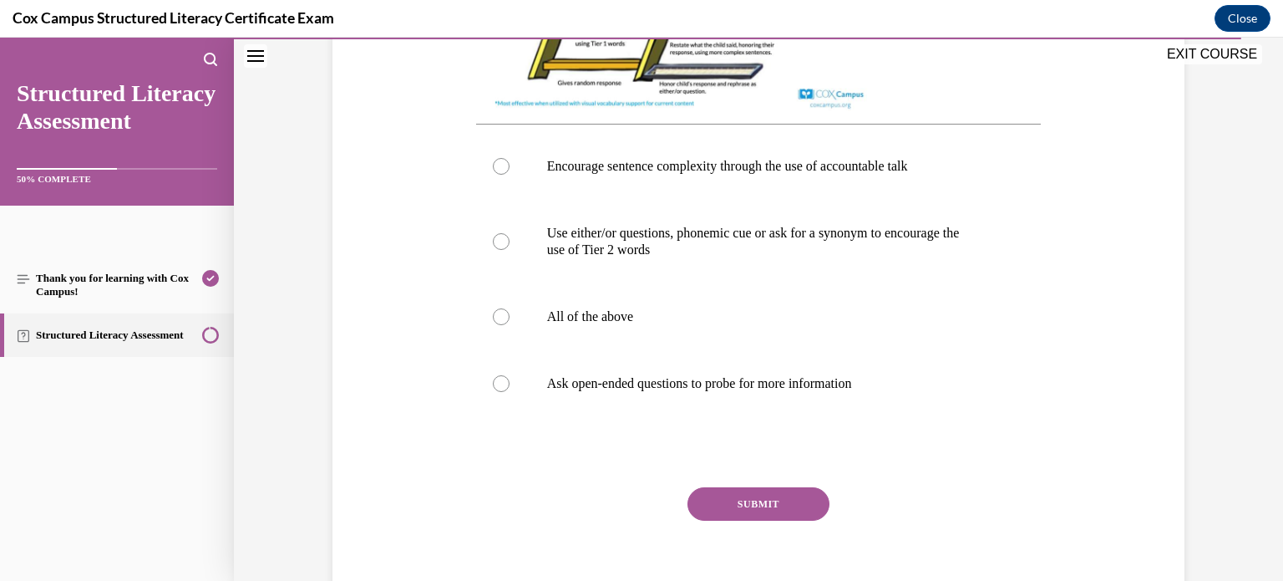
scroll to position [712, 0]
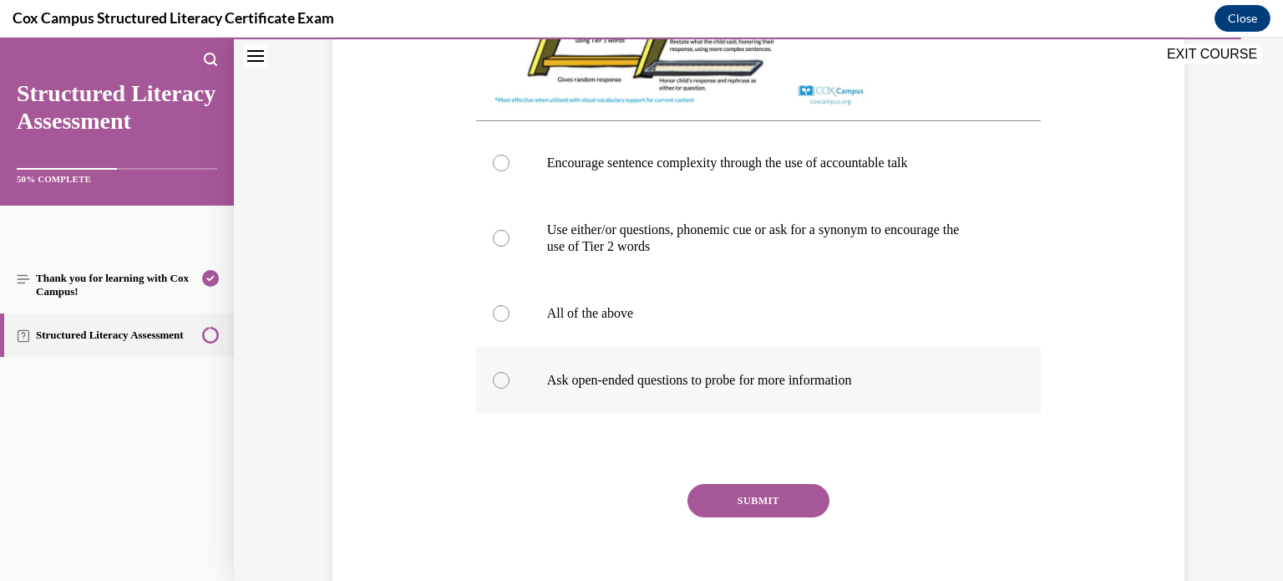
click at [495, 388] on div at bounding box center [501, 380] width 17 height 17
click at [495, 388] on input "Ask open-ended questions to probe for more information" at bounding box center [501, 380] width 17 height 17
radio input "true"
click at [733, 517] on button "SUBMIT" at bounding box center [758, 500] width 142 height 33
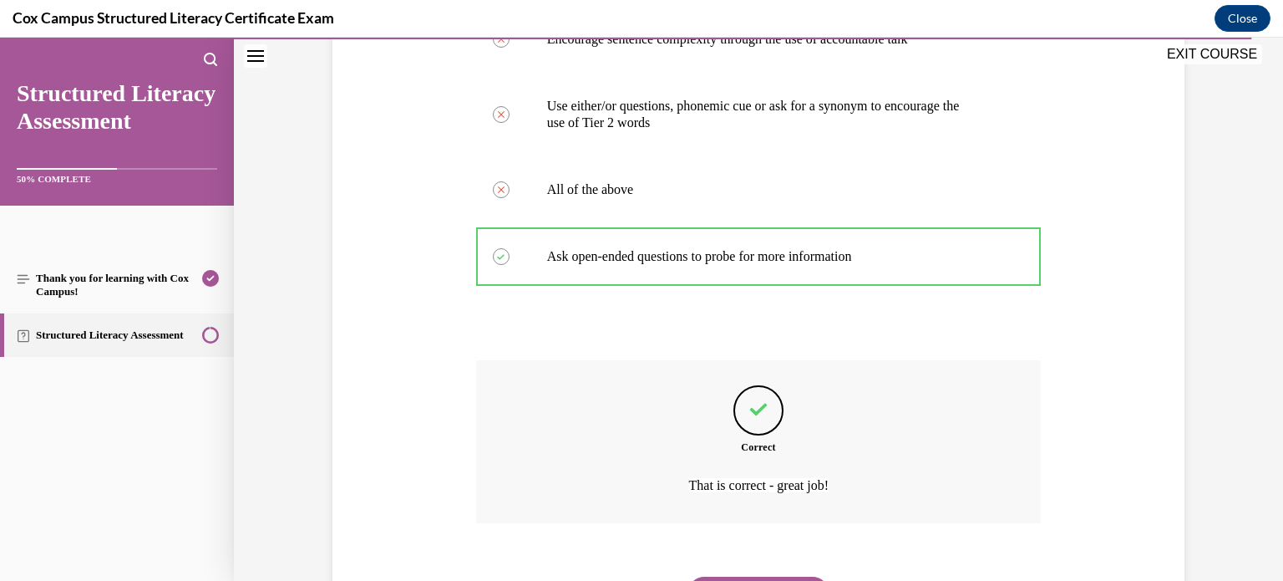
scroll to position [939, 0]
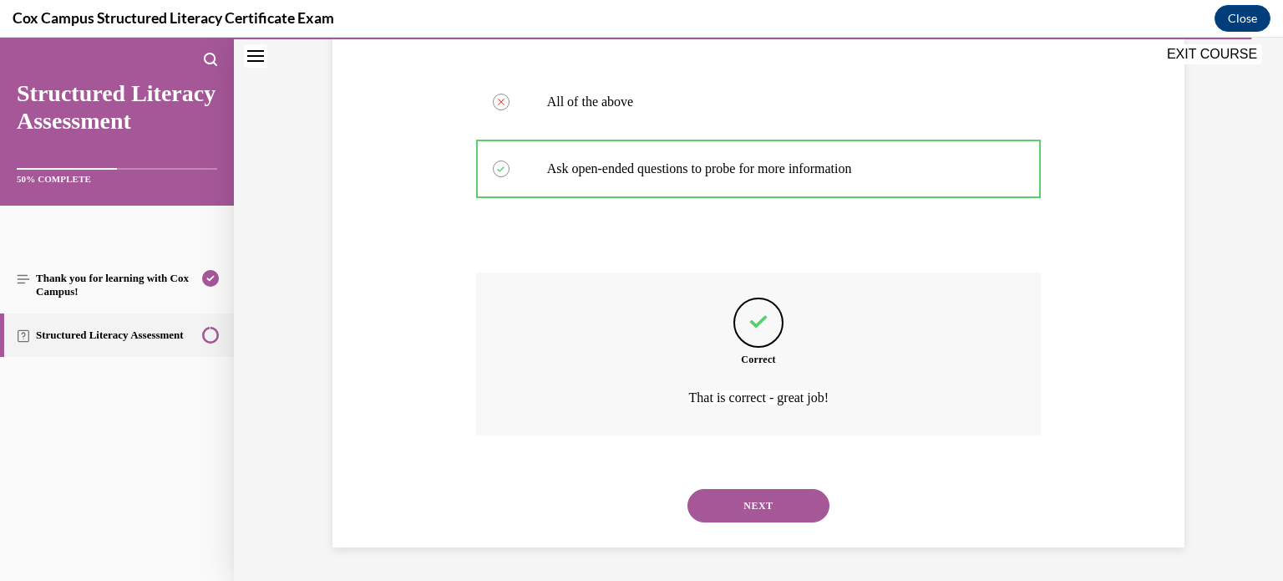
click at [733, 520] on button "NEXT" at bounding box center [758, 505] width 142 height 33
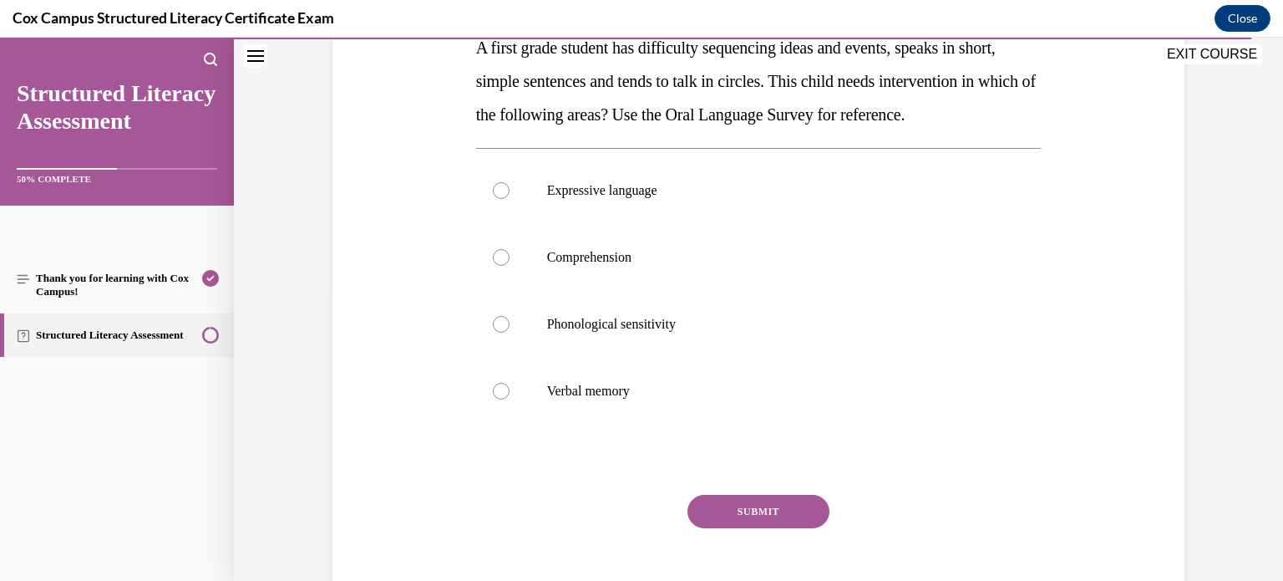
scroll to position [266, 0]
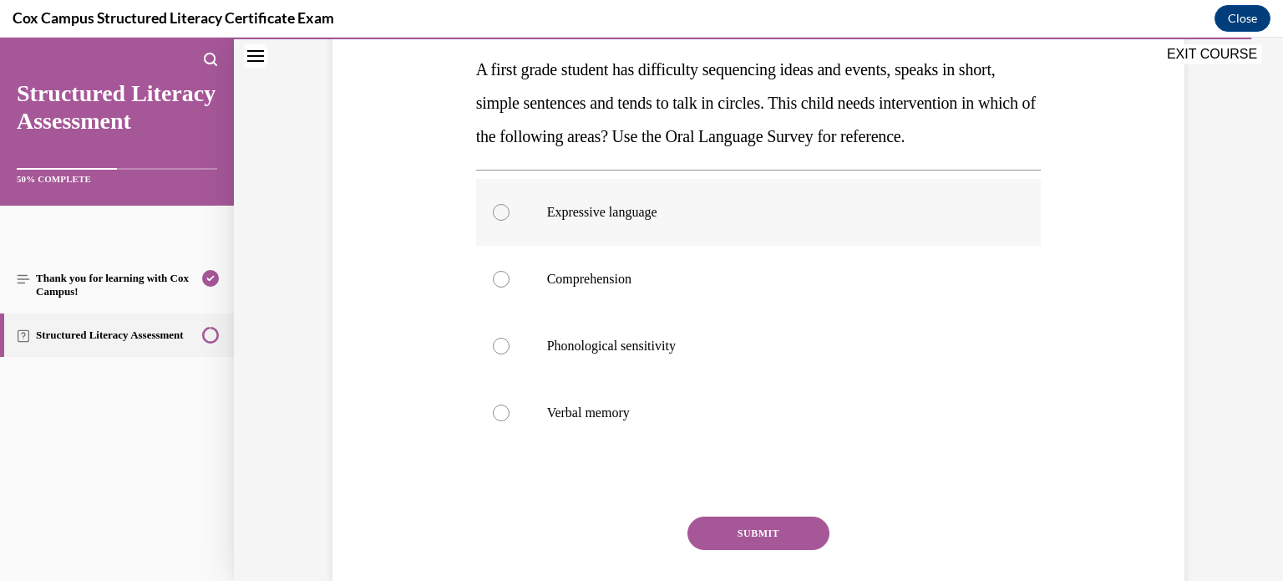
click at [491, 246] on label "Expressive language" at bounding box center [758, 212] width 565 height 67
click at [493, 221] on input "Expressive language" at bounding box center [501, 212] width 17 height 17
radio input "true"
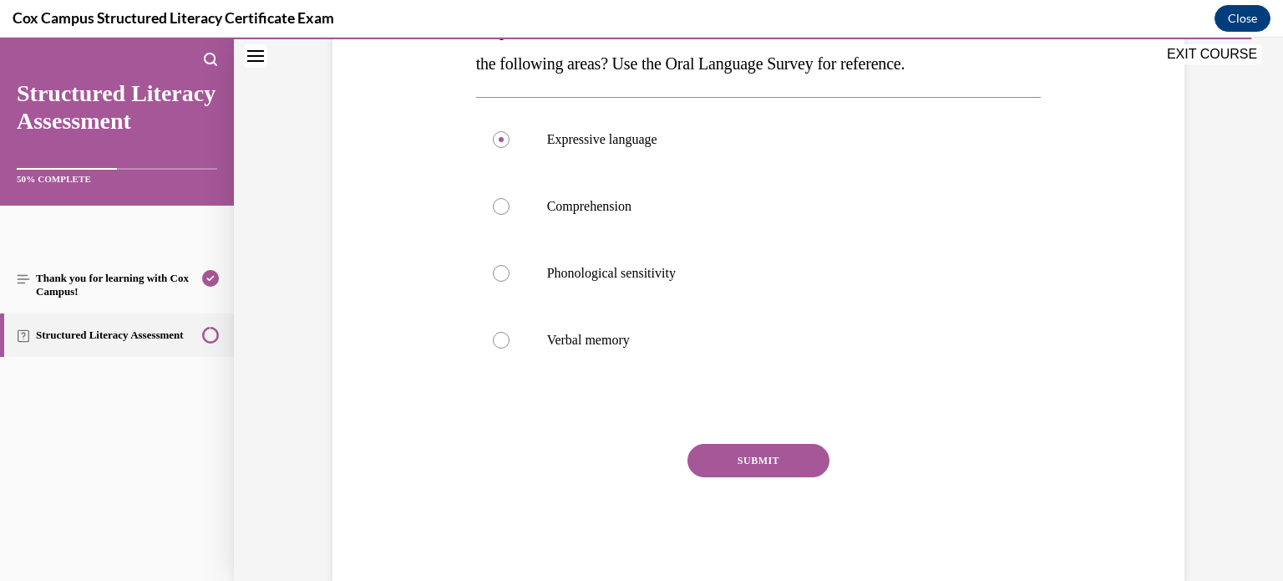
click at [713, 477] on button "SUBMIT" at bounding box center [758, 460] width 142 height 33
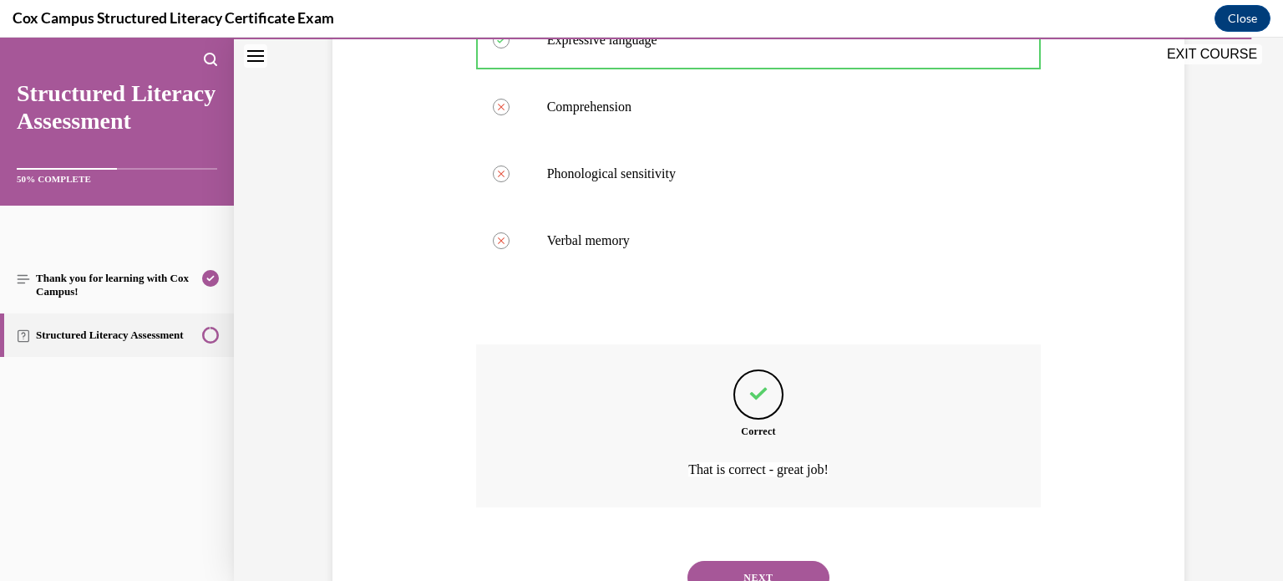
scroll to position [542, 0]
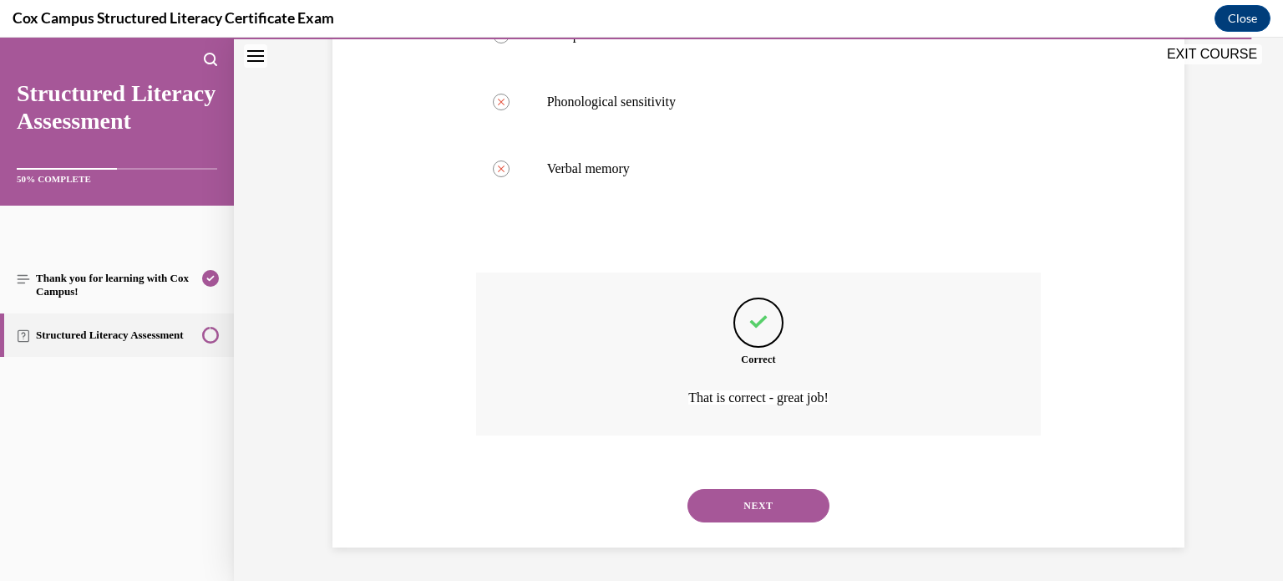
click at [709, 500] on button "NEXT" at bounding box center [758, 505] width 142 height 33
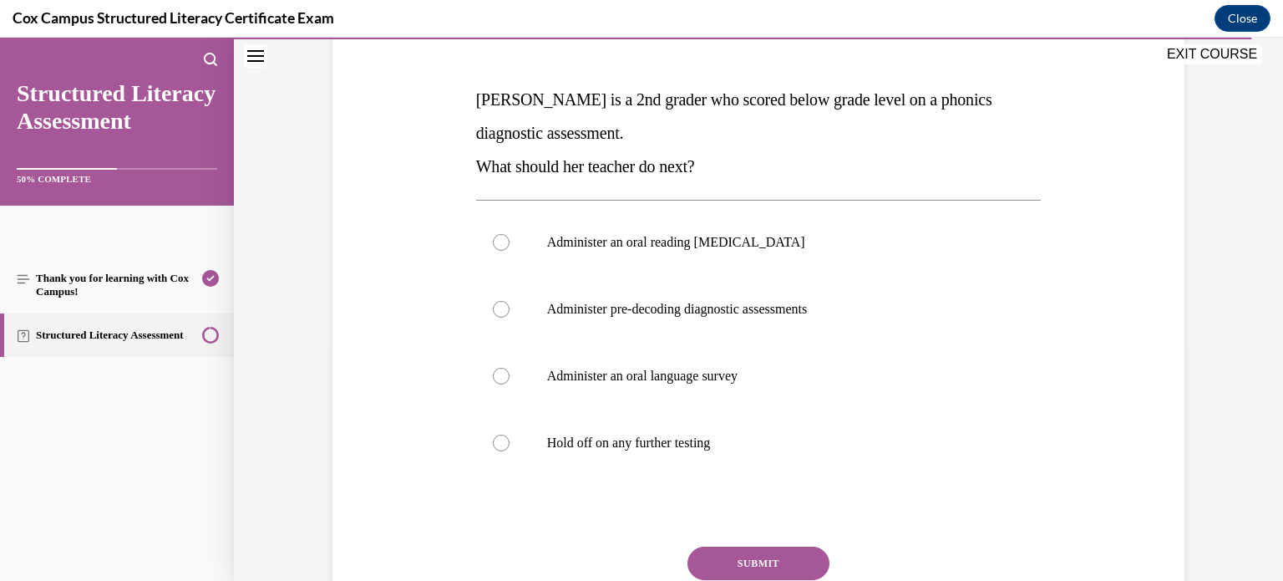
scroll to position [236, 0]
click at [496, 307] on div at bounding box center [501, 308] width 17 height 17
click at [496, 307] on input "Administer pre-decoding diagnostic assessments" at bounding box center [501, 308] width 17 height 17
radio input "true"
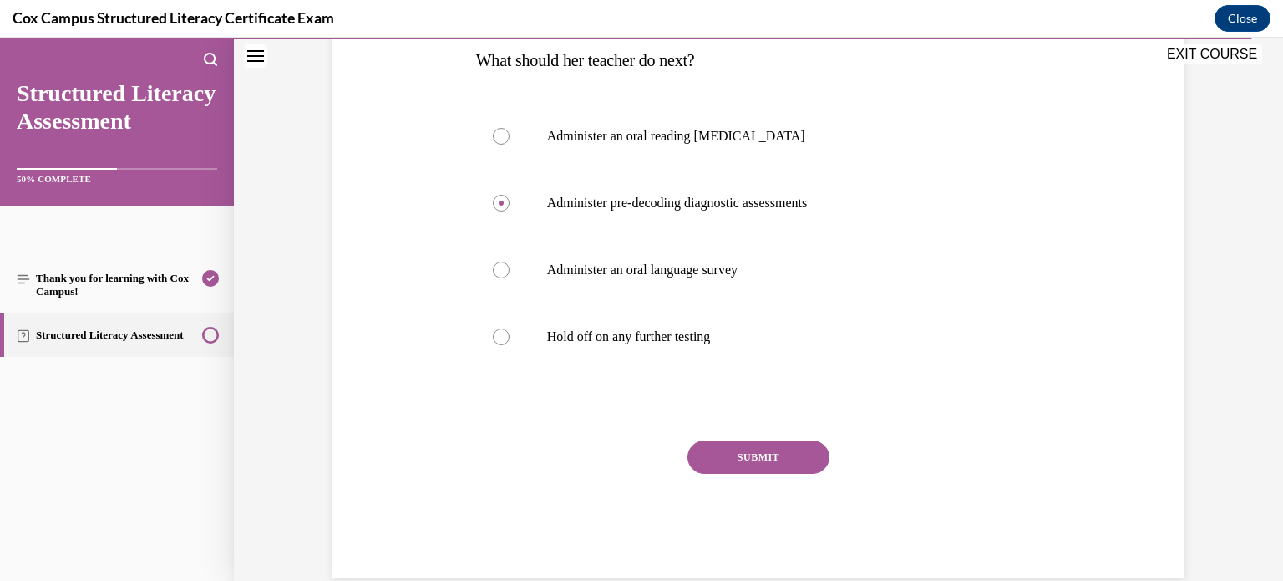
scroll to position [344, 0]
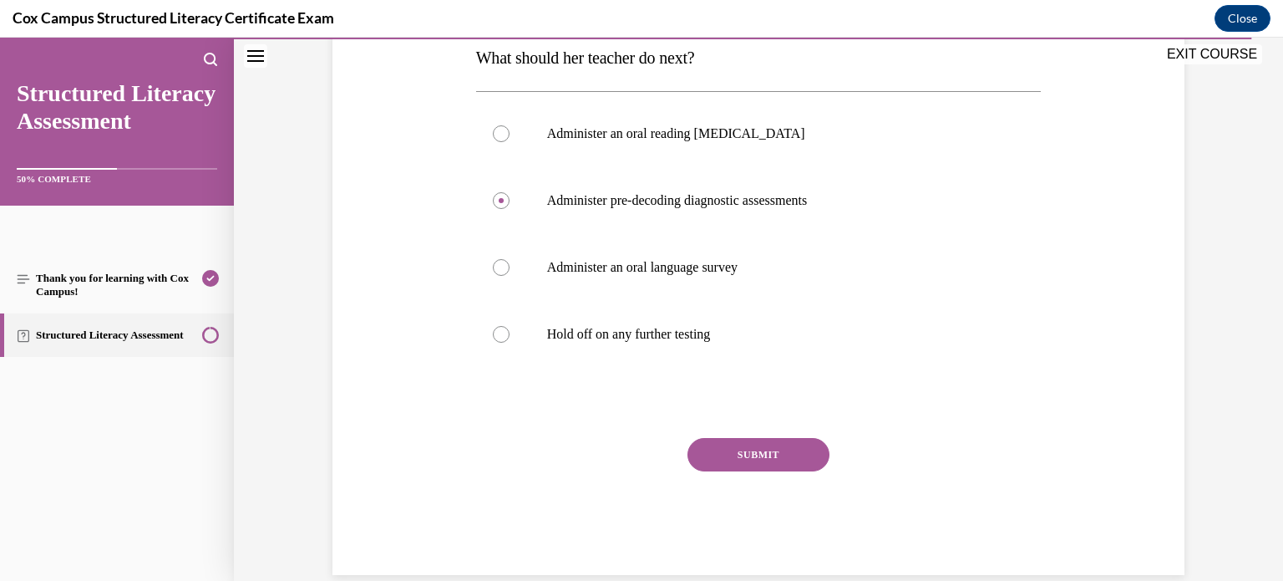
click at [710, 444] on button "SUBMIT" at bounding box center [758, 454] width 142 height 33
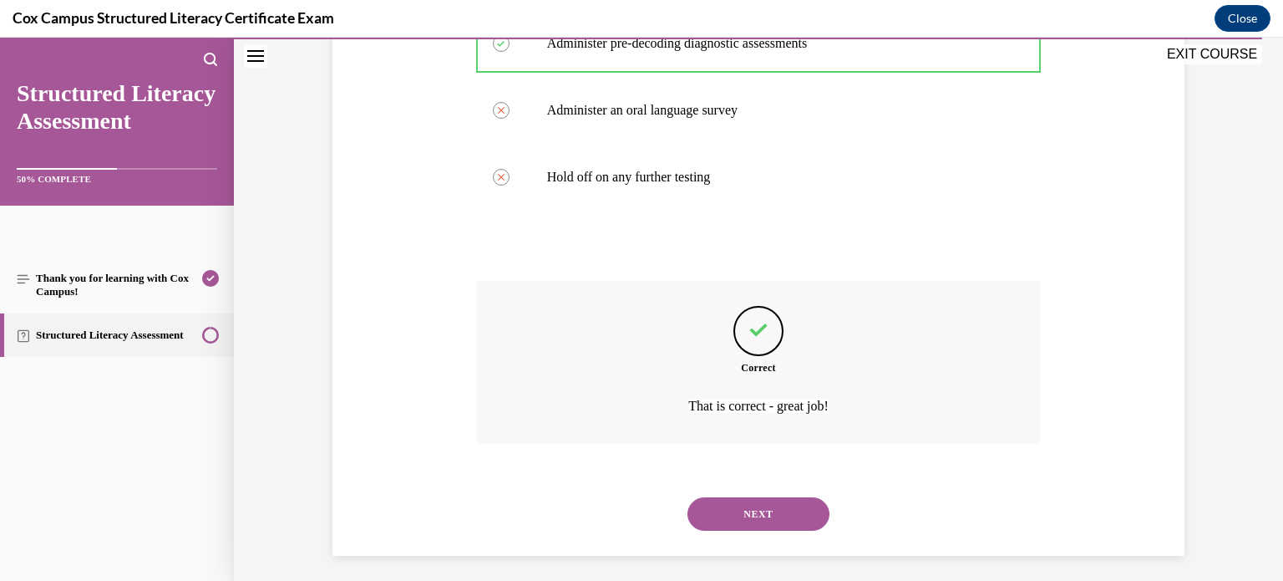
scroll to position [509, 0]
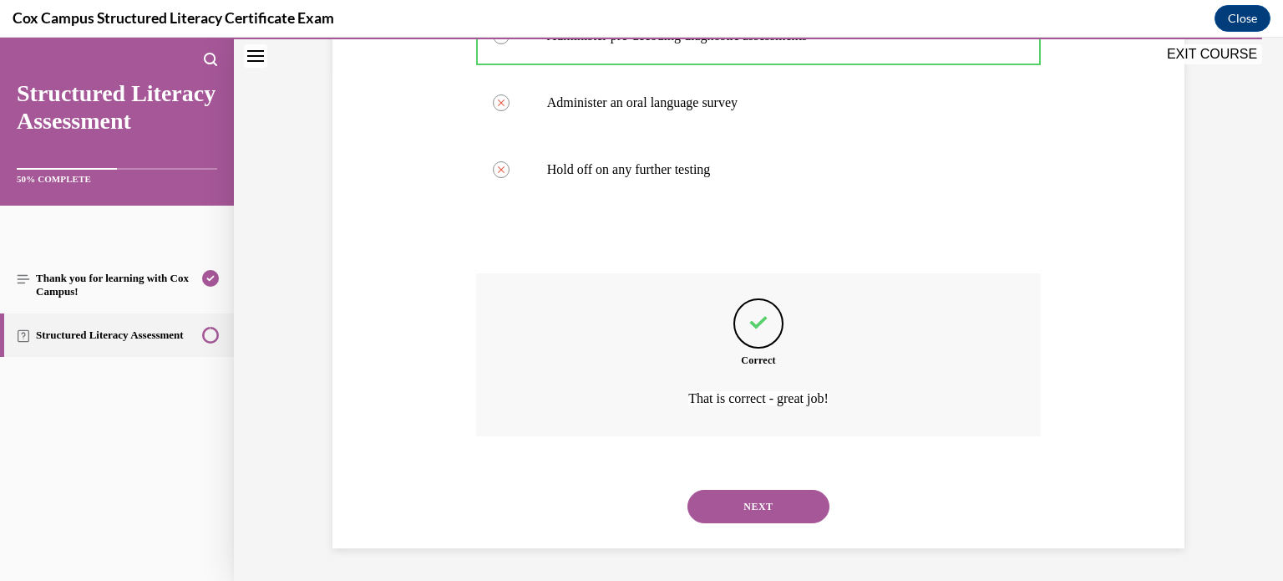
click at [732, 494] on button "NEXT" at bounding box center [758, 505] width 142 height 33
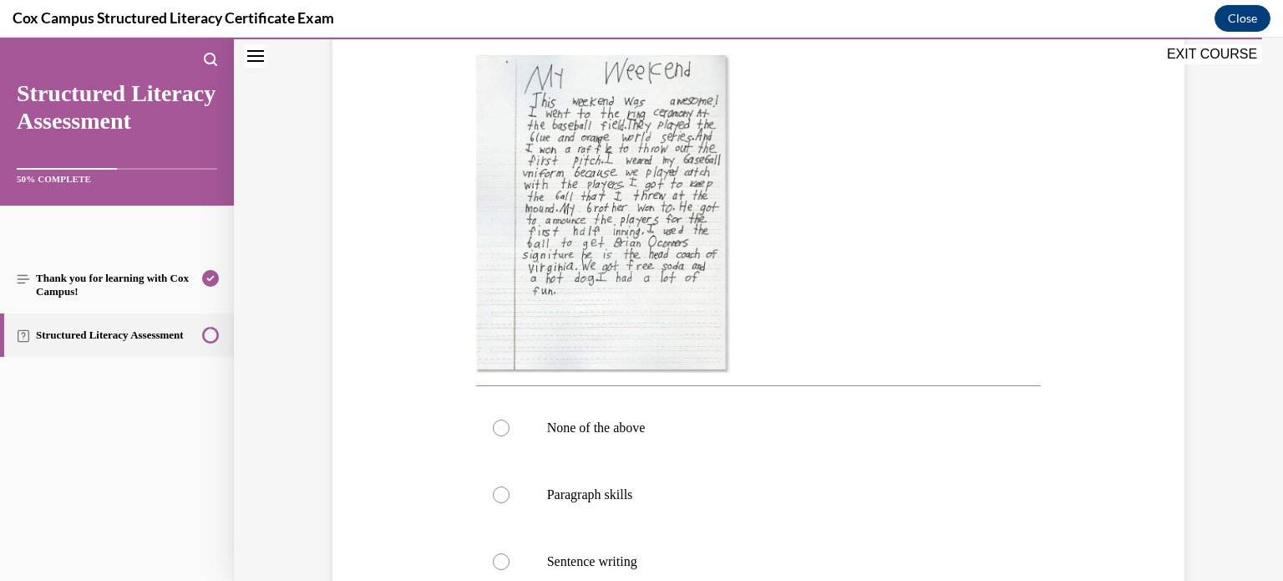
scroll to position [381, 0]
click at [398, 301] on div "Question 142/144 Look at the writing sample below. After analyzing this student…" at bounding box center [758, 334] width 860 height 1067
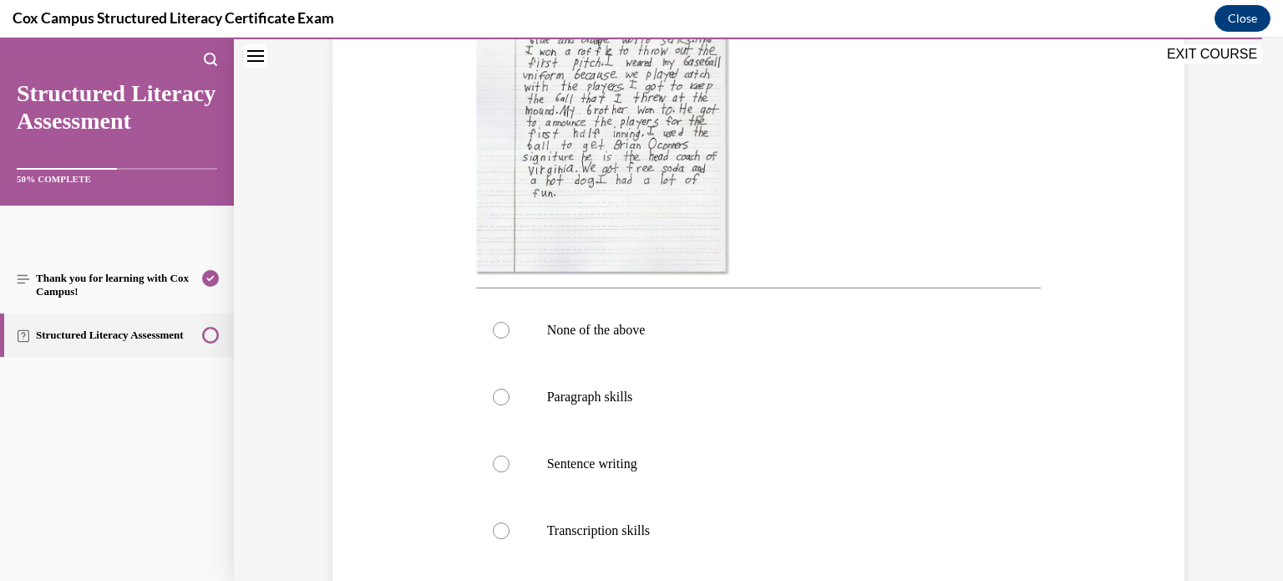
scroll to position [480, 0]
click at [489, 398] on label "Paragraph skills" at bounding box center [758, 394] width 565 height 67
click at [493, 398] on input "Paragraph skills" at bounding box center [501, 394] width 17 height 17
radio input "true"
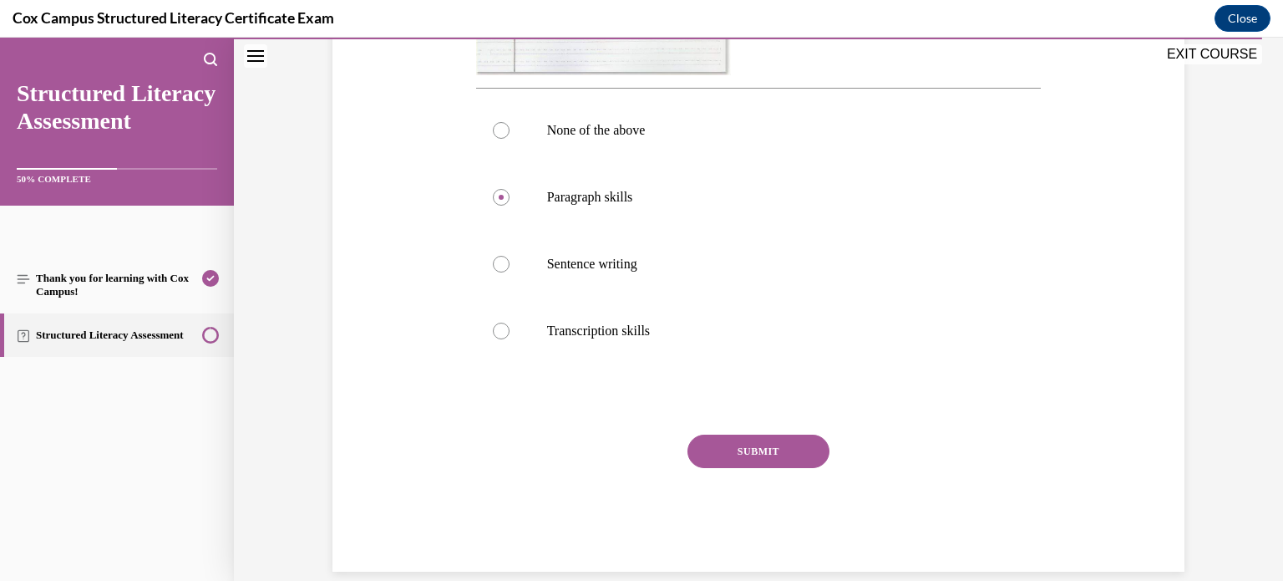
scroll to position [702, 0]
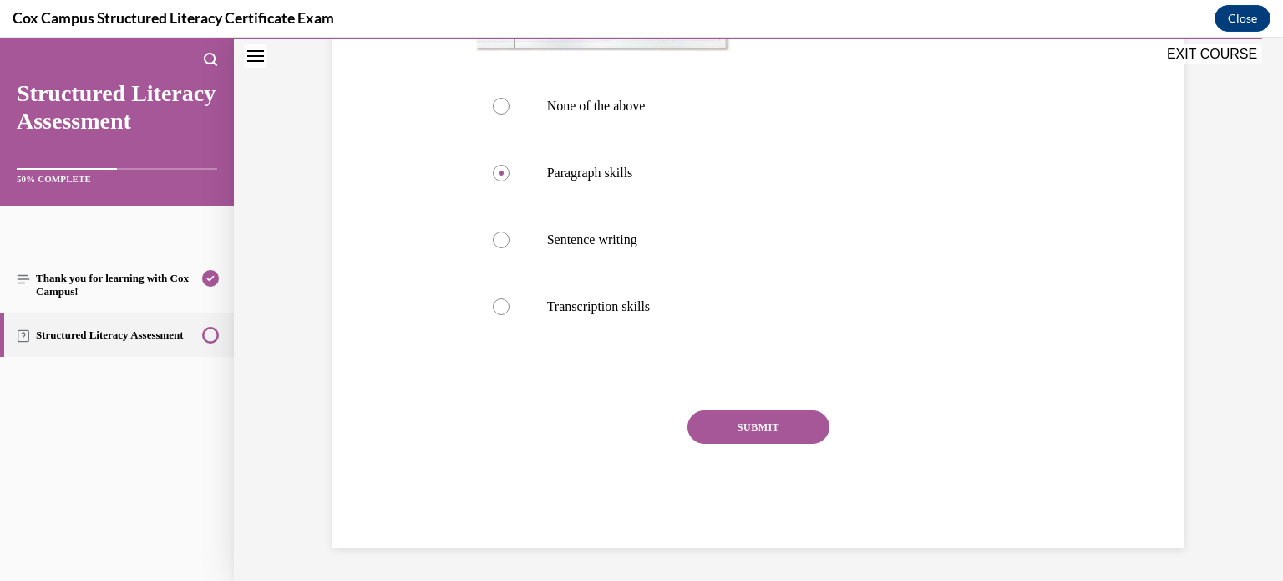
click at [770, 432] on button "SUBMIT" at bounding box center [758, 426] width 142 height 33
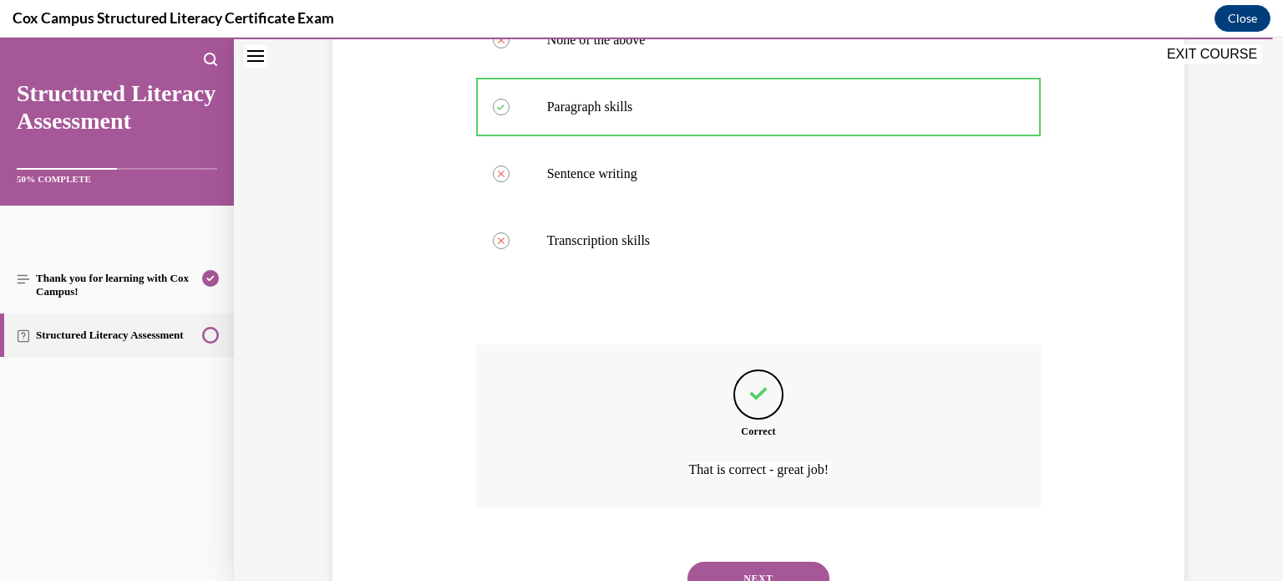
scroll to position [839, 0]
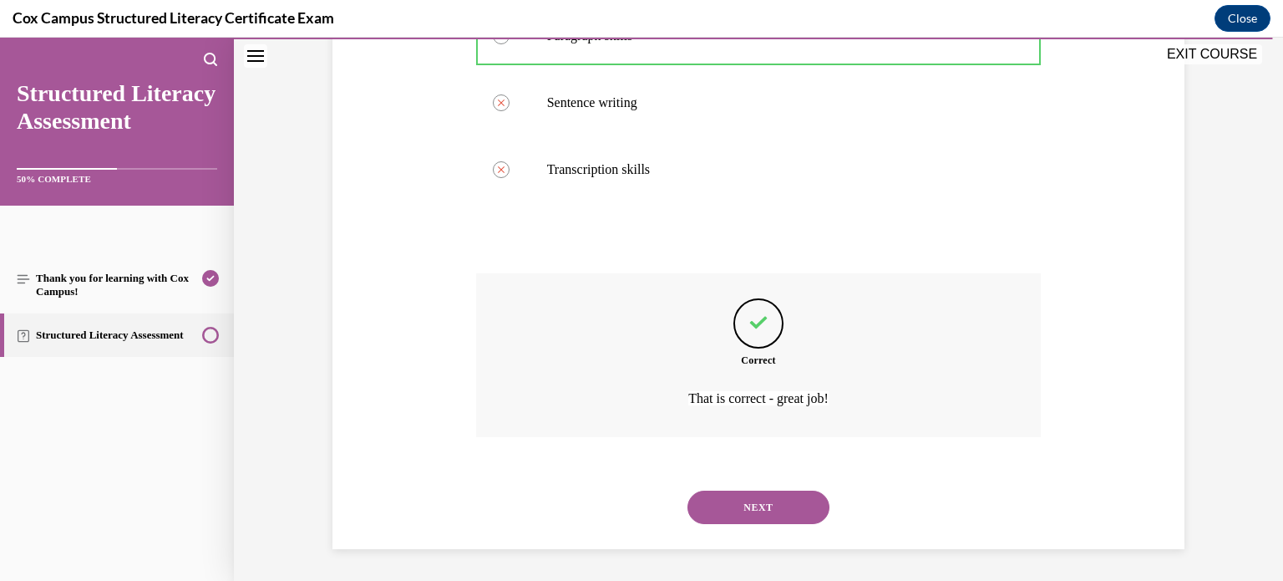
click at [750, 506] on button "NEXT" at bounding box center [758, 506] width 142 height 33
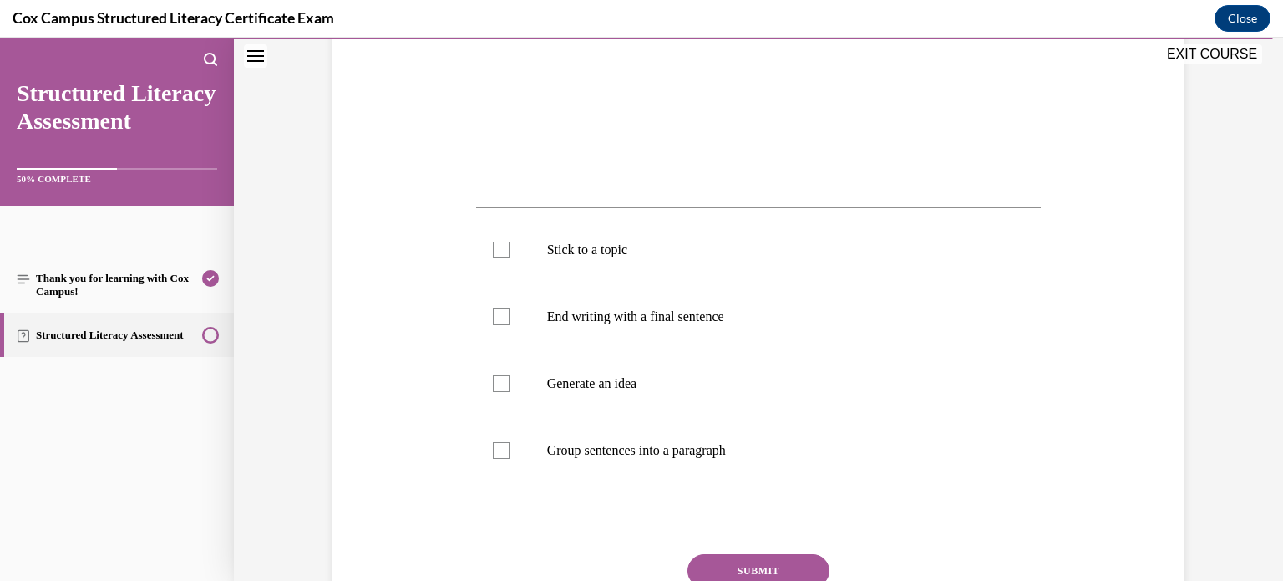
scroll to position [545, 0]
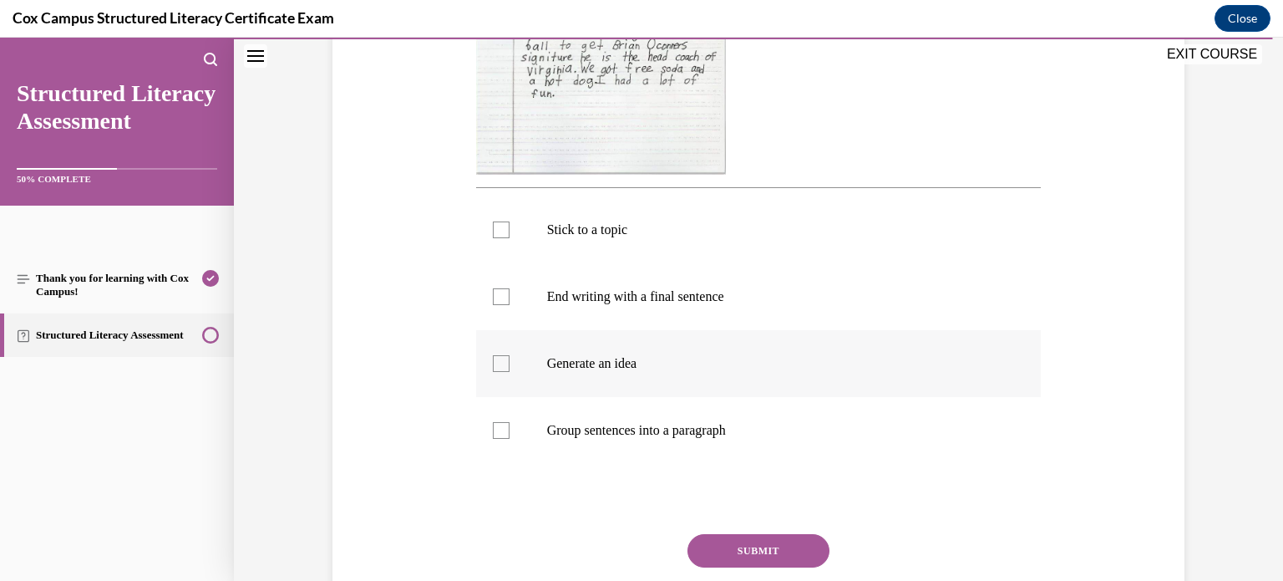
click at [496, 373] on label "Generate an idea" at bounding box center [758, 363] width 565 height 67
click at [496, 372] on input "Generate an idea" at bounding box center [501, 363] width 17 height 17
checkbox input "true"
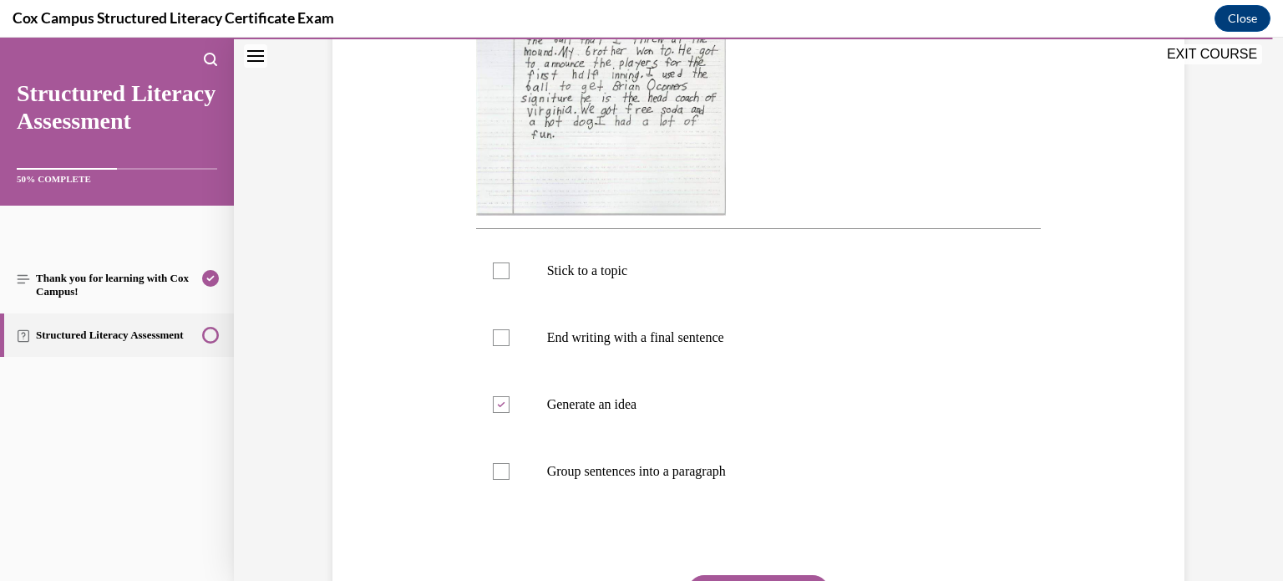
scroll to position [505, 0]
click at [500, 274] on div at bounding box center [501, 269] width 17 height 17
click at [500, 274] on input "Stick to a topic" at bounding box center [501, 269] width 17 height 17
checkbox input "true"
click at [497, 340] on div at bounding box center [501, 336] width 17 height 17
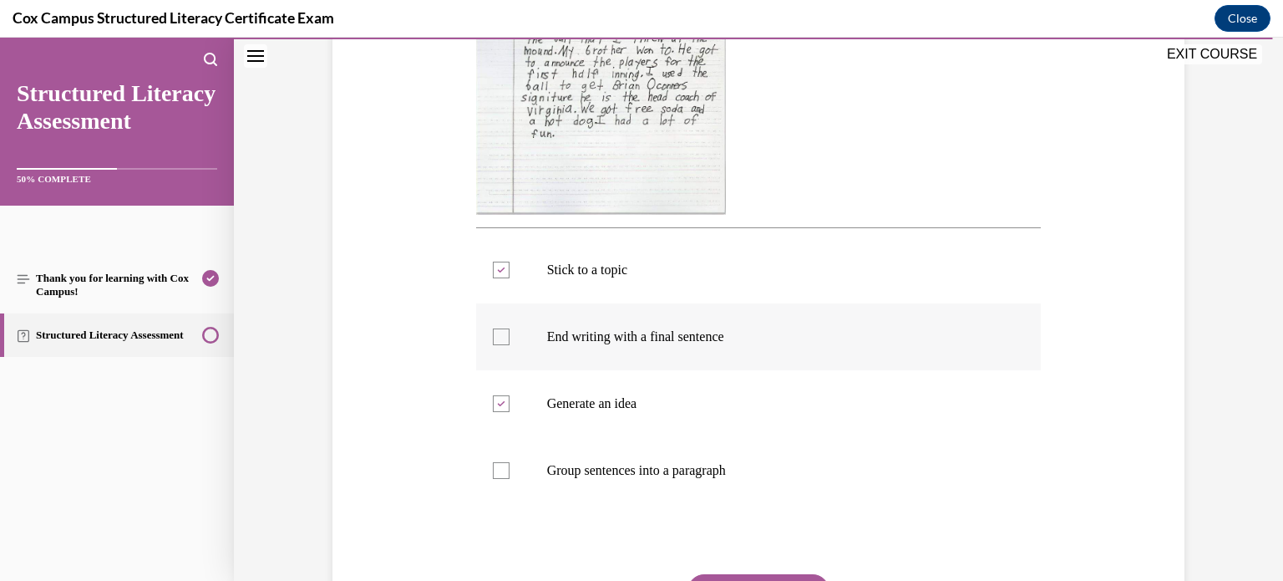
click at [497, 340] on input "End writing with a final sentence" at bounding box center [501, 336] width 17 height 17
checkbox input "true"
click at [502, 471] on div at bounding box center [501, 470] width 17 height 17
click at [502, 471] on input "Group sentences into a paragraph" at bounding box center [501, 470] width 17 height 17
checkbox input "true"
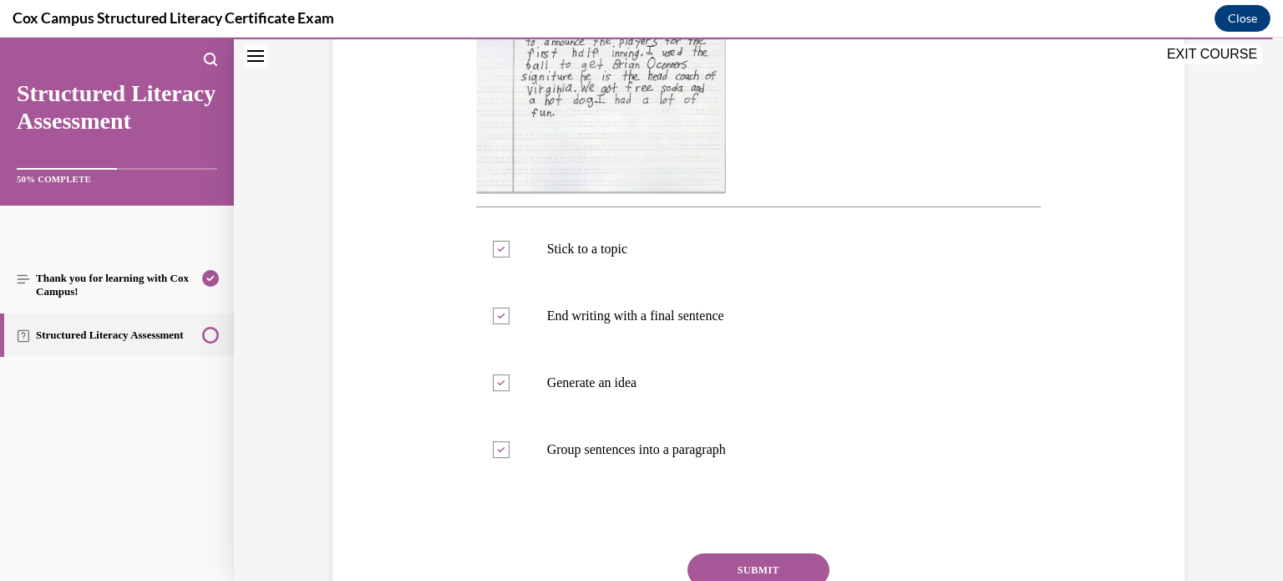
scroll to position [611, 0]
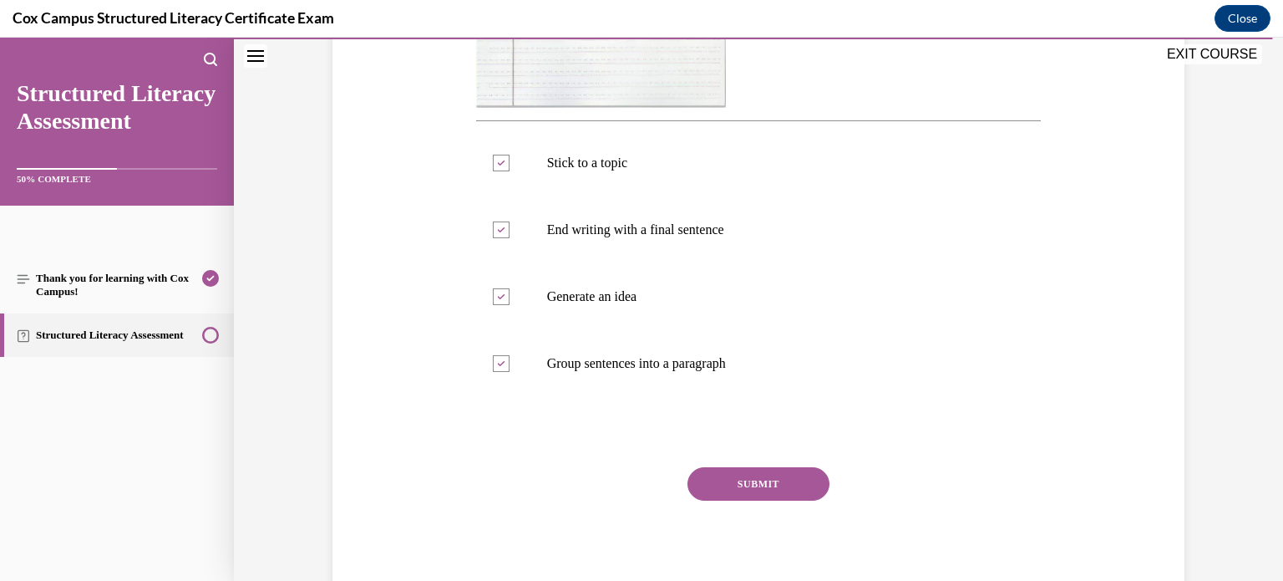
click at [713, 477] on button "SUBMIT" at bounding box center [758, 483] width 142 height 33
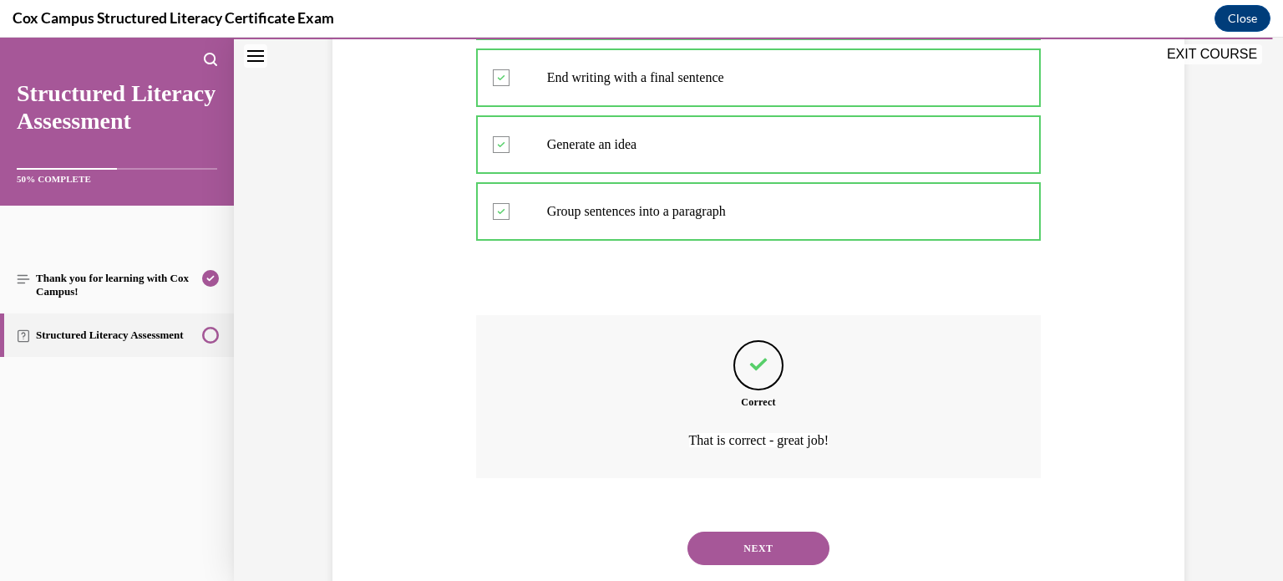
scroll to position [805, 0]
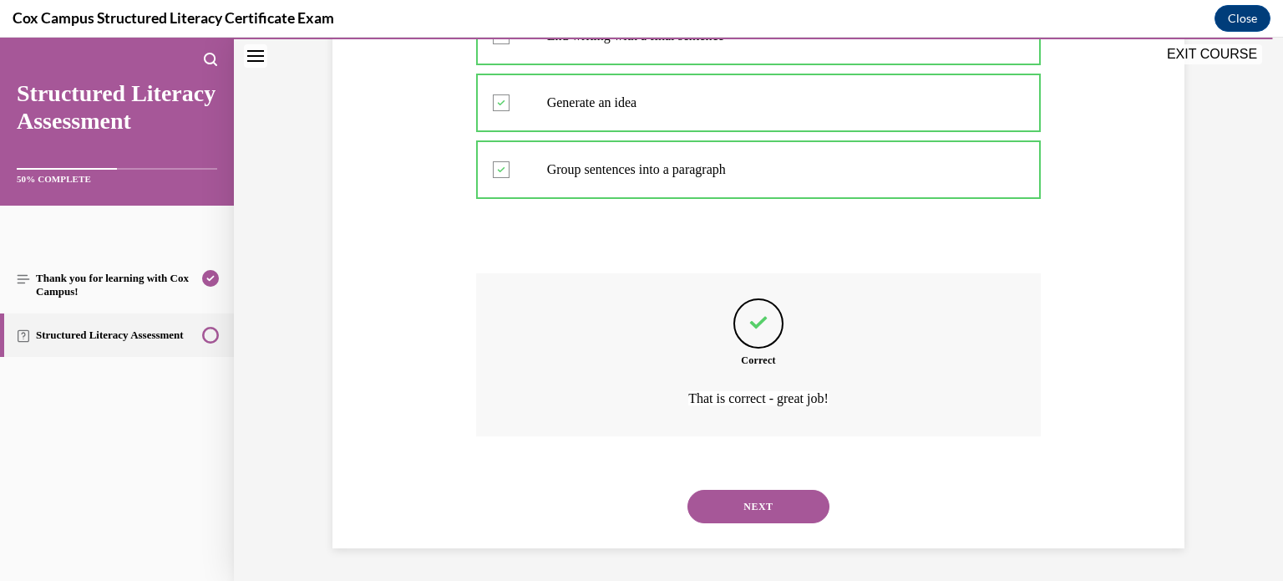
click at [715, 493] on button "NEXT" at bounding box center [758, 505] width 142 height 33
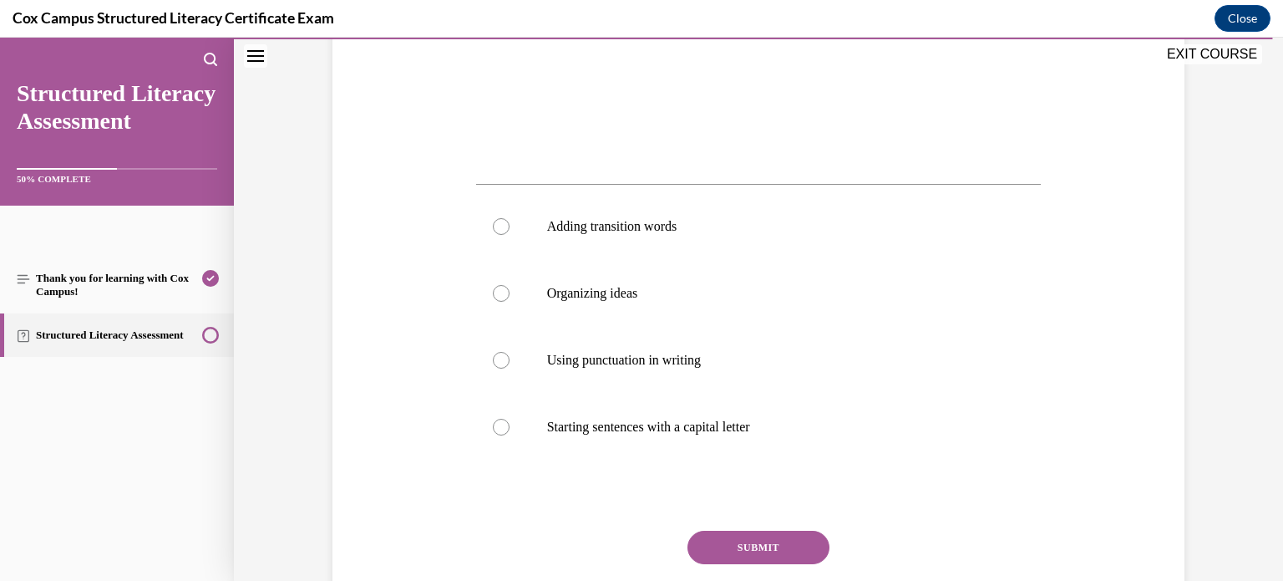
scroll to position [555, 0]
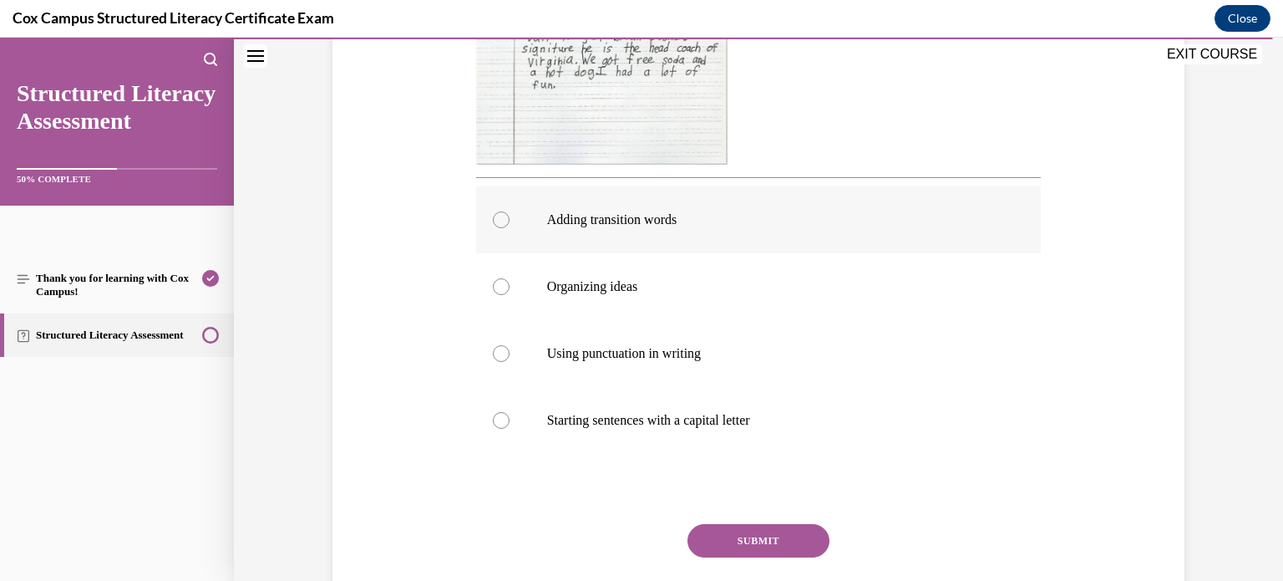
click at [520, 220] on label "Adding transition words" at bounding box center [758, 219] width 565 height 67
click at [510, 220] on input "Adding transition words" at bounding box center [501, 219] width 17 height 17
radio input "true"
click at [746, 529] on button "SUBMIT" at bounding box center [758, 540] width 142 height 33
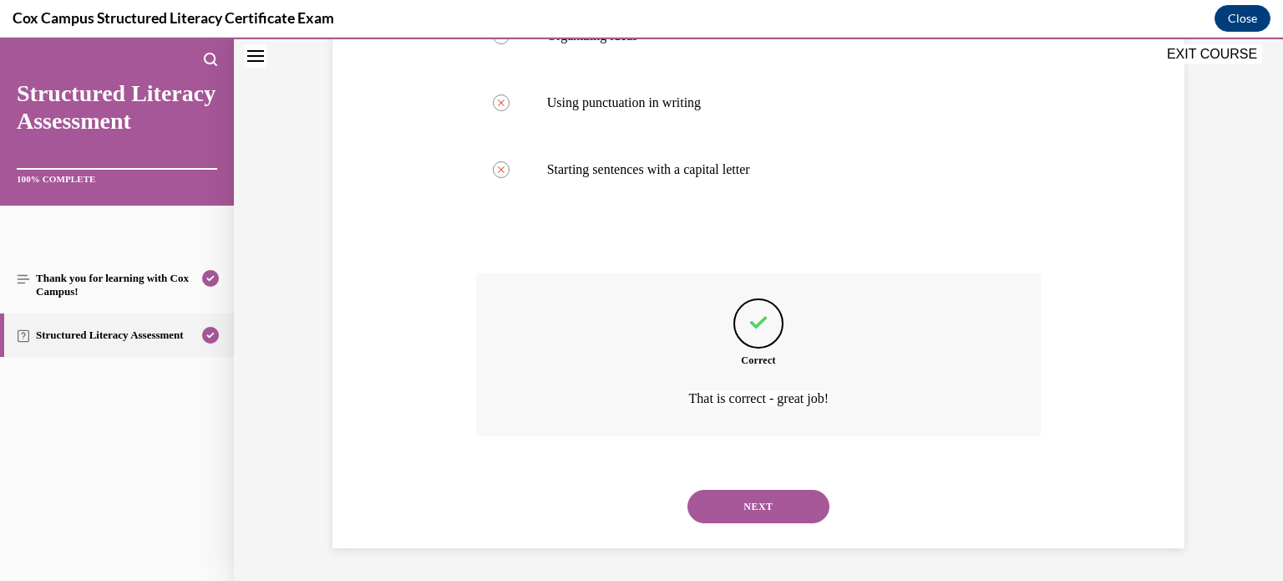
scroll to position [805, 0]
click at [727, 505] on button "NEXT" at bounding box center [758, 505] width 142 height 33
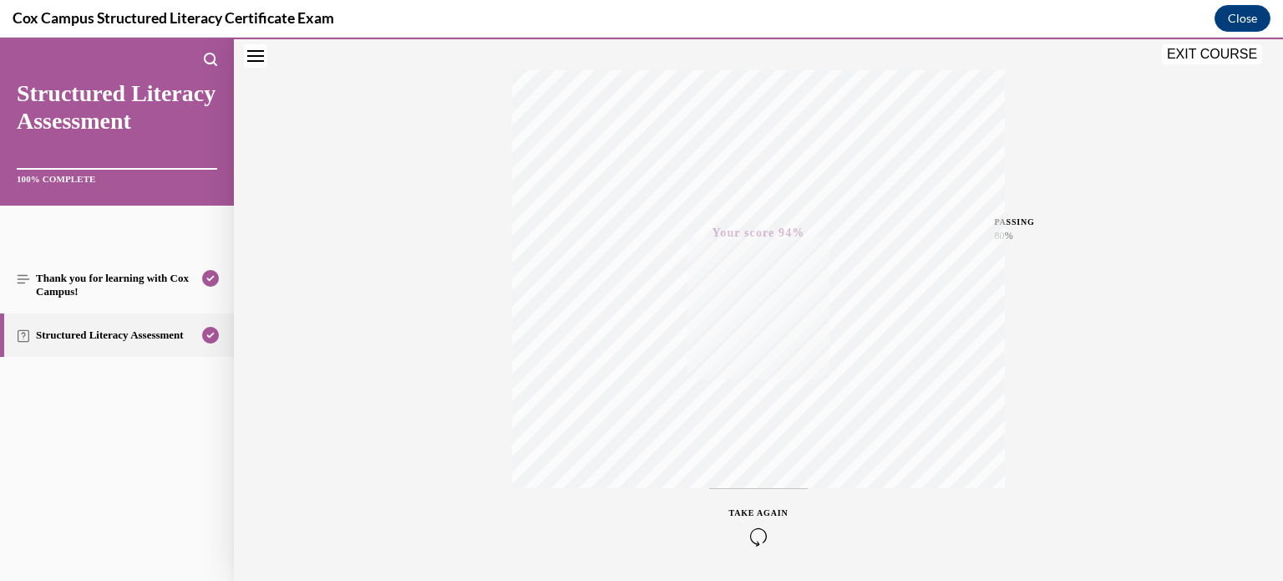
scroll to position [312, 0]
click at [1200, 55] on button "EXIT COURSE" at bounding box center [1212, 54] width 100 height 20
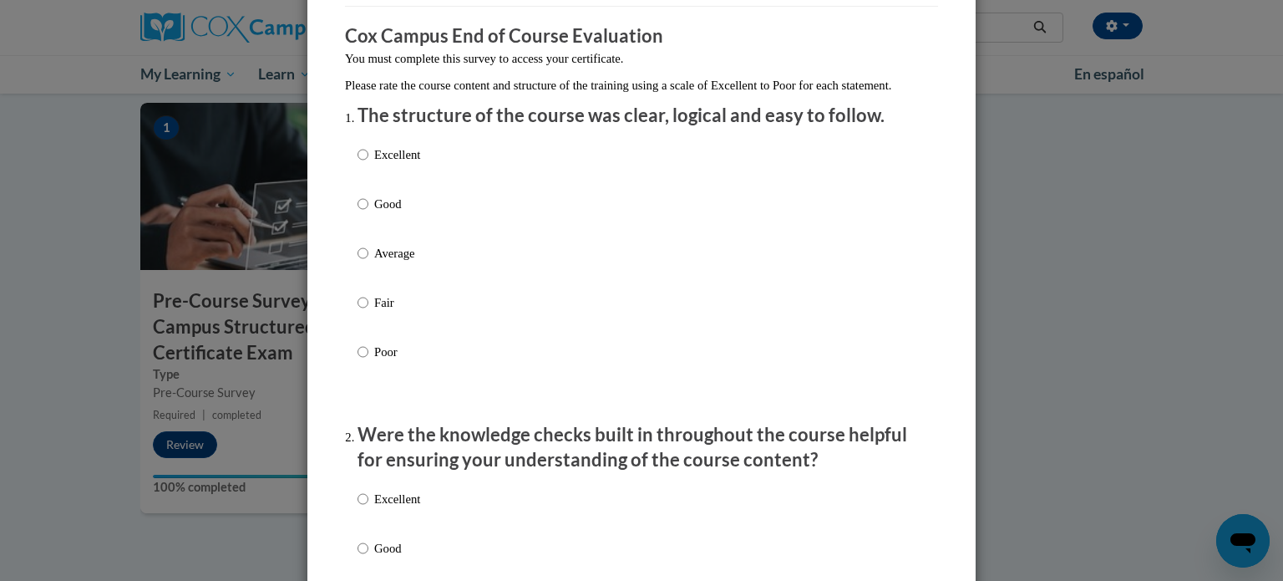
scroll to position [130, 0]
click at [411, 164] on p "Excellent" at bounding box center [397, 154] width 46 height 18
click at [368, 164] on input "Excellent" at bounding box center [363, 154] width 11 height 18
radio input "true"
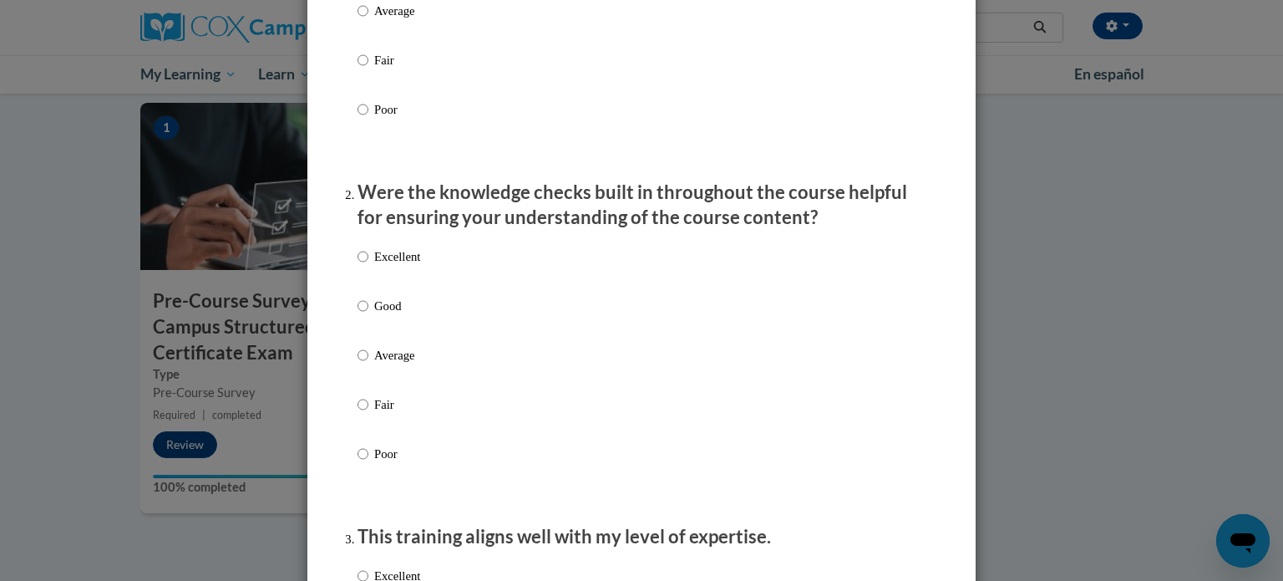
scroll to position [389, 0]
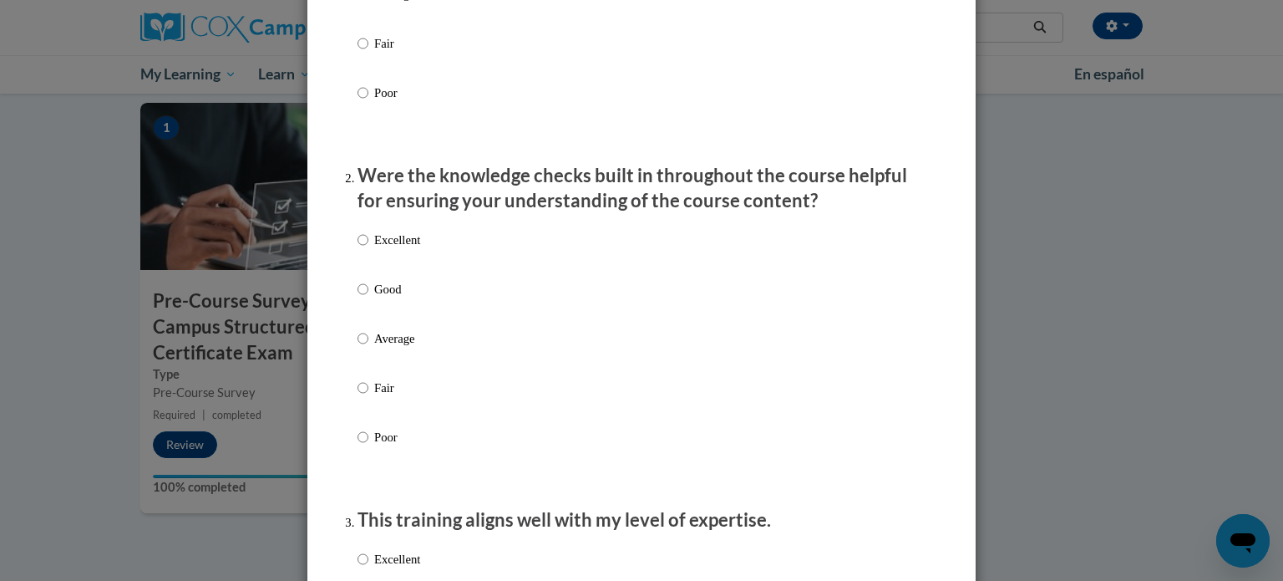
click at [390, 249] on p "Excellent" at bounding box center [397, 240] width 46 height 18
click at [368, 249] on input "Excellent" at bounding box center [363, 240] width 11 height 18
radio input "true"
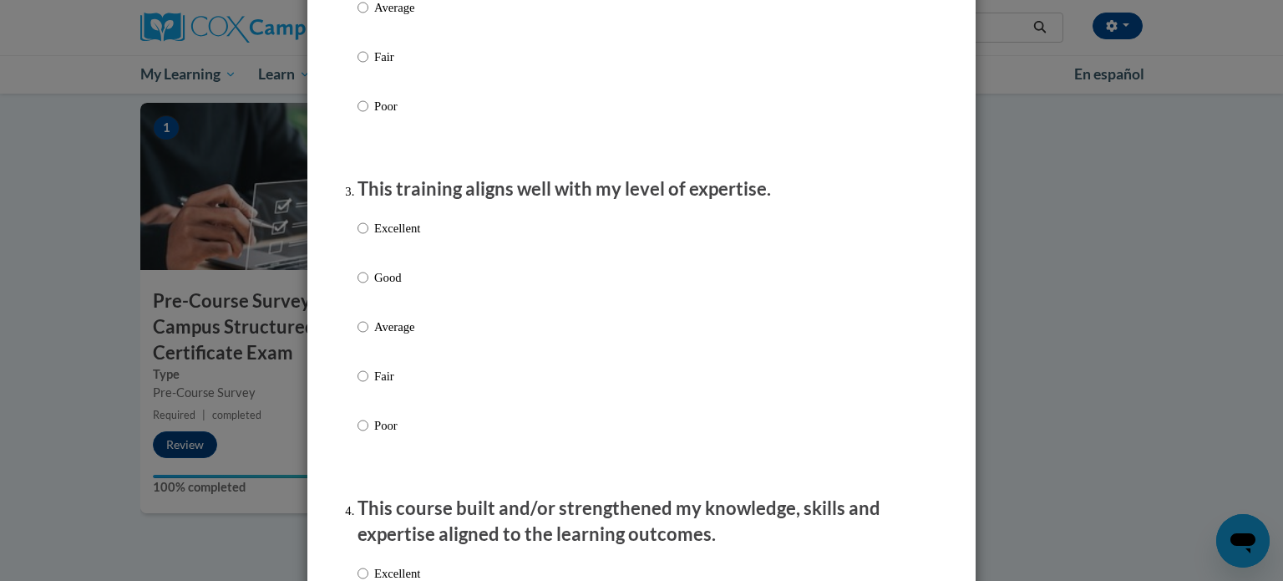
click at [390, 261] on label "Excellent" at bounding box center [389, 241] width 63 height 45
click at [368, 237] on input "Excellent" at bounding box center [363, 228] width 11 height 18
radio input "true"
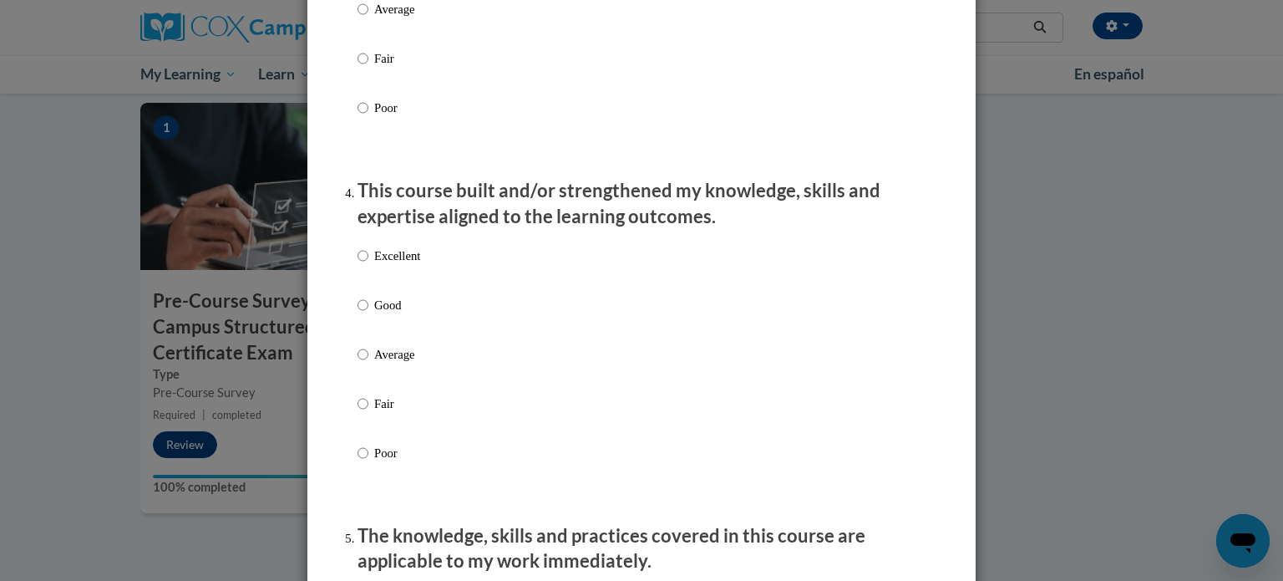
scroll to position [1040, 0]
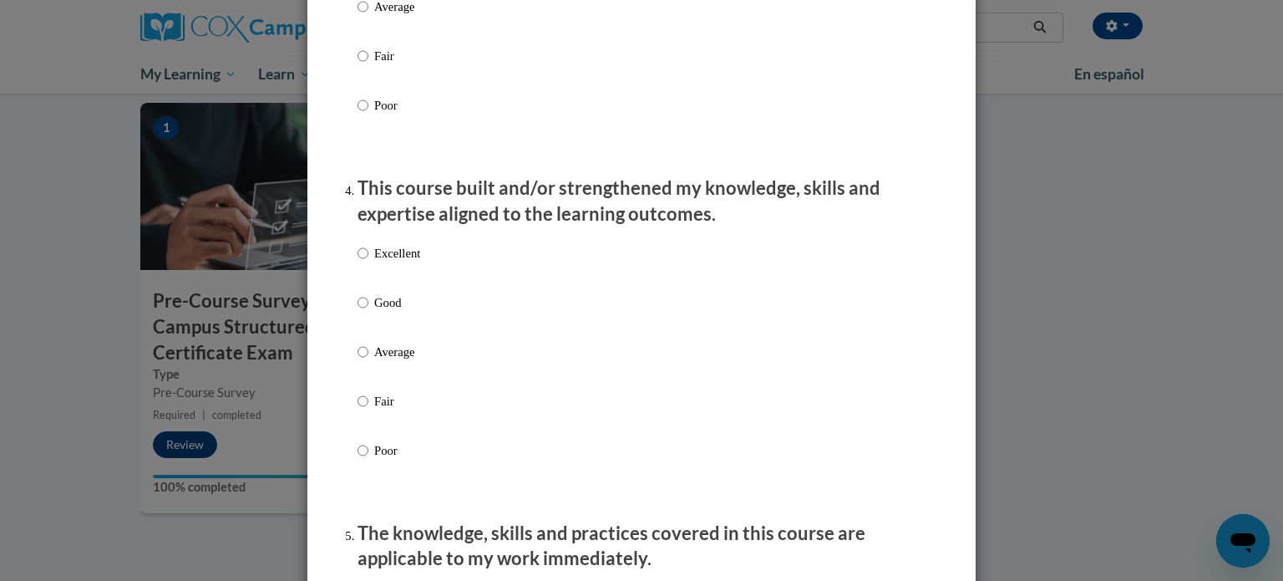
click at [392, 262] on p "Excellent" at bounding box center [397, 253] width 46 height 18
click at [368, 262] on input "Excellent" at bounding box center [363, 253] width 11 height 18
radio input "true"
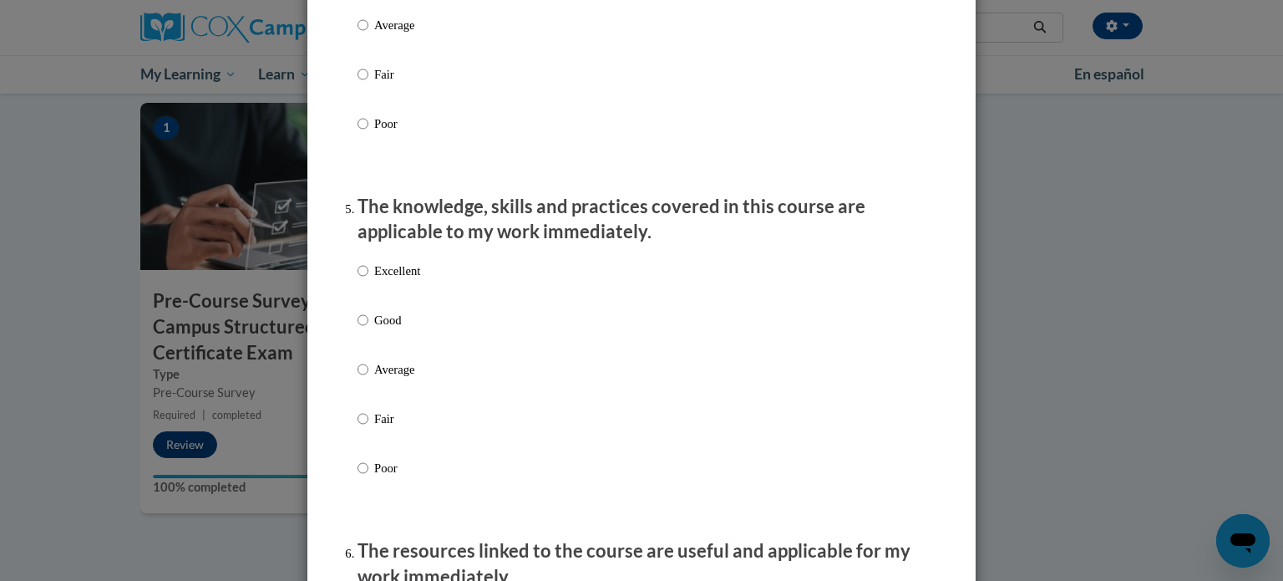
click at [401, 298] on label "Excellent" at bounding box center [389, 283] width 63 height 45
click at [368, 280] on input "Excellent" at bounding box center [363, 270] width 11 height 18
radio input "true"
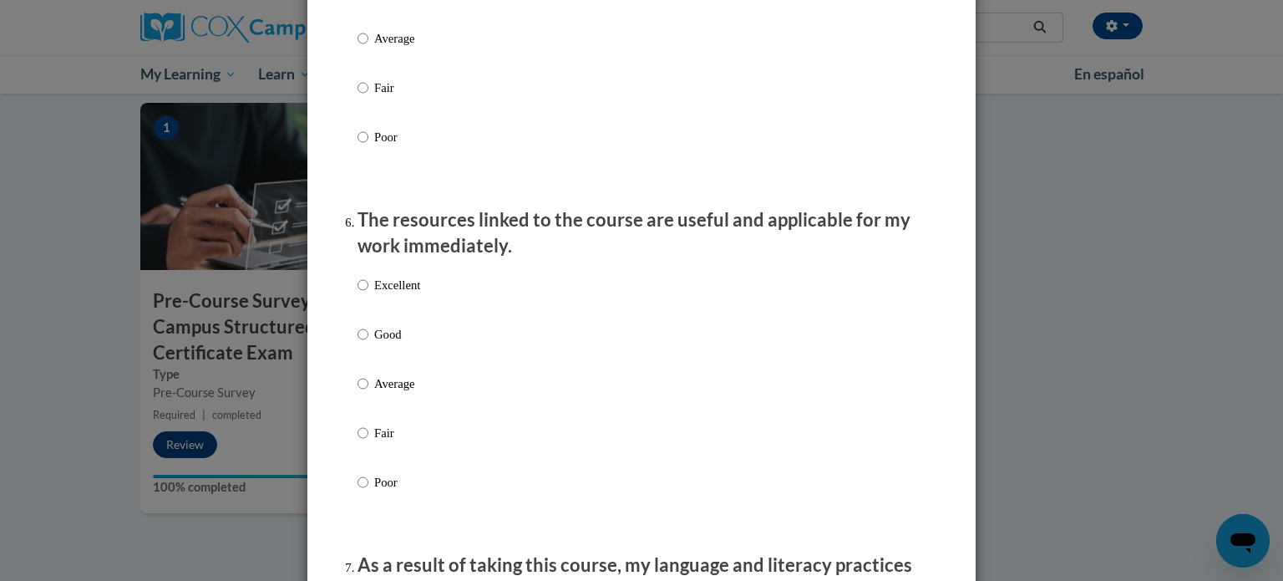
click at [401, 294] on p "Excellent" at bounding box center [397, 285] width 46 height 18
click at [368, 294] on input "Excellent" at bounding box center [363, 285] width 11 height 18
radio input "true"
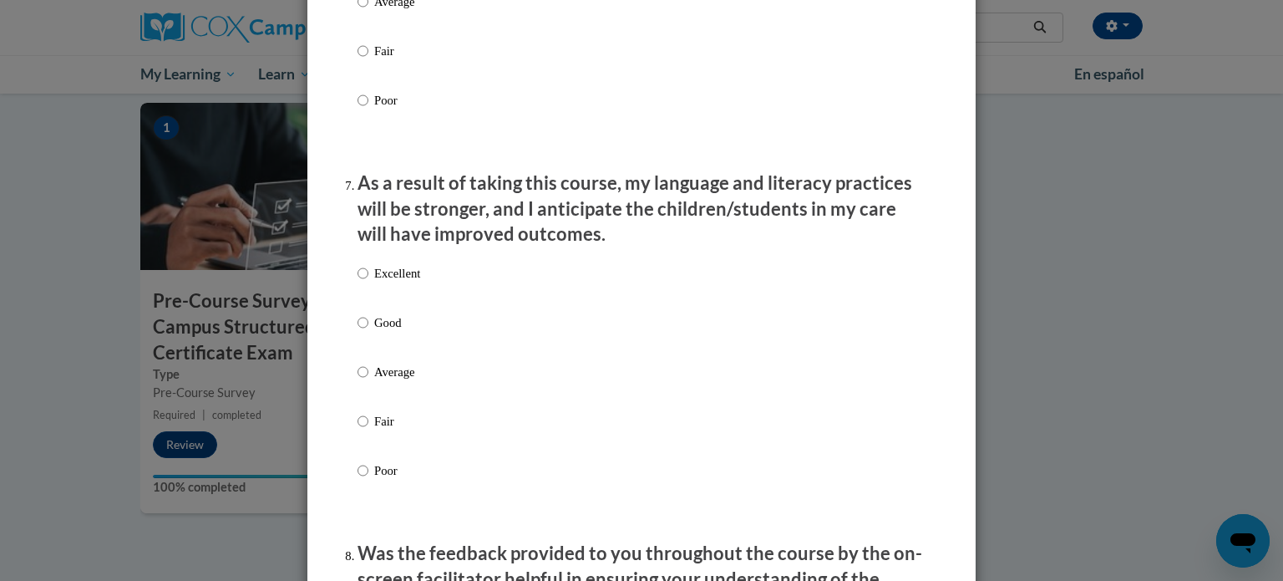
click at [401, 282] on p "Excellent" at bounding box center [397, 273] width 46 height 18
click at [368, 282] on input "Excellent" at bounding box center [363, 273] width 11 height 18
radio input "true"
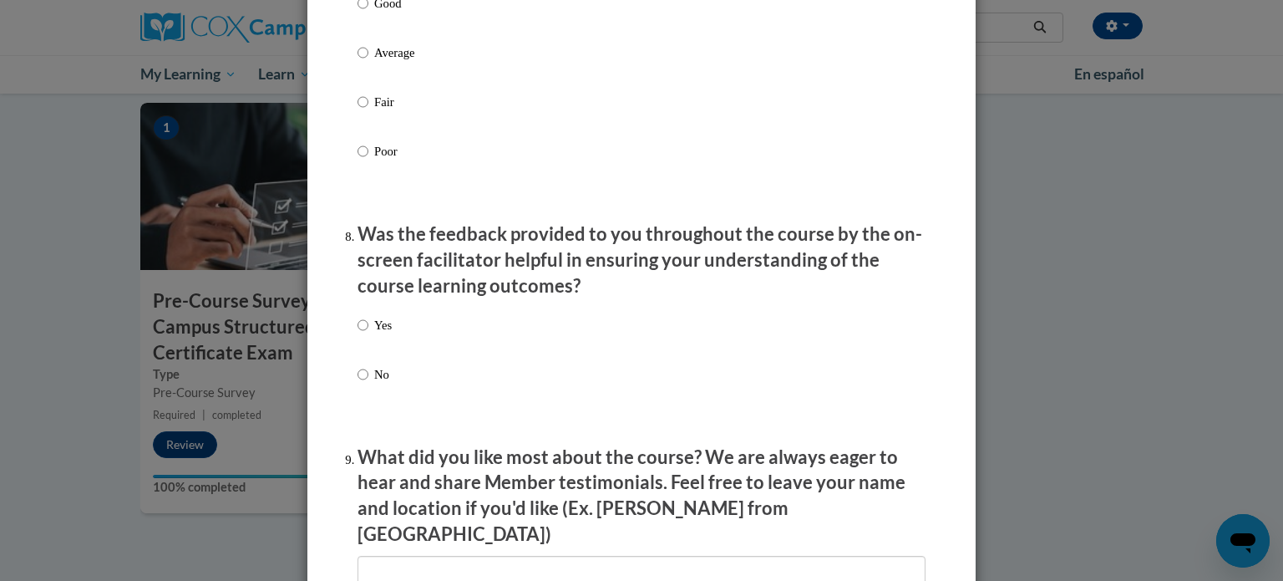
scroll to position [2399, 0]
click at [373, 331] on div "Yes No" at bounding box center [375, 362] width 34 height 111
click at [386, 333] on p "Yes" at bounding box center [383, 324] width 18 height 18
click at [368, 333] on input "Yes" at bounding box center [363, 324] width 11 height 18
radio input "true"
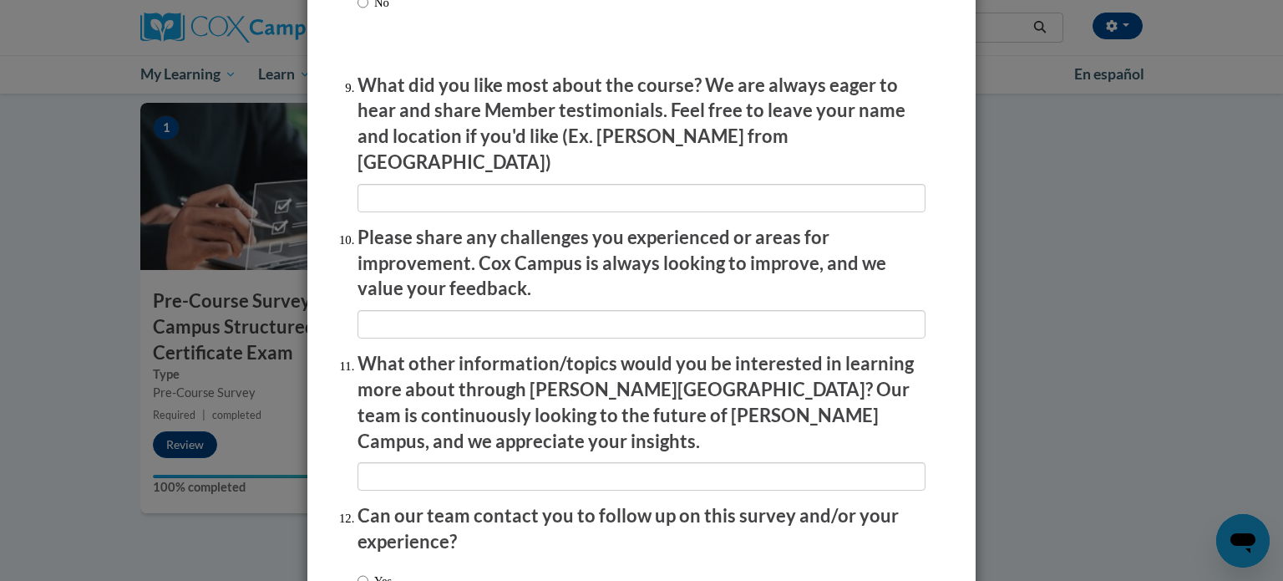
scroll to position [2898, 0]
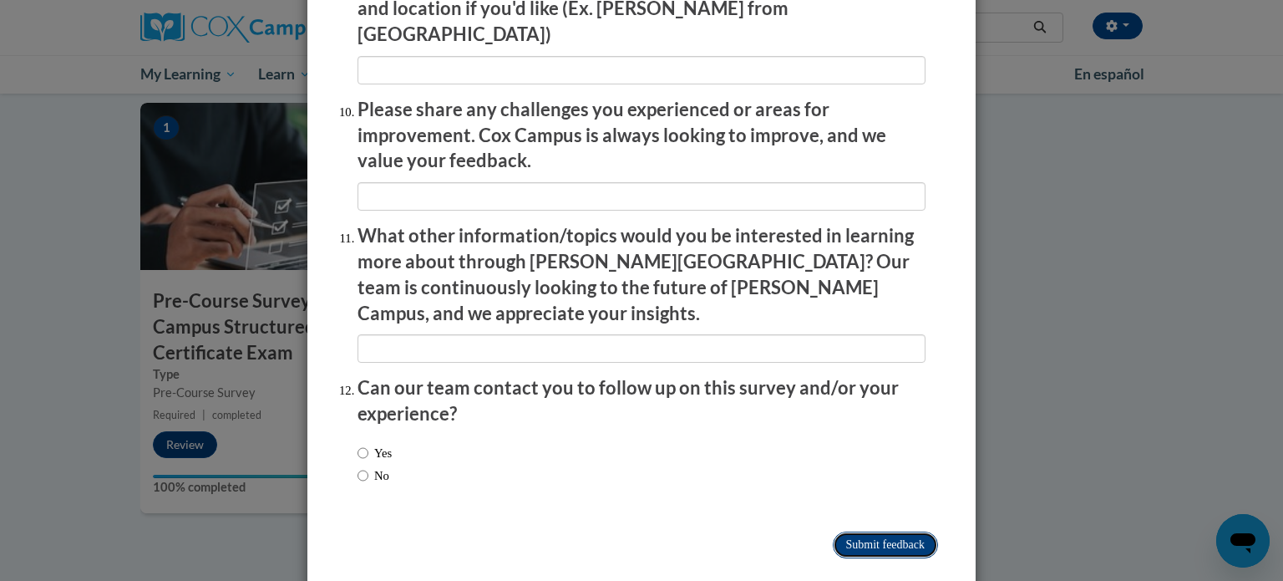
click at [885, 531] on input "Submit feedback" at bounding box center [885, 544] width 105 height 27
